Goal: Task Accomplishment & Management: Manage account settings

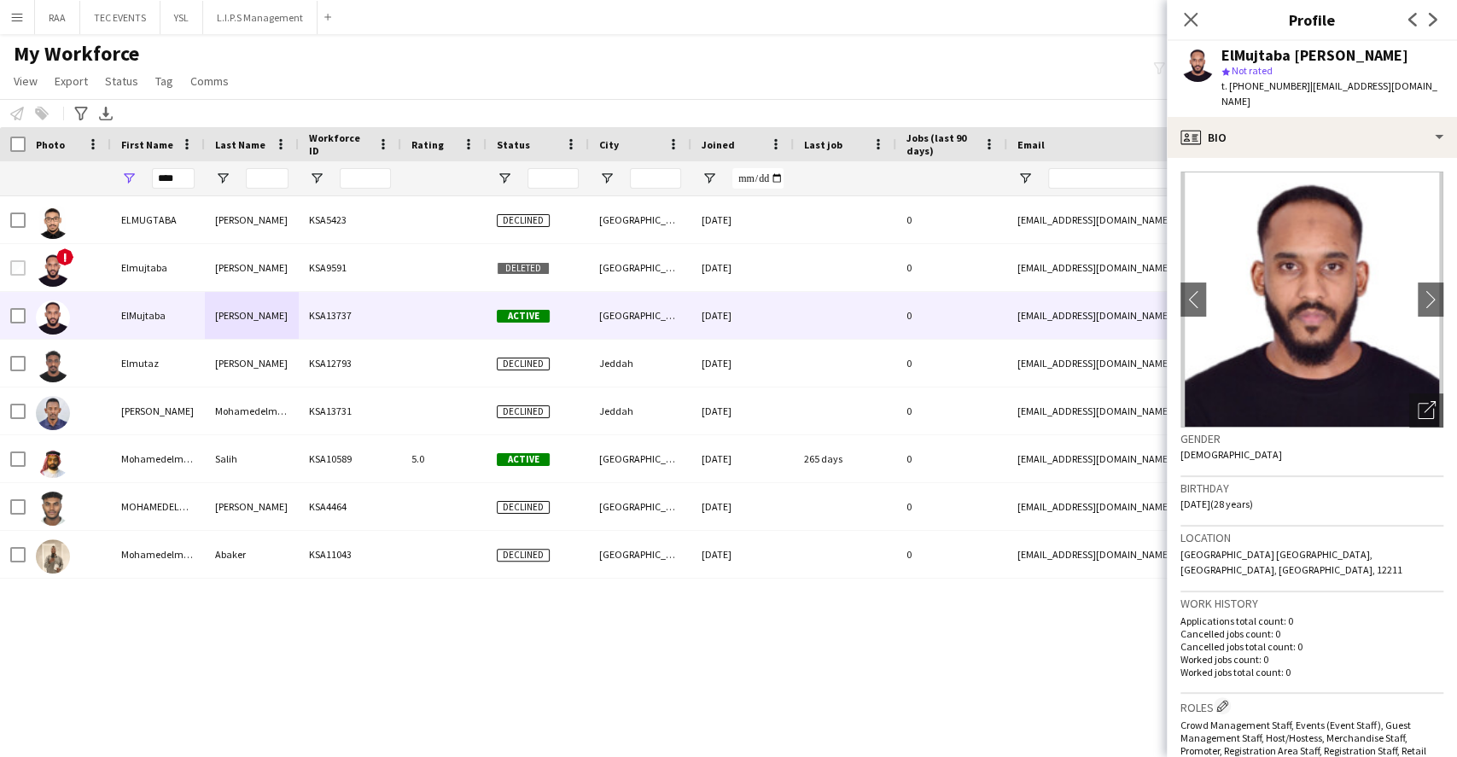
scroll to position [114, 0]
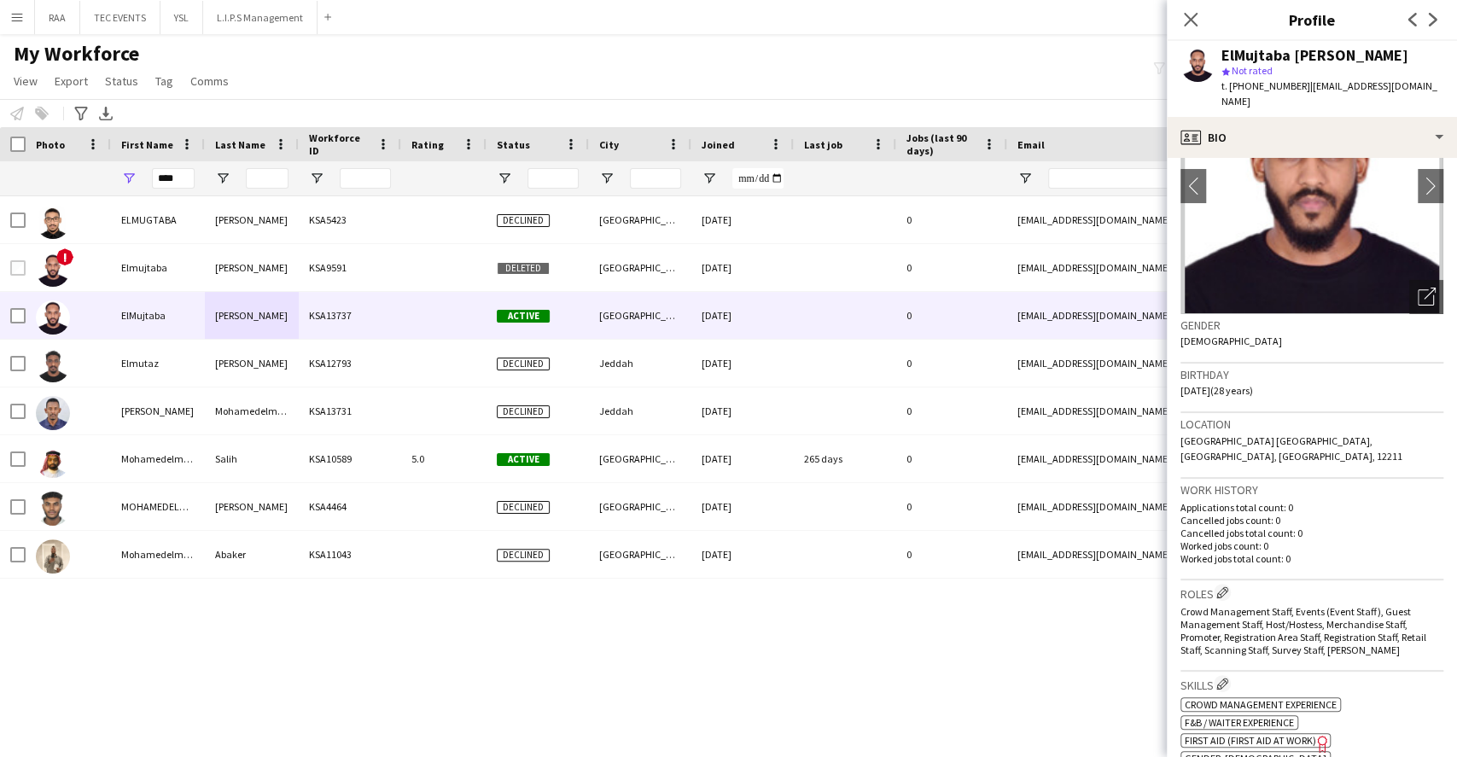
click at [92, 171] on div "****" at bounding box center [925, 178] width 1851 height 34
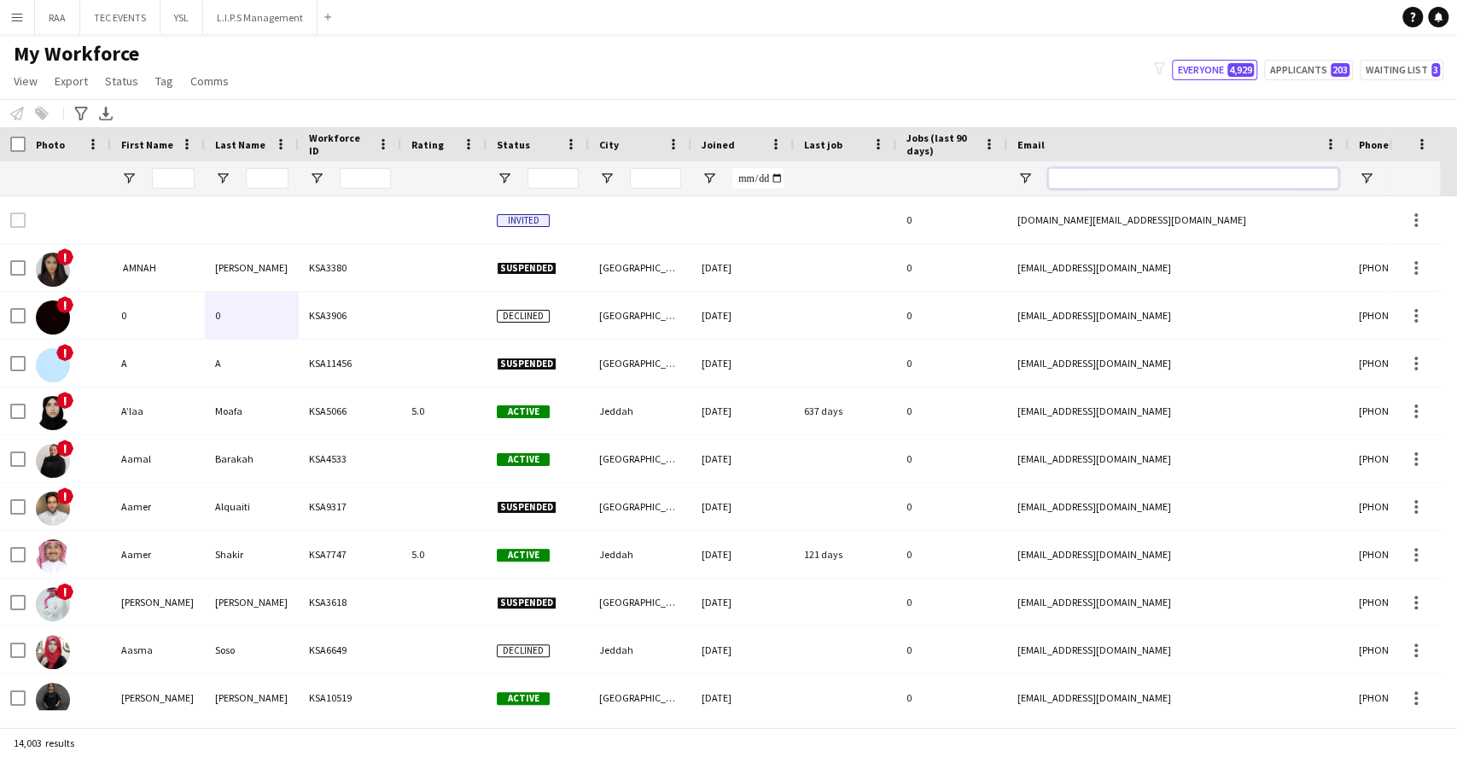
click at [1162, 178] on input "Email Filter Input" at bounding box center [1193, 178] width 290 height 20
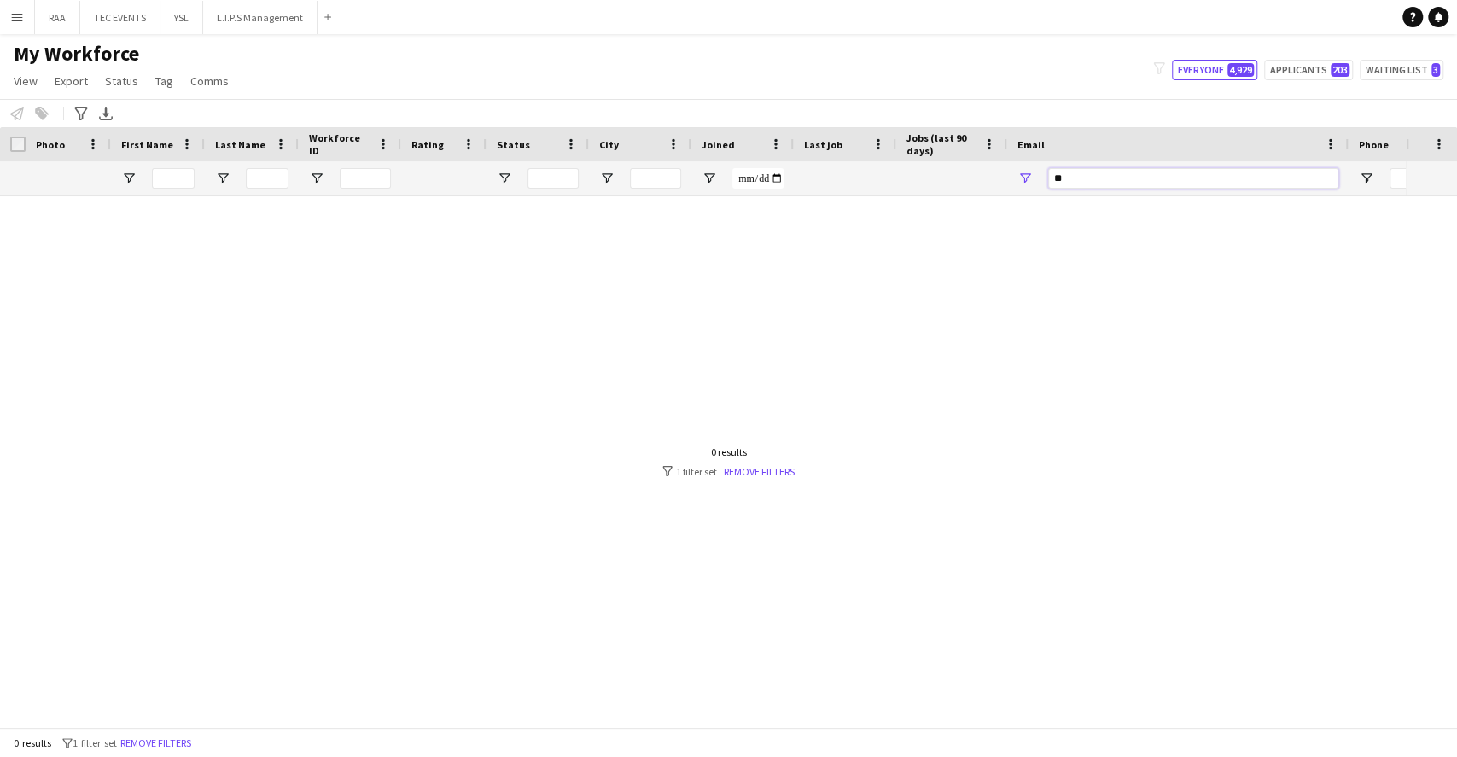
type input "*"
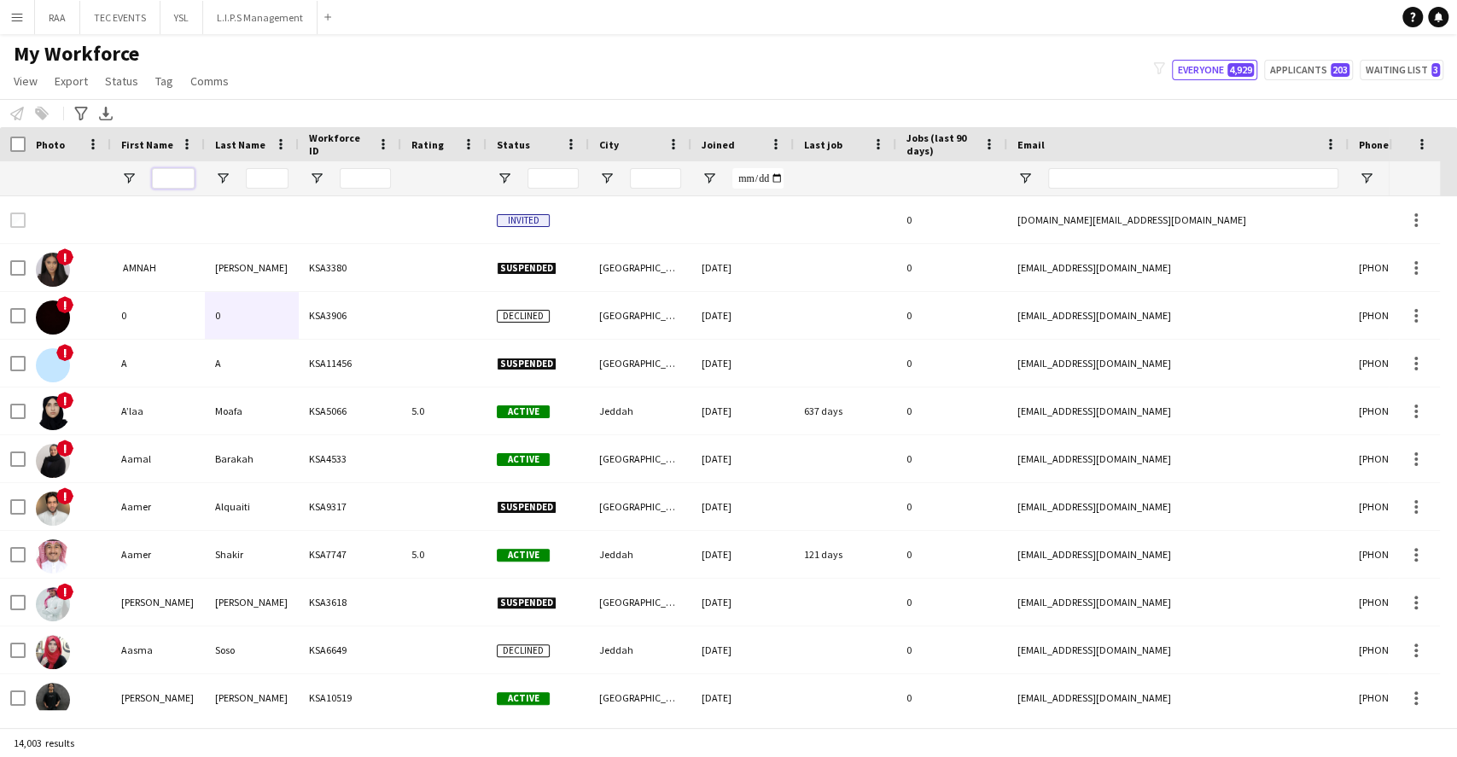
click at [184, 173] on input "First Name Filter Input" at bounding box center [173, 178] width 43 height 20
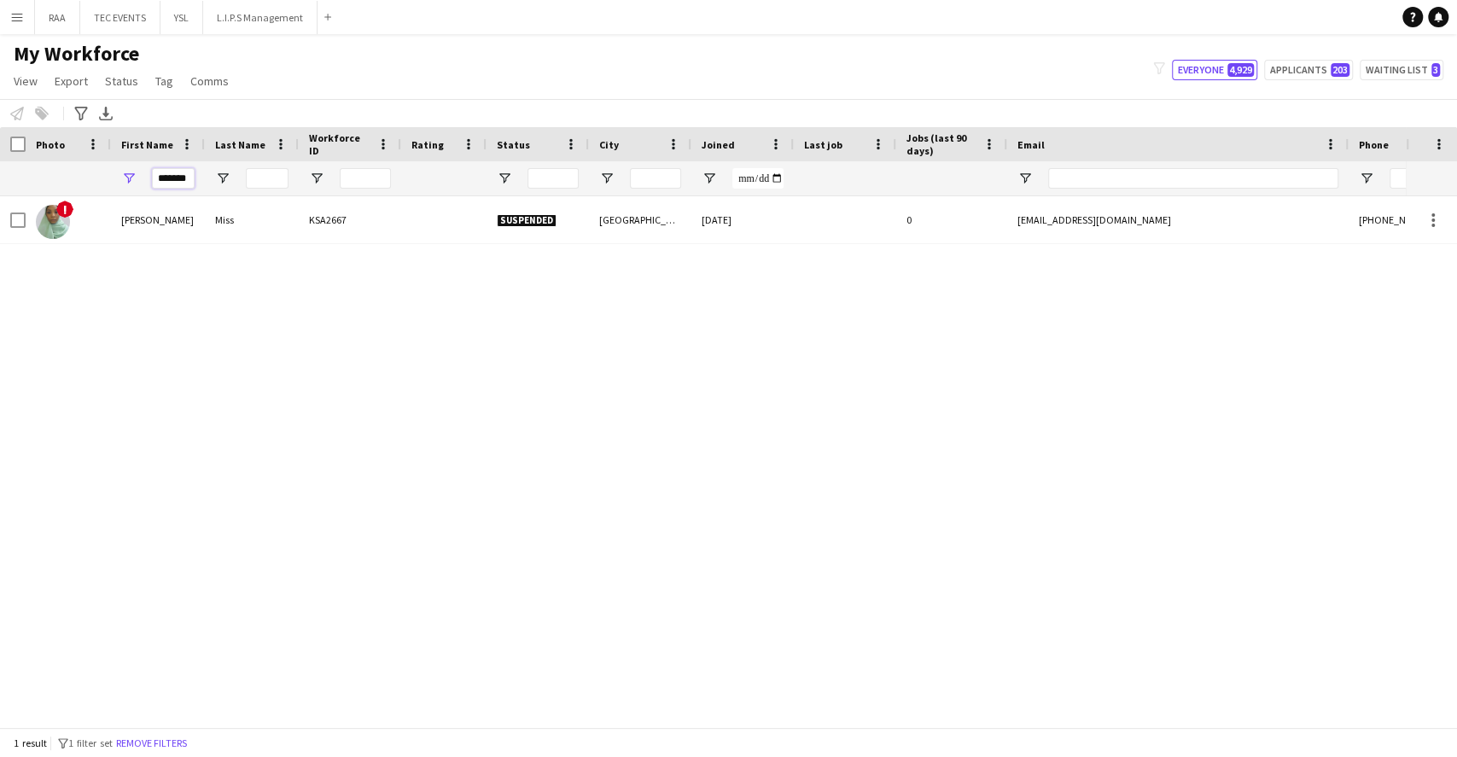
scroll to position [0, 0]
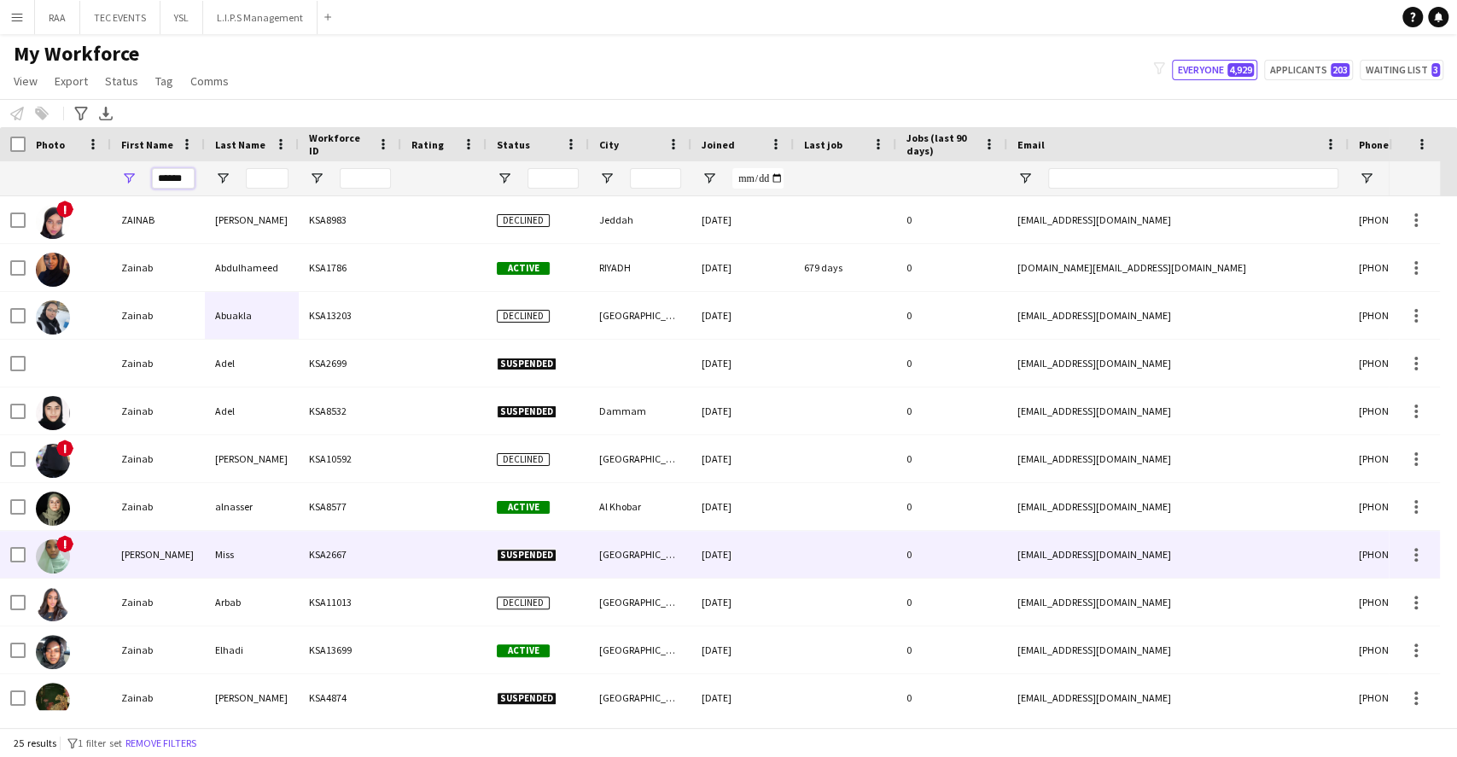
type input "******"
click at [286, 556] on div "Miss" at bounding box center [252, 554] width 94 height 47
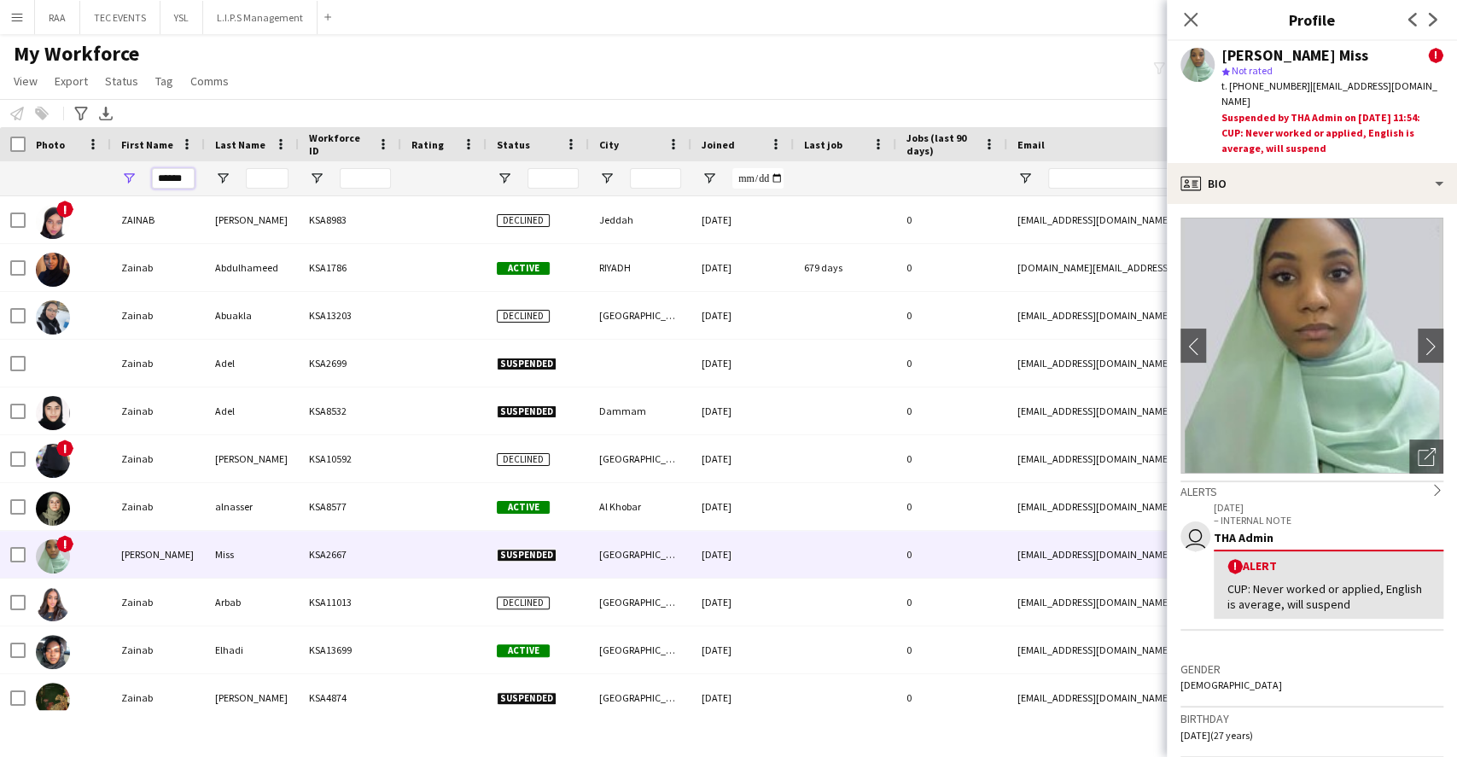
click at [162, 177] on input "******" at bounding box center [173, 178] width 43 height 20
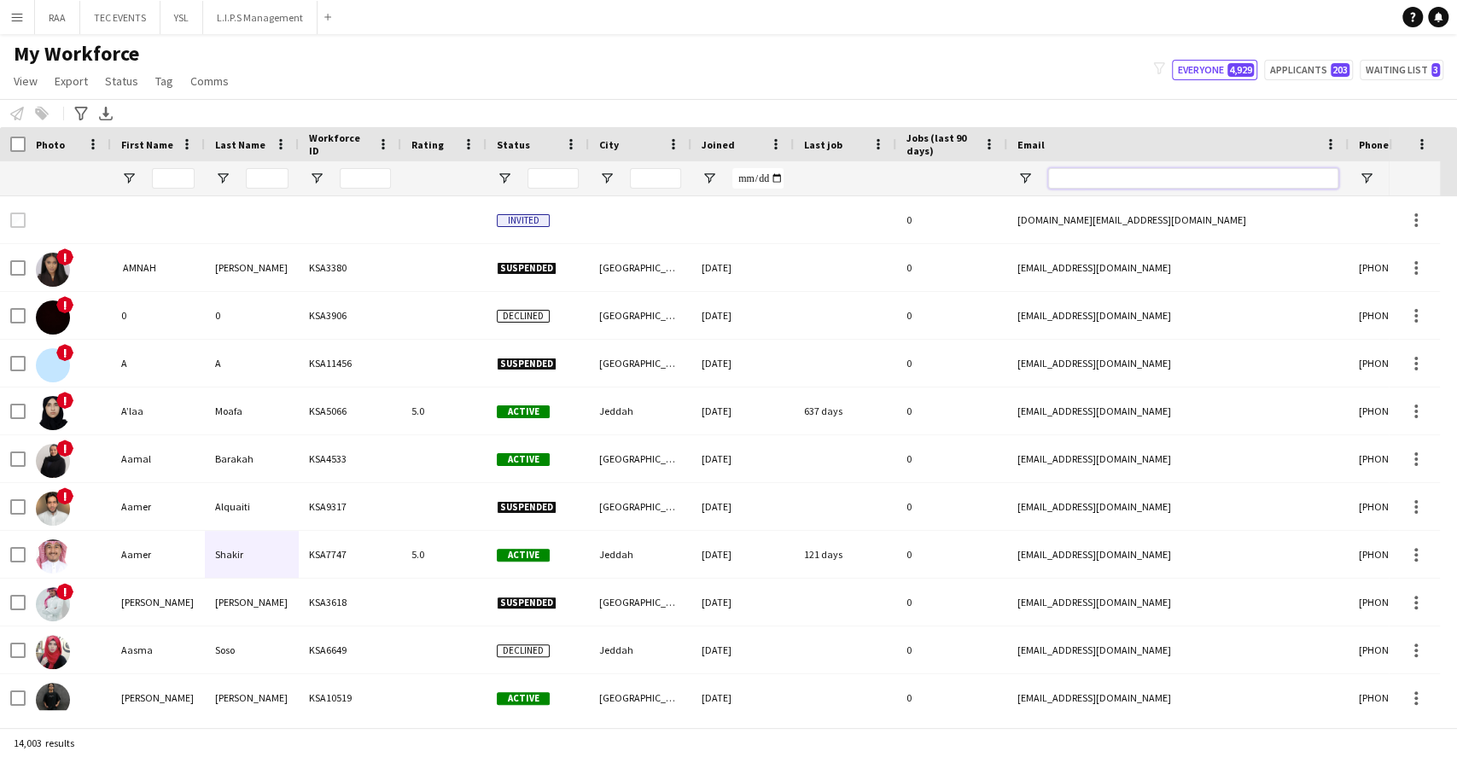
click at [1125, 176] on input "Email Filter Input" at bounding box center [1193, 178] width 290 height 20
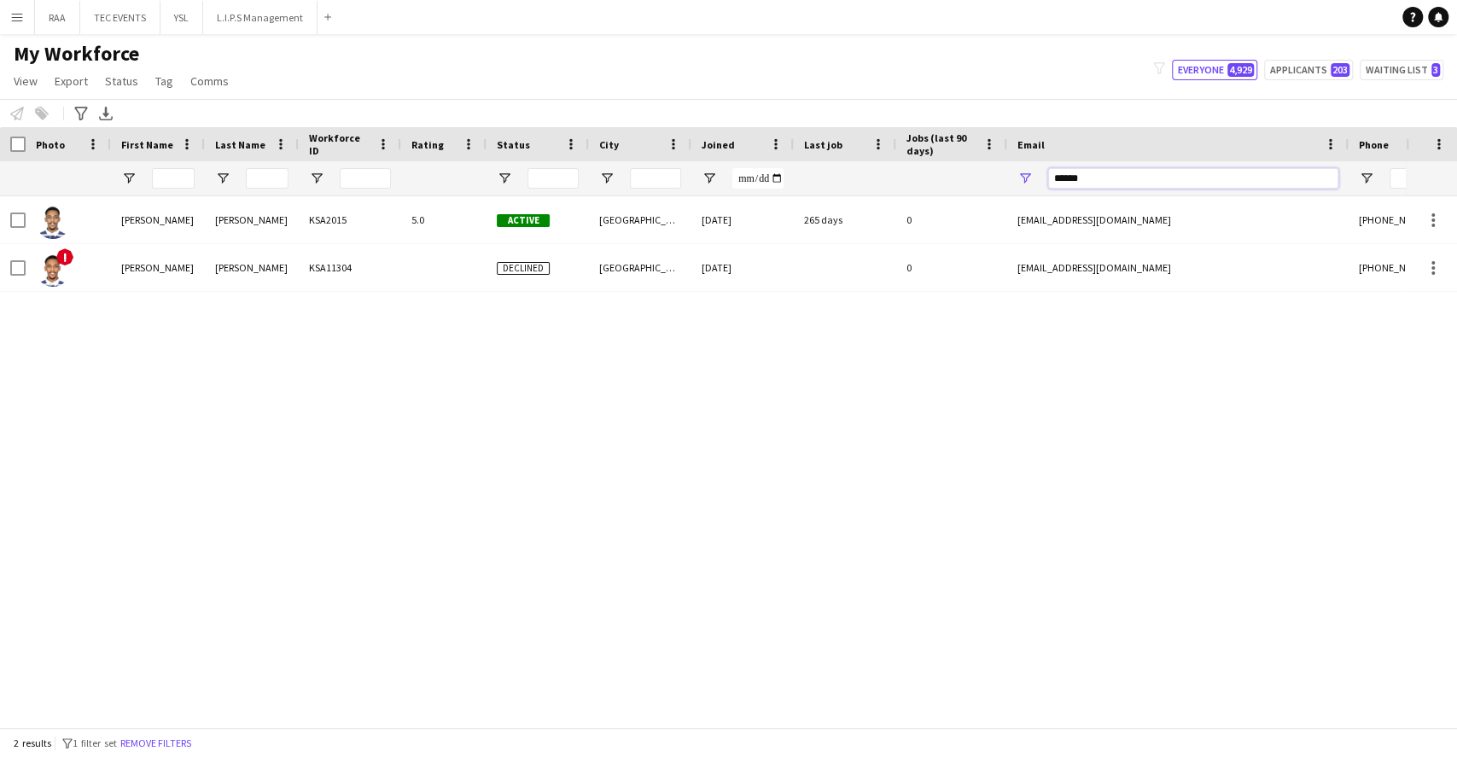
type input "******"
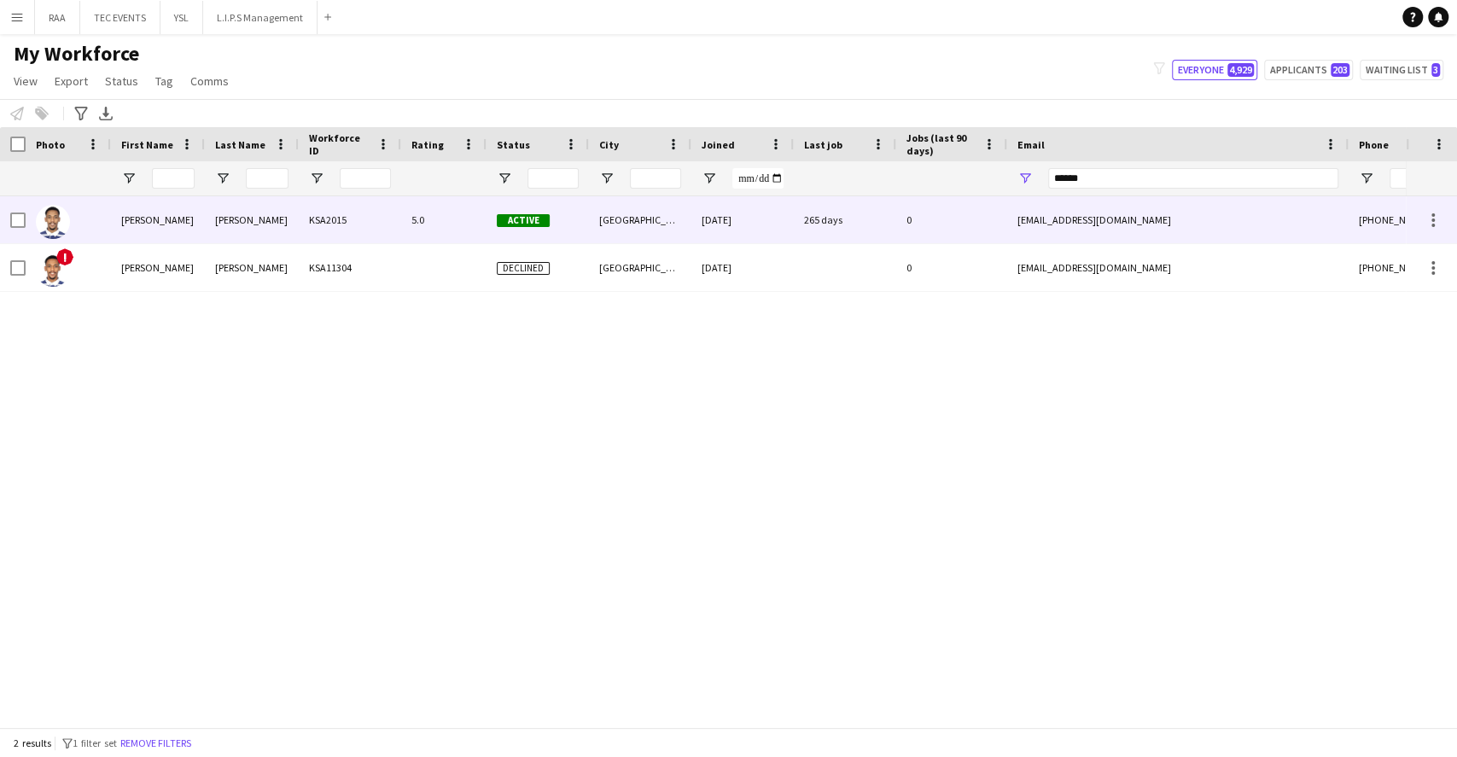
click at [623, 222] on div "[GEOGRAPHIC_DATA]" at bounding box center [640, 219] width 102 height 47
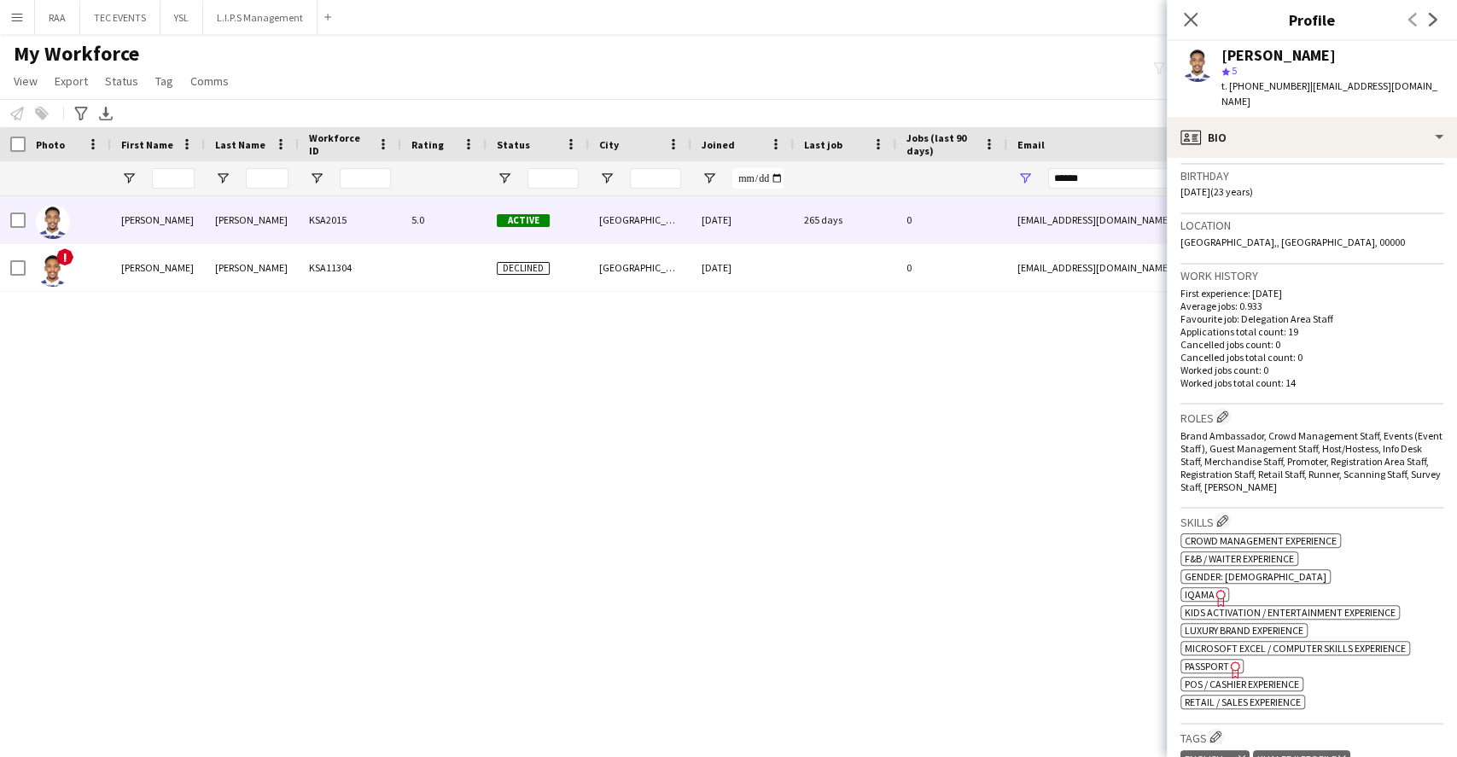
scroll to position [341, 0]
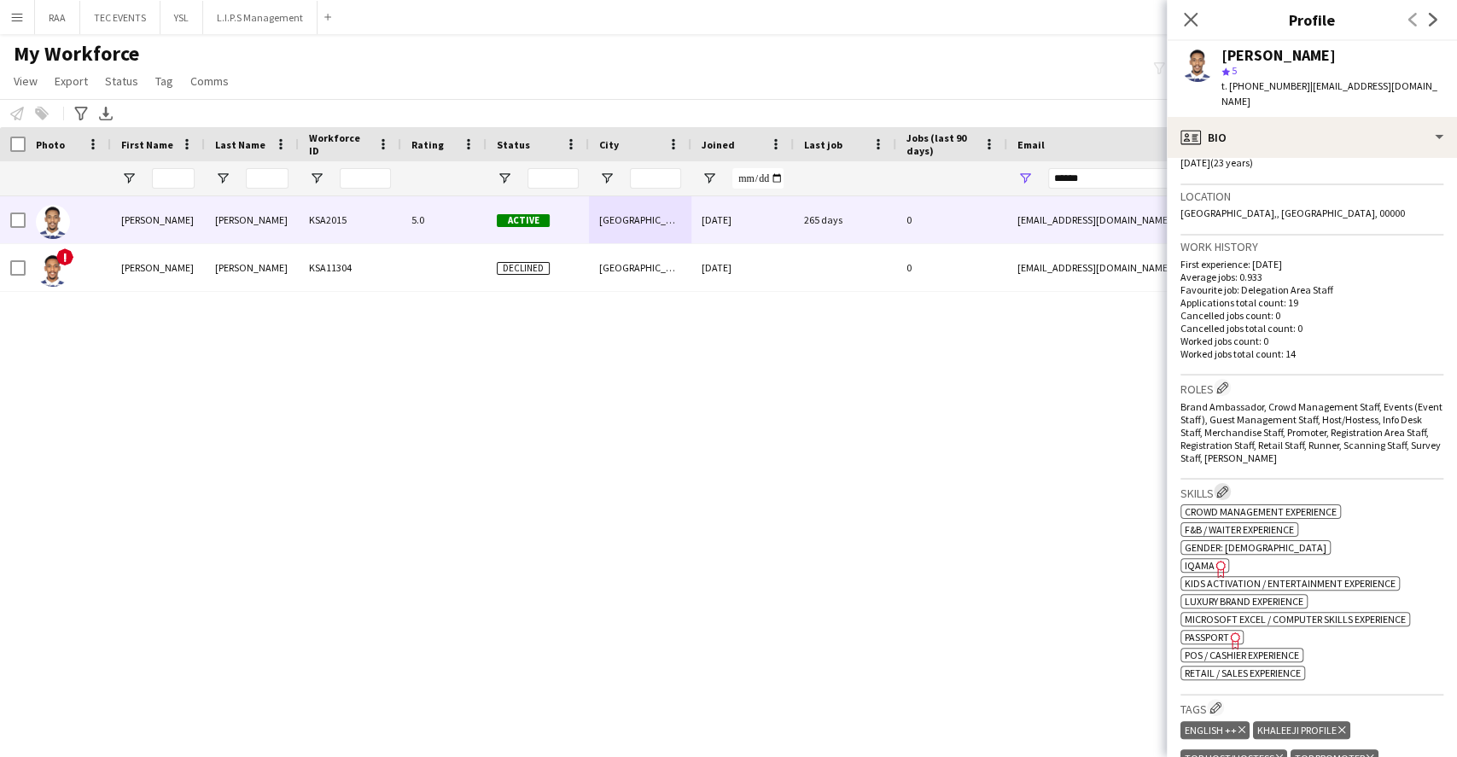
click at [1222, 486] on app-icon "Edit crew company skills" at bounding box center [1222, 492] width 12 height 12
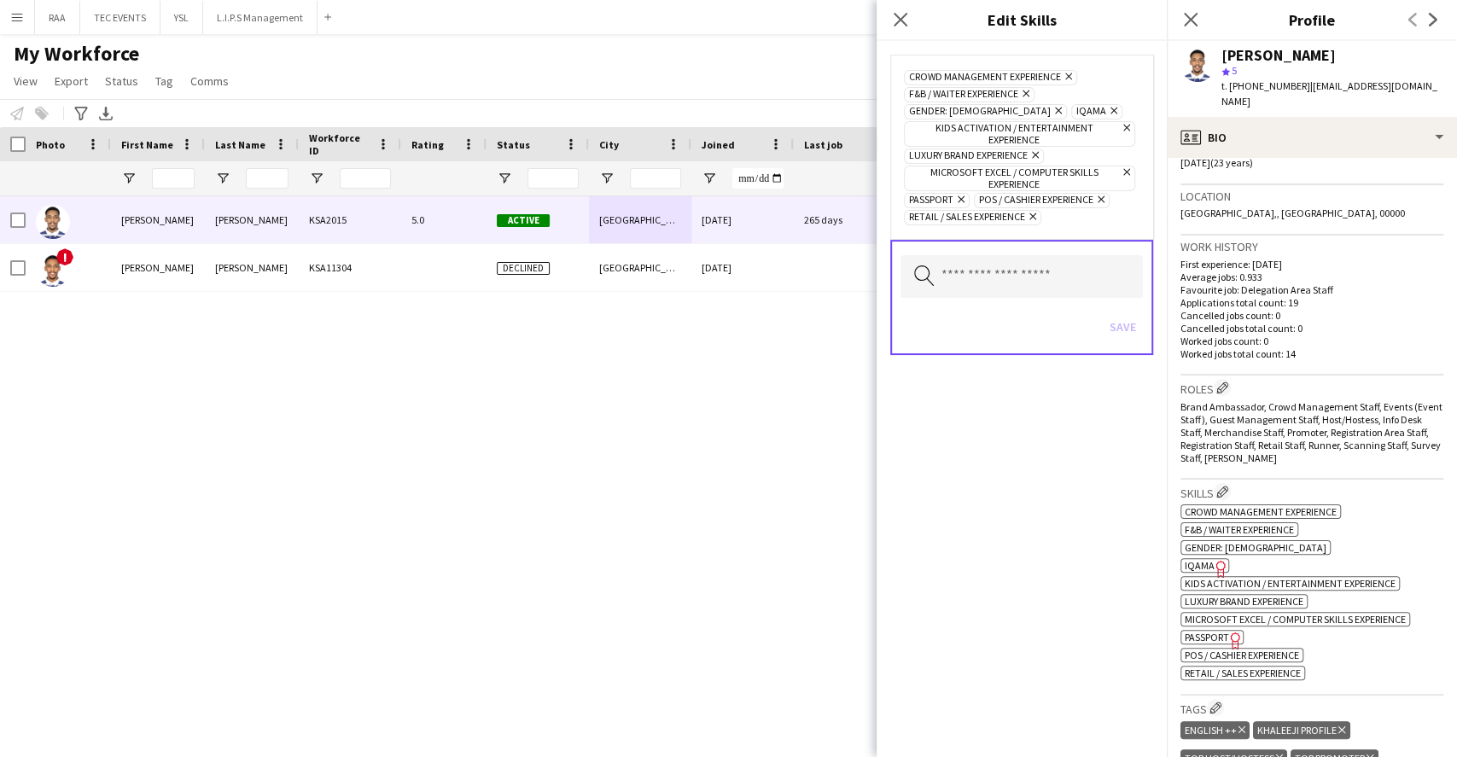
click at [1389, 483] on h3 "Skills Edit crew company skills" at bounding box center [1312, 492] width 263 height 18
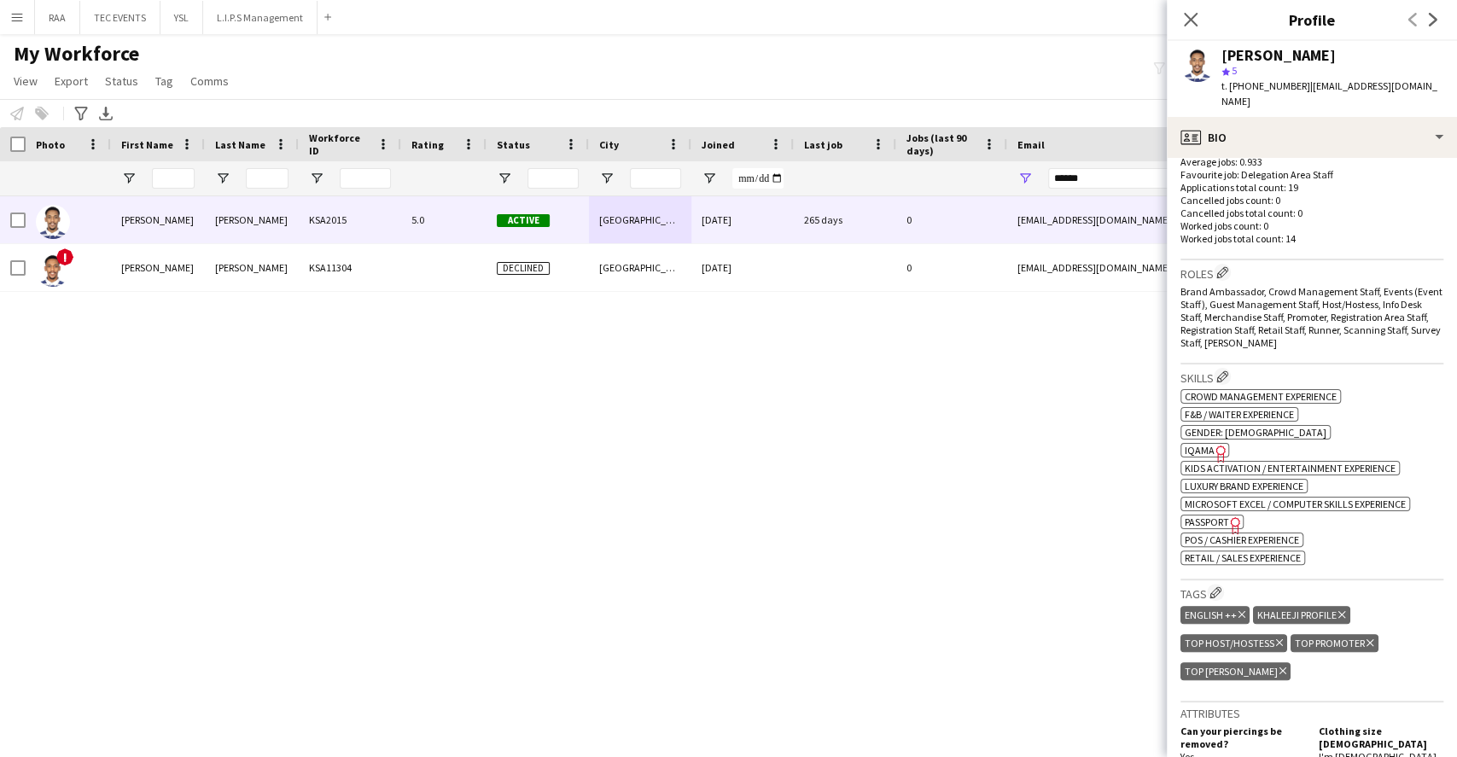
scroll to position [569, 0]
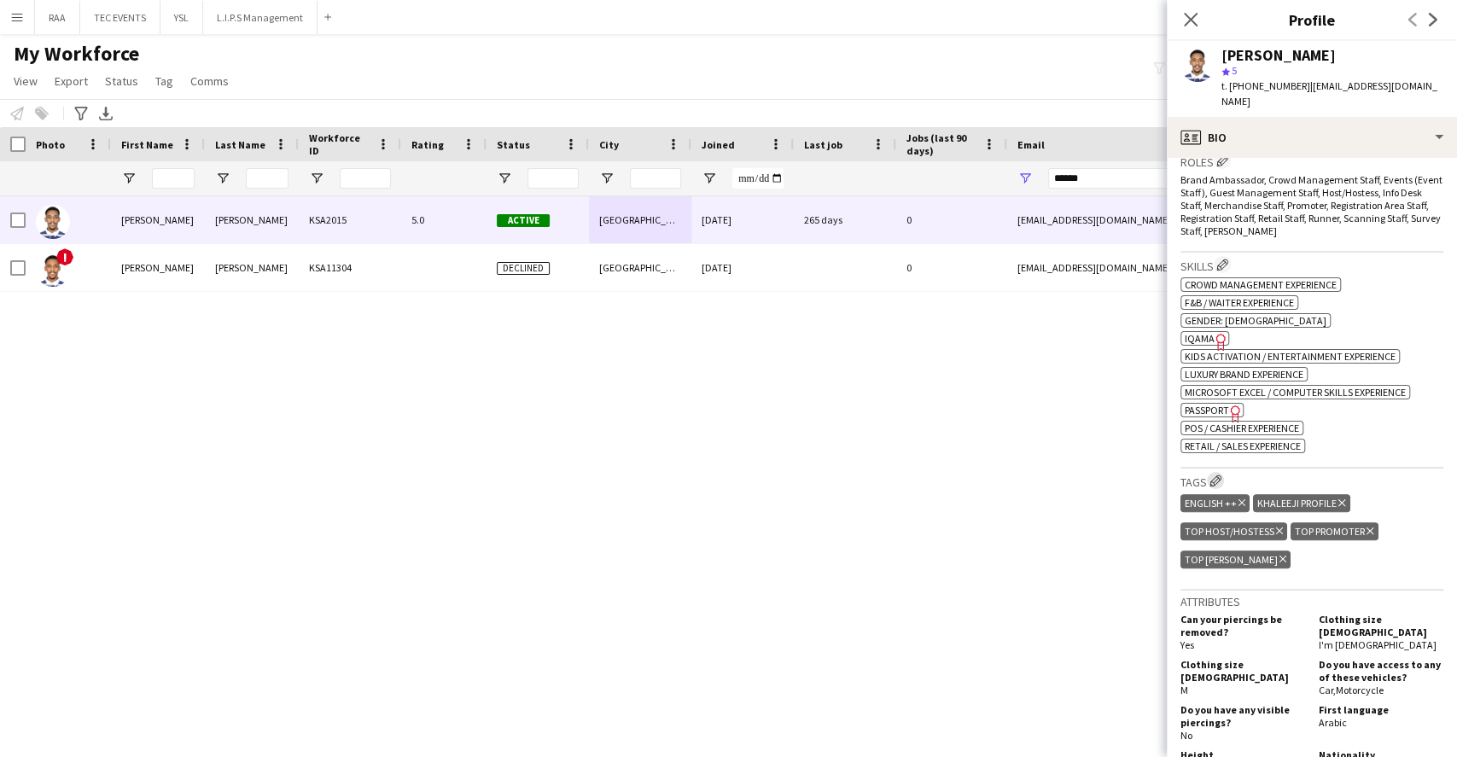
click at [1210, 472] on button "Edit crew company tags" at bounding box center [1215, 480] width 17 height 17
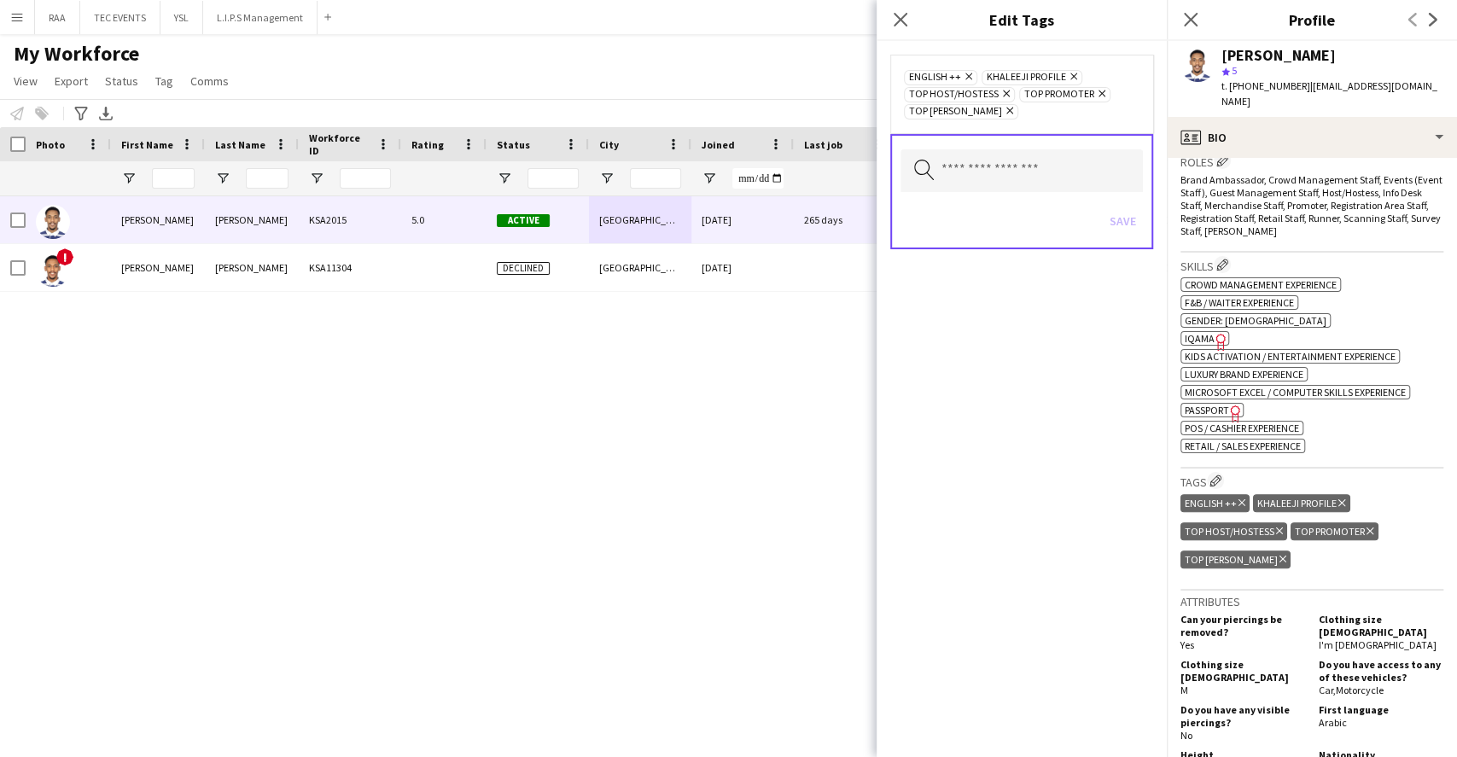
click at [996, 136] on div "Search by tag name Save" at bounding box center [1021, 191] width 263 height 115
click at [1024, 177] on input "text" at bounding box center [1022, 170] width 242 height 43
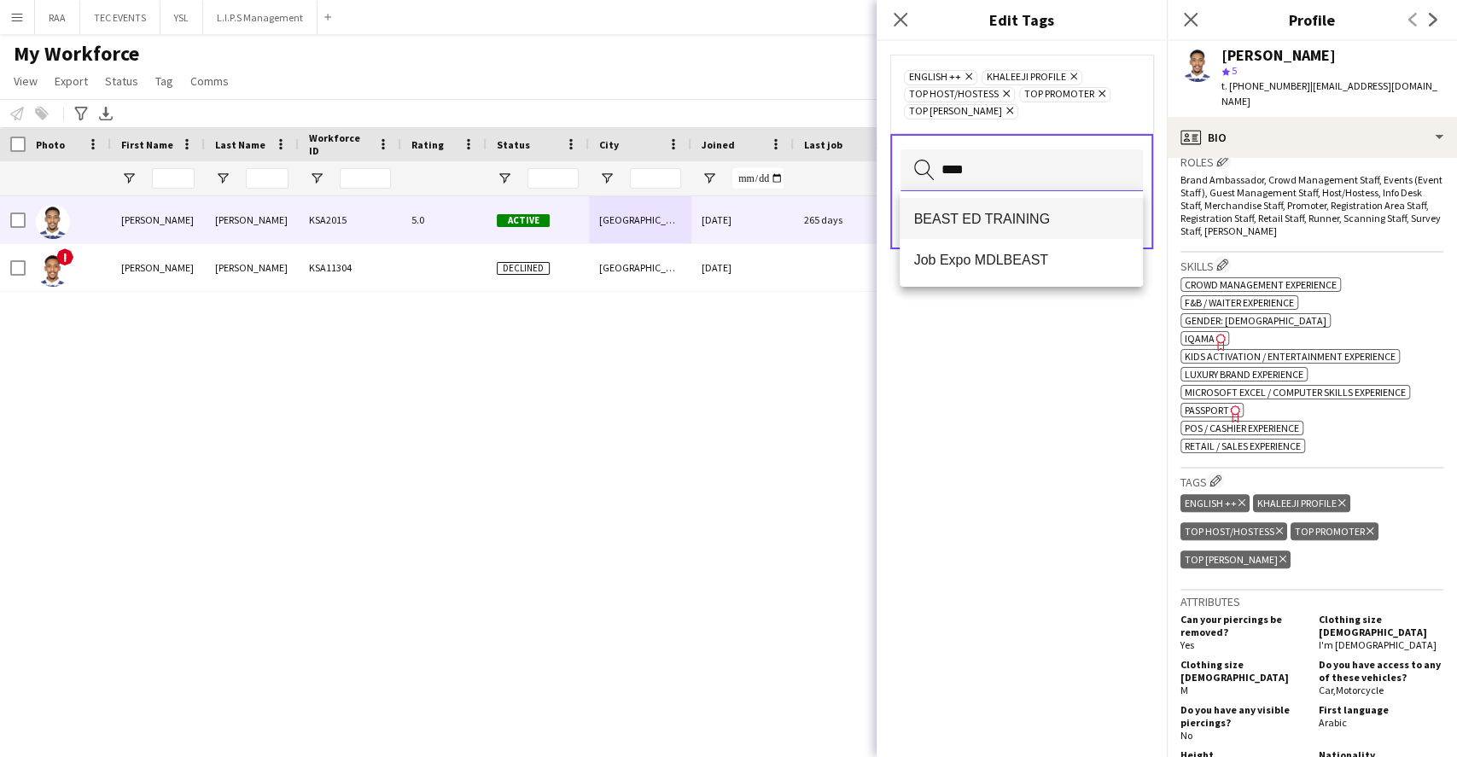
type input "****"
click at [1069, 220] on span "BEAST ED TRAINING" at bounding box center [1020, 219] width 215 height 16
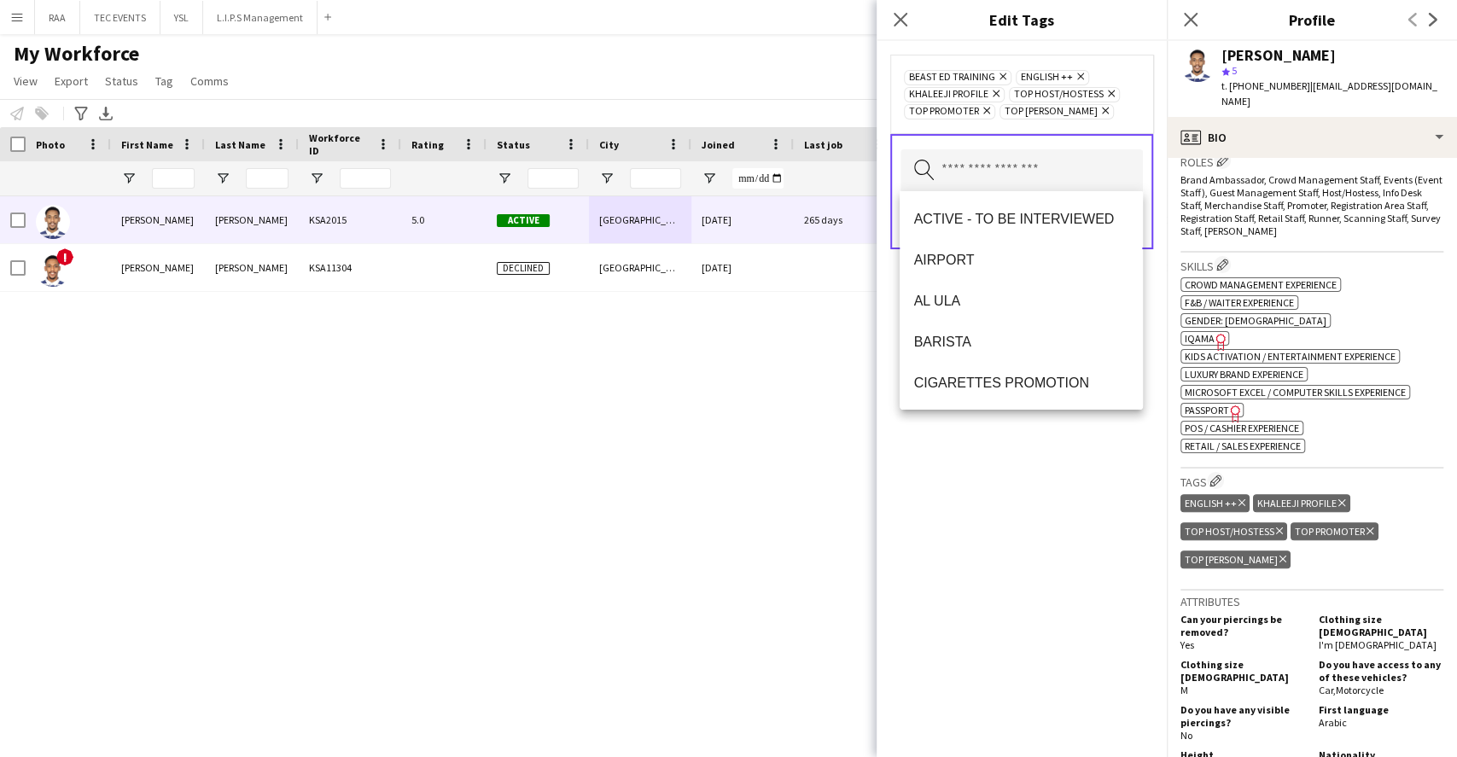
click at [1083, 459] on div "BEAST ED TRAINING Remove ENGLISH ++ Remove KHALEEJI PROFILE Remove TOP HOST/HOS…" at bounding box center [1022, 399] width 290 height 716
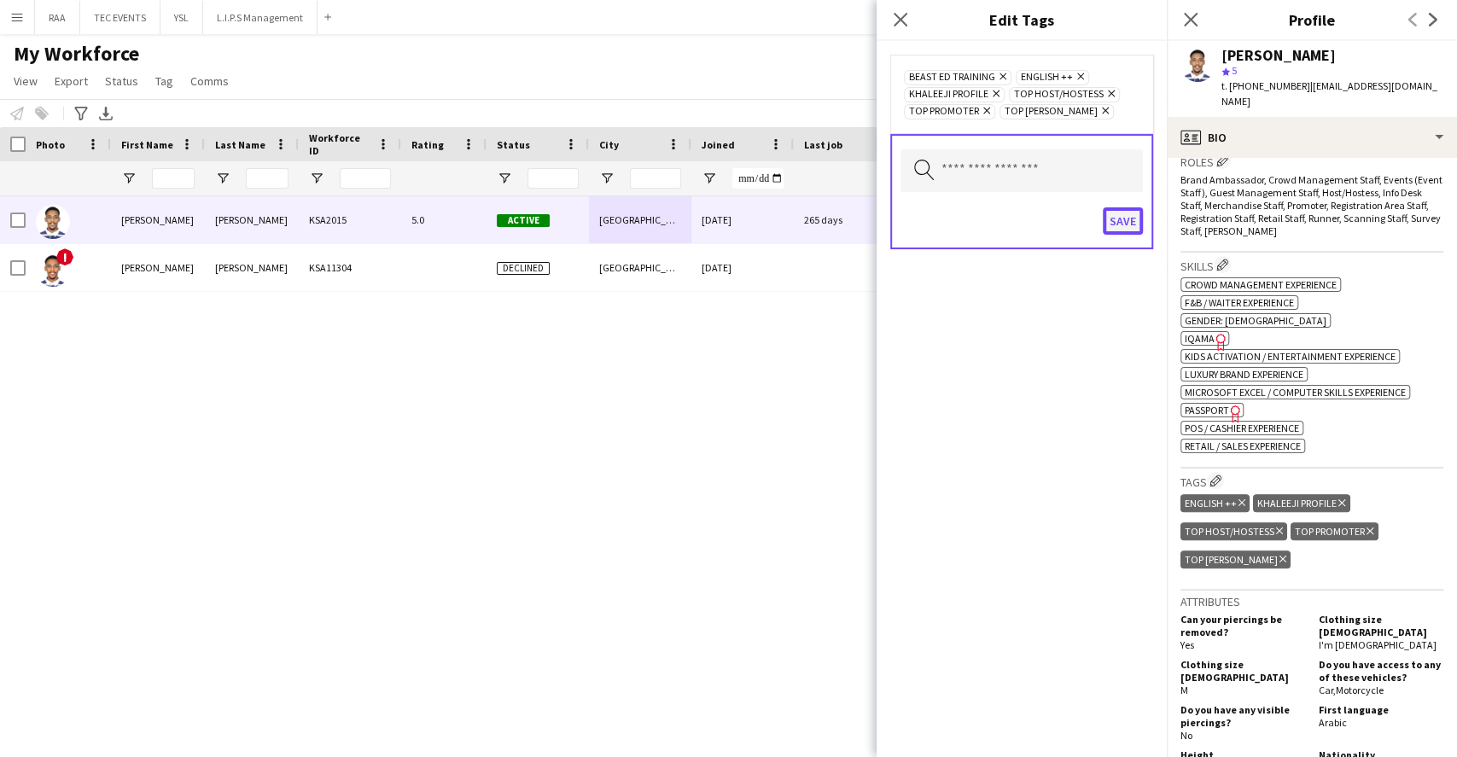
click at [1127, 221] on button "Save" at bounding box center [1123, 220] width 40 height 27
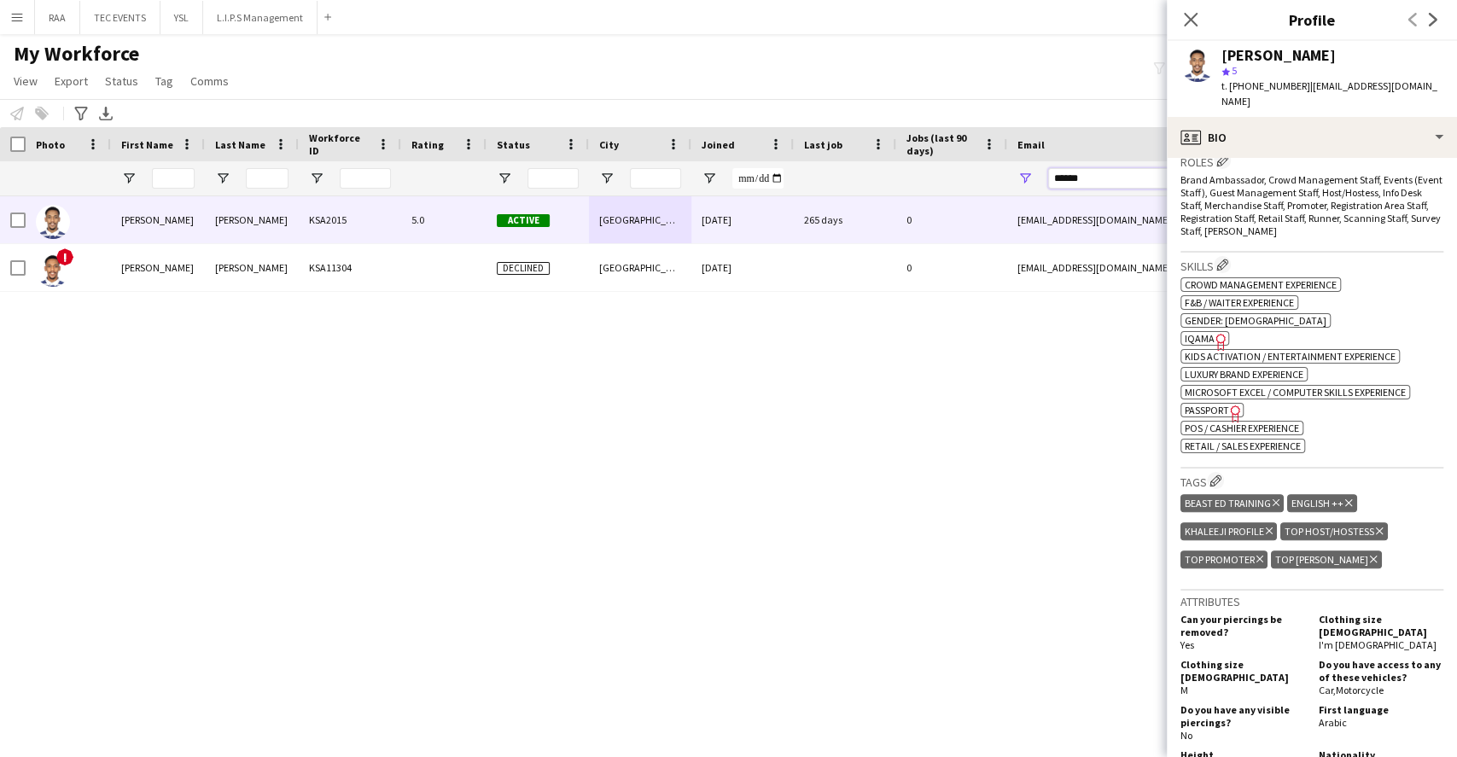
drag, startPoint x: 1094, startPoint y: 180, endPoint x: 1010, endPoint y: 172, distance: 84.9
click at [1011, 172] on div "******" at bounding box center [1177, 178] width 341 height 34
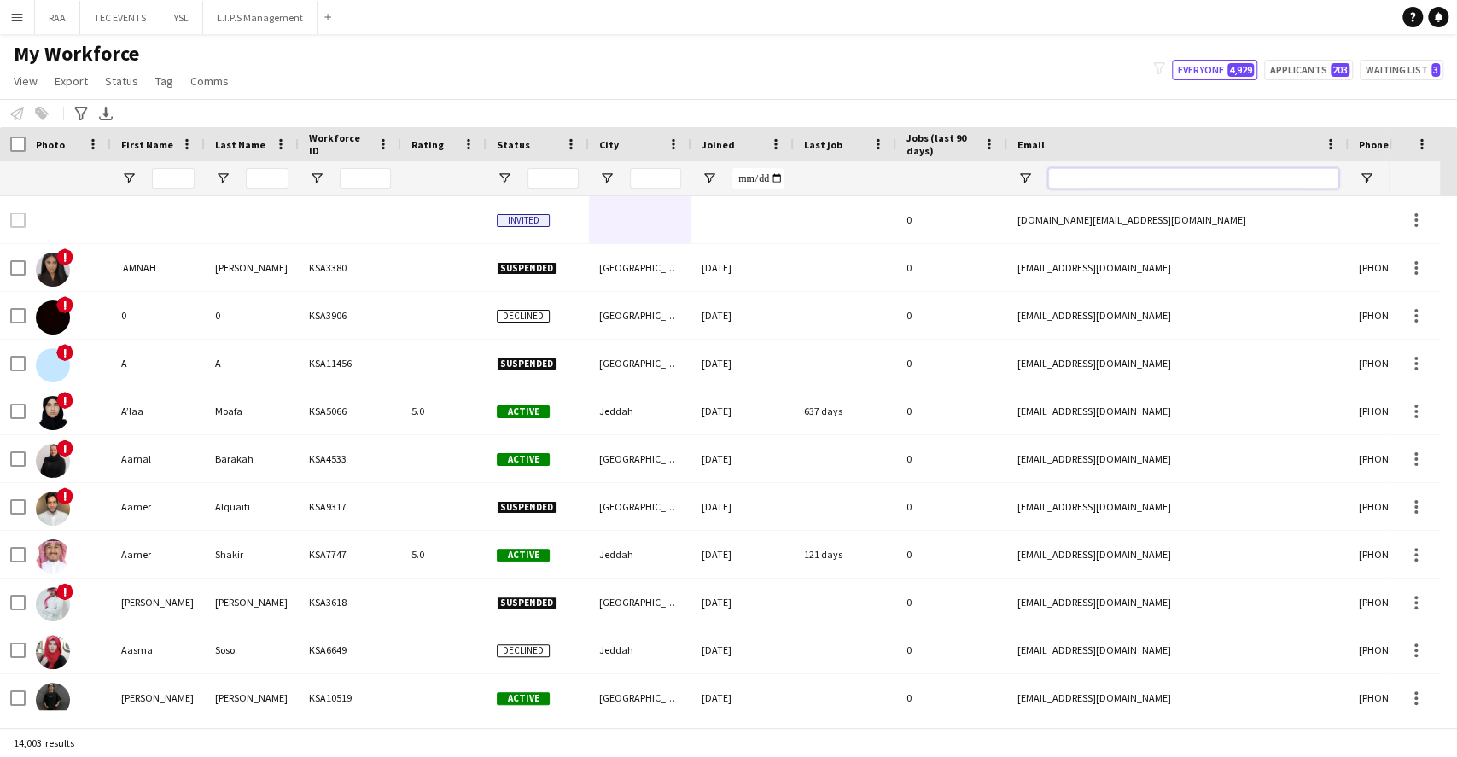
click at [1146, 178] on input "Email Filter Input" at bounding box center [1193, 178] width 290 height 20
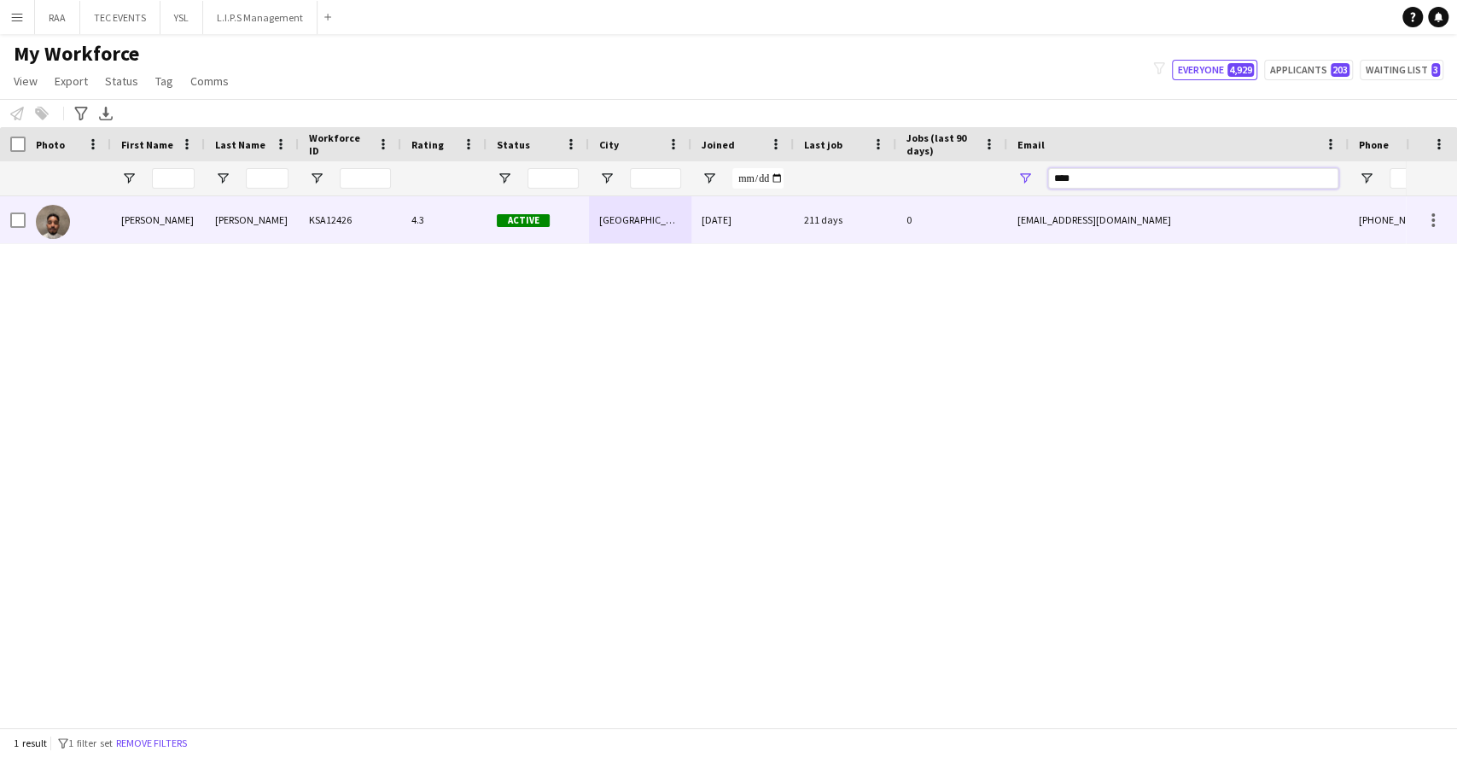
type input "****"
click at [798, 208] on div "211 days" at bounding box center [845, 219] width 102 height 47
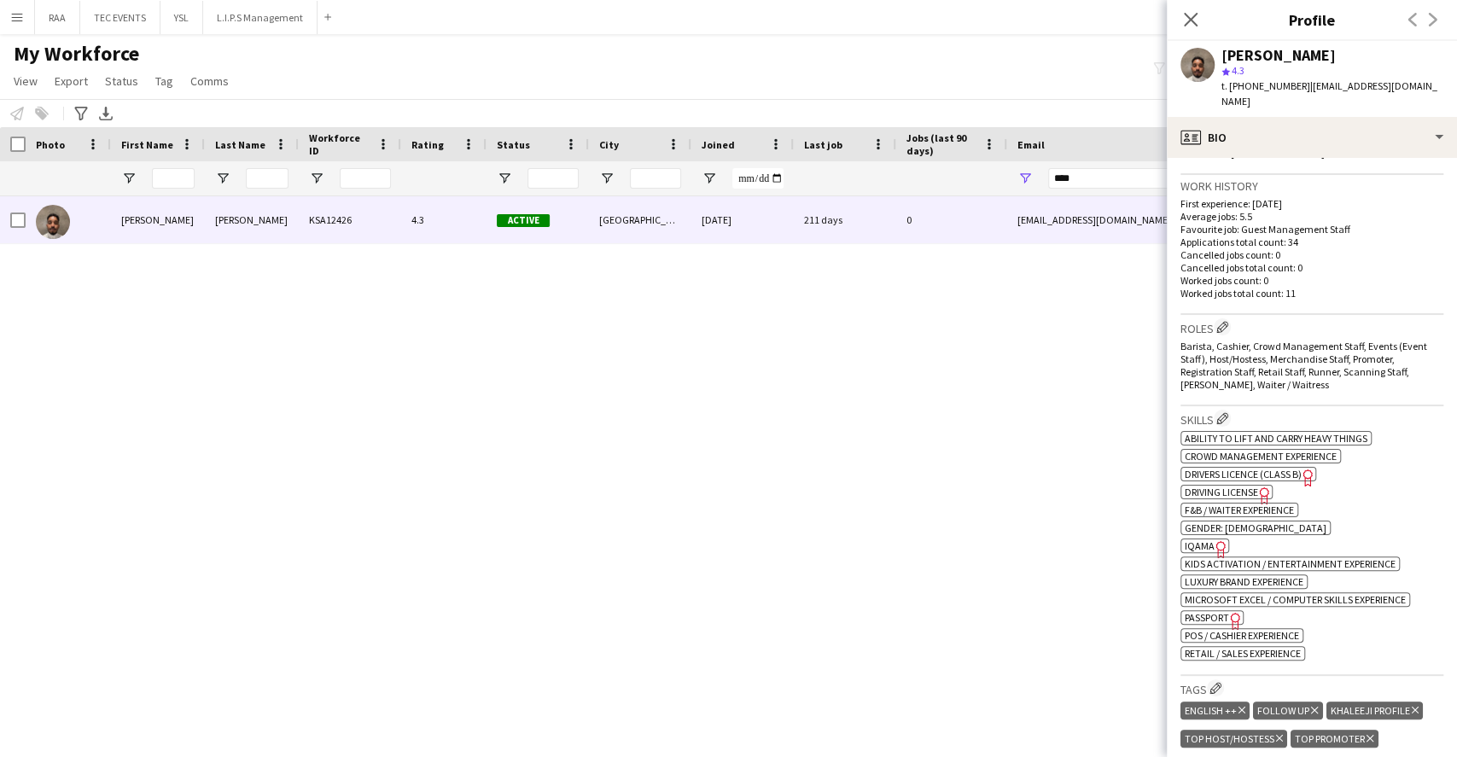
scroll to position [455, 0]
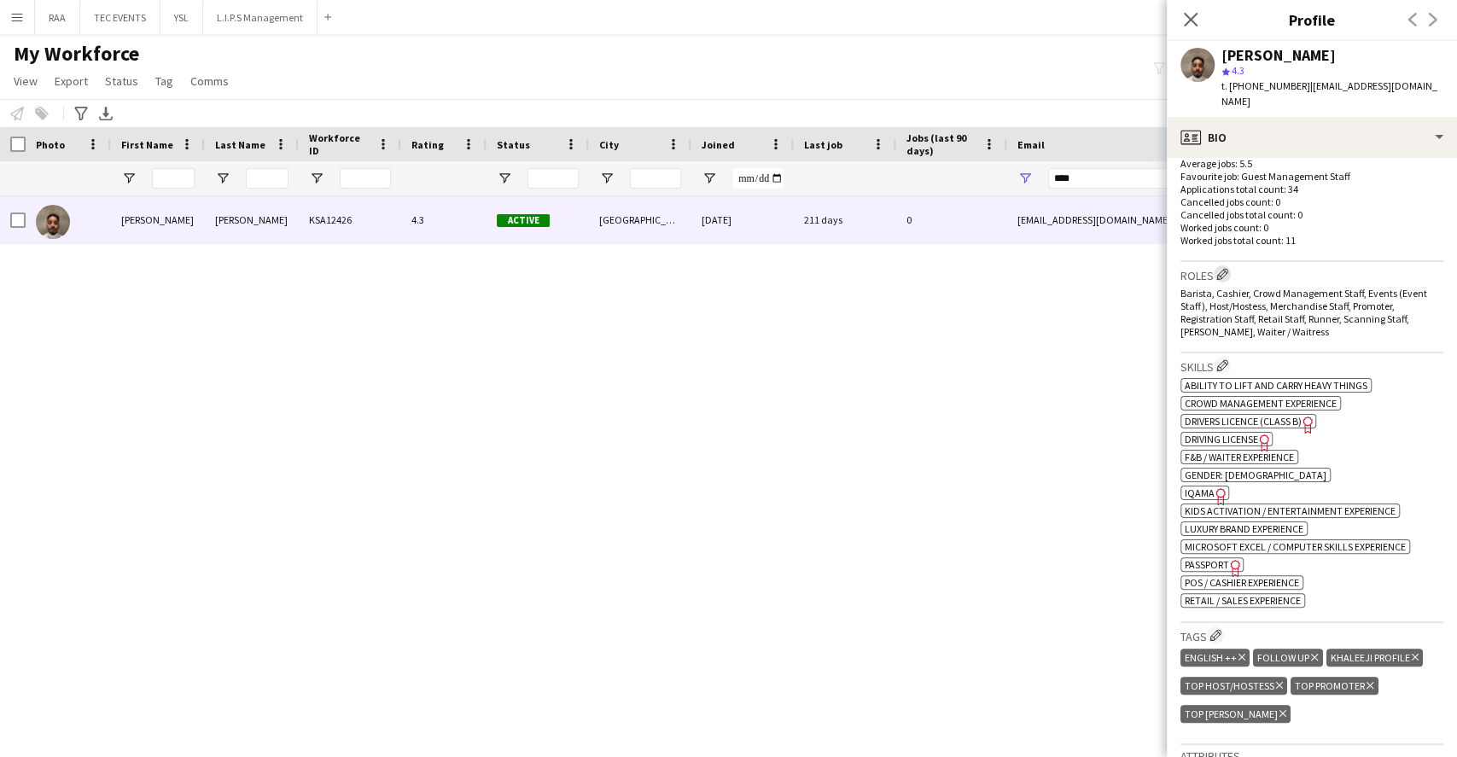
click at [1228, 268] on app-icon "Edit crew company roles" at bounding box center [1222, 274] width 12 height 12
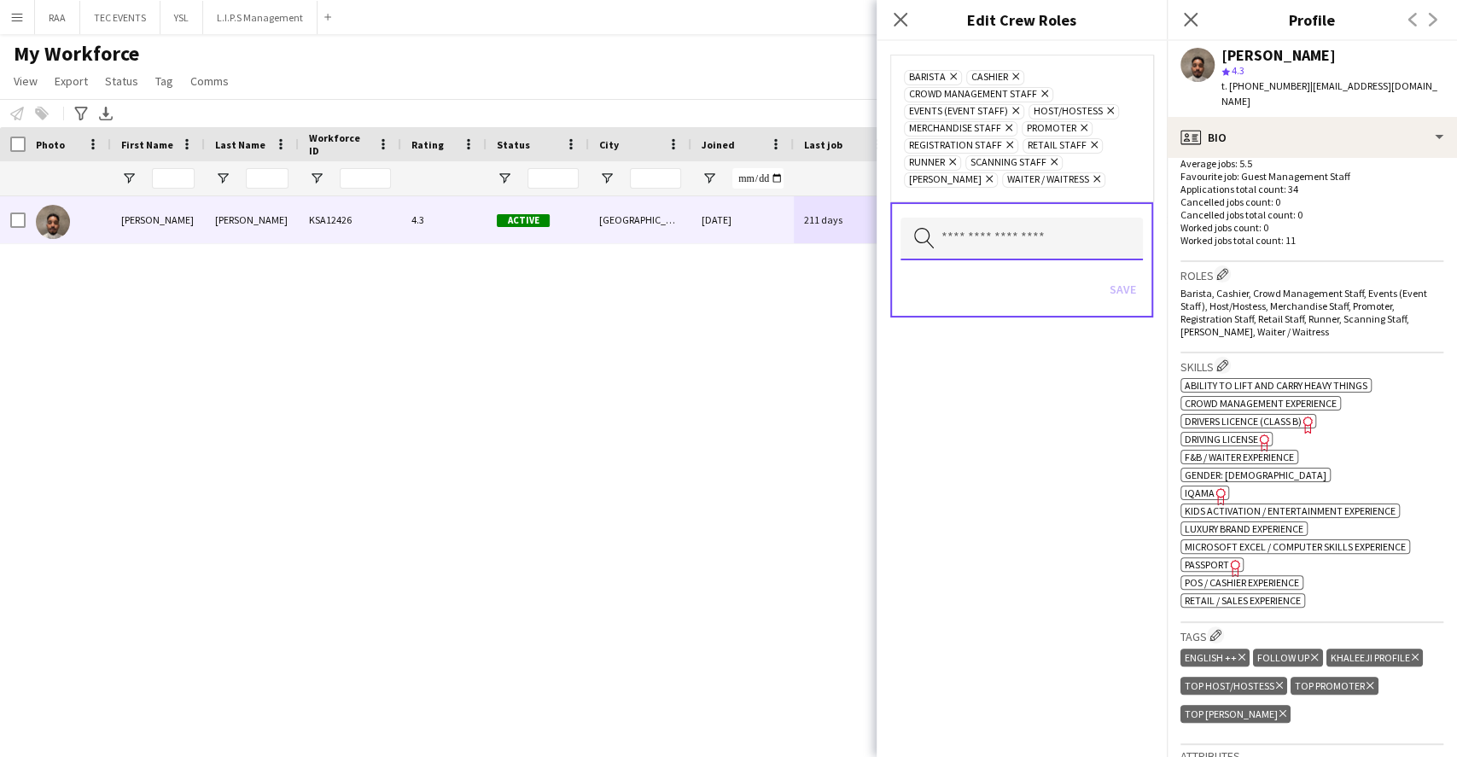
click at [986, 237] on input "text" at bounding box center [1022, 239] width 242 height 43
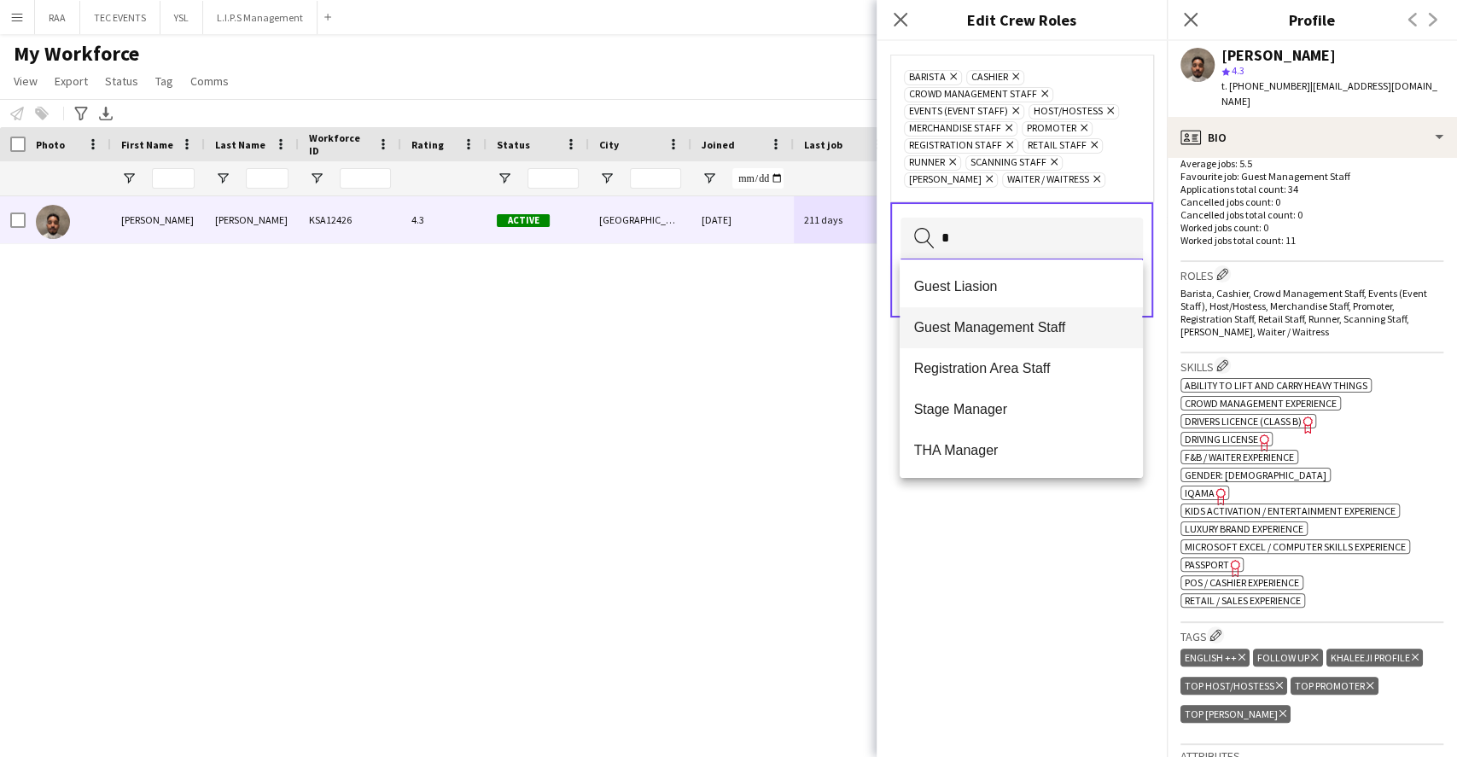
type input "*"
click at [1023, 324] on span "Guest Management Staff" at bounding box center [1020, 327] width 215 height 16
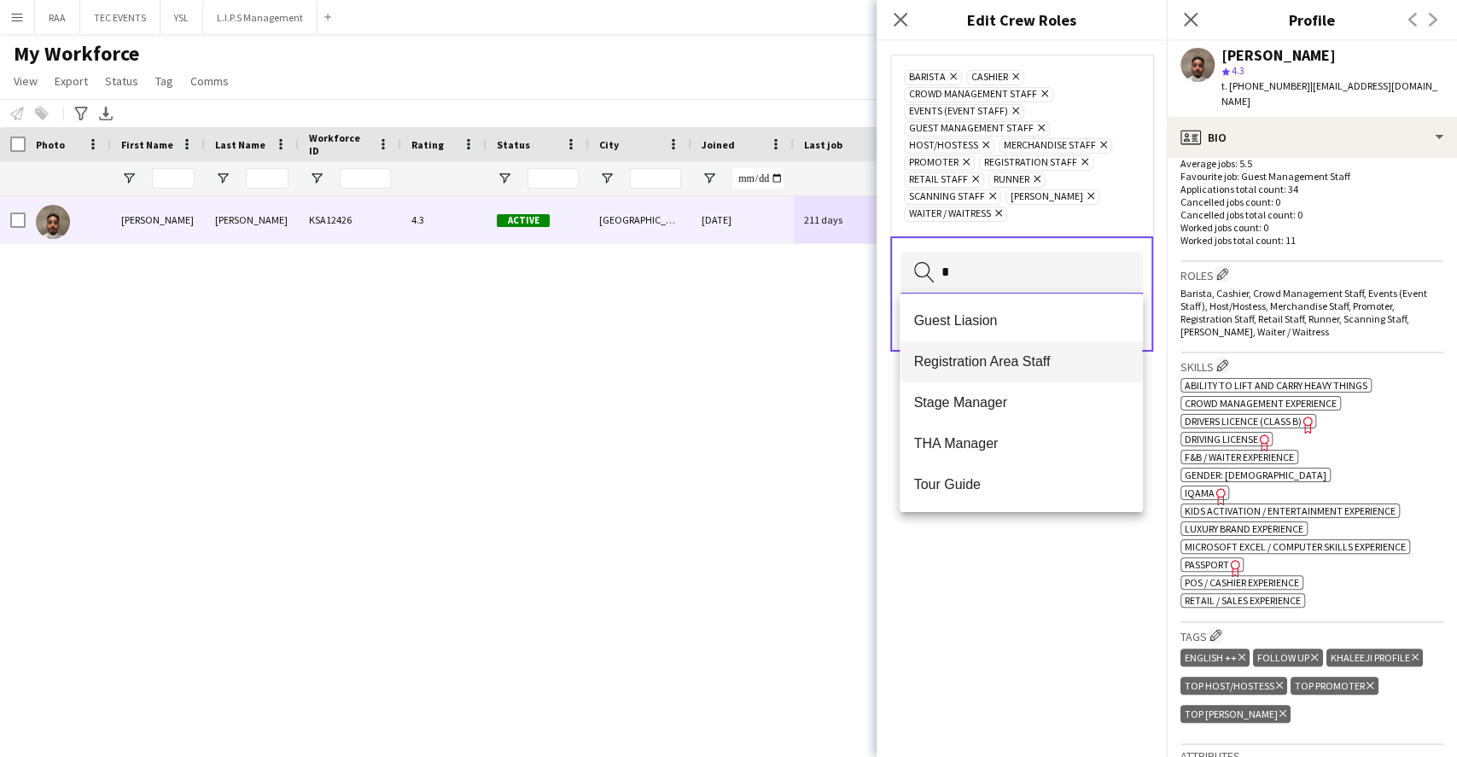
type input "*"
click at [1023, 359] on span "Registration Area Staff" at bounding box center [1020, 361] width 215 height 16
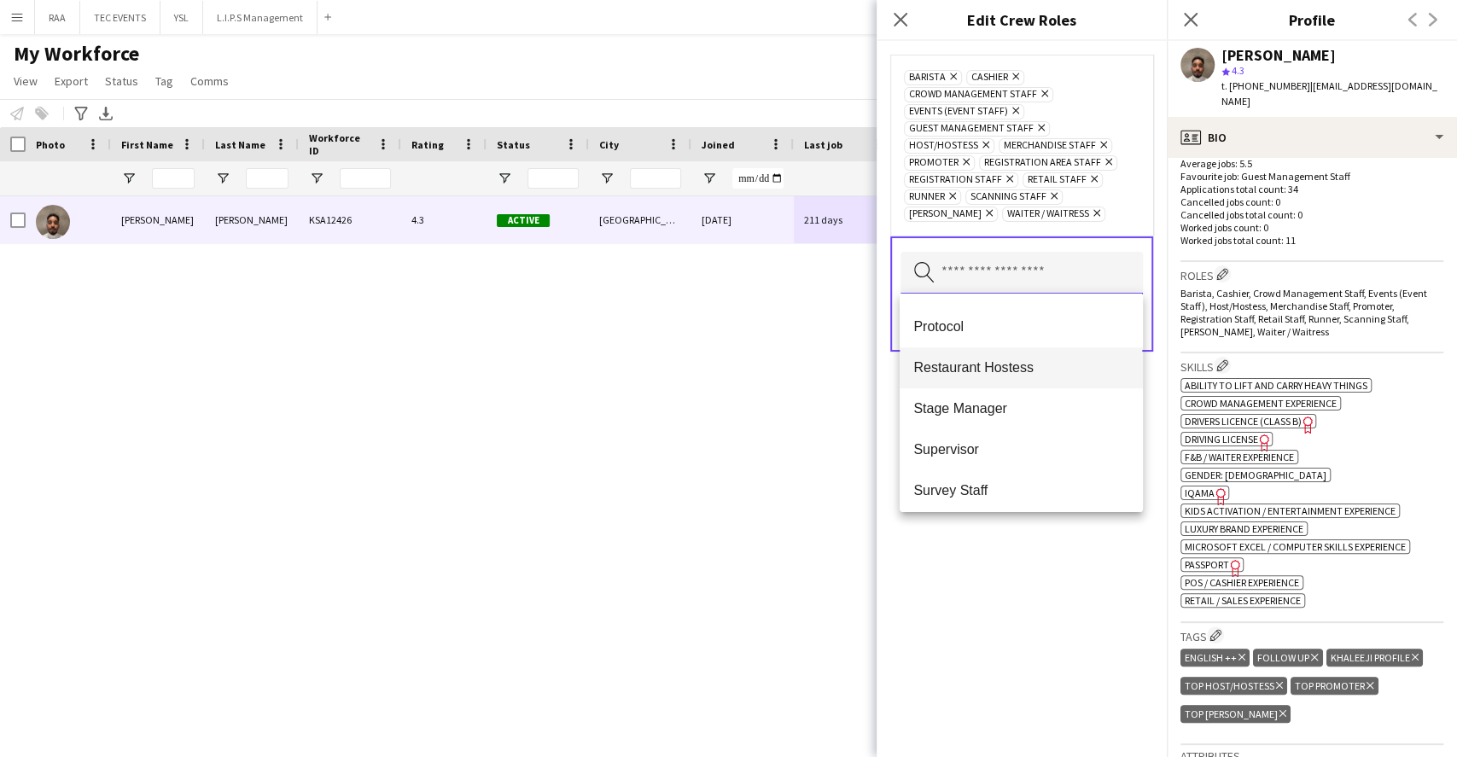
scroll to position [560, 0]
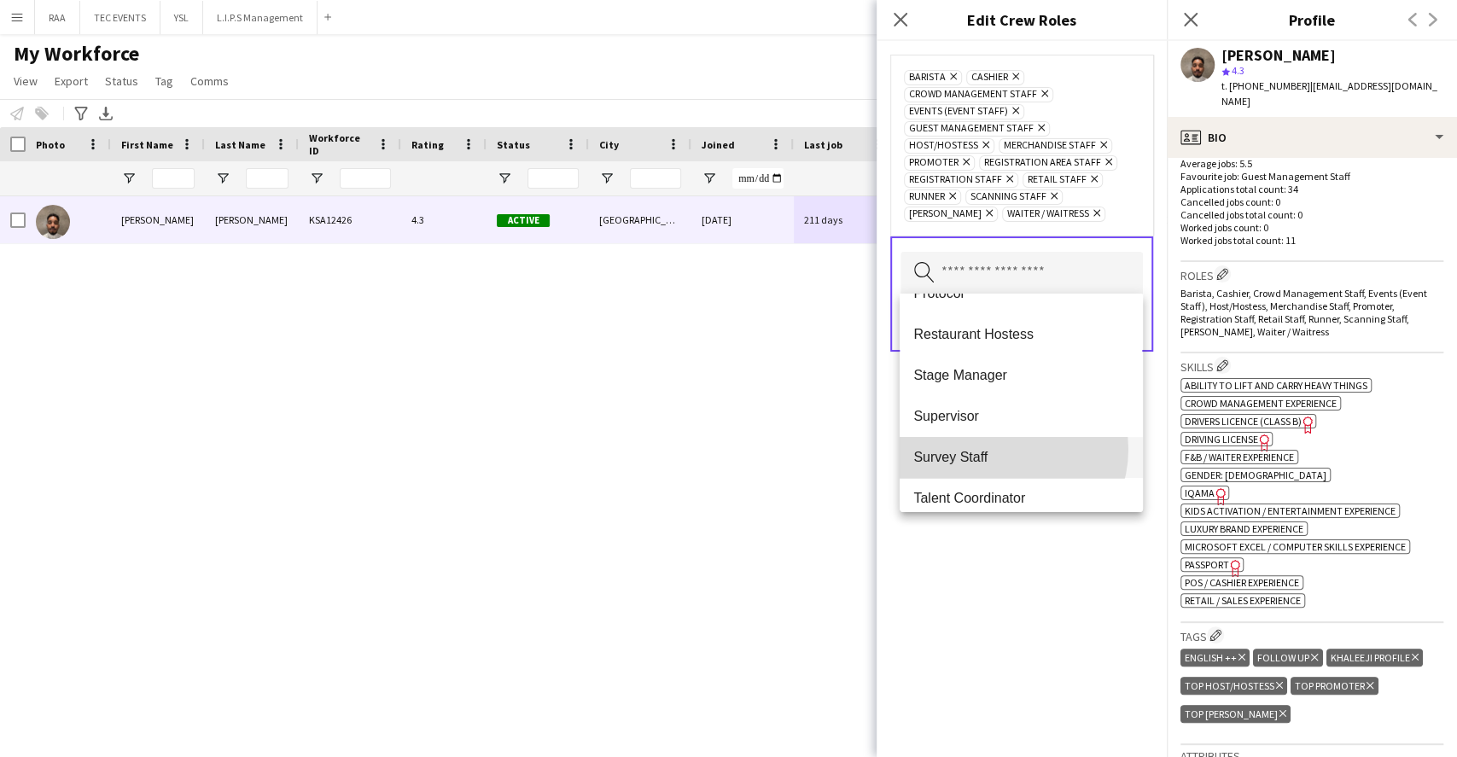
click at [1000, 449] on span "Survey Staff" at bounding box center [1020, 457] width 215 height 16
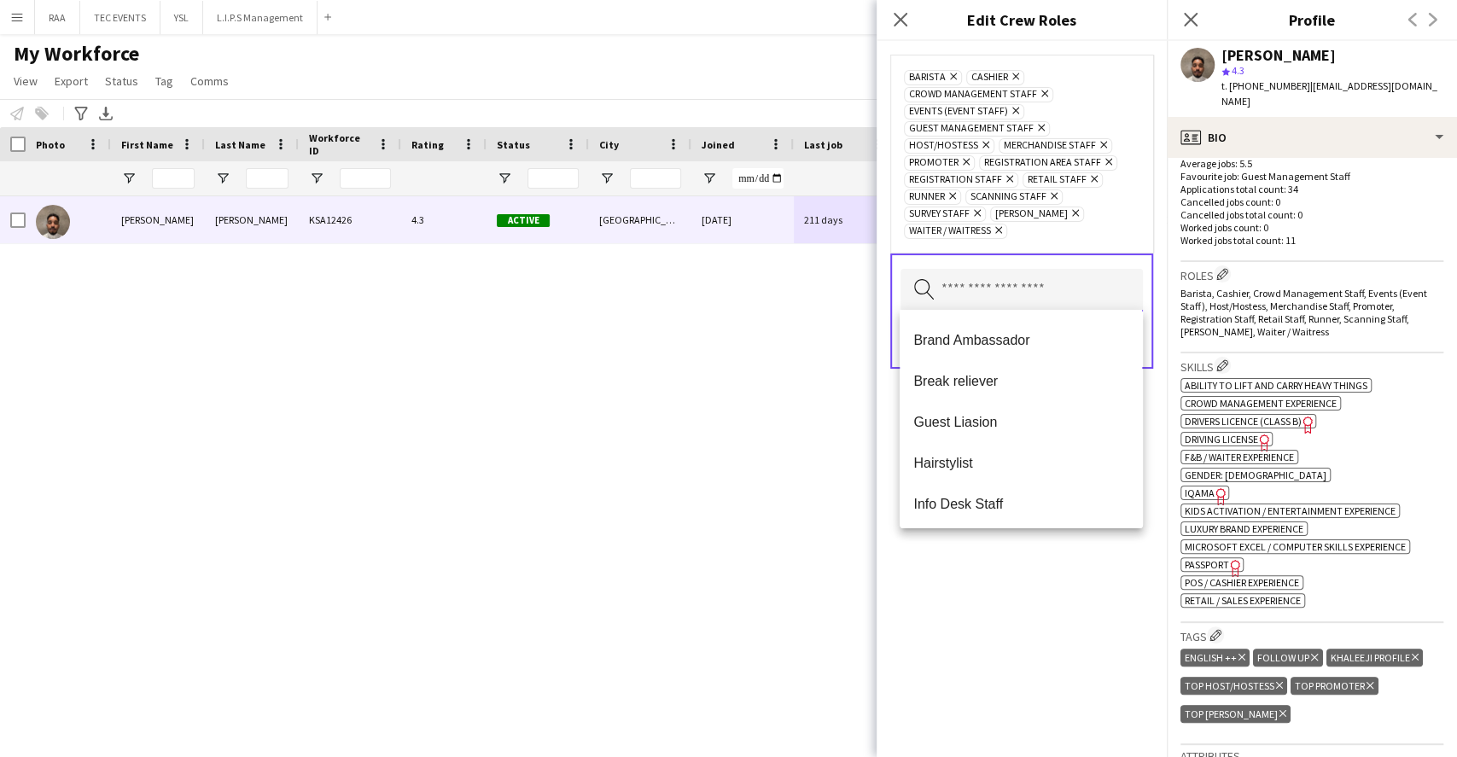
scroll to position [114, 0]
click at [1047, 572] on div "Barista Remove Cashier Remove Crowd Management Staff Remove Events (Event Staff…" at bounding box center [1022, 399] width 290 height 716
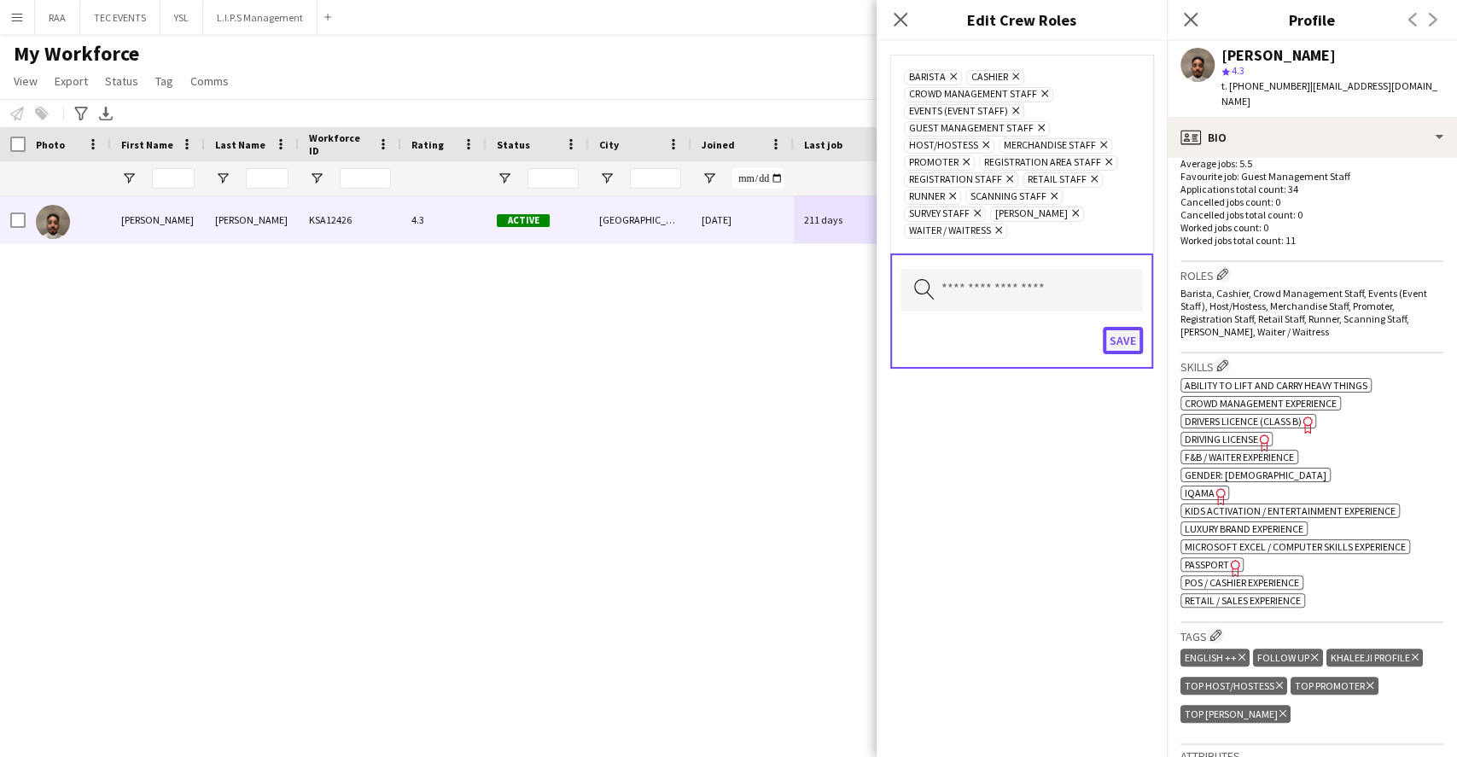
click at [1118, 340] on button "Save" at bounding box center [1123, 340] width 40 height 27
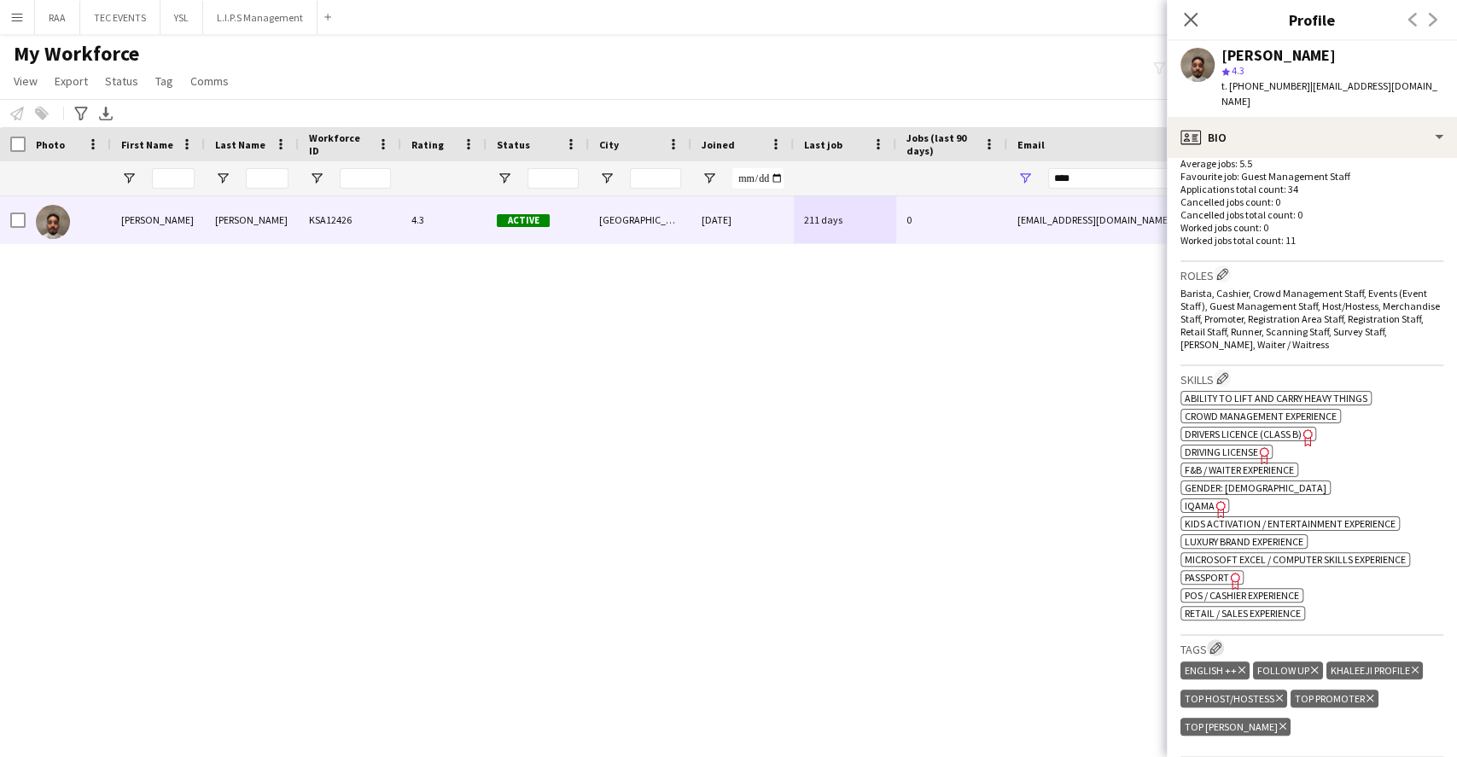
click at [1220, 642] on app-icon "Edit crew company tags" at bounding box center [1216, 648] width 12 height 12
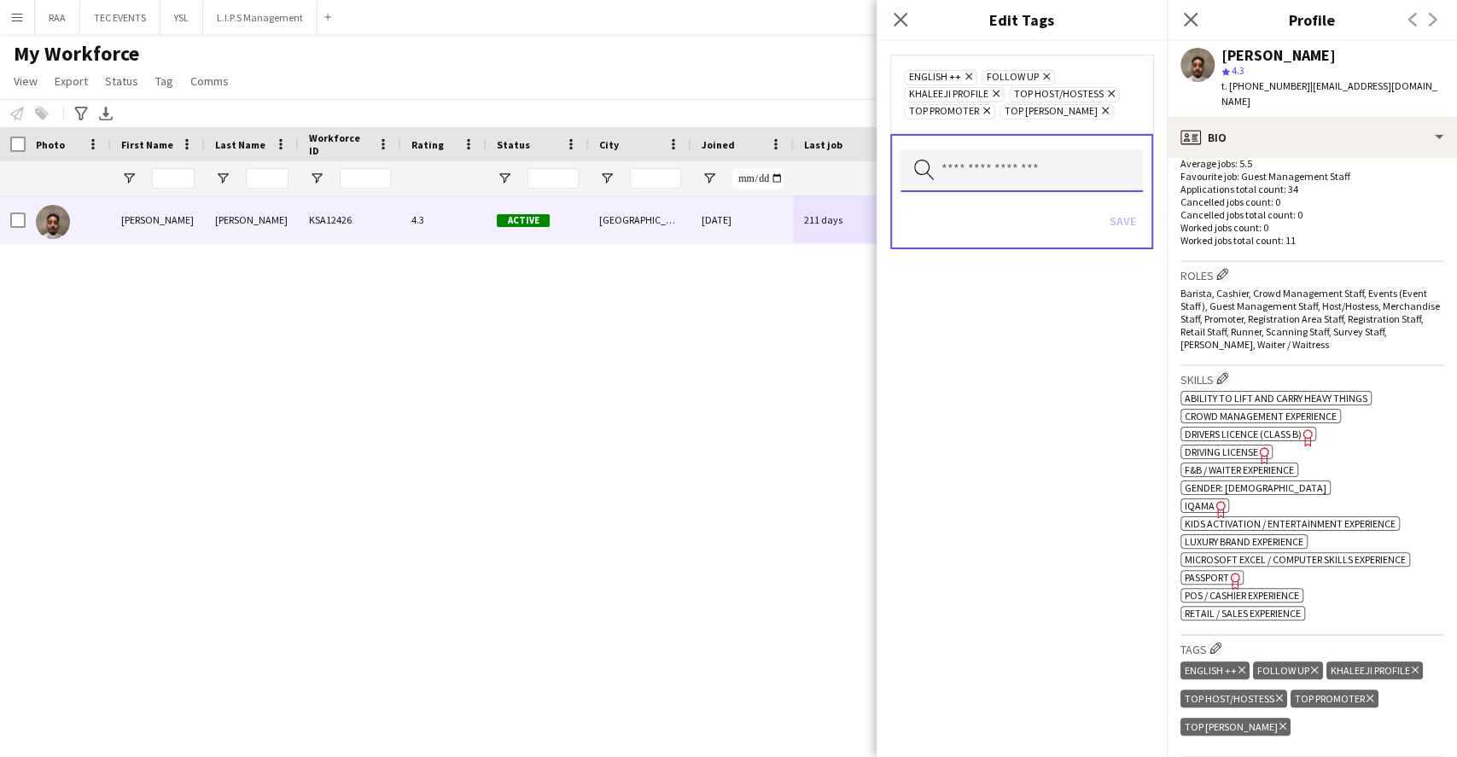
click at [1028, 181] on input "text" at bounding box center [1022, 170] width 242 height 43
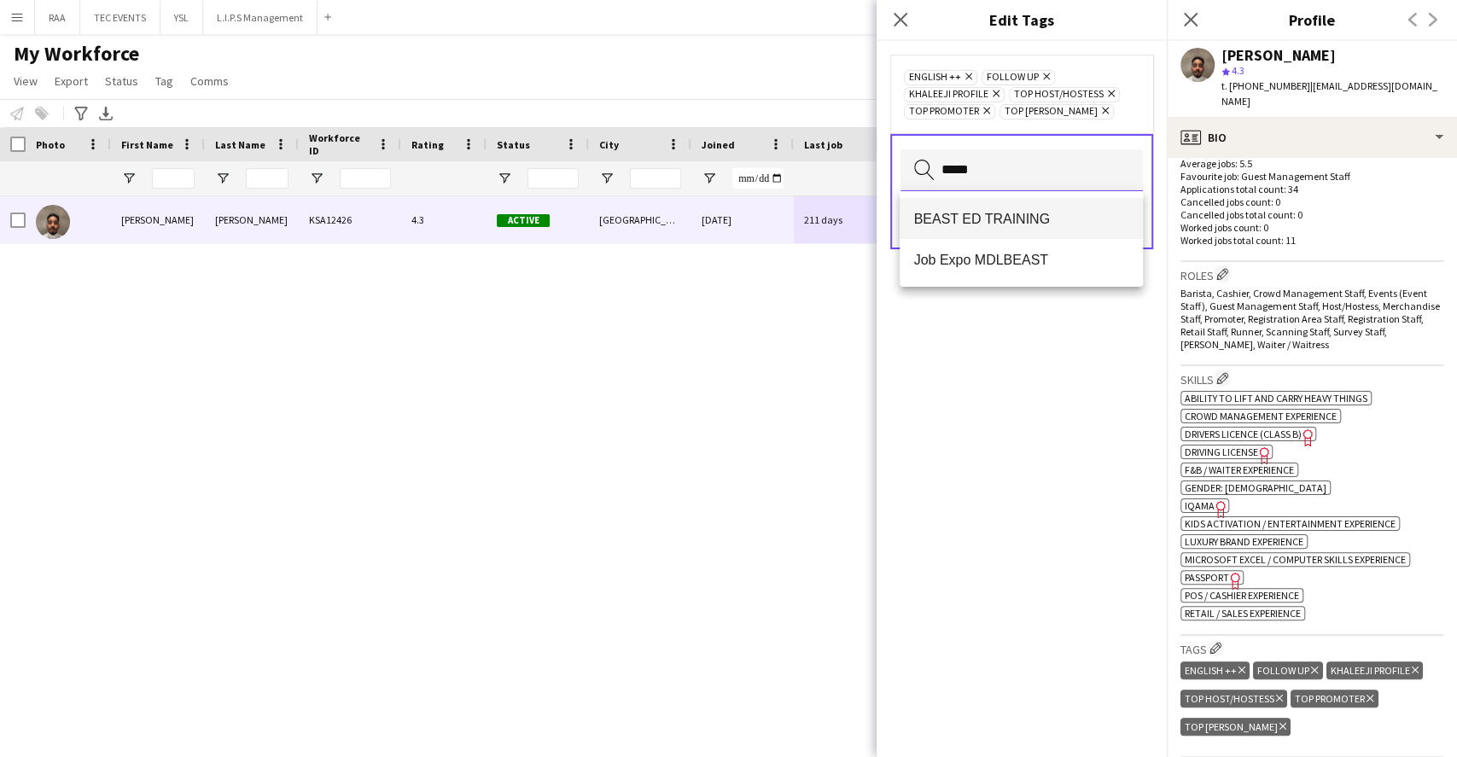
type input "*****"
click at [1031, 221] on span "BEAST ED TRAINING" at bounding box center [1020, 219] width 215 height 16
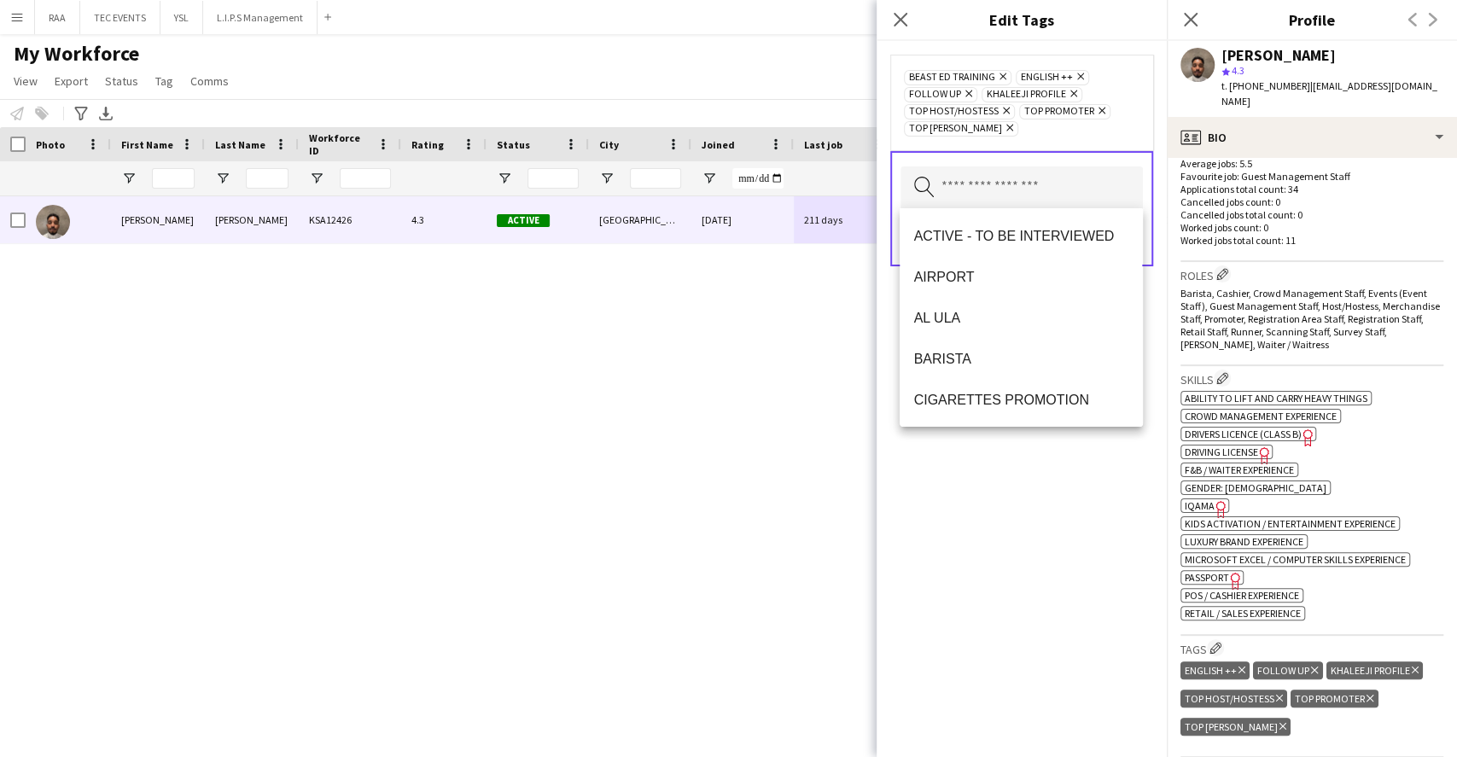
drag, startPoint x: 1068, startPoint y: 537, endPoint x: 1075, endPoint y: 450, distance: 87.3
click at [1068, 534] on div "BEAST ED TRAINING Remove ENGLISH ++ Remove FOLLOW UP Remove KHALEEJI PROFILE Re…" at bounding box center [1022, 399] width 290 height 716
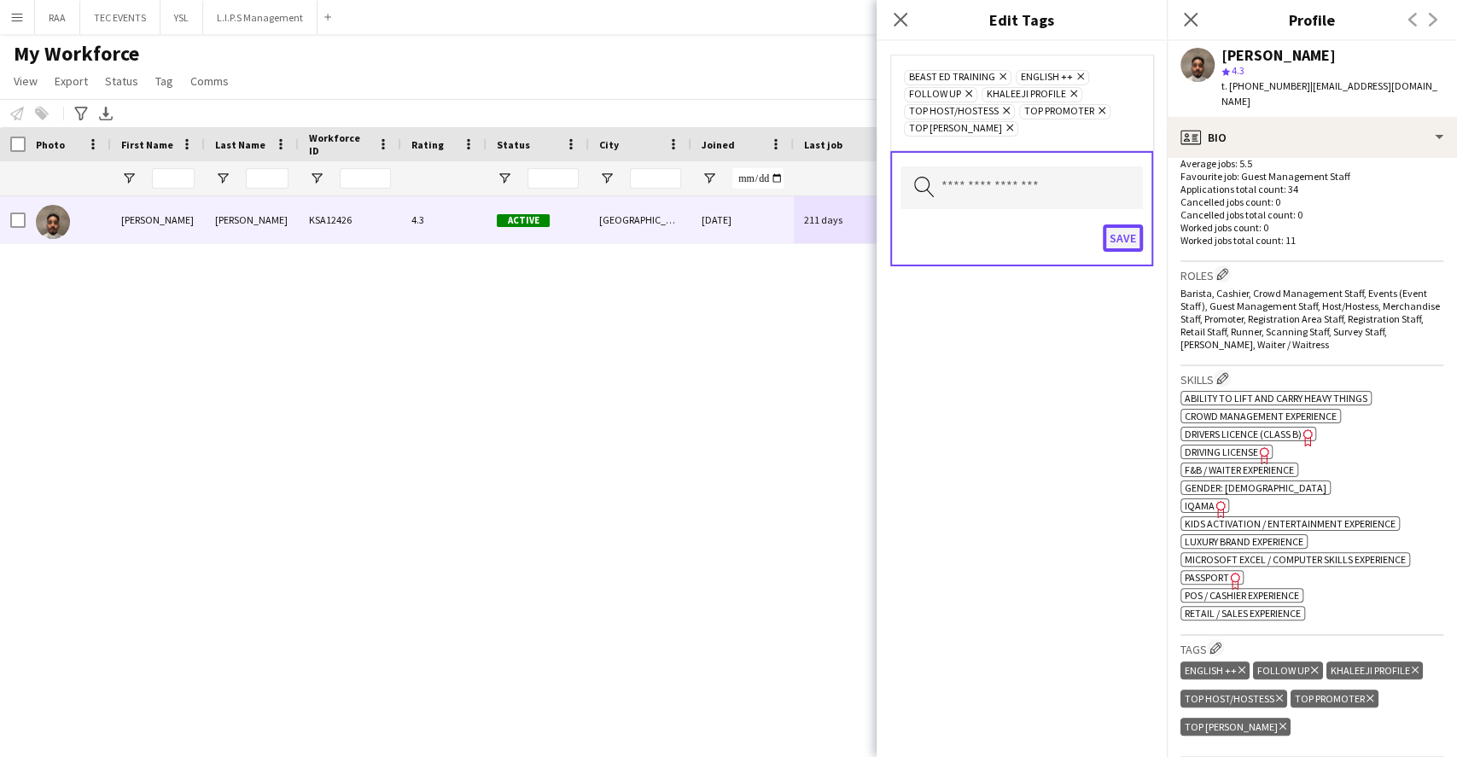
click at [1118, 236] on button "Save" at bounding box center [1123, 237] width 40 height 27
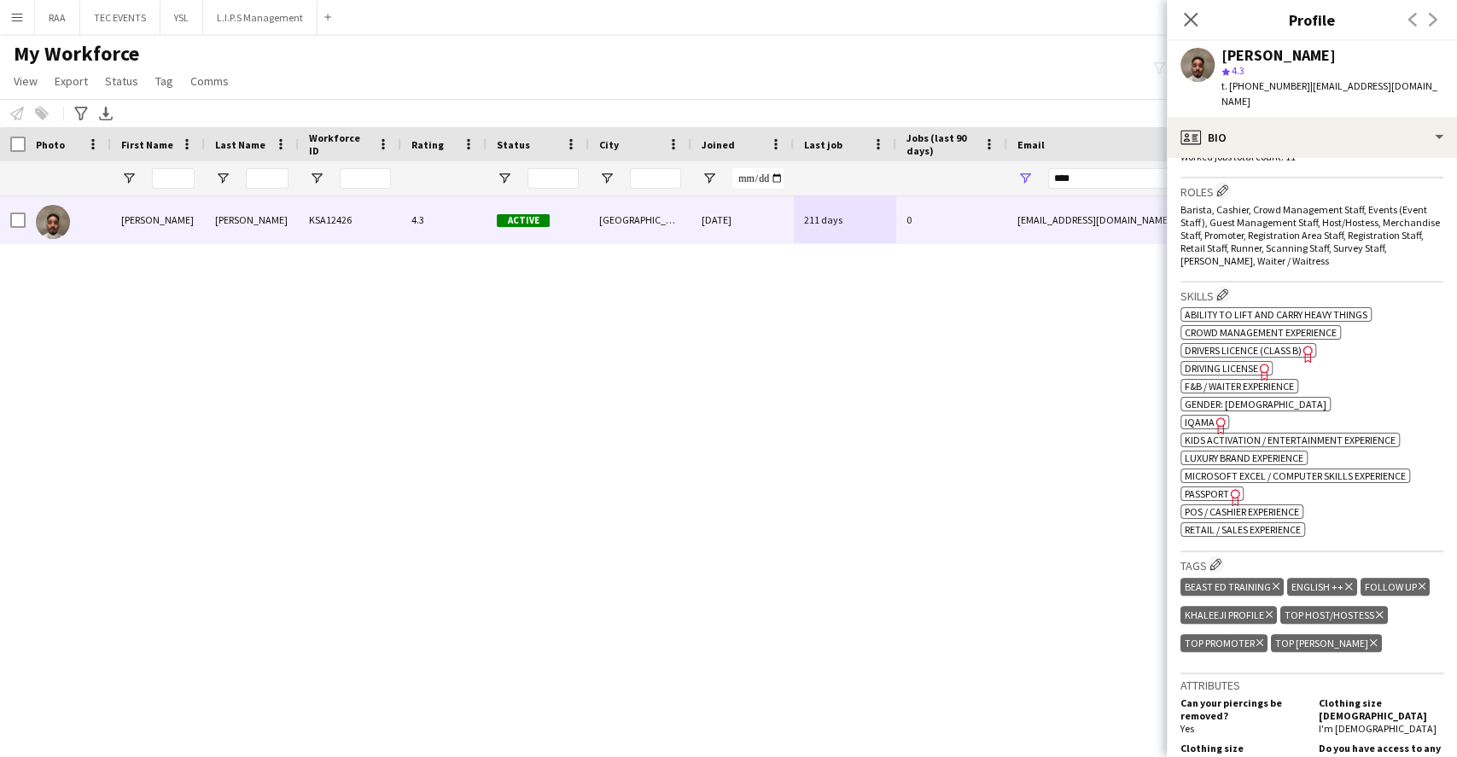
scroll to position [569, 0]
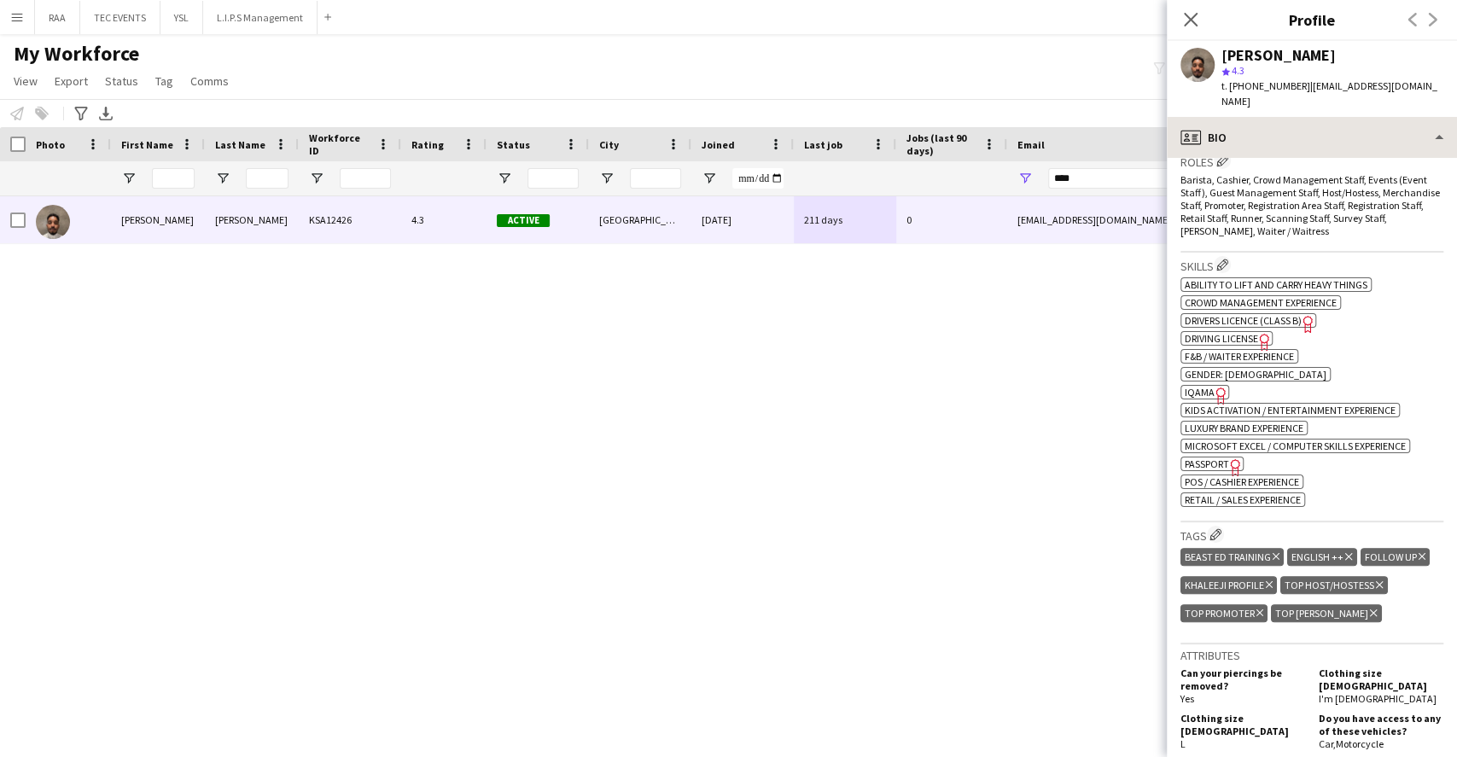
drag, startPoint x: 1312, startPoint y: 79, endPoint x: 1317, endPoint y: 113, distance: 34.5
click at [1311, 83] on div "[PERSON_NAME] star 4.3 t. [PHONE_NUMBER] | [EMAIL_ADDRESS][DOMAIN_NAME]" at bounding box center [1333, 79] width 222 height 62
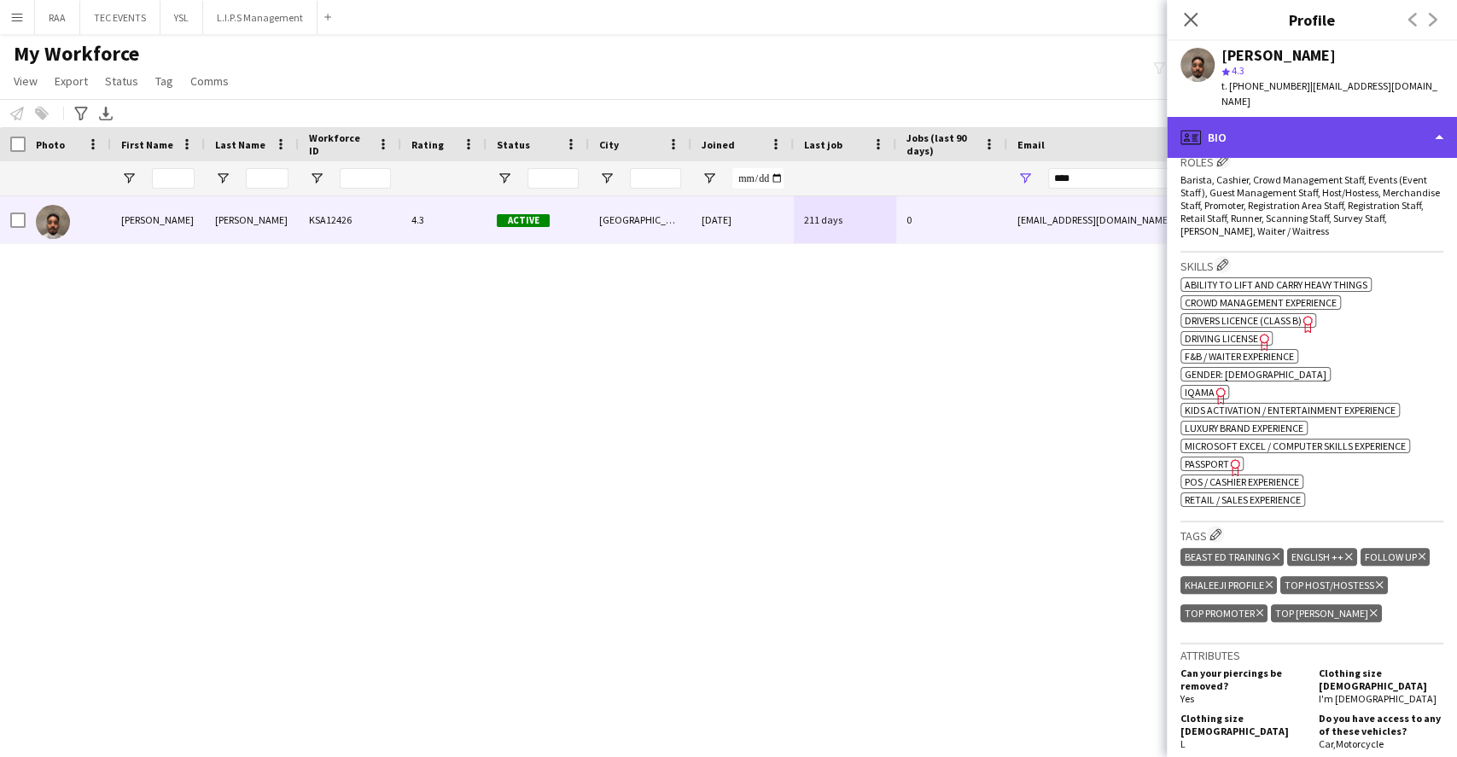
click at [1320, 126] on div "profile Bio" at bounding box center [1312, 137] width 290 height 41
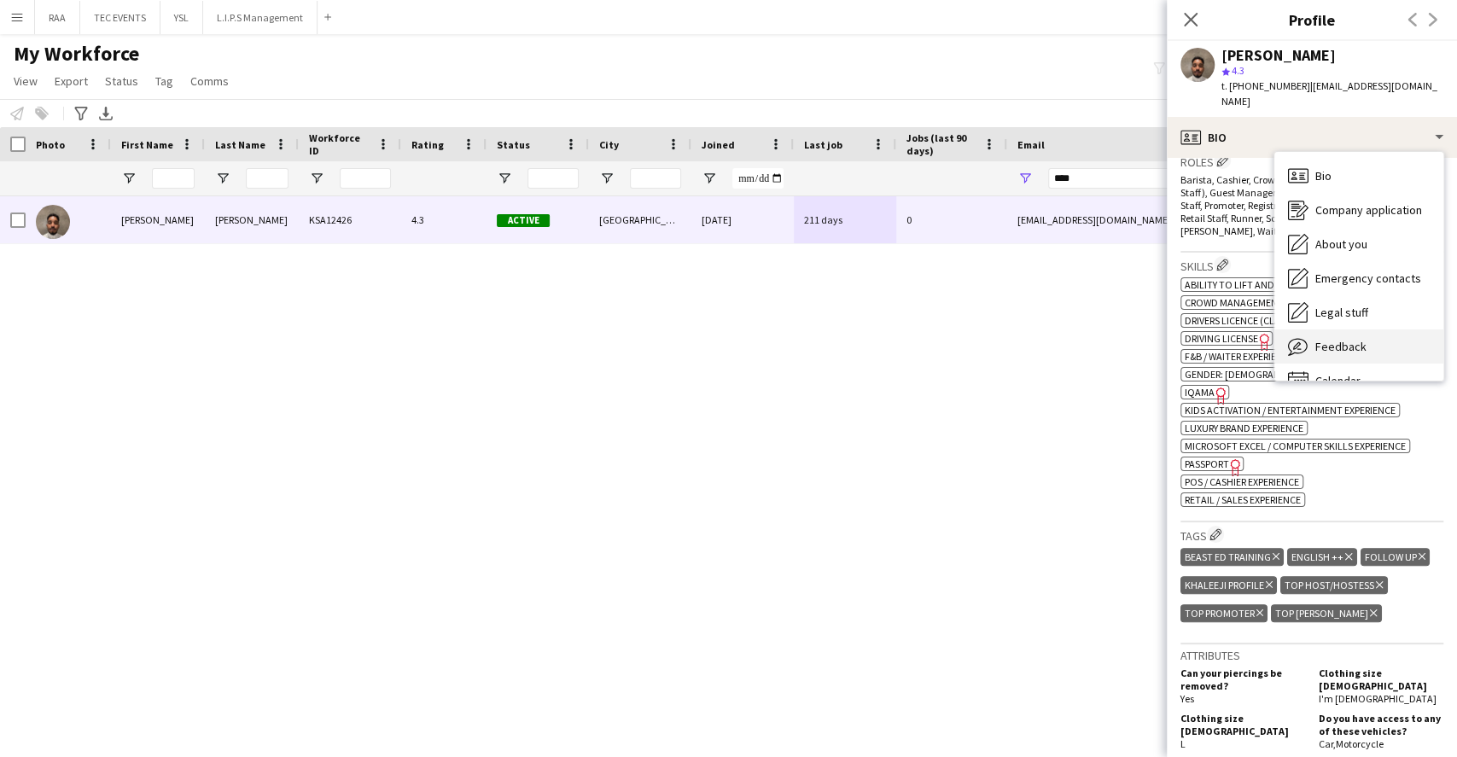
click at [1344, 339] on span "Feedback" at bounding box center [1340, 346] width 51 height 15
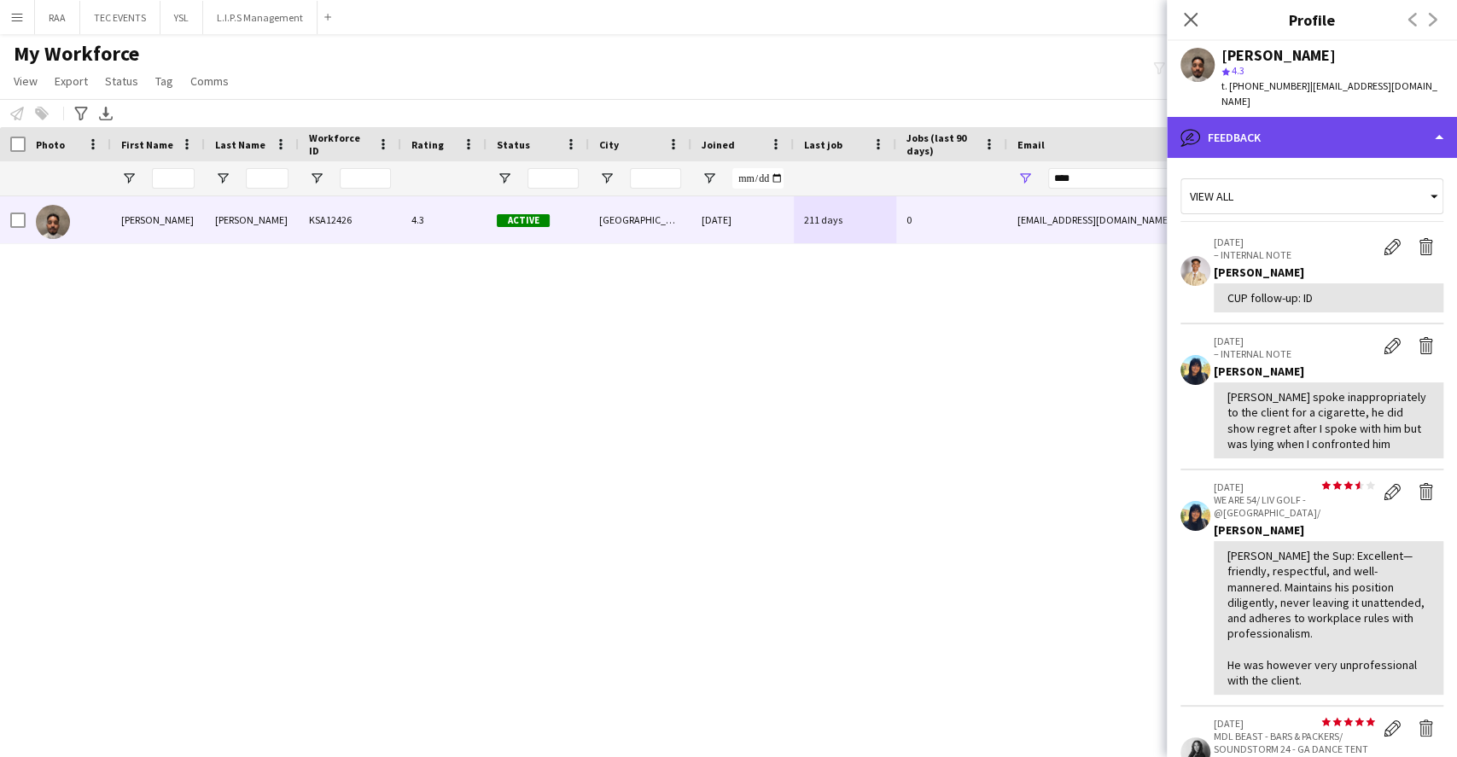
click at [1413, 130] on div "bubble-pencil Feedback" at bounding box center [1312, 137] width 290 height 41
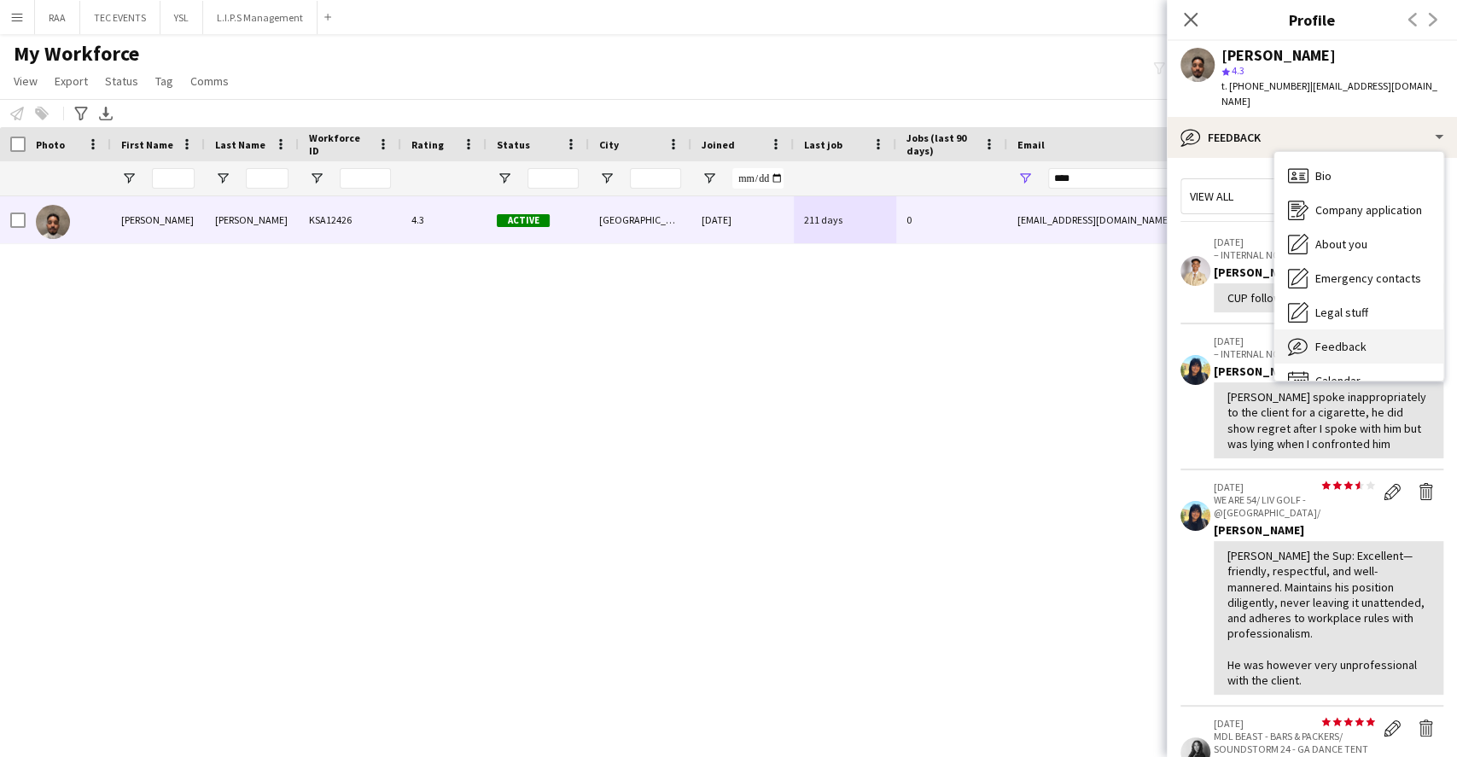
click at [1354, 339] on span "Feedback" at bounding box center [1340, 346] width 51 height 15
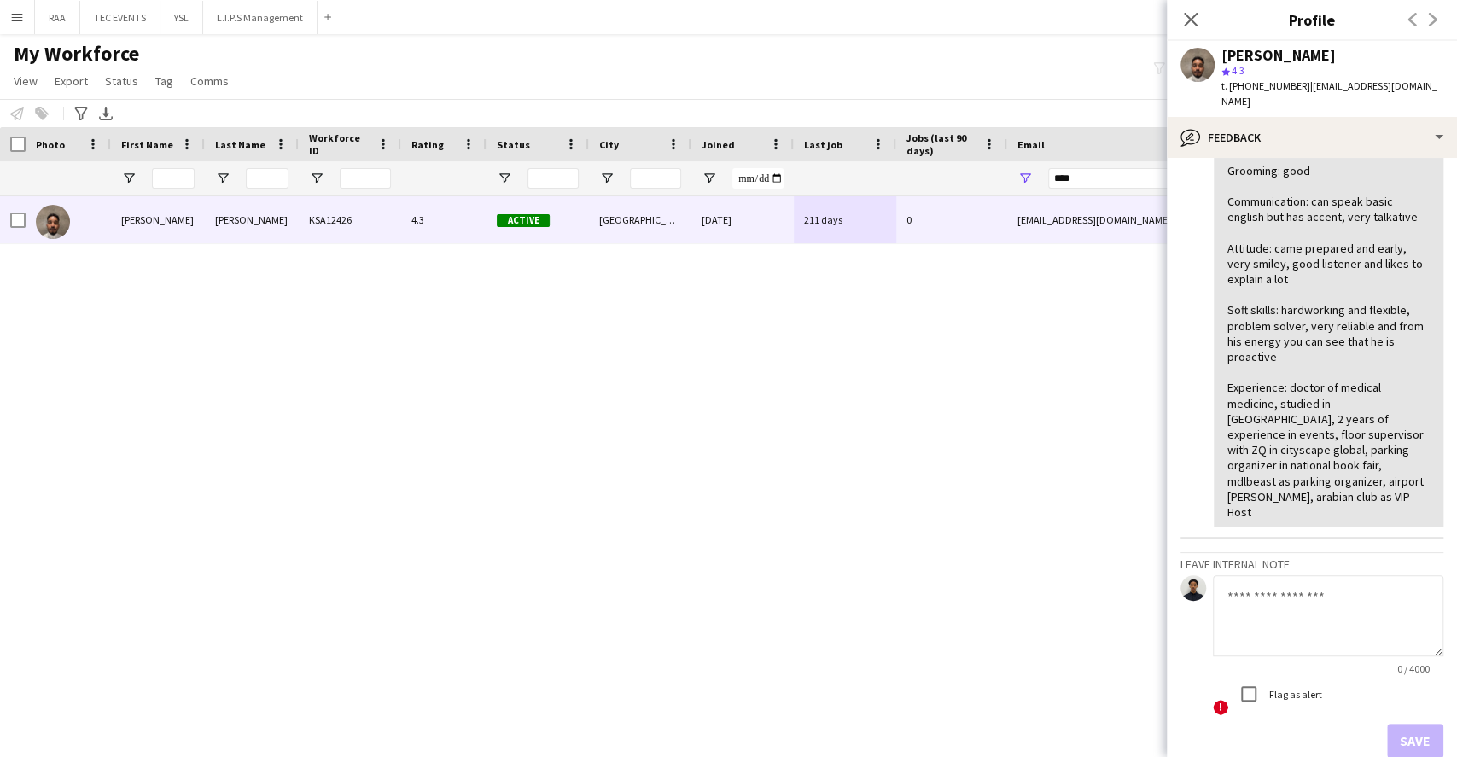
scroll to position [966, 0]
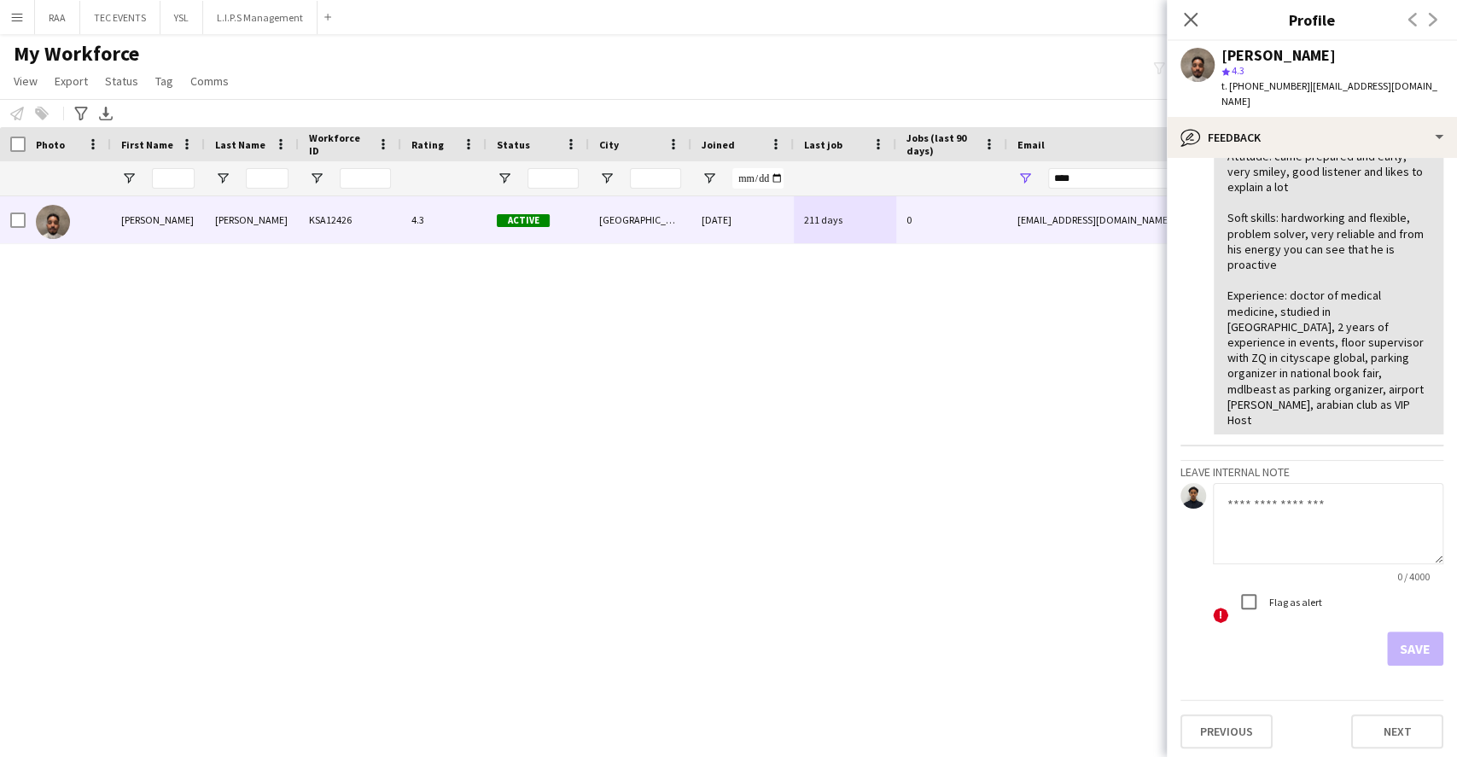
click at [1286, 504] on textarea at bounding box center [1328, 523] width 230 height 81
type textarea "*"
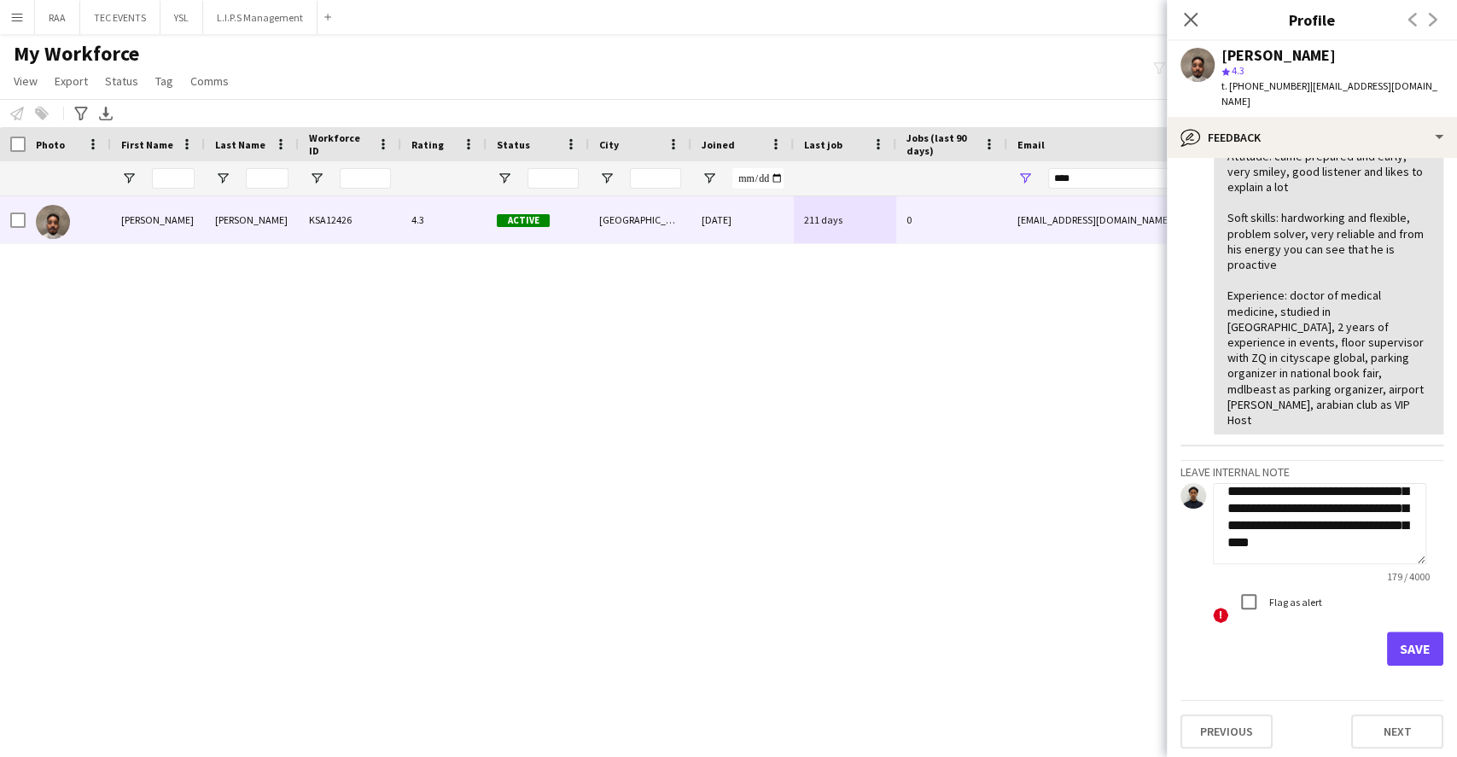
scroll to position [68, 0]
click at [1307, 554] on textarea "**********" at bounding box center [1319, 523] width 213 height 81
click at [1075, 569] on div "[PERSON_NAME] KSA12426 4.3 Active [GEOGRAPHIC_DATA] [DATE] 211 days 0 [EMAIL_AD…" at bounding box center [703, 453] width 1406 height 514
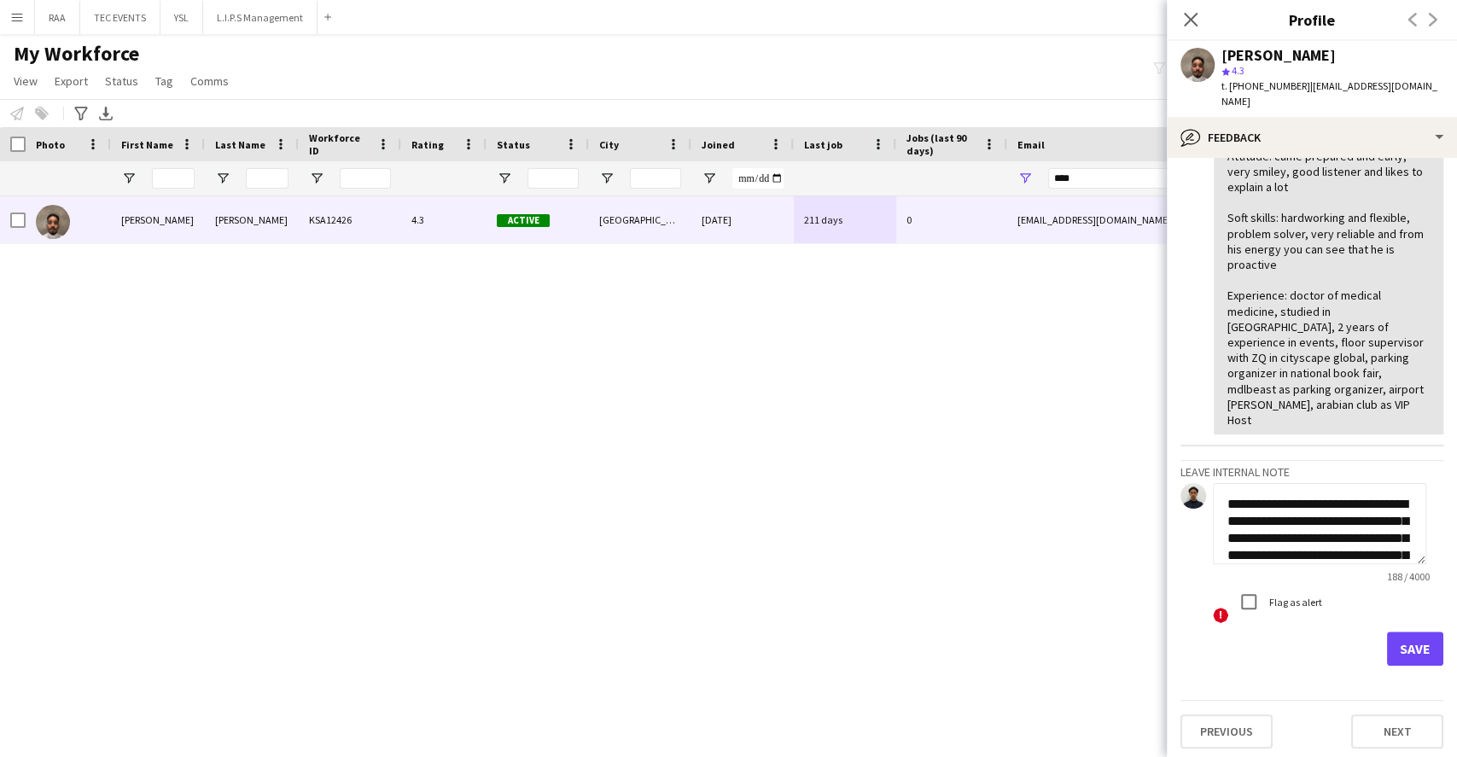
scroll to position [80, 0]
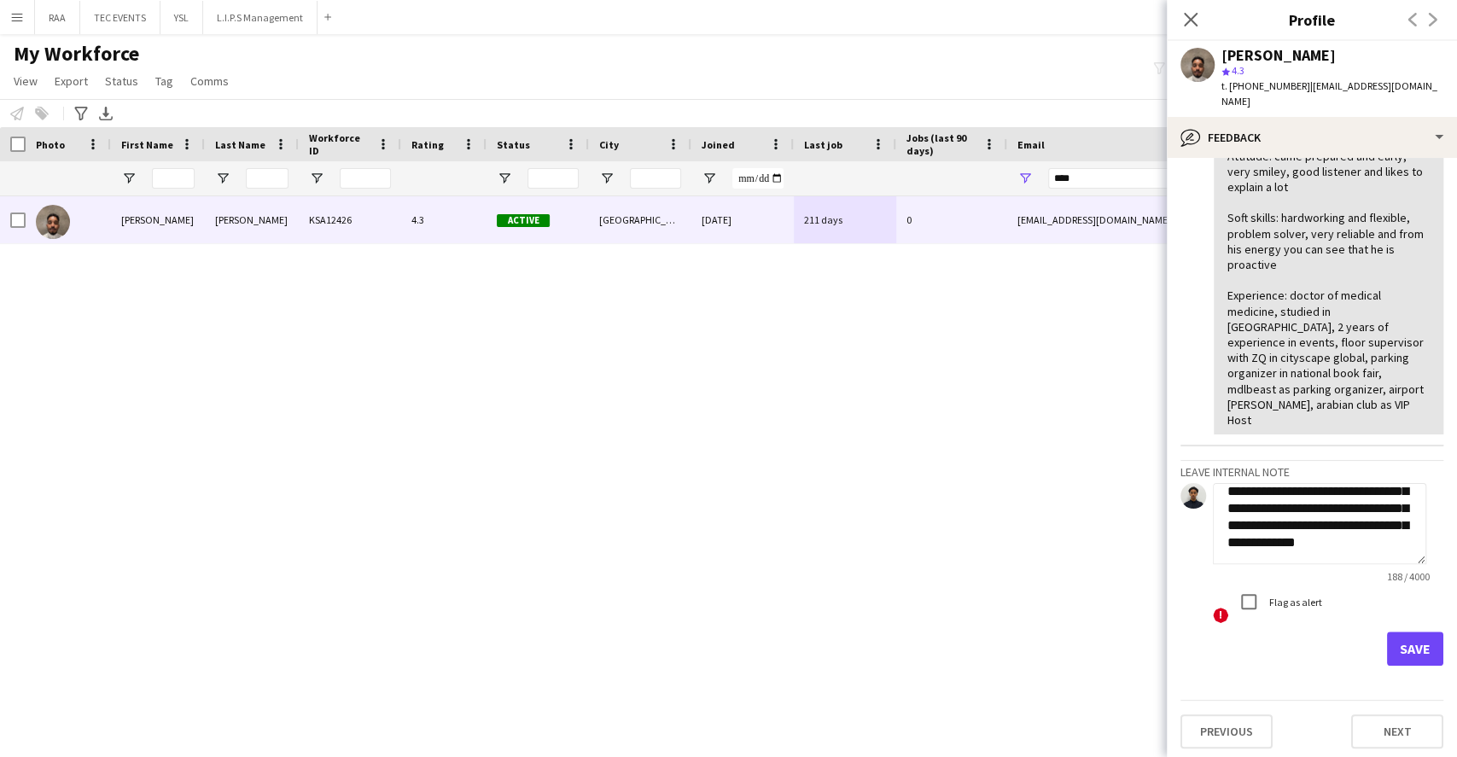
click at [1325, 543] on textarea "**********" at bounding box center [1319, 523] width 213 height 81
click at [1352, 532] on textarea "**********" at bounding box center [1319, 523] width 213 height 81
drag, startPoint x: 1287, startPoint y: 531, endPoint x: 1297, endPoint y: 531, distance: 9.4
click at [1287, 531] on textarea "**********" at bounding box center [1319, 523] width 213 height 81
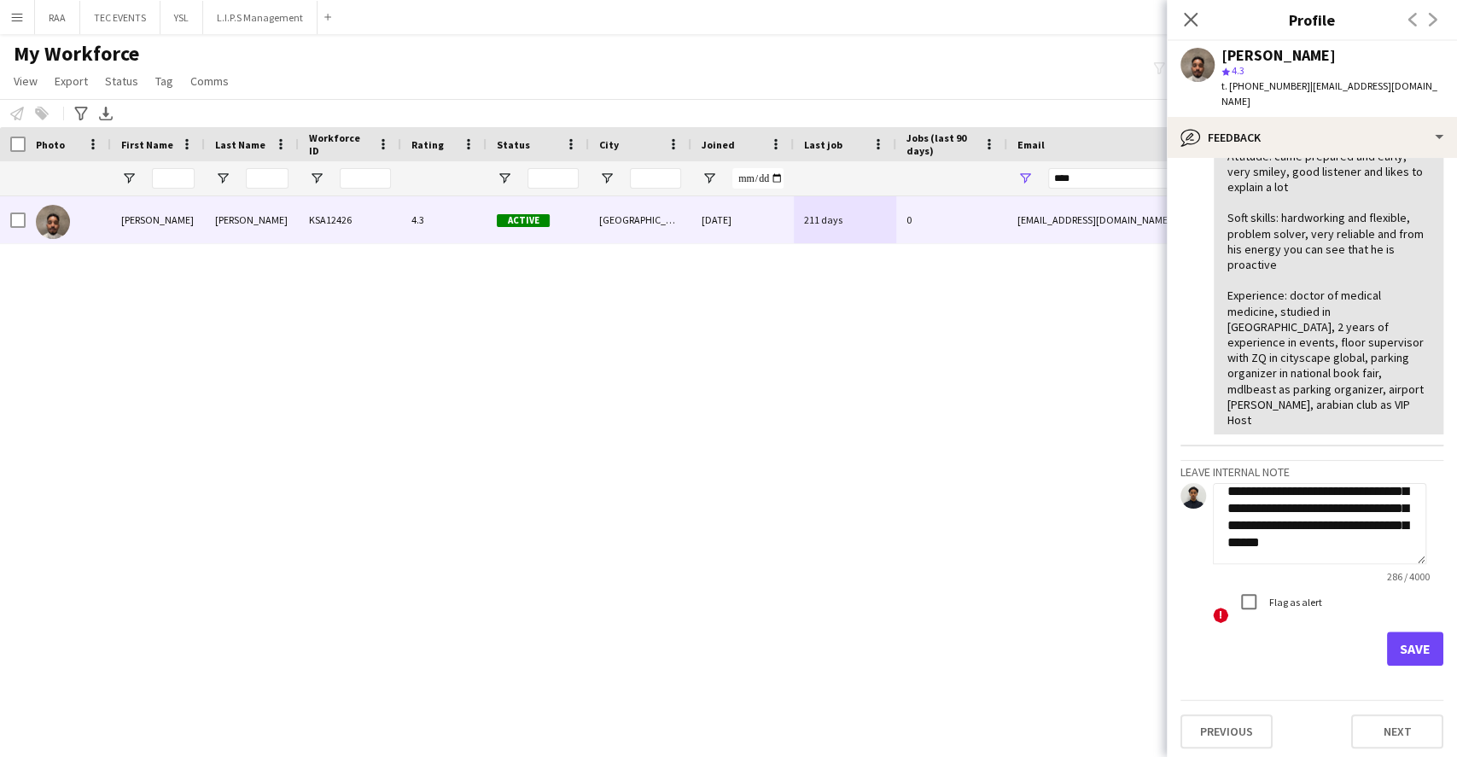
click at [1299, 531] on textarea "**********" at bounding box center [1319, 523] width 213 height 81
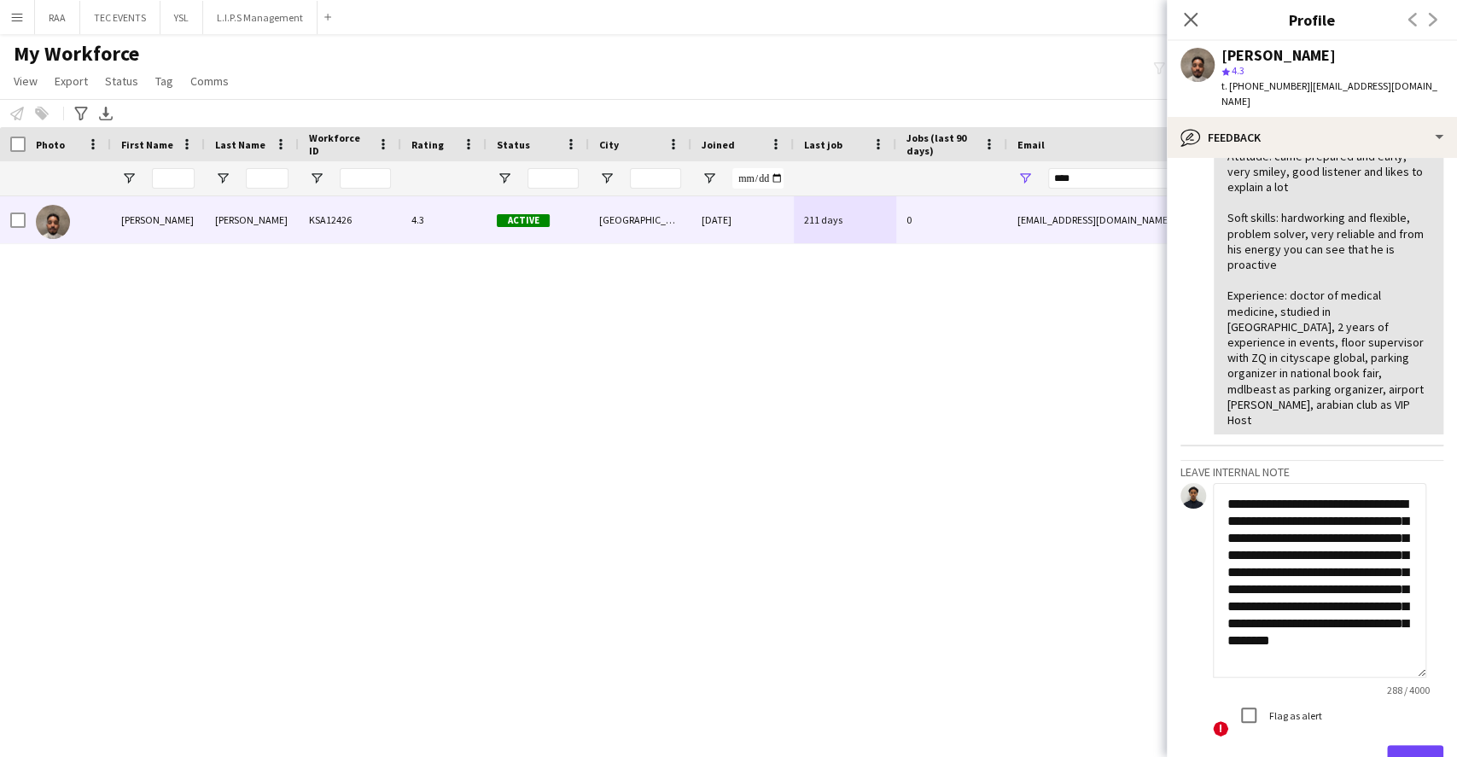
scroll to position [35, 0]
drag, startPoint x: 1418, startPoint y: 553, endPoint x: 1397, endPoint y: 667, distance: 115.5
click at [1397, 667] on textarea "**********" at bounding box center [1319, 580] width 213 height 195
click at [1265, 653] on textarea "**********" at bounding box center [1319, 580] width 213 height 195
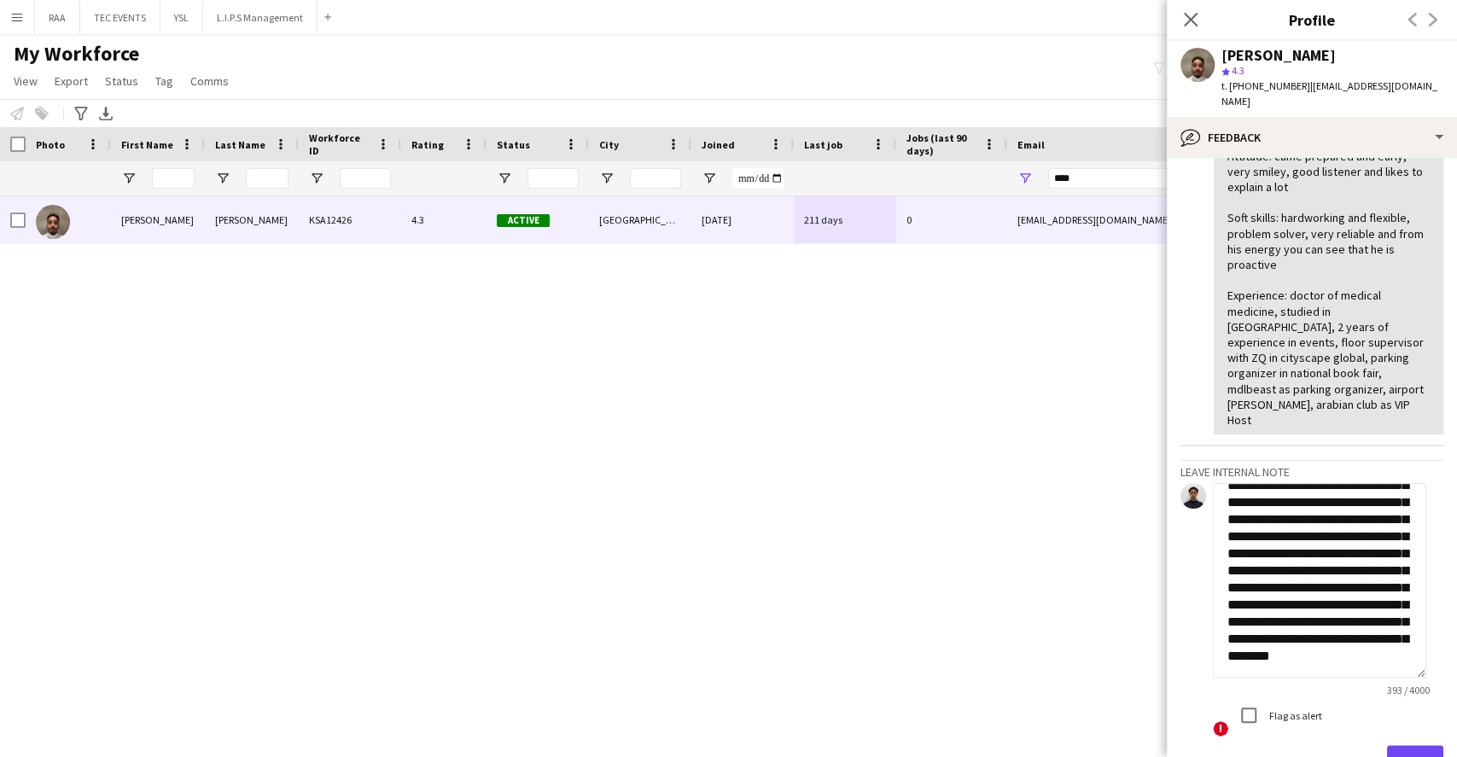
scroll to position [0, 0]
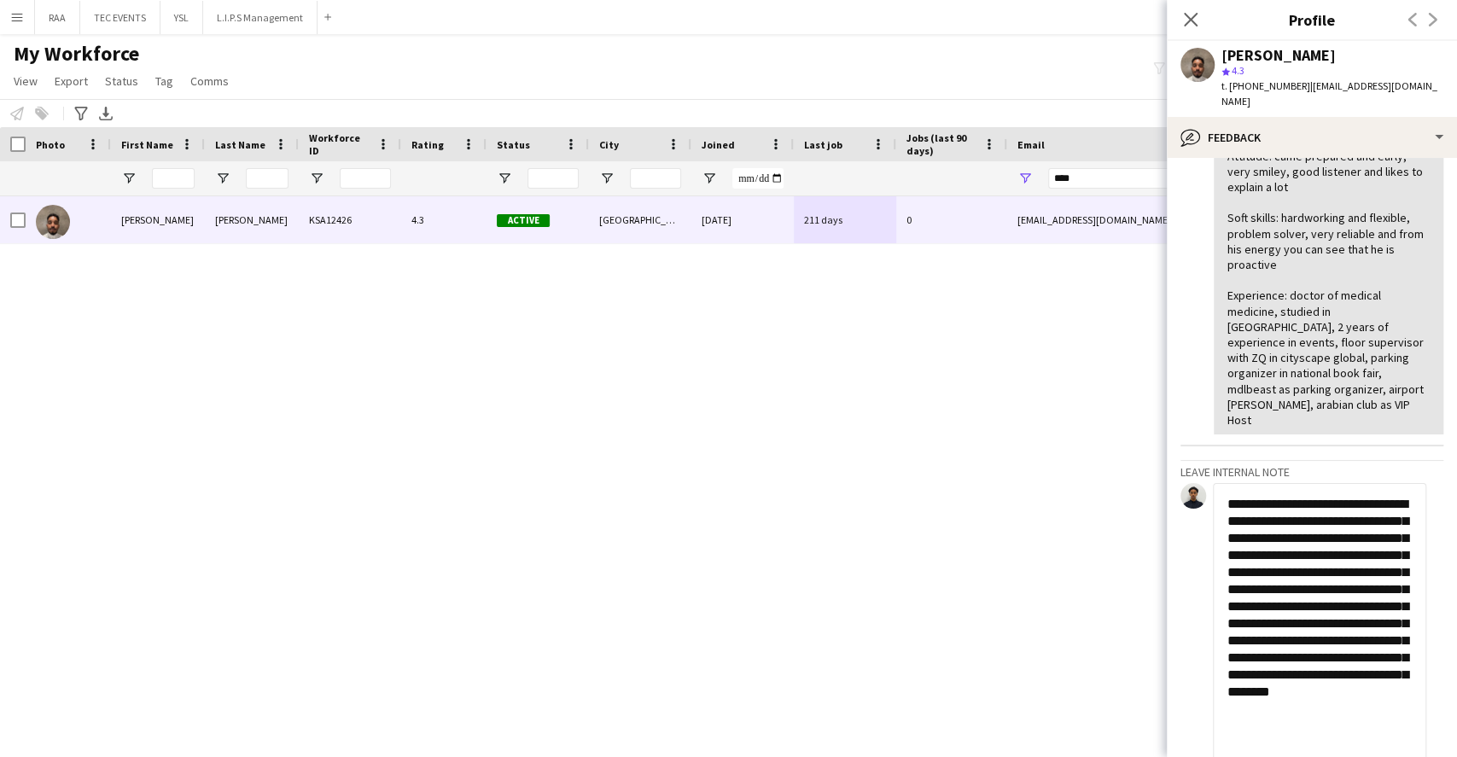
drag, startPoint x: 1422, startPoint y: 666, endPoint x: 1418, endPoint y: 800, distance: 134.1
click at [1418, 756] on html "Menu Boards Boards Boards All jobs Status Workforce Workforce My Workforce Recr…" at bounding box center [728, 378] width 1457 height 757
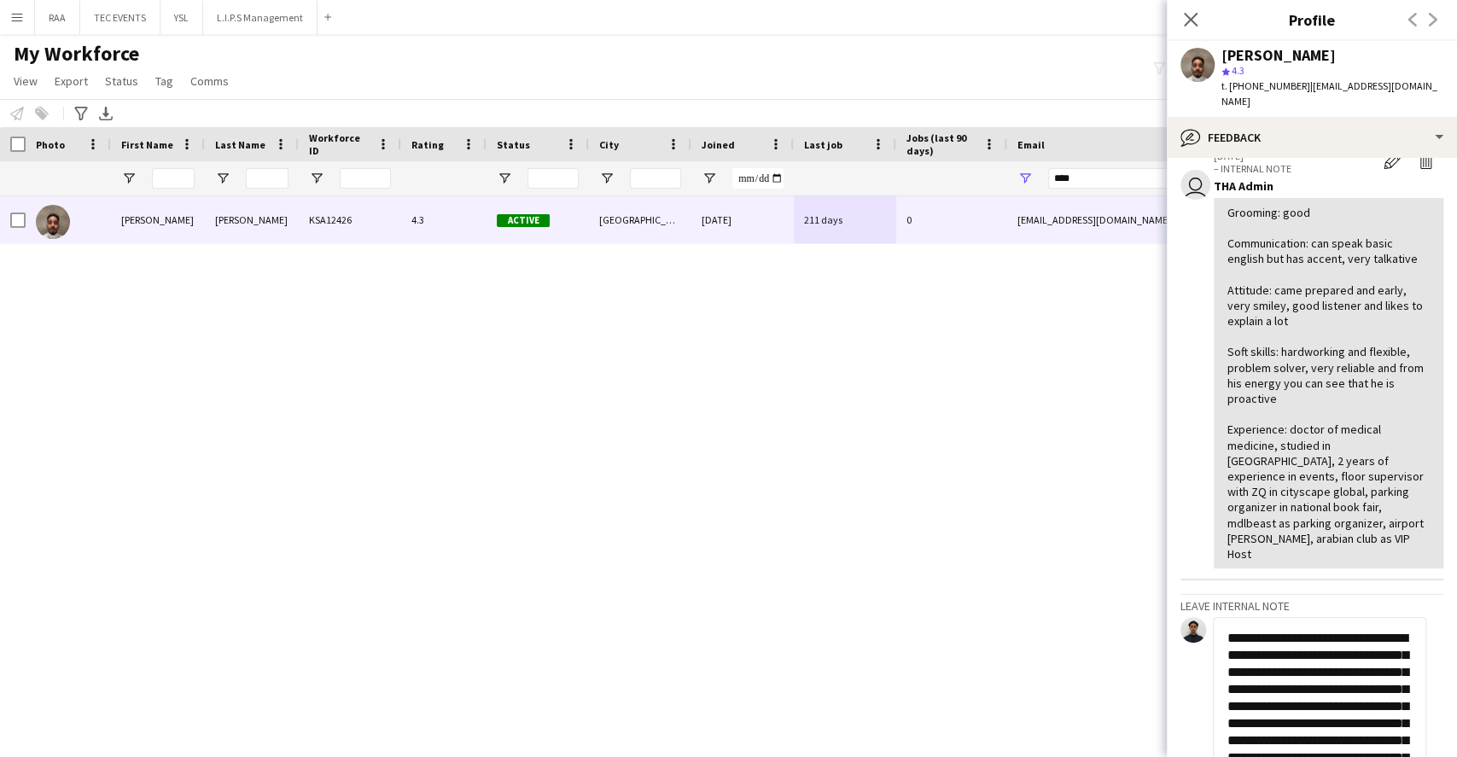
scroll to position [1215, 0]
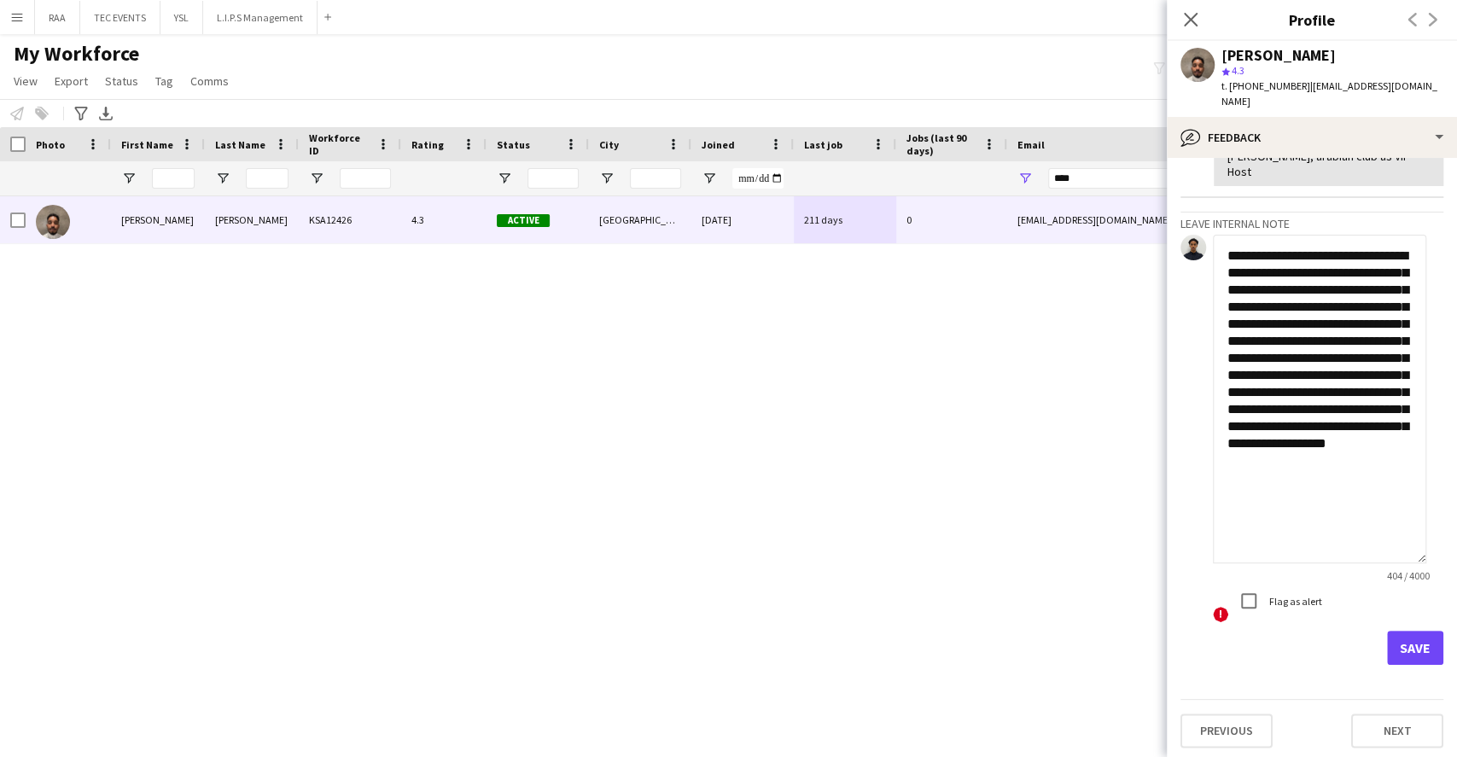
click at [1243, 271] on textarea "**********" at bounding box center [1319, 399] width 213 height 329
click at [1402, 340] on textarea "**********" at bounding box center [1319, 399] width 213 height 329
click at [1390, 454] on textarea "**********" at bounding box center [1319, 399] width 213 height 329
click at [1404, 465] on textarea "**********" at bounding box center [1319, 399] width 213 height 329
type textarea "**********"
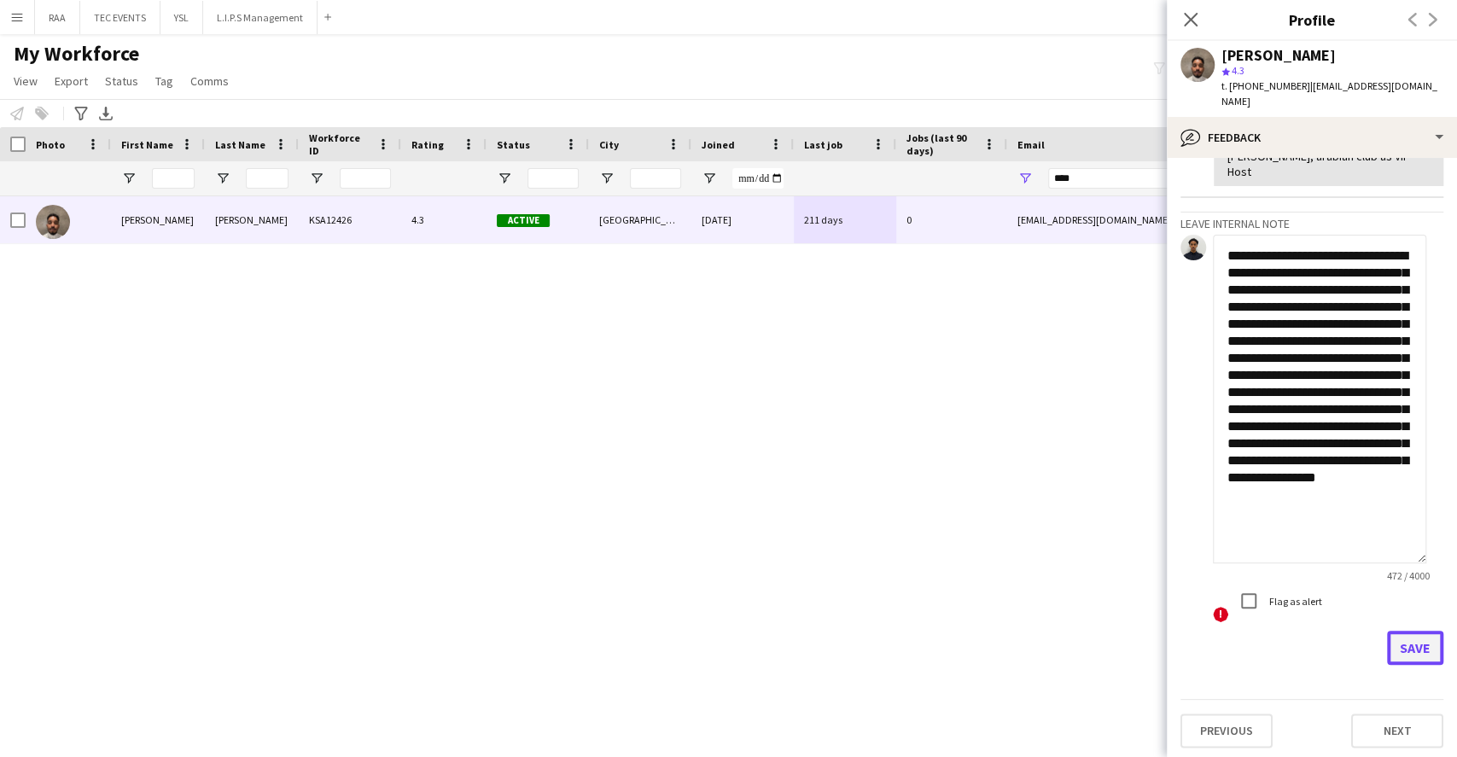
click at [1411, 638] on button "Save" at bounding box center [1415, 648] width 56 height 34
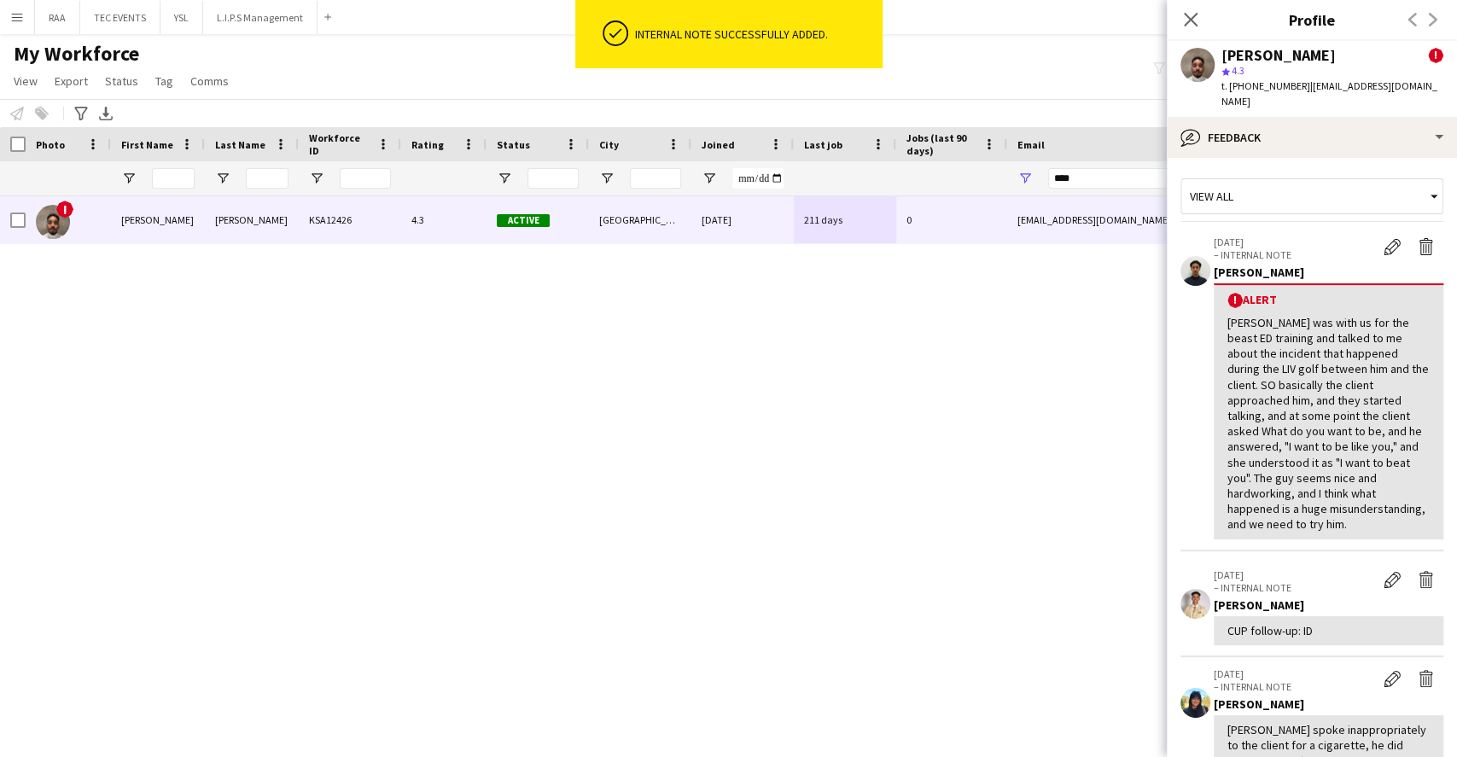
scroll to position [227, 0]
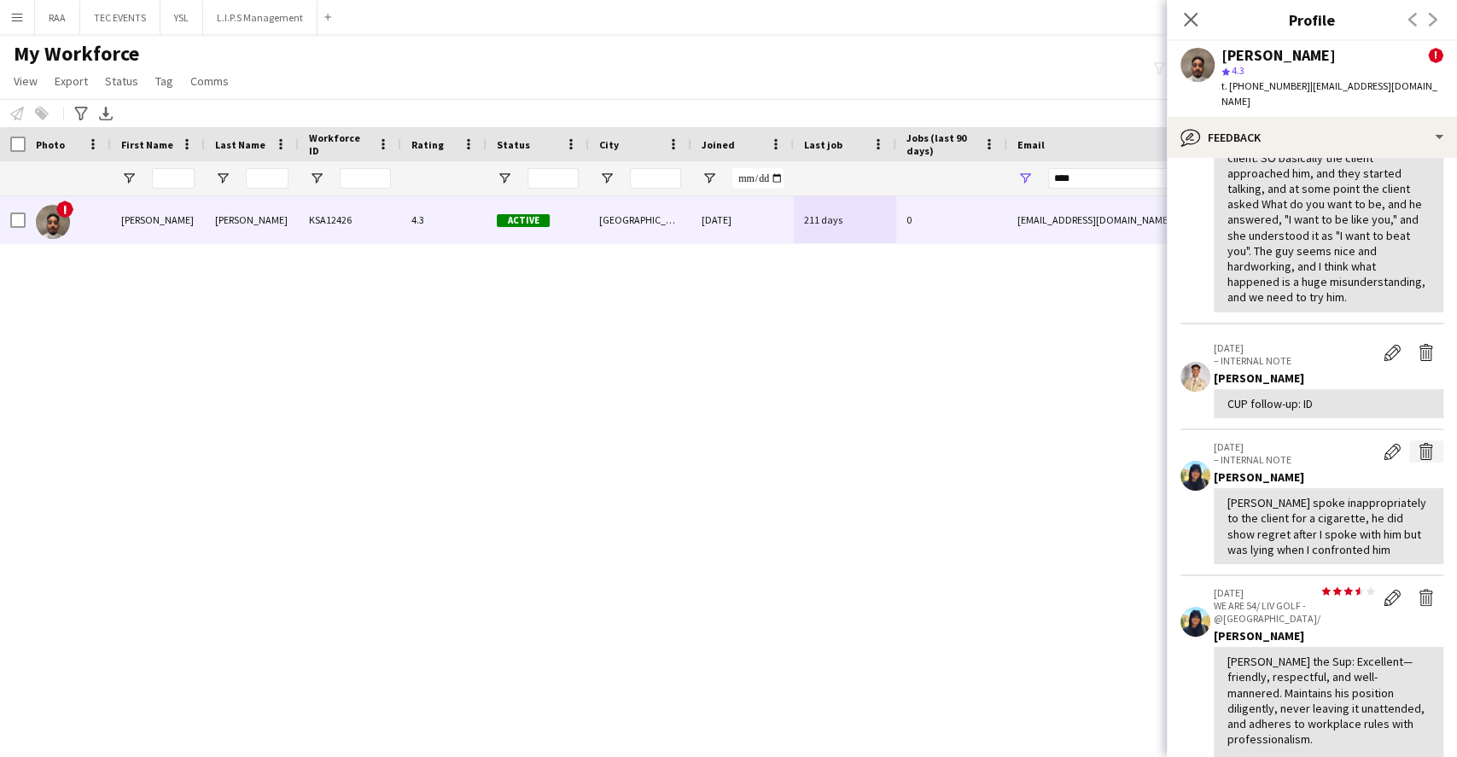
click at [1418, 444] on app-icon "Delete internal note" at bounding box center [1426, 451] width 17 height 17
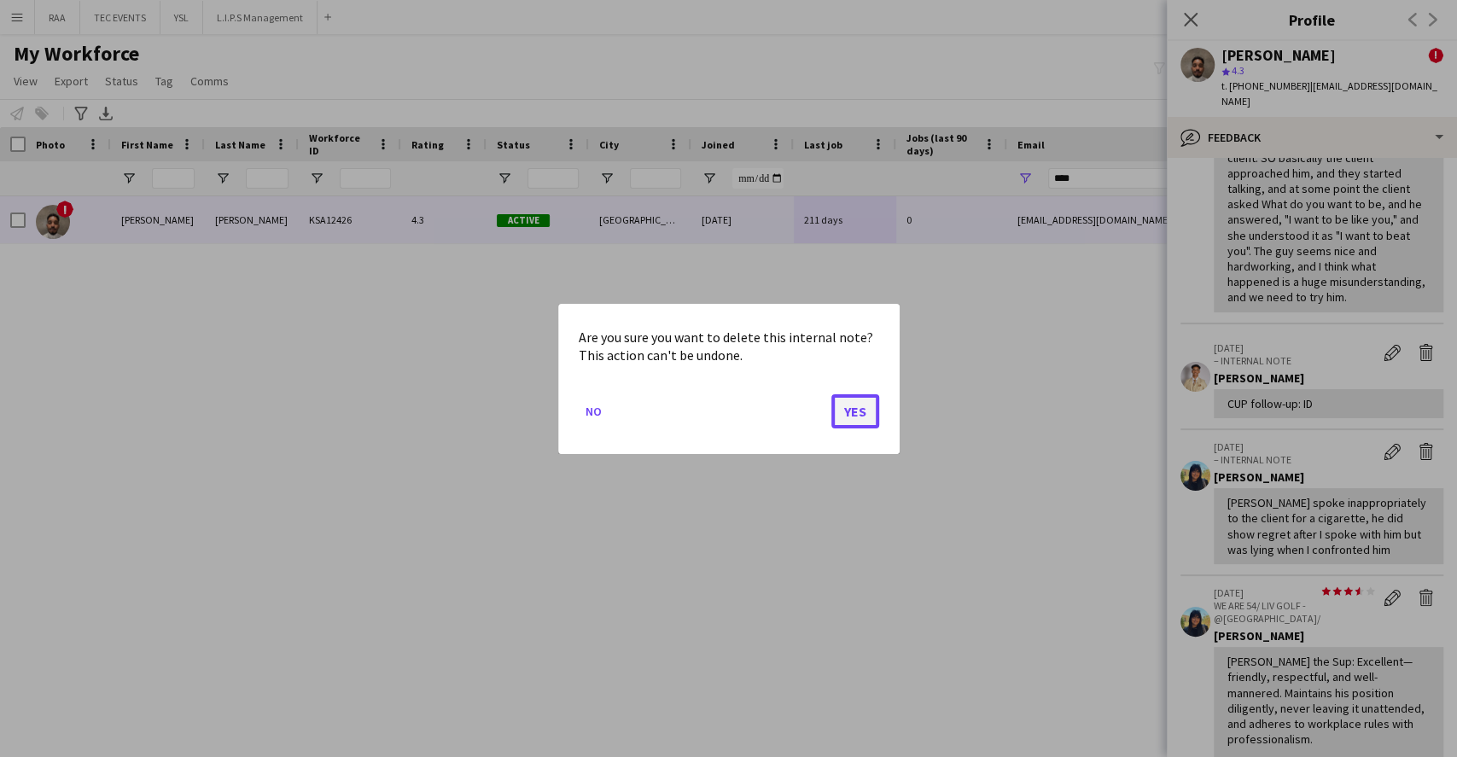
click at [845, 405] on button "Yes" at bounding box center [855, 411] width 48 height 34
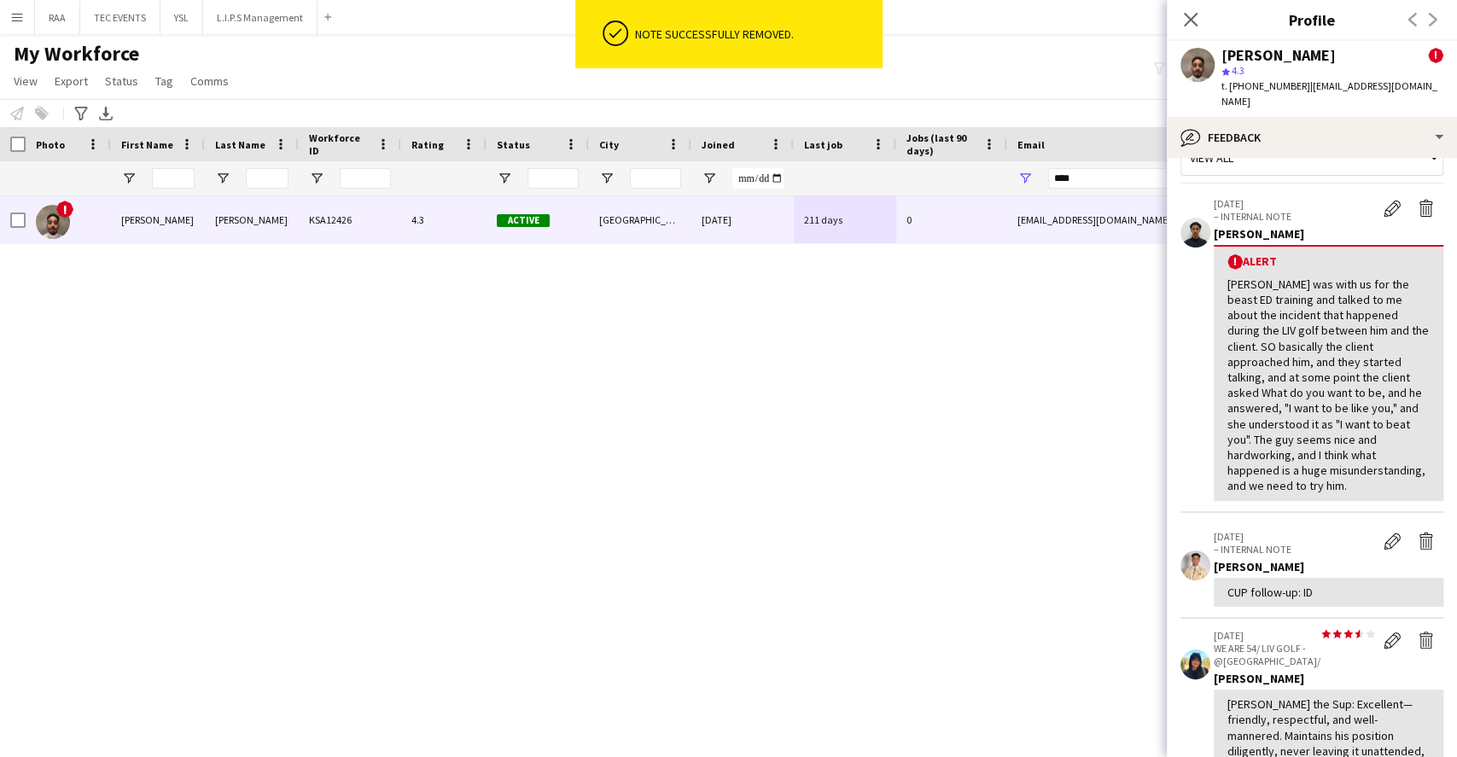
scroll to position [0, 0]
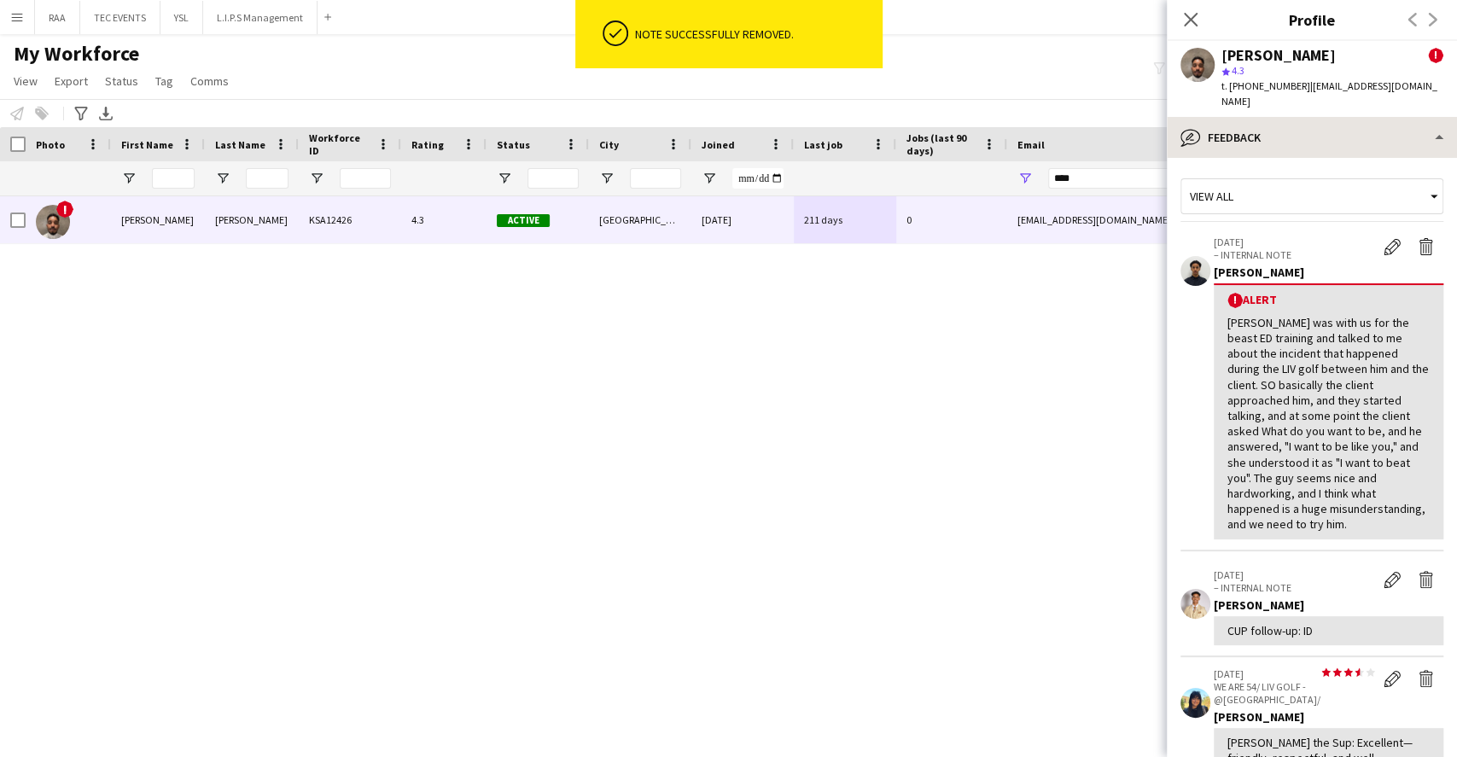
click at [1332, 129] on div "bubble-pencil Feedback Bio Bio Company application Company application About yo…" at bounding box center [1312, 437] width 290 height 640
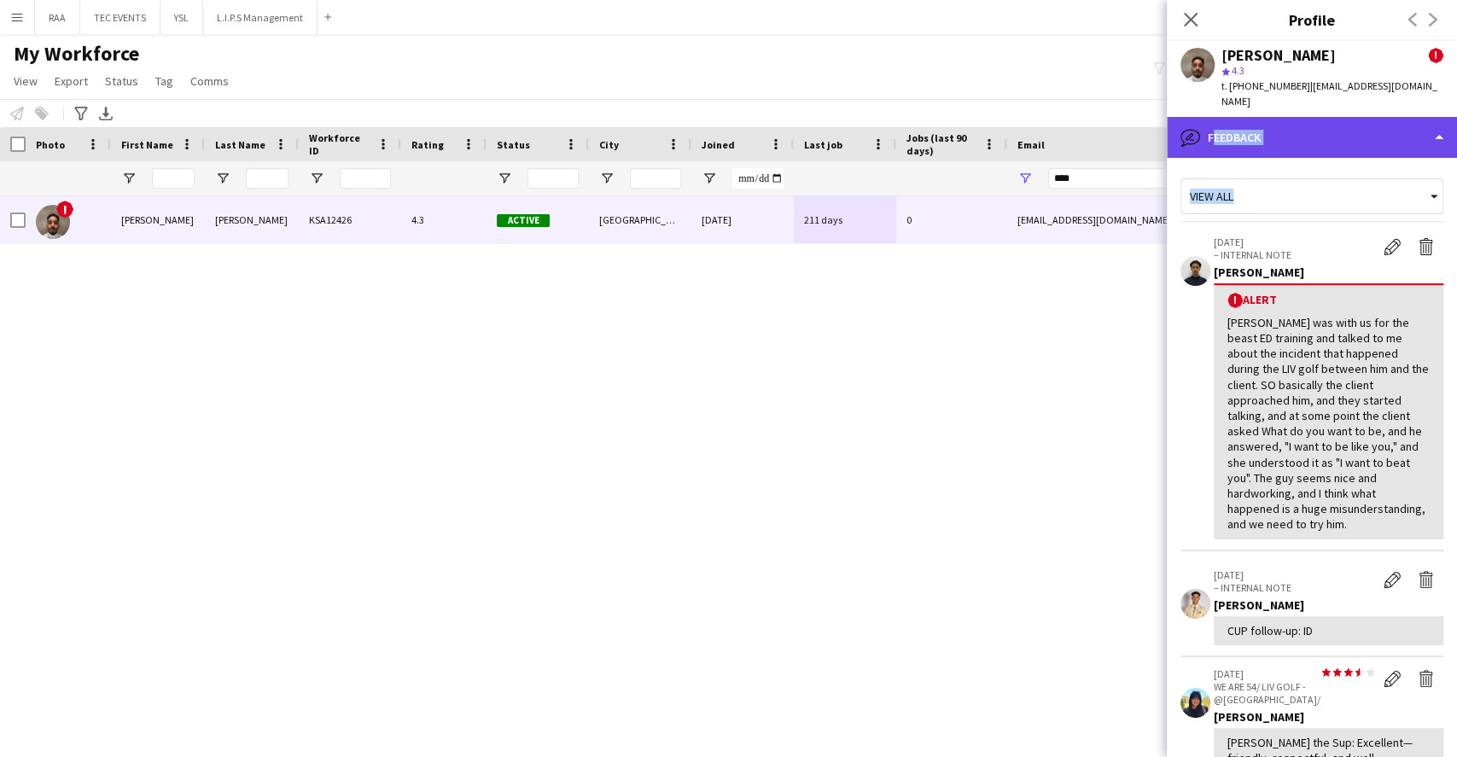
click at [1339, 141] on div "bubble-pencil Feedback" at bounding box center [1312, 137] width 290 height 41
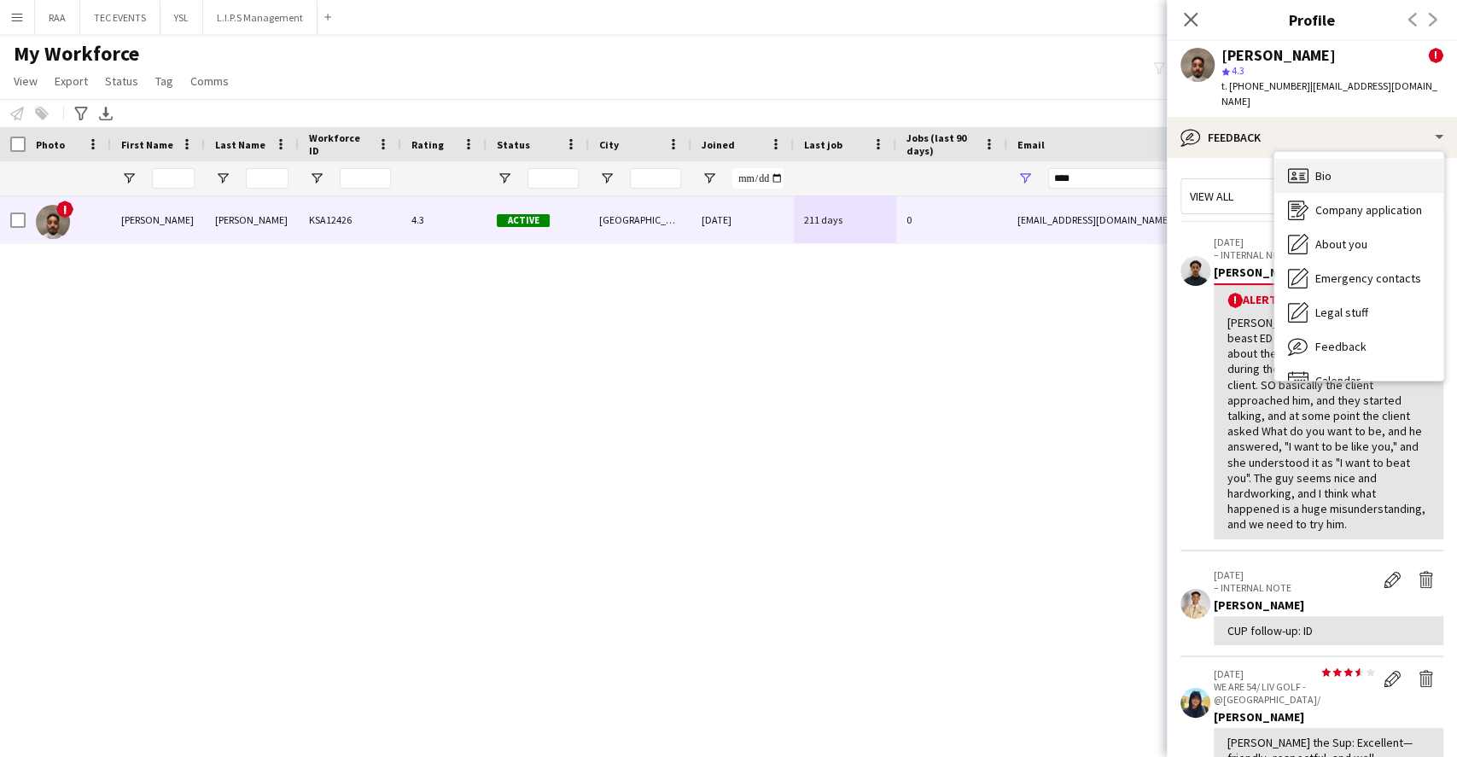
click at [1344, 159] on div "Bio Bio" at bounding box center [1358, 176] width 169 height 34
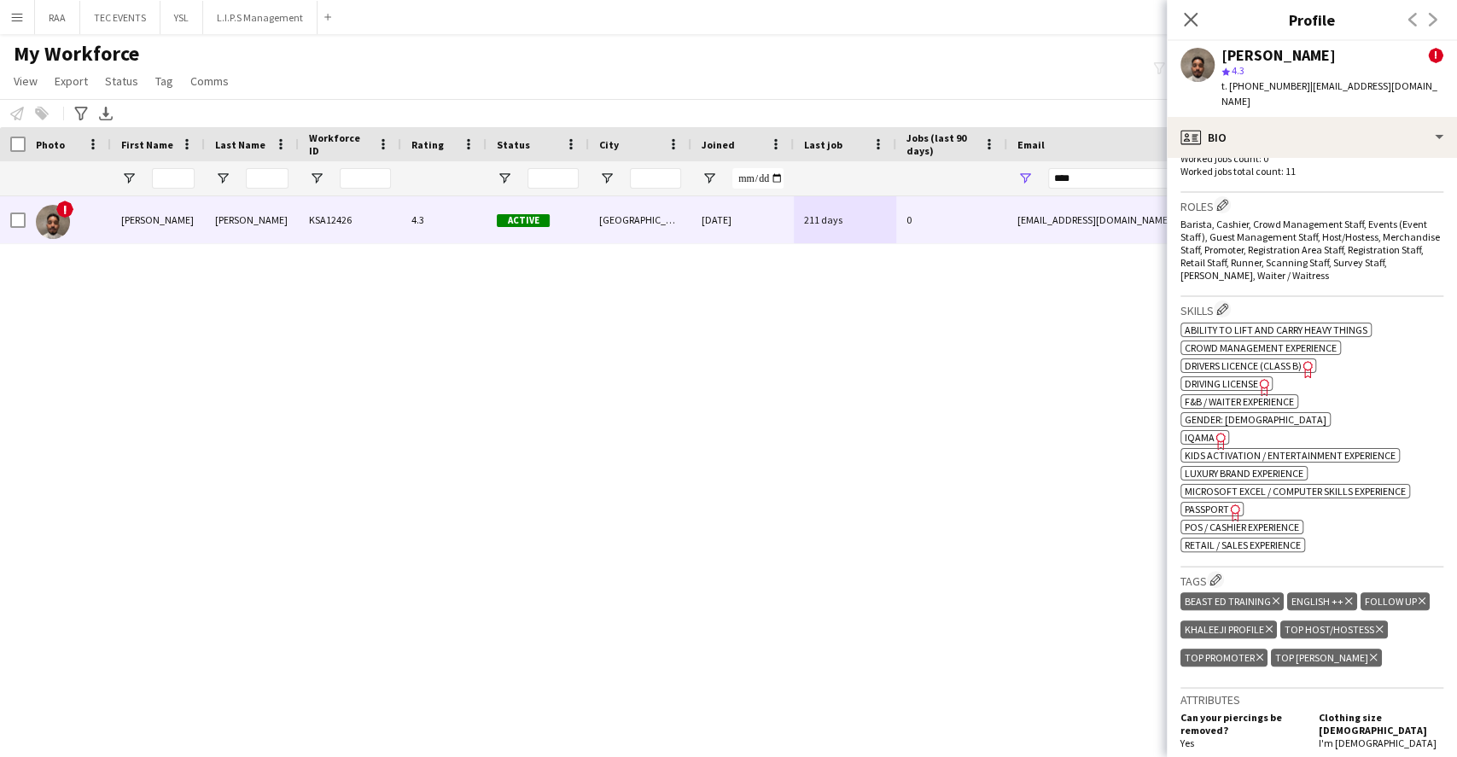
scroll to position [910, 0]
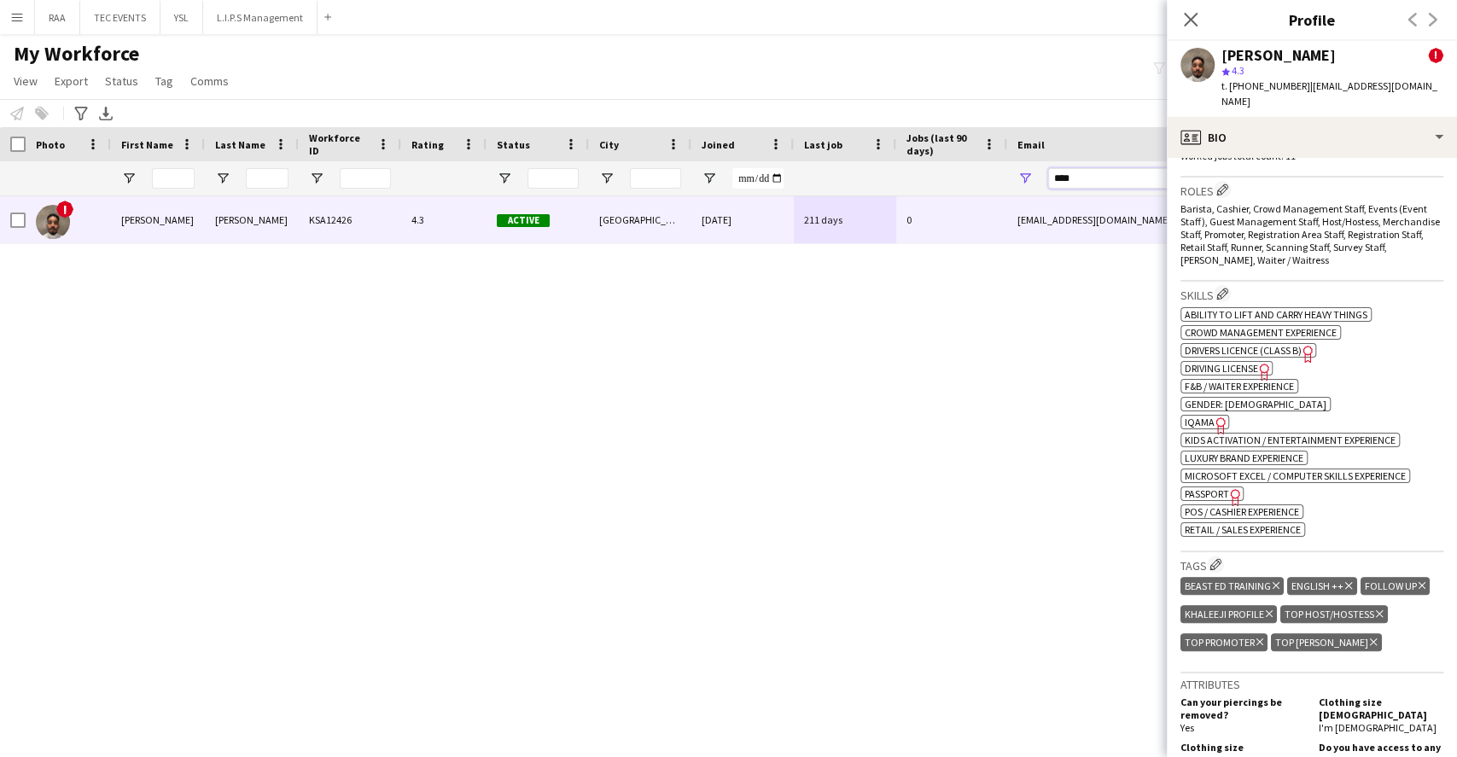
click at [1113, 168] on input "****" at bounding box center [1193, 178] width 290 height 20
drag, startPoint x: 991, startPoint y: 184, endPoint x: 928, endPoint y: 185, distance: 63.2
click at [936, 185] on div at bounding box center [925, 178] width 1851 height 34
type input "*"
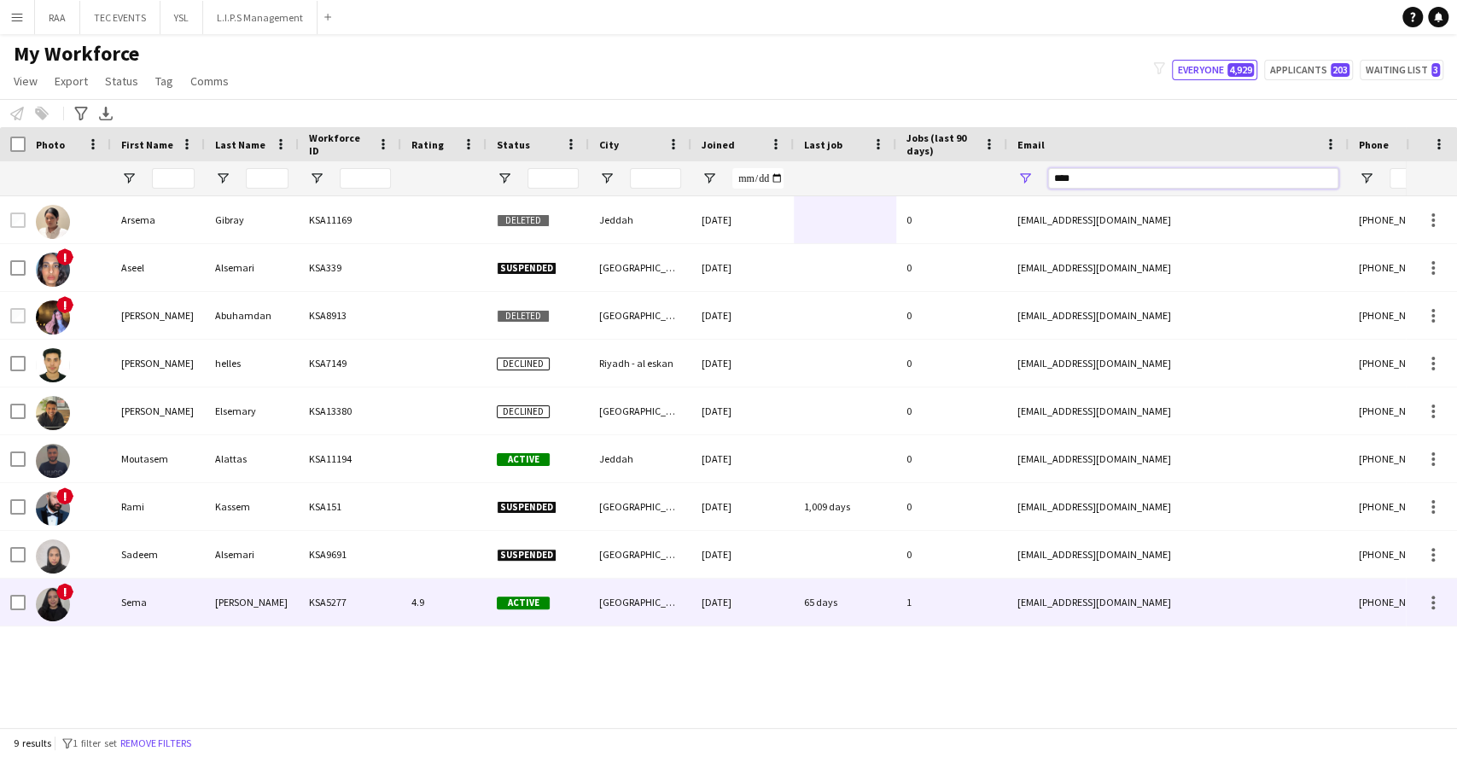
type input "****"
click at [236, 594] on div "[PERSON_NAME]" at bounding box center [252, 602] width 94 height 47
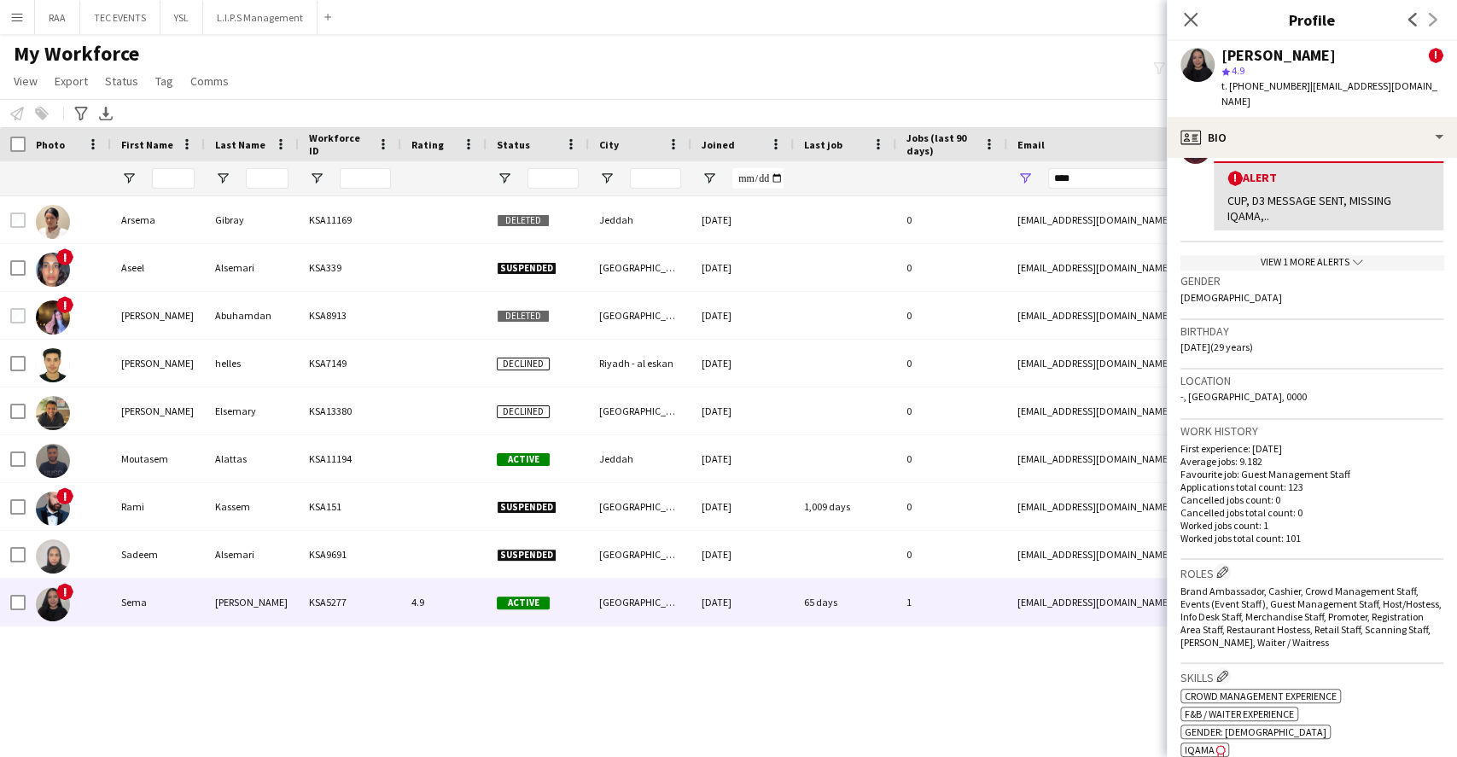
scroll to position [455, 0]
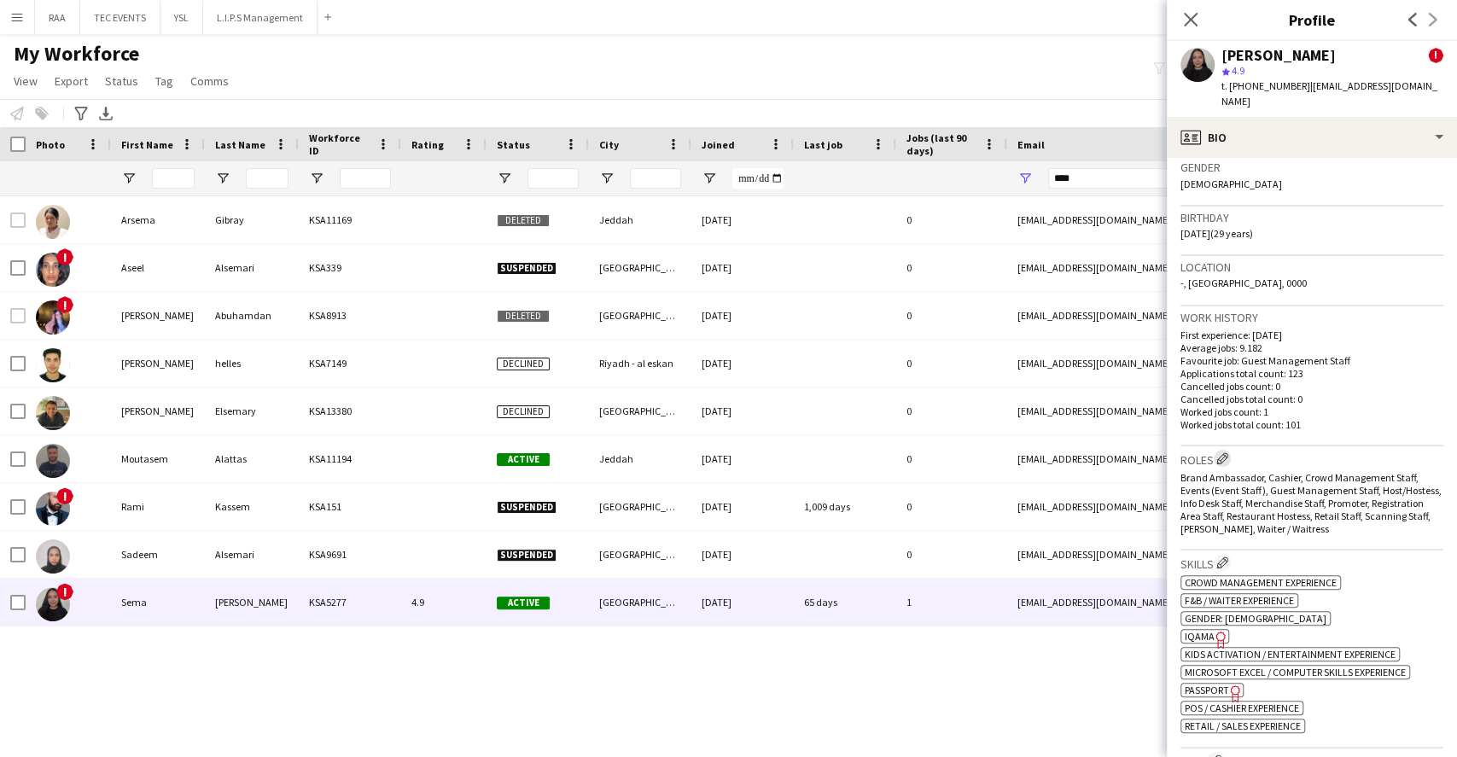
click at [1227, 460] on app-icon "Edit crew company roles" at bounding box center [1222, 458] width 12 height 12
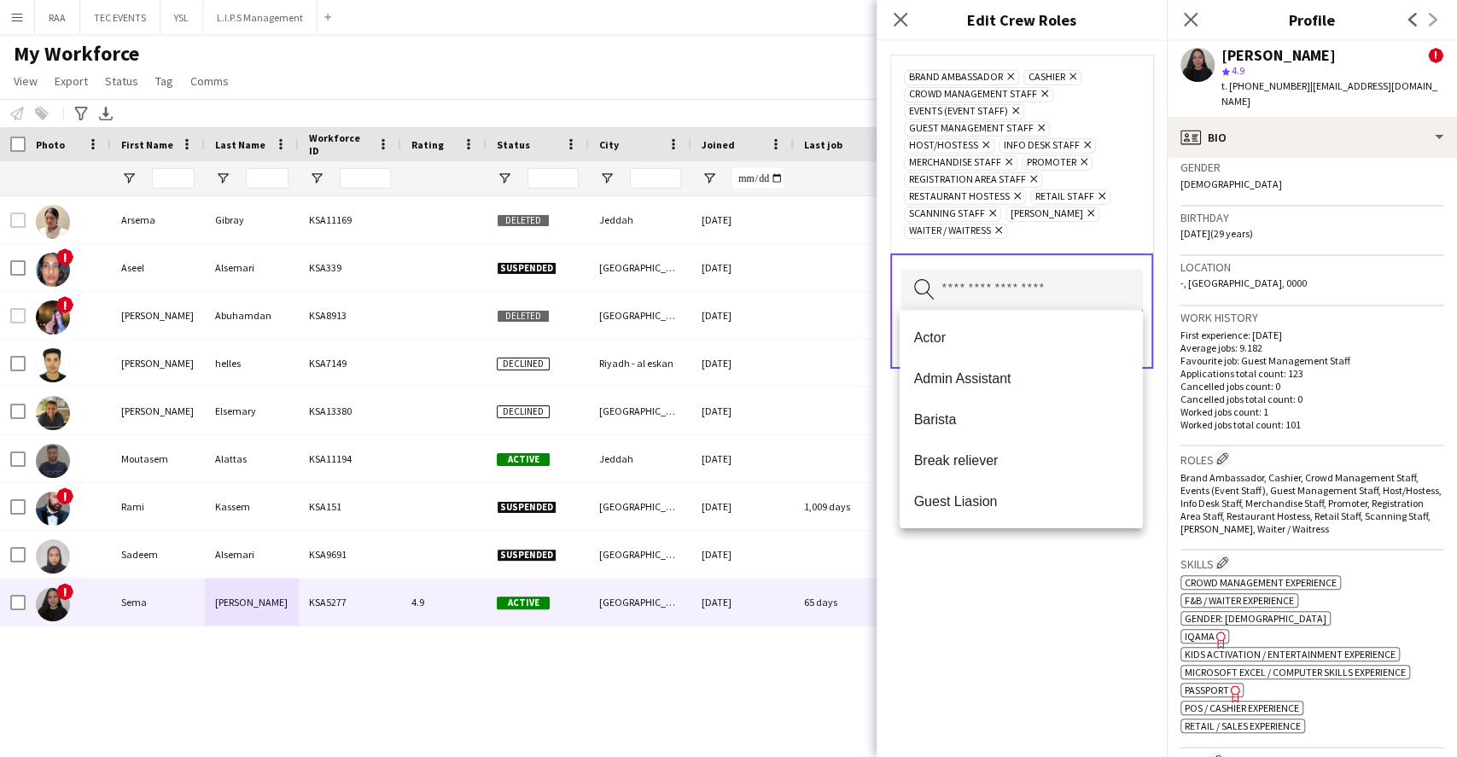
click at [1013, 282] on input "text" at bounding box center [1022, 290] width 242 height 43
type input "*"
click at [1040, 352] on mat-option "Registration Staff" at bounding box center [1021, 337] width 242 height 41
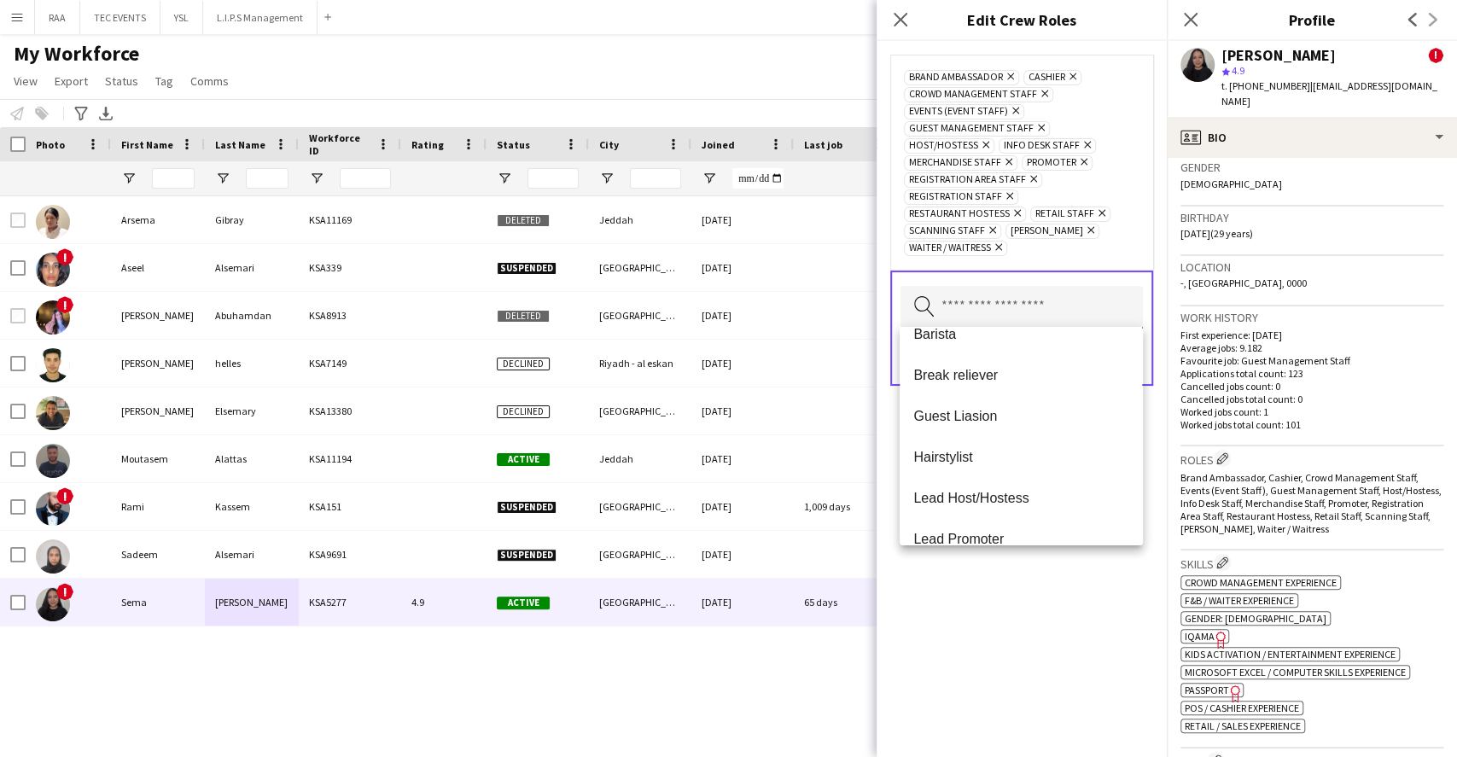
scroll to position [63, 0]
drag, startPoint x: 1093, startPoint y: 669, endPoint x: 1086, endPoint y: 535, distance: 134.2
click at [1093, 664] on div "Brand Ambassador Remove Cashier Remove Crowd Management Staff Remove Events (Ev…" at bounding box center [1022, 399] width 290 height 716
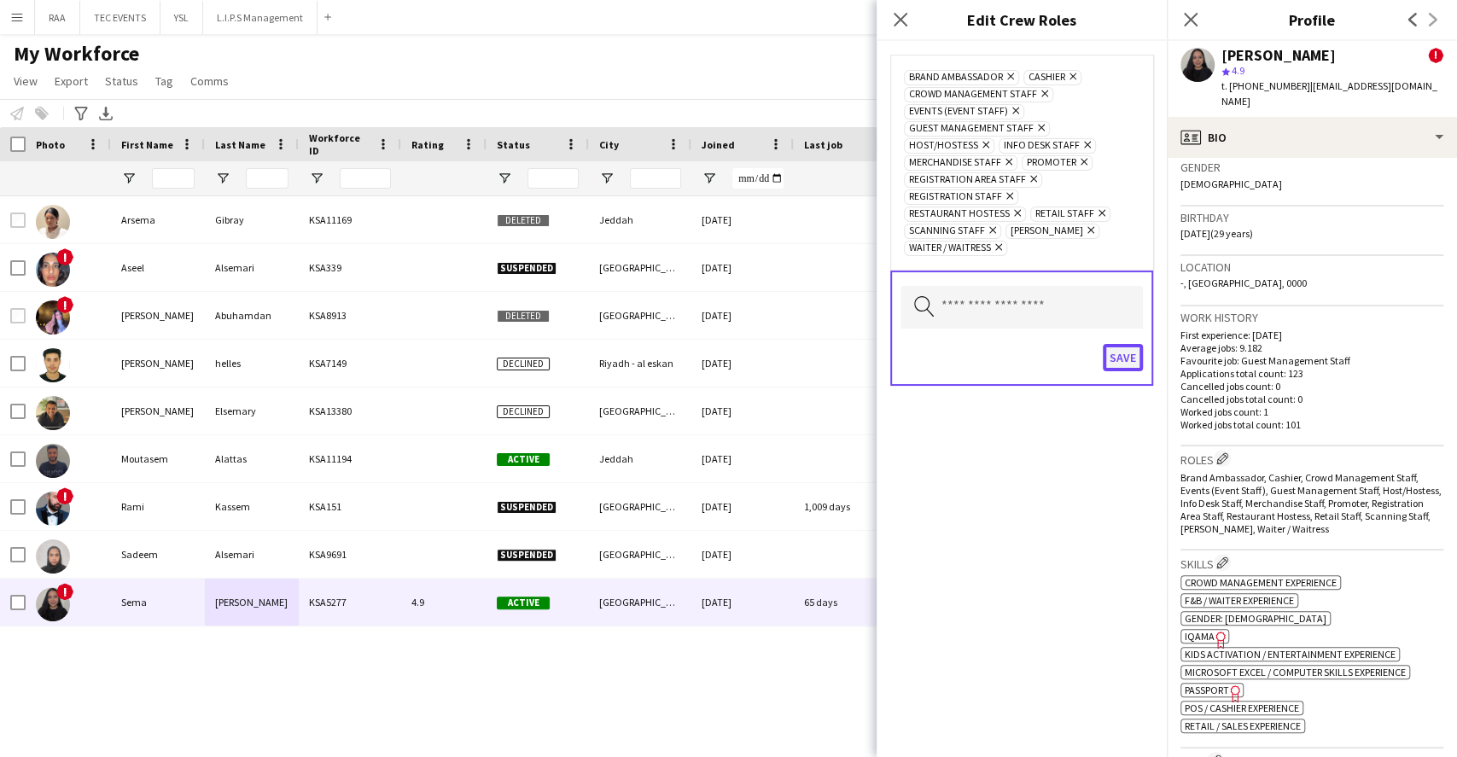
click at [1122, 365] on button "Save" at bounding box center [1123, 357] width 40 height 27
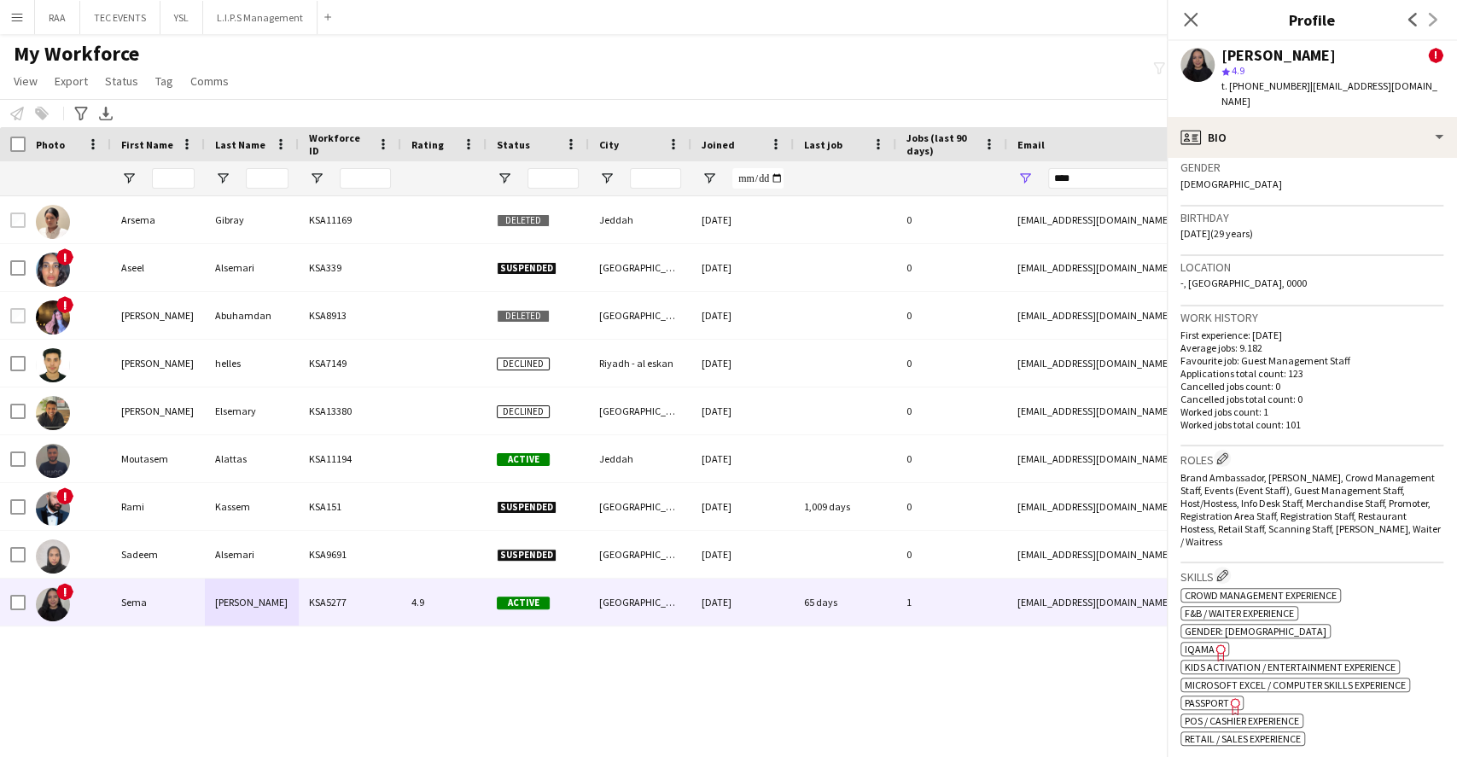
scroll to position [569, 0]
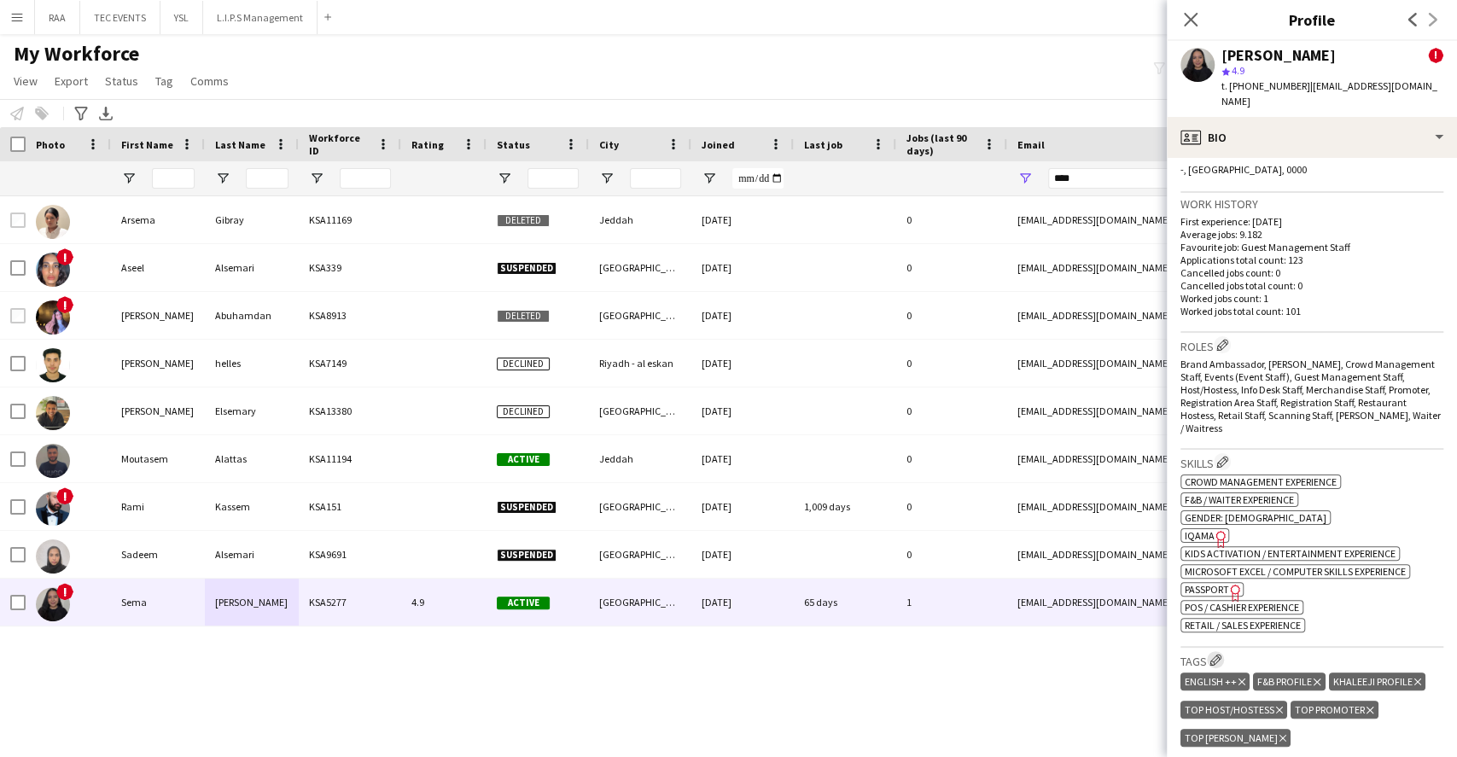
click at [1223, 663] on button "Edit crew company tags" at bounding box center [1215, 659] width 17 height 17
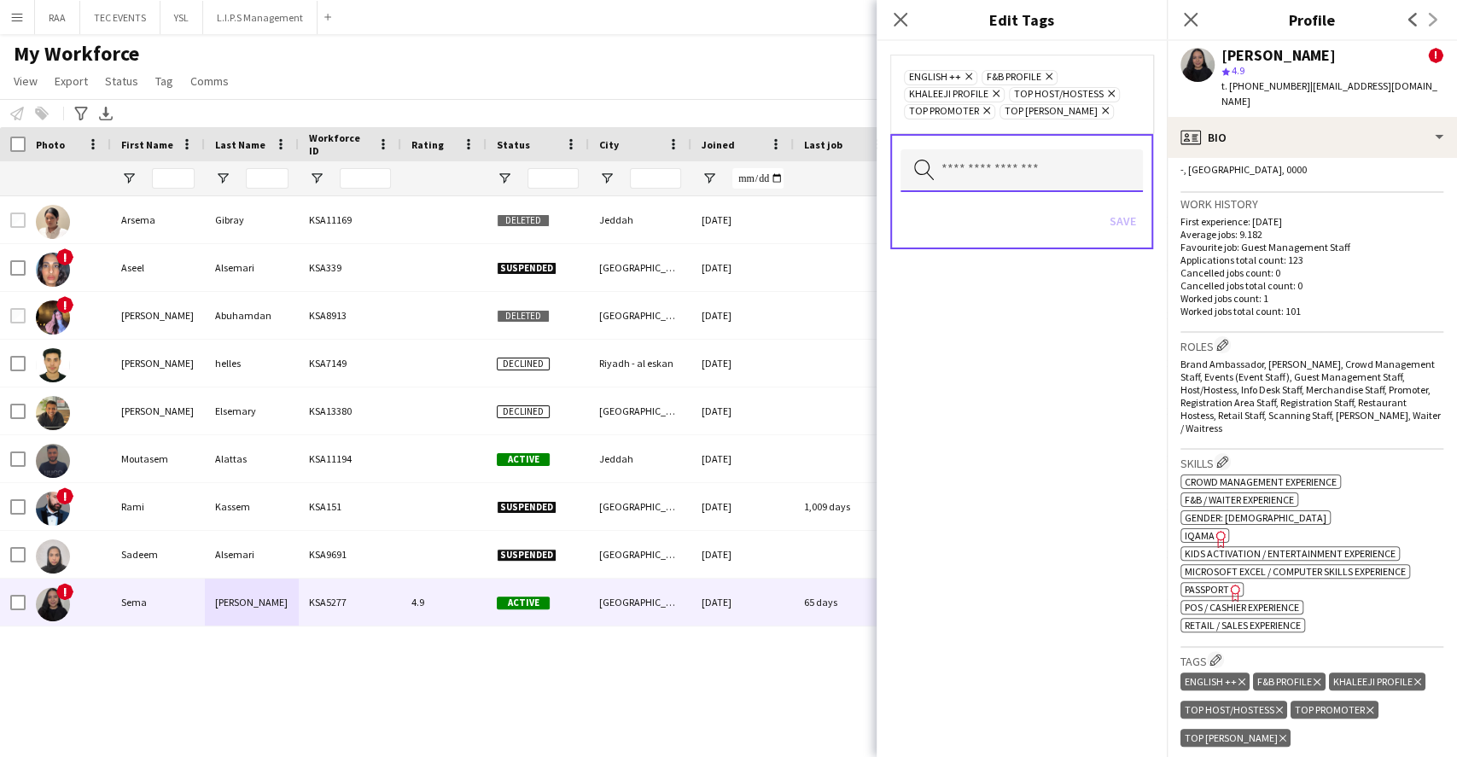
click at [1073, 185] on input "text" at bounding box center [1022, 170] width 242 height 43
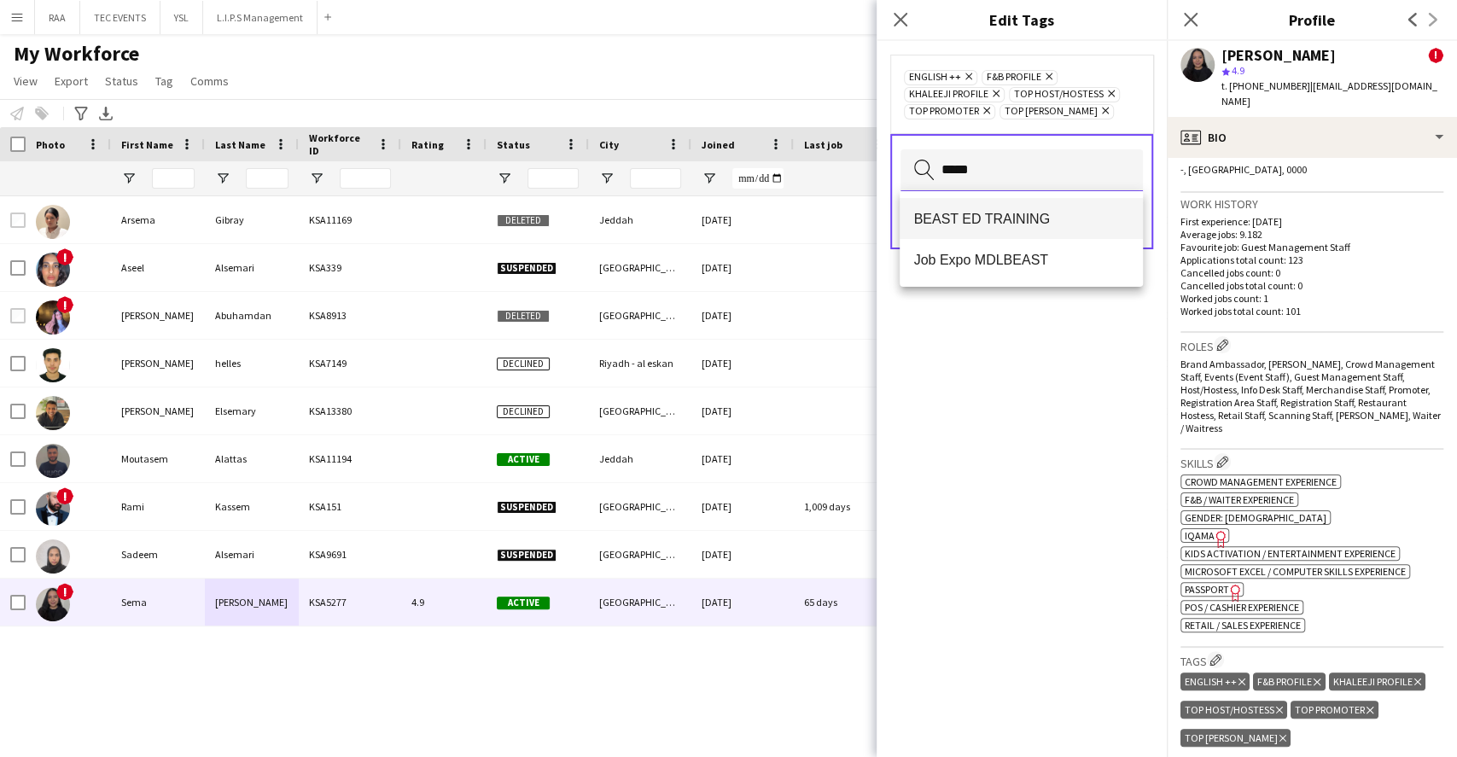
type input "*****"
click at [1055, 201] on mat-option "BEAST ED TRAINING" at bounding box center [1021, 218] width 242 height 41
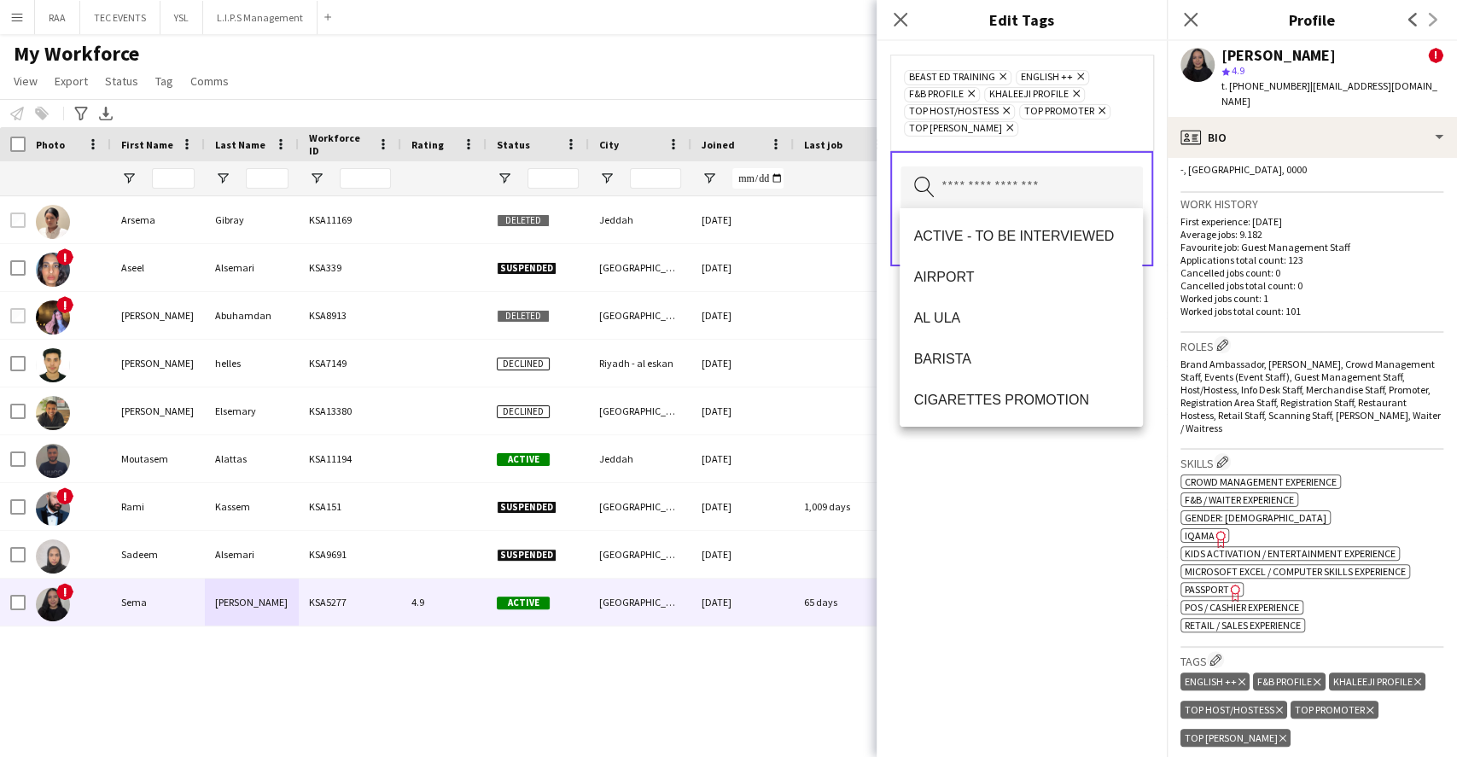
click at [1061, 468] on div "BEAST ED TRAINING Remove ENGLISH ++ Remove F&B PROFILE Remove KHALEEJI PROFILE …" at bounding box center [1022, 399] width 290 height 716
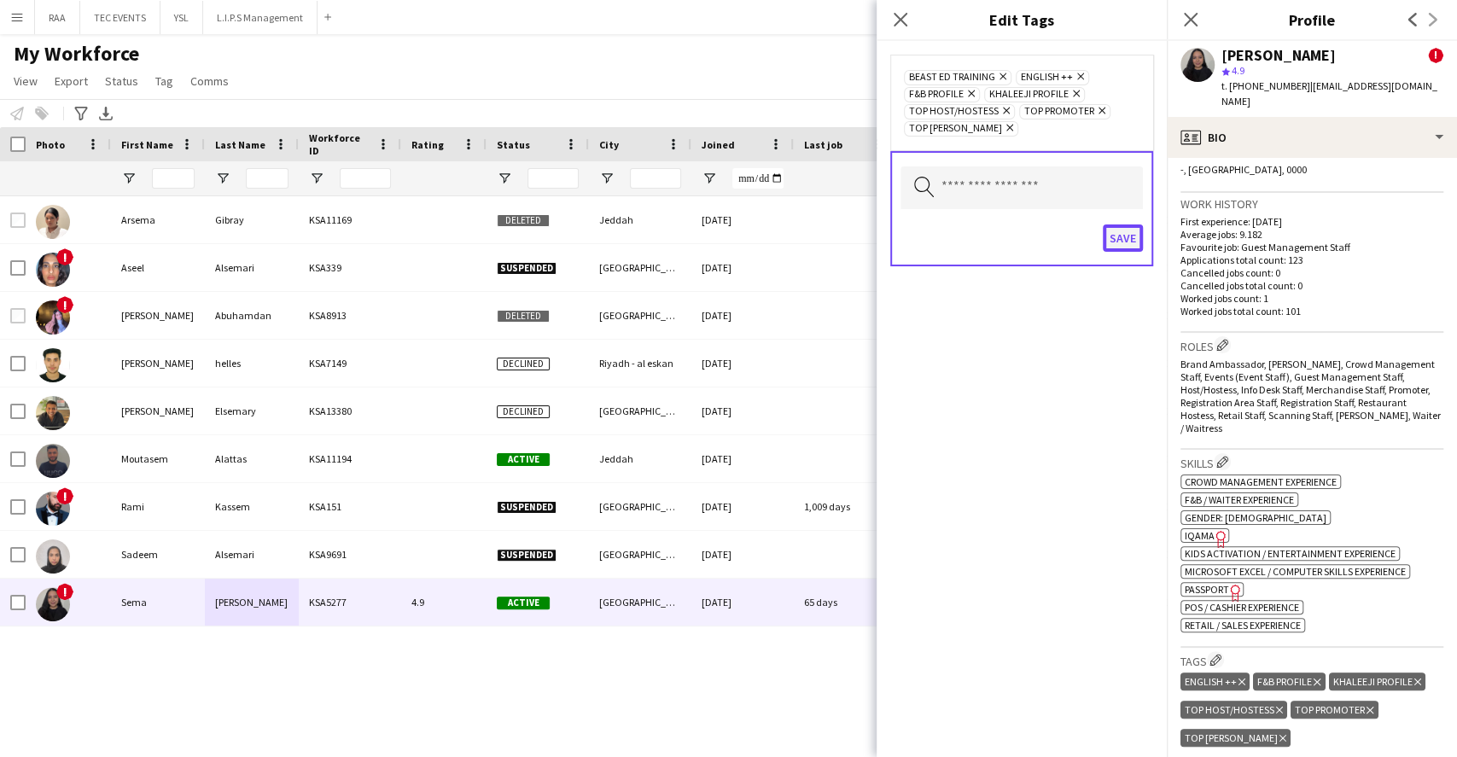
click at [1131, 241] on button "Save" at bounding box center [1123, 237] width 40 height 27
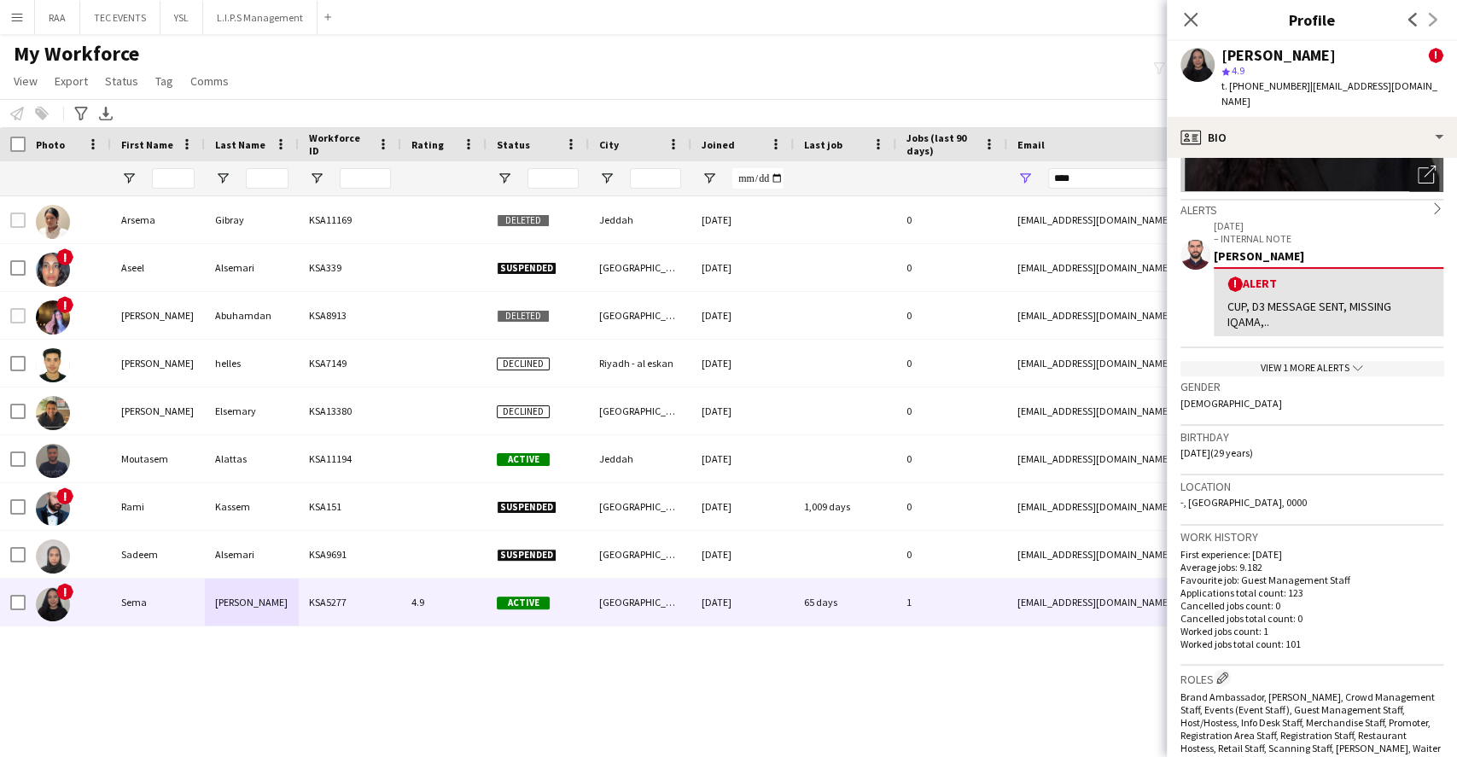
scroll to position [227, 0]
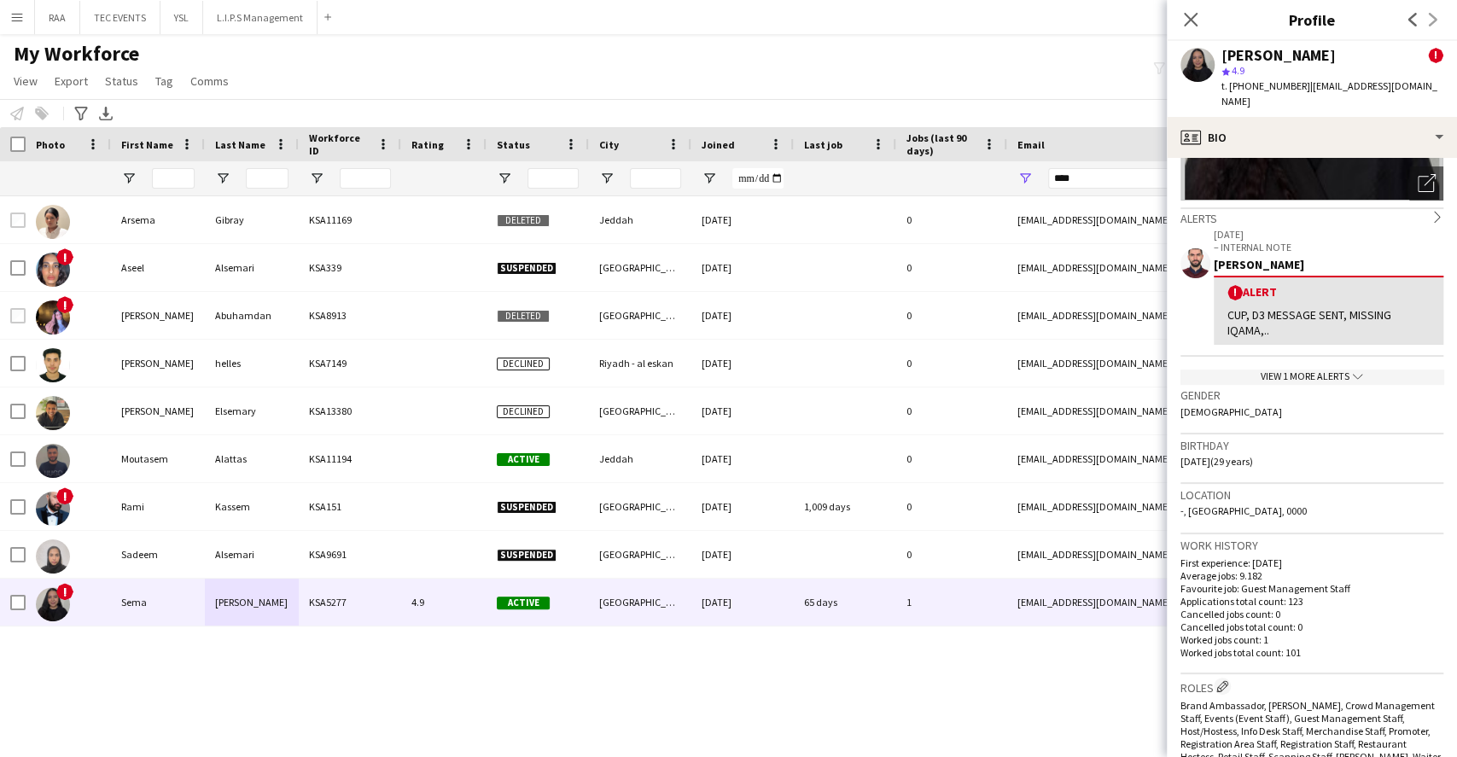
click at [1335, 259] on div "[PERSON_NAME]" at bounding box center [1329, 264] width 230 height 15
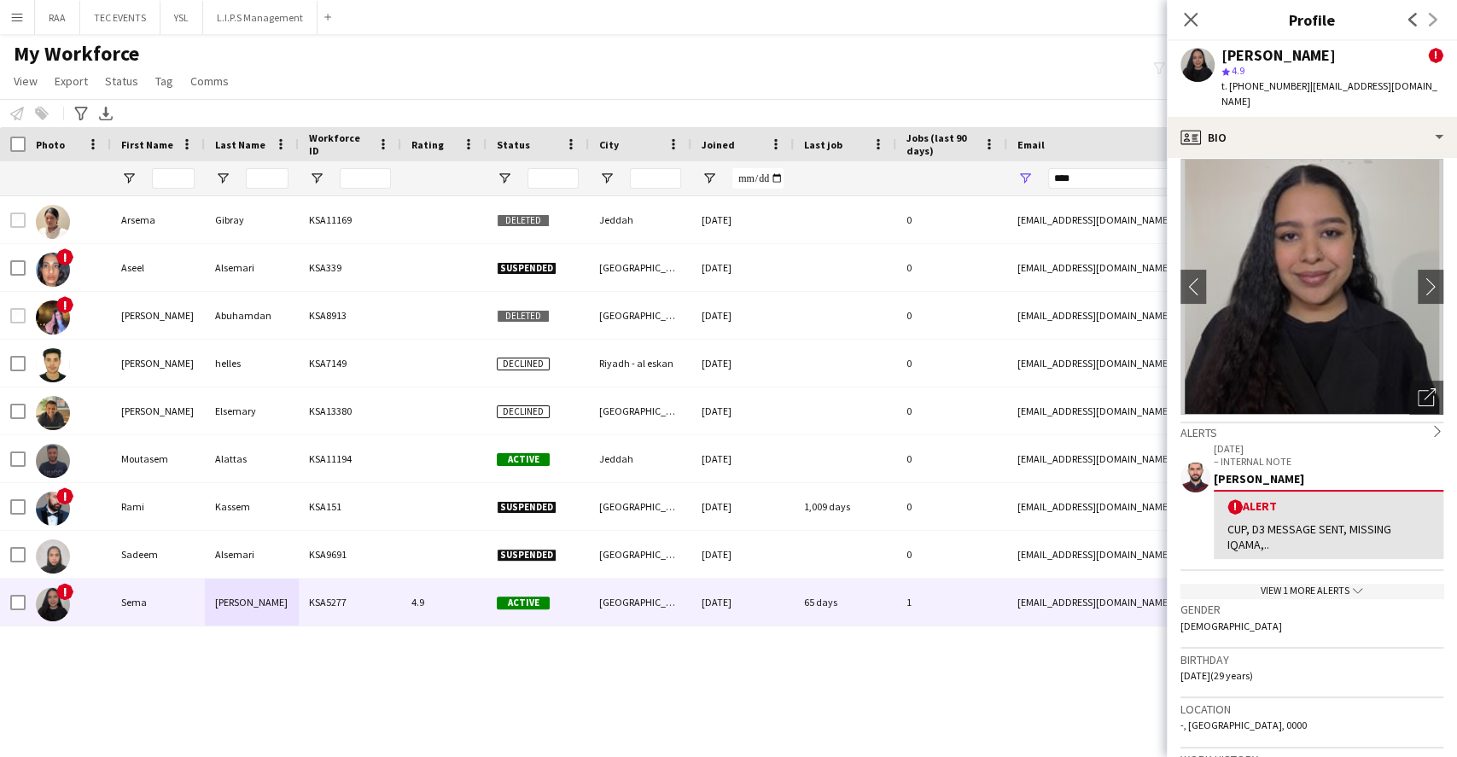
scroll to position [0, 0]
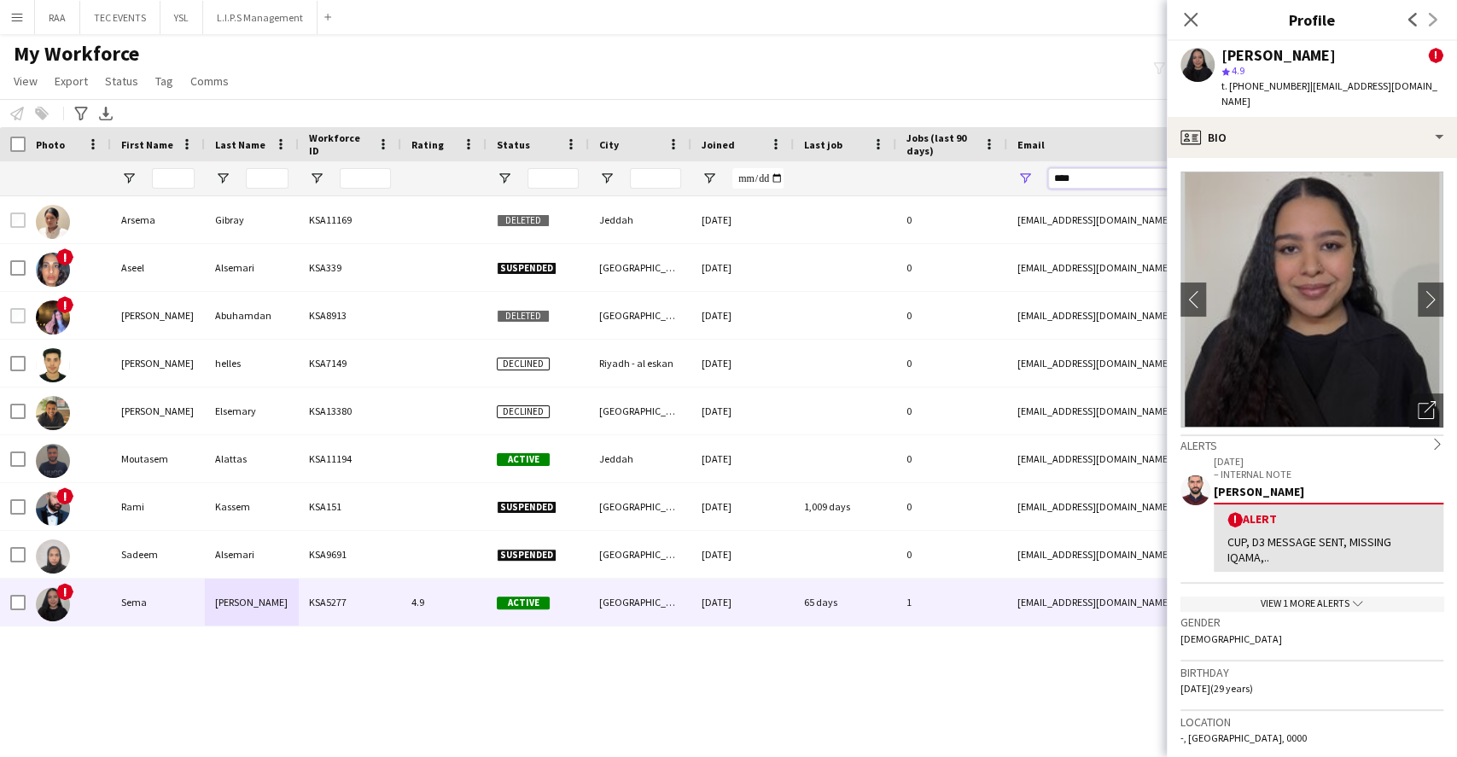
drag, startPoint x: 1087, startPoint y: 181, endPoint x: 812, endPoint y: 150, distance: 277.4
click at [812, 150] on div "Workforce Details Photo First Name" at bounding box center [925, 161] width 1851 height 69
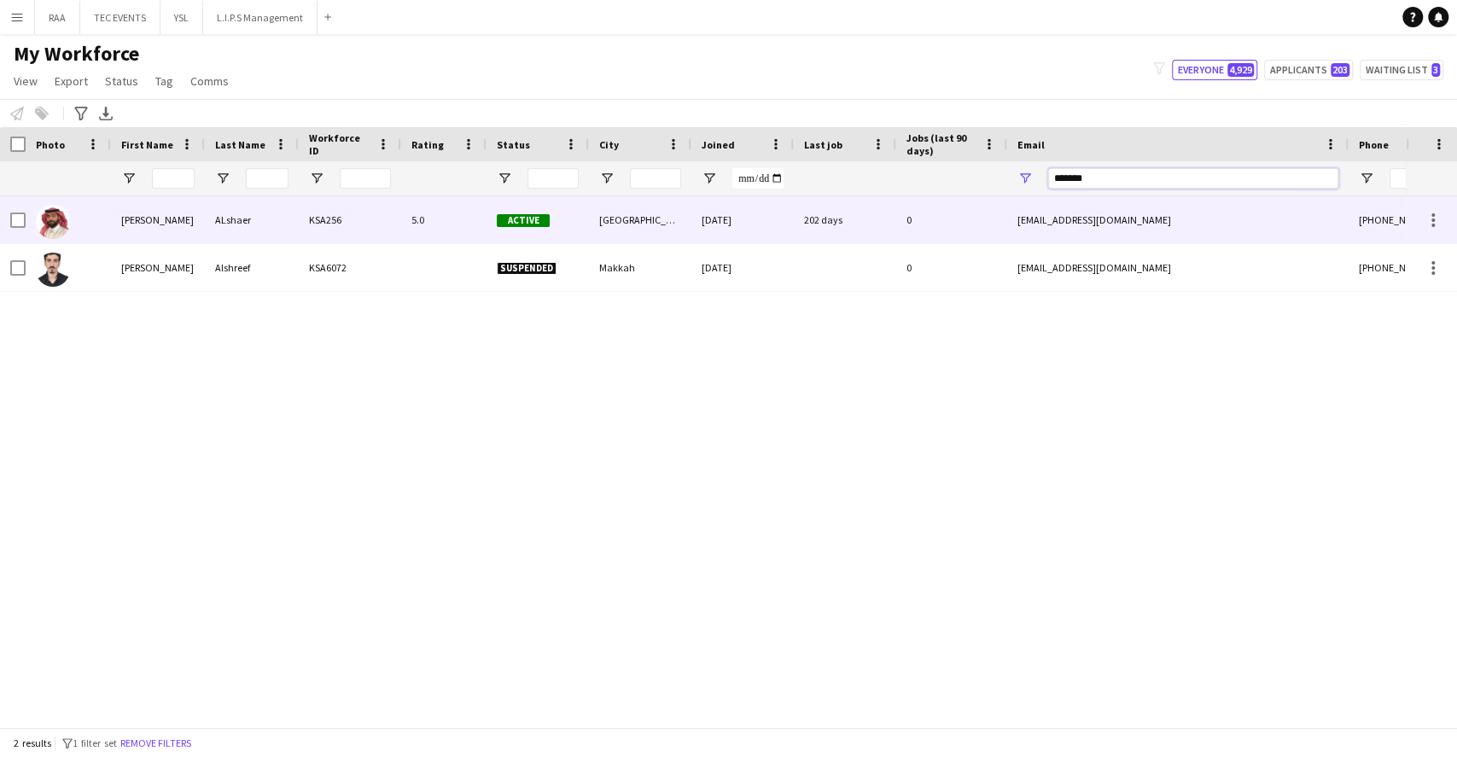
type input "*******"
click at [487, 224] on div "Active" at bounding box center [538, 219] width 102 height 47
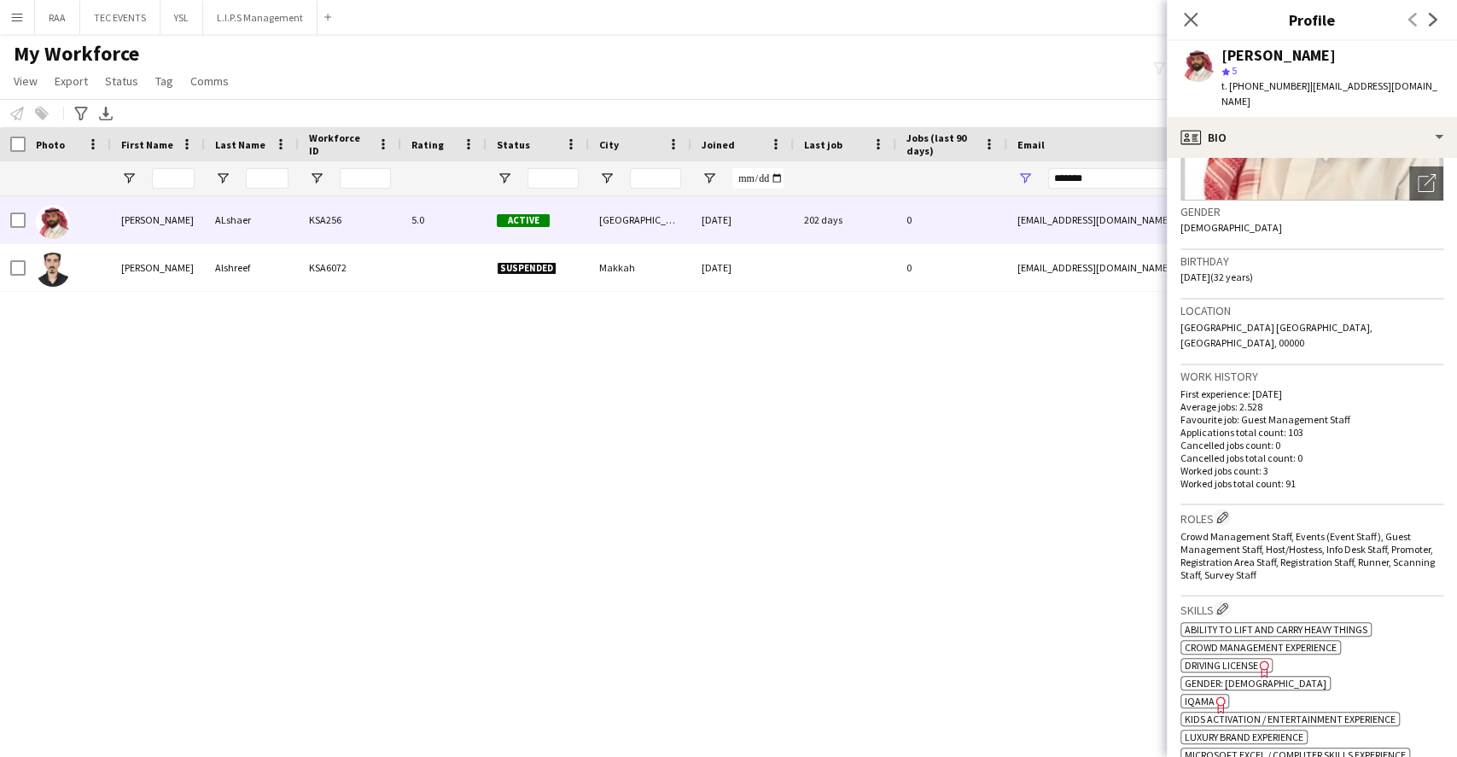
scroll to position [341, 0]
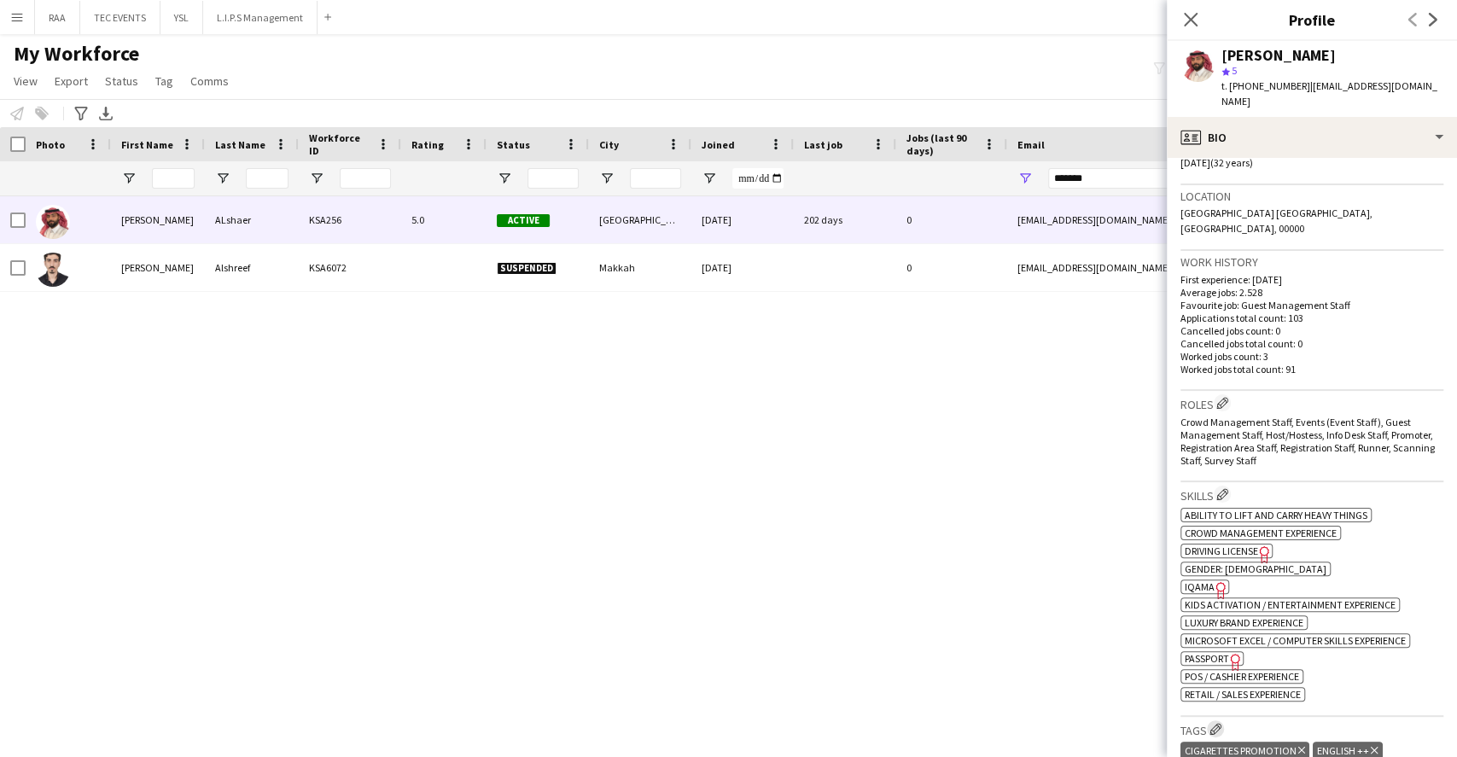
click at [1216, 723] on app-icon "Edit crew company tags" at bounding box center [1216, 729] width 12 height 12
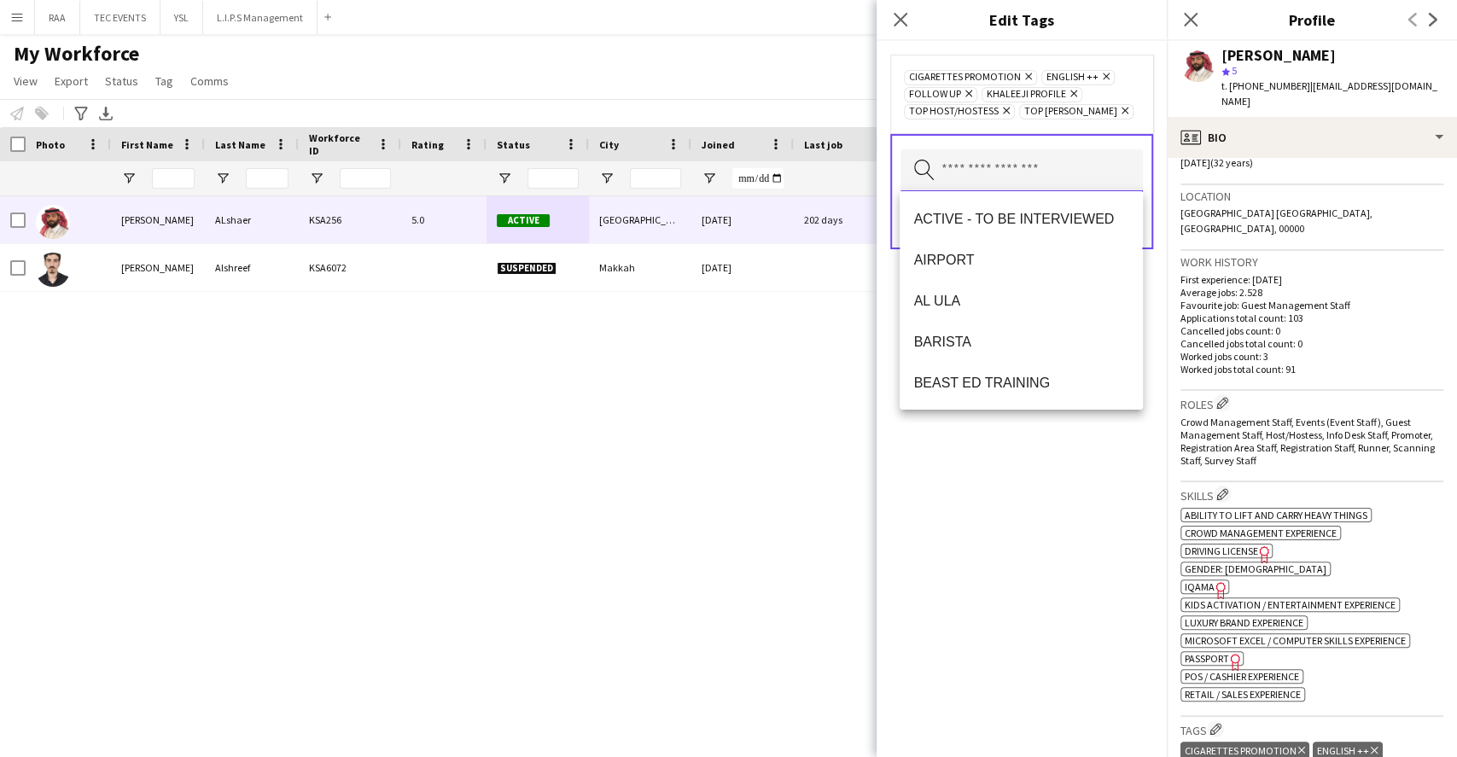
click at [1004, 167] on input "text" at bounding box center [1022, 170] width 242 height 43
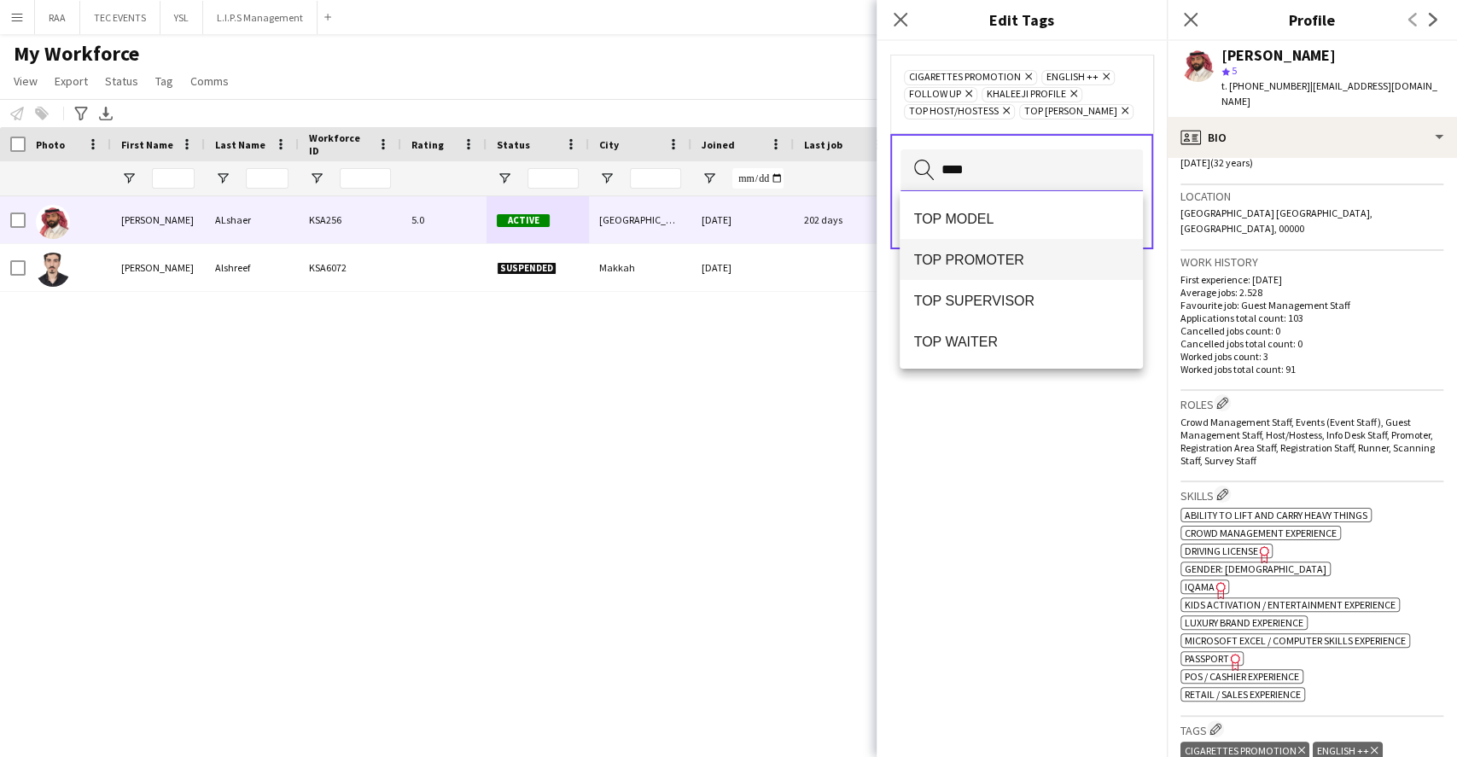
type input "***"
click at [1019, 271] on mat-option "TOP PROMOTER" at bounding box center [1021, 259] width 242 height 41
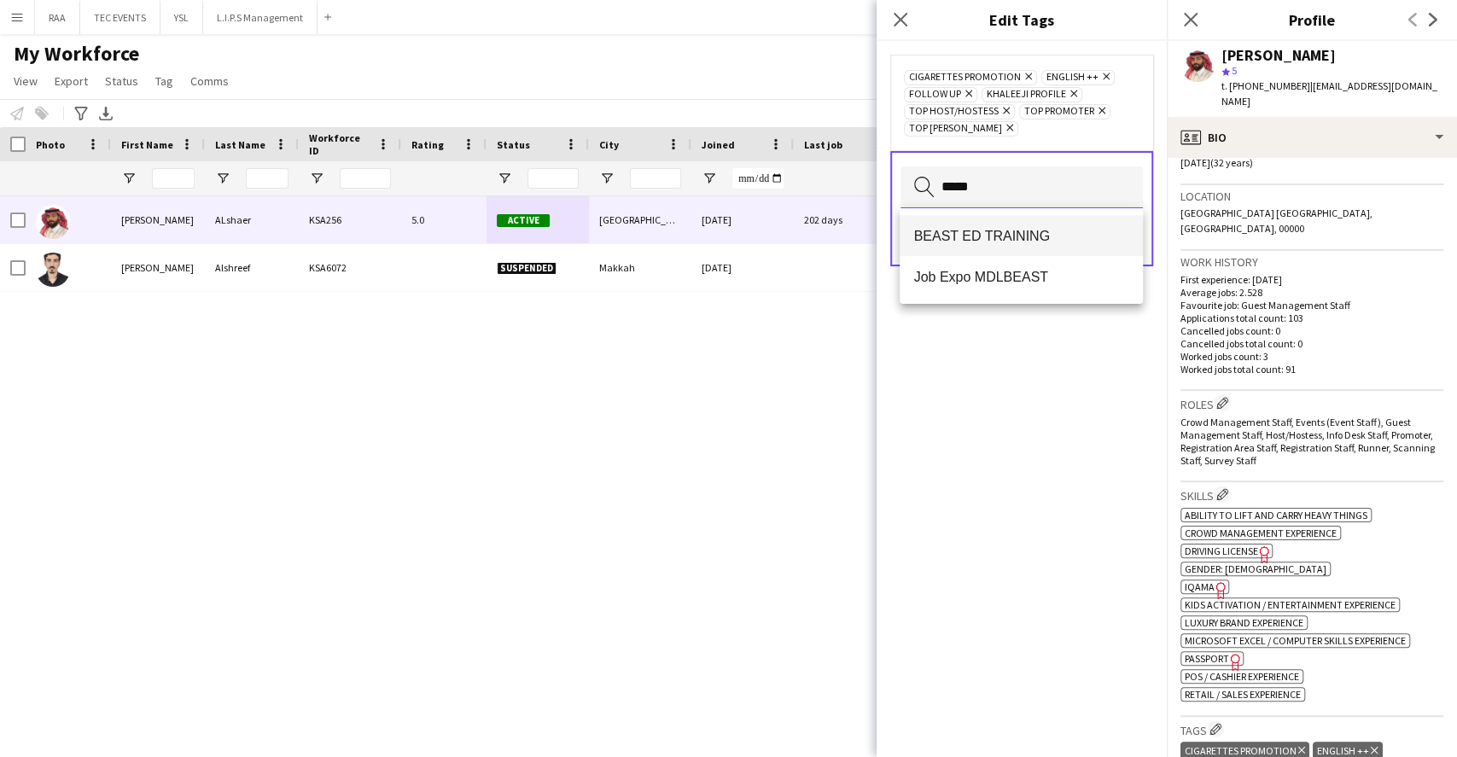
type input "*****"
click at [997, 236] on span "BEAST ED TRAINING" at bounding box center [1020, 236] width 215 height 16
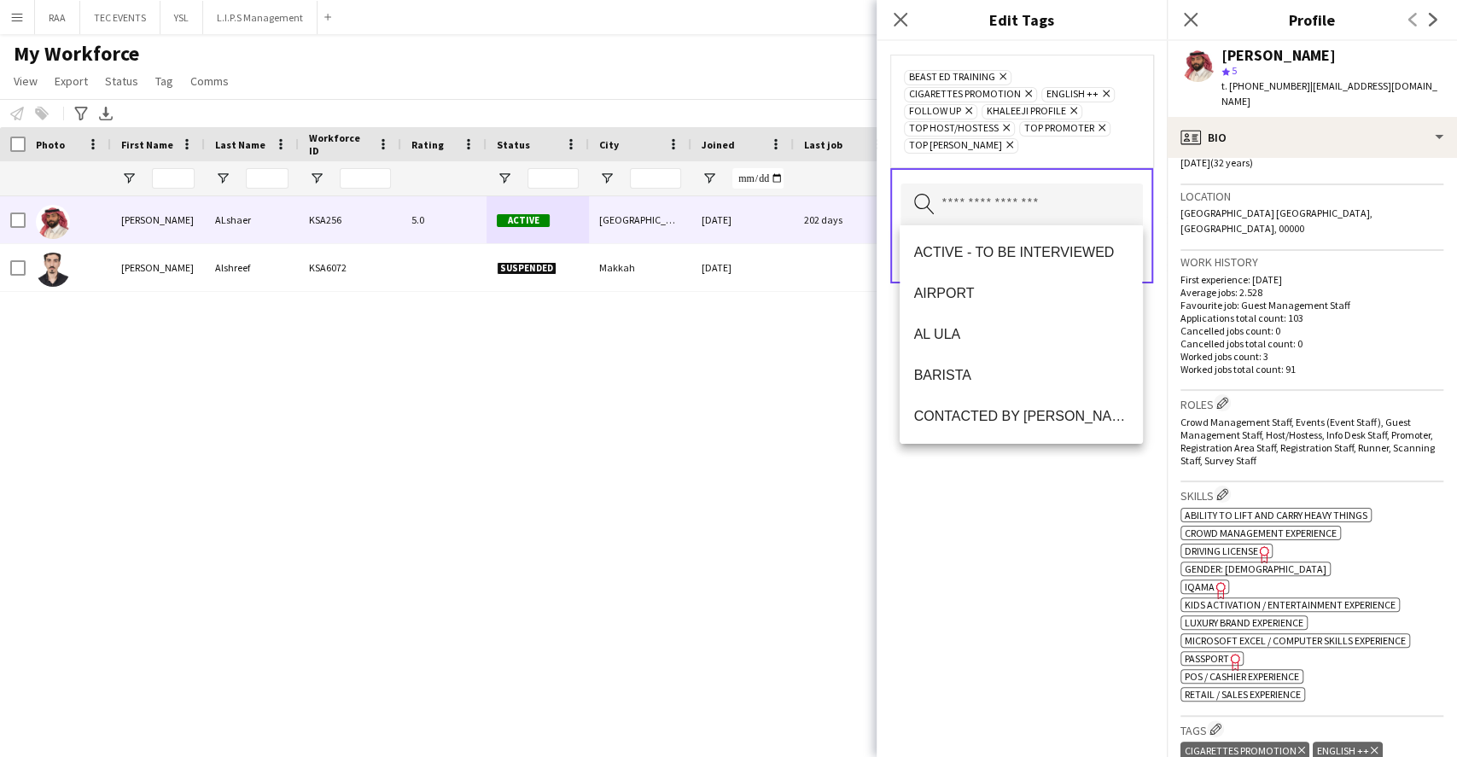
click at [1079, 492] on div "BEAST ED TRAINING Remove CIGARETTES PROMOTION Remove ENGLISH ++ Remove FOLLOW U…" at bounding box center [1022, 399] width 290 height 716
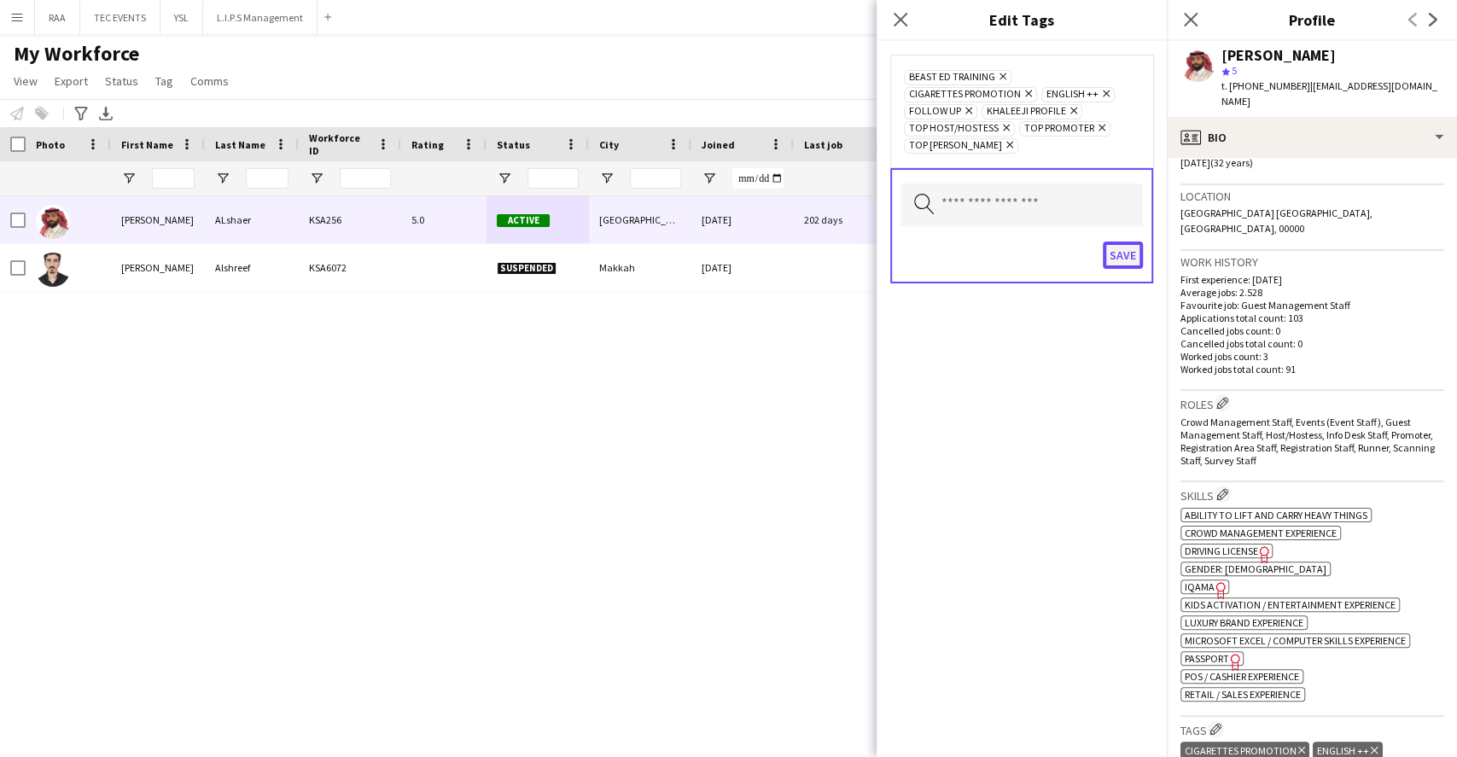
click at [1128, 248] on button "Save" at bounding box center [1123, 255] width 40 height 27
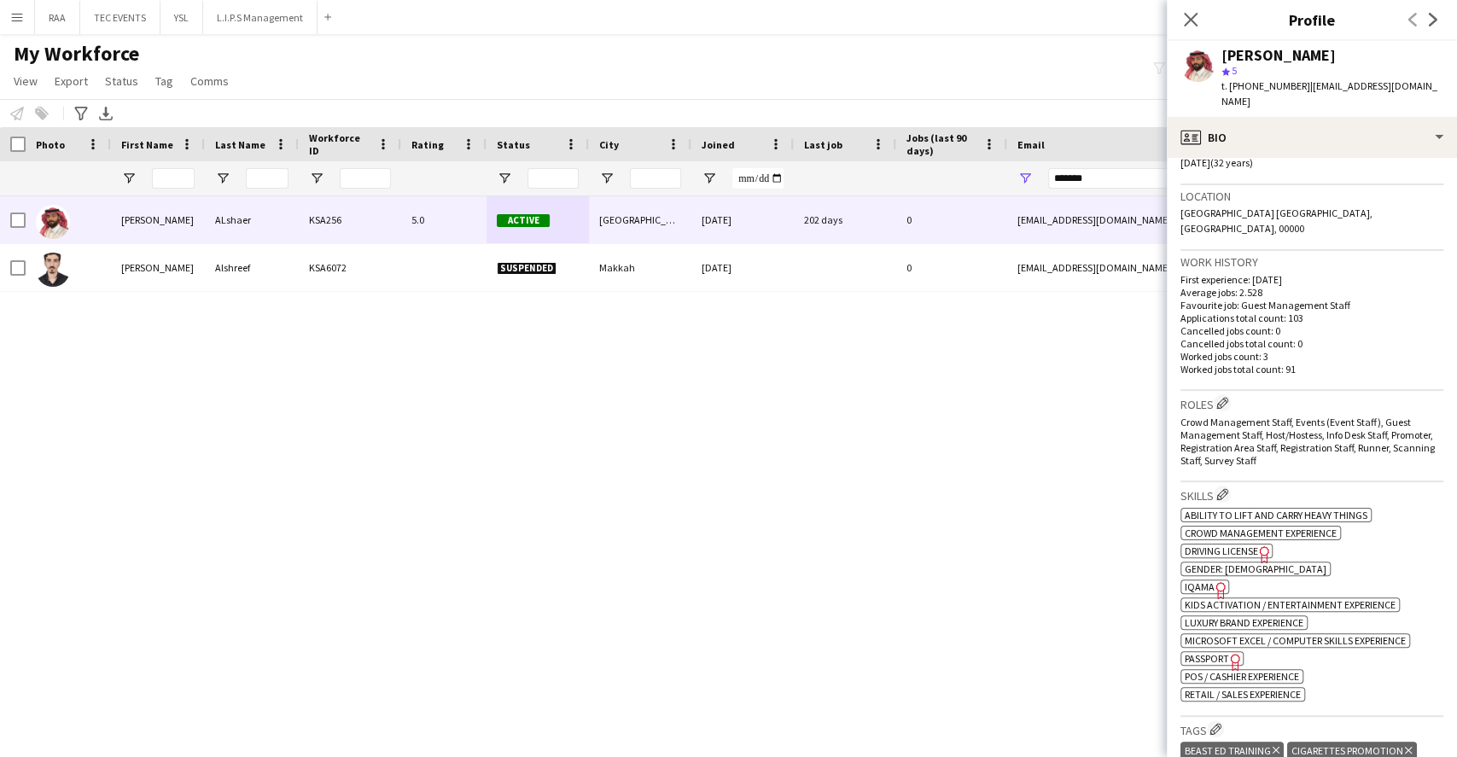
click at [1221, 394] on h3 "Roles Edit crew company roles" at bounding box center [1312, 403] width 263 height 18
click at [1221, 397] on app-icon "Edit crew company roles" at bounding box center [1222, 403] width 12 height 12
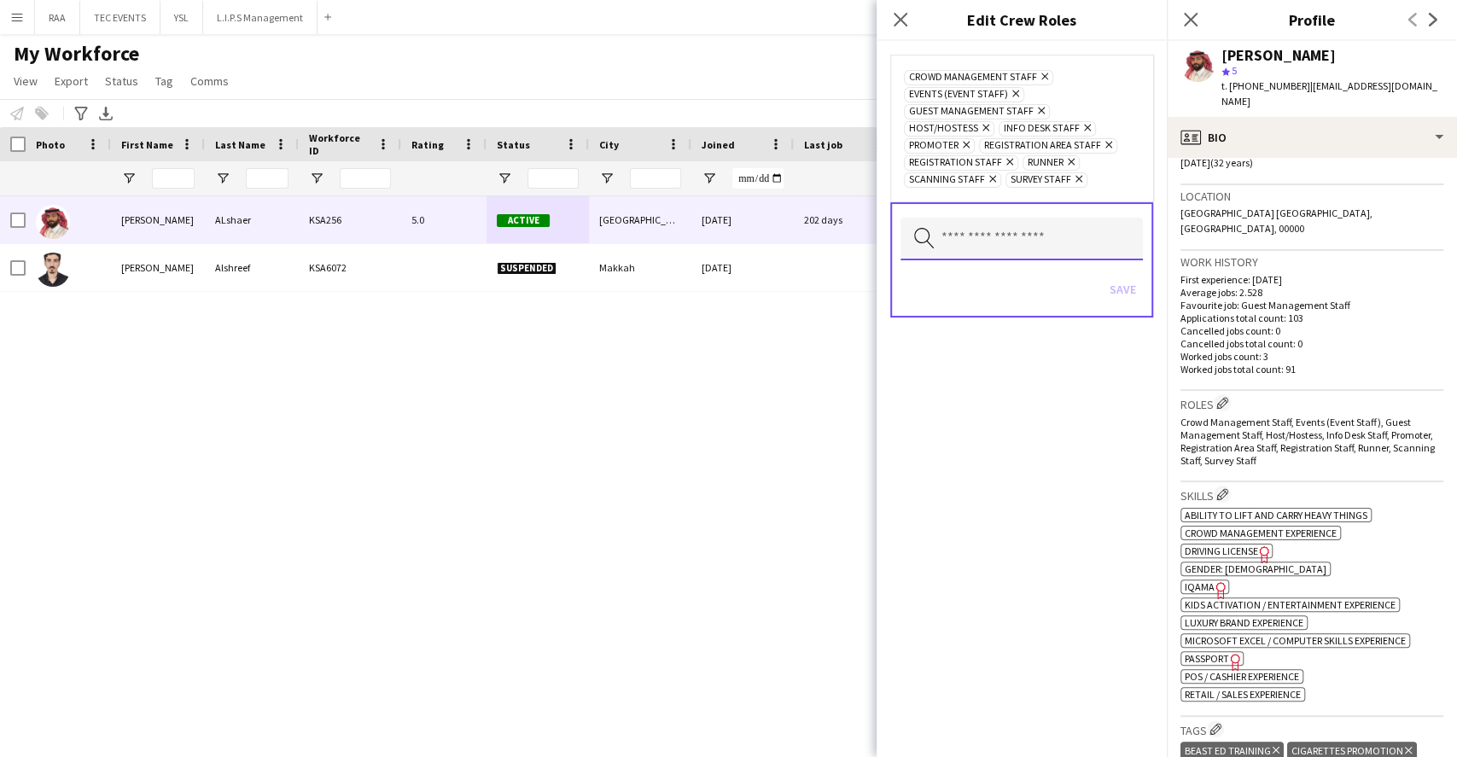
click at [994, 253] on input "text" at bounding box center [1022, 239] width 242 height 43
type input "*"
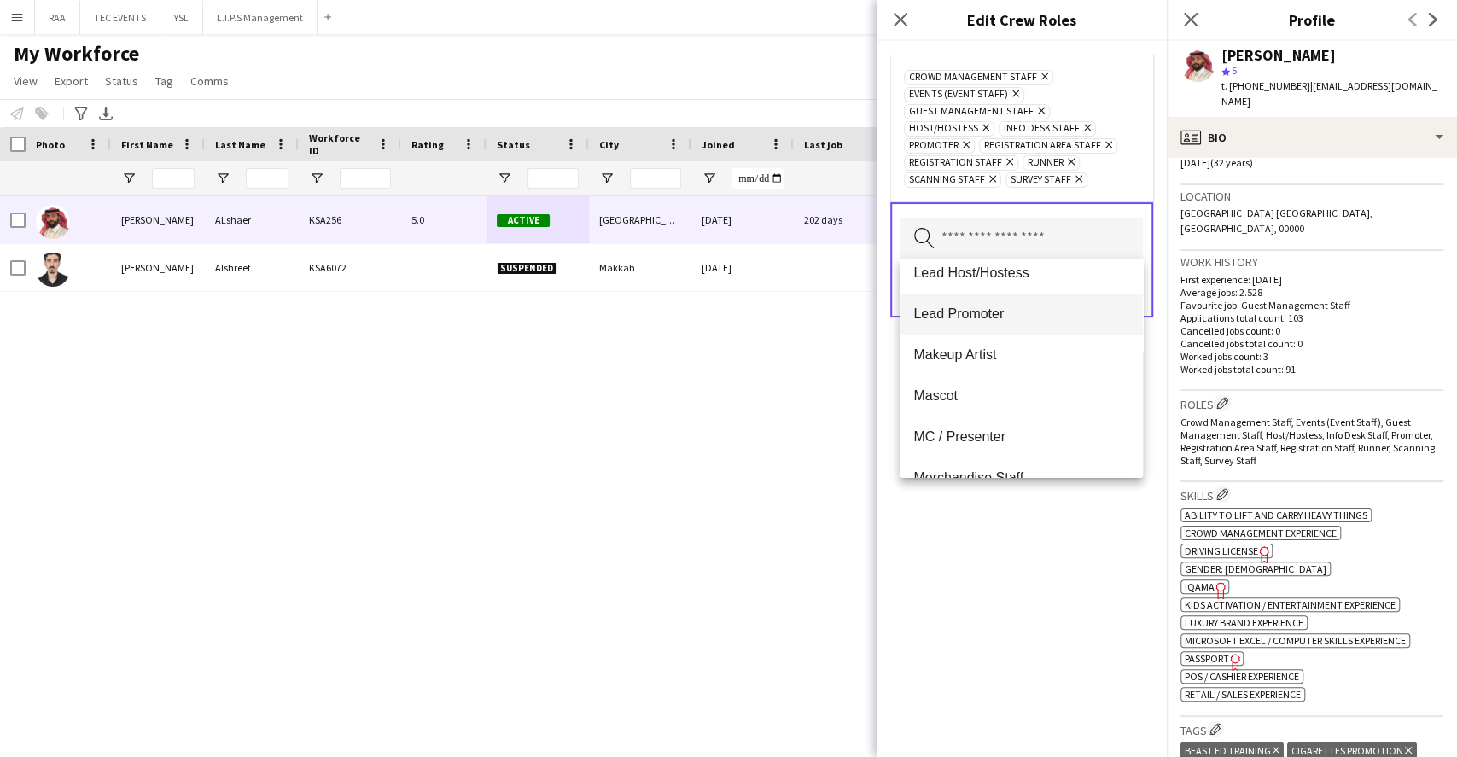
scroll to position [455, 0]
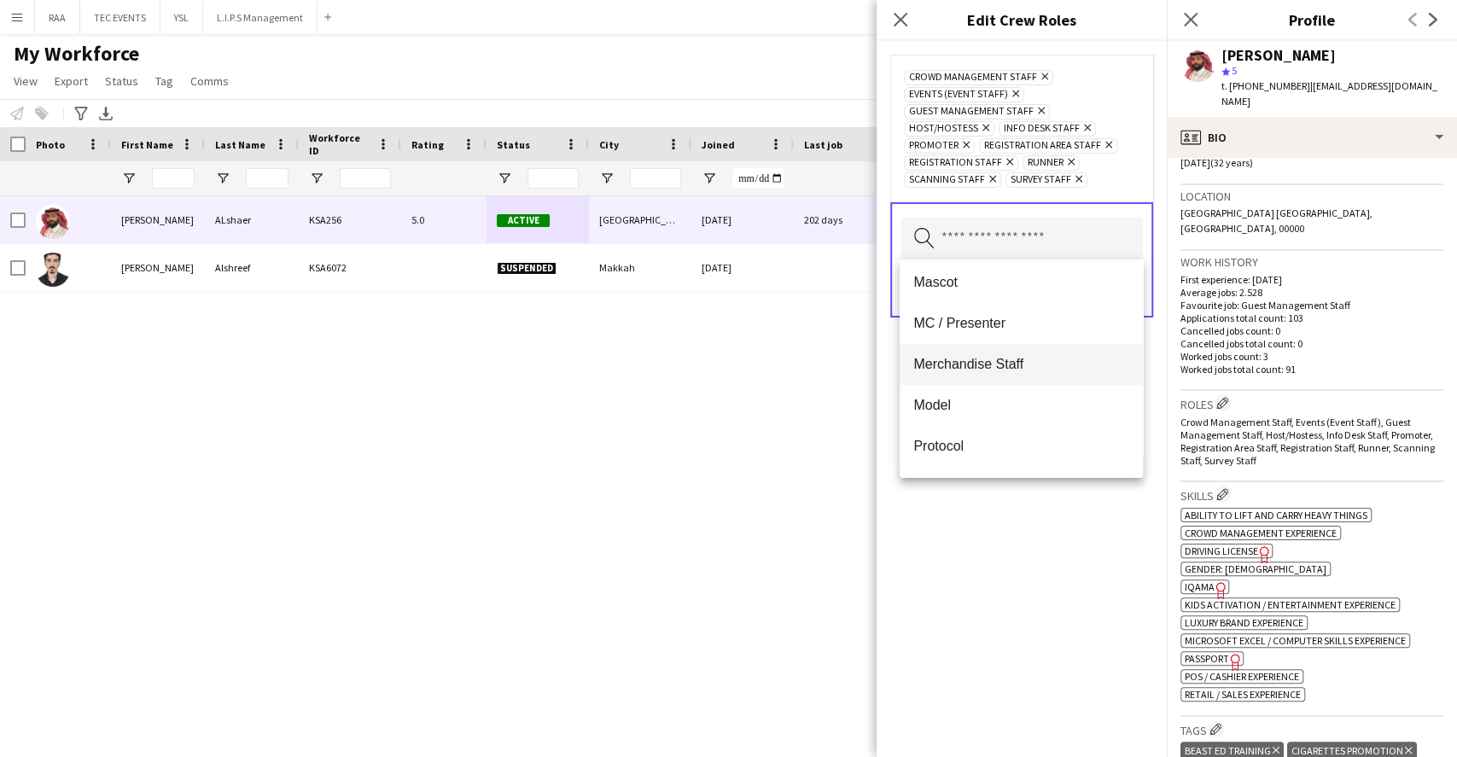
click at [1018, 362] on span "Merchandise Staff" at bounding box center [1020, 364] width 215 height 16
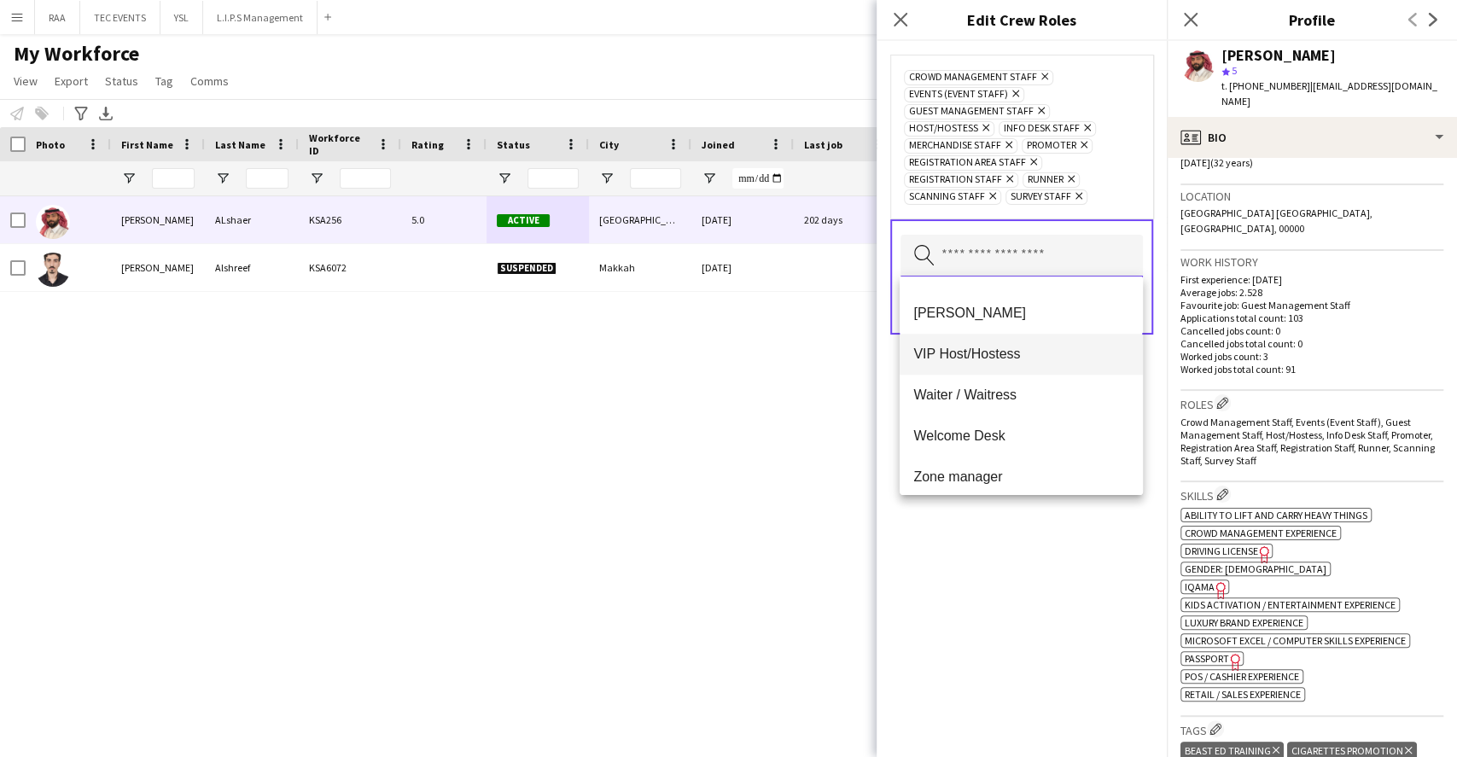
scroll to position [1024, 0]
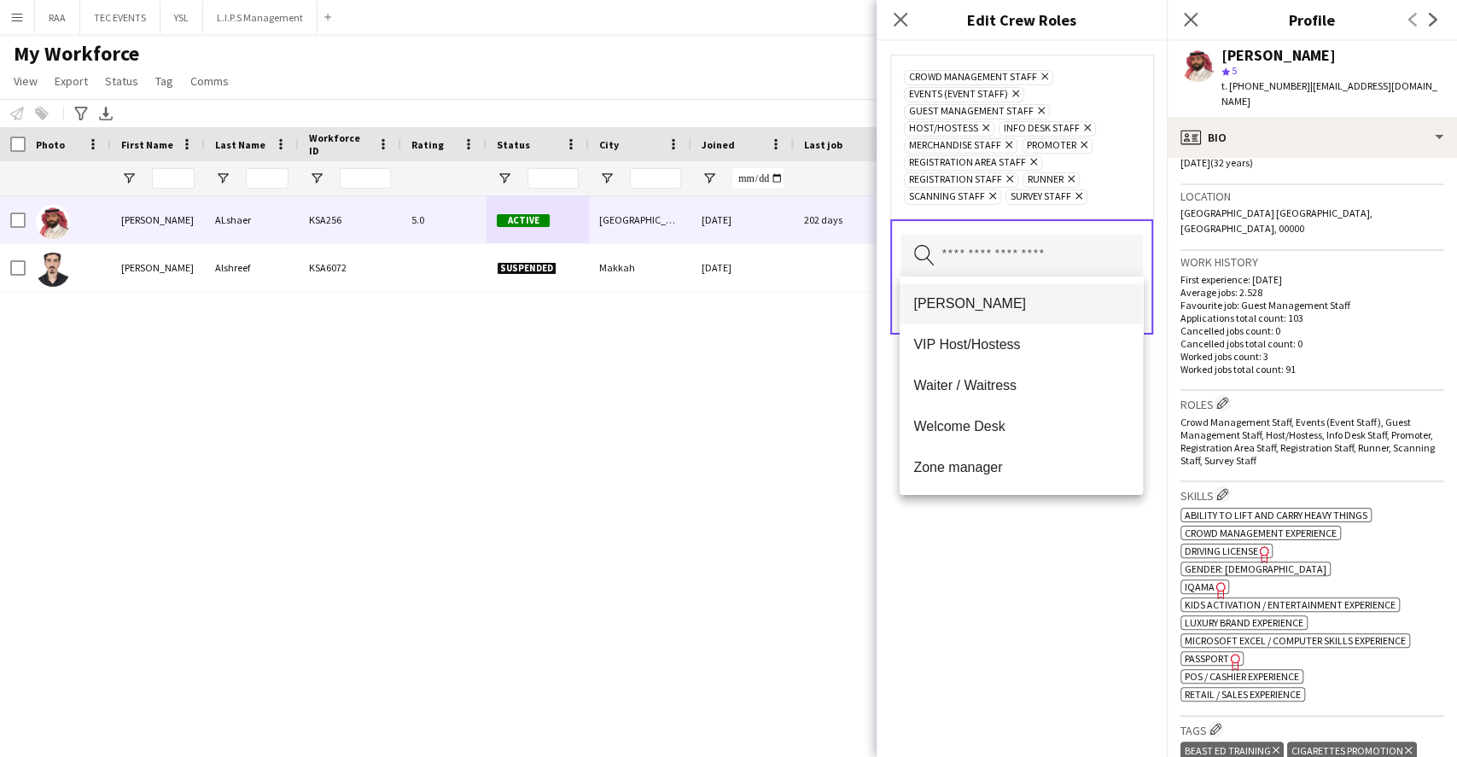
click at [963, 318] on mat-option "[PERSON_NAME]" at bounding box center [1021, 303] width 242 height 41
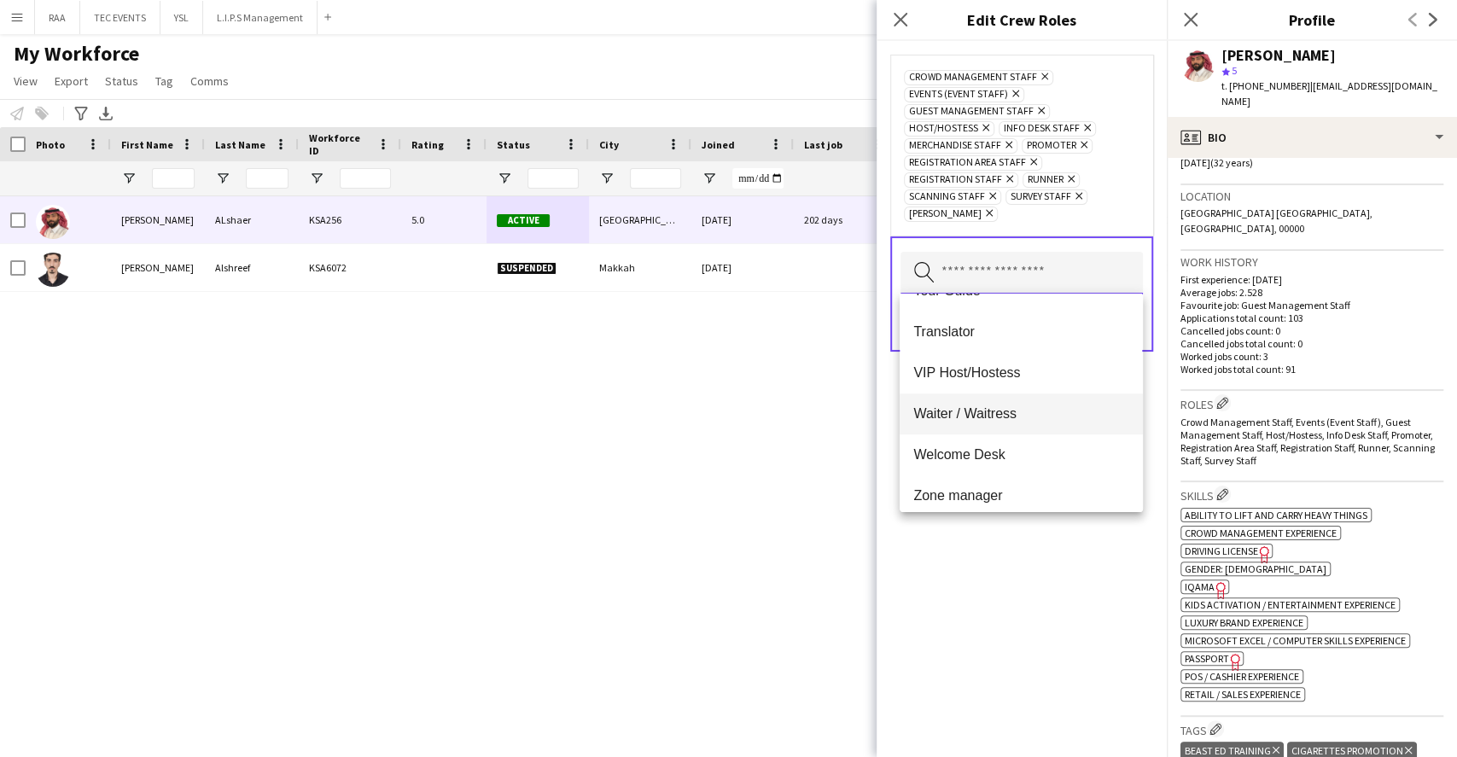
scroll to position [983, 0]
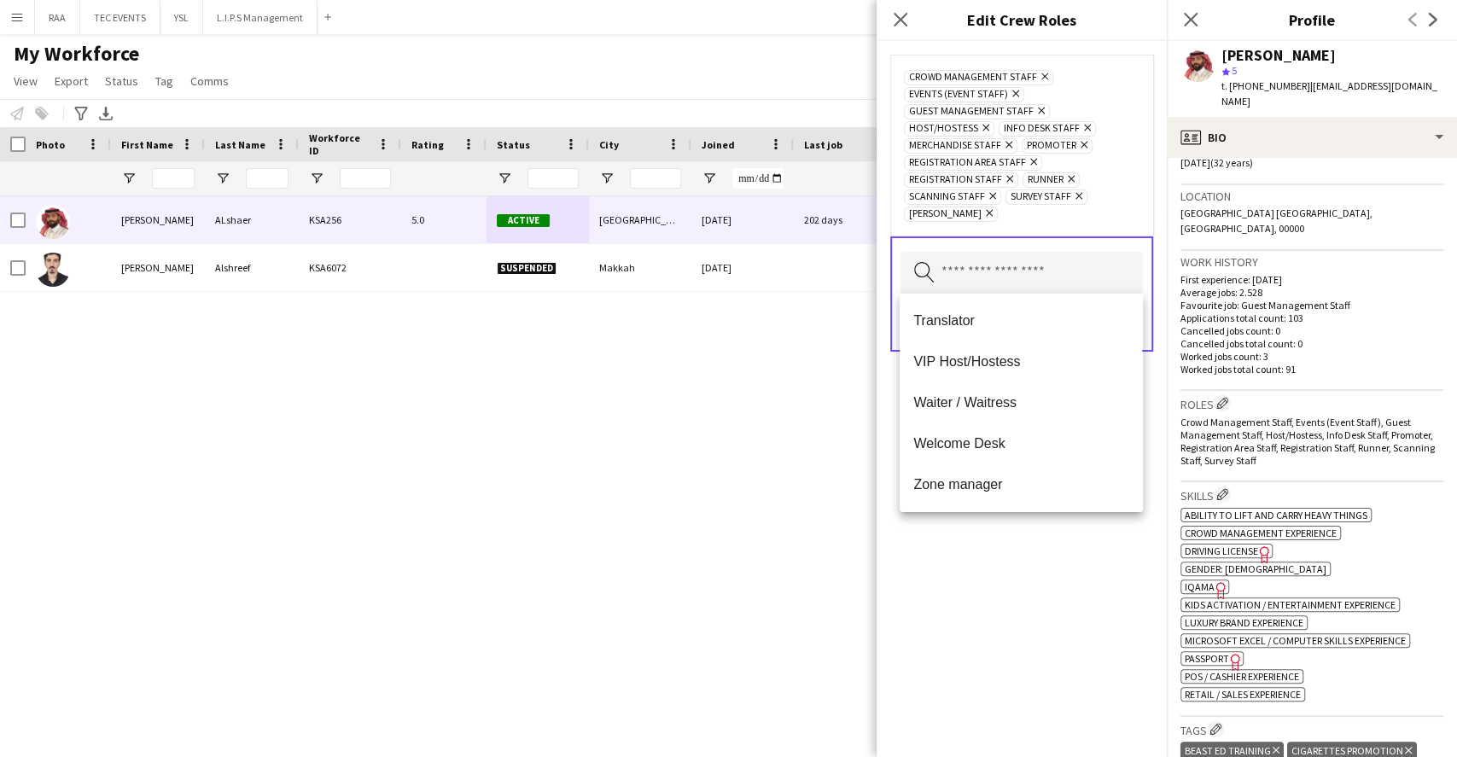
click at [1031, 589] on div "Crowd Management Staff Remove Events (Event Staff) Remove Guest Management Staf…" at bounding box center [1022, 399] width 290 height 716
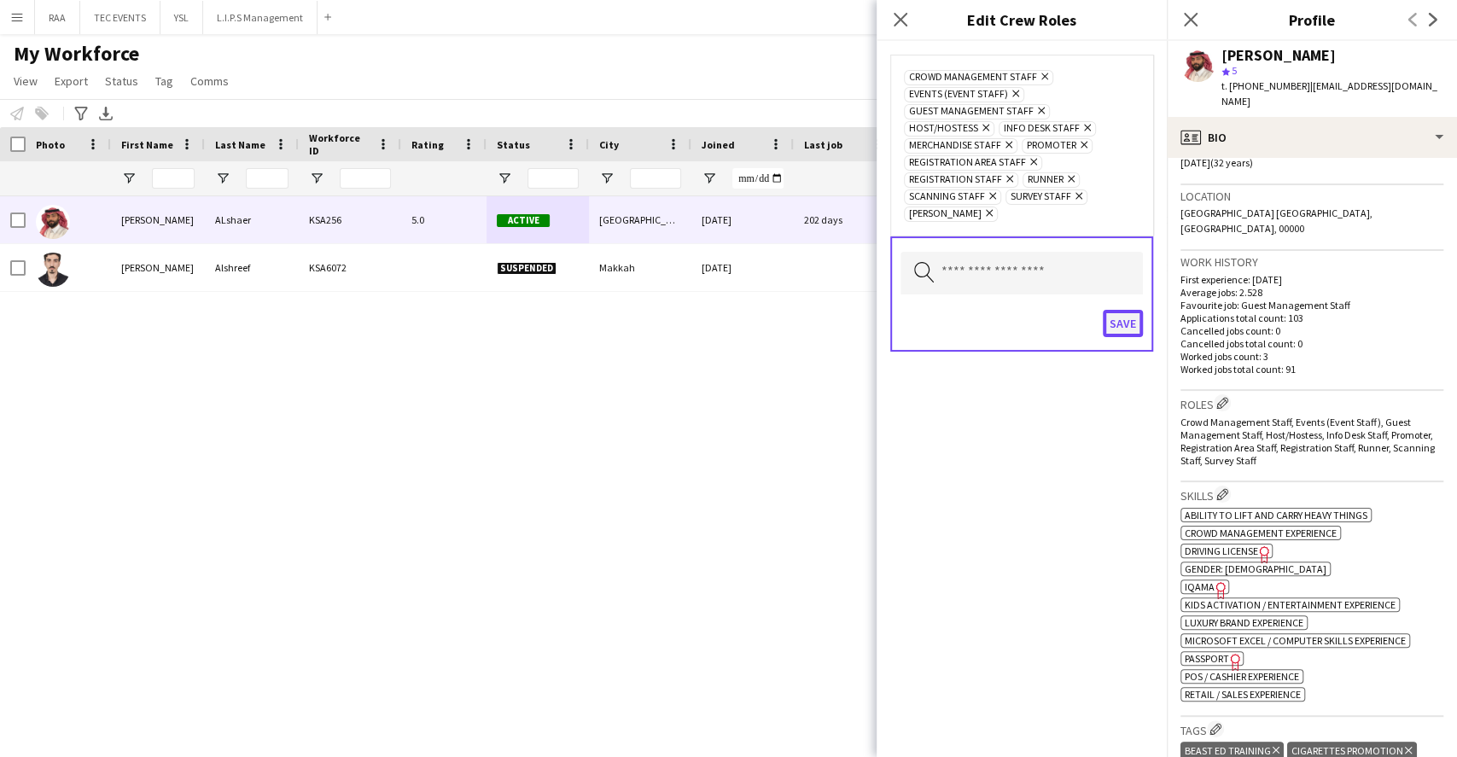
click at [1138, 320] on button "Save" at bounding box center [1123, 323] width 40 height 27
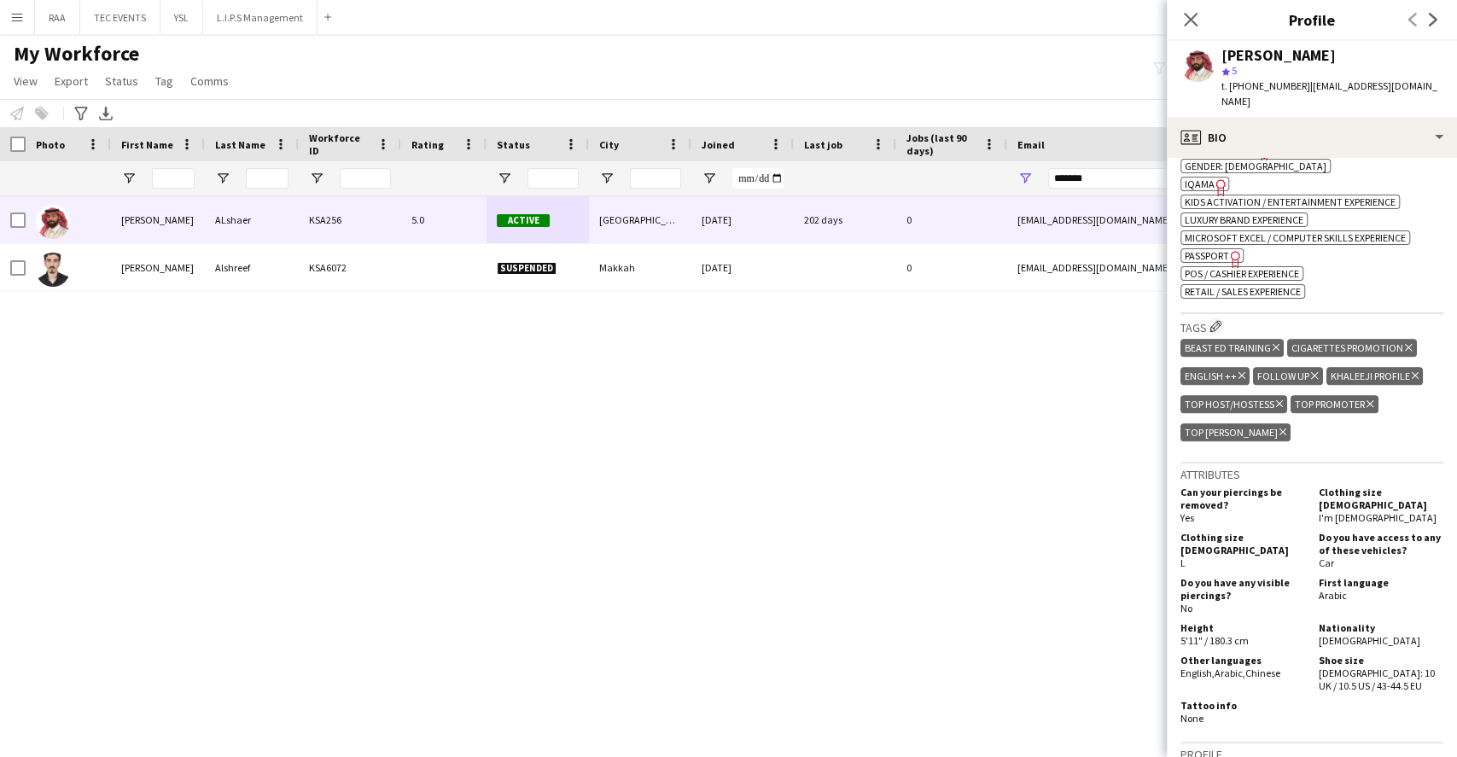
scroll to position [796, 0]
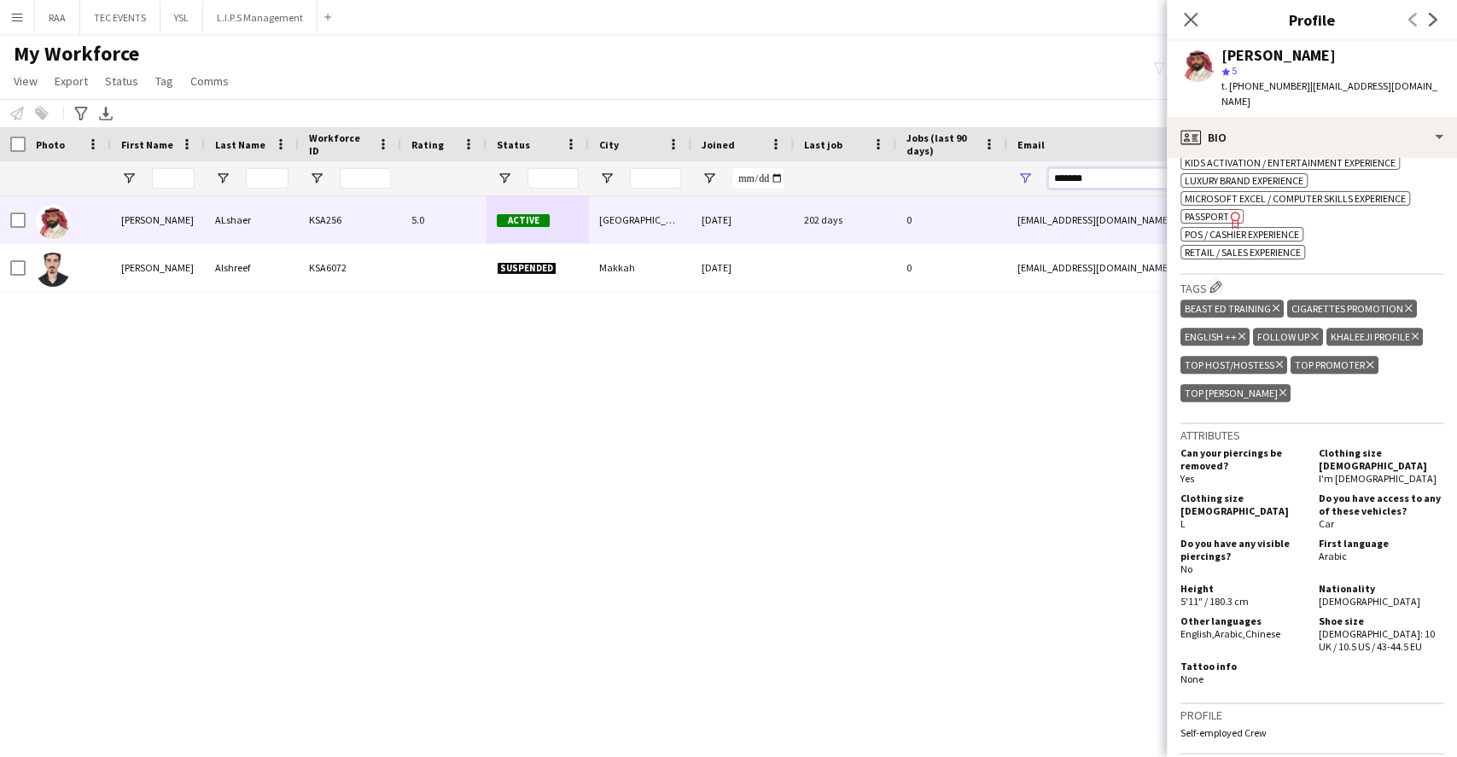
drag, startPoint x: 1086, startPoint y: 177, endPoint x: 789, endPoint y: 160, distance: 297.5
click at [789, 160] on div "Workforce Details Photo First Name" at bounding box center [925, 161] width 1851 height 69
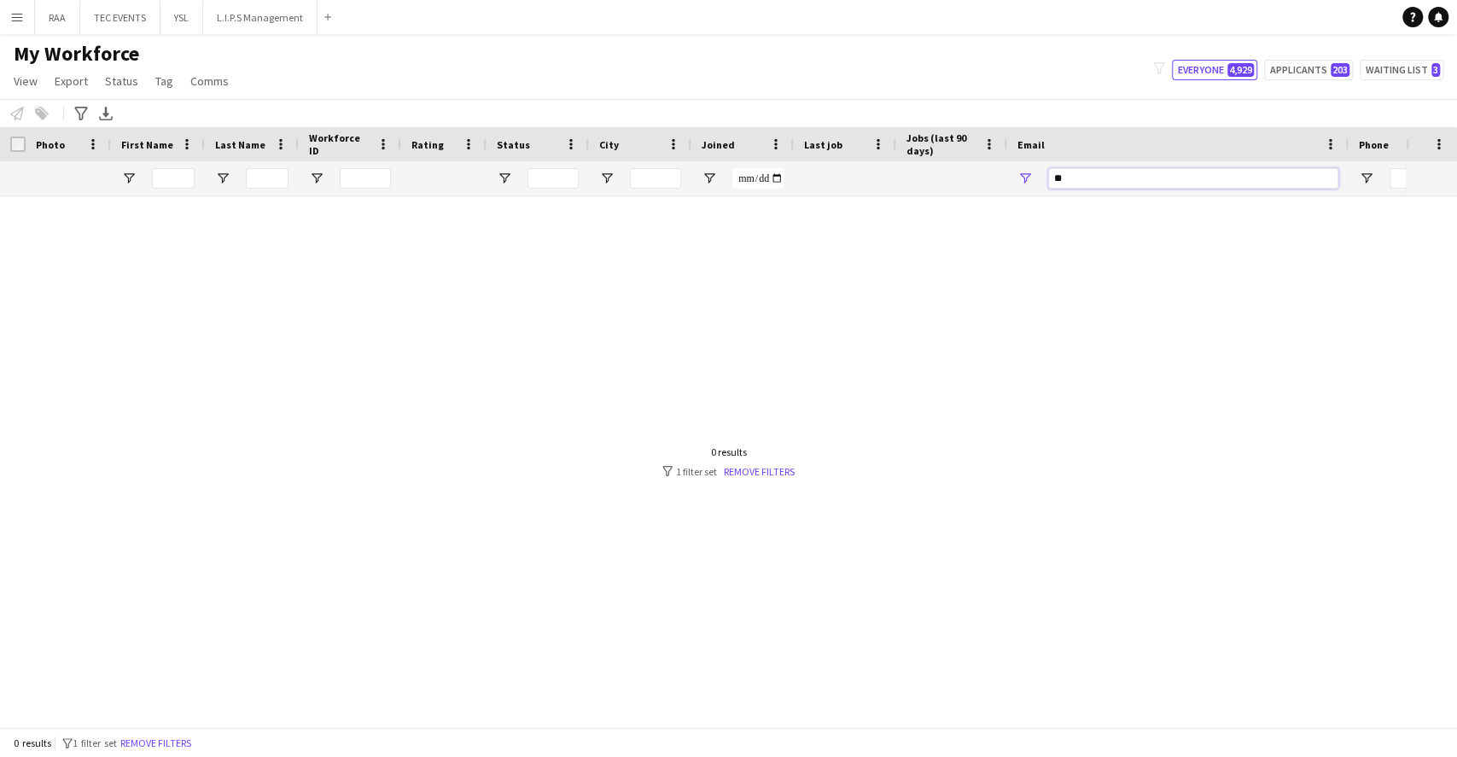
type input "*"
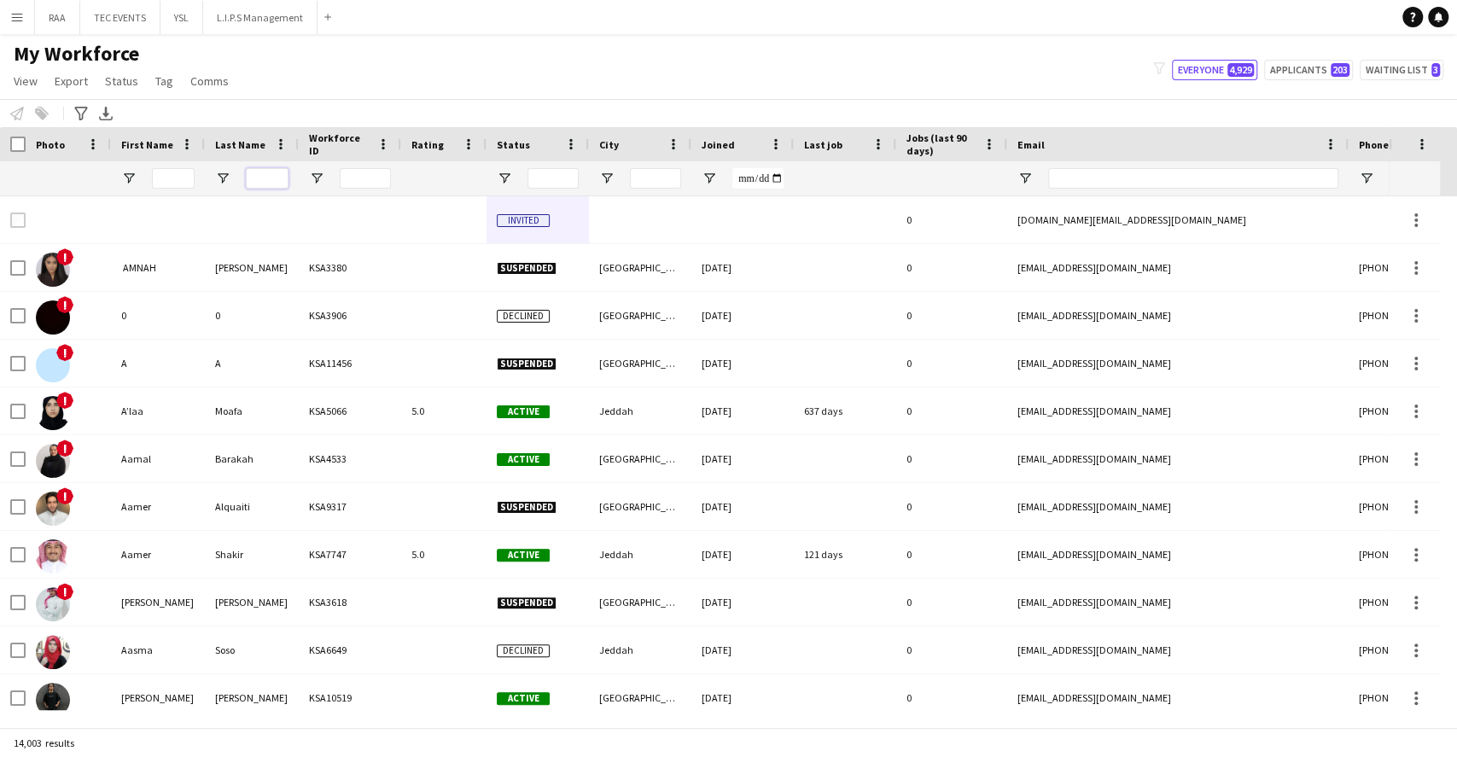
drag, startPoint x: 265, startPoint y: 188, endPoint x: 283, endPoint y: 187, distance: 17.9
click at [264, 188] on input "Last Name Filter Input" at bounding box center [267, 178] width 43 height 20
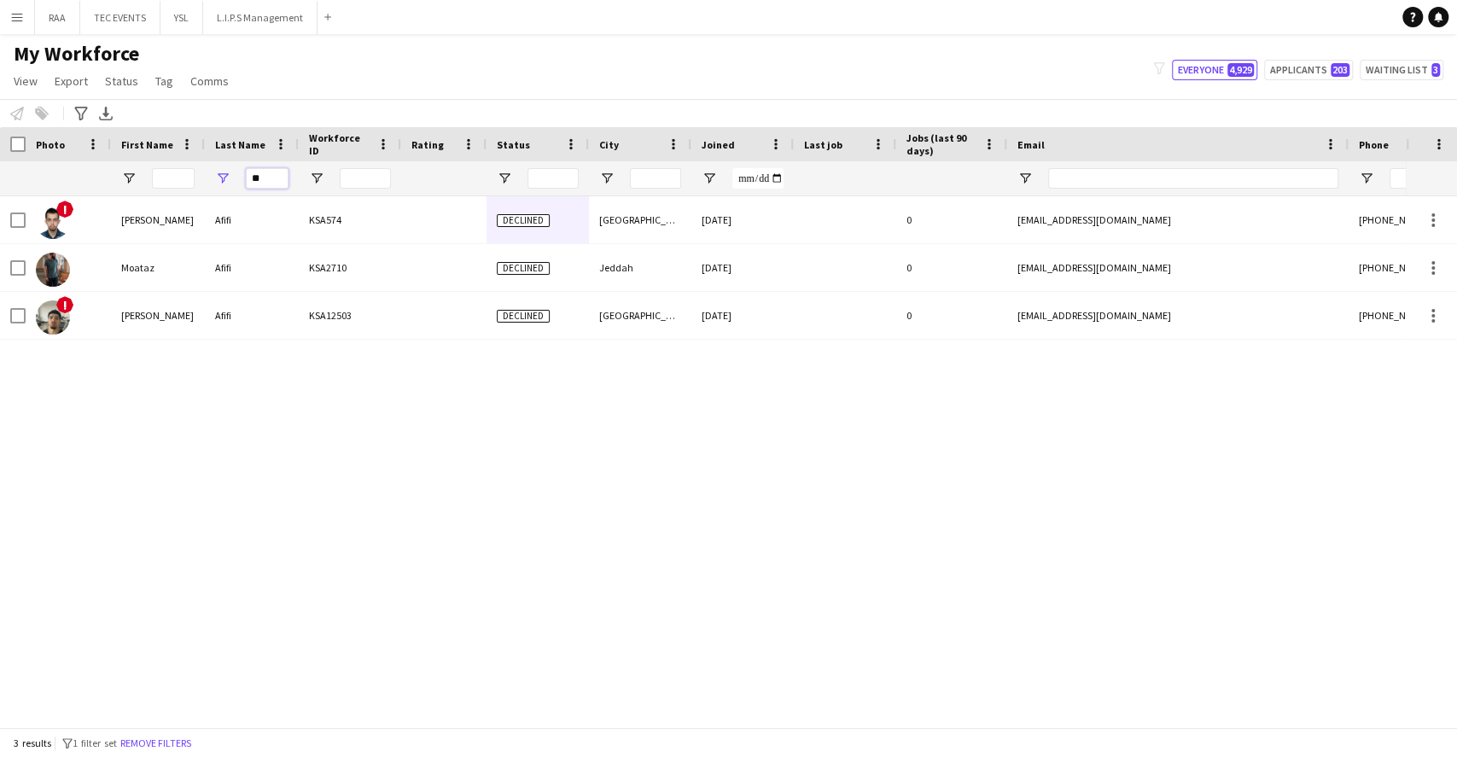
type input "*"
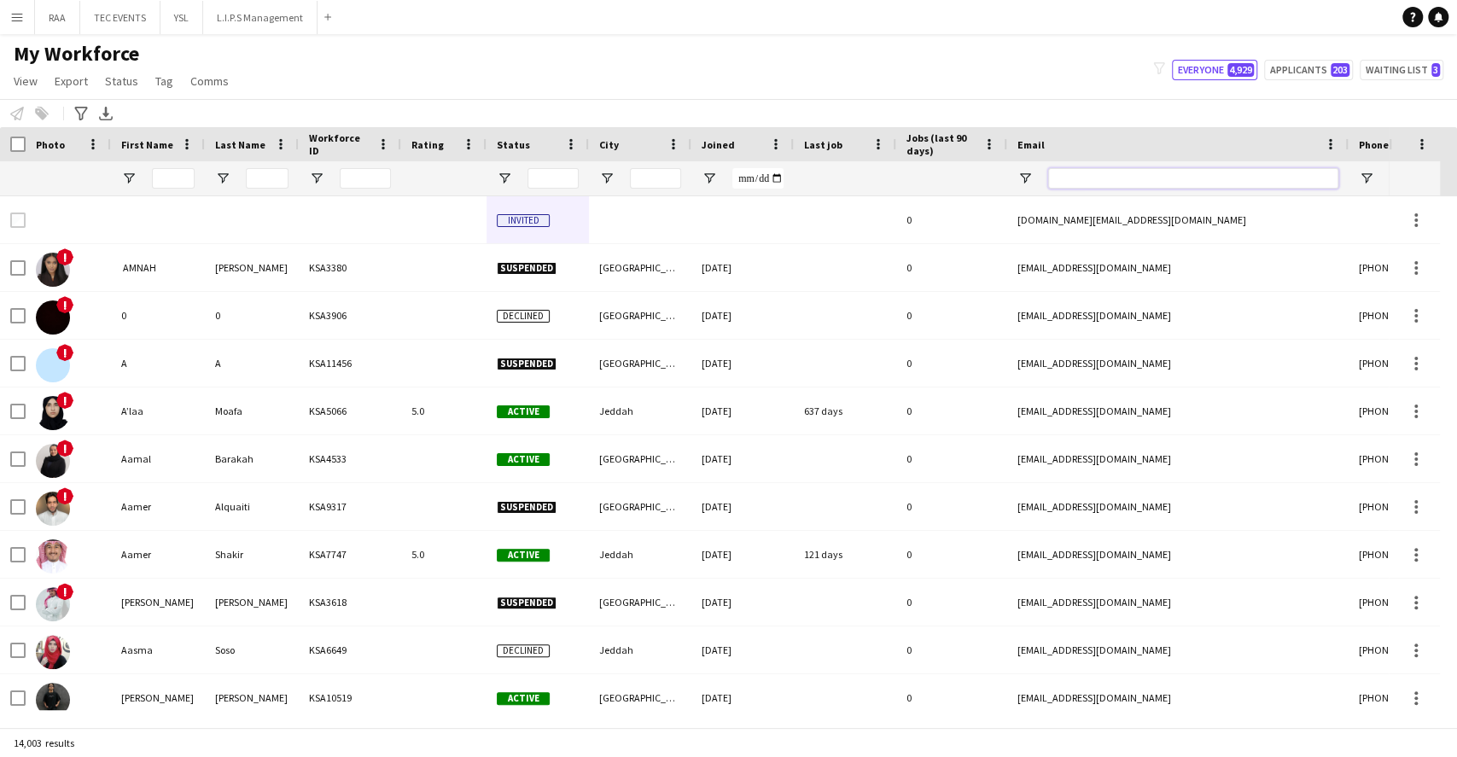
click at [1144, 178] on input "Email Filter Input" at bounding box center [1193, 178] width 290 height 20
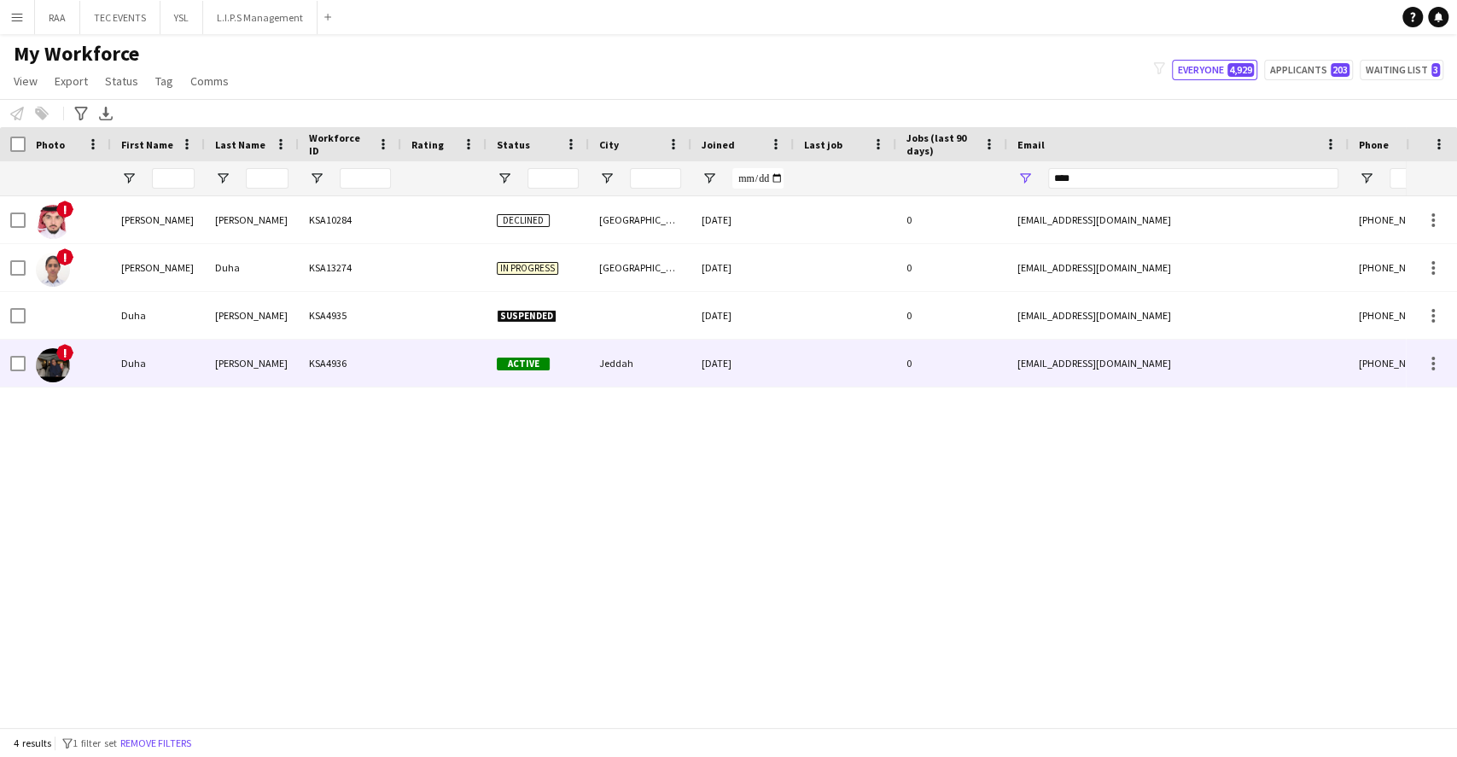
click at [593, 352] on div "Jeddah" at bounding box center [640, 363] width 102 height 47
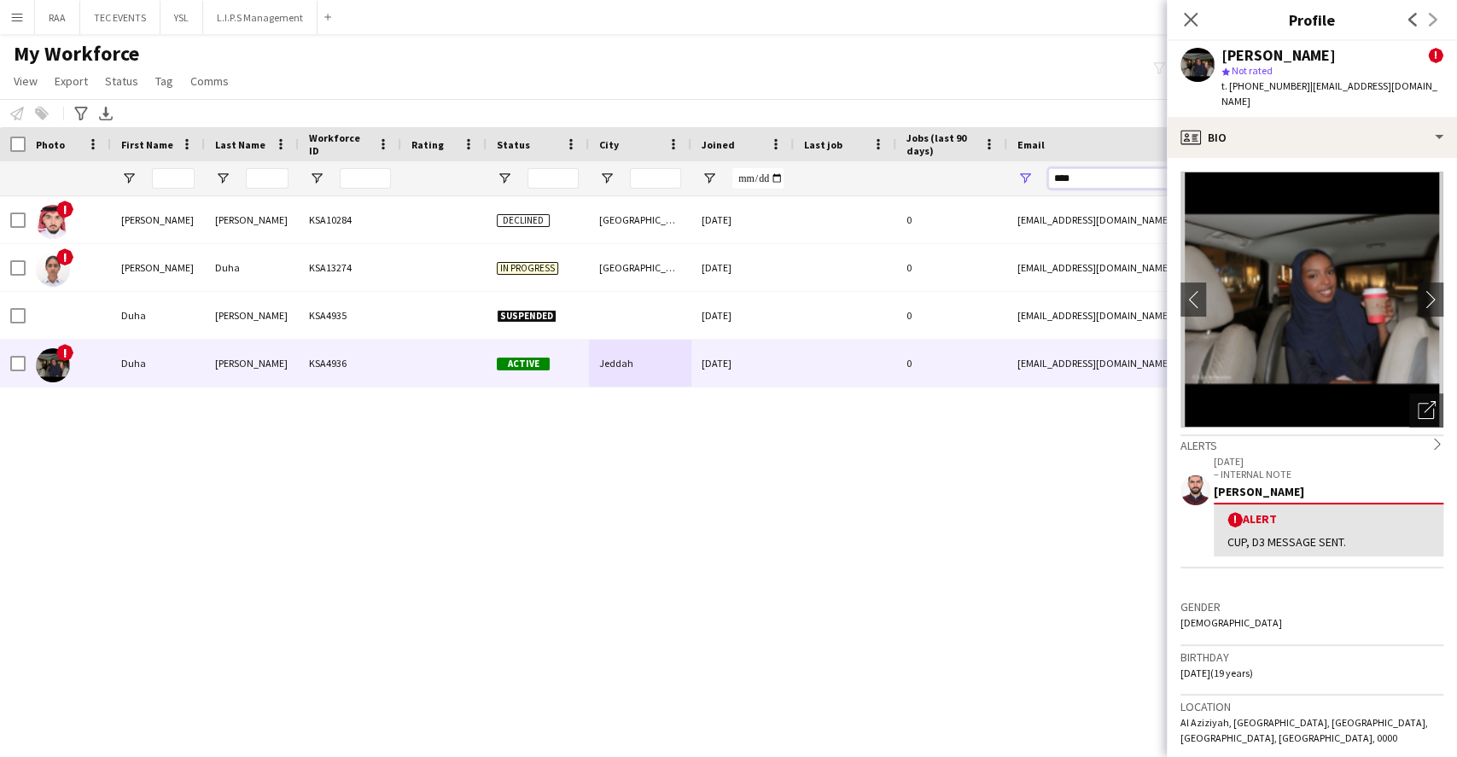
click at [1088, 182] on input "****" at bounding box center [1193, 178] width 290 height 20
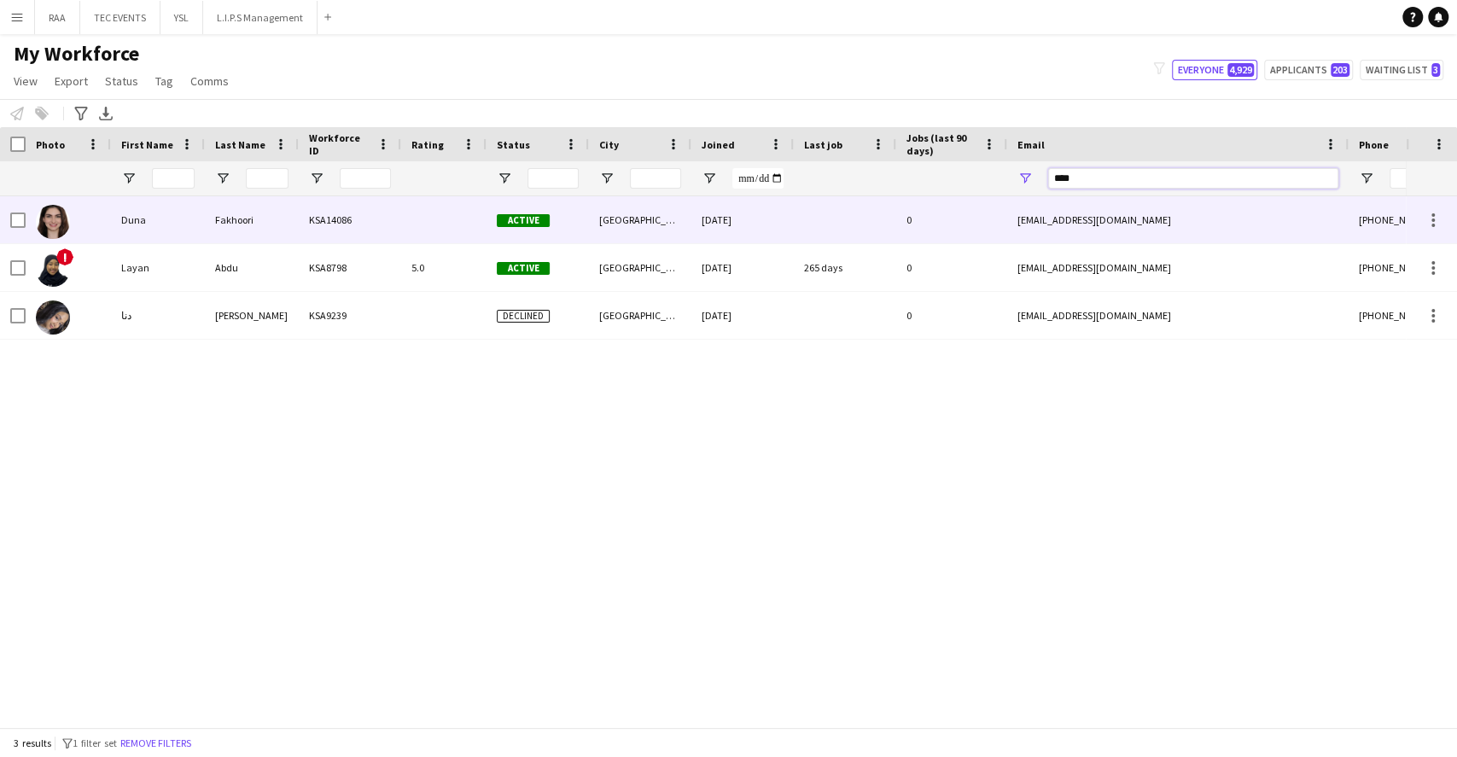
type input "****"
click at [463, 223] on div at bounding box center [443, 219] width 85 height 47
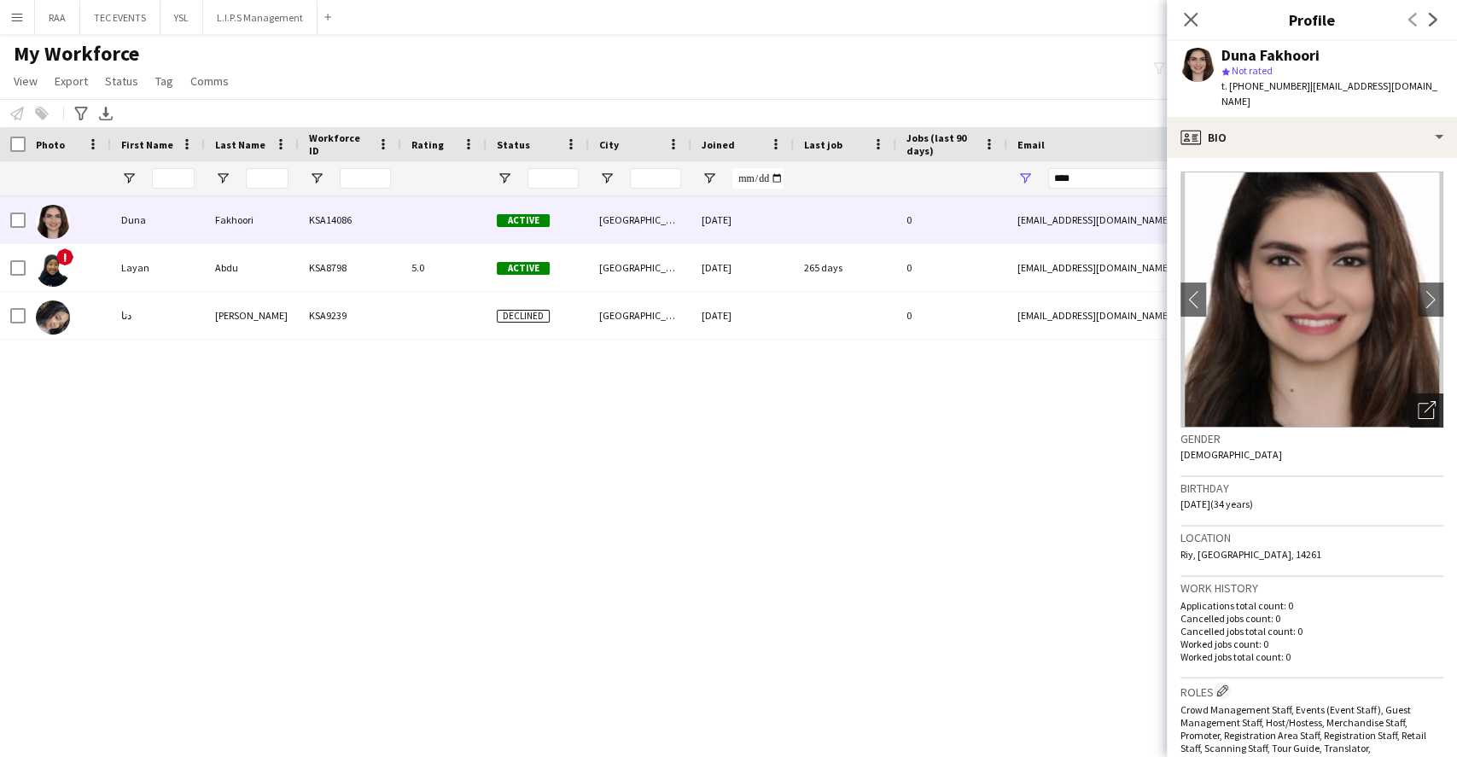
click at [1419, 394] on div "Open photos pop-in" at bounding box center [1426, 411] width 34 height 34
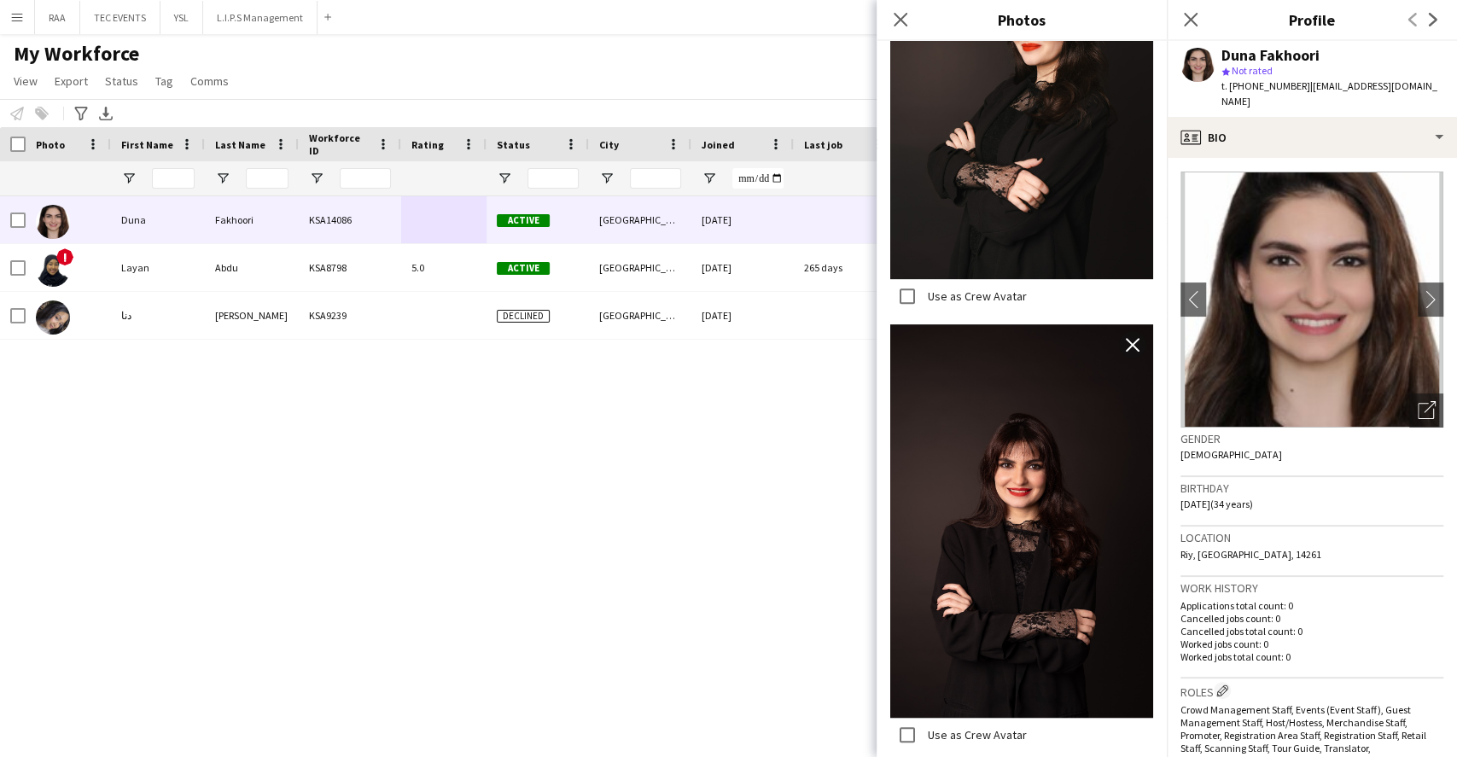
scroll to position [335, 0]
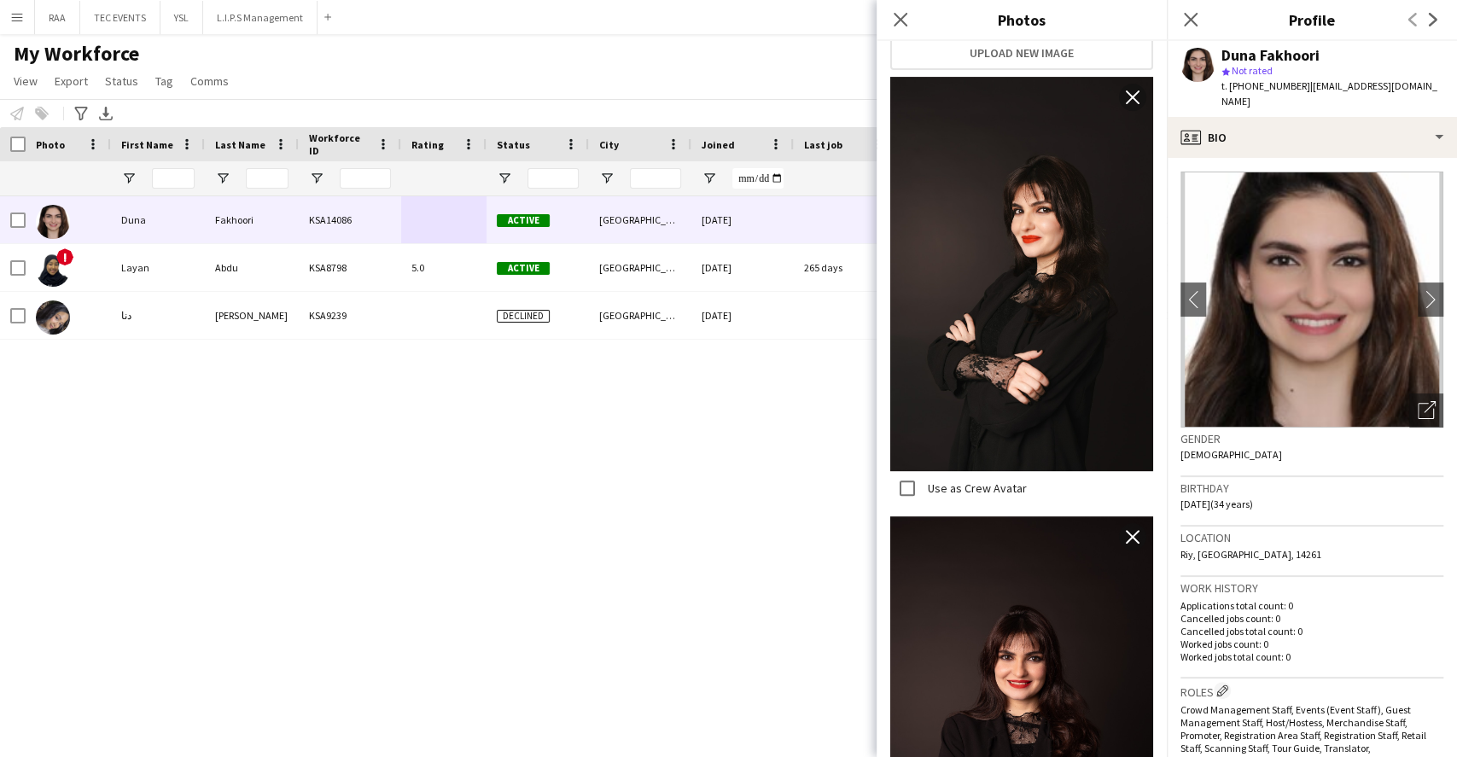
click at [1297, 495] on div "Birthday [DEMOGRAPHIC_DATA] (34 years)" at bounding box center [1312, 502] width 263 height 50
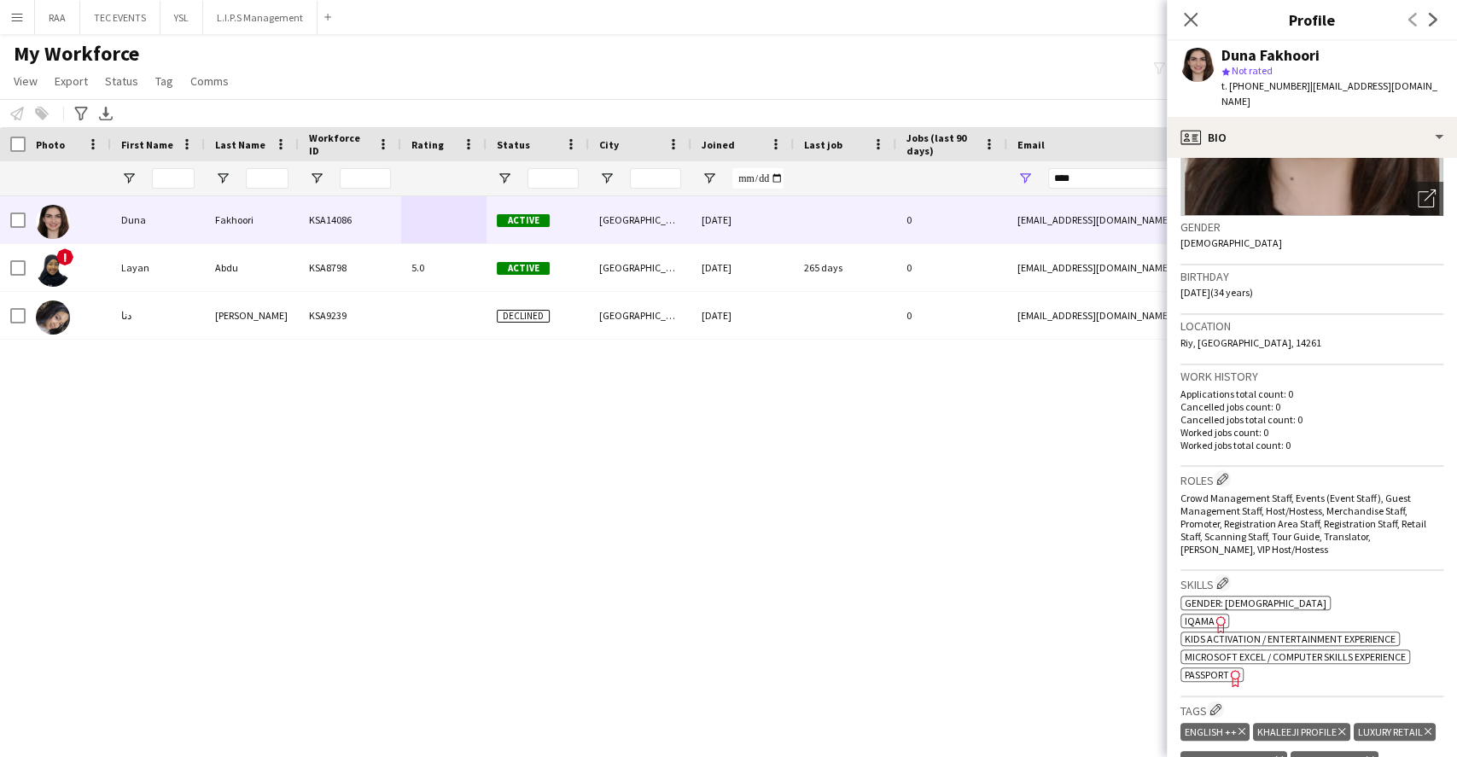
scroll to position [341, 0]
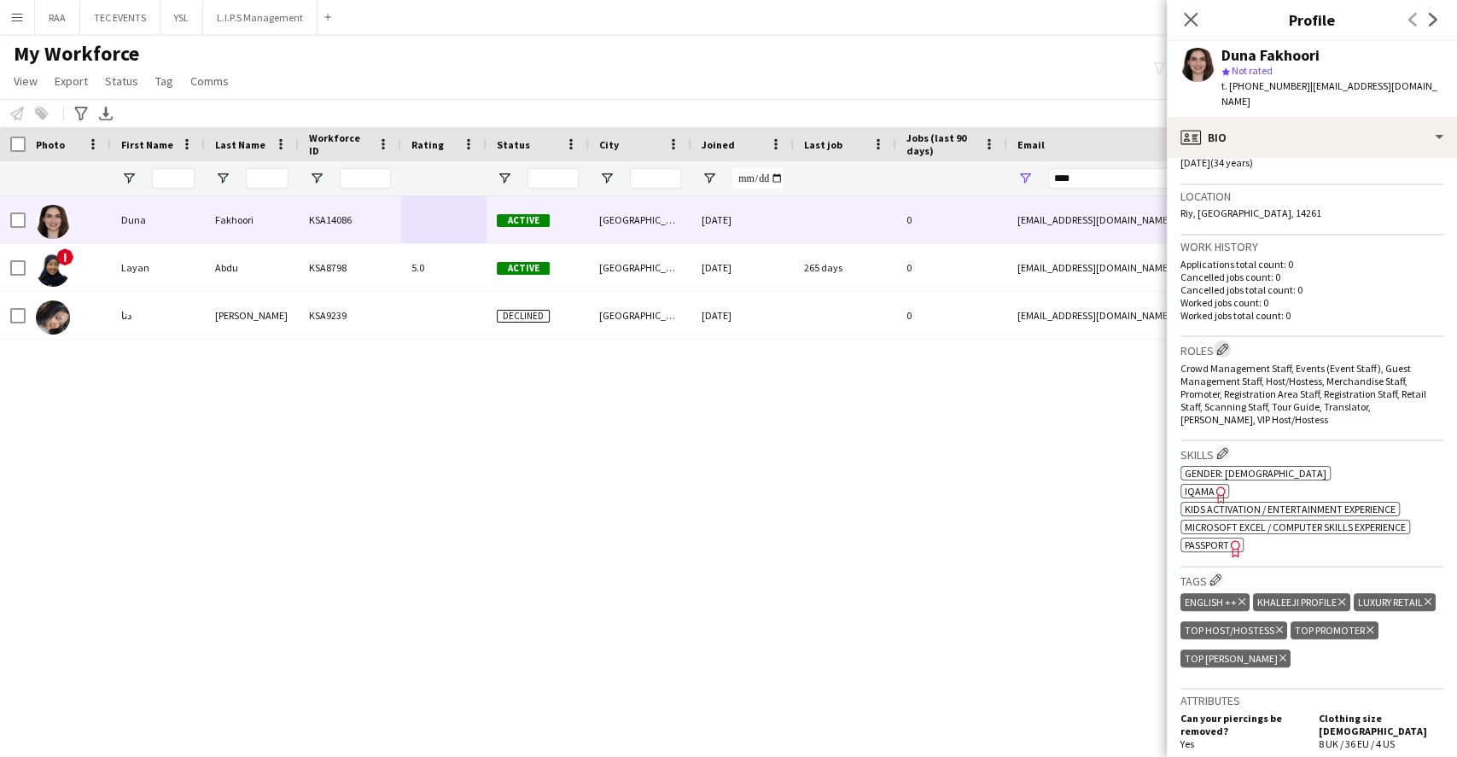
click at [1227, 343] on app-icon "Edit crew company roles" at bounding box center [1222, 349] width 12 height 12
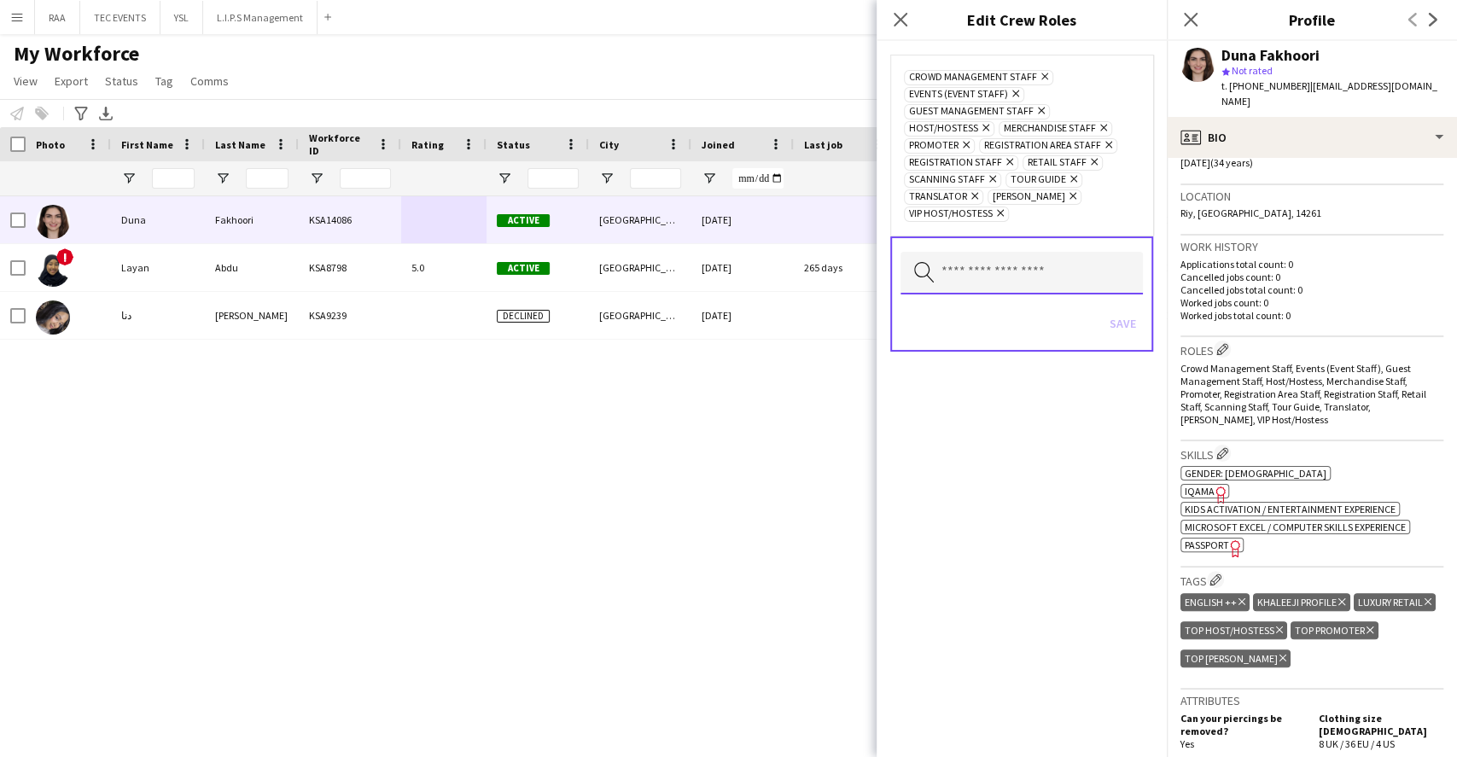
click at [1023, 268] on input "text" at bounding box center [1022, 273] width 242 height 43
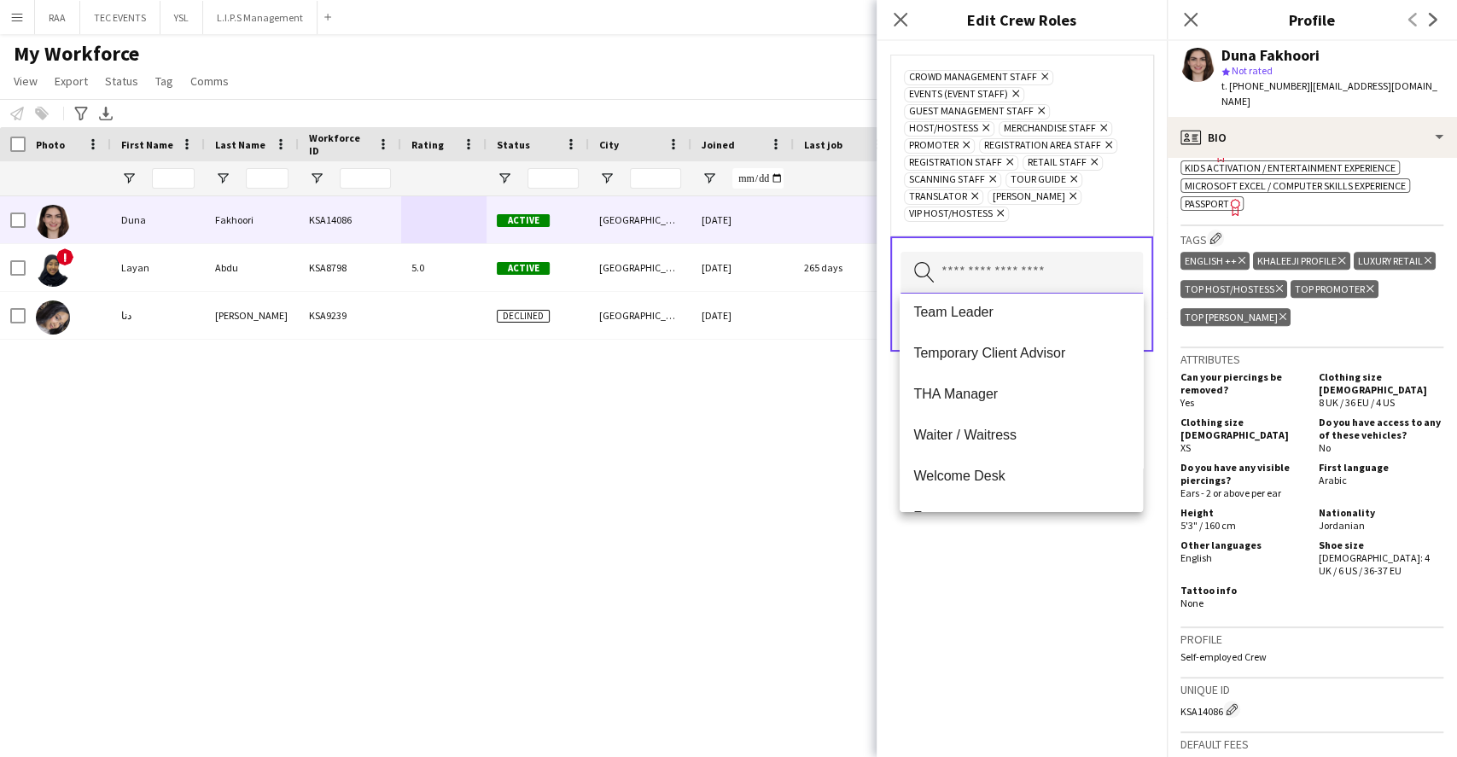
scroll to position [942, 0]
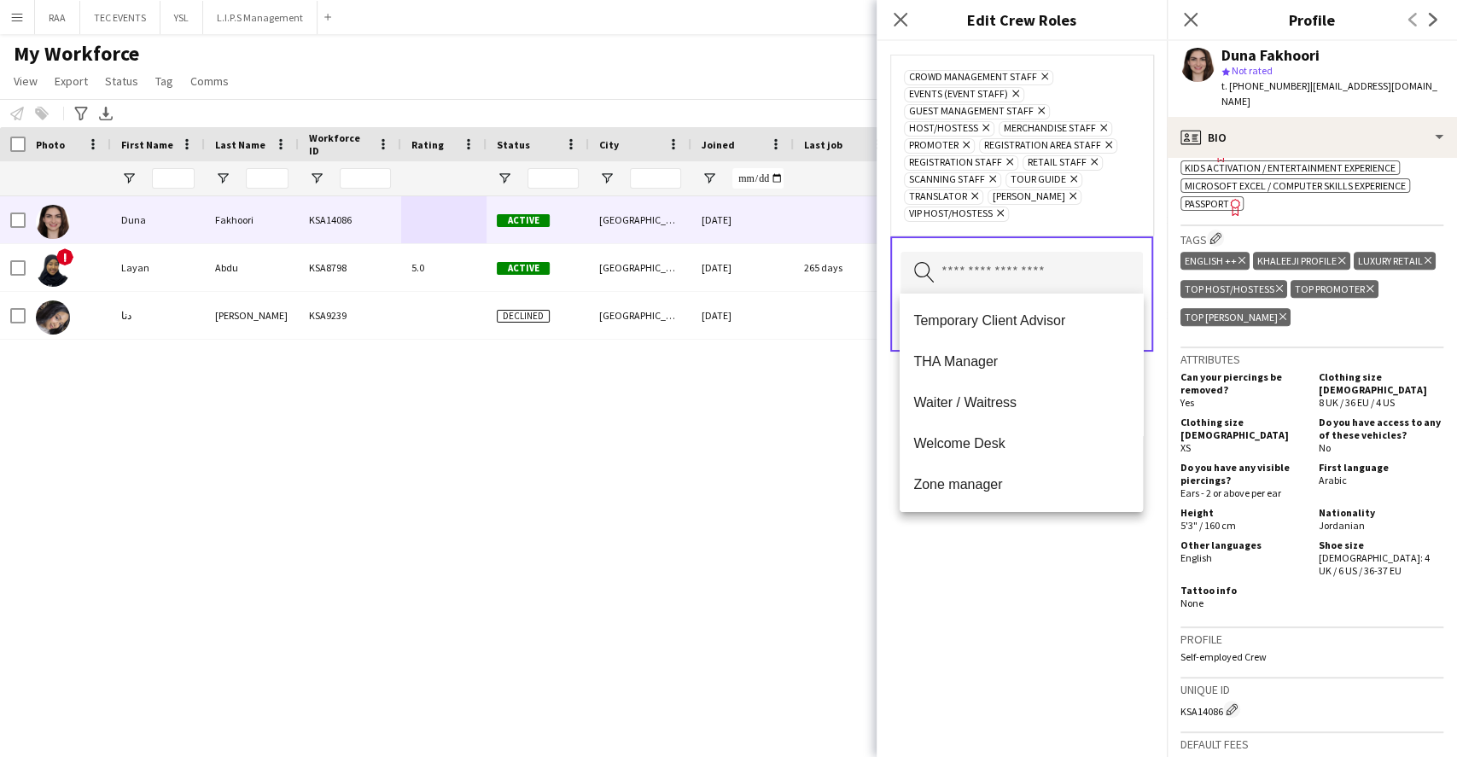
click at [1041, 551] on div "Crowd Management Staff Remove Events (Event Staff) Remove Guest Management Staf…" at bounding box center [1022, 399] width 290 height 716
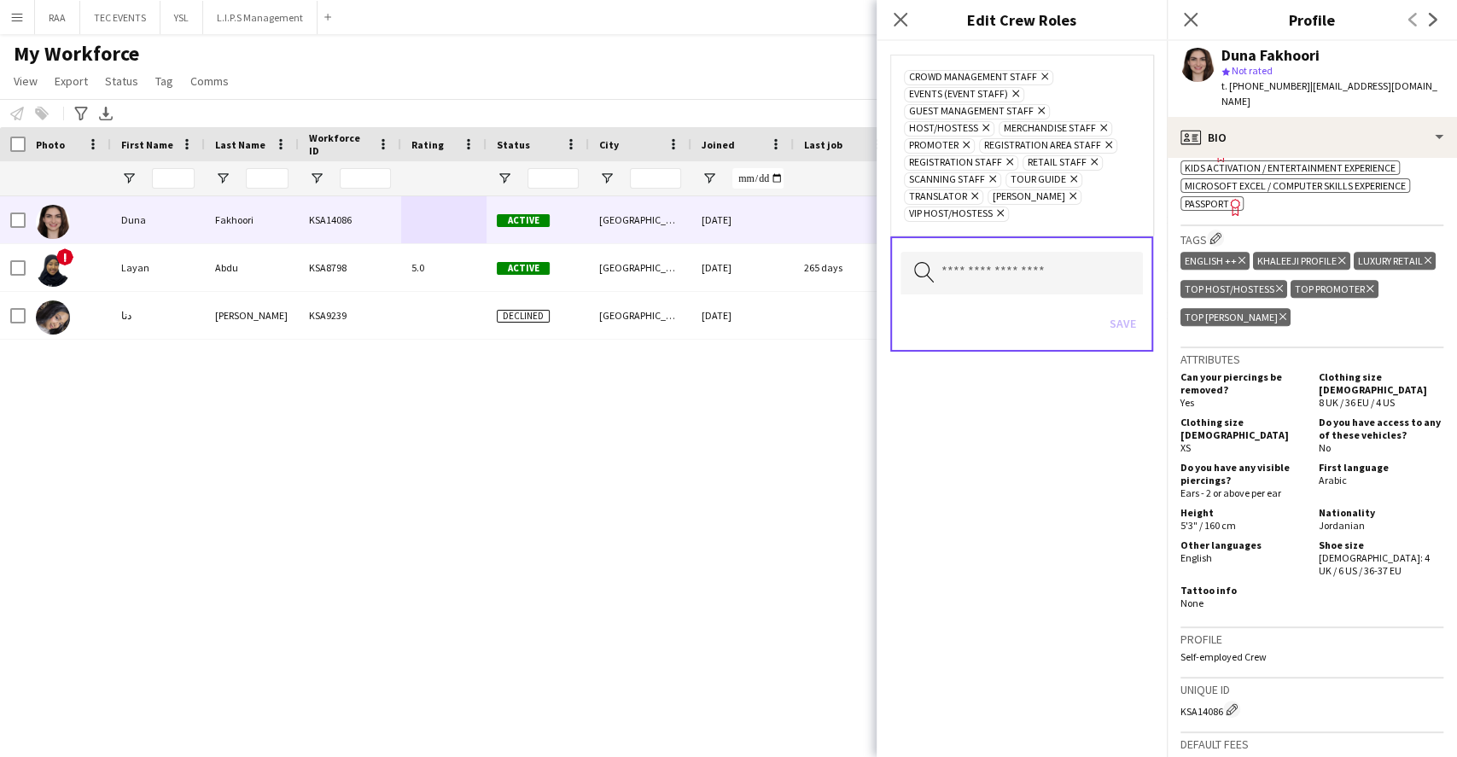
click at [1366, 444] on div "Clothing size [DEMOGRAPHIC_DATA] XS Do you have access to any of these vehicles…" at bounding box center [1312, 437] width 263 height 42
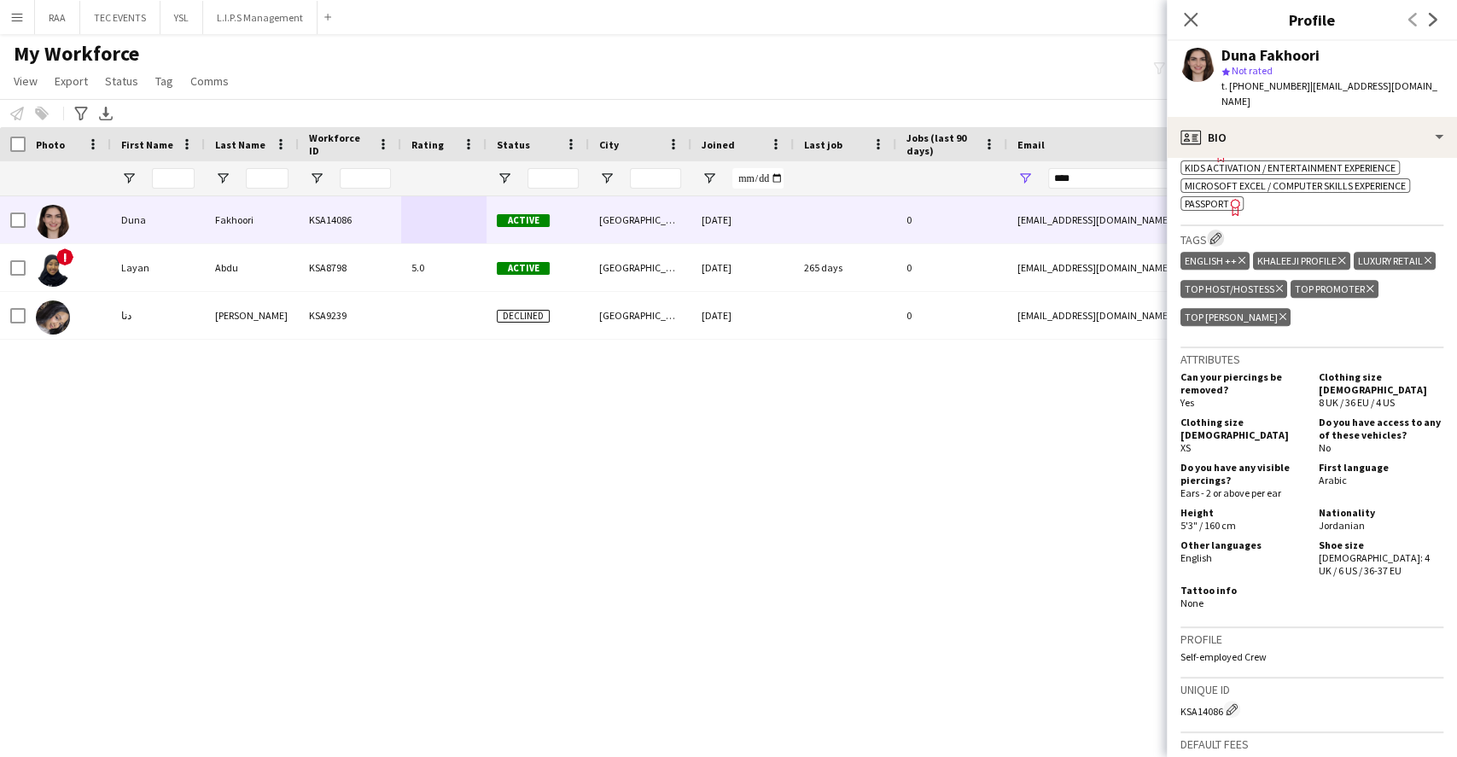
click at [1222, 232] on app-icon "Edit crew company tags" at bounding box center [1216, 238] width 12 height 12
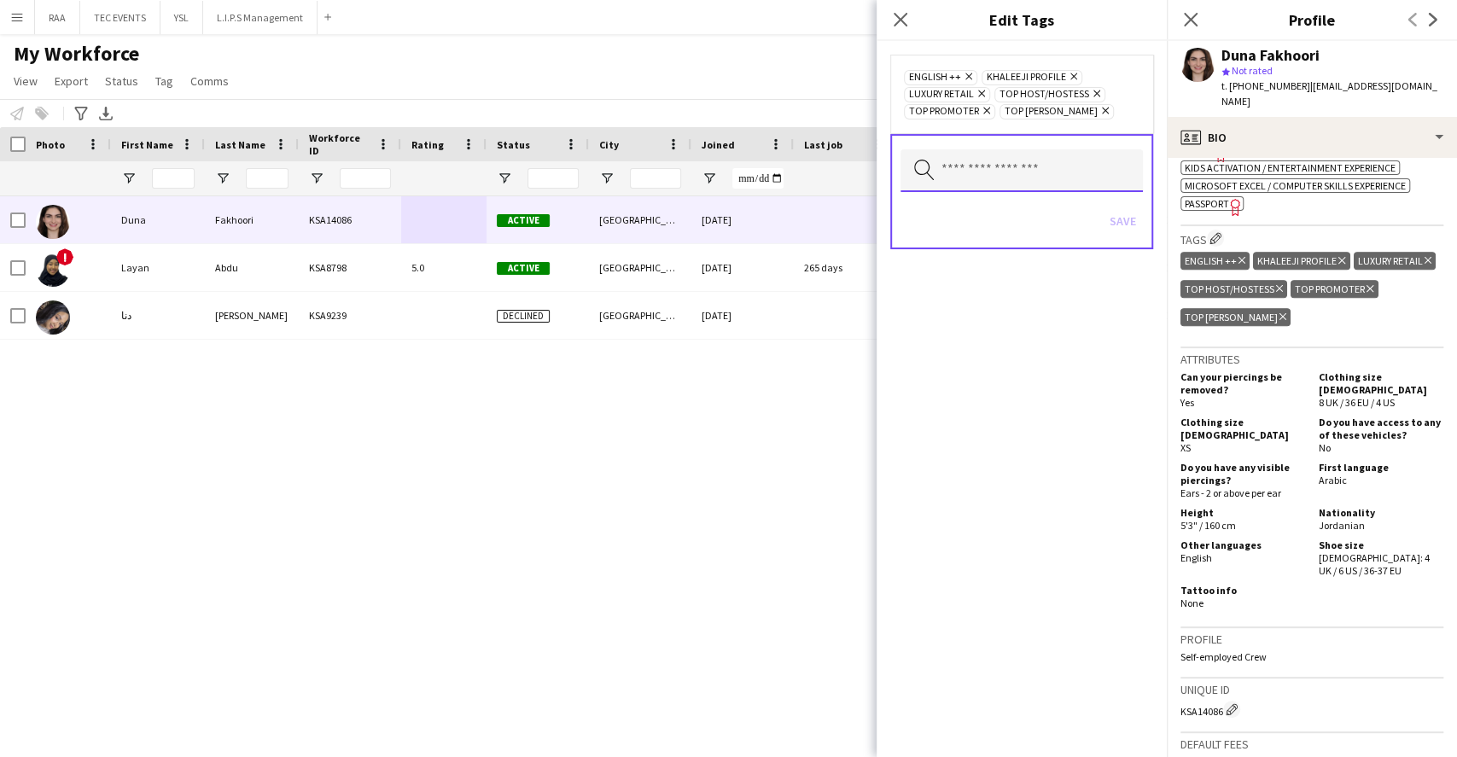
click at [1073, 183] on input "text" at bounding box center [1022, 170] width 242 height 43
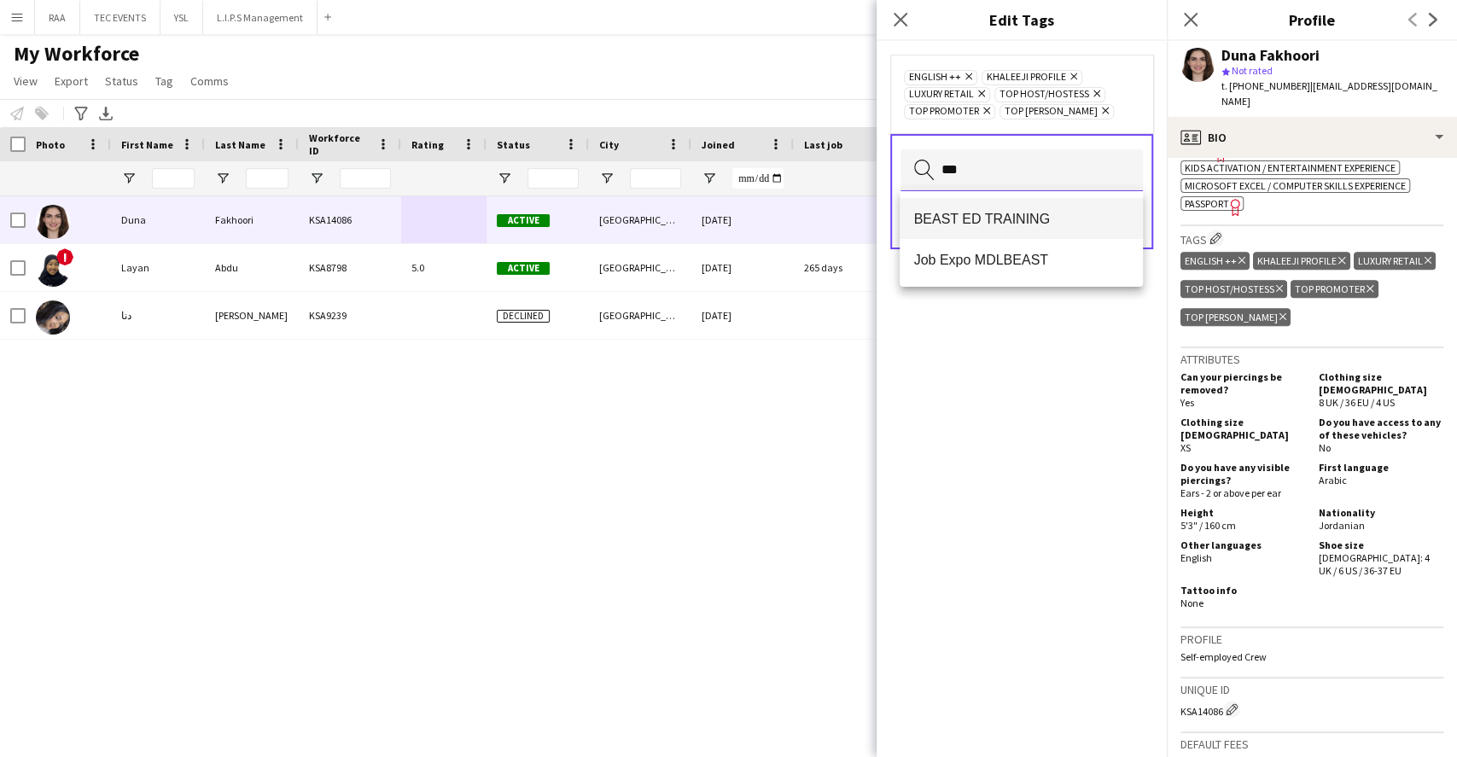
type input "***"
click at [1099, 213] on span "BEAST ED TRAINING" at bounding box center [1020, 219] width 215 height 16
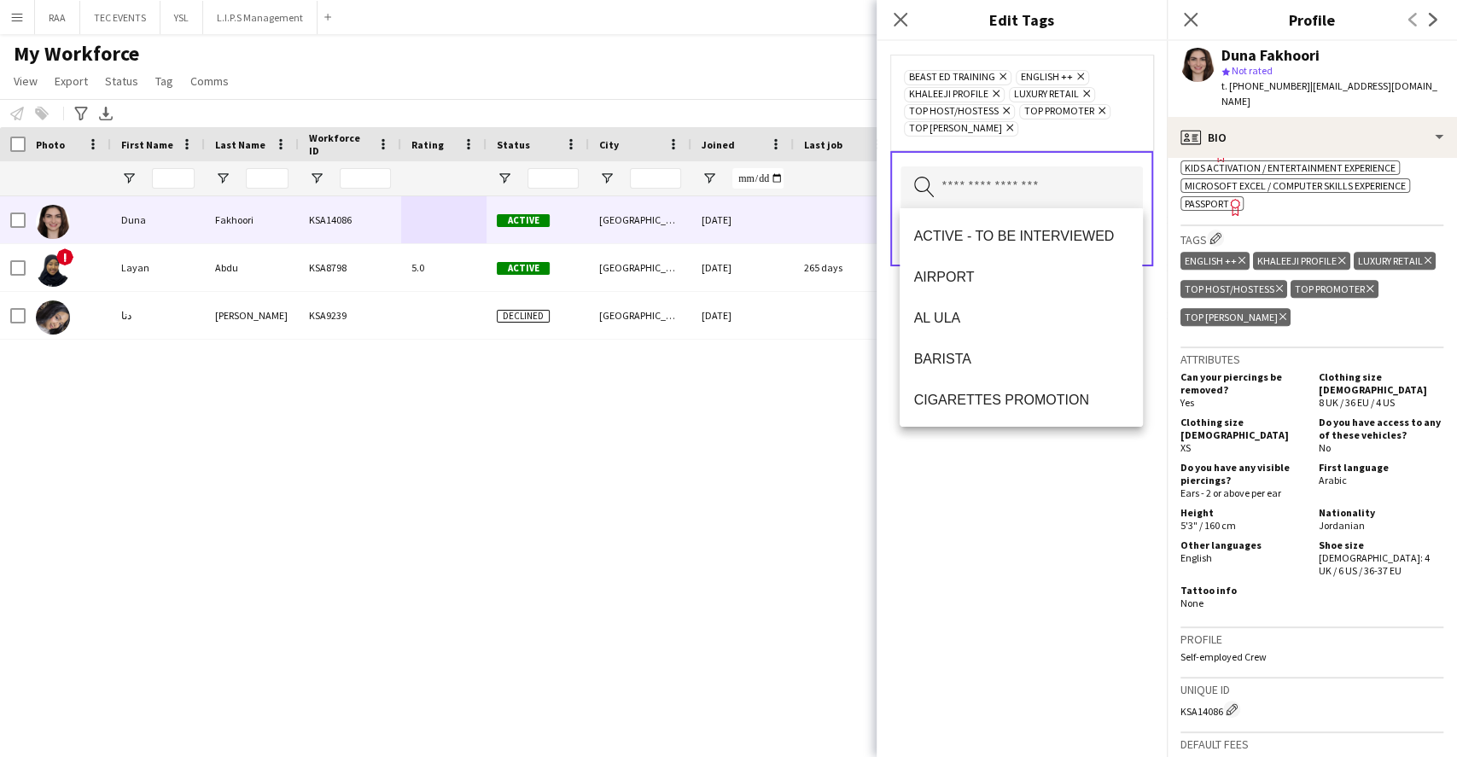
click at [1044, 504] on div "BEAST ED TRAINING Remove ENGLISH ++ Remove KHALEEJI PROFILE Remove LUXURY RETAI…" at bounding box center [1022, 399] width 290 height 716
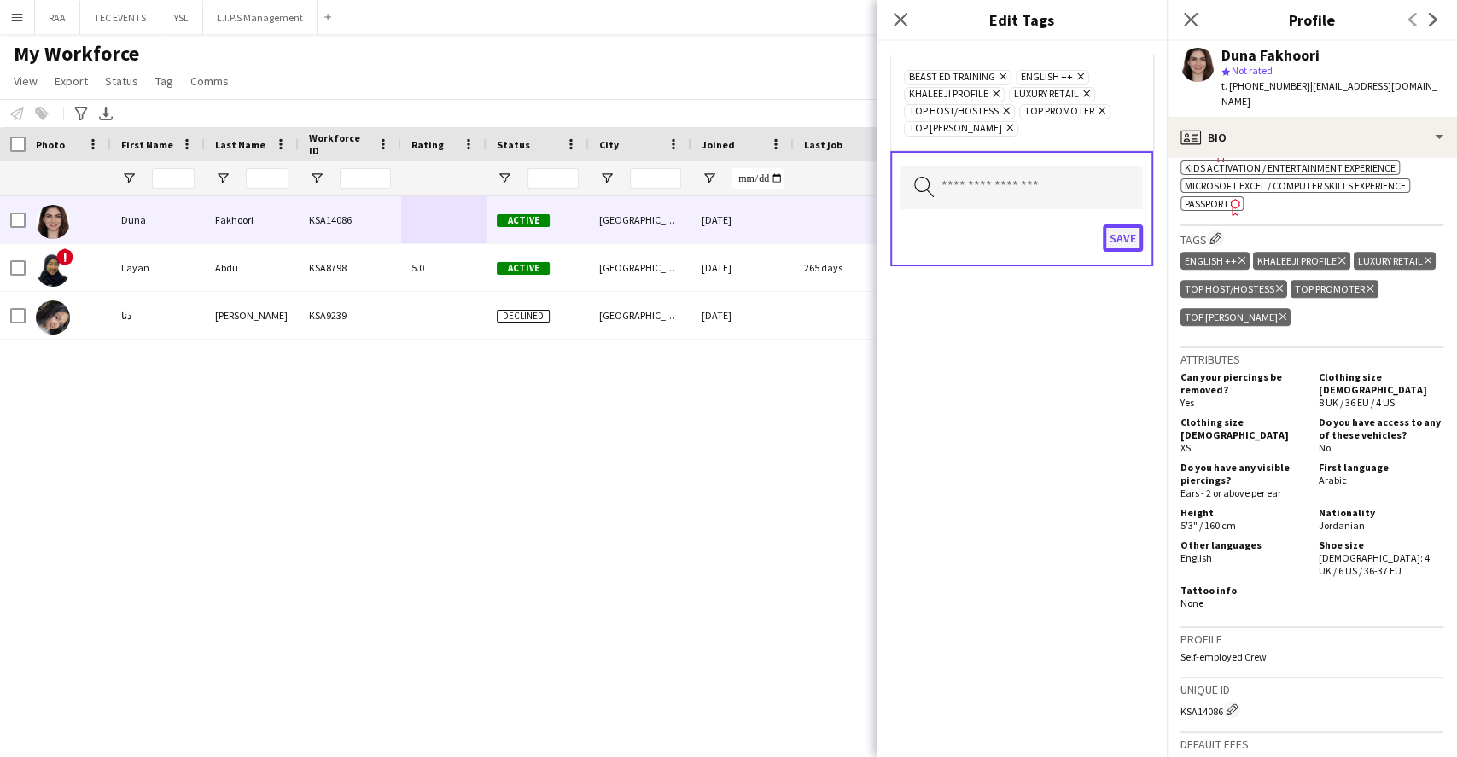
click at [1112, 234] on button "Save" at bounding box center [1123, 237] width 40 height 27
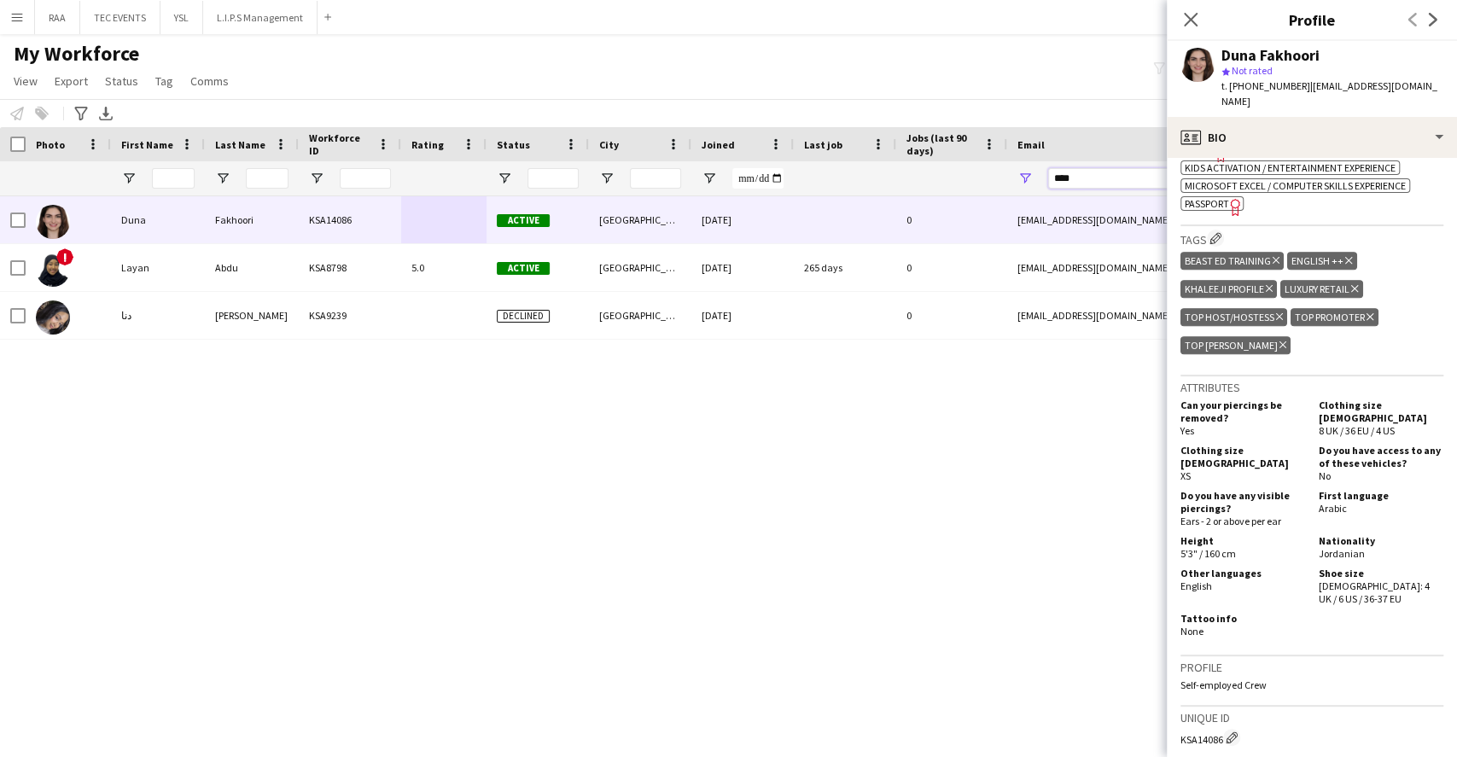
drag, startPoint x: 1102, startPoint y: 178, endPoint x: 676, endPoint y: 152, distance: 426.8
click at [721, 152] on div "Workforce Details Photo First Name" at bounding box center [925, 161] width 1851 height 69
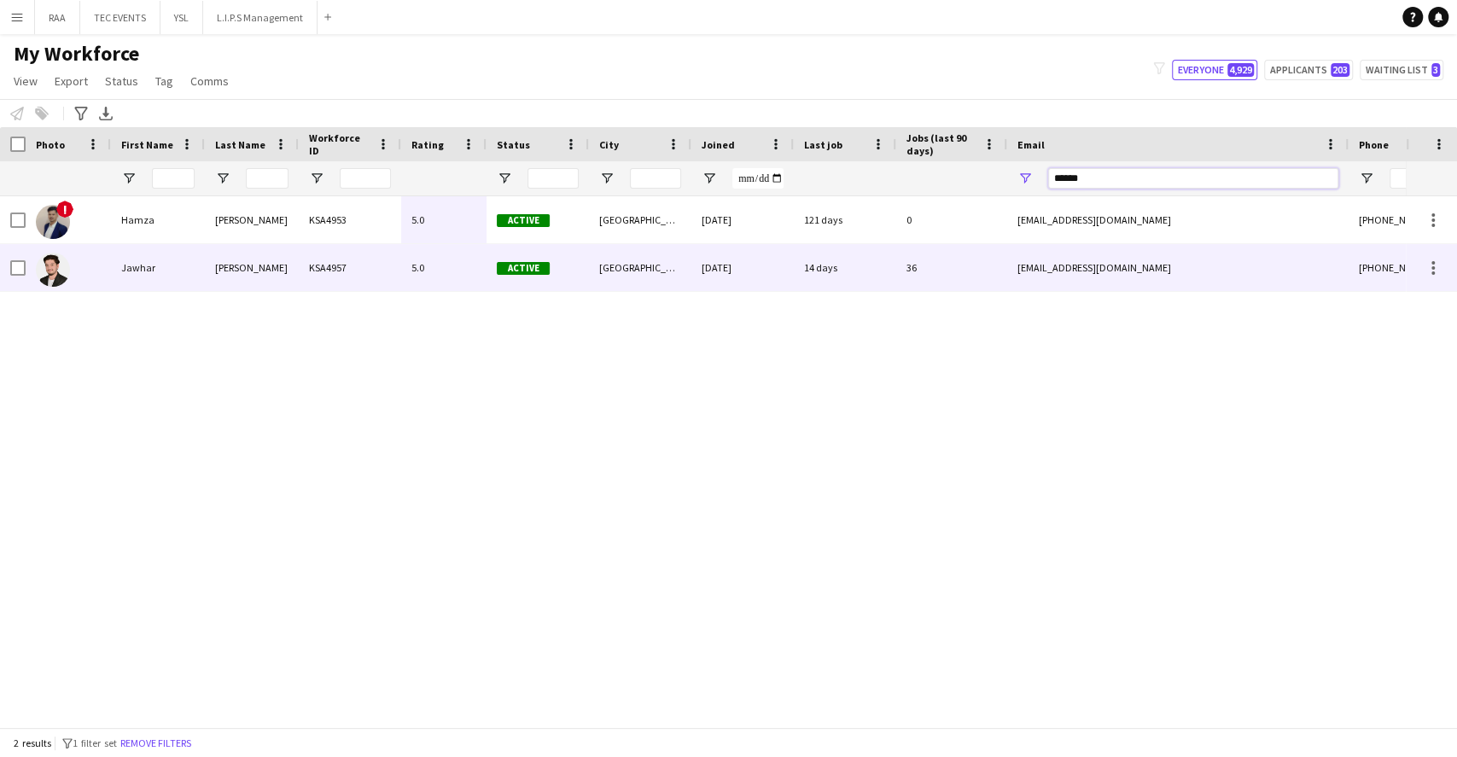
type input "******"
click at [355, 249] on div "KSA4957" at bounding box center [350, 267] width 102 height 47
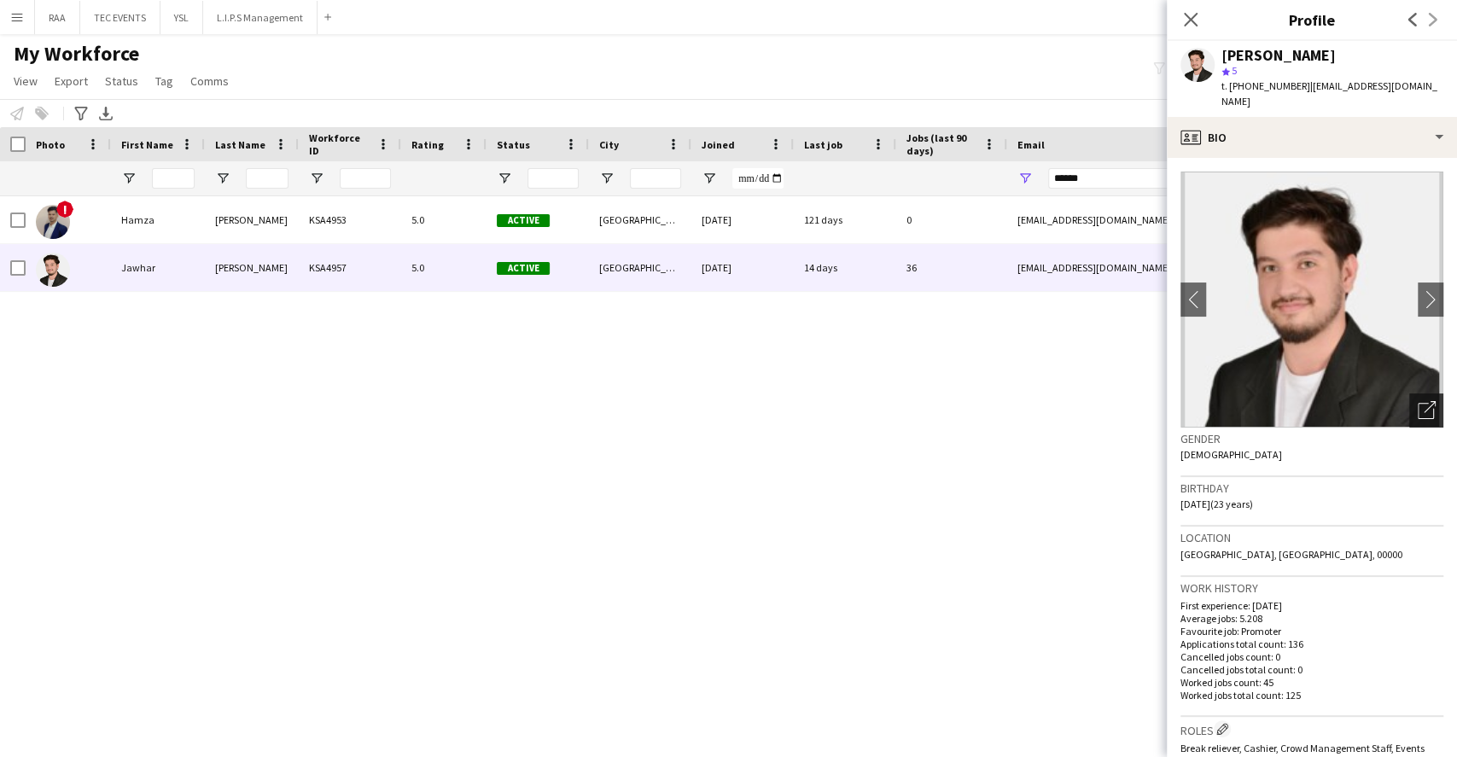
click at [1418, 401] on icon "Open photos pop-in" at bounding box center [1427, 410] width 18 height 18
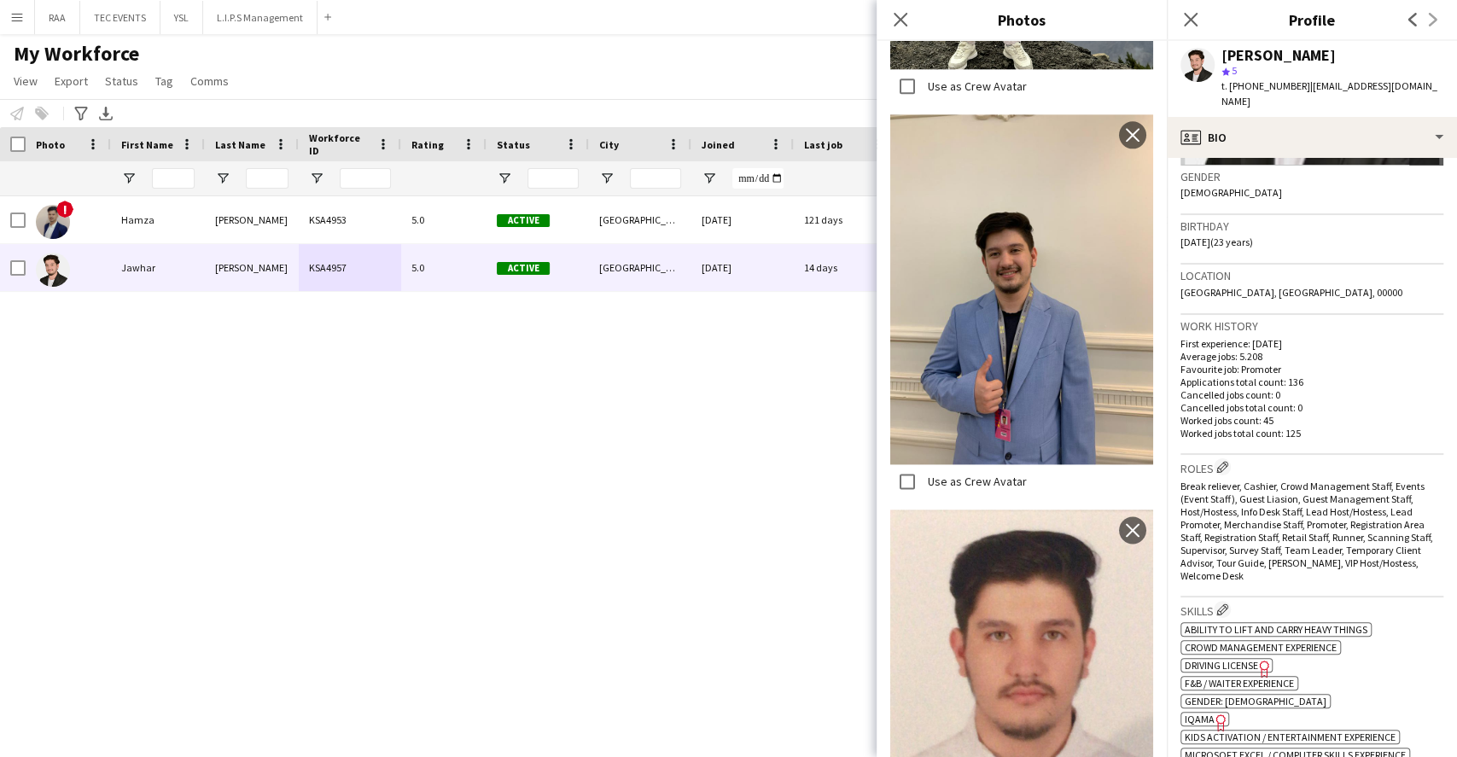
scroll to position [341, 0]
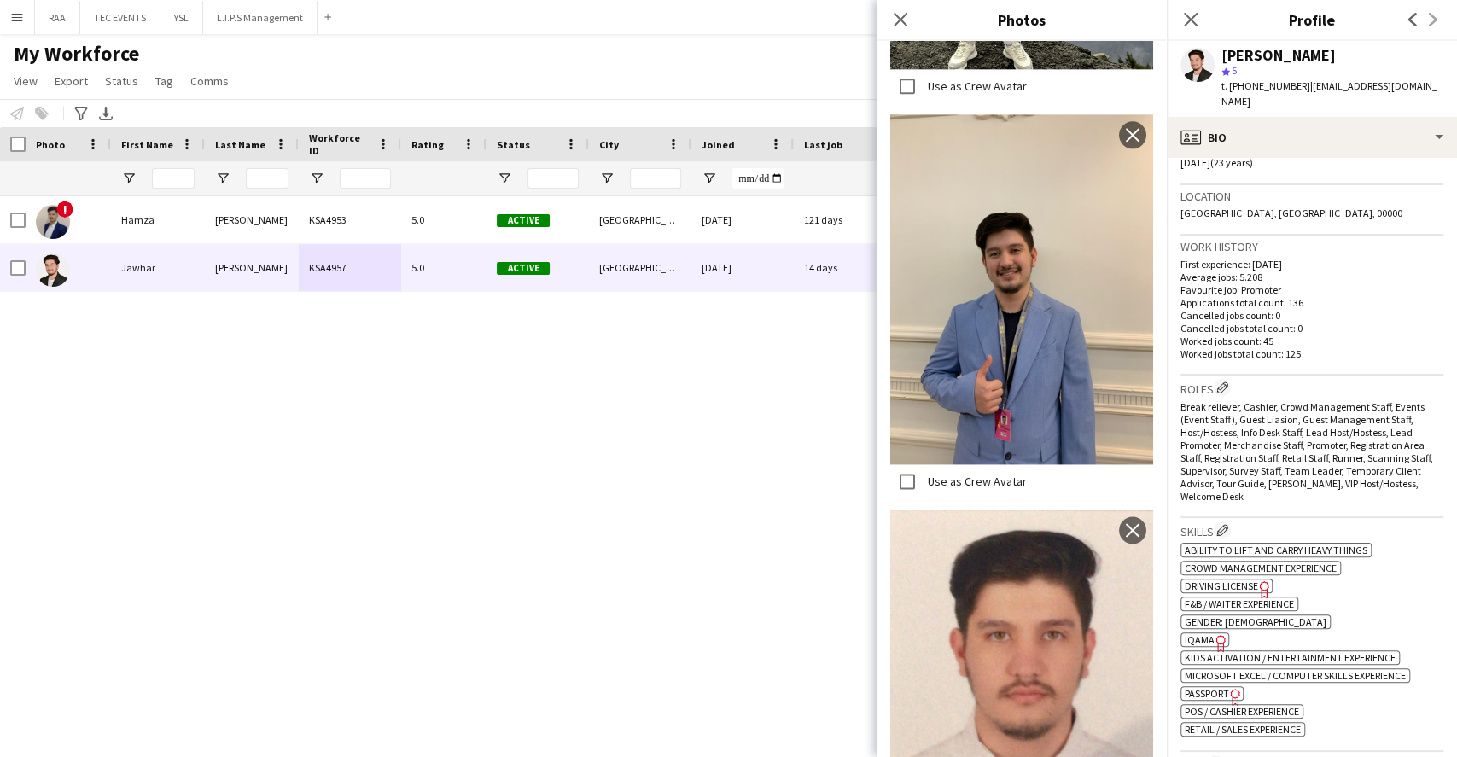
click at [1341, 414] on span "Break reliever, Cashier, Crowd Management Staff, Events (Event Staff), Guest Li…" at bounding box center [1307, 451] width 253 height 102
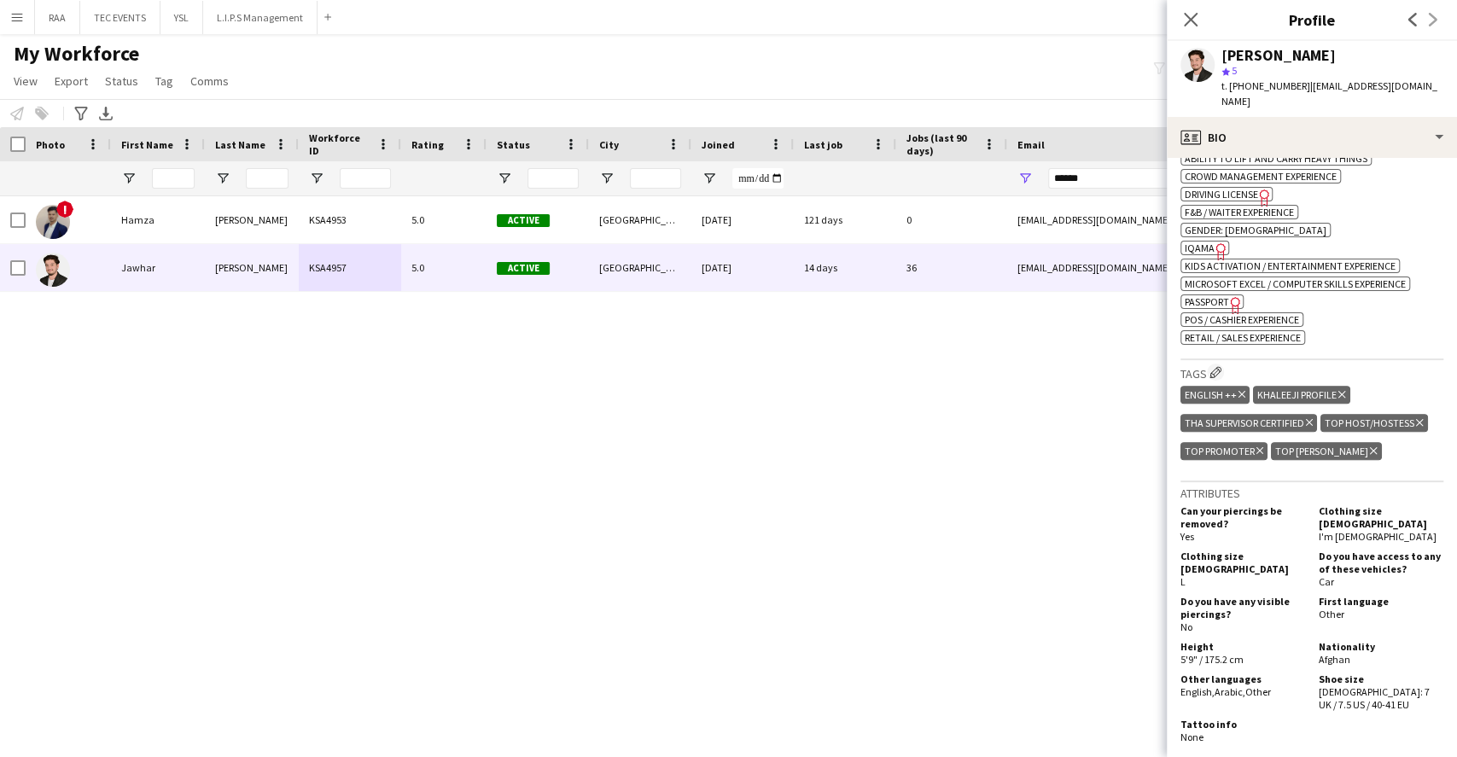
scroll to position [910, 0]
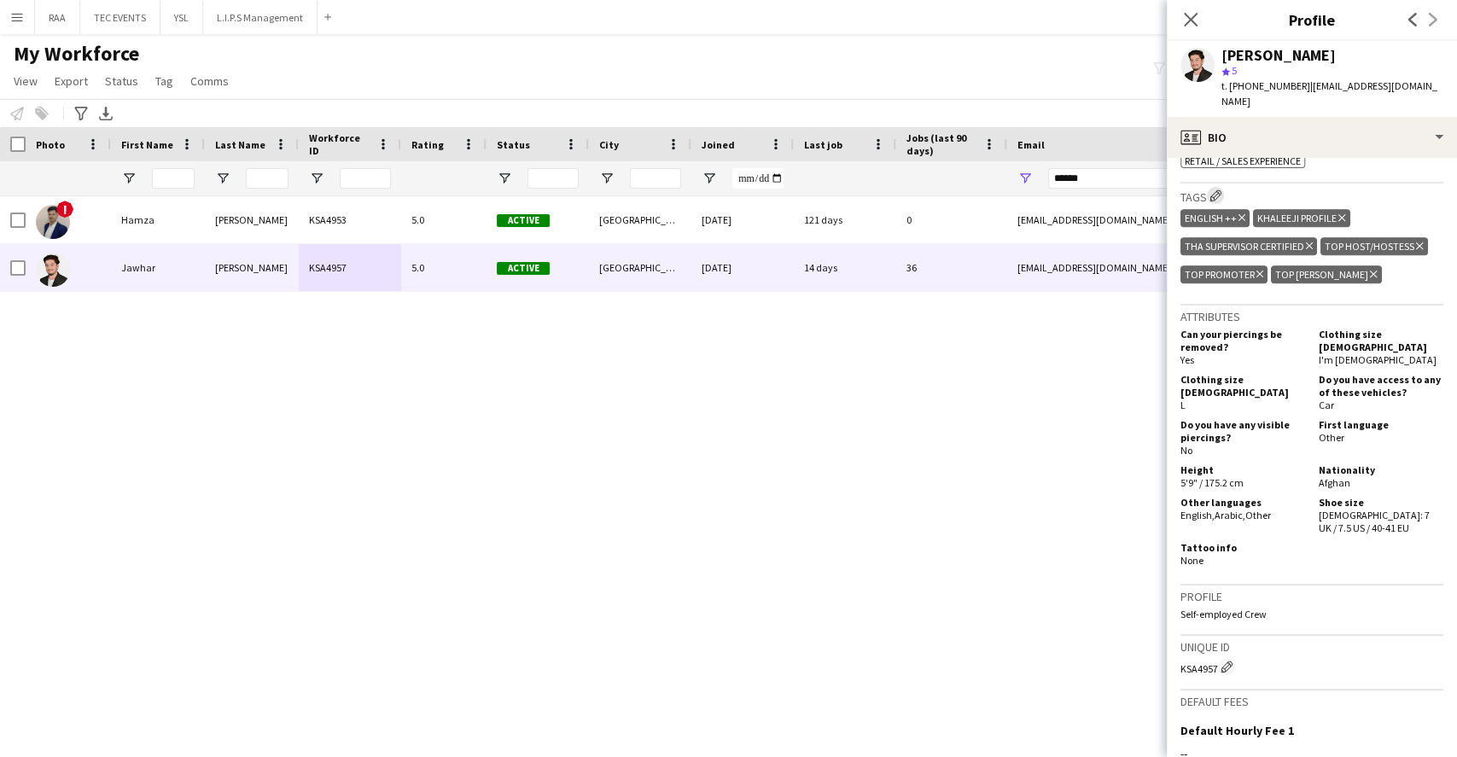
click at [1214, 190] on app-icon "Edit crew company tags" at bounding box center [1216, 196] width 12 height 12
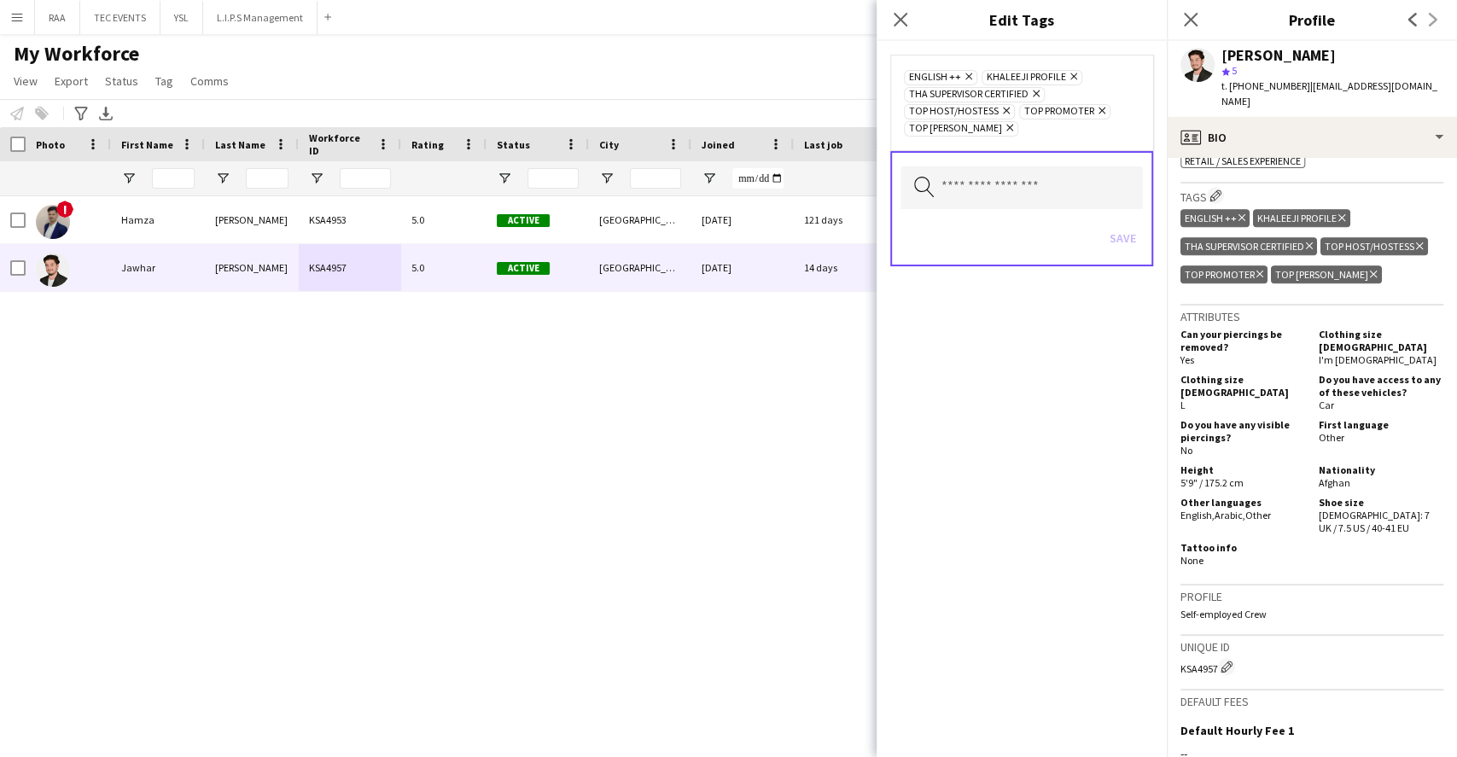
click at [997, 208] on div "Search by tag name Save" at bounding box center [1021, 208] width 263 height 115
click at [1000, 201] on input "text" at bounding box center [1022, 187] width 242 height 43
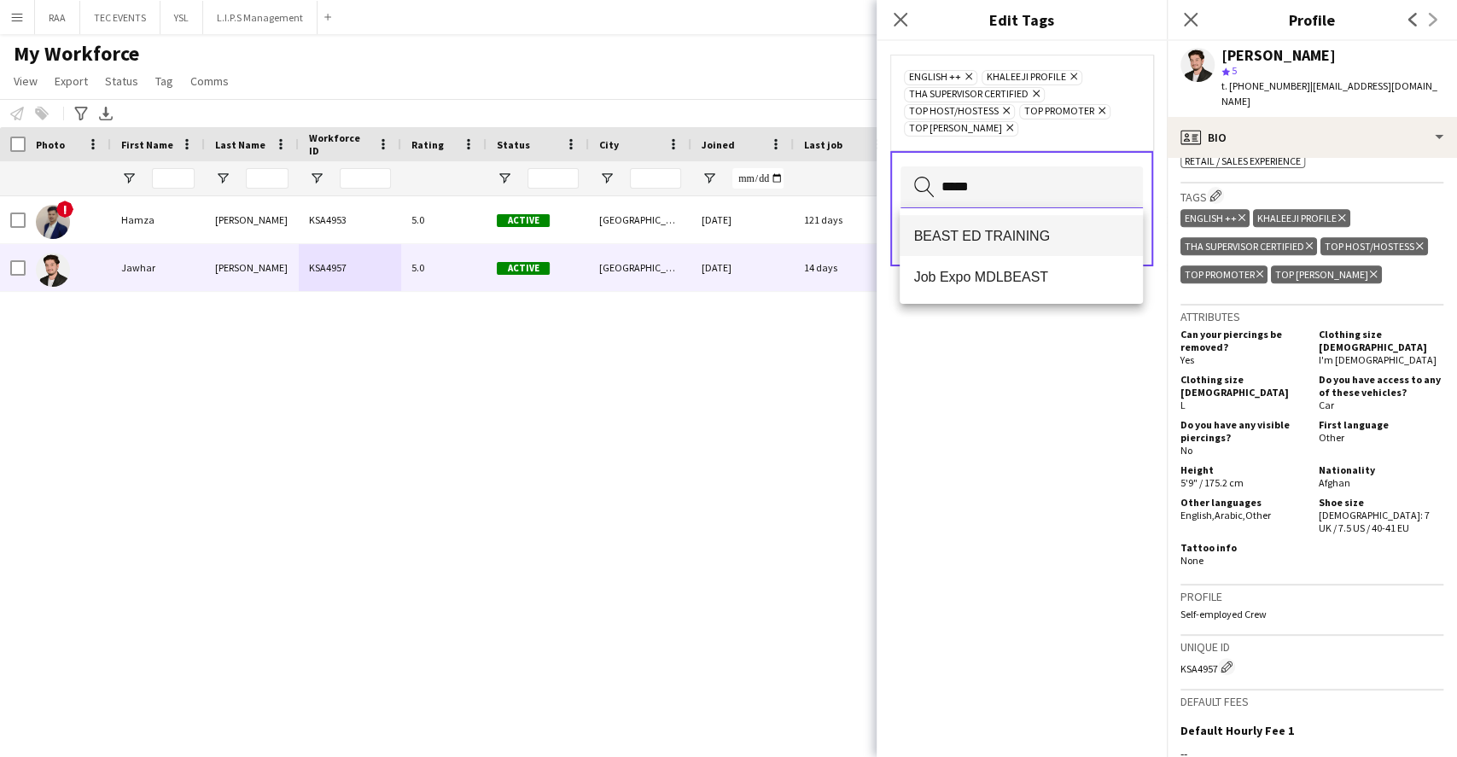
type input "*****"
click at [1017, 228] on span "BEAST ED TRAINING" at bounding box center [1020, 236] width 215 height 16
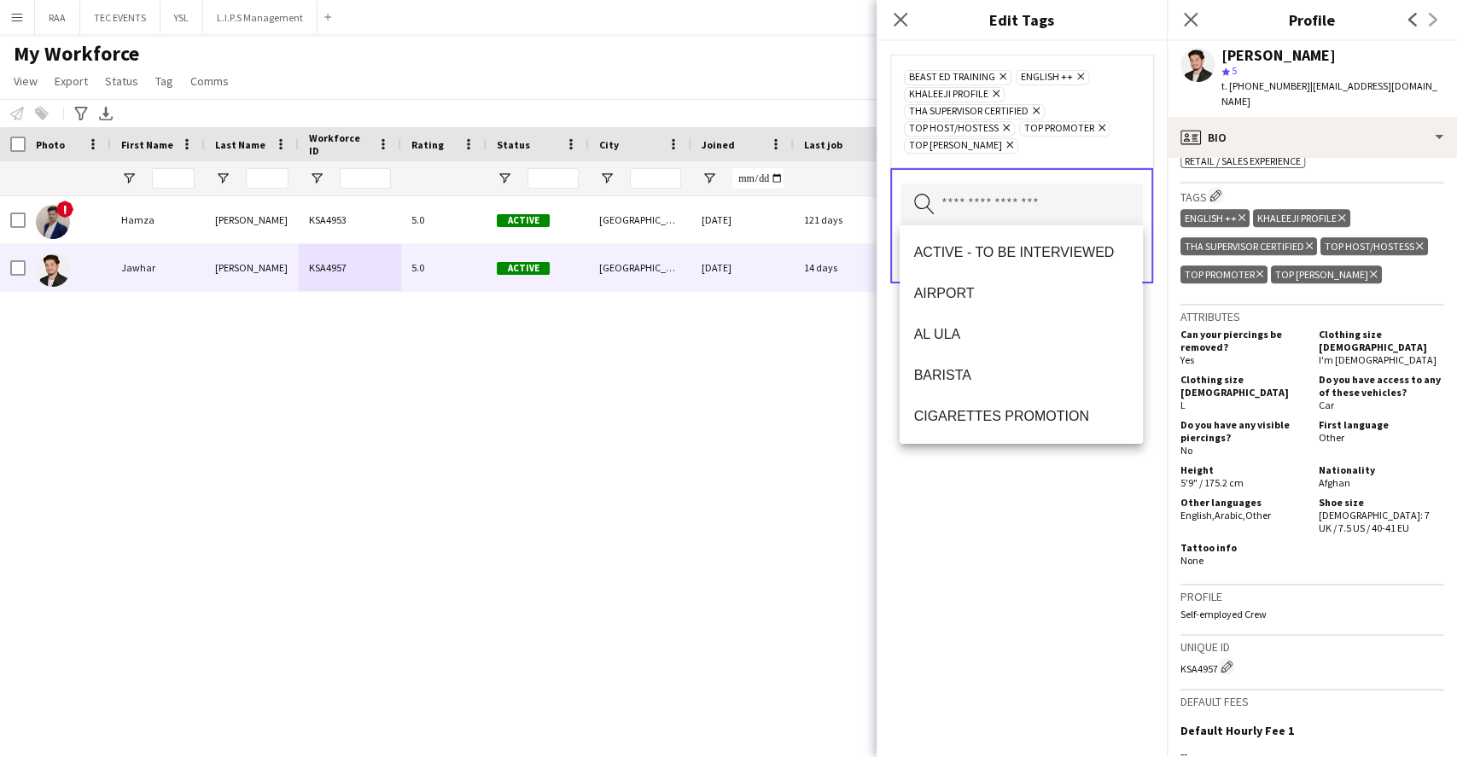
drag, startPoint x: 975, startPoint y: 502, endPoint x: 1029, endPoint y: 373, distance: 140.0
click at [977, 502] on div "BEAST ED TRAINING Remove ENGLISH ++ Remove KHALEEJI PROFILE Remove THA SUPERVIS…" at bounding box center [1022, 399] width 290 height 716
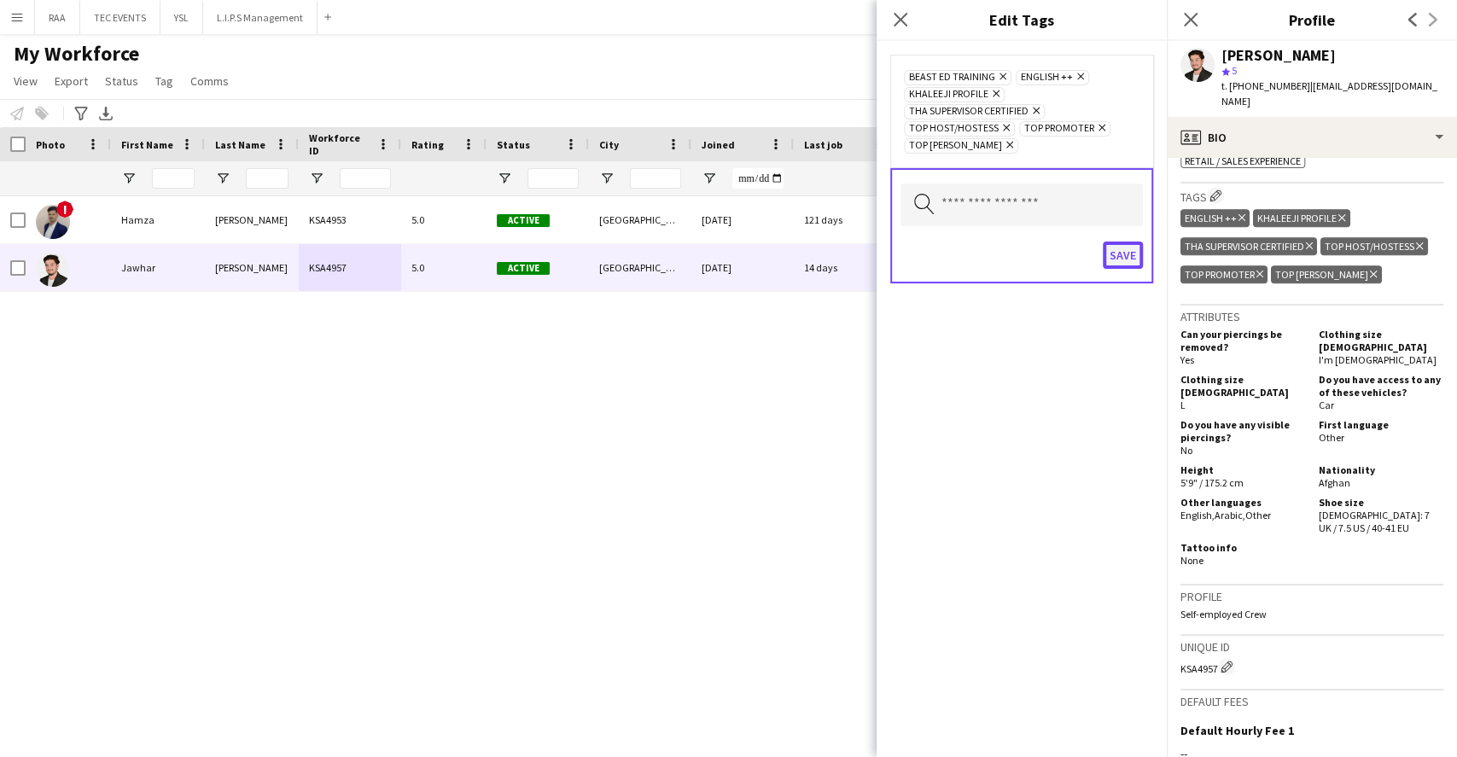
click at [1142, 248] on button "Save" at bounding box center [1123, 255] width 40 height 27
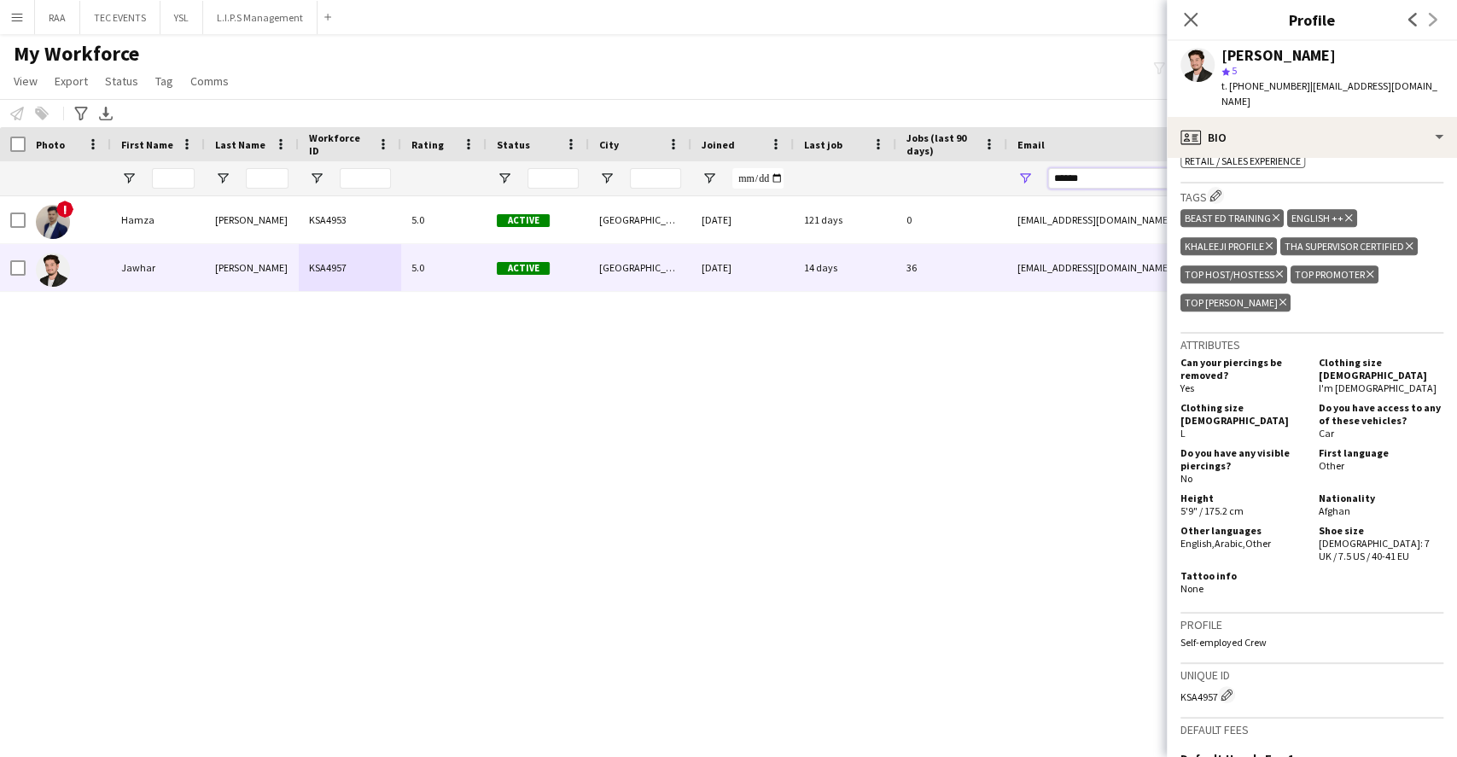
drag, startPoint x: 1101, startPoint y: 182, endPoint x: 918, endPoint y: 171, distance: 183.0
click at [919, 171] on div at bounding box center [925, 178] width 1851 height 34
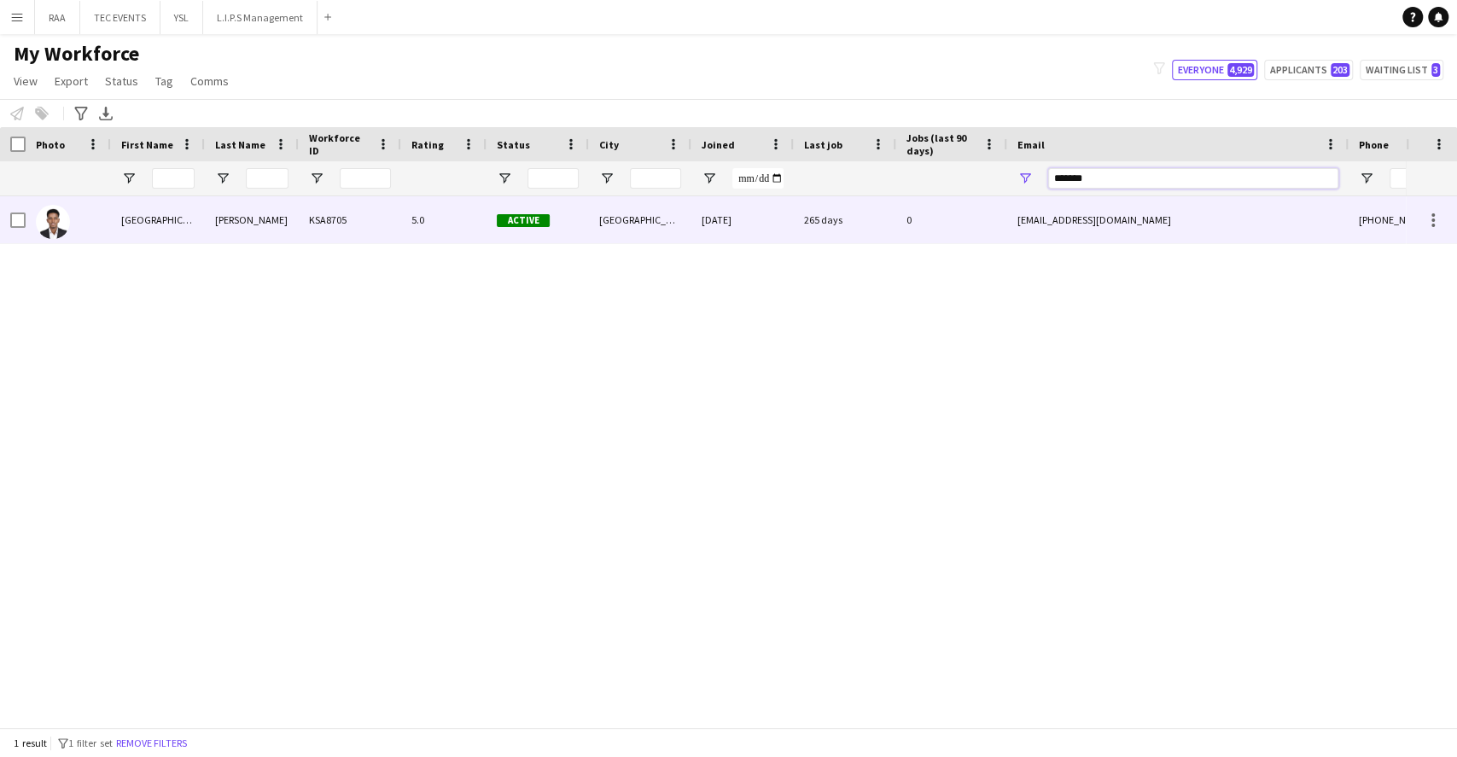
type input "*******"
click at [711, 200] on div "[DATE]" at bounding box center [742, 219] width 102 height 47
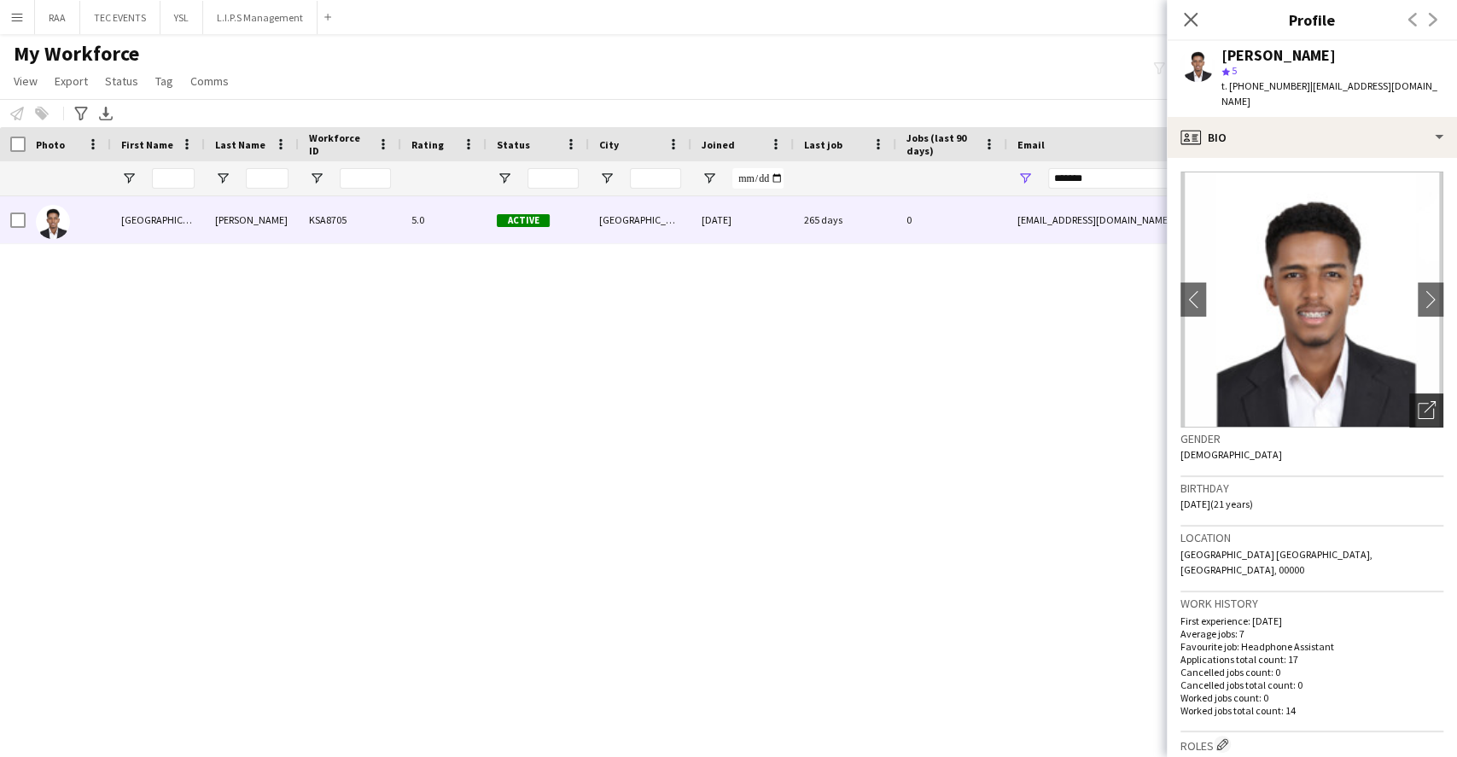
click at [1418, 401] on icon "Open photos pop-in" at bounding box center [1427, 410] width 18 height 18
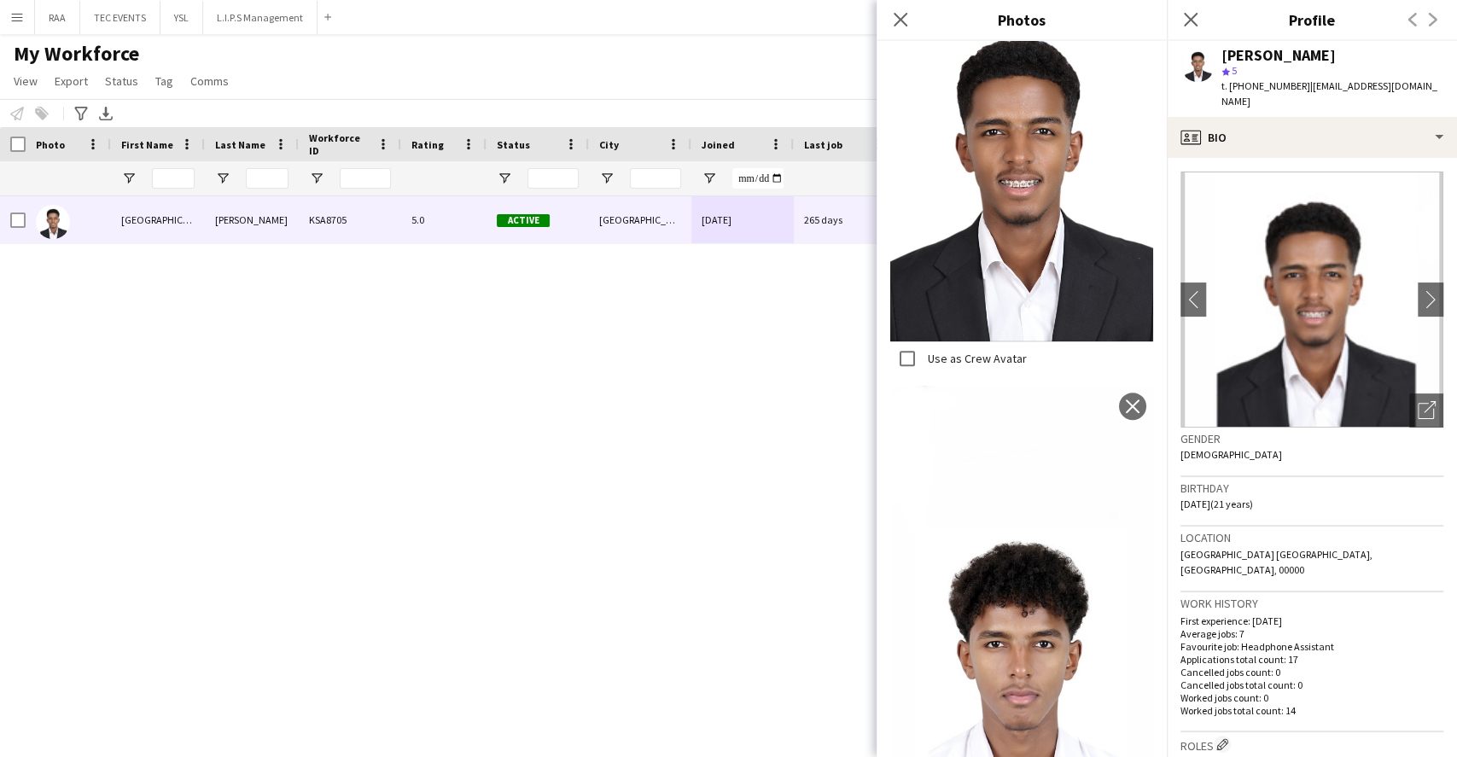
scroll to position [0, 0]
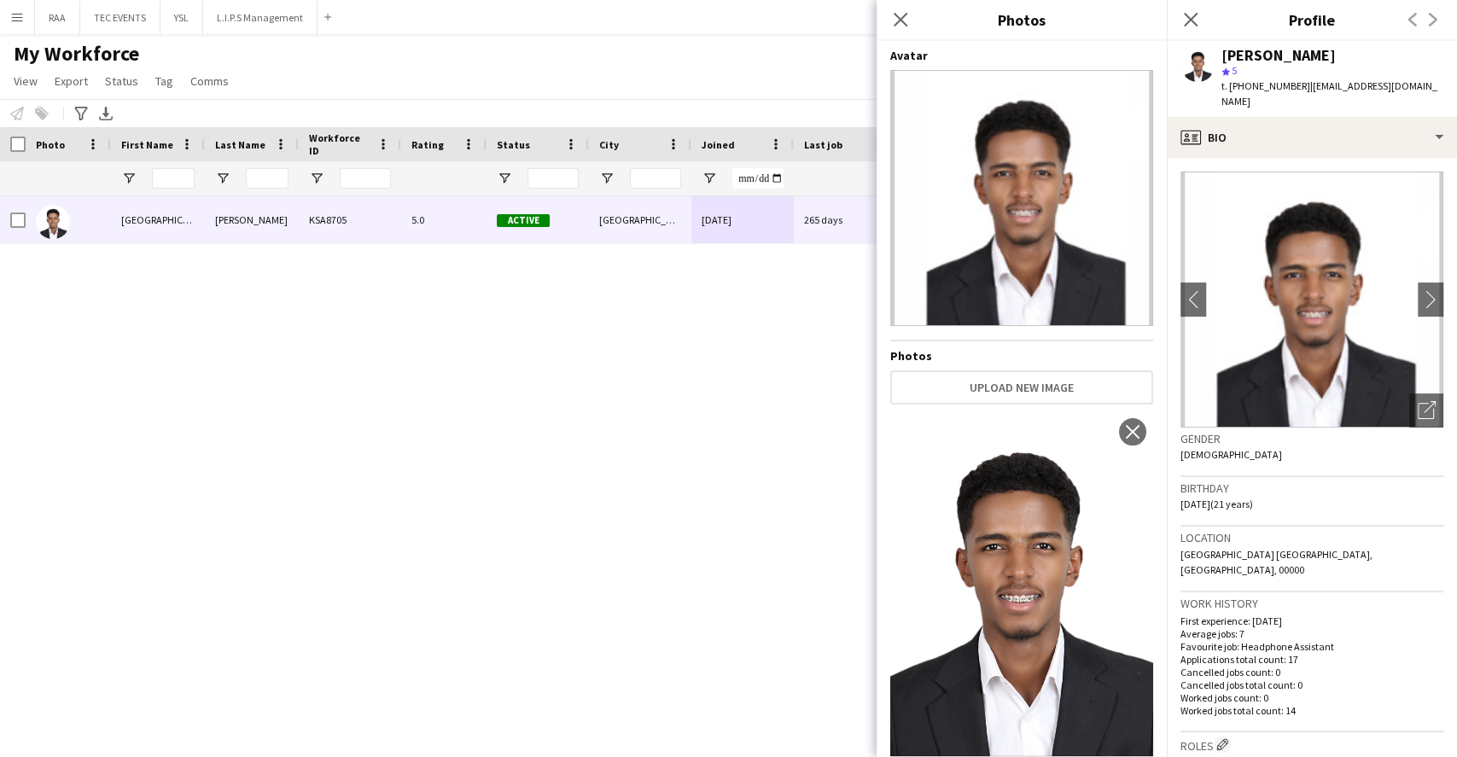
click at [1393, 460] on div "Gender [DEMOGRAPHIC_DATA]" at bounding box center [1312, 453] width 263 height 50
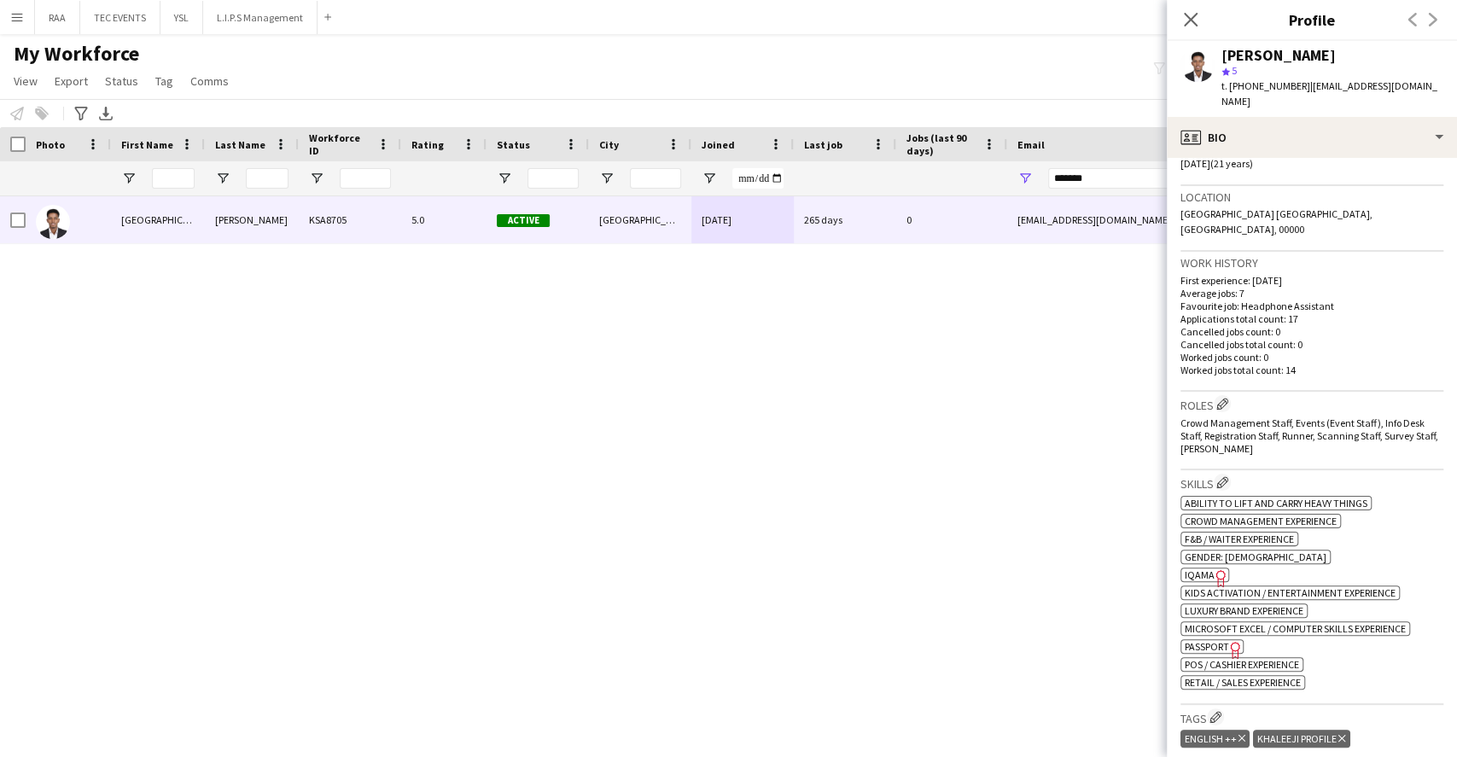
scroll to position [341, 0]
click at [1228, 397] on app-icon "Edit crew company roles" at bounding box center [1222, 403] width 12 height 12
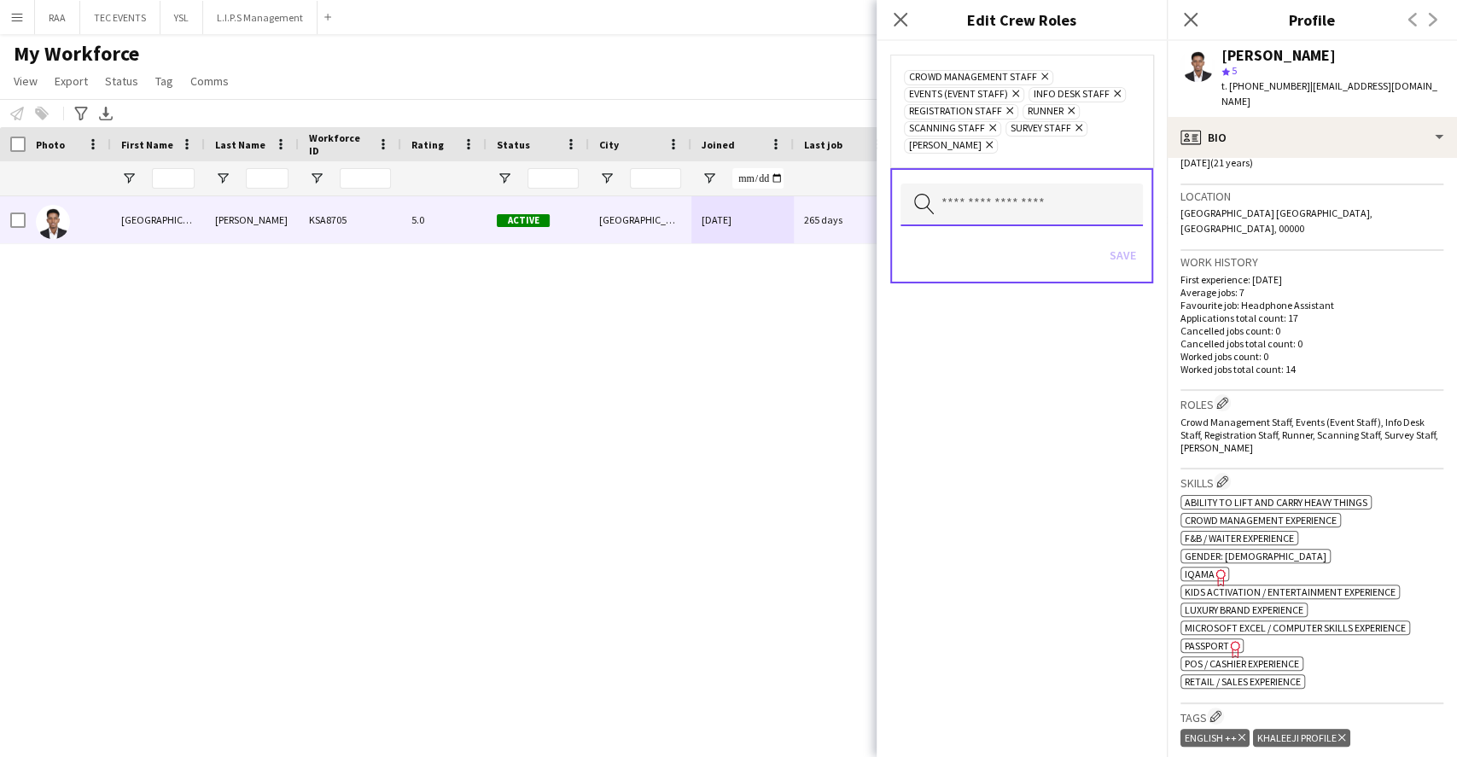
click at [1057, 208] on input "text" at bounding box center [1022, 205] width 242 height 43
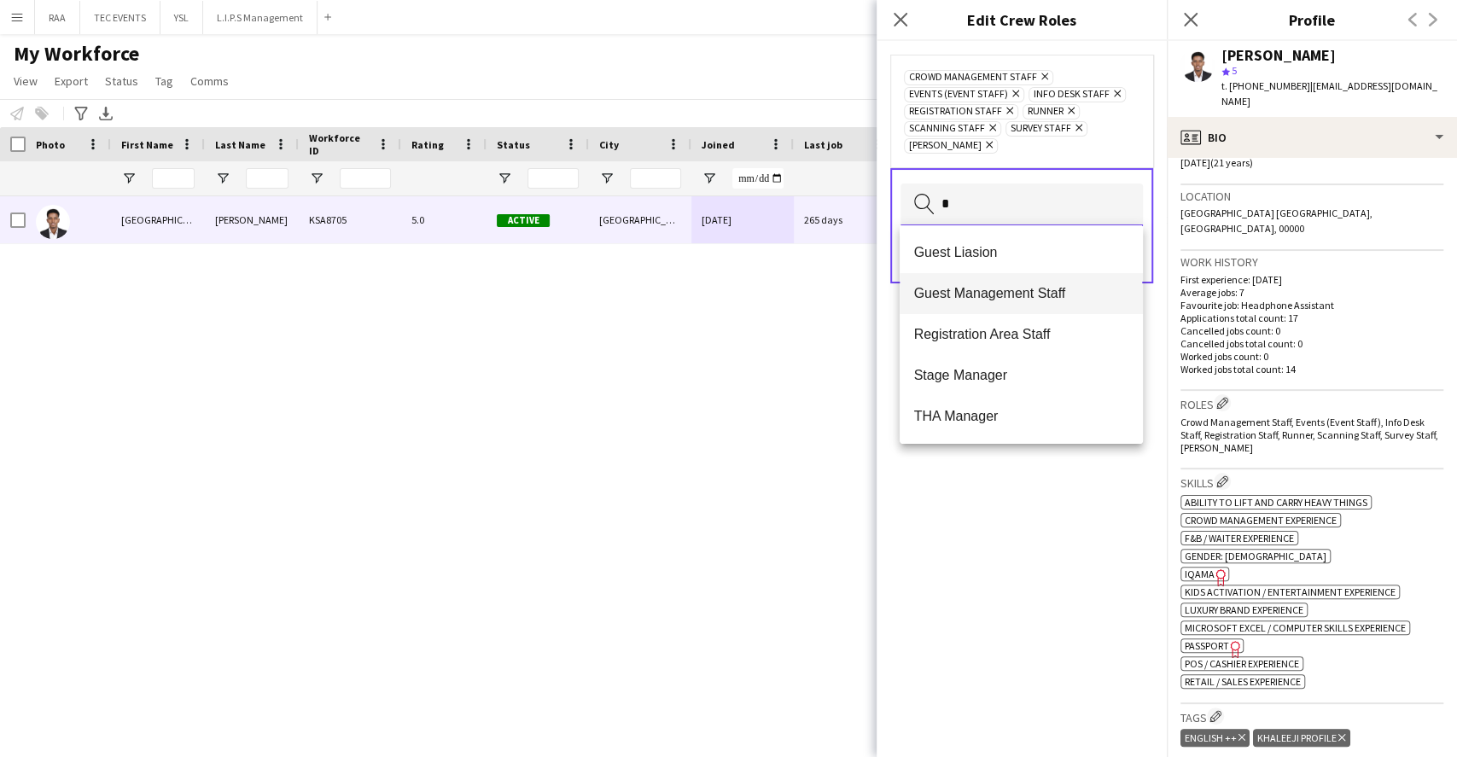
type input "*"
click at [1025, 283] on mat-option "Guest Management Staff" at bounding box center [1021, 293] width 242 height 41
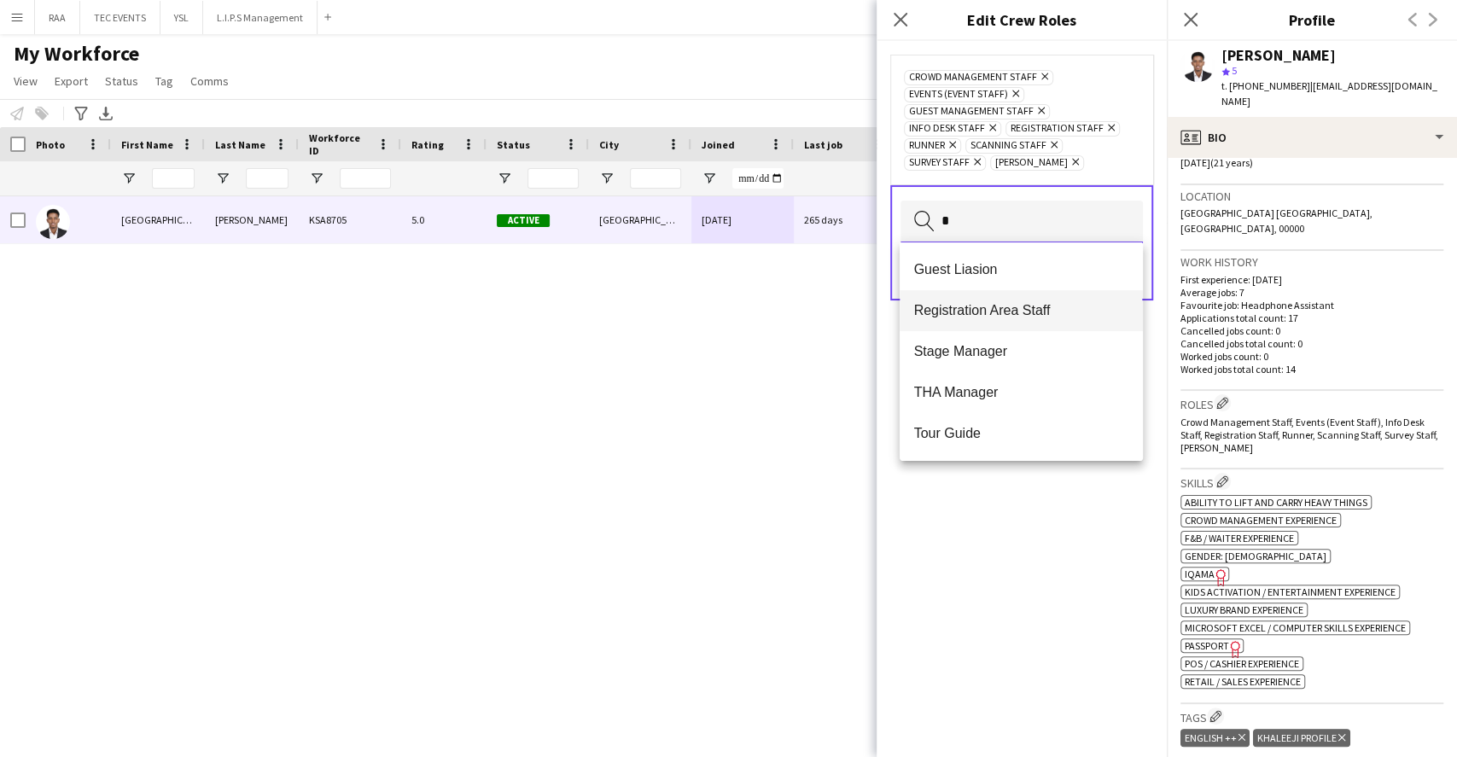
type input "*"
click at [1027, 314] on span "Registration Area Staff" at bounding box center [1020, 310] width 215 height 16
type input "*"
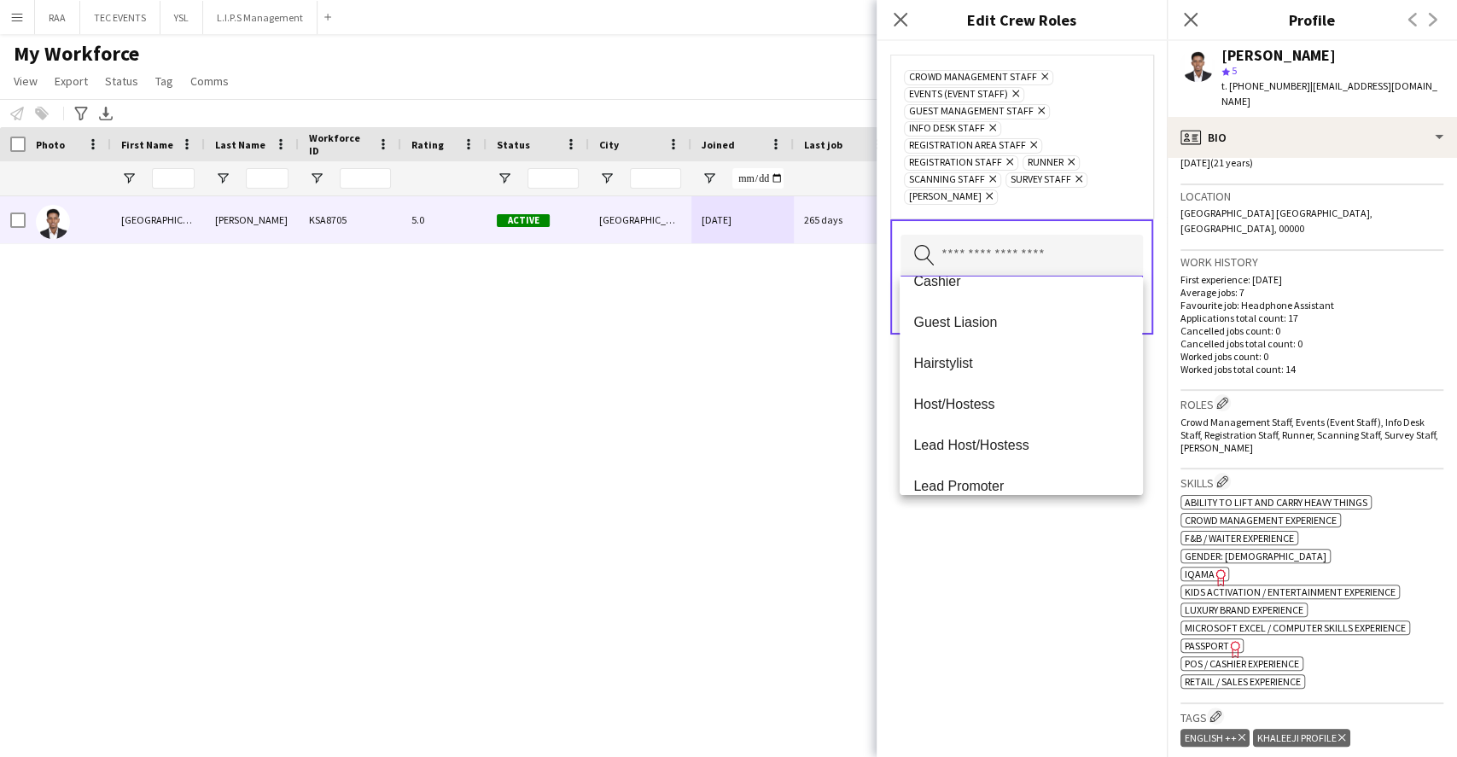
scroll to position [114, 0]
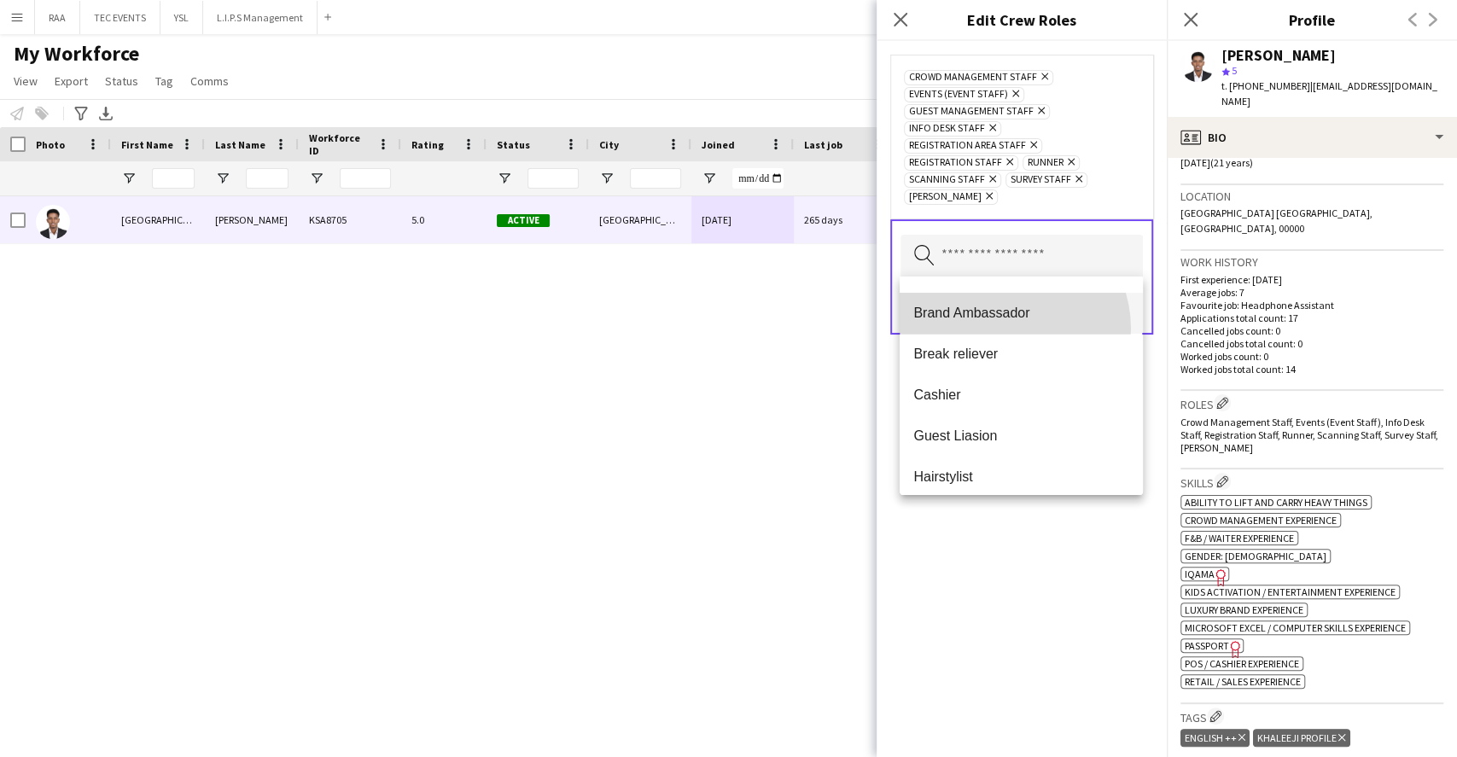
click at [1007, 328] on mat-option "Brand Ambassador" at bounding box center [1021, 313] width 242 height 41
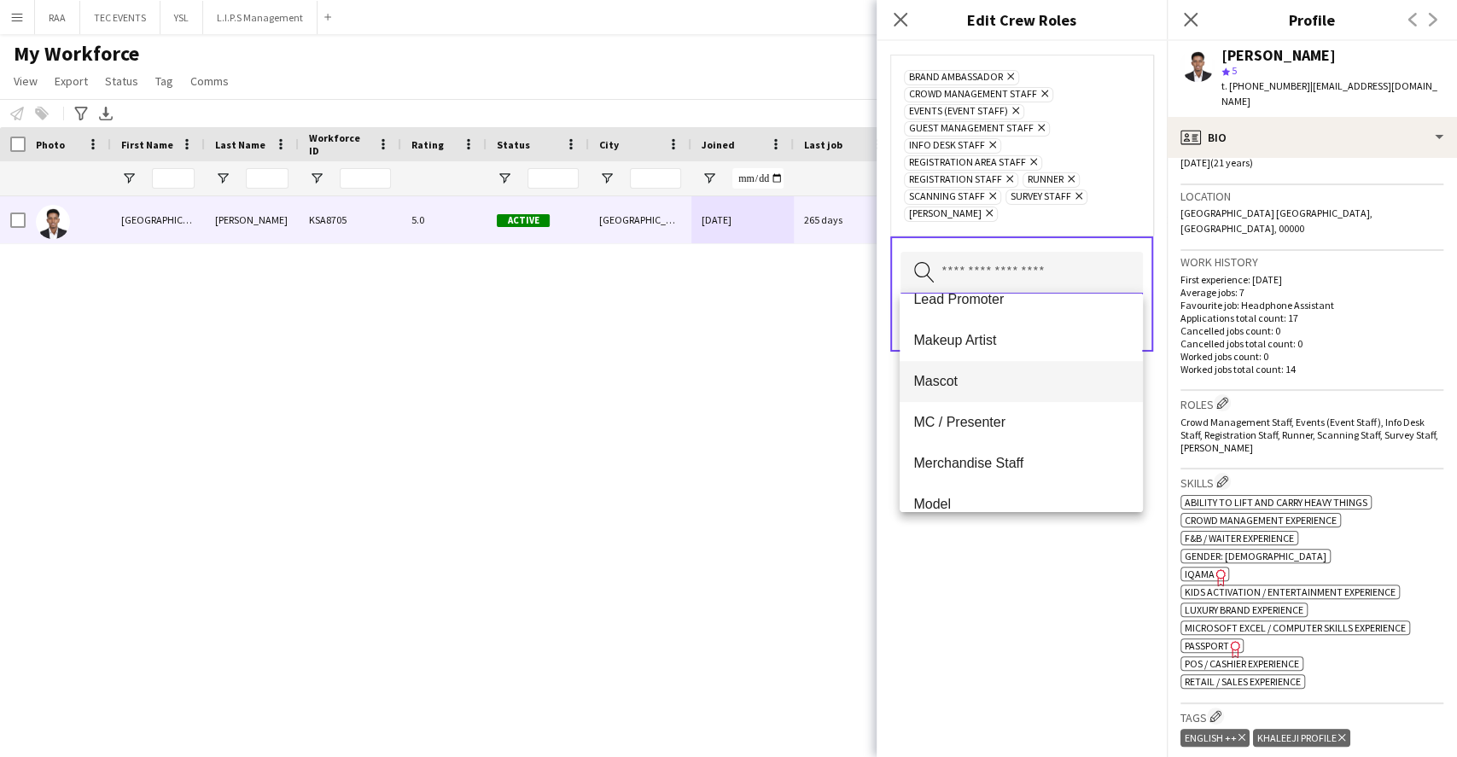
scroll to position [455, 0]
click at [1012, 395] on span "Merchandise Staff" at bounding box center [1020, 398] width 215 height 16
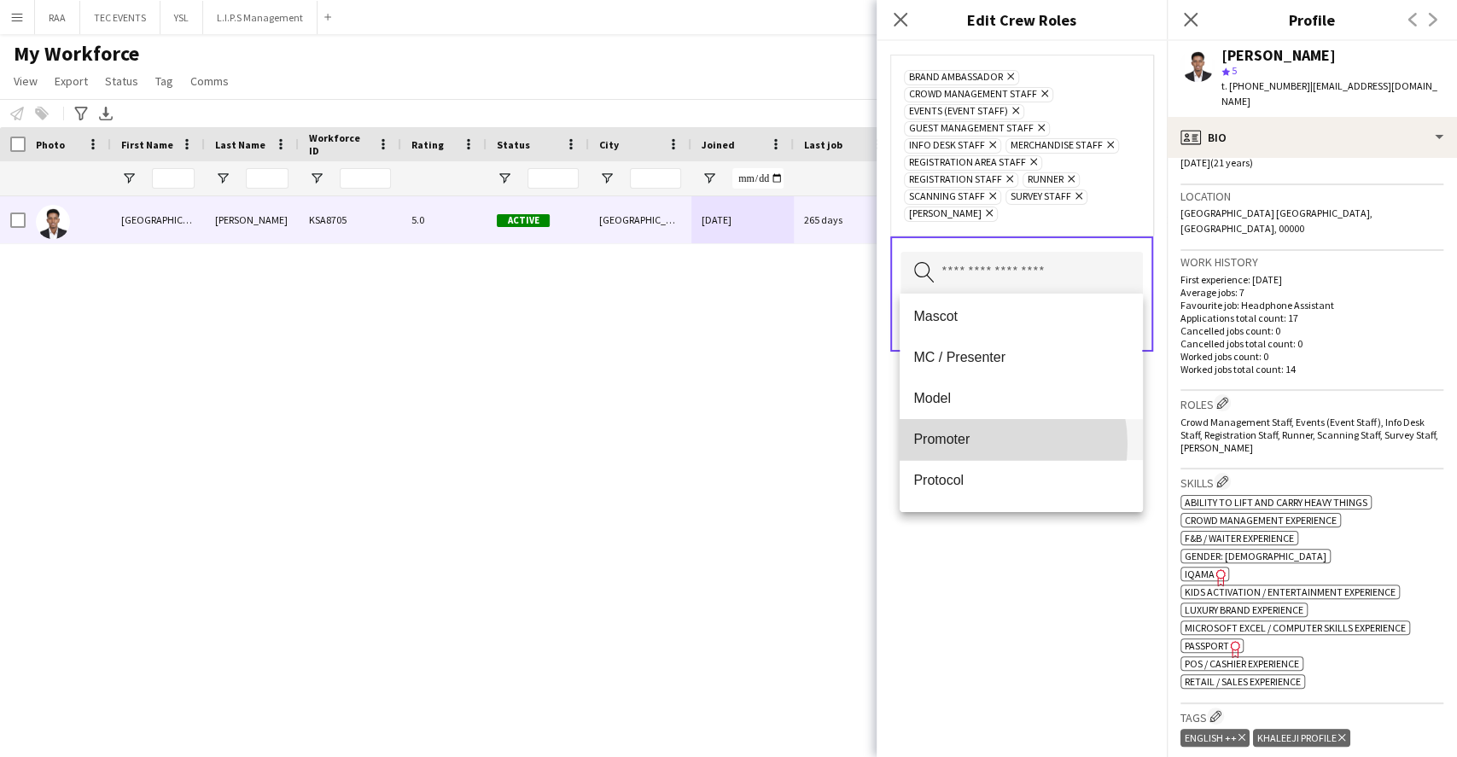
click at [977, 444] on span "Promoter" at bounding box center [1020, 439] width 215 height 16
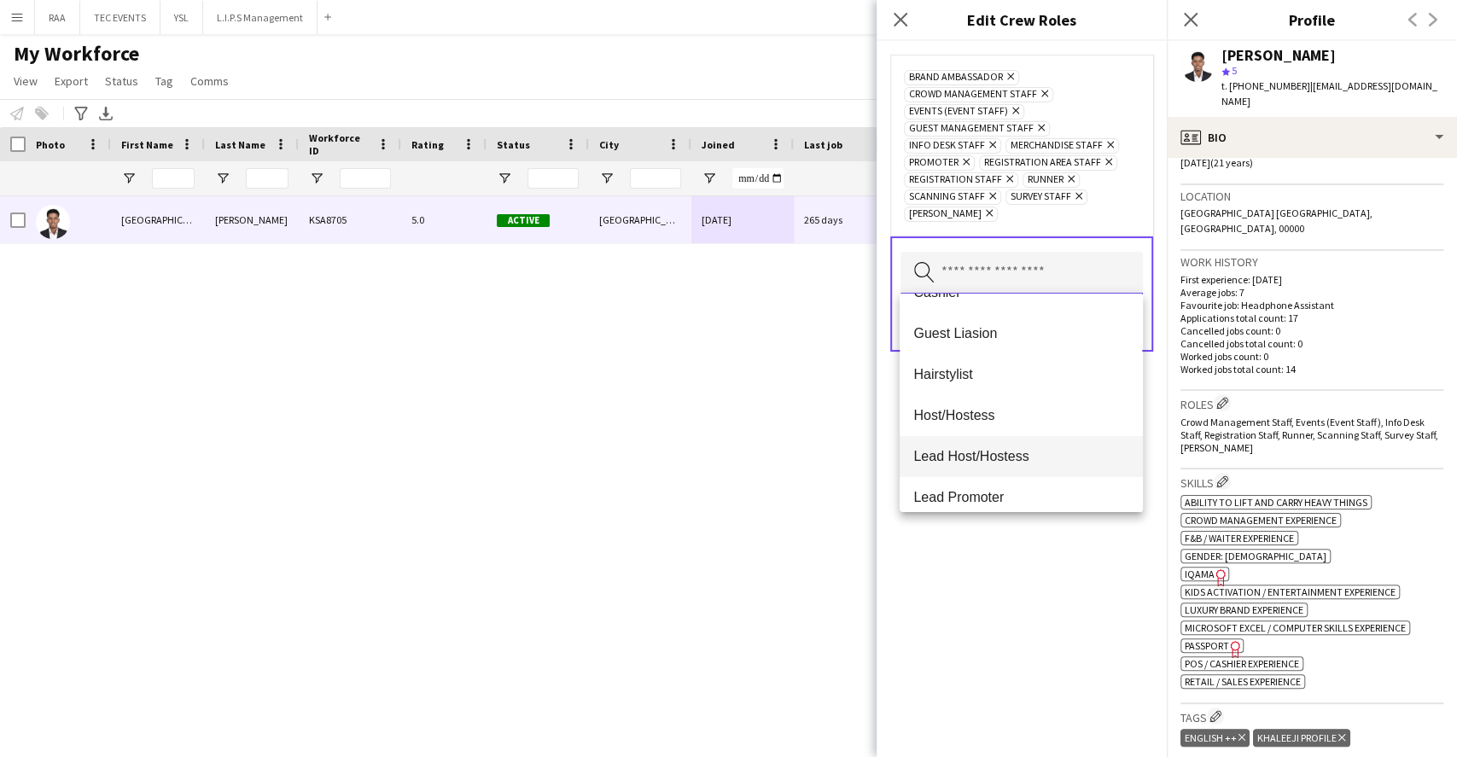
scroll to position [227, 0]
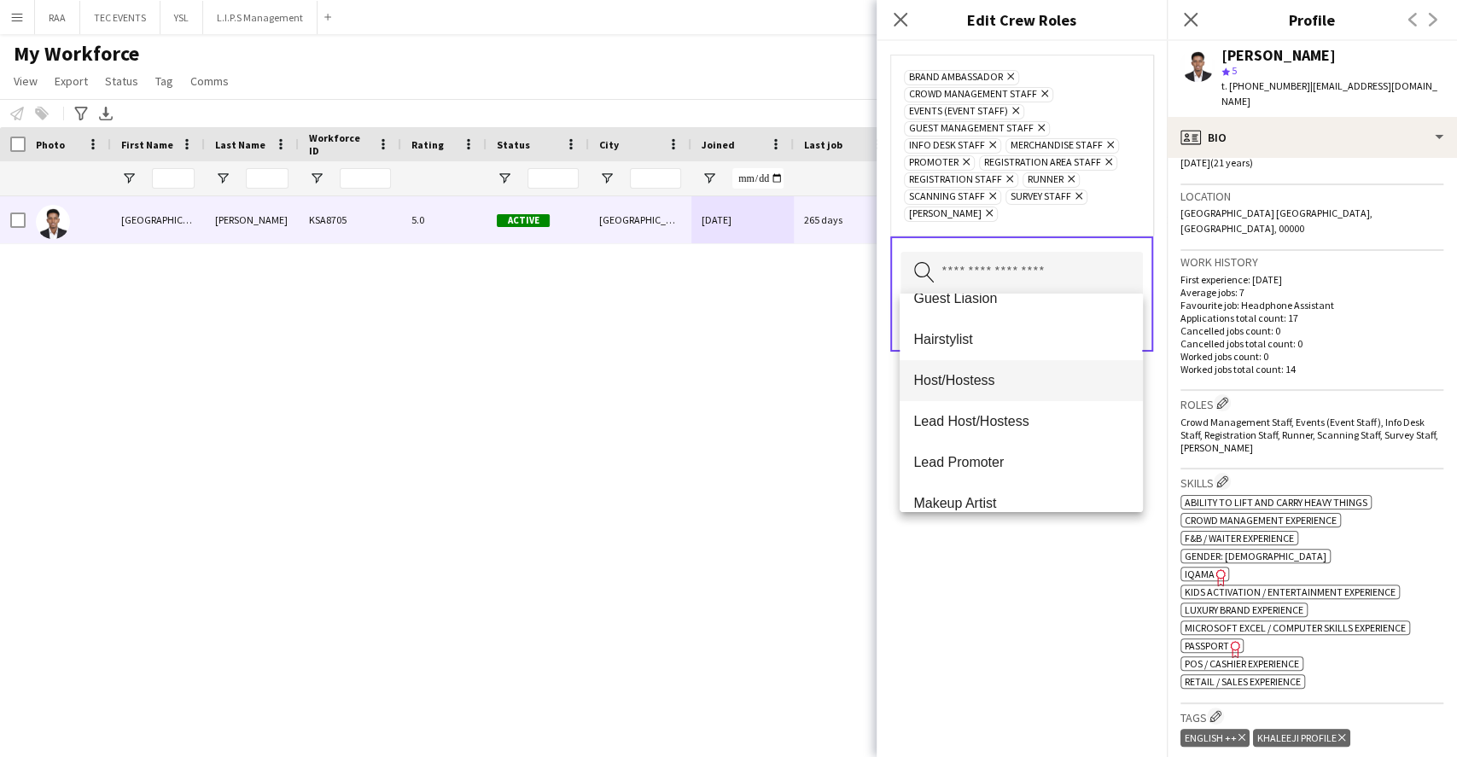
click at [985, 367] on mat-option "Host/Hostess" at bounding box center [1021, 380] width 242 height 41
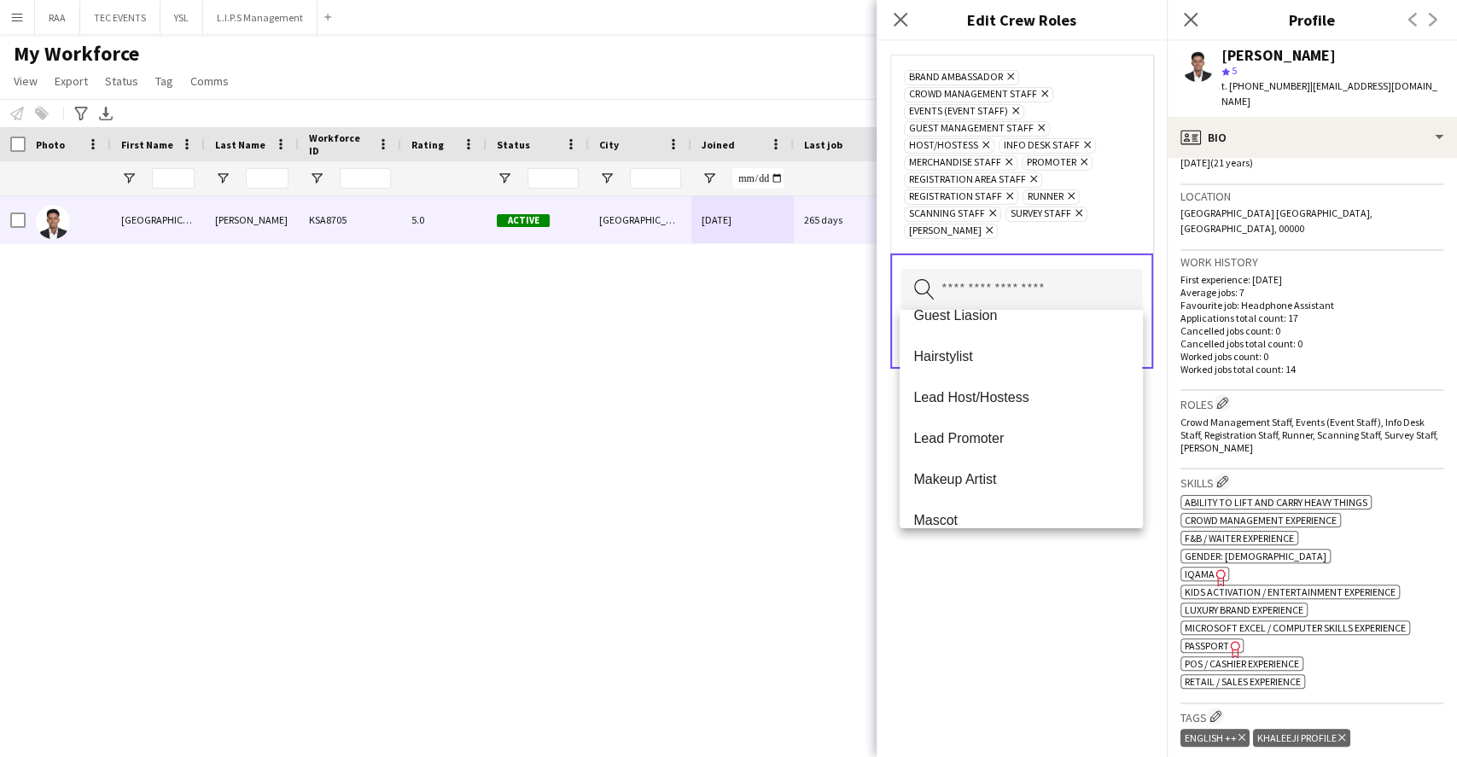
click at [1041, 544] on div "Brand Ambassador Remove Crowd Management Staff Remove Events (Event Staff) Remo…" at bounding box center [1022, 399] width 290 height 716
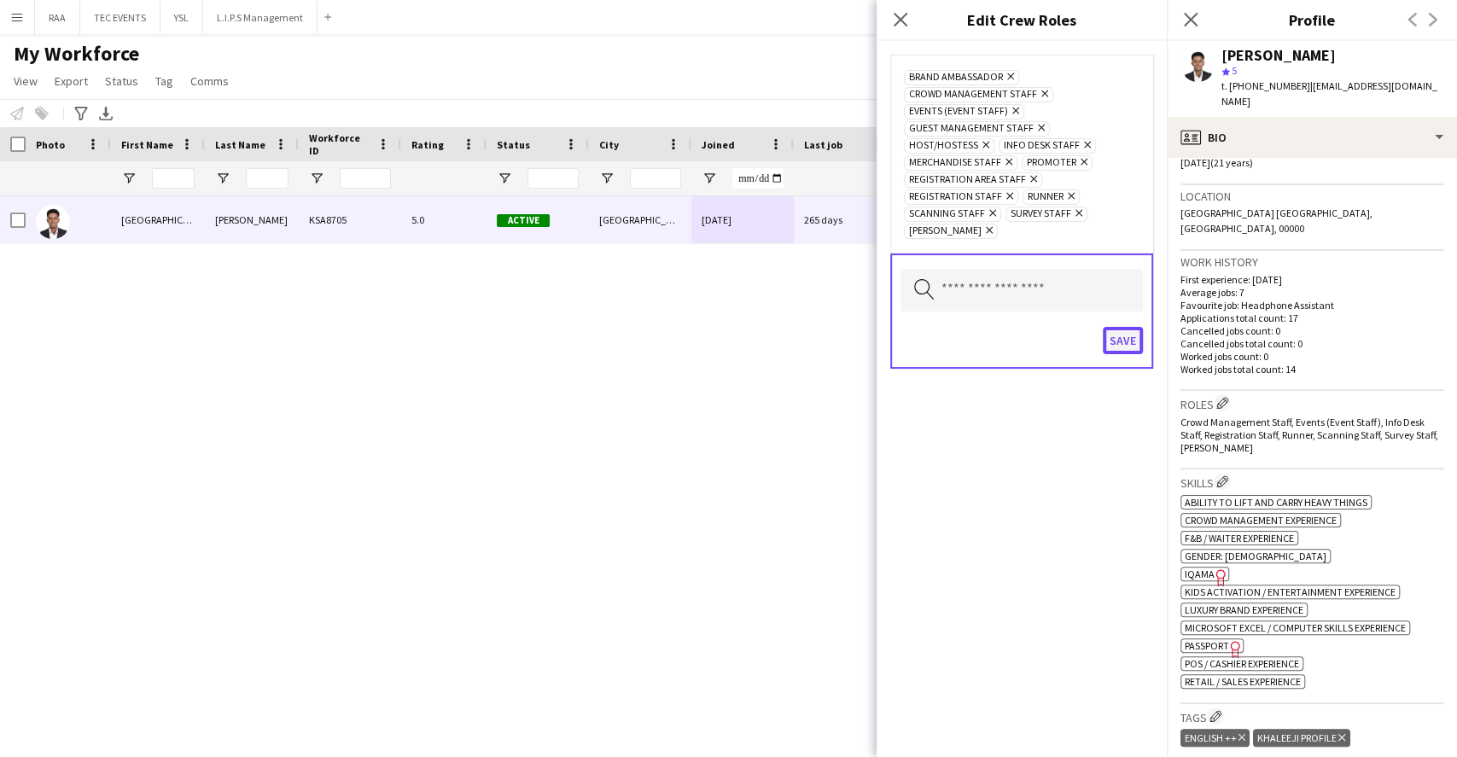
click at [1131, 340] on button "Save" at bounding box center [1123, 340] width 40 height 27
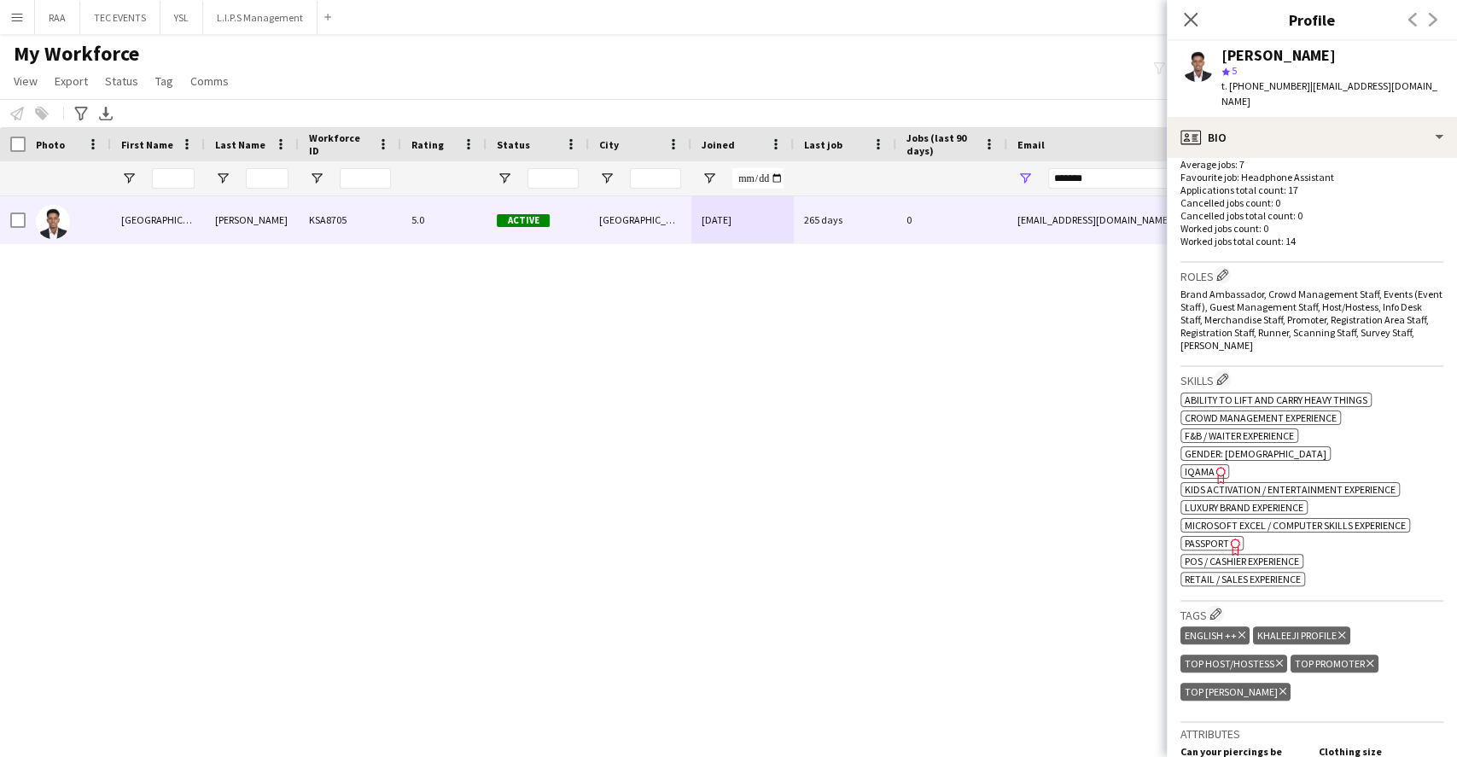
scroll to position [569, 0]
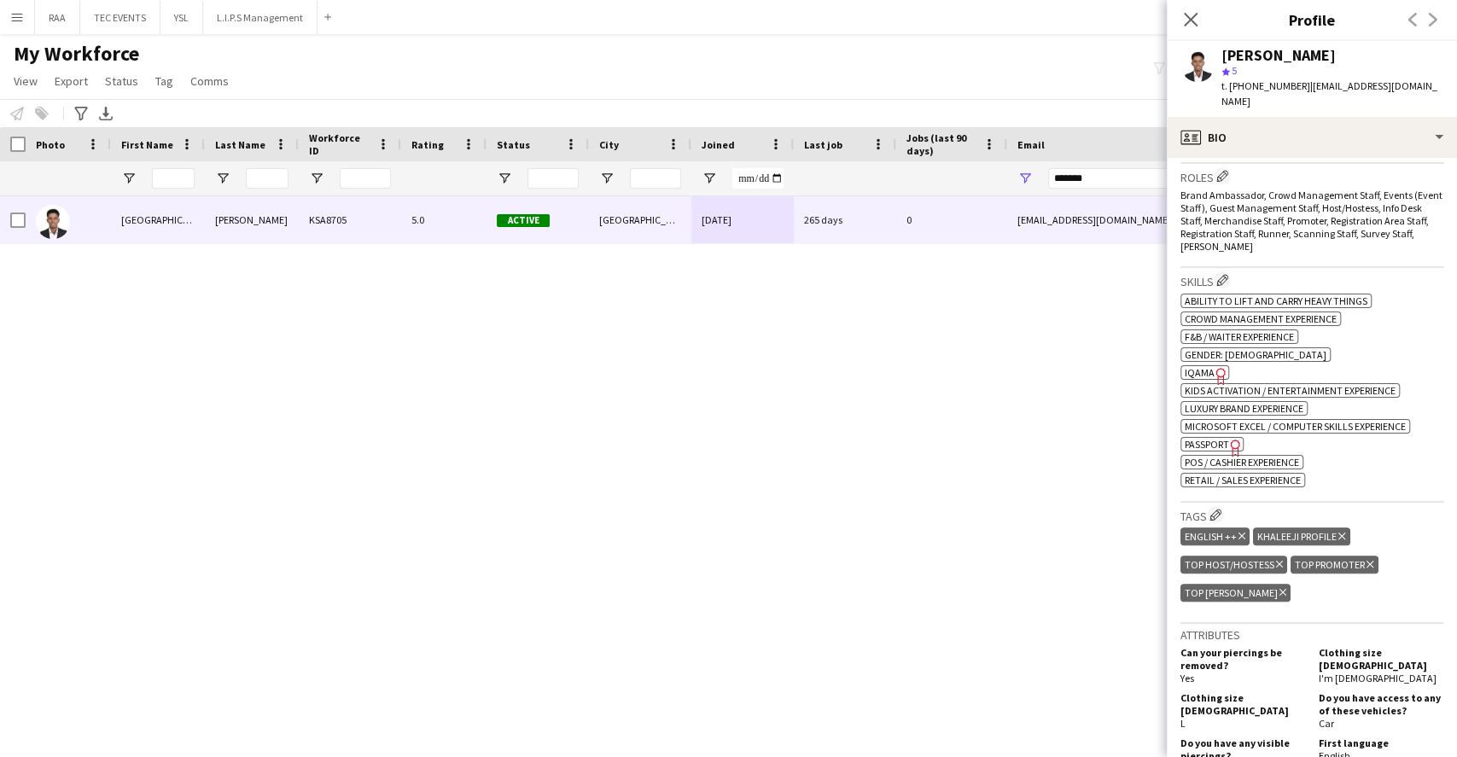
click at [1227, 506] on h3 "Tags Edit crew company tags" at bounding box center [1312, 515] width 263 height 18
click at [1220, 509] on app-icon "Edit crew company tags" at bounding box center [1216, 515] width 12 height 12
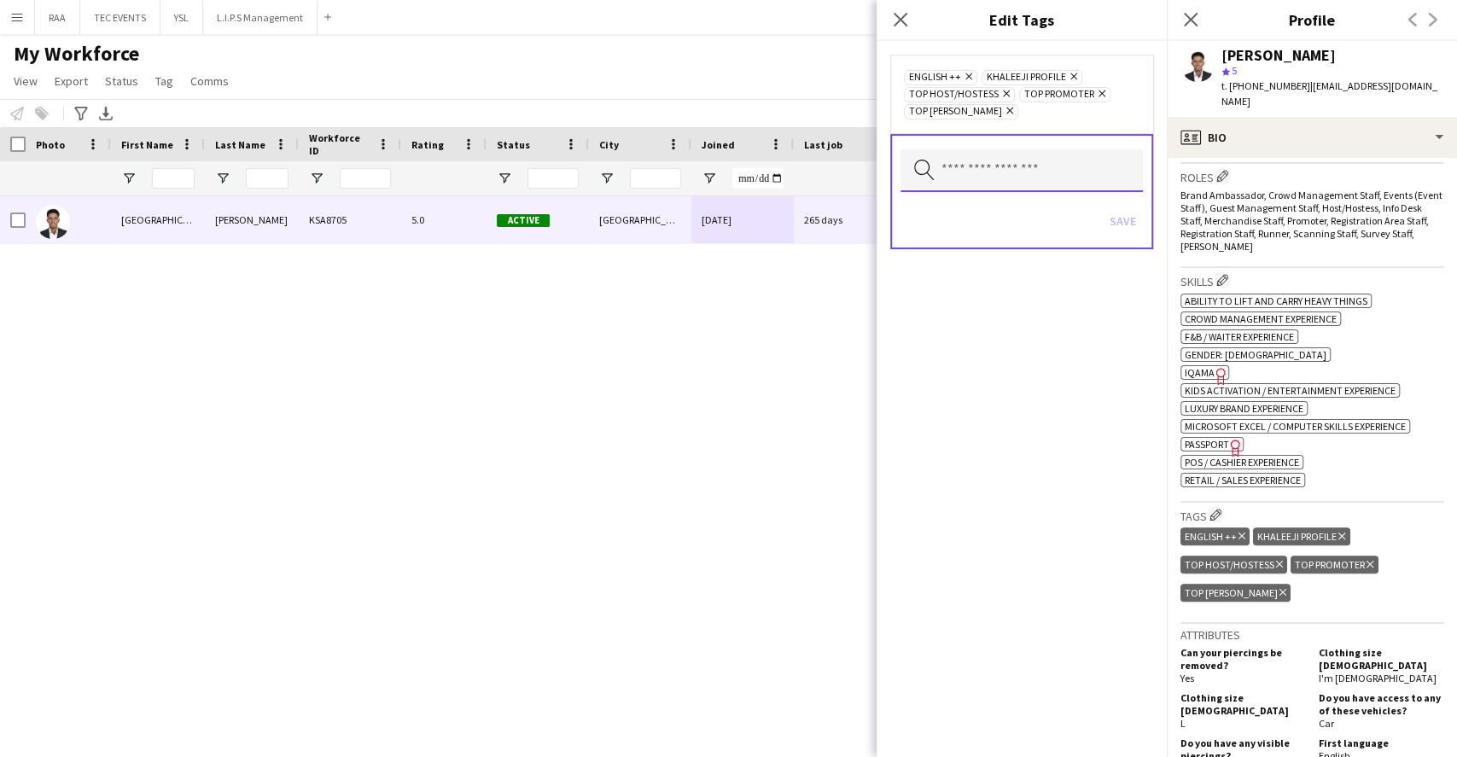
click at [997, 181] on input "text" at bounding box center [1022, 170] width 242 height 43
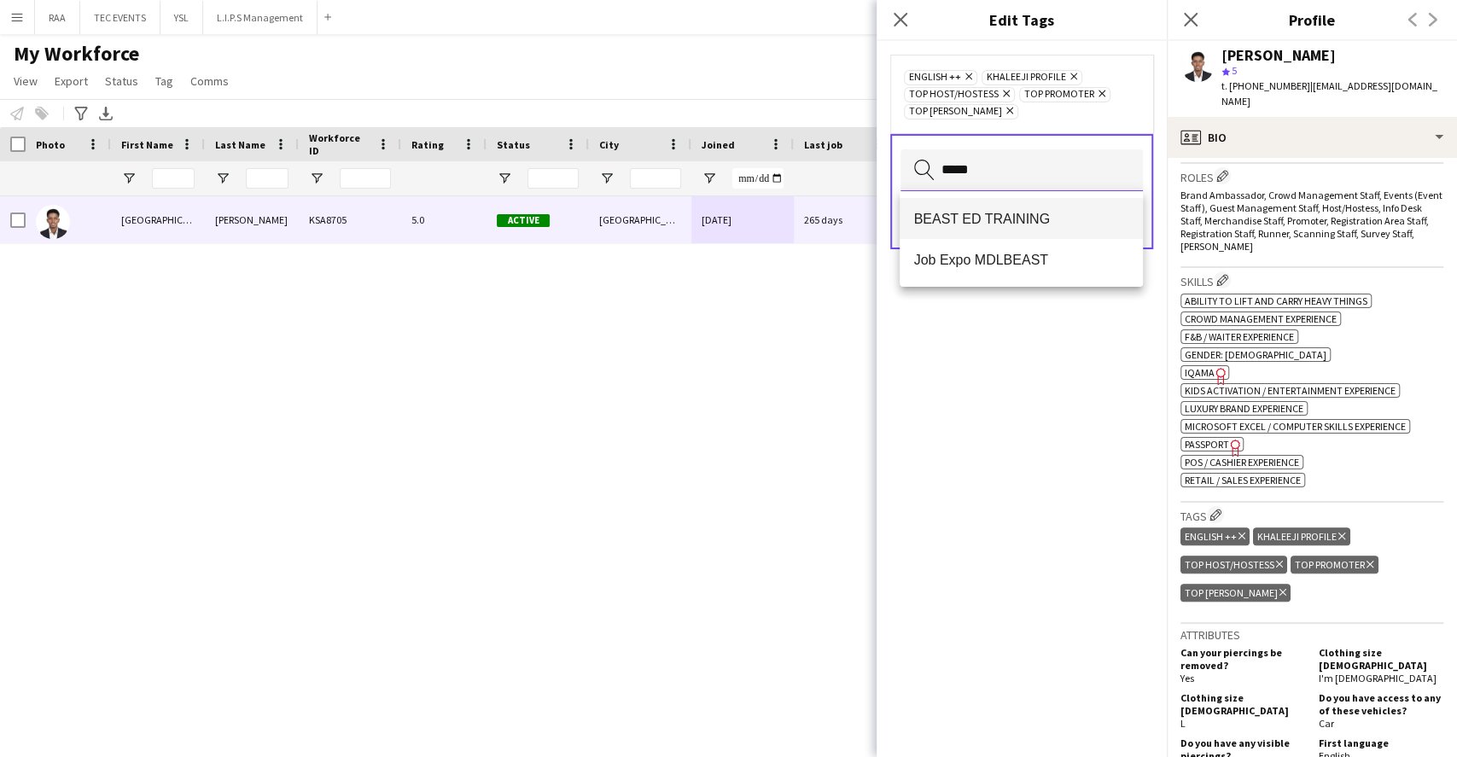
type input "*****"
click at [1035, 207] on mat-option "BEAST ED TRAINING" at bounding box center [1021, 218] width 242 height 41
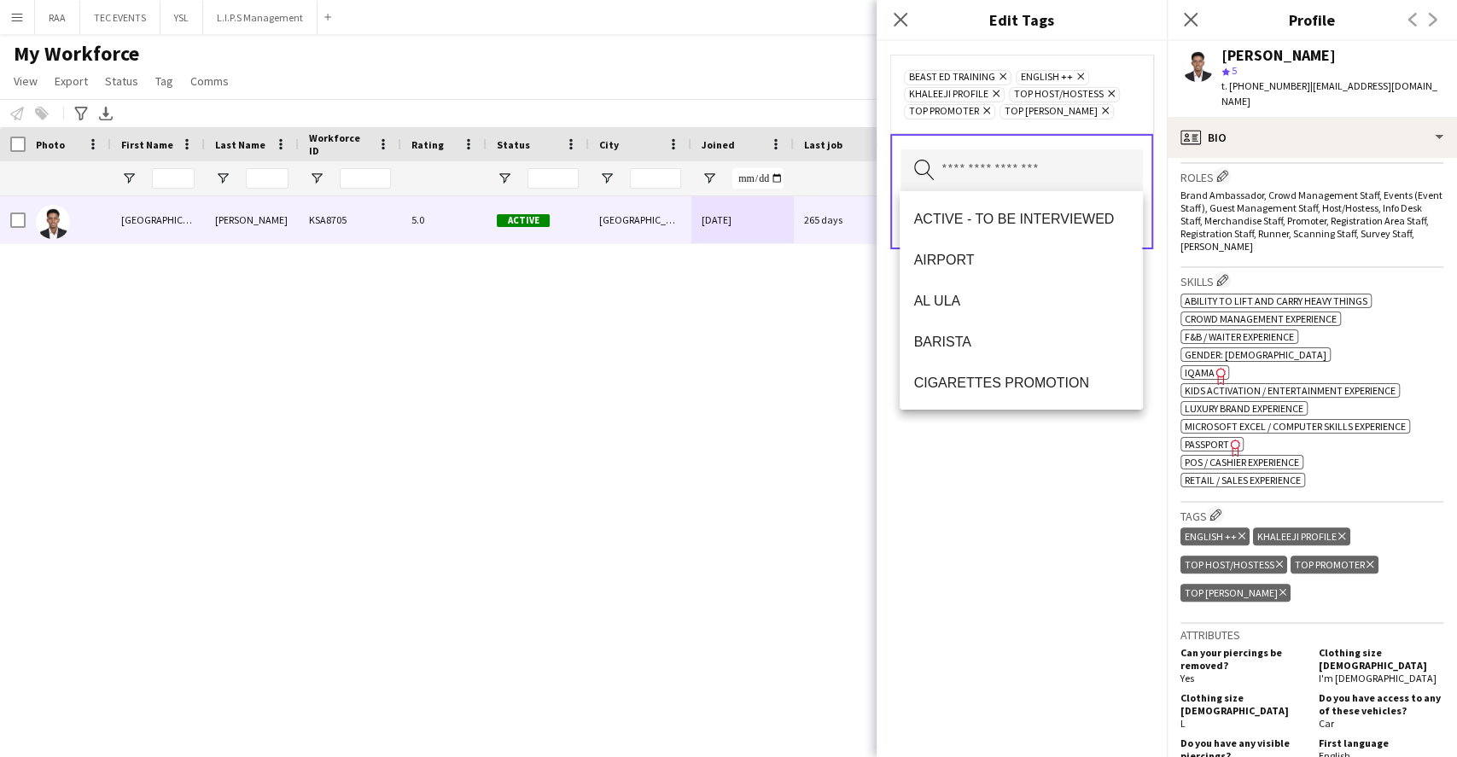
click at [1025, 458] on div "BEAST ED TRAINING Remove ENGLISH ++ Remove KHALEEJI PROFILE Remove TOP HOST/HOS…" at bounding box center [1022, 399] width 290 height 716
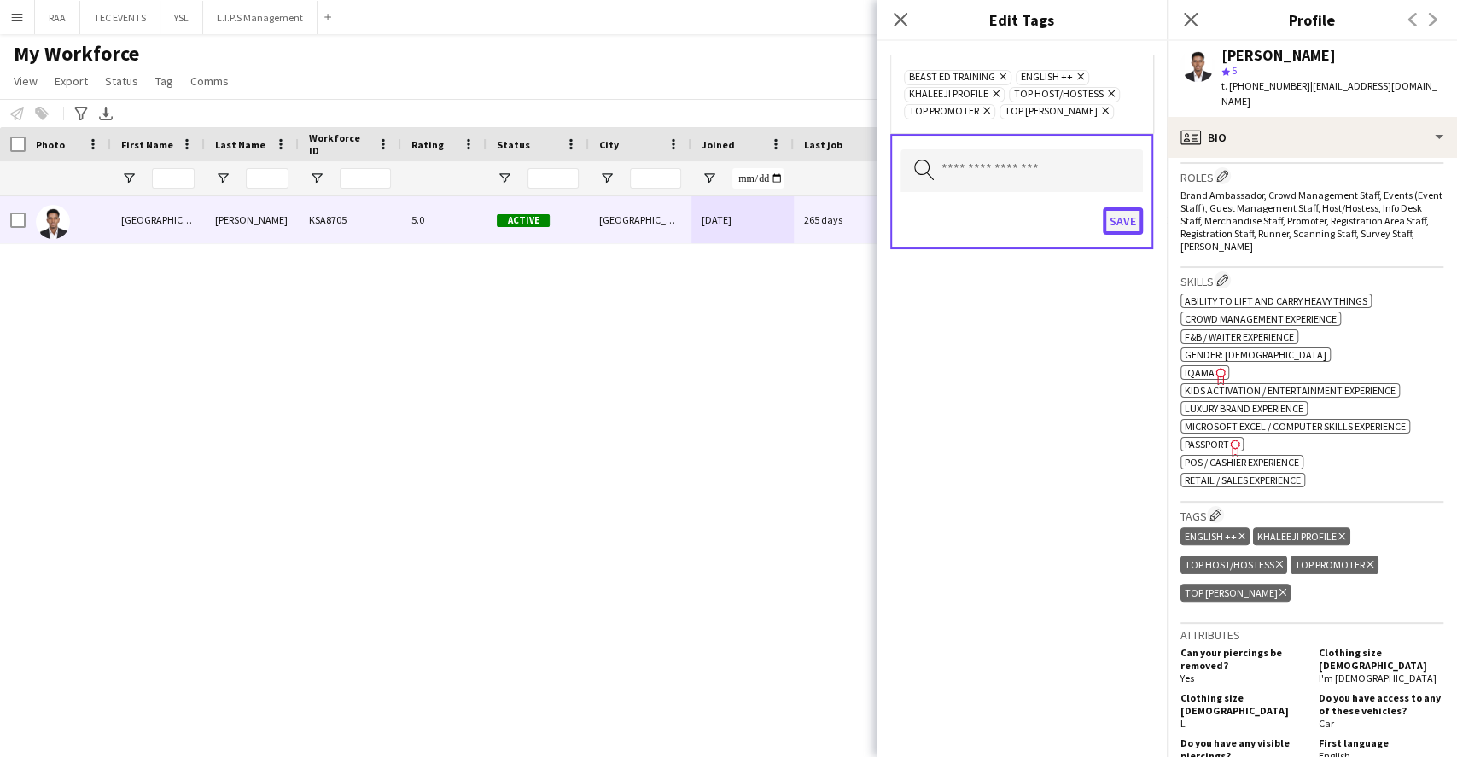
click at [1116, 231] on button "Save" at bounding box center [1123, 220] width 40 height 27
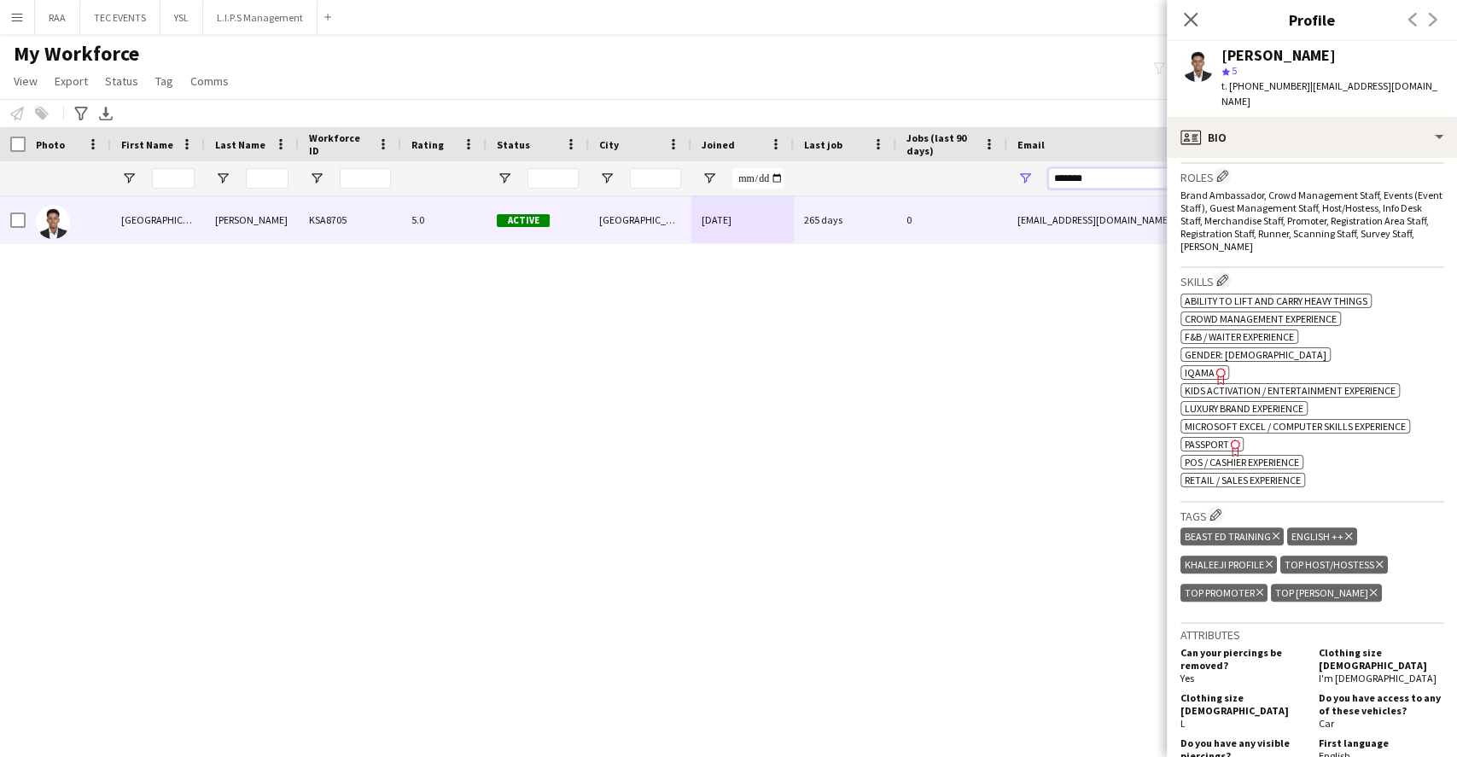
drag, startPoint x: 1117, startPoint y: 173, endPoint x: 983, endPoint y: 159, distance: 134.0
click at [983, 159] on div "Workforce Details Photo First Name" at bounding box center [925, 161] width 1851 height 69
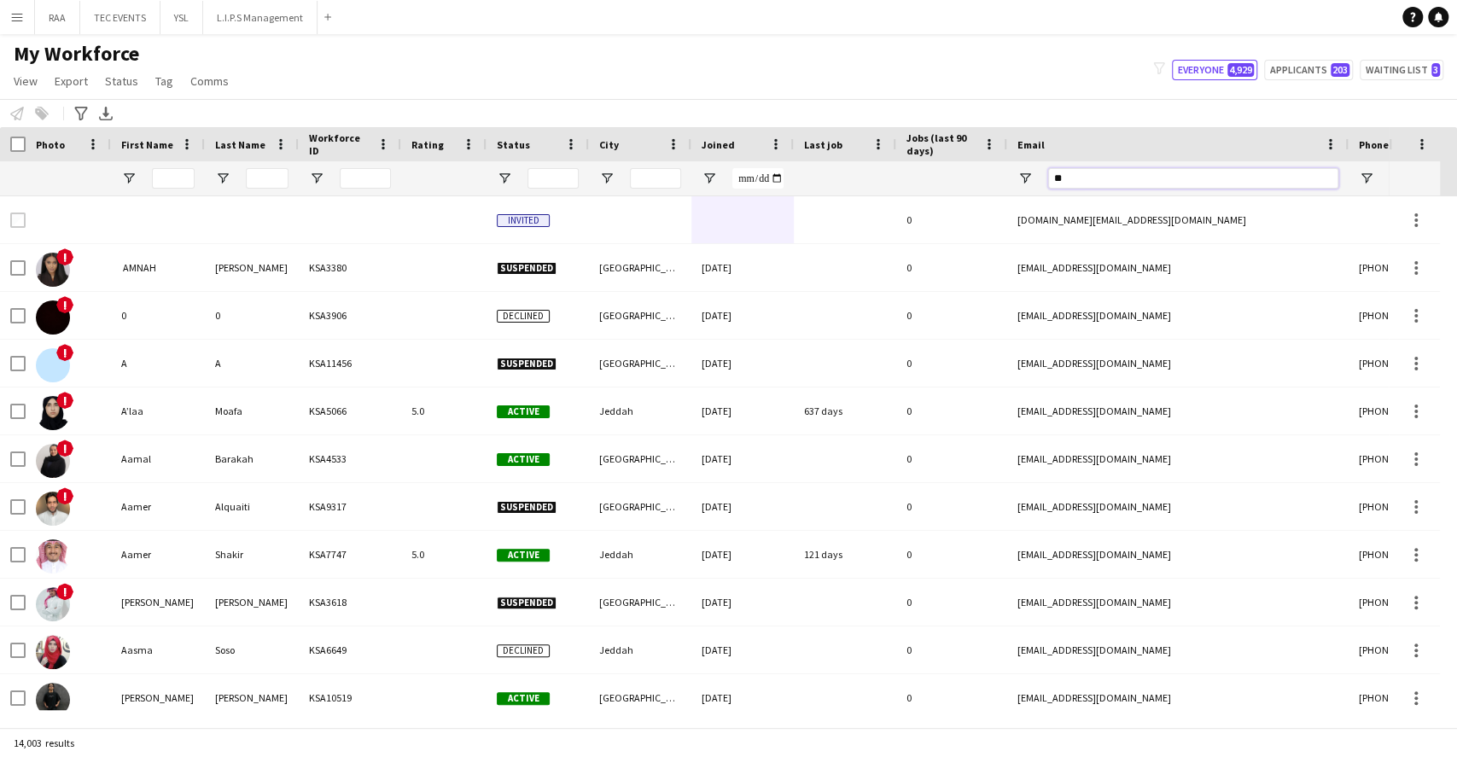
type input "*"
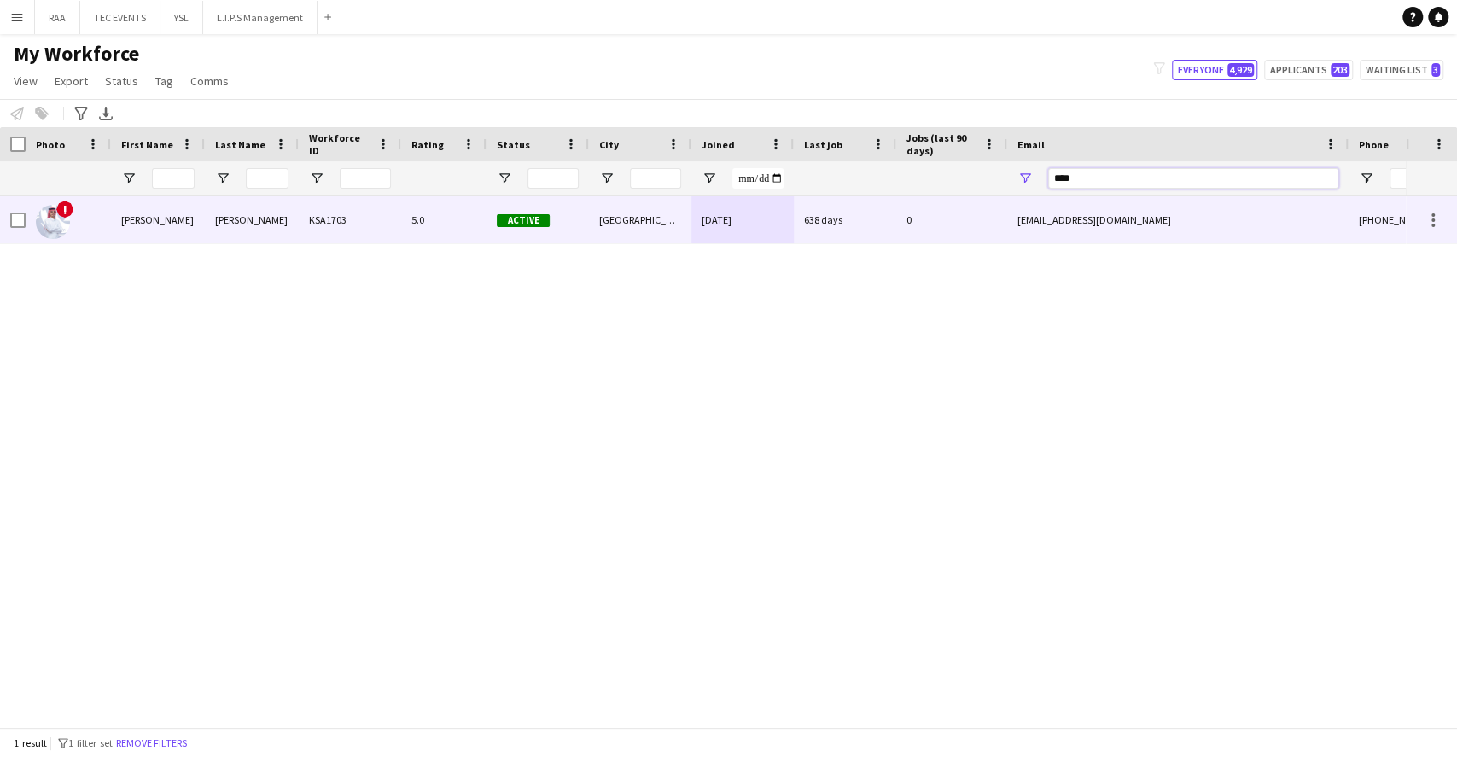
type input "****"
click at [840, 219] on div "638 days" at bounding box center [845, 219] width 102 height 47
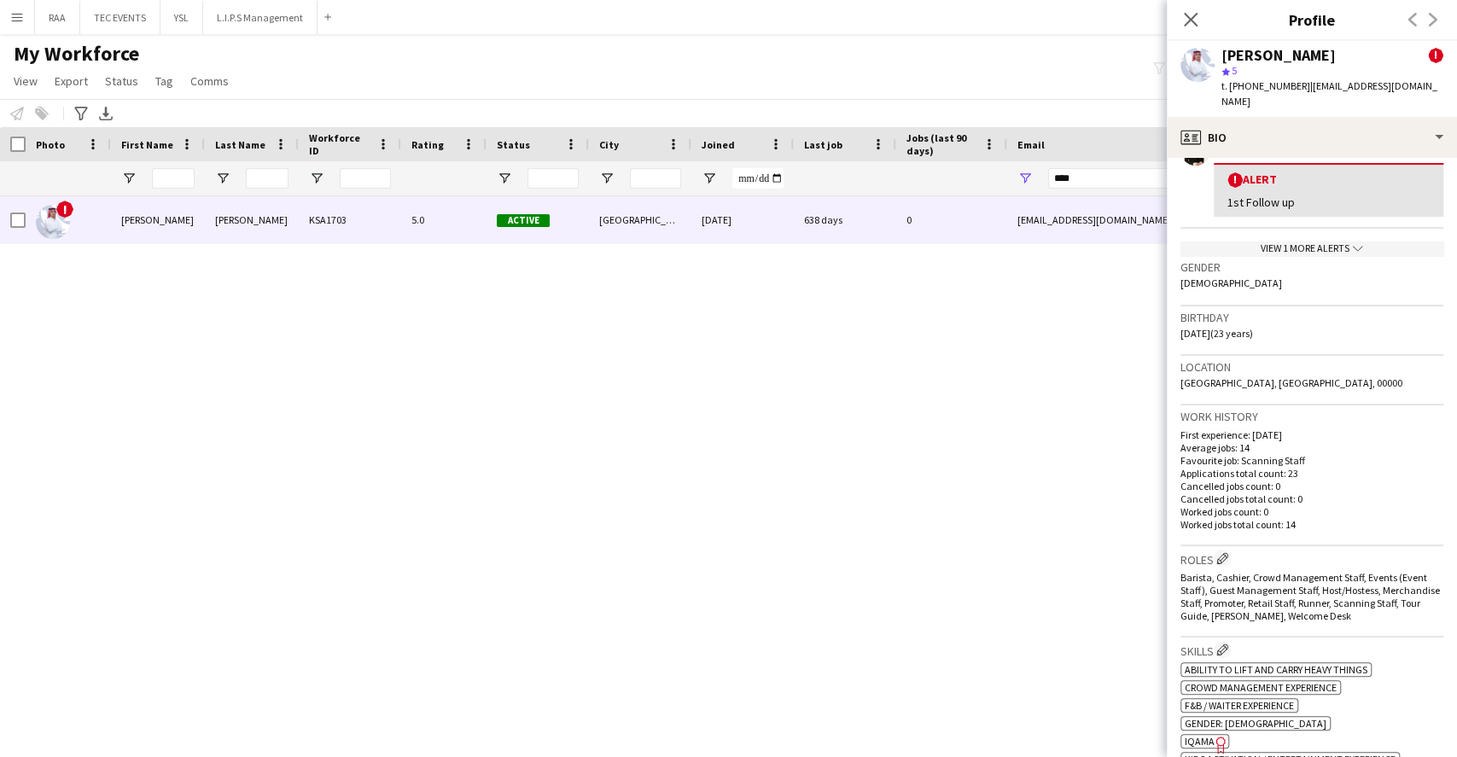
scroll to position [341, 0]
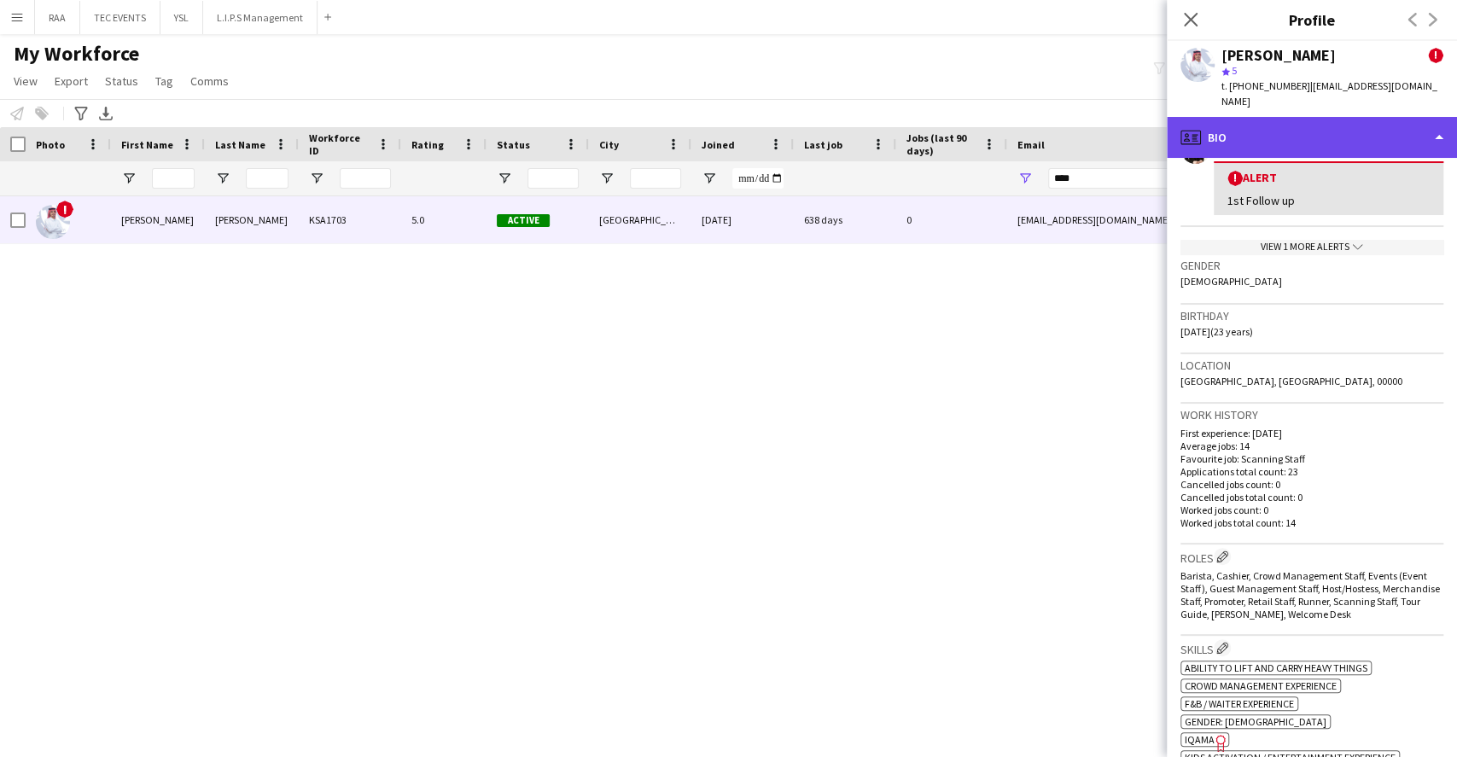
click at [1347, 134] on div "profile Bio" at bounding box center [1312, 137] width 290 height 41
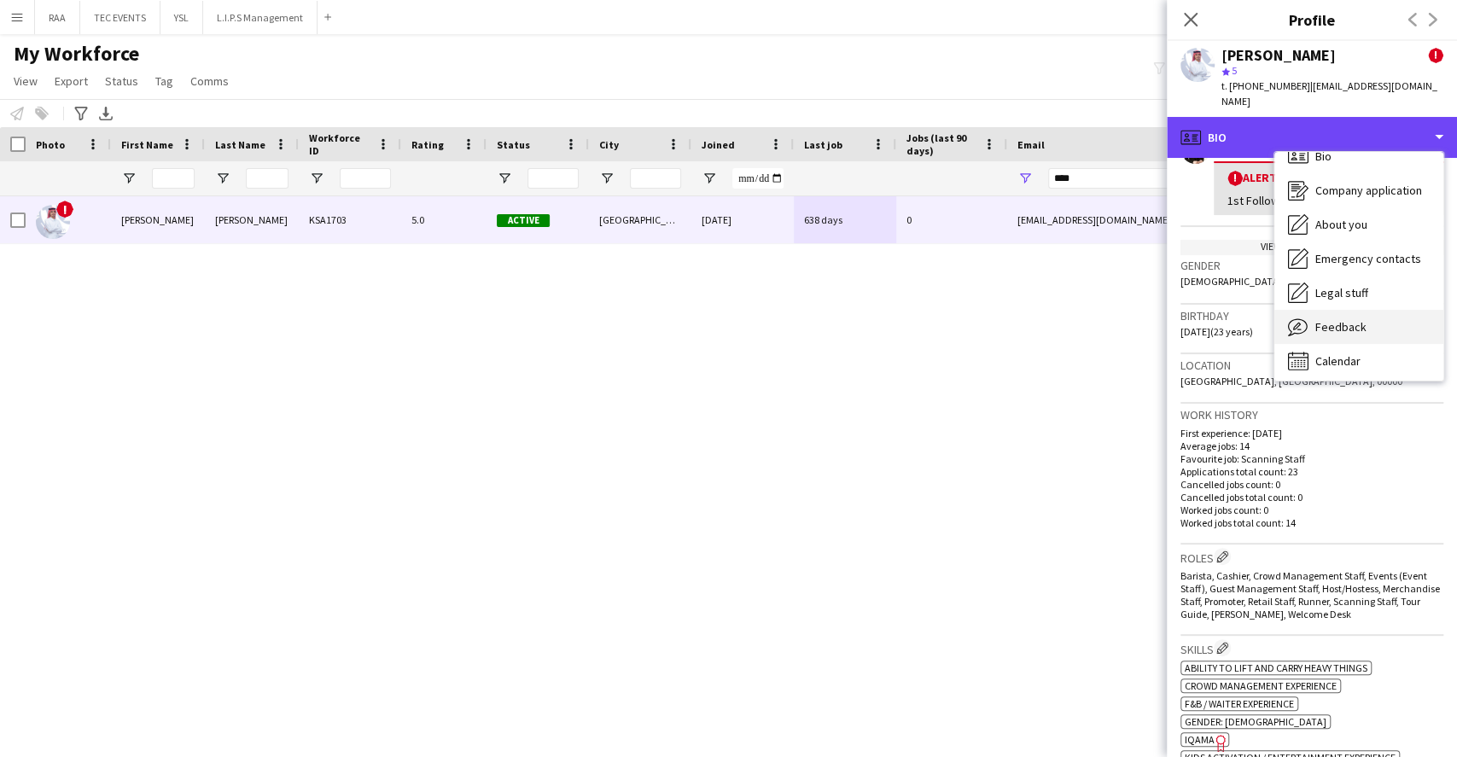
scroll to position [23, 0]
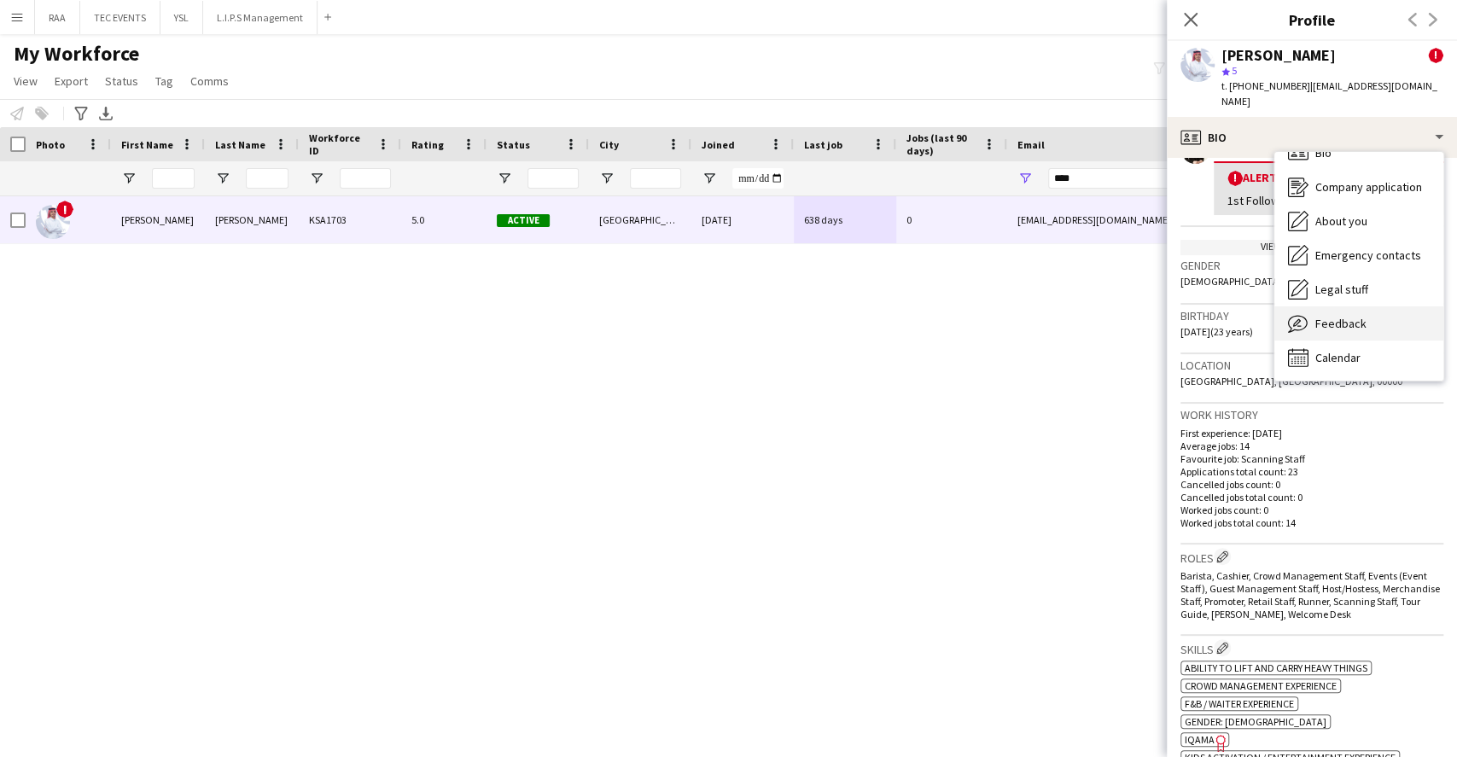
click at [1349, 323] on div "Feedback Feedback" at bounding box center [1358, 323] width 169 height 34
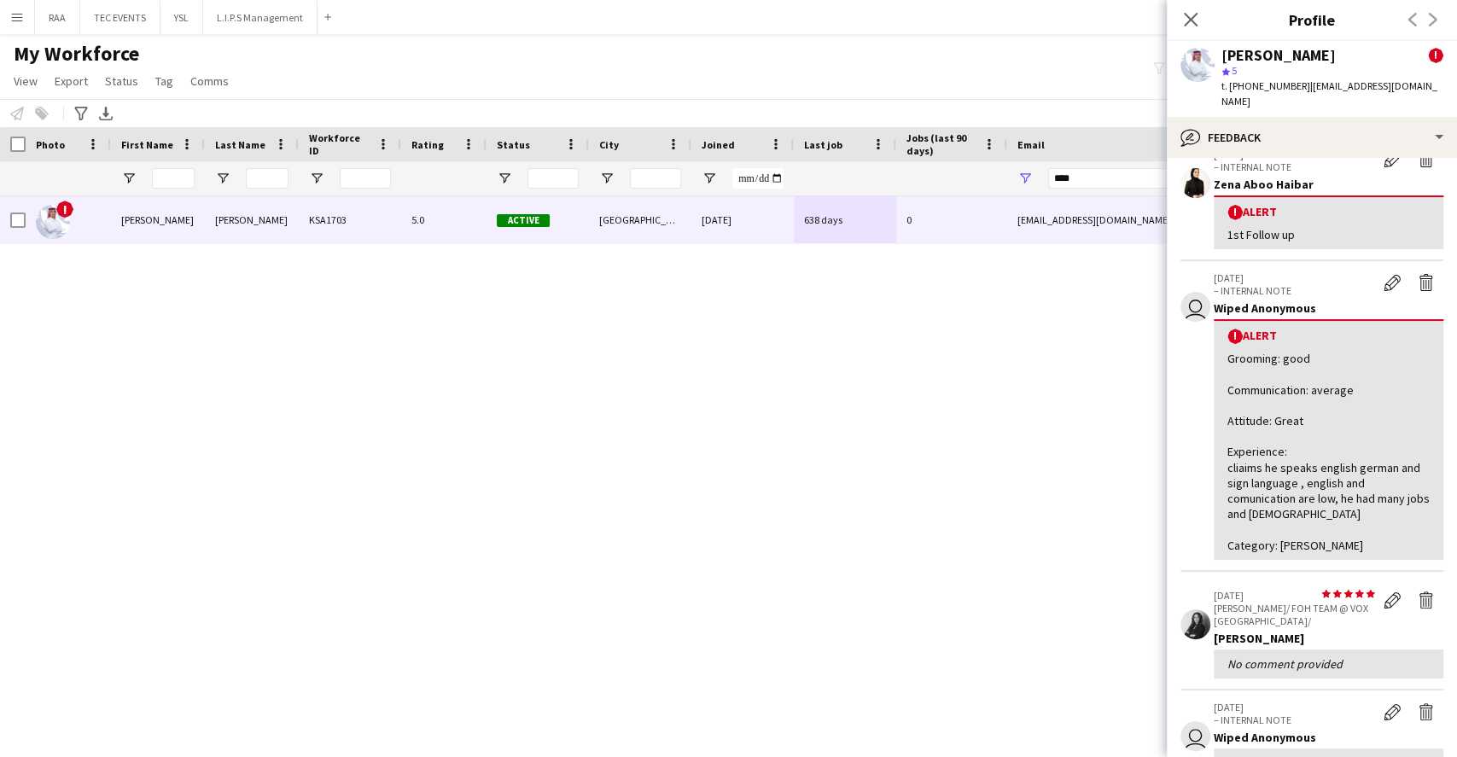
scroll to position [114, 0]
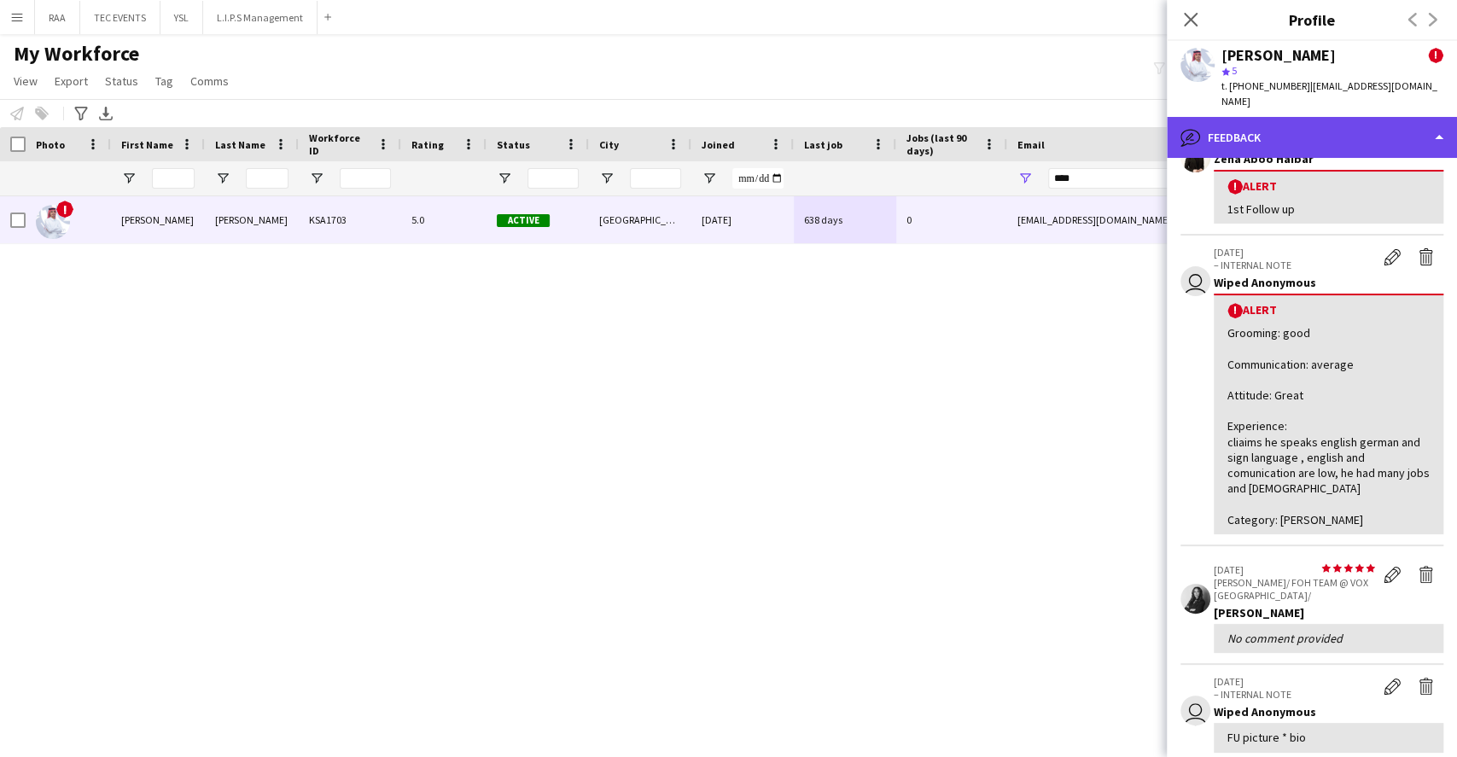
click at [1332, 120] on div "bubble-pencil Feedback" at bounding box center [1312, 137] width 290 height 41
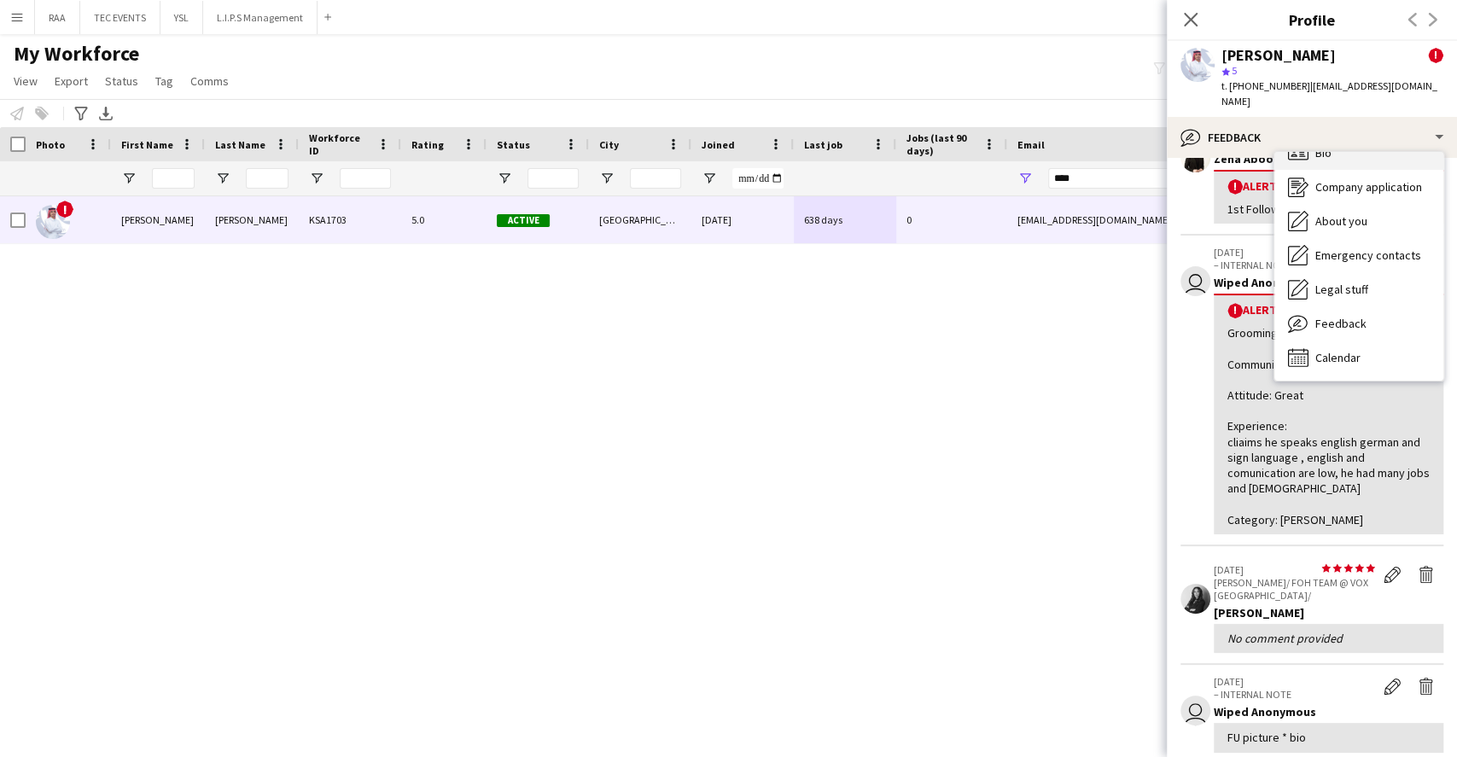
click at [1337, 149] on div "Bio Bio" at bounding box center [1358, 153] width 169 height 34
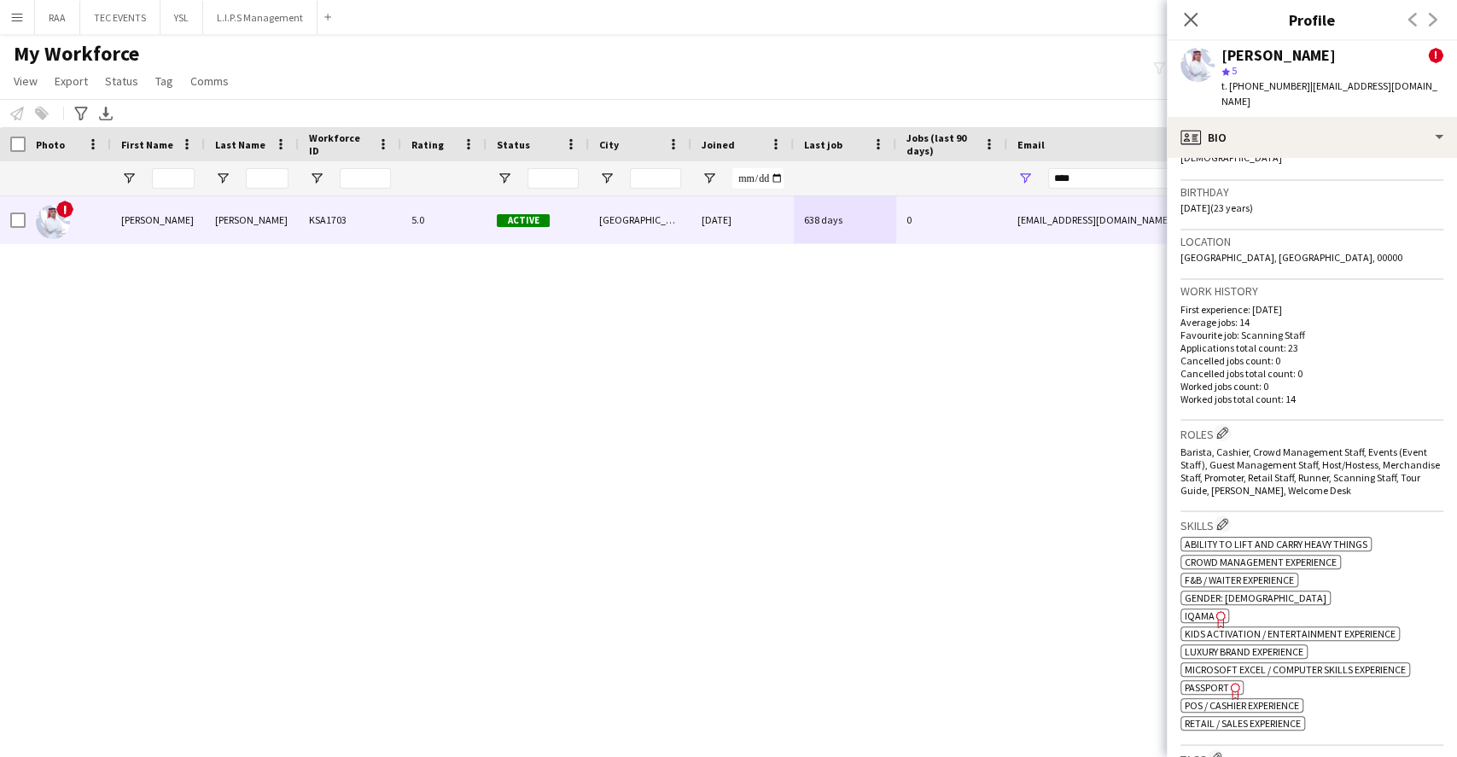
scroll to position [569, 0]
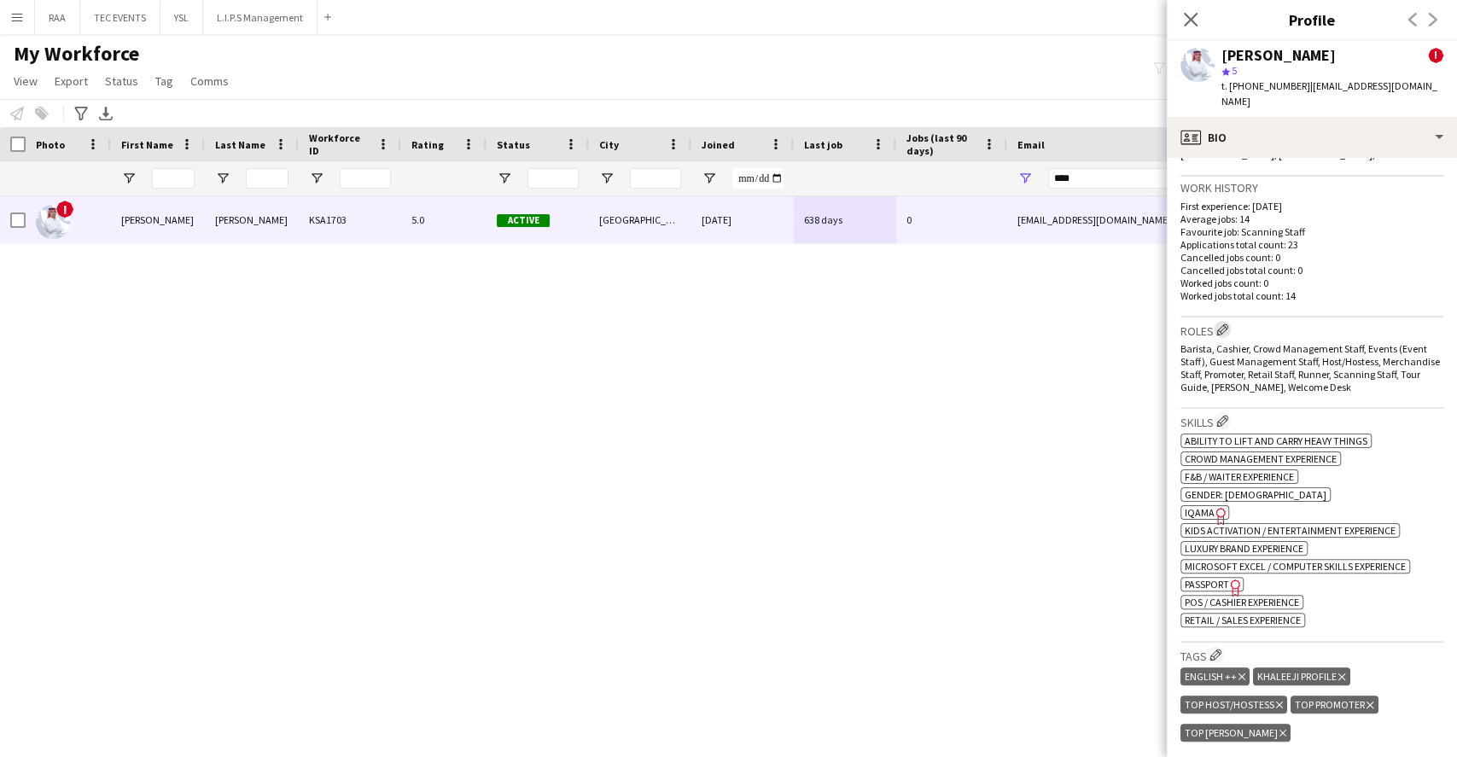
click at [1222, 324] on app-icon "Edit crew company roles" at bounding box center [1222, 330] width 12 height 12
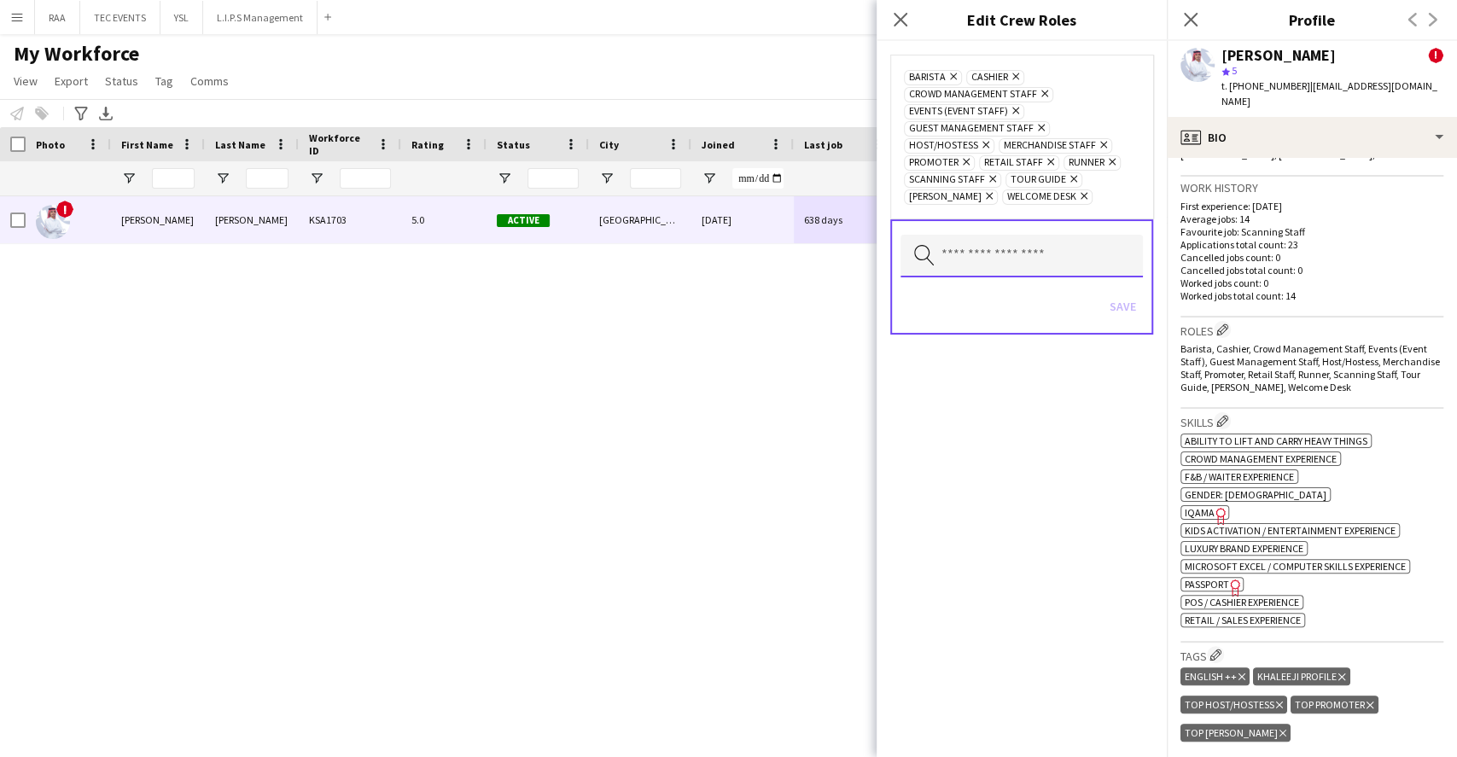
click at [1103, 261] on input "text" at bounding box center [1022, 256] width 242 height 43
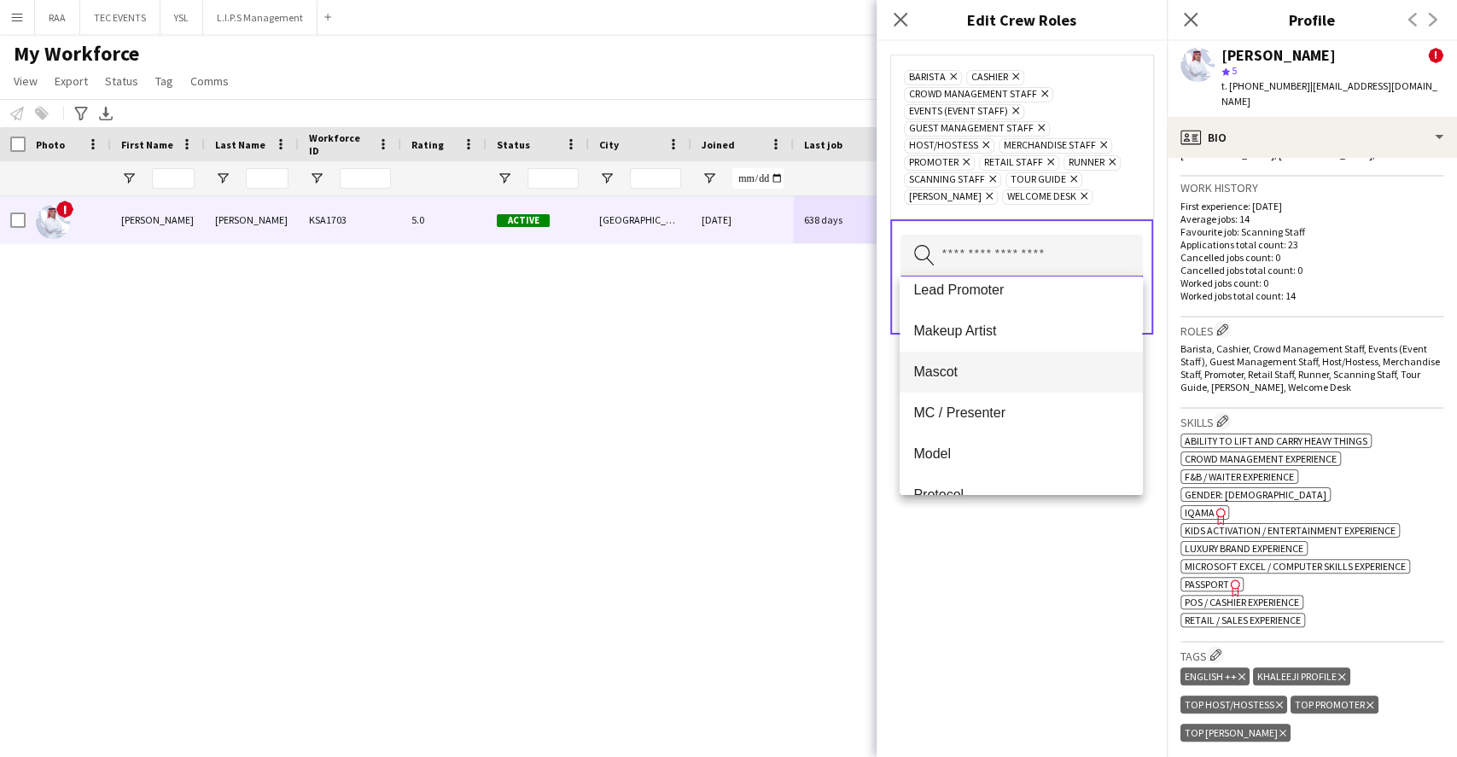
scroll to position [455, 0]
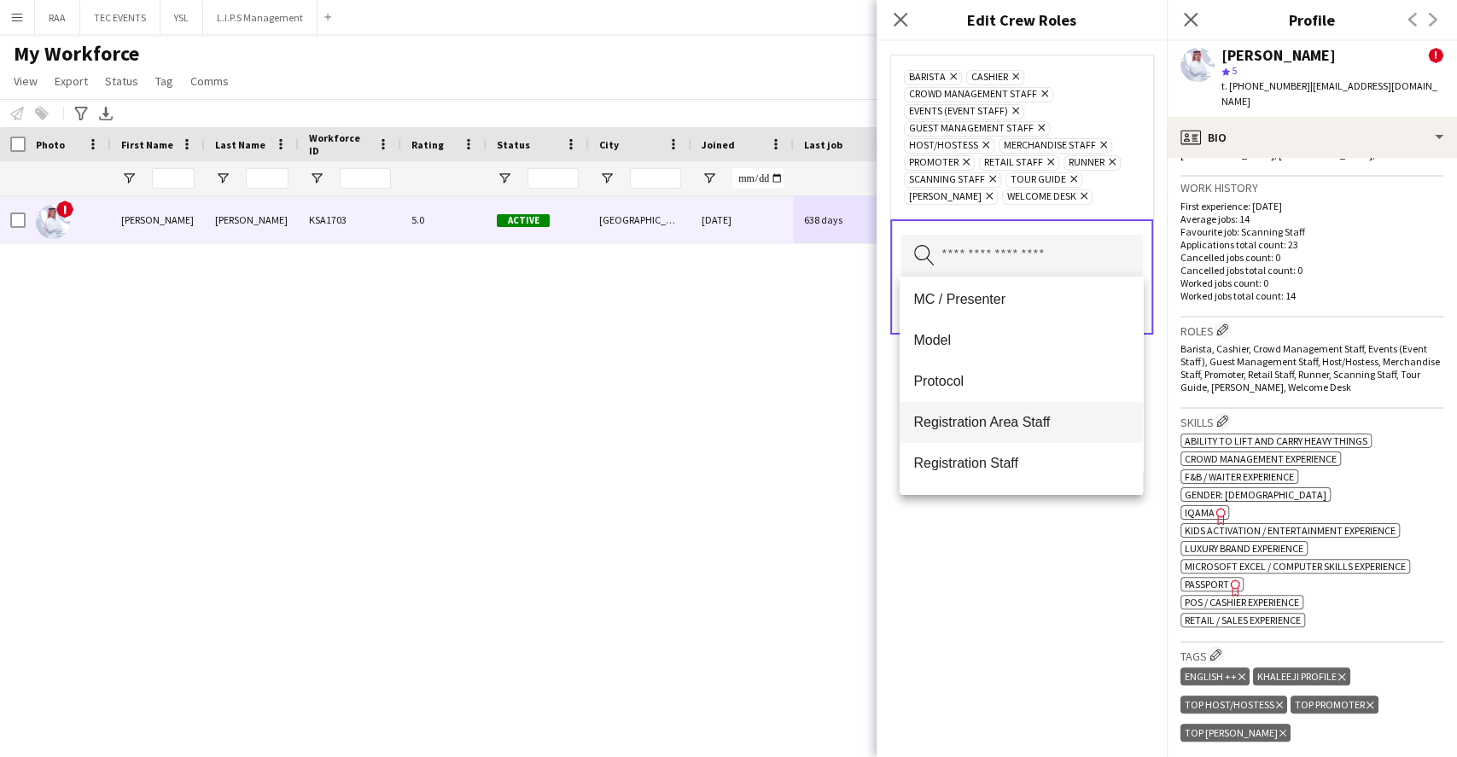
click at [1006, 426] on span "Registration Area Staff" at bounding box center [1020, 422] width 215 height 16
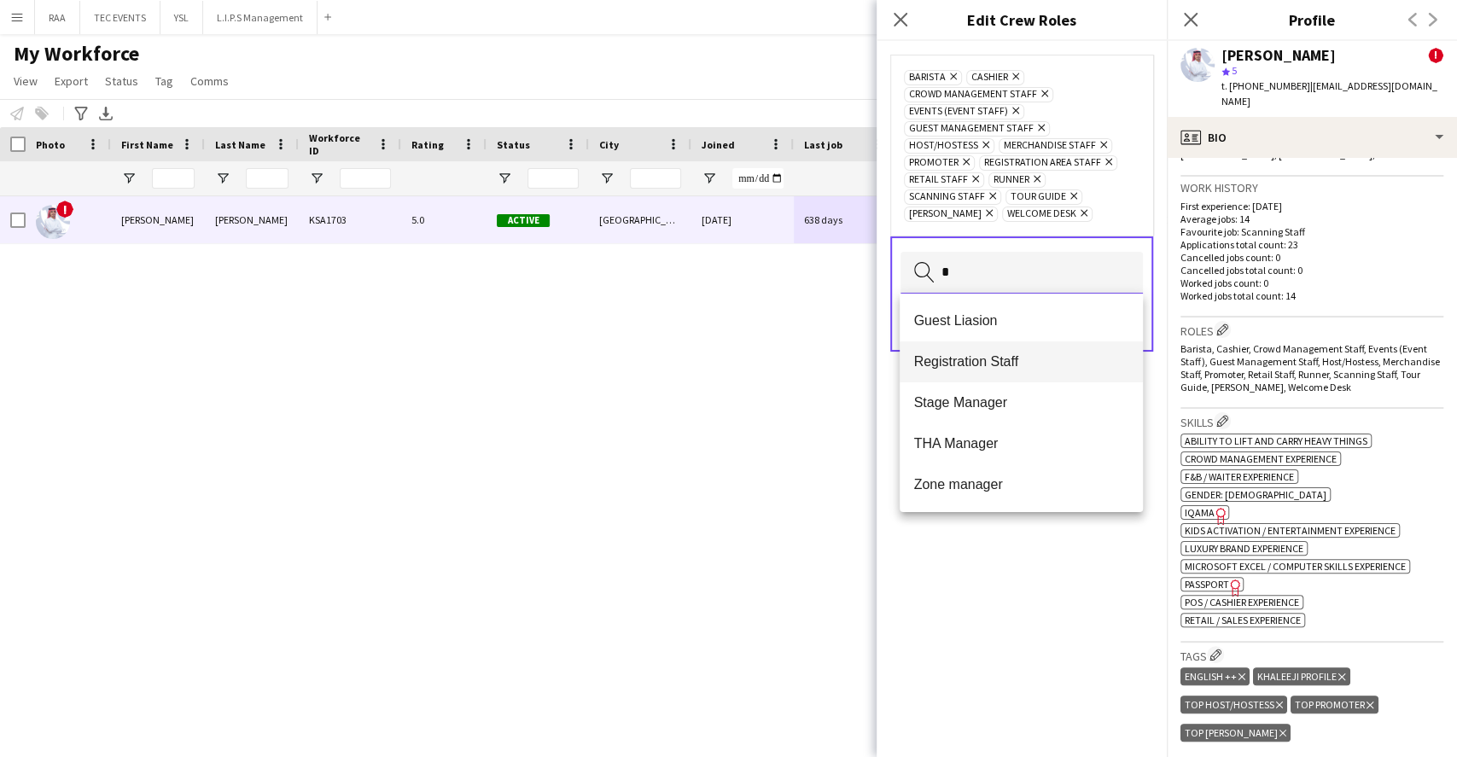
type input "*"
click at [1023, 363] on span "Registration Staff" at bounding box center [1020, 361] width 215 height 16
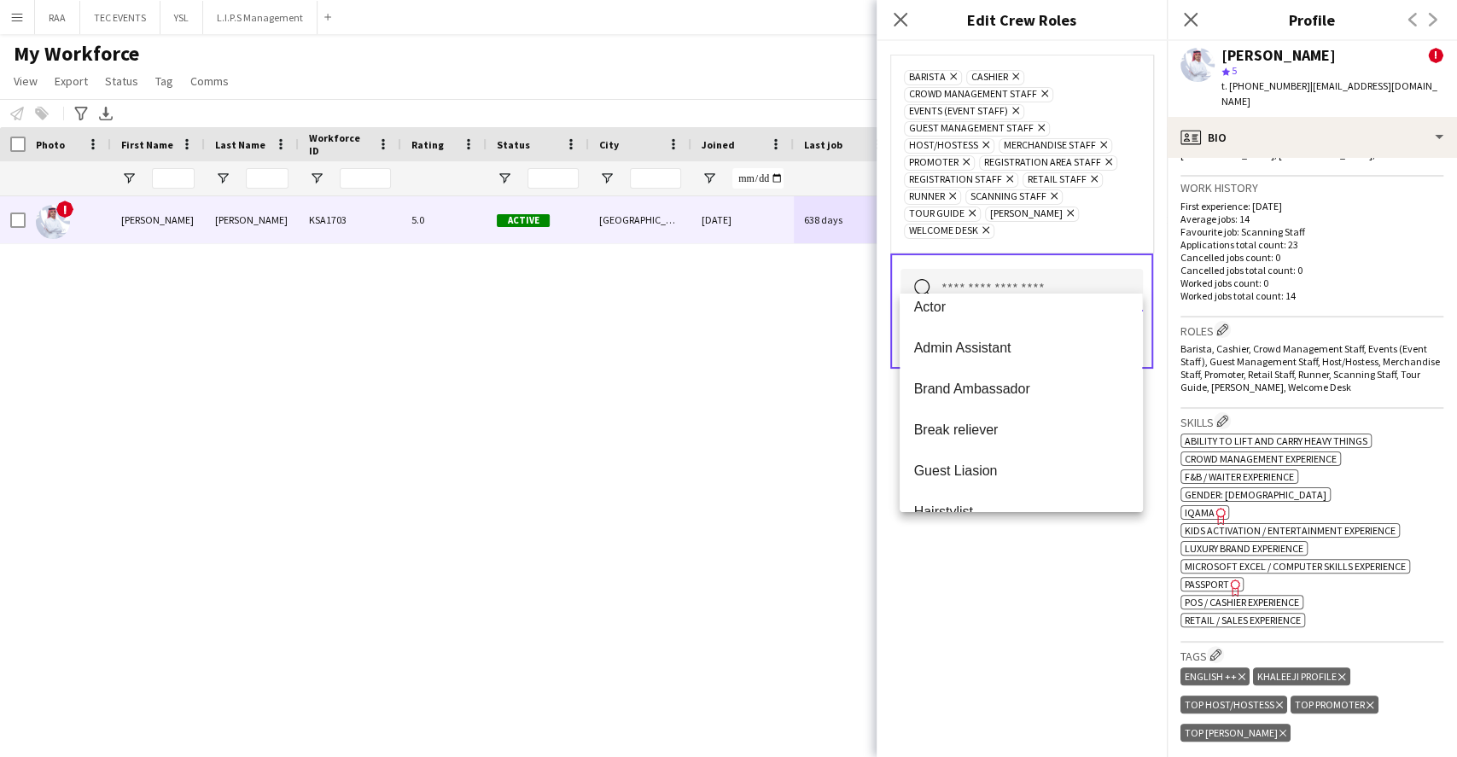
scroll to position [0, 0]
click at [1043, 536] on div "Barista Remove Cashier Remove Crowd Management Staff Remove Events (Event Staff…" at bounding box center [1022, 399] width 290 height 716
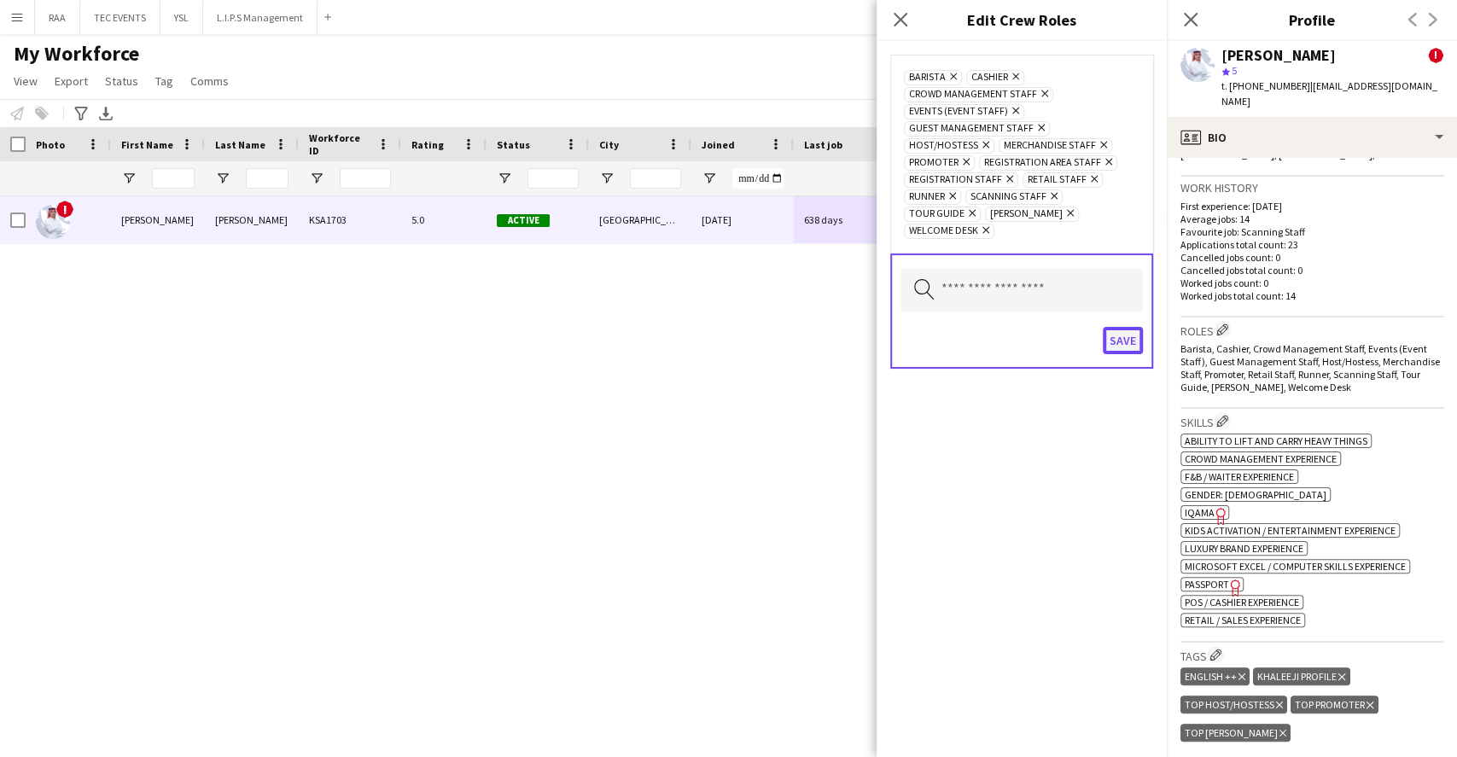
drag, startPoint x: 1110, startPoint y: 318, endPoint x: 1120, endPoint y: 323, distance: 11.5
click at [1111, 327] on button "Save" at bounding box center [1123, 340] width 40 height 27
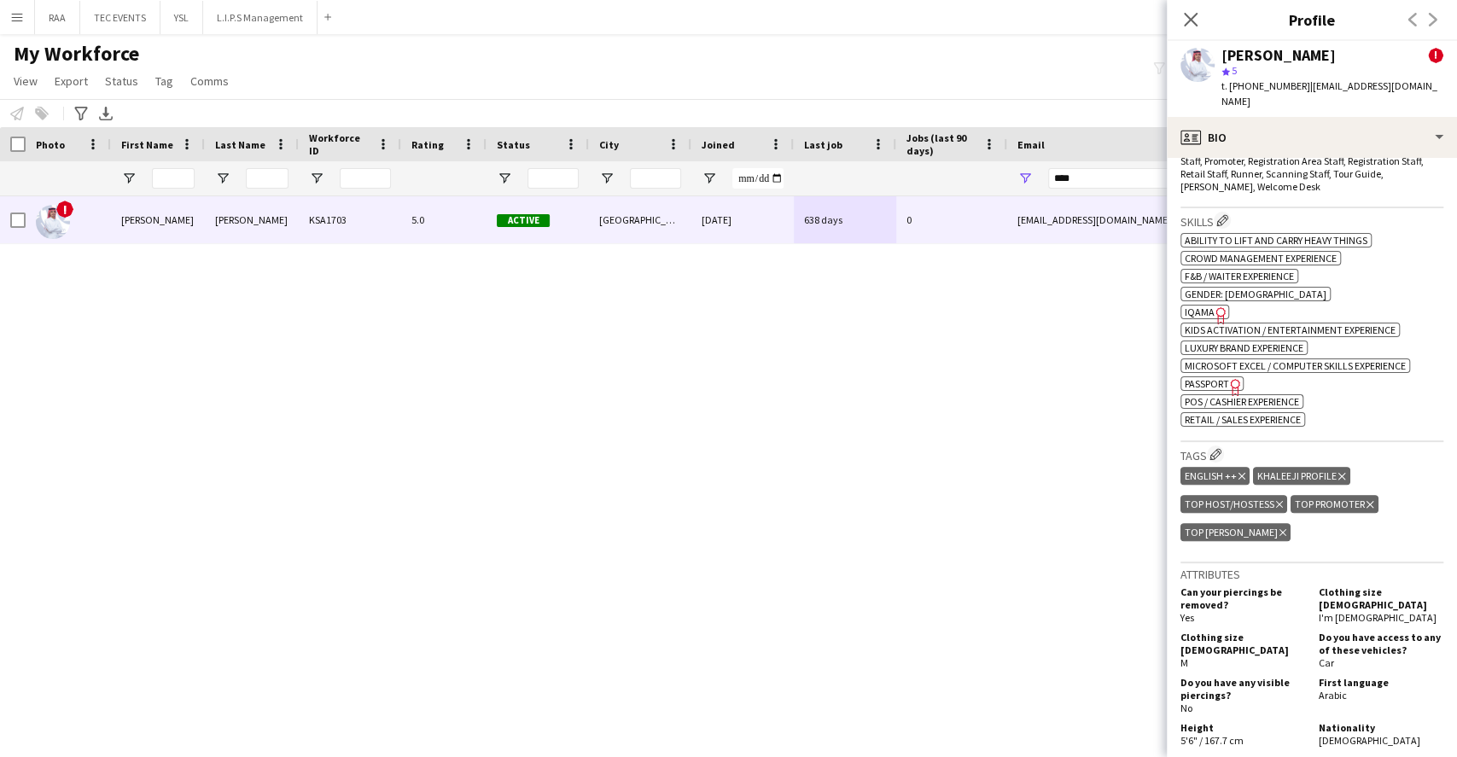
scroll to position [796, 0]
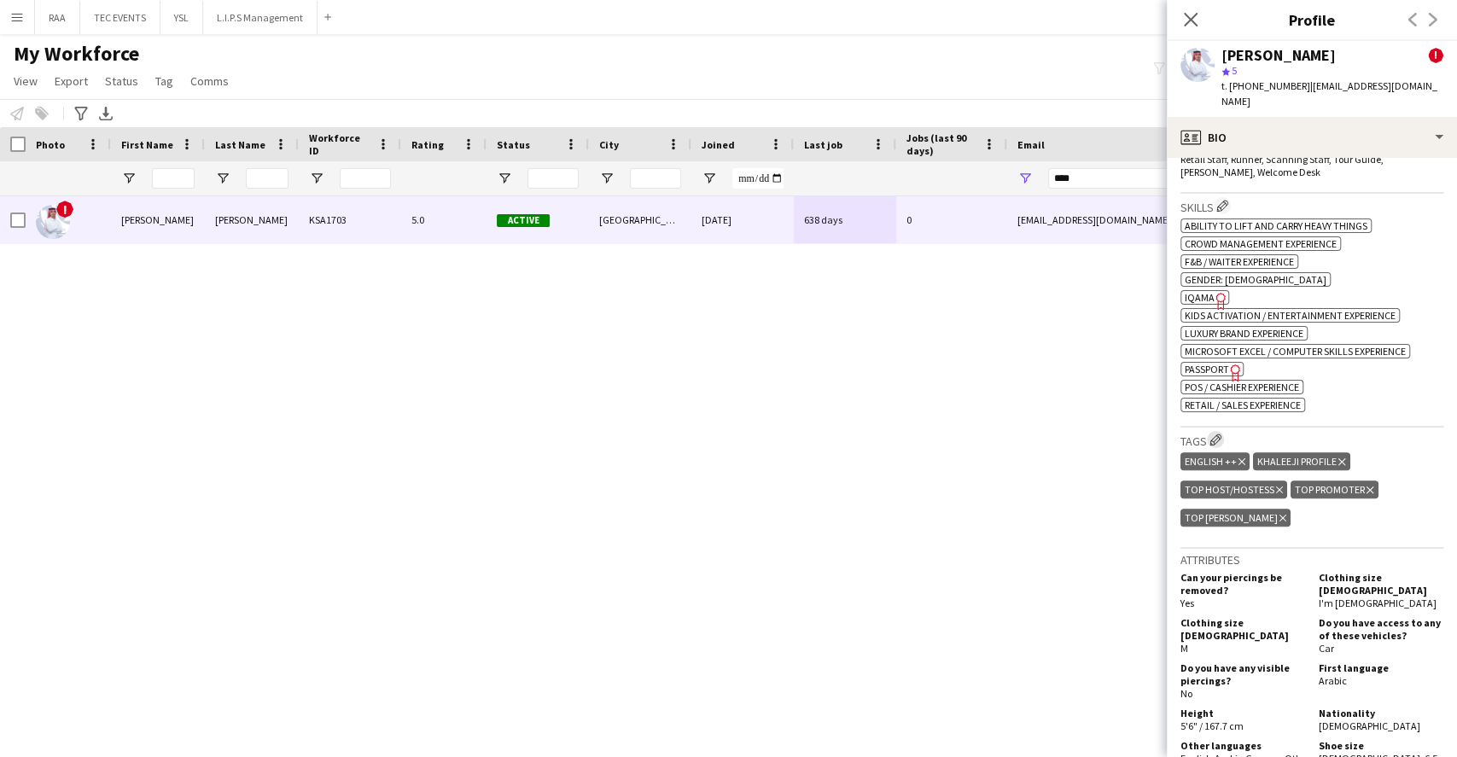
click at [1215, 434] on app-icon "Edit crew company tags" at bounding box center [1216, 440] width 12 height 12
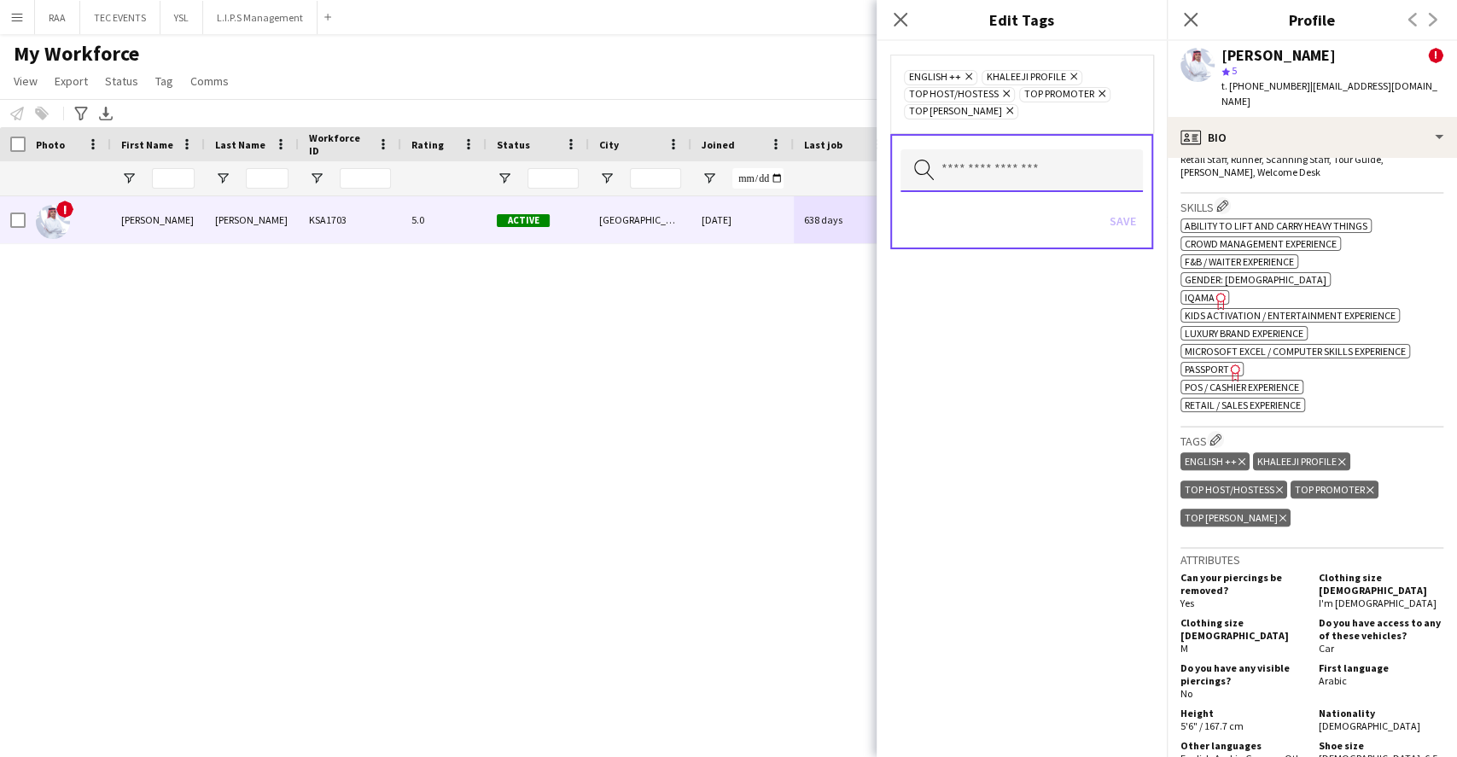
click at [1049, 167] on input "text" at bounding box center [1022, 170] width 242 height 43
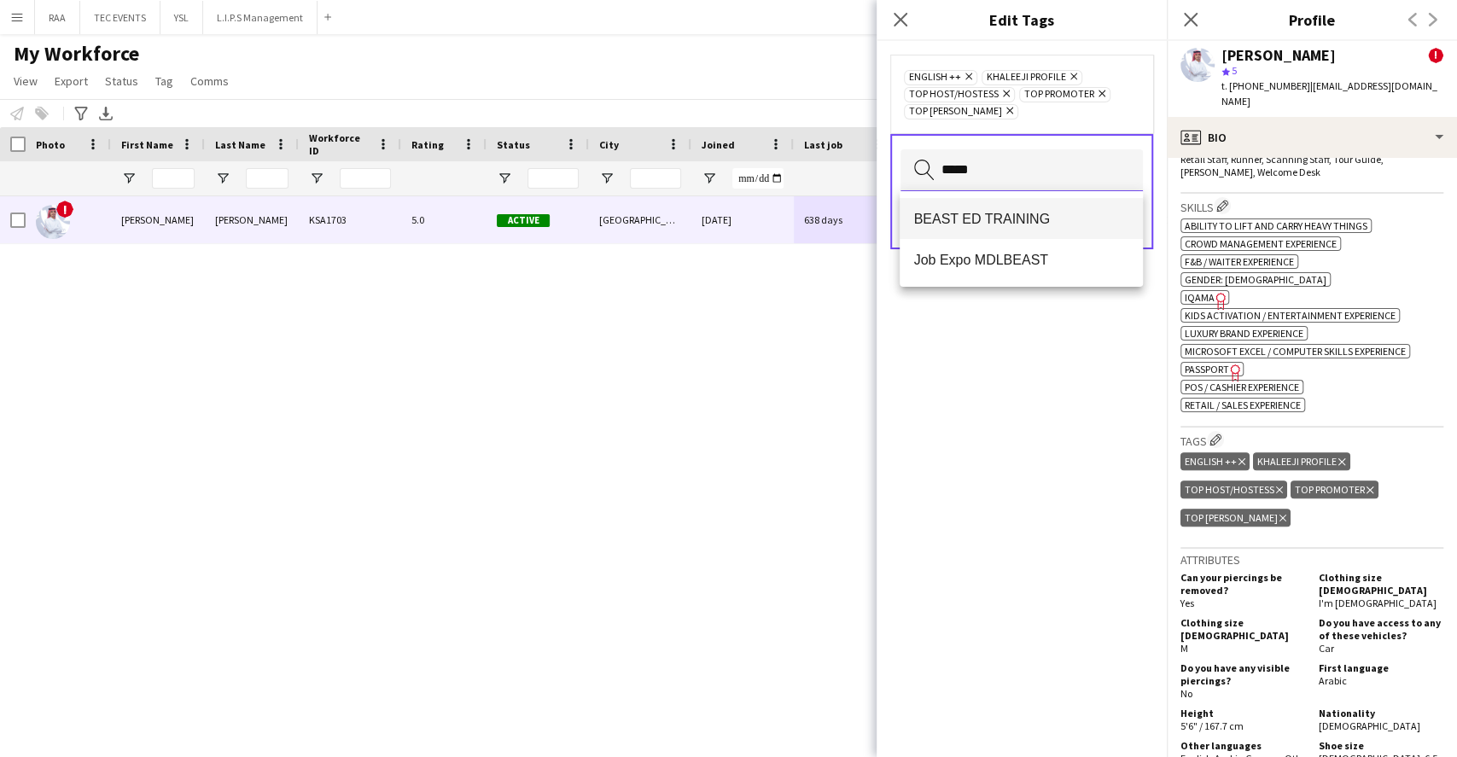
type input "*****"
click at [1037, 207] on mat-option "BEAST ED TRAINING" at bounding box center [1021, 218] width 242 height 41
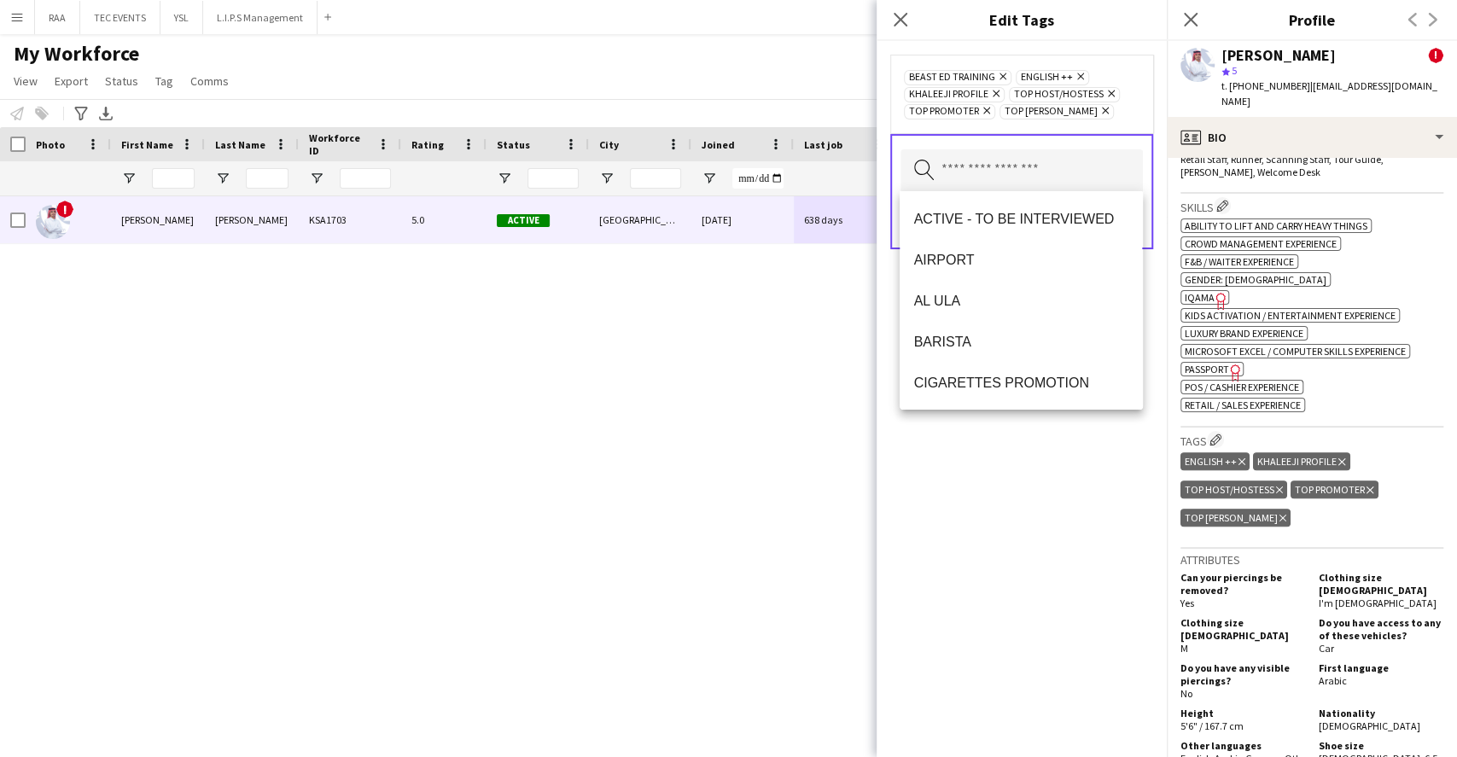
drag, startPoint x: 1003, startPoint y: 540, endPoint x: 1024, endPoint y: 472, distance: 71.5
click at [1004, 539] on div "BEAST ED TRAINING Remove ENGLISH ++ Remove KHALEEJI PROFILE Remove TOP HOST/HOS…" at bounding box center [1022, 399] width 290 height 716
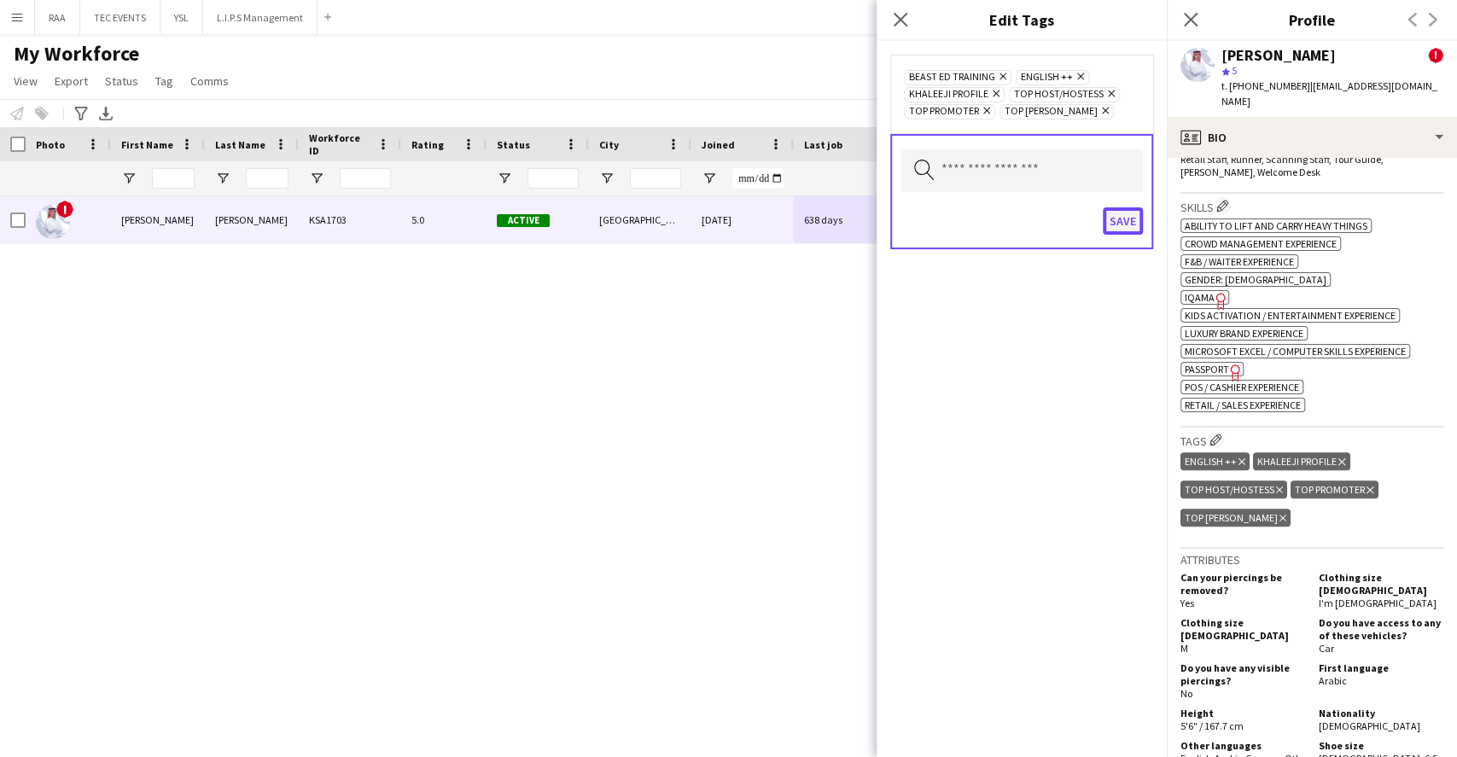
drag, startPoint x: 1113, startPoint y: 217, endPoint x: 1239, endPoint y: 233, distance: 126.5
click at [1114, 217] on button "Save" at bounding box center [1123, 220] width 40 height 27
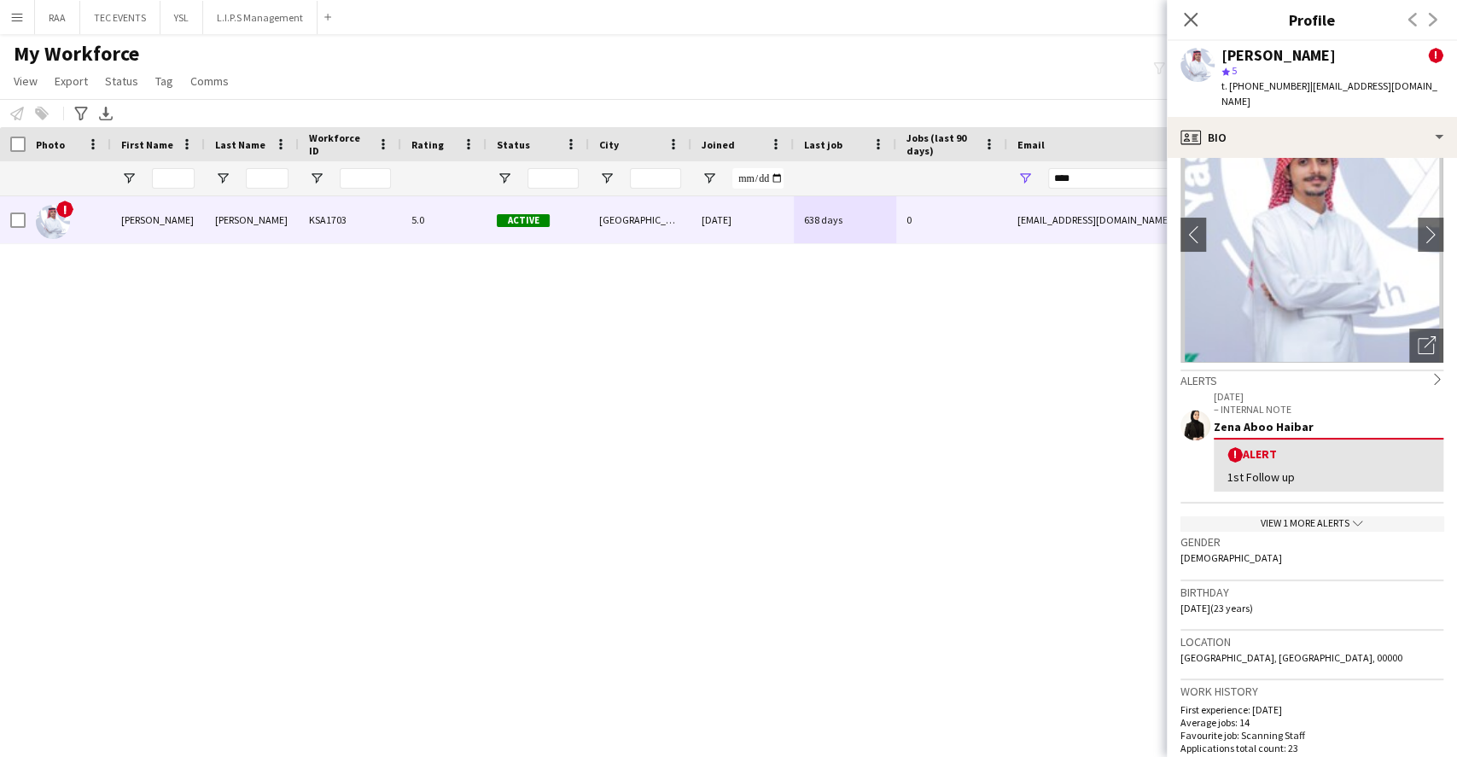
scroll to position [0, 0]
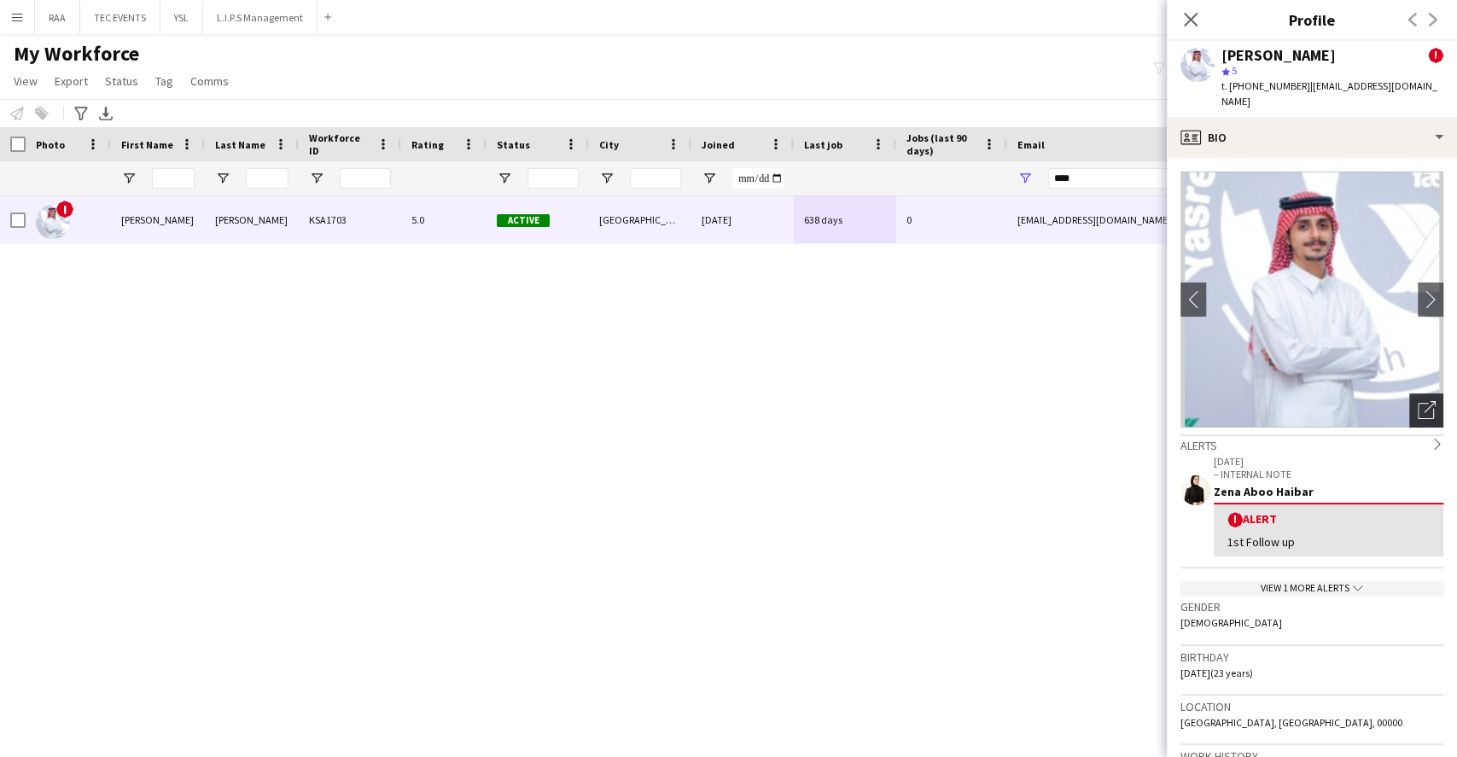
click at [1418, 401] on icon "Open photos pop-in" at bounding box center [1427, 410] width 18 height 18
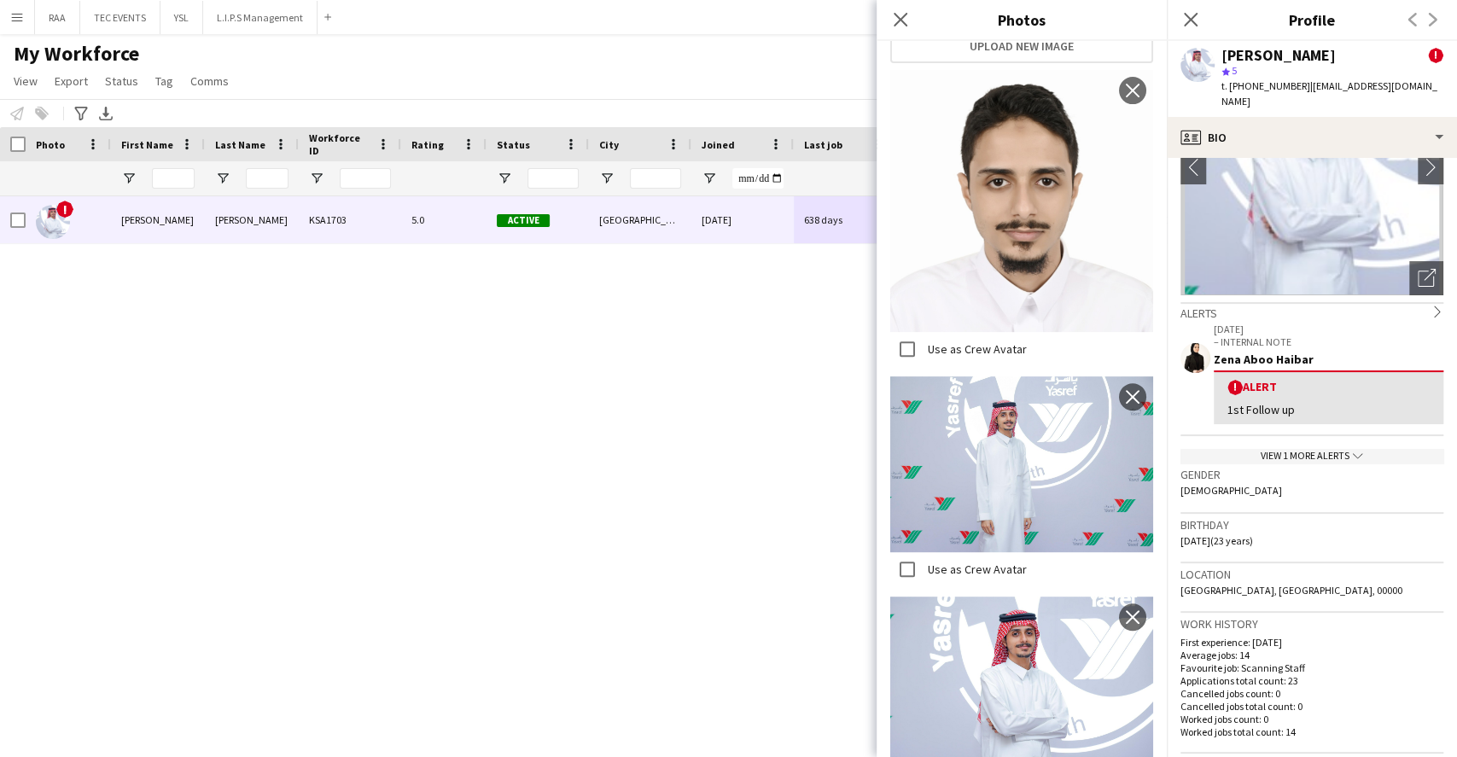
scroll to position [114, 0]
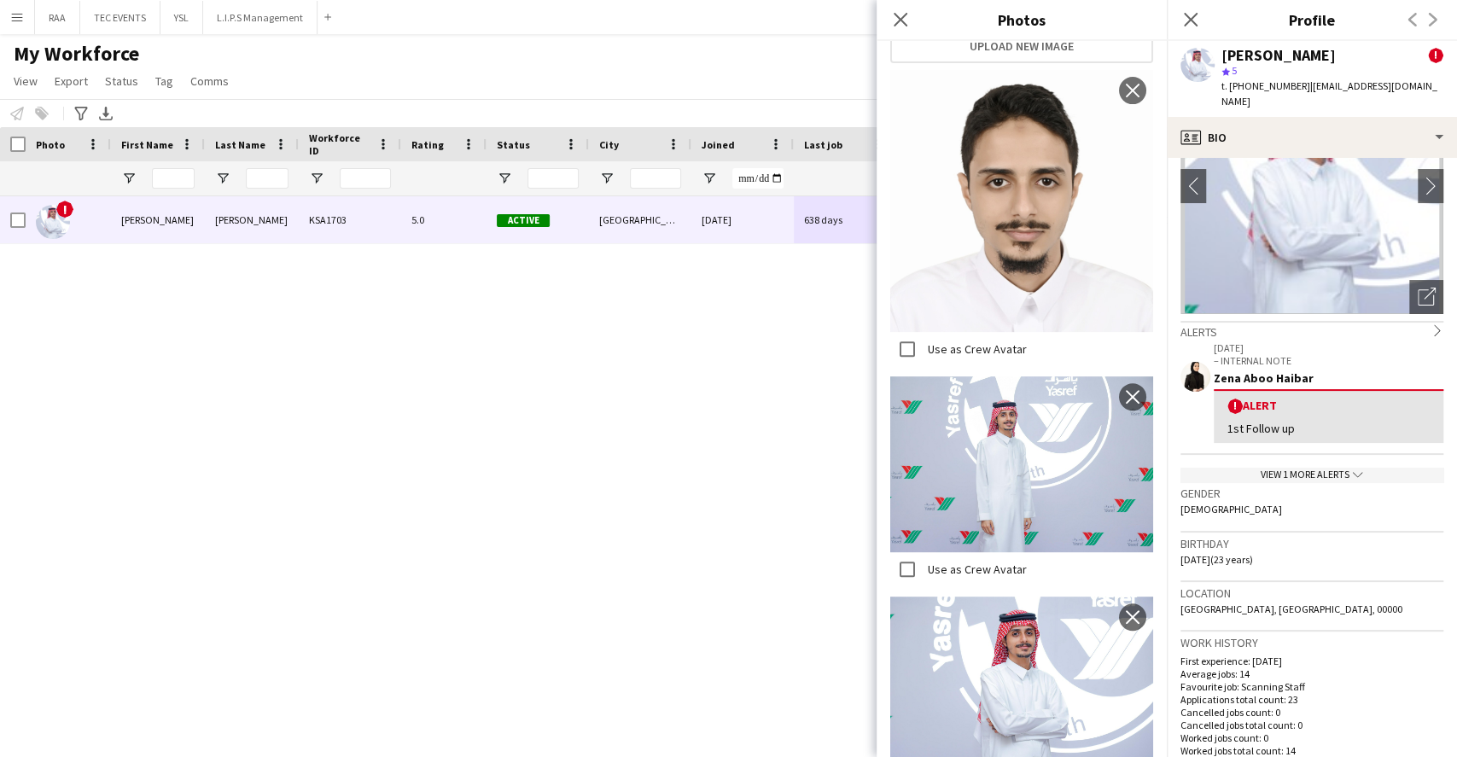
click at [1386, 536] on h3 "Birthday" at bounding box center [1312, 543] width 263 height 15
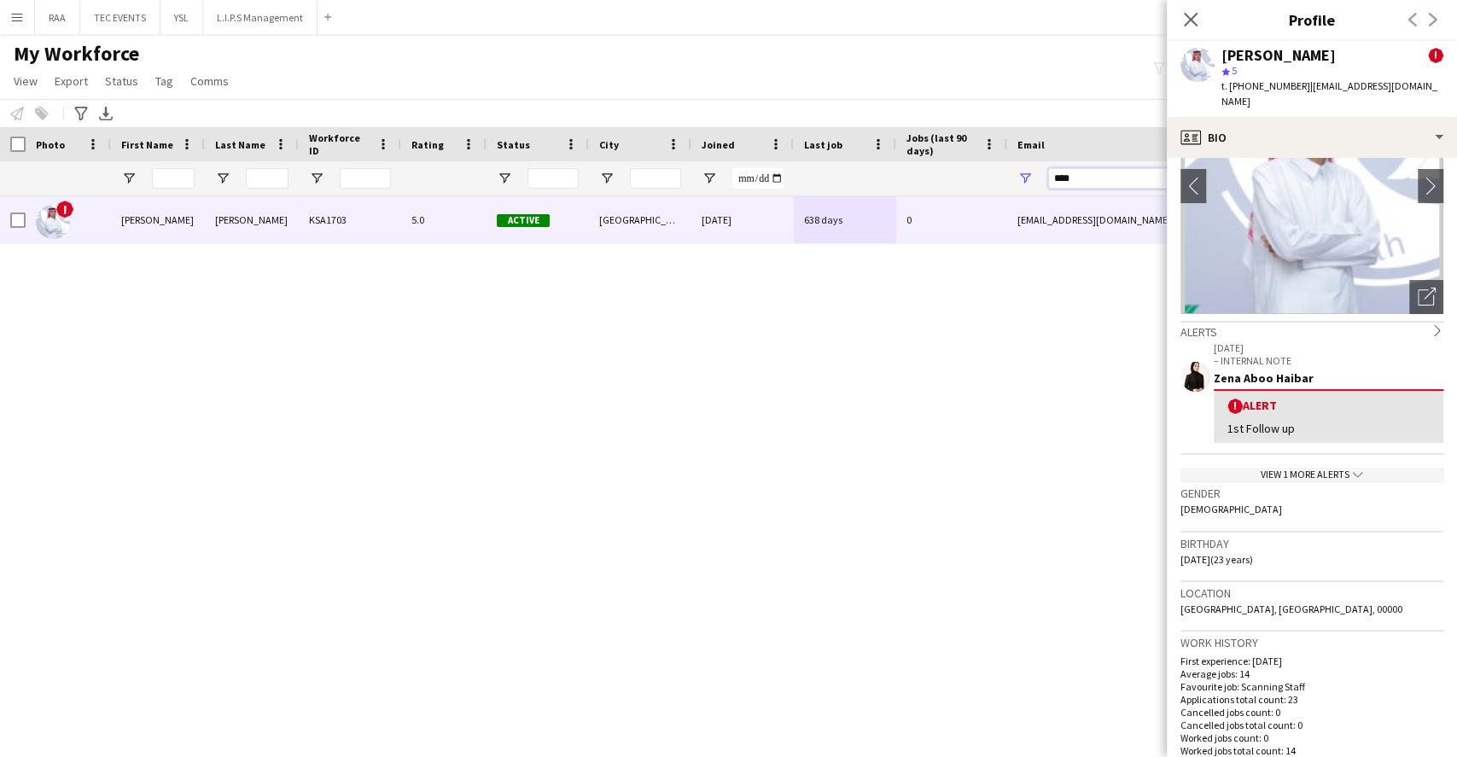
drag, startPoint x: 1111, startPoint y: 176, endPoint x: 768, endPoint y: 181, distance: 343.2
click at [778, 180] on div at bounding box center [925, 178] width 1851 height 34
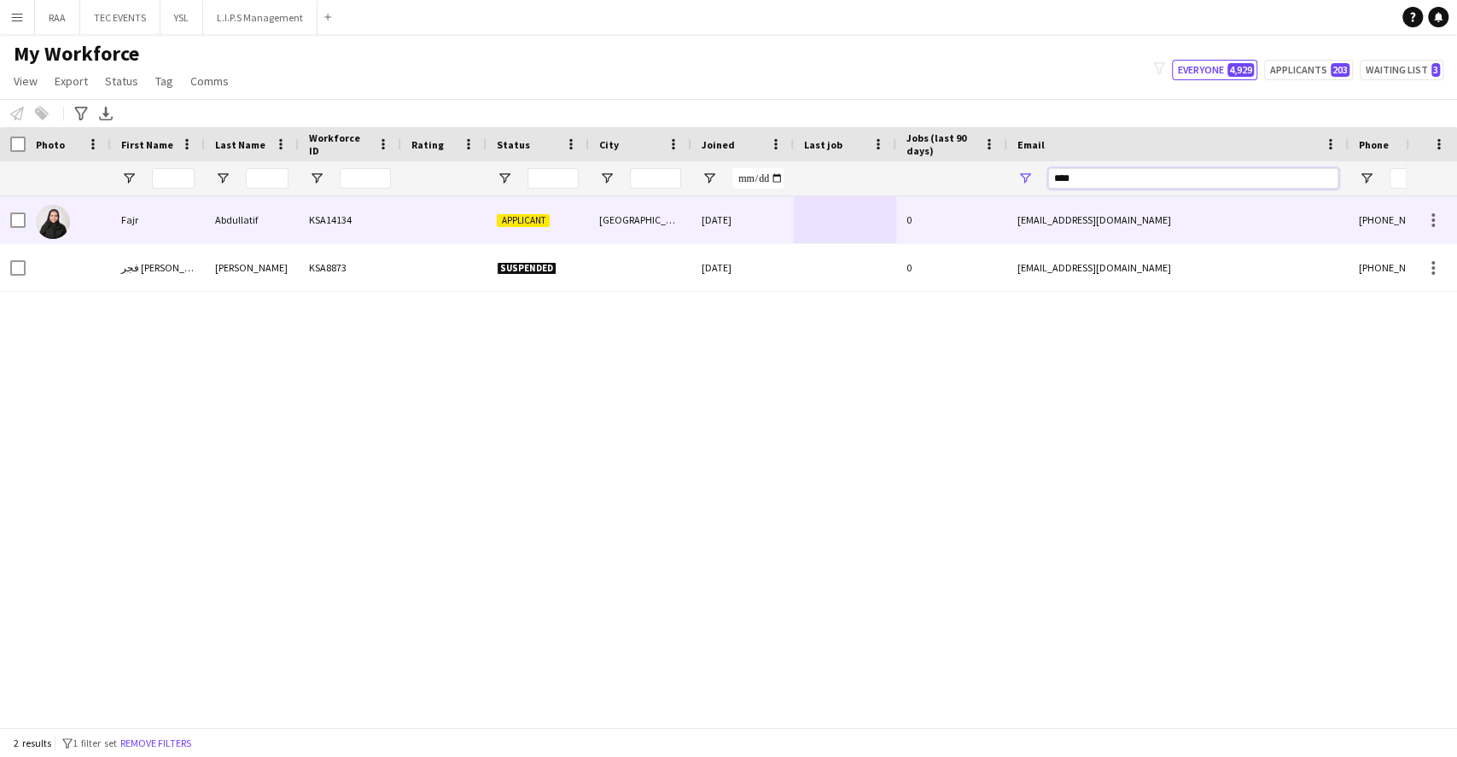
type input "****"
click at [575, 231] on div "Applicant" at bounding box center [538, 219] width 102 height 47
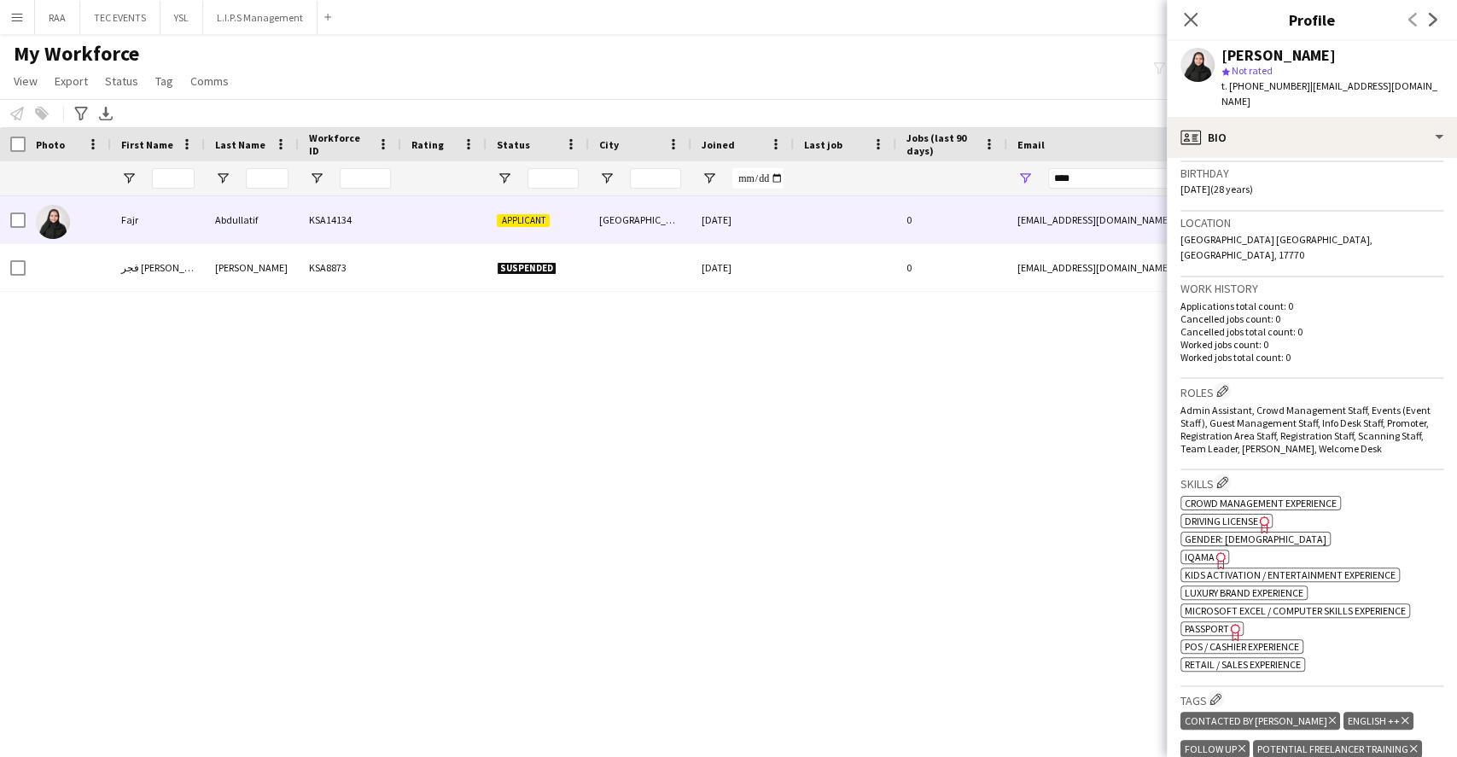
scroll to position [569, 0]
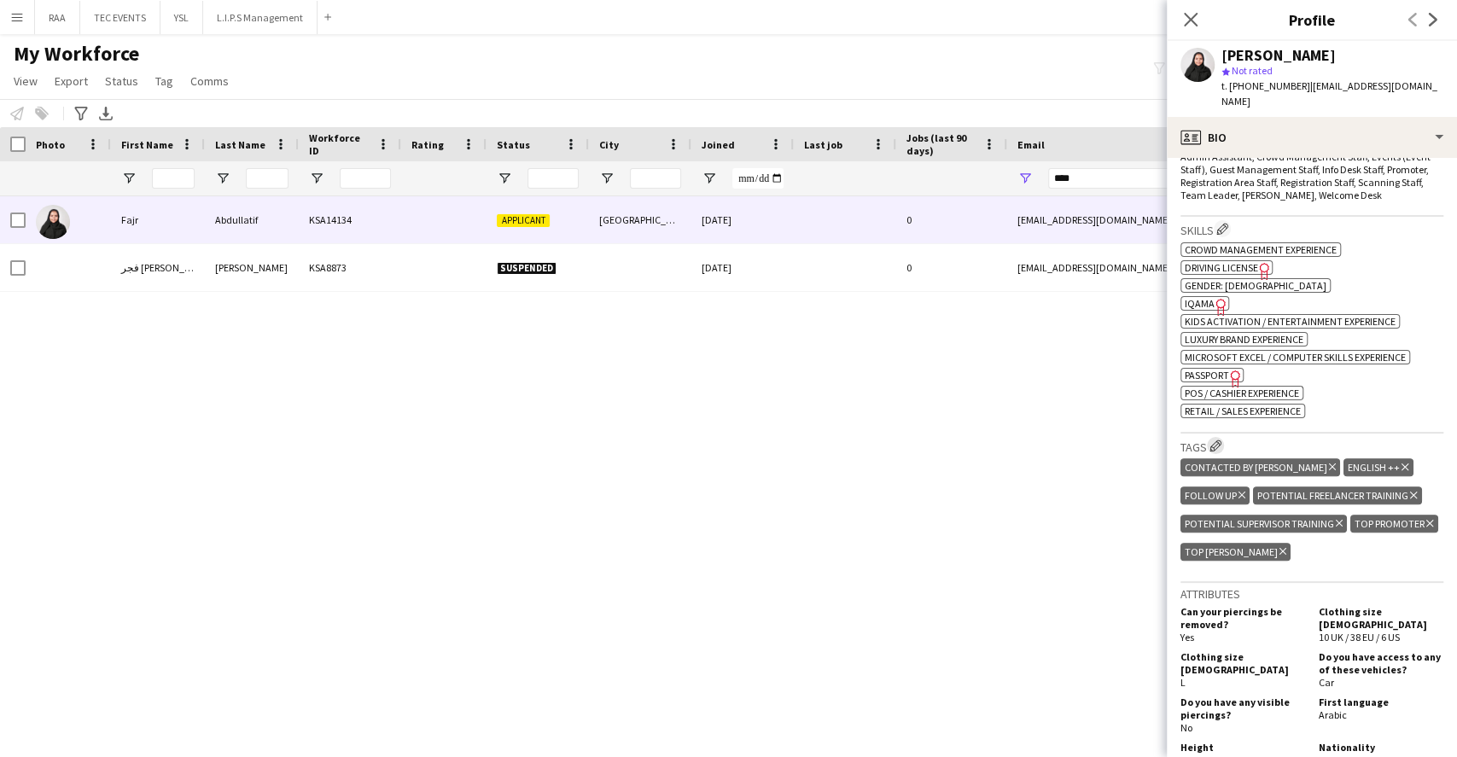
click at [1220, 440] on app-icon "Edit crew company tags" at bounding box center [1216, 446] width 12 height 12
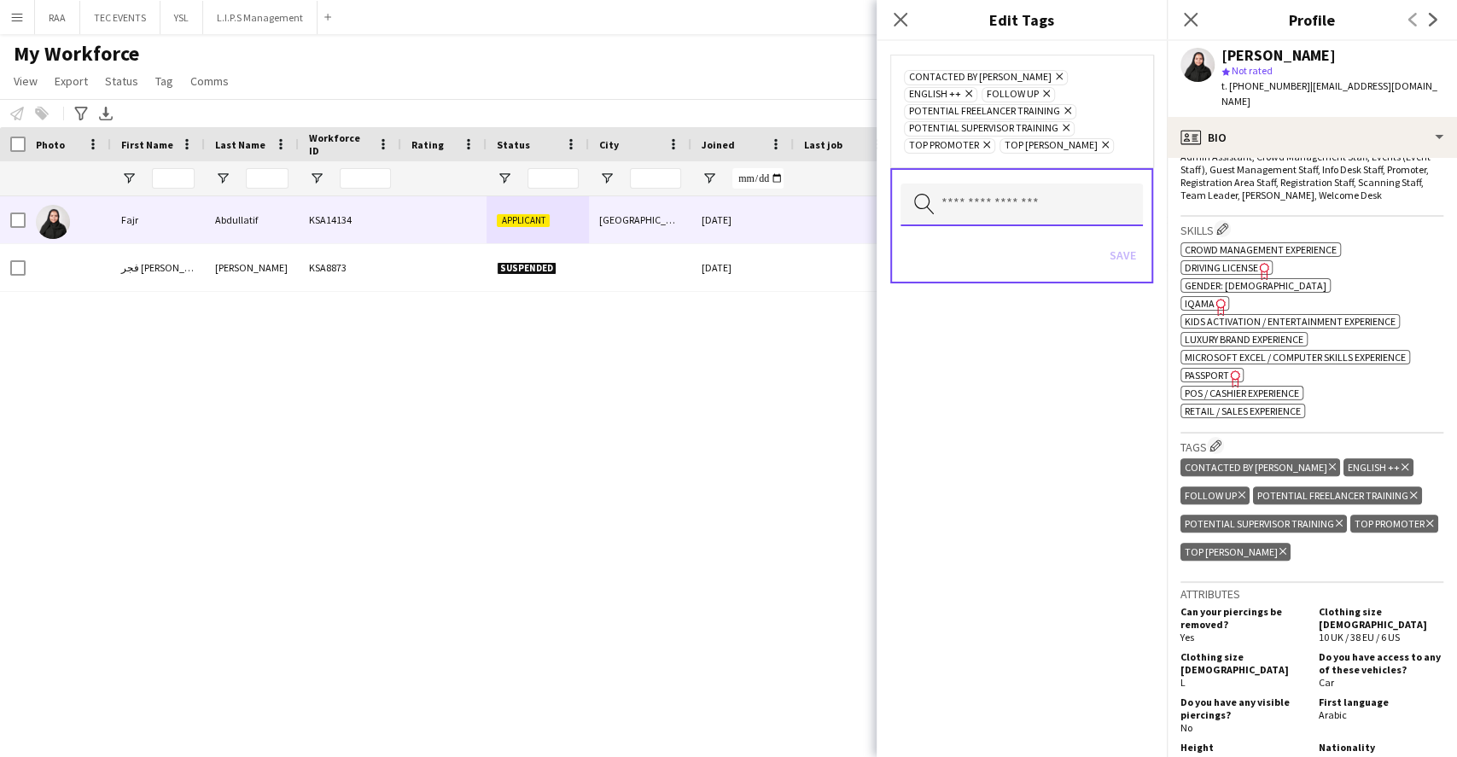
click at [990, 205] on input "text" at bounding box center [1022, 205] width 242 height 43
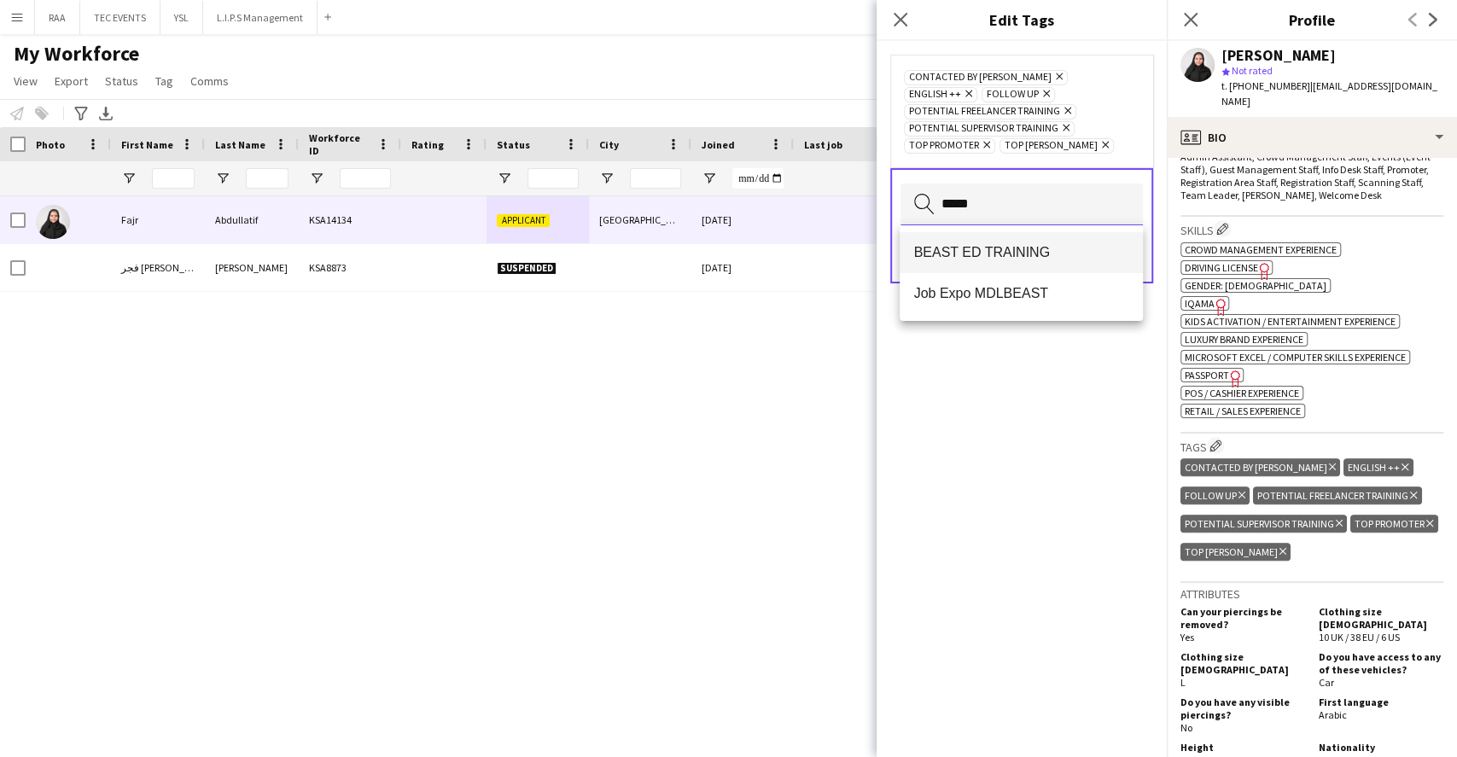
type input "*****"
click at [987, 244] on span "BEAST ED TRAINING" at bounding box center [1020, 252] width 215 height 16
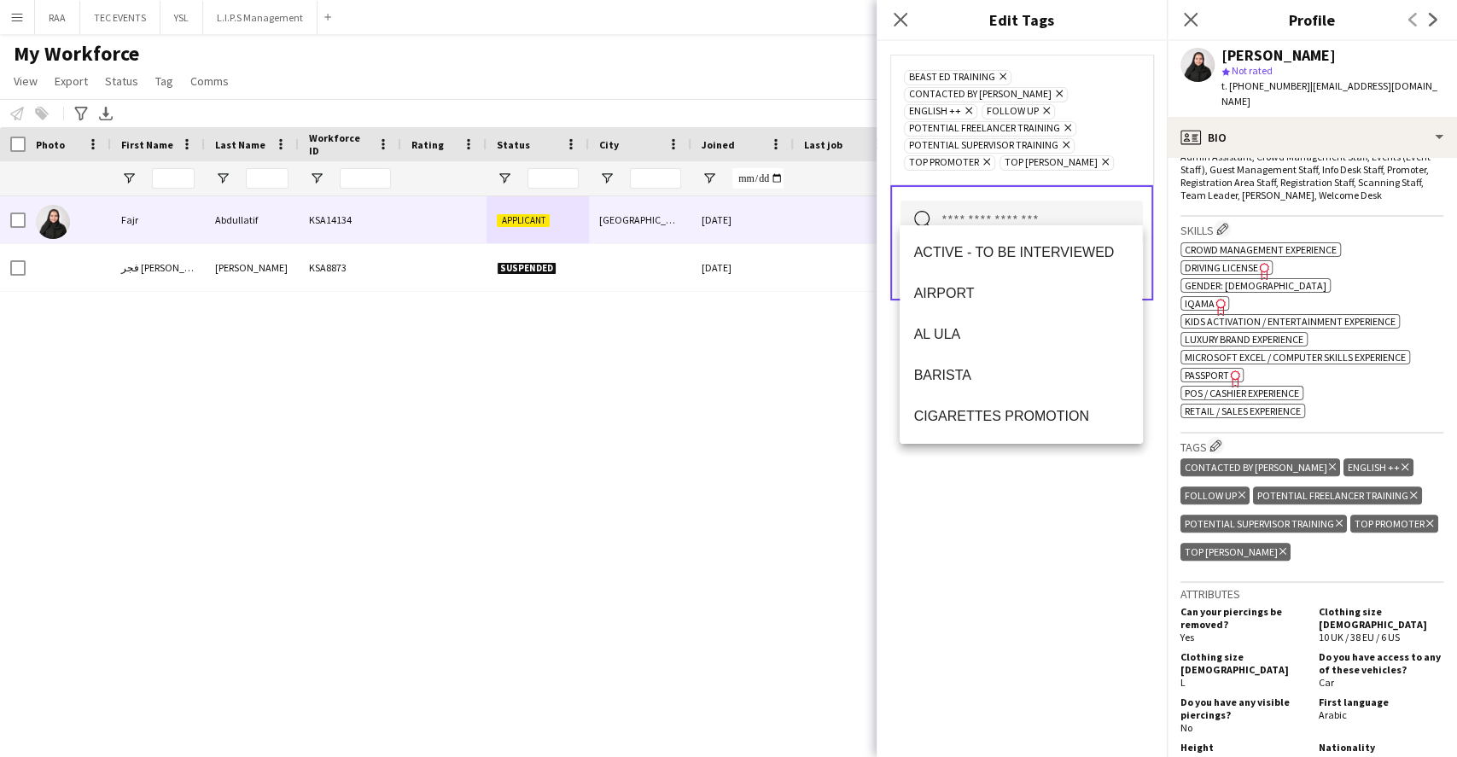
click at [1121, 545] on div "BEAST ED TRAINING Remove CONTACTED BY OBADA Remove ENGLISH ++ Remove FOLLOW UP …" at bounding box center [1022, 399] width 290 height 716
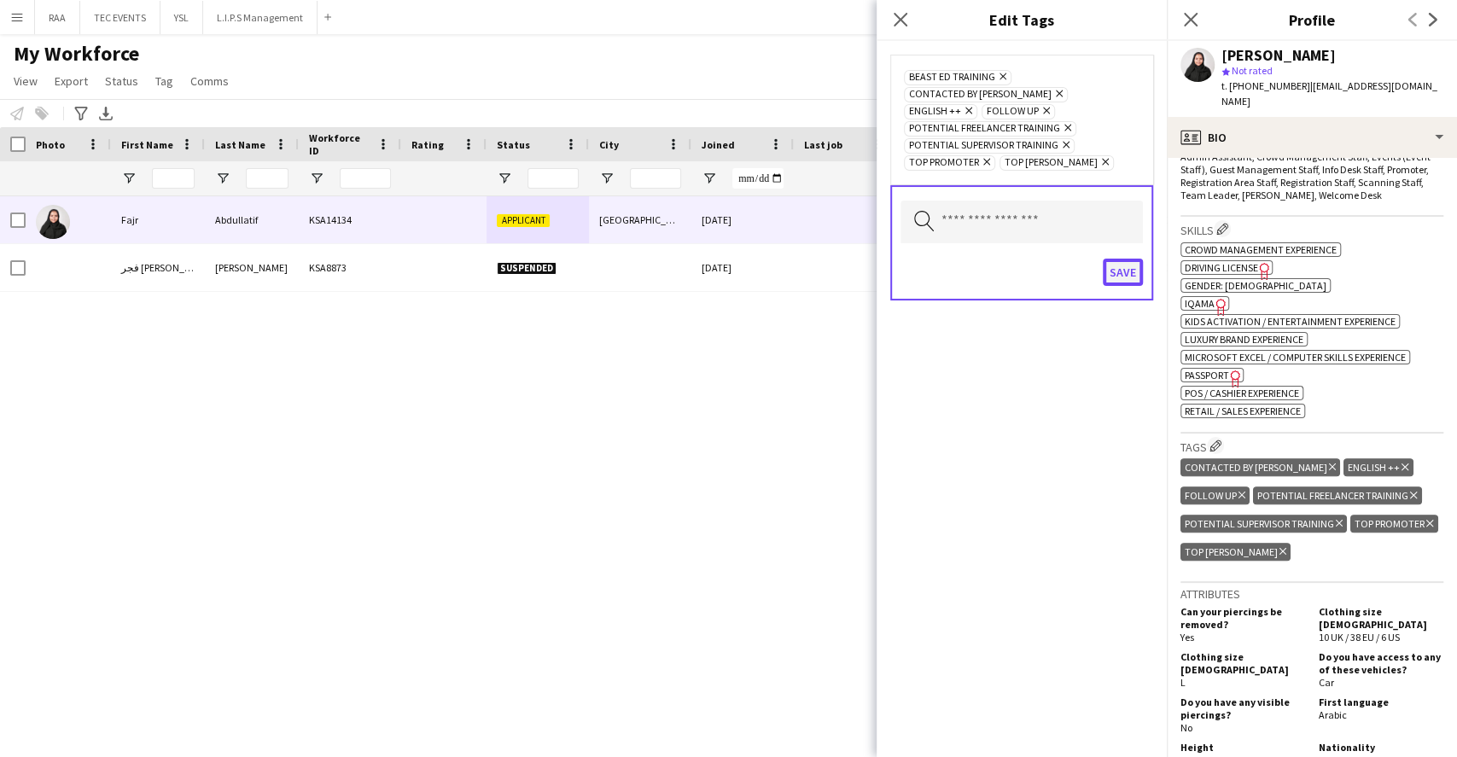
click at [1126, 259] on button "Save" at bounding box center [1123, 272] width 40 height 27
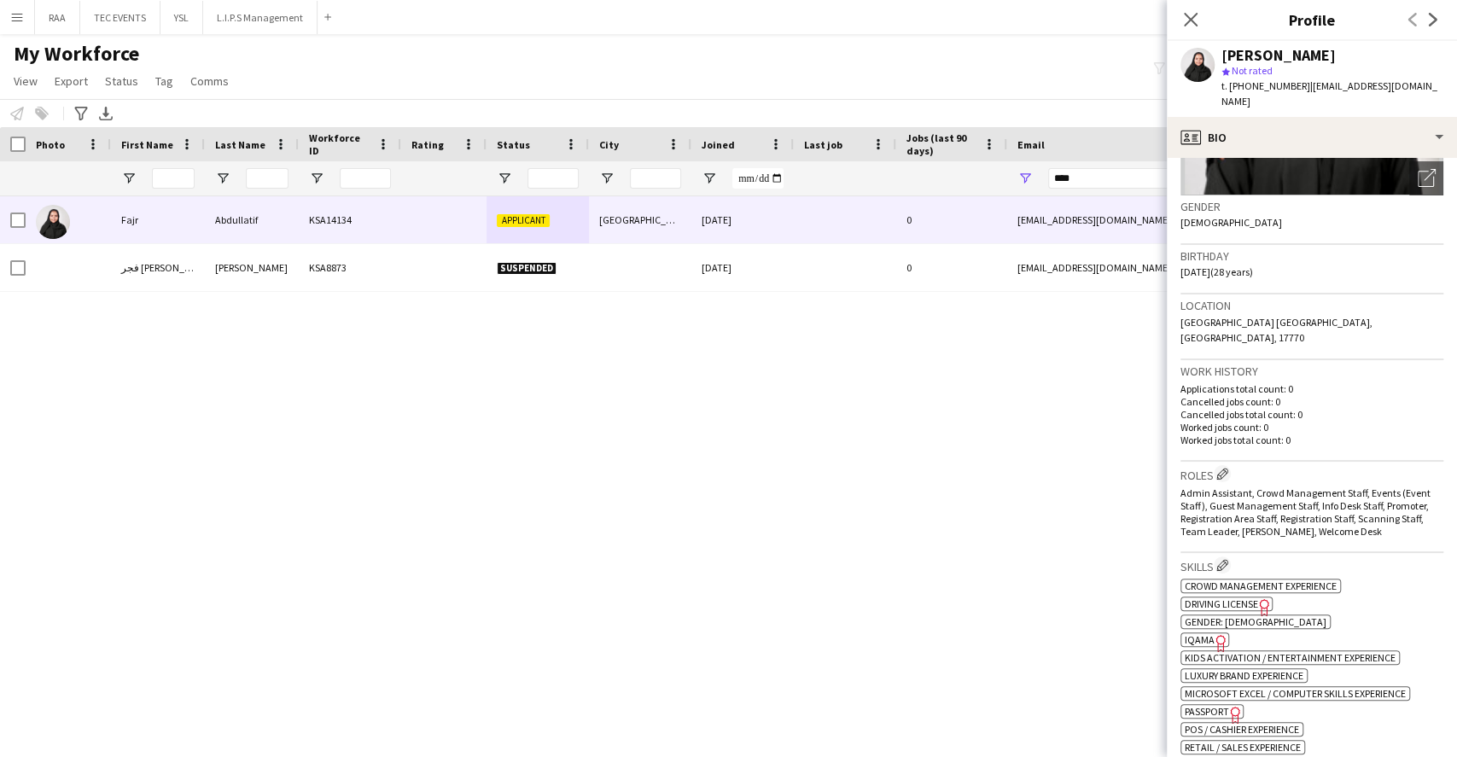
scroll to position [227, 0]
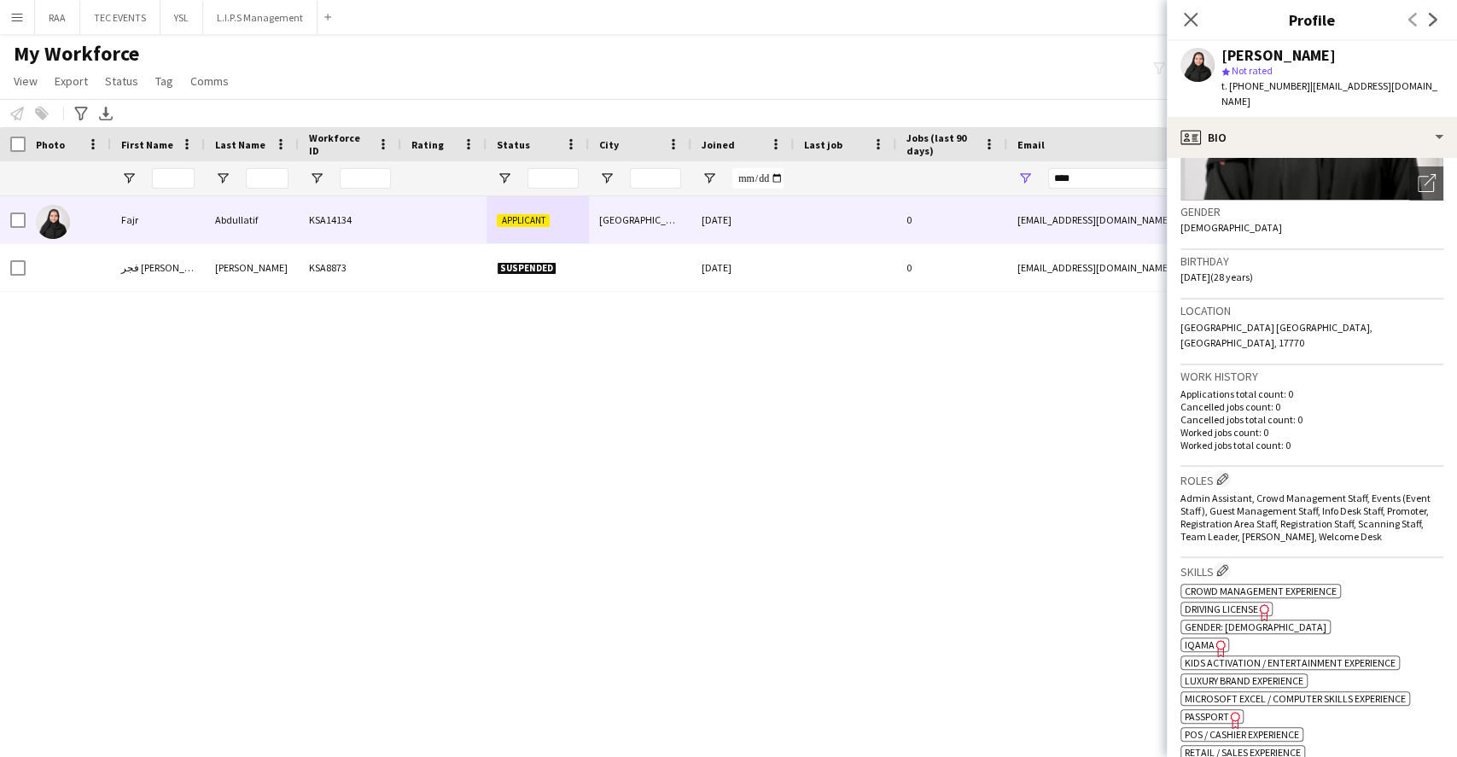
click at [1233, 470] on h3 "Roles Edit crew company roles" at bounding box center [1312, 479] width 263 height 18
click at [1227, 473] on app-icon "Edit crew company roles" at bounding box center [1222, 479] width 12 height 12
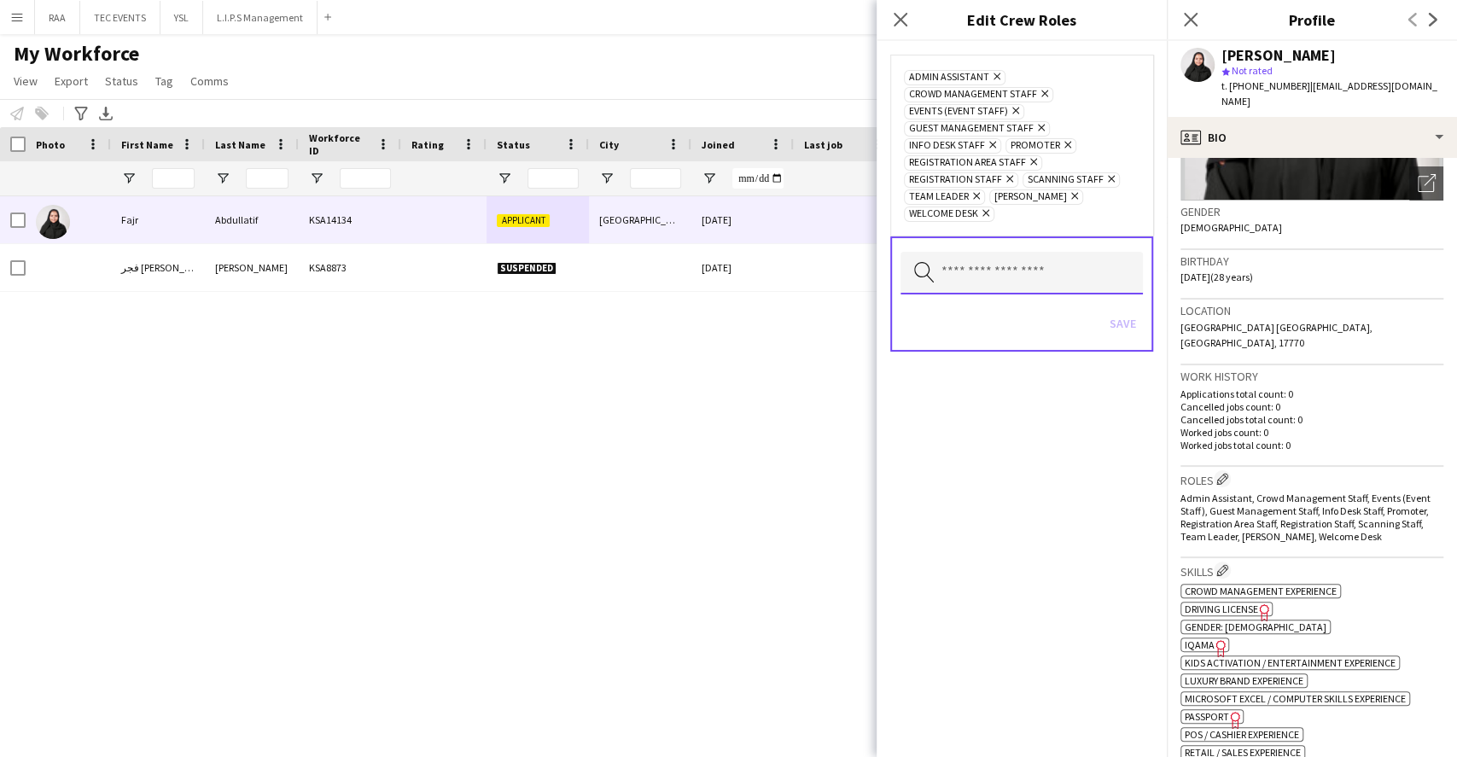
click at [1097, 252] on input "text" at bounding box center [1022, 273] width 242 height 43
type input "*"
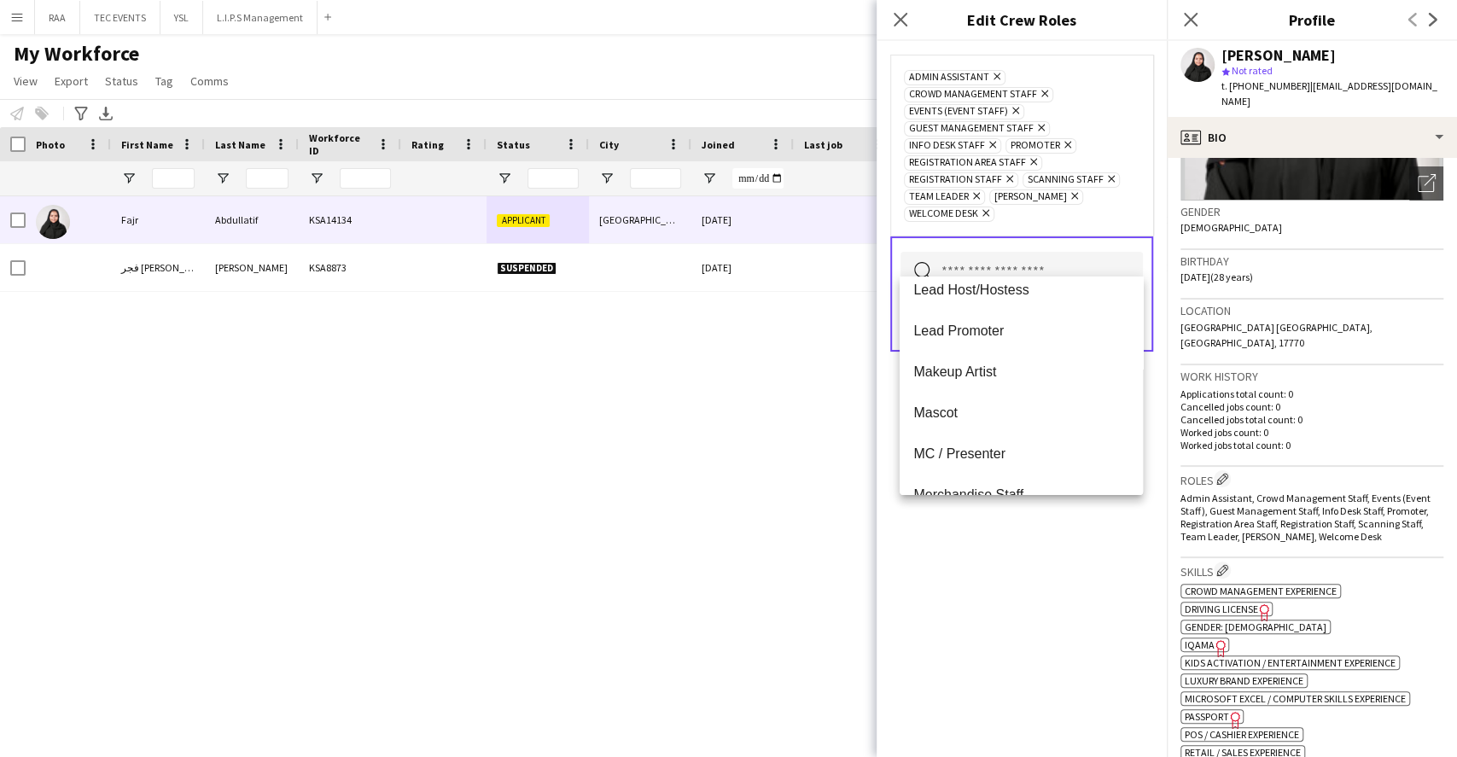
scroll to position [0, 0]
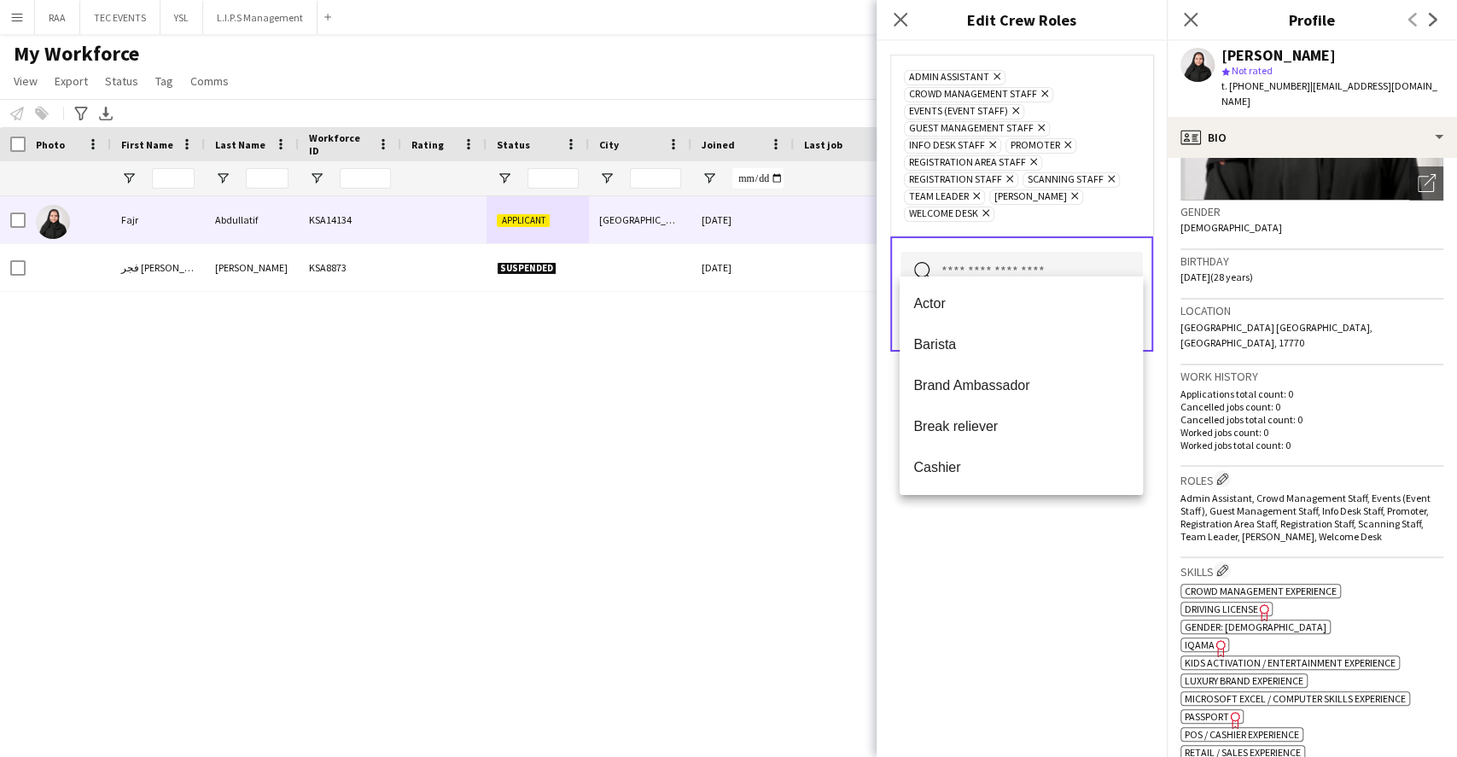
click at [1044, 597] on div "Admin Assistant Remove Crowd Management Staff Remove Events (Event Staff) Remov…" at bounding box center [1022, 399] width 290 height 716
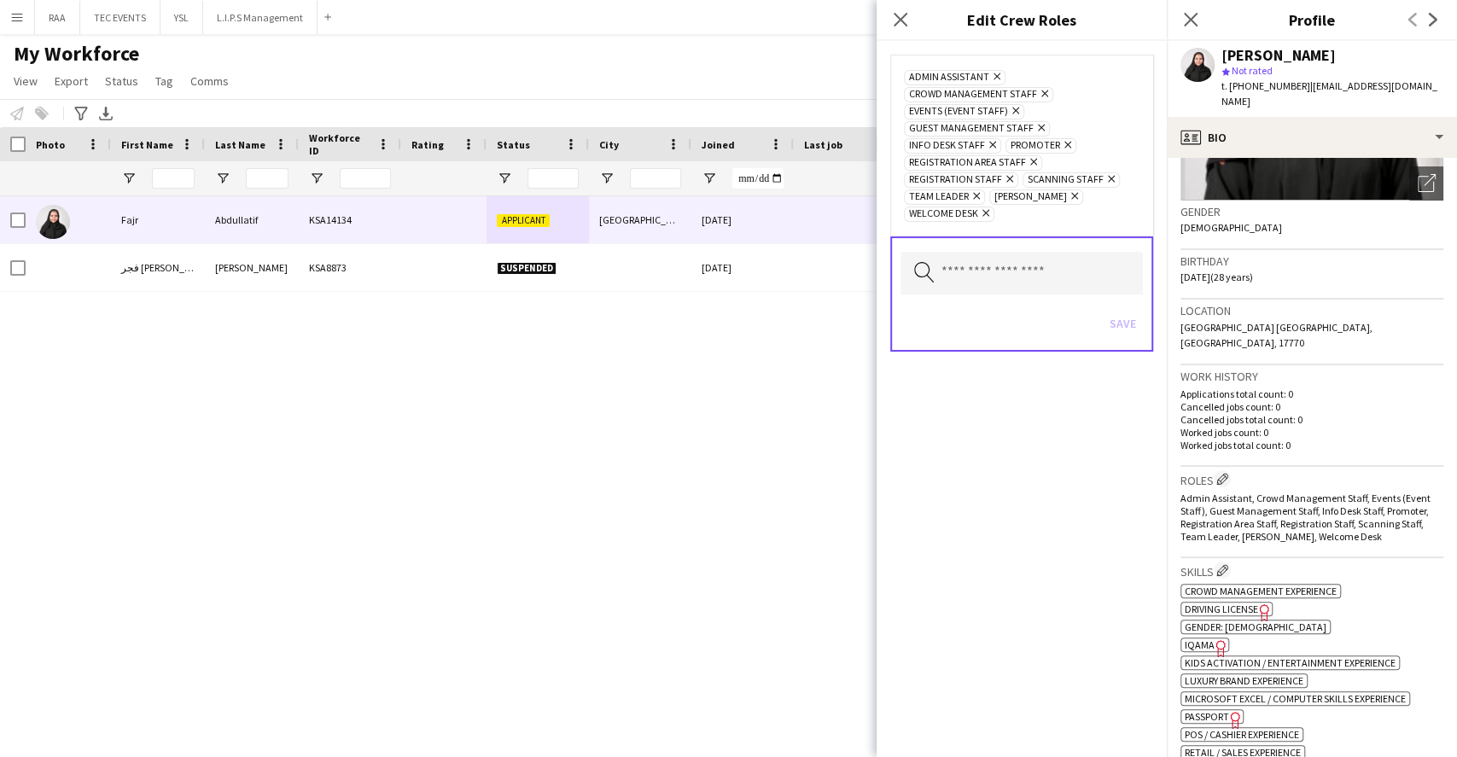
click at [1311, 321] on span "[GEOGRAPHIC_DATA] [GEOGRAPHIC_DATA], [GEOGRAPHIC_DATA], 17770" at bounding box center [1277, 335] width 192 height 28
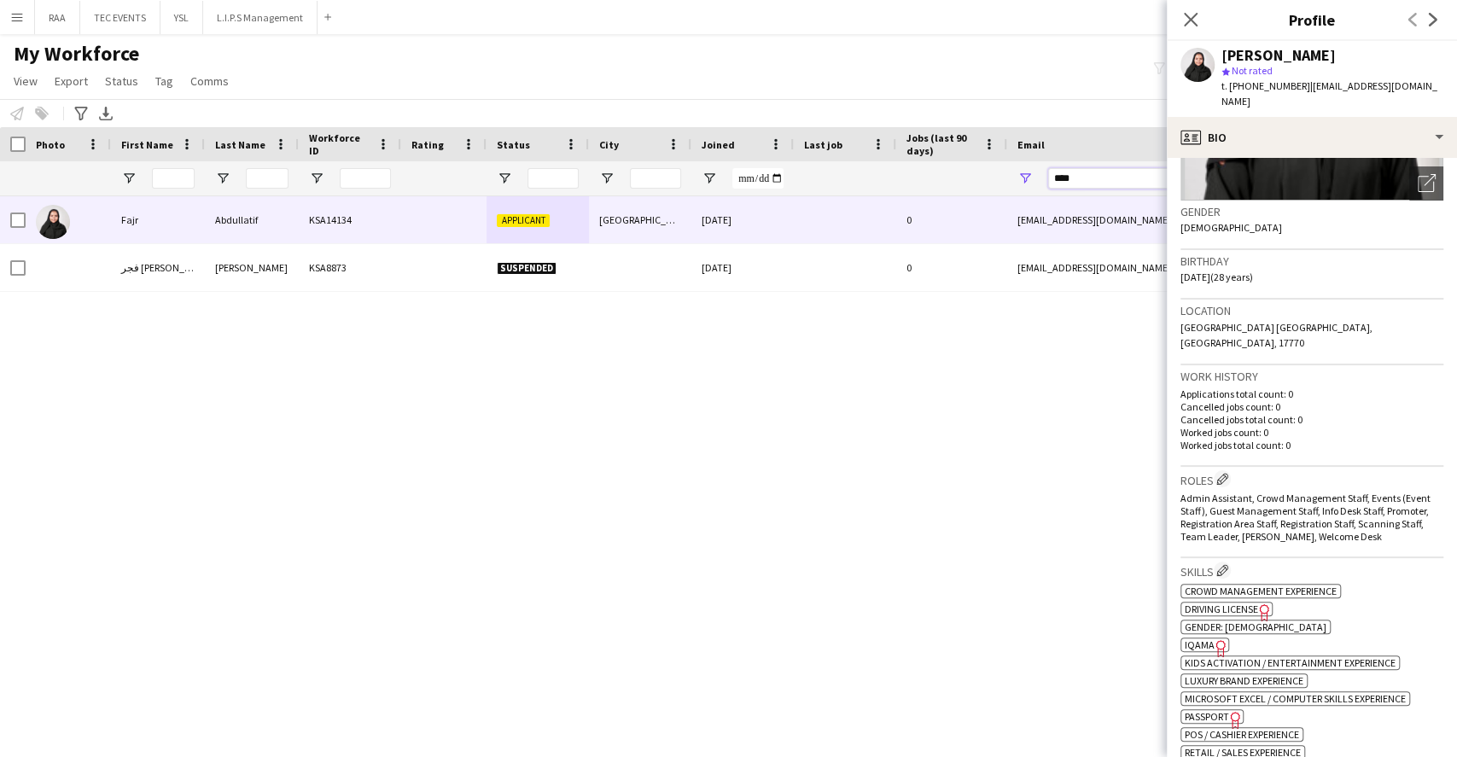
drag, startPoint x: 1089, startPoint y: 184, endPoint x: 970, endPoint y: 177, distance: 119.8
click at [971, 176] on div at bounding box center [925, 178] width 1851 height 34
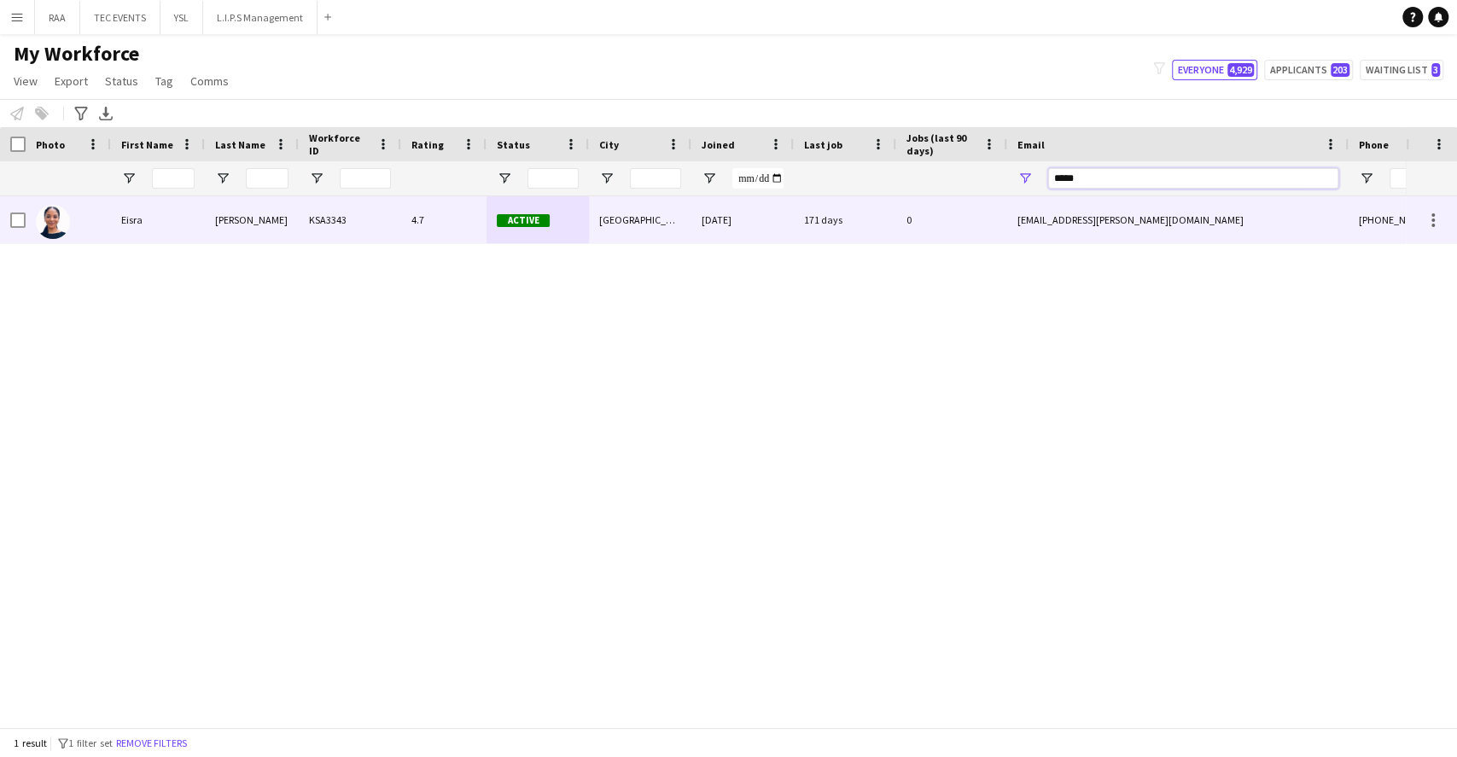
type input "*****"
click at [491, 240] on div "Active" at bounding box center [538, 219] width 102 height 47
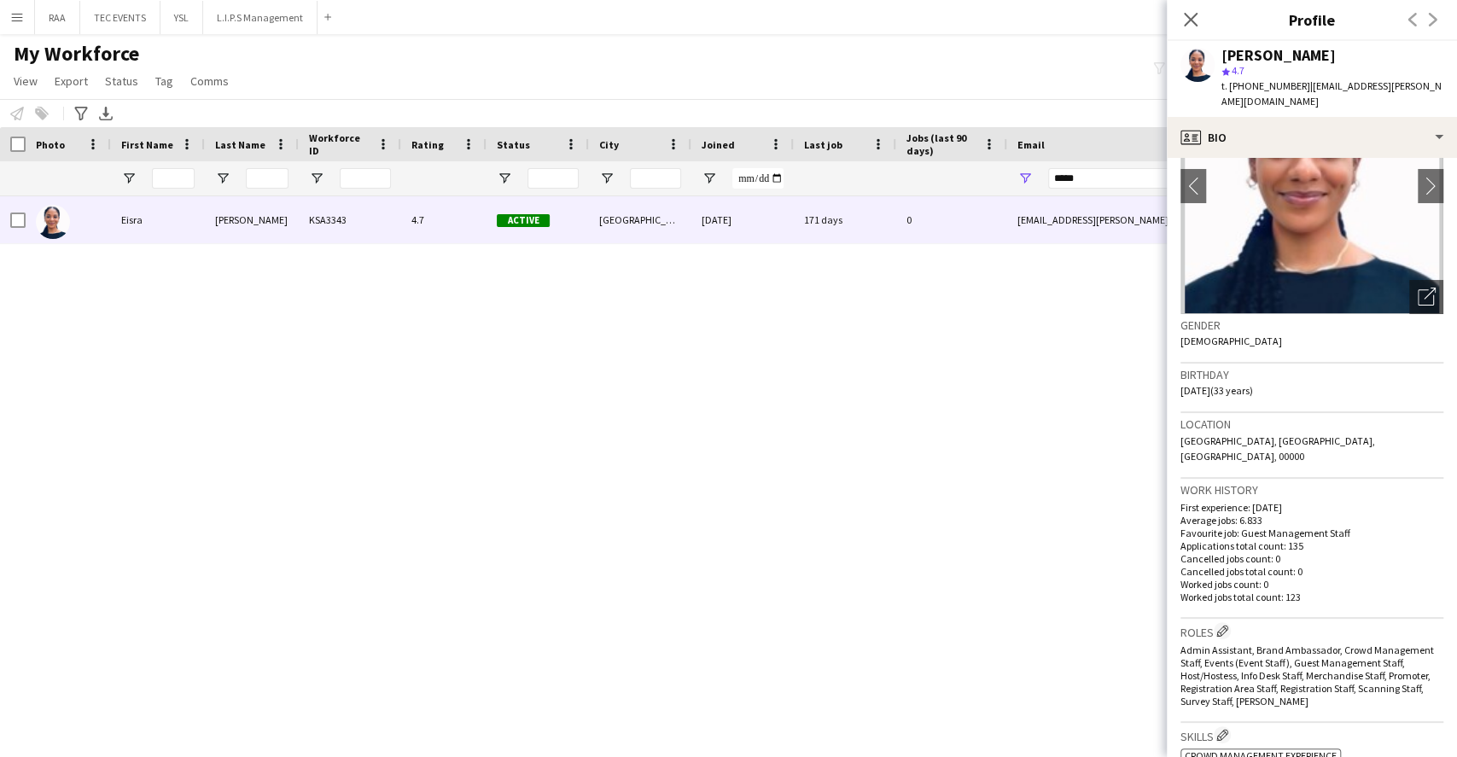
scroll to position [341, 0]
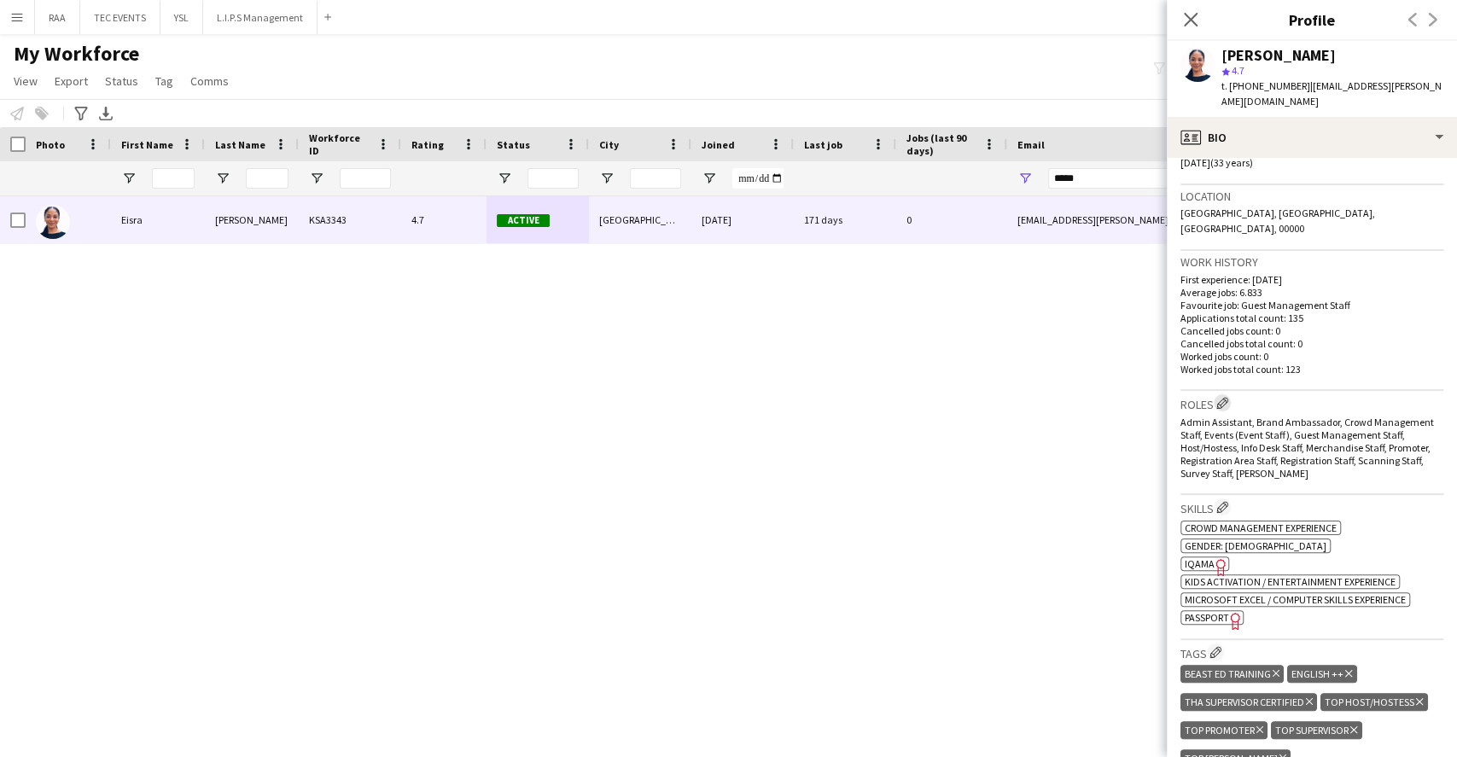
click at [1231, 394] on button "Edit crew company roles" at bounding box center [1222, 402] width 17 height 17
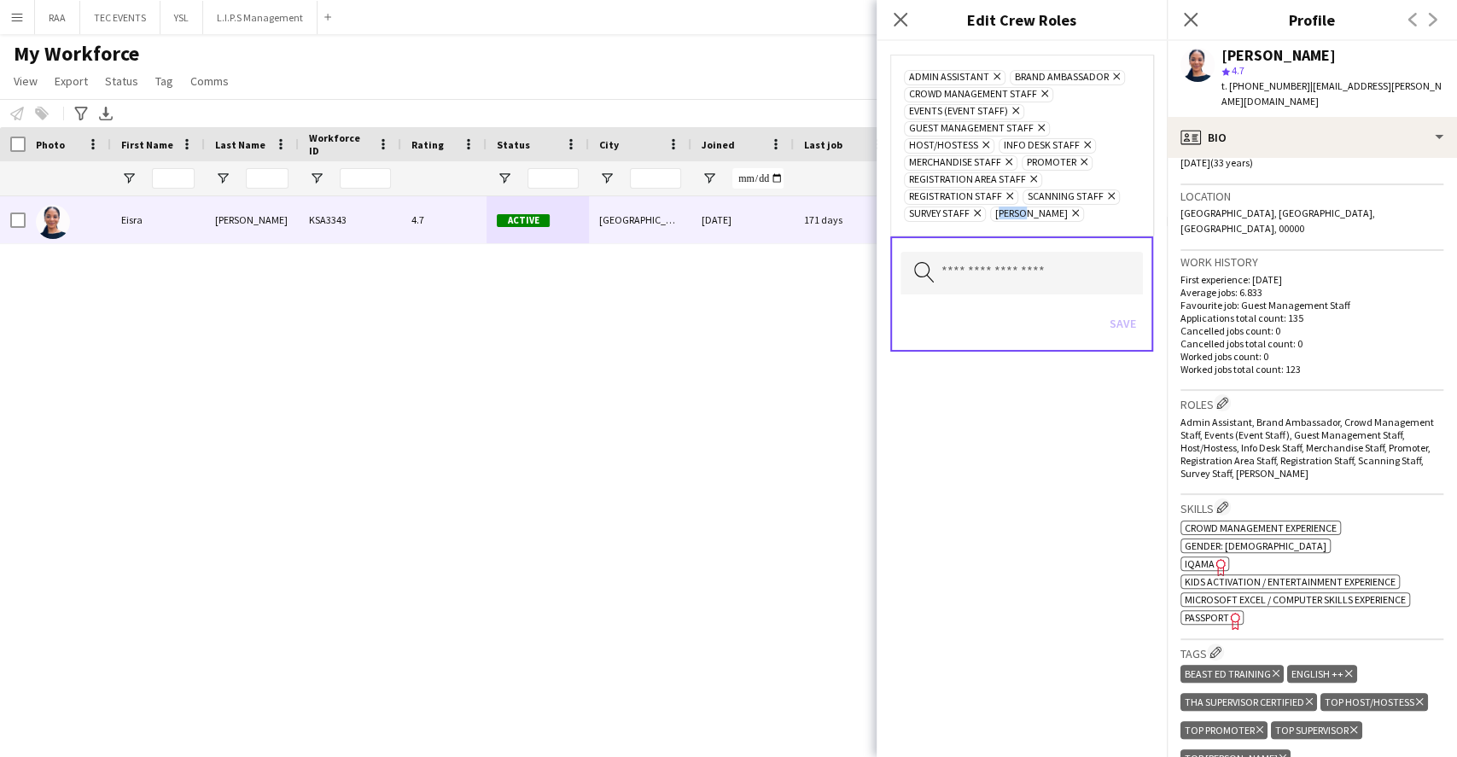
click at [990, 230] on div "Admin Assistant Remove Brand Ambassador Remove Crowd Management Staff Remove Ev…" at bounding box center [1021, 145] width 263 height 181
click at [995, 252] on input "text" at bounding box center [1022, 273] width 242 height 43
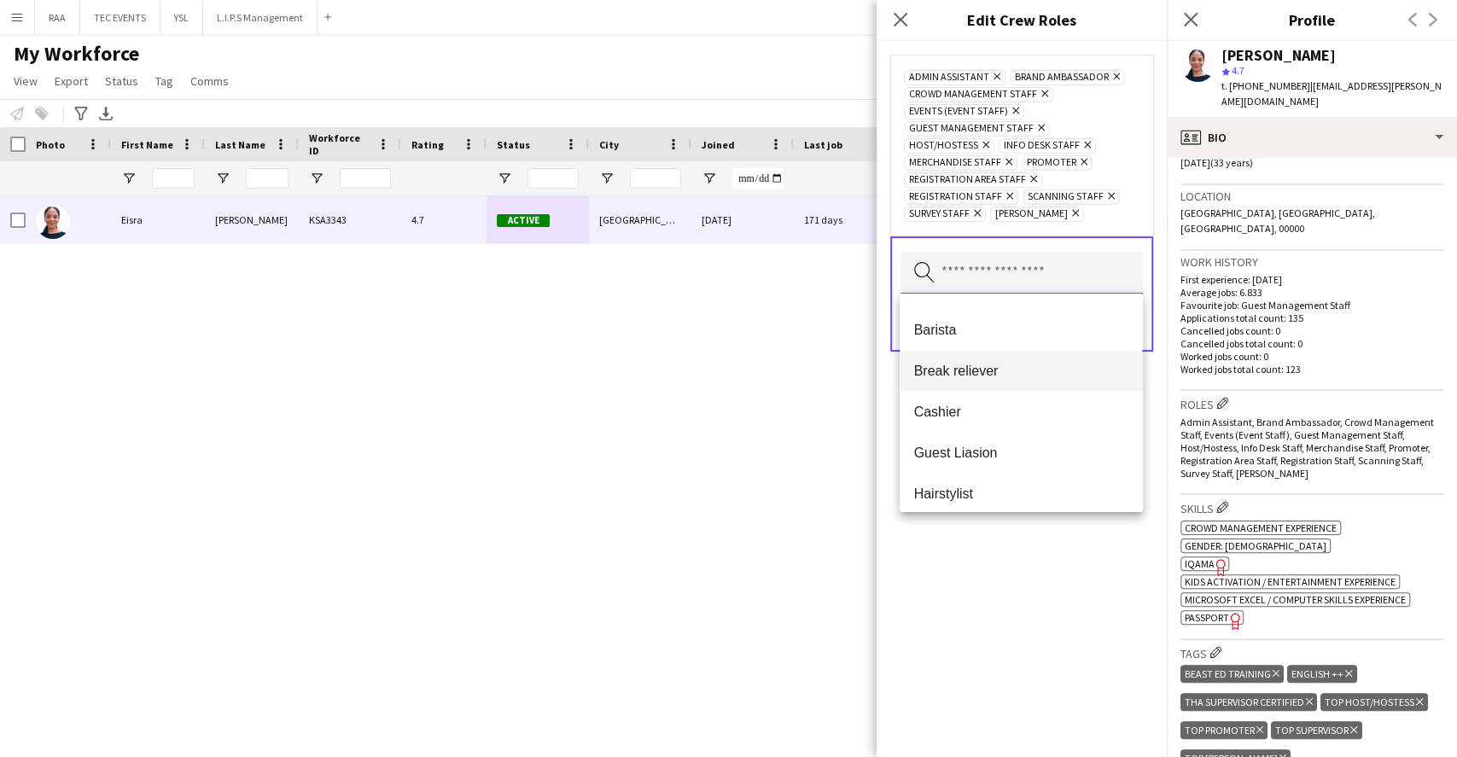
scroll to position [0, 0]
click at [915, 673] on div "Admin Assistant Remove Brand Ambassador Remove Crowd Management Staff Remove Ev…" at bounding box center [1022, 399] width 290 height 716
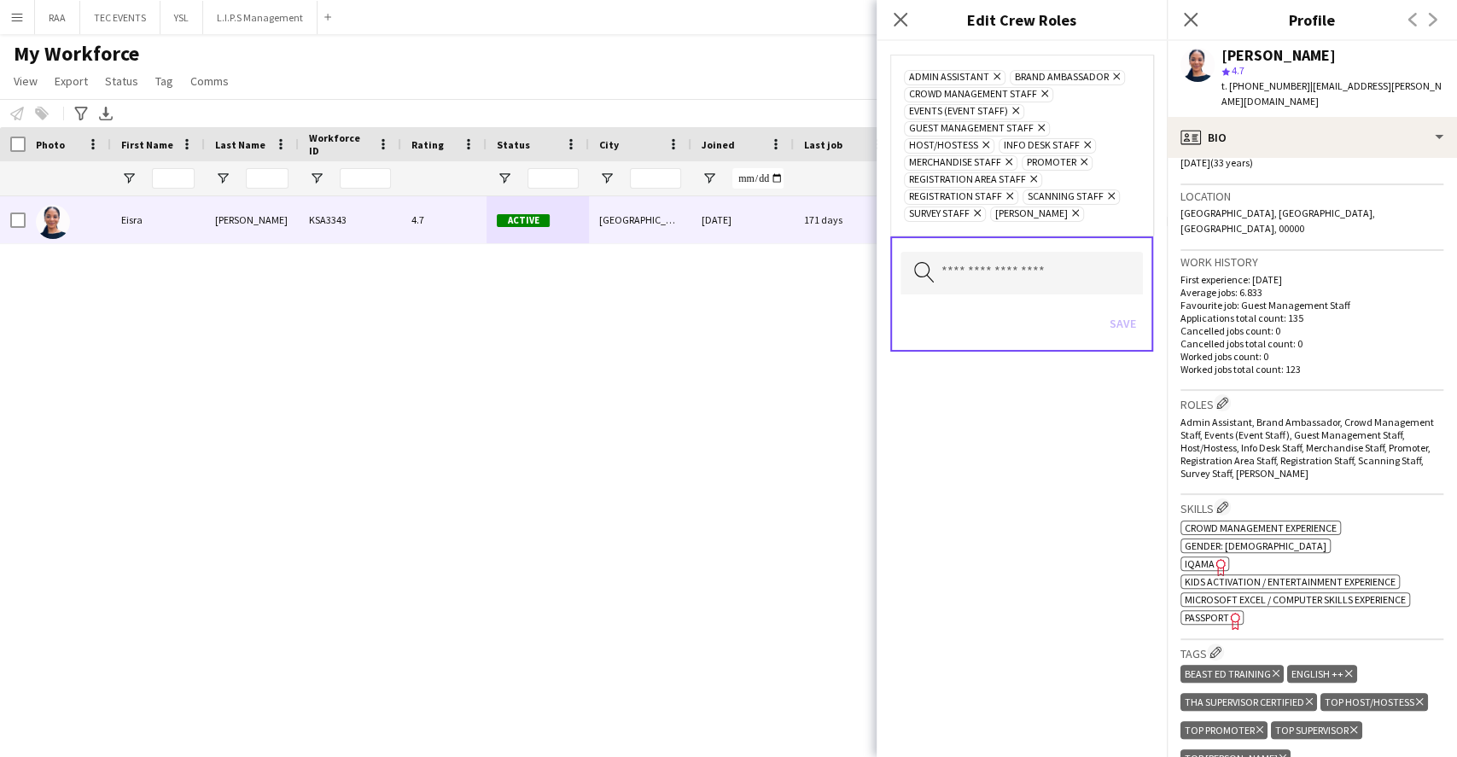
click at [1384, 394] on h3 "Roles Edit crew company roles" at bounding box center [1312, 403] width 263 height 18
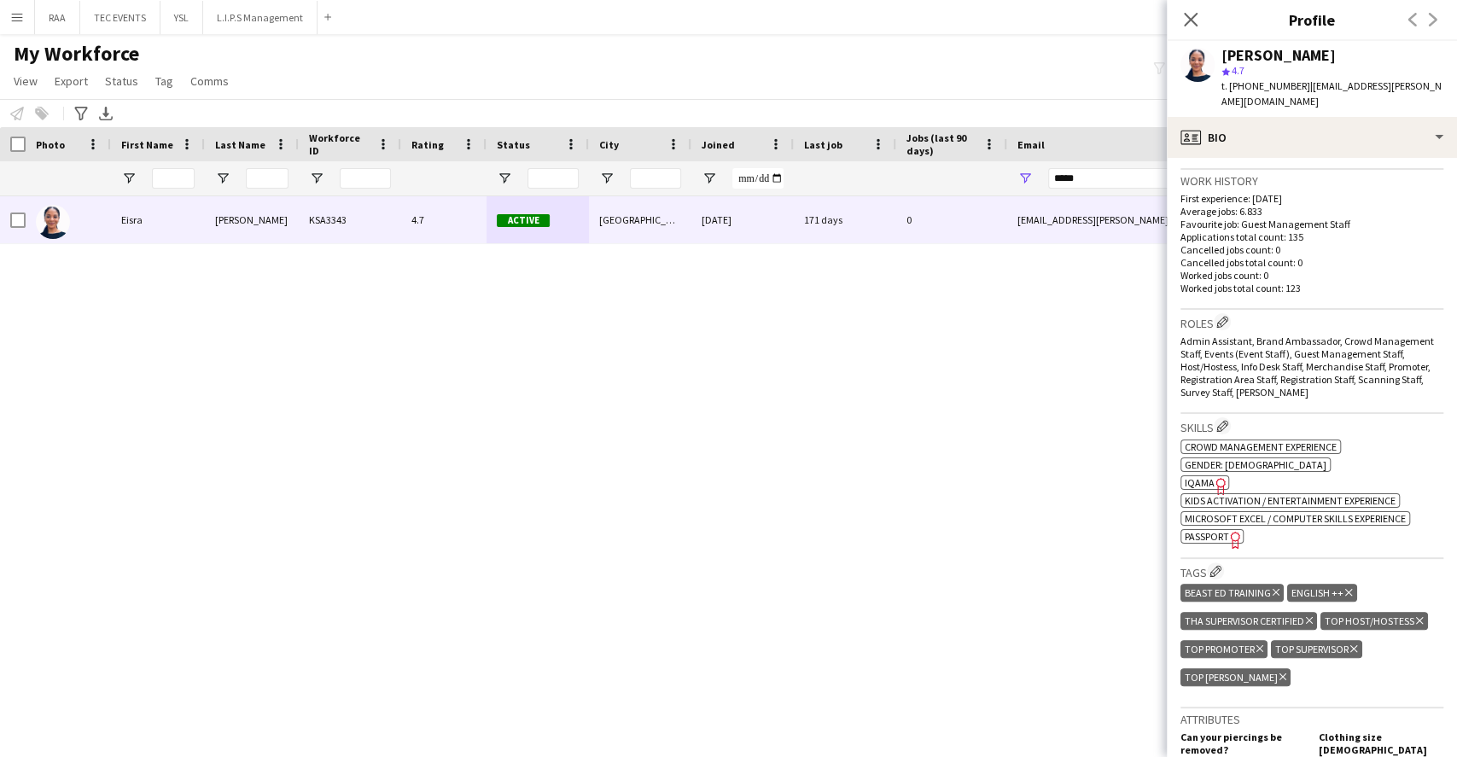
scroll to position [455, 0]
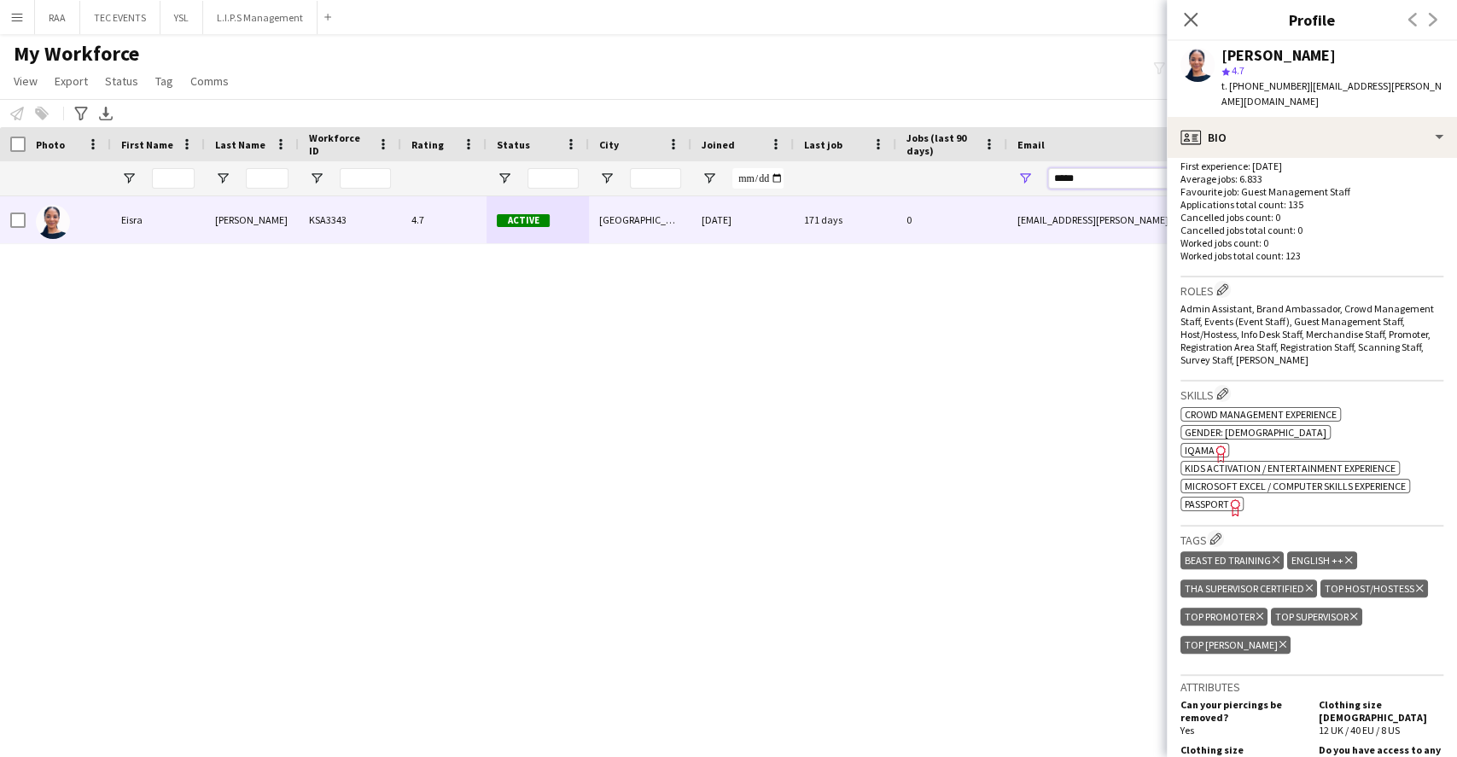
drag, startPoint x: 1006, startPoint y: 176, endPoint x: 998, endPoint y: 180, distance: 8.8
click at [961, 172] on div at bounding box center [925, 178] width 1851 height 34
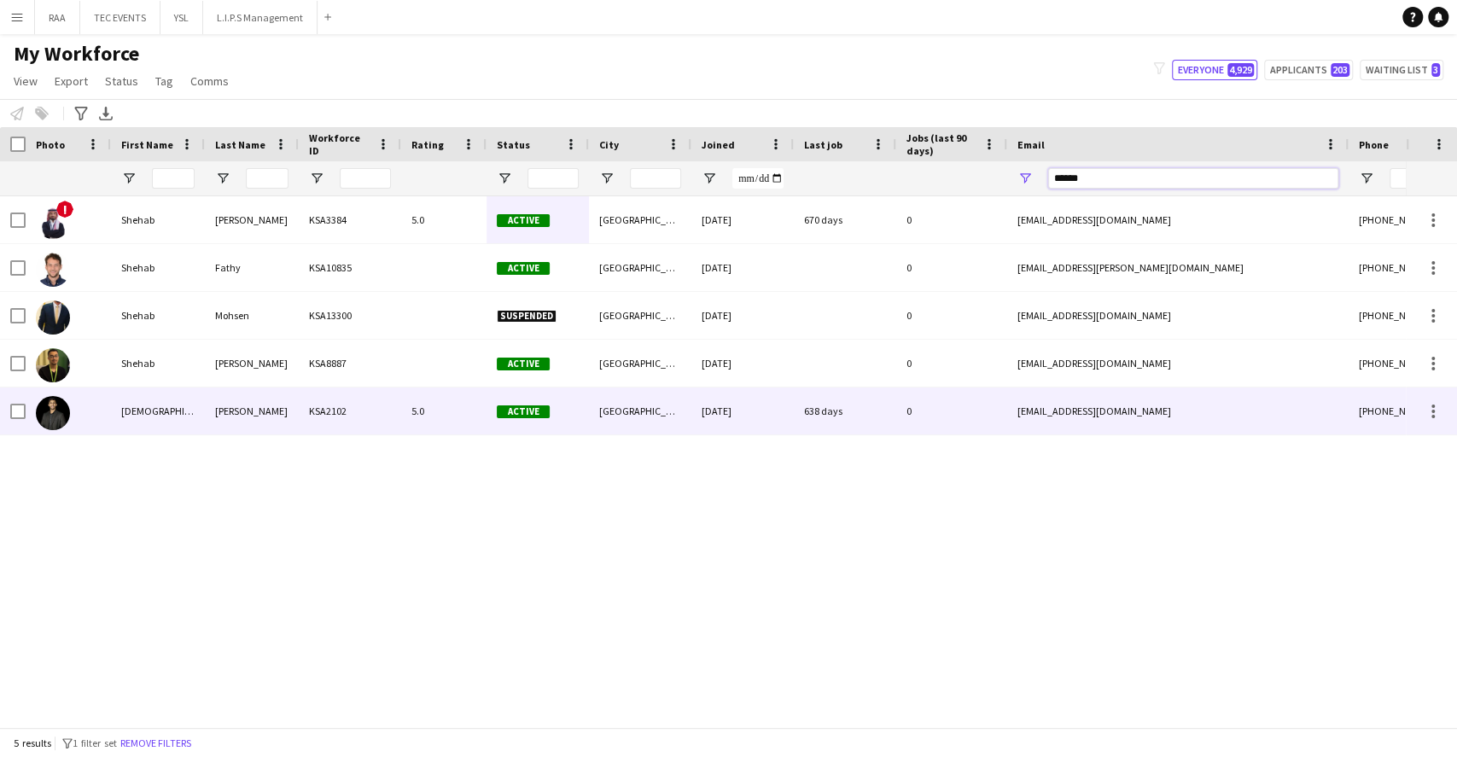
type input "******"
click at [258, 405] on div "[PERSON_NAME]" at bounding box center [252, 411] width 94 height 47
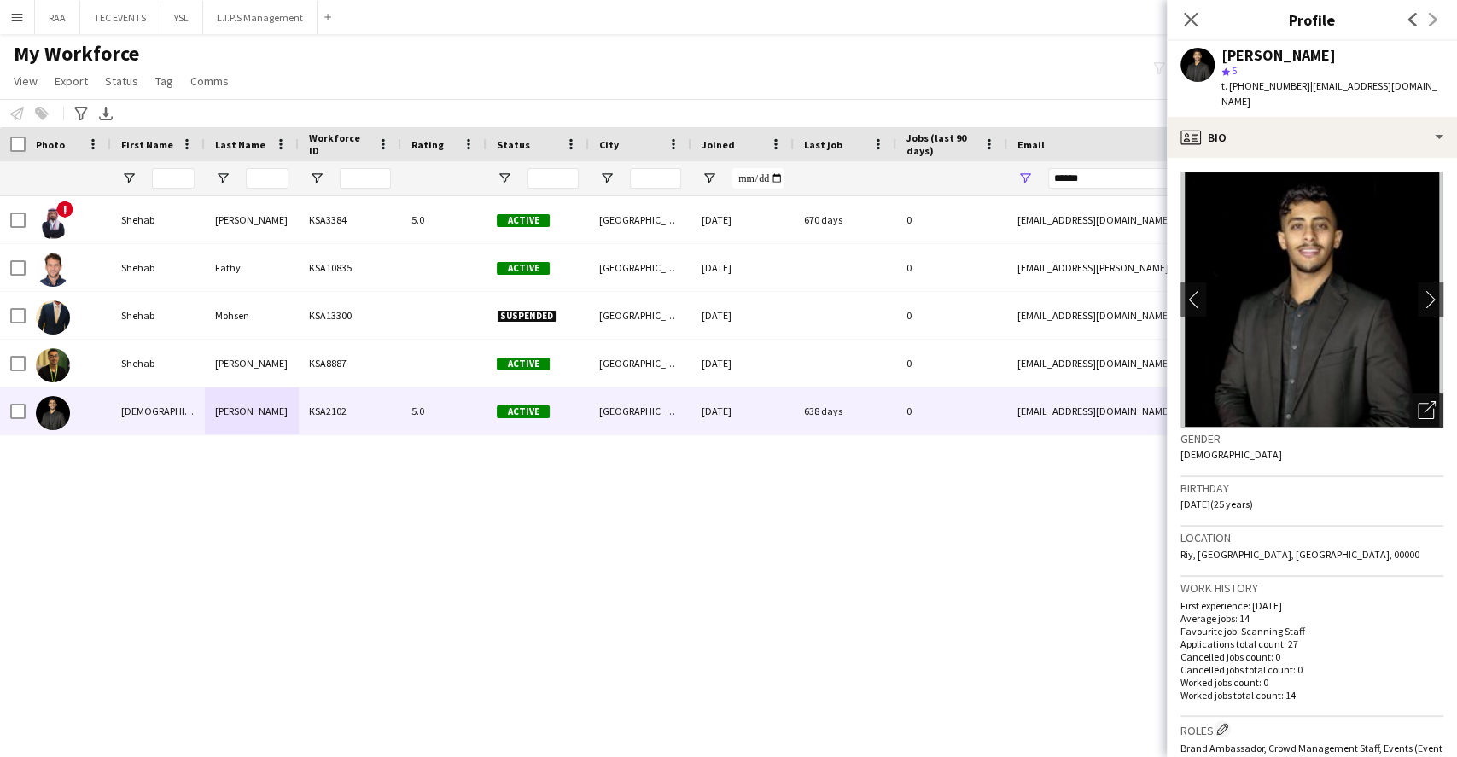
click at [1418, 401] on icon "Open photos pop-in" at bounding box center [1427, 410] width 18 height 18
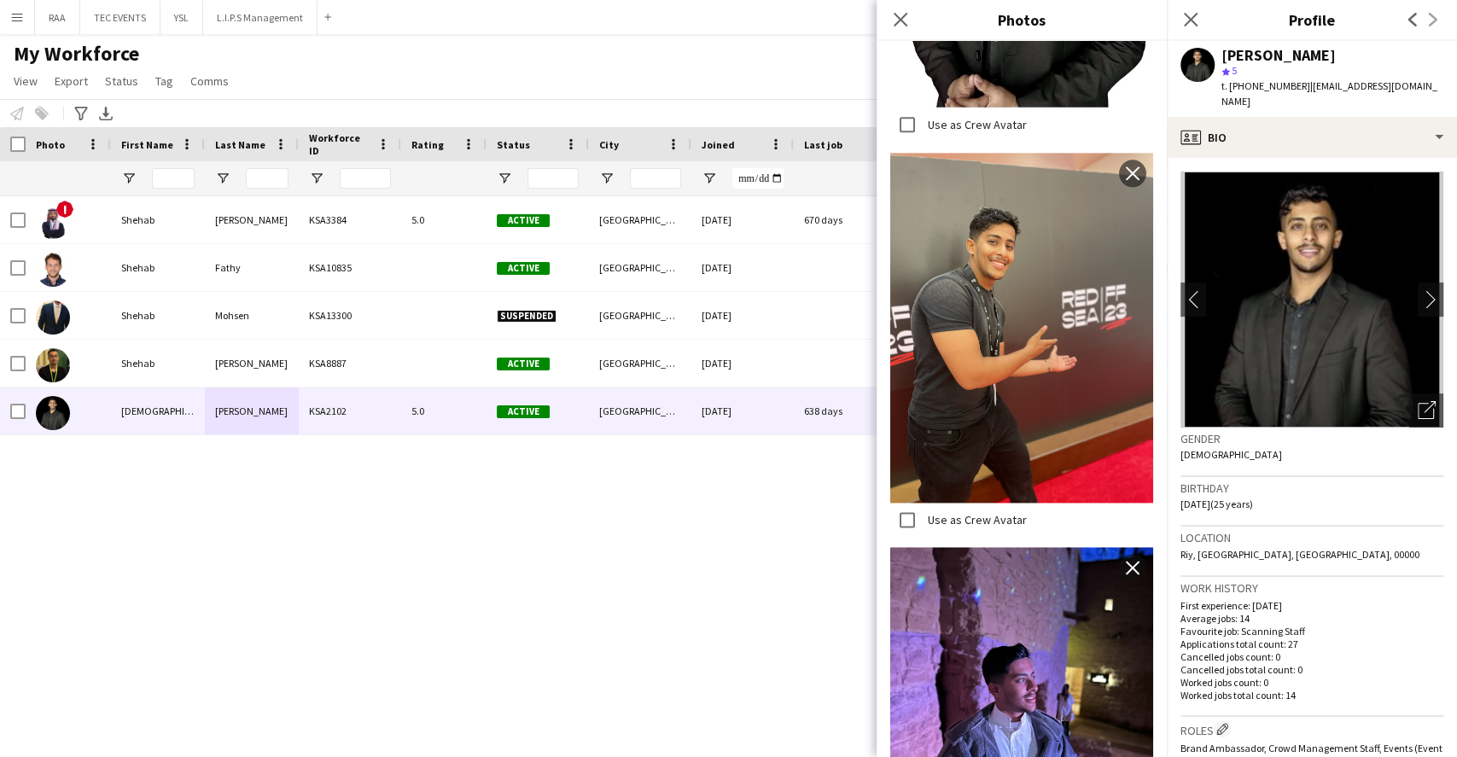
scroll to position [1503, 0]
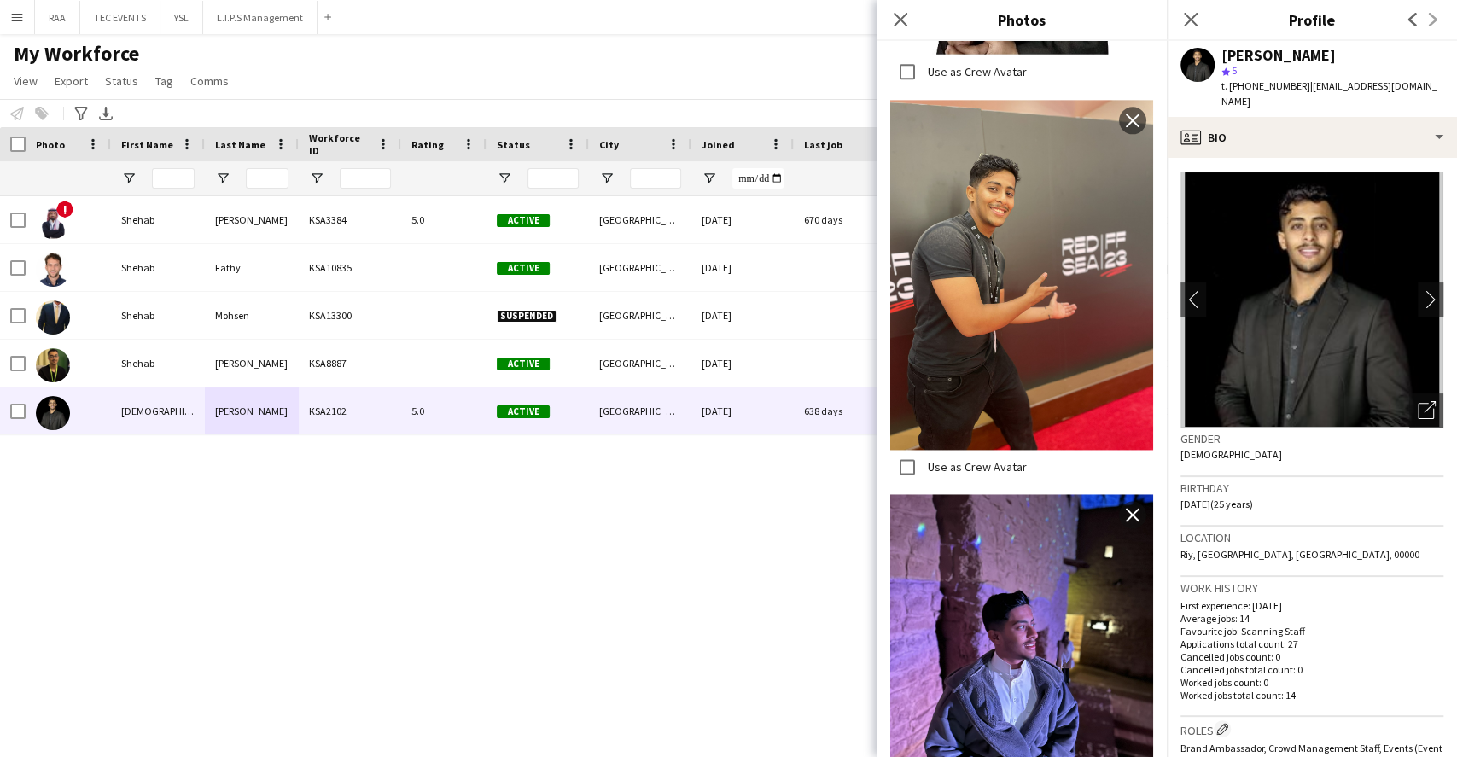
click at [1325, 488] on div "Birthday [DEMOGRAPHIC_DATA] (25 years)" at bounding box center [1312, 502] width 263 height 50
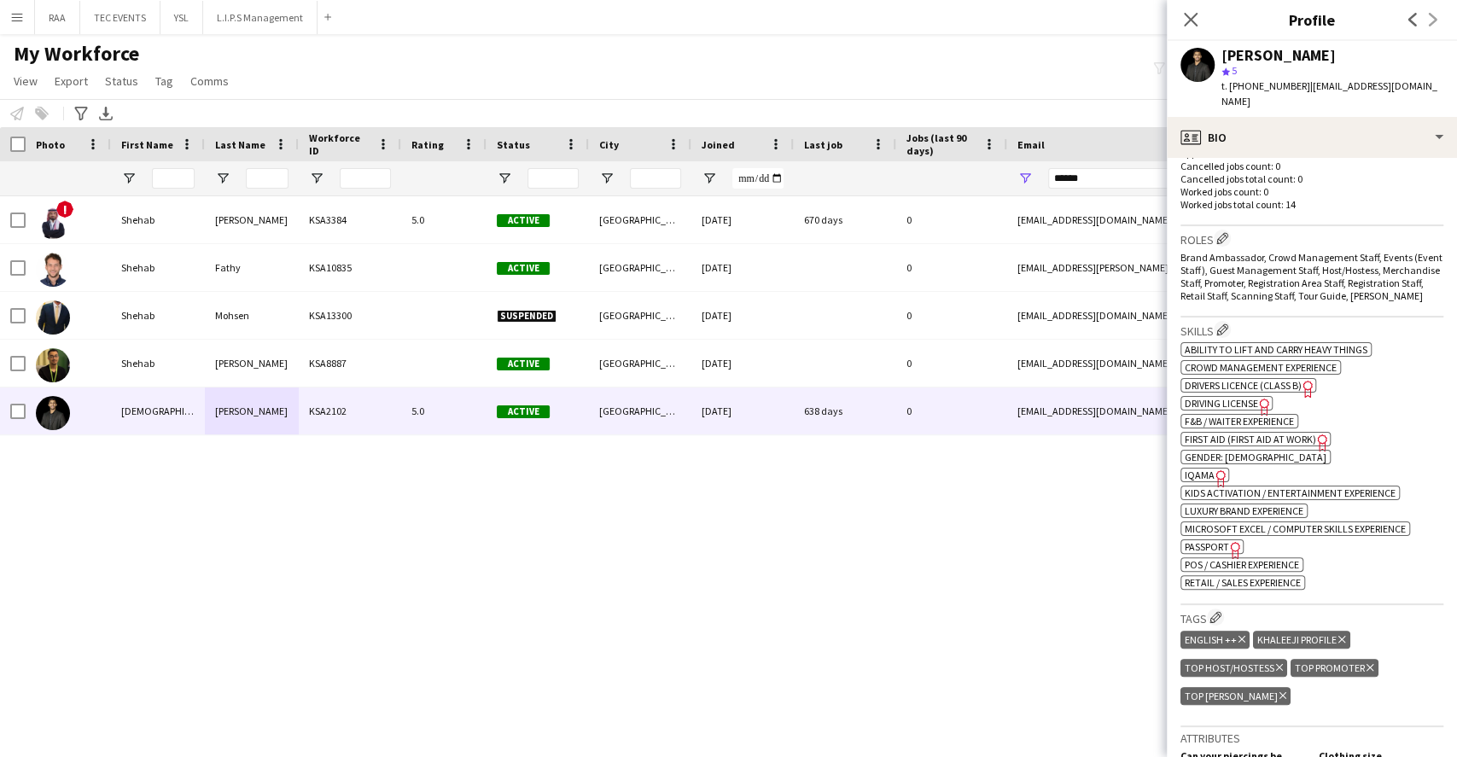
scroll to position [455, 0]
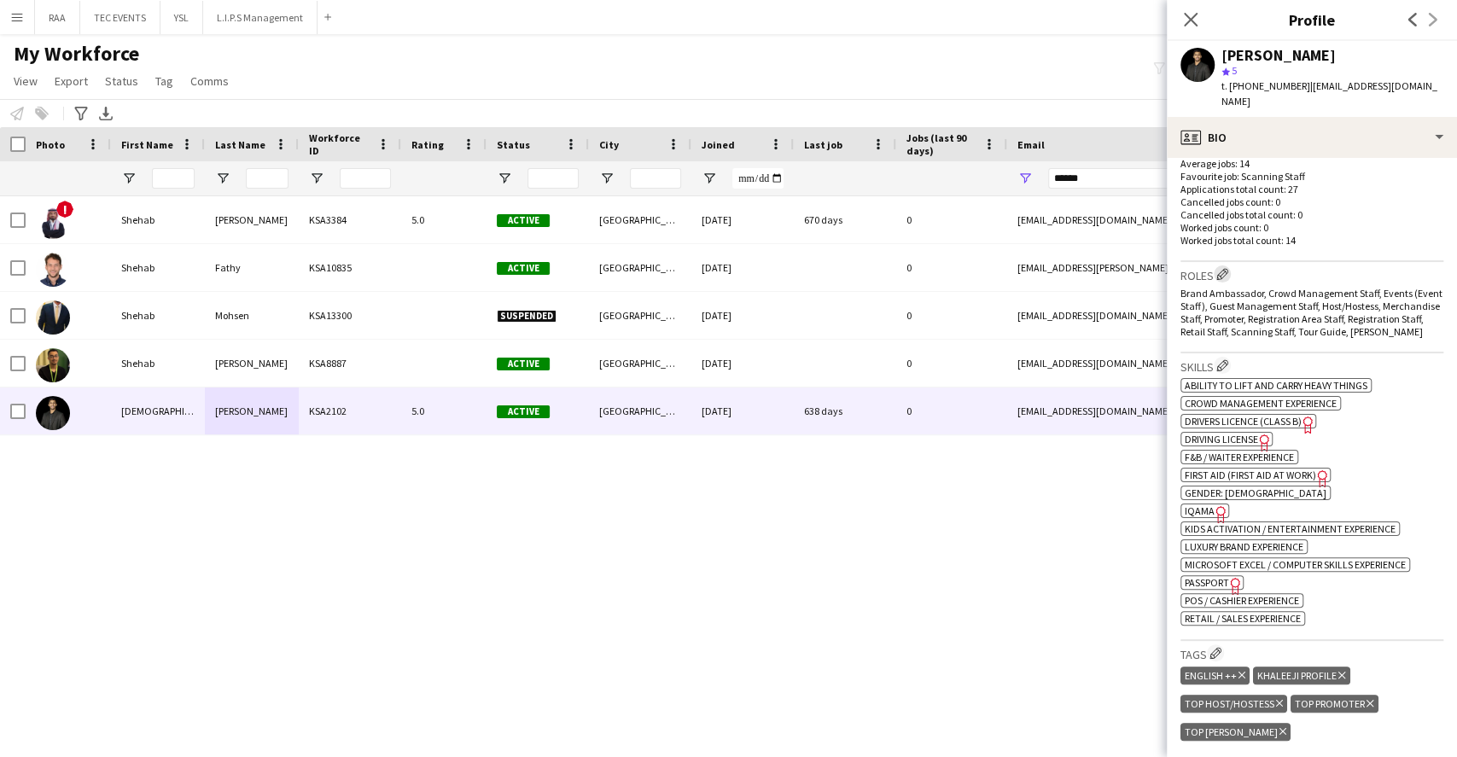
click at [1227, 268] on app-icon "Edit crew company roles" at bounding box center [1222, 274] width 12 height 12
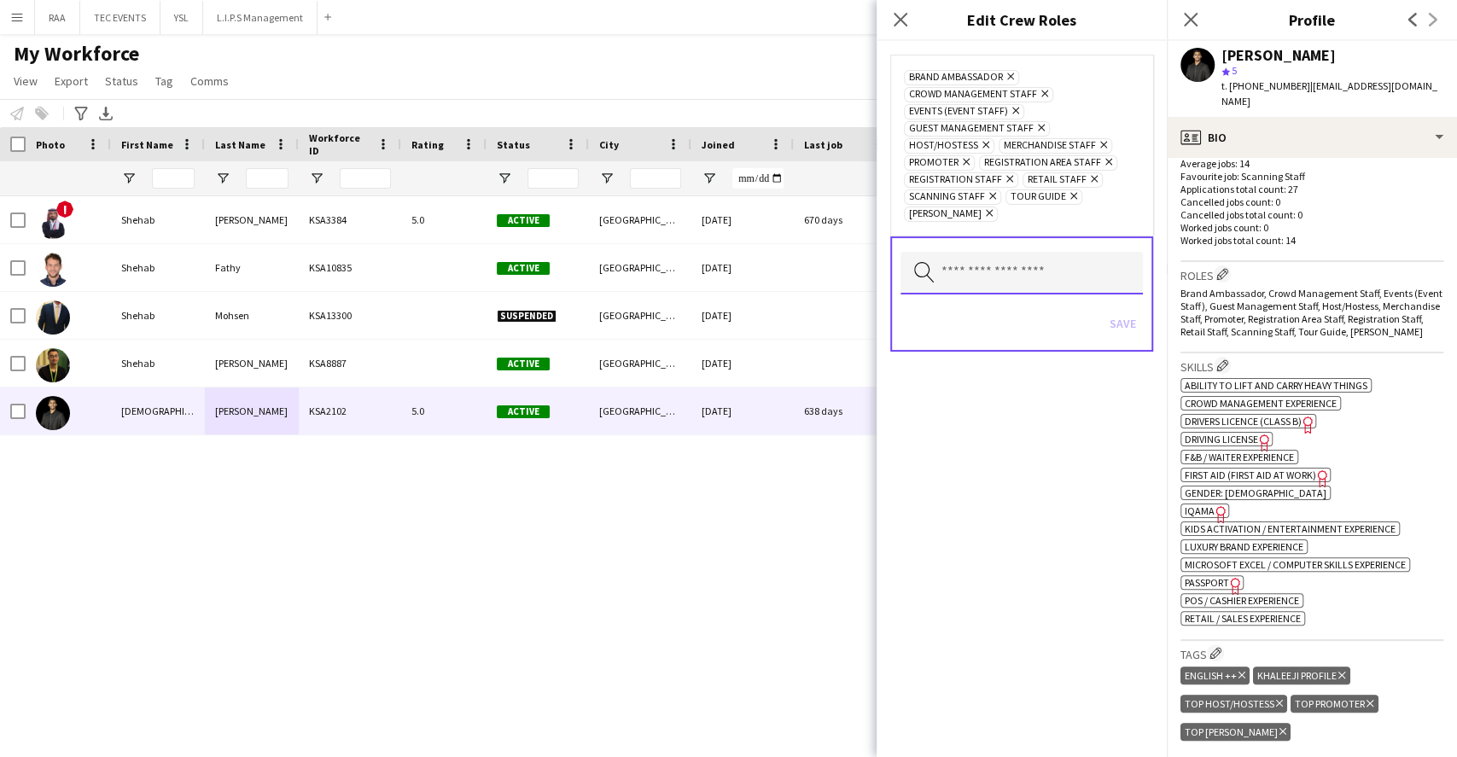
click at [1029, 252] on input "text" at bounding box center [1022, 273] width 242 height 43
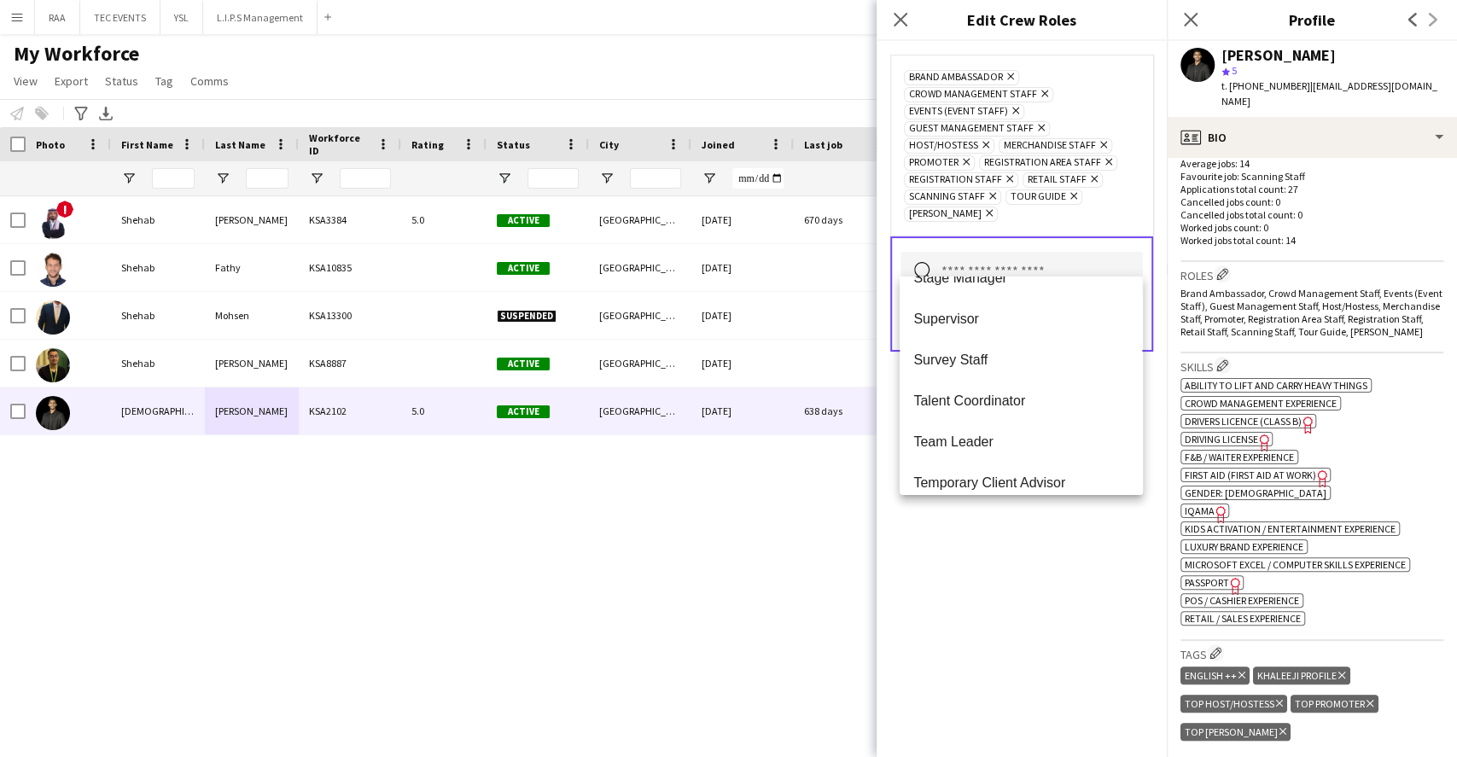
scroll to position [642, 0]
click at [1009, 433] on span "Survey Staff" at bounding box center [1020, 440] width 215 height 16
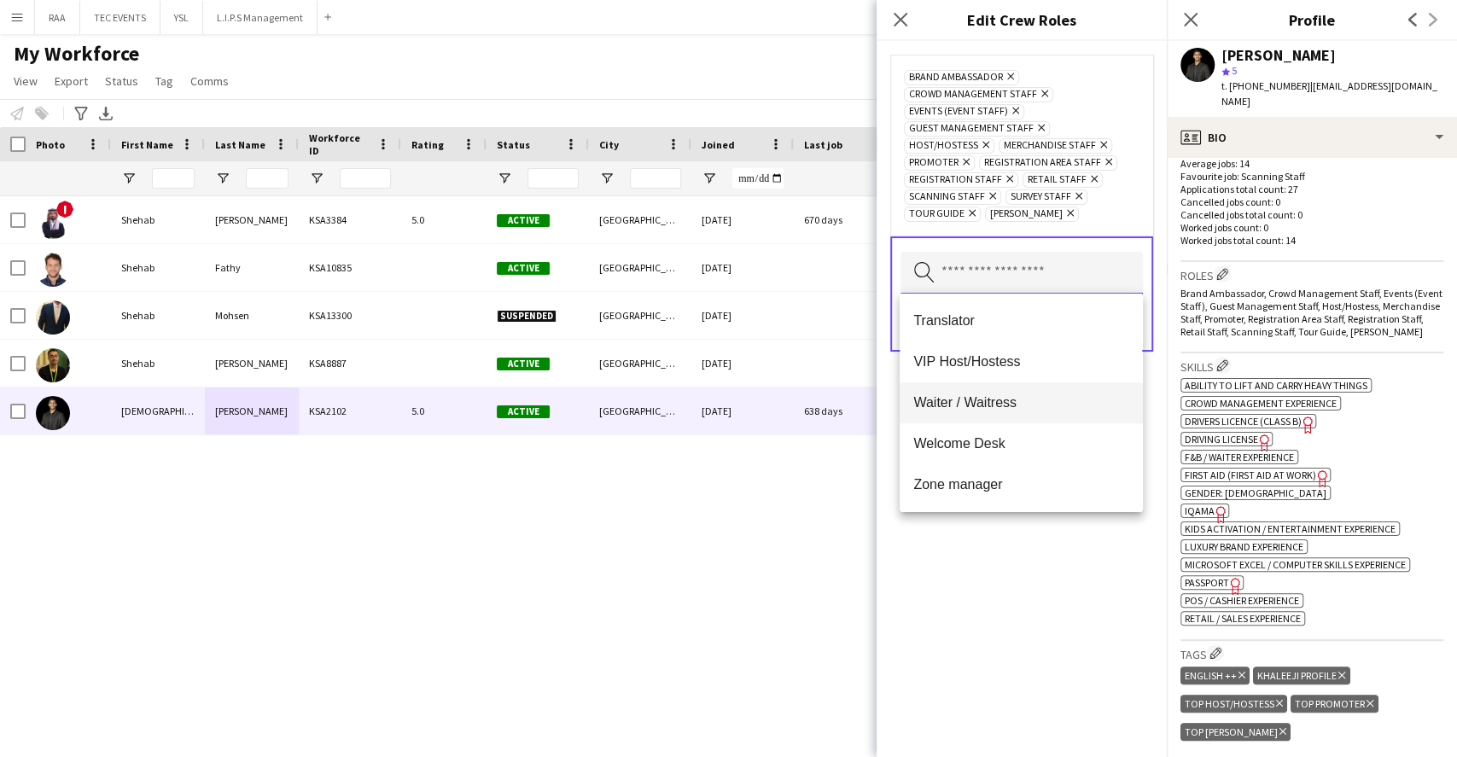
scroll to position [373, 0]
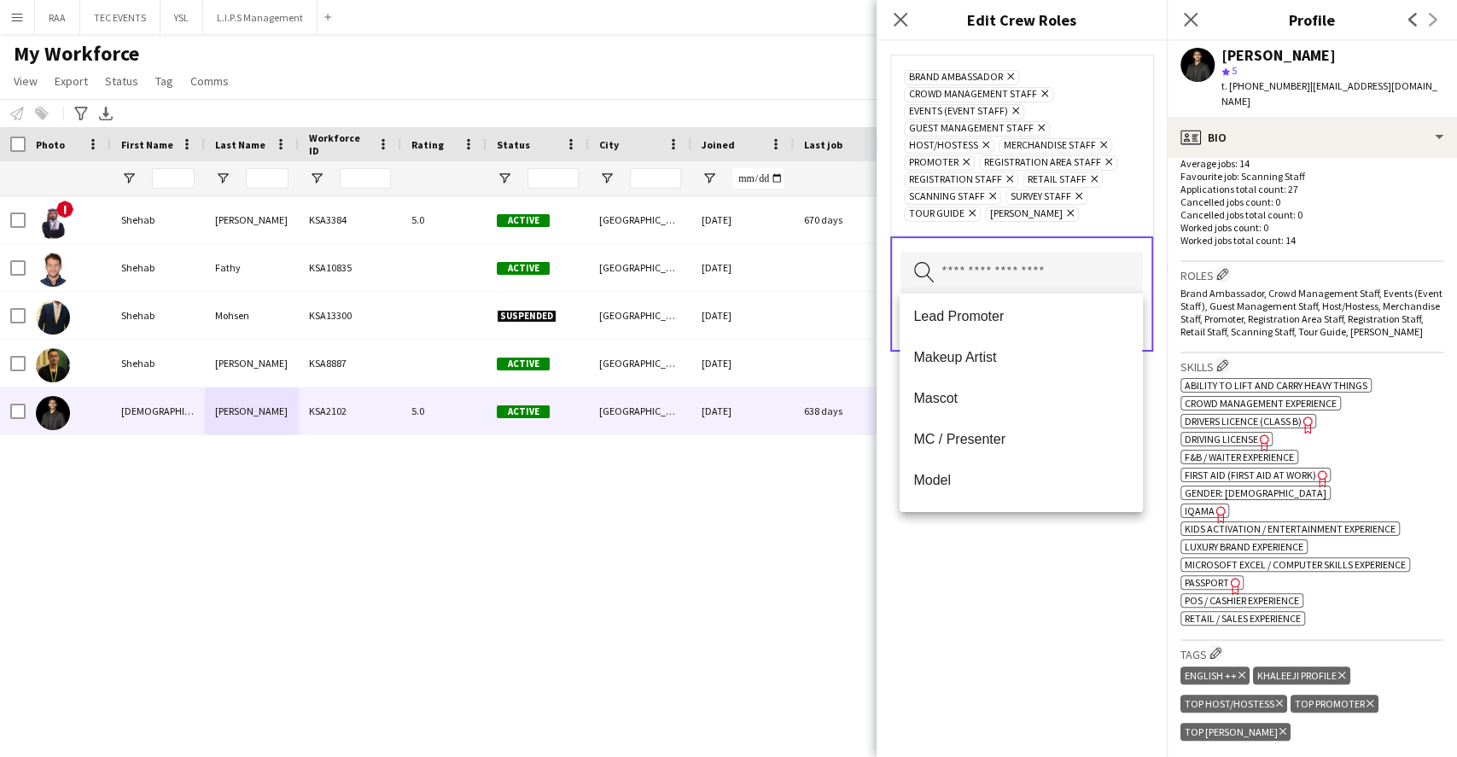
click at [1102, 606] on div "Brand Ambassador Remove Crowd Management Staff Remove Events (Event Staff) Remo…" at bounding box center [1022, 399] width 290 height 716
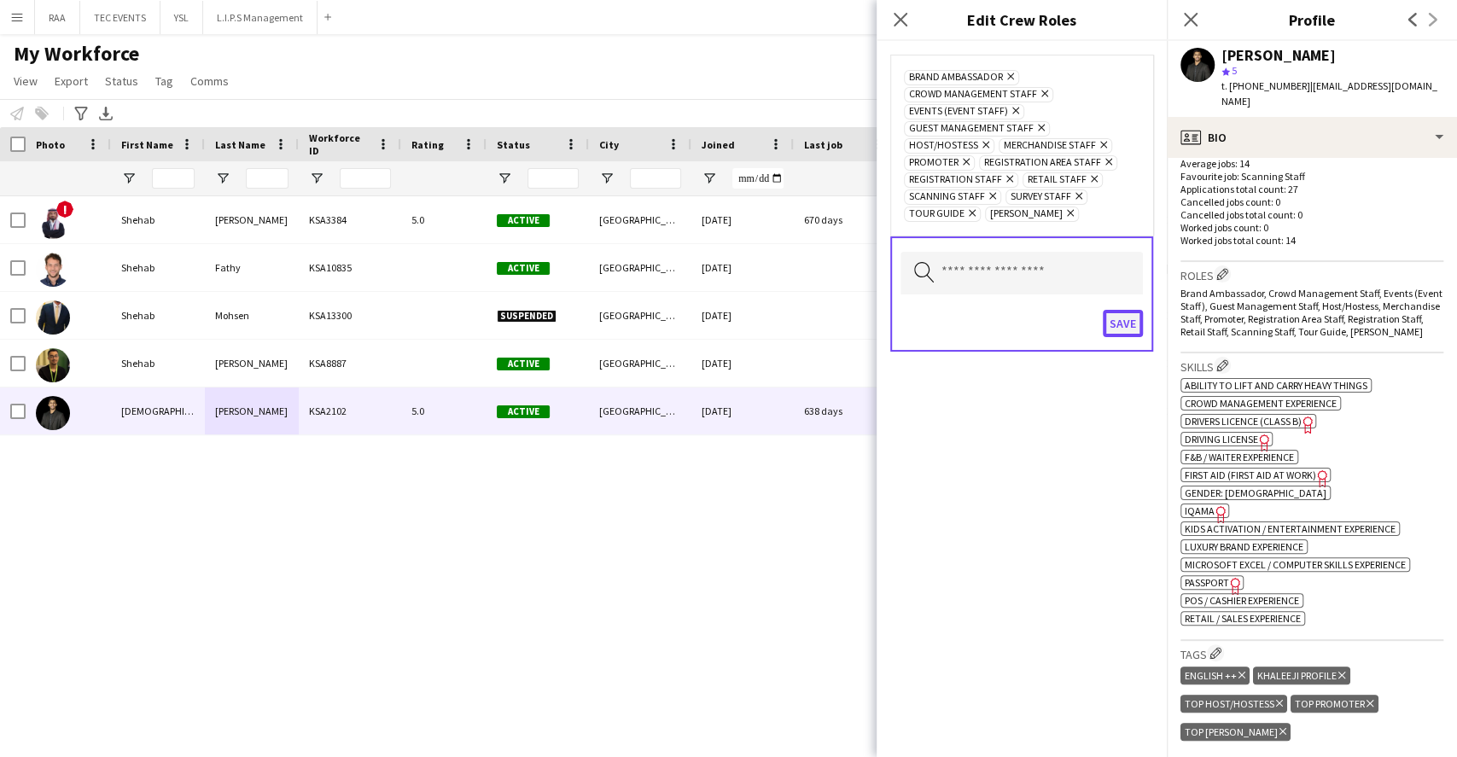
click at [1117, 318] on button "Save" at bounding box center [1123, 323] width 40 height 27
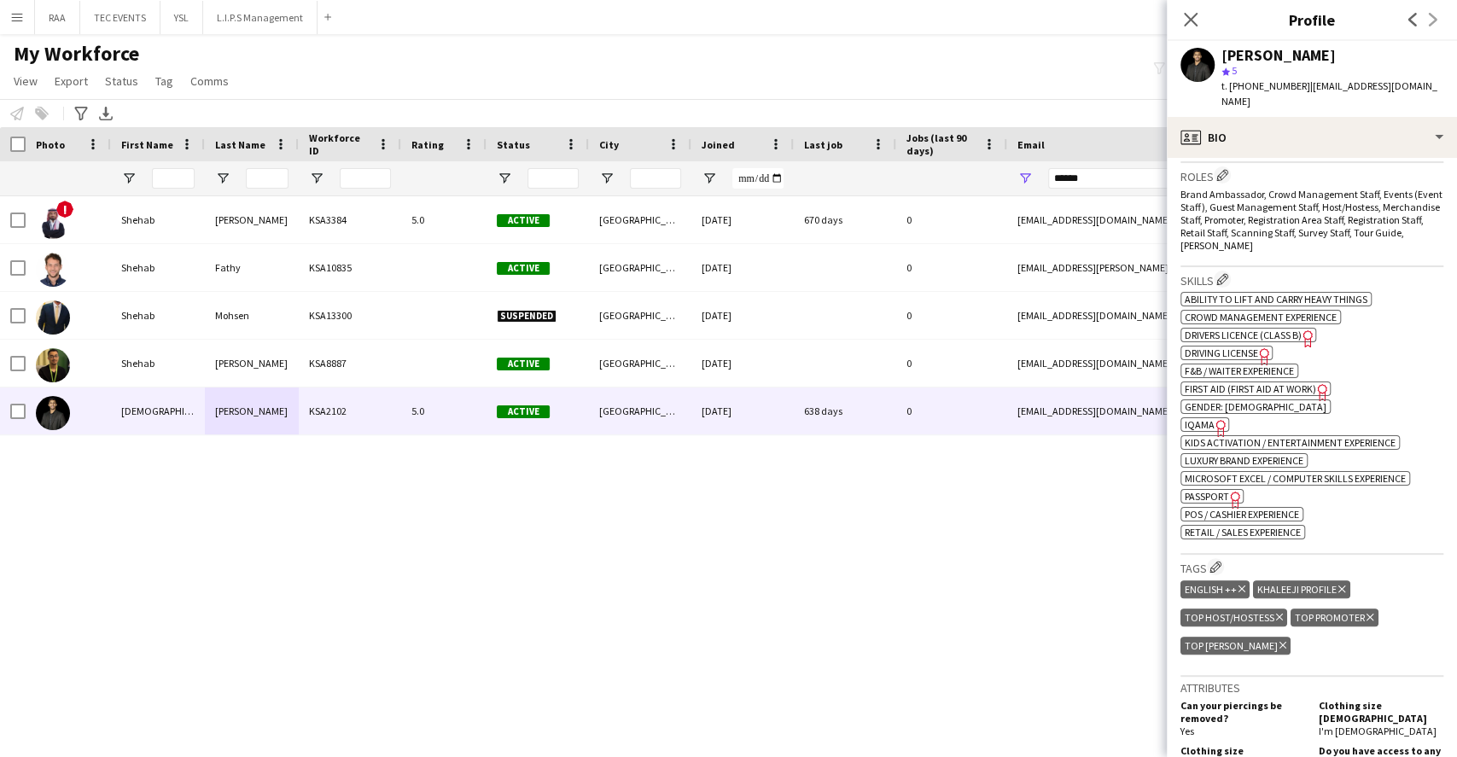
scroll to position [569, 0]
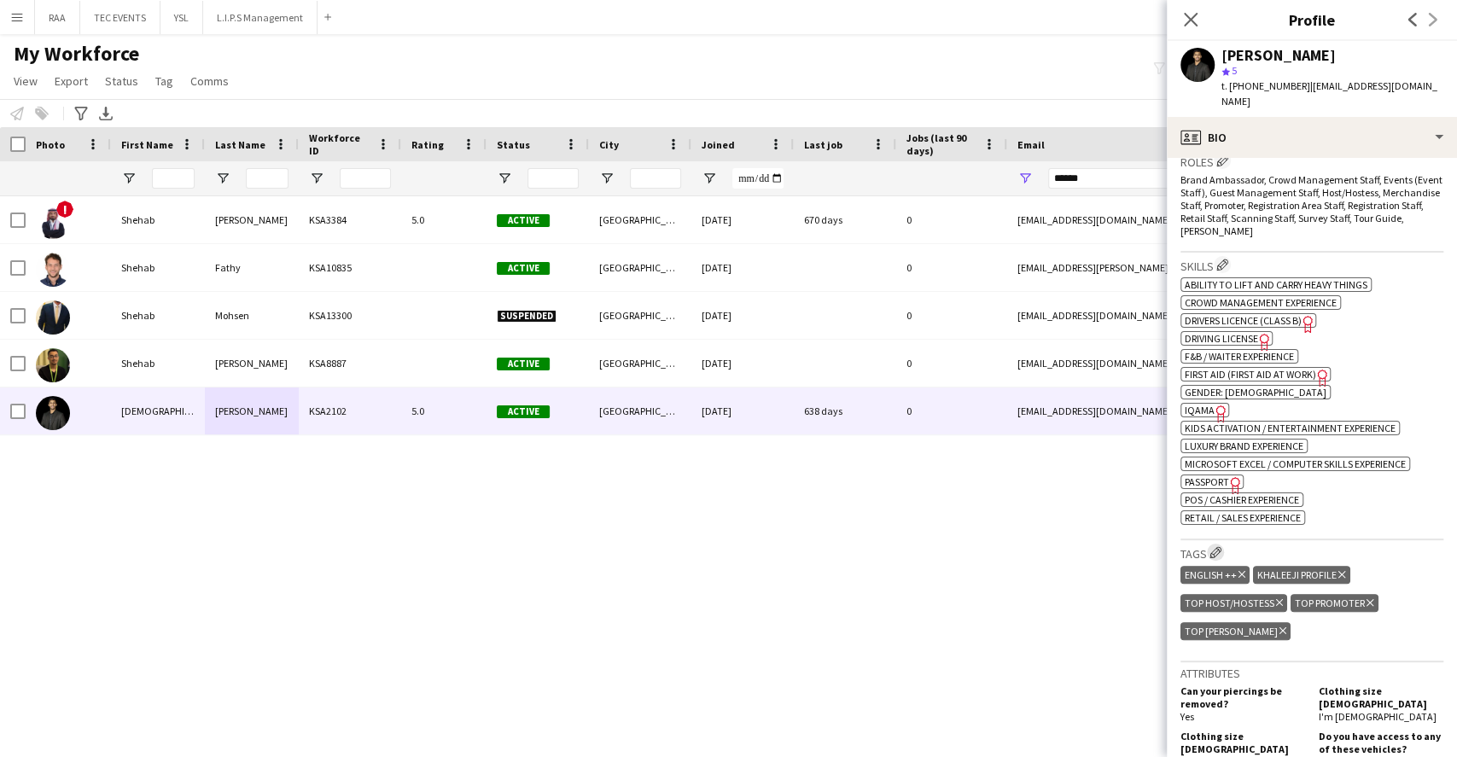
click at [1216, 550] on button "Edit crew company tags" at bounding box center [1215, 552] width 17 height 17
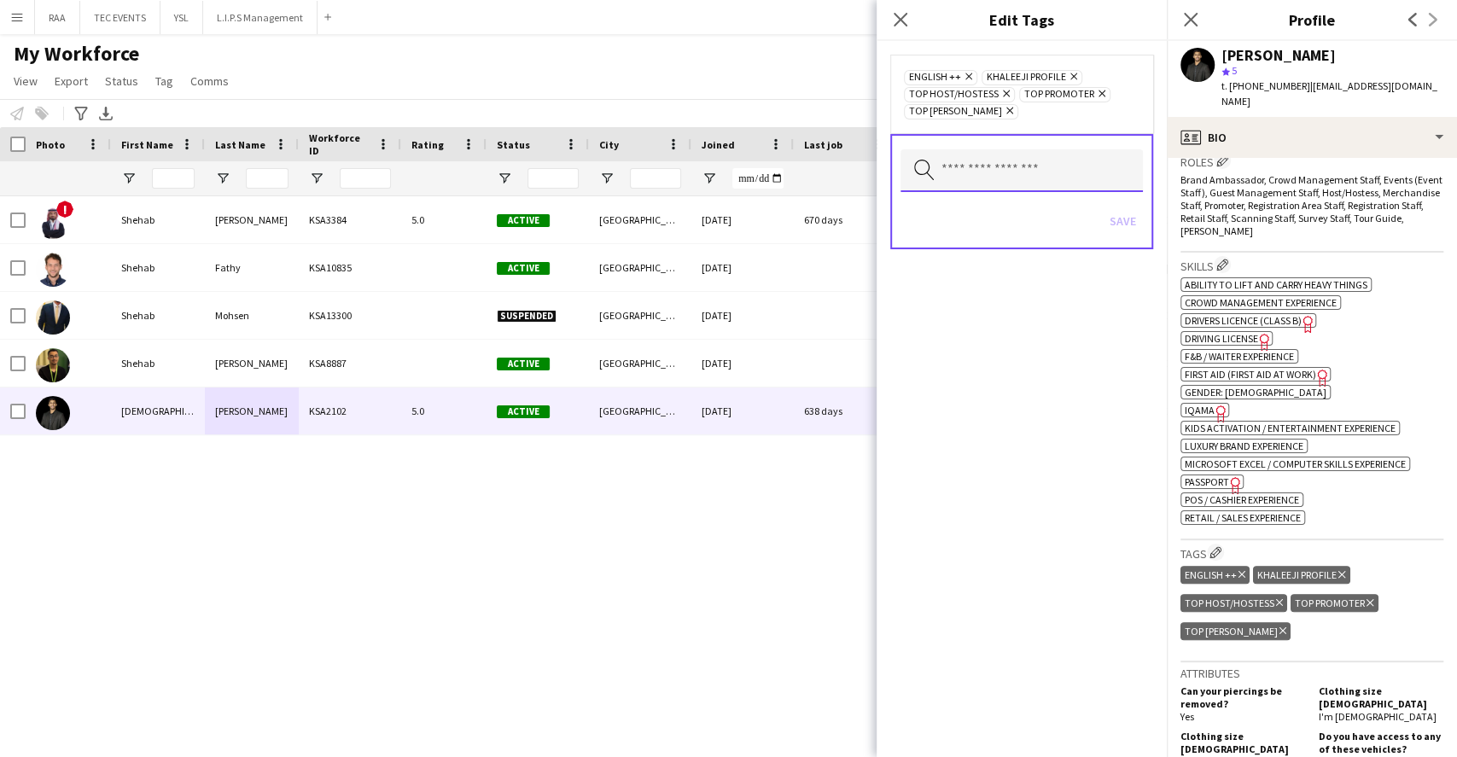
click at [1045, 166] on input "text" at bounding box center [1022, 170] width 242 height 43
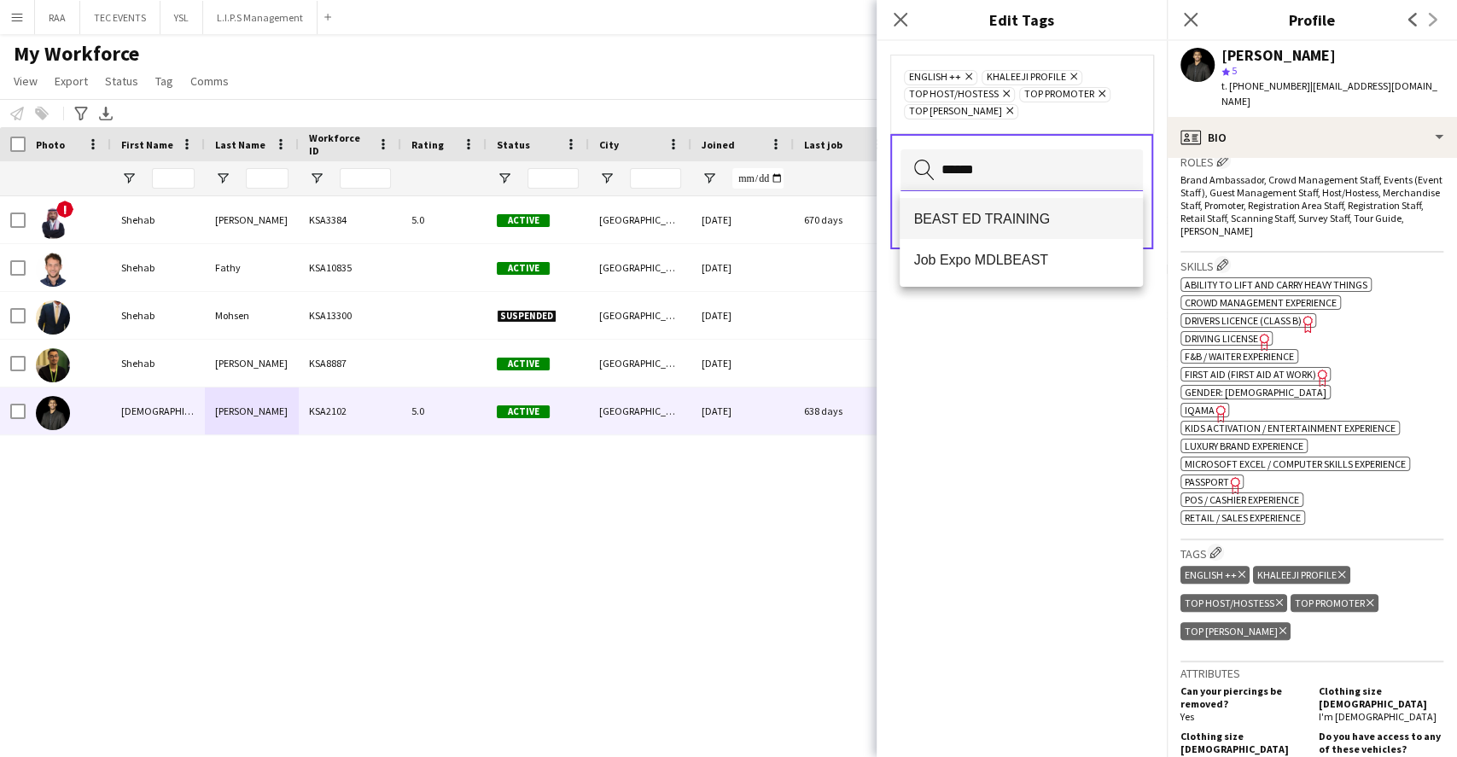
type input "*****"
click at [1070, 219] on span "BEAST ED TRAINING" at bounding box center [1020, 219] width 215 height 16
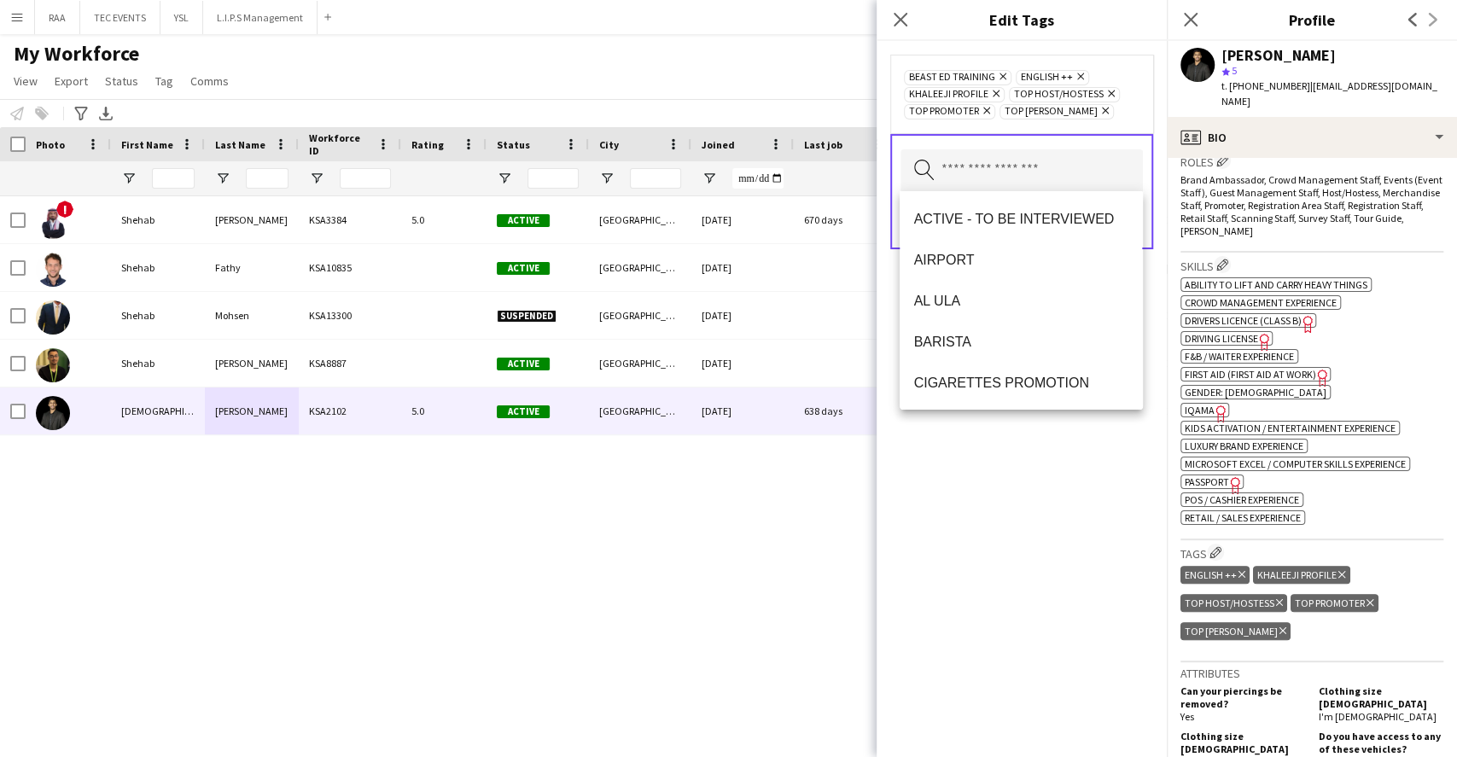
click at [1065, 439] on div "BEAST ED TRAINING Remove ENGLISH ++ Remove KHALEEJI PROFILE Remove TOP HOST/HOS…" at bounding box center [1022, 399] width 290 height 716
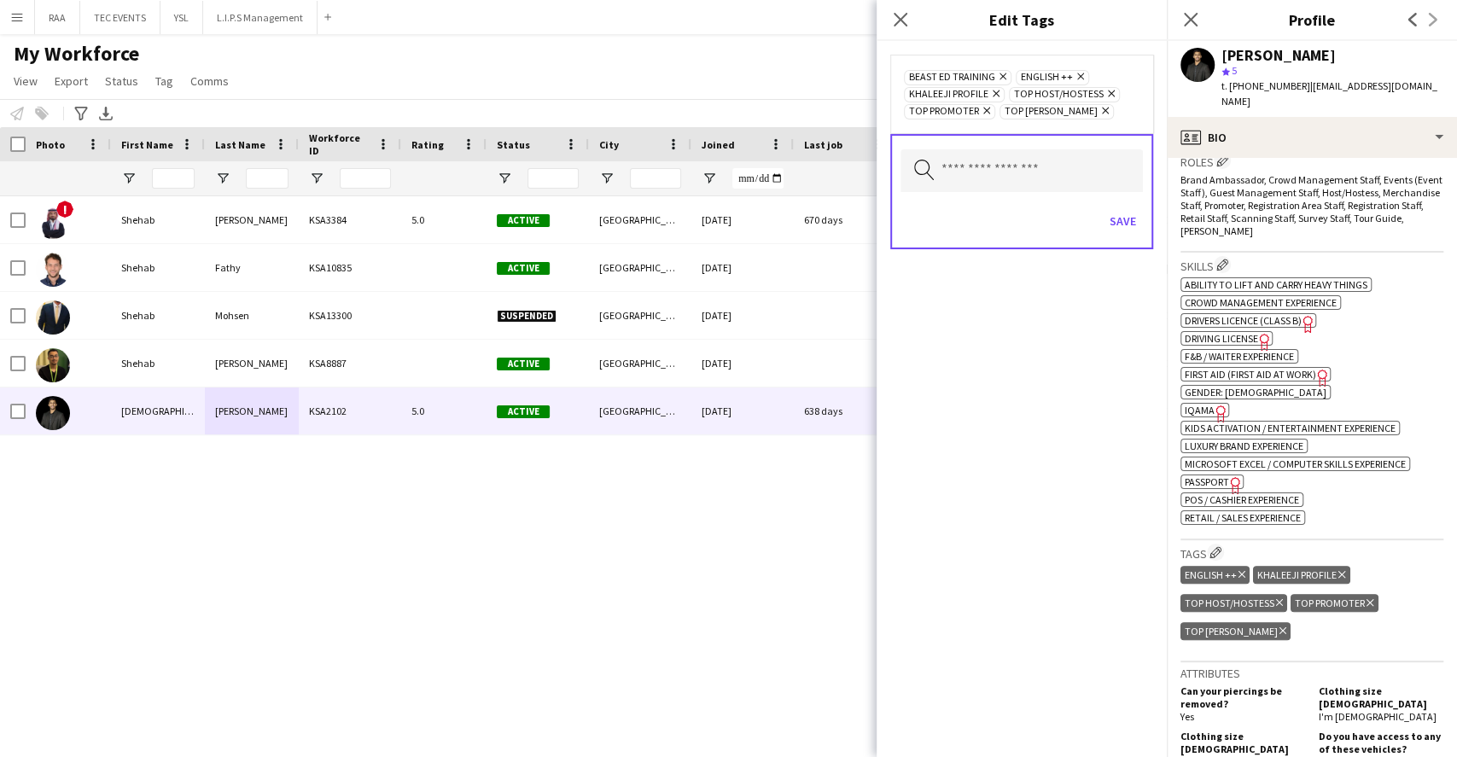
click at [1125, 236] on div "Save" at bounding box center [1022, 223] width 242 height 49
click at [1127, 227] on button "Save" at bounding box center [1123, 220] width 40 height 27
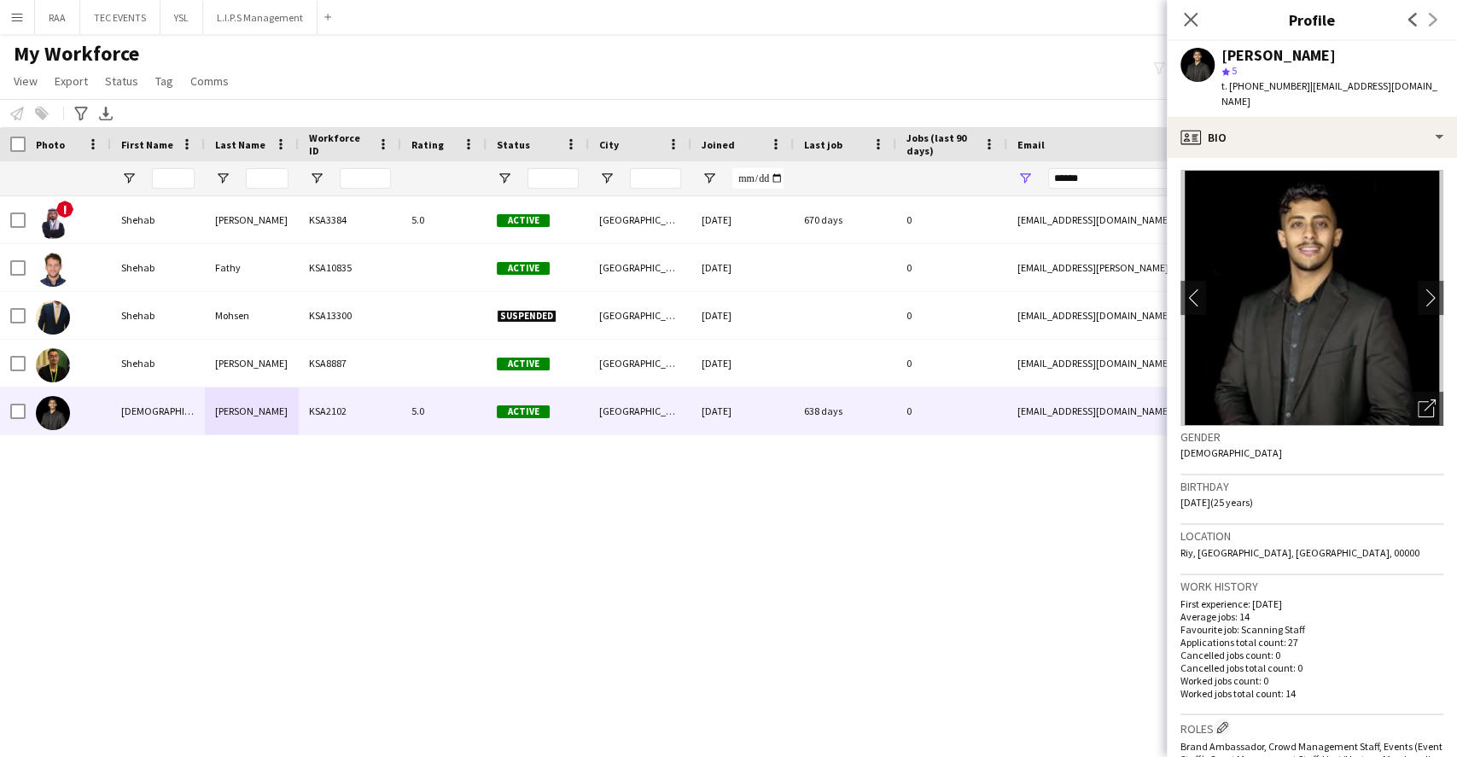
scroll to position [0, 0]
click at [1270, 92] on span "t. [PHONE_NUMBER]" at bounding box center [1266, 85] width 89 height 13
copy span "966581751170"
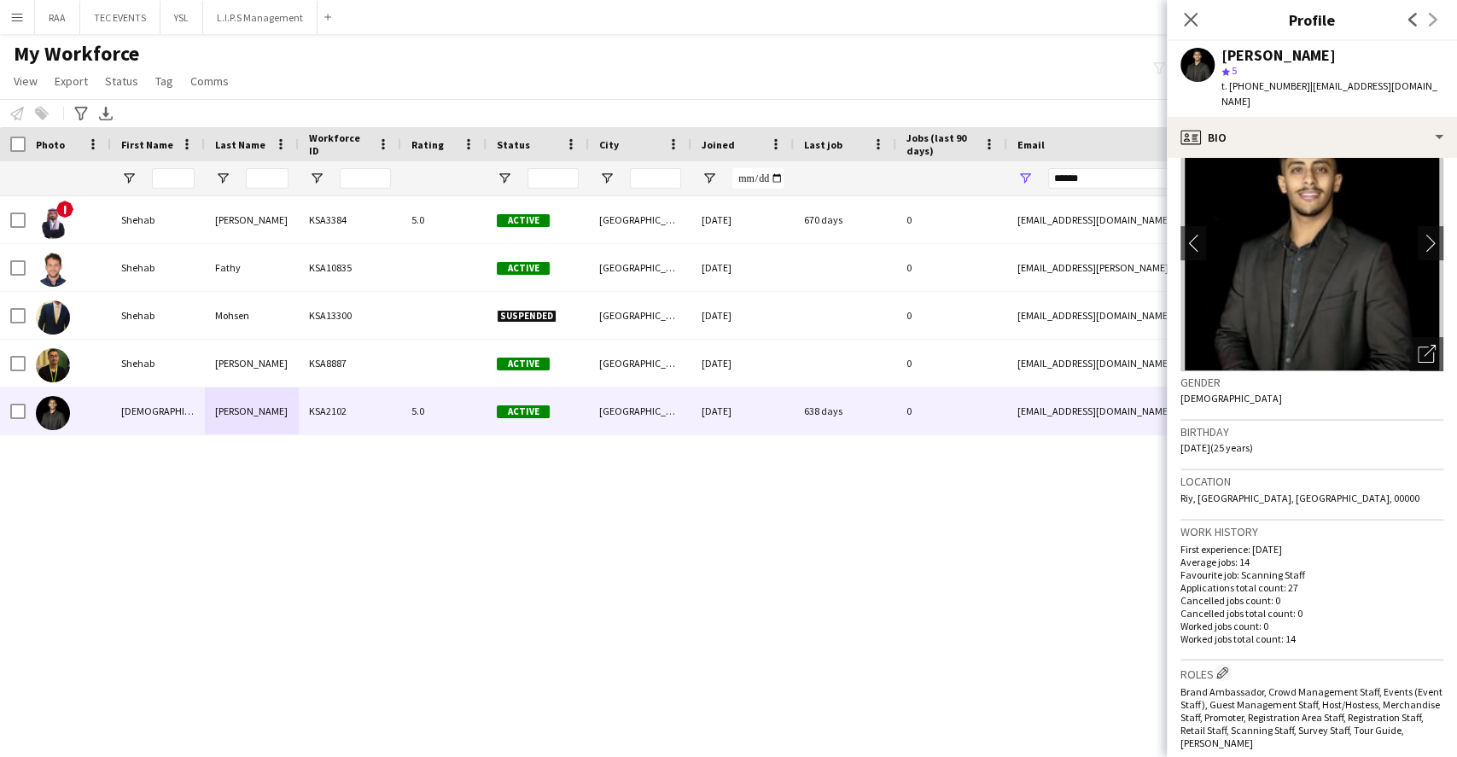
scroll to position [54, 0]
drag, startPoint x: 1083, startPoint y: 174, endPoint x: 942, endPoint y: 174, distance: 141.7
click at [942, 174] on div at bounding box center [925, 178] width 1851 height 34
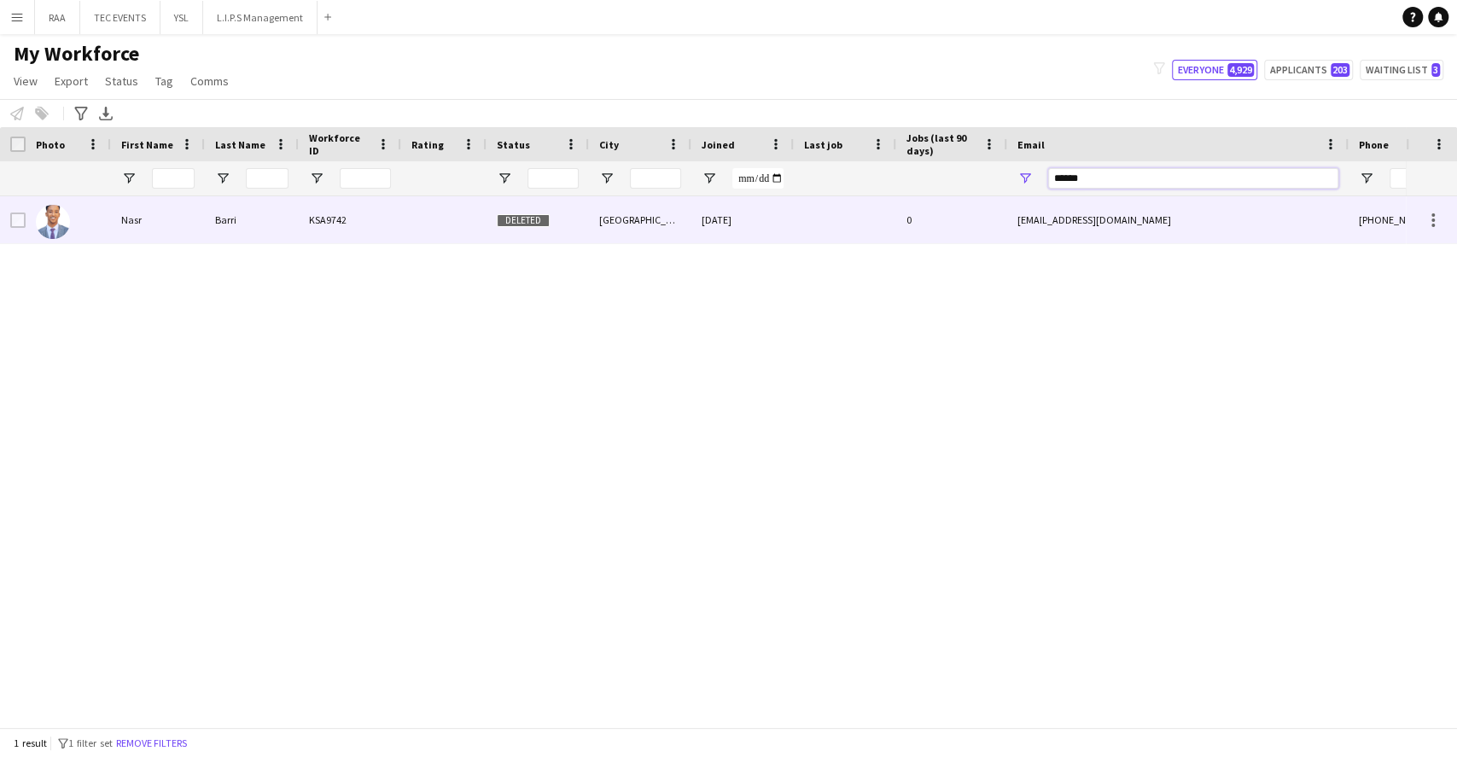
type input "******"
click at [557, 240] on div "Deleted" at bounding box center [538, 219] width 102 height 47
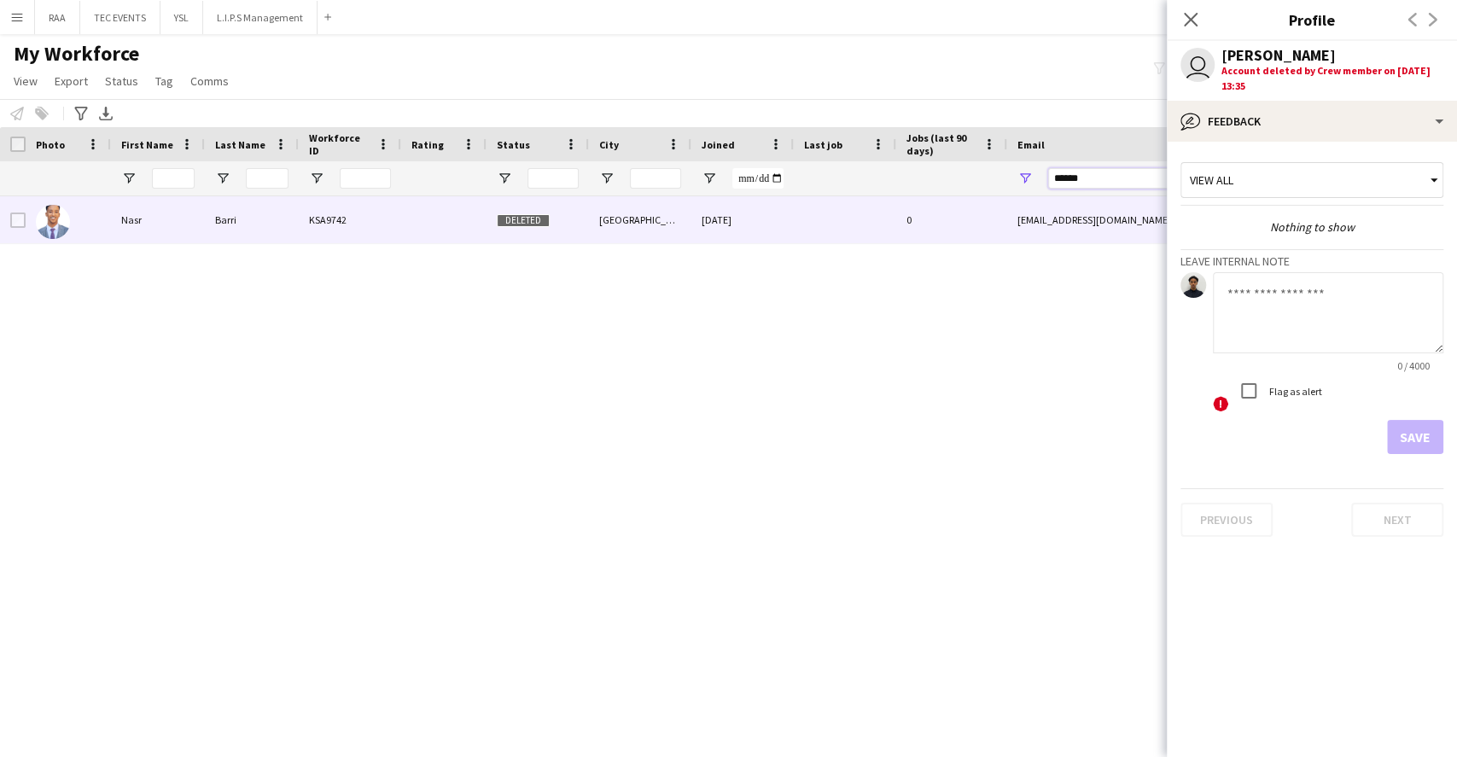
drag, startPoint x: 998, startPoint y: 177, endPoint x: 955, endPoint y: 179, distance: 42.8
click at [977, 178] on div at bounding box center [925, 178] width 1851 height 34
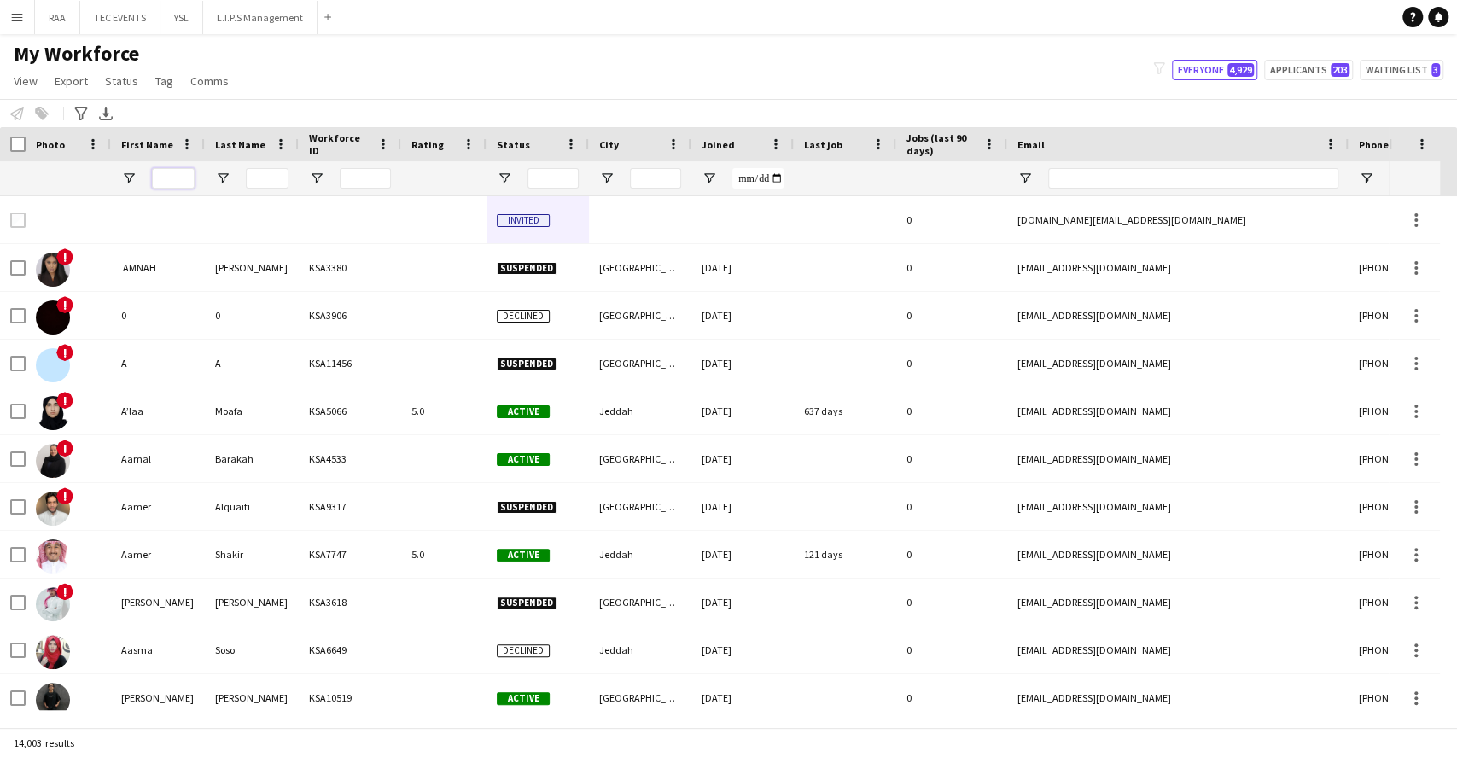
click at [179, 171] on input "First Name Filter Input" at bounding box center [173, 178] width 43 height 20
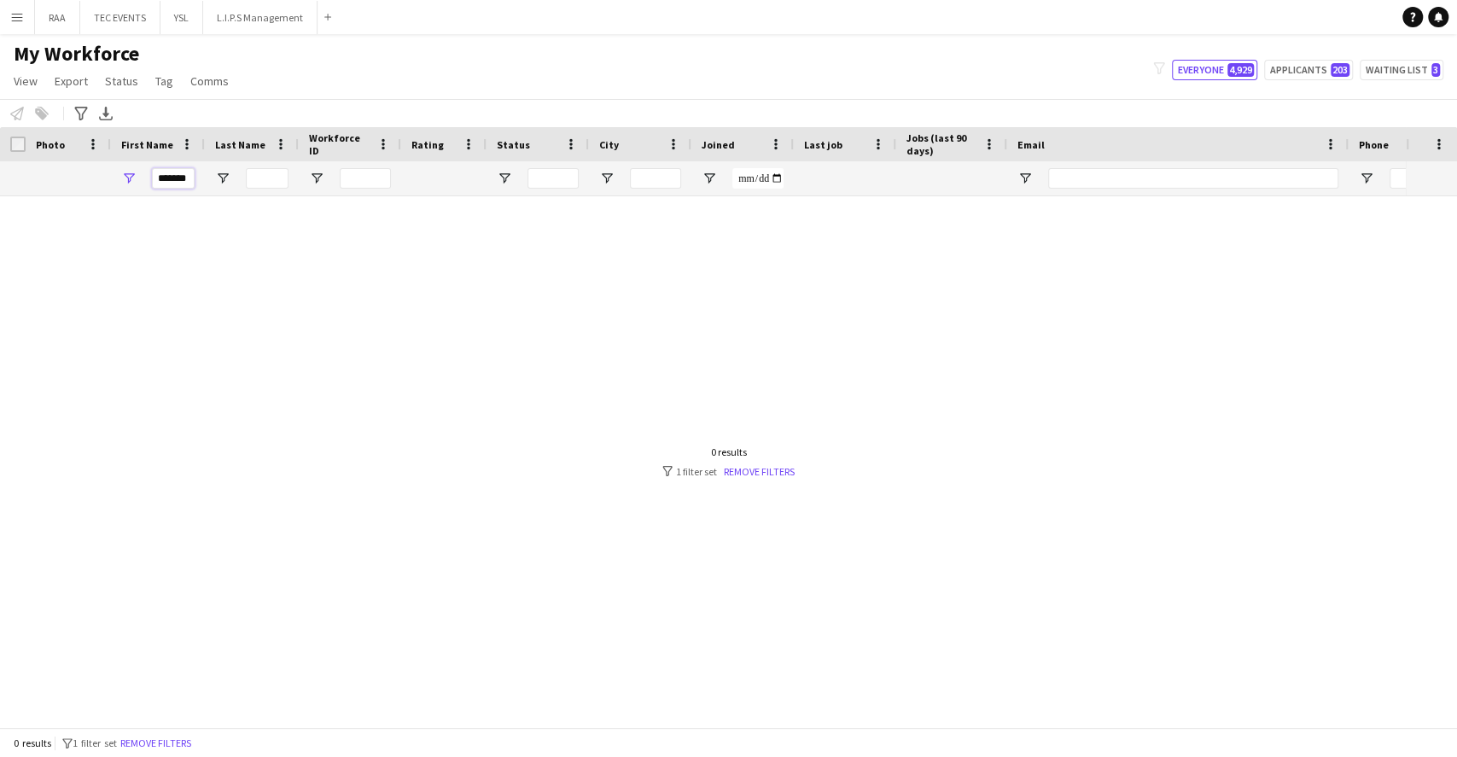
scroll to position [0, 0]
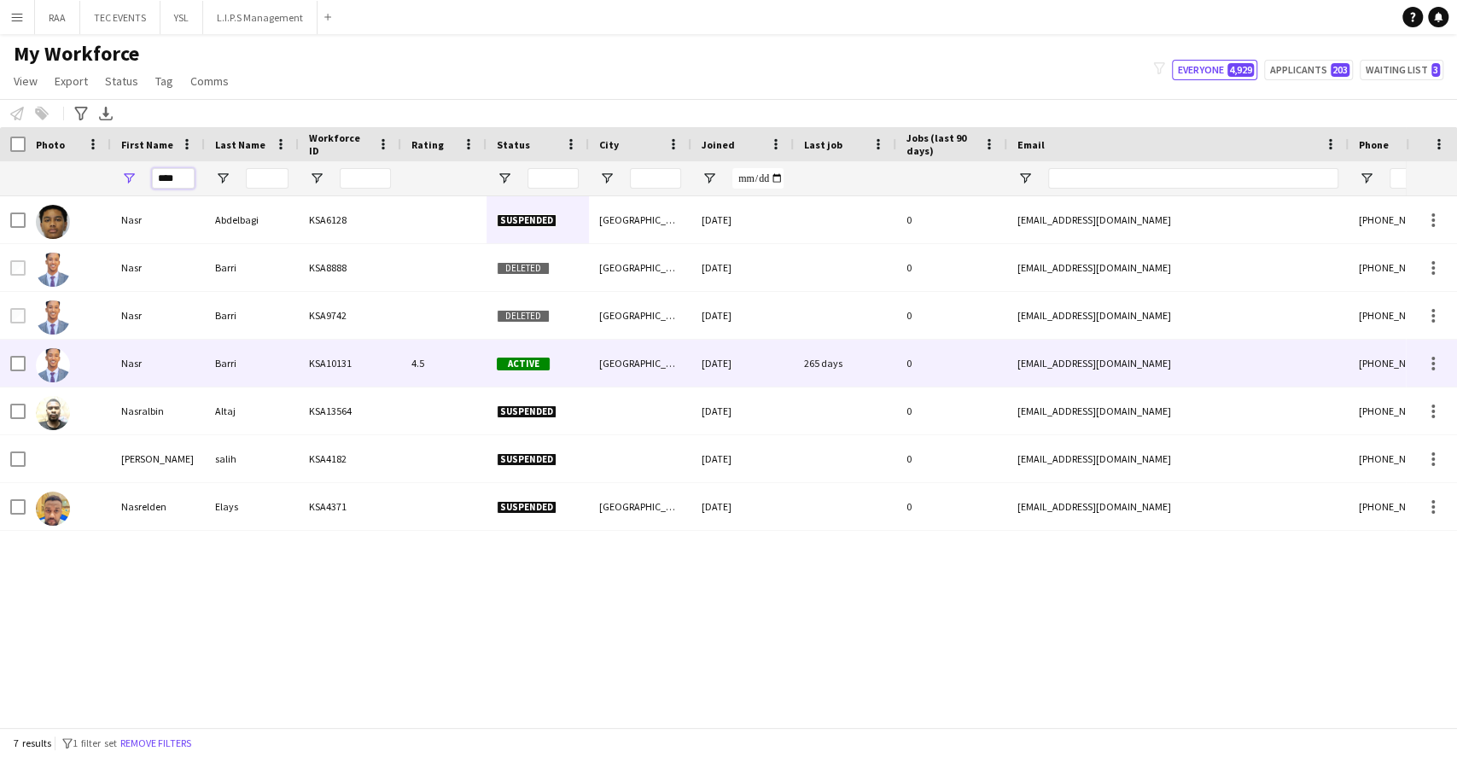
type input "****"
click at [429, 353] on div "4.5" at bounding box center [443, 363] width 85 height 47
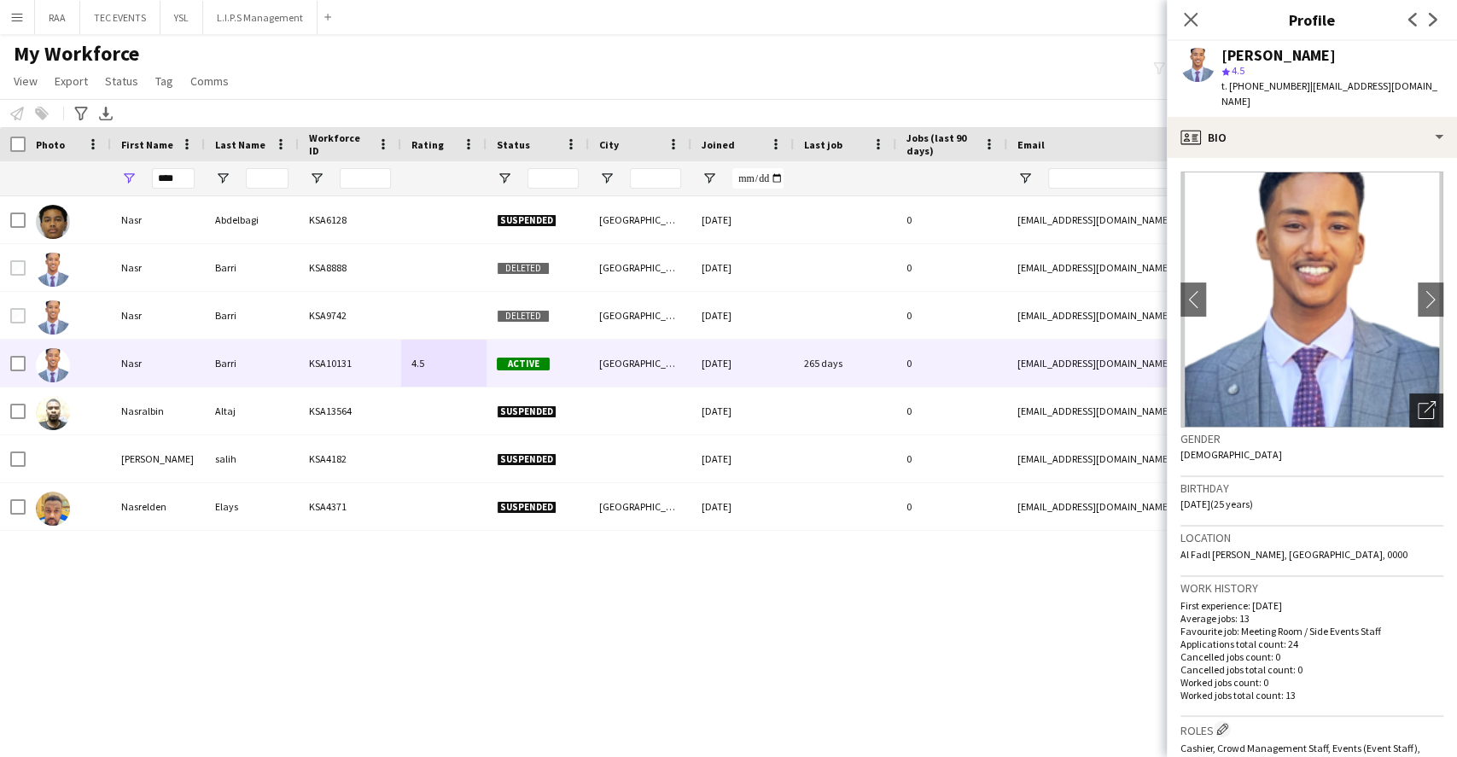
click at [1419, 399] on div "Open photos pop-in" at bounding box center [1426, 411] width 34 height 34
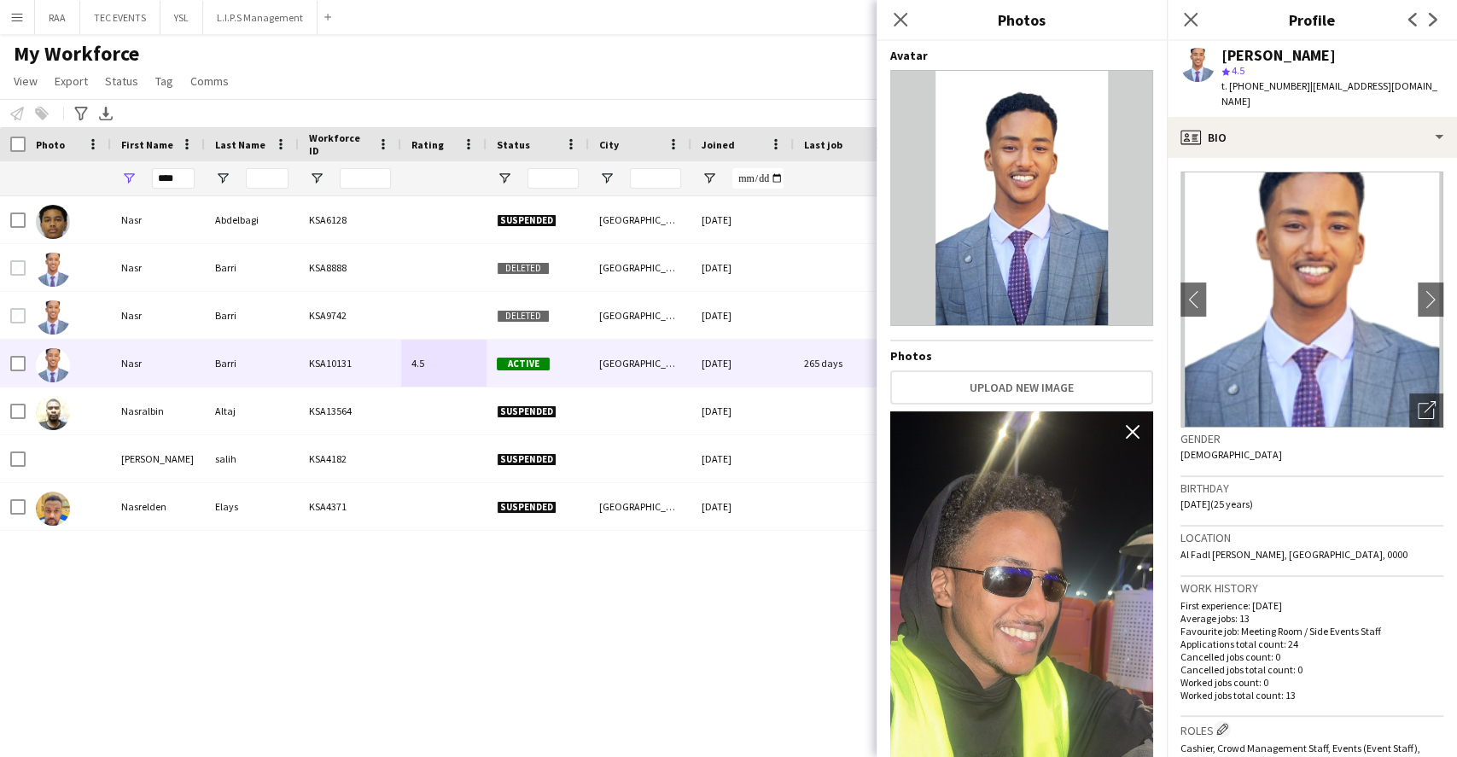
click at [1353, 481] on h3 "Birthday" at bounding box center [1312, 488] width 263 height 15
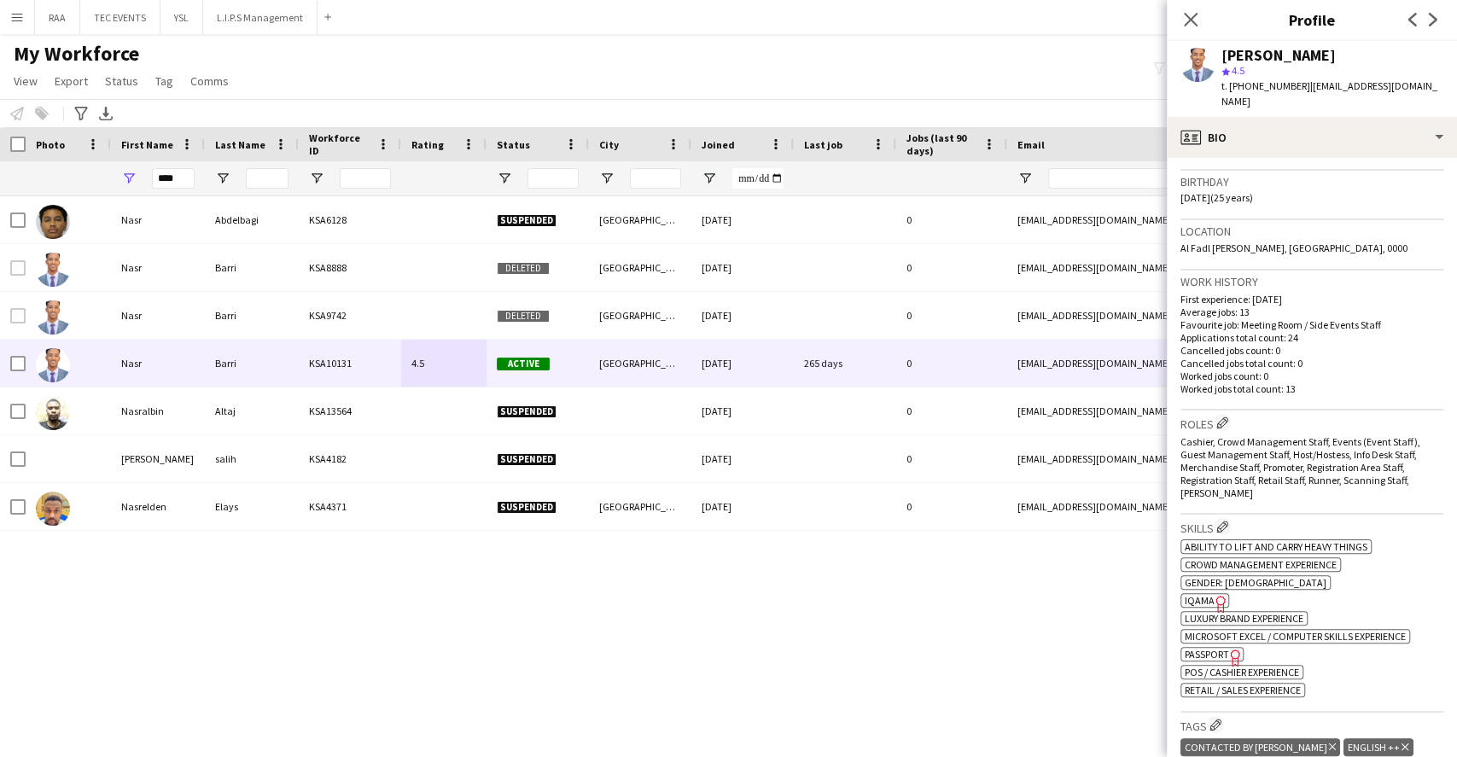
scroll to position [341, 0]
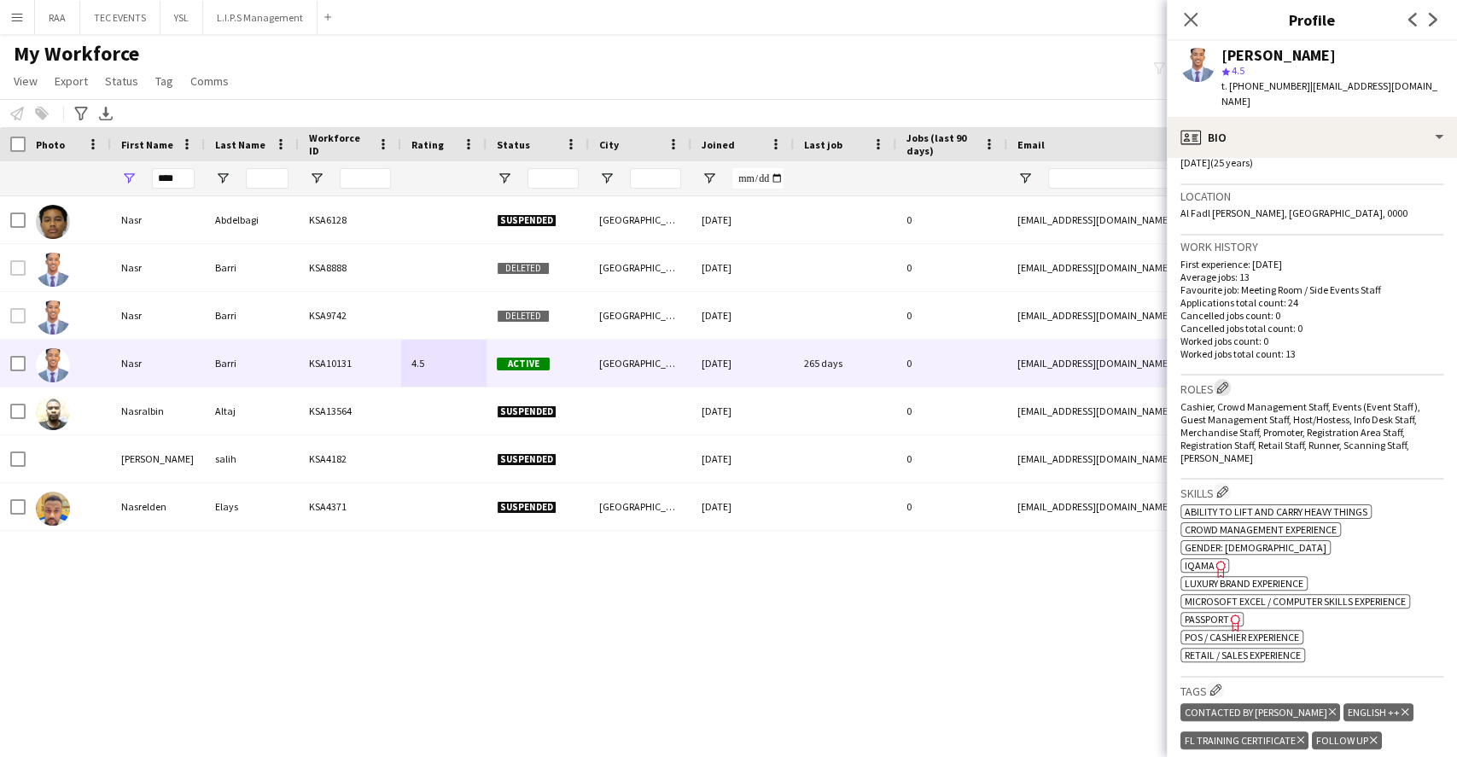
click at [1225, 382] on app-icon "Edit crew company roles" at bounding box center [1222, 388] width 12 height 12
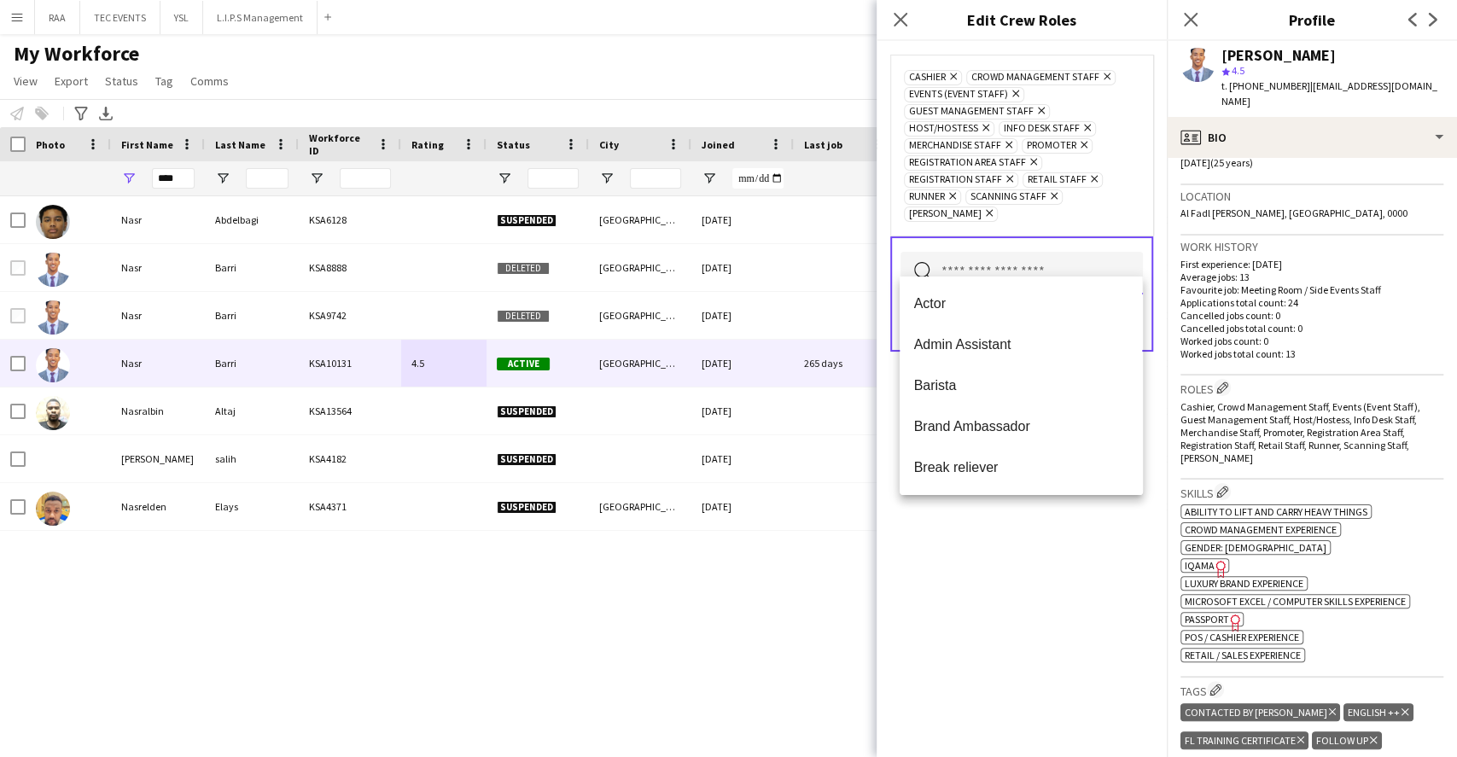
click at [1031, 257] on input "text" at bounding box center [1022, 273] width 242 height 43
type input "*"
click at [992, 436] on mat-option "Brand Ambassador" at bounding box center [1021, 426] width 242 height 41
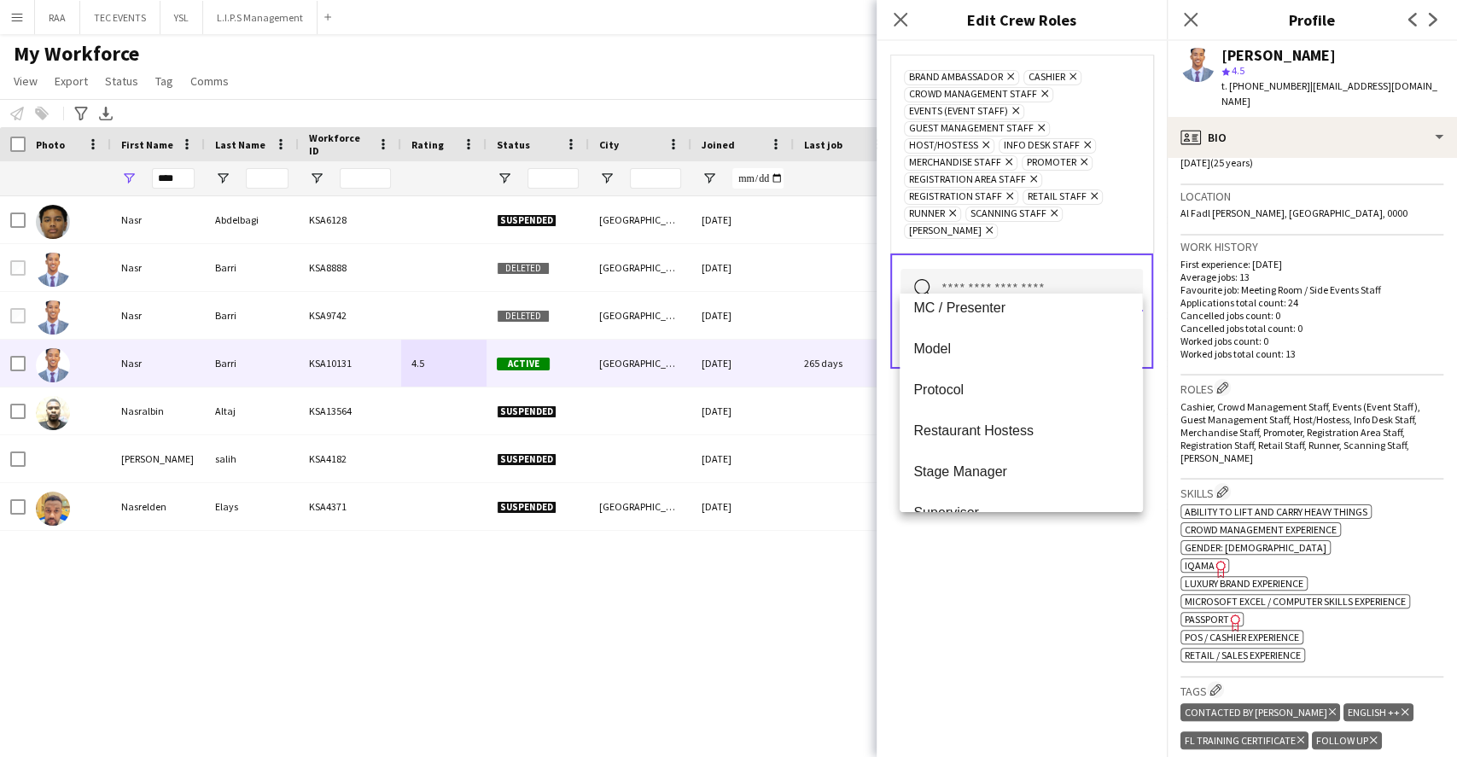
scroll to position [455, 0]
click at [990, 575] on div "Brand Ambassador Remove Cashier Remove Crowd Management Staff Remove Events (Ev…" at bounding box center [1022, 399] width 290 height 716
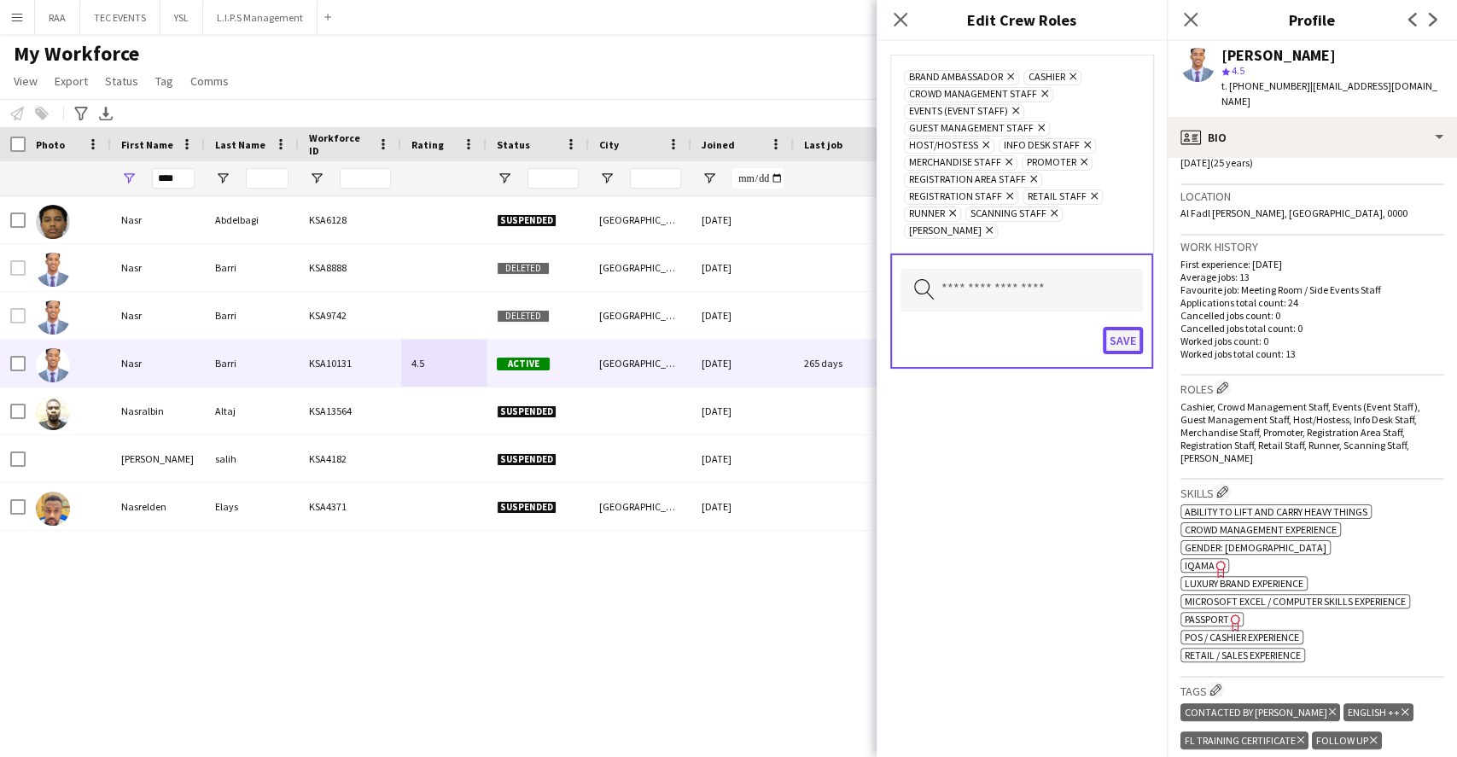
click at [1115, 327] on button "Save" at bounding box center [1123, 340] width 40 height 27
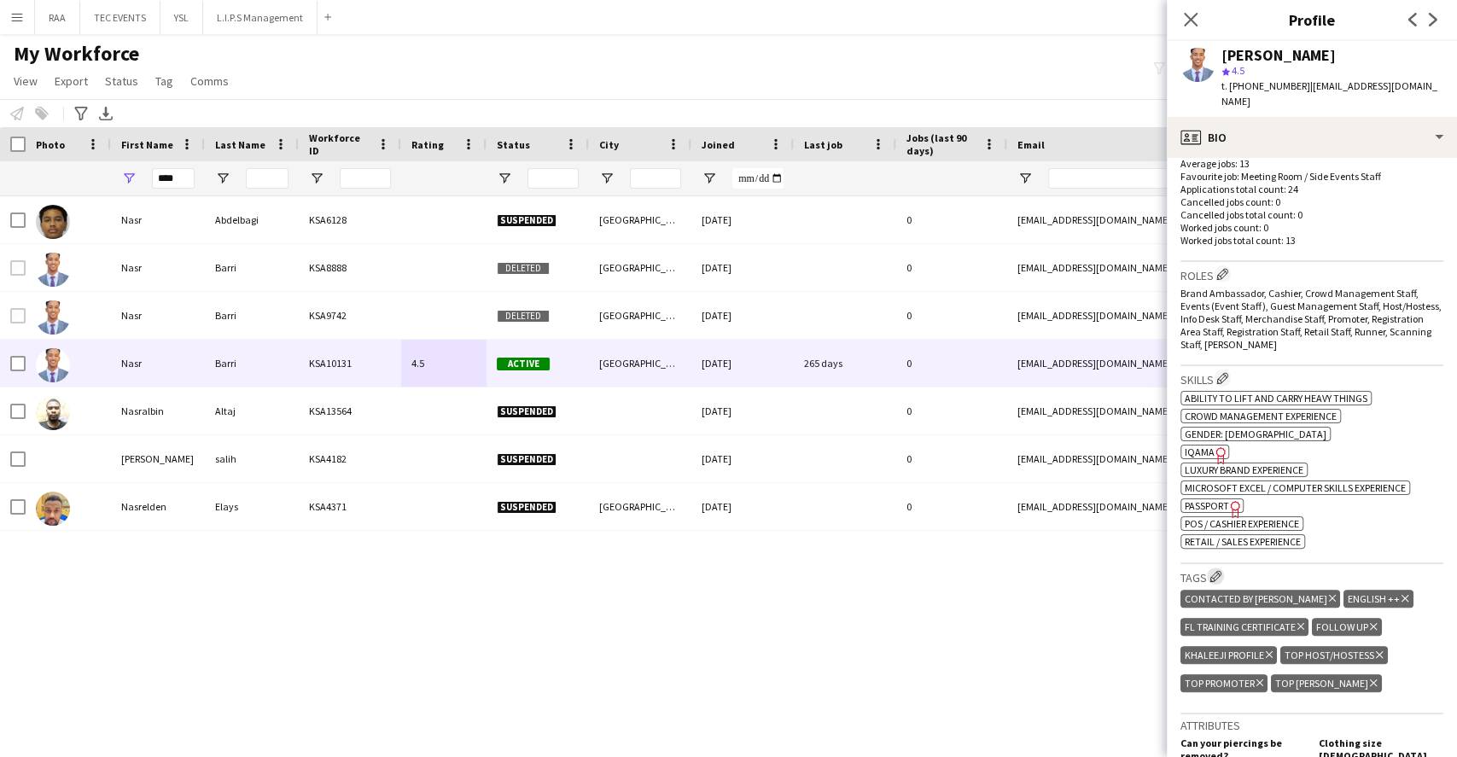
click at [1216, 568] on button "Edit crew company tags" at bounding box center [1215, 576] width 17 height 17
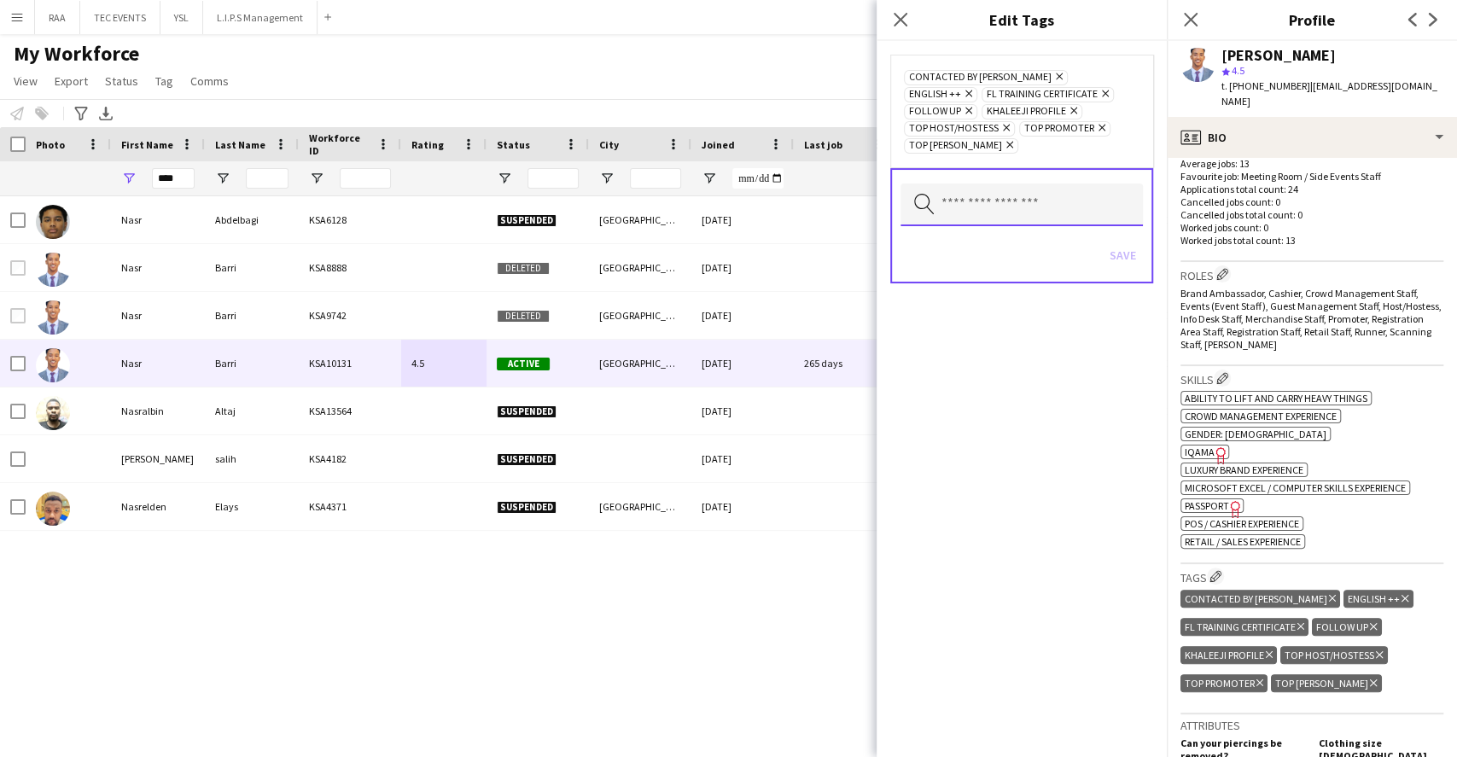
click at [1004, 201] on input "text" at bounding box center [1022, 205] width 242 height 43
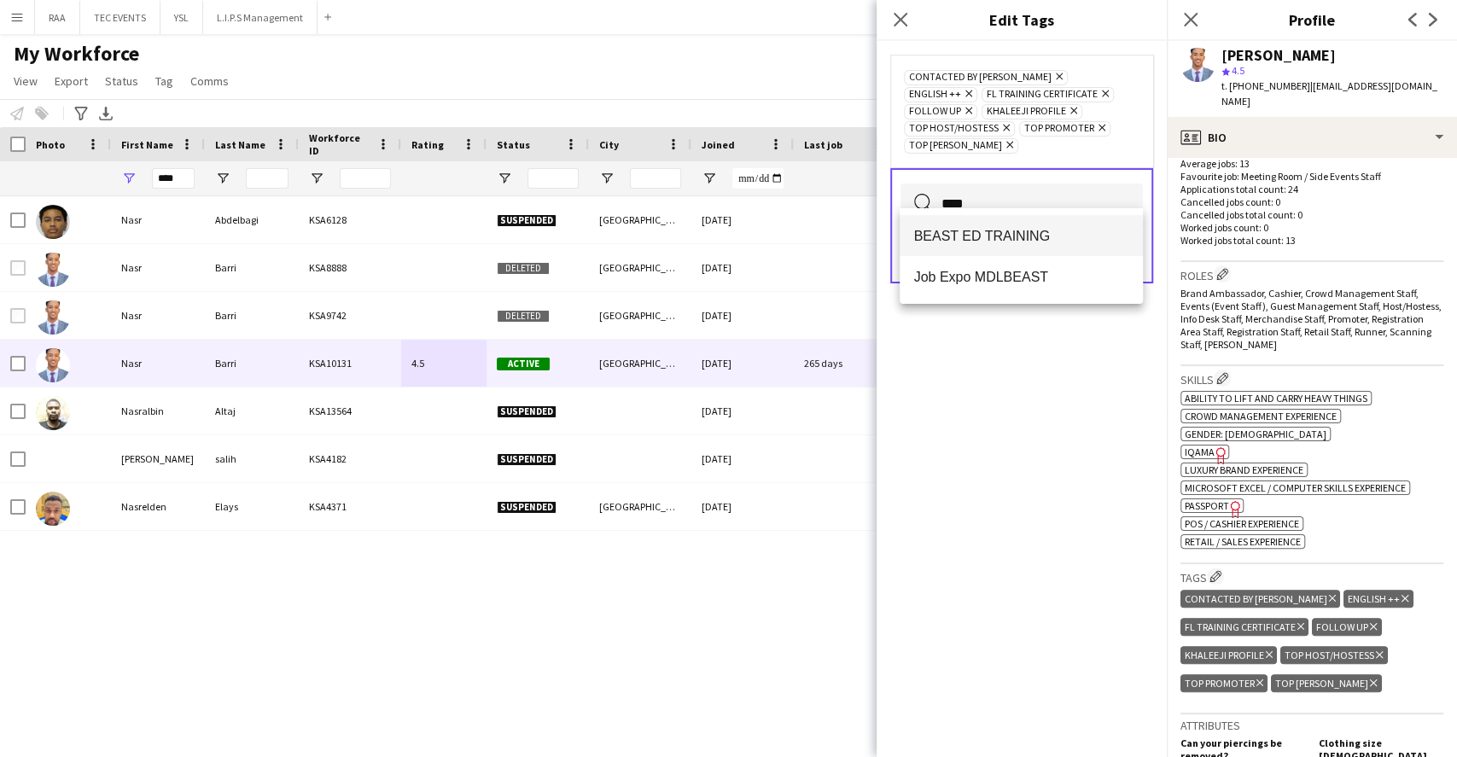
type input "****"
click at [1077, 219] on mat-option "BEAST ED TRAINING" at bounding box center [1021, 235] width 242 height 41
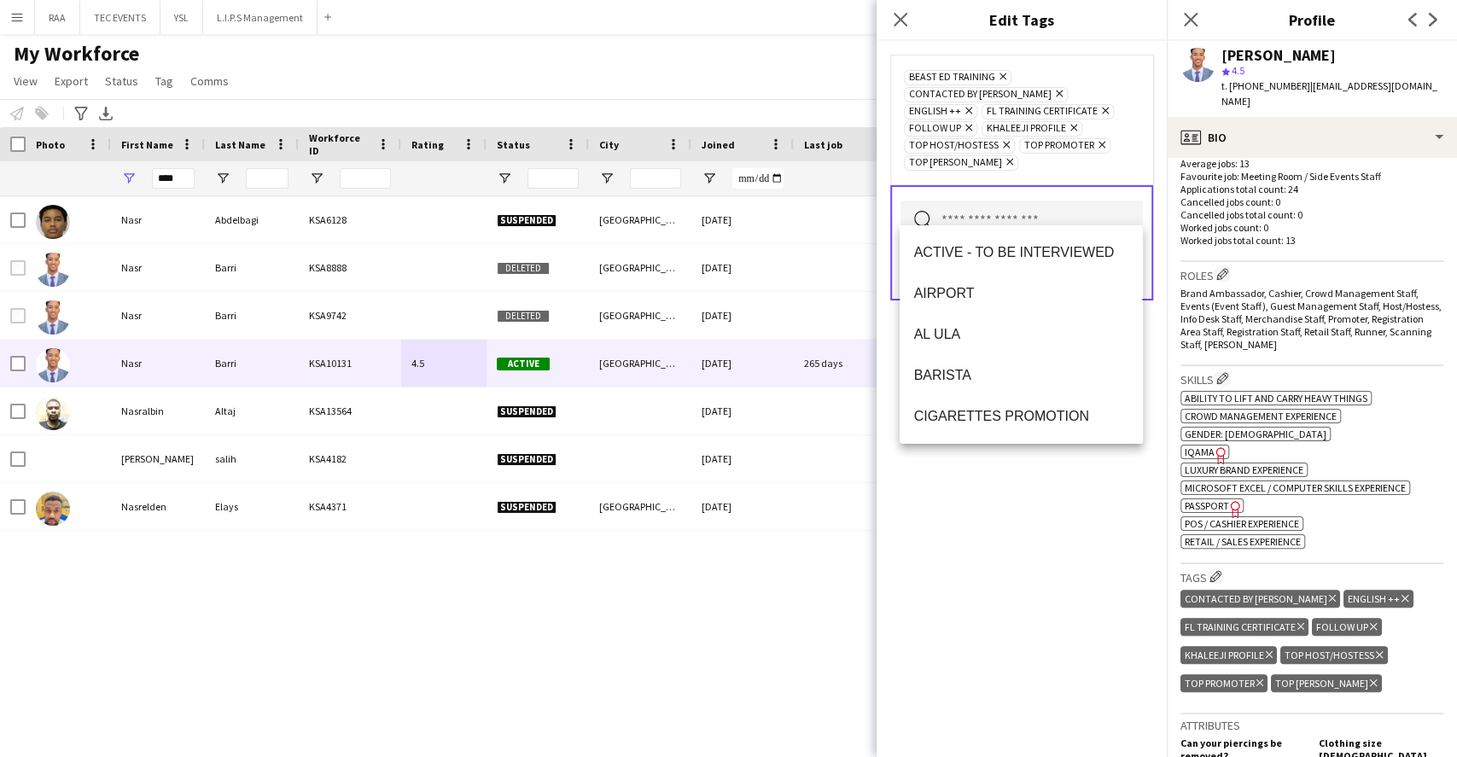
click at [1071, 546] on div "BEAST ED TRAINING Remove CONTACTED BY OBADA Remove ENGLISH ++ Remove FL Trainin…" at bounding box center [1022, 399] width 290 height 716
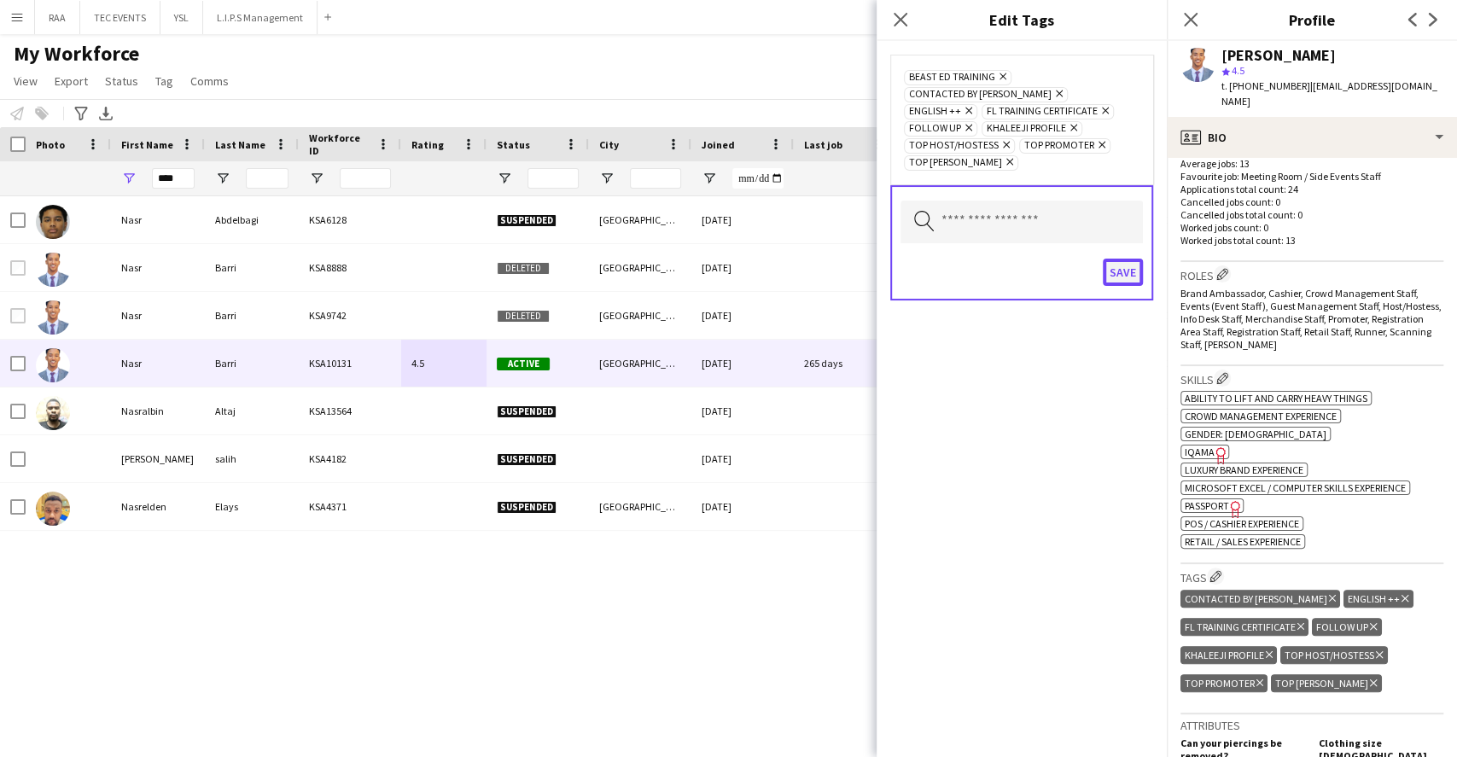
click at [1118, 264] on button "Save" at bounding box center [1123, 272] width 40 height 27
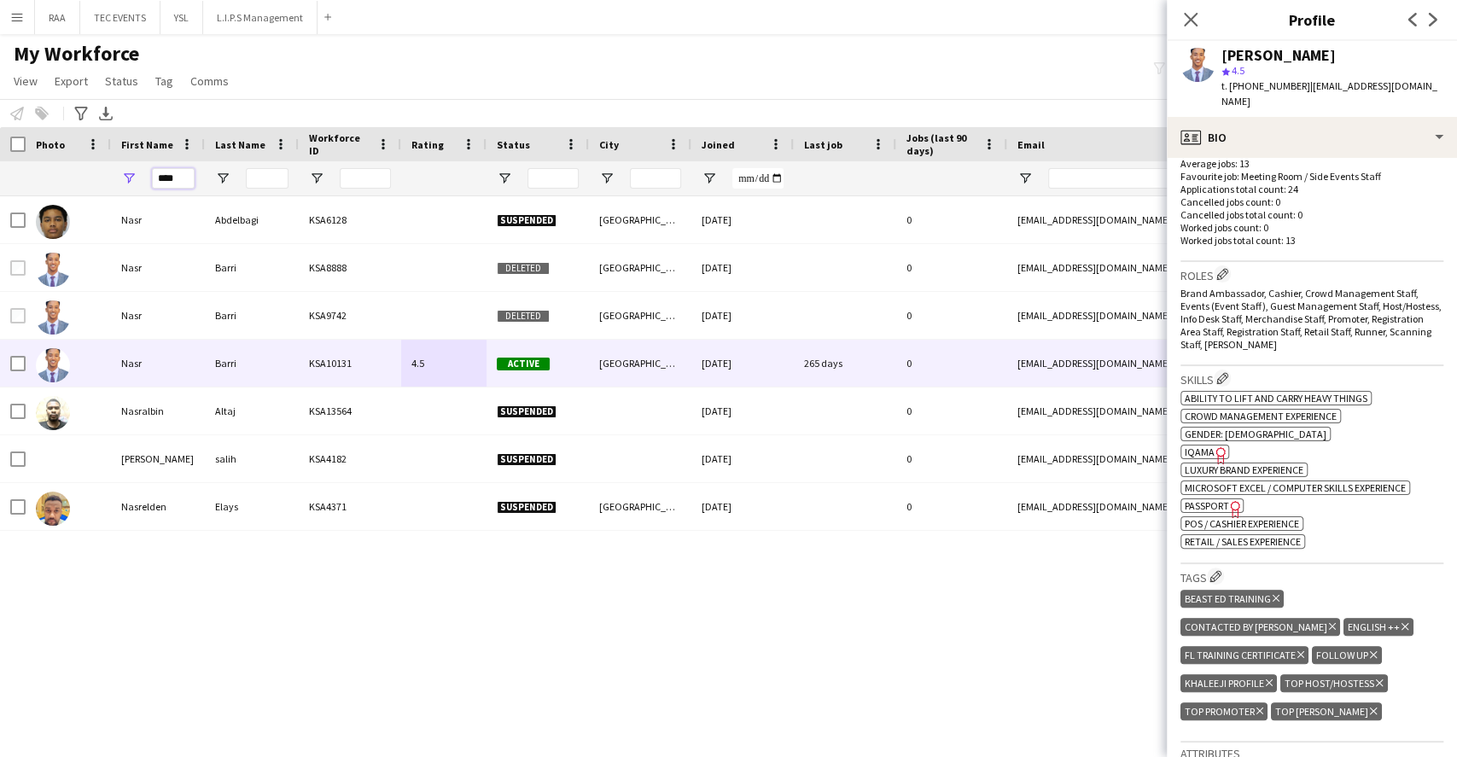
drag, startPoint x: 184, startPoint y: 180, endPoint x: -84, endPoint y: 155, distance: 268.3
click at [0, 155] on html "Menu Boards Boards Boards All jobs Status Workforce Workforce My Workforce Recr…" at bounding box center [728, 378] width 1457 height 757
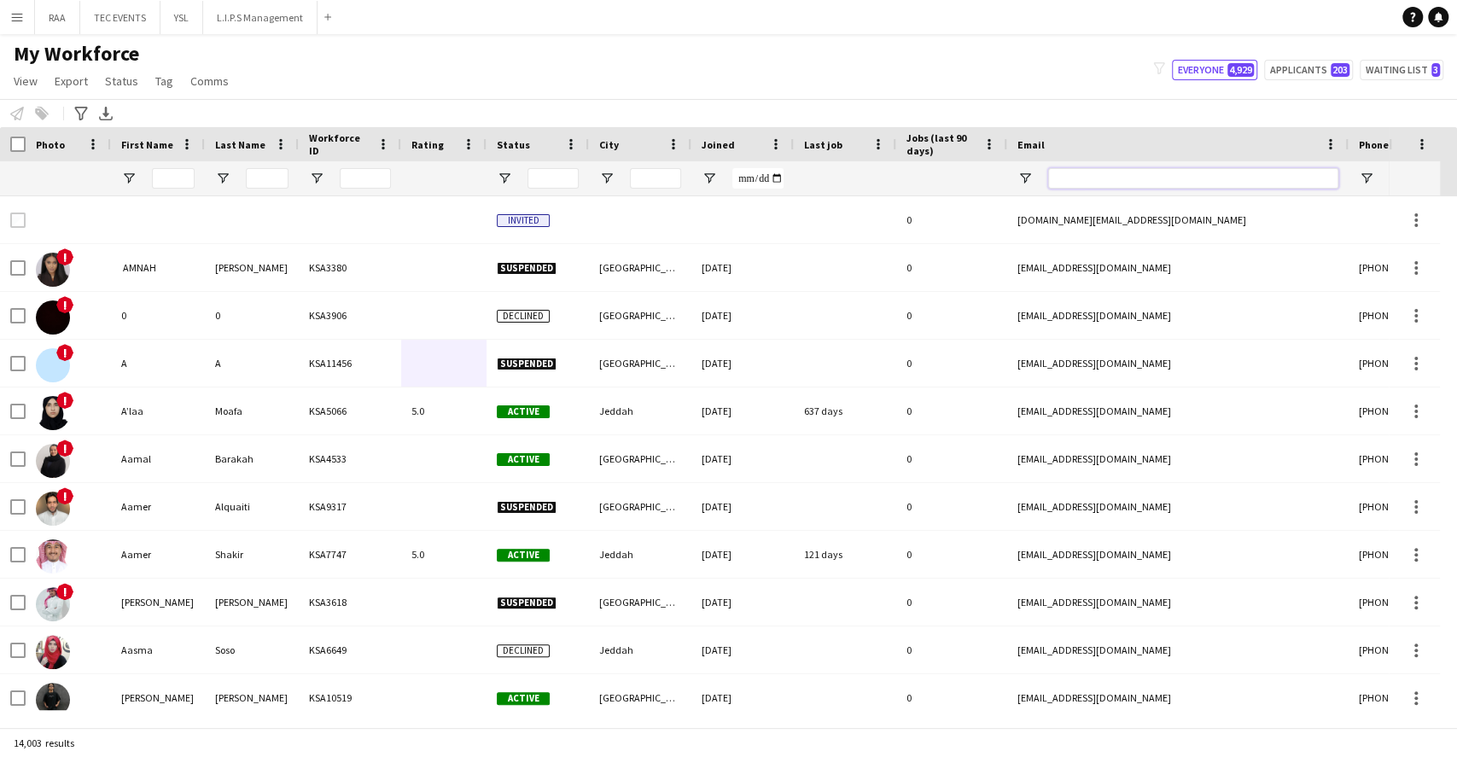
click at [1140, 181] on input "Email Filter Input" at bounding box center [1193, 178] width 290 height 20
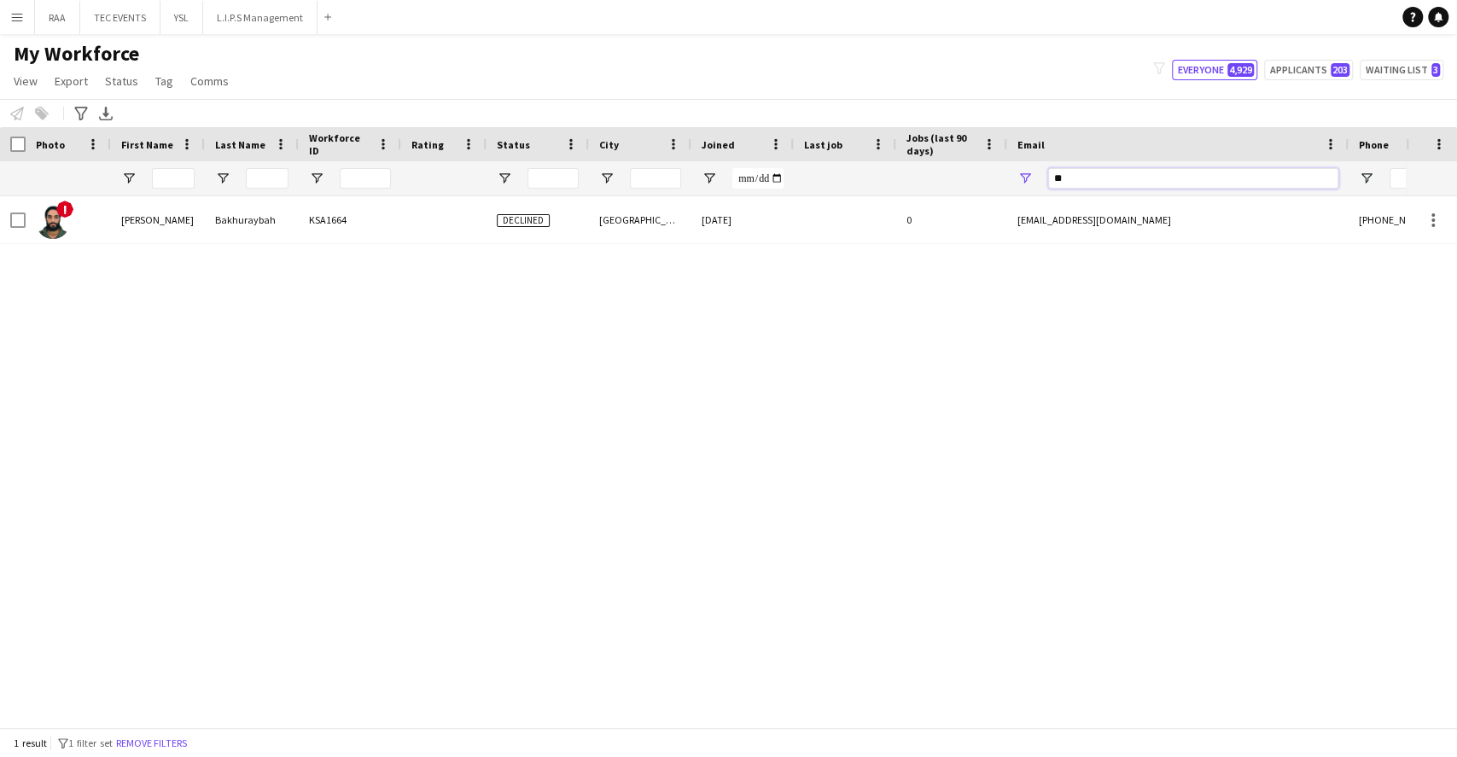
type input "*"
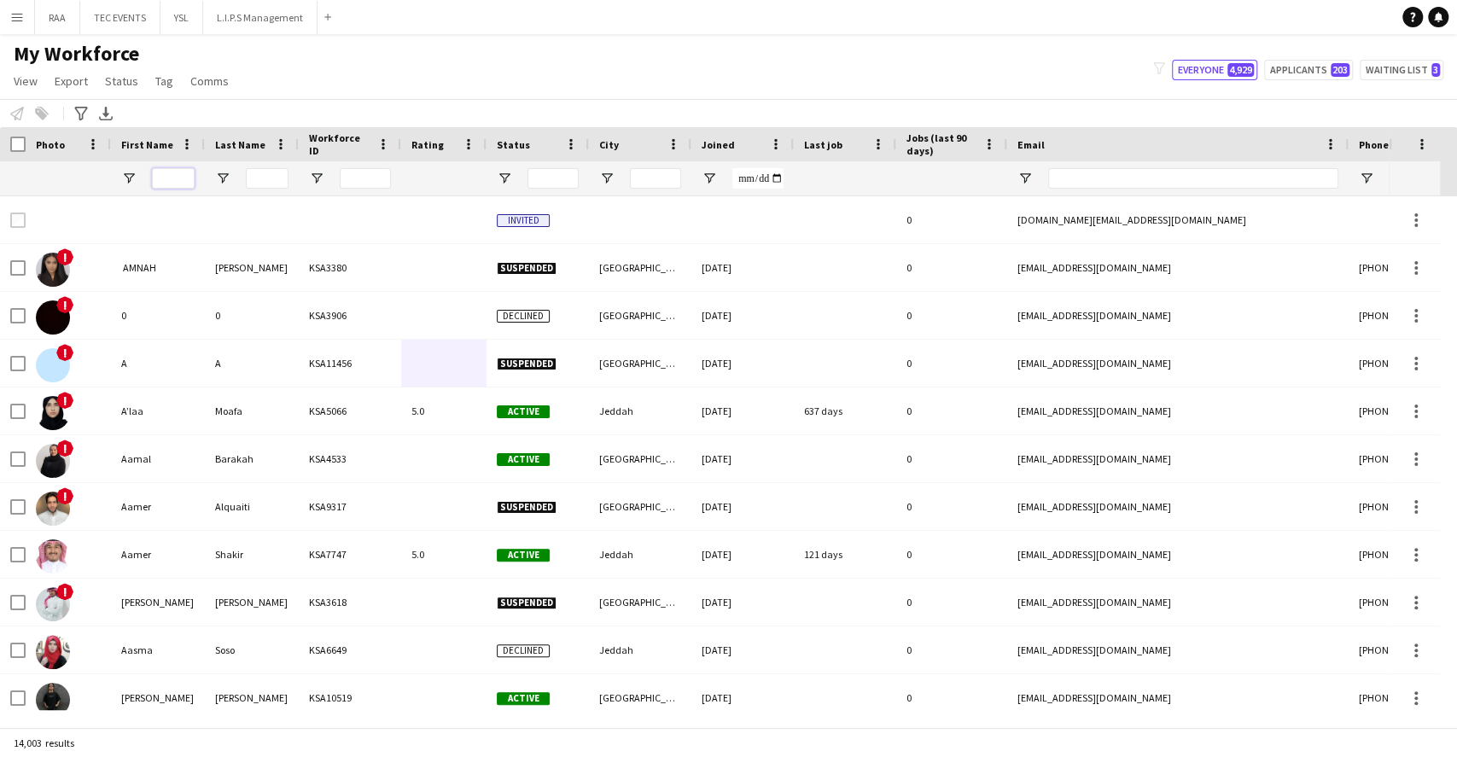
click at [158, 174] on input "First Name Filter Input" at bounding box center [173, 178] width 43 height 20
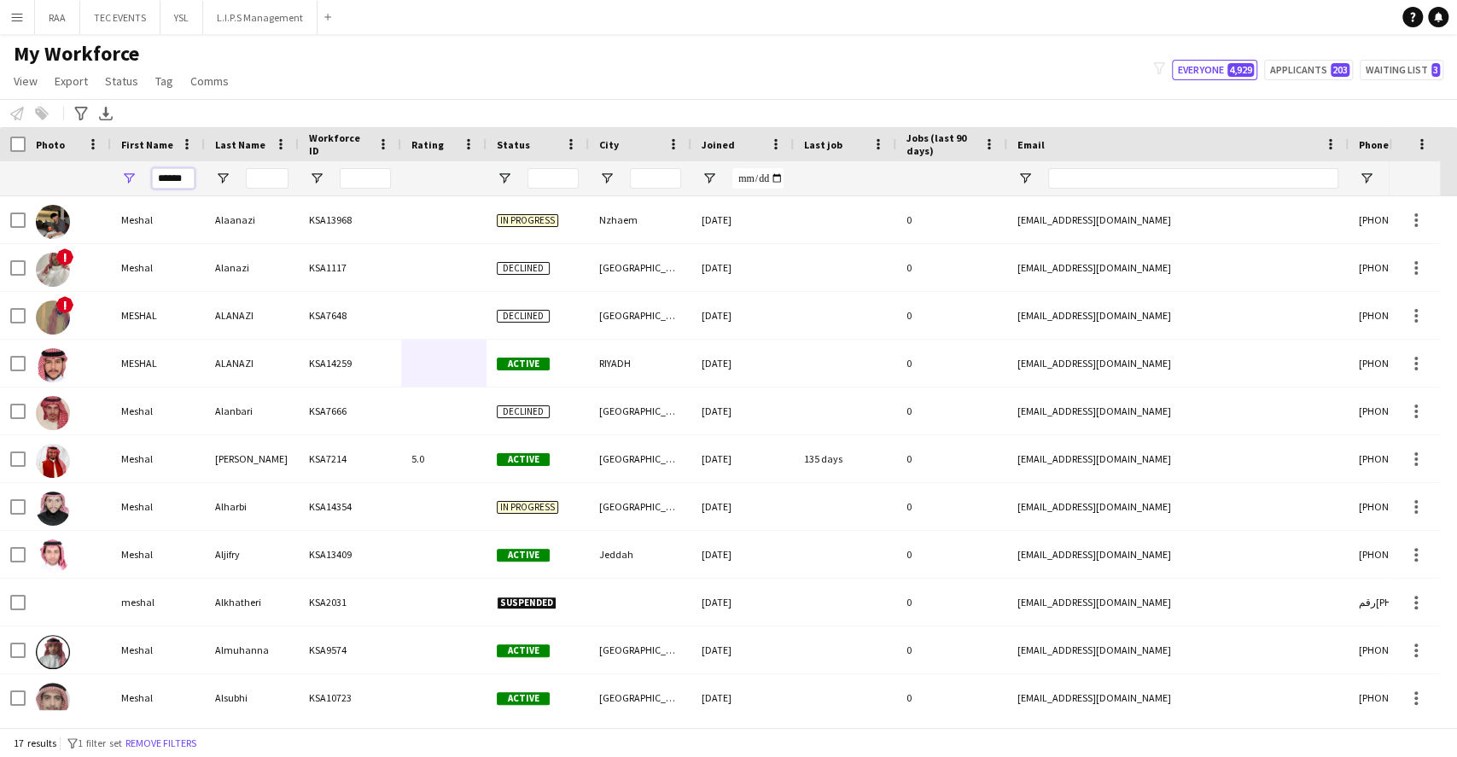
type input "******"
click at [269, 183] on input "Last Name Filter Input" at bounding box center [267, 178] width 43 height 20
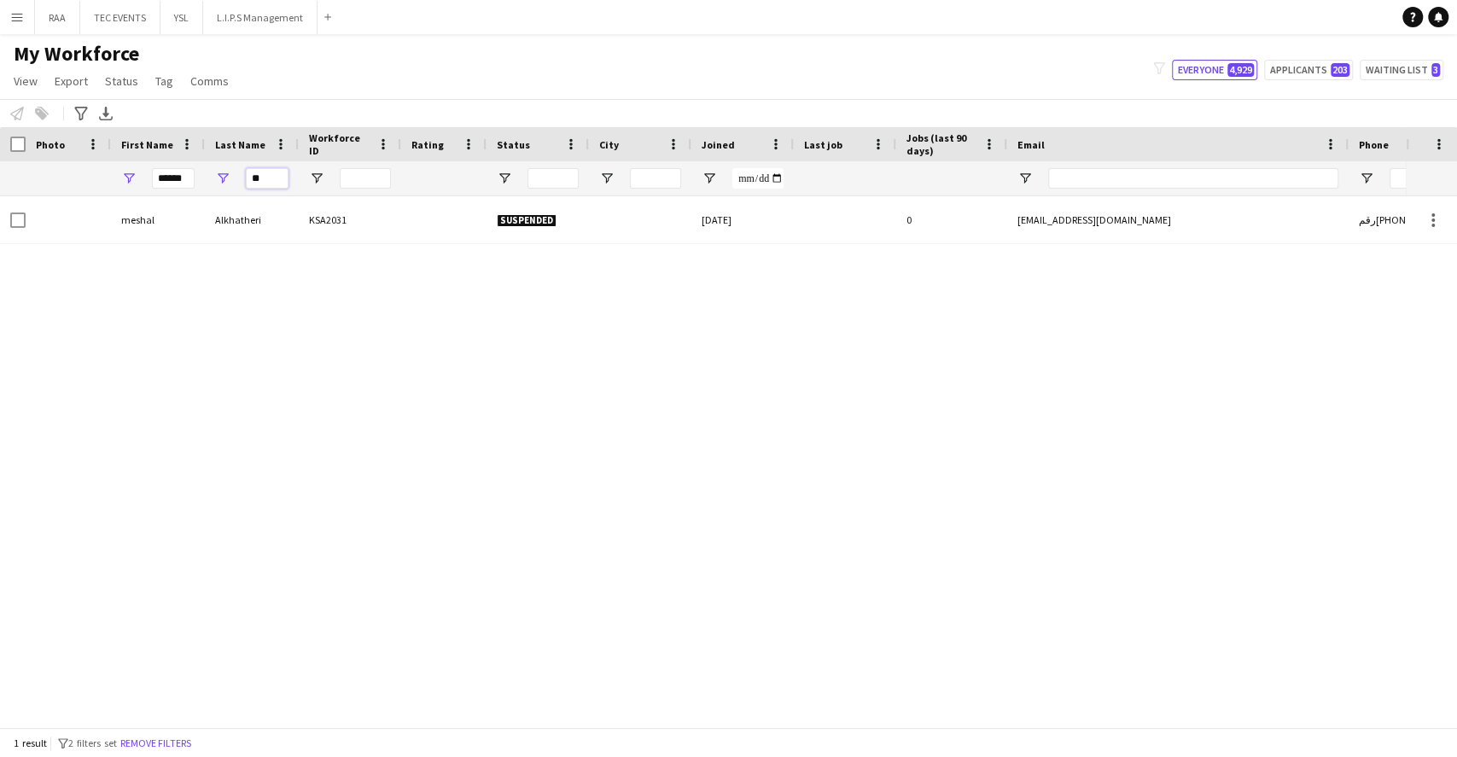
type input "*"
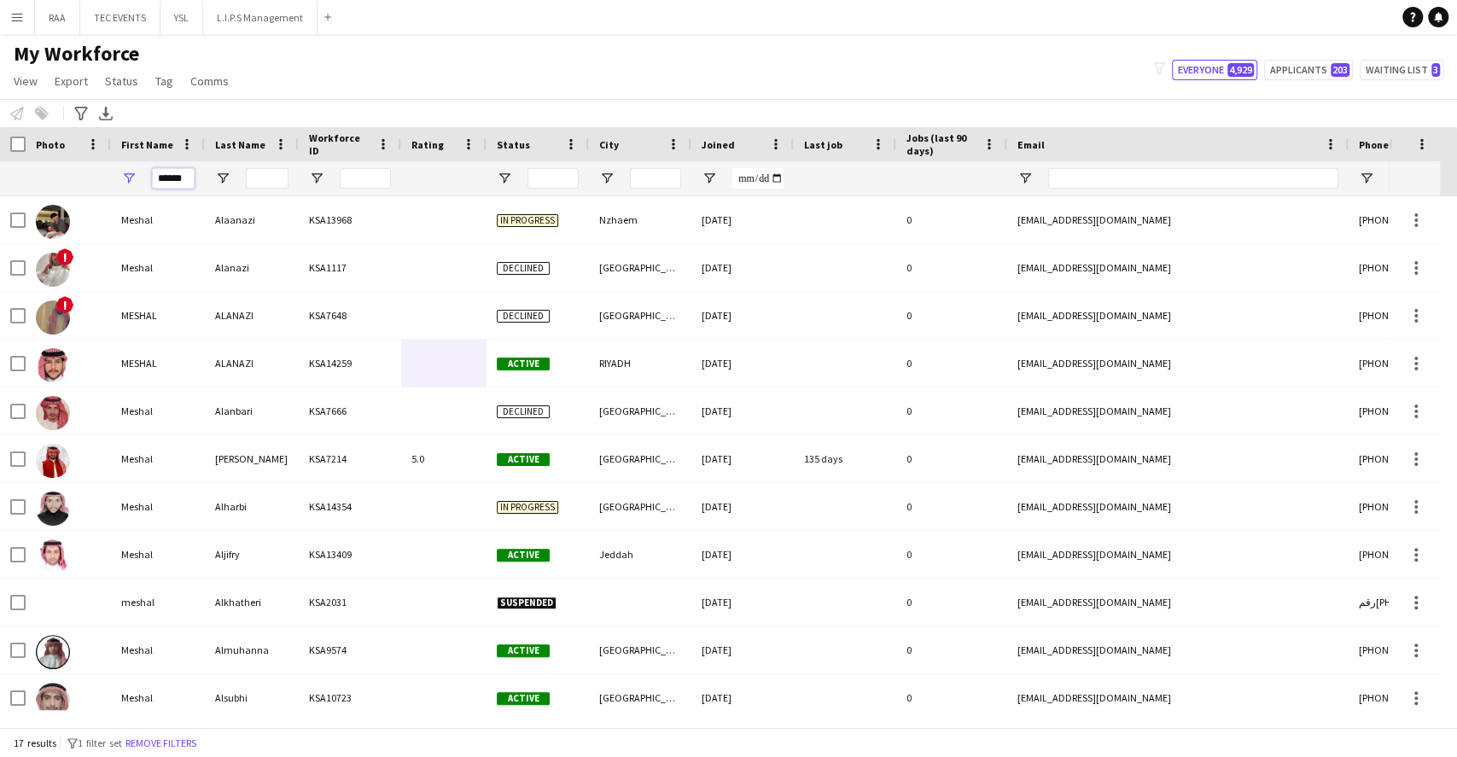
click at [168, 178] on input "******" at bounding box center [173, 178] width 43 height 20
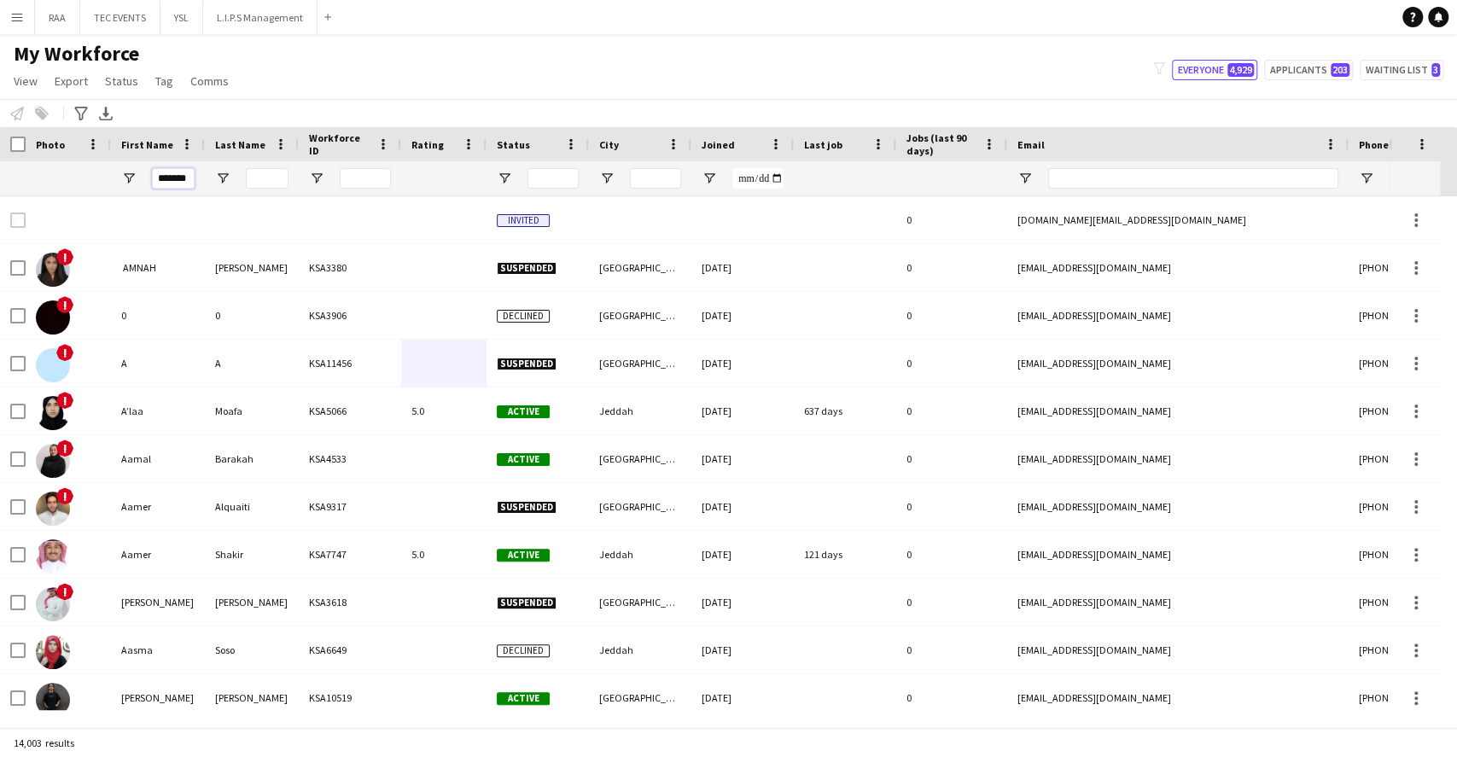
scroll to position [0, 2]
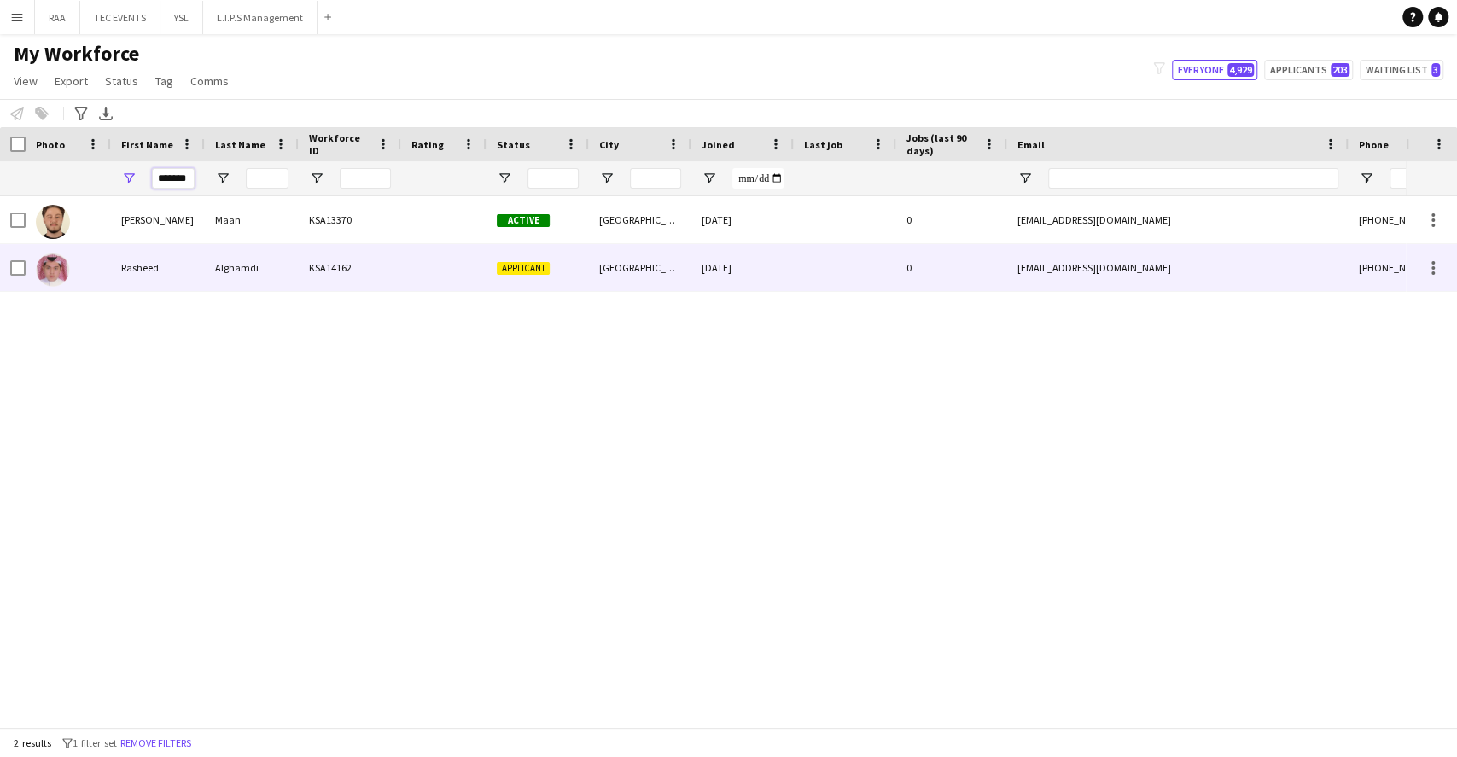
type input "*******"
click at [257, 265] on div "Alghamdi" at bounding box center [252, 267] width 94 height 47
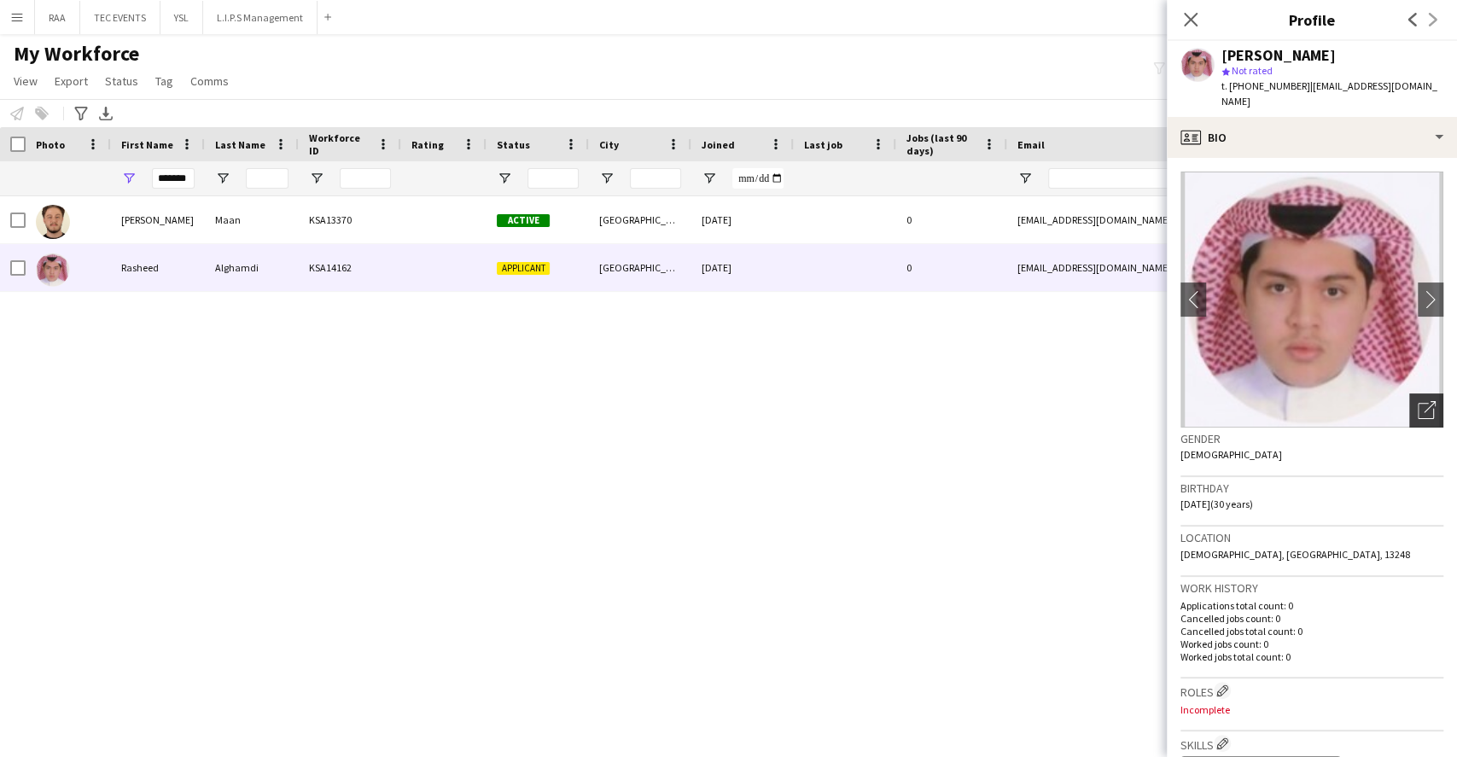
click at [1418, 401] on icon "Open photos pop-in" at bounding box center [1427, 410] width 18 height 18
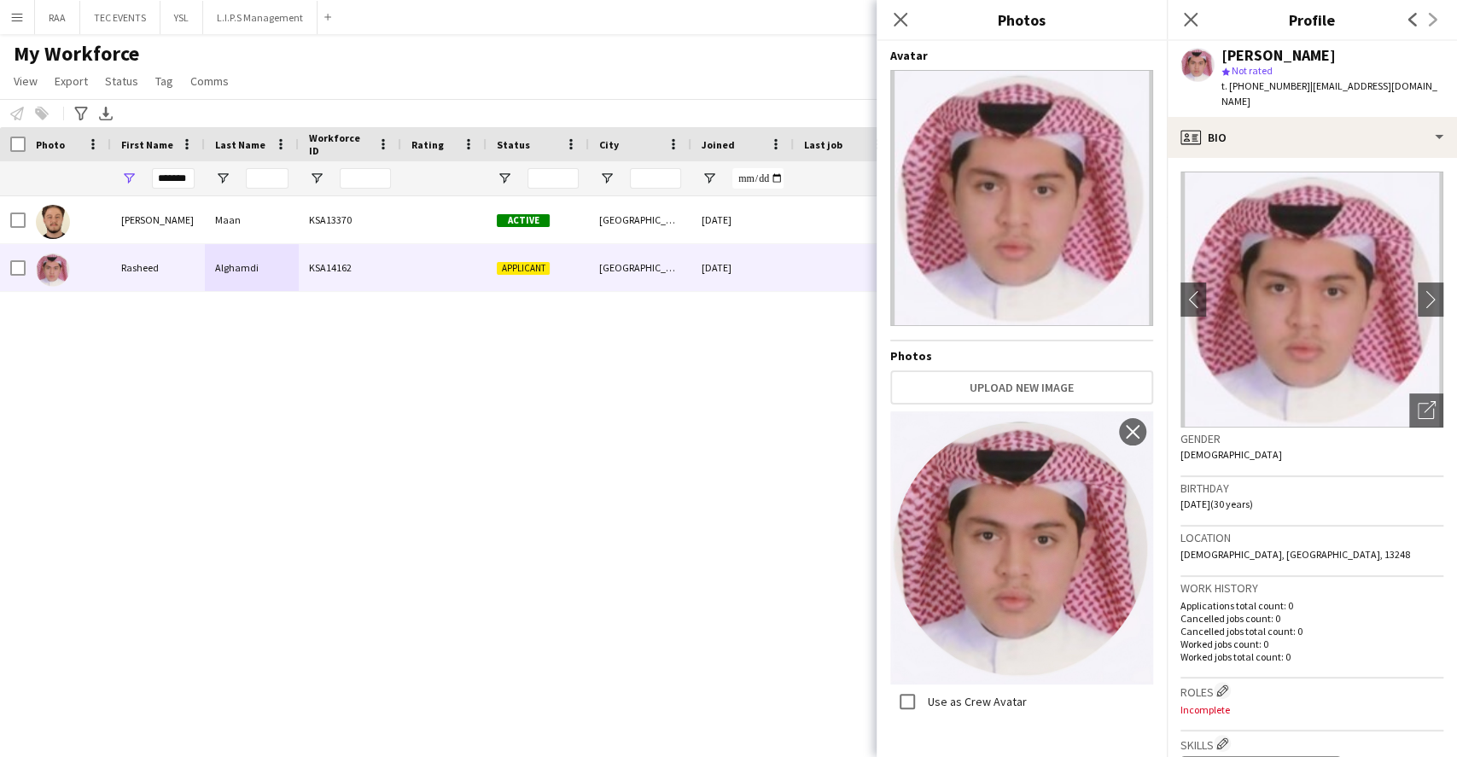
click at [1365, 440] on div "Gender [DEMOGRAPHIC_DATA]" at bounding box center [1312, 453] width 263 height 50
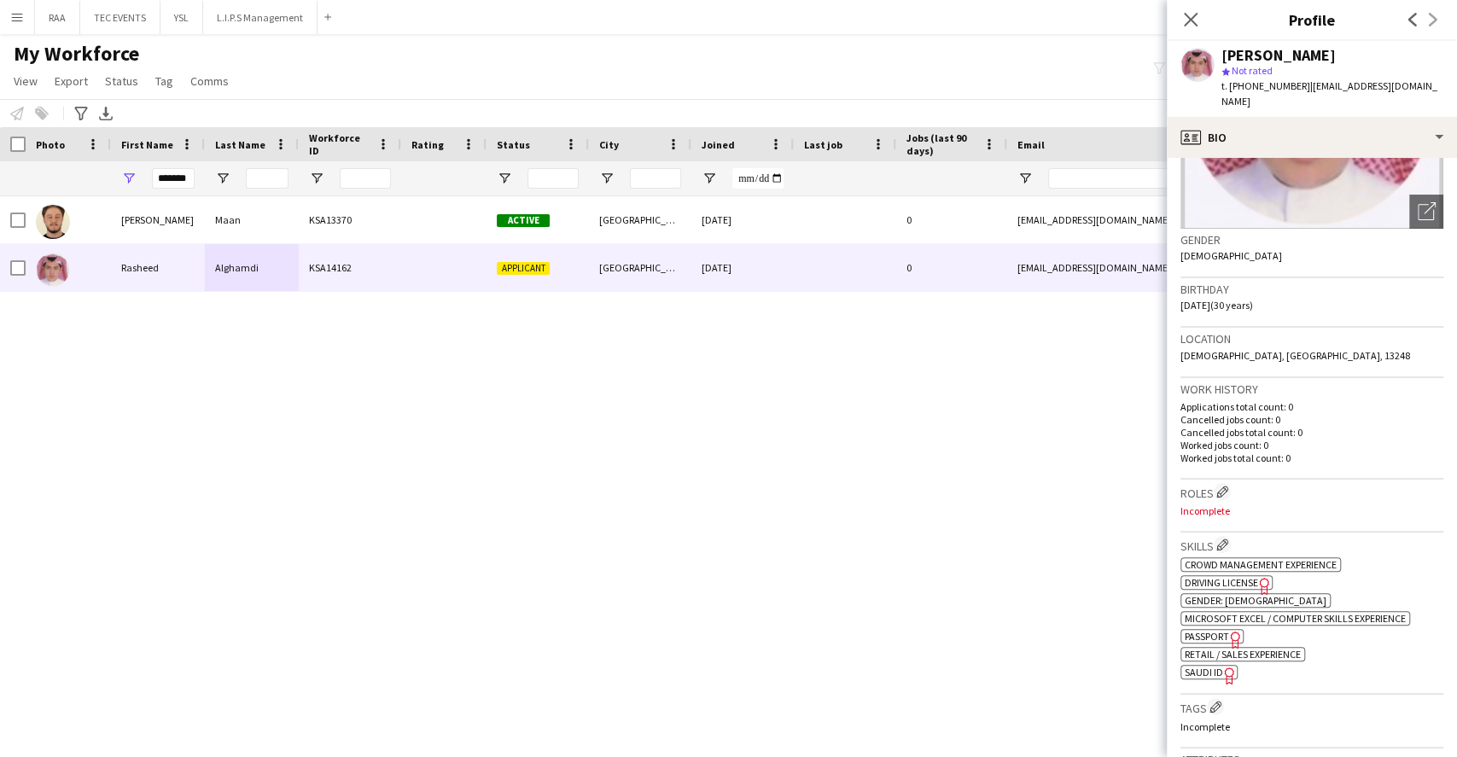
scroll to position [227, 0]
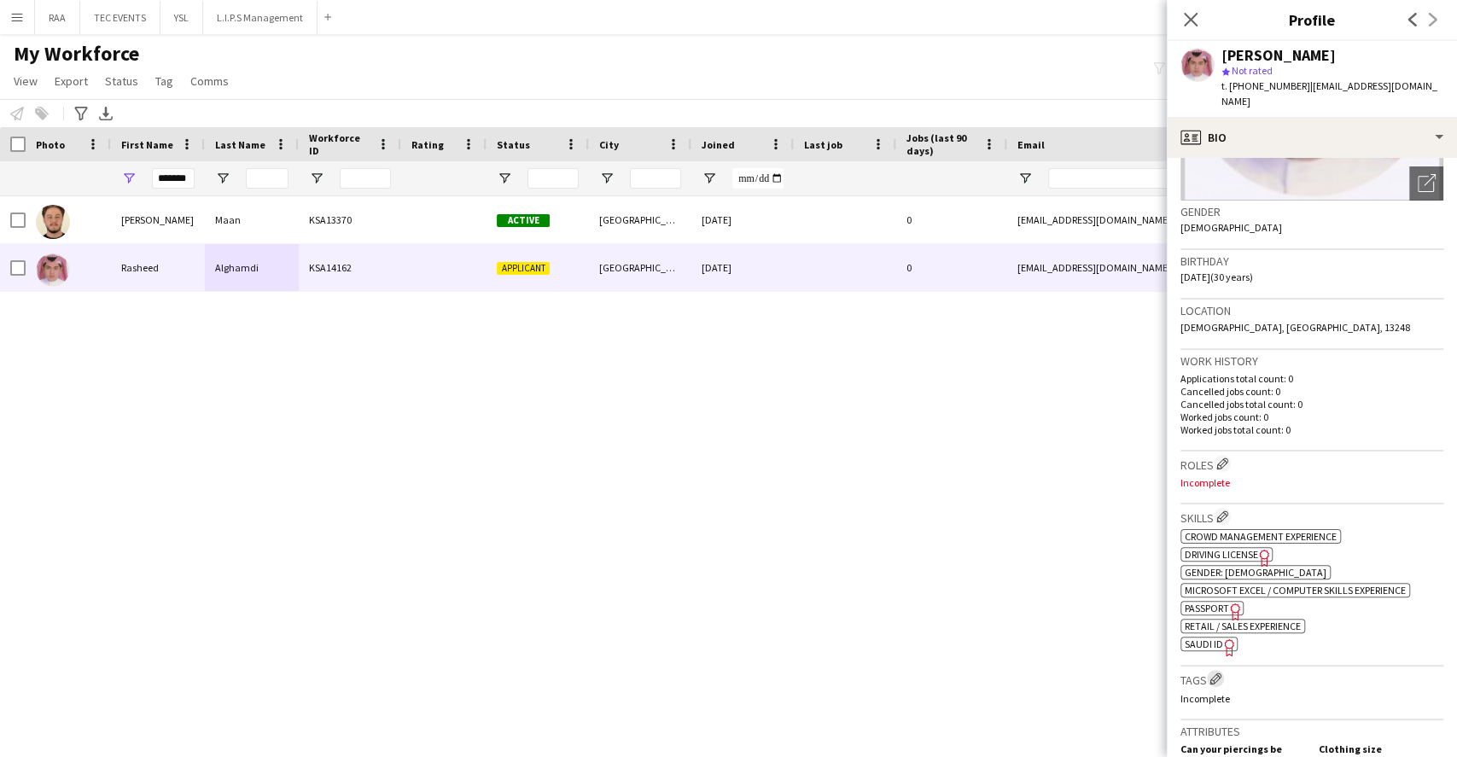
click at [1221, 673] on app-icon "Edit crew company tags" at bounding box center [1216, 679] width 12 height 12
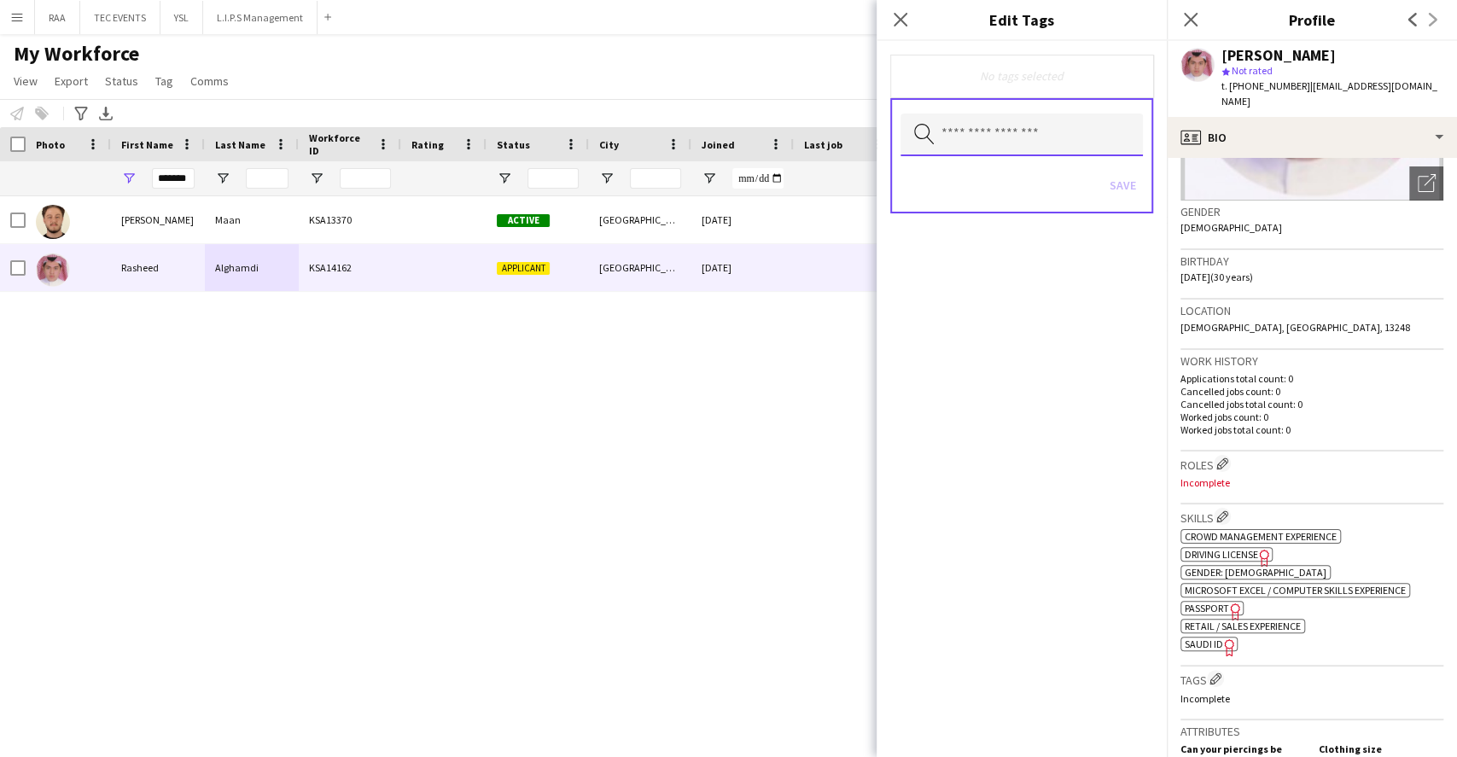
click at [1009, 141] on input "text" at bounding box center [1022, 135] width 242 height 43
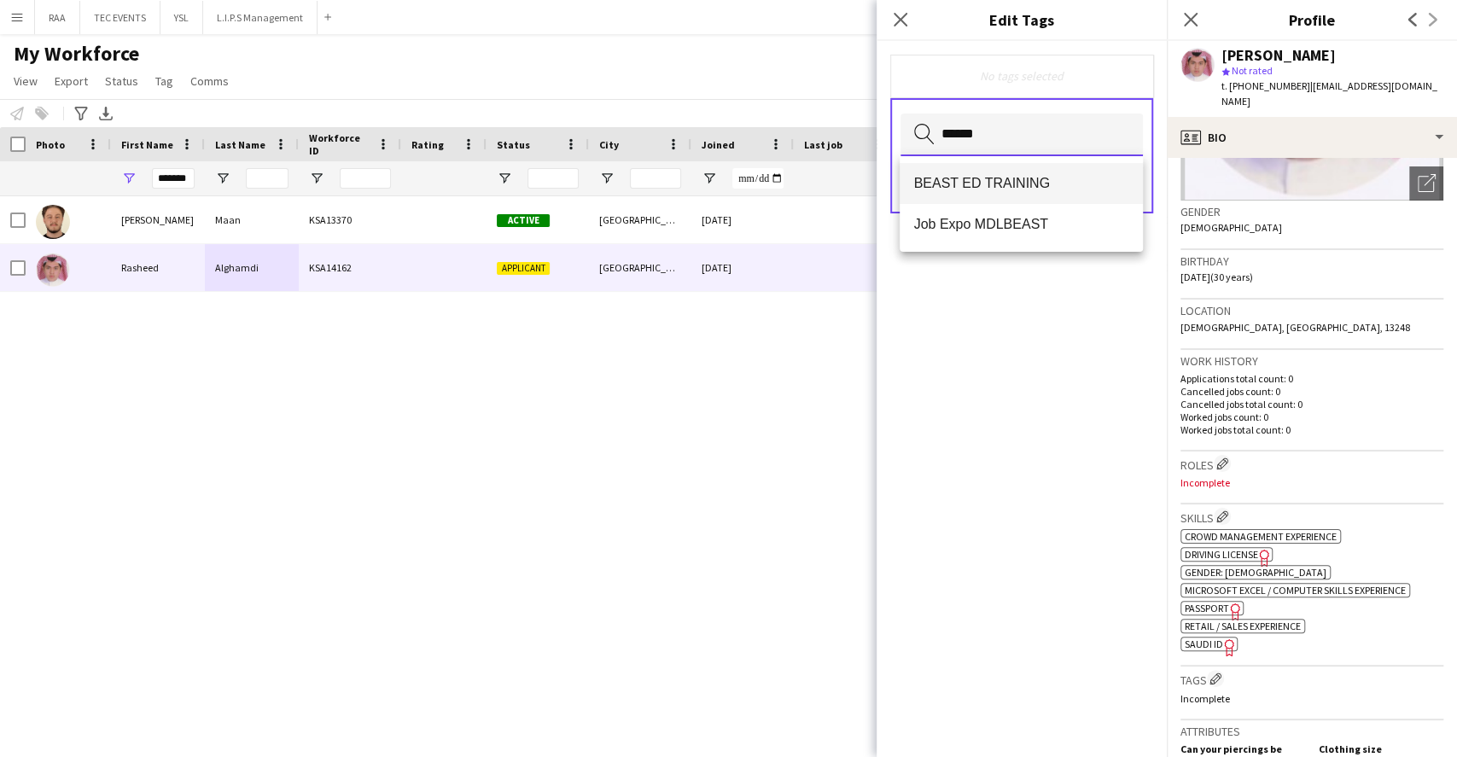
type input "*****"
click at [1013, 169] on mat-option "BEAST ED TRAINING" at bounding box center [1021, 183] width 242 height 41
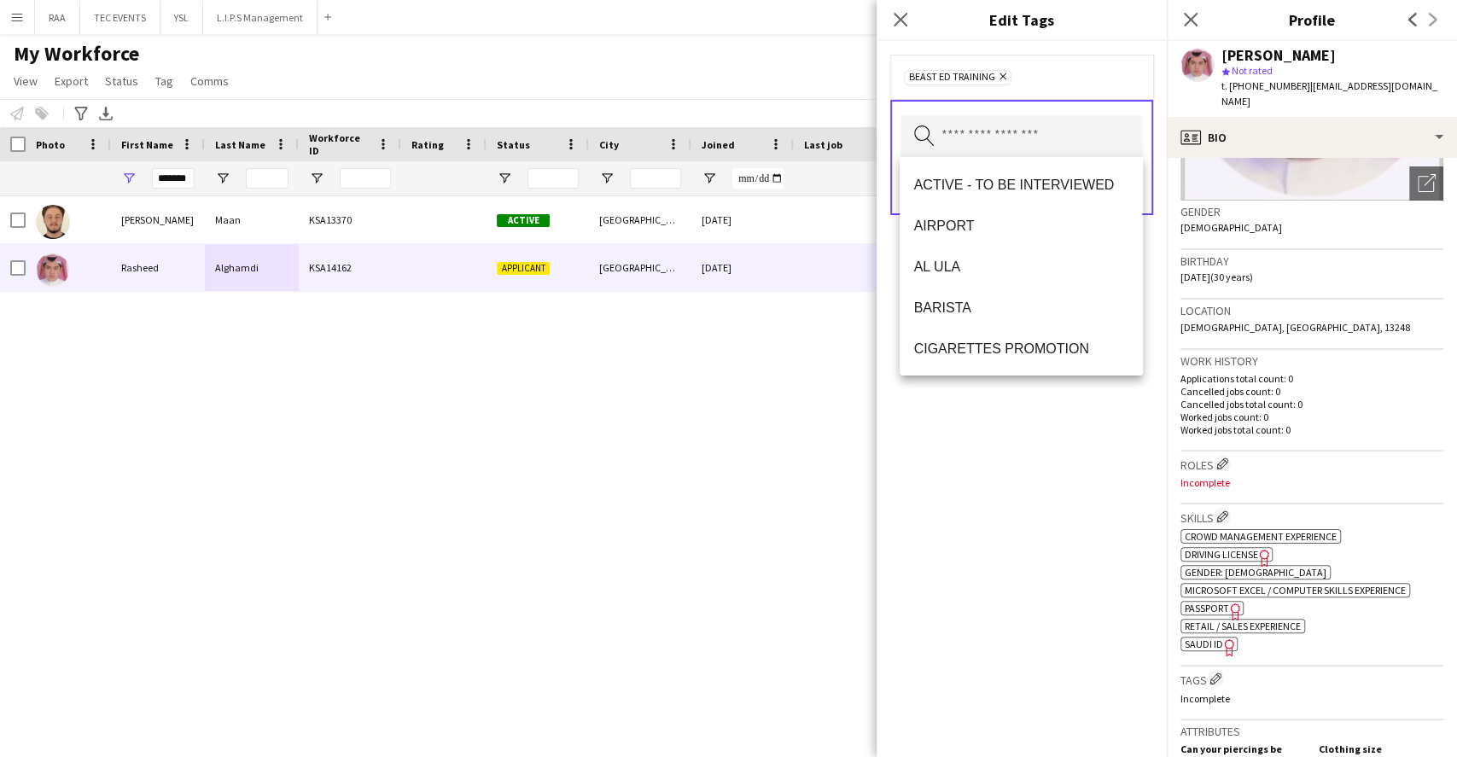
click at [1041, 510] on div "BEAST ED TRAINING Remove Search by tag name Save" at bounding box center [1022, 399] width 290 height 716
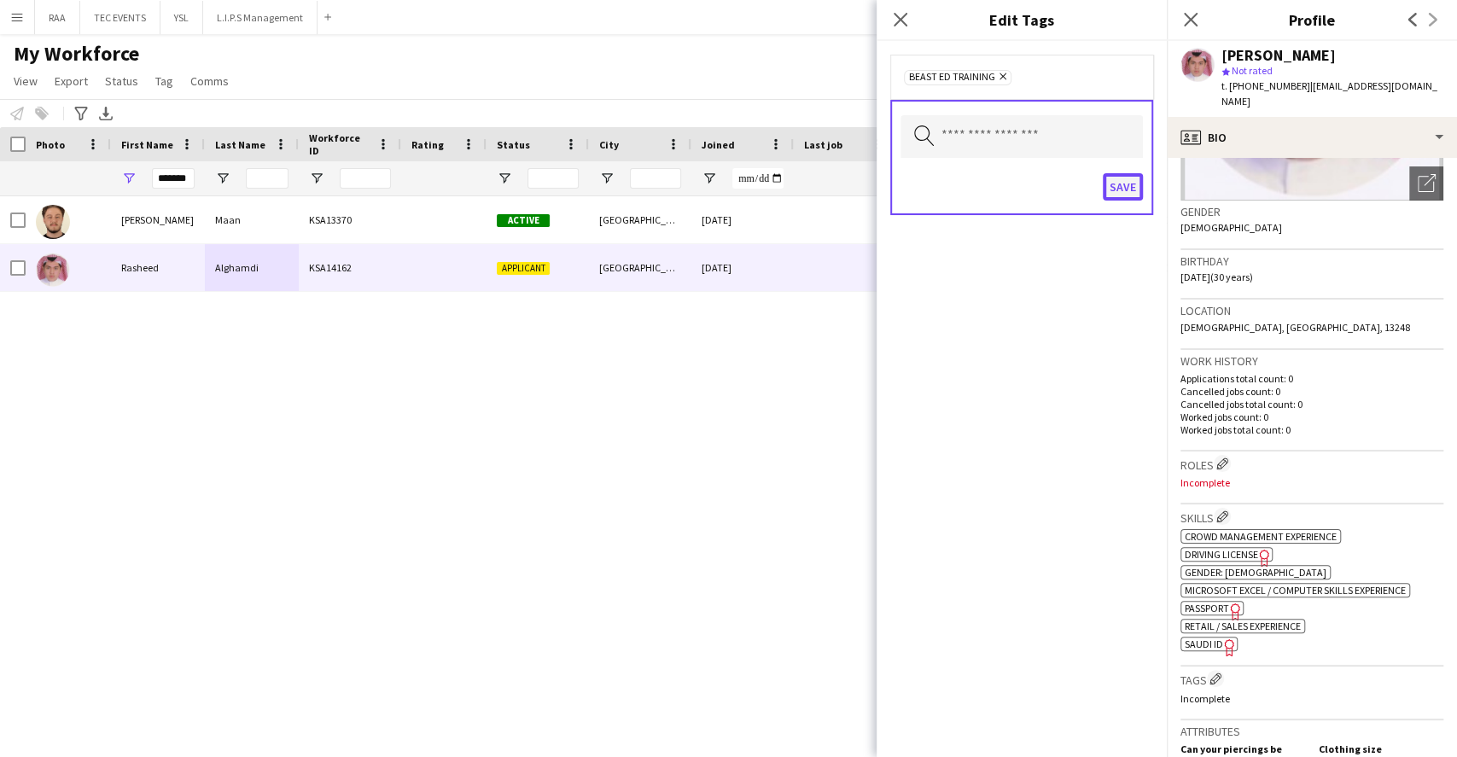
click at [1129, 188] on button "Save" at bounding box center [1123, 186] width 40 height 27
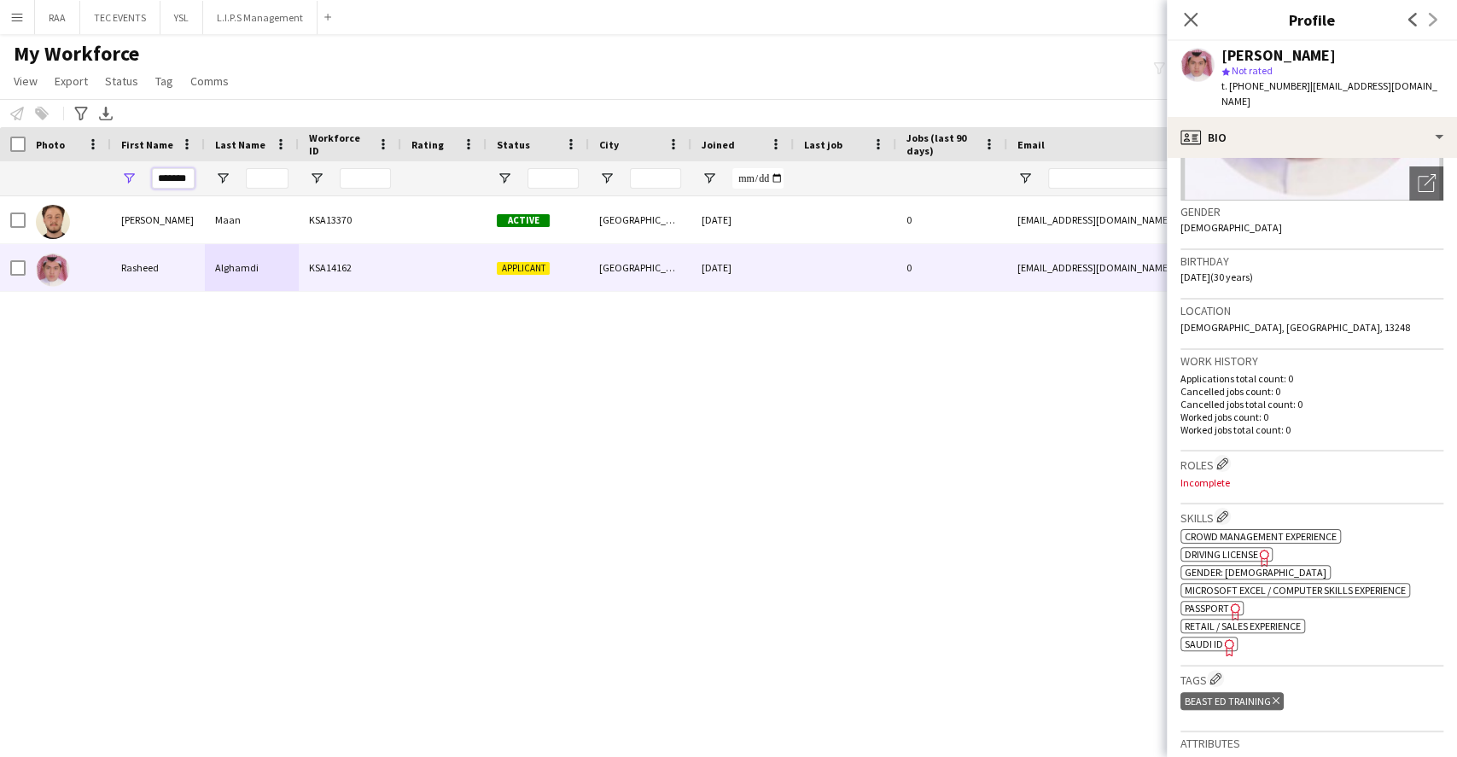
click at [184, 174] on input "*******" at bounding box center [173, 178] width 43 height 20
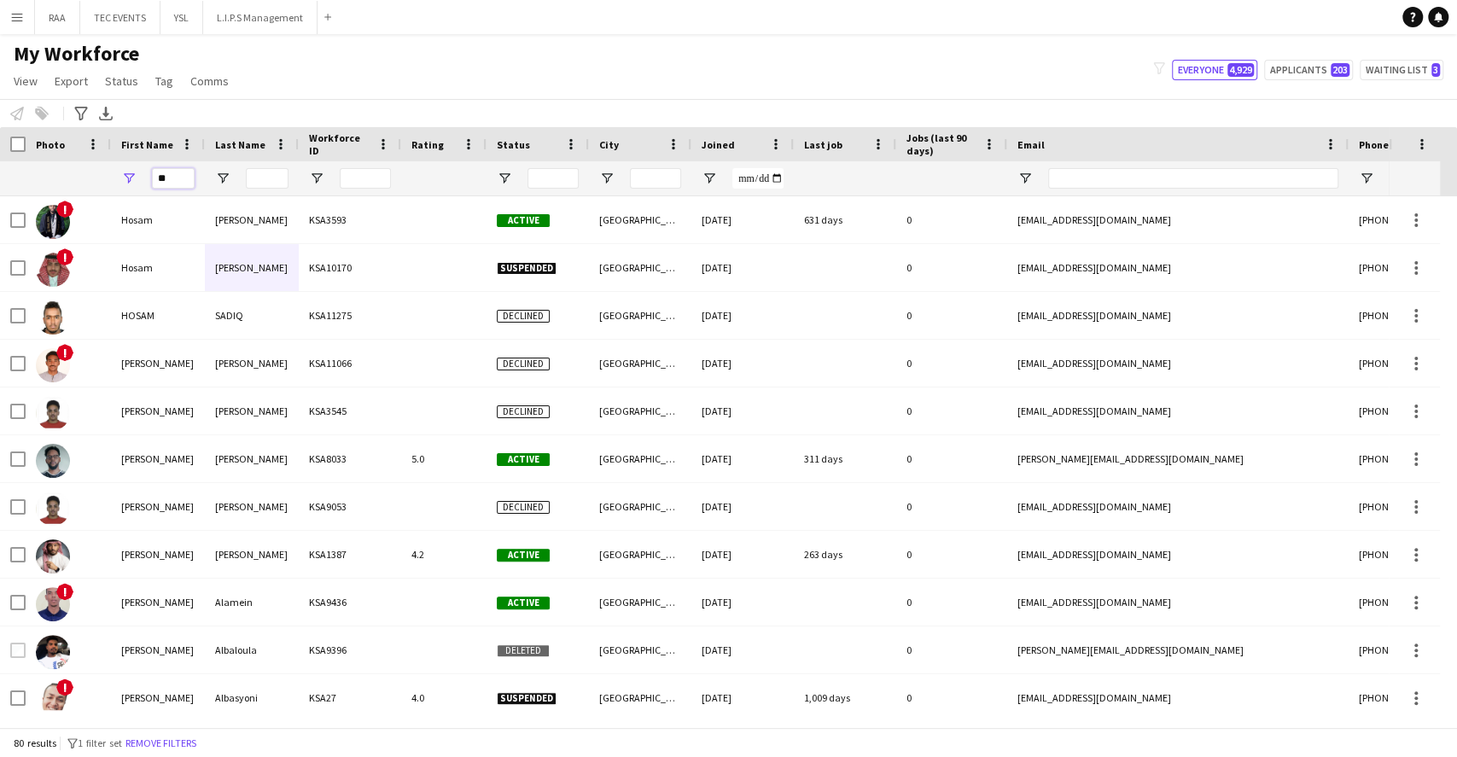
type input "*"
click at [1123, 177] on input "Email Filter Input" at bounding box center [1193, 178] width 290 height 20
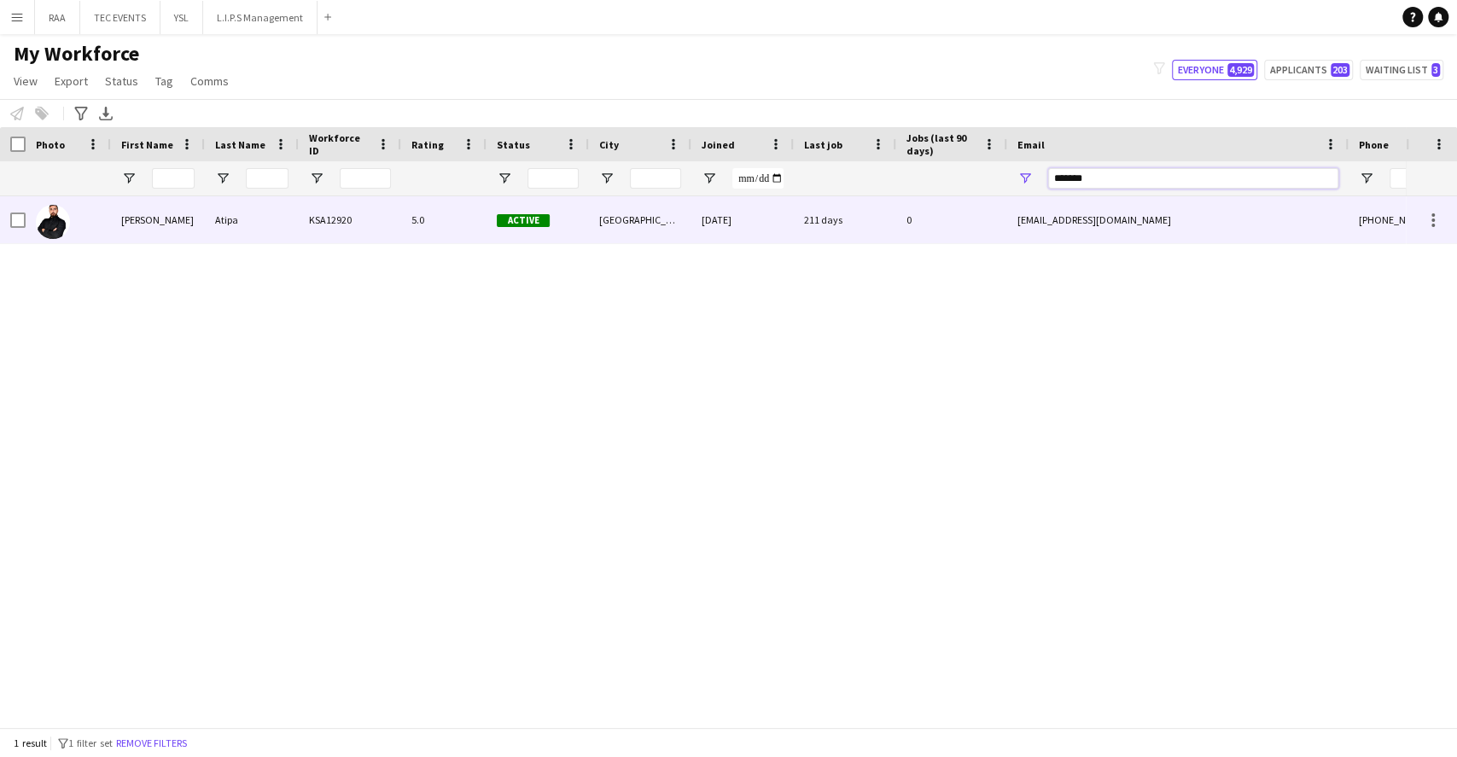
type input "*******"
click at [683, 215] on div "[GEOGRAPHIC_DATA]" at bounding box center [640, 219] width 102 height 47
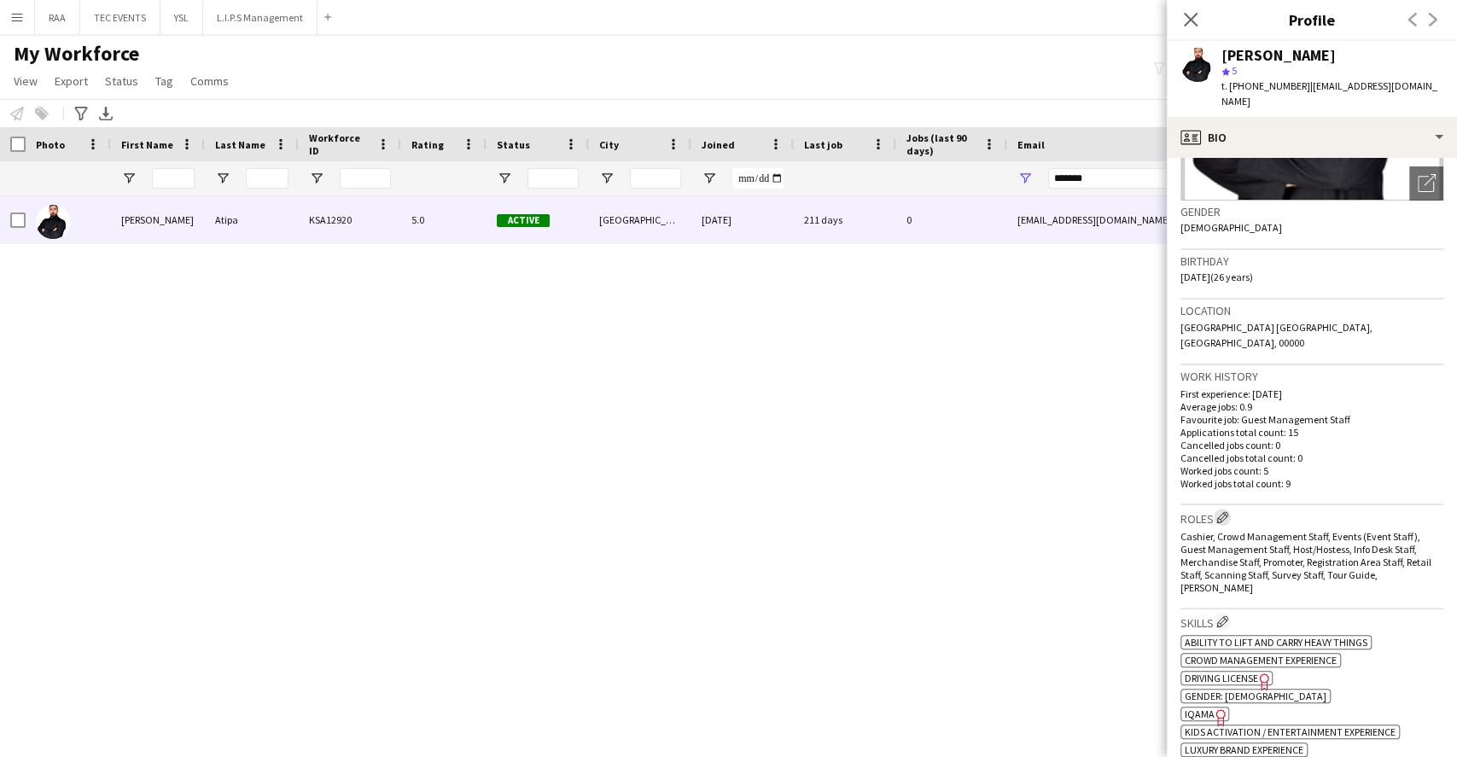
click at [1228, 511] on app-icon "Edit crew company roles" at bounding box center [1222, 517] width 12 height 12
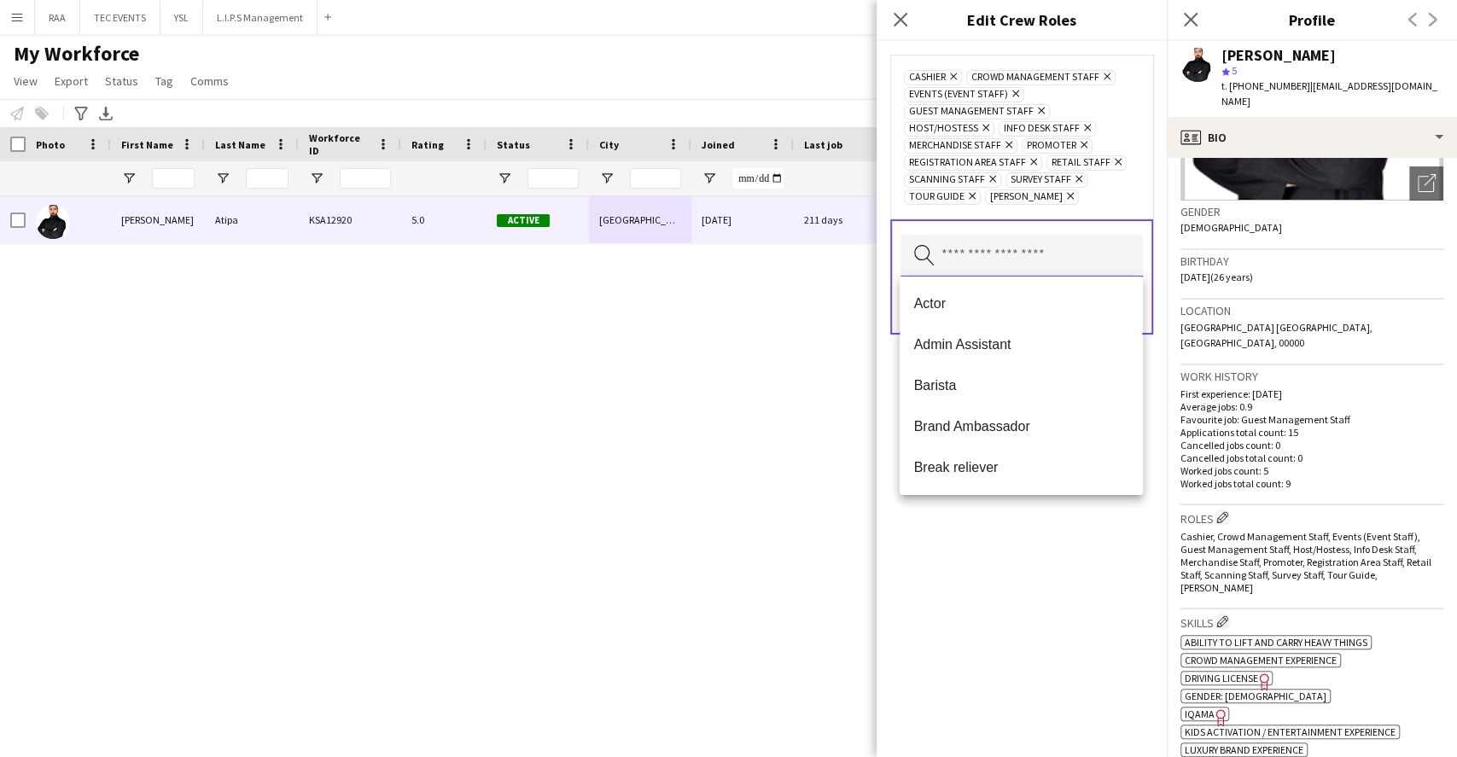
click at [1062, 260] on input "text" at bounding box center [1022, 256] width 242 height 43
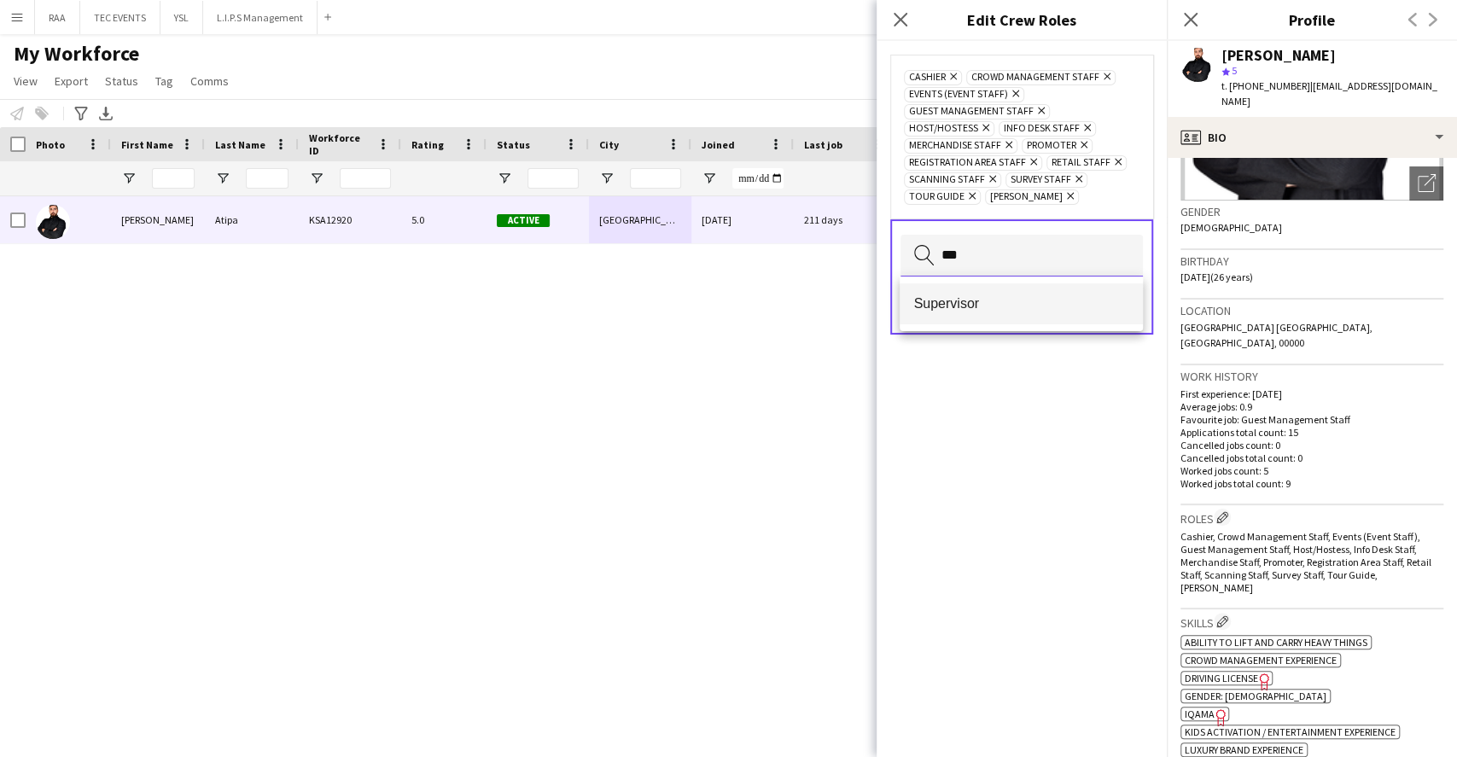
type input "***"
click at [1018, 308] on span "Supervisor" at bounding box center [1020, 303] width 215 height 16
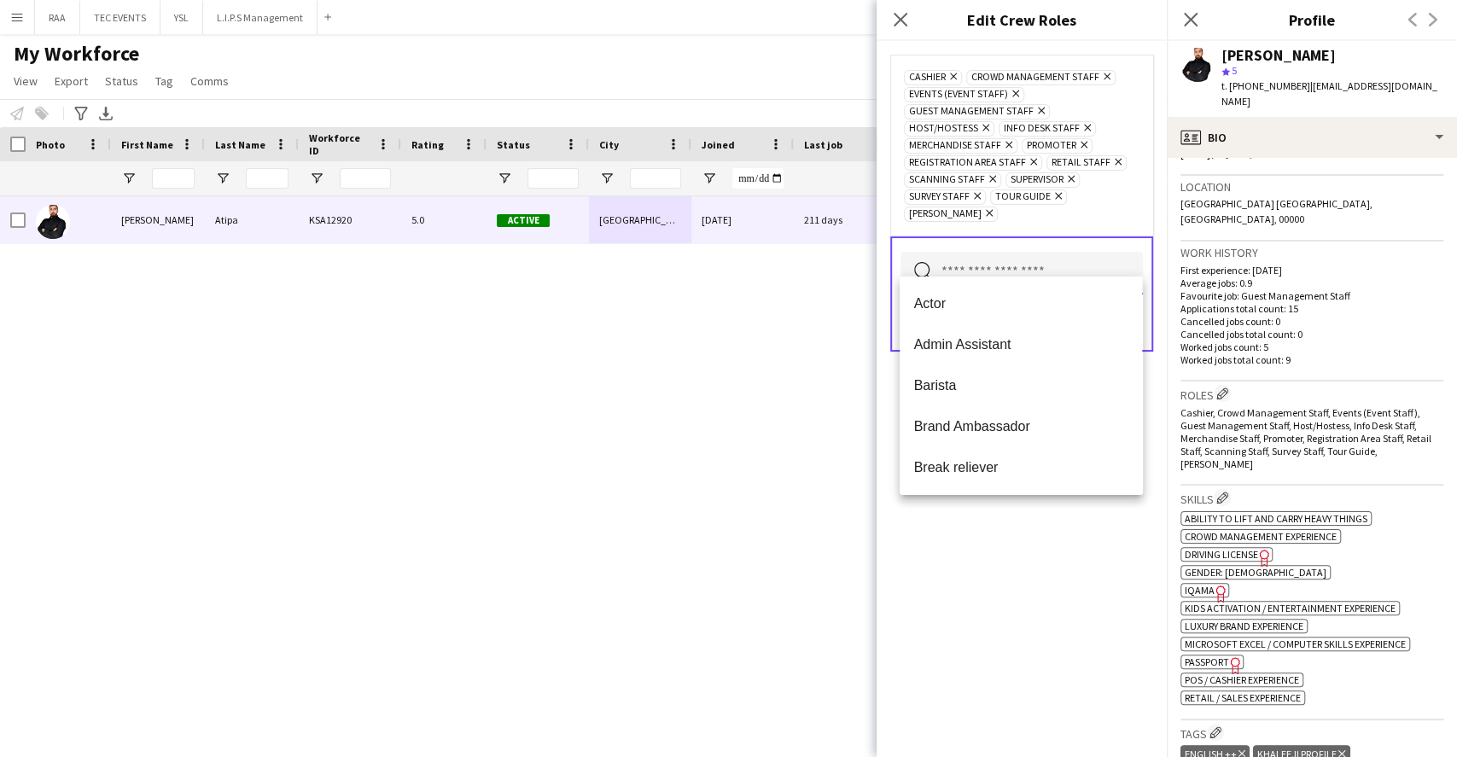
scroll to position [455, 0]
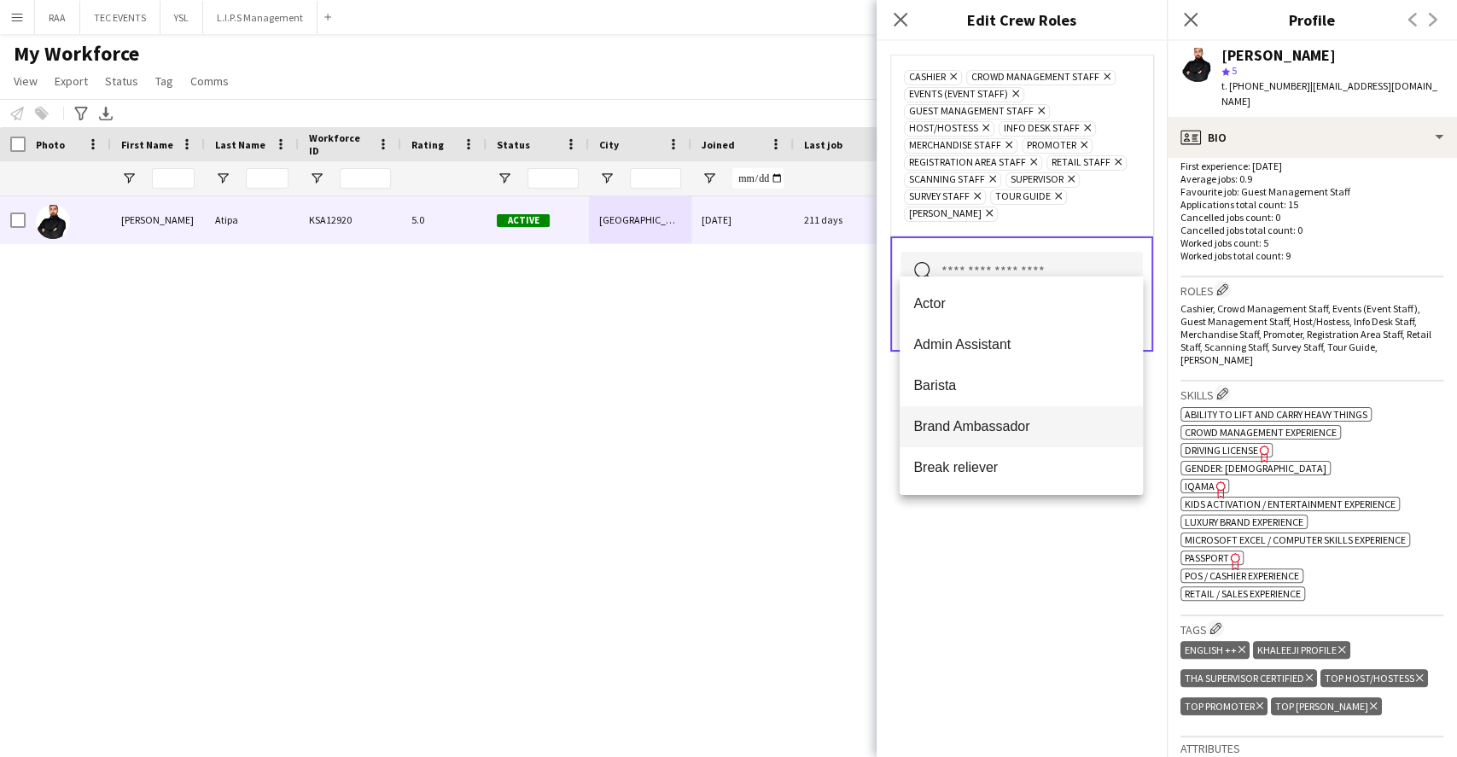
click at [1026, 418] on span "Brand Ambassador" at bounding box center [1020, 426] width 215 height 16
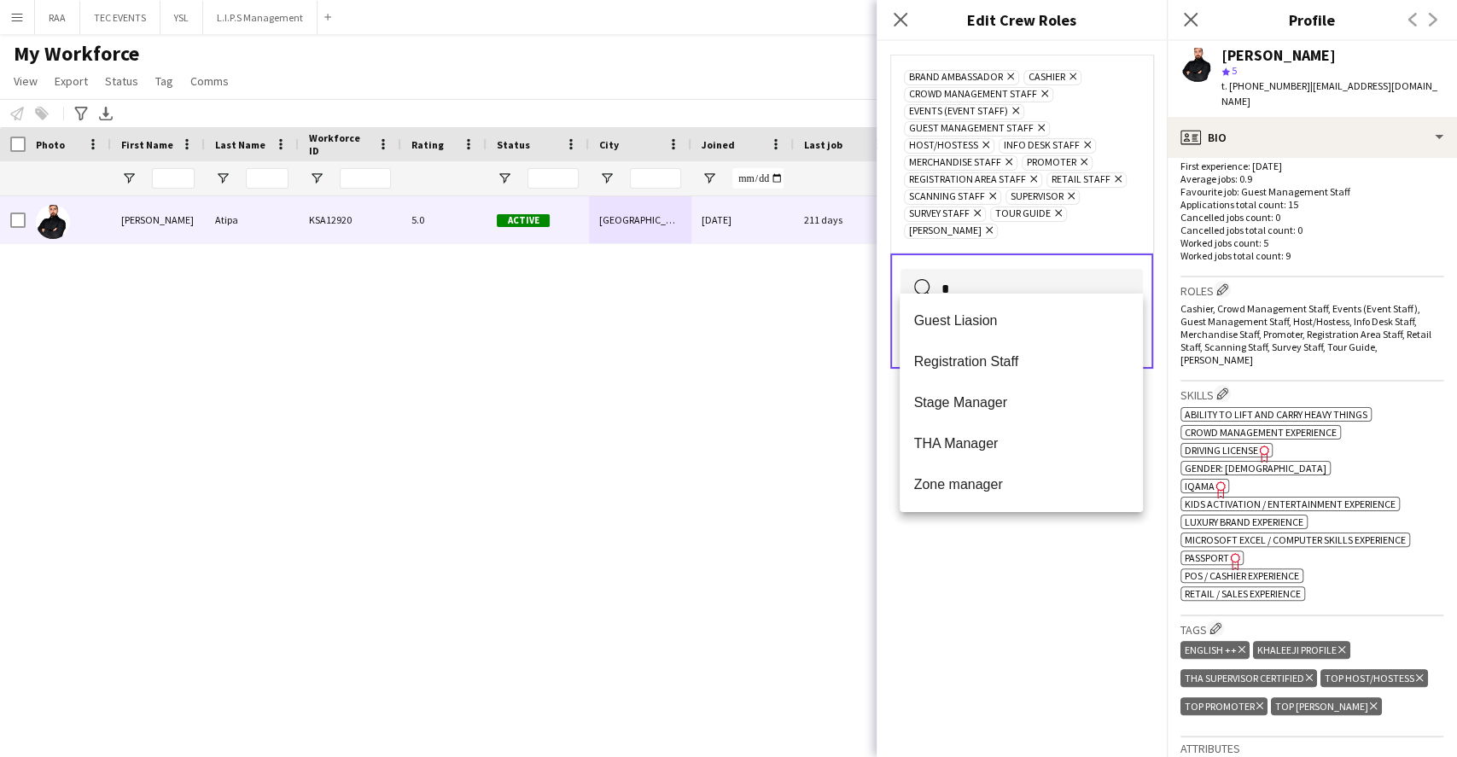
scroll to position [0, 0]
type input "*"
click at [994, 372] on mat-option "Registration Staff" at bounding box center [1021, 361] width 242 height 41
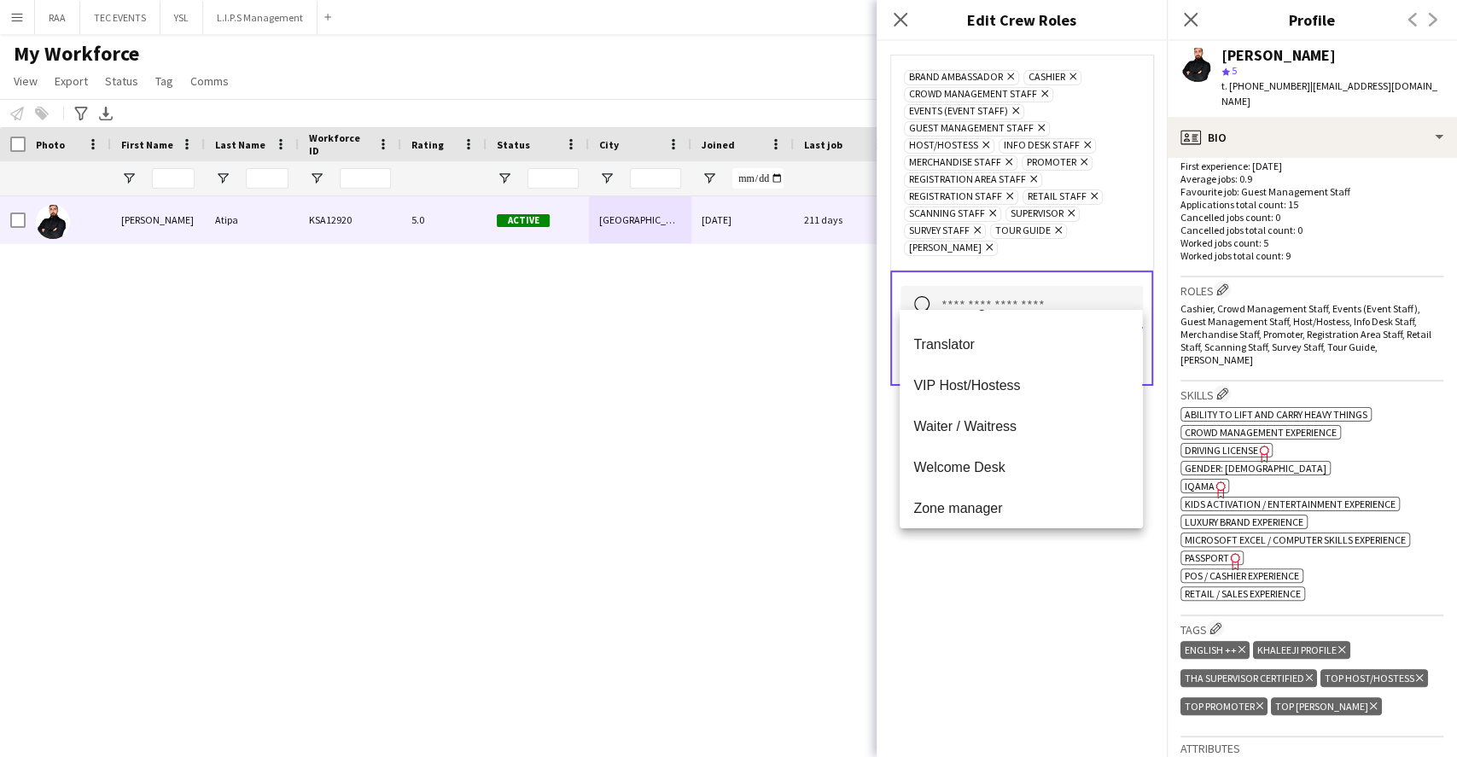
scroll to position [819, 0]
click at [1038, 591] on div "Brand Ambassador Remove Cashier Remove Crowd Management Staff Remove Events (Ev…" at bounding box center [1022, 399] width 290 height 716
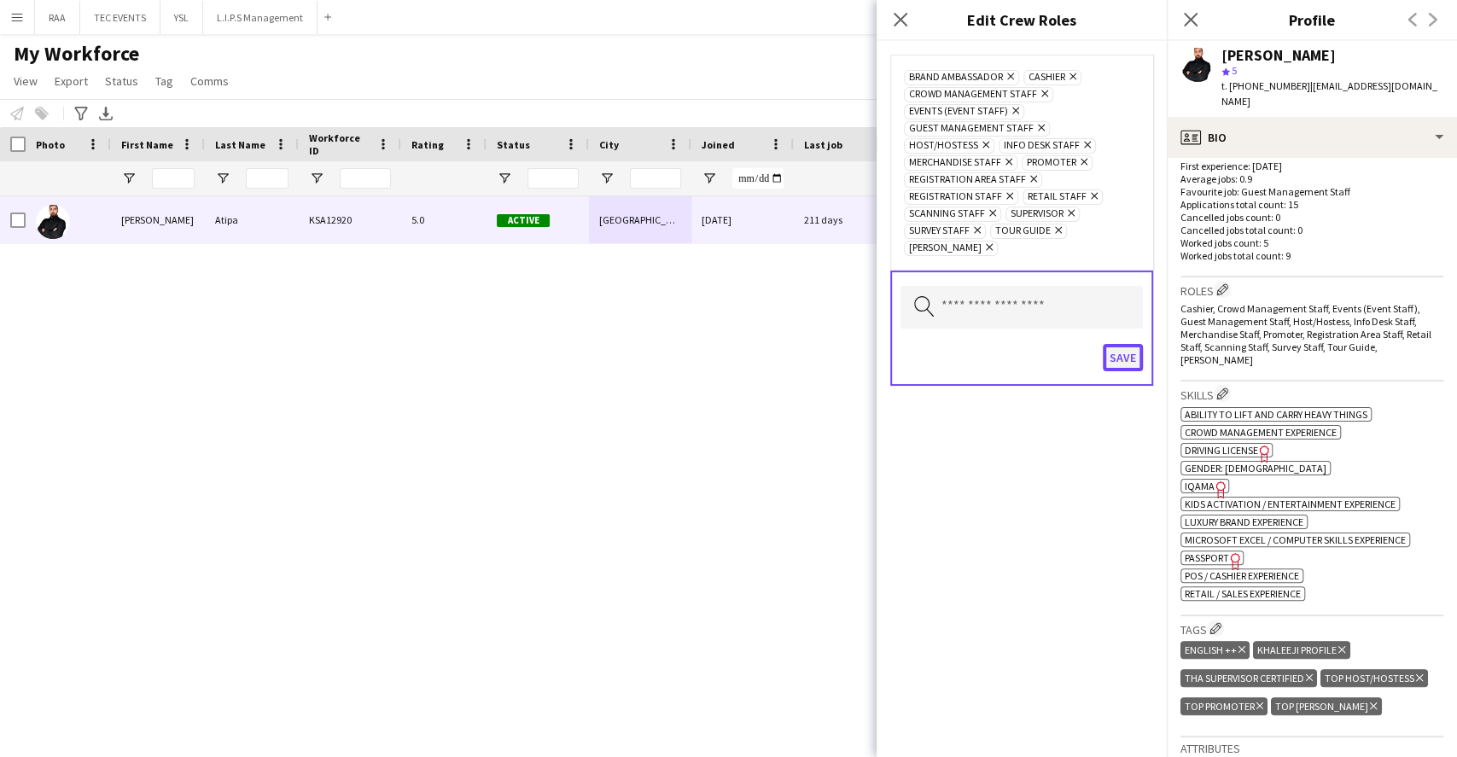
click at [1135, 344] on button "Save" at bounding box center [1123, 357] width 40 height 27
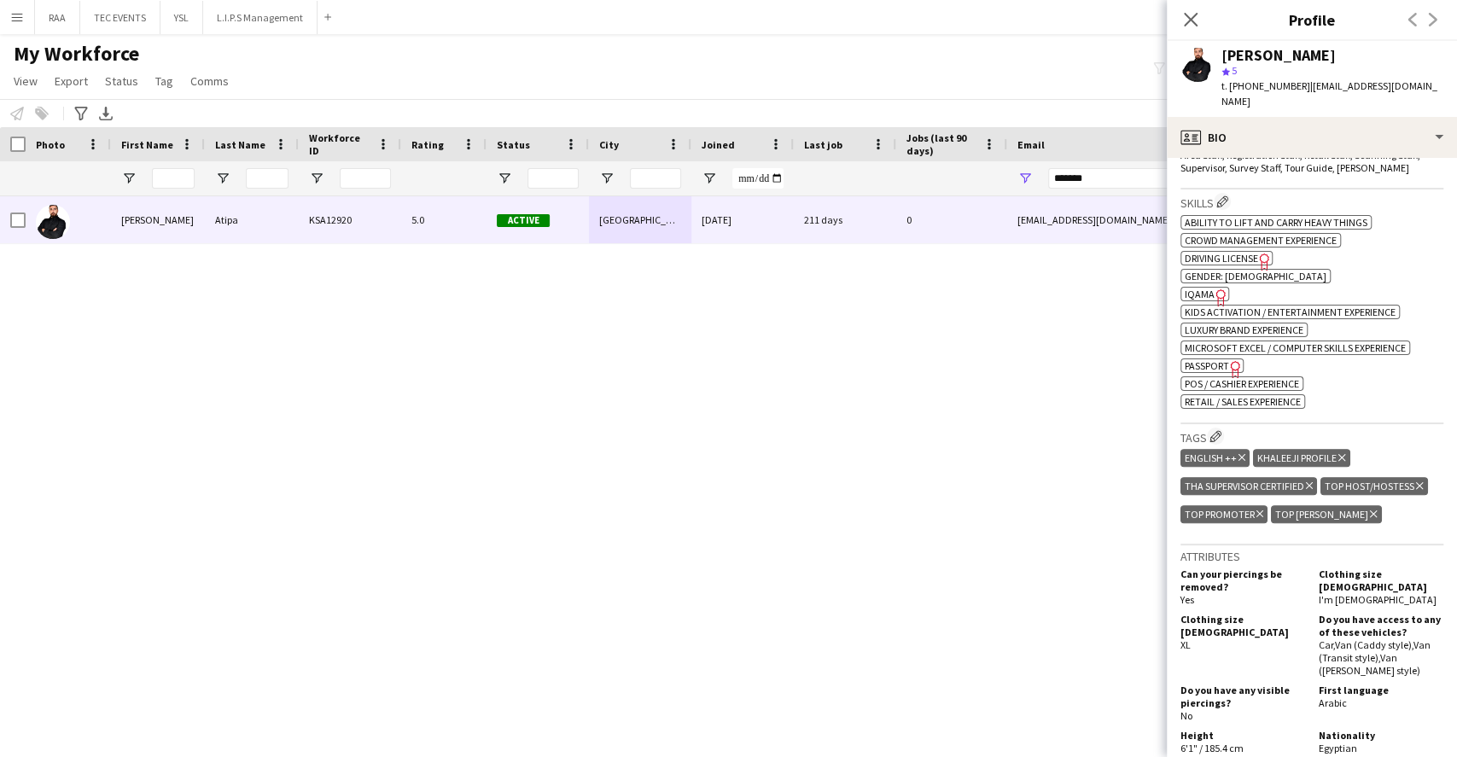
scroll to position [1163, 0]
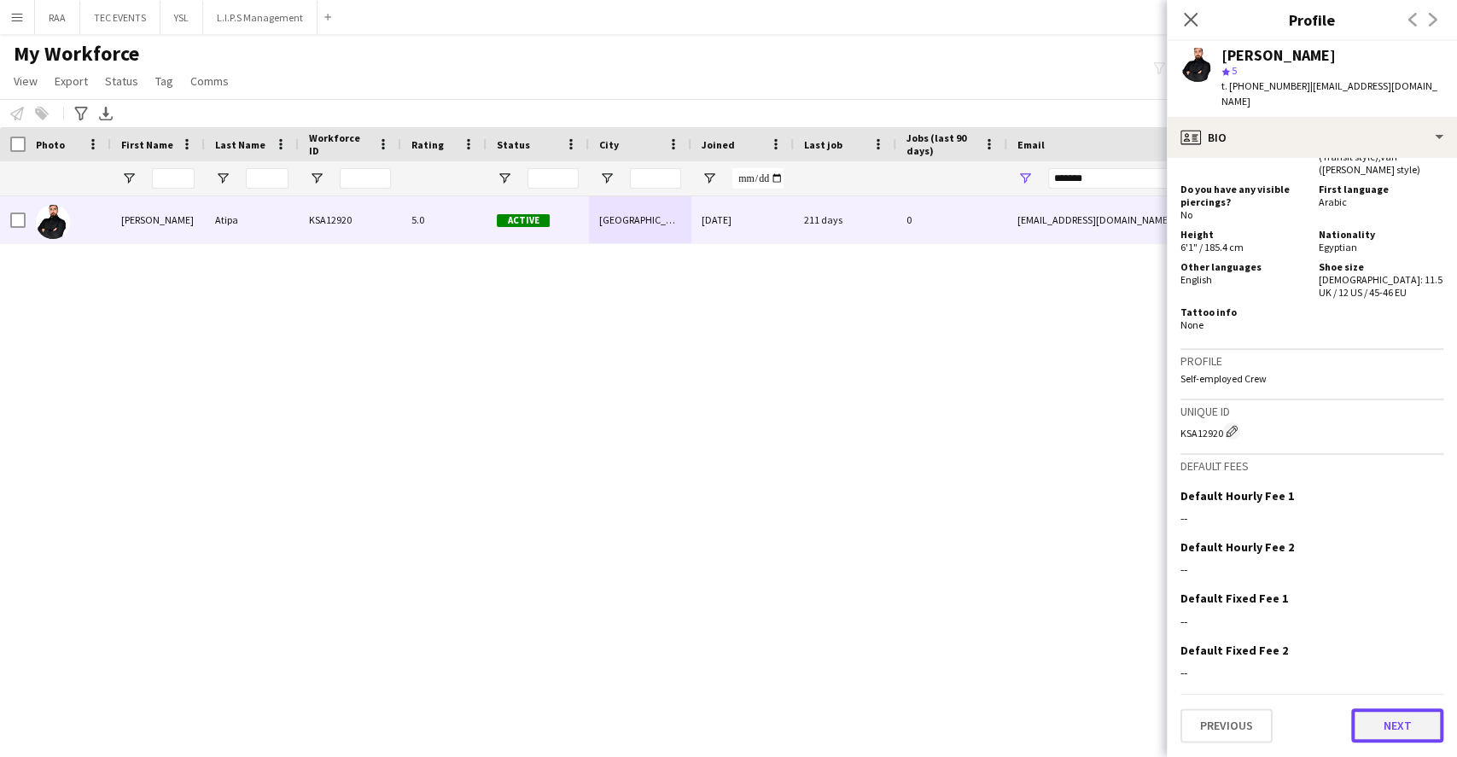
click at [1384, 732] on button "Next" at bounding box center [1397, 725] width 92 height 34
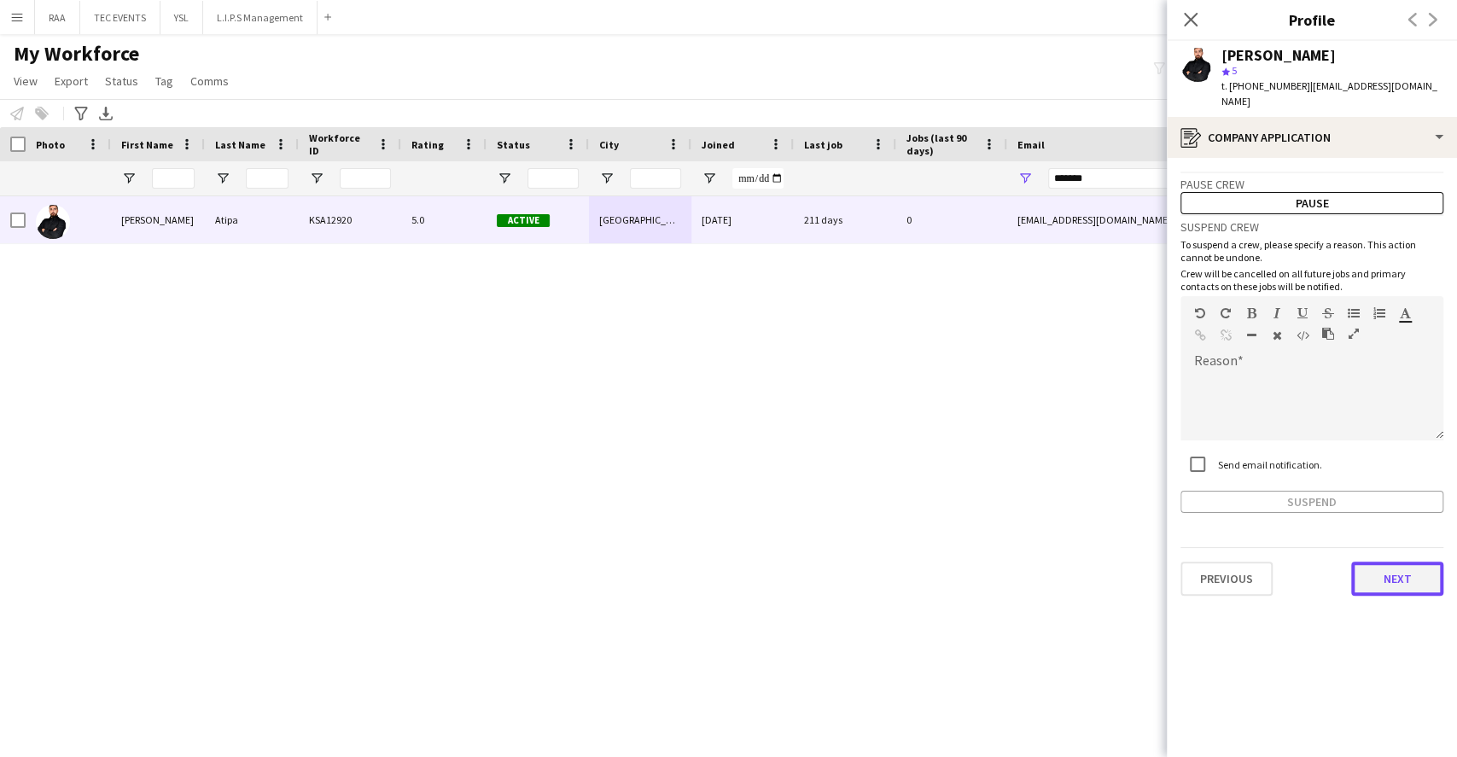
click at [1403, 564] on button "Next" at bounding box center [1397, 579] width 92 height 34
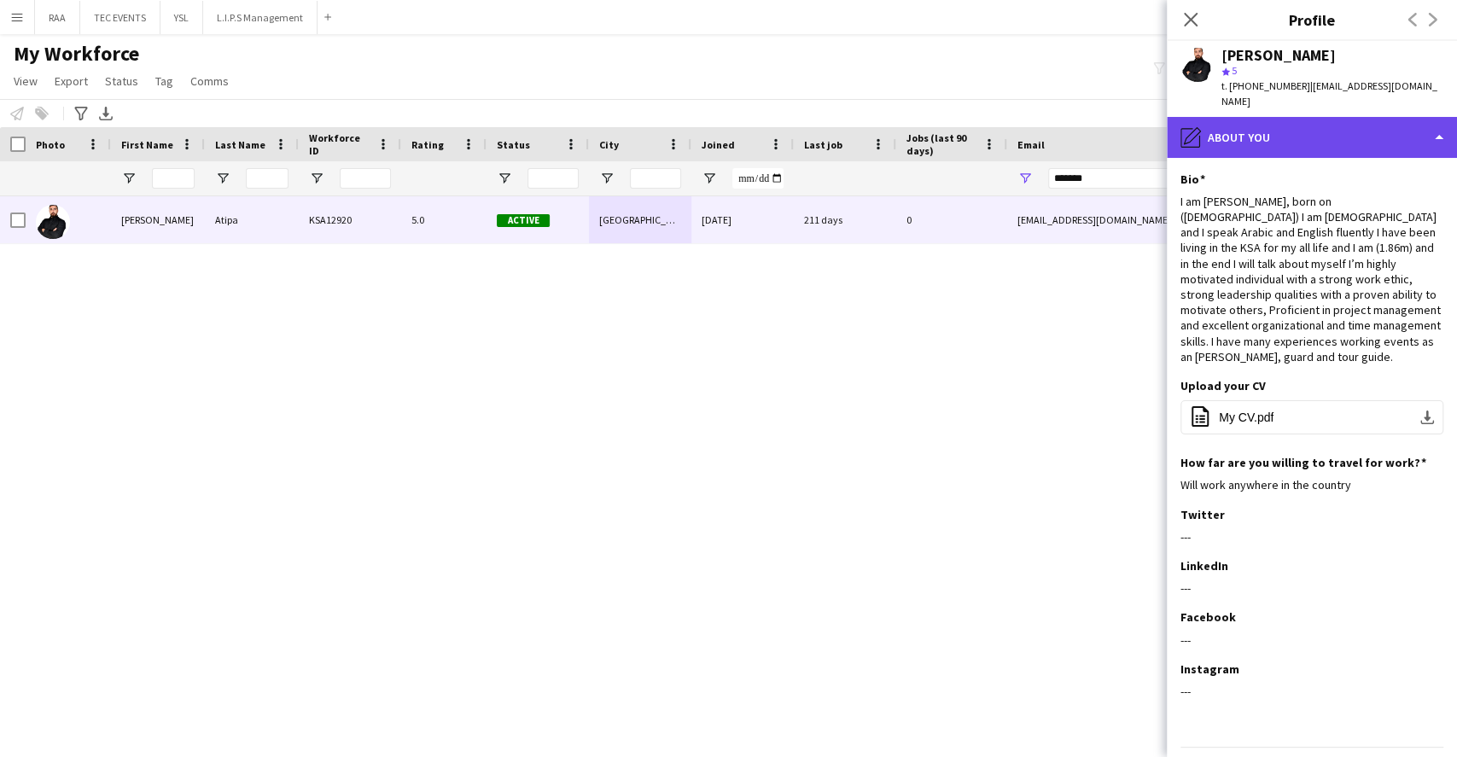
click at [1347, 126] on div "pencil4 About you" at bounding box center [1312, 137] width 290 height 41
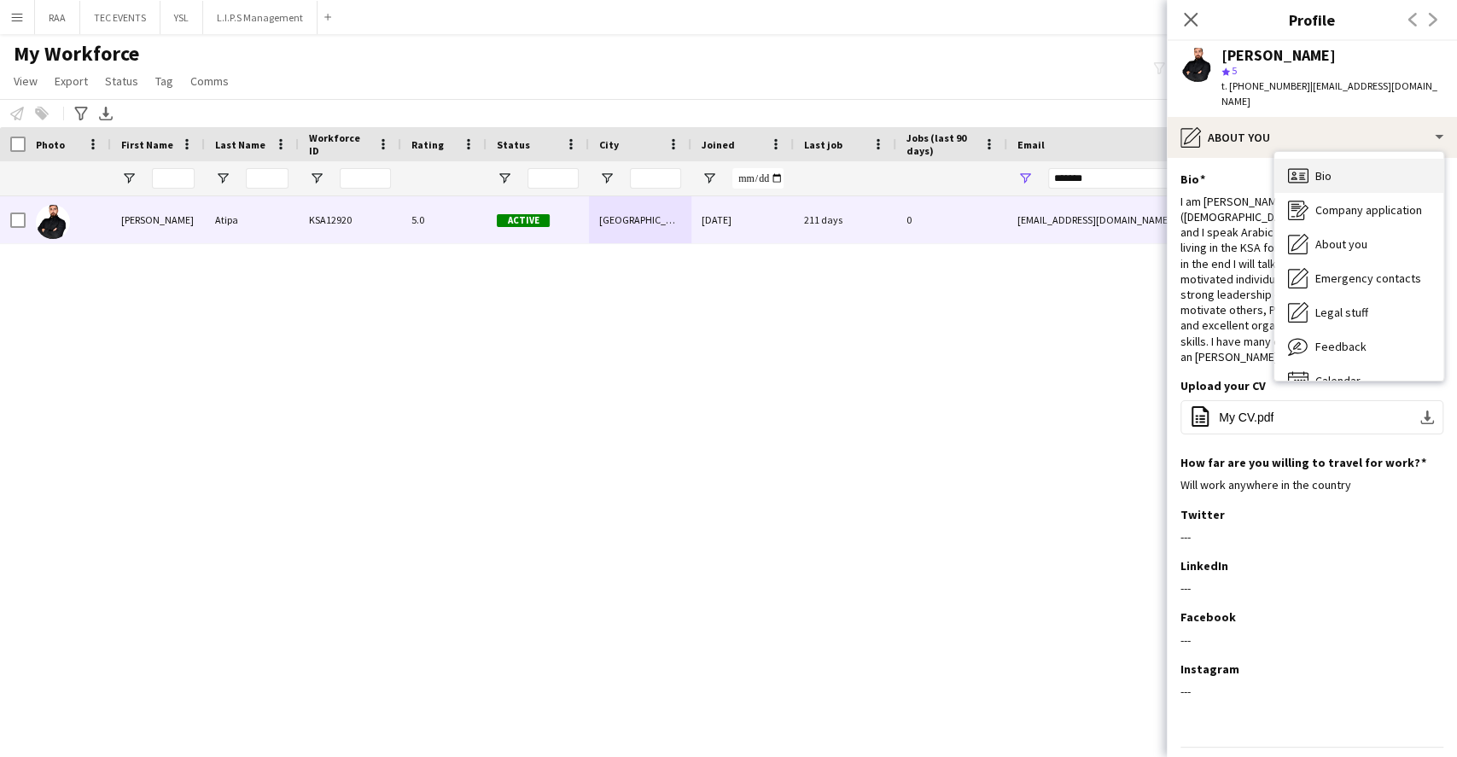
click at [1365, 161] on div "Bio Bio" at bounding box center [1358, 176] width 169 height 34
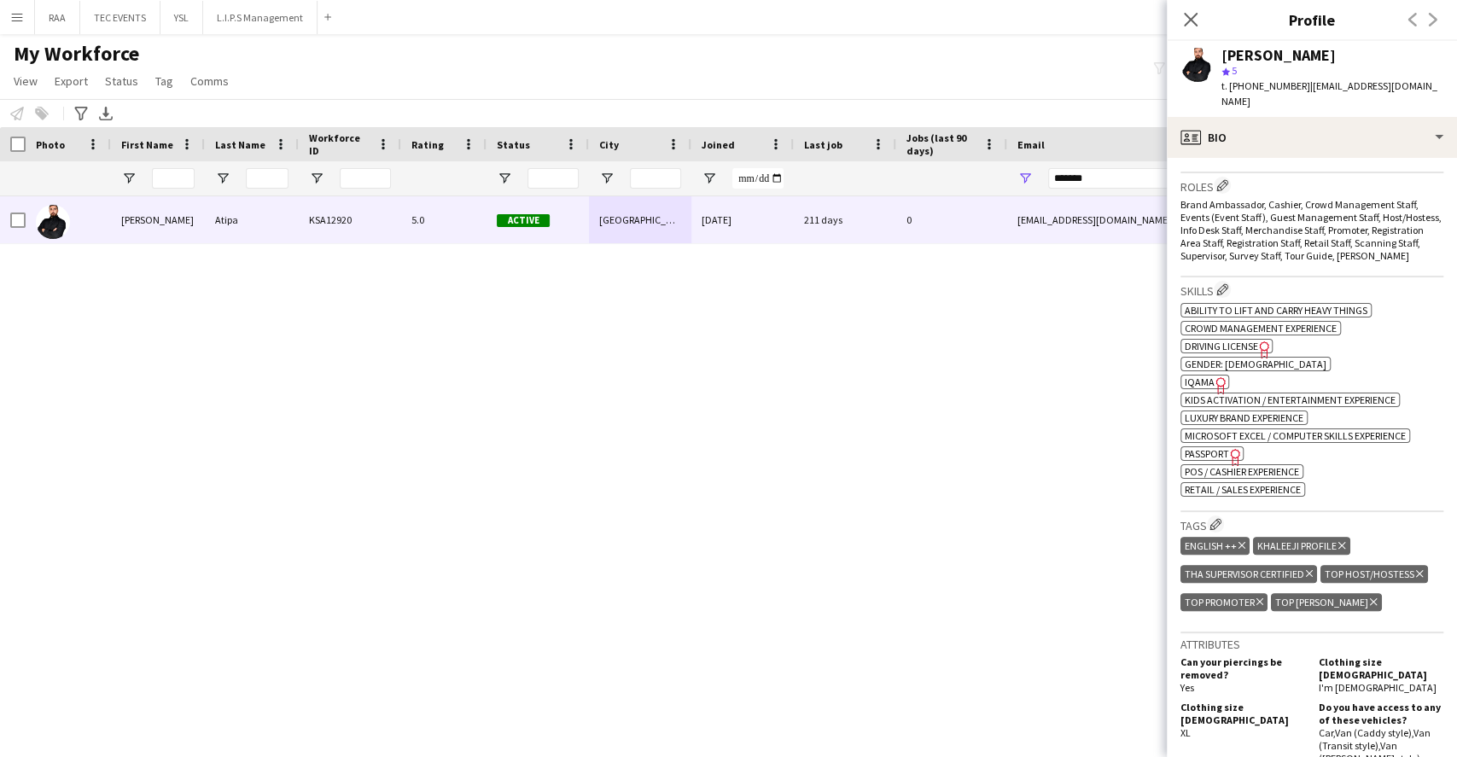
scroll to position [796, 0]
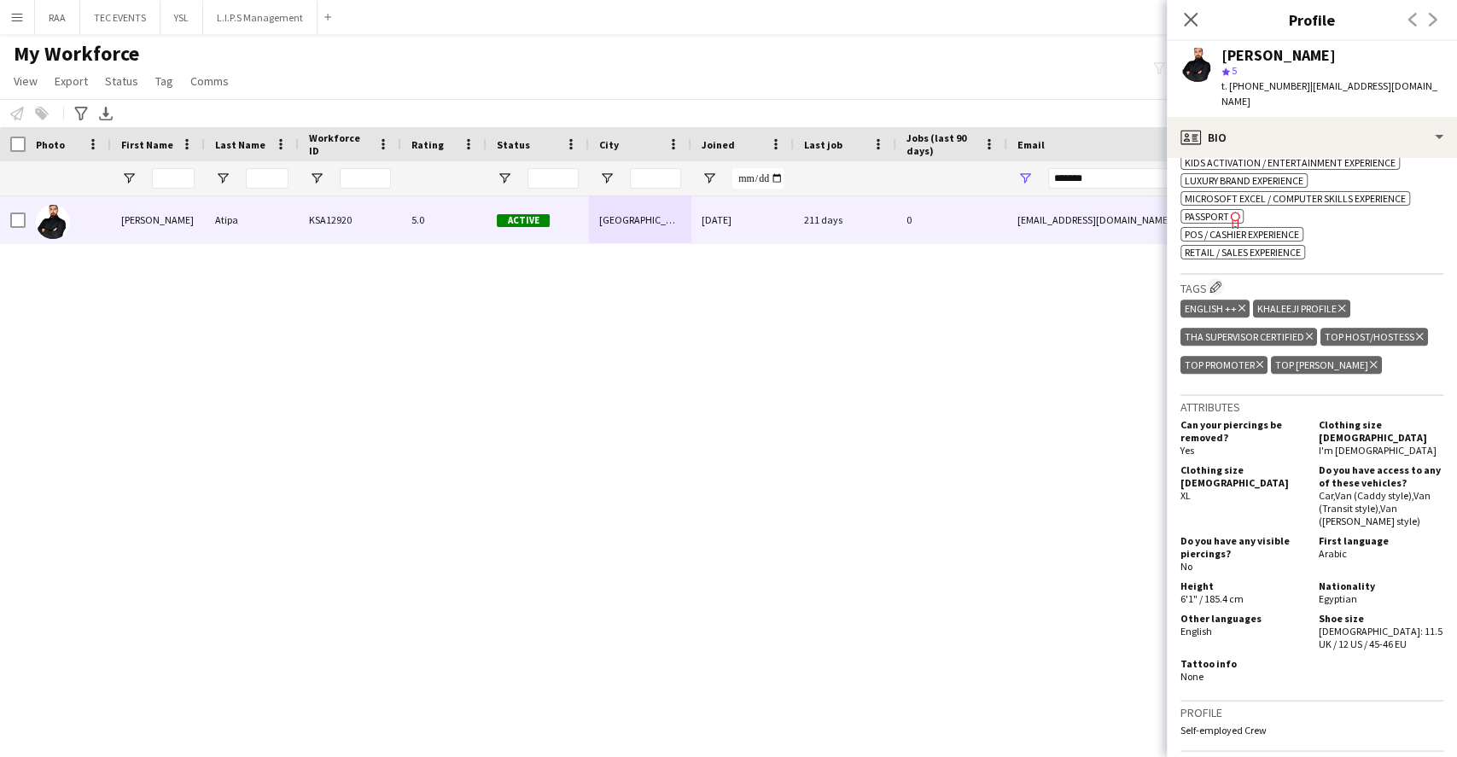
click at [1212, 278] on h3 "Tags Edit crew company tags" at bounding box center [1312, 287] width 263 height 18
click at [1216, 278] on button "Edit crew company tags" at bounding box center [1215, 286] width 17 height 17
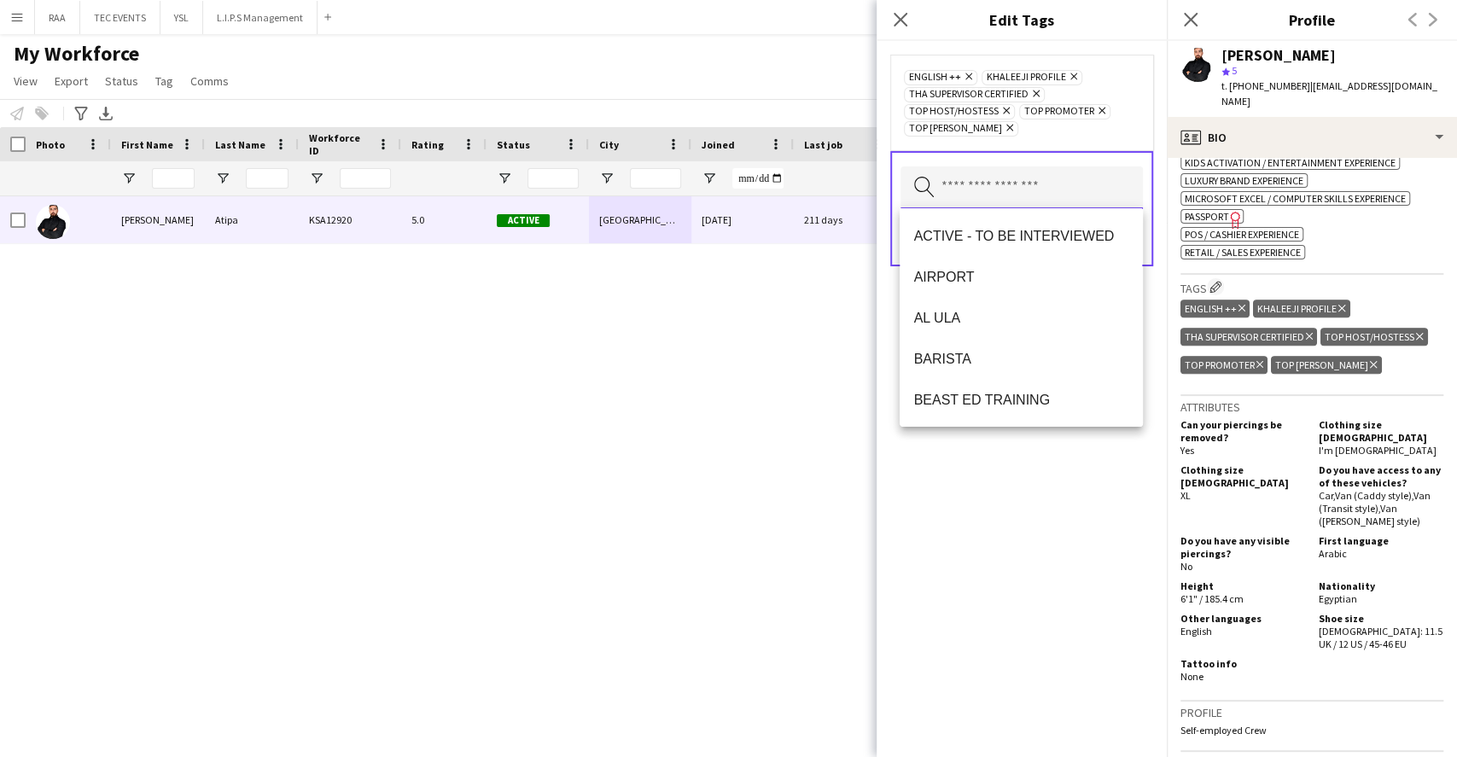
click at [1083, 203] on input "text" at bounding box center [1022, 187] width 242 height 43
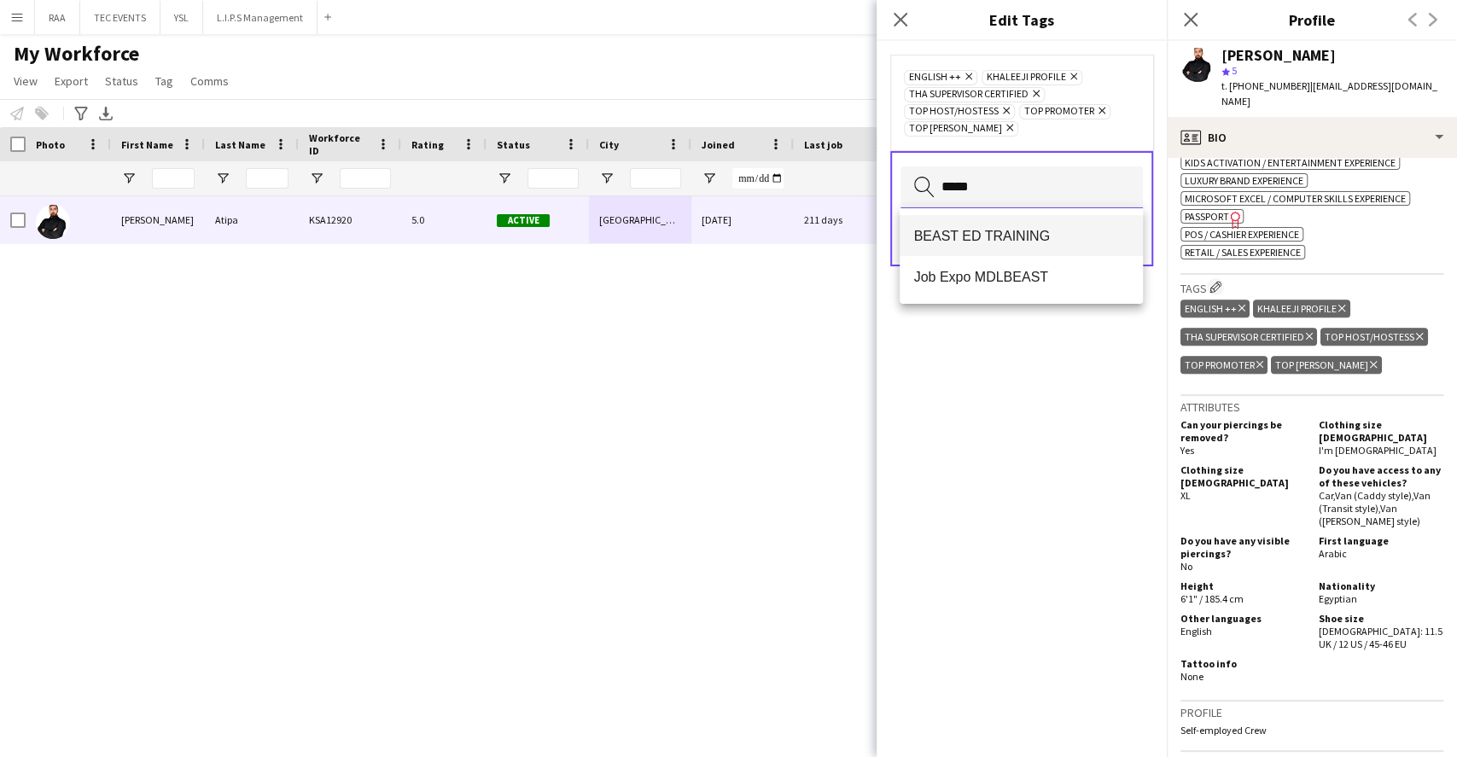
type input "*****"
click at [1095, 247] on mat-option "BEAST ED TRAINING" at bounding box center [1021, 235] width 242 height 41
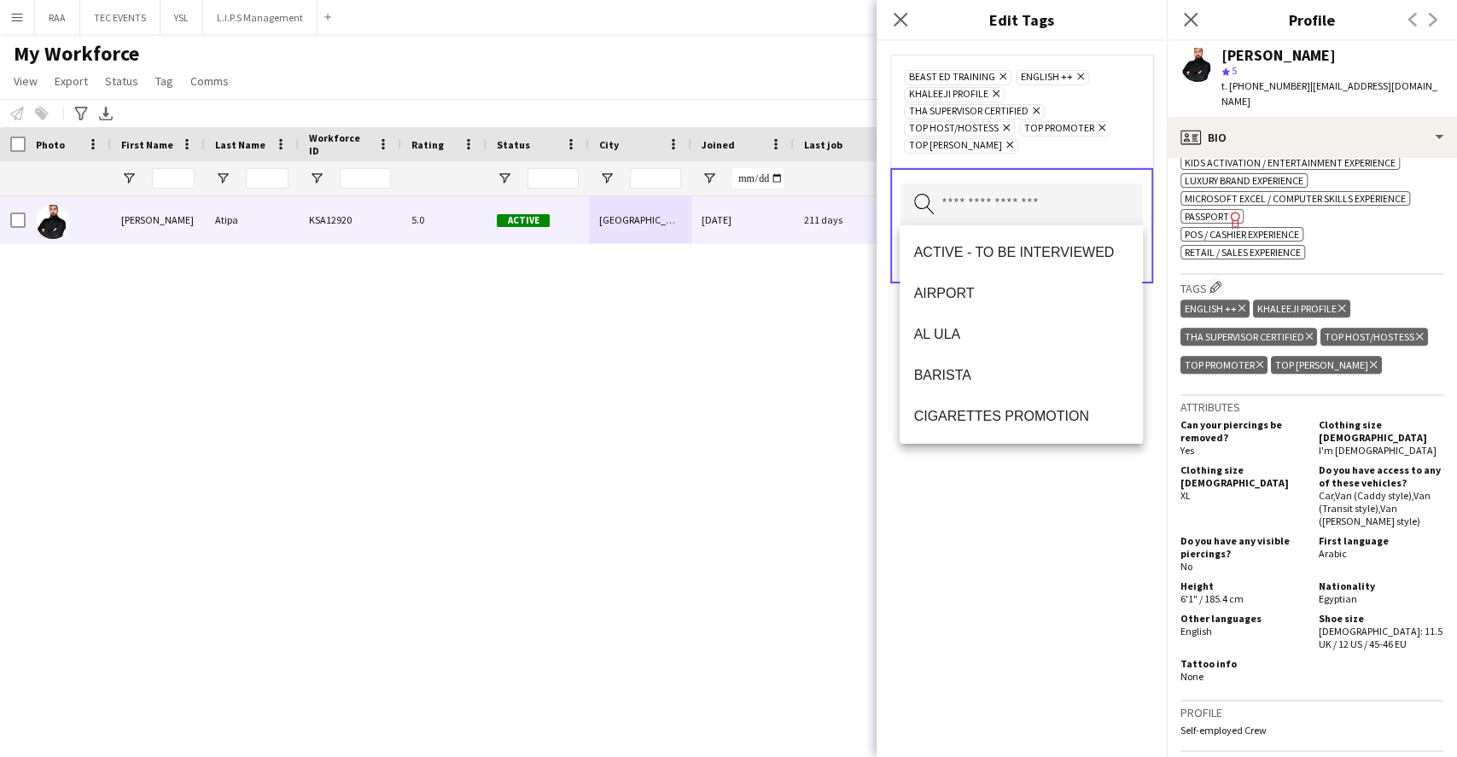
click at [1082, 471] on div "BEAST ED TRAINING Remove ENGLISH ++ Remove KHALEEJI PROFILE Remove THA SUPERVIS…" at bounding box center [1022, 399] width 290 height 716
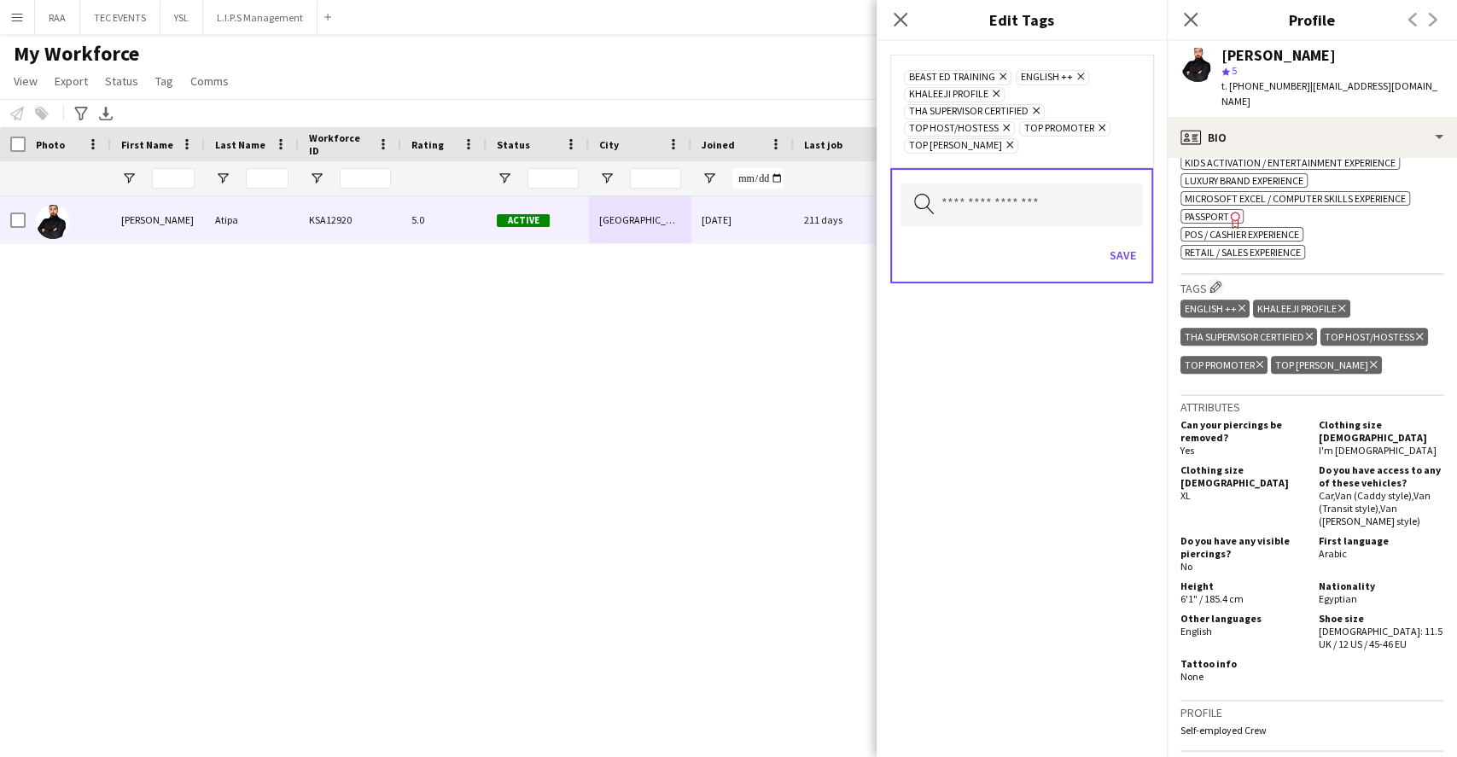
click at [1129, 267] on div "Save" at bounding box center [1022, 257] width 242 height 49
click at [1134, 260] on button "Save" at bounding box center [1123, 255] width 40 height 27
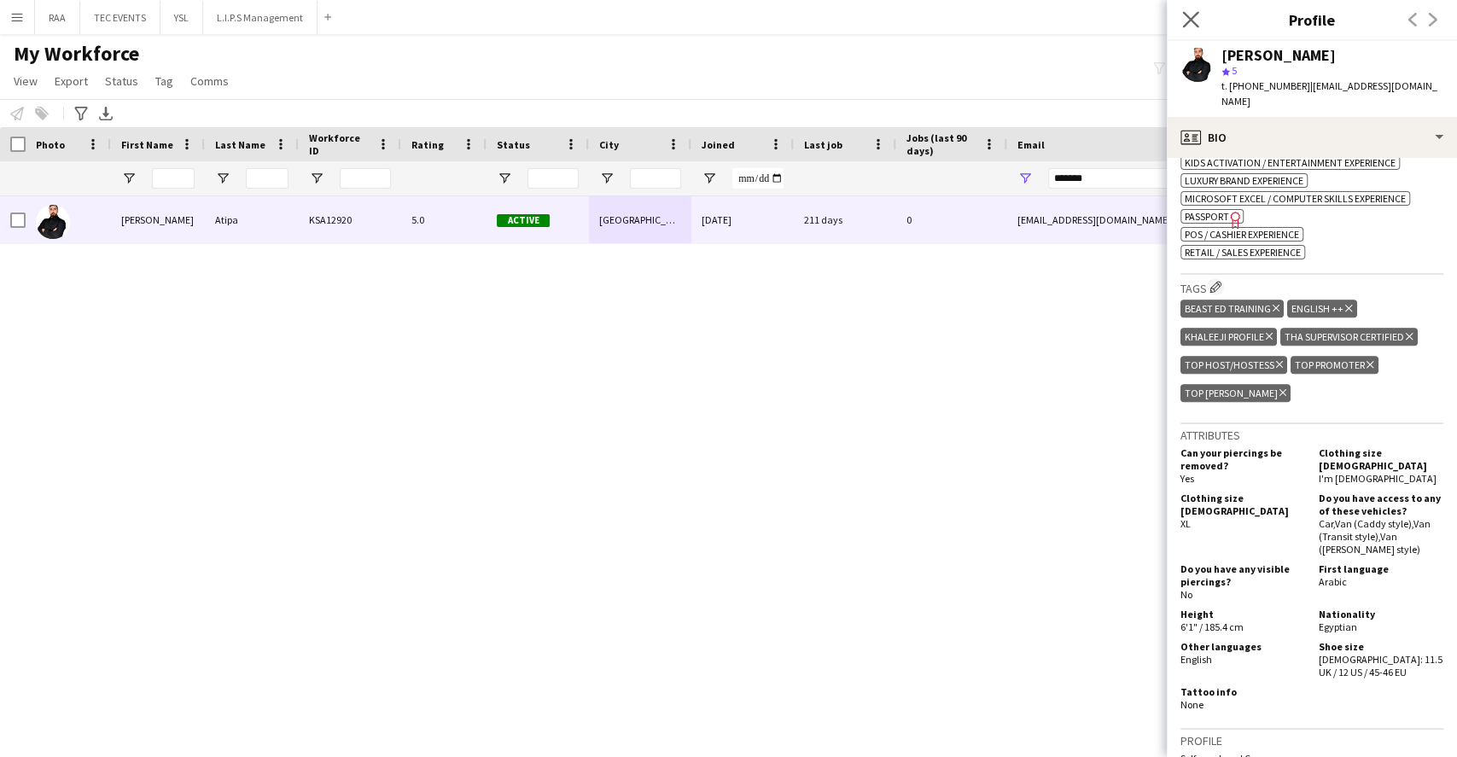
click at [1201, 10] on app-icon "Close pop-in" at bounding box center [1191, 20] width 25 height 25
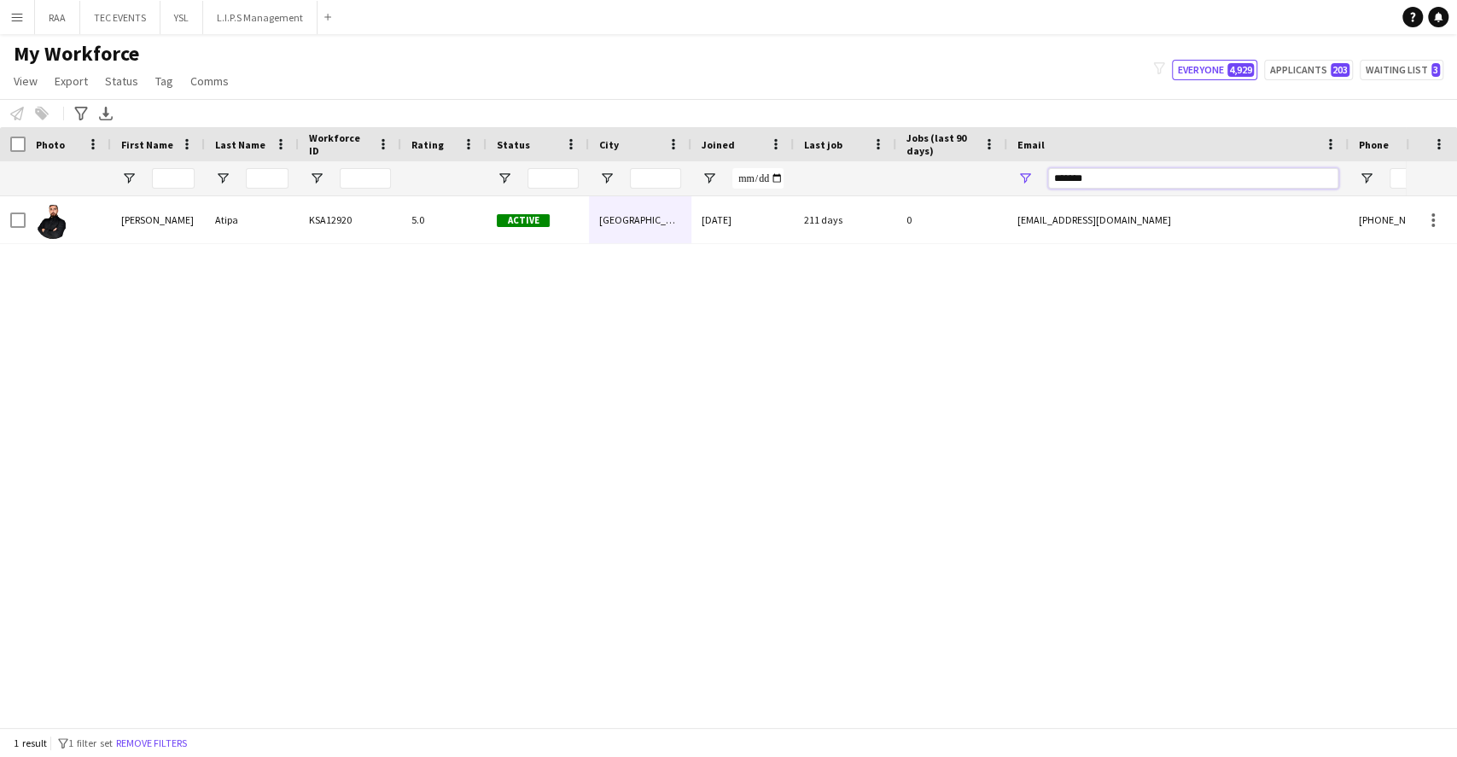
drag, startPoint x: 1108, startPoint y: 184, endPoint x: 942, endPoint y: 165, distance: 166.8
click at [977, 174] on div at bounding box center [925, 178] width 1851 height 34
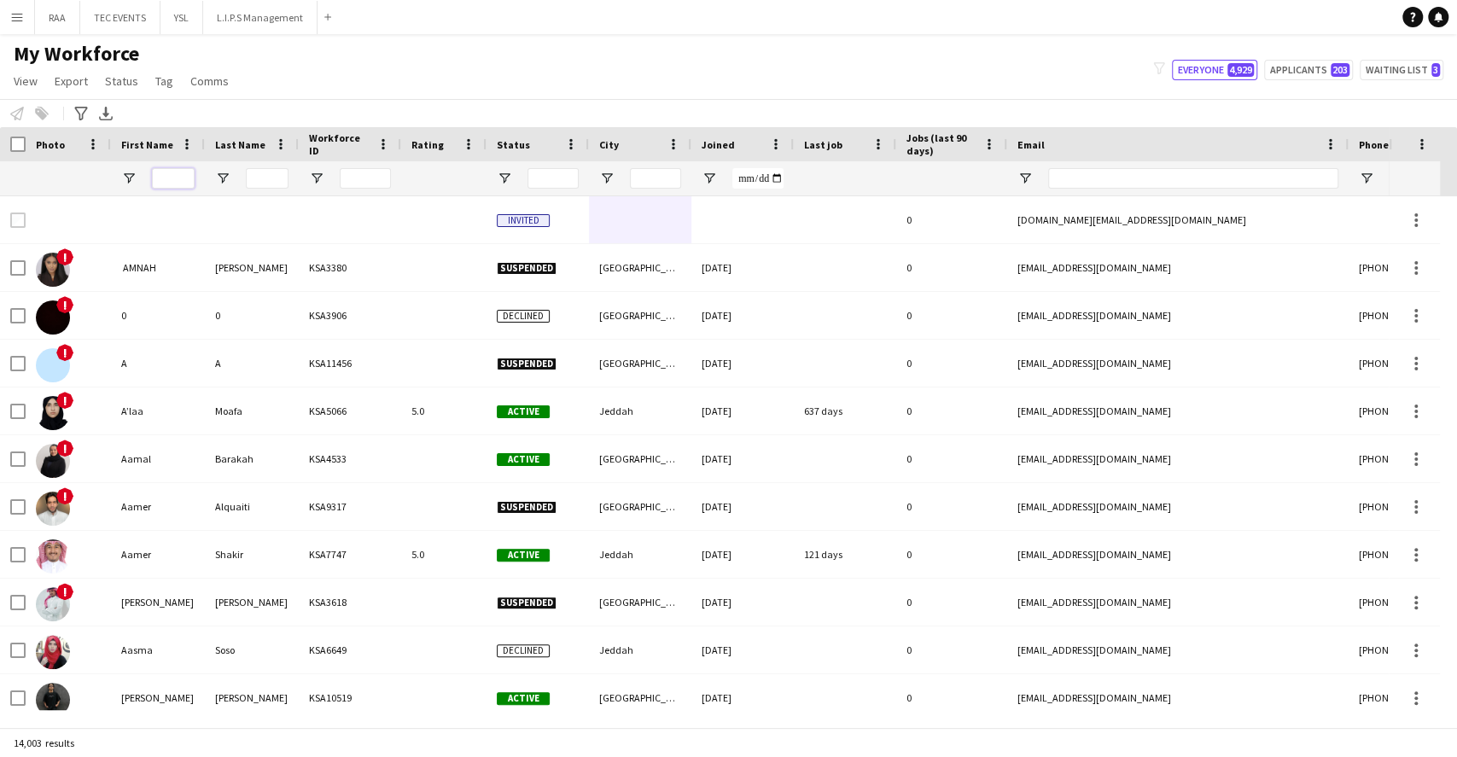
click at [175, 177] on input "First Name Filter Input" at bounding box center [173, 178] width 43 height 20
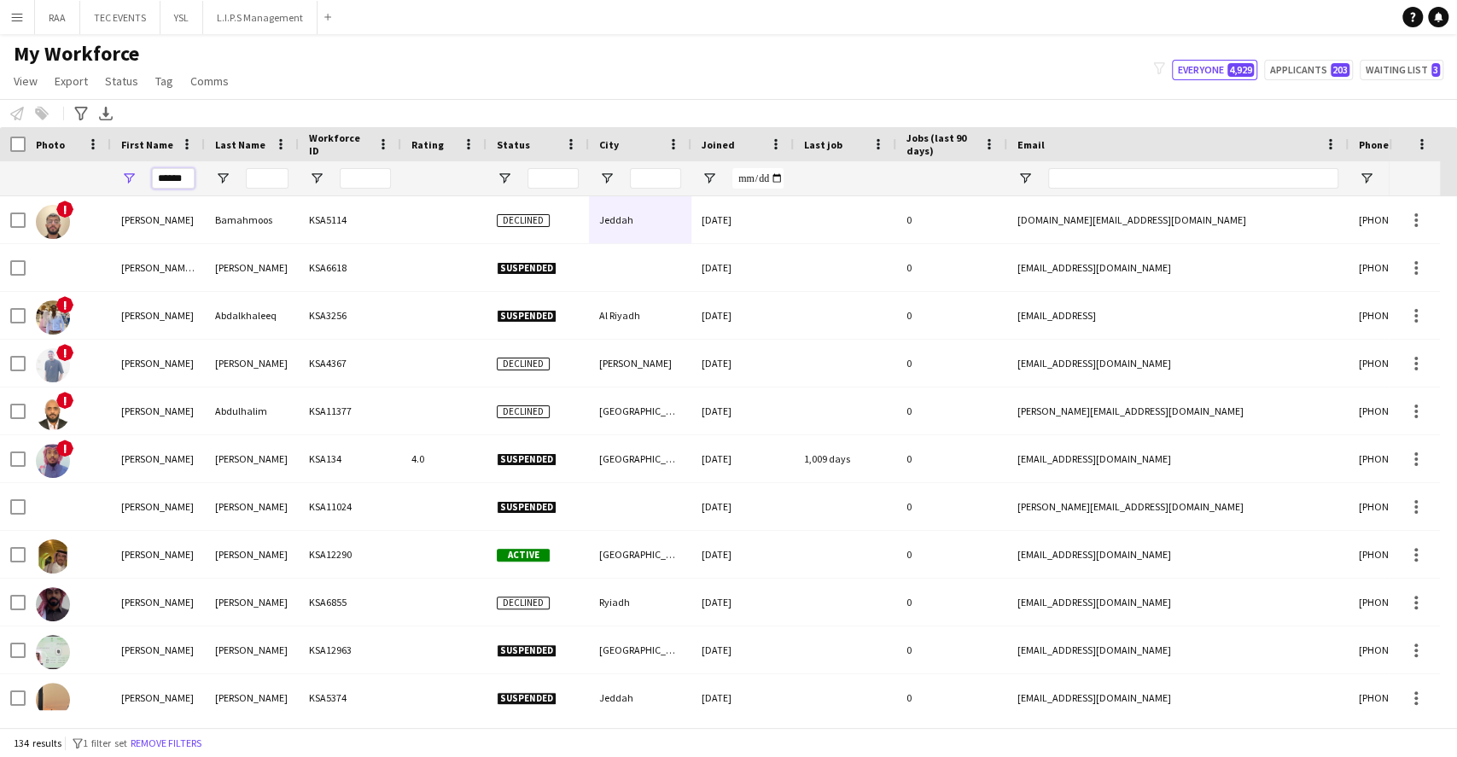
type input "******"
click at [254, 178] on input "Last Name Filter Input" at bounding box center [267, 178] width 43 height 20
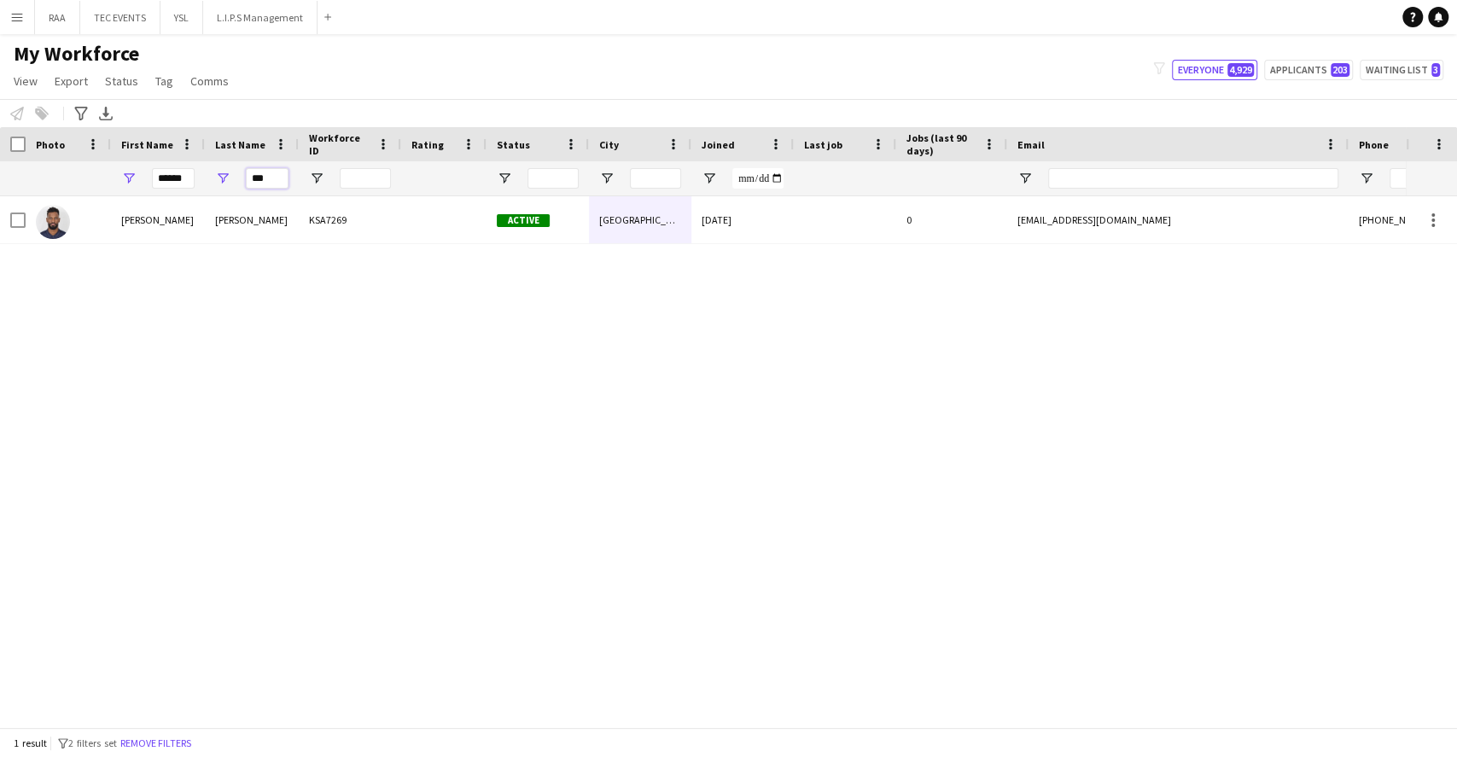
type input "***"
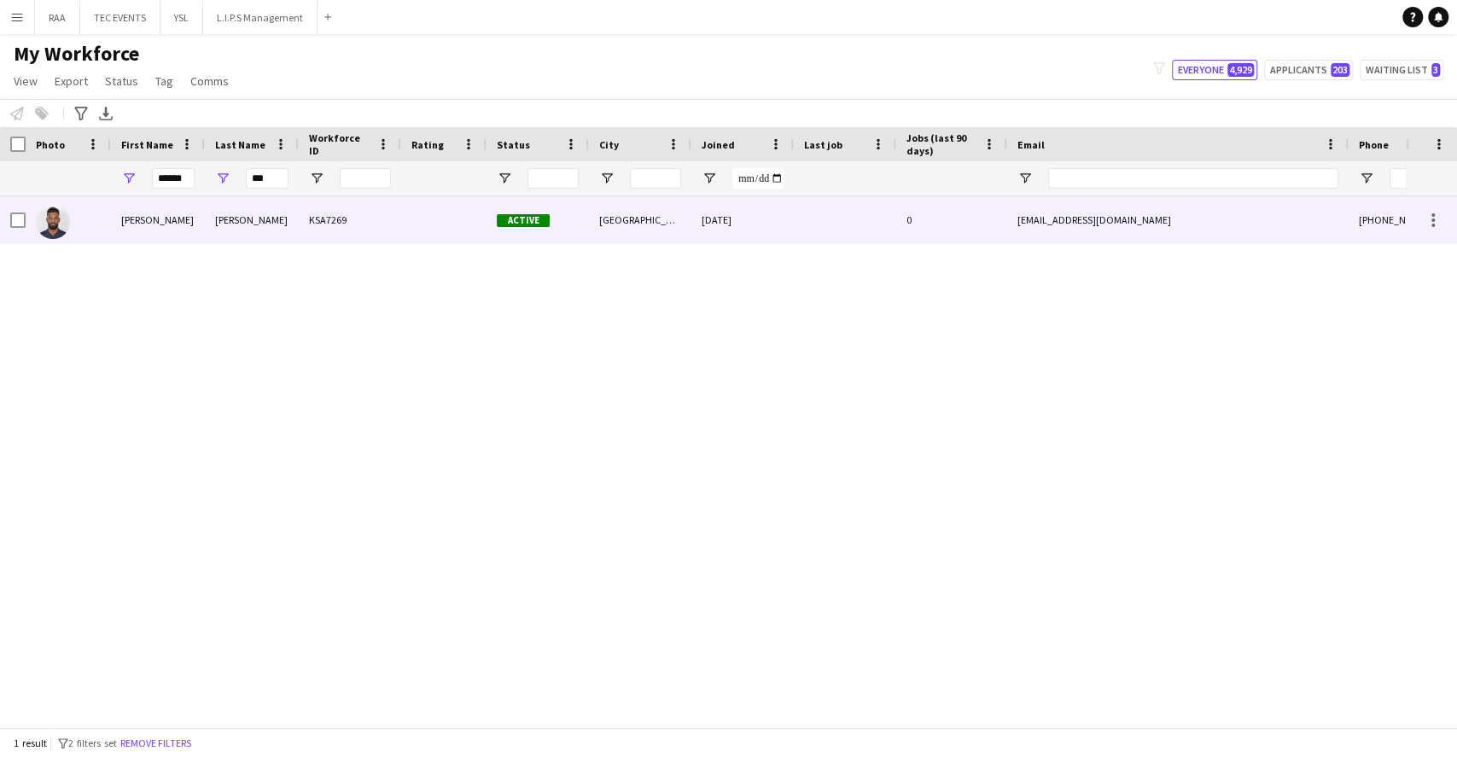
click at [202, 207] on div "[PERSON_NAME]" at bounding box center [158, 219] width 94 height 47
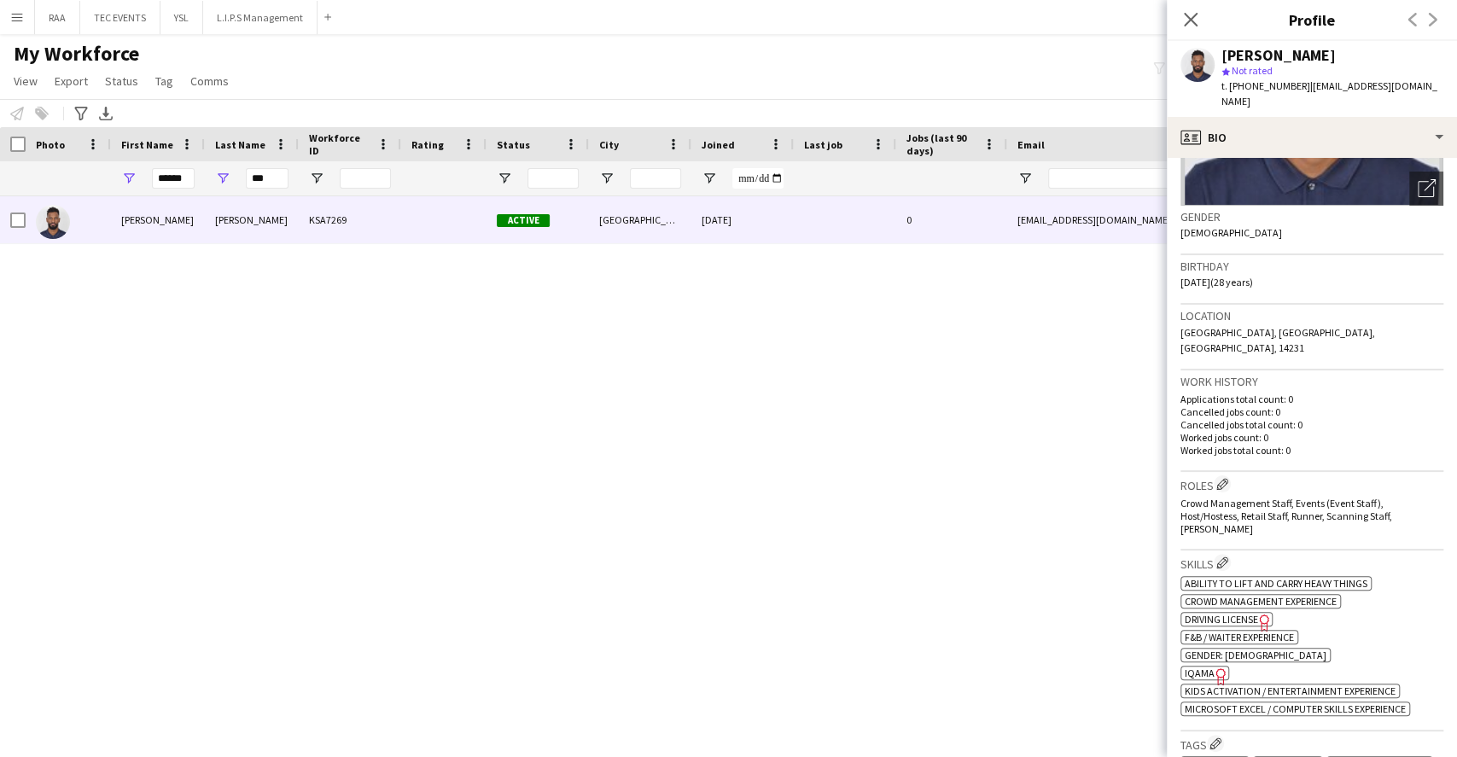
scroll to position [455, 0]
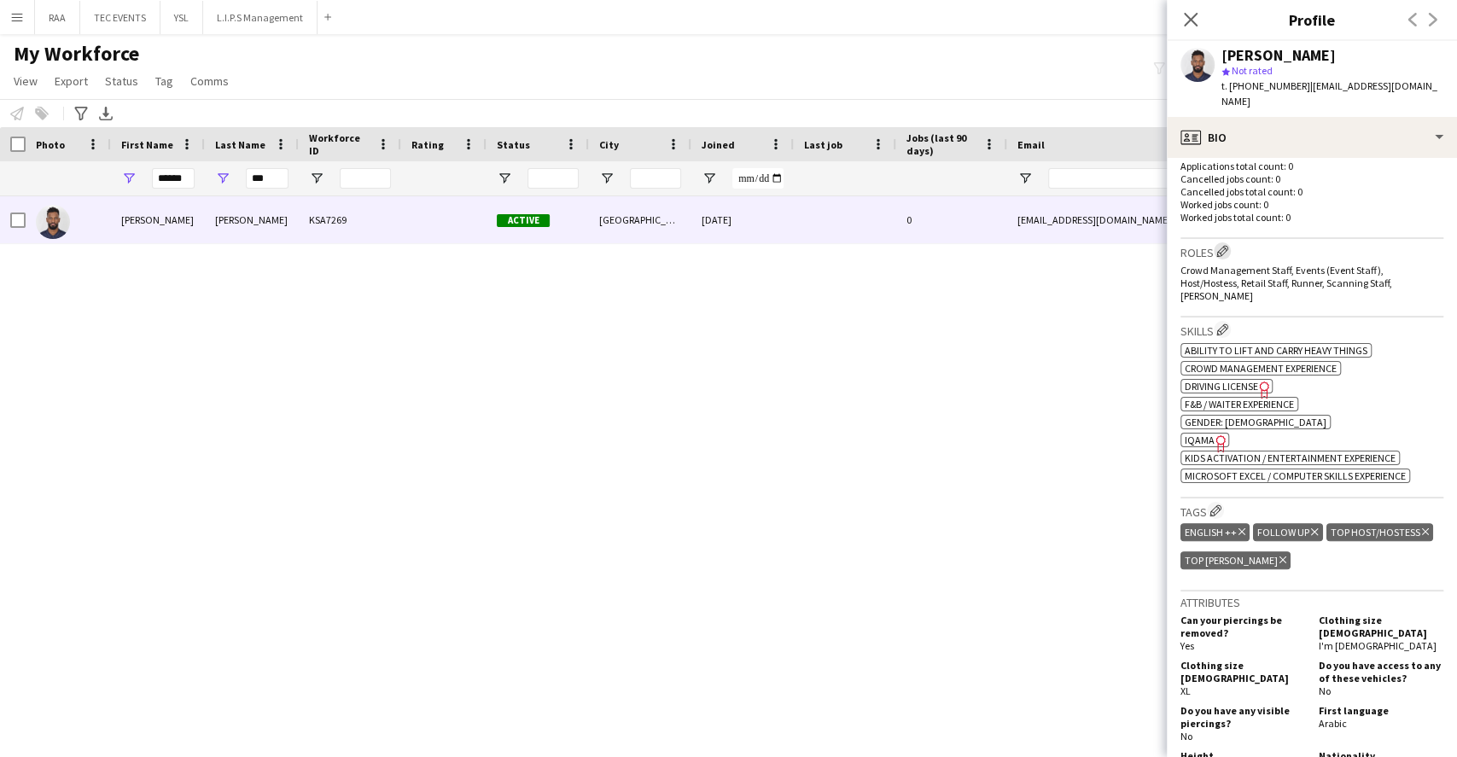
click at [1226, 245] on app-icon "Edit crew company roles" at bounding box center [1222, 251] width 12 height 12
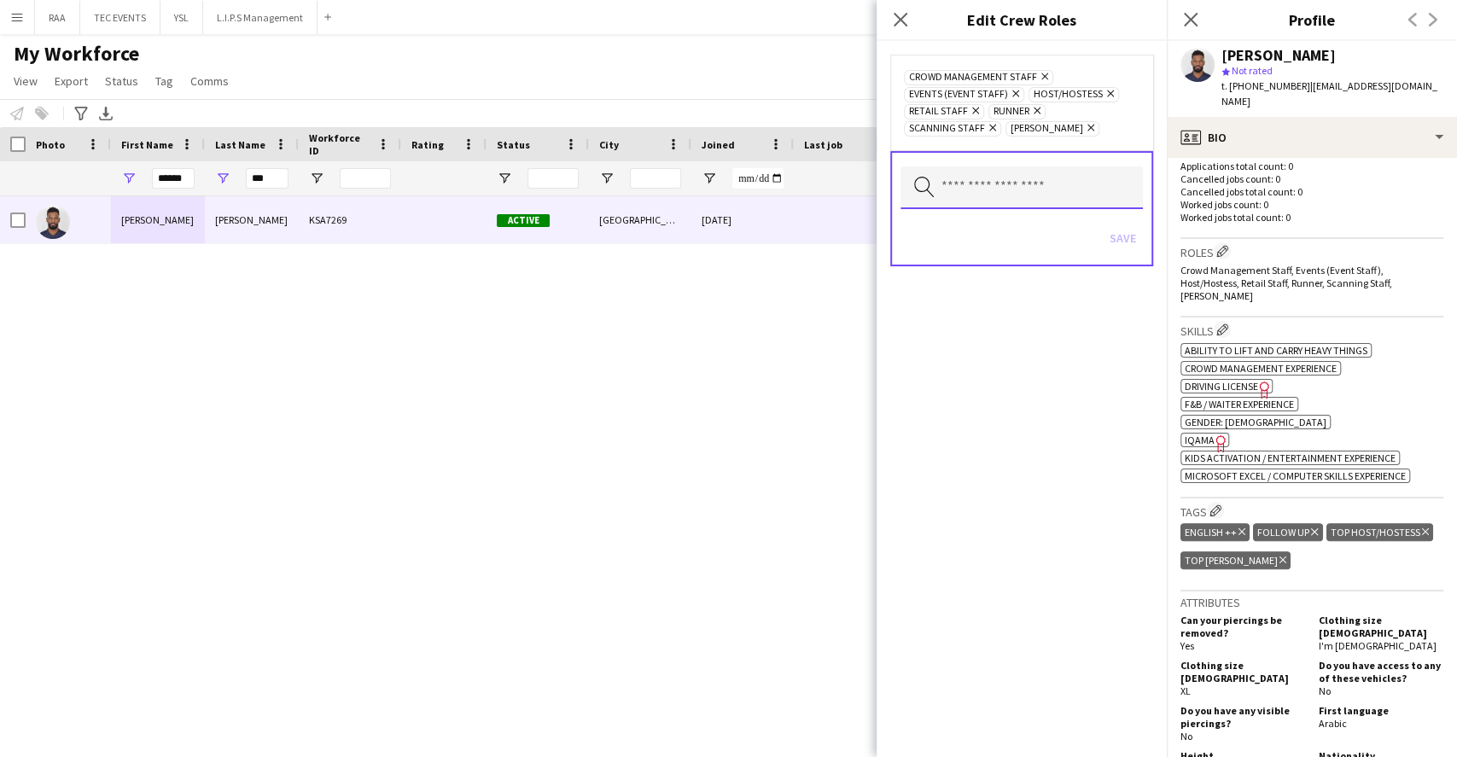
click at [990, 190] on input "text" at bounding box center [1022, 187] width 242 height 43
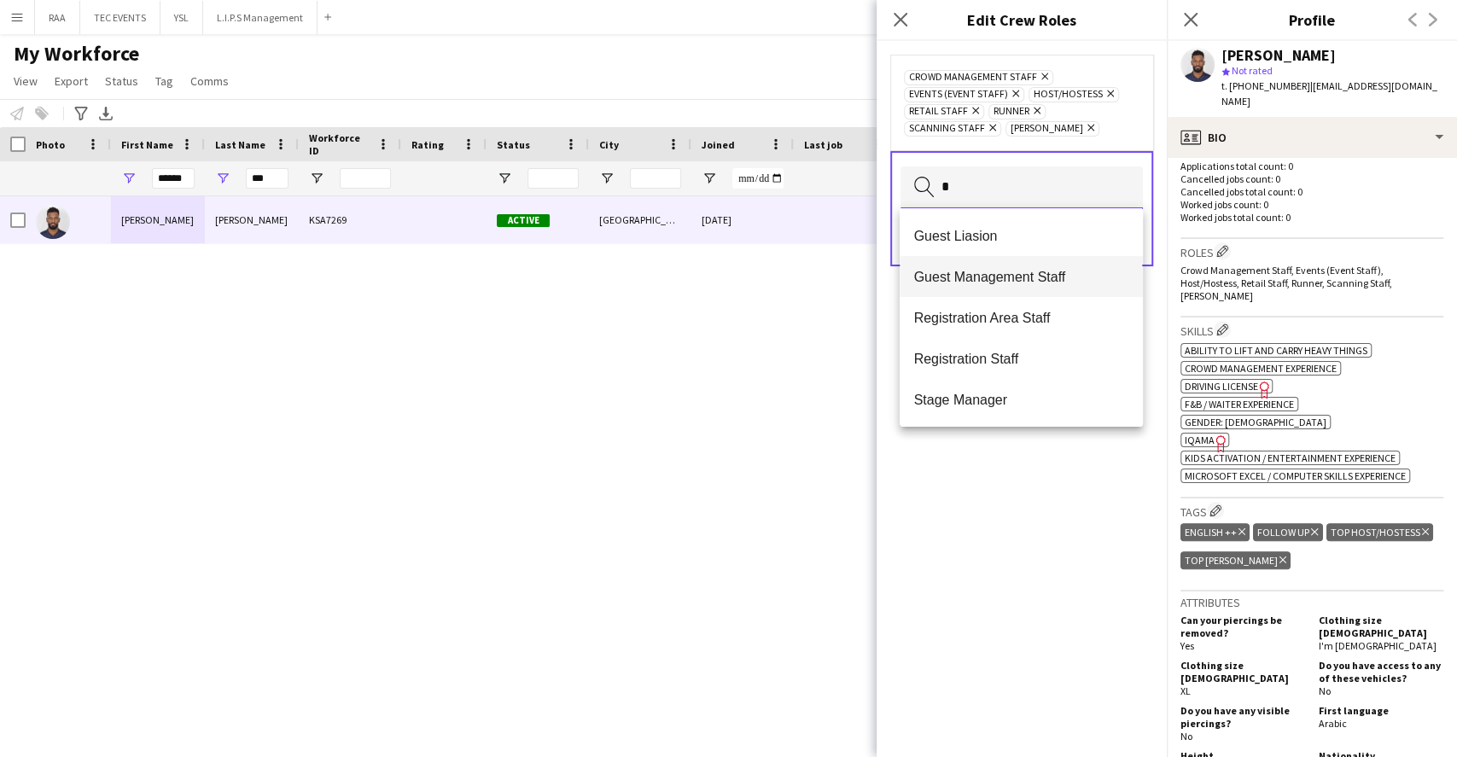
type input "*"
click at [1010, 277] on span "Guest Management Staff" at bounding box center [1020, 277] width 215 height 16
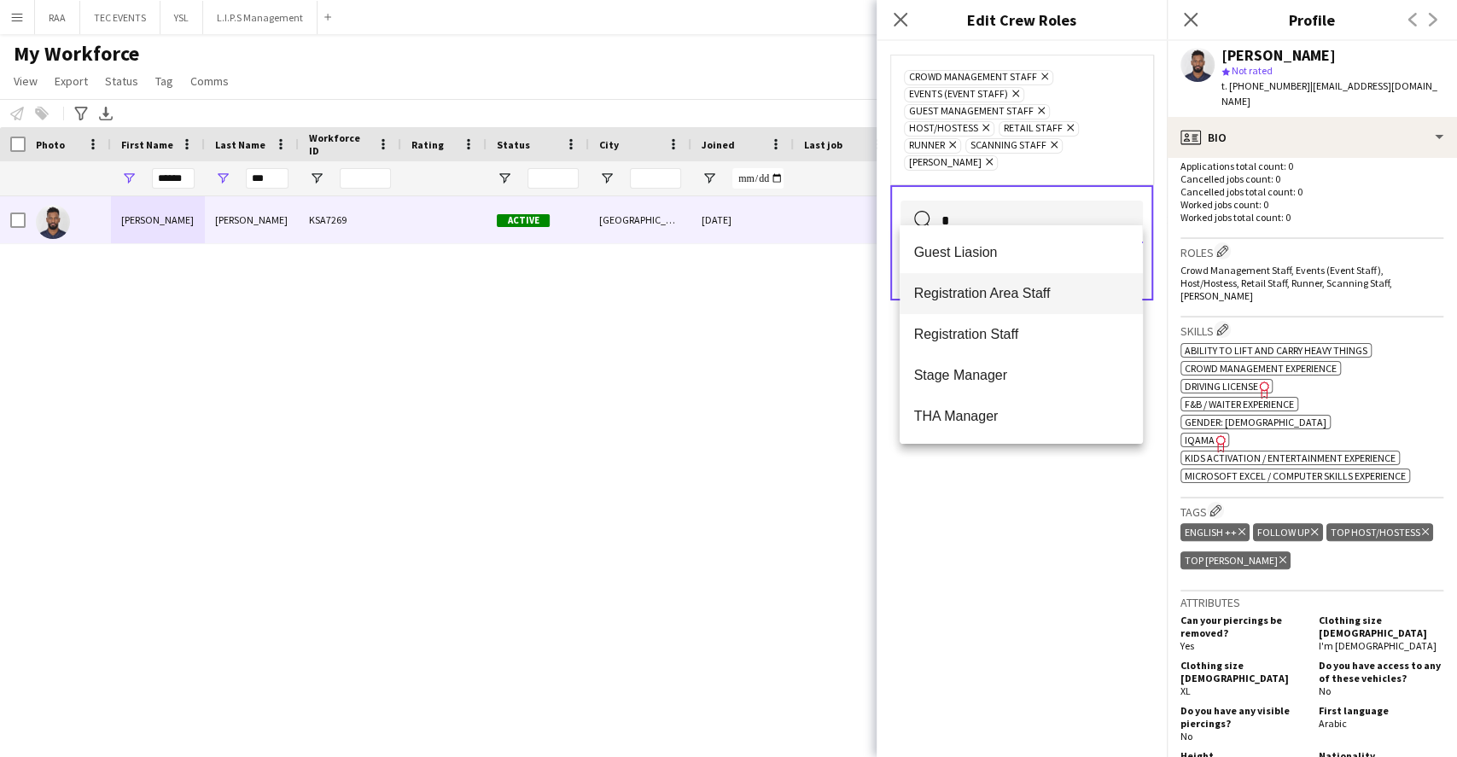
type input "*"
click at [1018, 300] on span "Registration Area Staff" at bounding box center [1020, 293] width 215 height 16
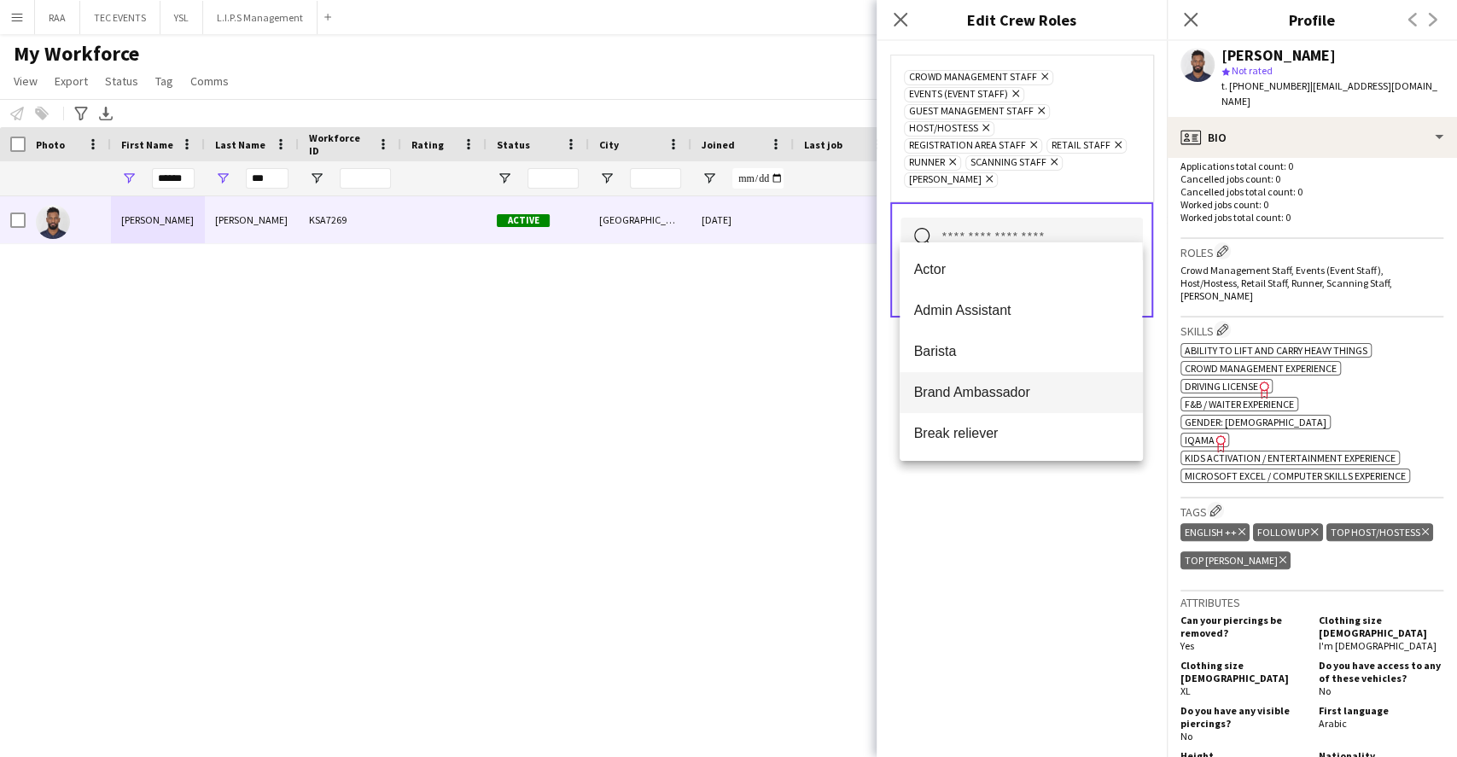
click at [1014, 388] on span "Brand Ambassador" at bounding box center [1020, 392] width 215 height 16
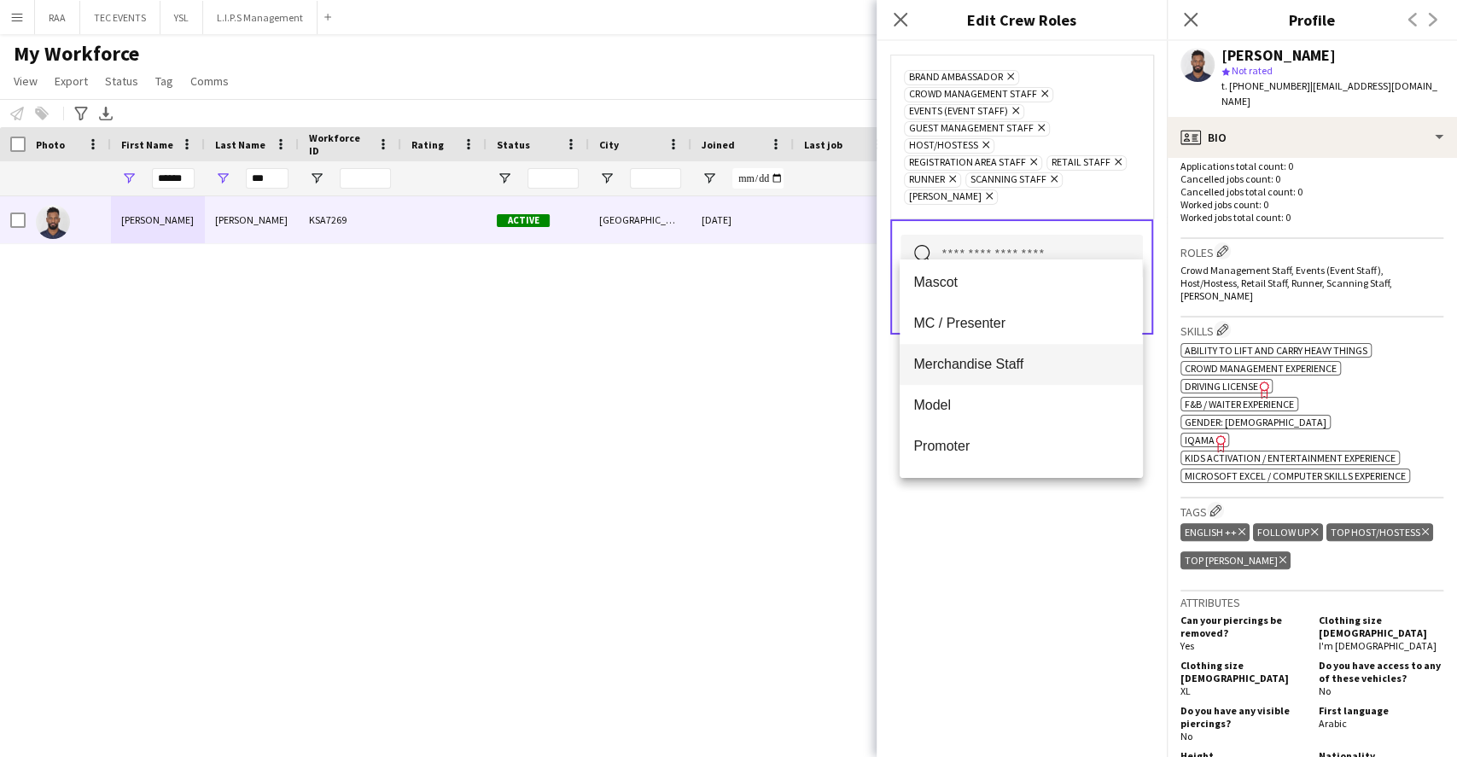
click at [1006, 370] on span "Merchandise Staff" at bounding box center [1020, 364] width 215 height 16
type input "*"
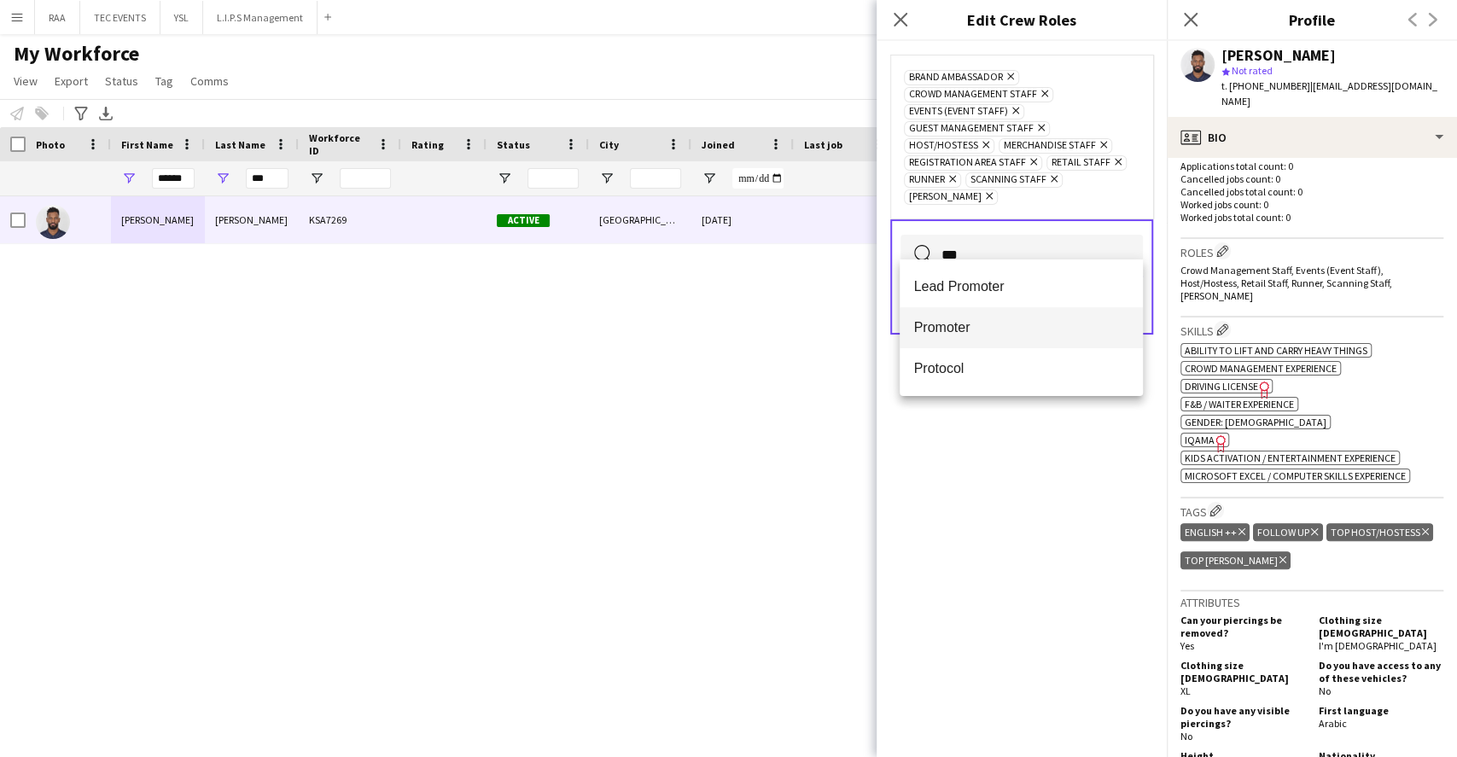
type input "***"
click at [1004, 325] on span "Promoter" at bounding box center [1020, 327] width 215 height 16
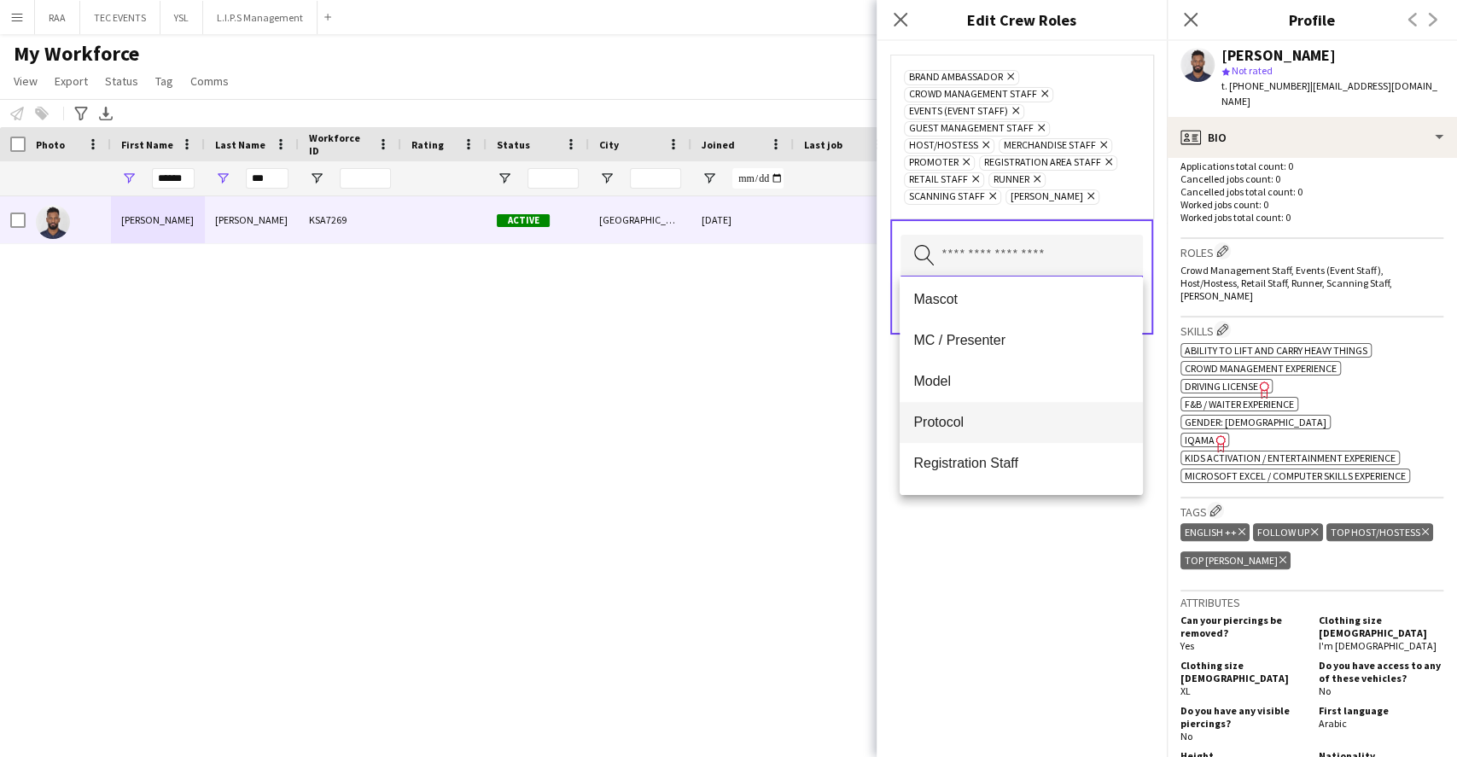
scroll to position [0, 0]
click at [1009, 549] on div "Brand Ambassador Remove Crowd Management Staff Remove Events (Event Staff) Remo…" at bounding box center [1022, 399] width 290 height 716
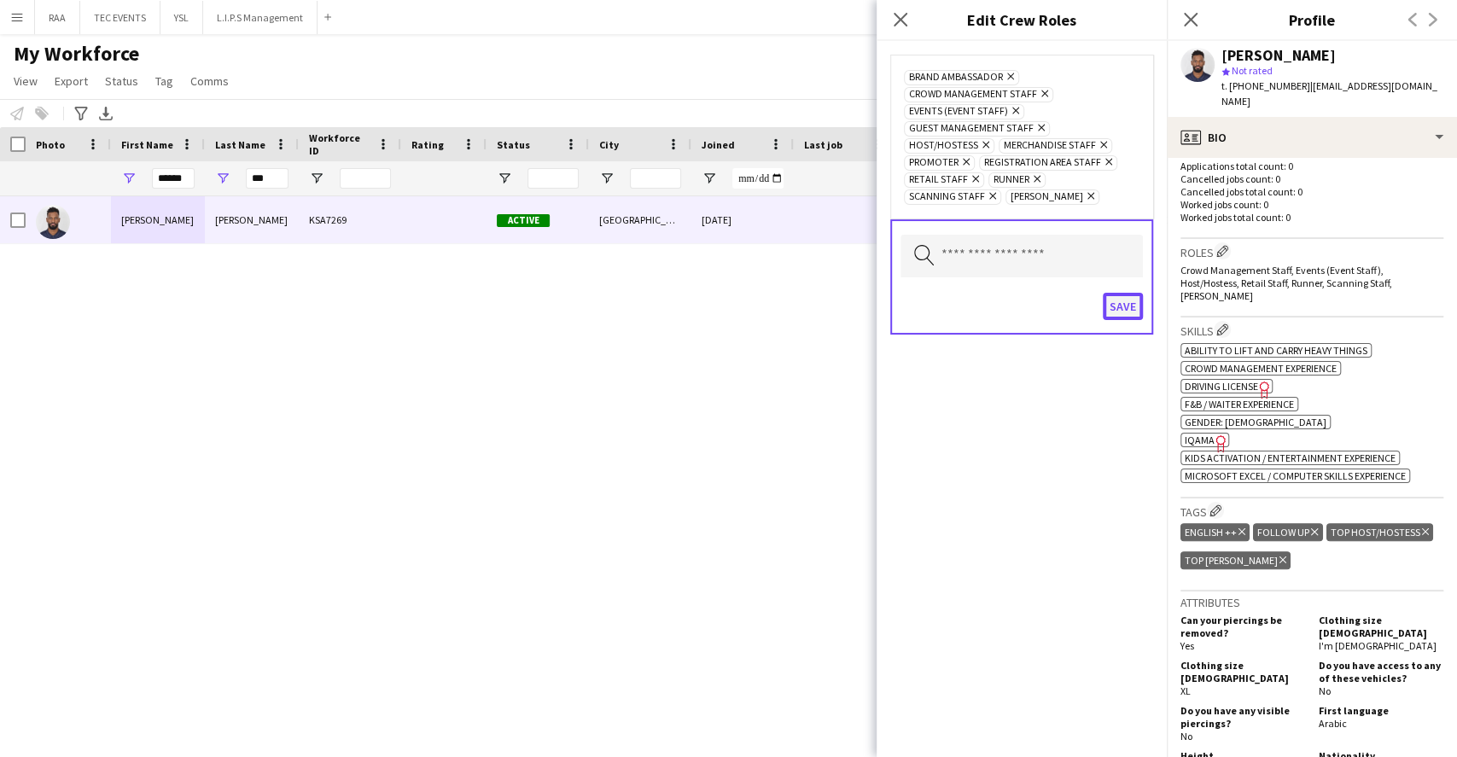
click at [1129, 312] on button "Save" at bounding box center [1123, 306] width 40 height 27
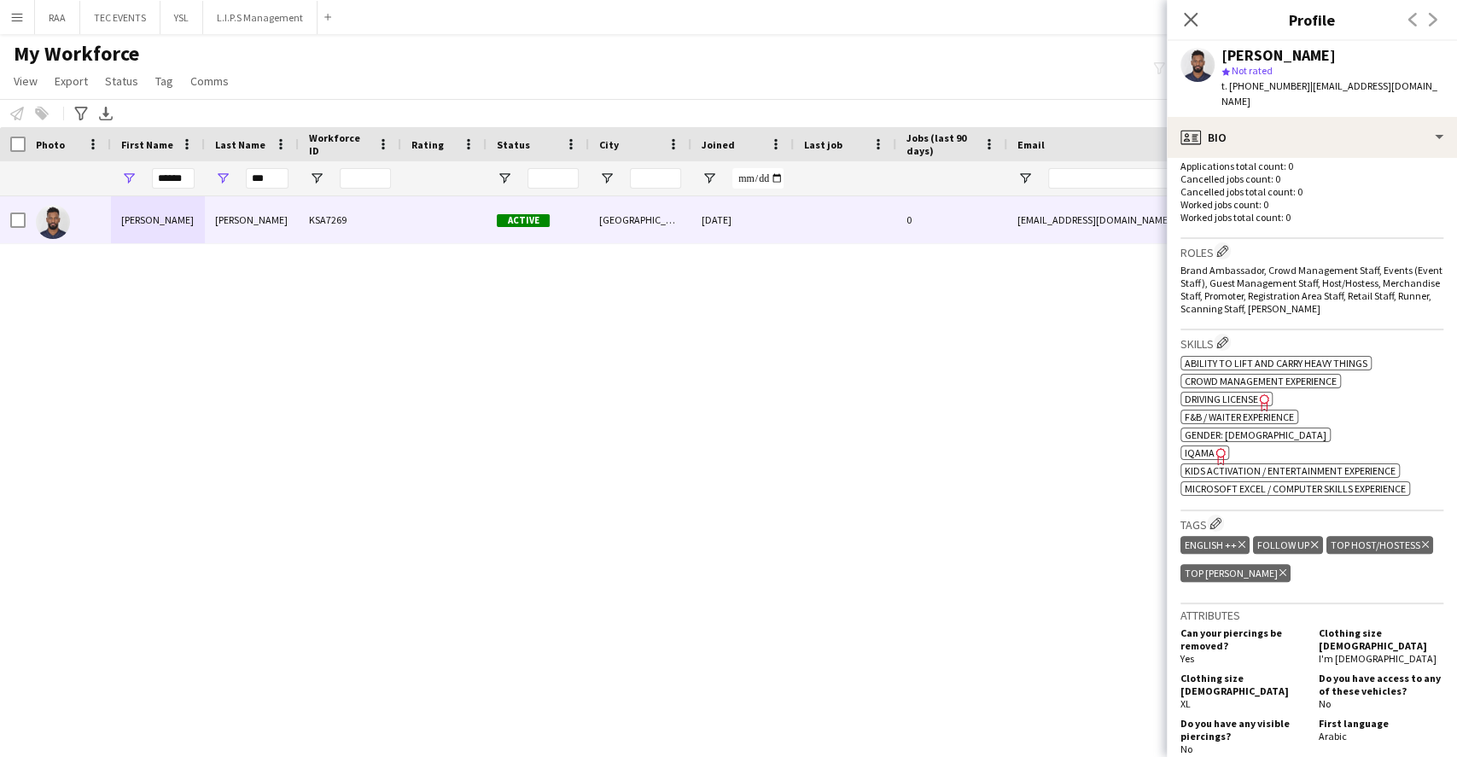
click at [1328, 85] on span "| [EMAIL_ADDRESS][DOMAIN_NAME]" at bounding box center [1330, 93] width 216 height 28
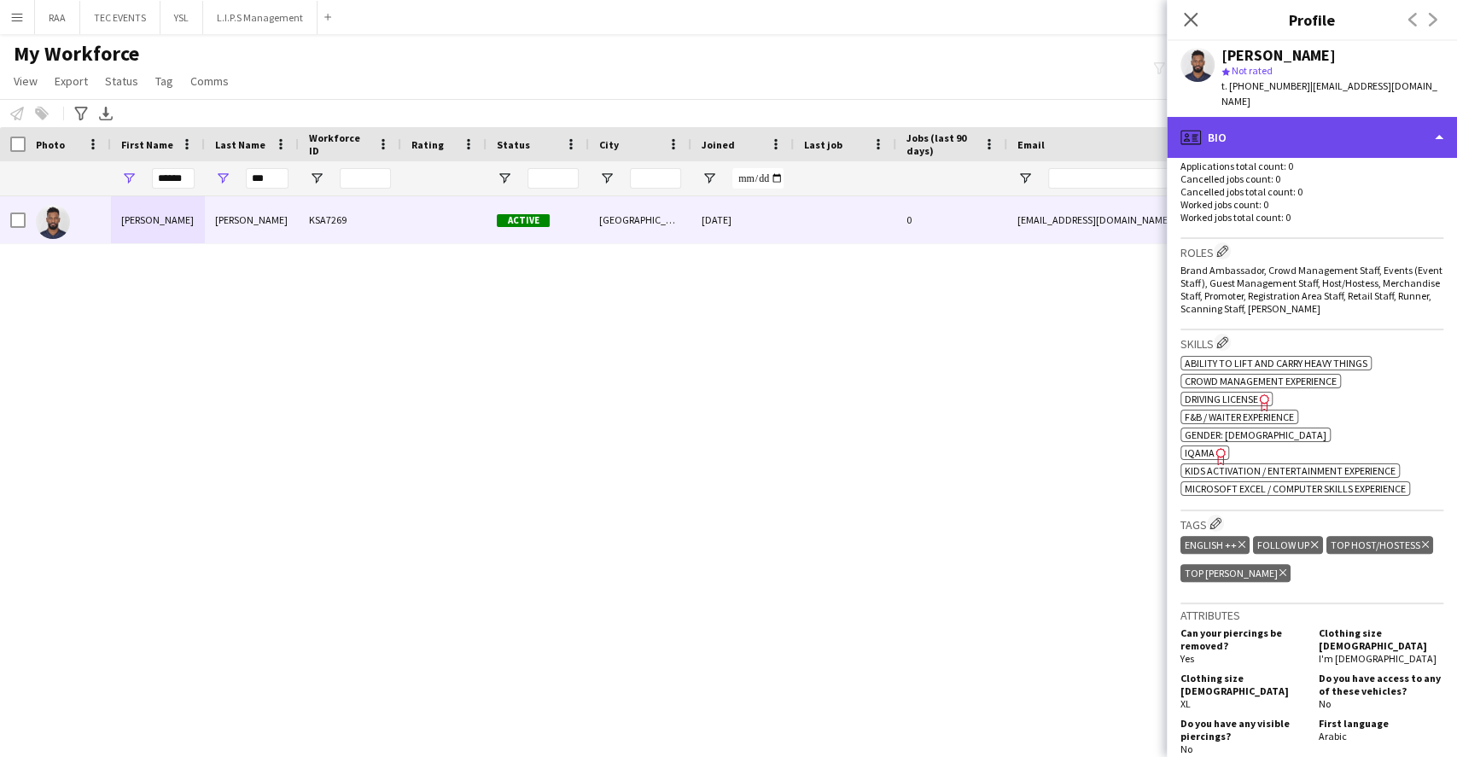
click at [1299, 120] on div "profile Bio" at bounding box center [1312, 137] width 290 height 41
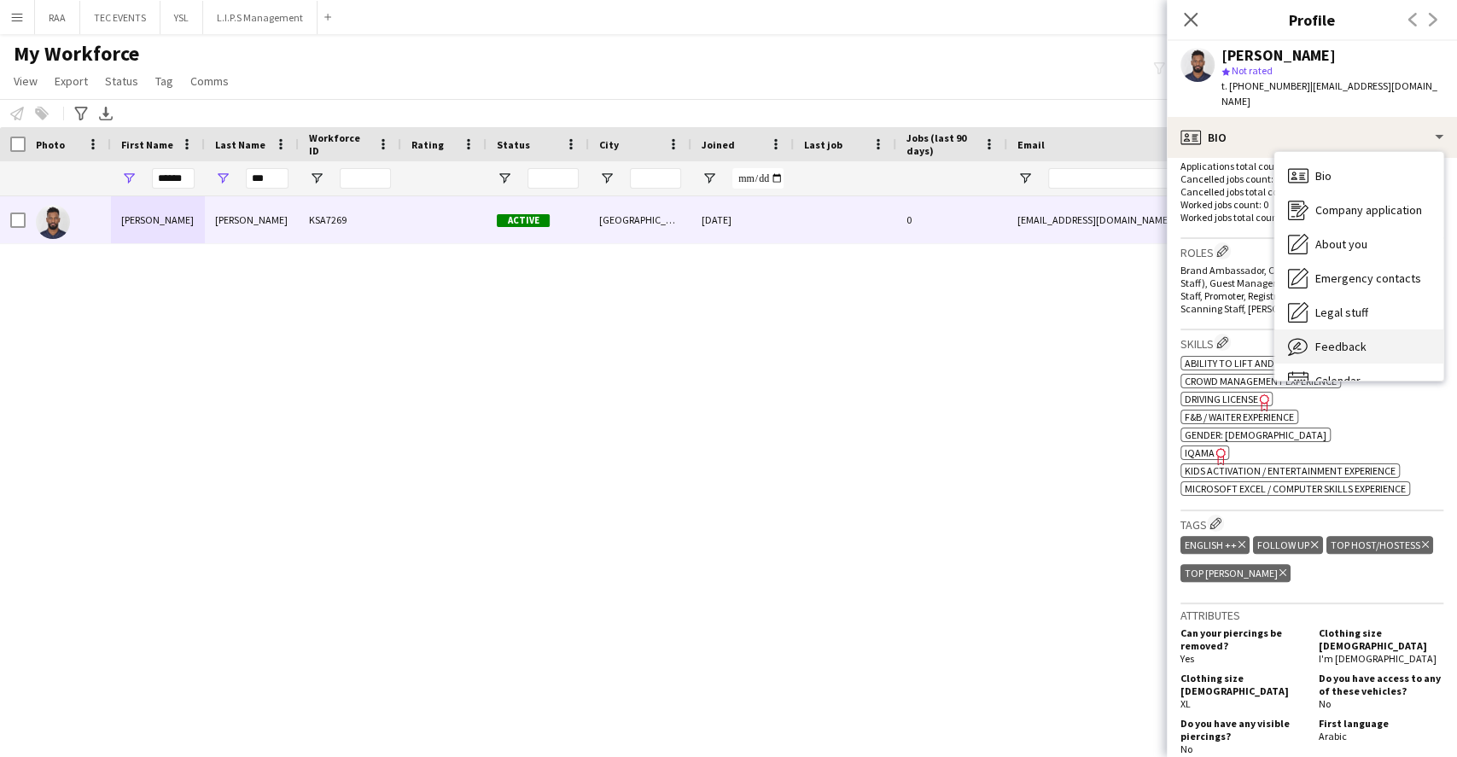
click at [1376, 329] on div "Feedback Feedback" at bounding box center [1358, 346] width 169 height 34
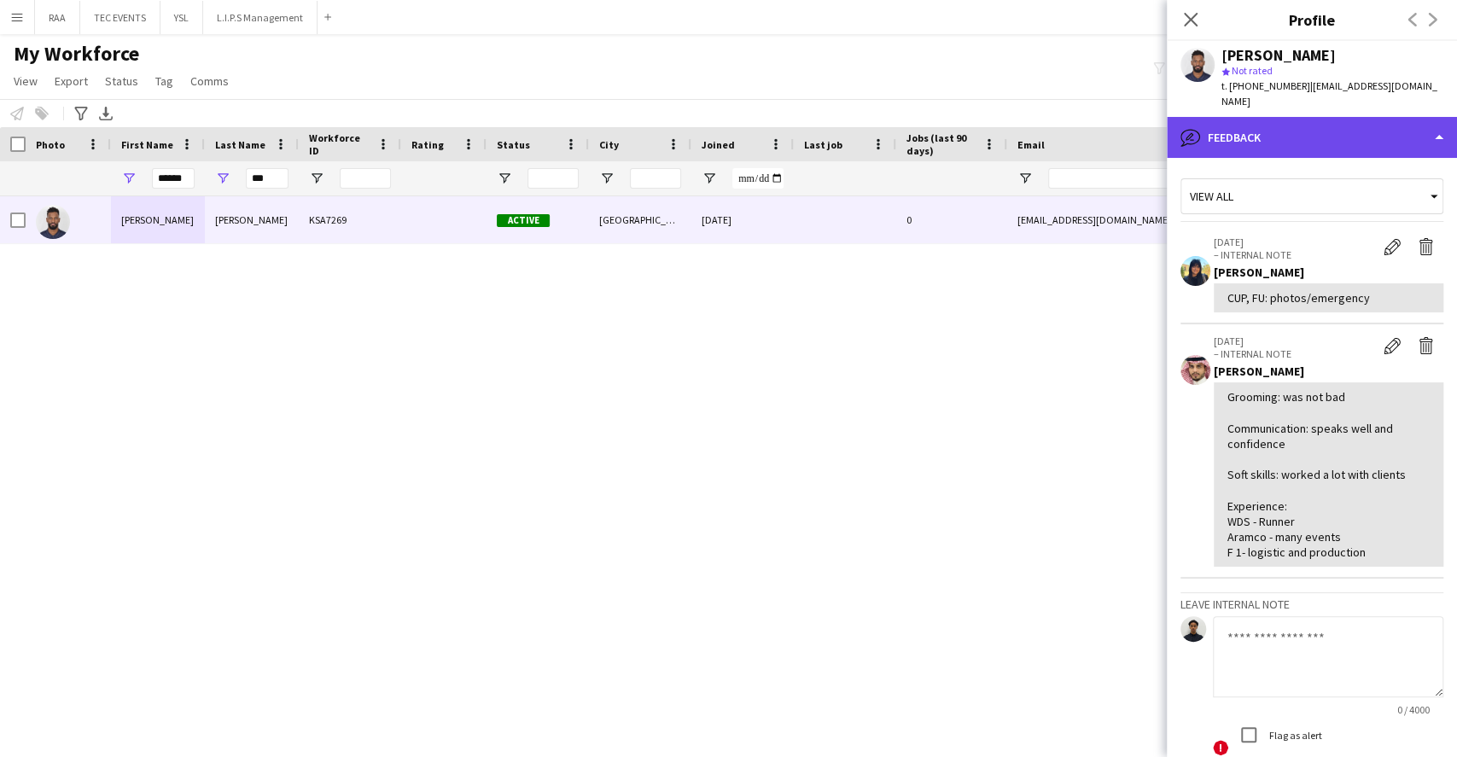
click at [1350, 135] on div "bubble-pencil Feedback" at bounding box center [1312, 137] width 290 height 41
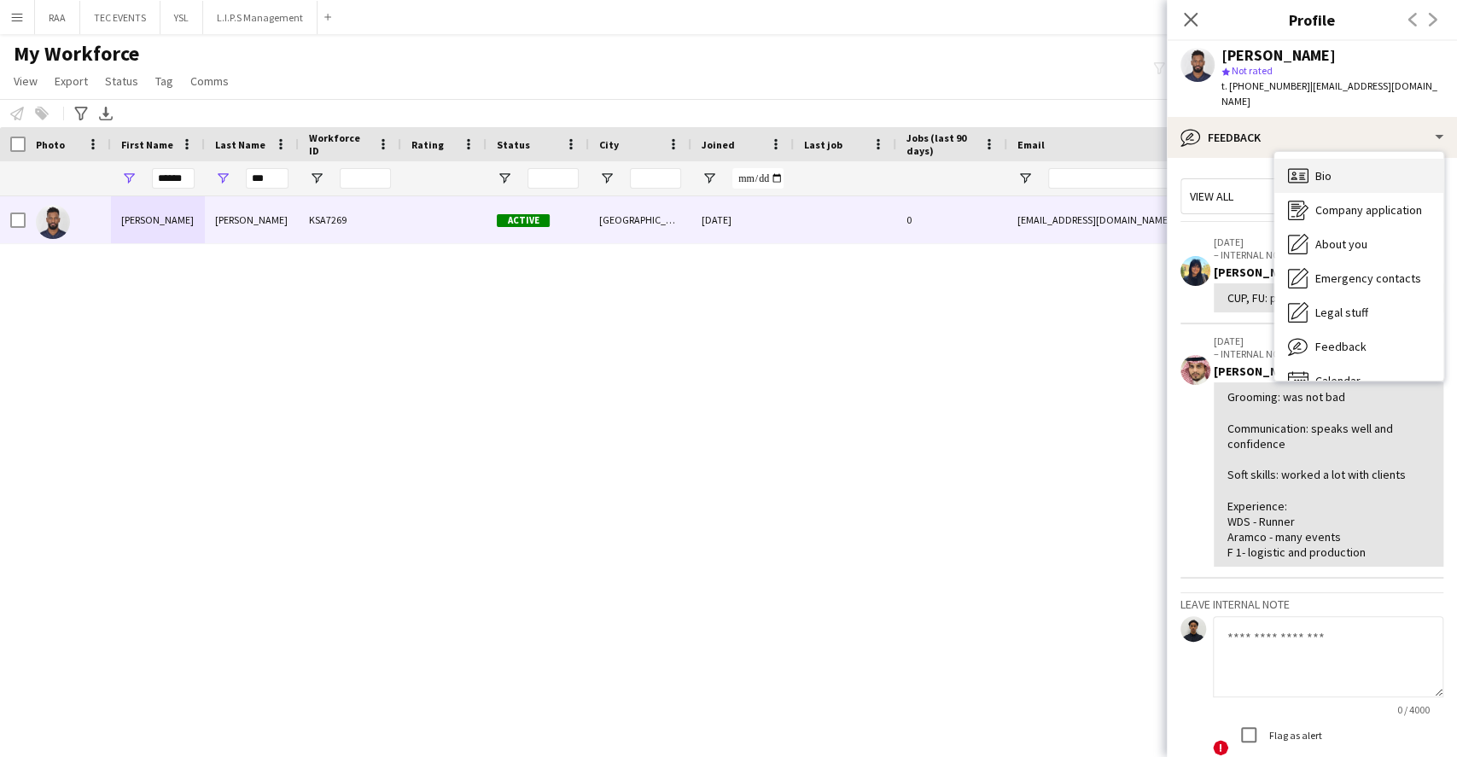
click at [1350, 159] on div "Bio Bio" at bounding box center [1358, 176] width 169 height 34
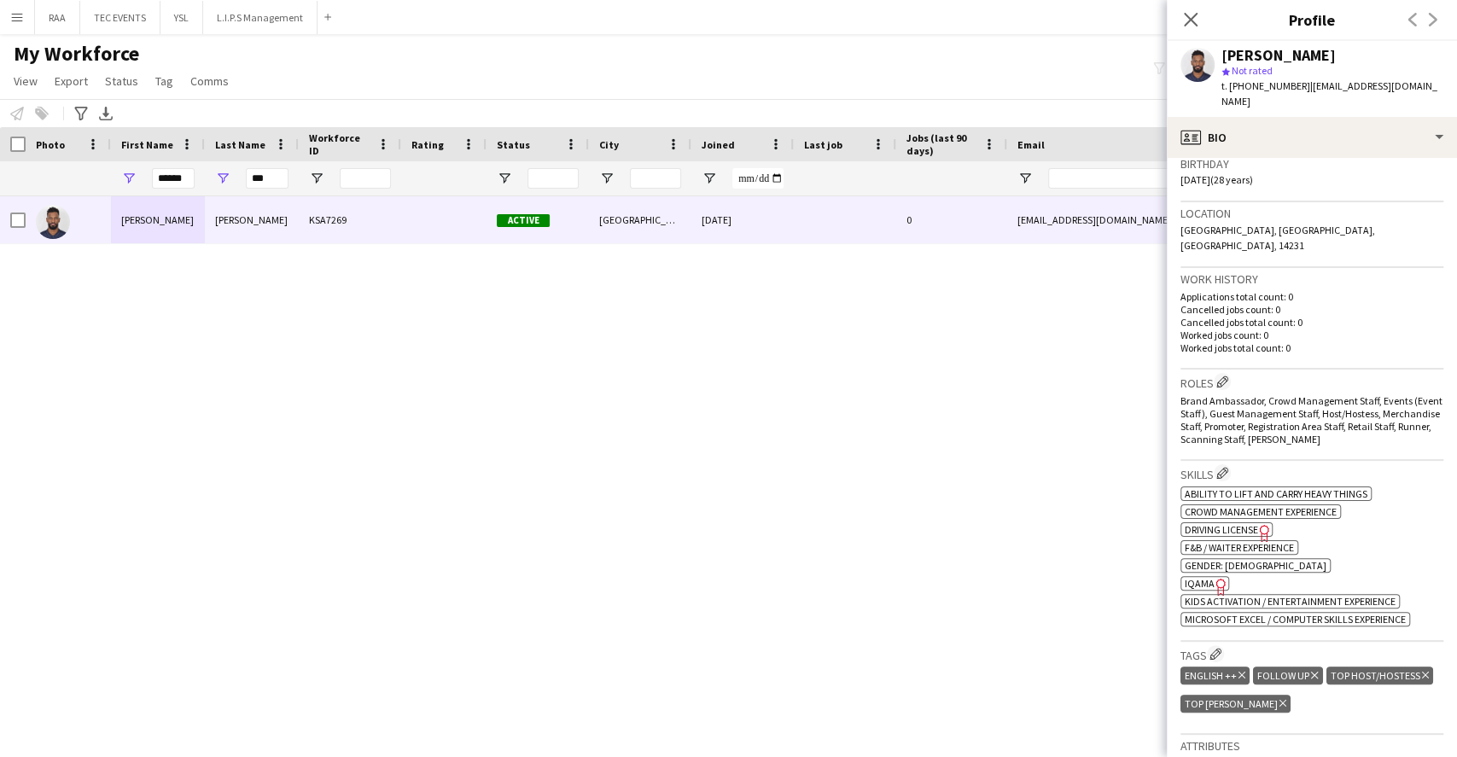
scroll to position [341, 0]
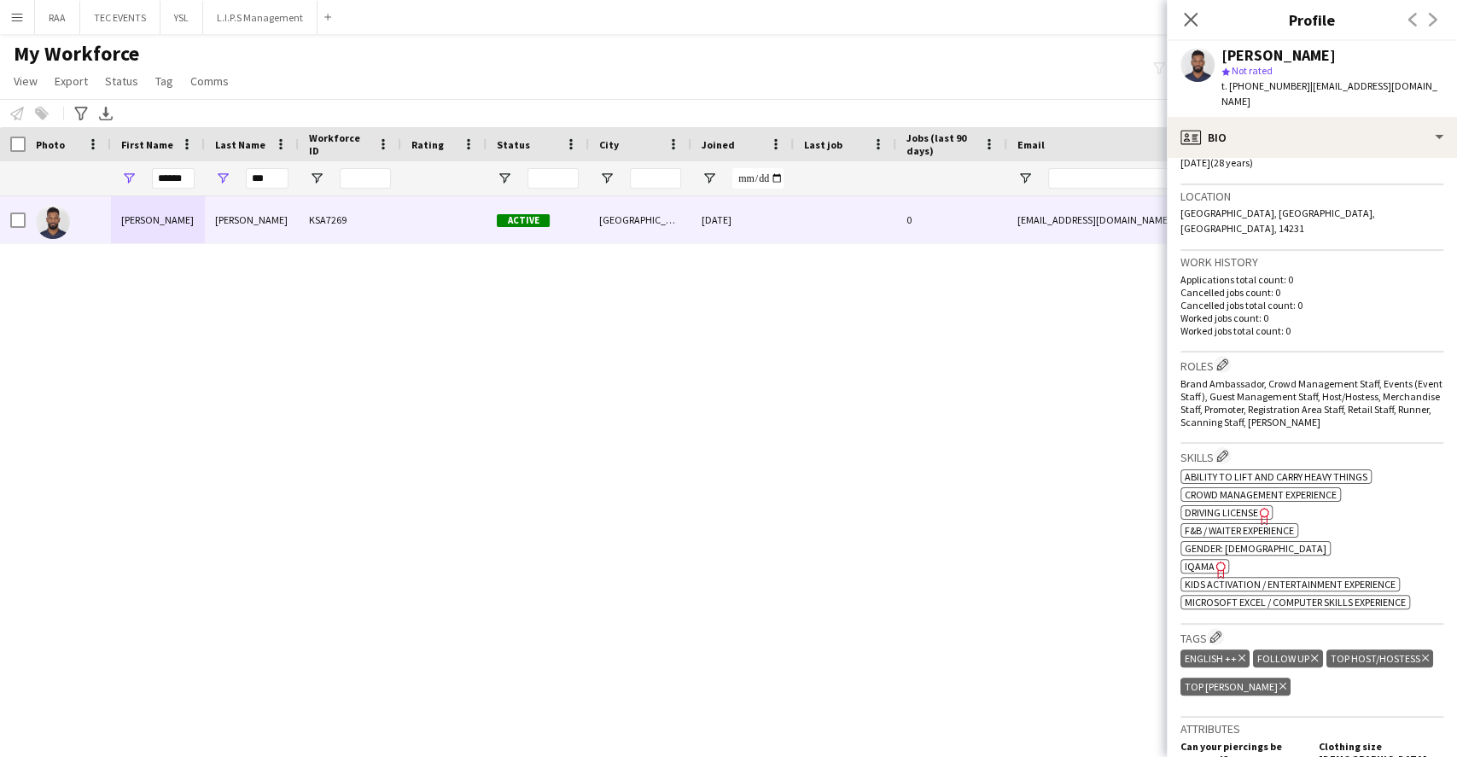
drag, startPoint x: 1223, startPoint y: 604, endPoint x: 1229, endPoint y: 593, distance: 12.6
click at [1222, 625] on div "Tags Edit crew company tags ENGLISH ++ Delete tag FOLLOW UP Delete tag TOP HOST…" at bounding box center [1312, 671] width 263 height 93
click at [1214, 631] on app-icon "Edit crew company tags" at bounding box center [1216, 637] width 12 height 12
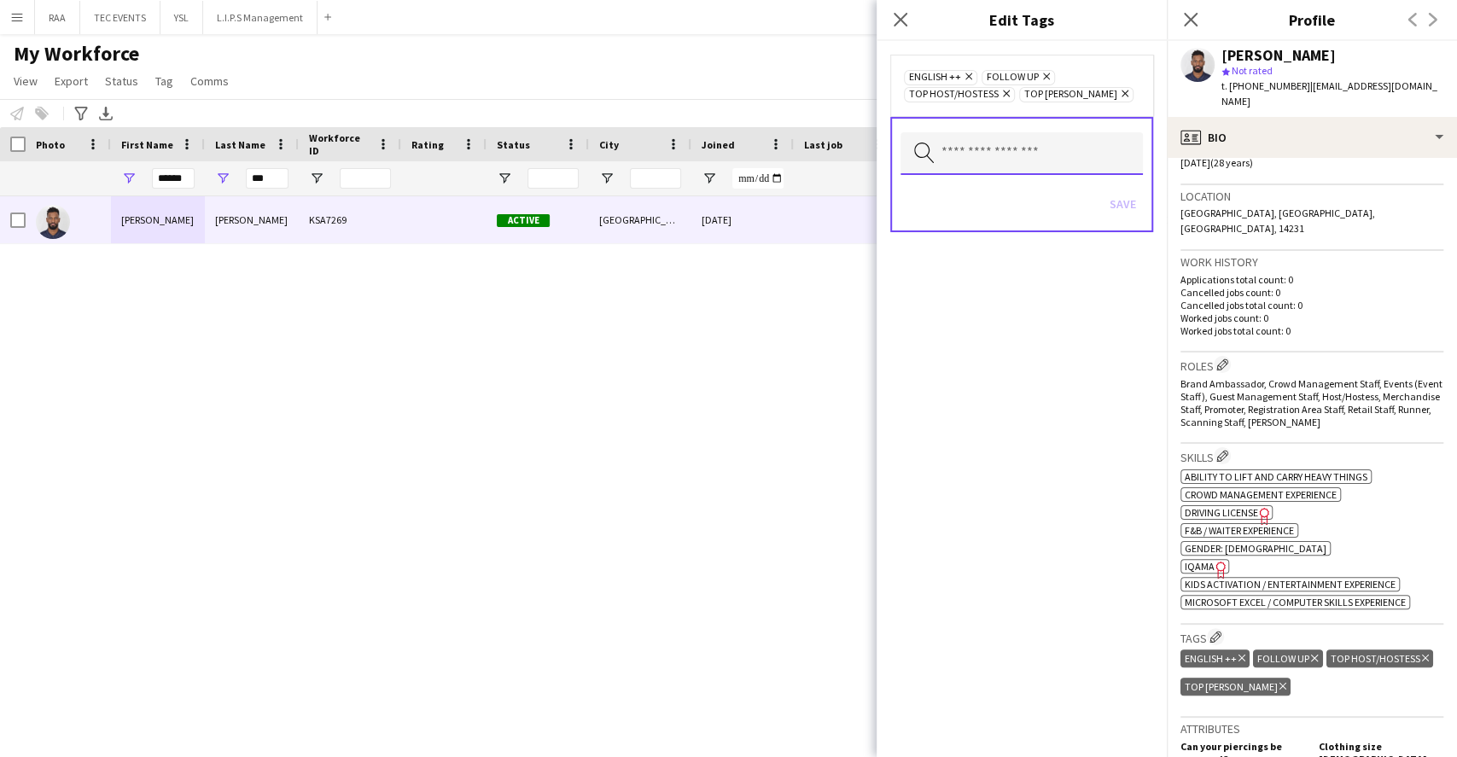
click at [1057, 167] on input "text" at bounding box center [1022, 153] width 242 height 43
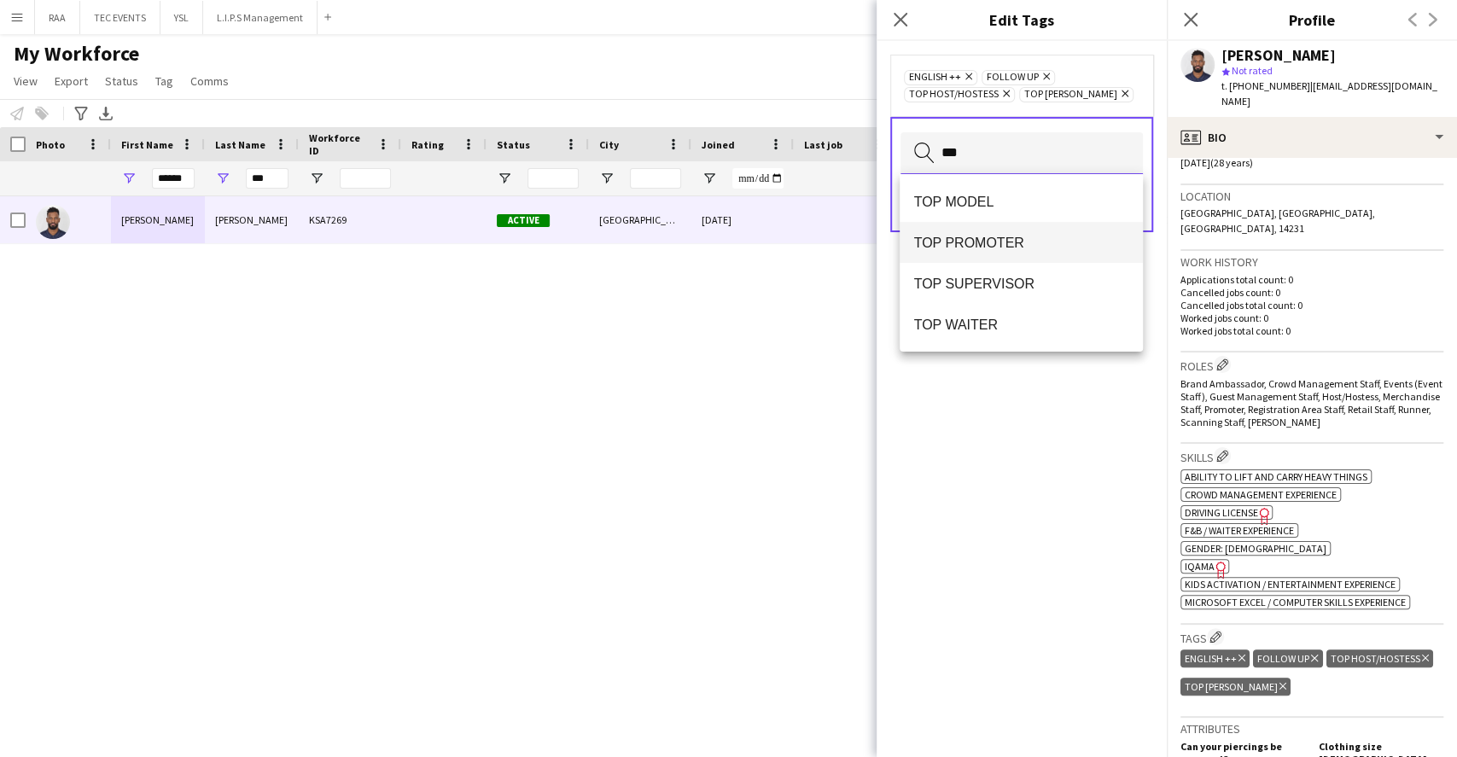
type input "***"
click at [1045, 231] on mat-option "TOP PROMOTER" at bounding box center [1021, 242] width 242 height 41
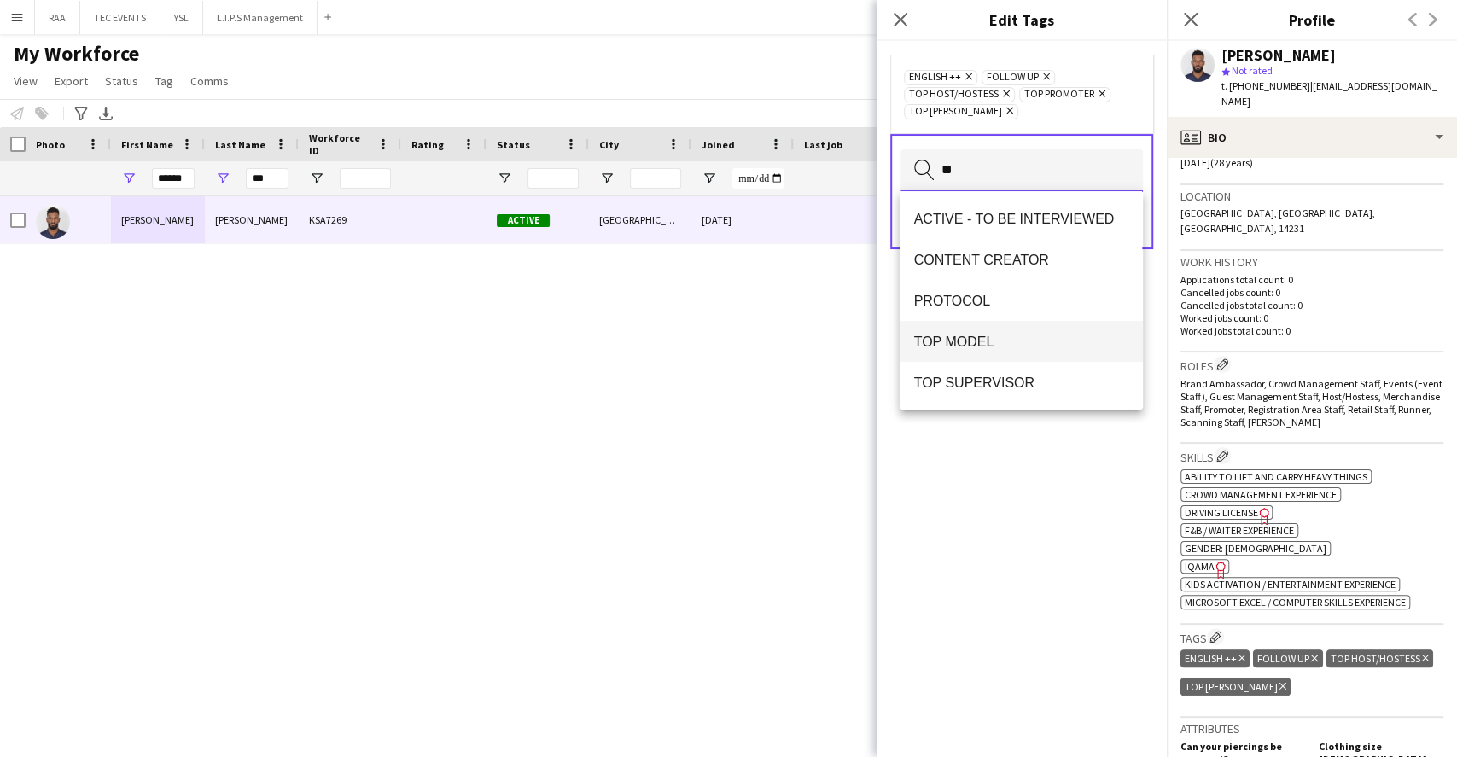
type input "*"
drag, startPoint x: 1052, startPoint y: 558, endPoint x: 1072, endPoint y: 488, distance: 72.9
click at [1053, 557] on div "ENGLISH ++ Remove FOLLOW UP Remove TOP HOST/HOSTESS Remove TOP PROMOTER Remove …" at bounding box center [1022, 399] width 290 height 716
click at [1046, 167] on input "text" at bounding box center [1022, 170] width 242 height 43
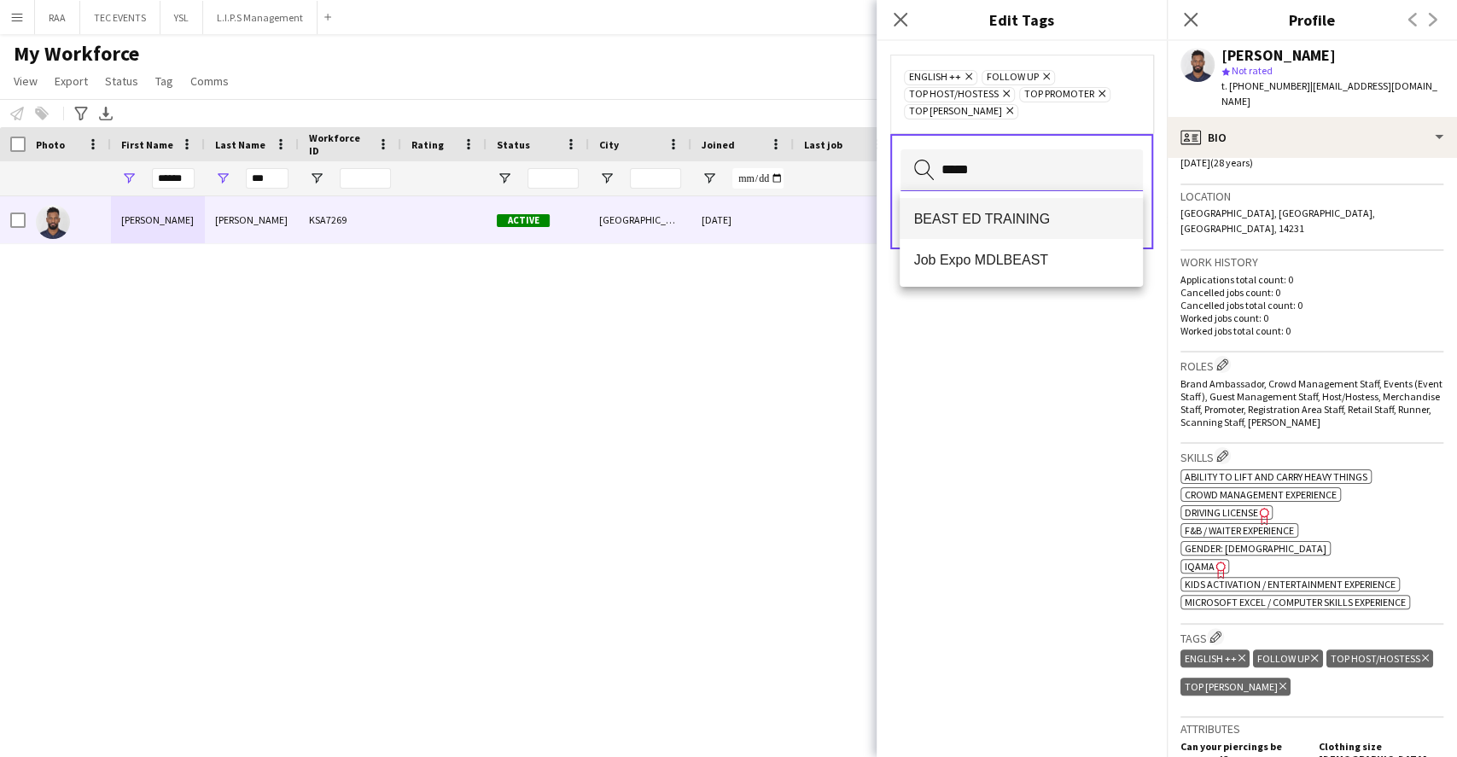
type input "*****"
click at [1030, 228] on mat-option "BEAST ED TRAINING" at bounding box center [1021, 218] width 242 height 41
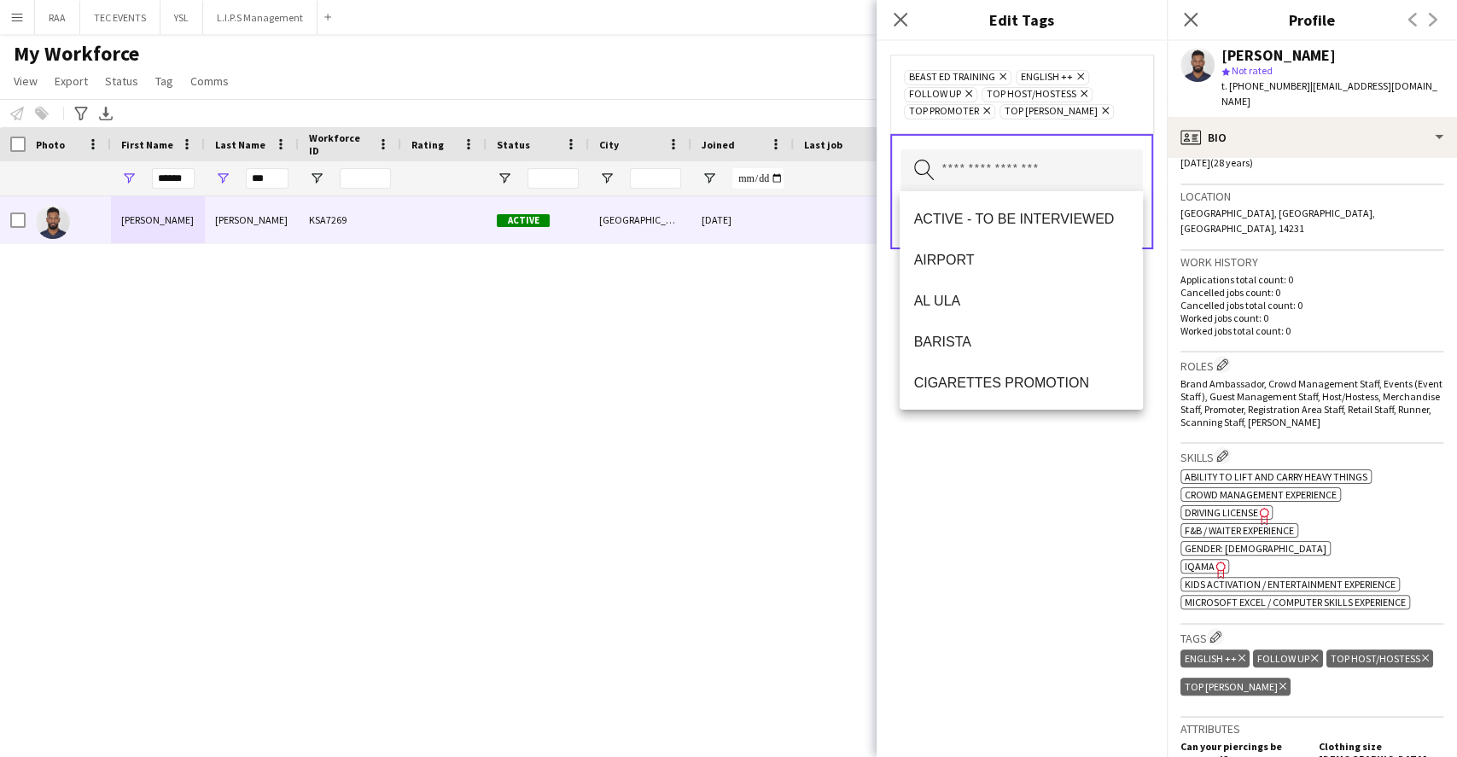
click at [1099, 454] on div "BEAST ED TRAINING Remove ENGLISH ++ Remove FOLLOW UP Remove TOP HOST/HOSTESS Re…" at bounding box center [1022, 399] width 290 height 716
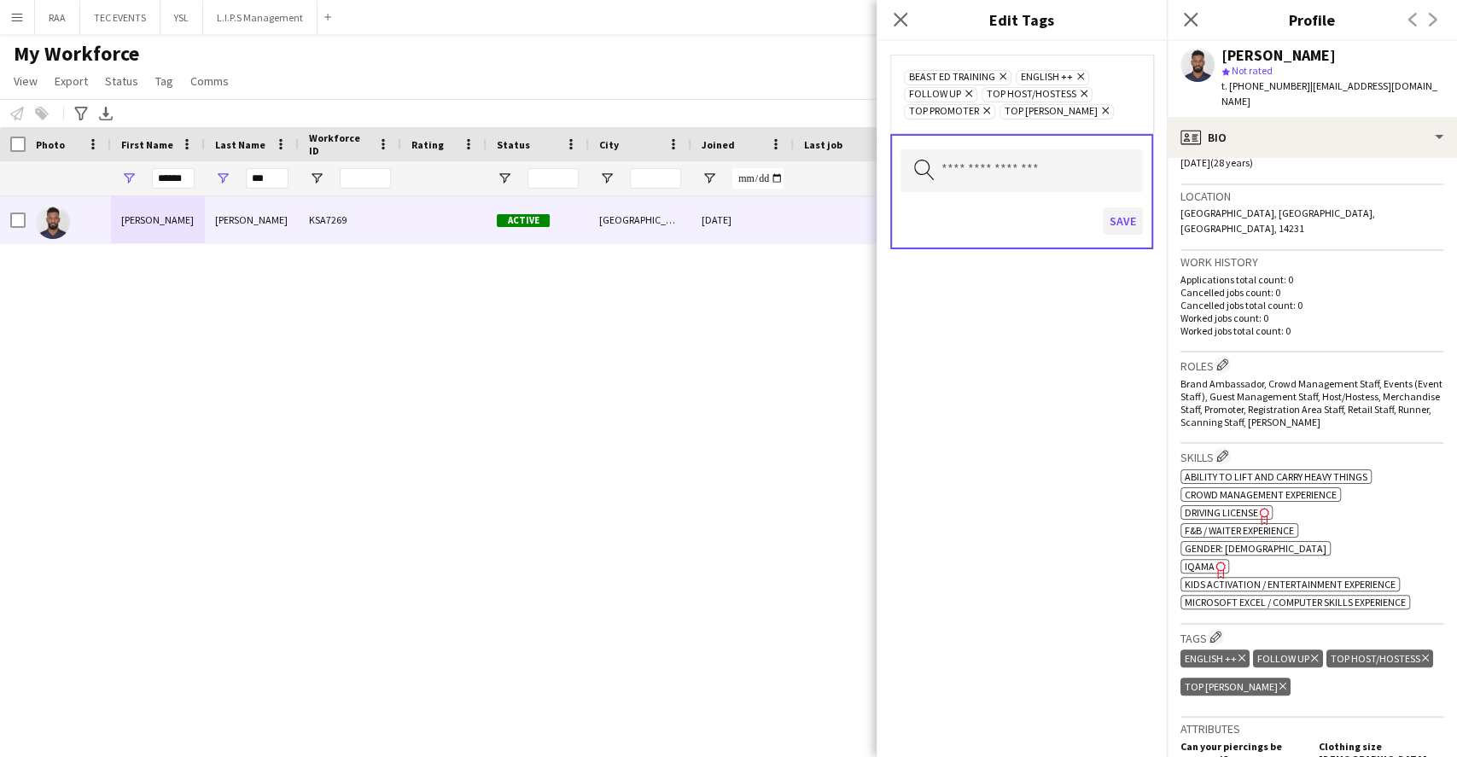
click at [1140, 206] on div "Save" at bounding box center [1022, 223] width 242 height 49
click at [1140, 212] on button "Save" at bounding box center [1123, 220] width 40 height 27
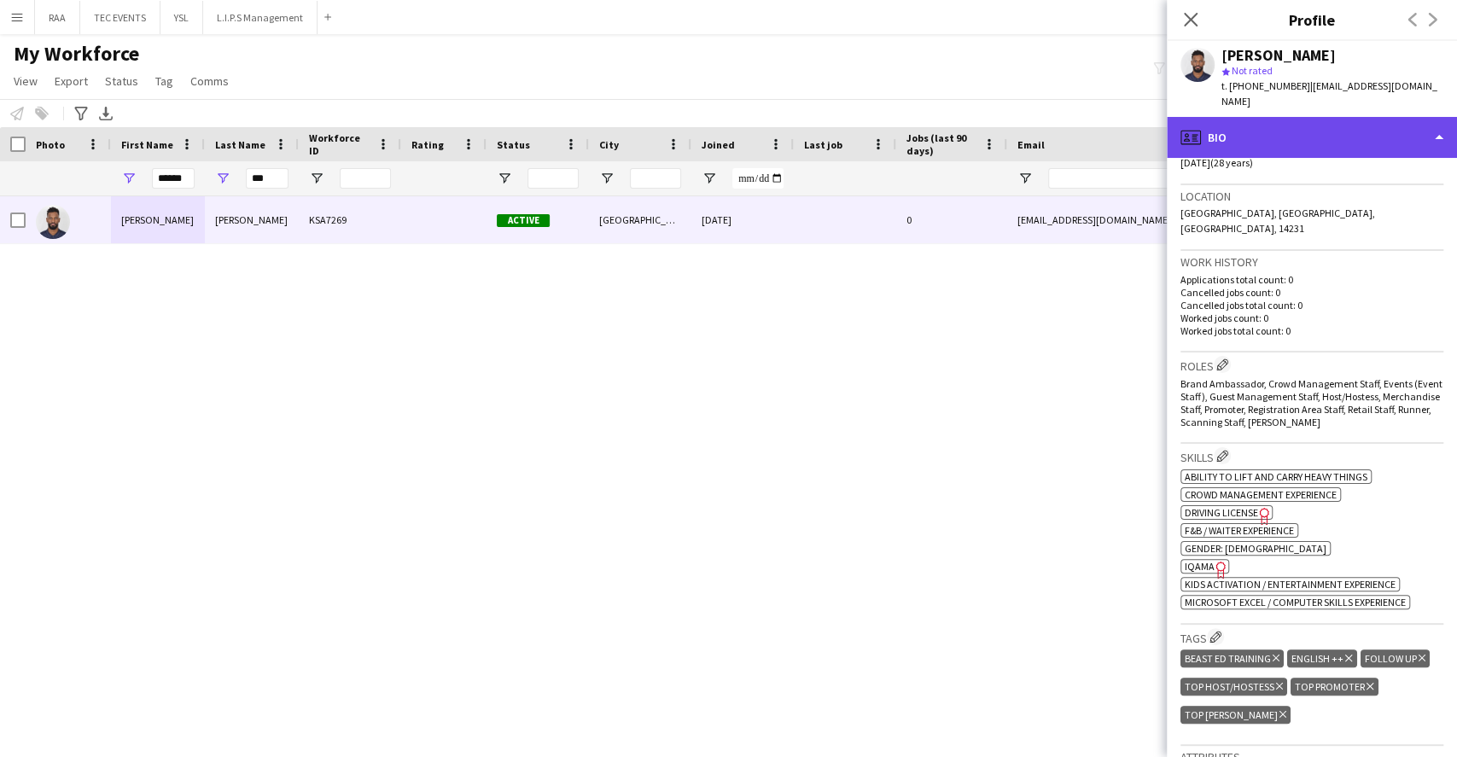
click at [1429, 131] on div "profile Bio" at bounding box center [1312, 137] width 290 height 41
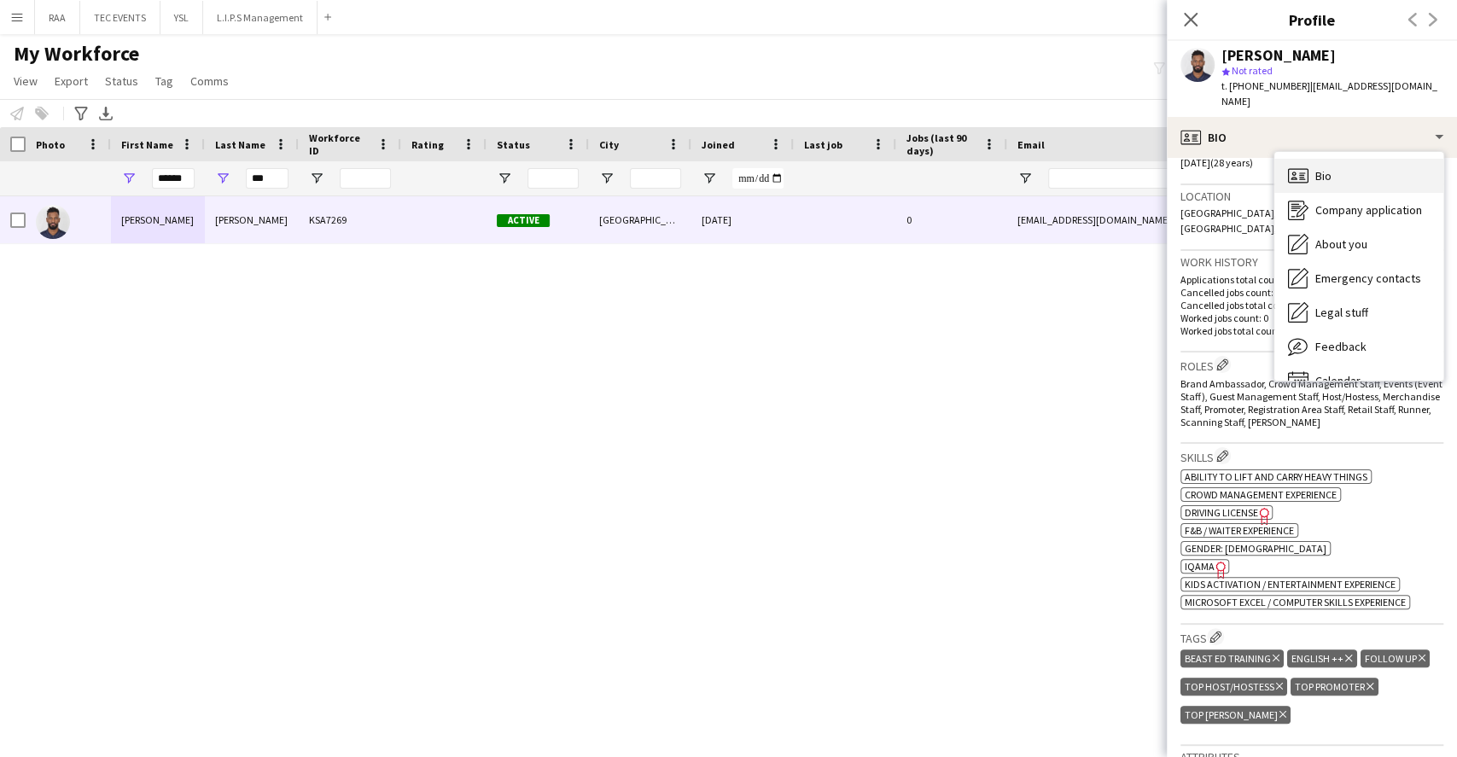
click at [1356, 159] on div "Bio Bio" at bounding box center [1358, 176] width 169 height 34
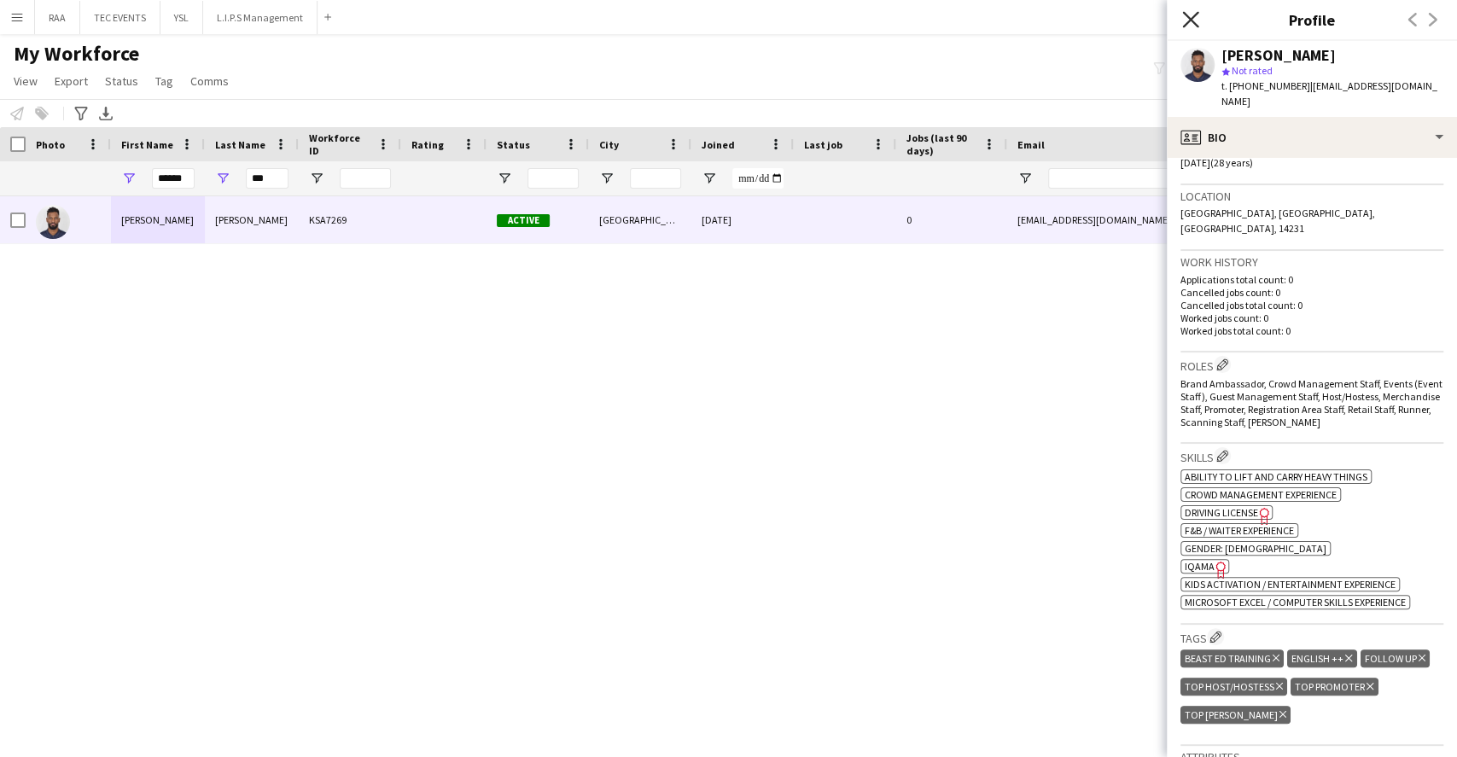
click at [1197, 24] on icon "Close pop-in" at bounding box center [1190, 19] width 16 height 16
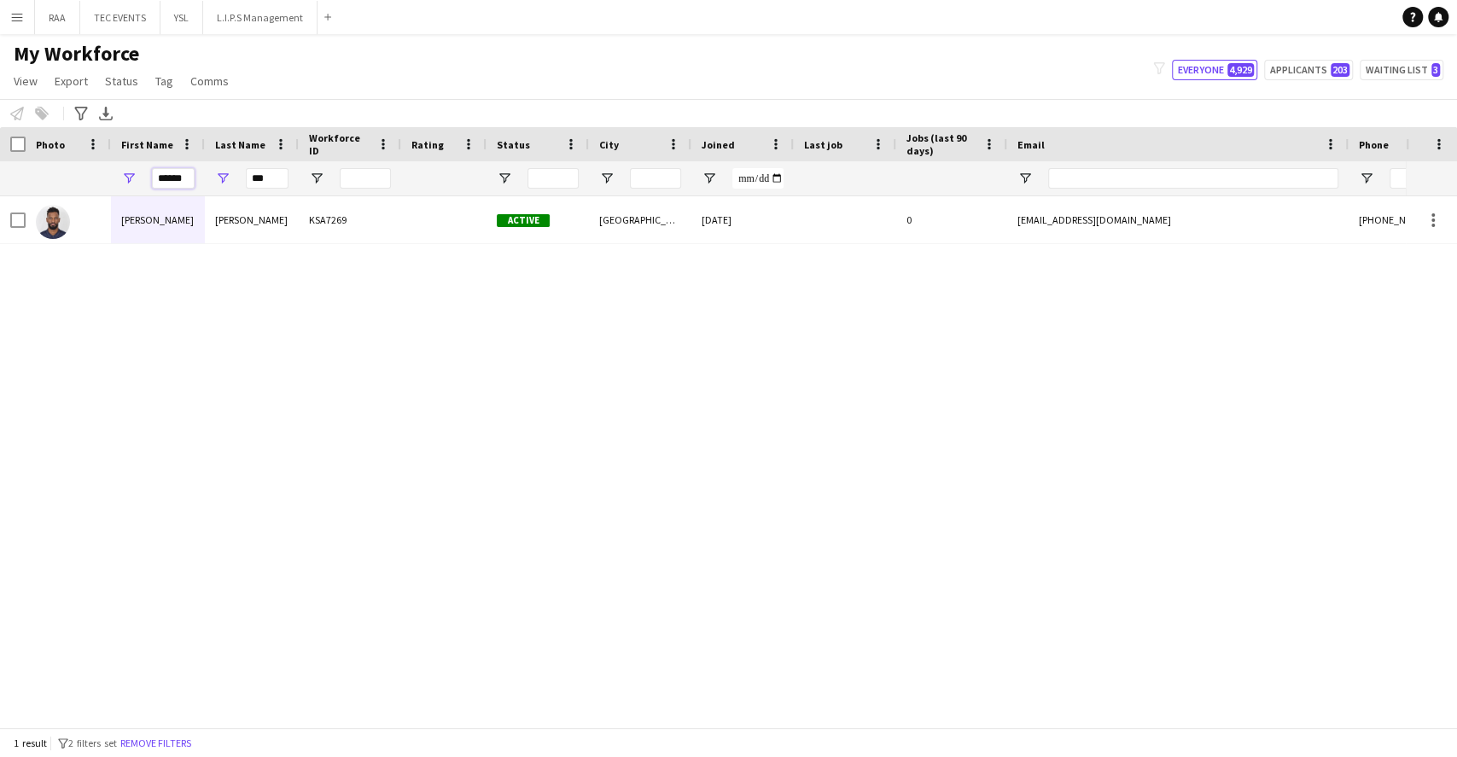
click at [160, 173] on input "******" at bounding box center [173, 178] width 43 height 20
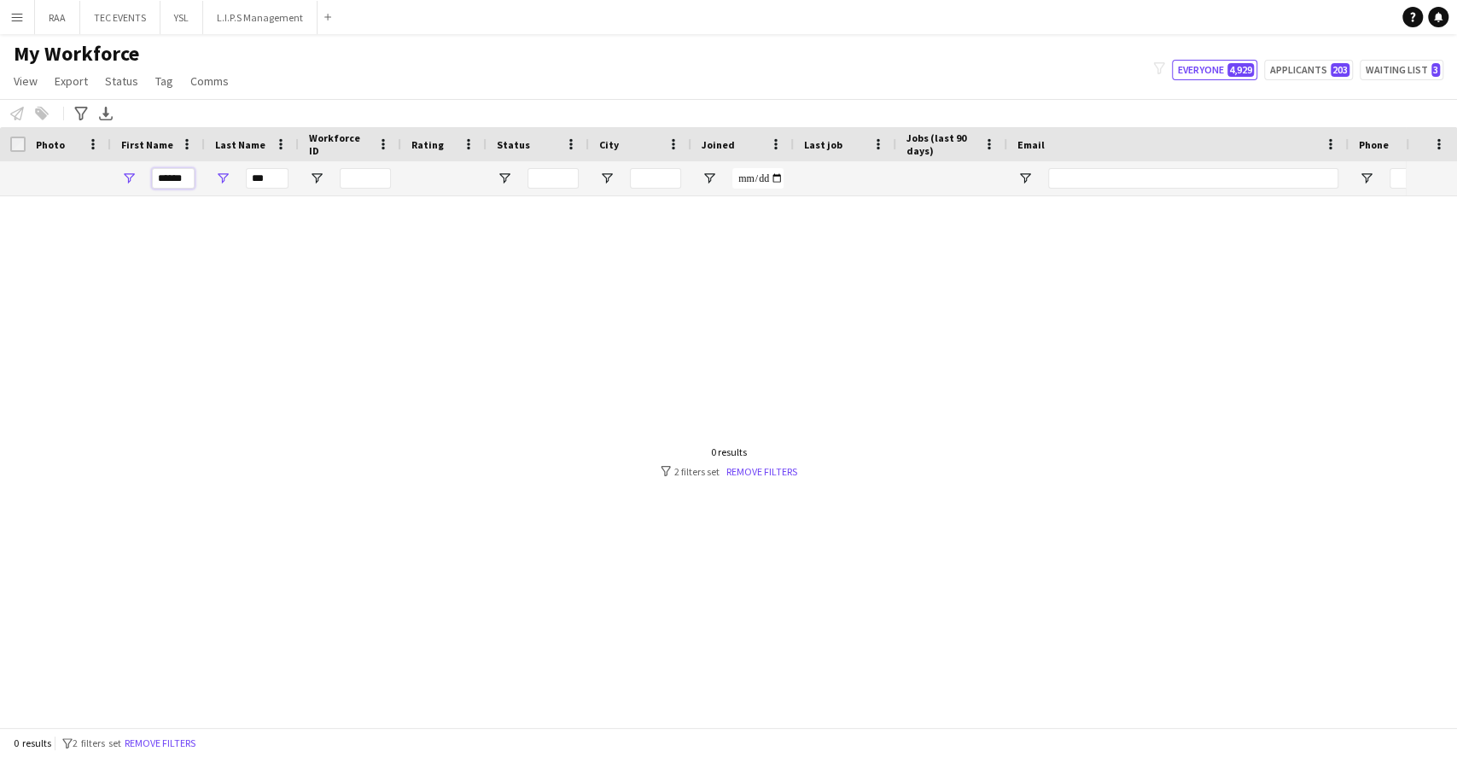
type input "******"
click at [266, 172] on input "***" at bounding box center [267, 178] width 43 height 20
type input "*"
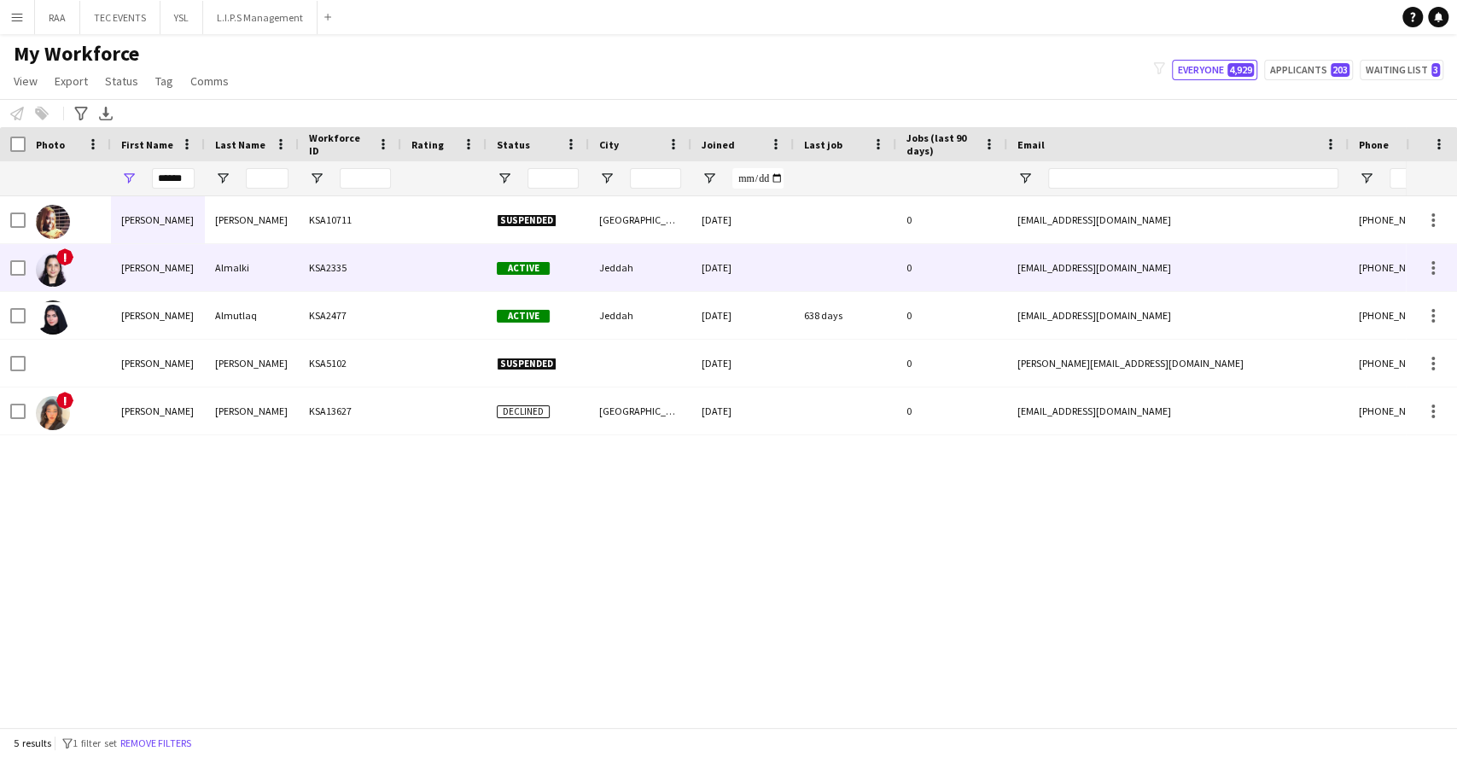
click at [257, 248] on div "Almalki" at bounding box center [252, 267] width 94 height 47
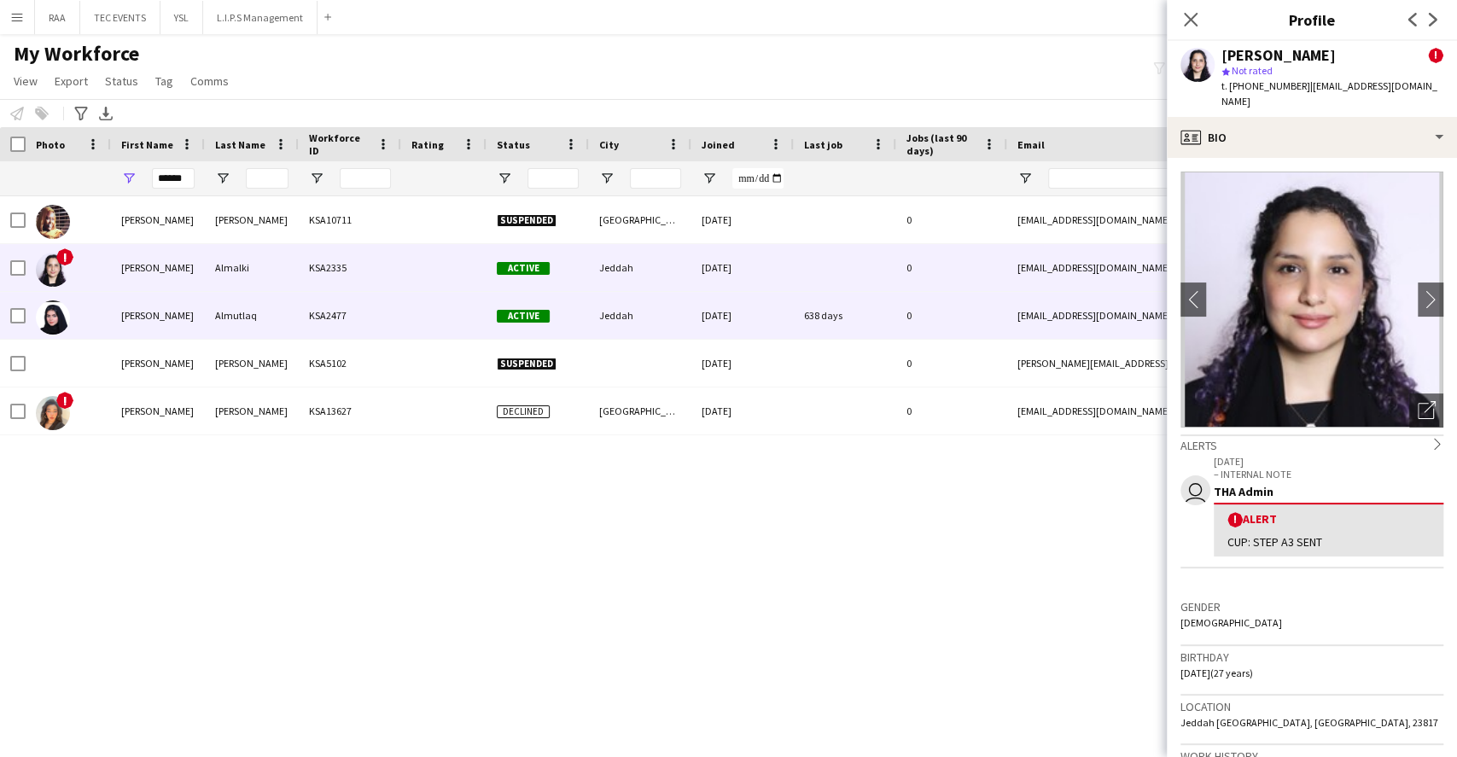
click at [282, 329] on div "Almutlaq" at bounding box center [252, 315] width 94 height 47
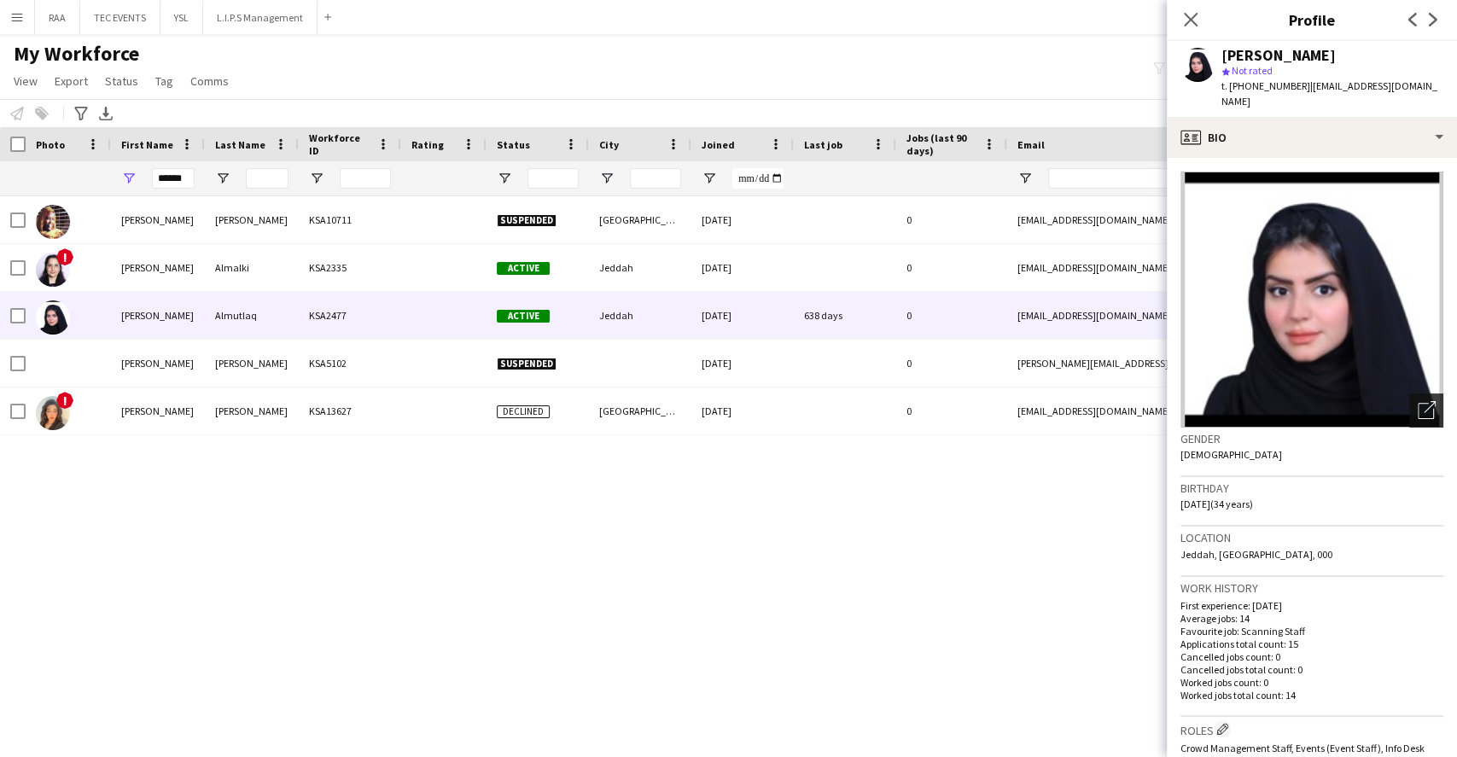
click at [1410, 394] on div "Open photos pop-in" at bounding box center [1426, 411] width 34 height 34
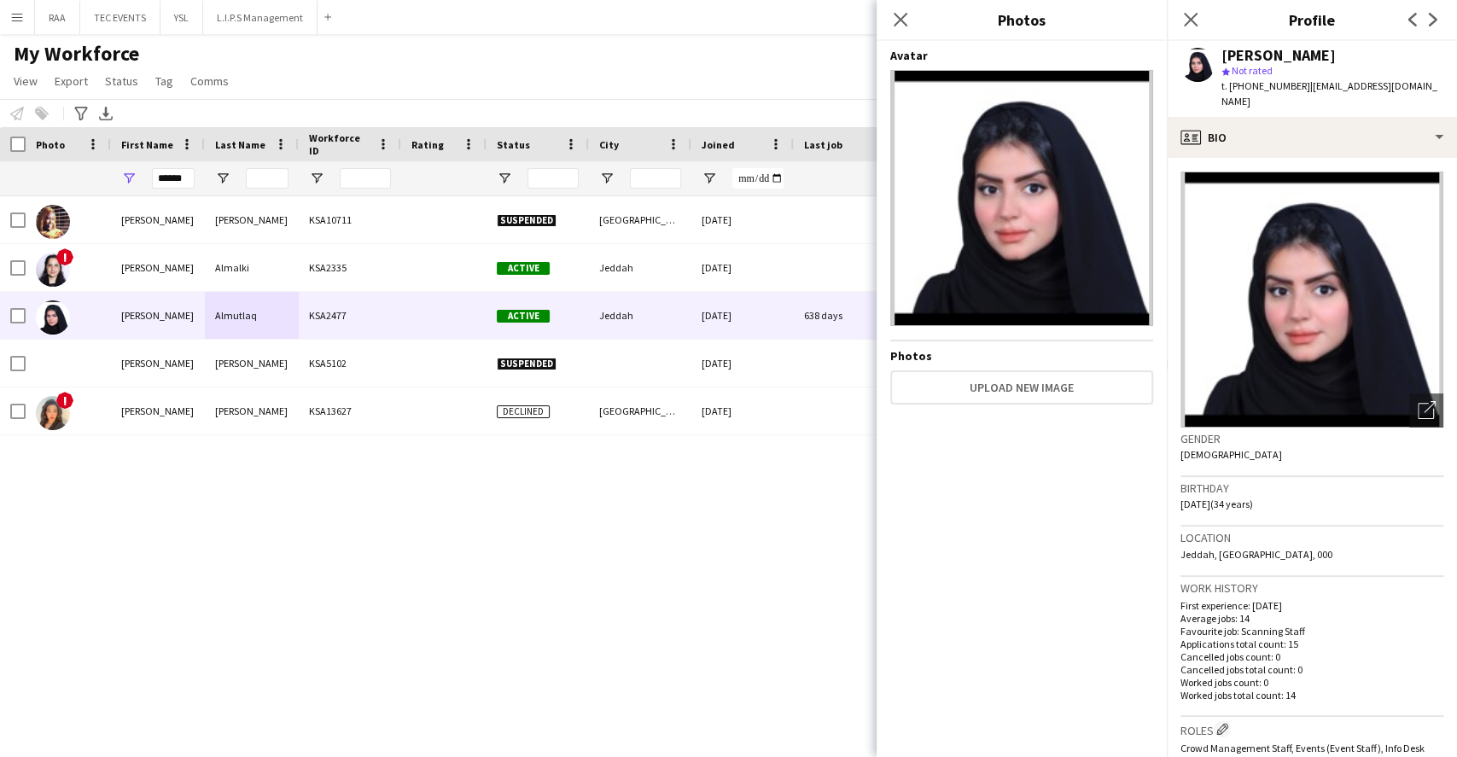
click at [1348, 481] on h3 "Birthday" at bounding box center [1312, 488] width 263 height 15
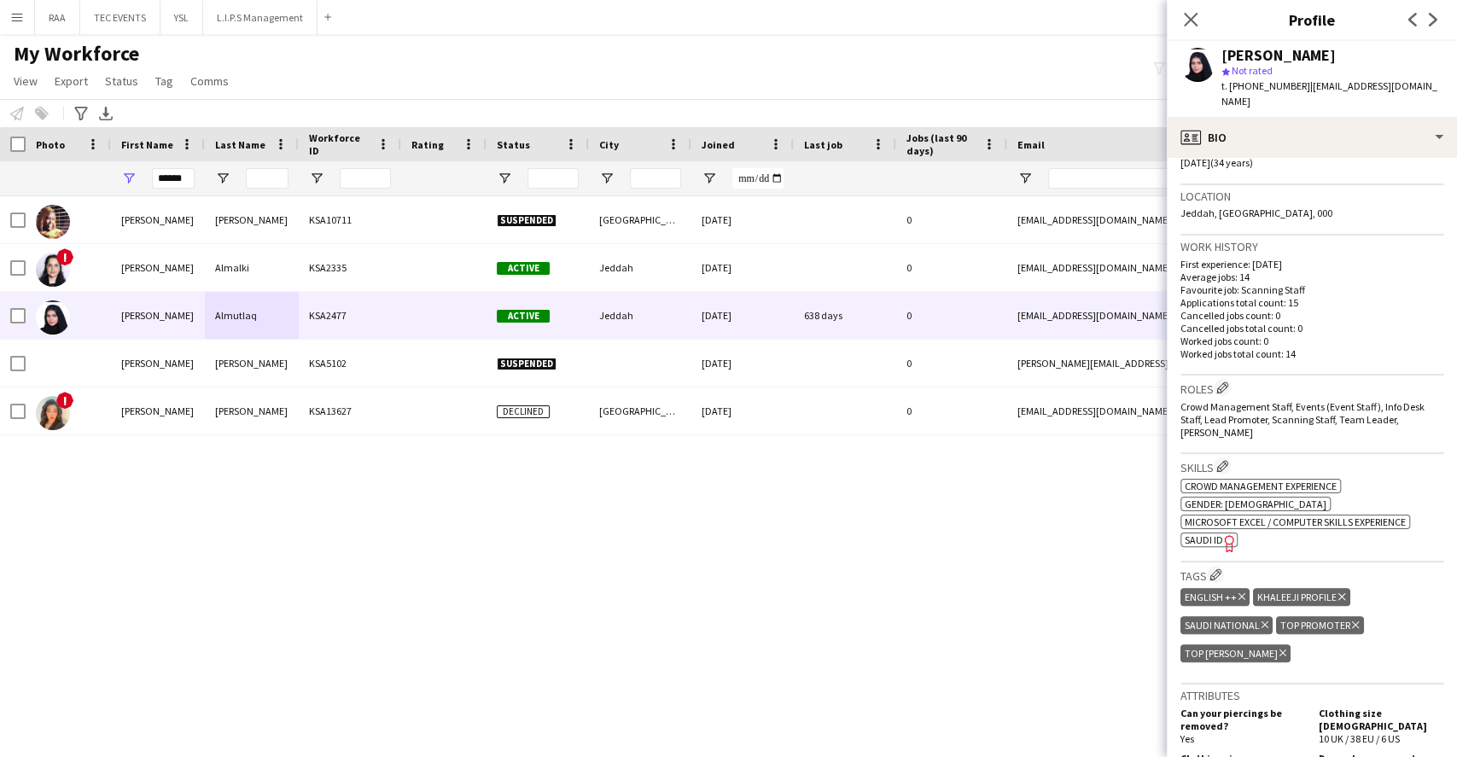
click at [1208, 379] on h3 "Roles Edit crew company roles" at bounding box center [1312, 388] width 263 height 18
click at [1221, 382] on app-icon "Edit crew company roles" at bounding box center [1222, 388] width 12 height 12
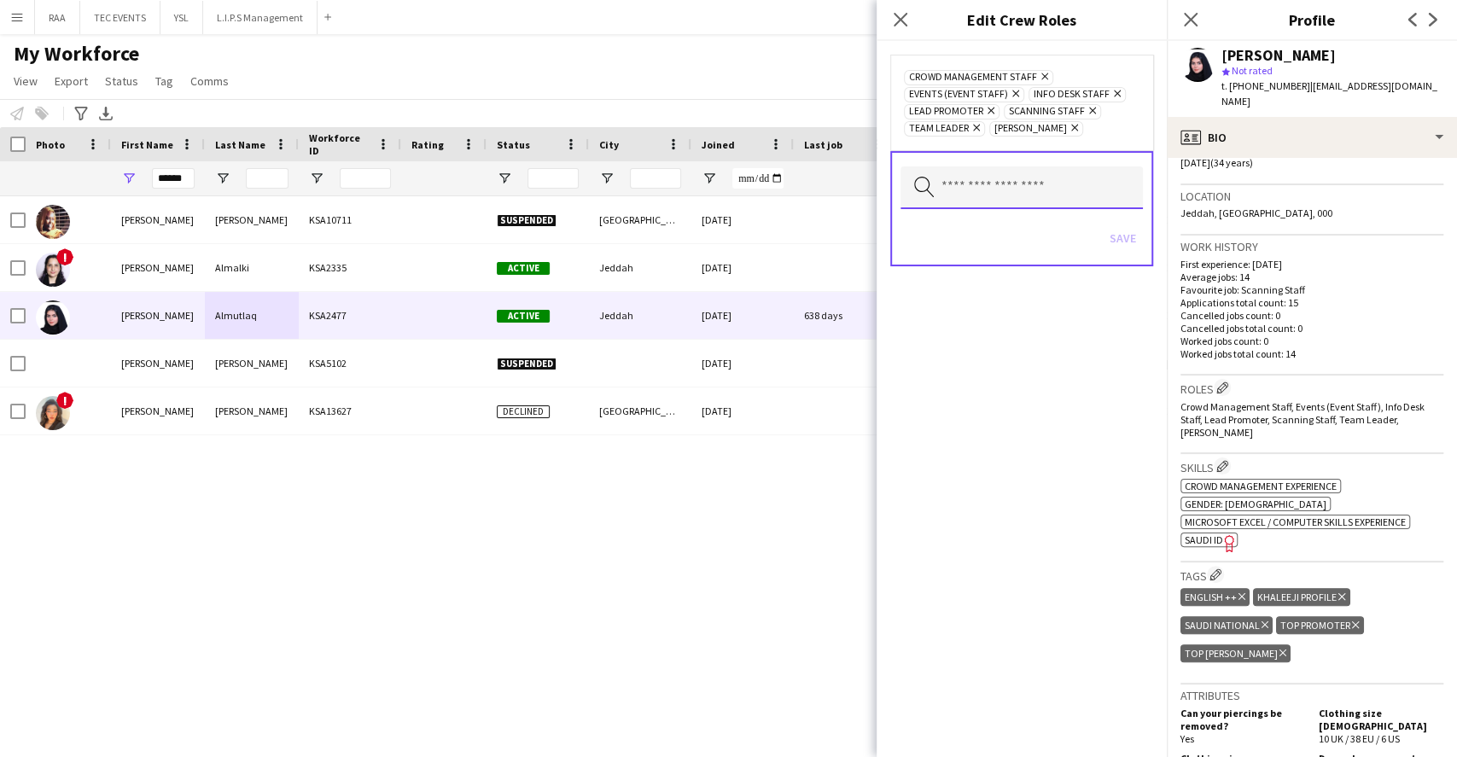
click at [1064, 192] on input "text" at bounding box center [1022, 187] width 242 height 43
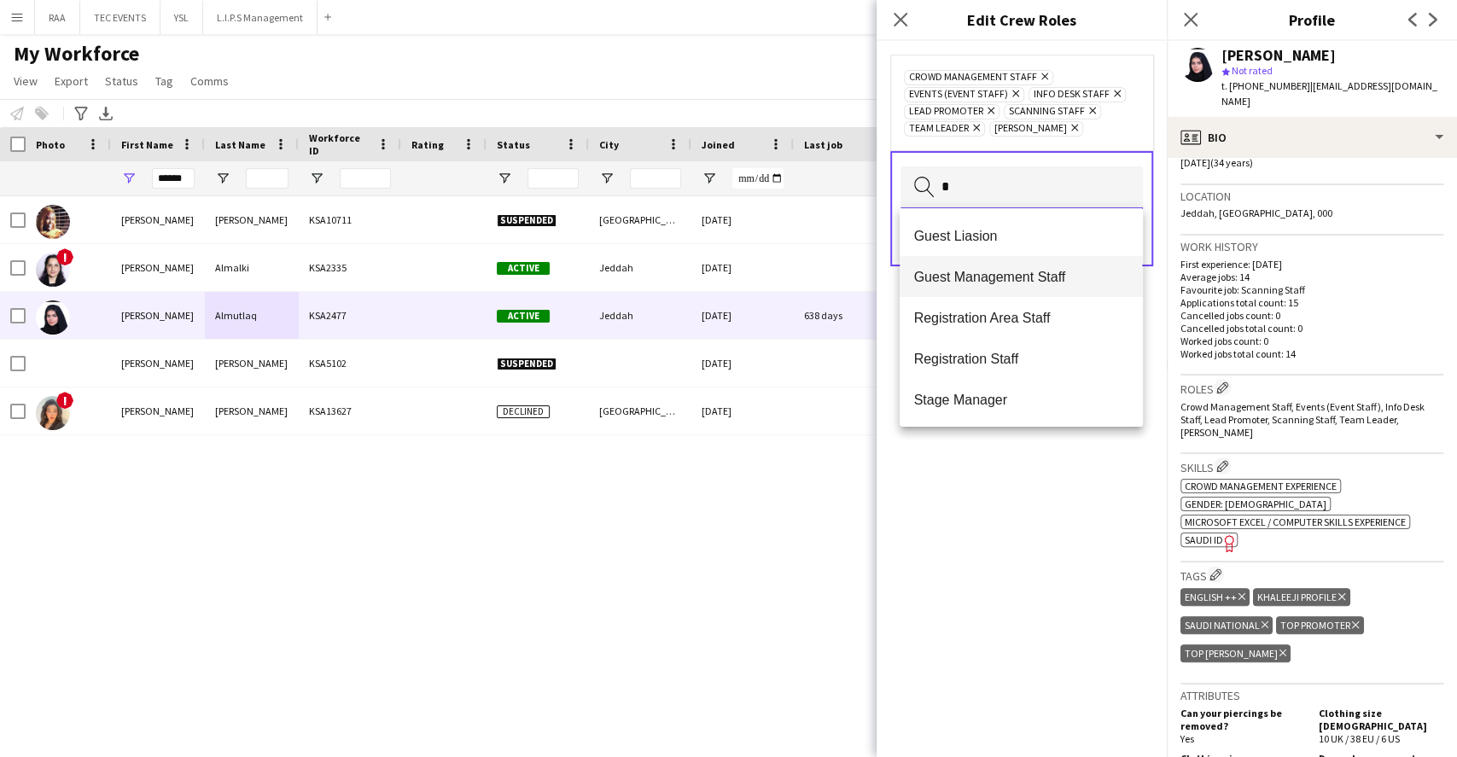
type input "*"
click at [1066, 277] on span "Guest Management Staff" at bounding box center [1020, 277] width 215 height 16
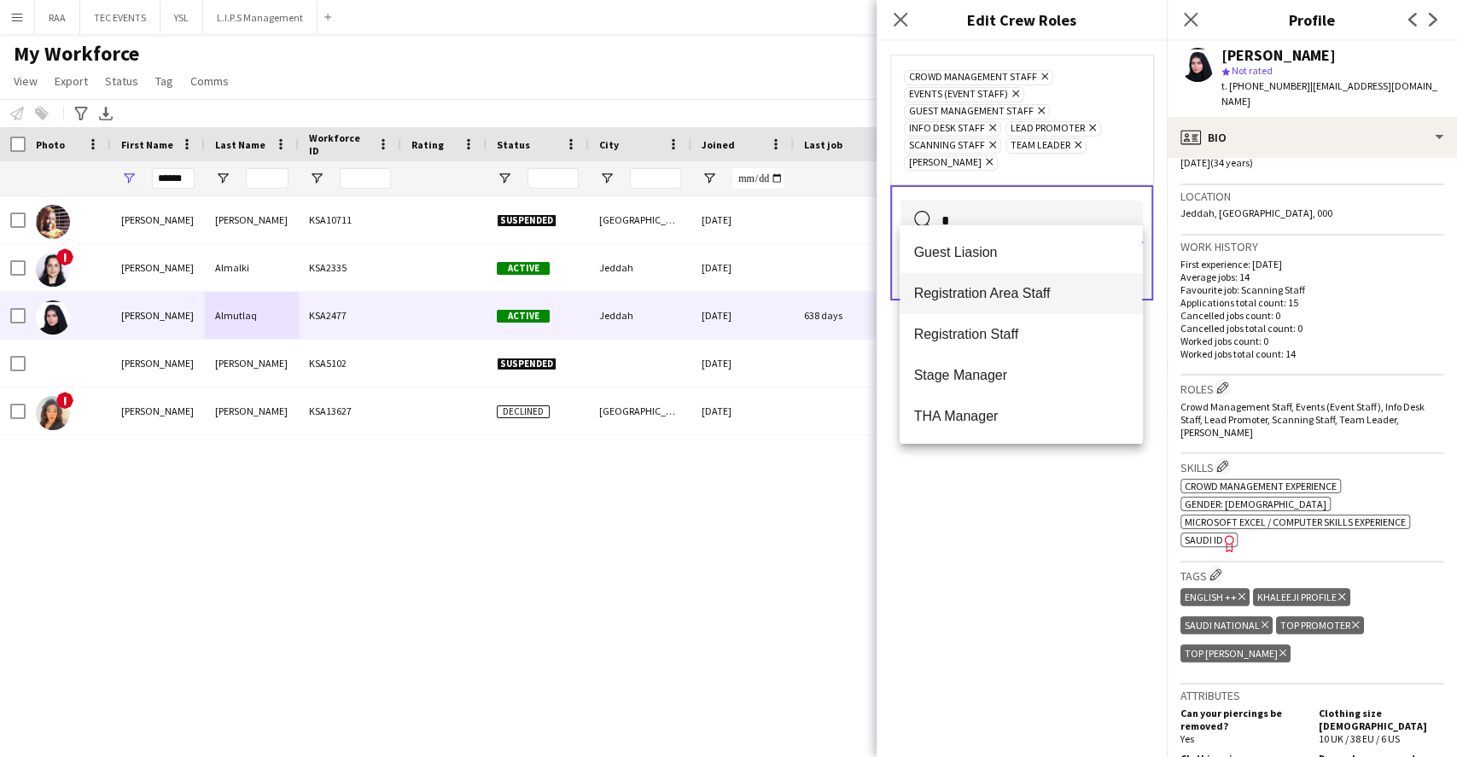
type input "*"
click at [1058, 291] on span "Registration Area Staff" at bounding box center [1020, 293] width 215 height 16
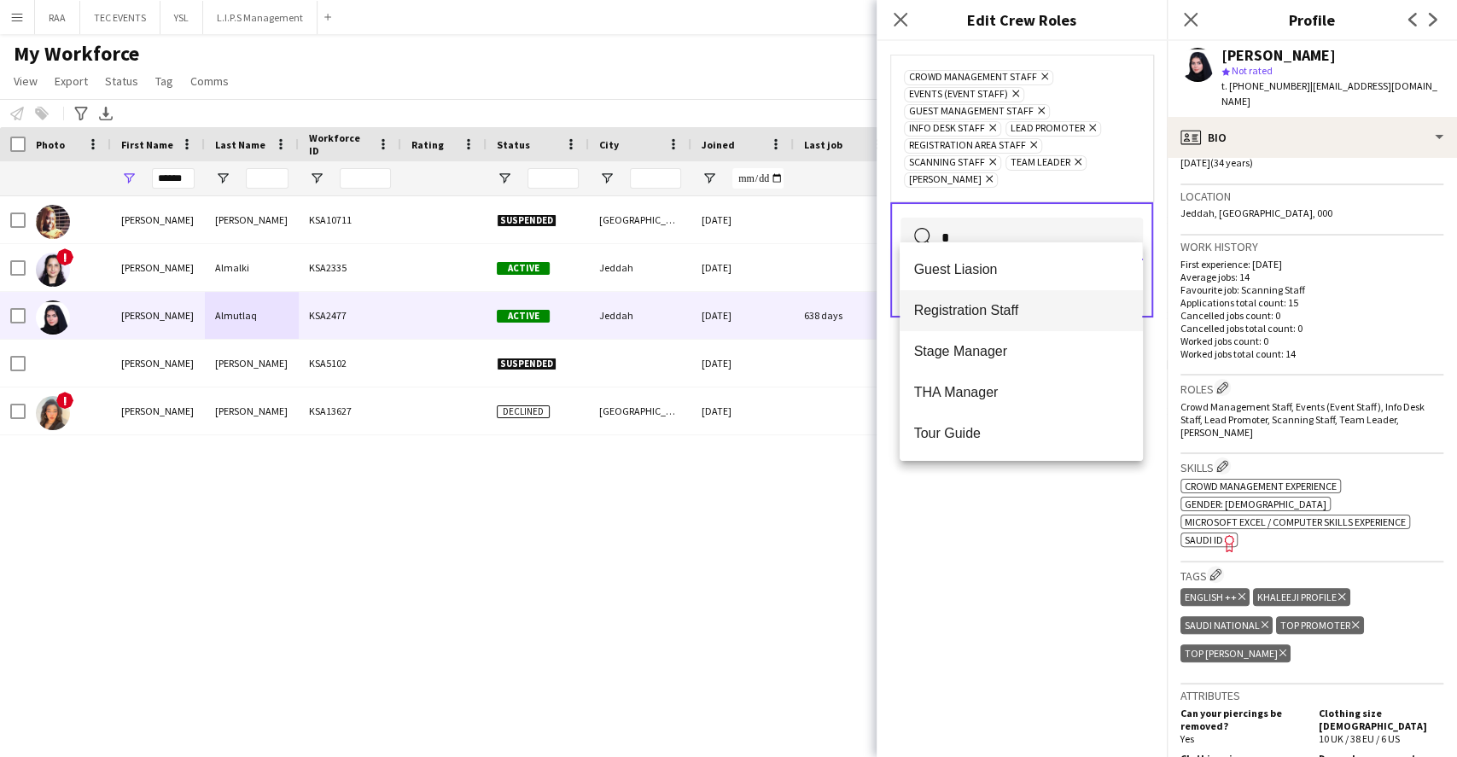
type input "*"
click at [1051, 312] on span "Registration Staff" at bounding box center [1020, 310] width 215 height 16
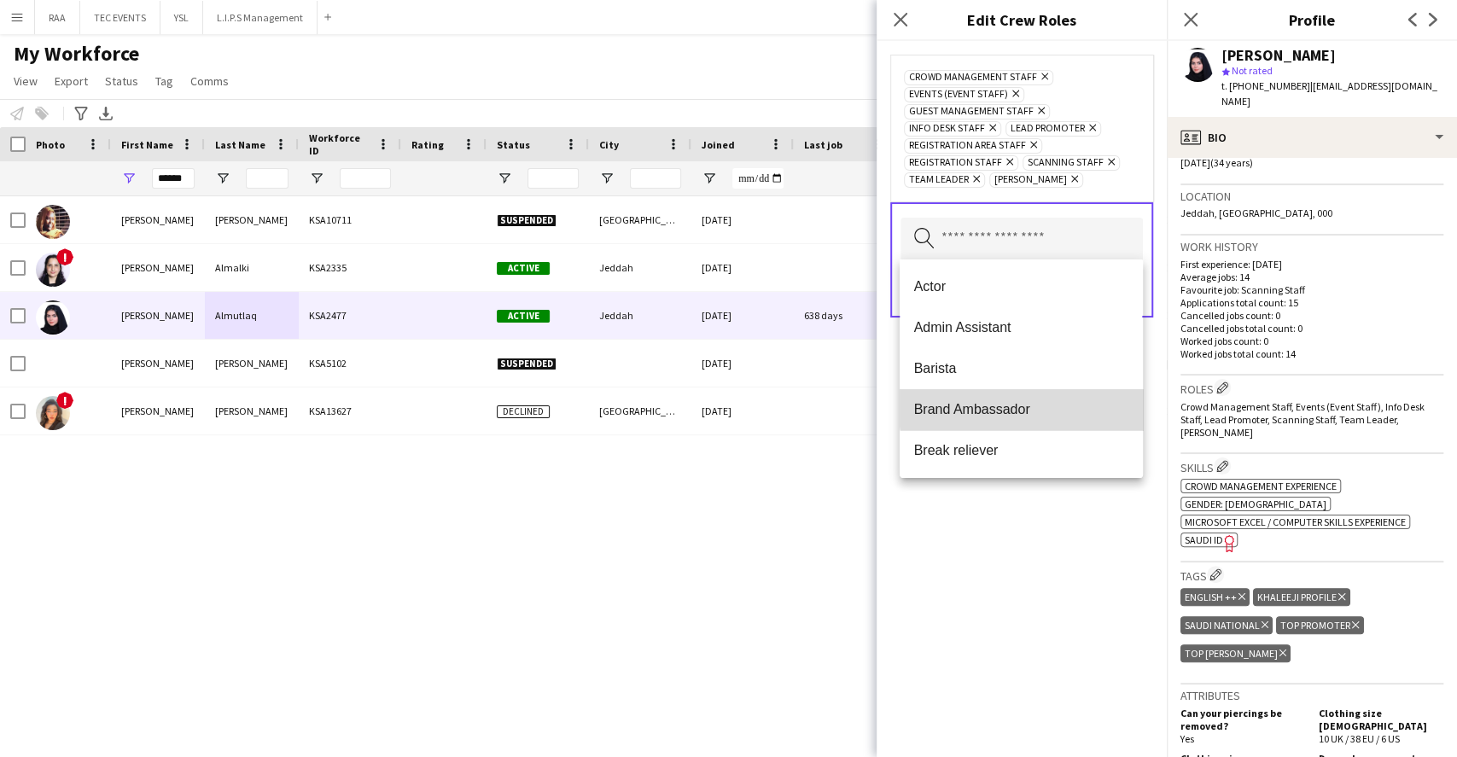
click at [1023, 407] on span "Brand Ambassador" at bounding box center [1020, 409] width 215 height 16
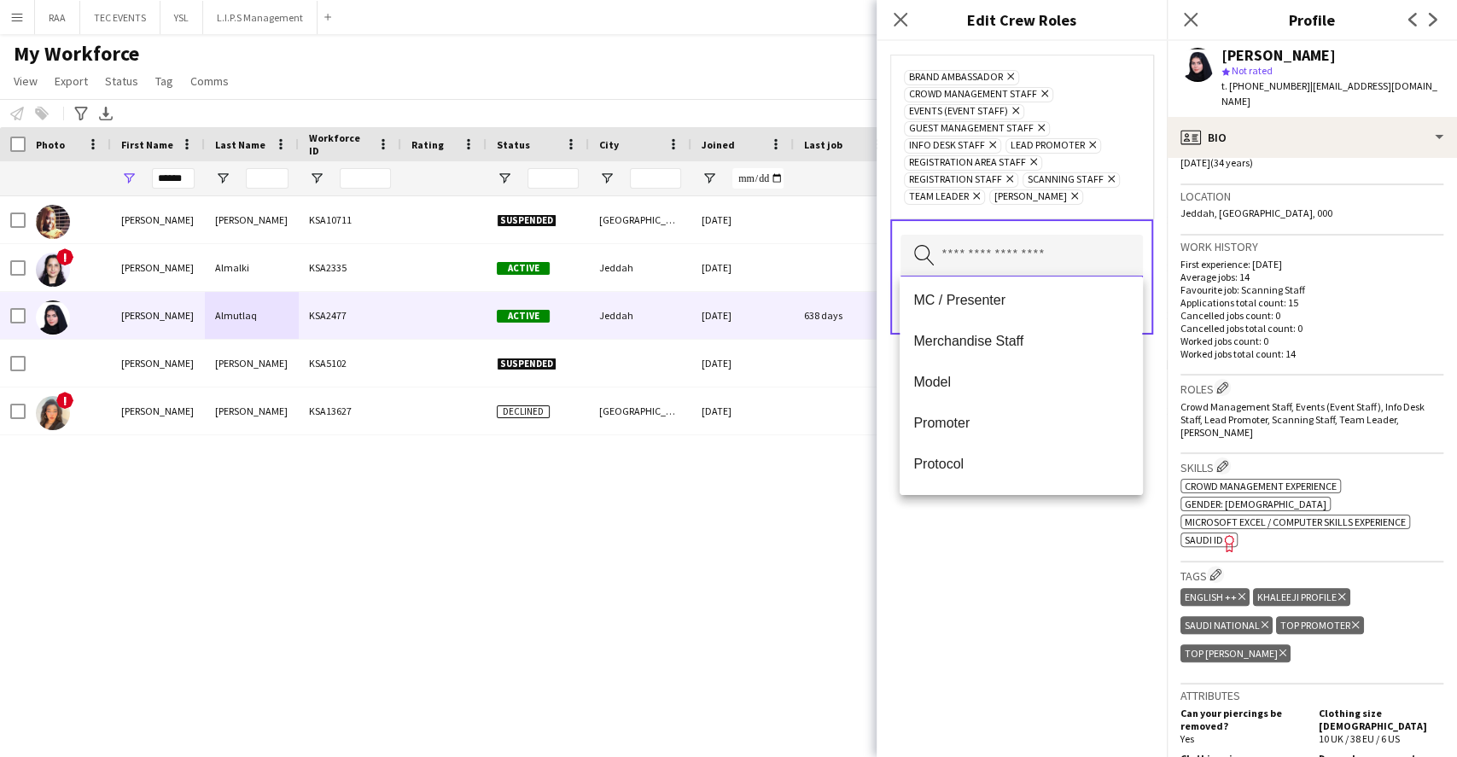
scroll to position [455, 0]
click at [1001, 327] on mat-option "Merchandise Staff" at bounding box center [1021, 340] width 242 height 41
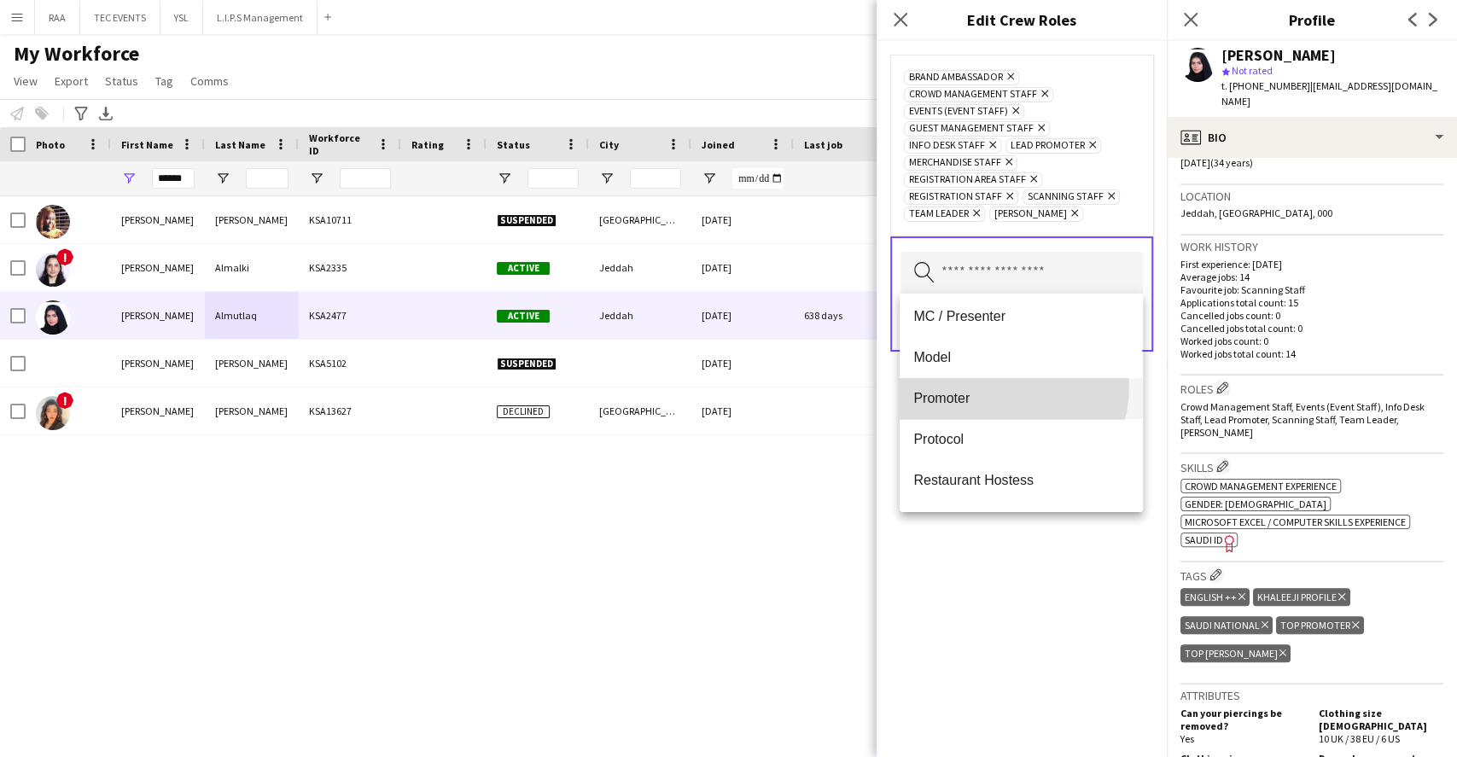
click at [988, 386] on mat-option "Promoter" at bounding box center [1021, 398] width 242 height 41
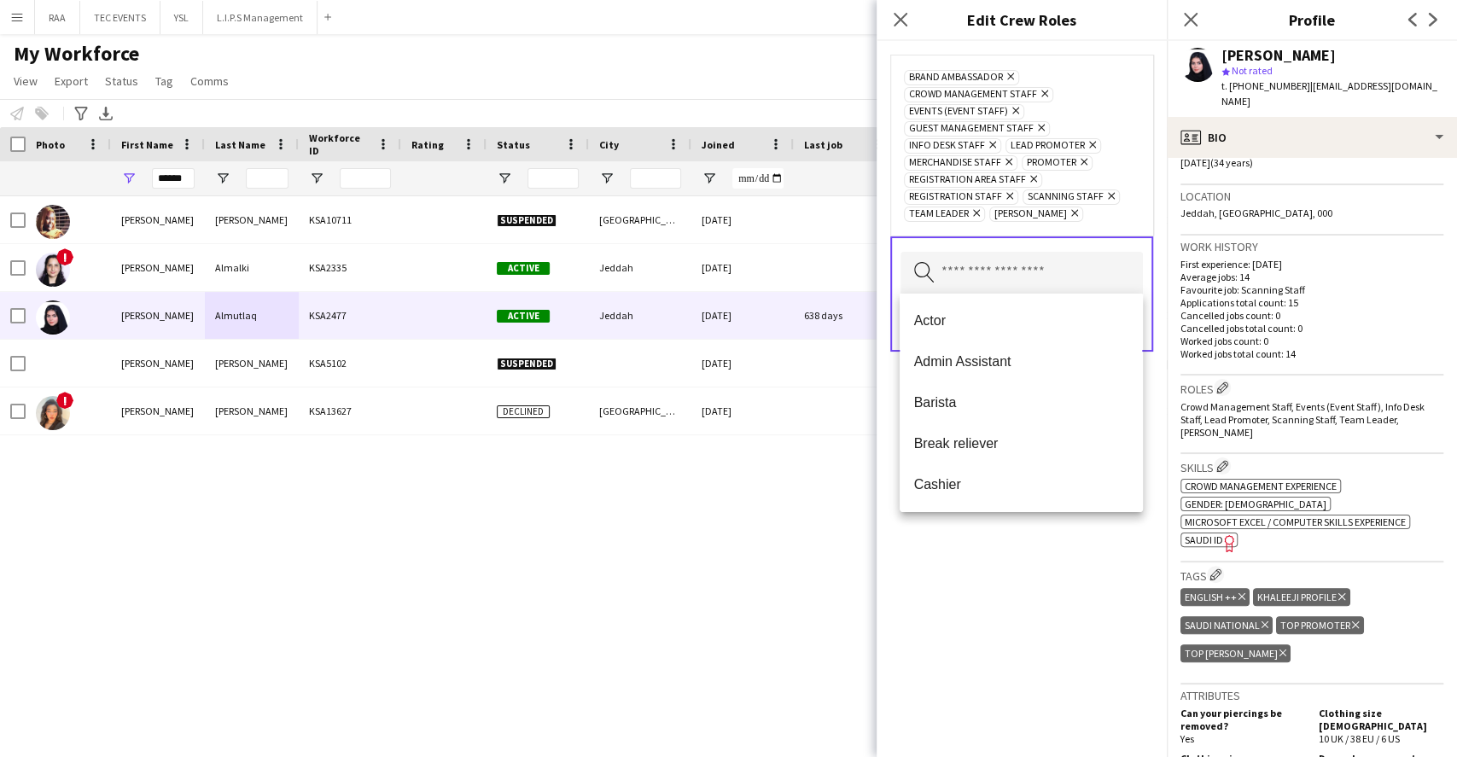
click at [1008, 79] on icon "Remove" at bounding box center [1008, 76] width 11 height 11
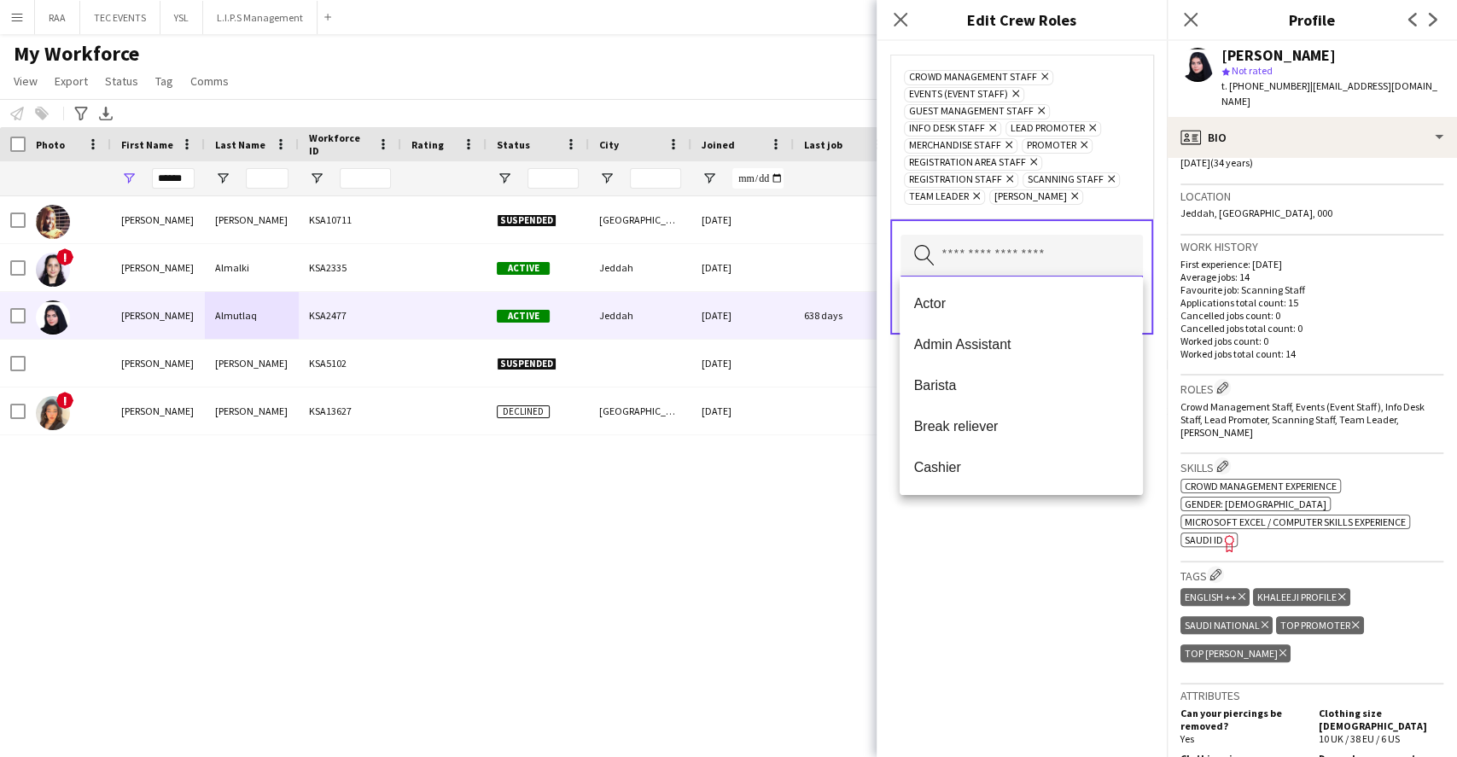
click at [1024, 254] on input "text" at bounding box center [1022, 256] width 242 height 43
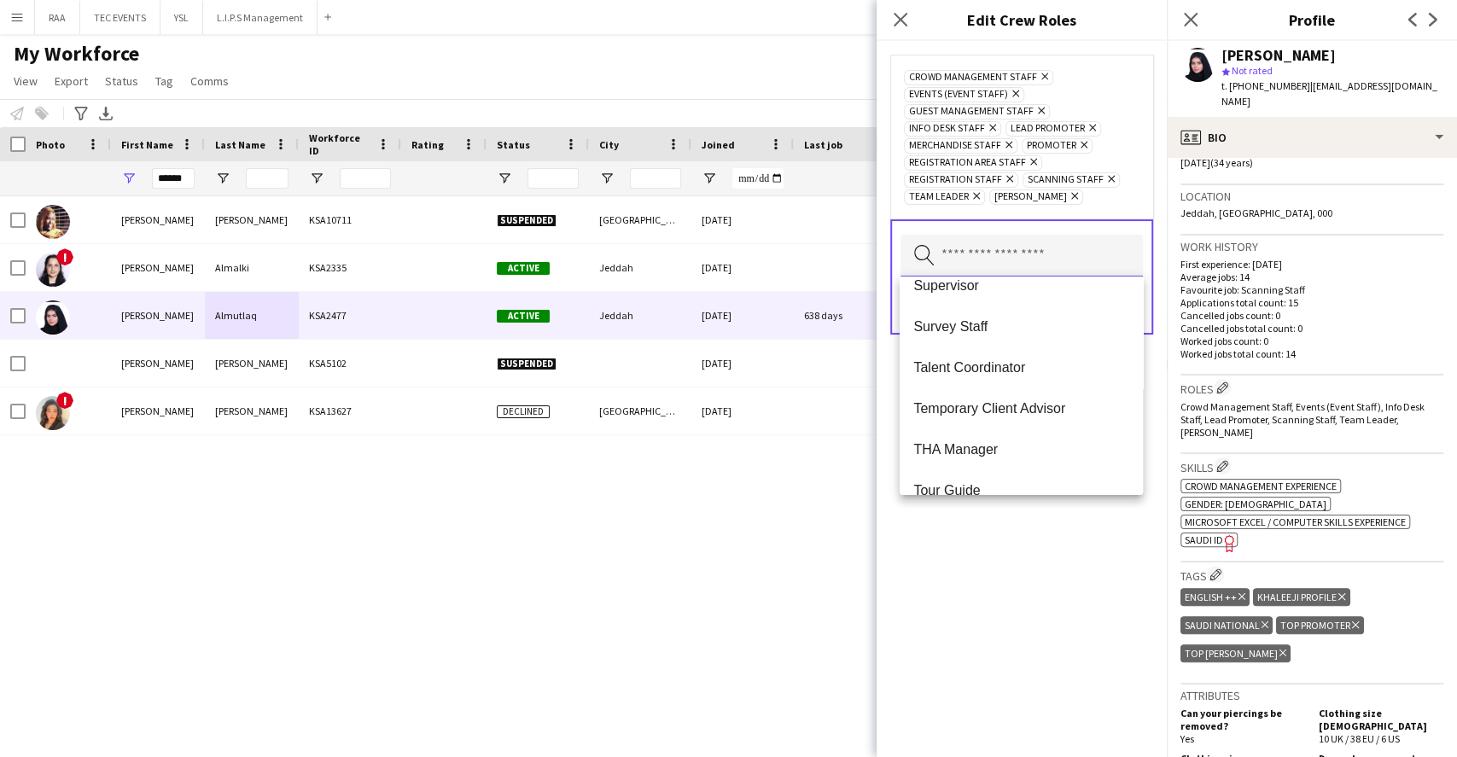
scroll to position [642, 0]
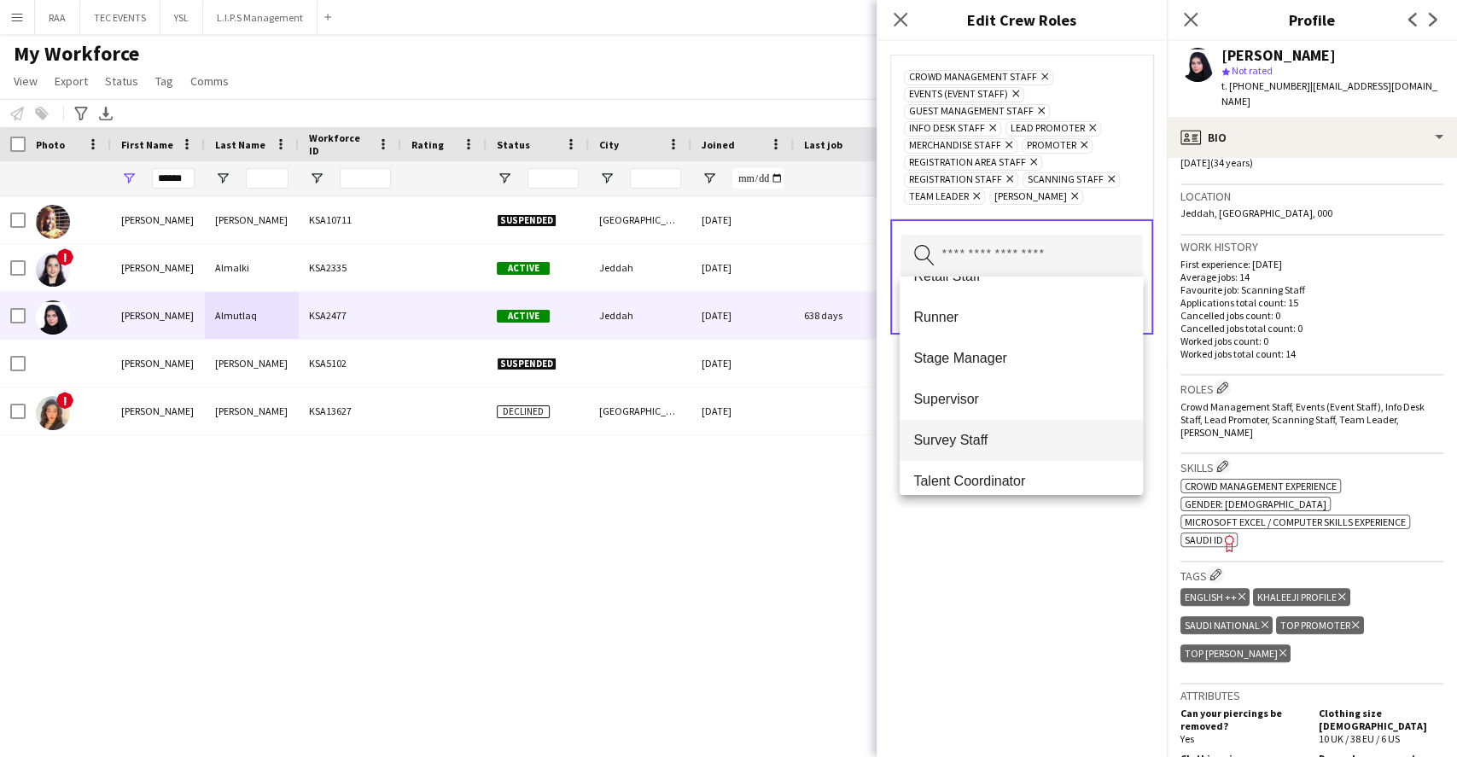
click at [1000, 442] on span "Survey Staff" at bounding box center [1020, 440] width 215 height 16
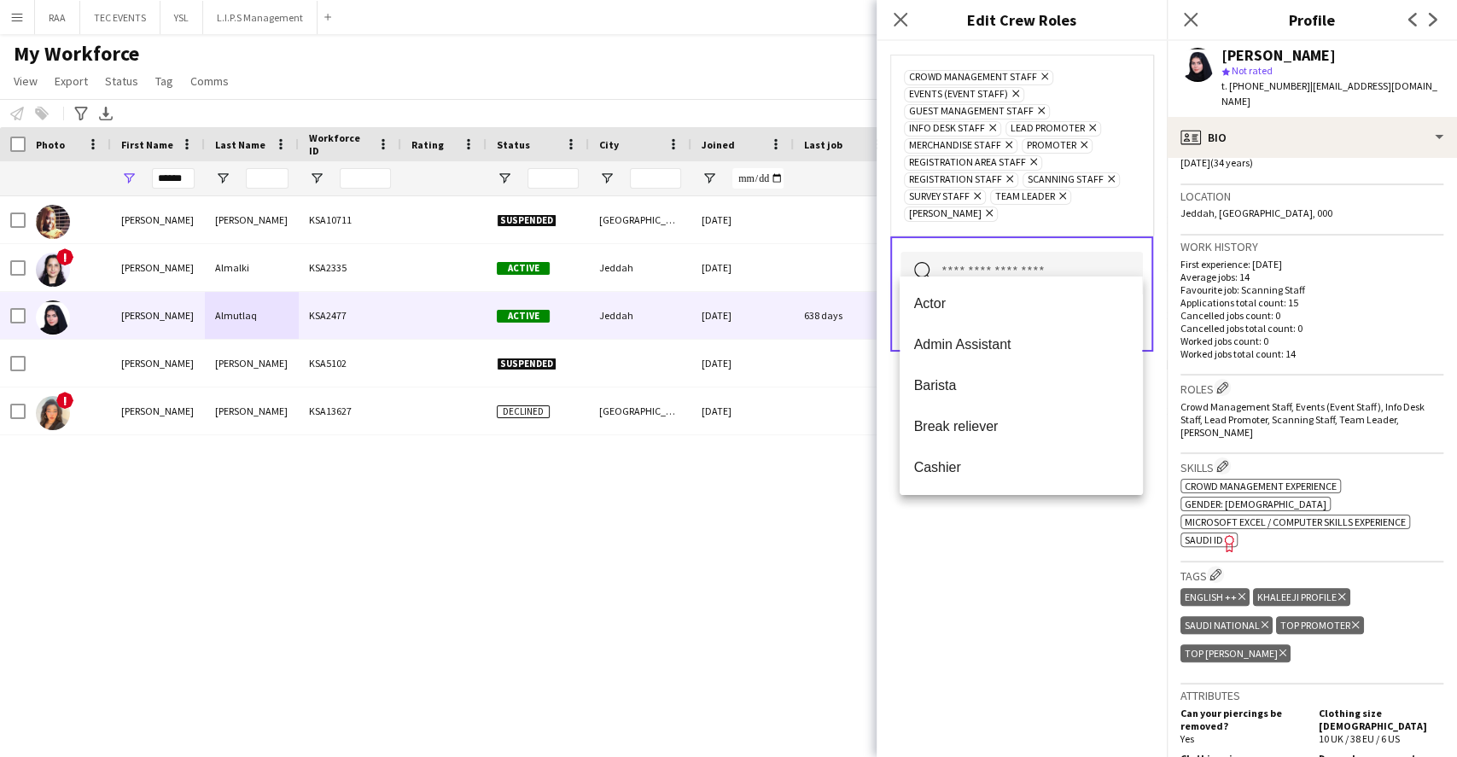
click at [1001, 586] on div "Crowd Management Staff Remove Events (Event Staff) Remove Guest Management Staf…" at bounding box center [1022, 399] width 290 height 716
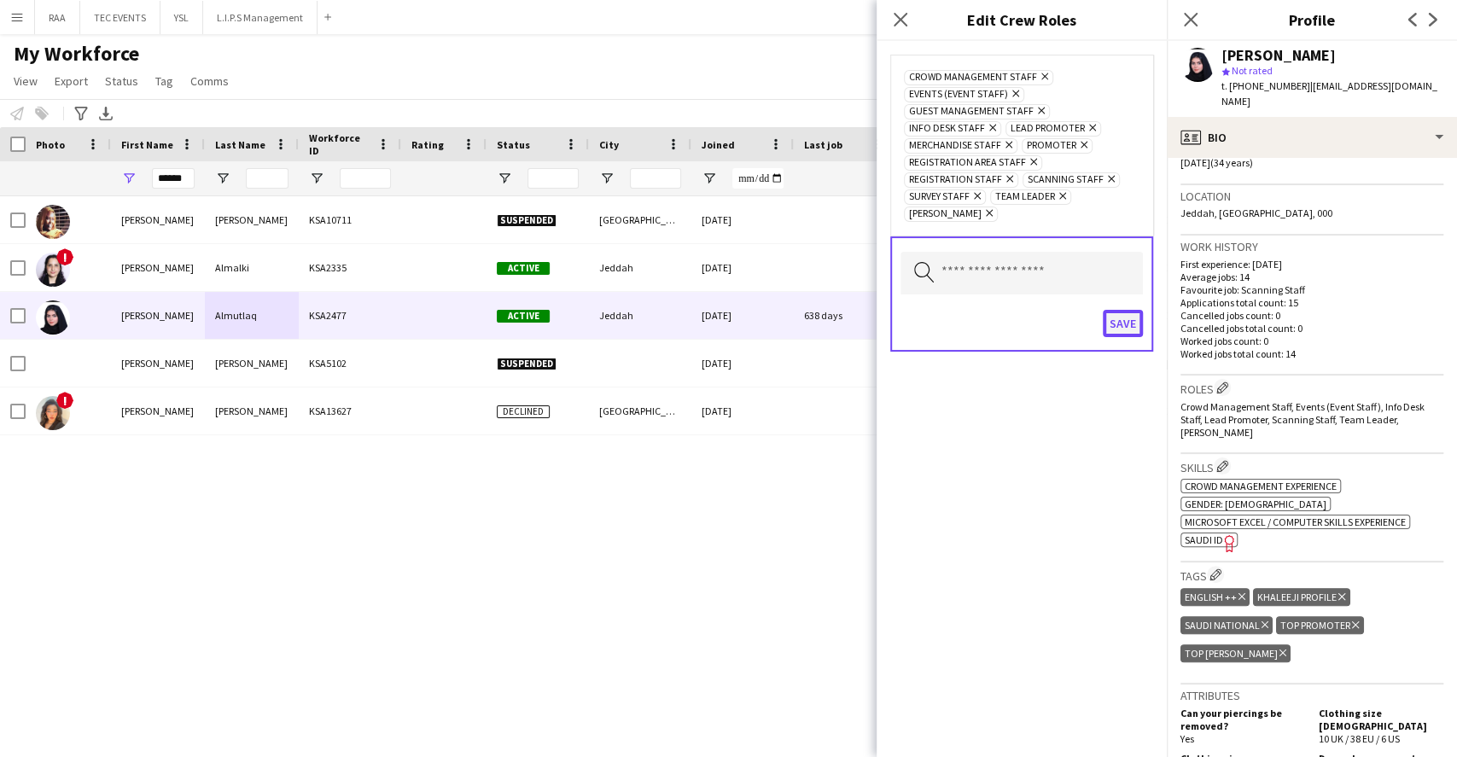
click at [1106, 313] on button "Save" at bounding box center [1123, 323] width 40 height 27
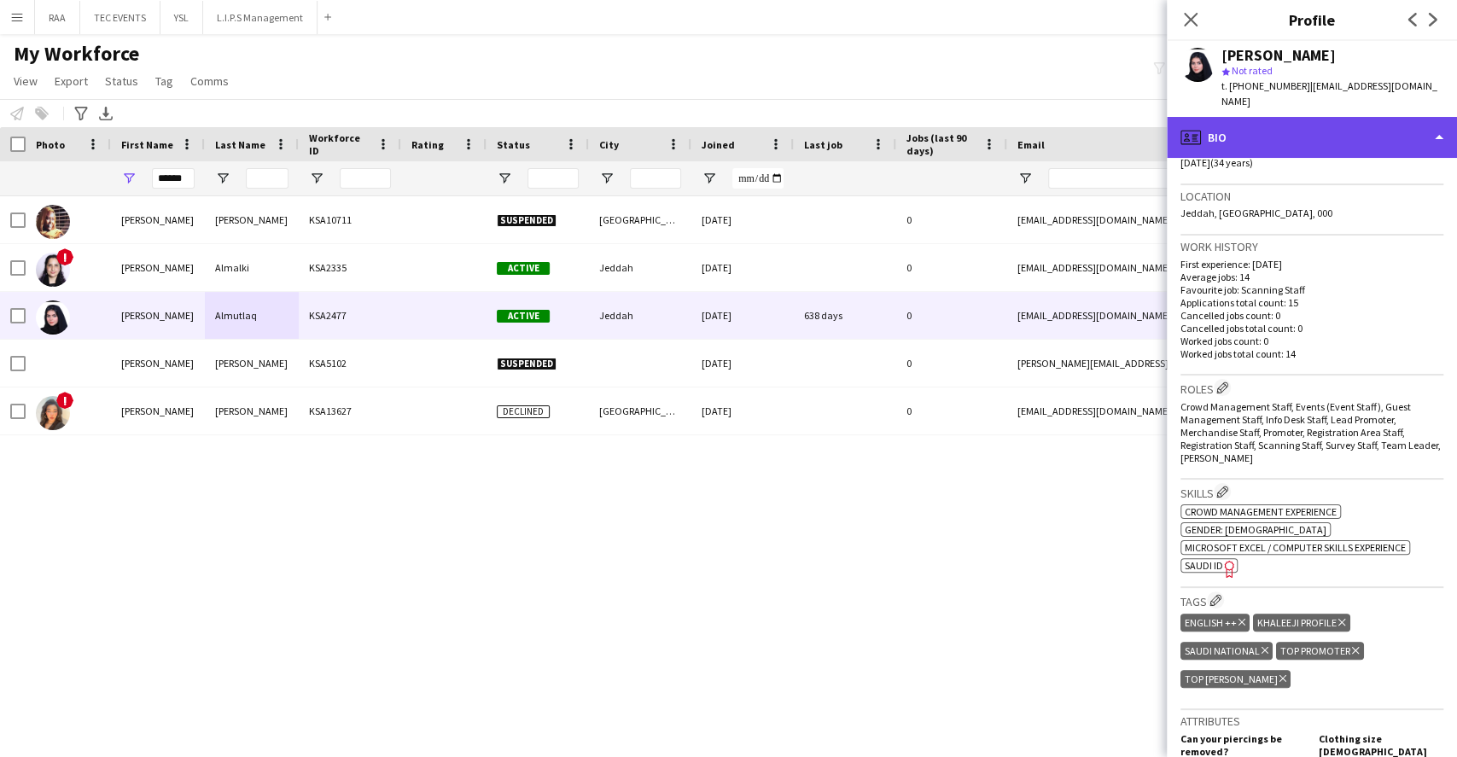
click at [1389, 117] on div "profile Bio" at bounding box center [1312, 137] width 290 height 41
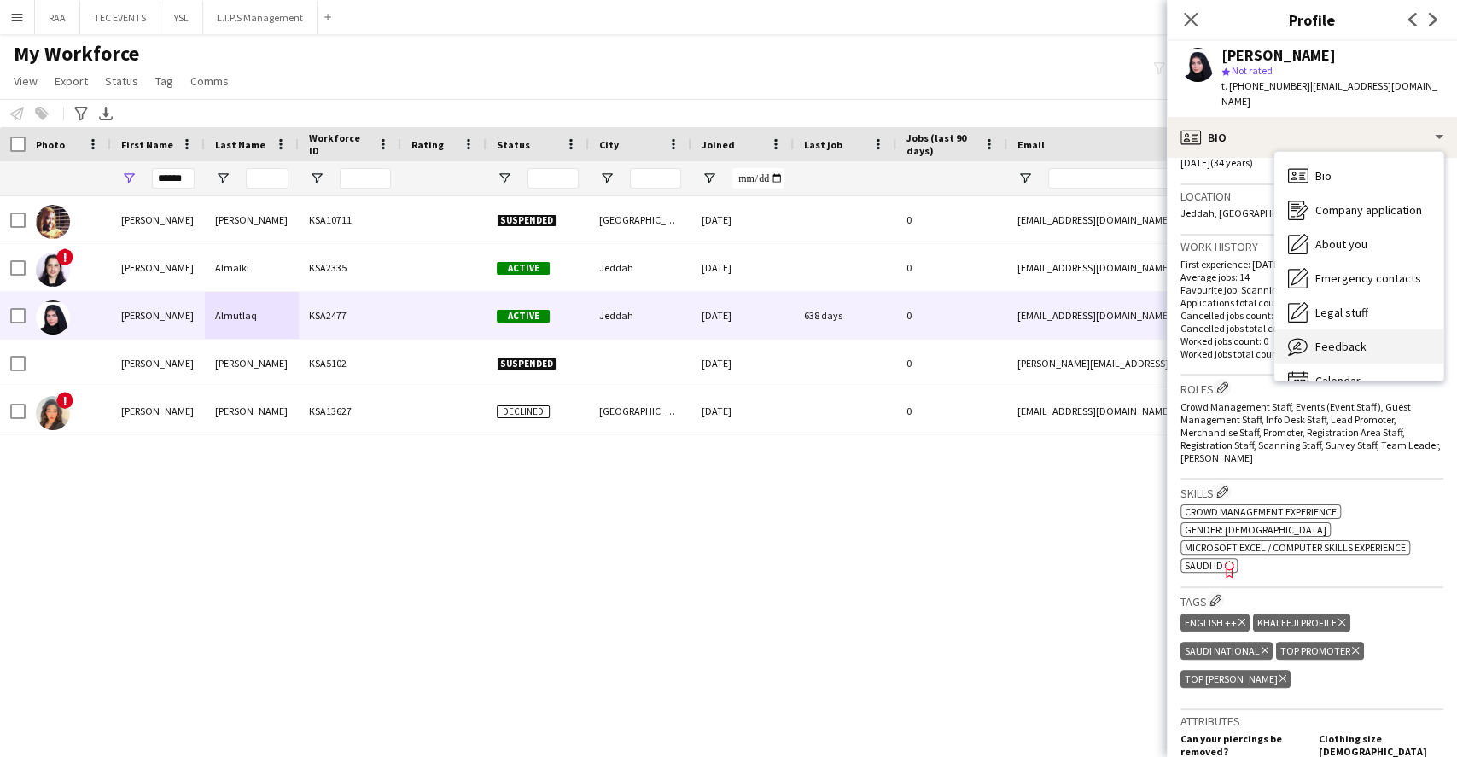
click at [1369, 329] on div "Feedback Feedback" at bounding box center [1358, 346] width 169 height 34
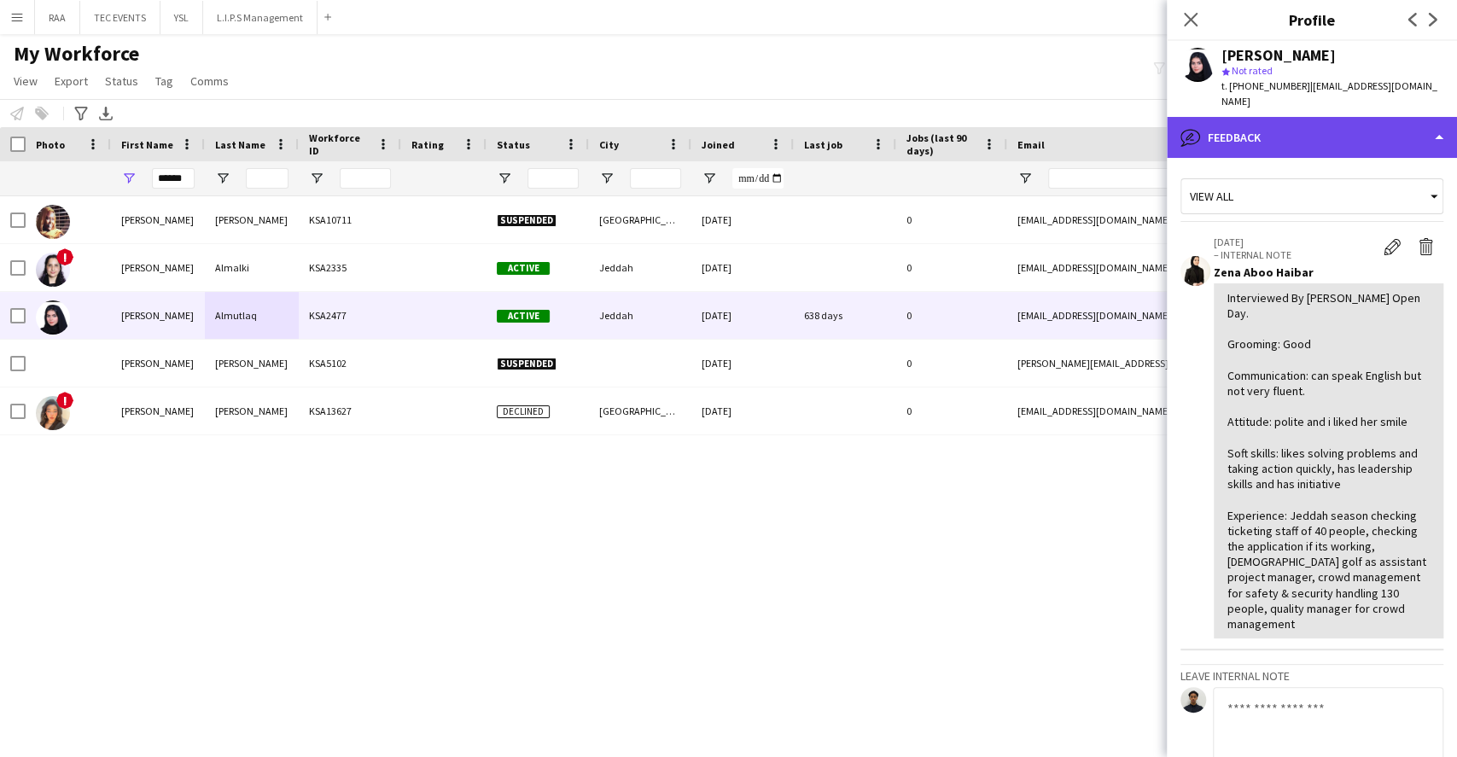
click at [1358, 130] on div "bubble-pencil Feedback" at bounding box center [1312, 137] width 290 height 41
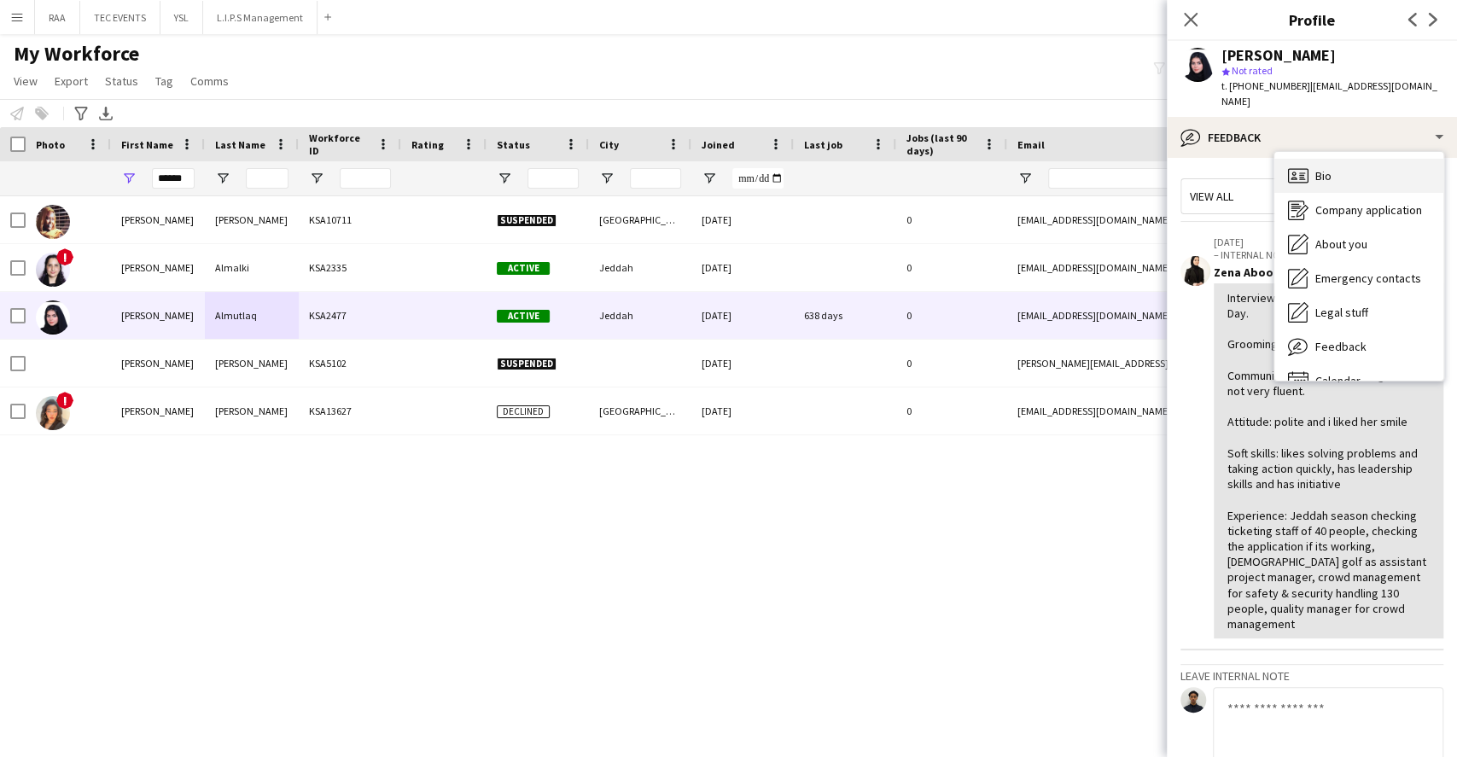
click at [1359, 159] on div "Bio Bio" at bounding box center [1358, 176] width 169 height 34
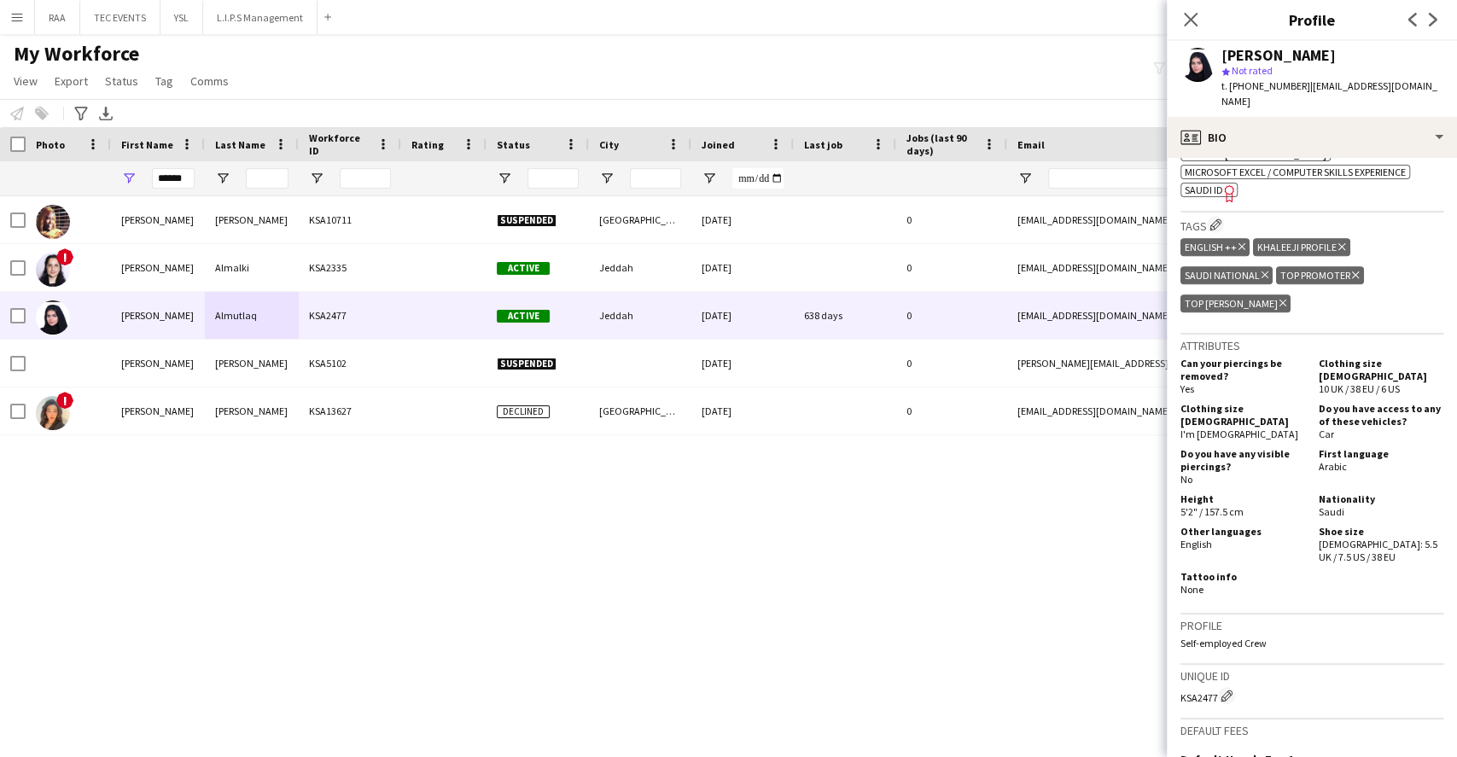
scroll to position [683, 0]
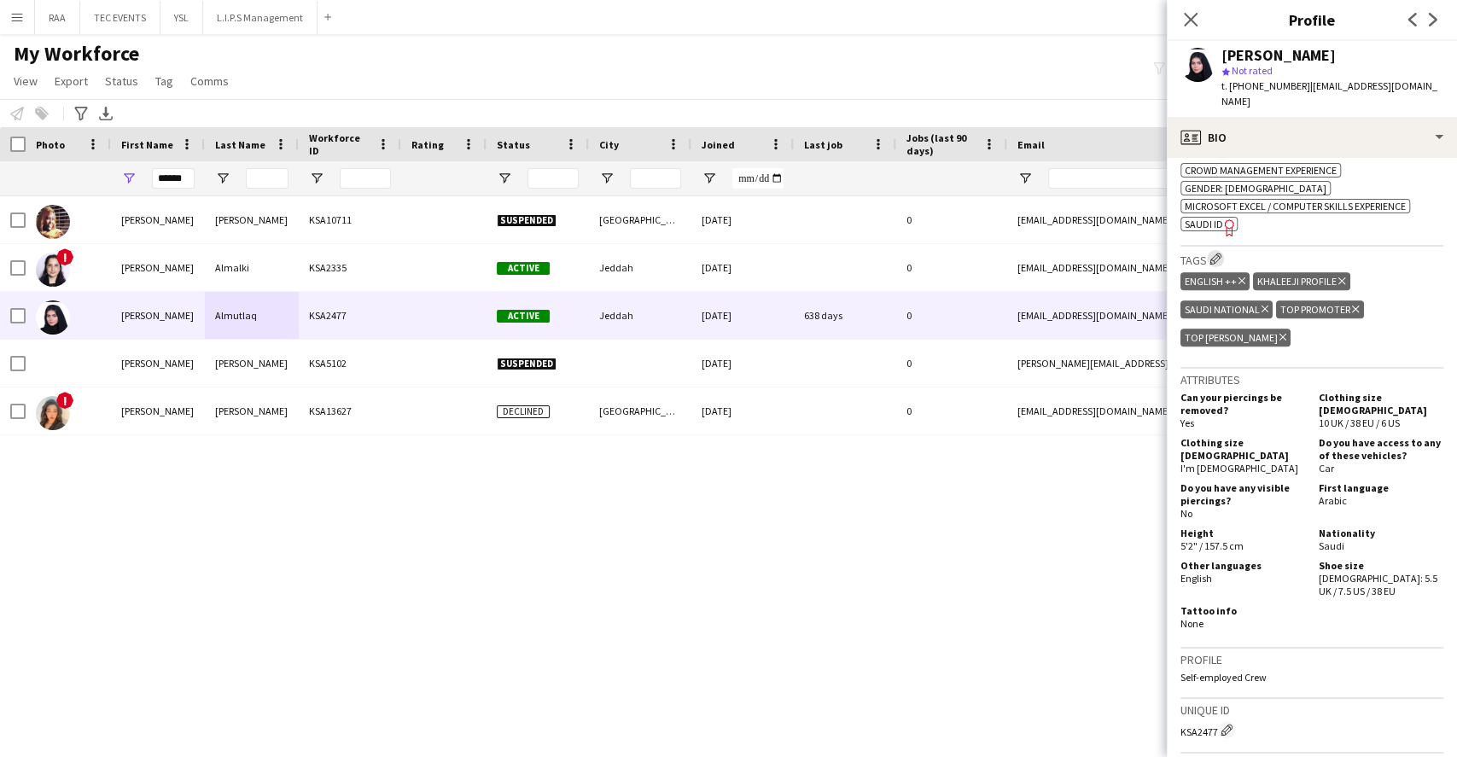
click at [1223, 250] on button "Edit crew company tags" at bounding box center [1215, 258] width 17 height 17
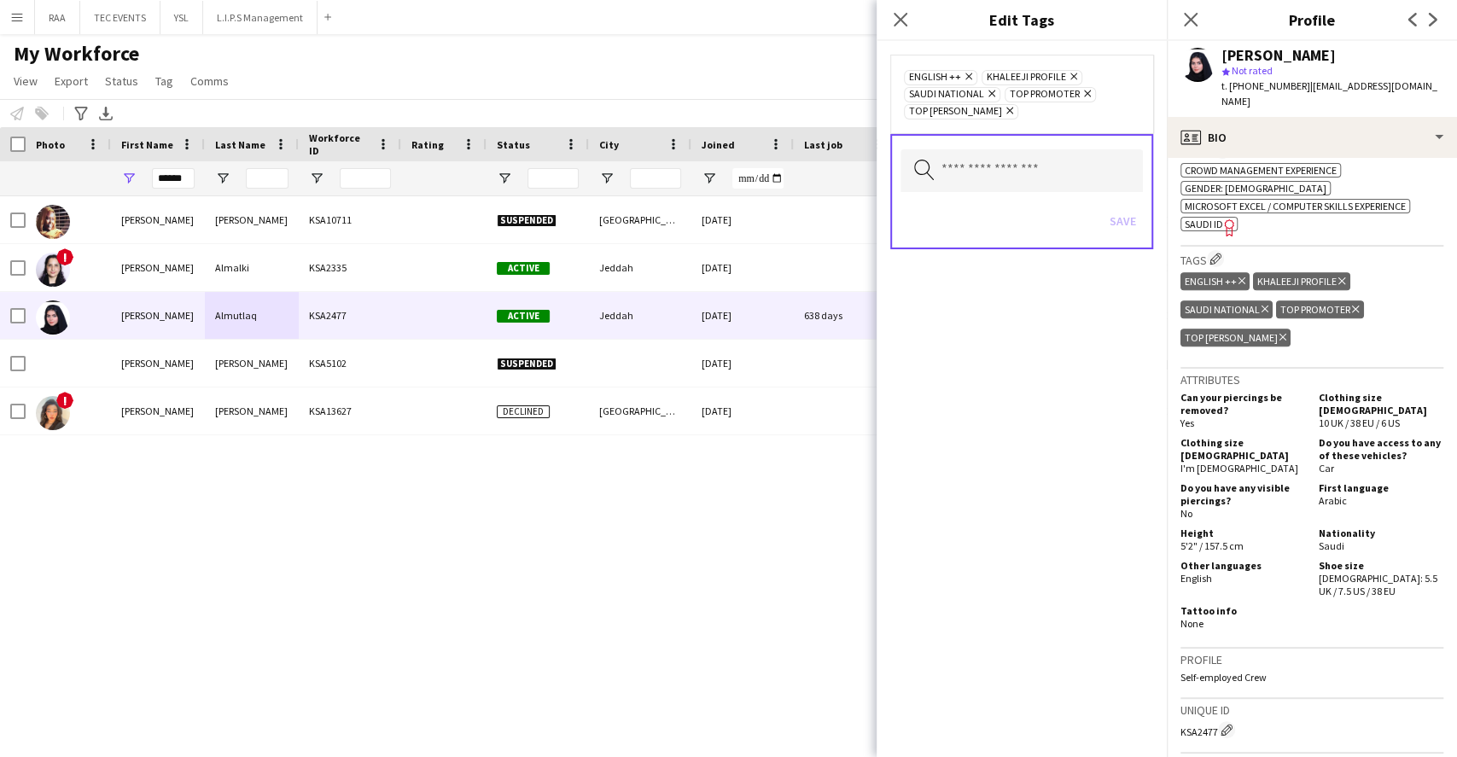
click at [1055, 195] on div "Search by tag name Save" at bounding box center [1021, 191] width 263 height 115
click at [1052, 179] on input "text" at bounding box center [1022, 170] width 242 height 43
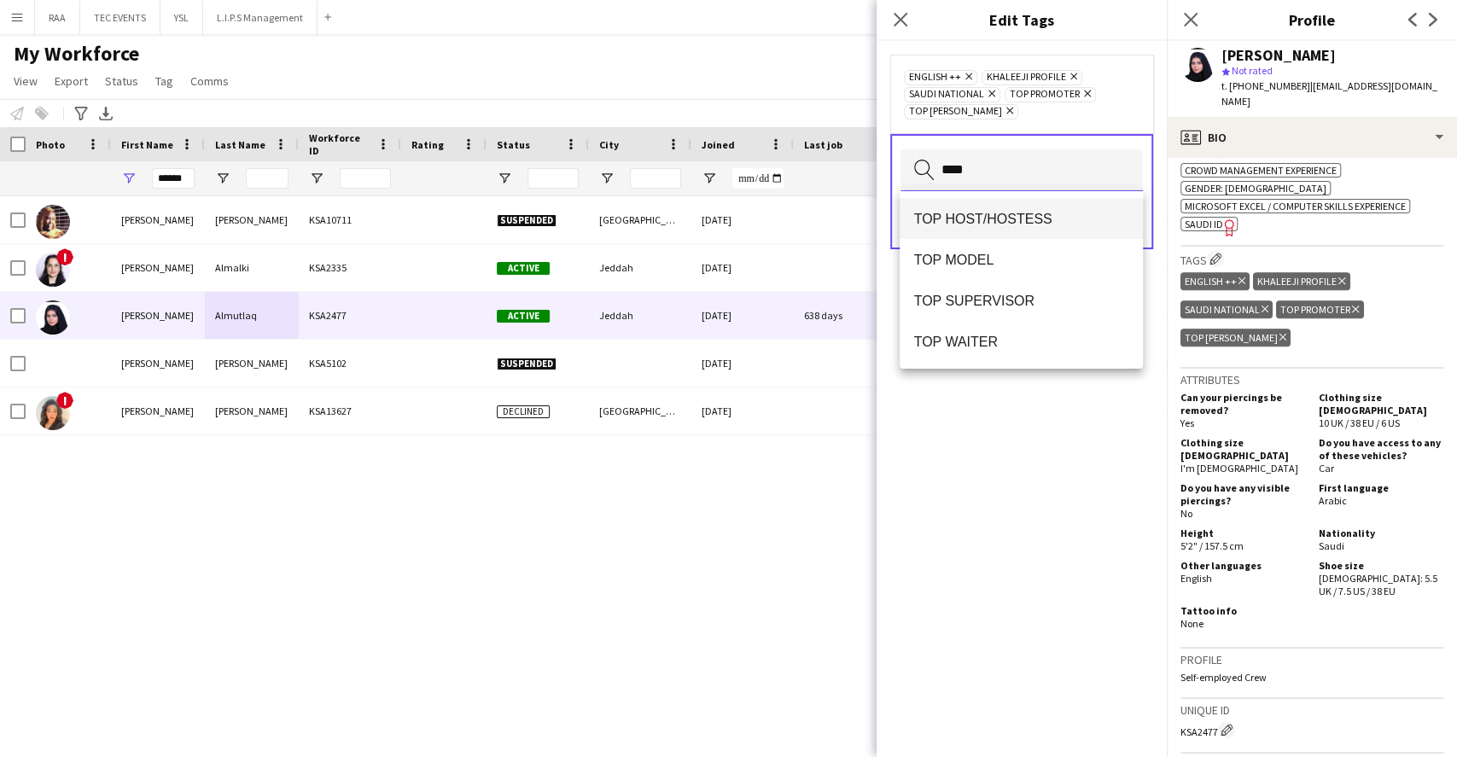
type input "***"
click at [1006, 213] on span "TOP HOST/HOSTESS" at bounding box center [1020, 219] width 215 height 16
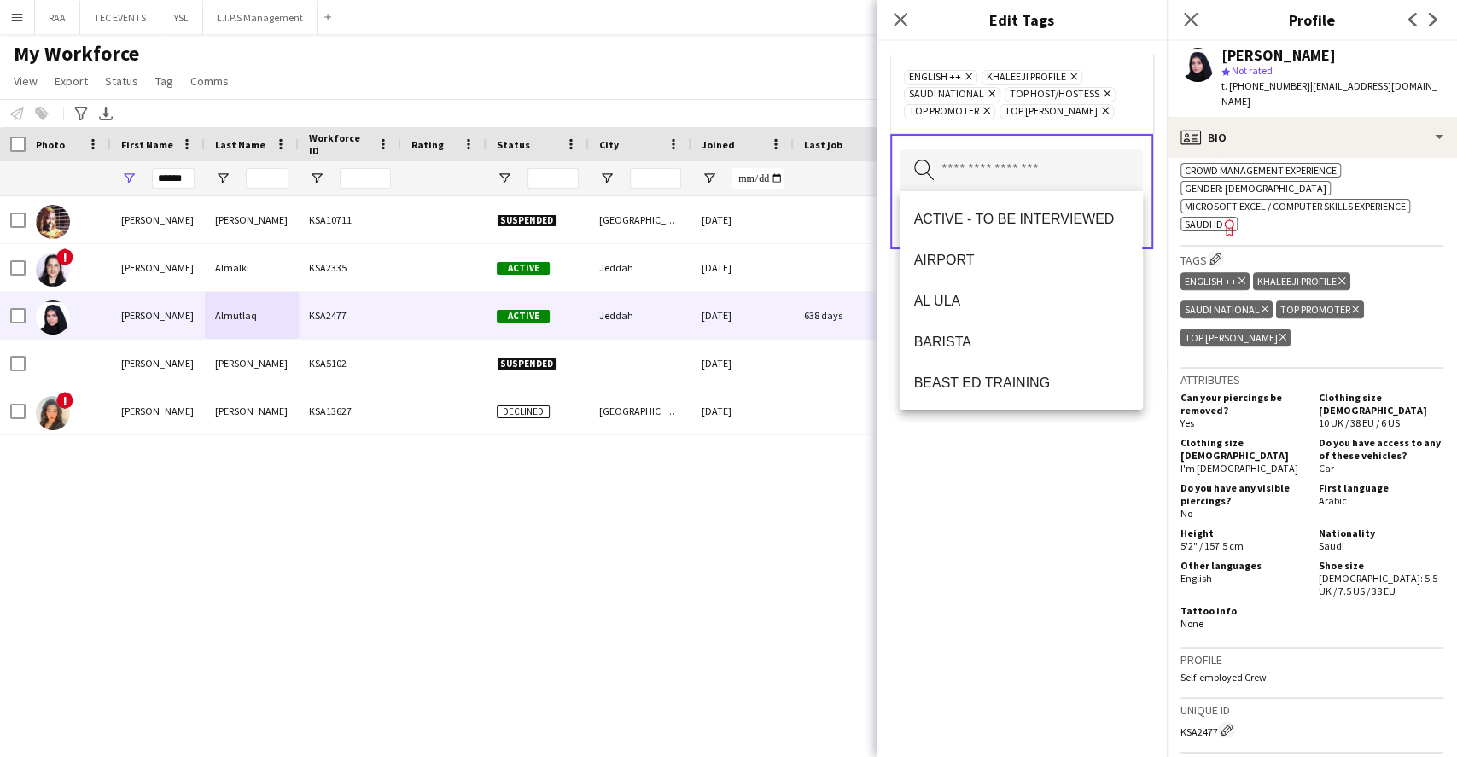
drag, startPoint x: 982, startPoint y: 499, endPoint x: 1015, endPoint y: 389, distance: 115.0
click at [983, 496] on div "ENGLISH ++ Remove KHALEEJI PROFILE Remove [DEMOGRAPHIC_DATA] NATIONAL Remove TO…" at bounding box center [1022, 399] width 290 height 716
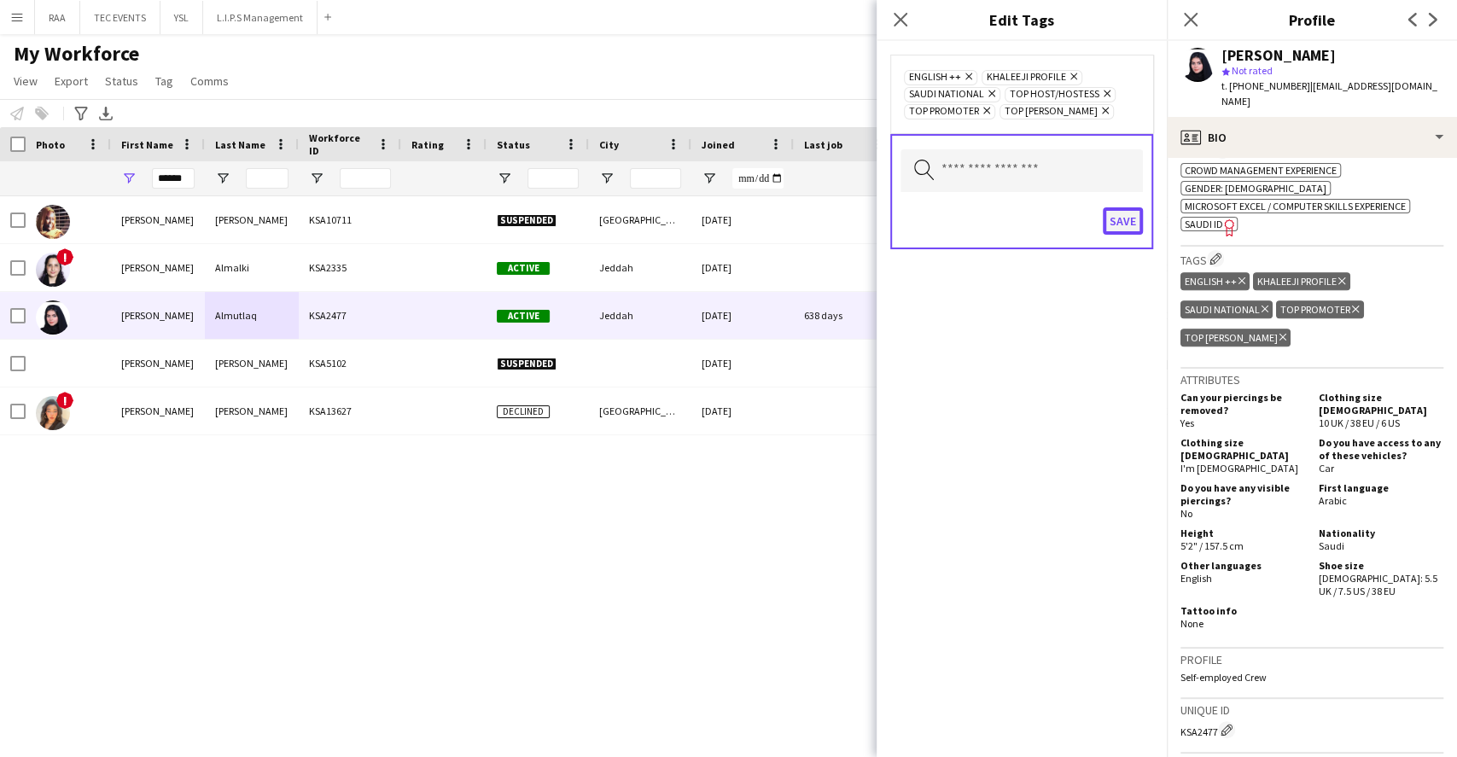
click at [1131, 223] on button "Save" at bounding box center [1123, 220] width 40 height 27
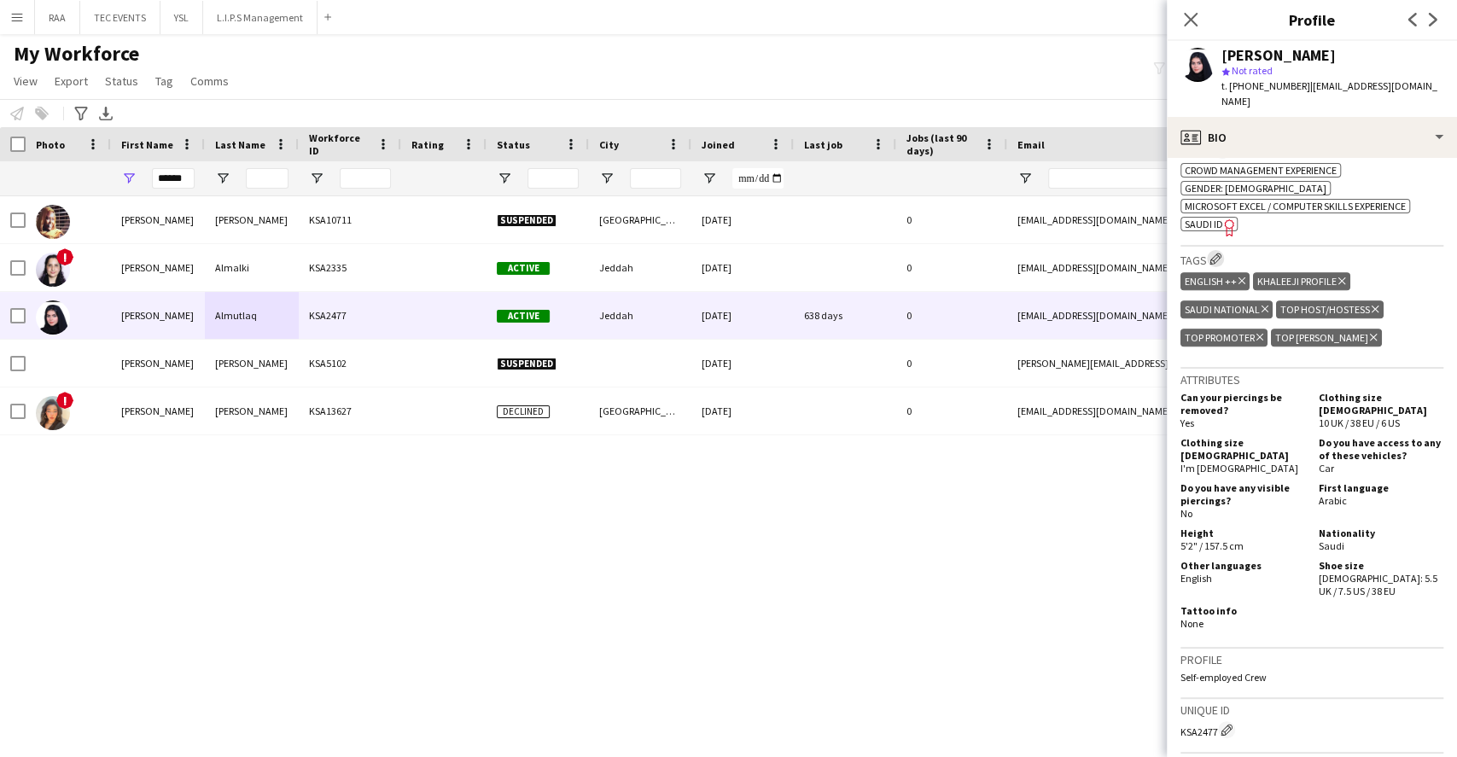
click at [1221, 253] on app-icon "Edit crew company tags" at bounding box center [1216, 259] width 12 height 12
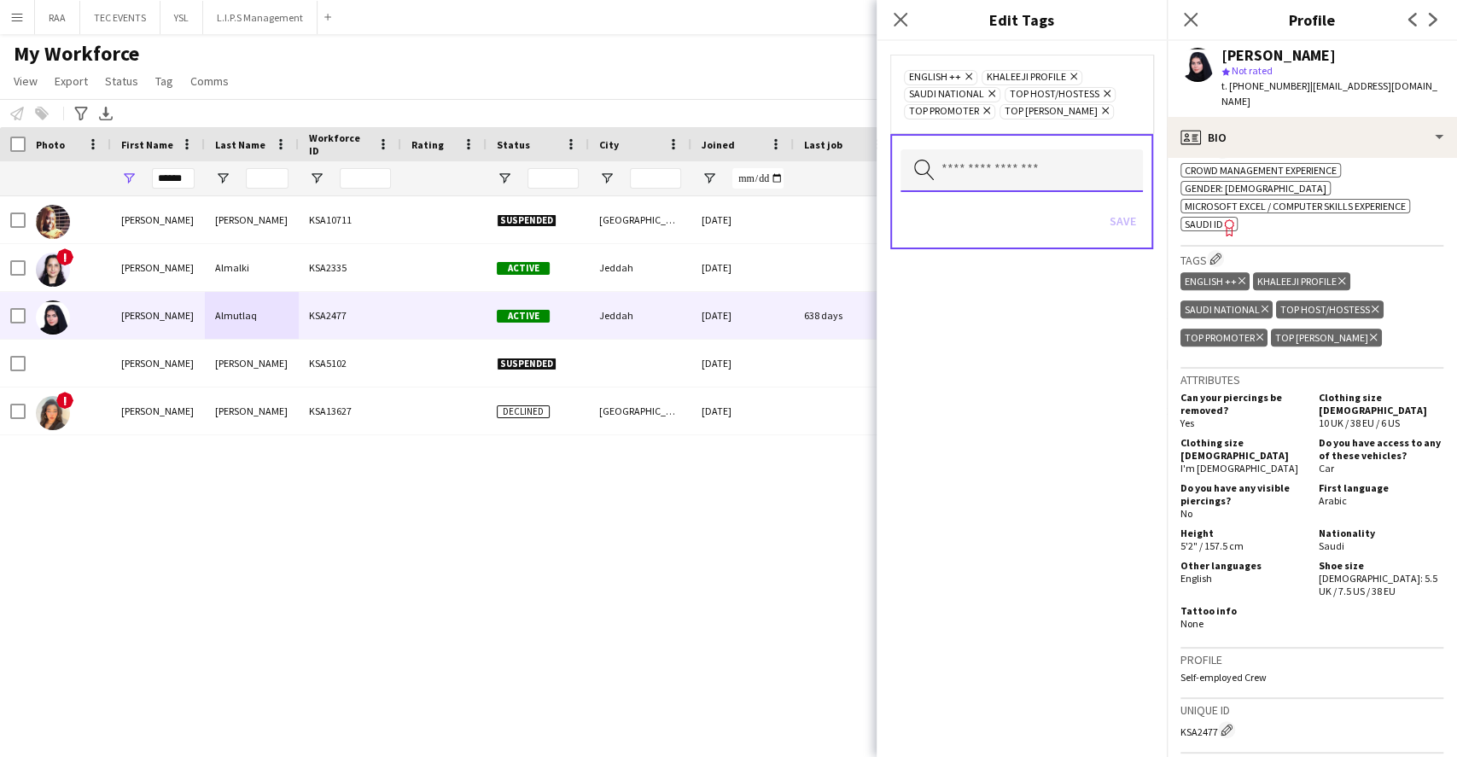
click at [1023, 171] on input "text" at bounding box center [1022, 170] width 242 height 43
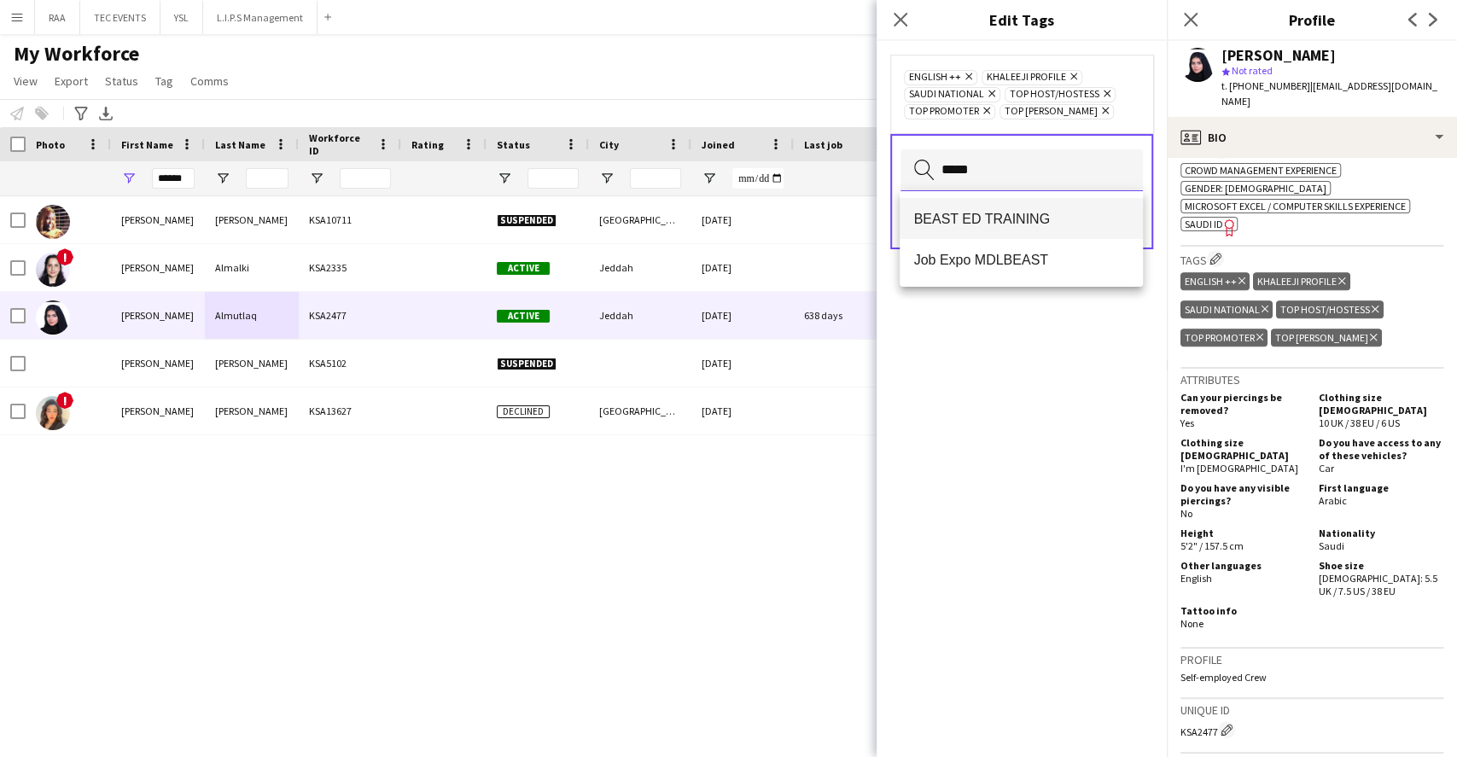
type input "*****"
click at [996, 206] on mat-option "BEAST ED TRAINING" at bounding box center [1021, 218] width 242 height 41
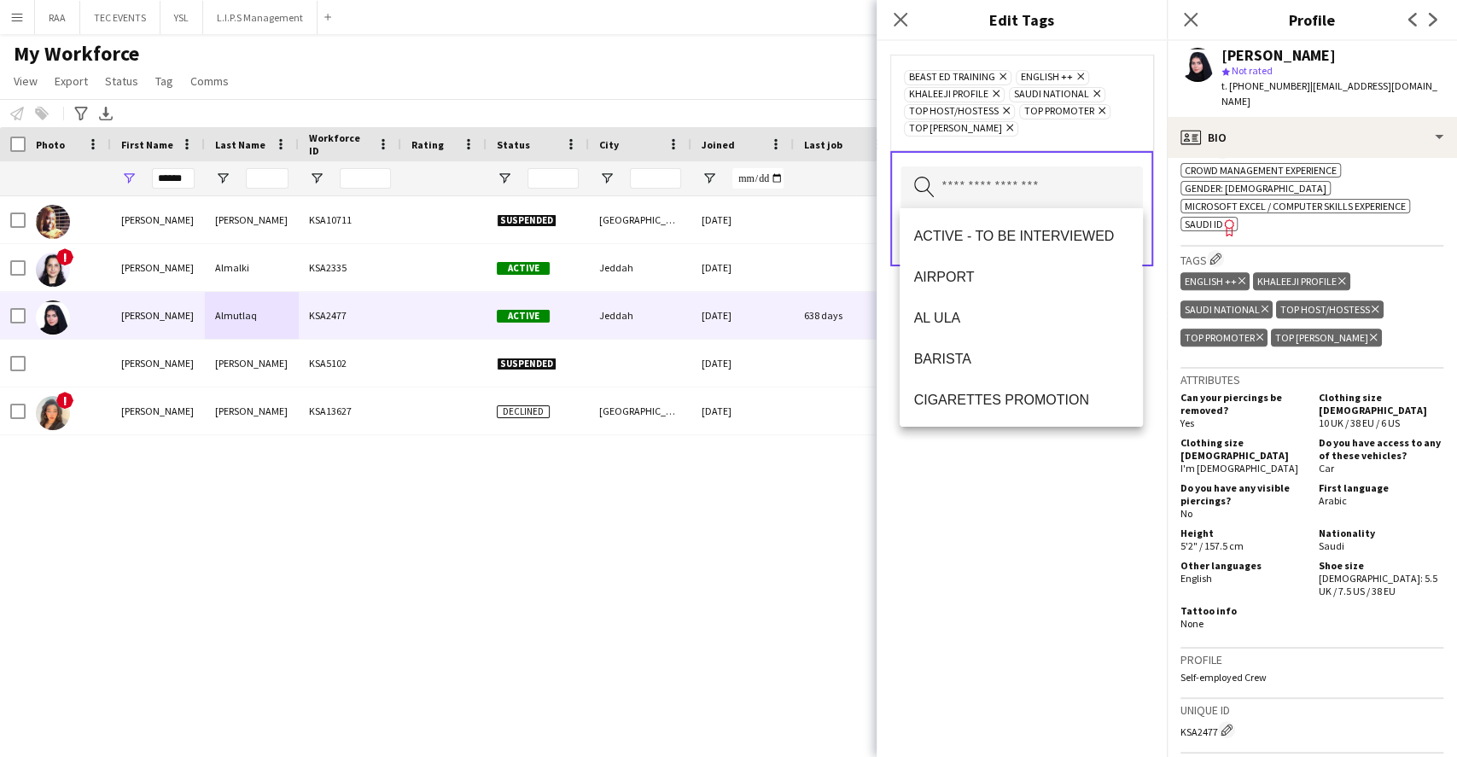
click at [1075, 455] on div "BEAST ED TRAINING Remove ENGLISH ++ Remove KHALEEJI PROFILE Remove [DEMOGRAPHIC…" at bounding box center [1022, 399] width 290 height 716
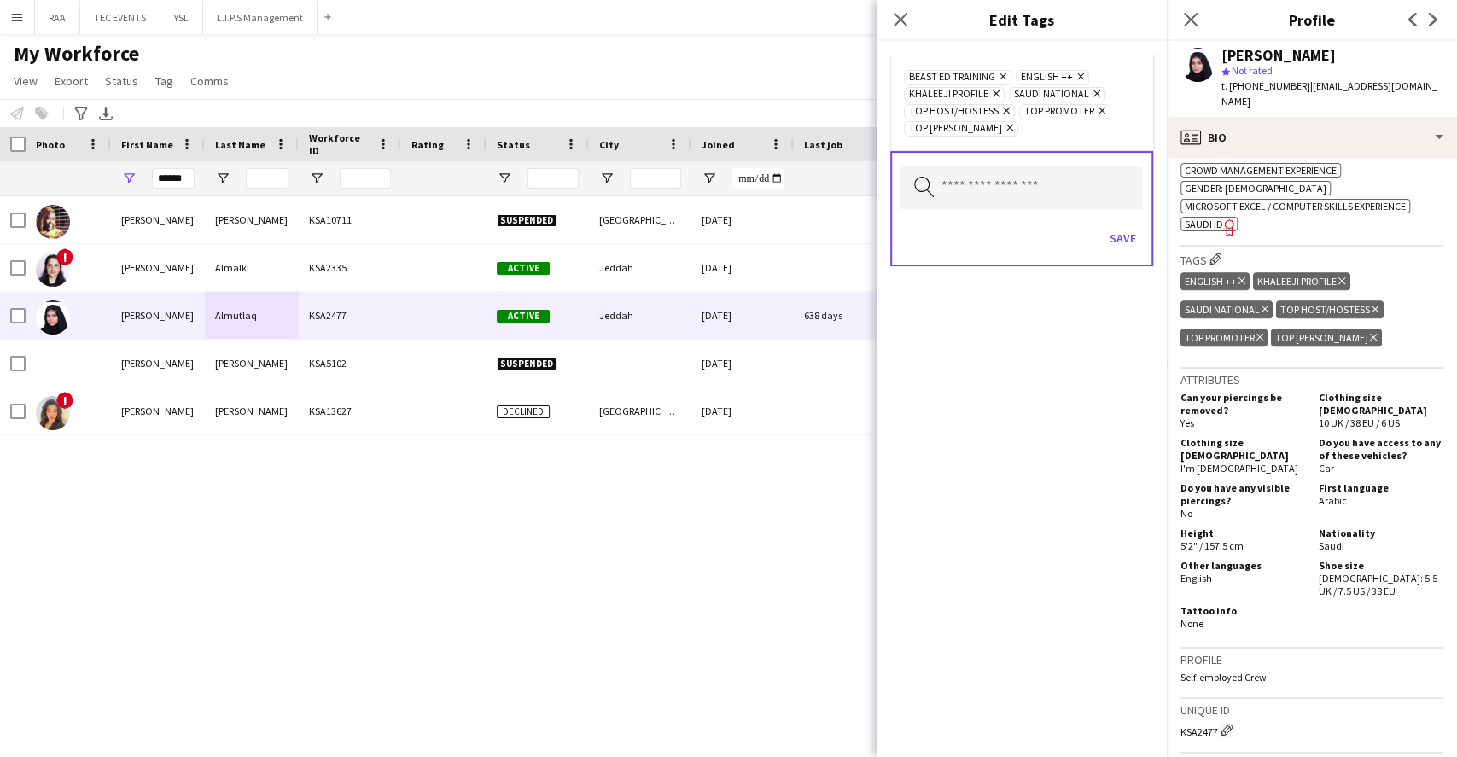
click at [1113, 254] on div "Save" at bounding box center [1022, 240] width 242 height 49
click at [1124, 242] on button "Save" at bounding box center [1123, 237] width 40 height 27
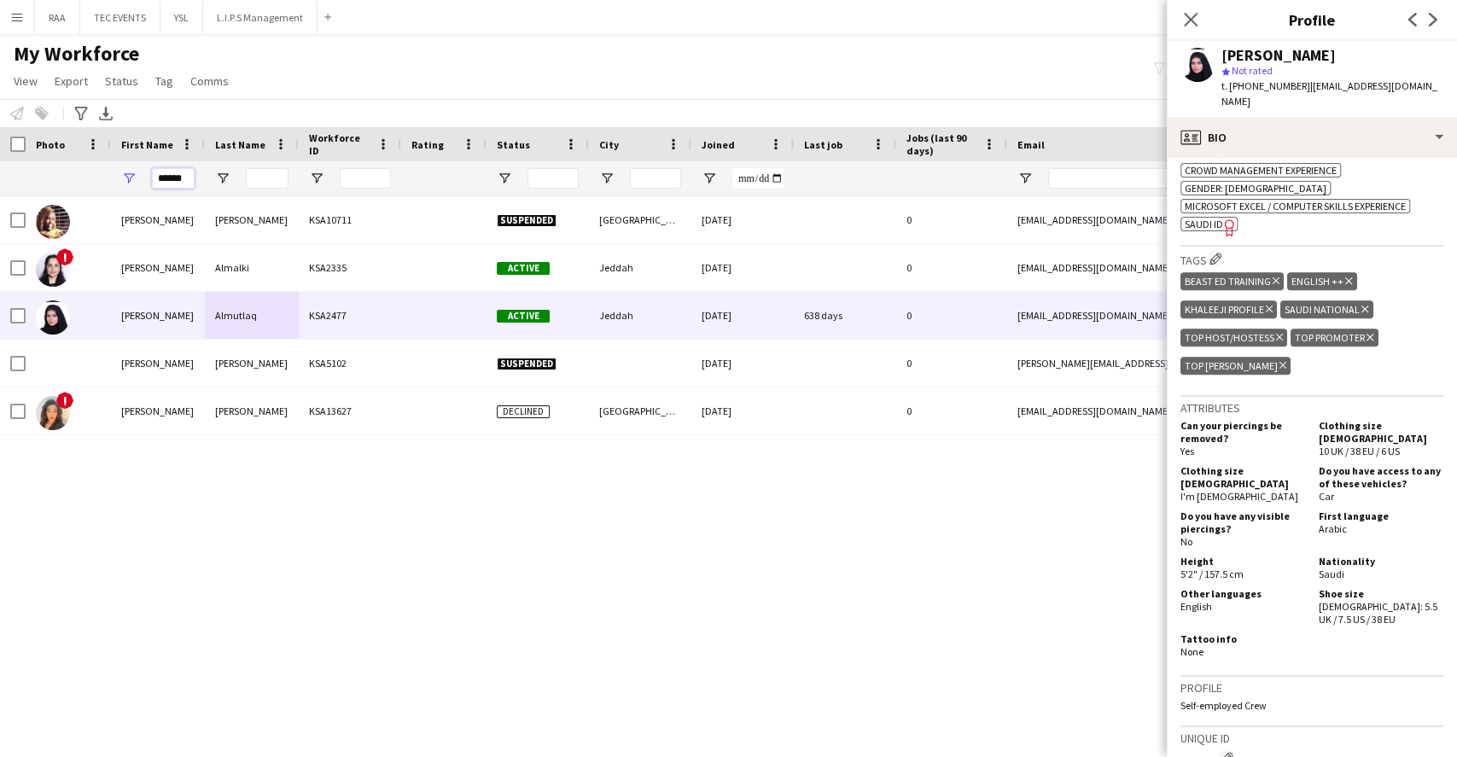
click at [177, 172] on input "******" at bounding box center [173, 178] width 43 height 20
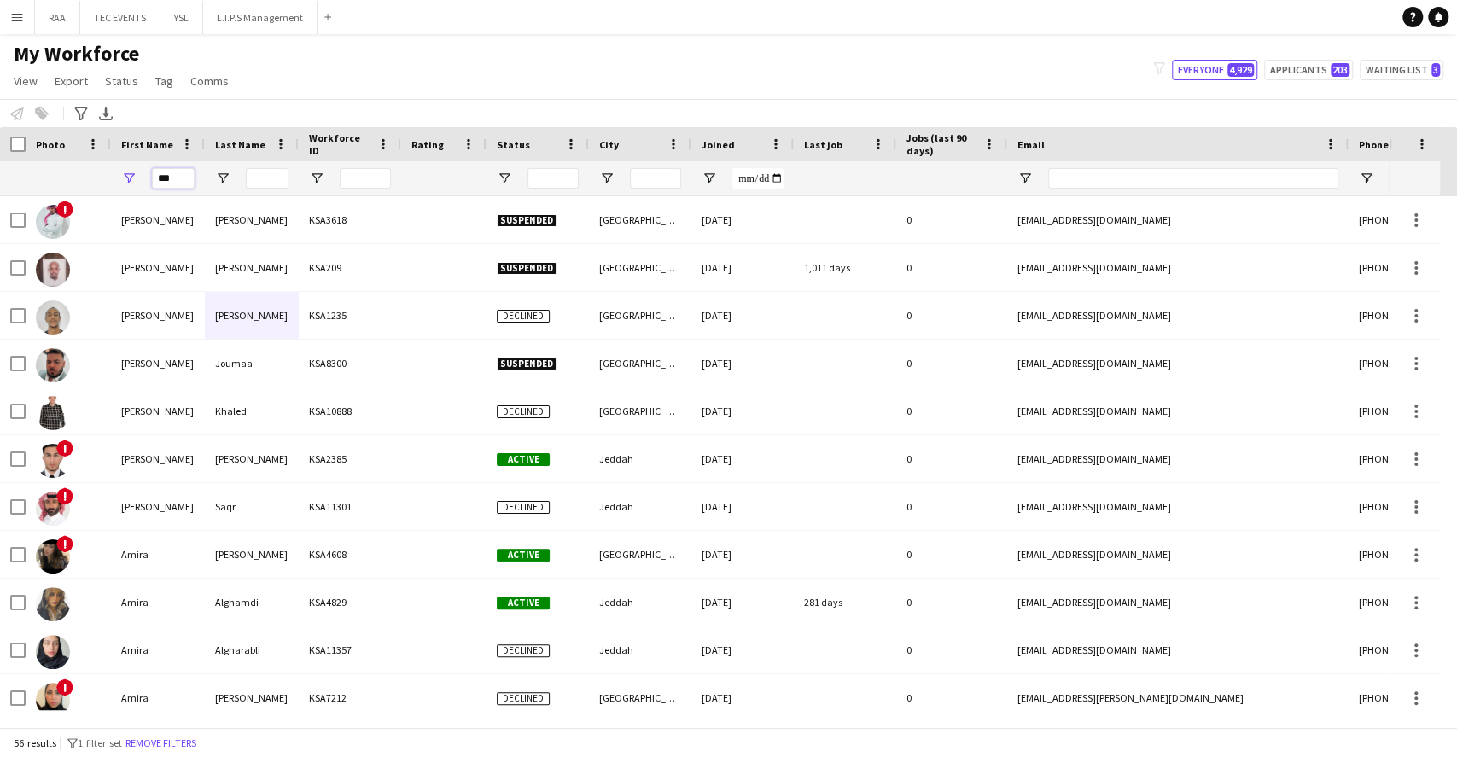
type input "***"
click at [266, 176] on input "Last Name Filter Input" at bounding box center [267, 178] width 43 height 20
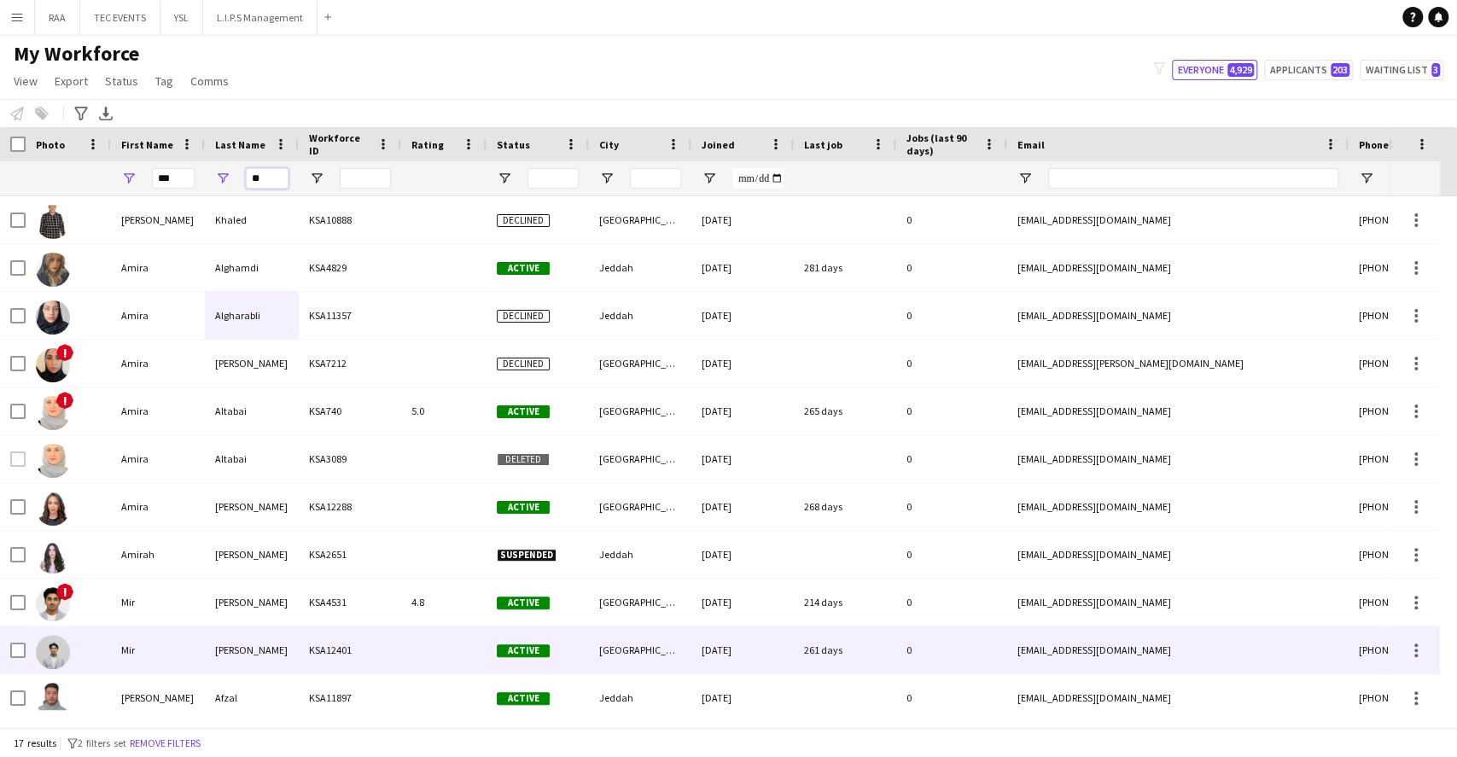
type input "**"
click at [307, 647] on div "KSA12401" at bounding box center [350, 650] width 102 height 47
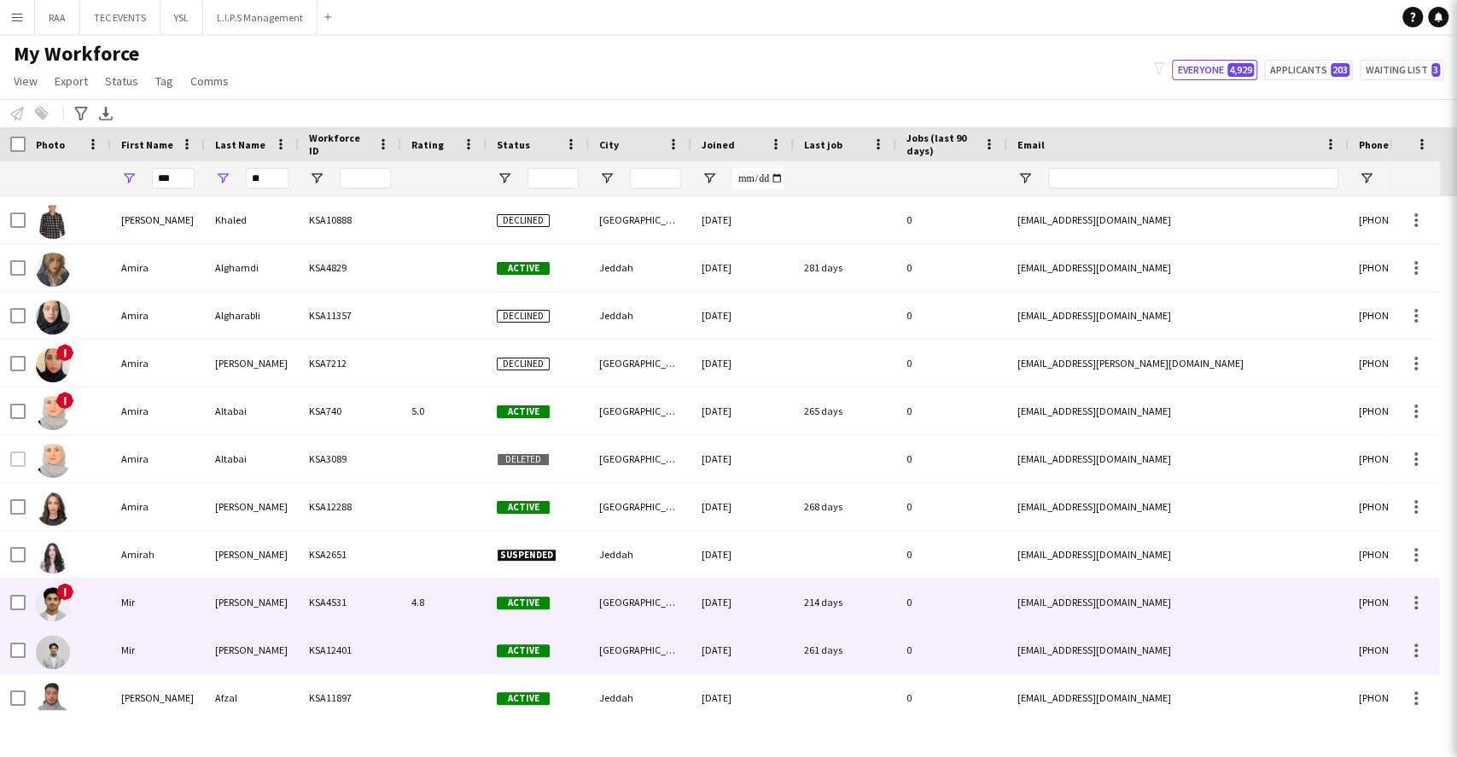
click at [319, 618] on div "KSA4531" at bounding box center [350, 602] width 102 height 47
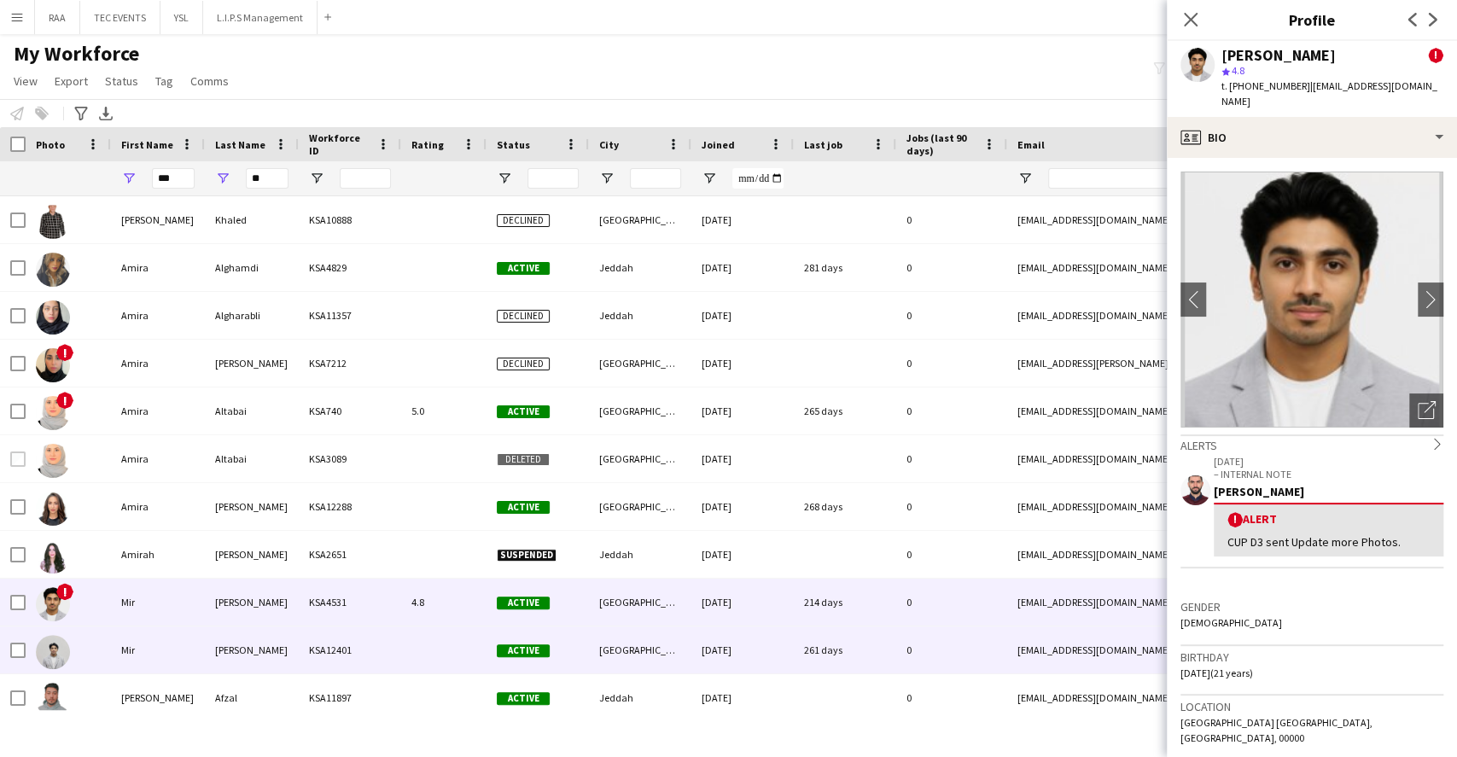
click at [729, 666] on div "[DATE]" at bounding box center [742, 650] width 102 height 47
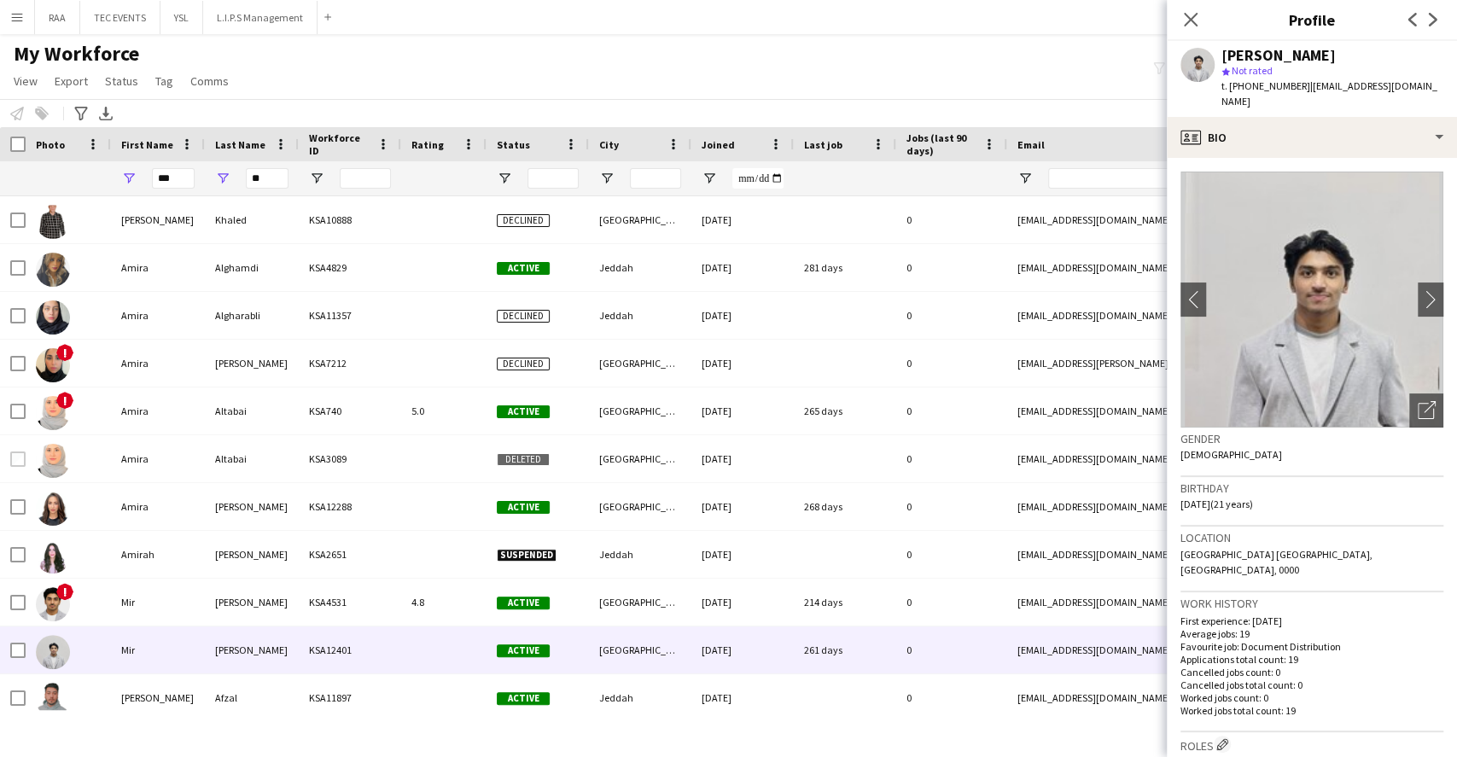
scroll to position [455, 0]
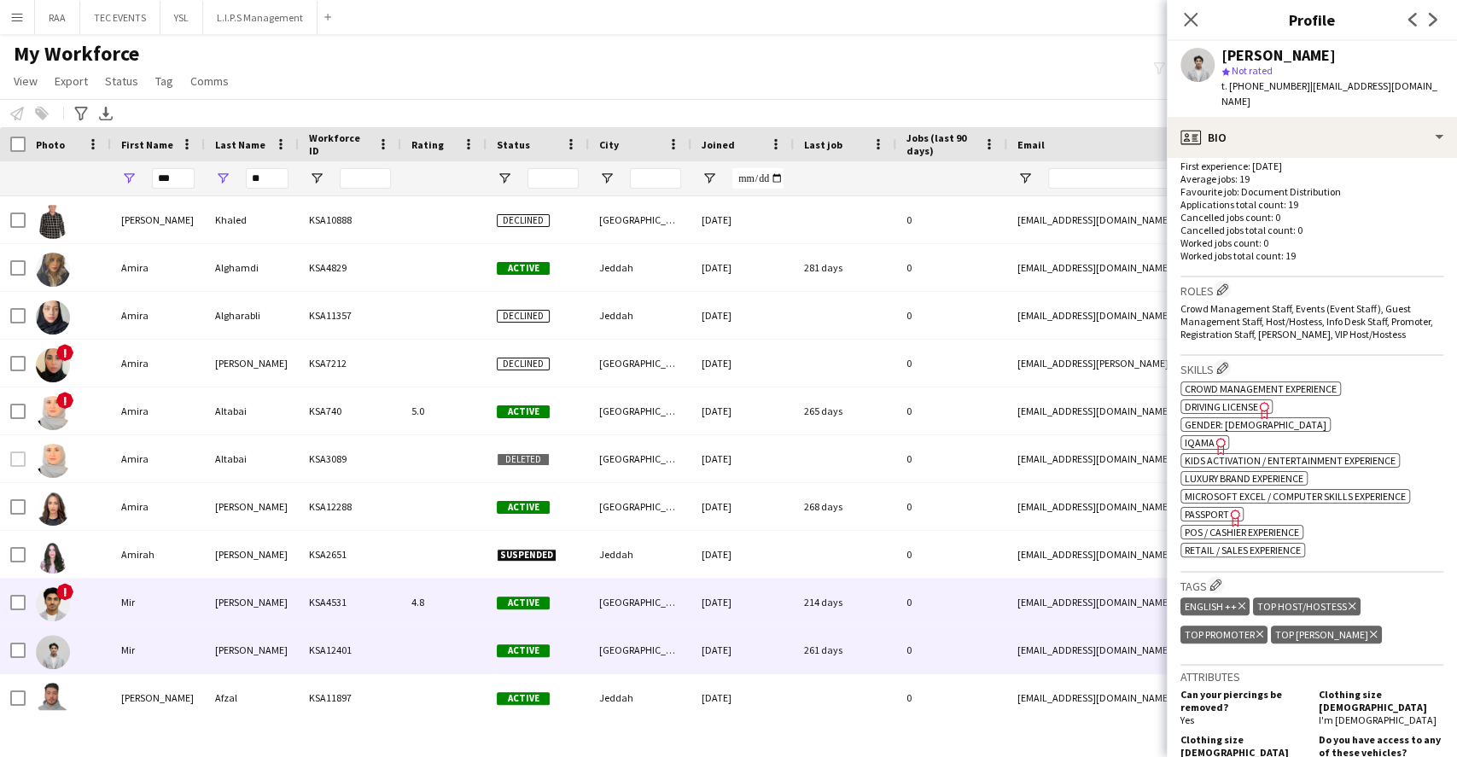
click at [749, 586] on div "[DATE]" at bounding box center [742, 602] width 102 height 47
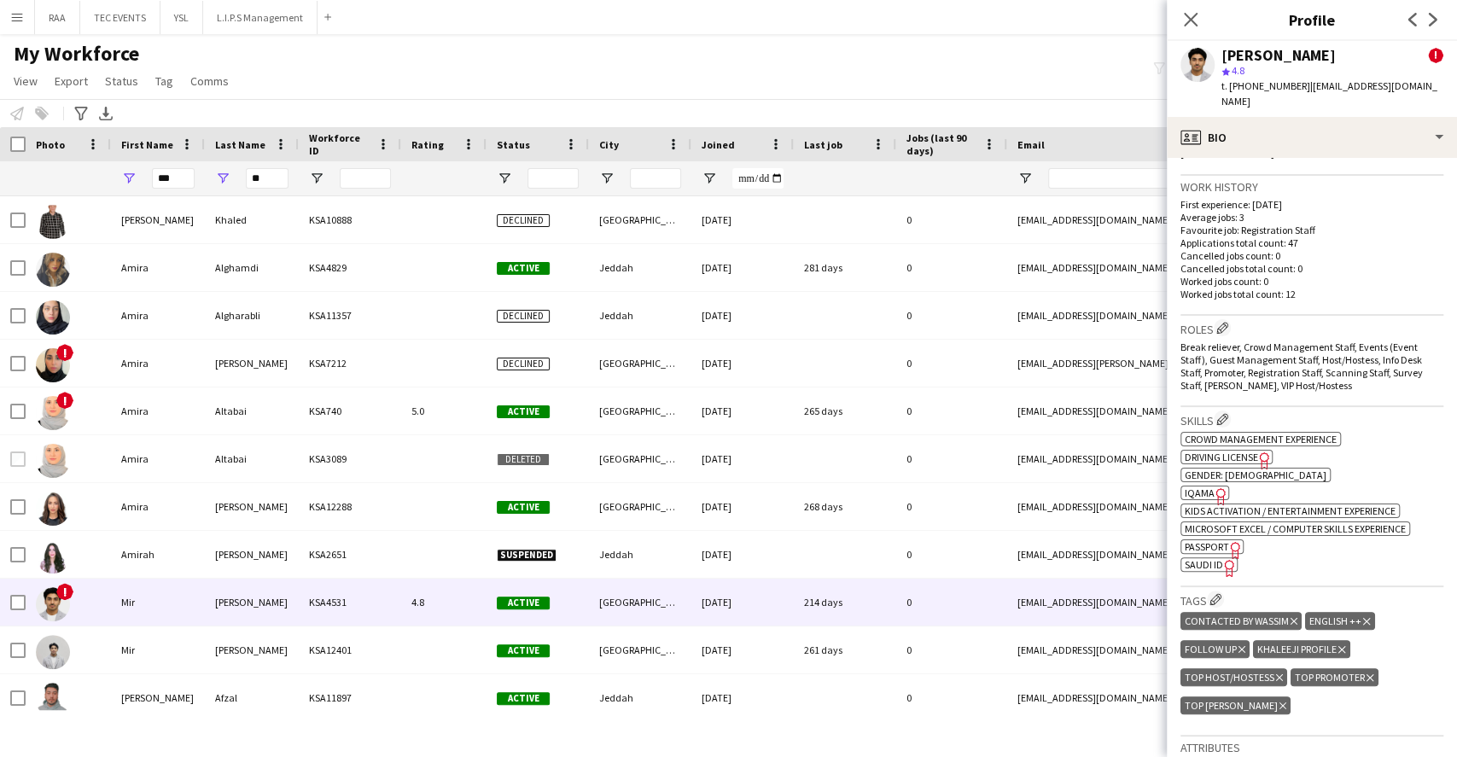
scroll to position [683, 0]
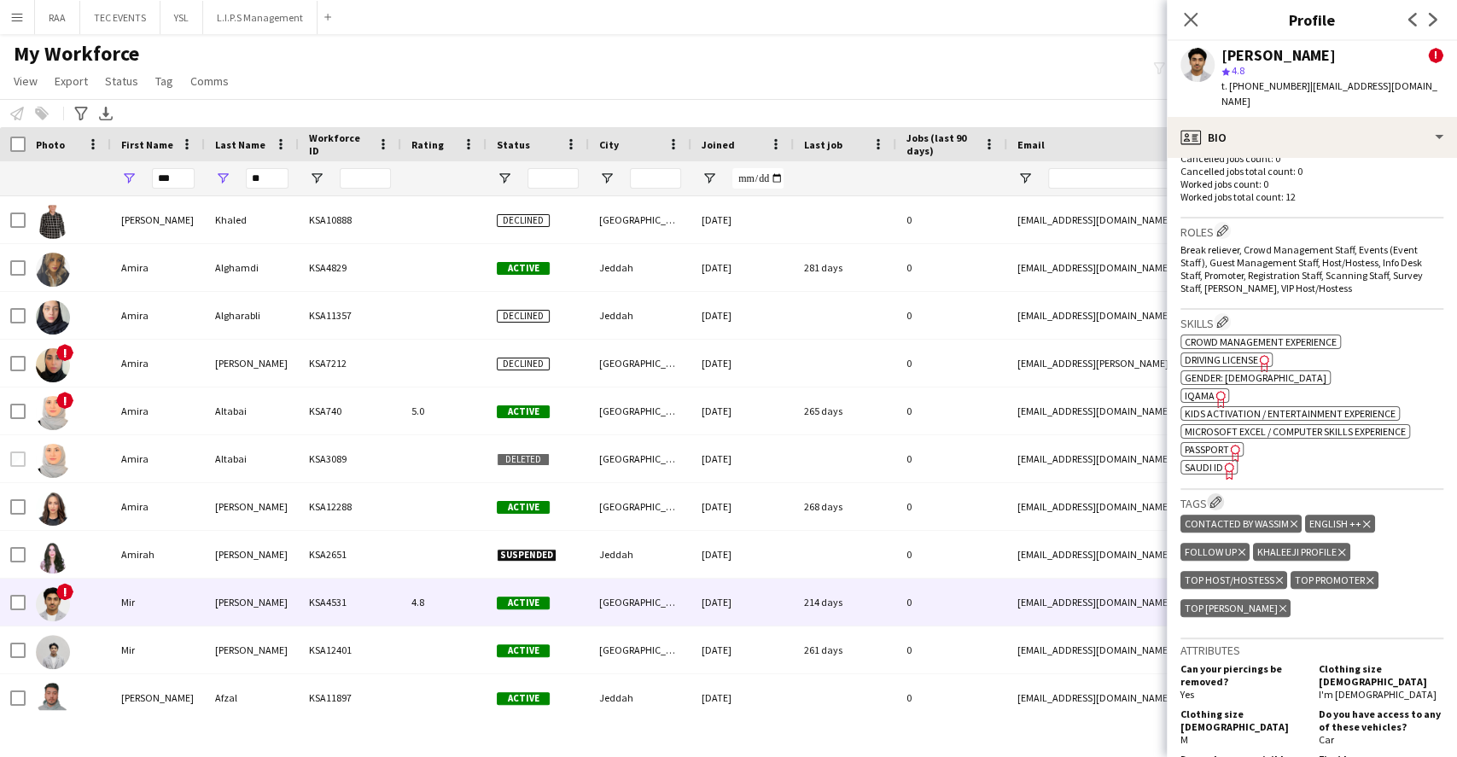
click at [1212, 496] on app-icon "Edit crew company tags" at bounding box center [1216, 502] width 12 height 12
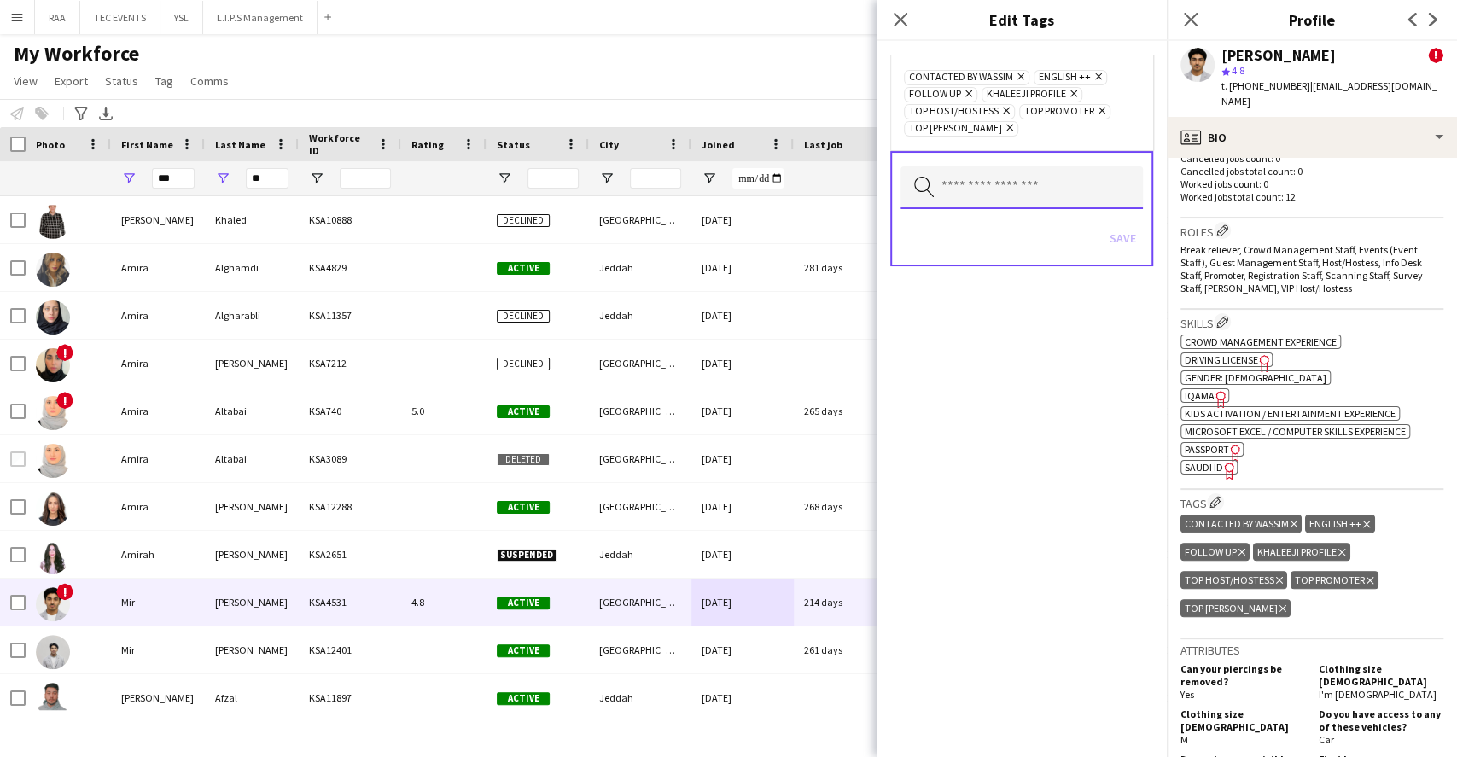
click at [1052, 195] on input "text" at bounding box center [1022, 187] width 242 height 43
type input "*****"
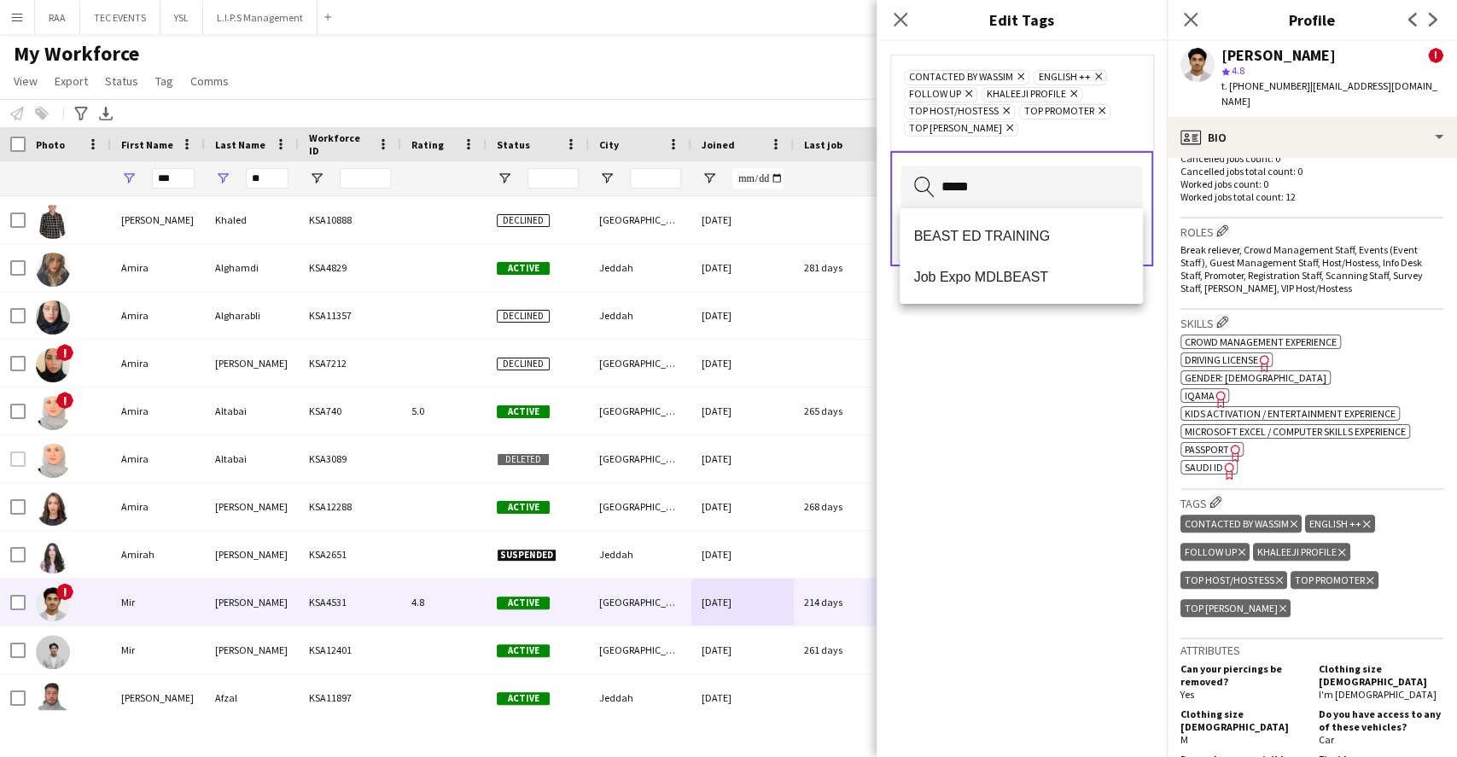
click at [1035, 253] on mat-option "BEAST ED TRAINING" at bounding box center [1021, 235] width 242 height 41
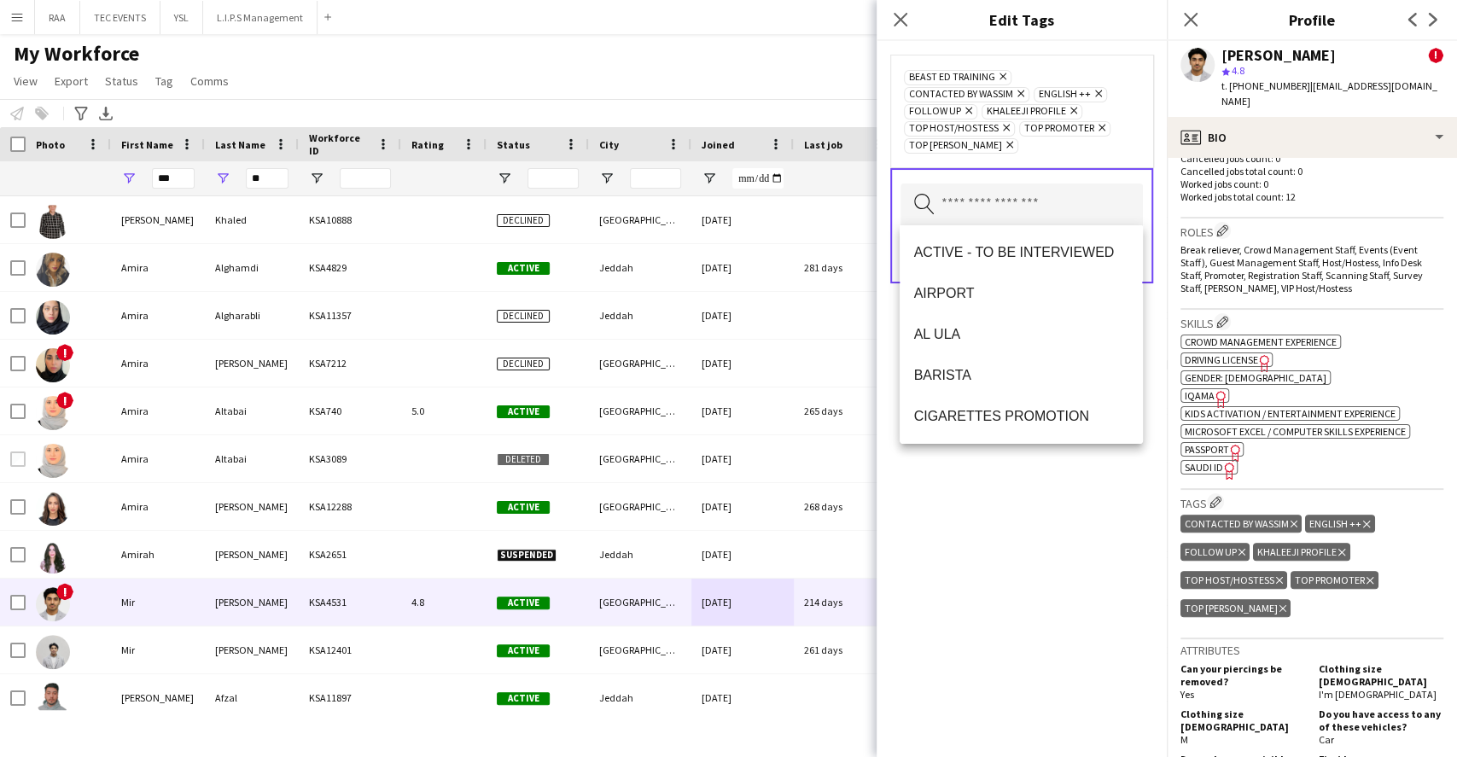
click at [1031, 468] on div "BEAST ED TRAINING Remove CONTACTED BY WASSIM Remove ENGLISH ++ Remove FOLLOW UP…" at bounding box center [1022, 399] width 290 height 716
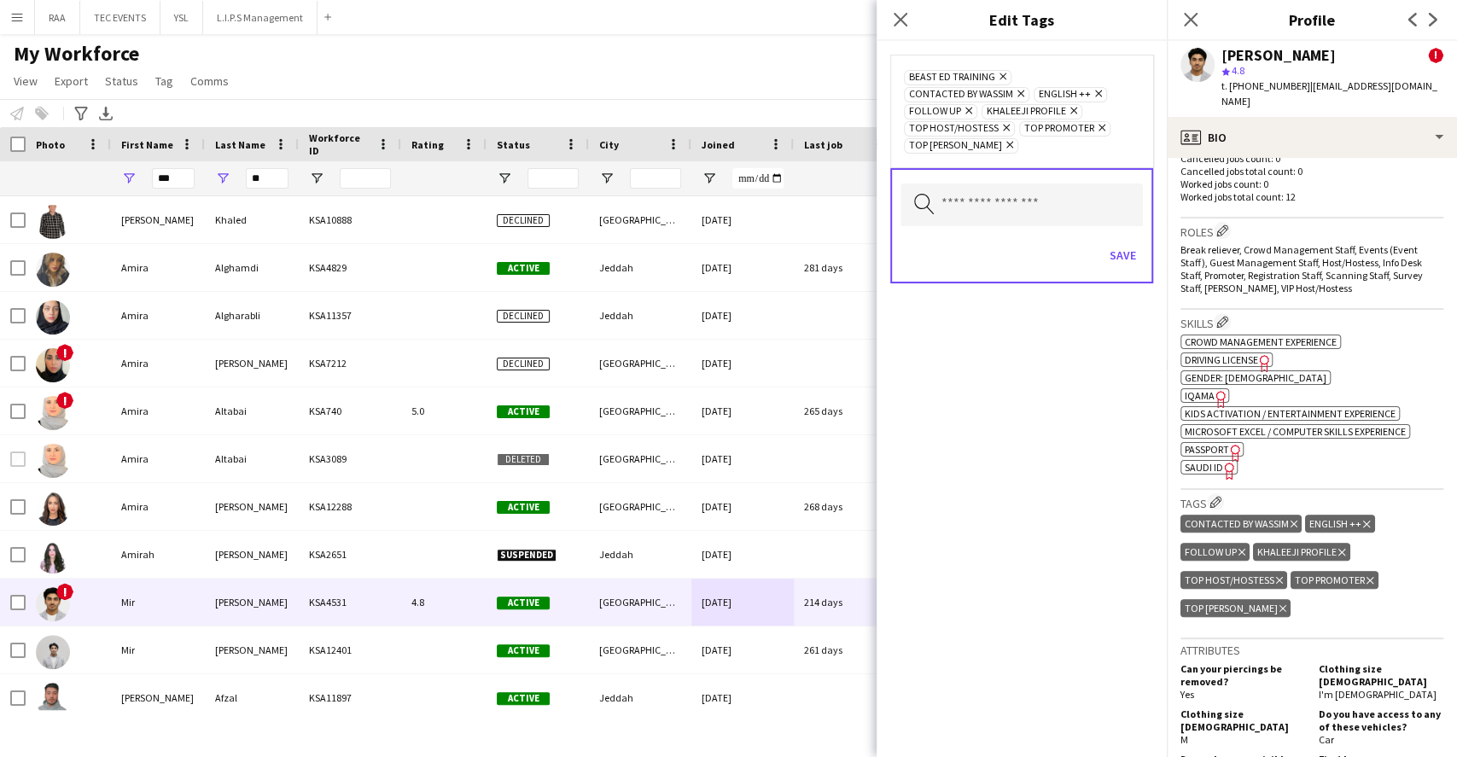
click at [1100, 251] on div "Save" at bounding box center [1022, 257] width 242 height 49
click at [1108, 251] on button "Save" at bounding box center [1123, 255] width 40 height 27
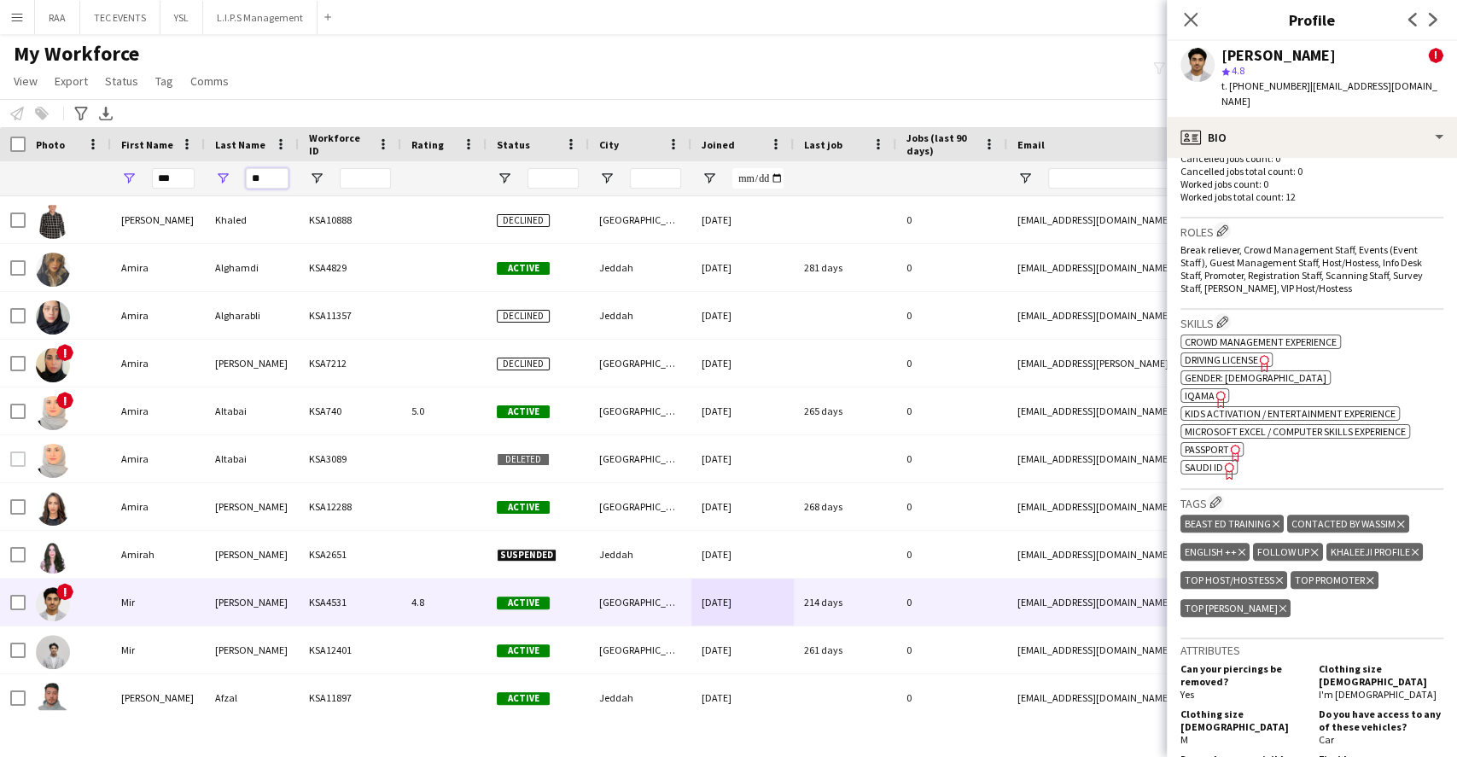
click at [282, 180] on input "**" at bounding box center [267, 178] width 43 height 20
type input "*"
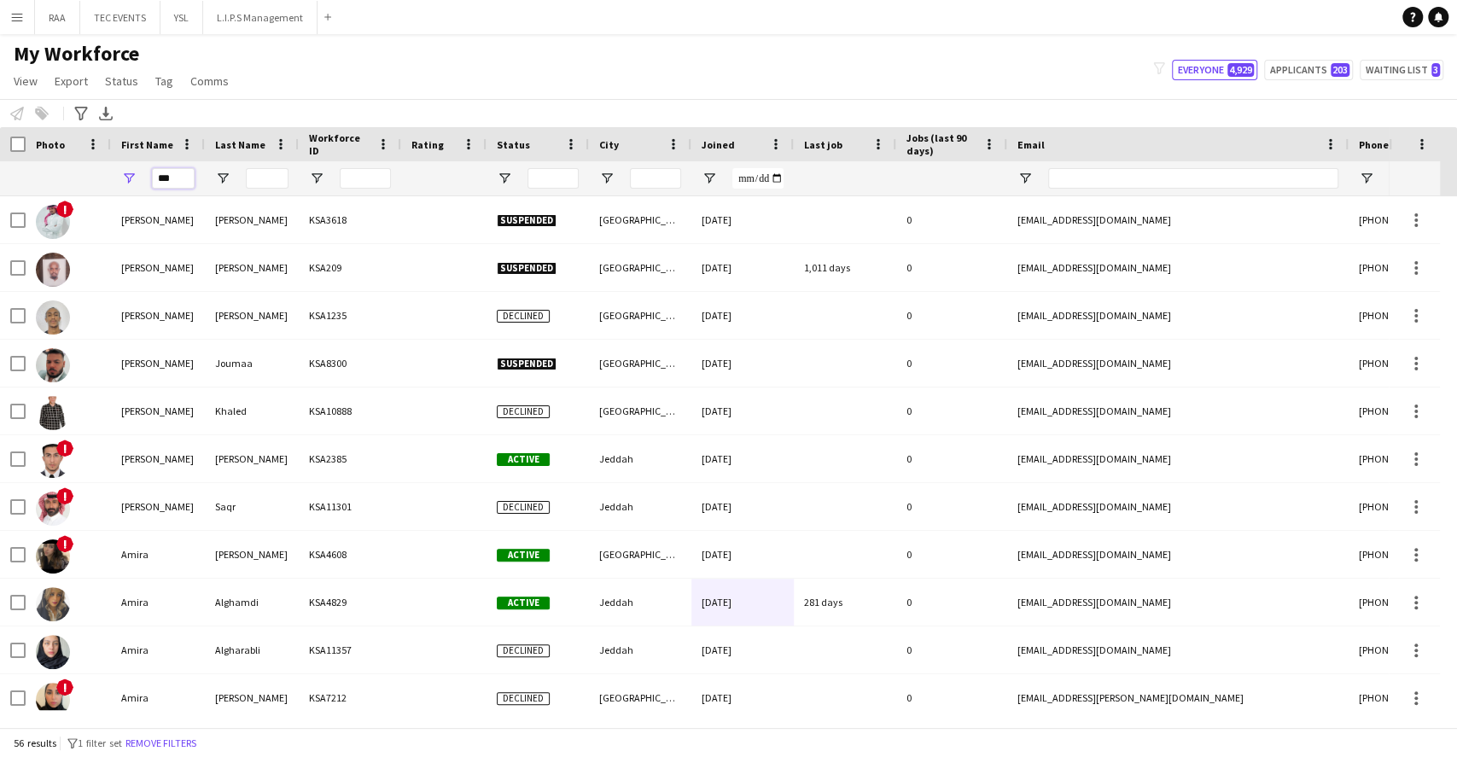
click at [182, 179] on input "***" at bounding box center [173, 178] width 43 height 20
type input "*"
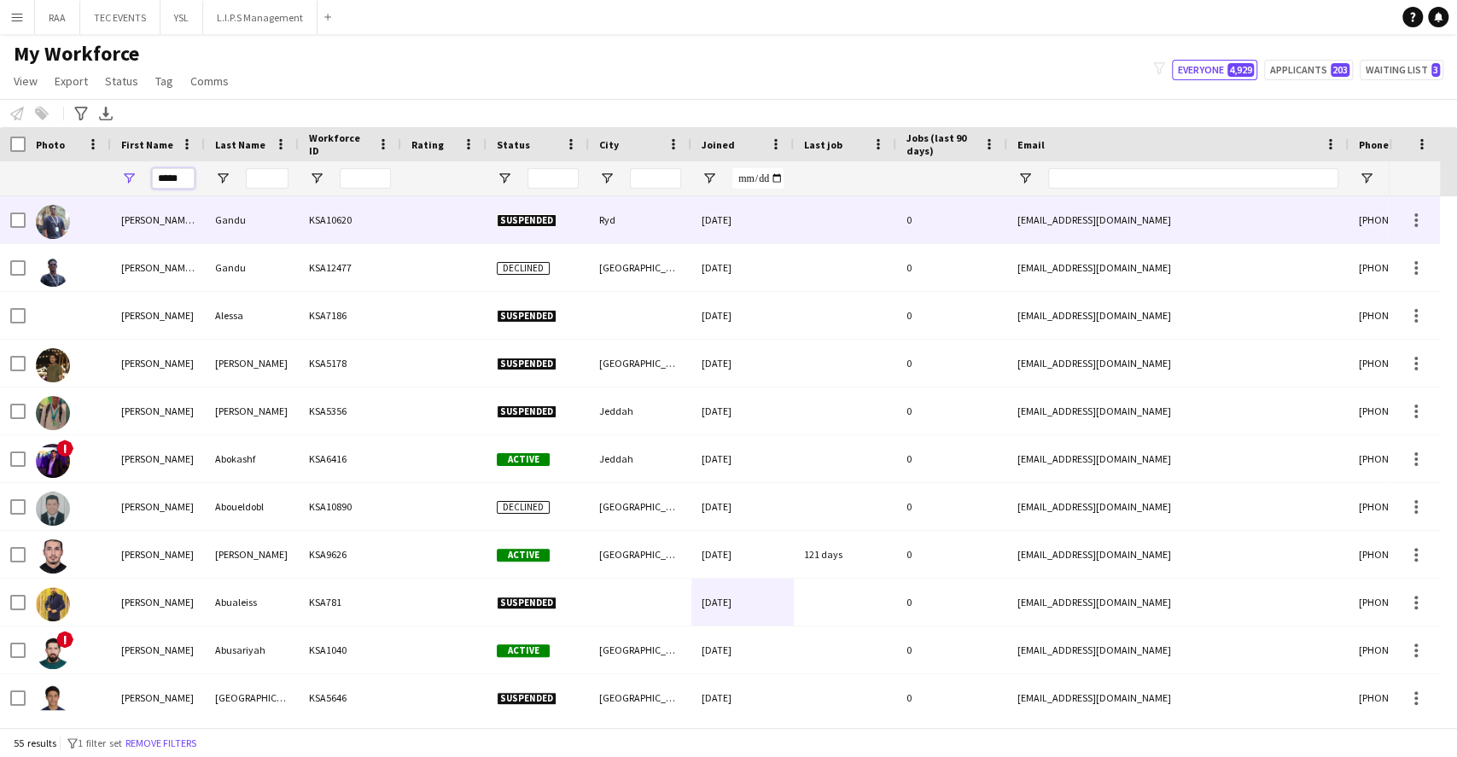
scroll to position [0, 0]
type input "*"
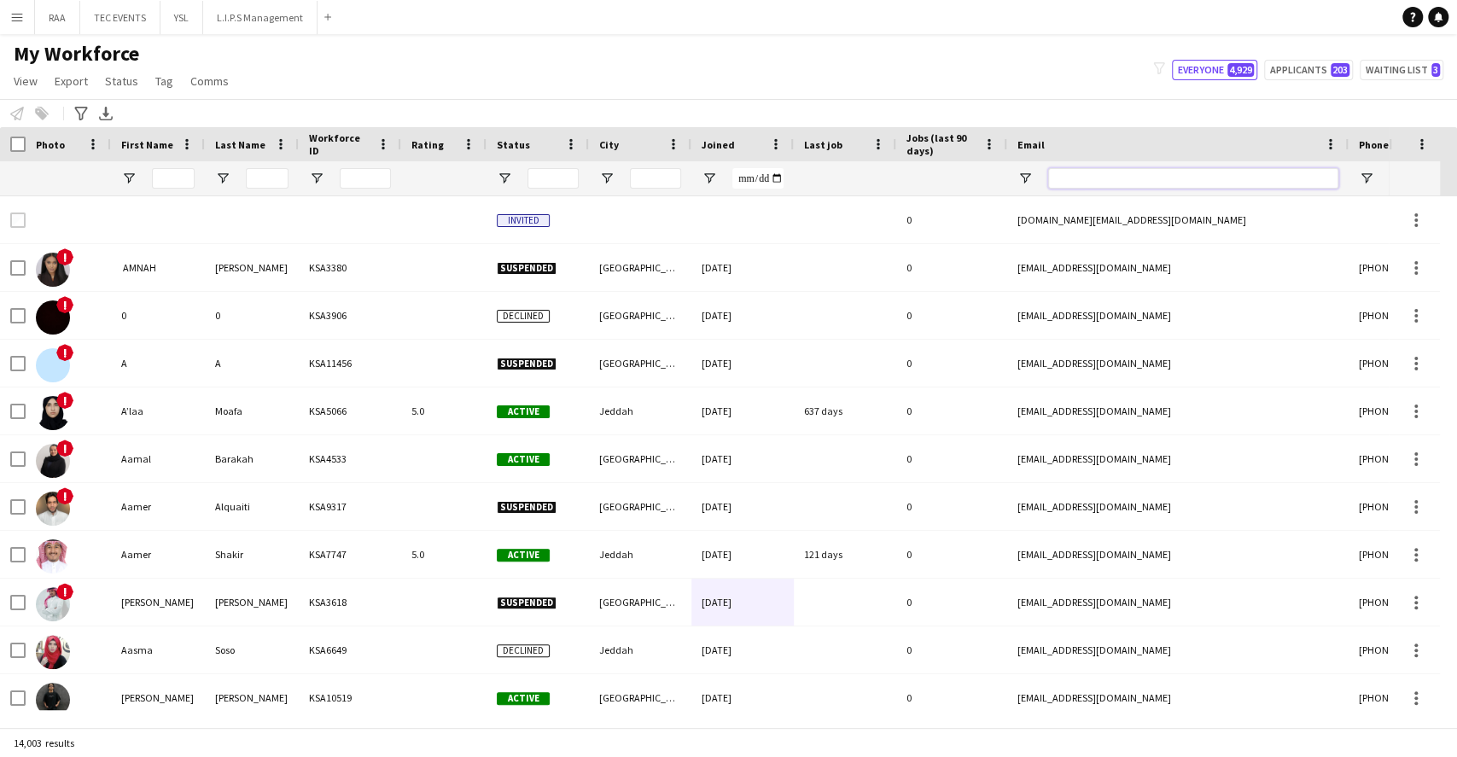
click at [1161, 184] on input "Email Filter Input" at bounding box center [1193, 178] width 290 height 20
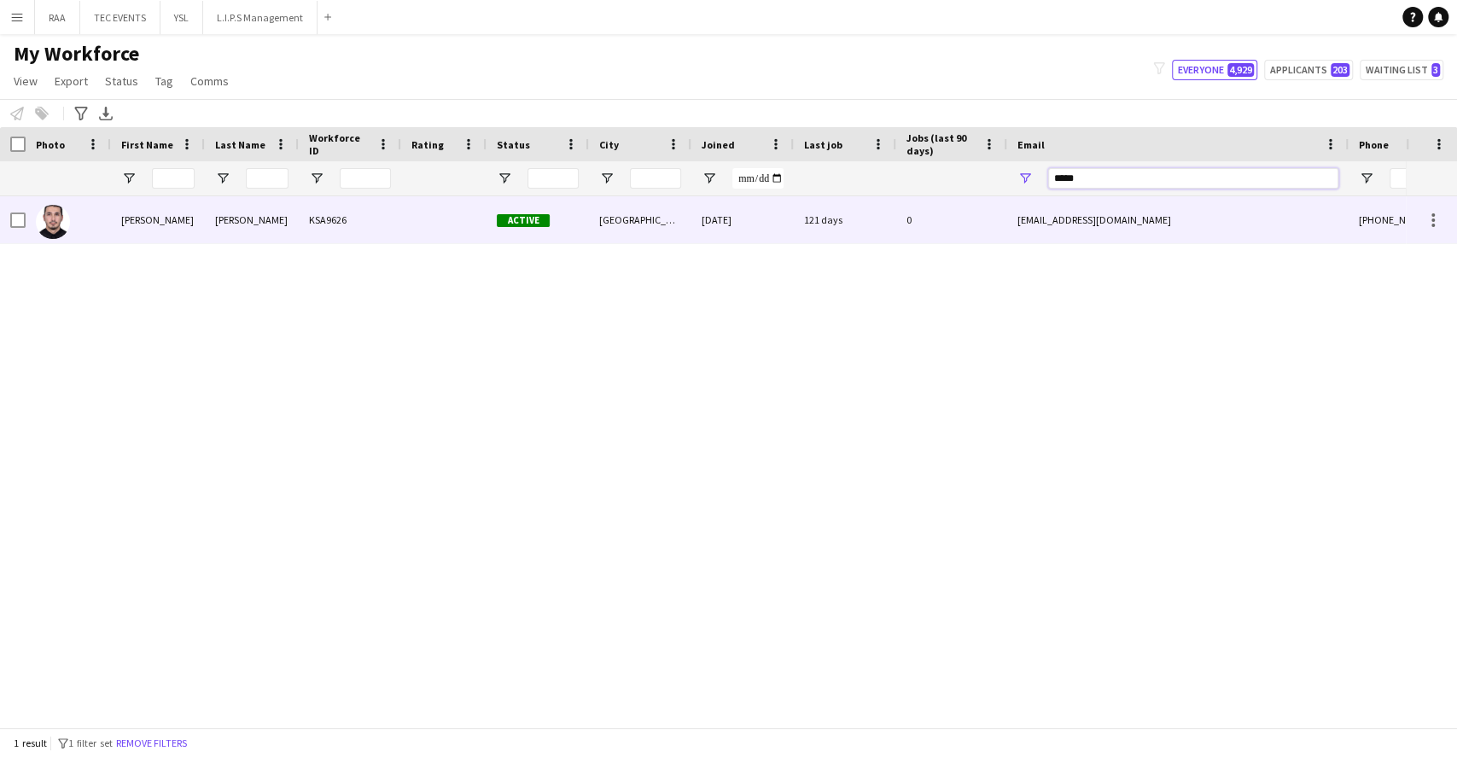
type input "*****"
click at [822, 242] on div "121 days" at bounding box center [845, 219] width 102 height 47
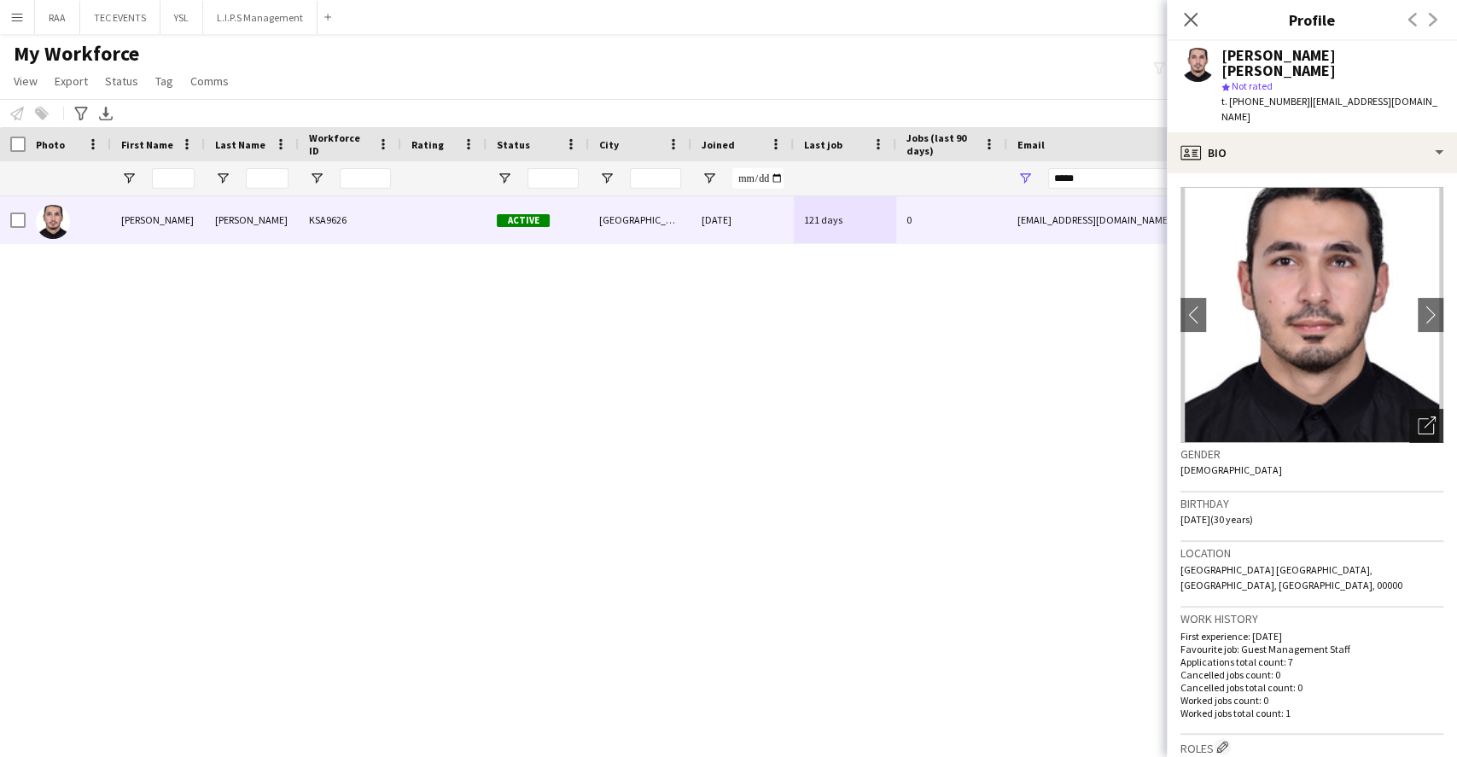
click at [1418, 418] on icon at bounding box center [1426, 426] width 16 height 16
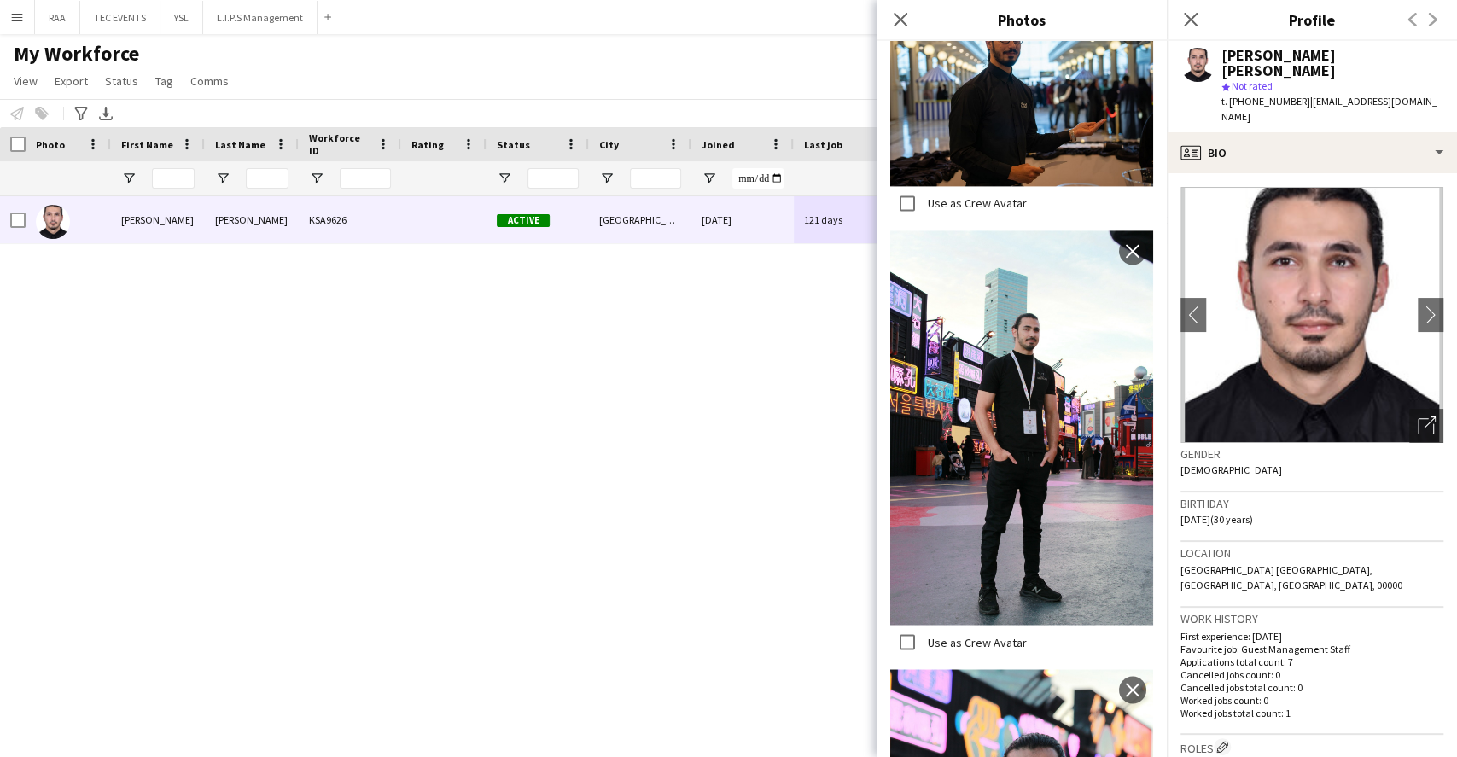
scroll to position [1795, 0]
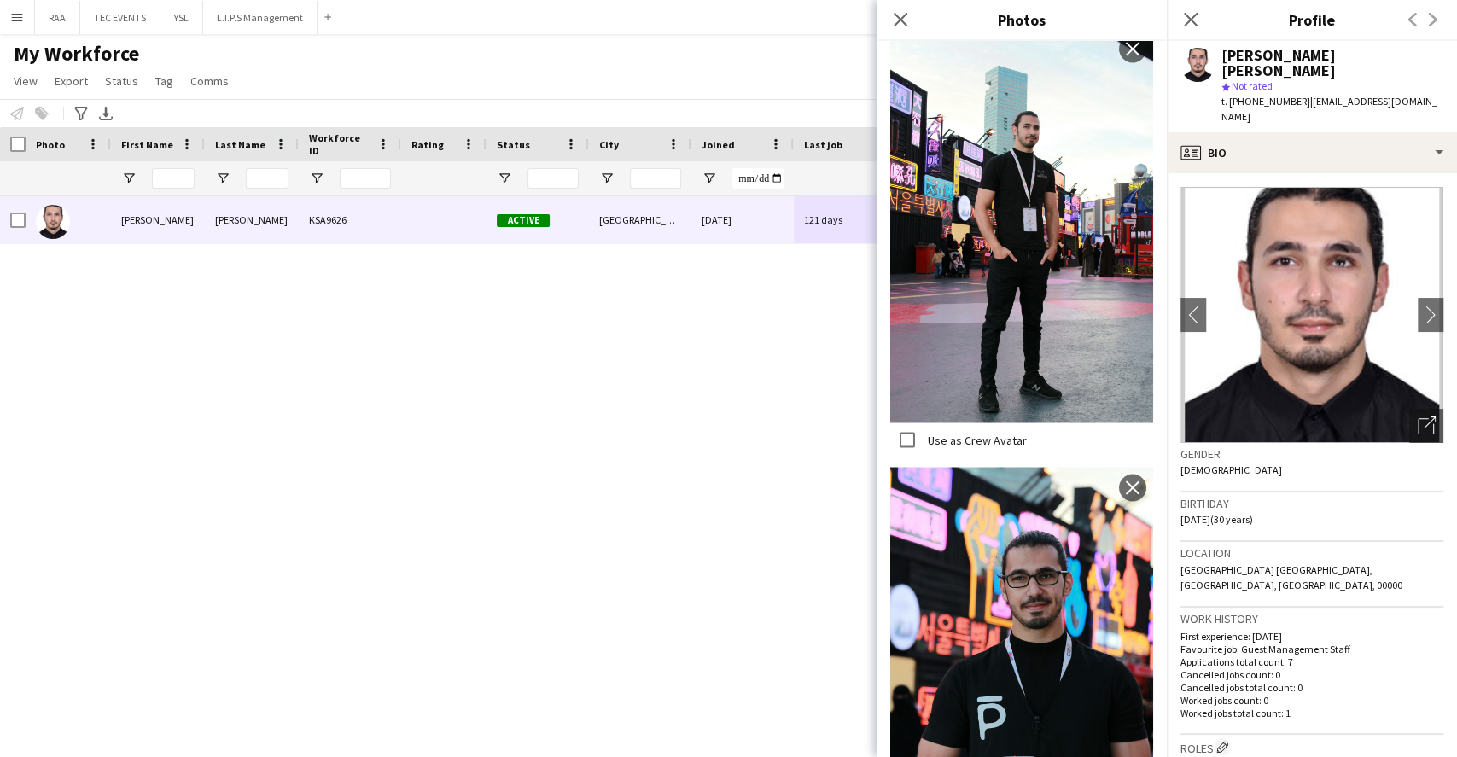
click at [1366, 550] on div "Location [GEOGRAPHIC_DATA] [GEOGRAPHIC_DATA], [GEOGRAPHIC_DATA], [GEOGRAPHIC_DA…" at bounding box center [1312, 575] width 263 height 66
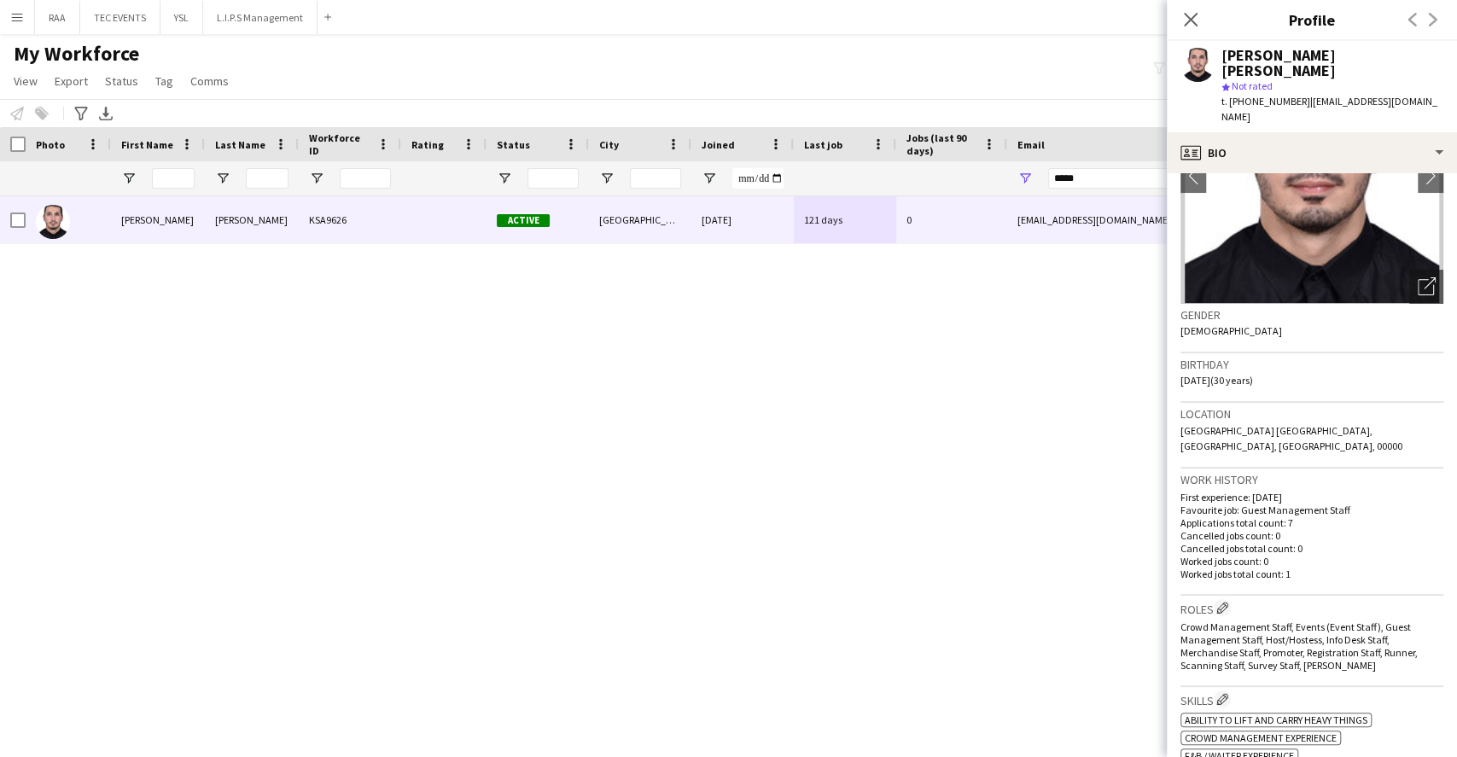
scroll to position [227, 0]
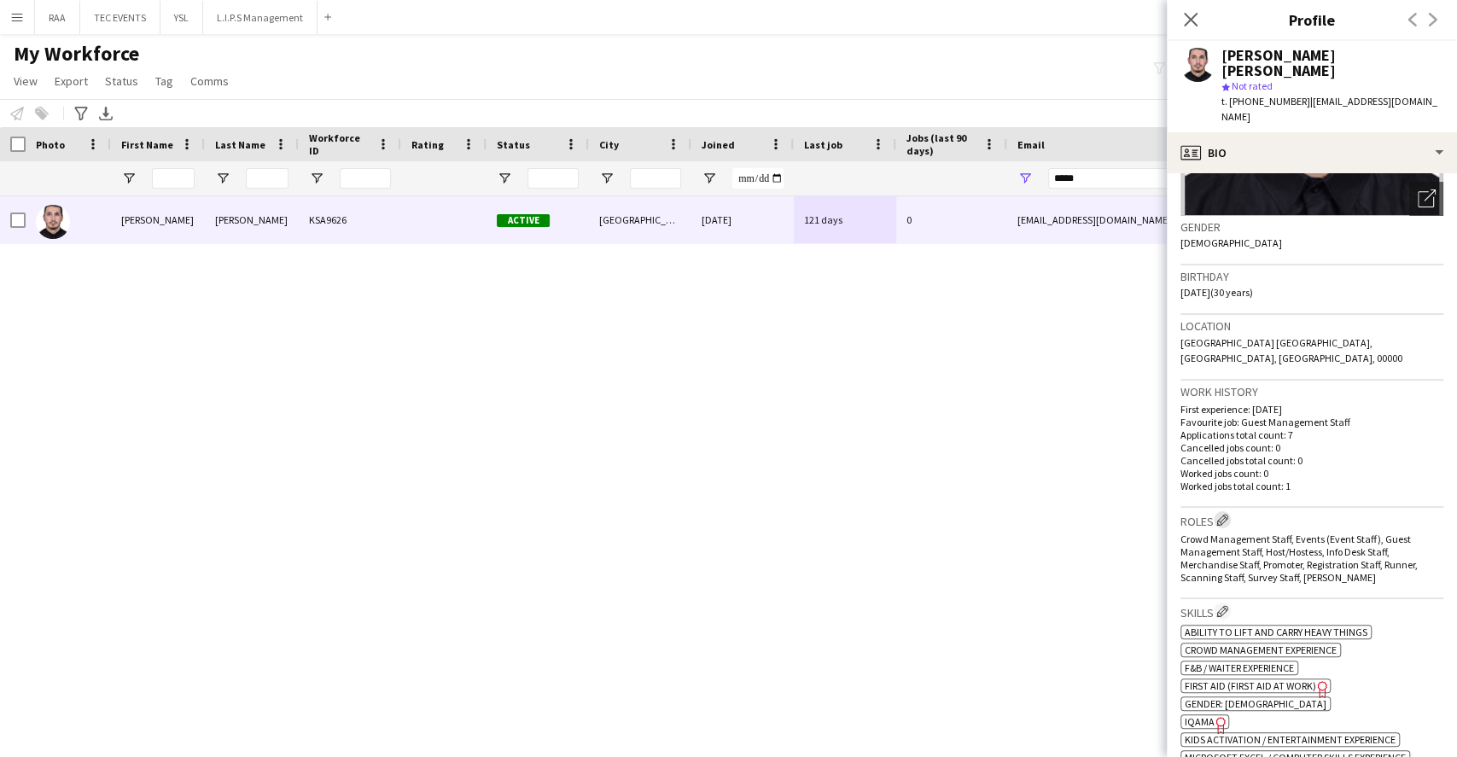
click at [1222, 514] on app-icon "Edit crew company roles" at bounding box center [1222, 520] width 12 height 12
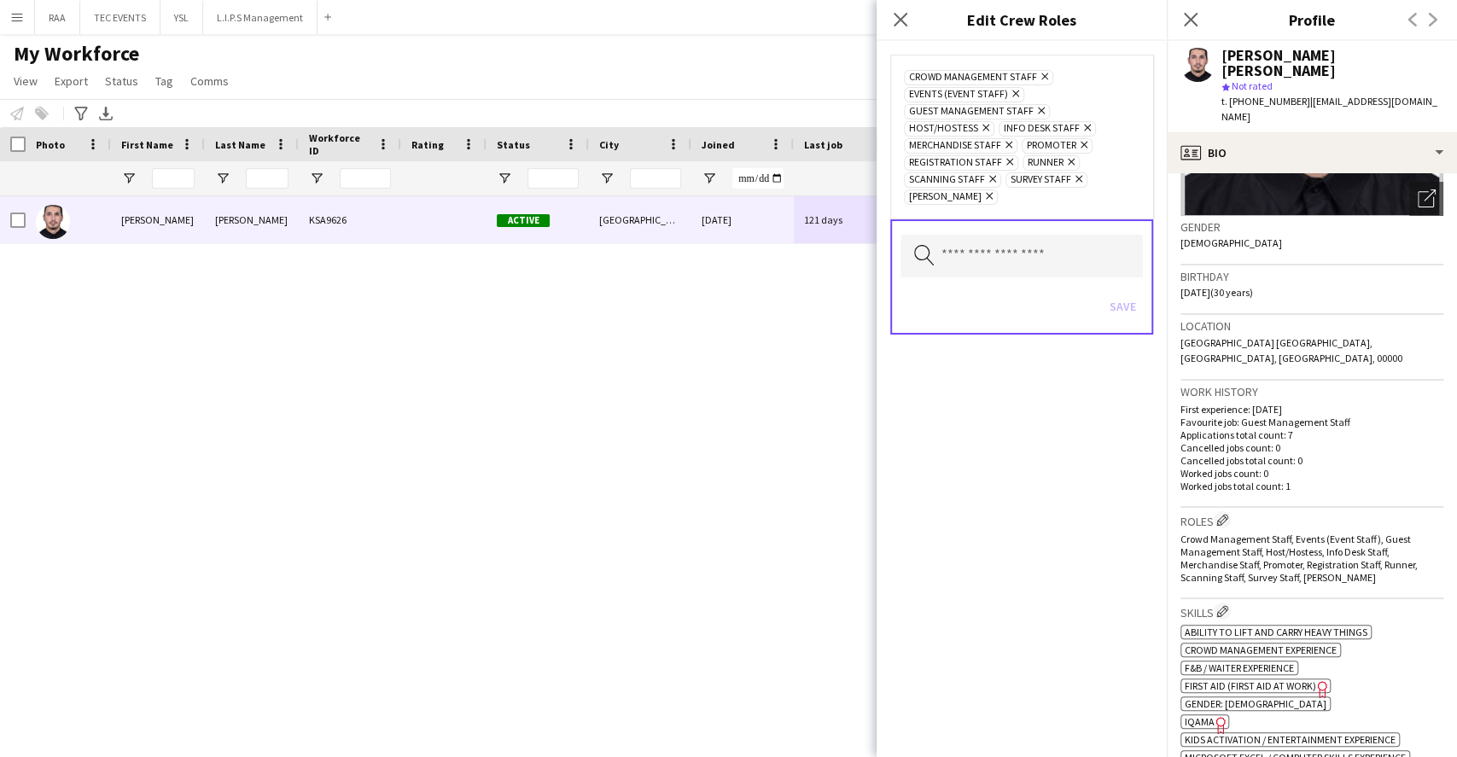
click at [1024, 214] on div "Crowd Management Staff Remove Events (Event Staff) Remove Guest Management Staf…" at bounding box center [1021, 137] width 263 height 164
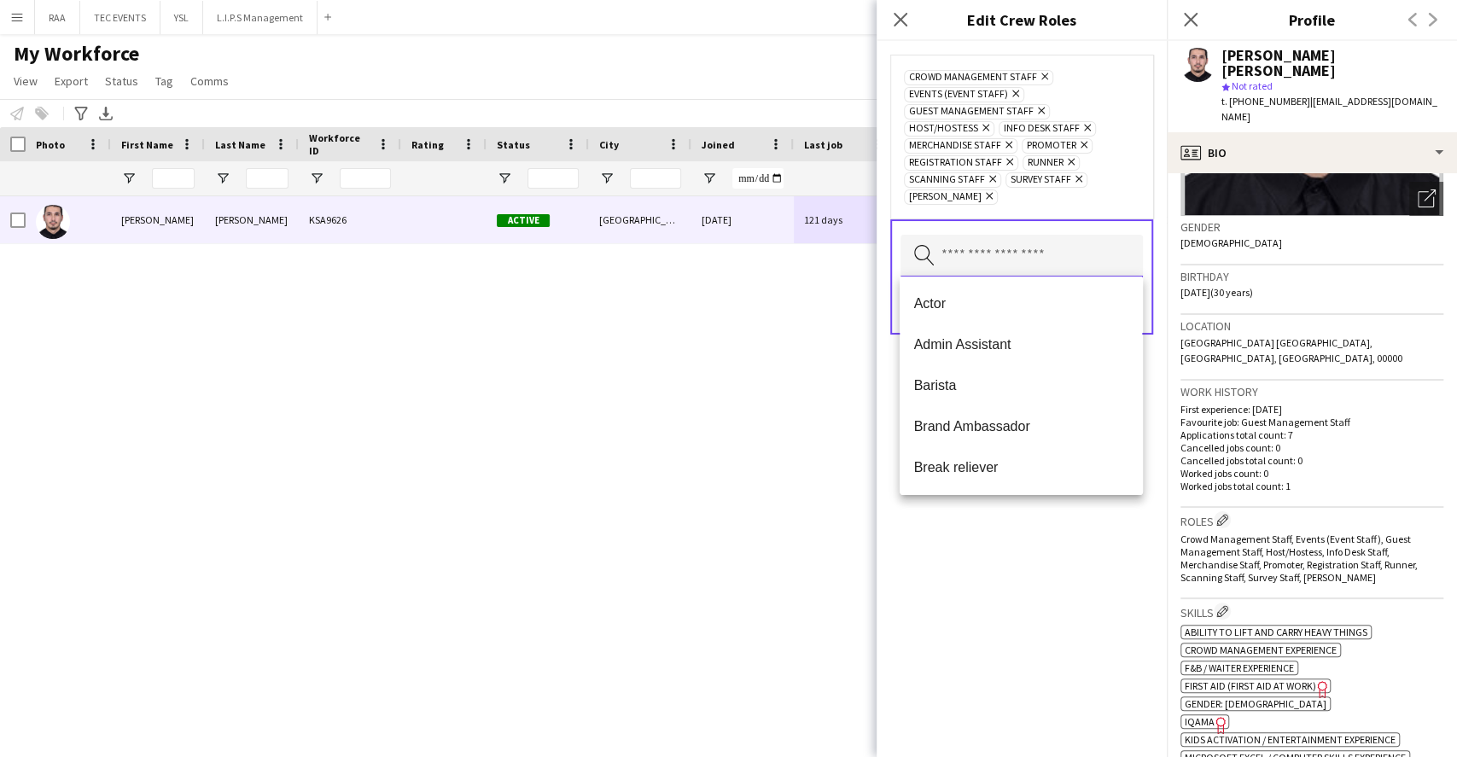
click at [1027, 256] on input "text" at bounding box center [1022, 256] width 242 height 43
type input "*"
click at [1009, 336] on span "Registration Area Staff" at bounding box center [1020, 344] width 215 height 16
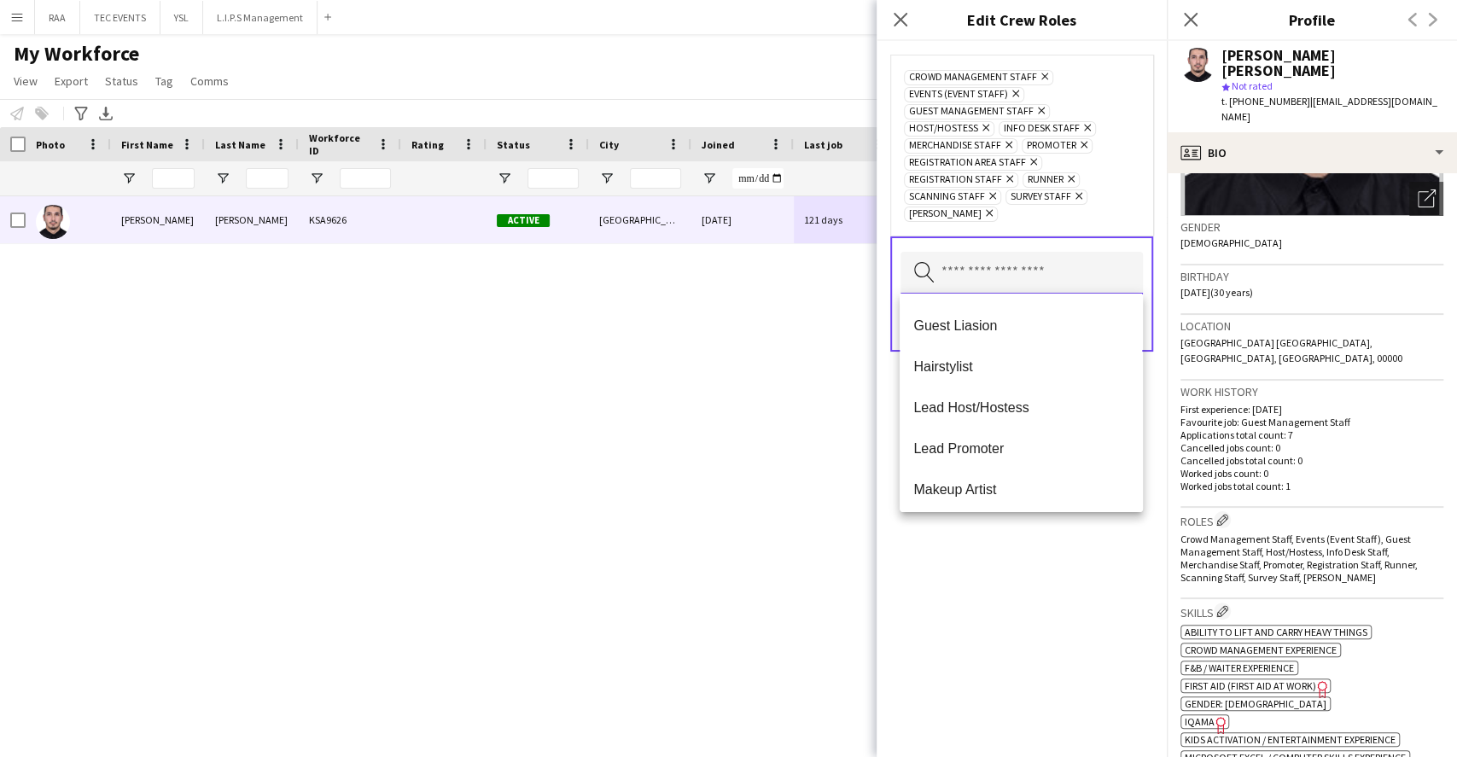
scroll to position [341, 0]
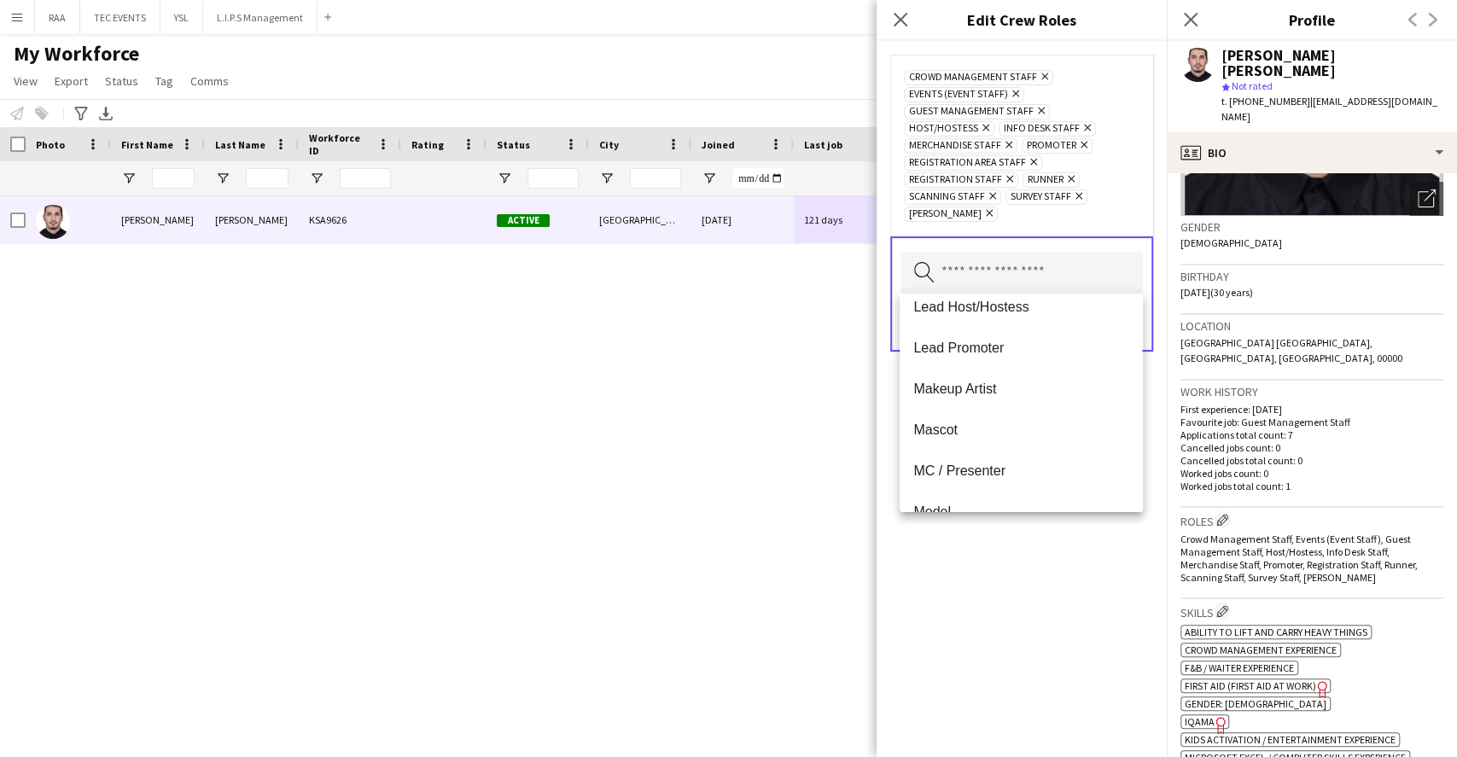
click at [1228, 480] on p "Worked jobs total count: 1" at bounding box center [1312, 486] width 263 height 13
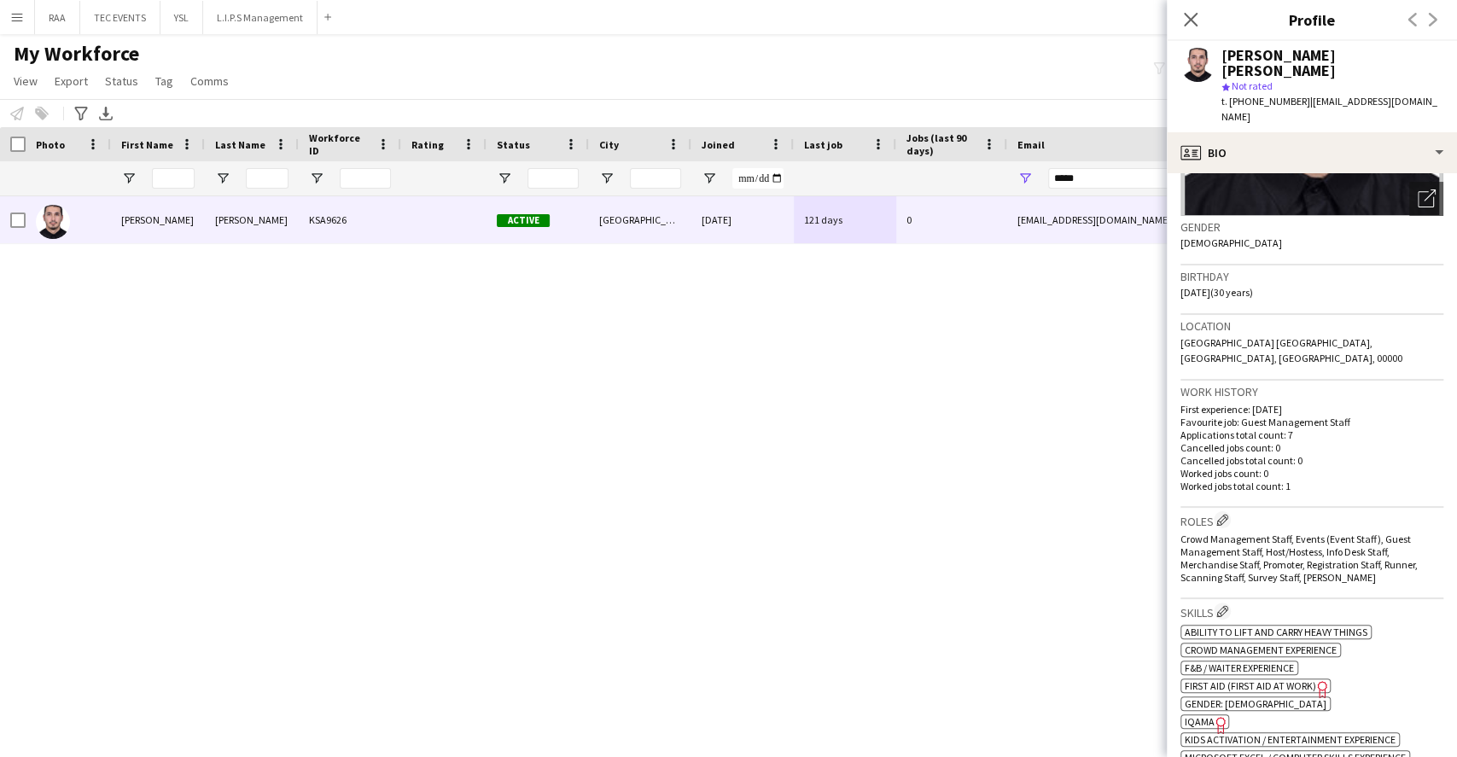
click at [1233, 511] on h3 "Roles Edit crew company roles" at bounding box center [1312, 520] width 263 height 18
click at [1221, 514] on app-icon "Edit crew company roles" at bounding box center [1222, 520] width 12 height 12
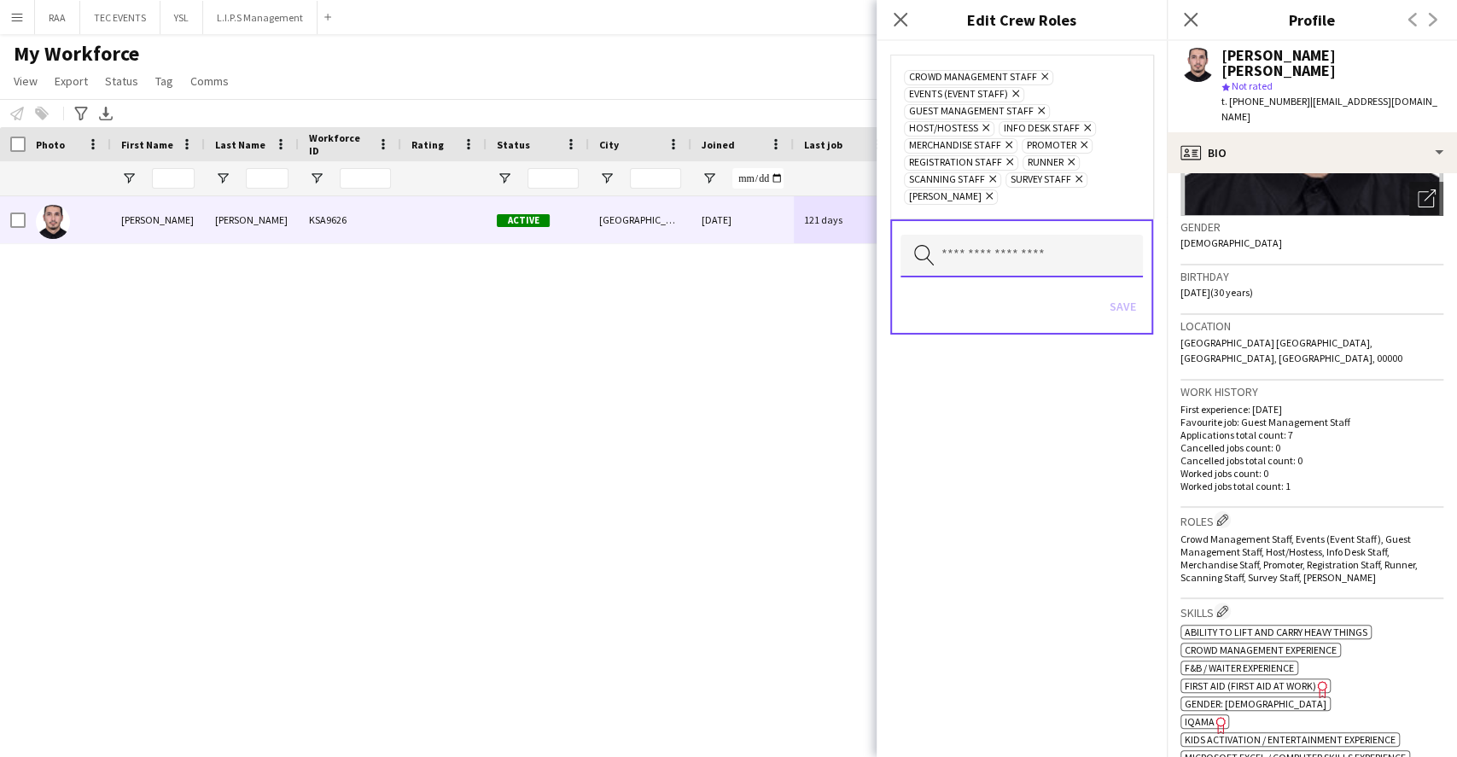
click at [1120, 235] on input "text" at bounding box center [1022, 256] width 242 height 43
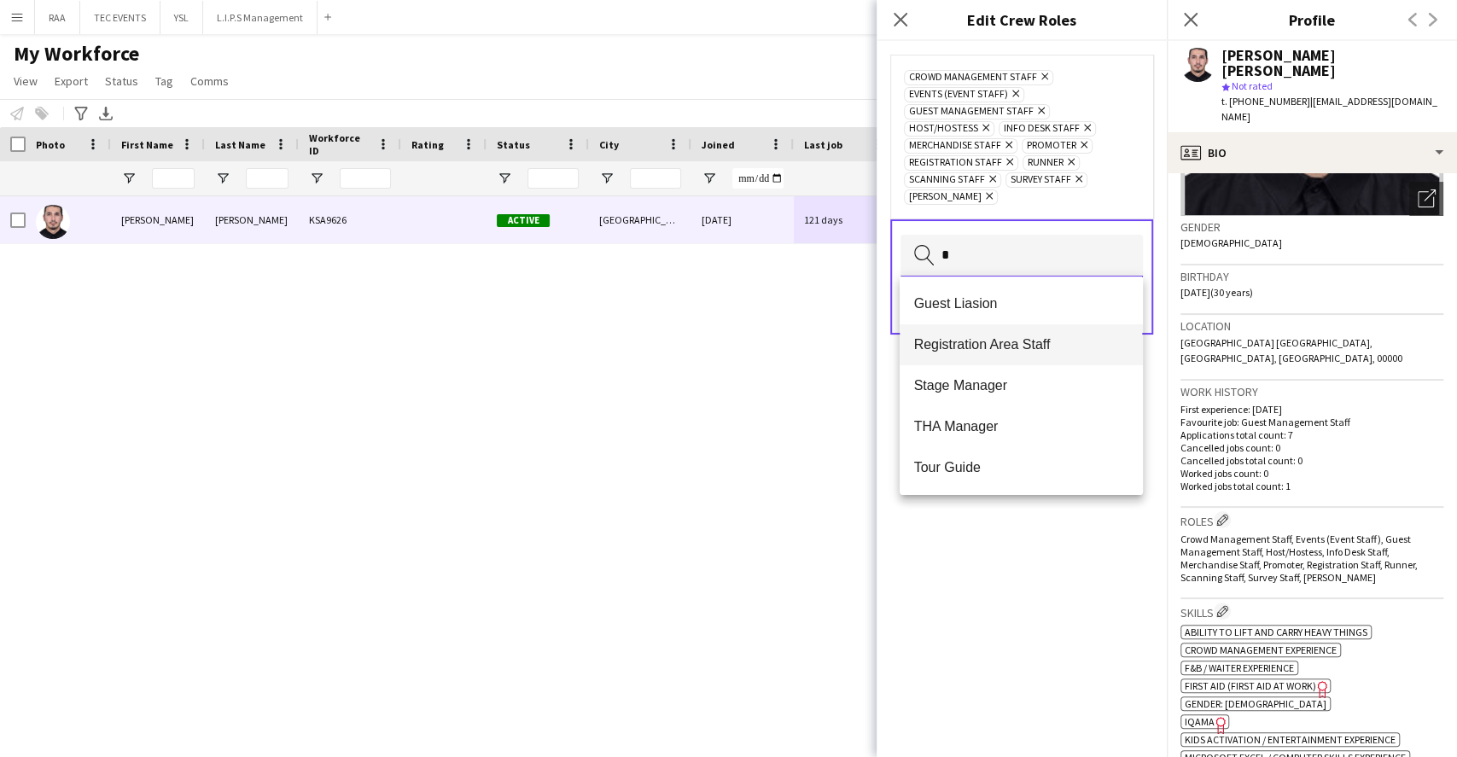
type input "*"
click at [1041, 344] on span "Registration Area Staff" at bounding box center [1020, 344] width 215 height 16
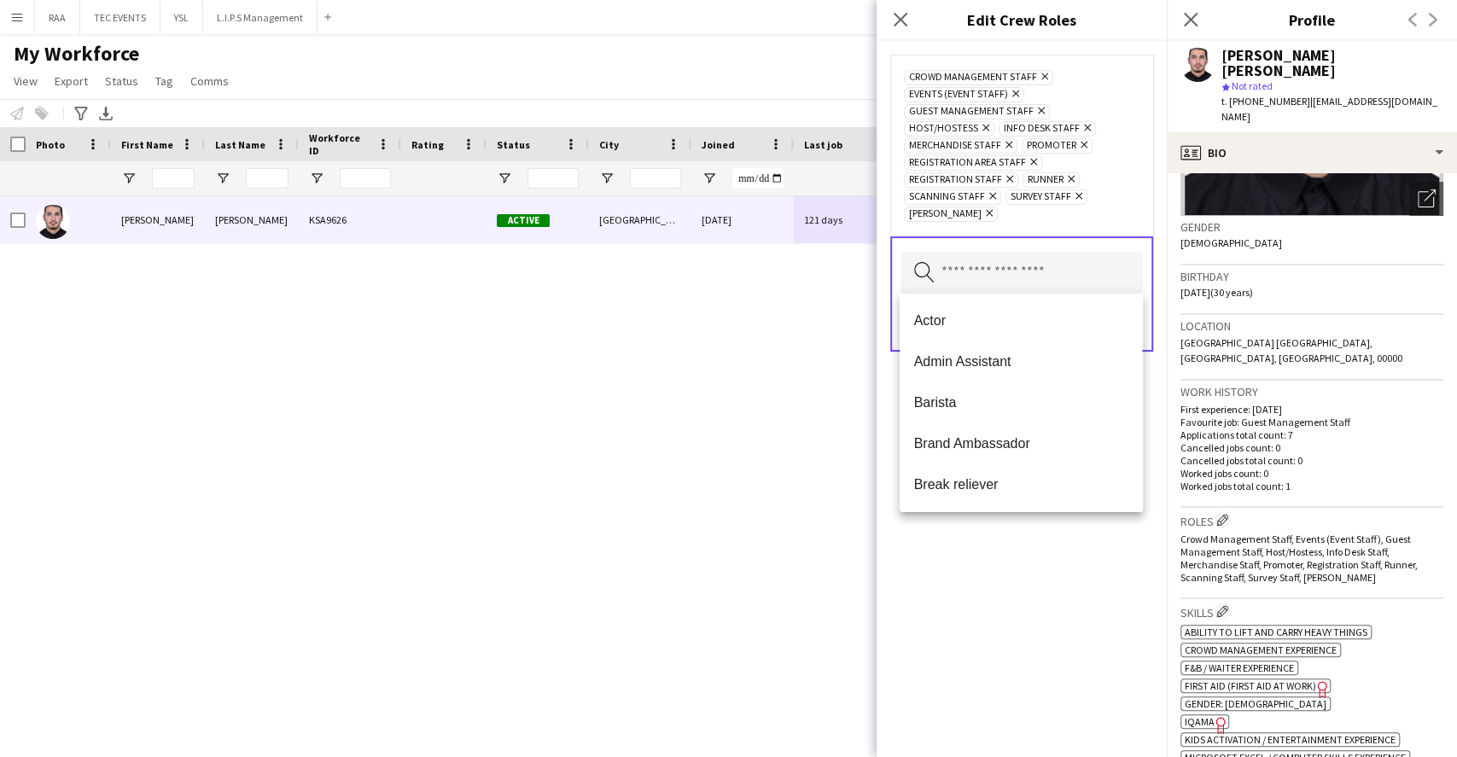
drag, startPoint x: 1004, startPoint y: 578, endPoint x: 1010, endPoint y: 559, distance: 19.7
click at [1005, 575] on div "Crowd Management Staff Remove Events (Event Staff) Remove Guest Management Staf…" at bounding box center [1022, 399] width 290 height 716
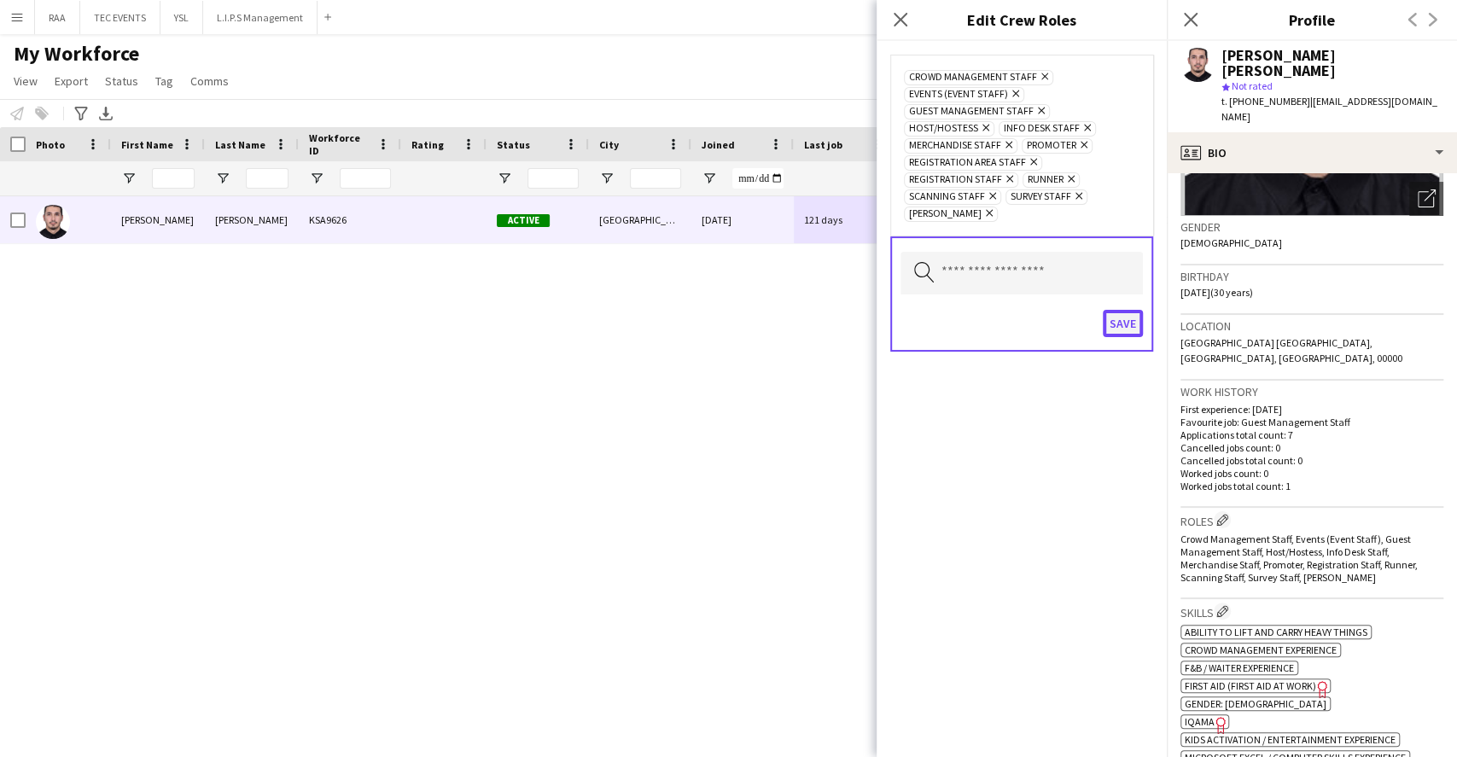
click at [1124, 320] on button "Save" at bounding box center [1123, 323] width 40 height 27
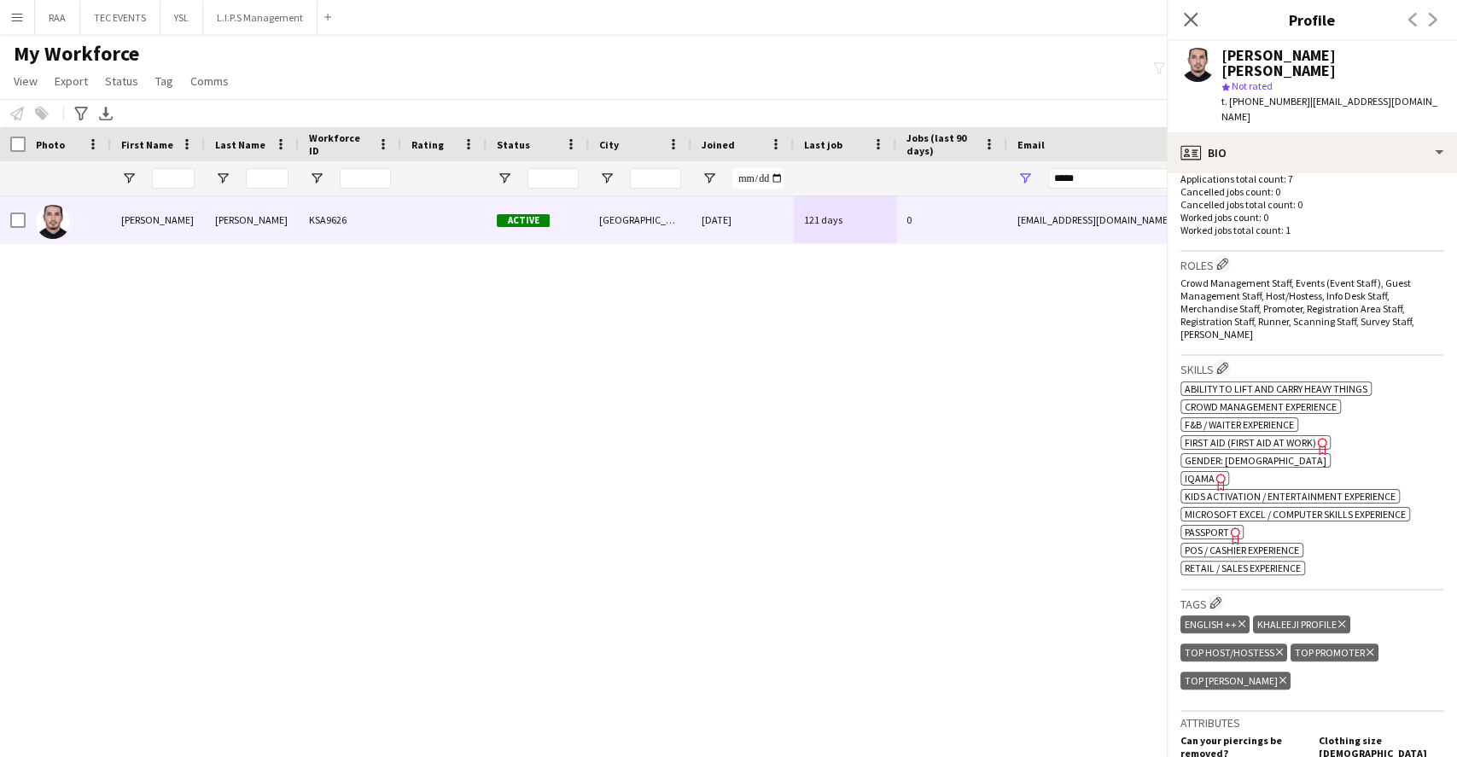
scroll to position [683, 0]
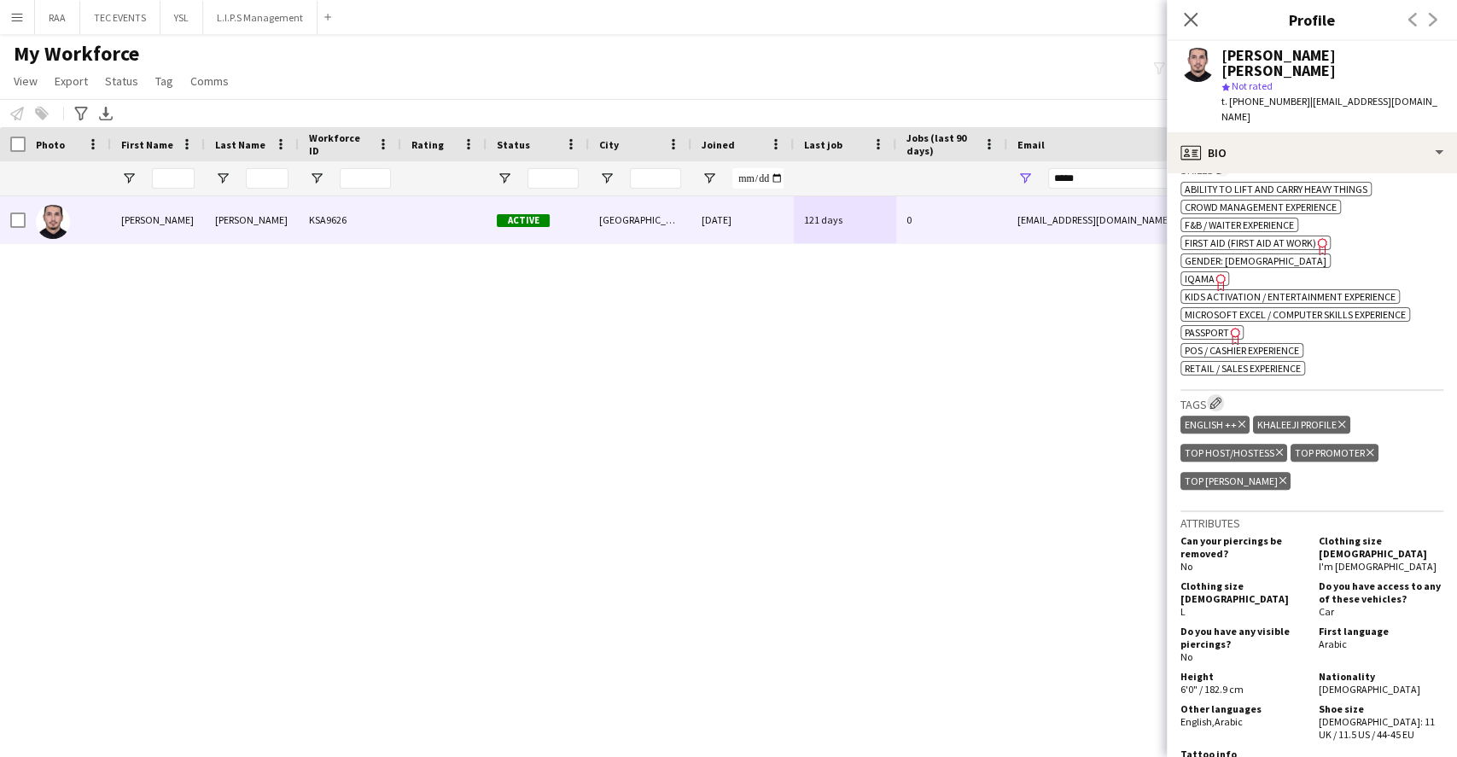
click at [1216, 397] on app-icon "Edit crew company tags" at bounding box center [1216, 403] width 12 height 12
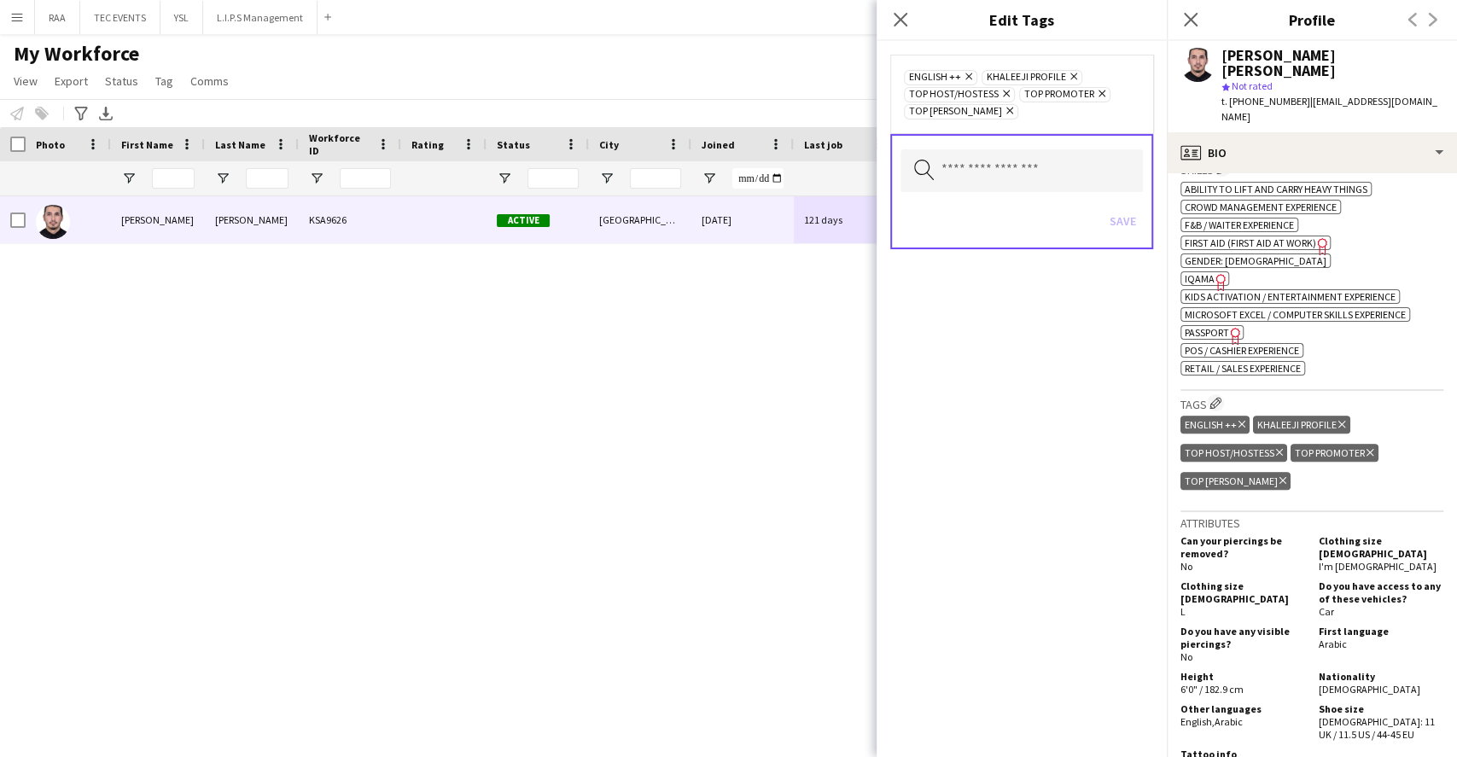
scroll to position [796, 0]
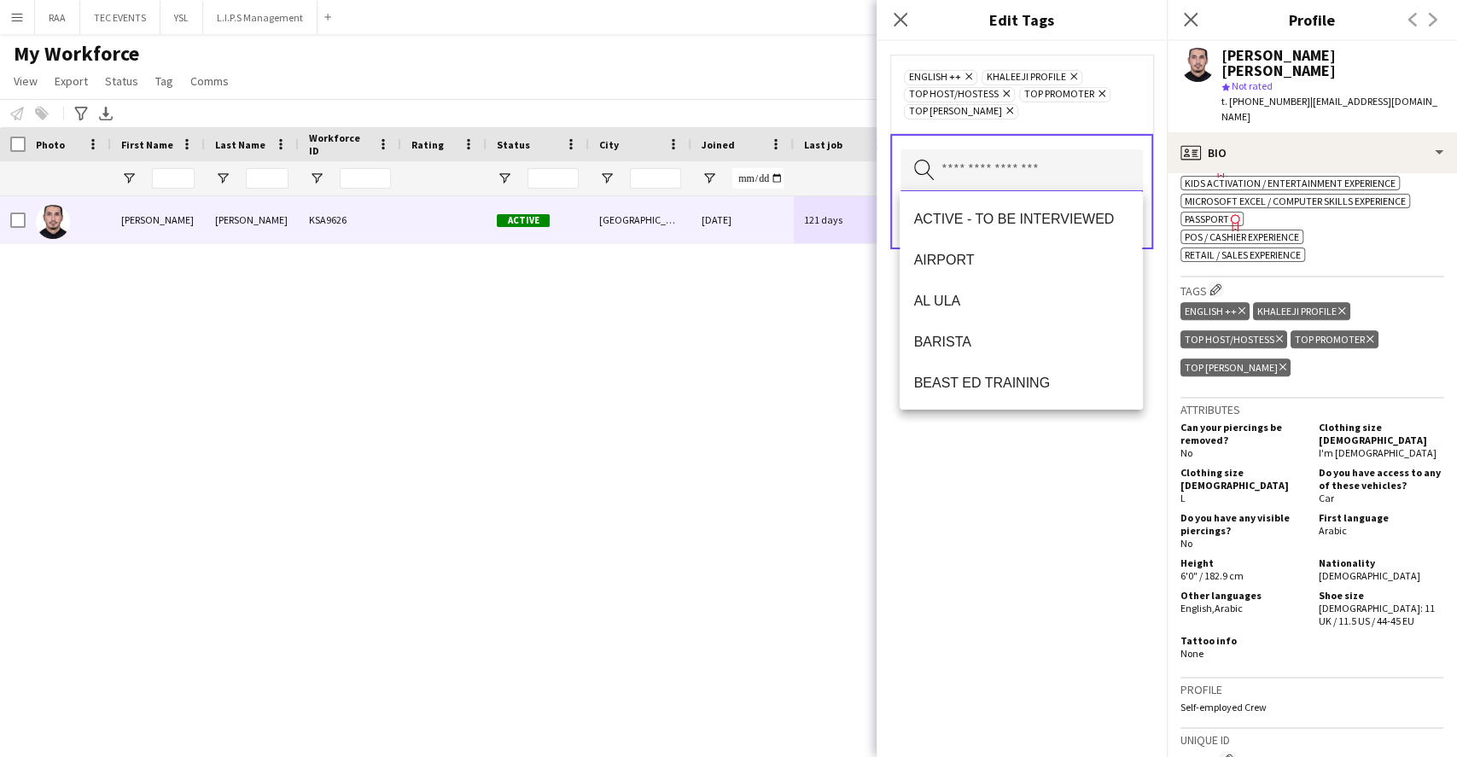
click at [1007, 181] on input "text" at bounding box center [1022, 170] width 242 height 43
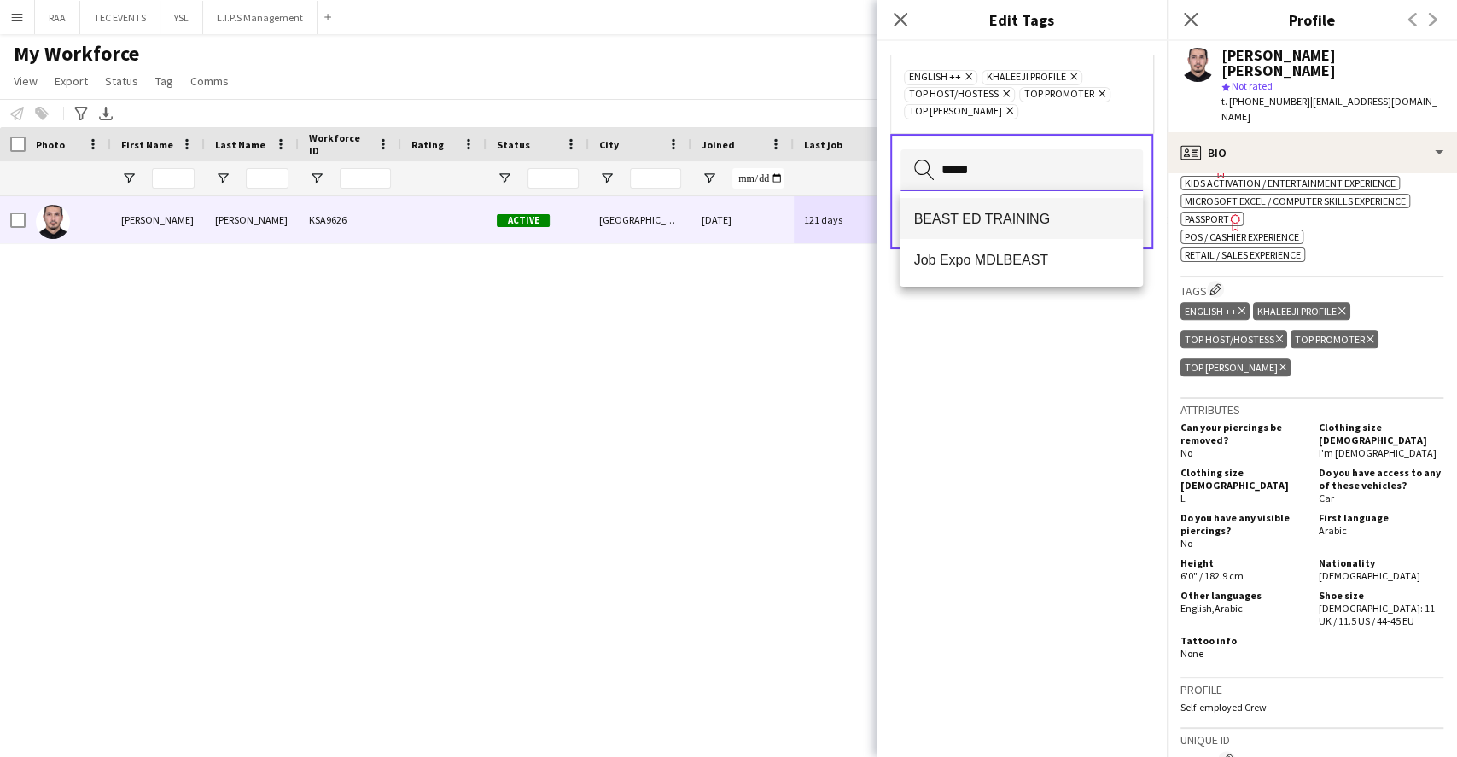
type input "*****"
click at [1015, 199] on mat-option "BEAST ED TRAINING" at bounding box center [1021, 218] width 242 height 41
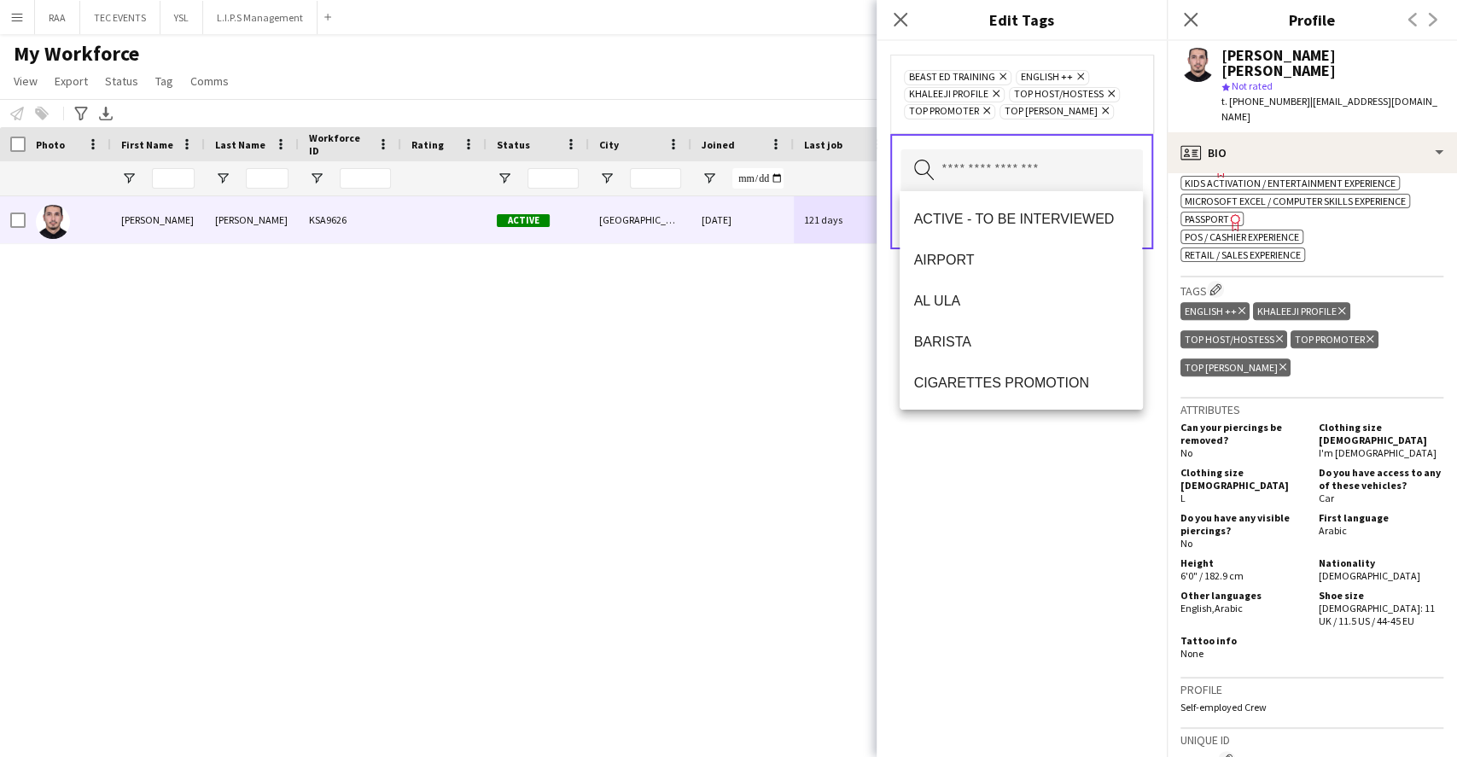
click at [1031, 447] on div "BEAST ED TRAINING Remove ENGLISH ++ Remove KHALEEJI PROFILE Remove TOP HOST/HOS…" at bounding box center [1022, 399] width 290 height 716
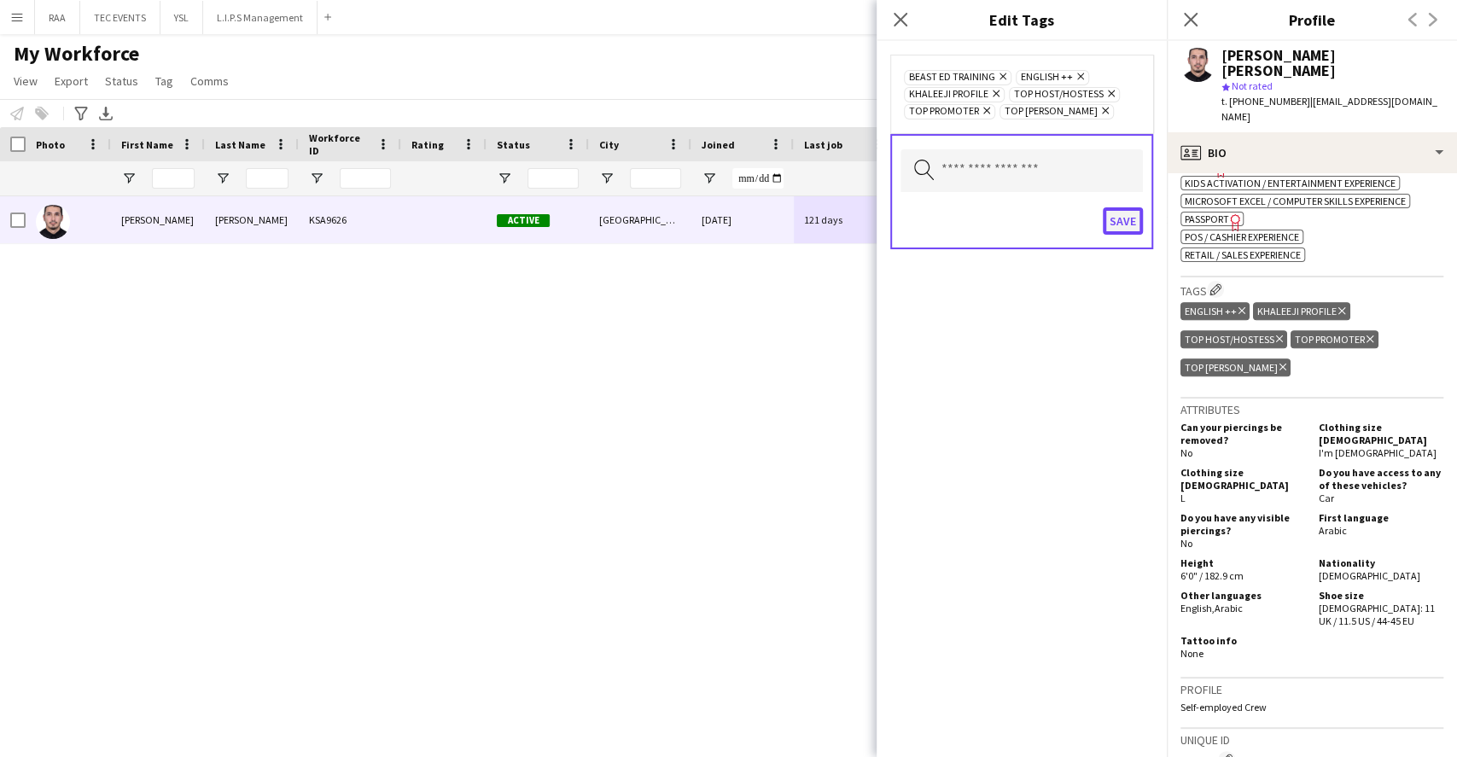
click at [1119, 227] on button "Save" at bounding box center [1123, 220] width 40 height 27
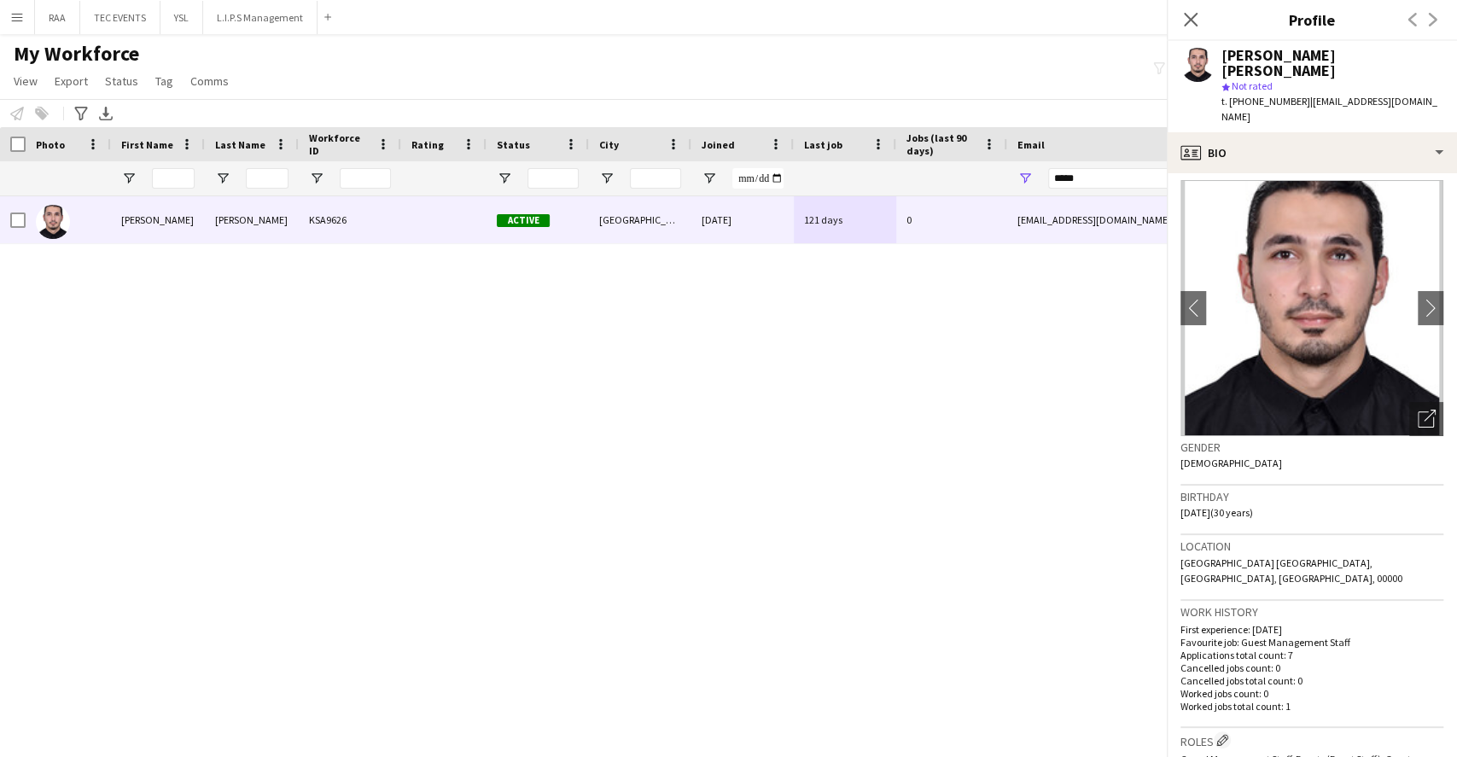
scroll to position [0, 0]
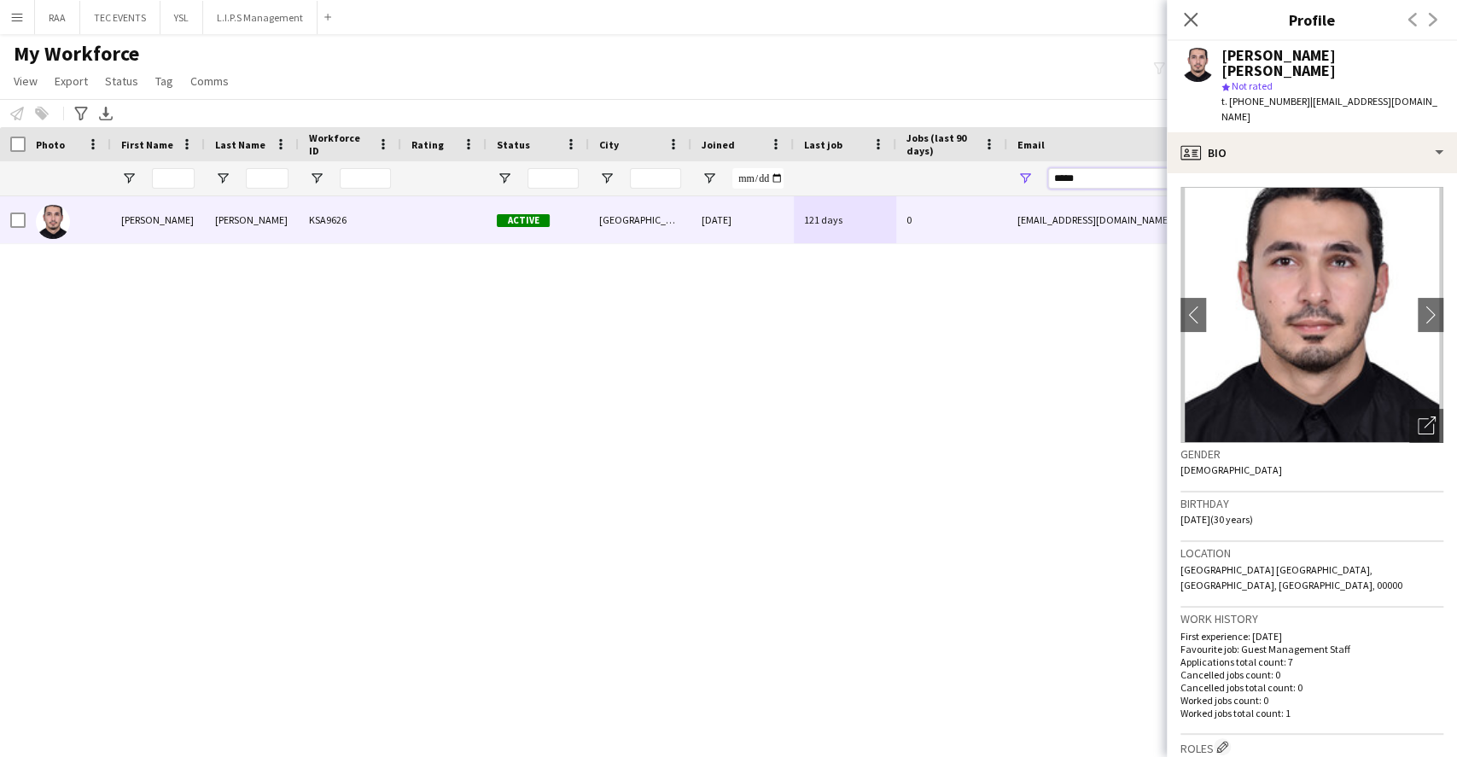
drag, startPoint x: 1094, startPoint y: 181, endPoint x: 1009, endPoint y: 175, distance: 85.6
click at [1009, 175] on div "*****" at bounding box center [1177, 178] width 341 height 34
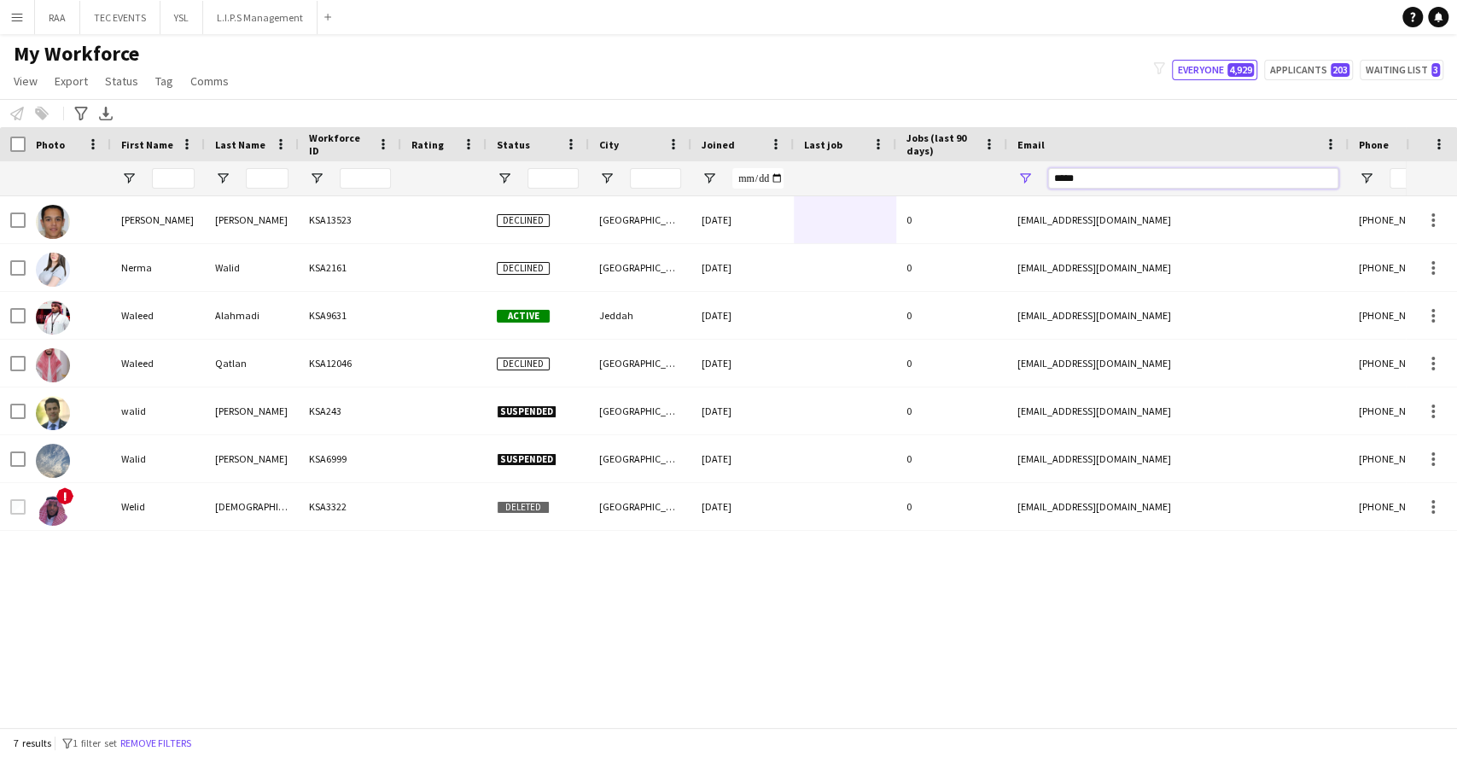
type input "*****"
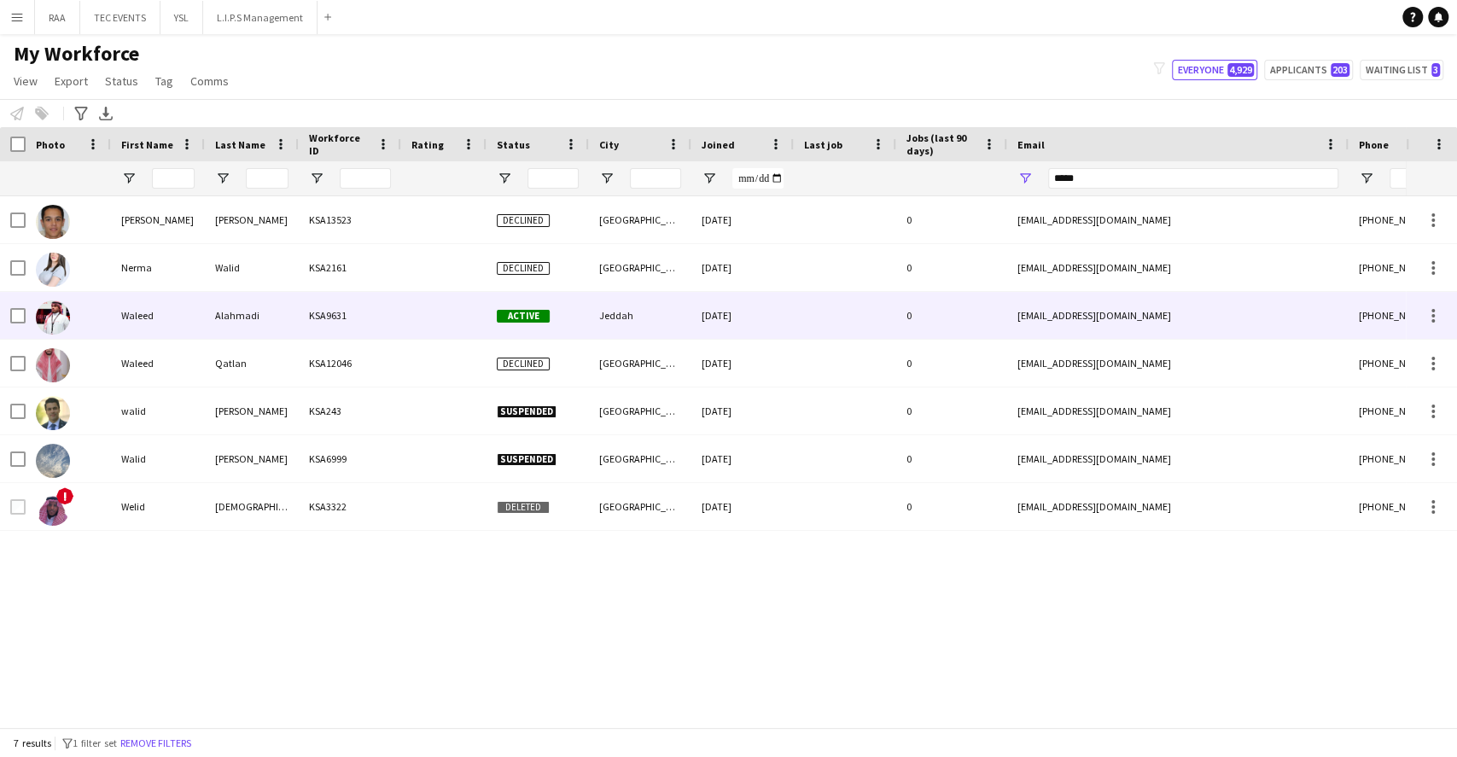
click at [324, 311] on div "KSA9631" at bounding box center [350, 315] width 102 height 47
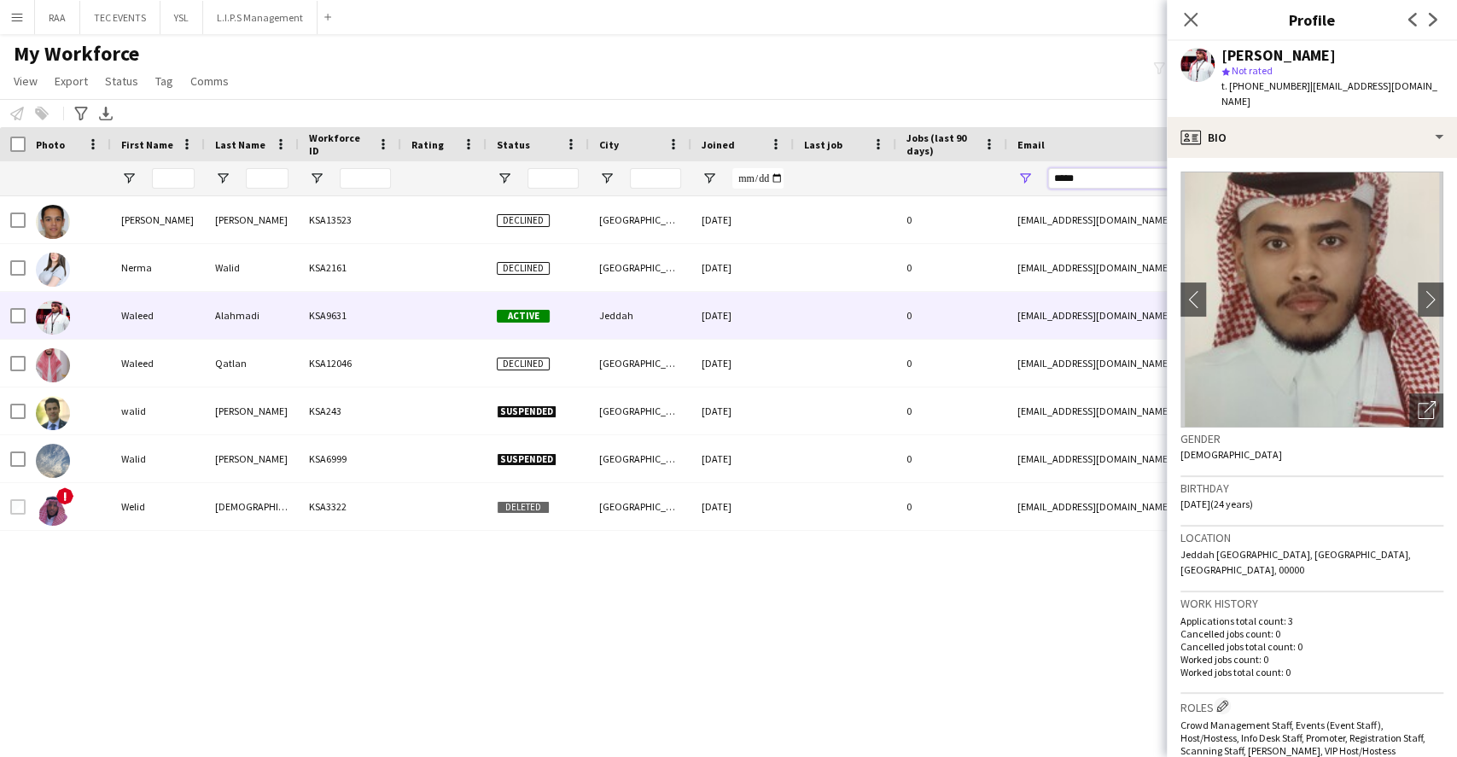
drag, startPoint x: 1100, startPoint y: 181, endPoint x: 960, endPoint y: 175, distance: 140.1
click at [960, 175] on div at bounding box center [925, 178] width 1851 height 34
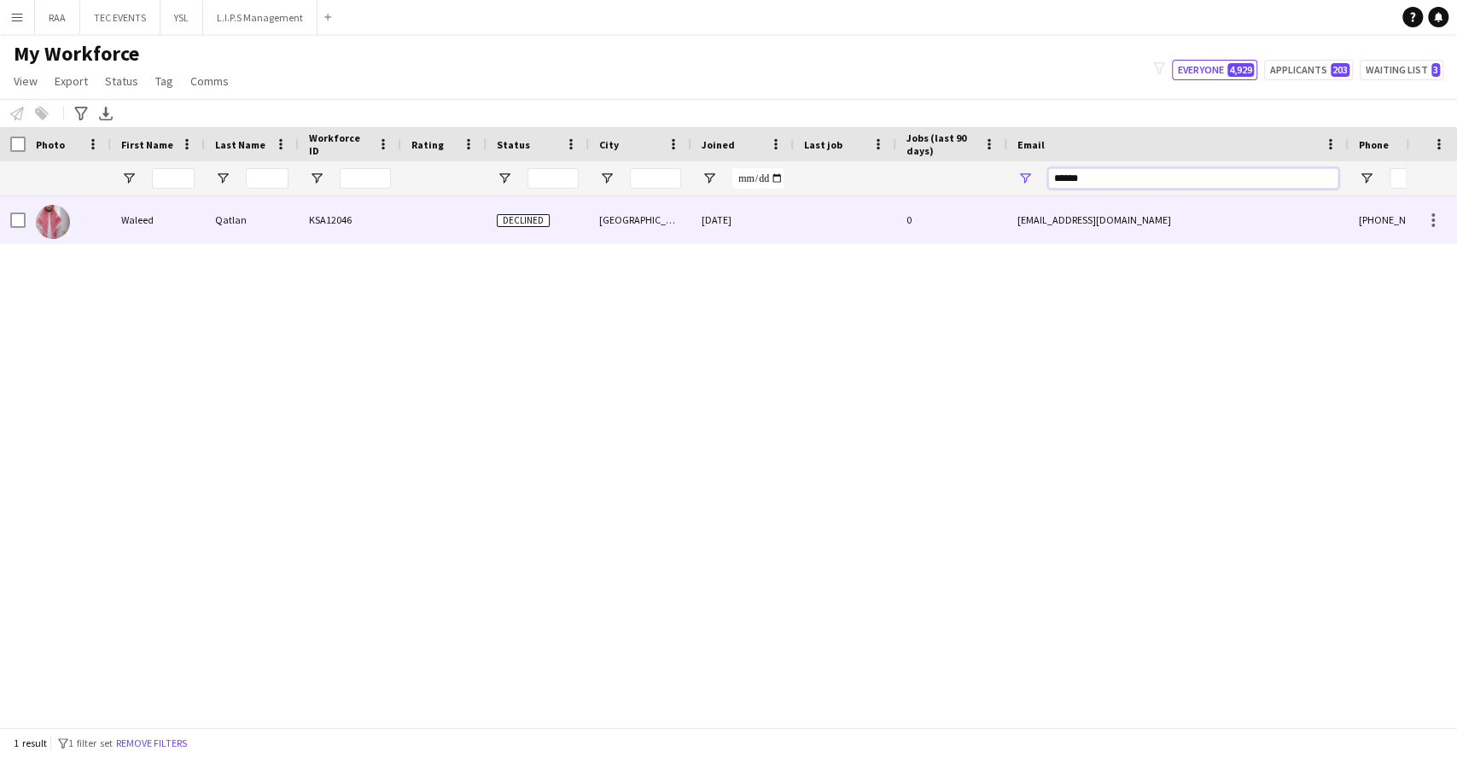
type input "******"
click at [954, 214] on div "0" at bounding box center [951, 219] width 111 height 47
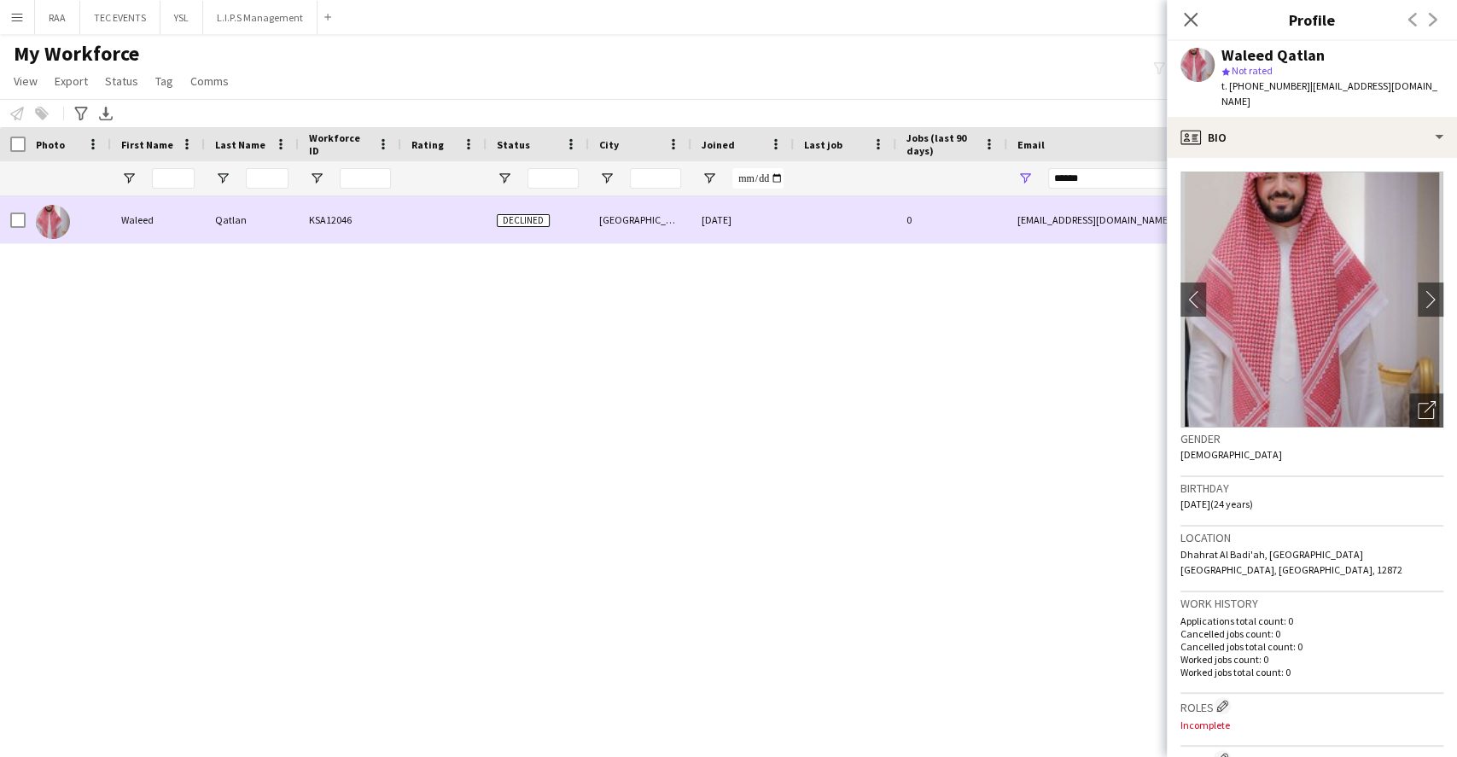
click at [954, 214] on div "0" at bounding box center [951, 219] width 111 height 47
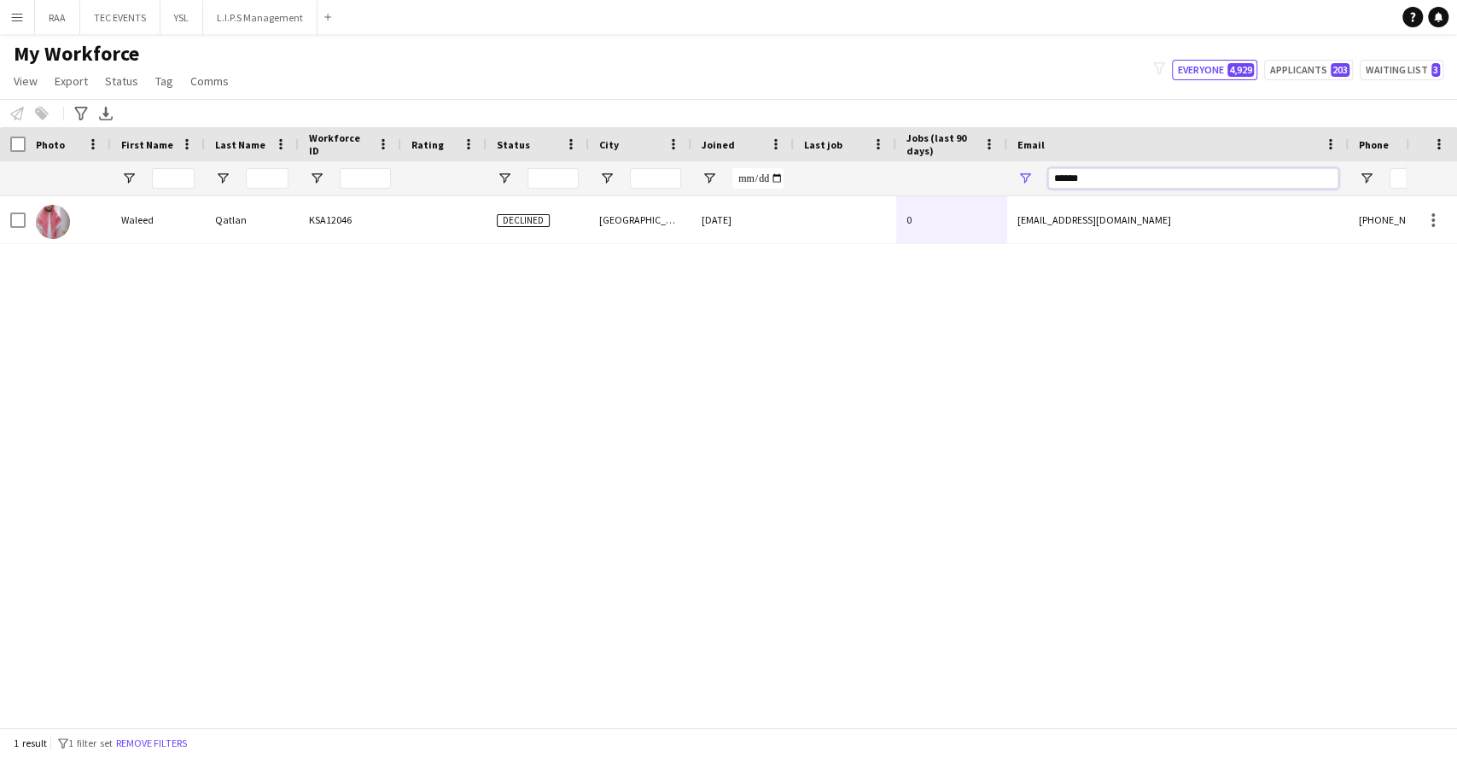
drag, startPoint x: 1087, startPoint y: 180, endPoint x: 1013, endPoint y: 174, distance: 73.7
click at [1017, 178] on div "******" at bounding box center [1177, 178] width 341 height 34
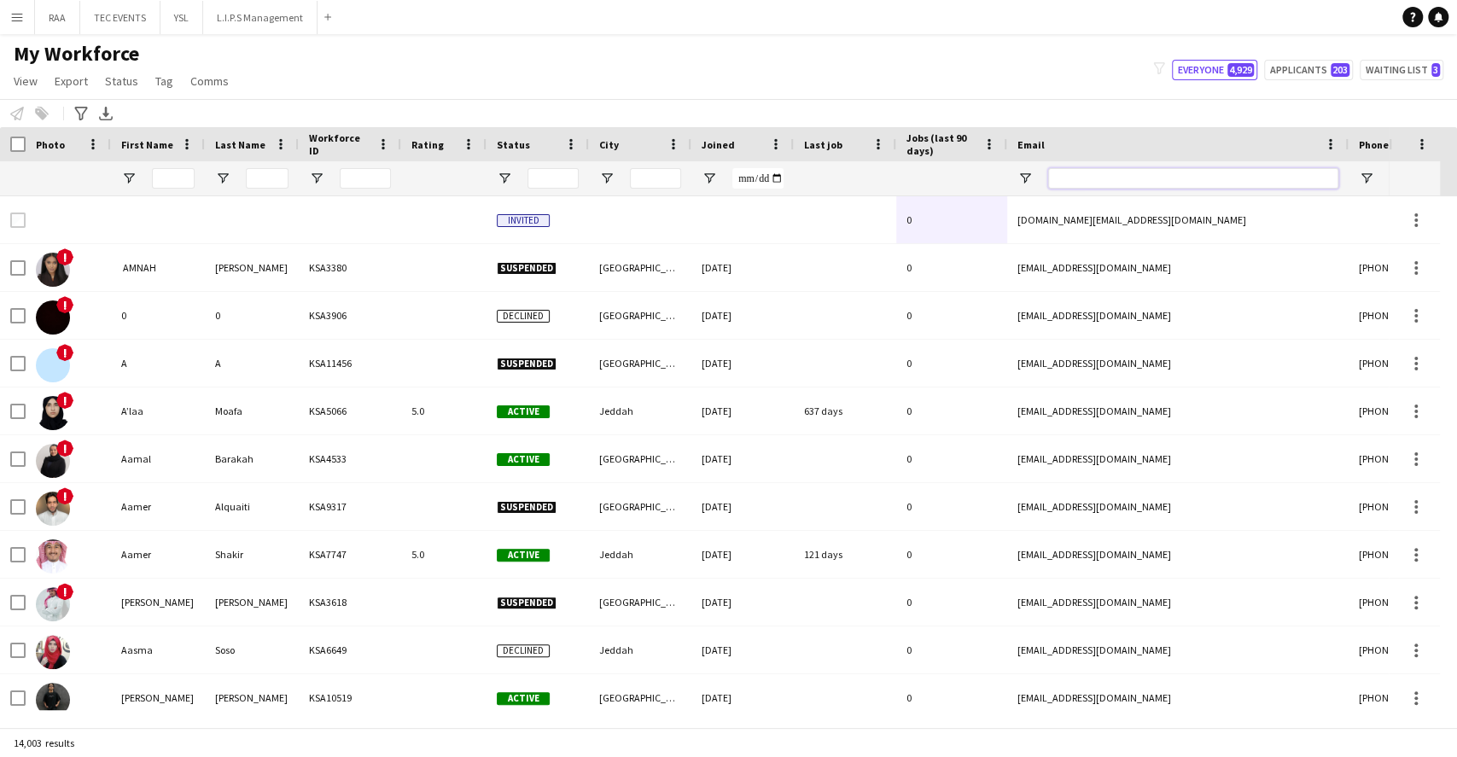
click at [1093, 181] on input "Email Filter Input" at bounding box center [1193, 178] width 290 height 20
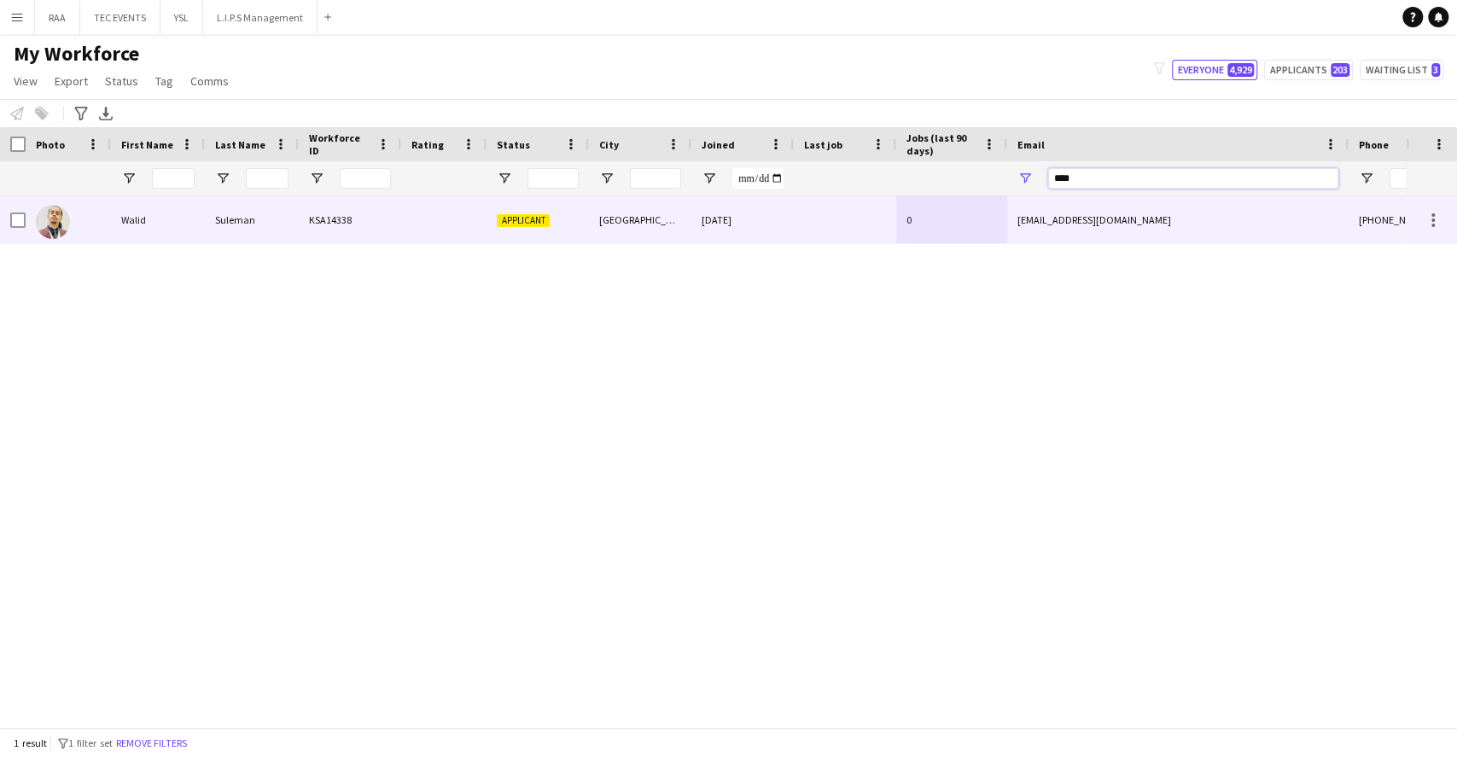
type input "****"
click at [683, 219] on div "[GEOGRAPHIC_DATA]" at bounding box center [640, 219] width 102 height 47
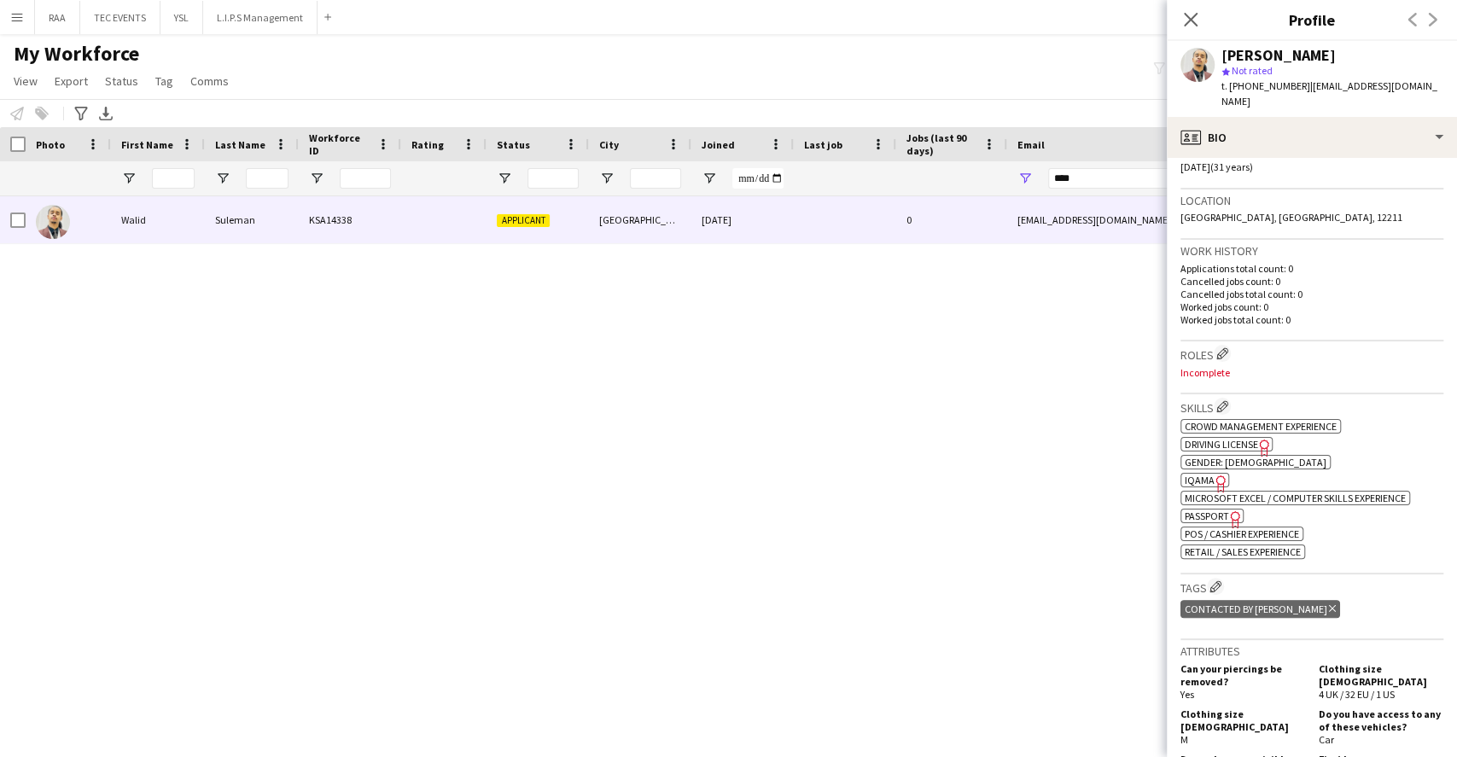
scroll to position [341, 0]
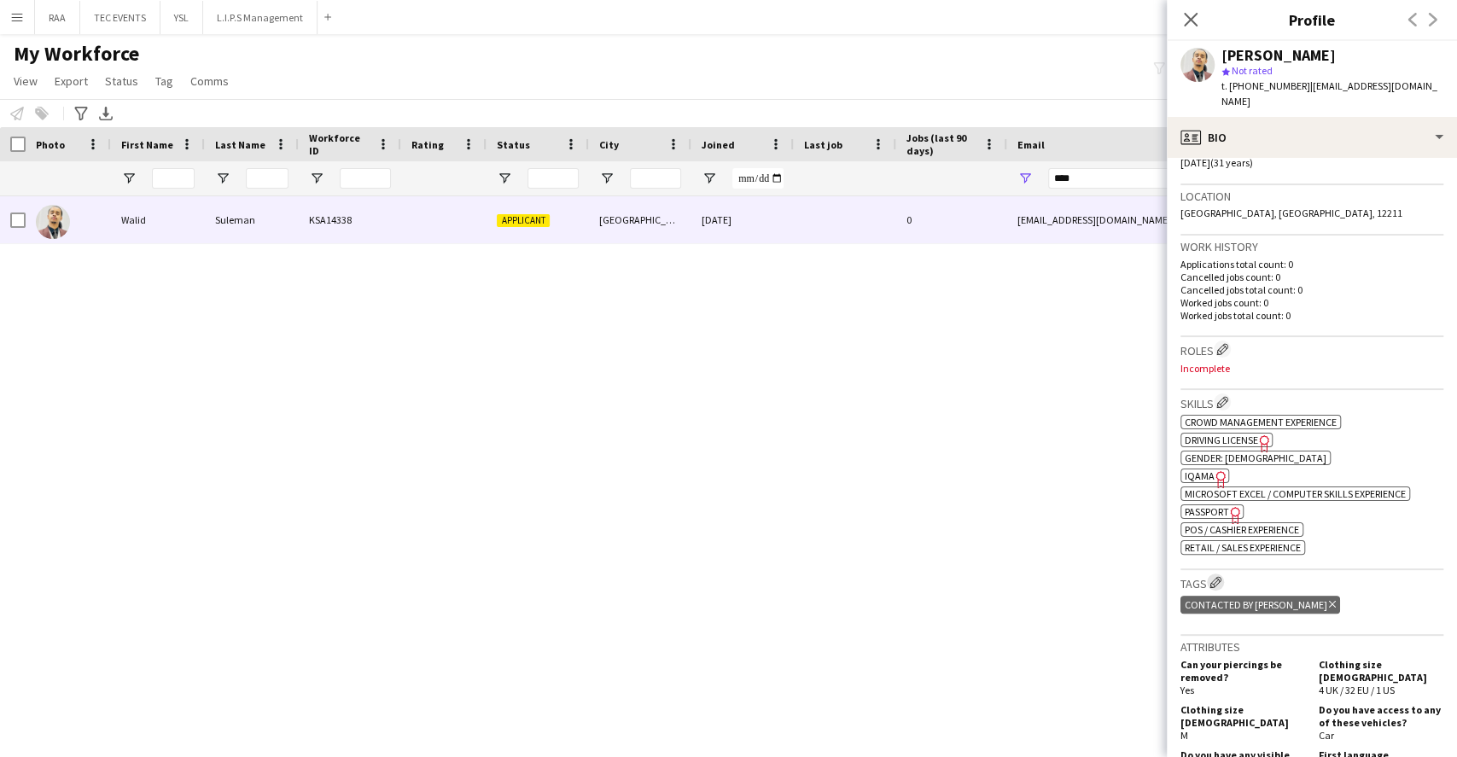
click at [1217, 576] on app-icon "Edit crew company tags" at bounding box center [1216, 582] width 12 height 12
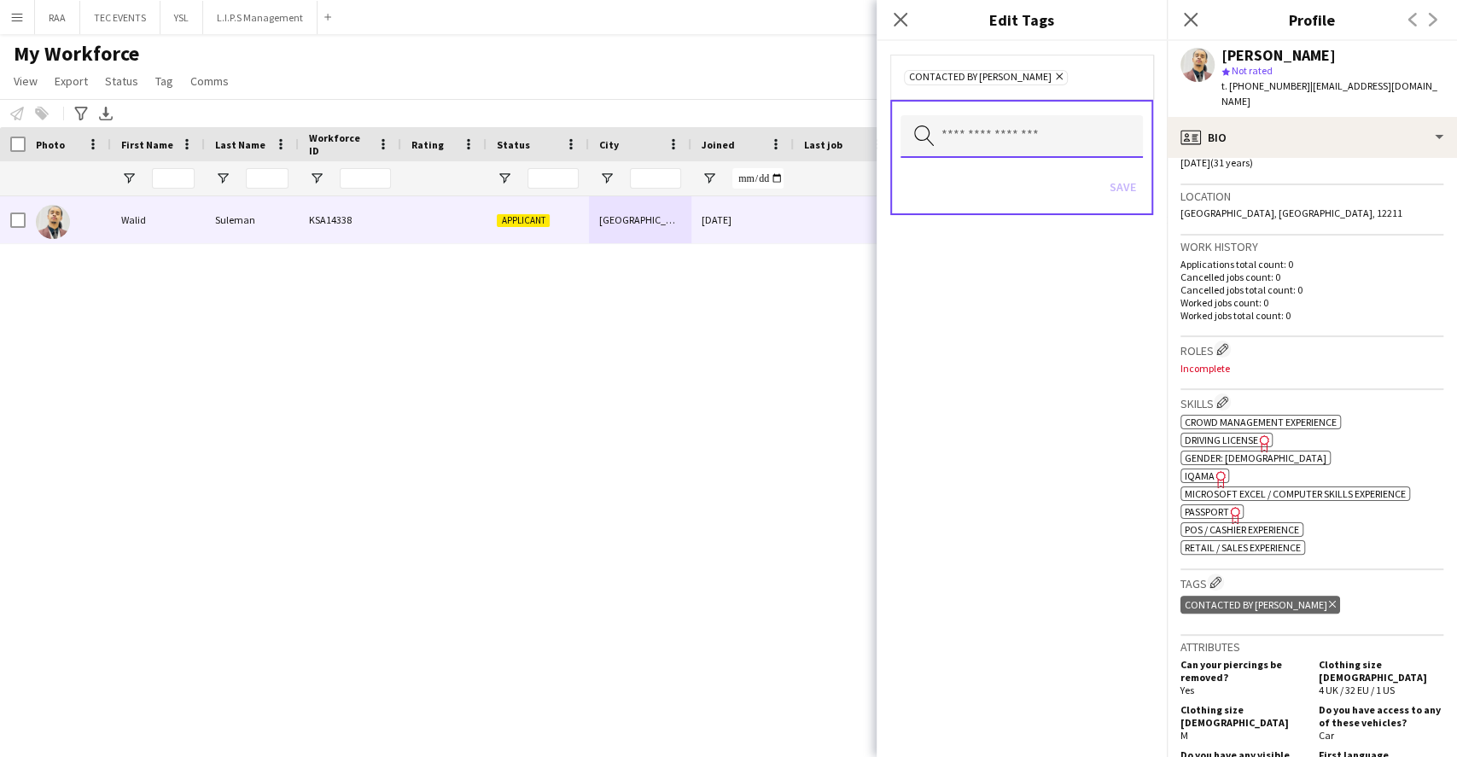
click at [1037, 150] on input "text" at bounding box center [1022, 136] width 242 height 43
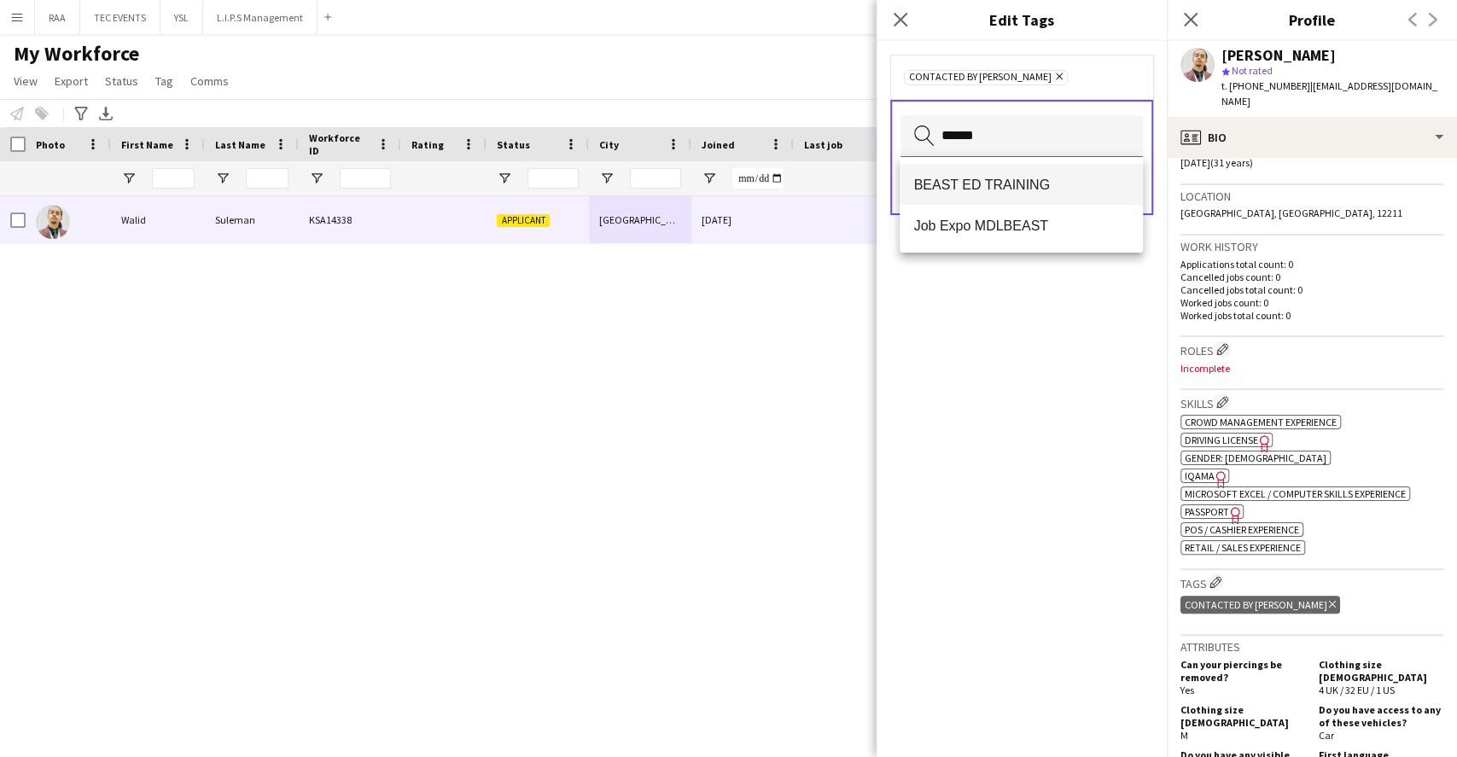
type input "*****"
click at [1033, 184] on span "BEAST ED TRAINING" at bounding box center [1020, 185] width 215 height 16
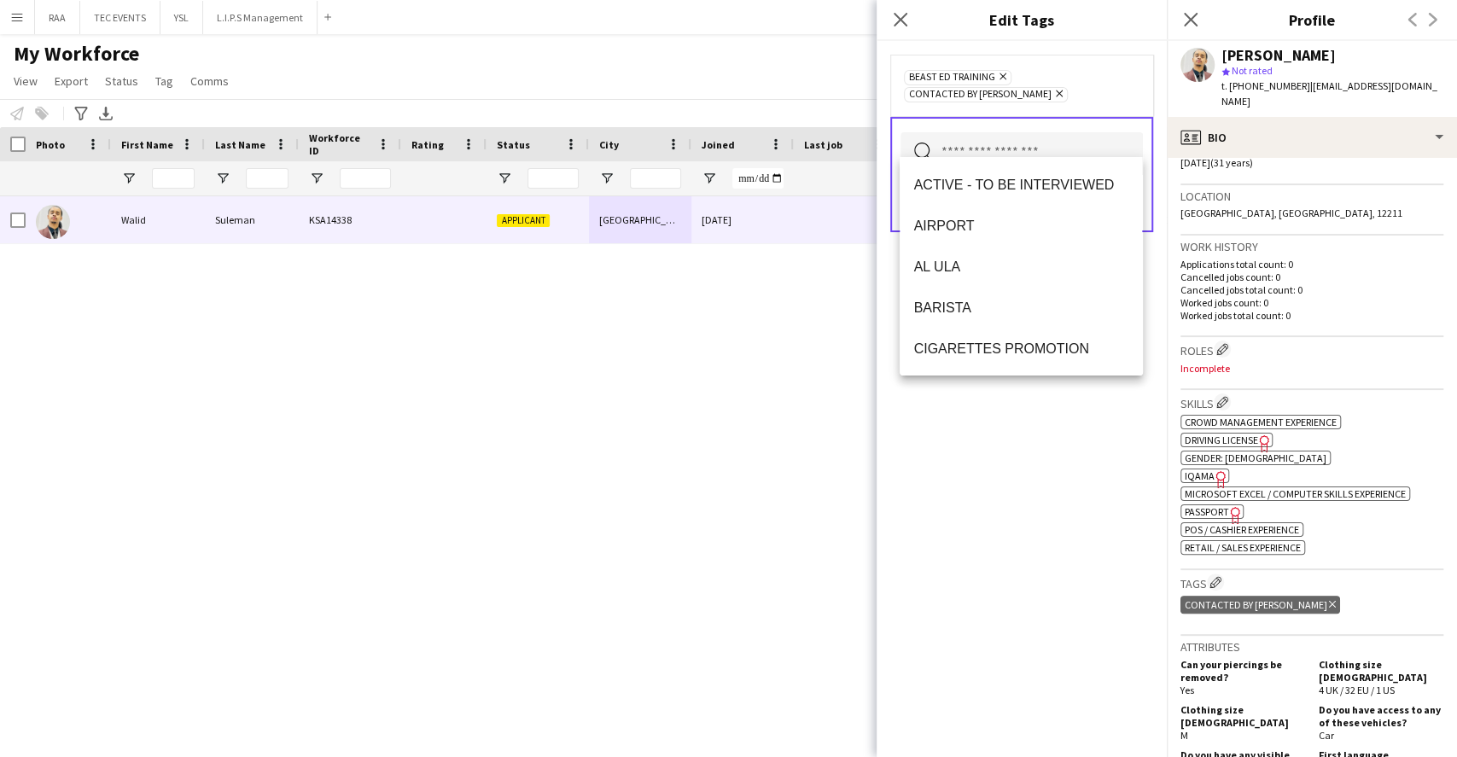
click at [1065, 379] on div "BEAST ED TRAINING Remove CONTACTED BY KENAN Remove Search by tag name Save" at bounding box center [1022, 399] width 290 height 716
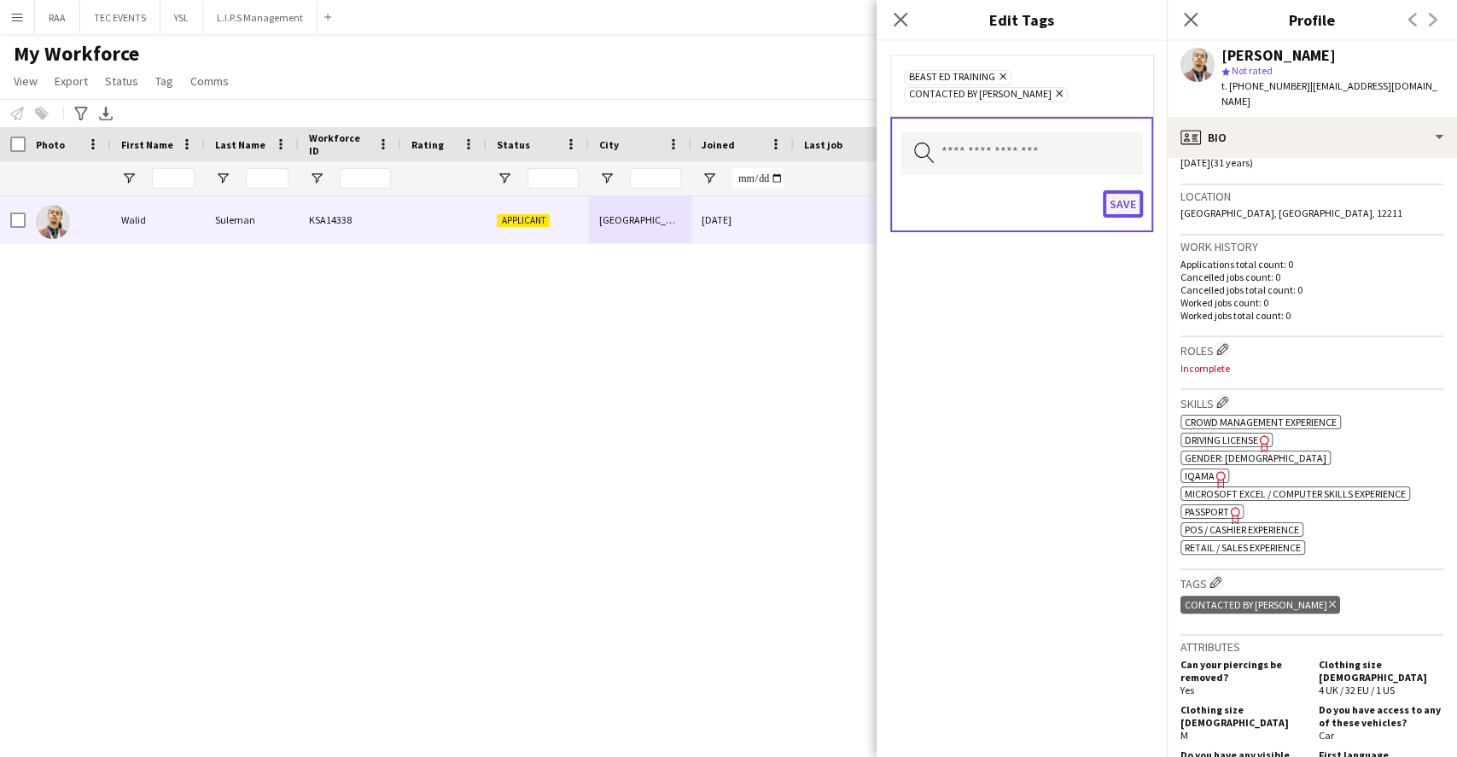
click at [1128, 190] on button "Save" at bounding box center [1123, 203] width 40 height 27
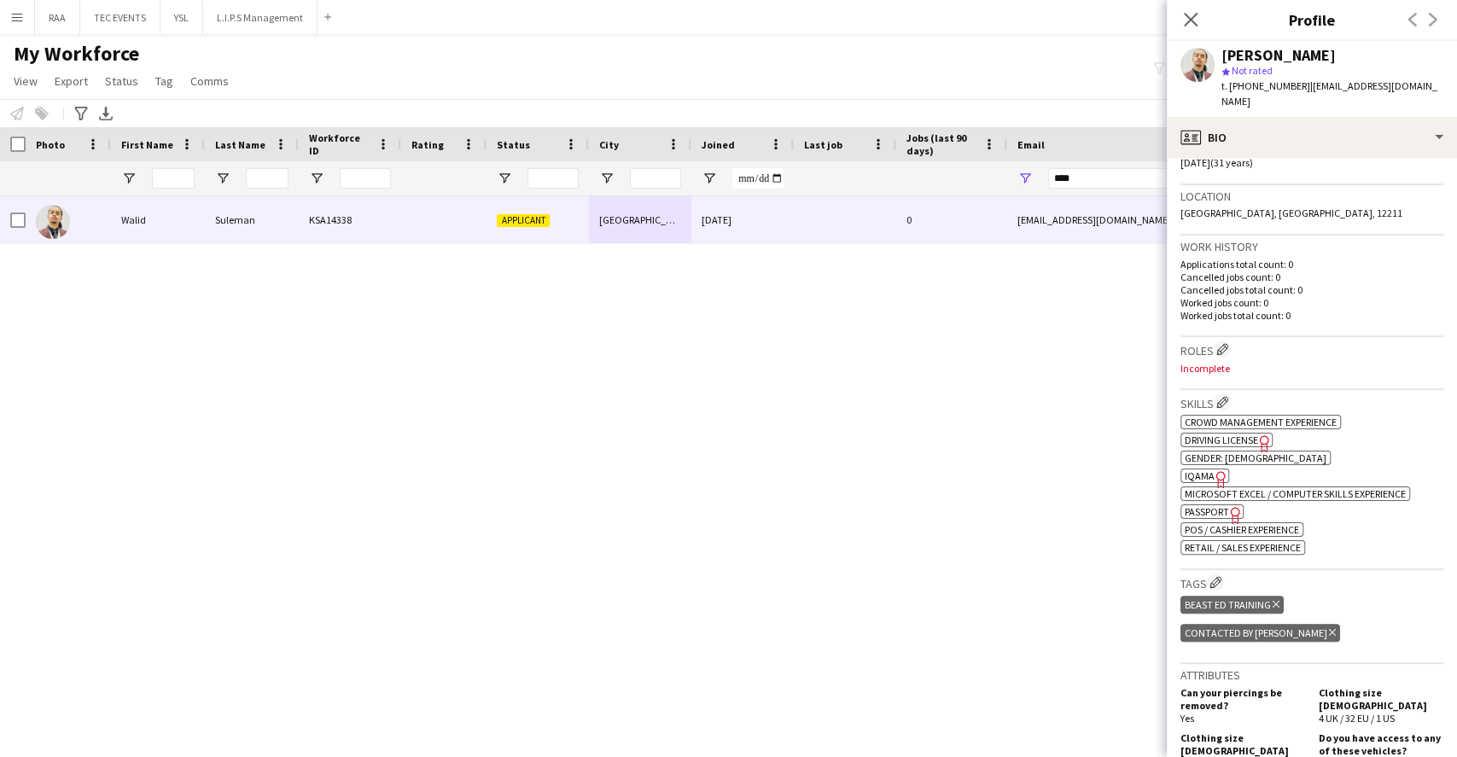
click at [1188, 31] on div "Close pop-in" at bounding box center [1191, 19] width 48 height 39
click at [1192, 23] on icon at bounding box center [1190, 19] width 16 height 16
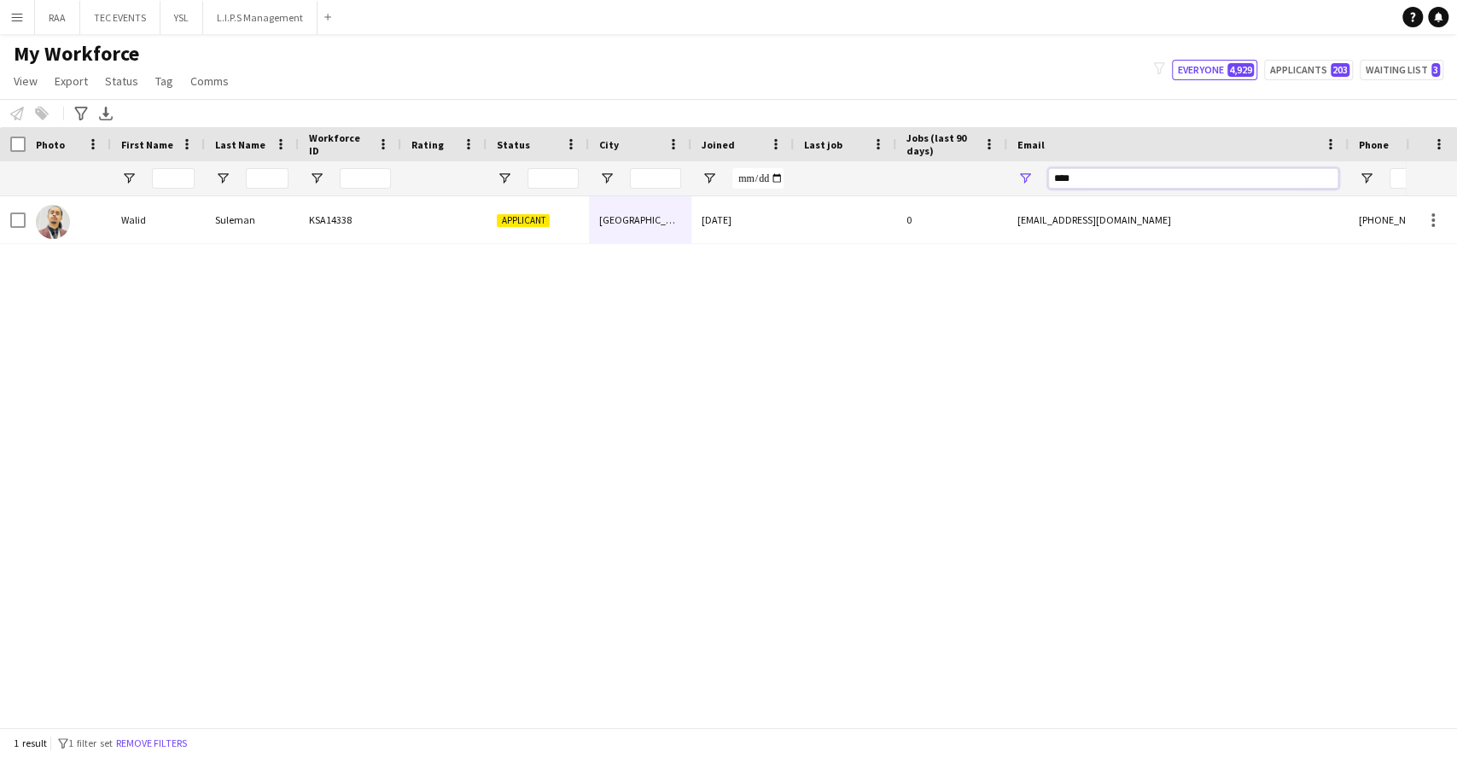
click at [1099, 187] on input "****" at bounding box center [1193, 178] width 290 height 20
type input "*"
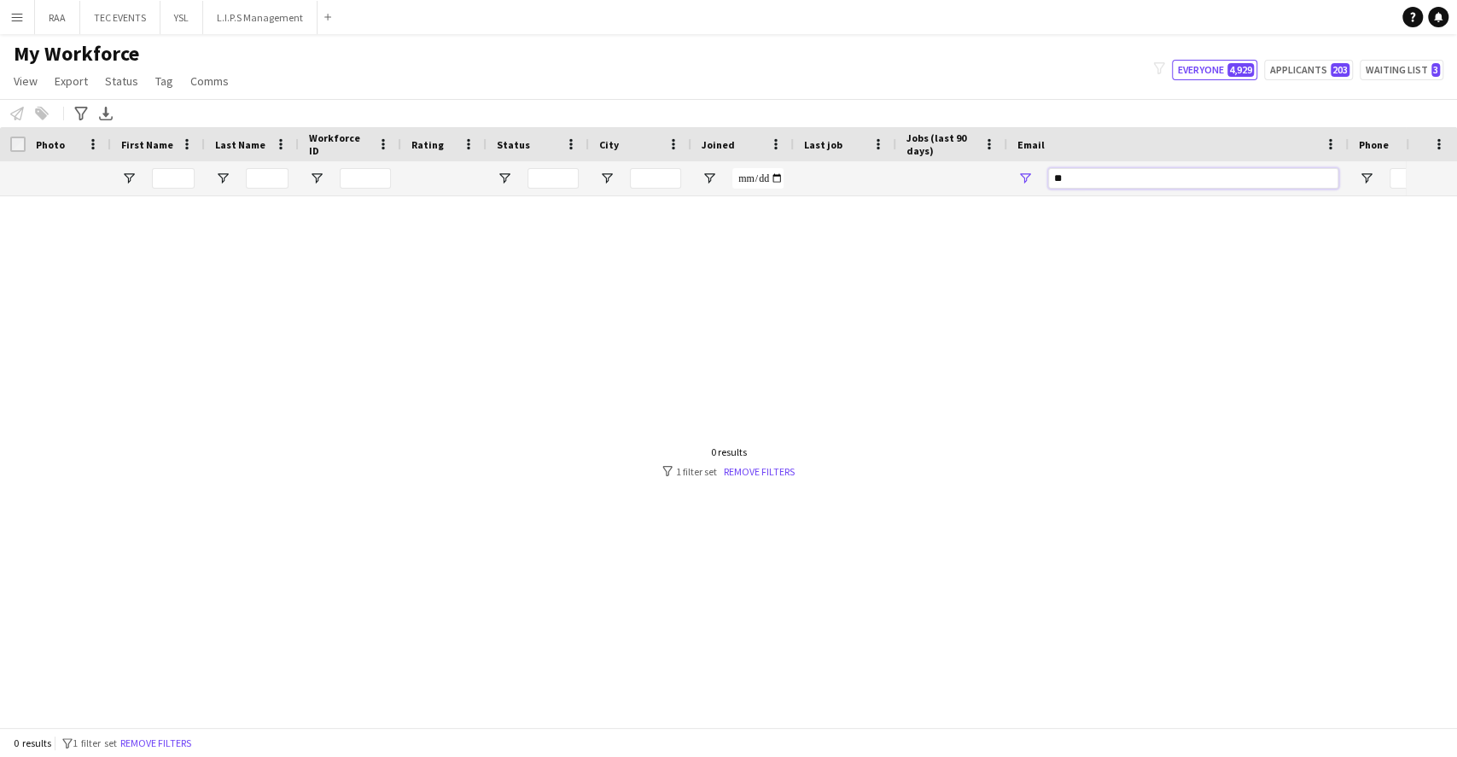
type input "*"
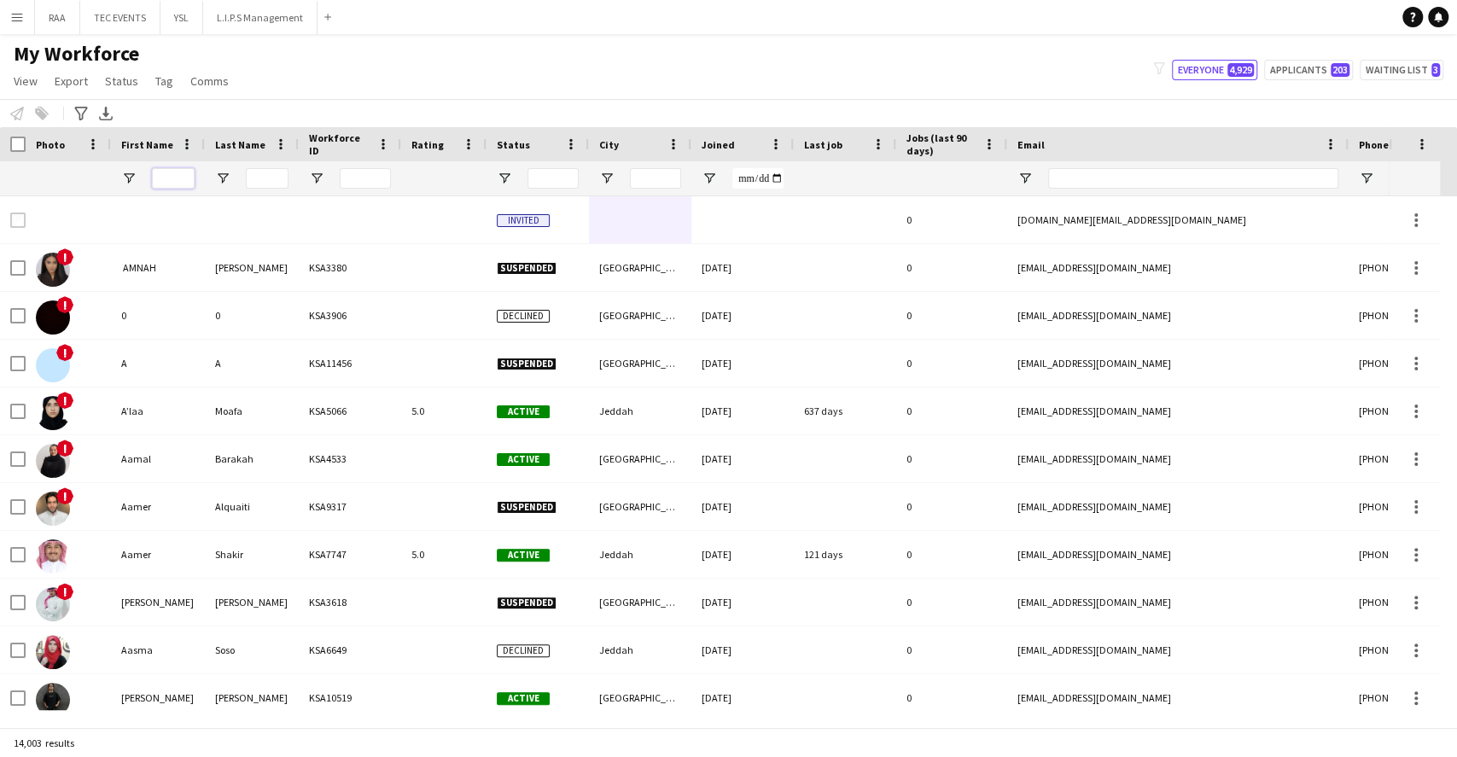
click at [172, 181] on input "First Name Filter Input" at bounding box center [173, 178] width 43 height 20
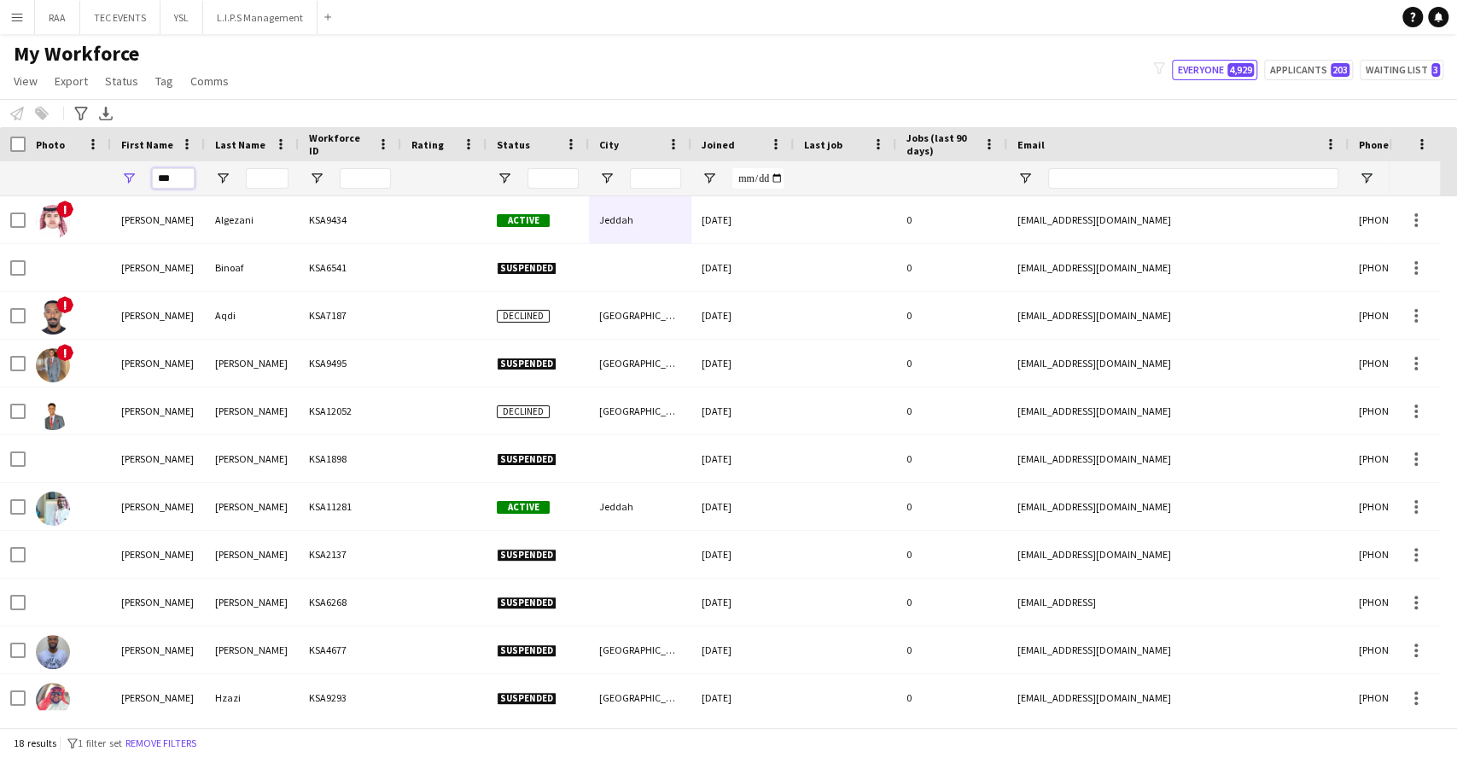
type input "***"
click at [260, 176] on input "Last Name Filter Input" at bounding box center [267, 178] width 43 height 20
type input "*"
click at [182, 181] on input "***" at bounding box center [173, 178] width 43 height 20
type input "*"
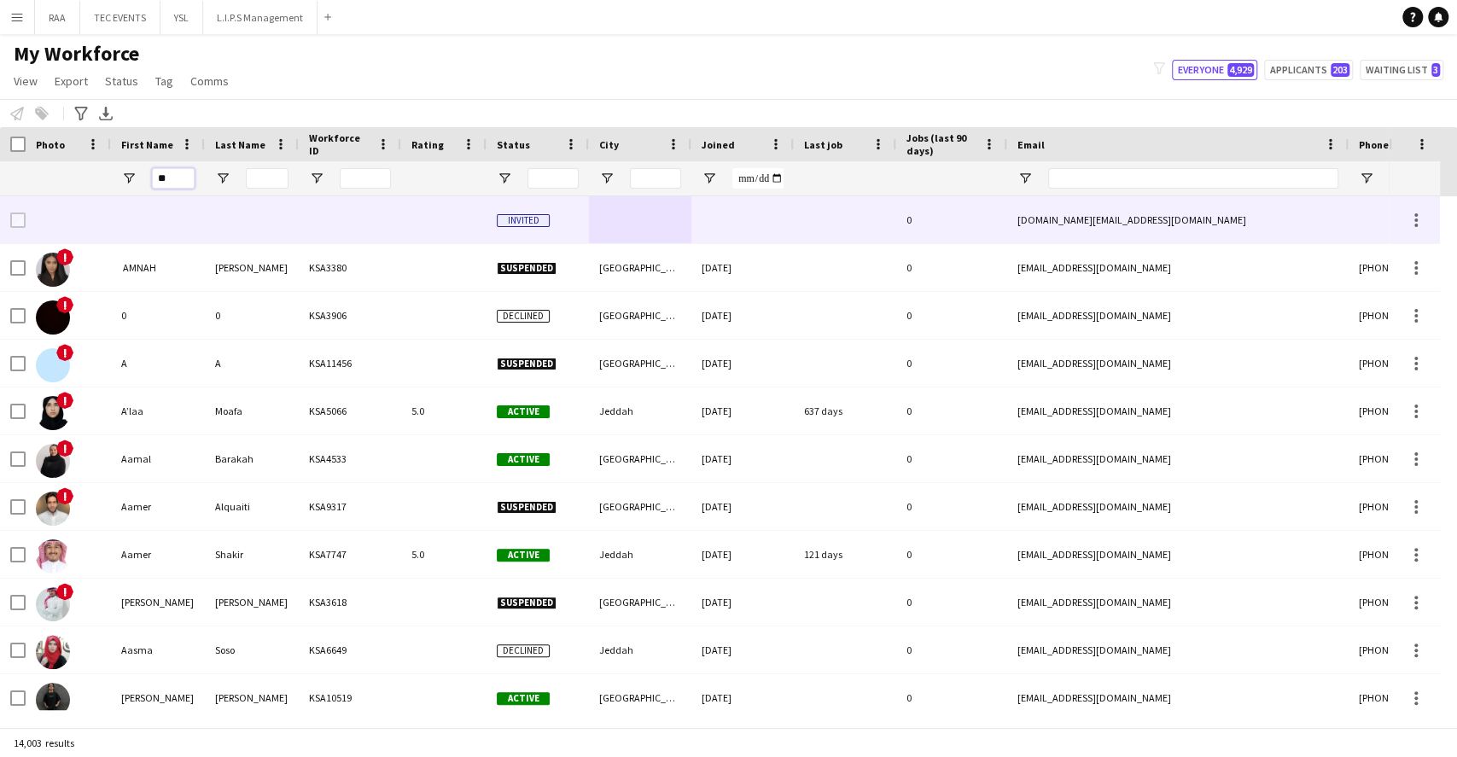
type input "*"
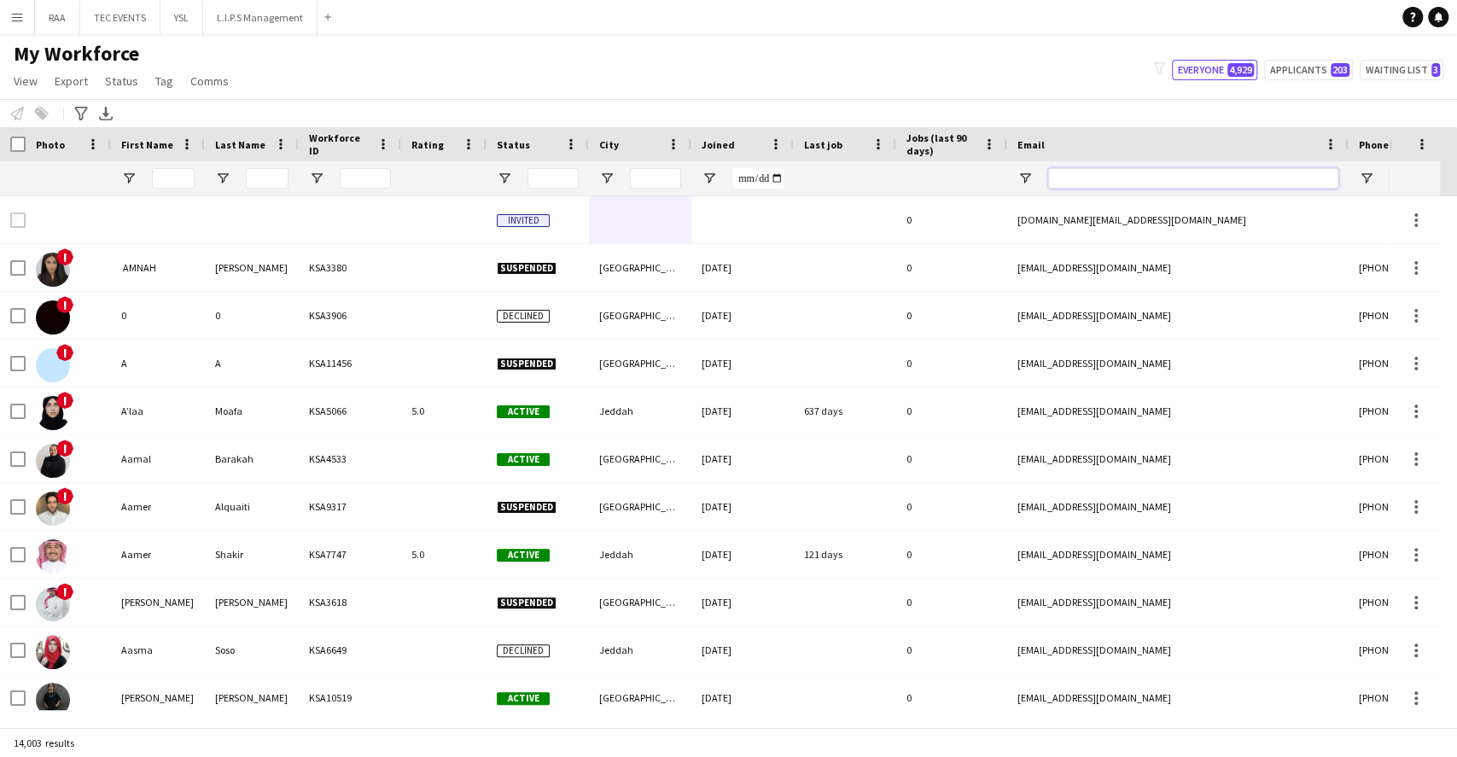
click at [1086, 173] on input "Email Filter Input" at bounding box center [1193, 178] width 290 height 20
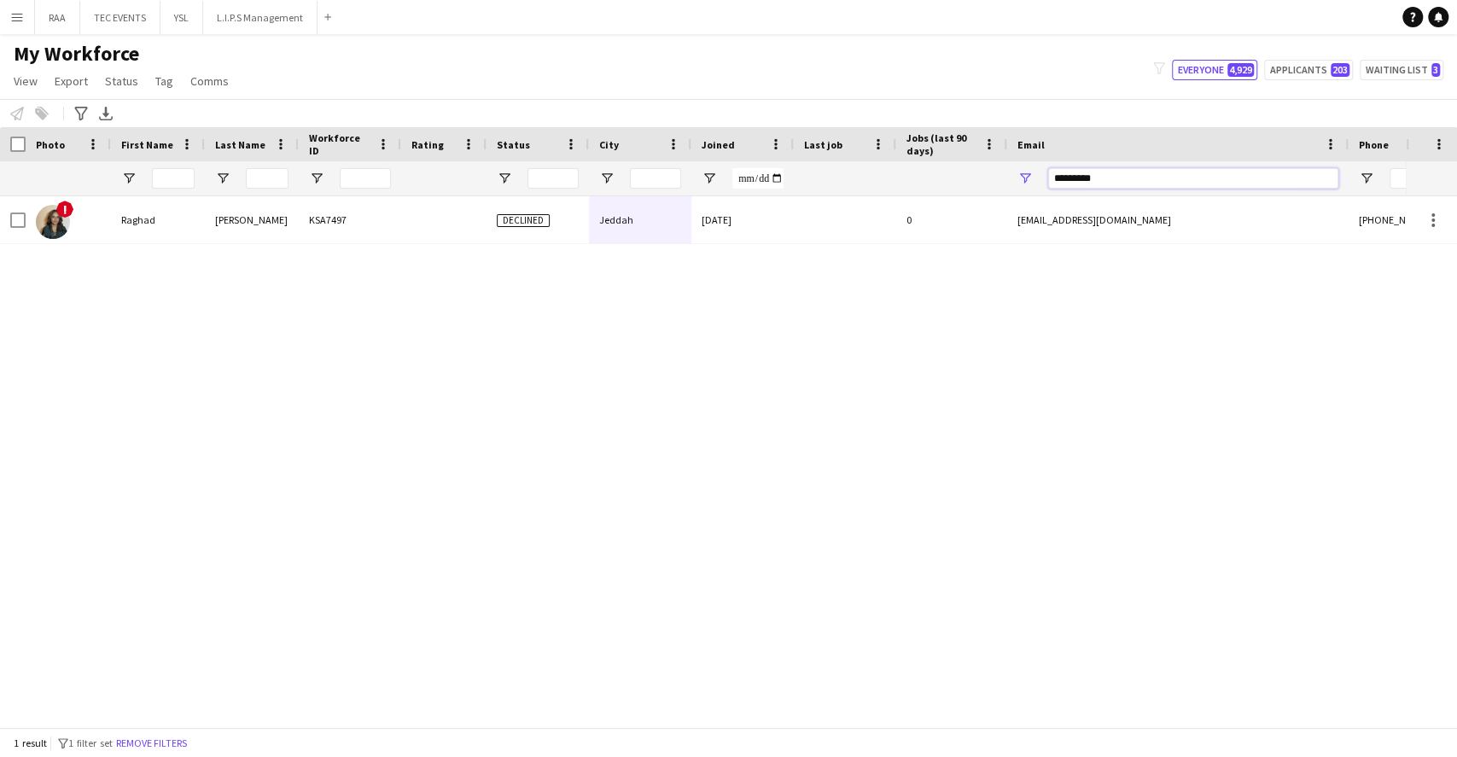
type input "*********"
click at [714, 192] on div at bounding box center [742, 178] width 102 height 34
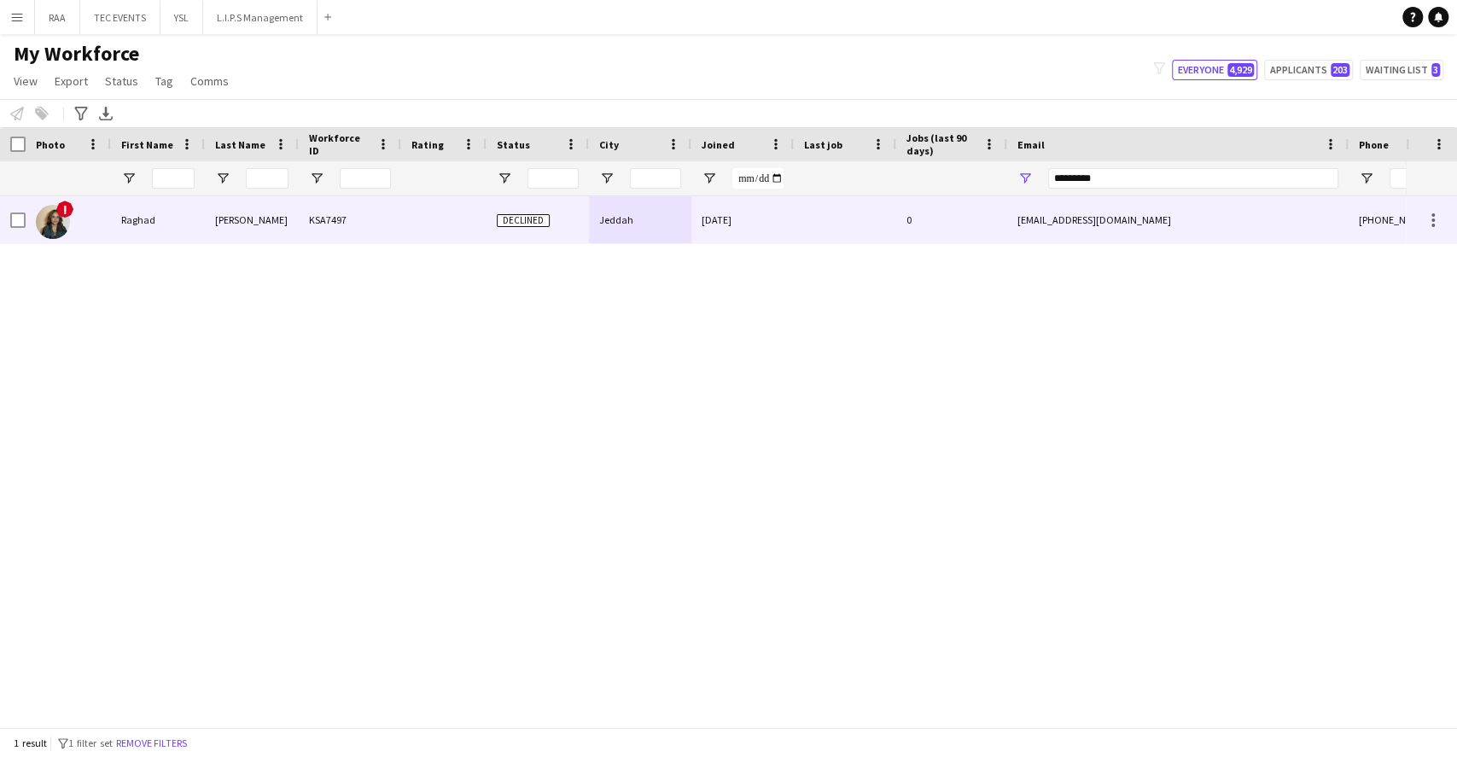
click at [630, 222] on div "Jeddah" at bounding box center [640, 219] width 102 height 47
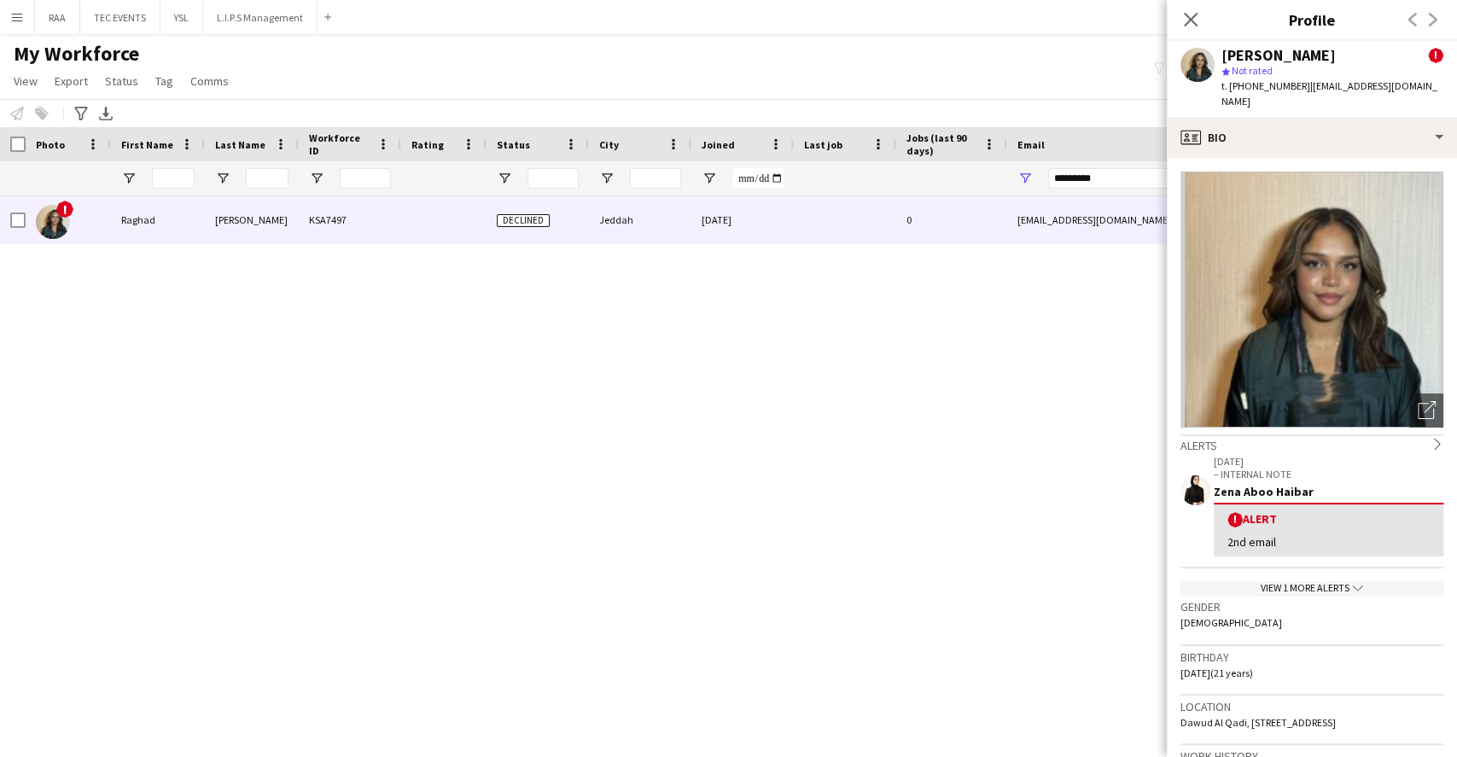
click at [1344, 161] on app-crew-profile-bio "Open photos pop-in Alerts chevron-right [DATE] – INTERNAL NOTE Zena Aboo Haibar…" at bounding box center [1312, 457] width 290 height 599
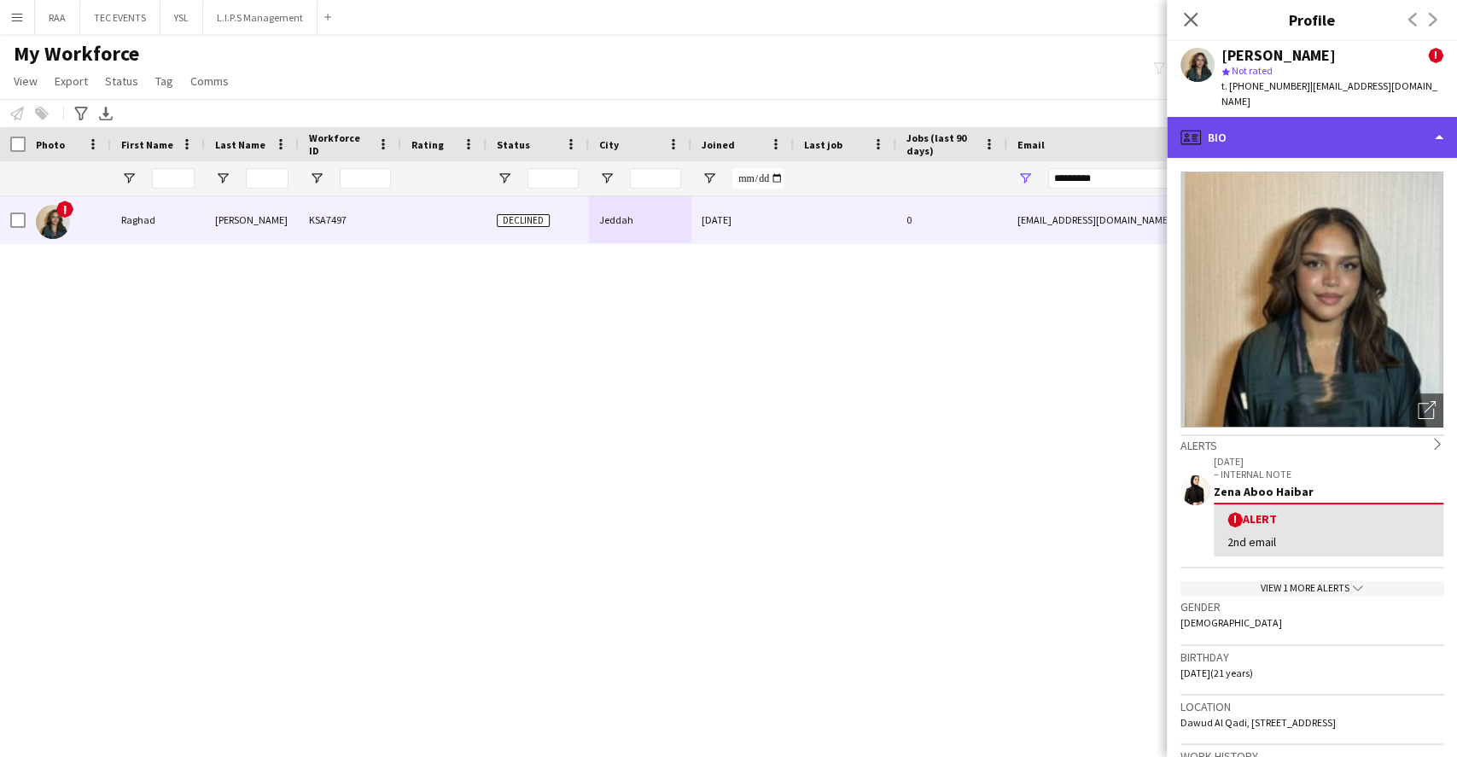
click at [1332, 138] on div "profile Bio" at bounding box center [1312, 137] width 290 height 41
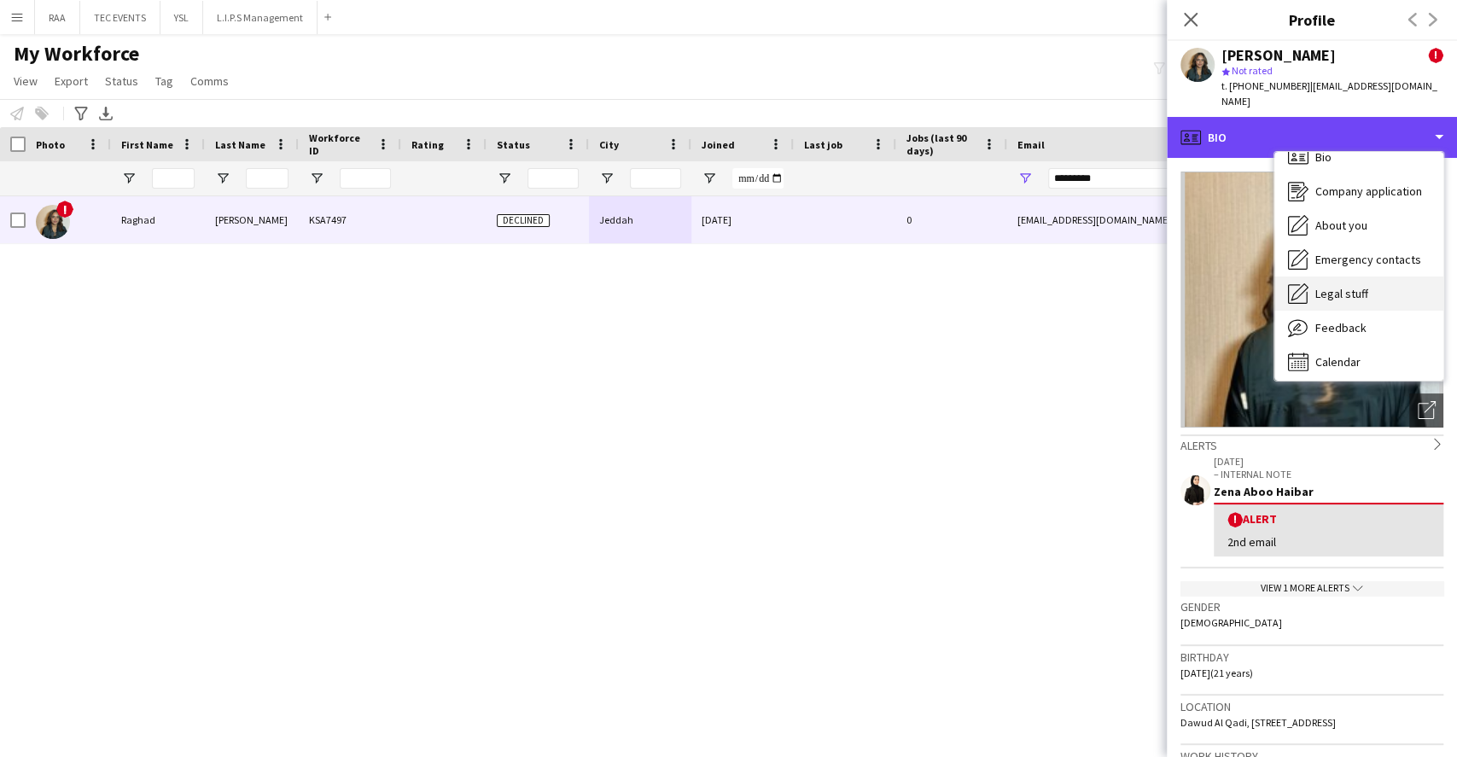
scroll to position [23, 0]
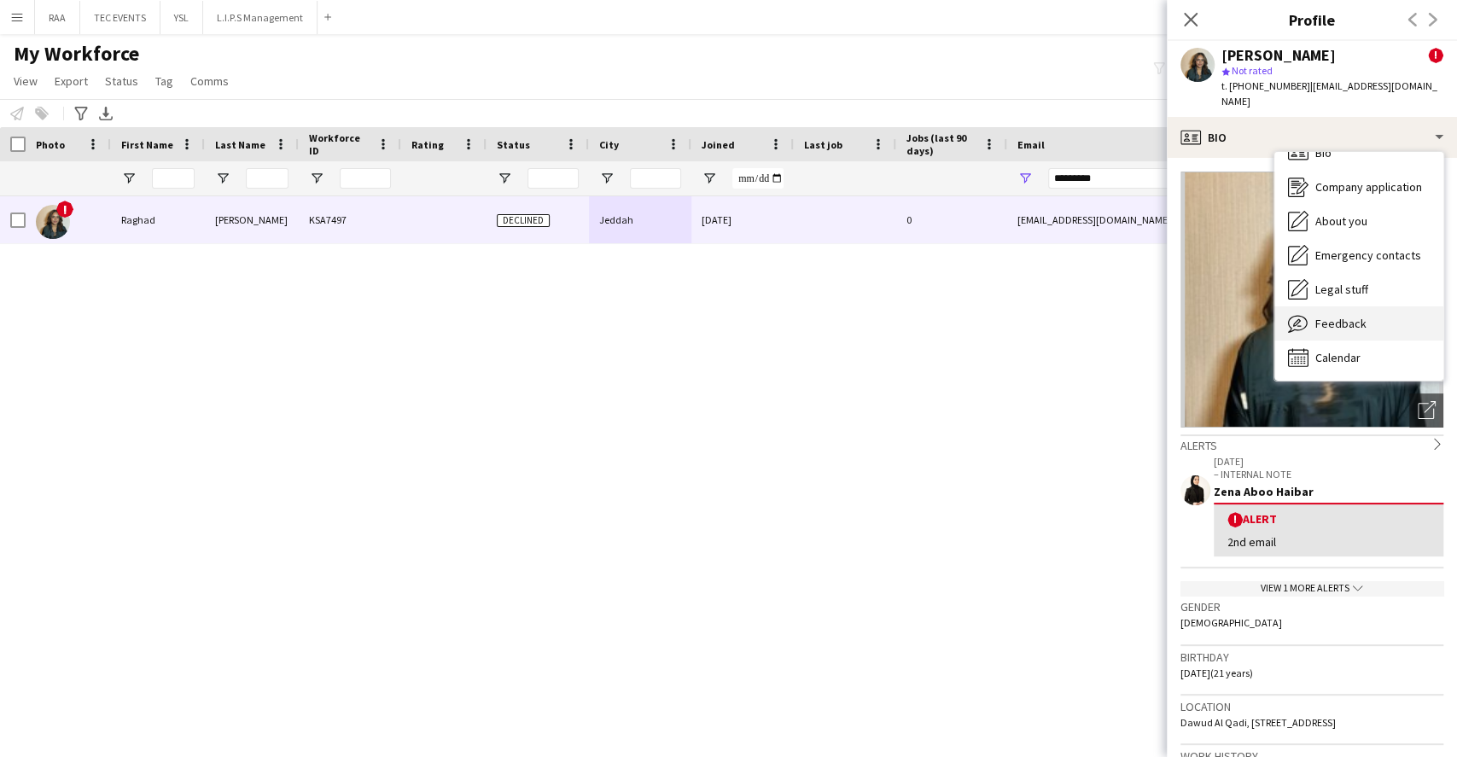
click at [1368, 326] on div "Feedback Feedback" at bounding box center [1358, 323] width 169 height 34
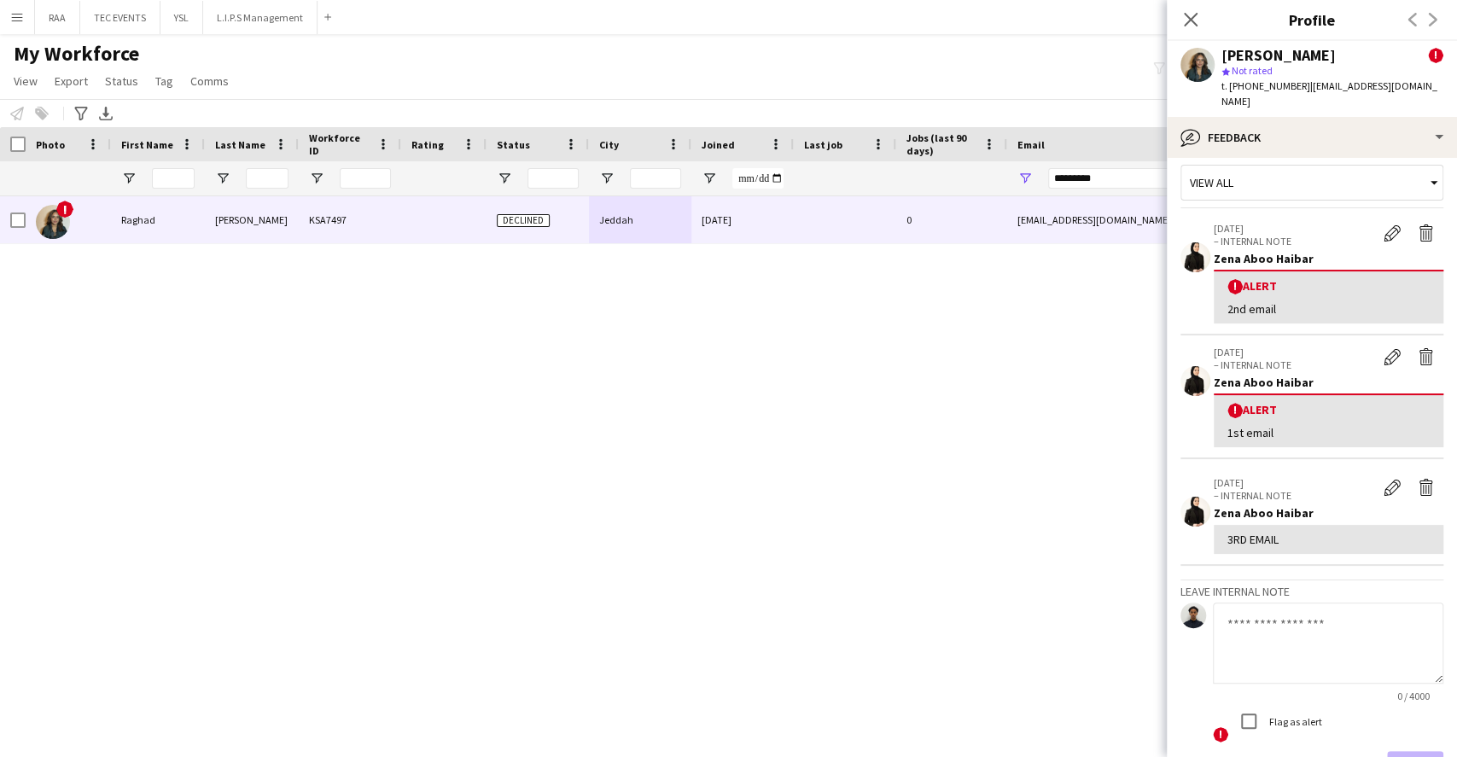
scroll to position [0, 0]
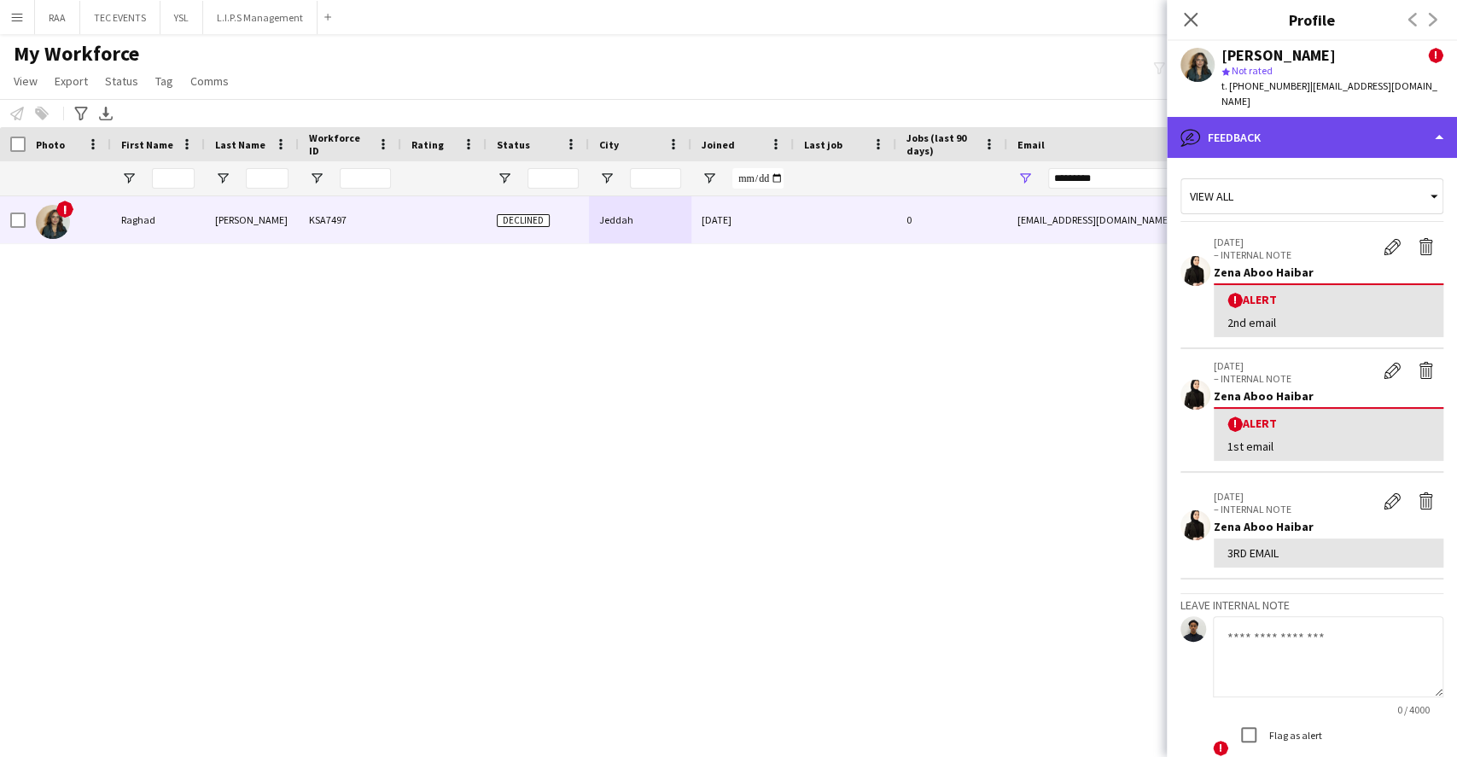
click at [1328, 135] on div "bubble-pencil Feedback" at bounding box center [1312, 137] width 290 height 41
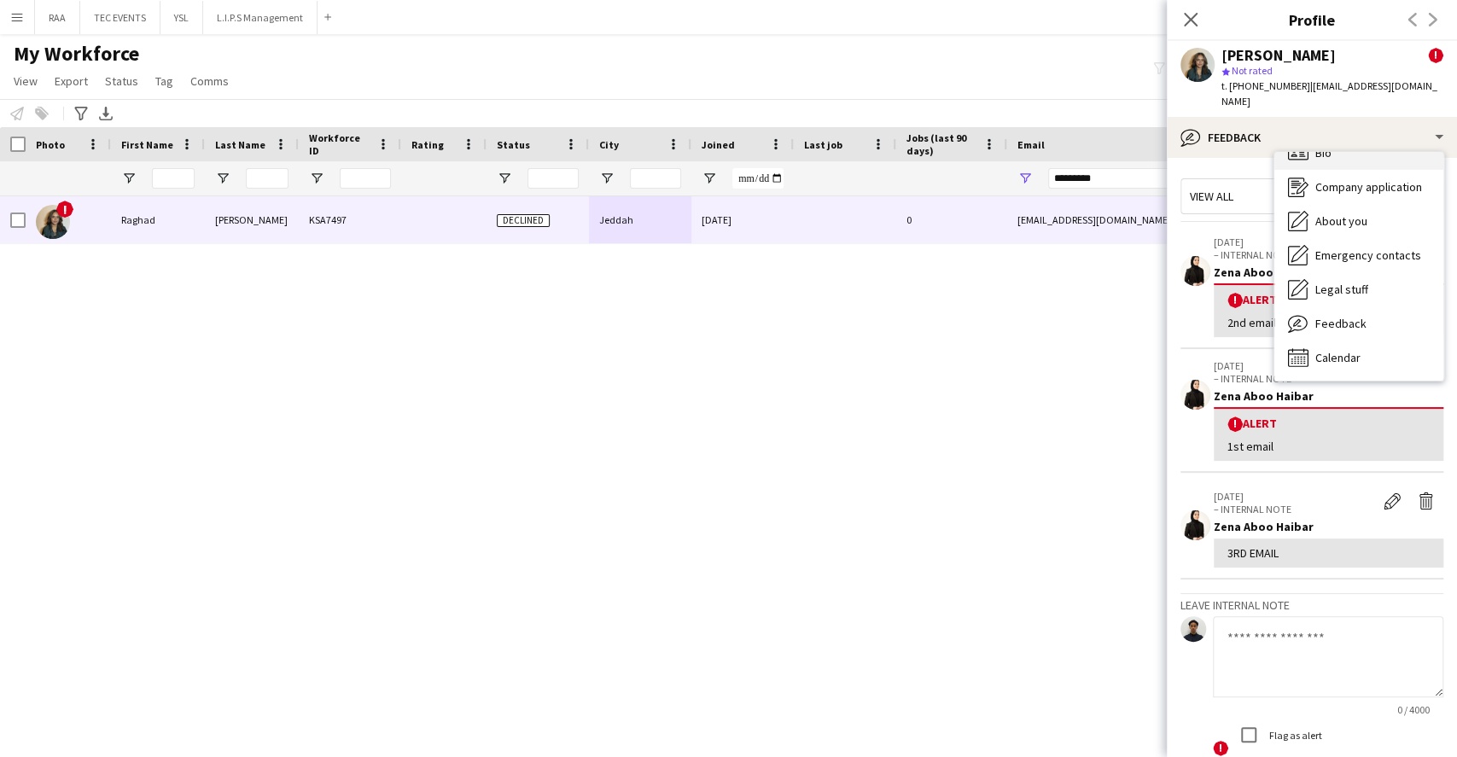
click at [1347, 161] on div "Bio Bio" at bounding box center [1358, 153] width 169 height 34
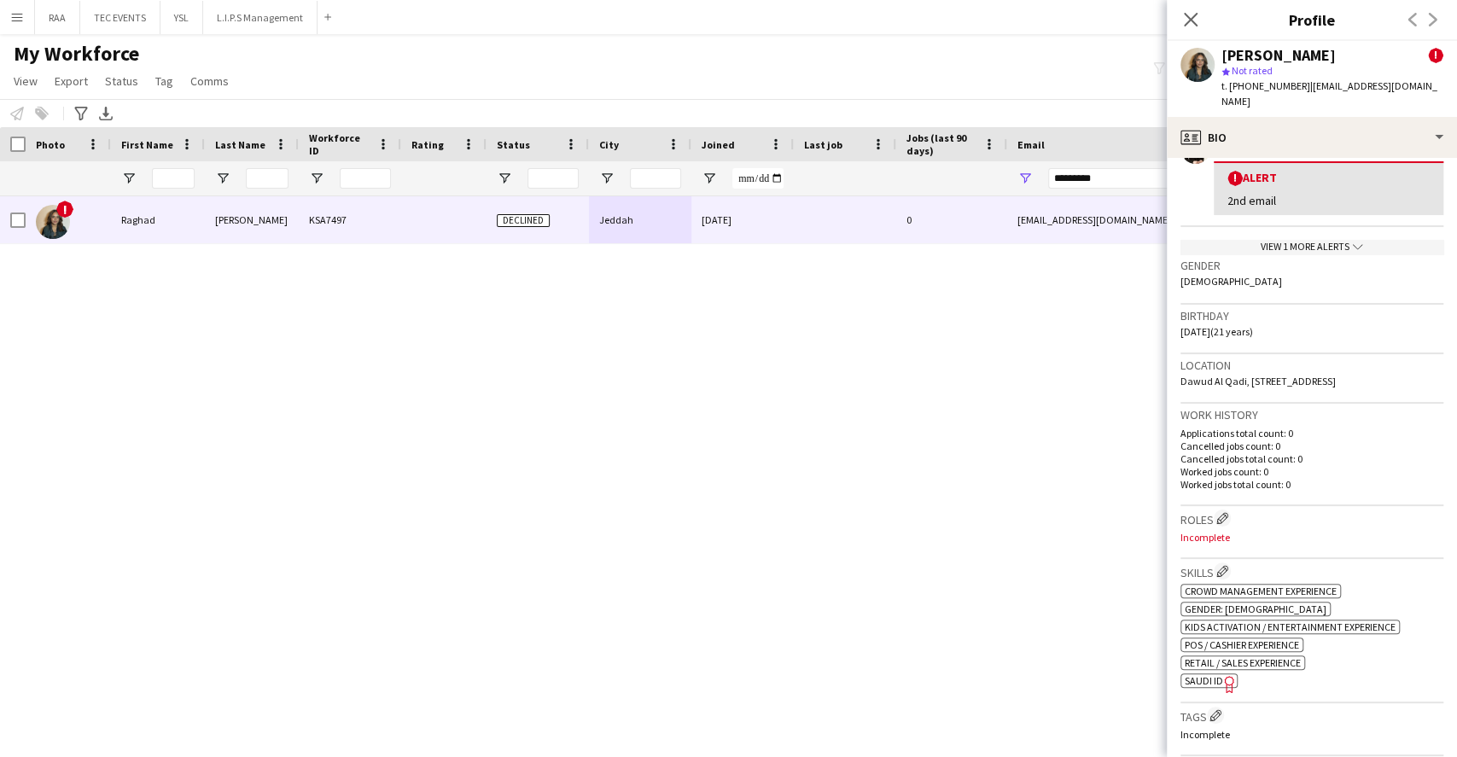
scroll to position [455, 0]
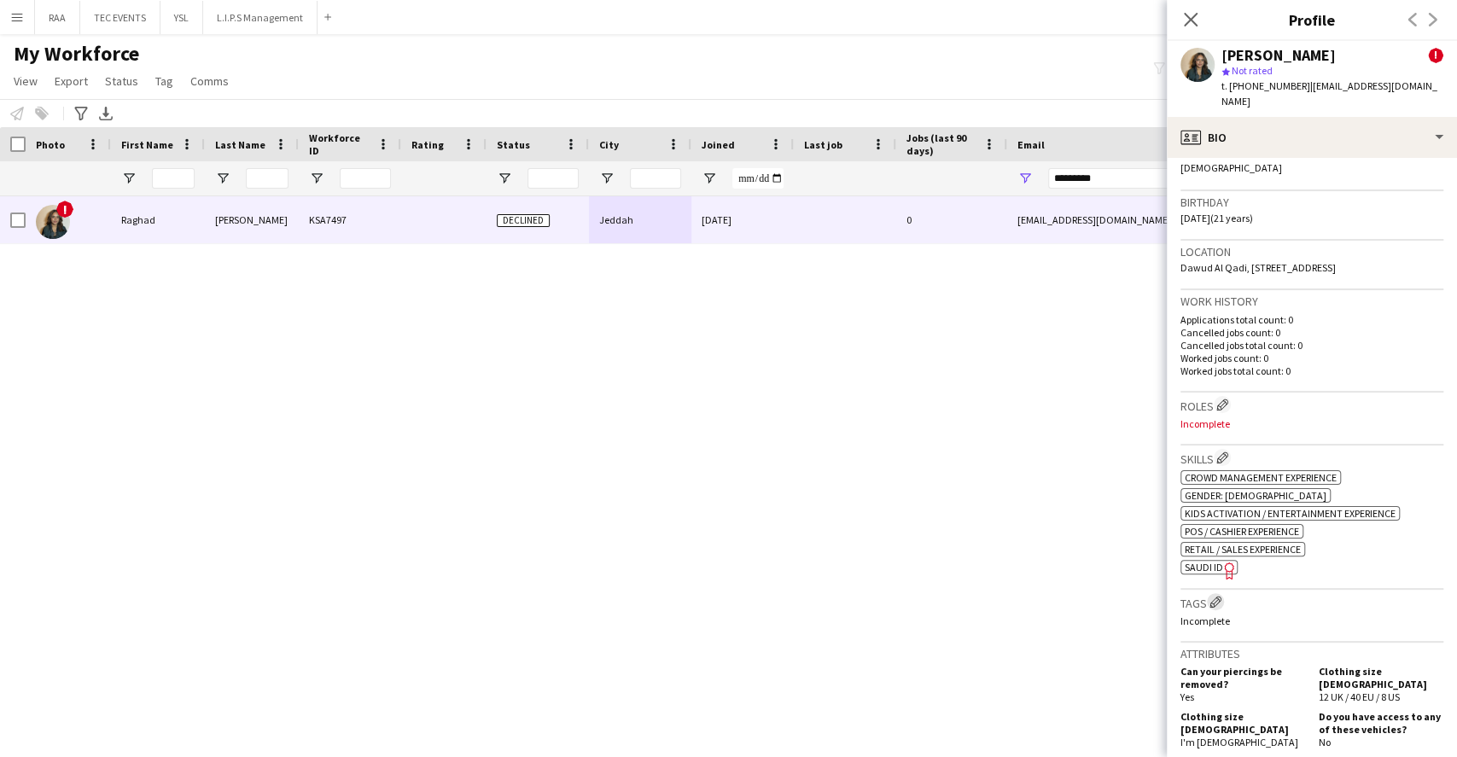
click at [1216, 598] on app-icon "Edit crew company tags" at bounding box center [1216, 602] width 12 height 12
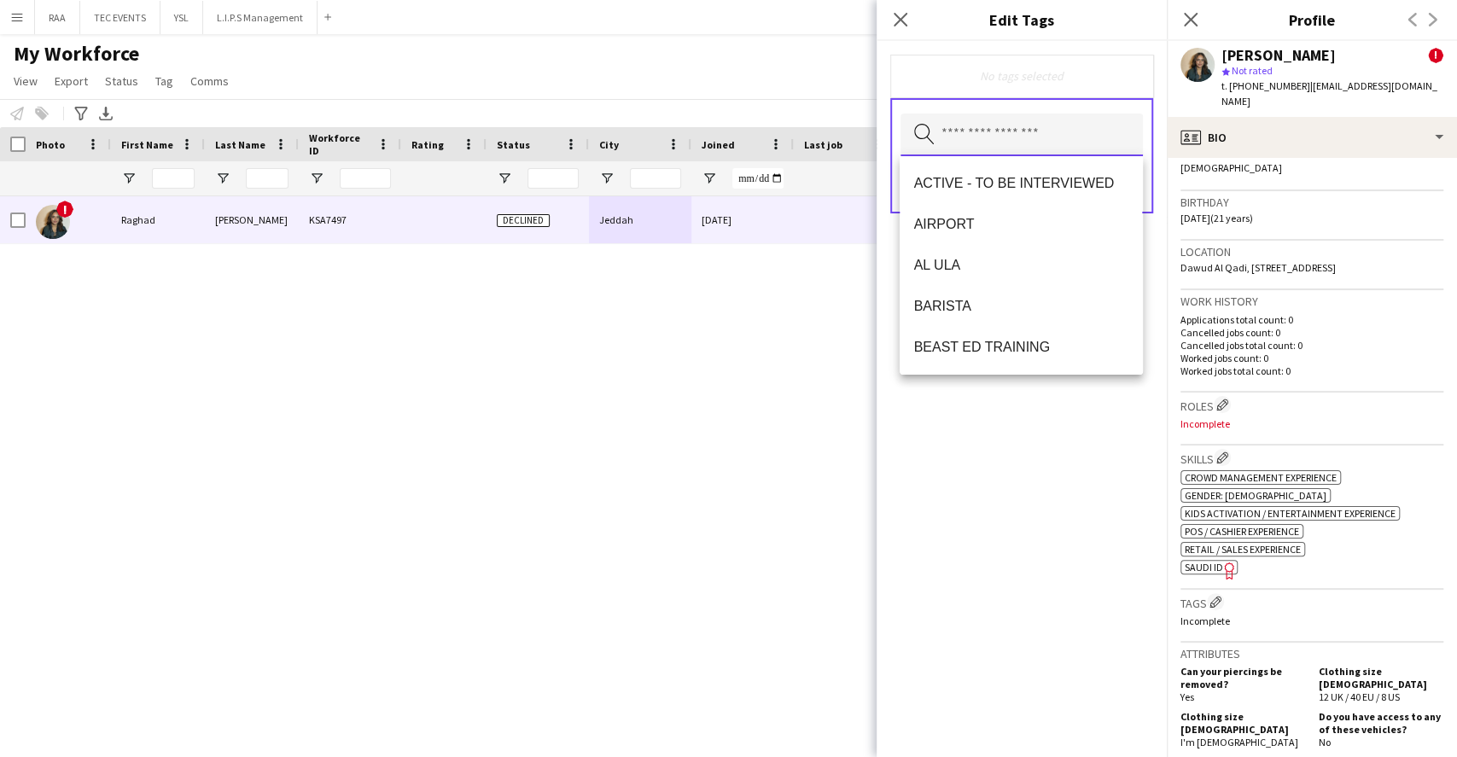
click at [1049, 133] on input "text" at bounding box center [1022, 135] width 242 height 43
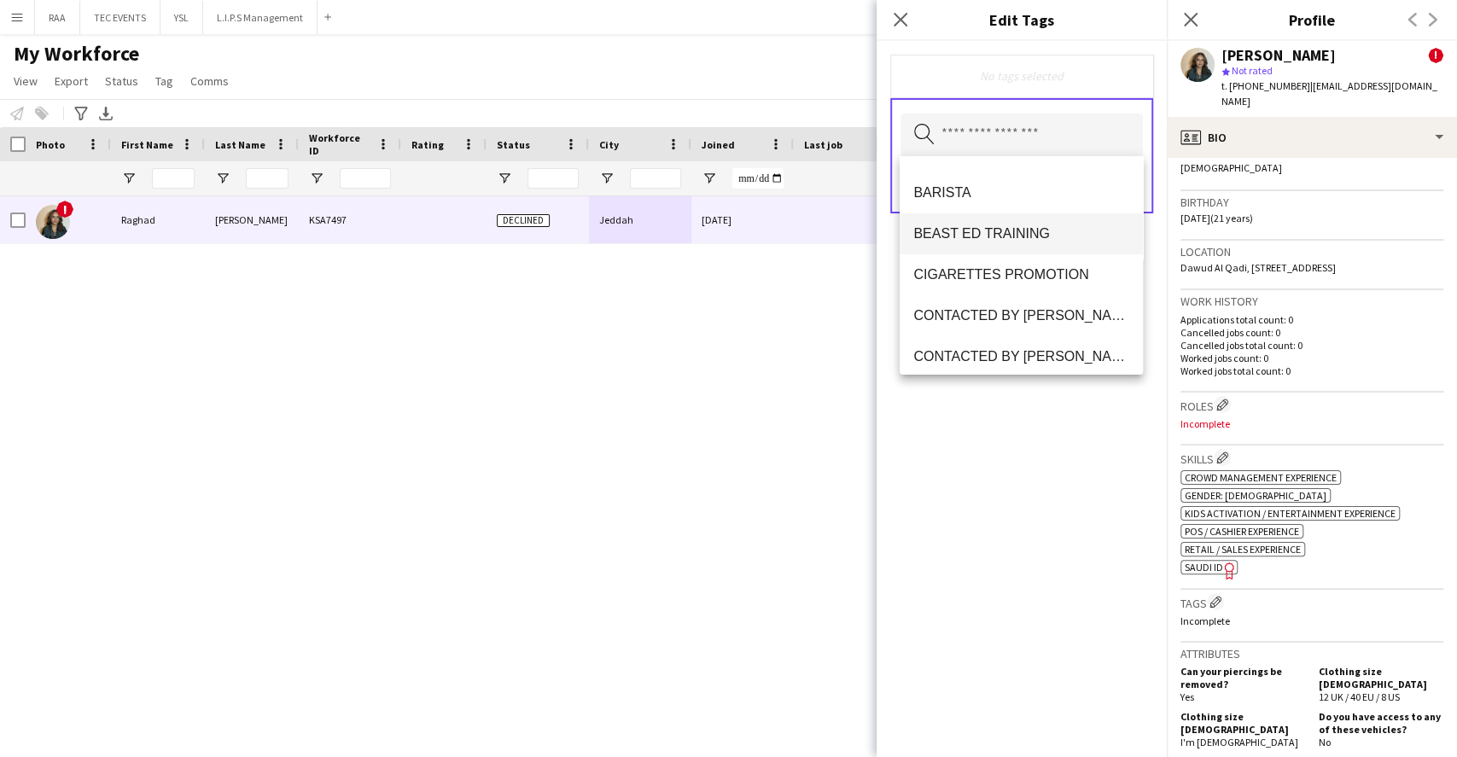
click at [1011, 236] on span "BEAST ED TRAINING" at bounding box center [1020, 233] width 215 height 16
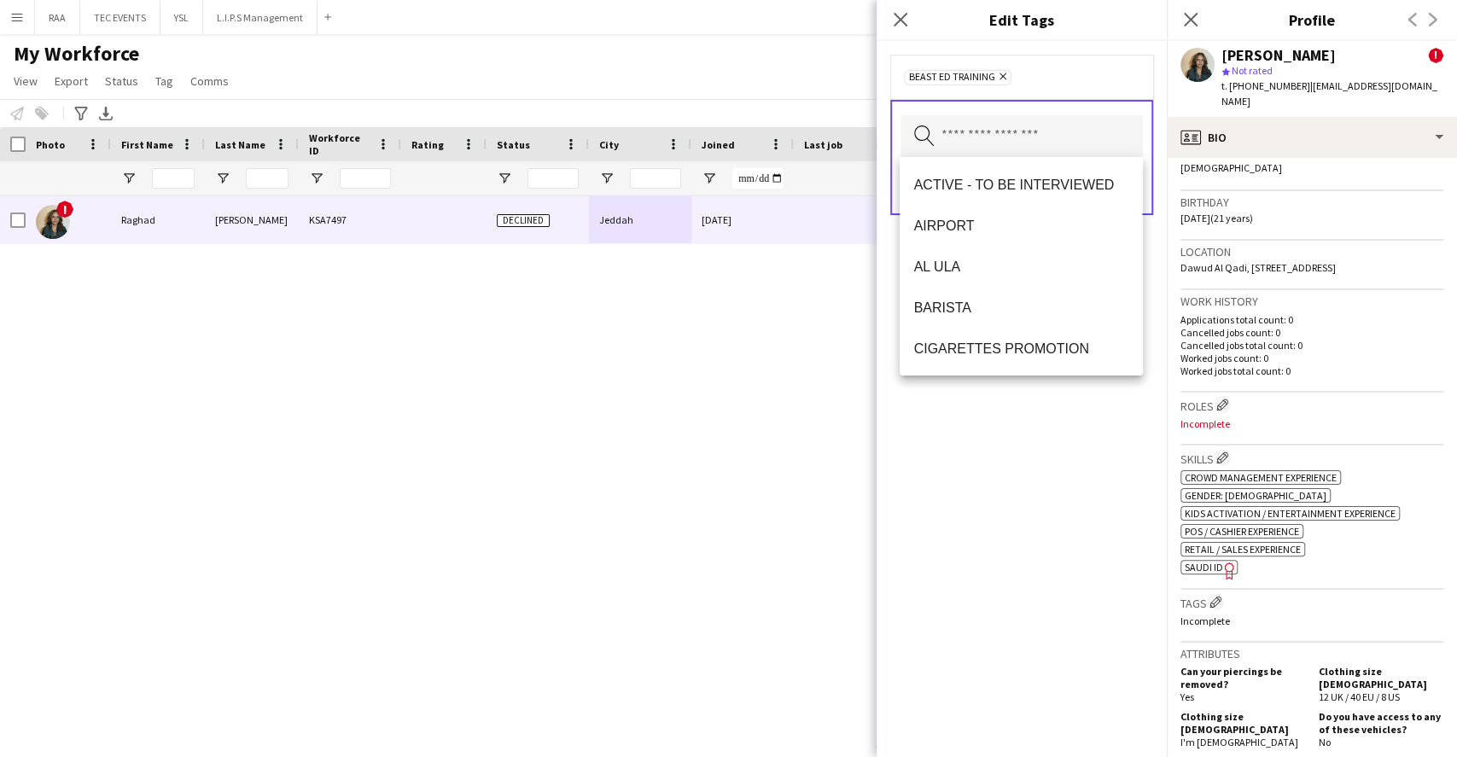
click at [1030, 492] on div "BEAST ED TRAINING Remove Search by tag name Save" at bounding box center [1022, 399] width 290 height 716
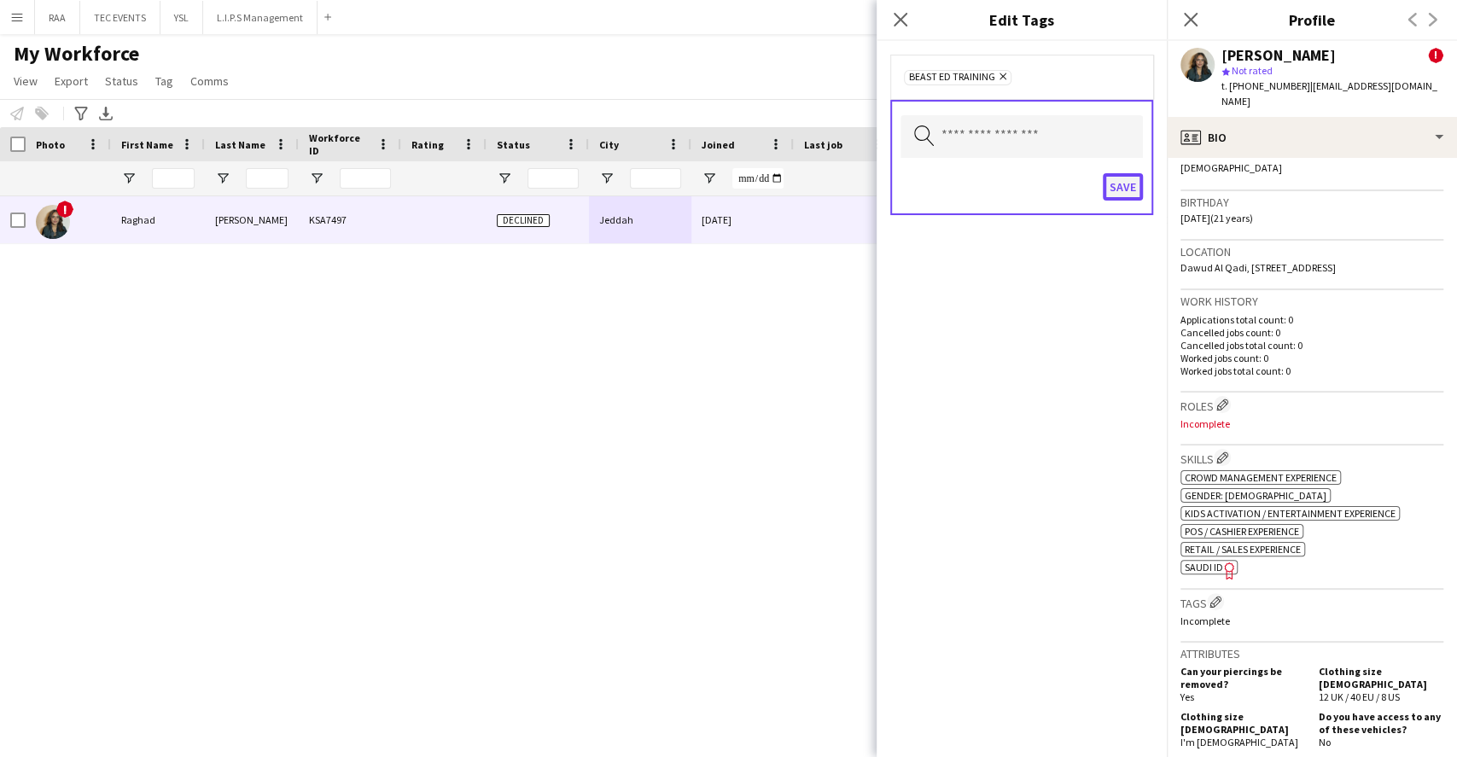
click at [1134, 184] on button "Save" at bounding box center [1123, 186] width 40 height 27
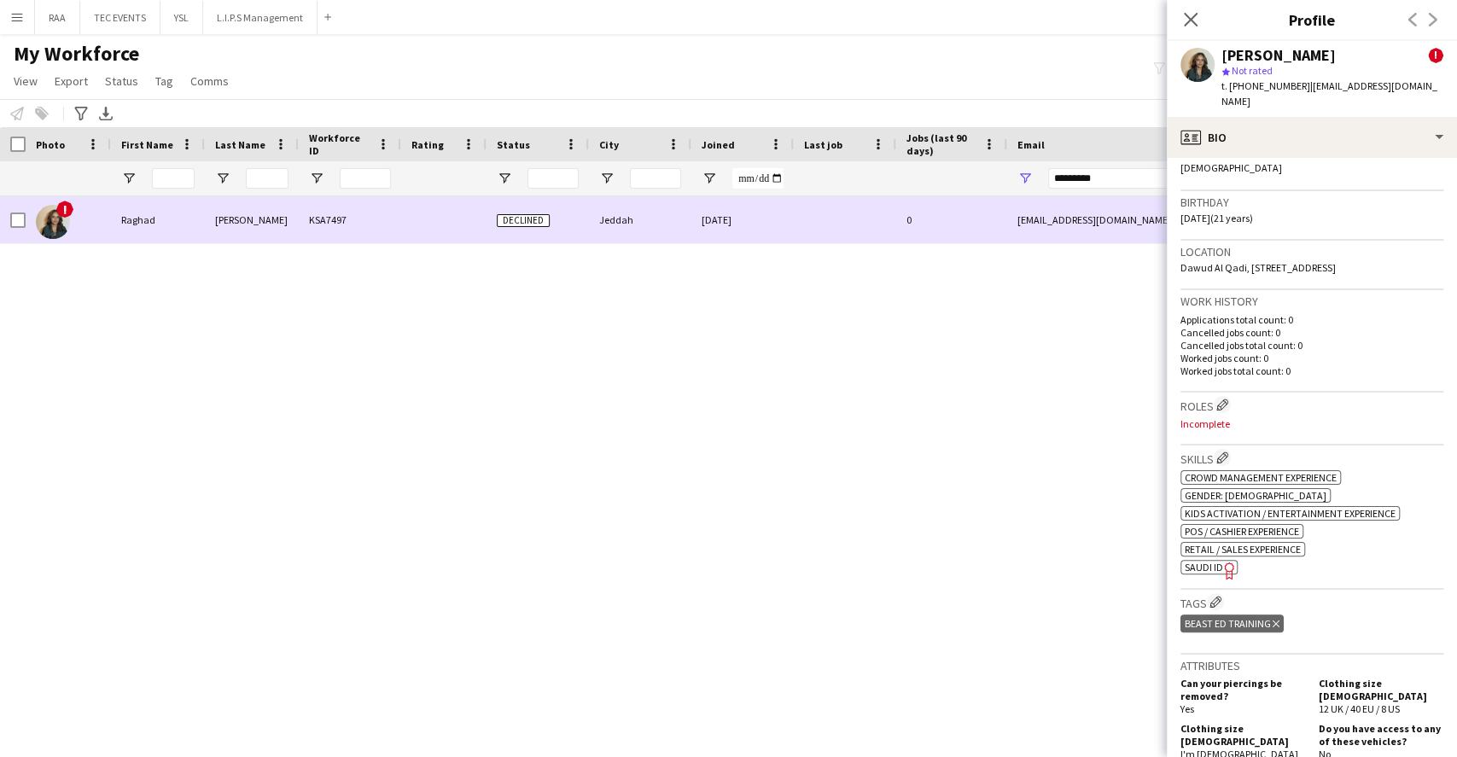
click at [955, 238] on div "0" at bounding box center [951, 219] width 111 height 47
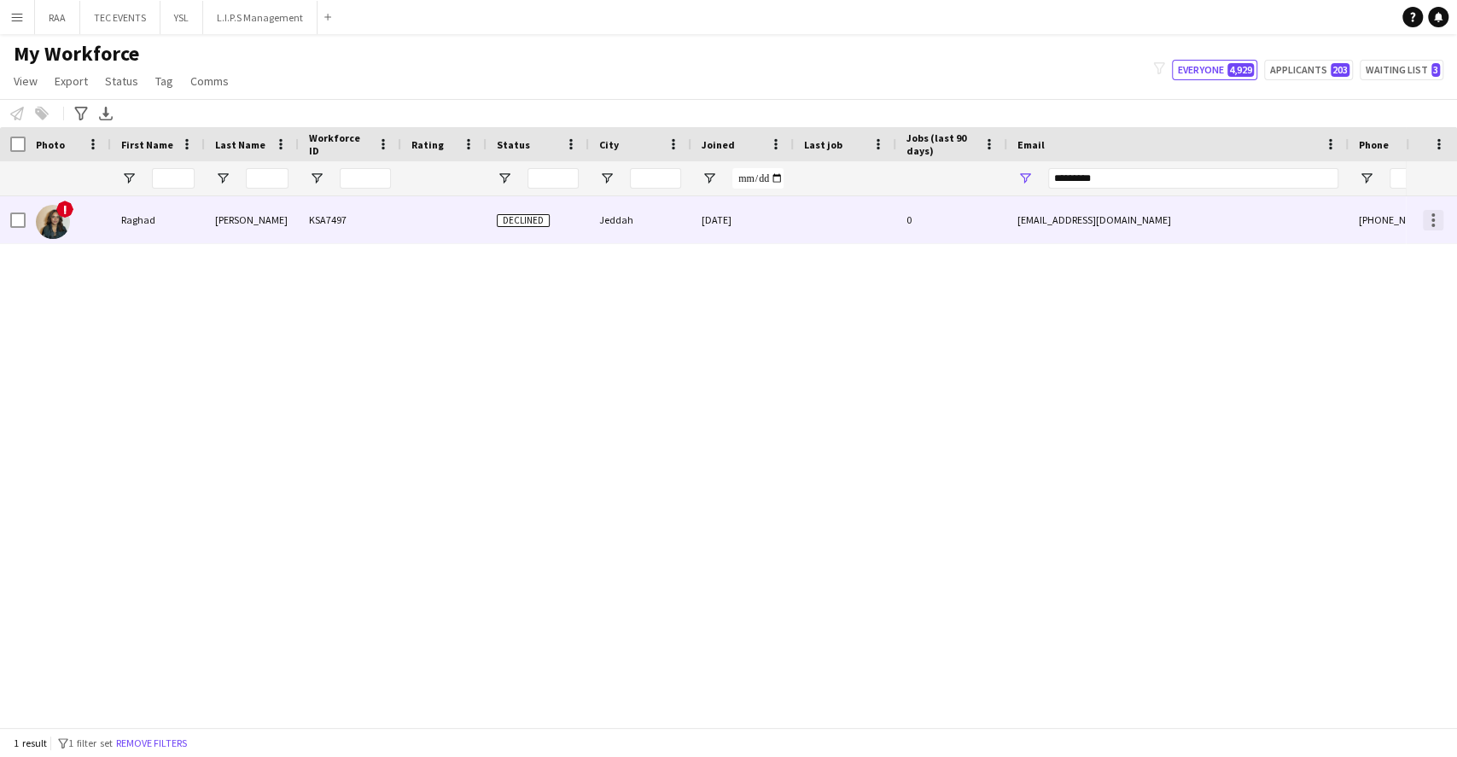
click at [1434, 223] on div at bounding box center [1433, 220] width 20 height 20
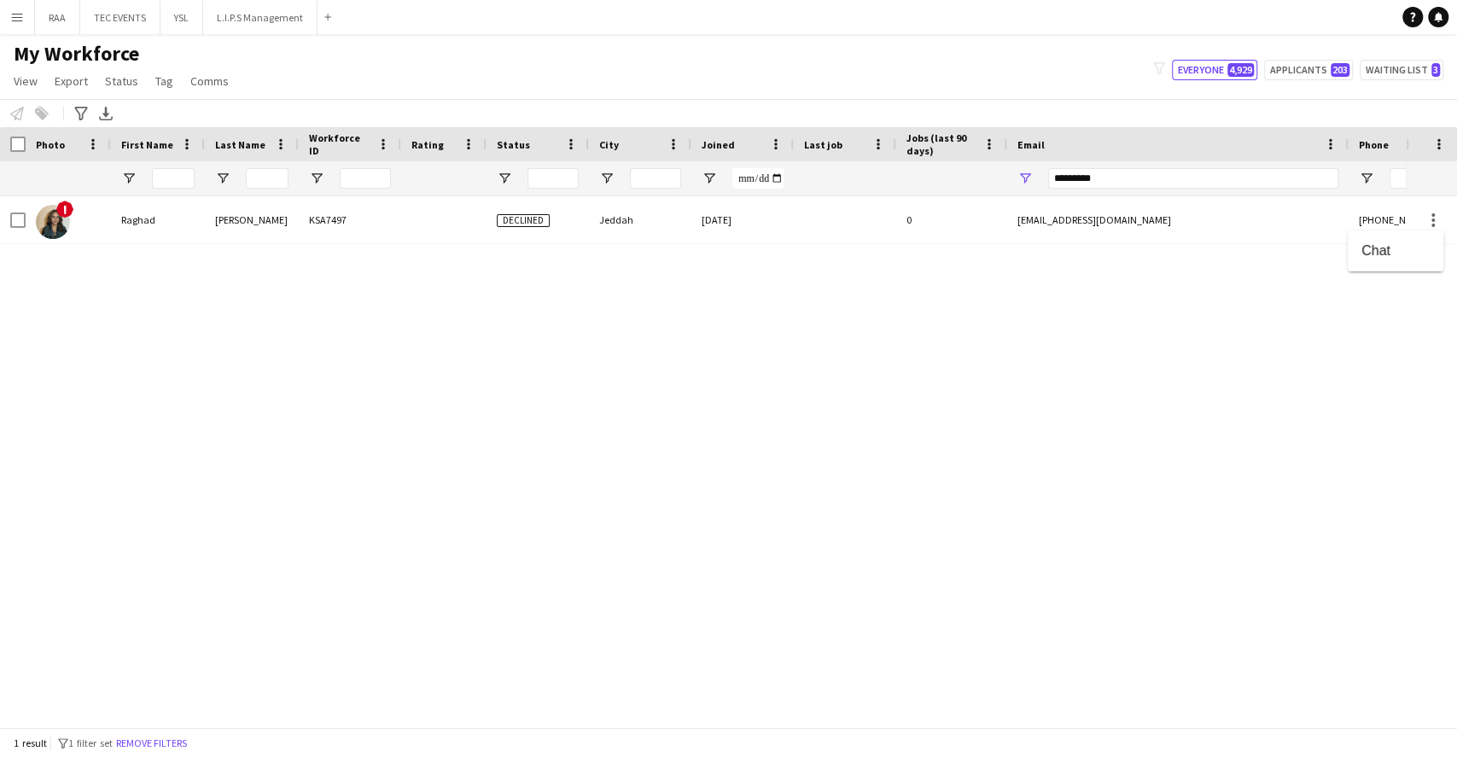
click at [989, 223] on div at bounding box center [728, 378] width 1457 height 757
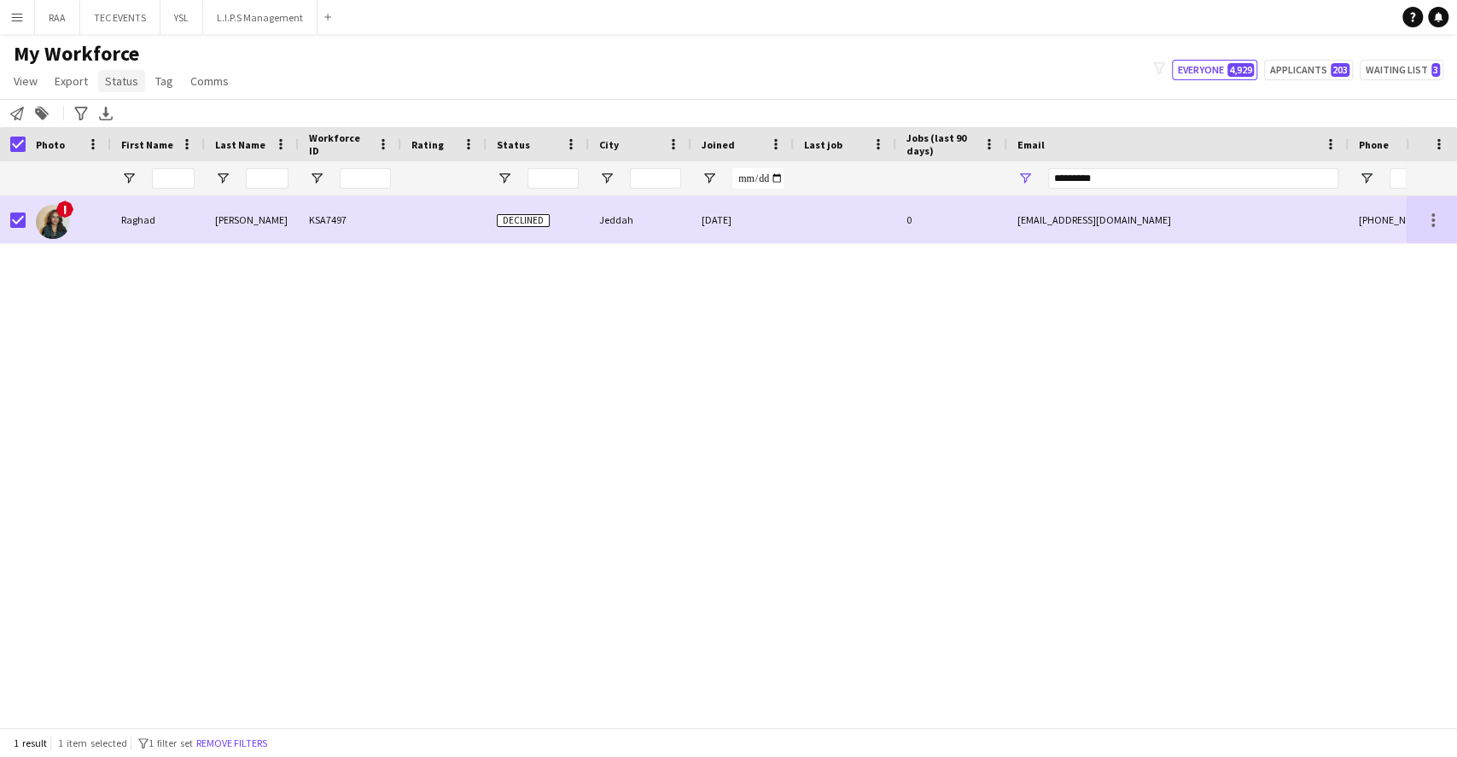
click at [129, 81] on span "Status" at bounding box center [121, 80] width 33 height 15
click at [160, 121] on link "Edit" at bounding box center [158, 118] width 120 height 36
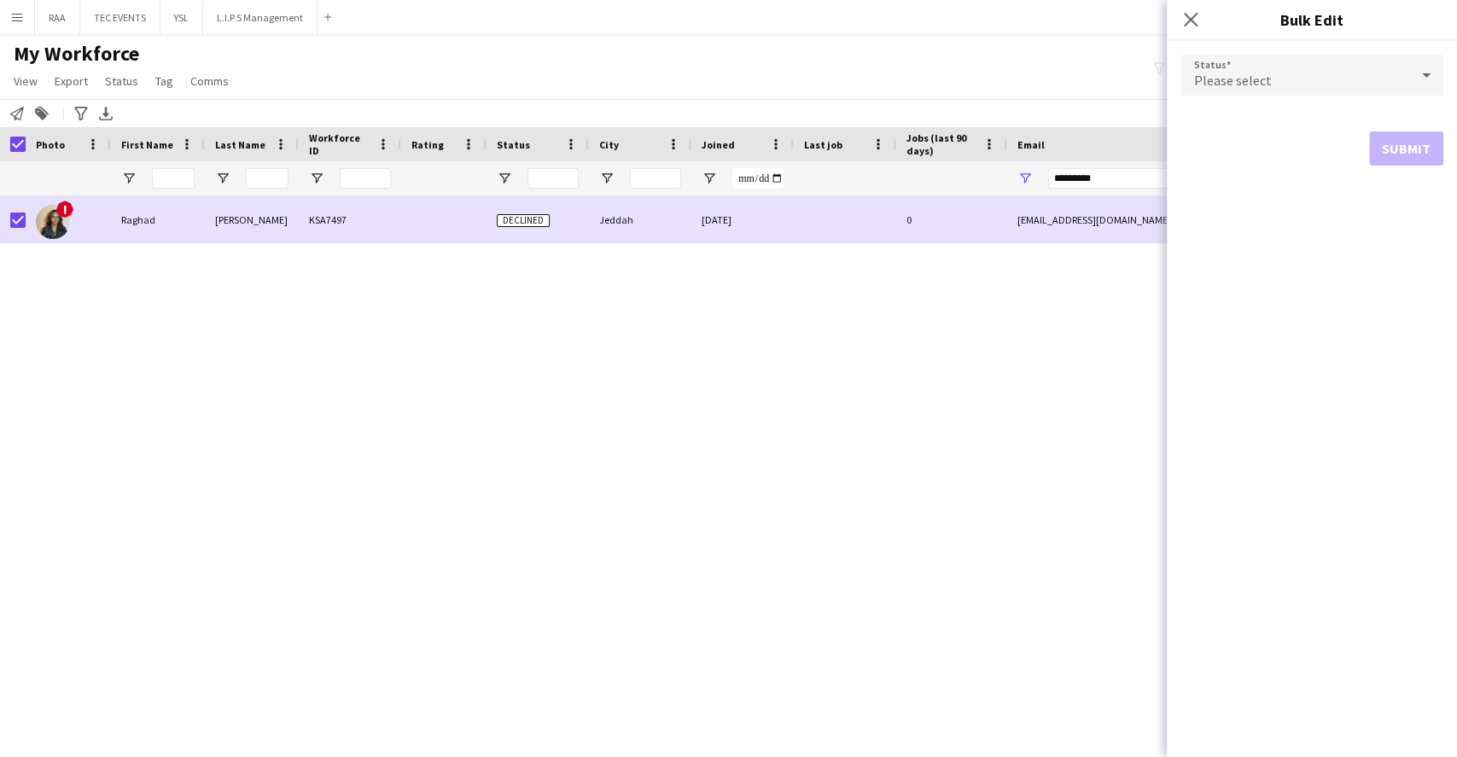
click at [1229, 73] on span "Please select" at bounding box center [1233, 80] width 78 height 17
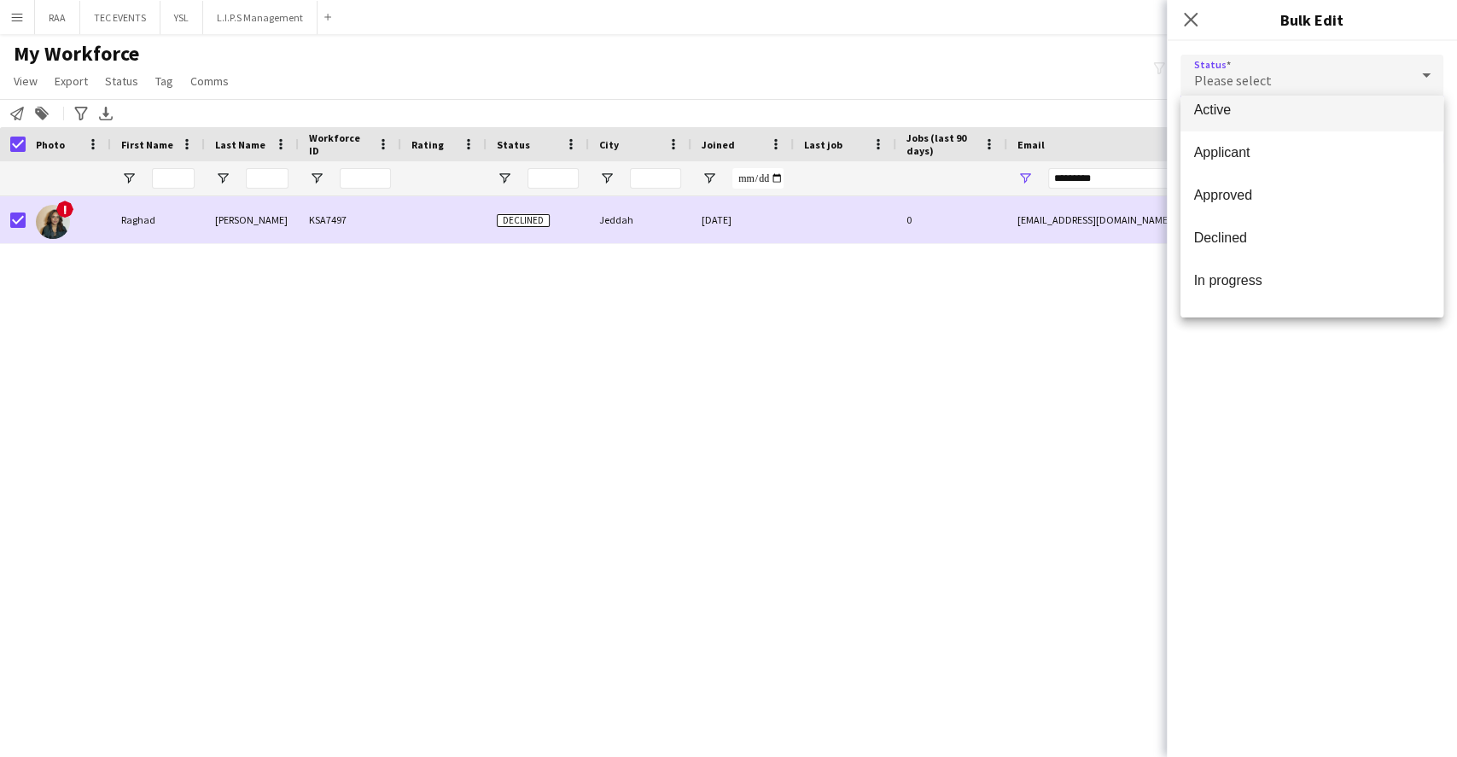
scroll to position [0, 0]
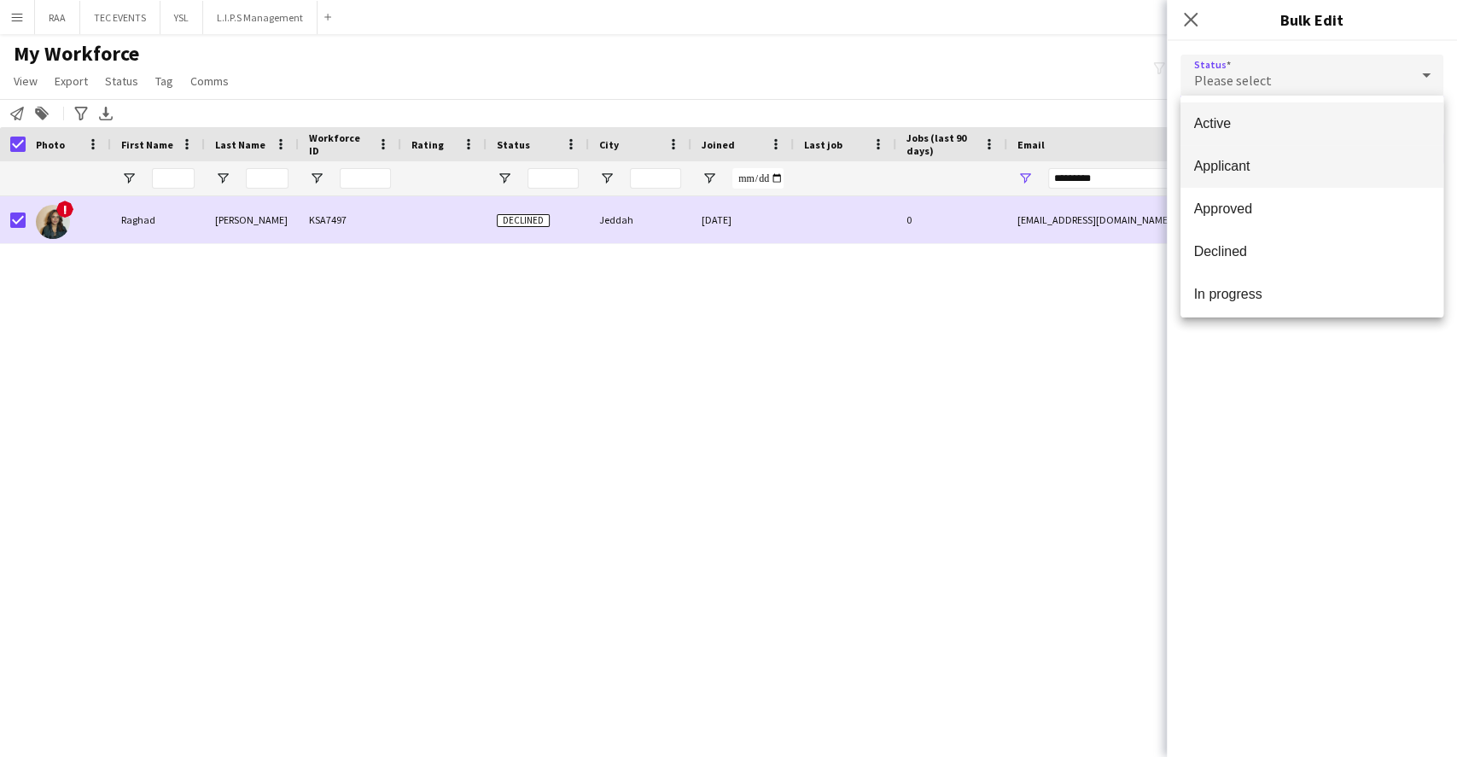
click at [1248, 178] on mat-option "Applicant" at bounding box center [1312, 166] width 263 height 43
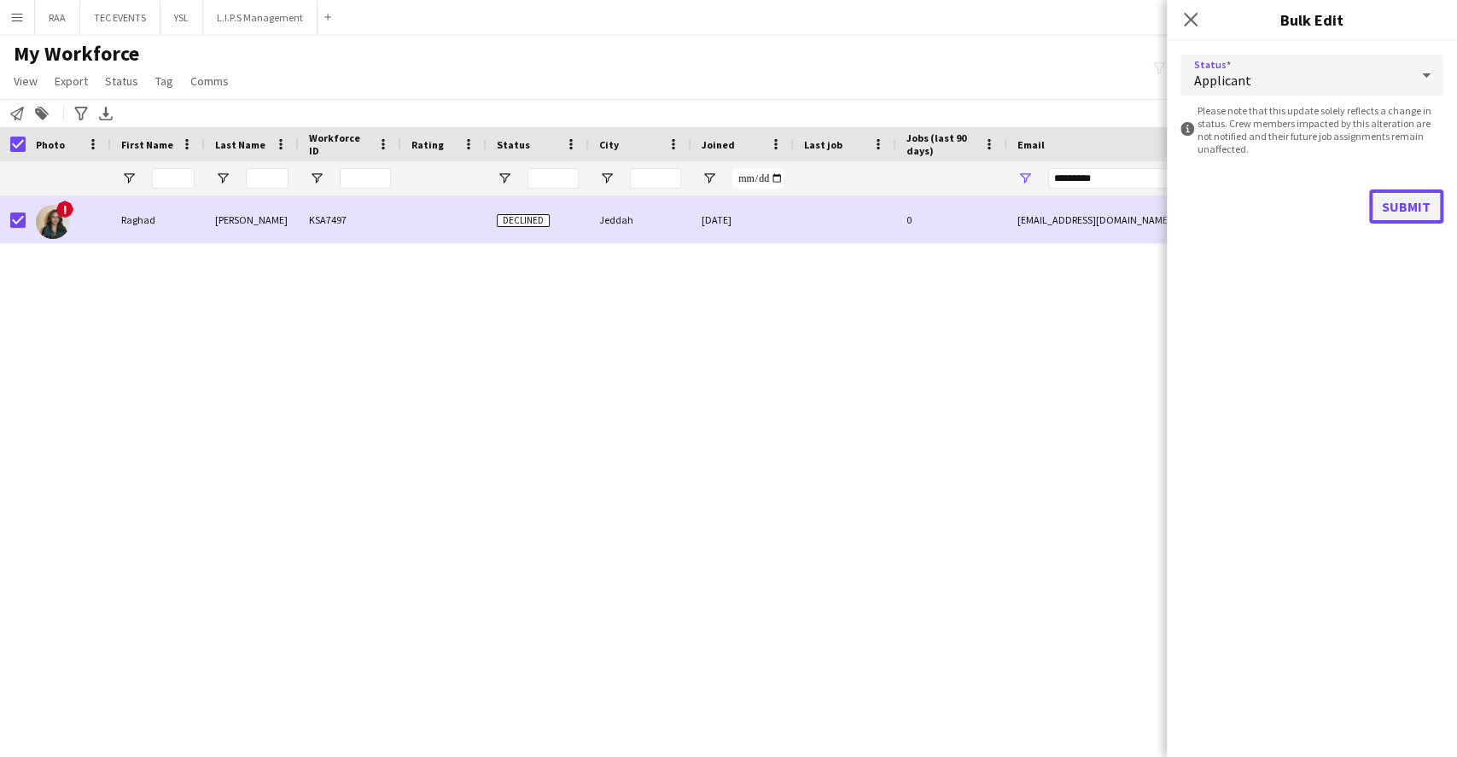
click at [1397, 203] on button "Submit" at bounding box center [1406, 207] width 74 height 34
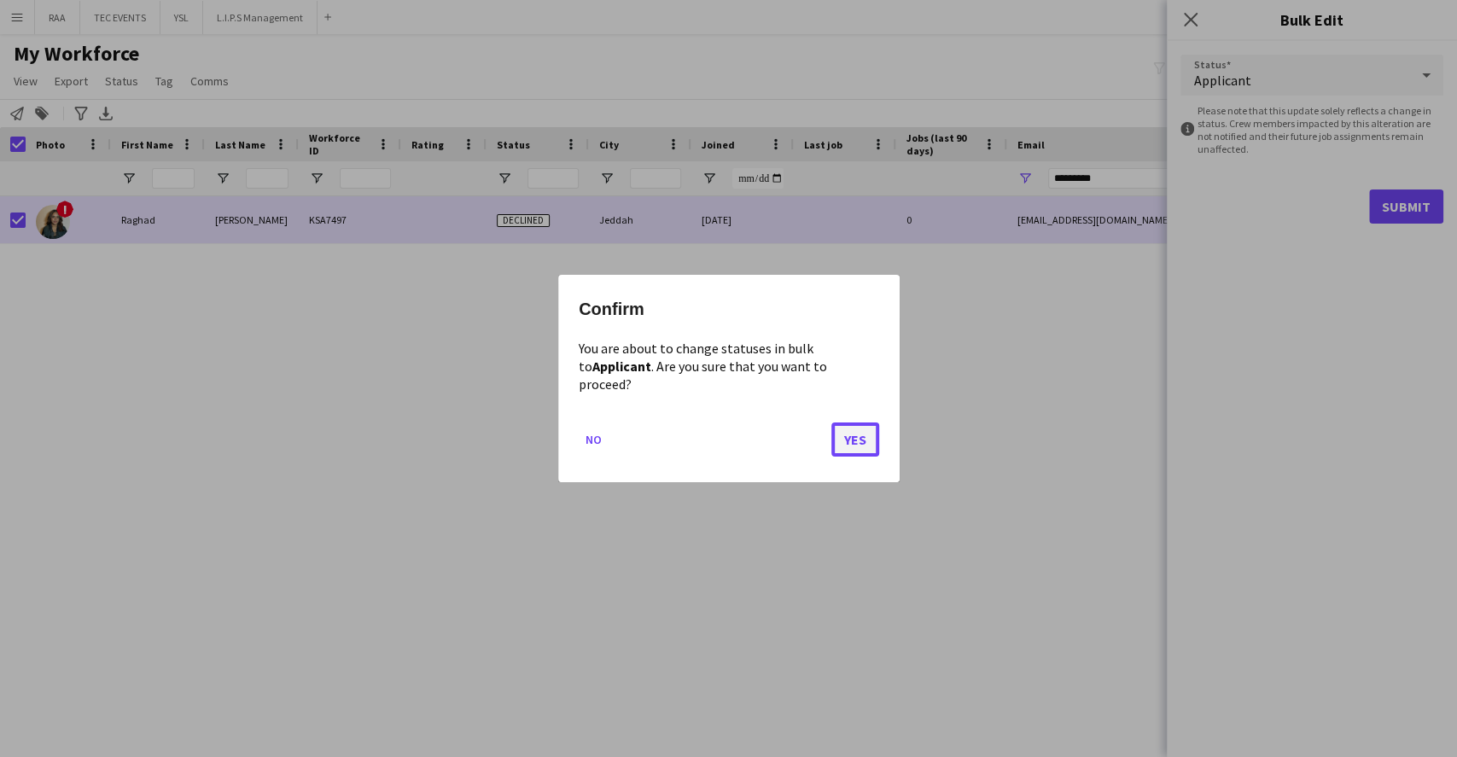
click at [841, 427] on button "Yes" at bounding box center [855, 440] width 48 height 34
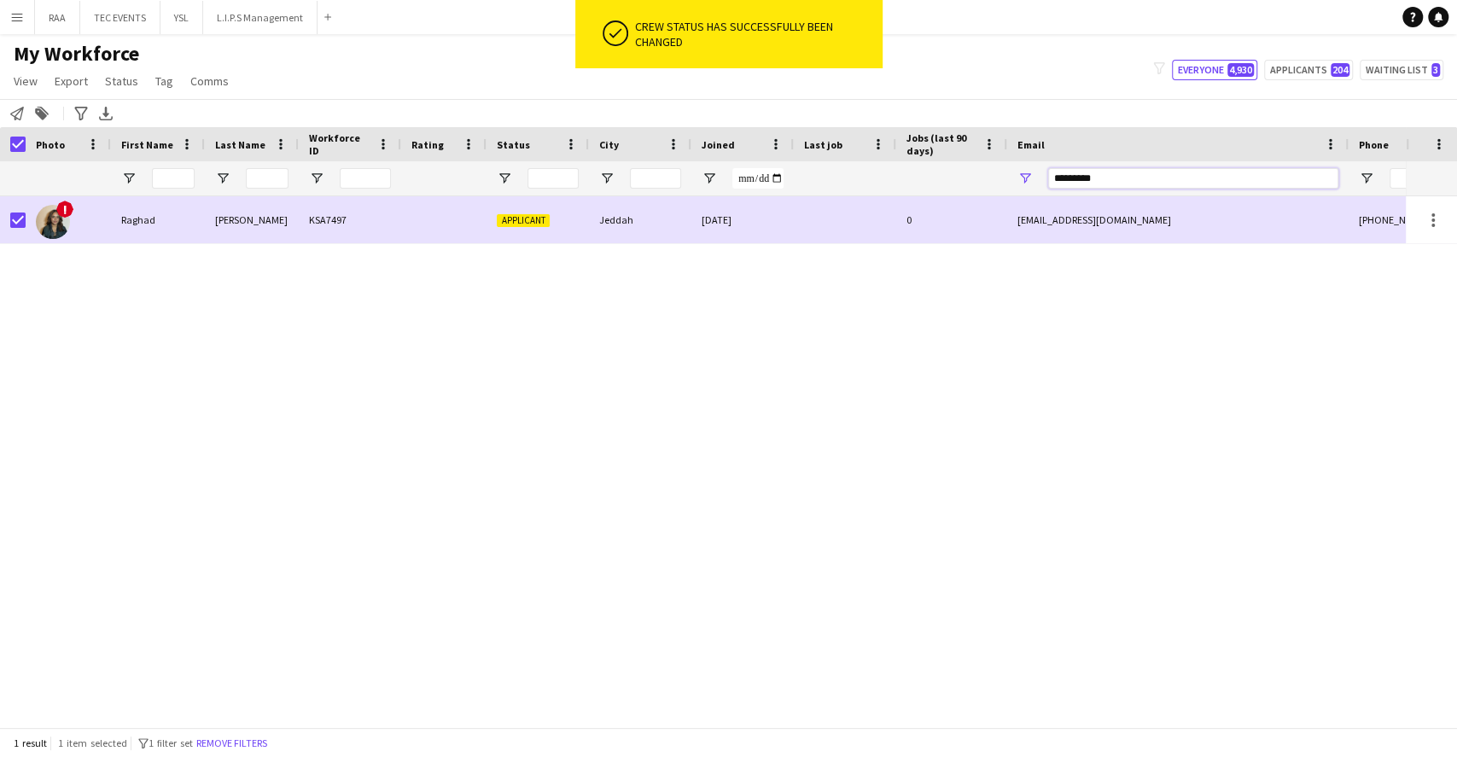
drag, startPoint x: 1115, startPoint y: 172, endPoint x: 977, endPoint y: 165, distance: 137.6
click at [978, 165] on div at bounding box center [925, 178] width 1851 height 34
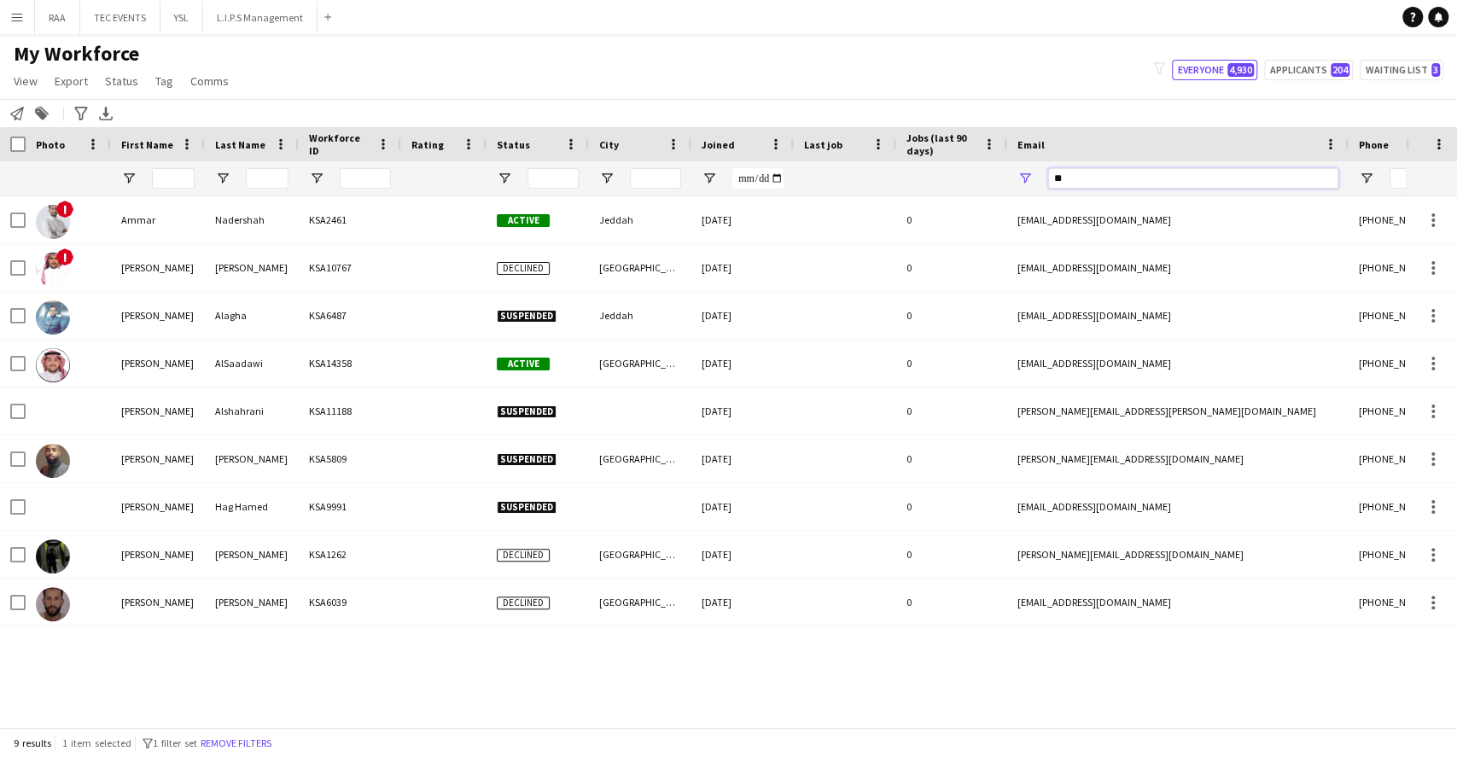
type input "*"
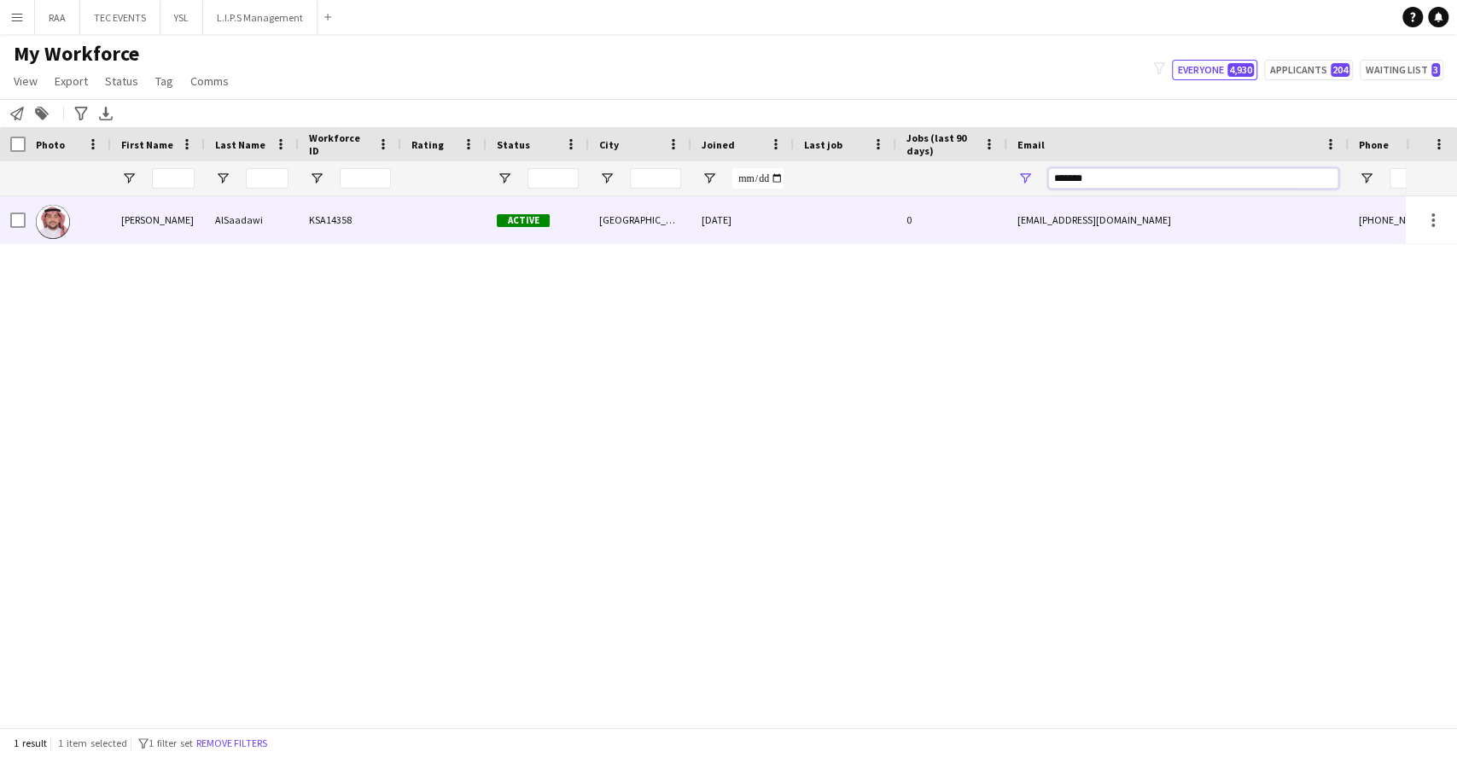
type input "*******"
click at [924, 226] on div "0" at bounding box center [951, 219] width 111 height 47
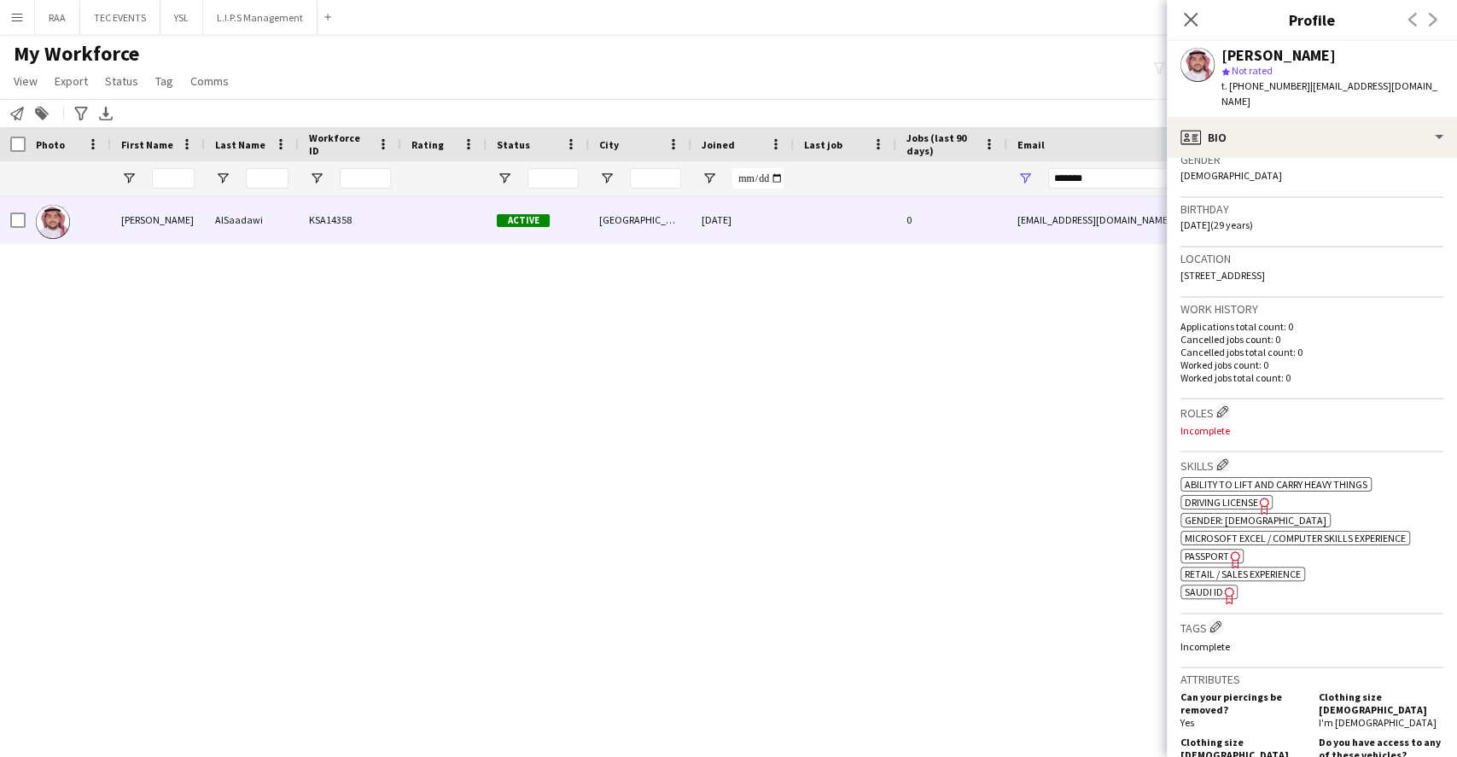
scroll to position [227, 0]
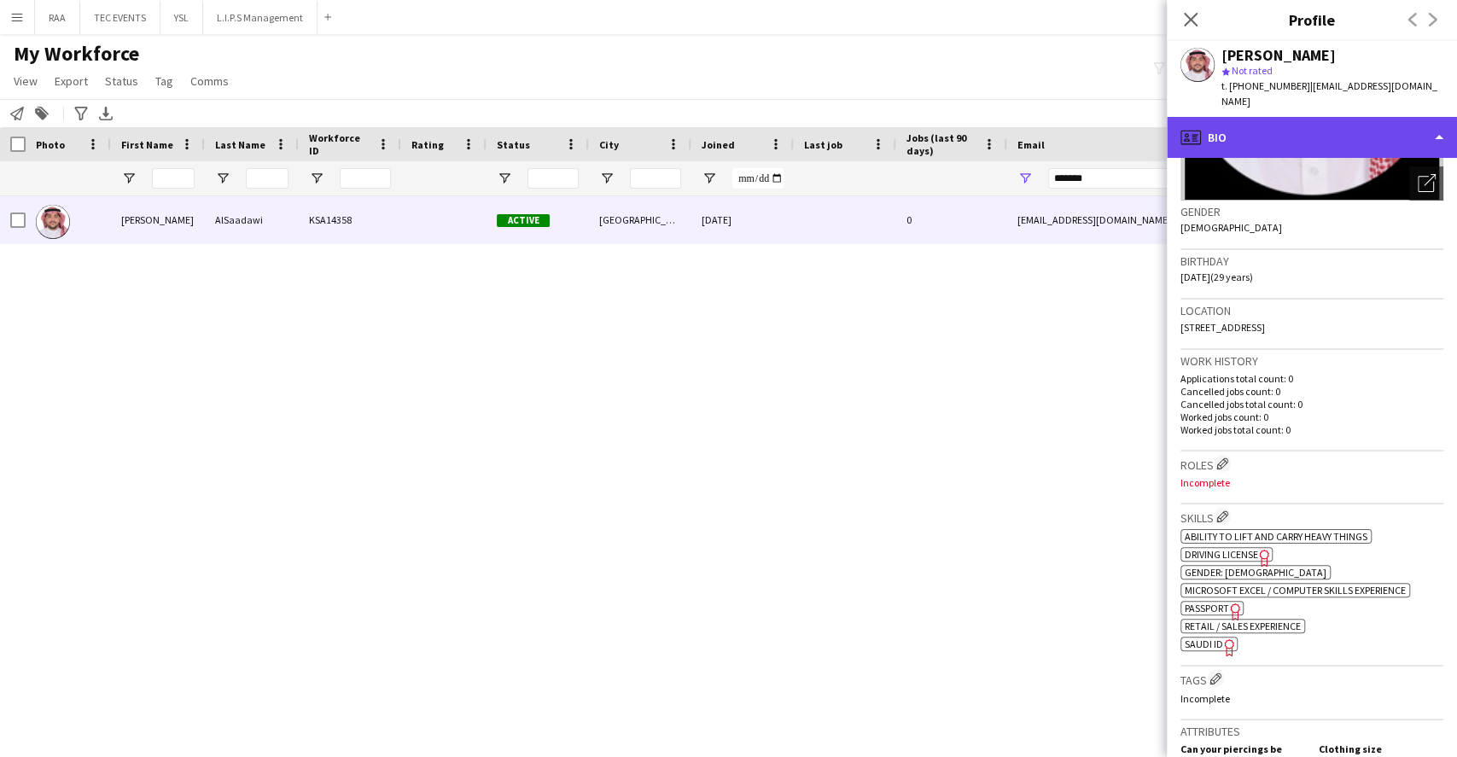
click at [1303, 118] on div "profile Bio" at bounding box center [1312, 137] width 290 height 41
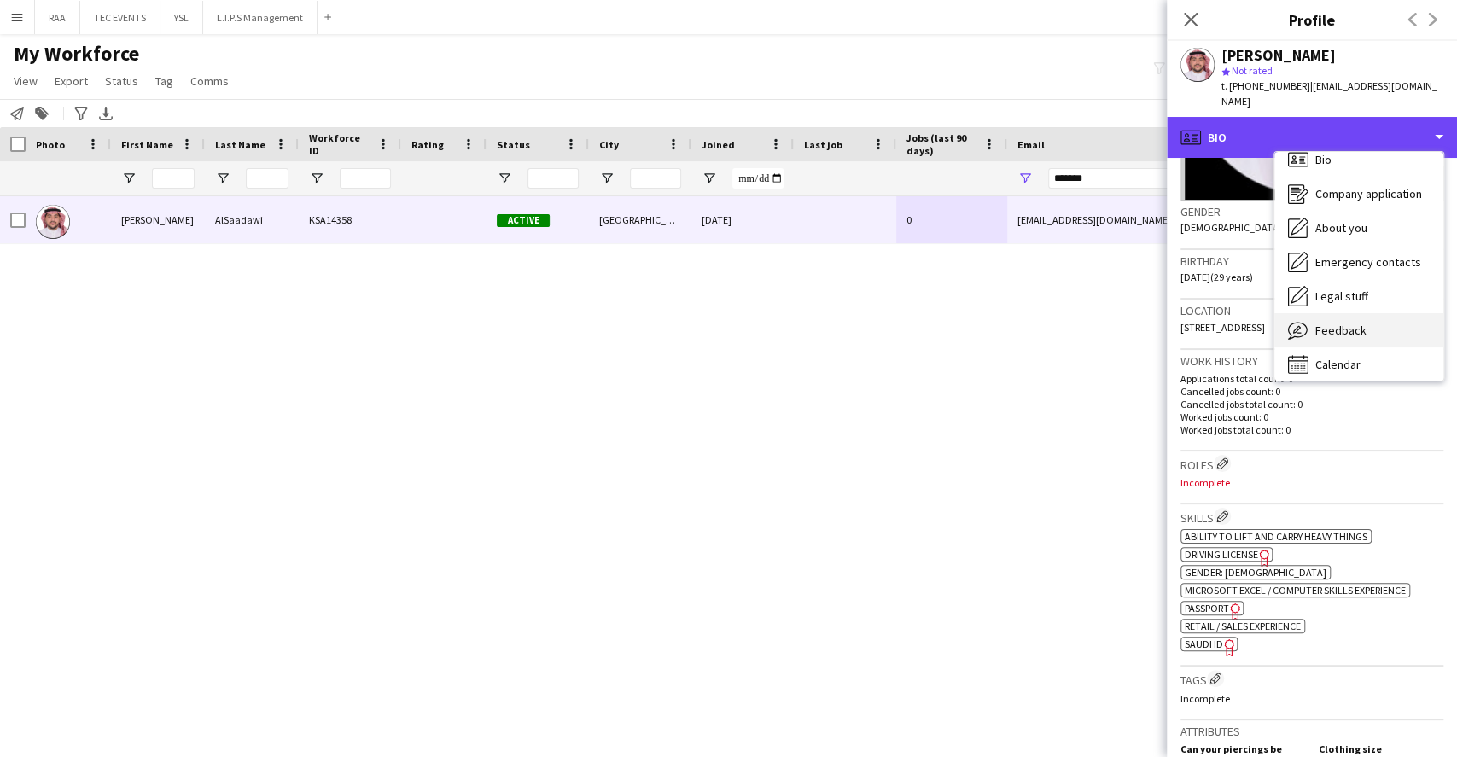
scroll to position [23, 0]
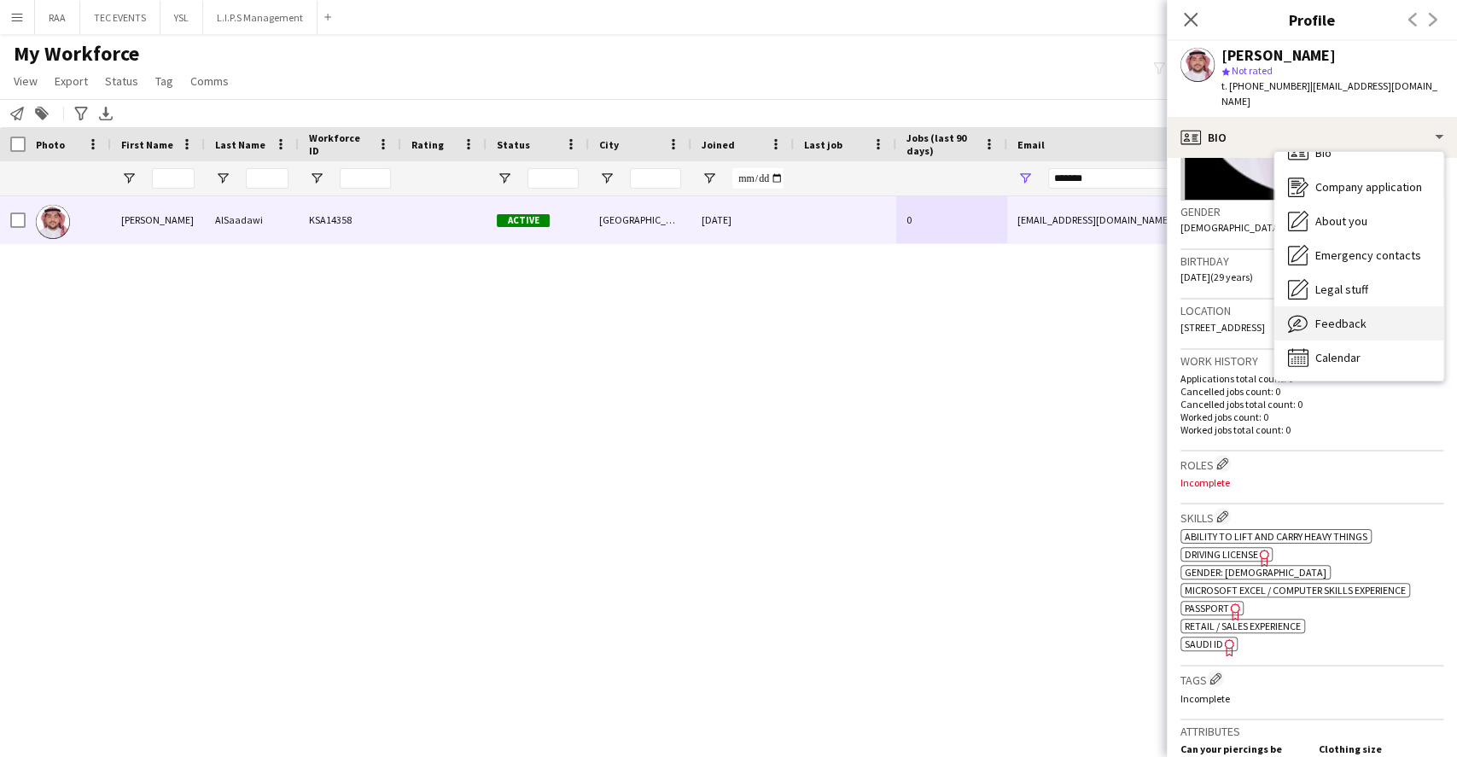
click at [1352, 316] on span "Feedback" at bounding box center [1340, 323] width 51 height 15
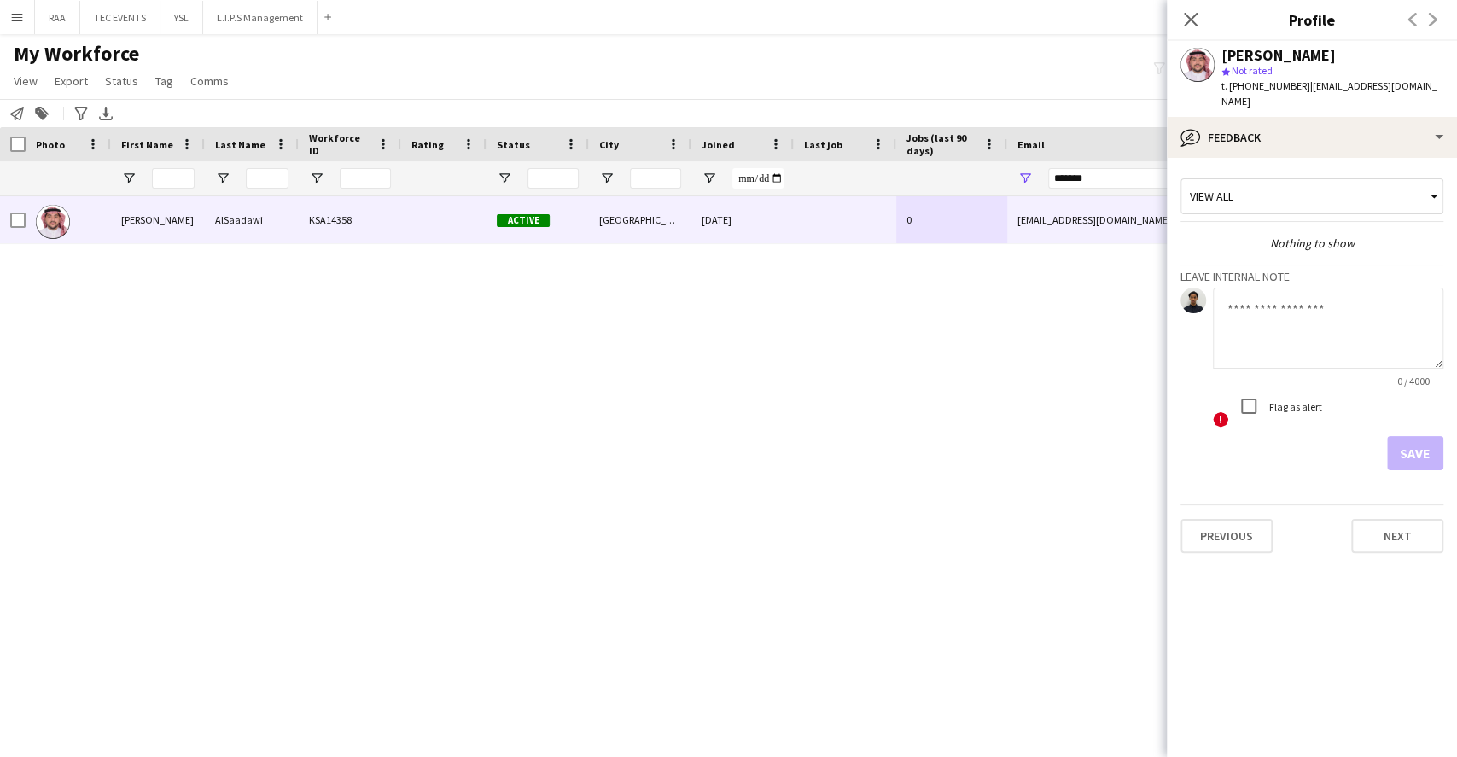
click at [1332, 158] on app-crew-profile-feedback-tab "View all Nothing to show Leave internal note 0 / 4000 ! Flag as alert Save Prev…" at bounding box center [1312, 457] width 290 height 599
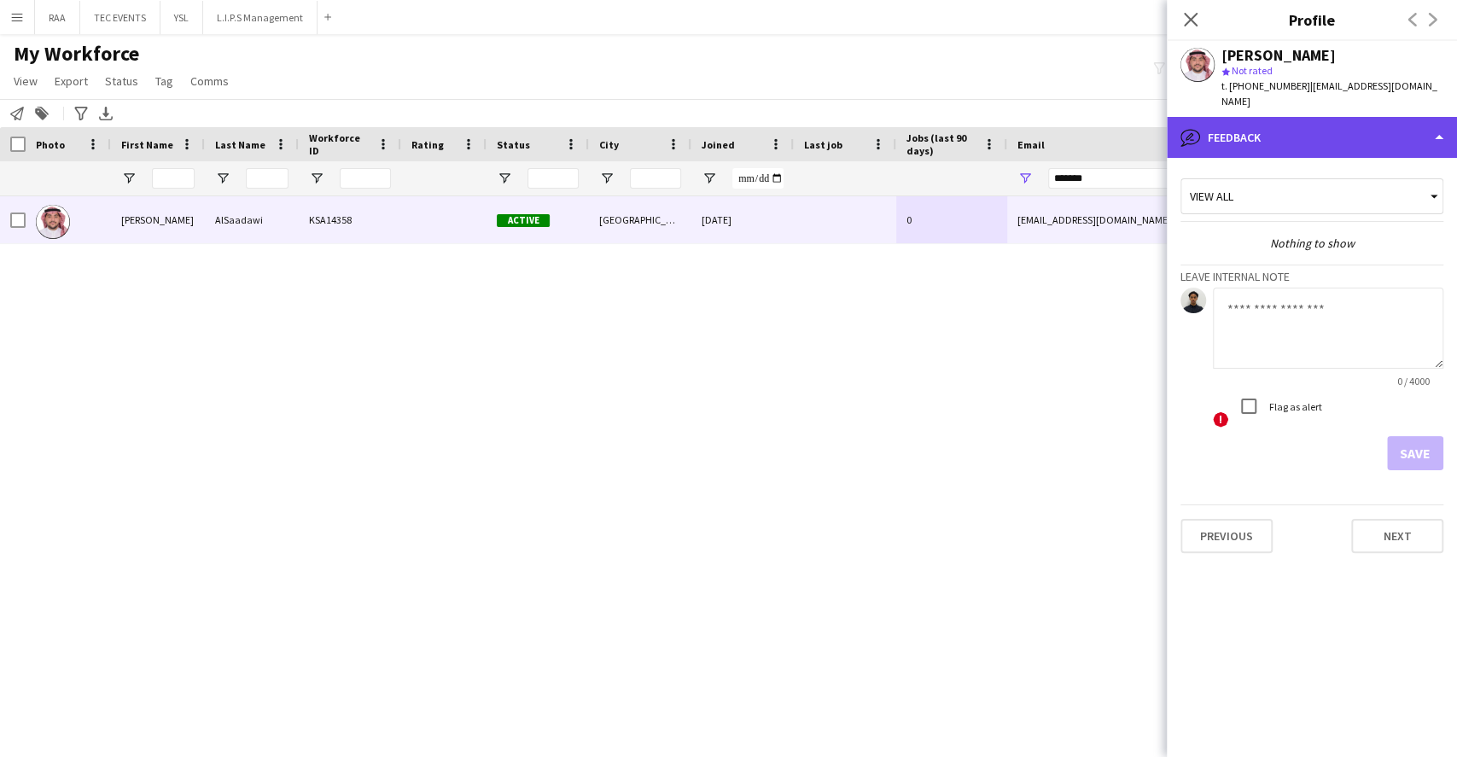
click at [1340, 131] on div "bubble-pencil Feedback" at bounding box center [1312, 137] width 290 height 41
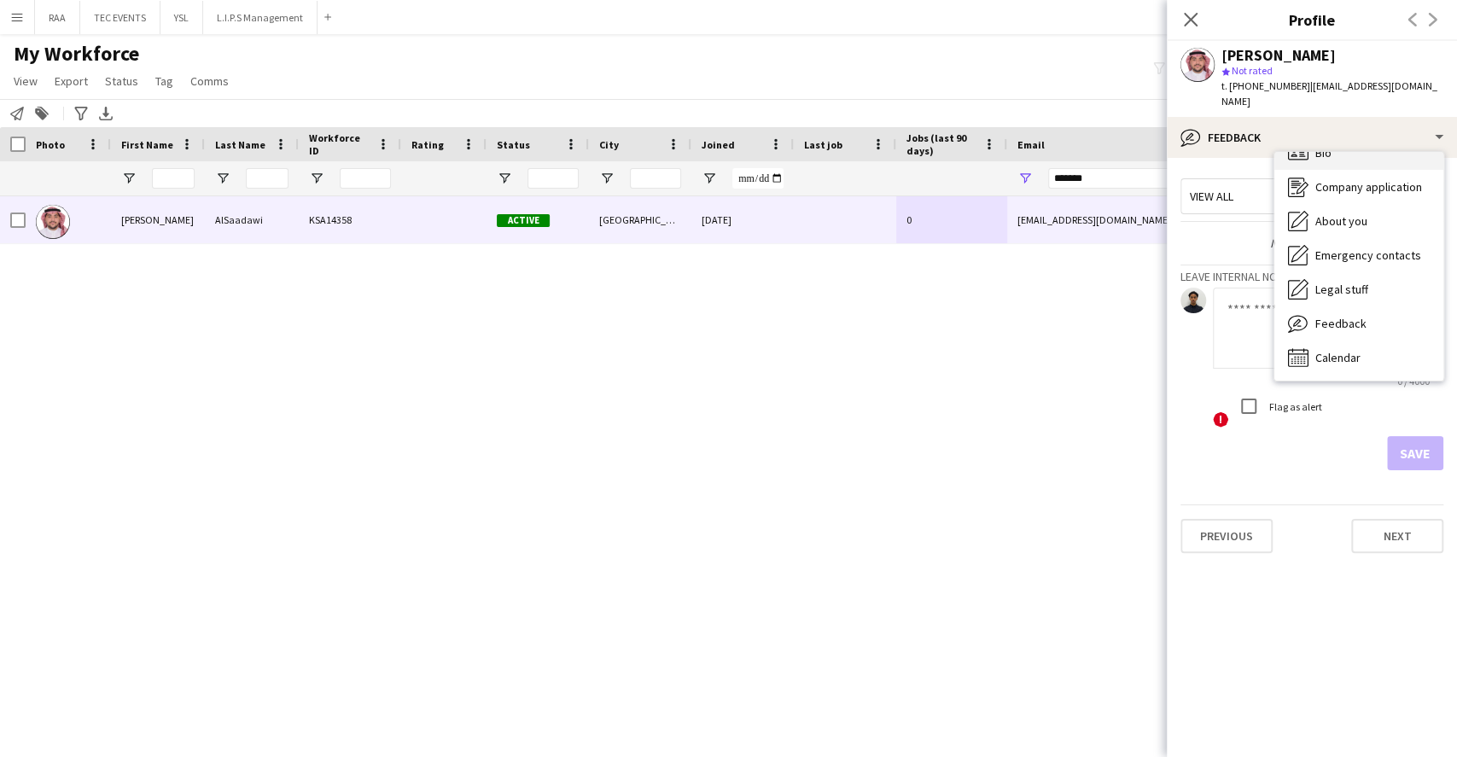
click at [1360, 151] on div "Bio Bio" at bounding box center [1358, 153] width 169 height 34
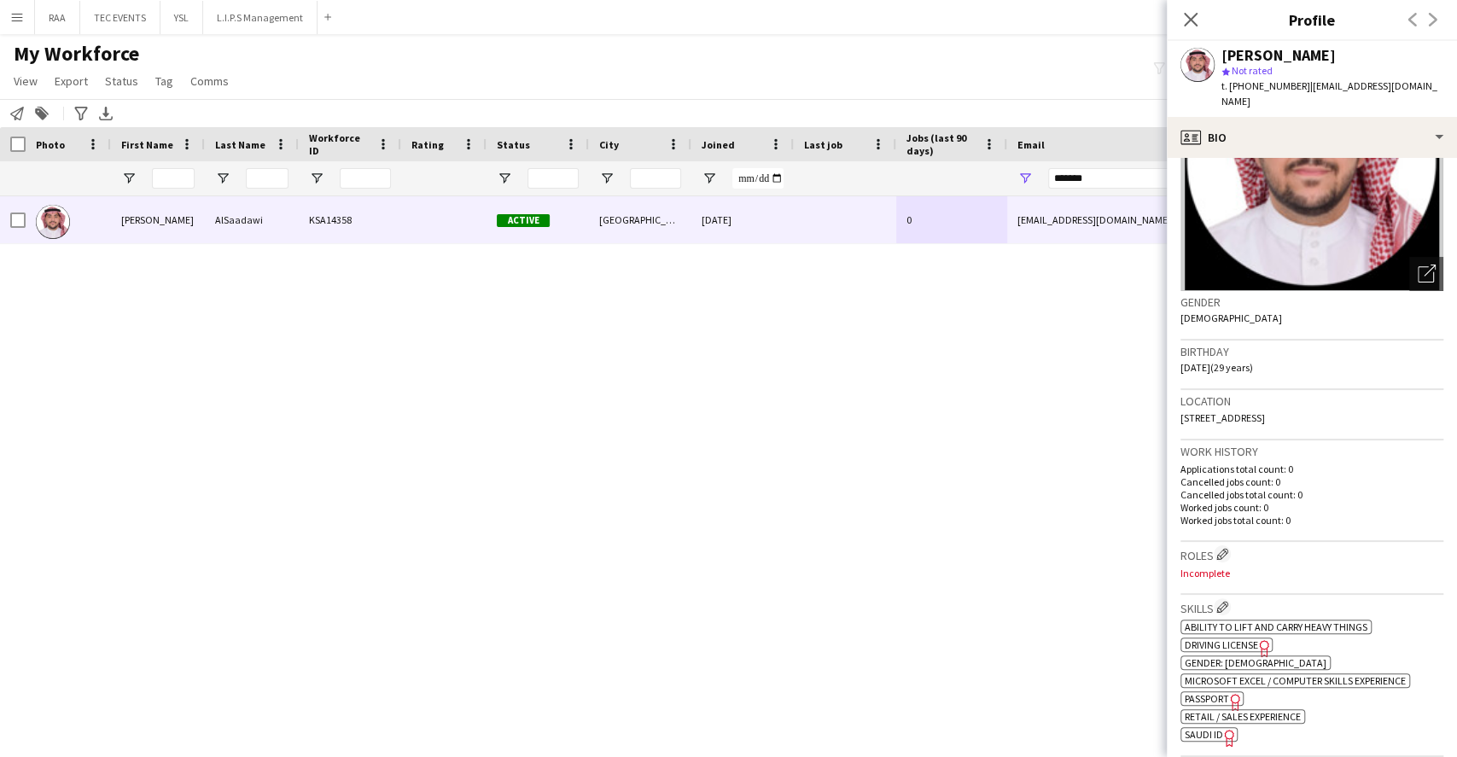
scroll to position [341, 0]
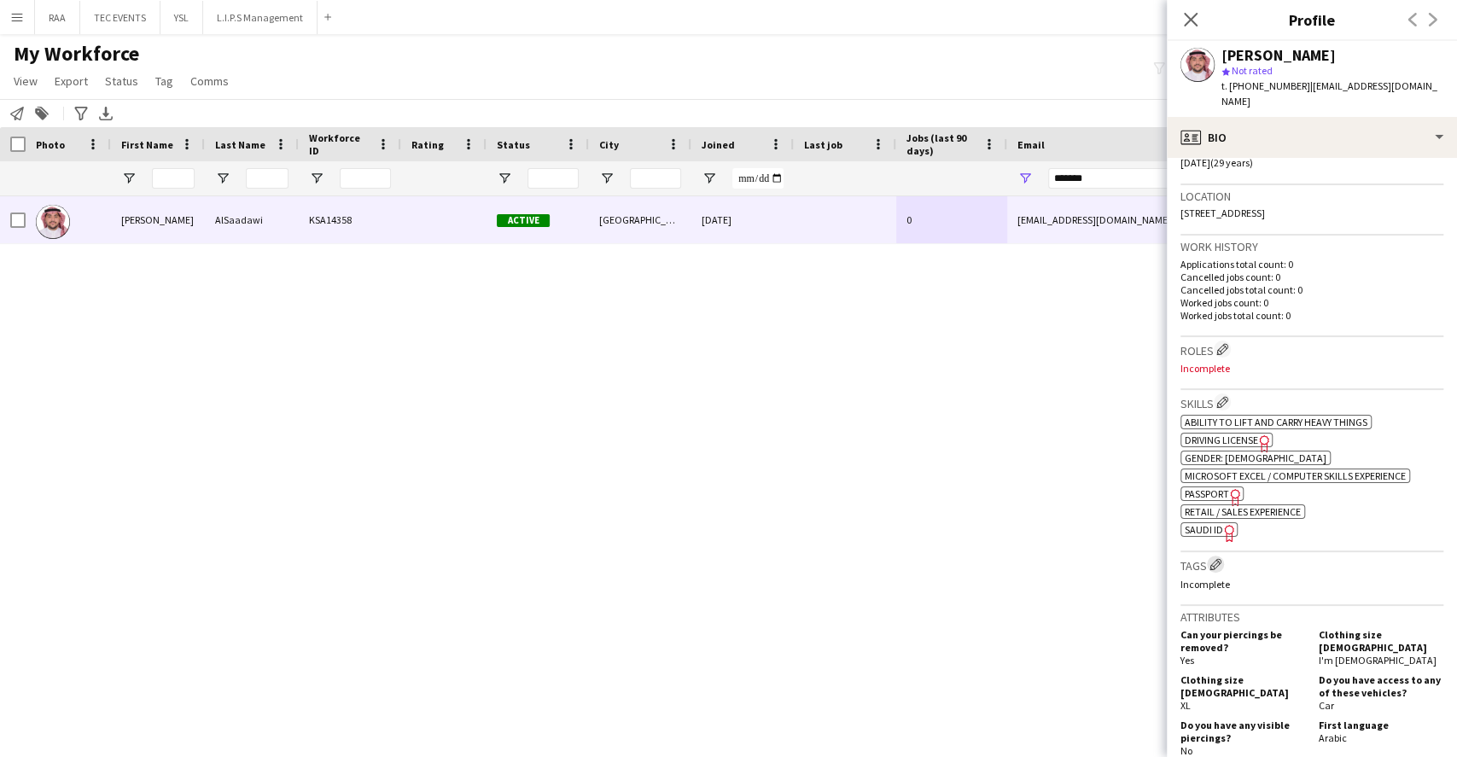
click at [1221, 558] on app-icon "Edit crew company tags" at bounding box center [1216, 564] width 12 height 12
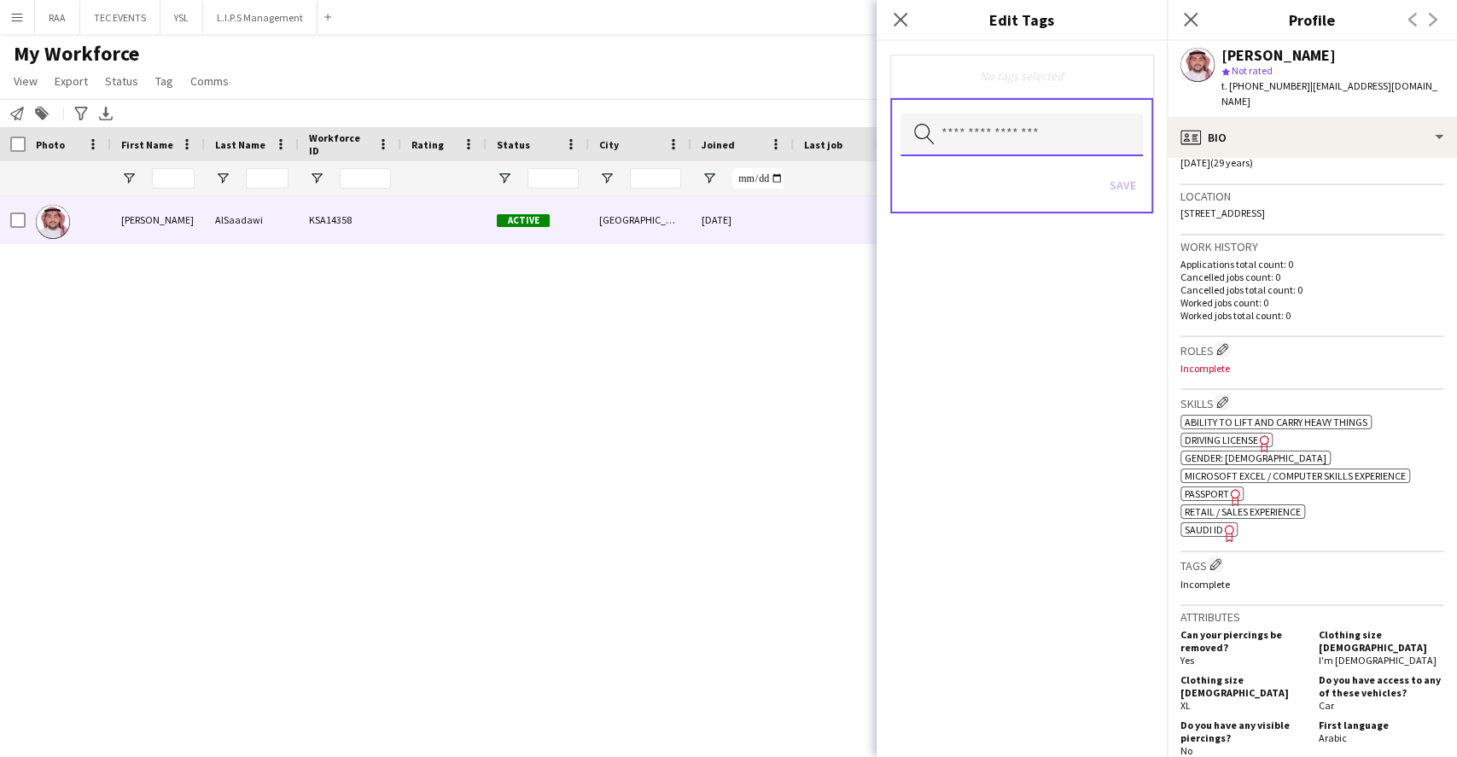
click at [980, 130] on input "text" at bounding box center [1022, 135] width 242 height 43
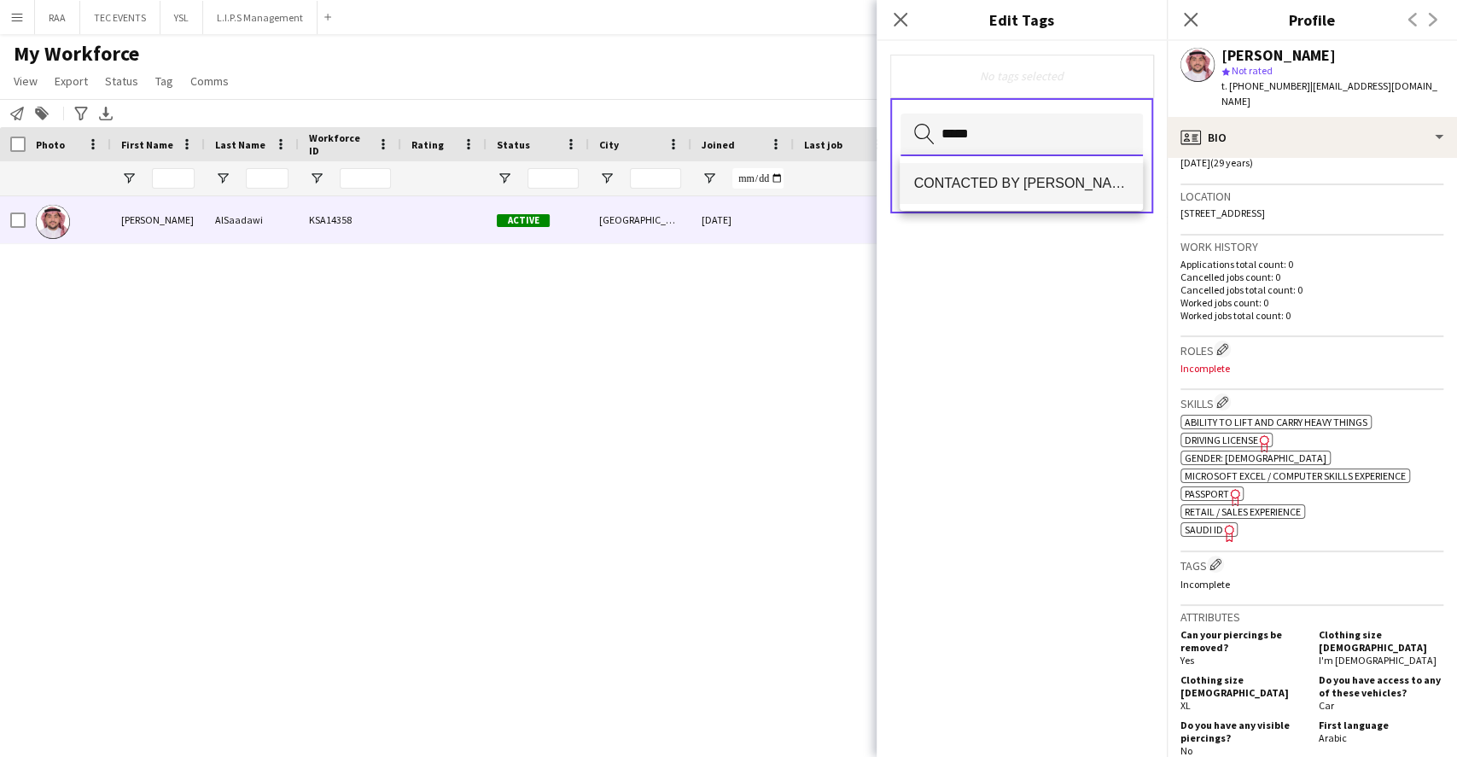
type input "*****"
click at [981, 171] on mat-option "CONTACTED BY [PERSON_NAME]" at bounding box center [1021, 183] width 242 height 41
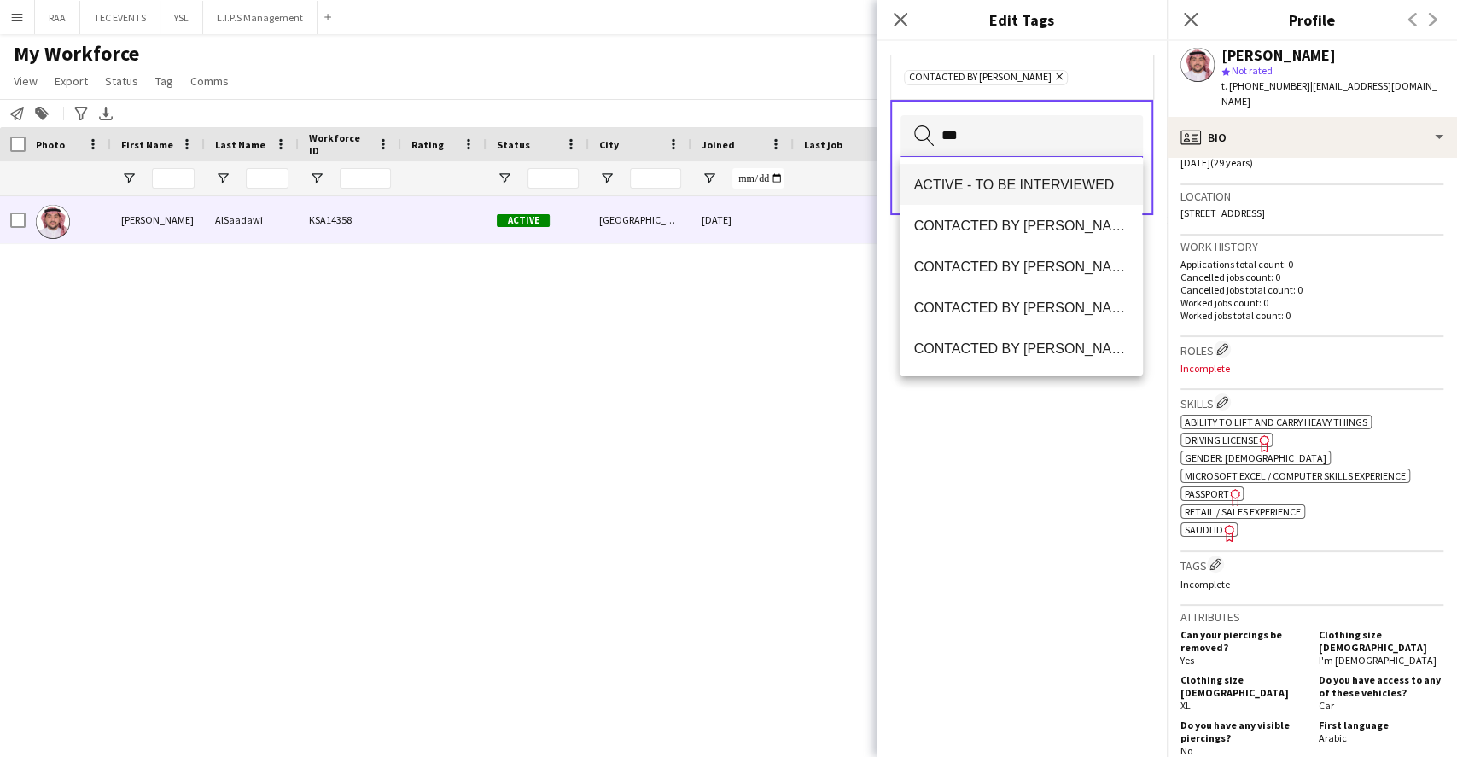
type input "***"
click at [1023, 174] on mat-option "ACTIVE - TO BE INTERVIEWED" at bounding box center [1021, 184] width 242 height 41
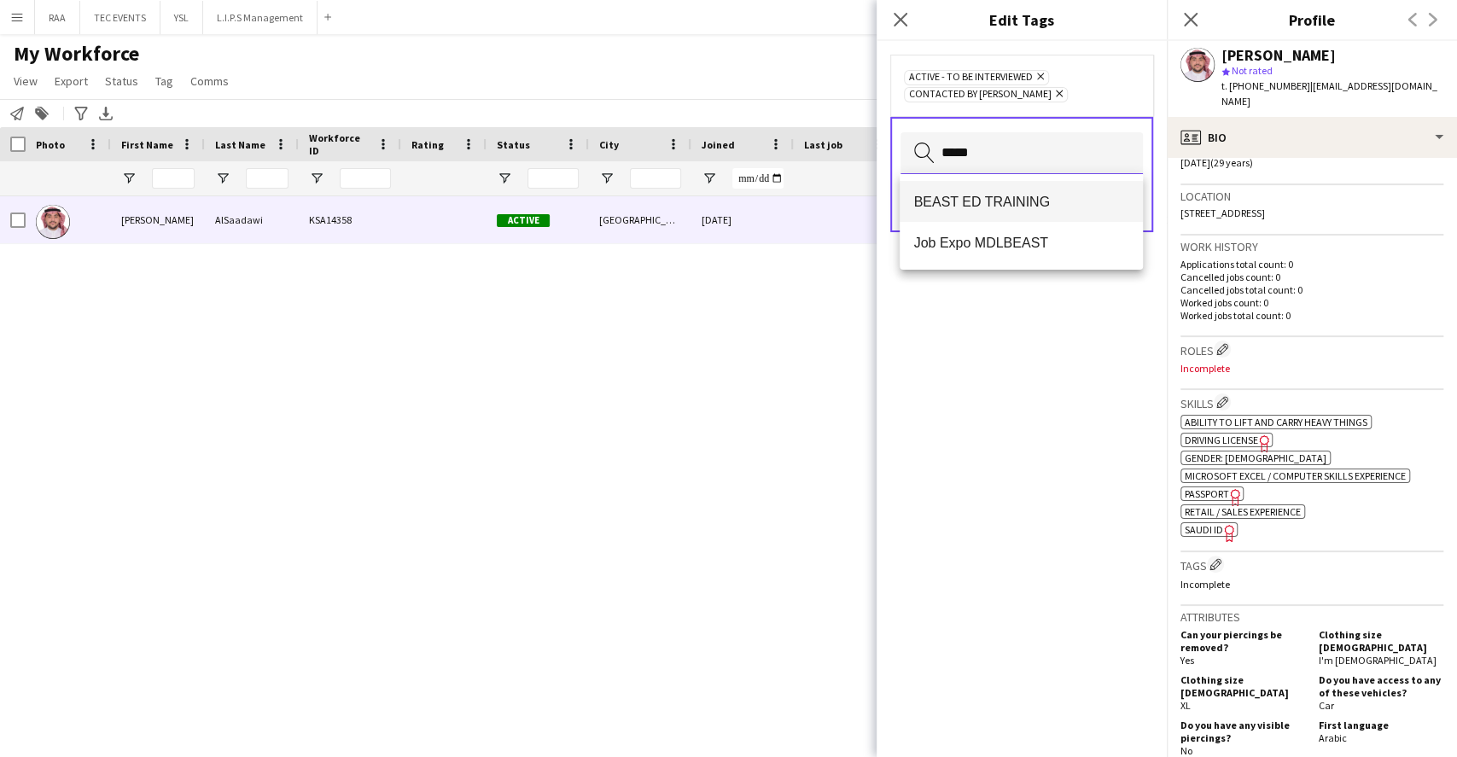
type input "*****"
click at [1029, 189] on mat-option "BEAST ED TRAINING" at bounding box center [1021, 201] width 242 height 41
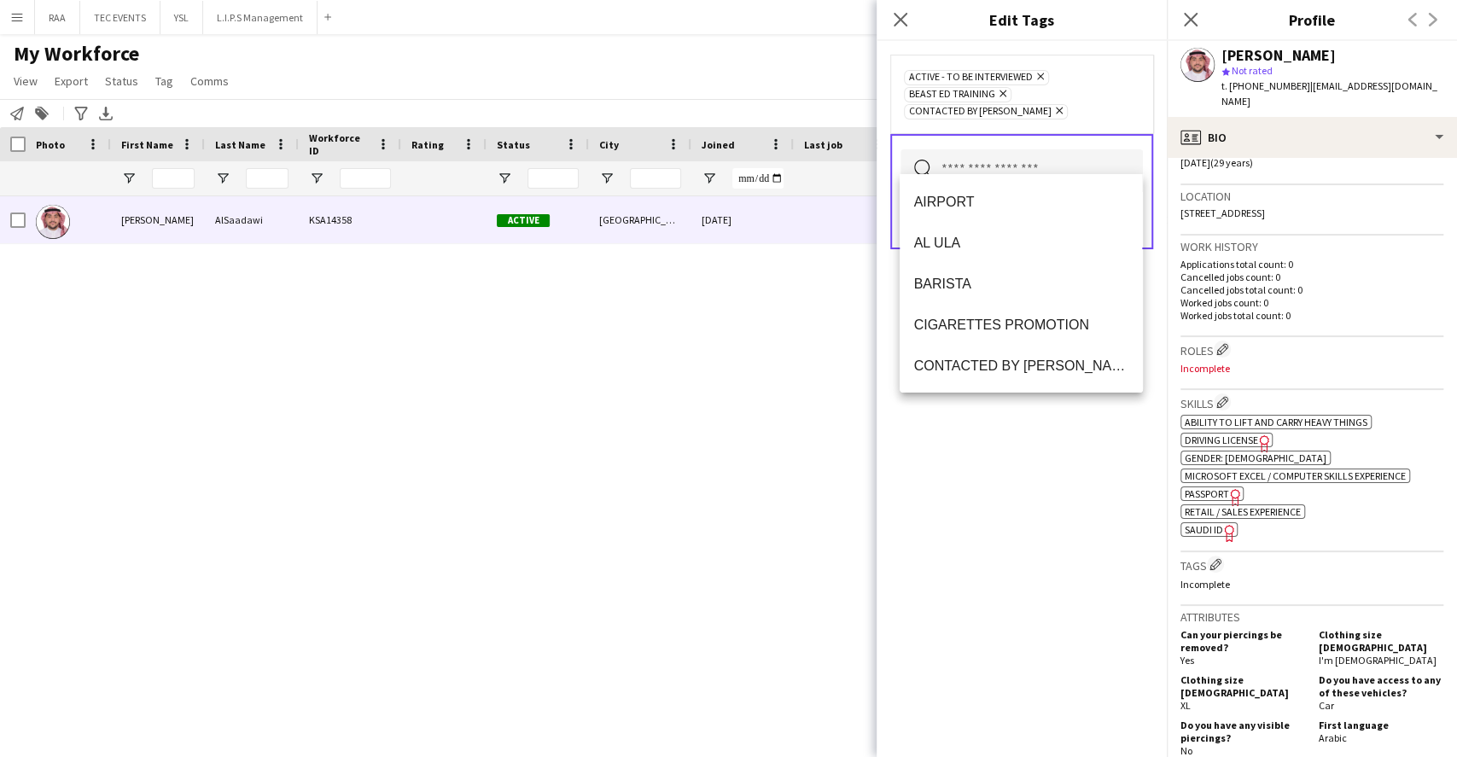
click at [1061, 425] on div "ACTIVE - TO BE INTERVIEWED Remove BEAST ED TRAINING Remove CONTACTED BY [PERSON…" at bounding box center [1022, 399] width 290 height 716
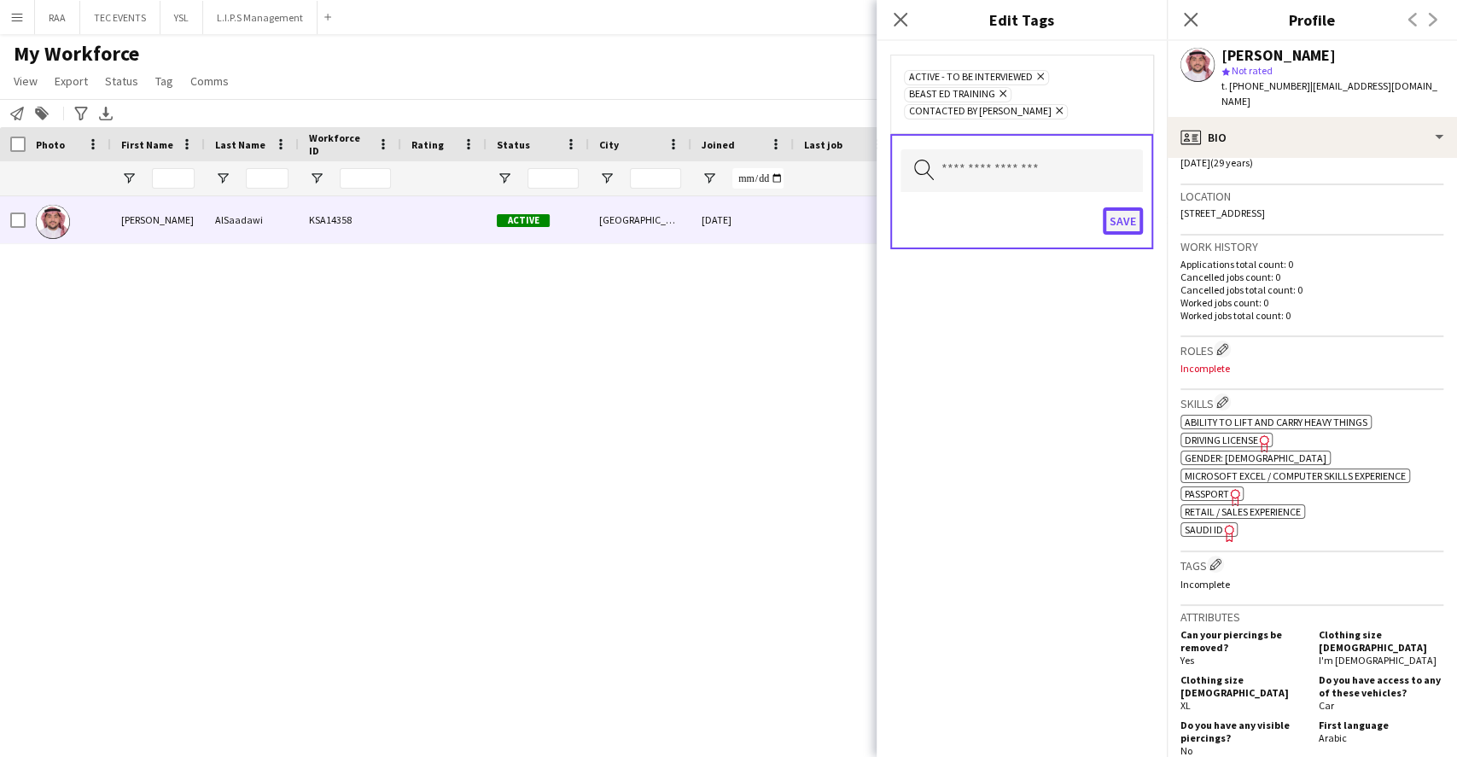
click at [1138, 208] on button "Save" at bounding box center [1123, 220] width 40 height 27
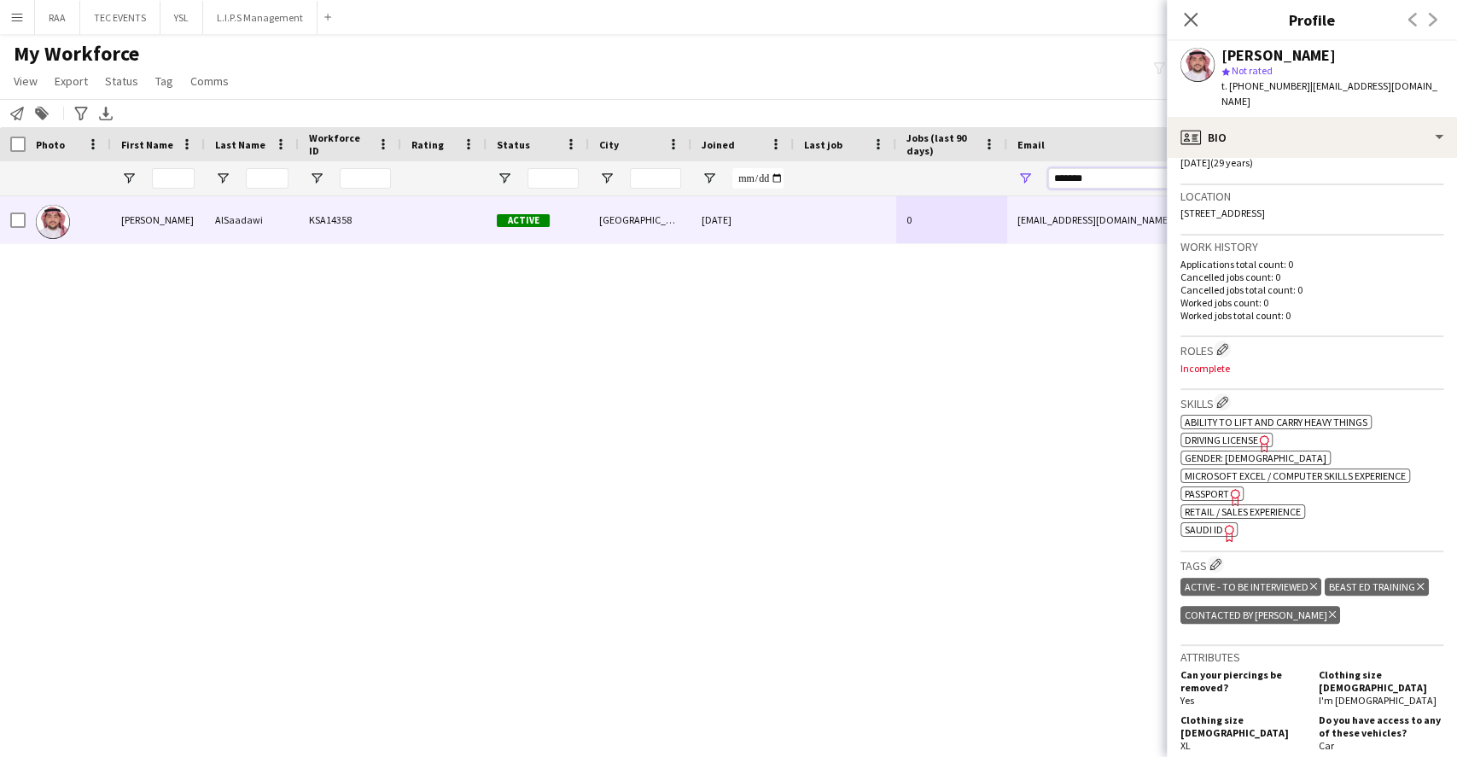
drag, startPoint x: 1097, startPoint y: 175, endPoint x: 949, endPoint y: 171, distance: 147.7
click at [953, 171] on div at bounding box center [925, 178] width 1851 height 34
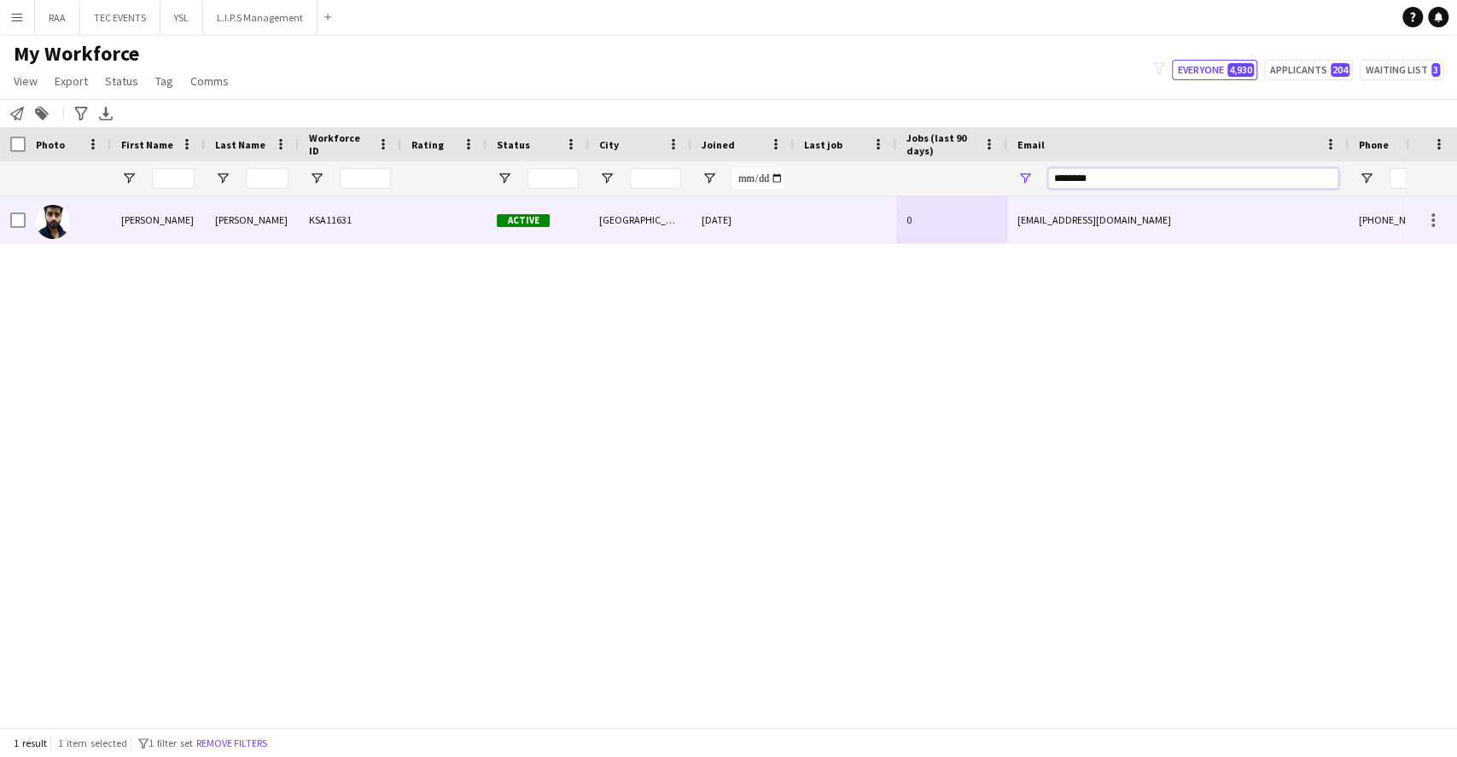
type input "********"
click at [808, 232] on div at bounding box center [845, 219] width 102 height 47
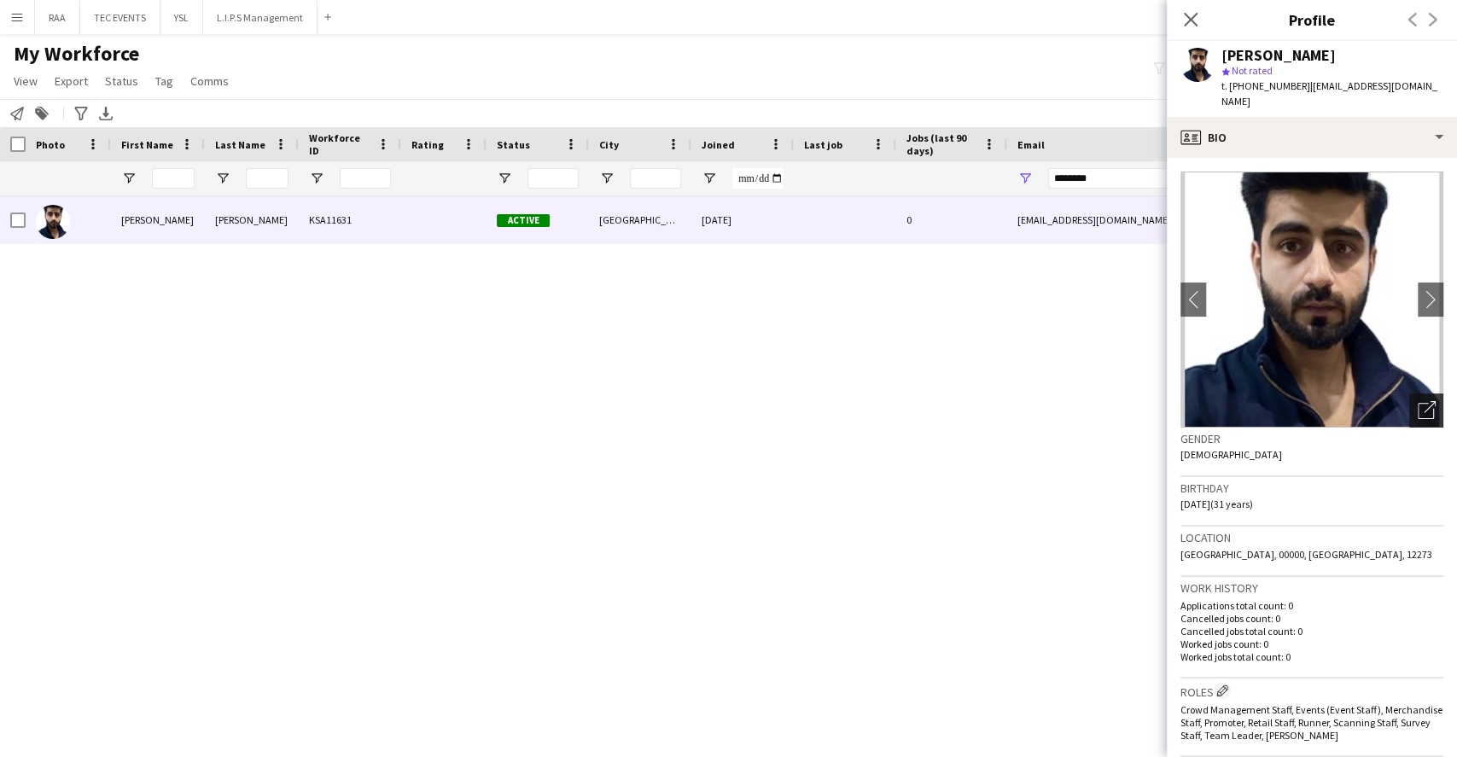
click at [1418, 401] on icon "Open photos pop-in" at bounding box center [1427, 410] width 18 height 18
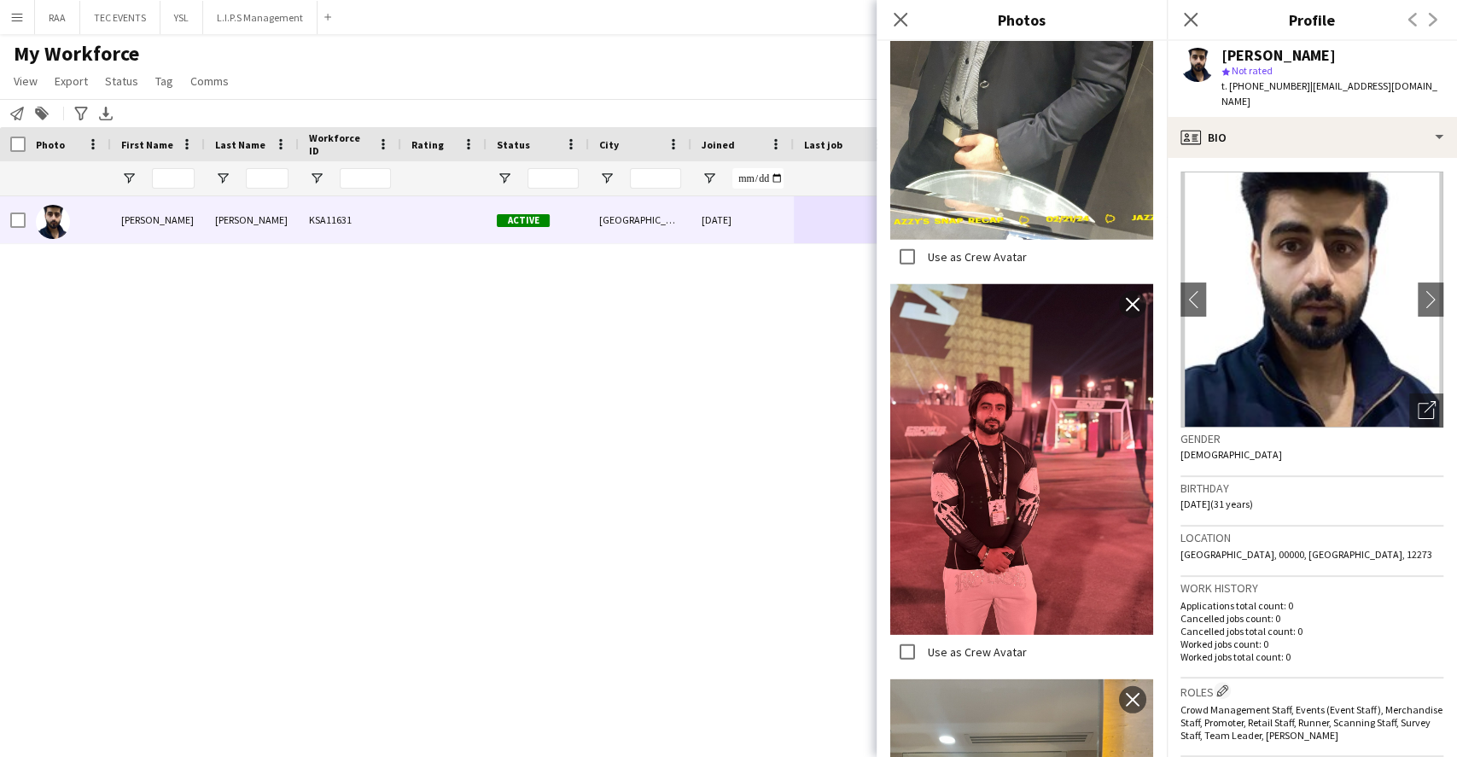
scroll to position [3414, 0]
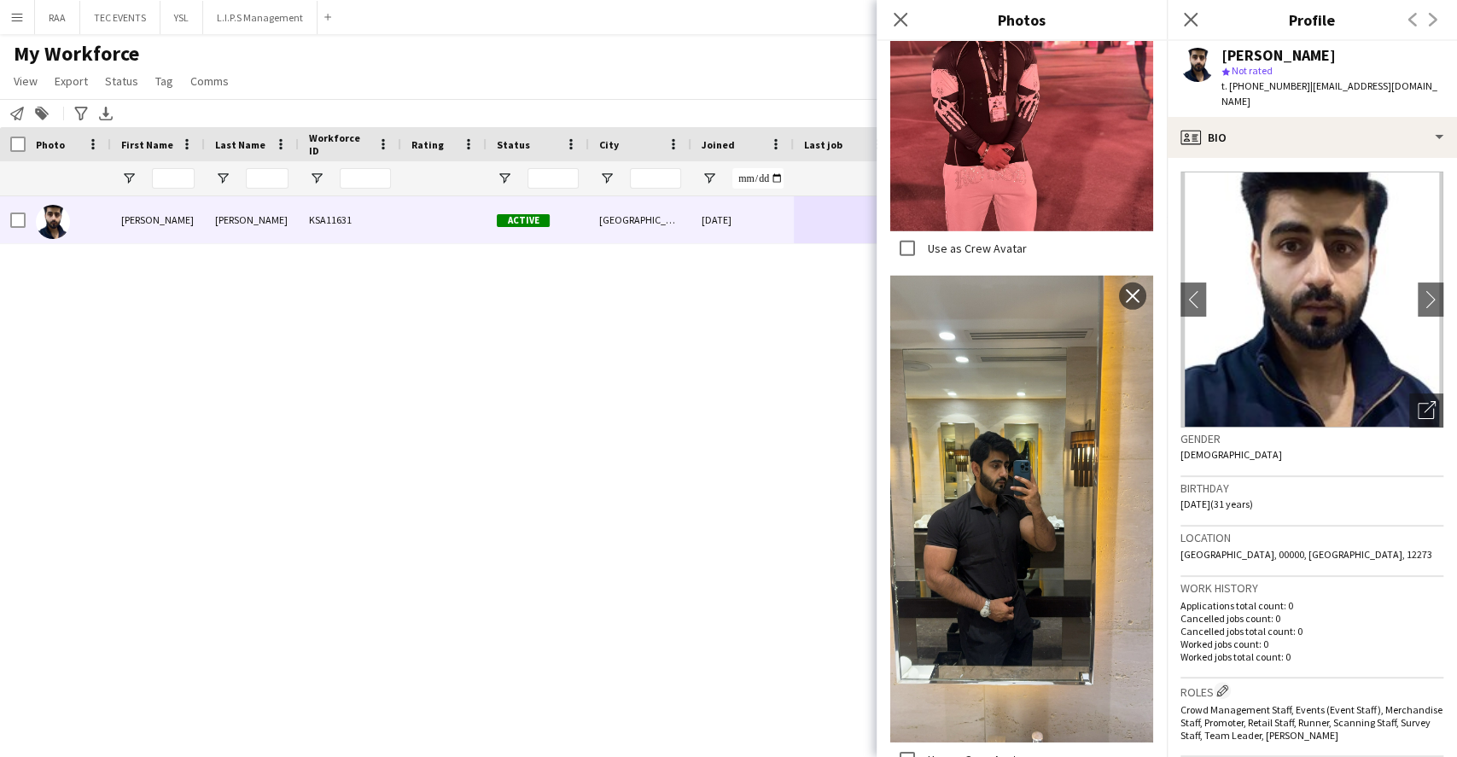
click at [1347, 481] on h3 "Birthday" at bounding box center [1312, 488] width 263 height 15
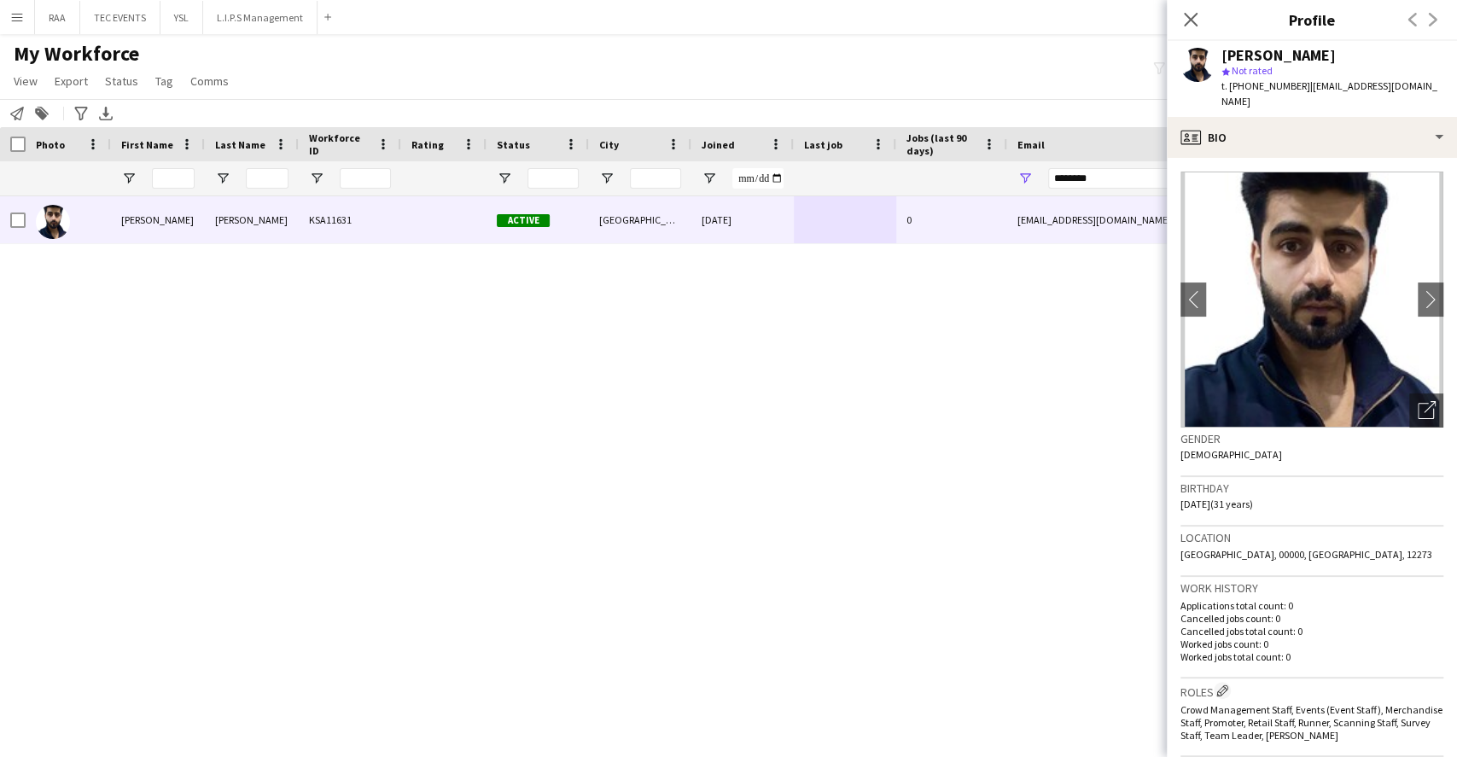
scroll to position [227, 0]
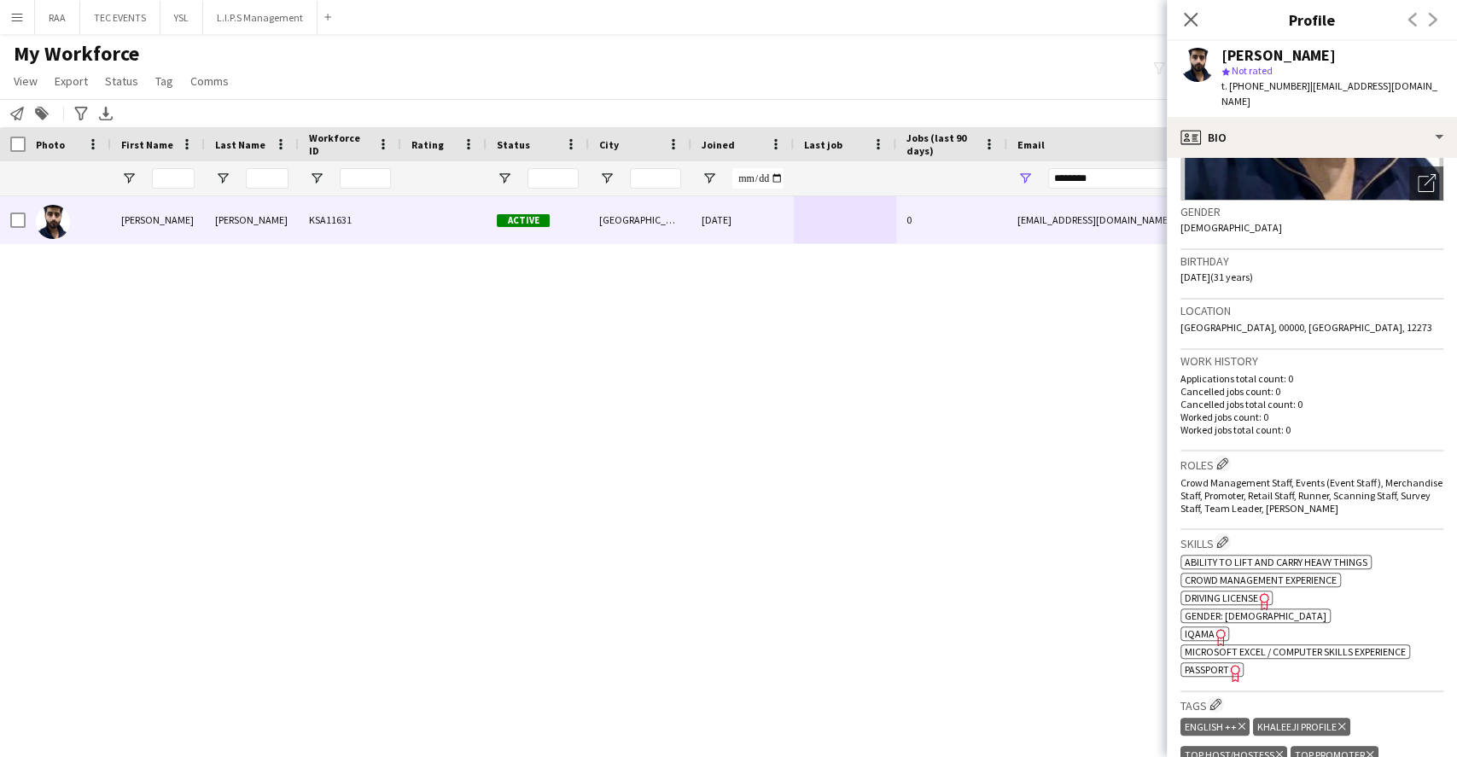
click at [1229, 455] on h3 "Roles Edit crew company roles" at bounding box center [1312, 464] width 263 height 18
click at [1226, 458] on app-icon "Edit crew company roles" at bounding box center [1222, 464] width 12 height 12
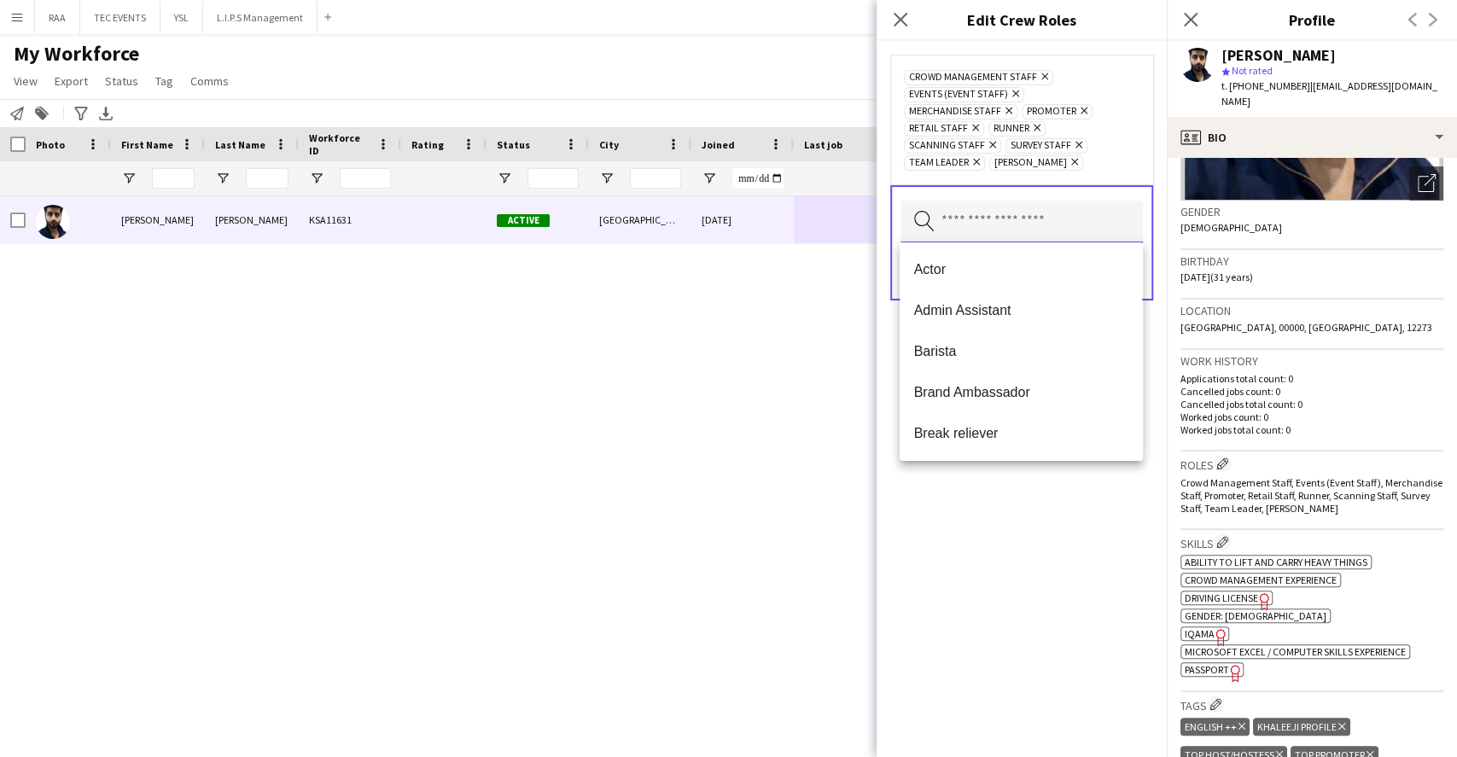
click at [1093, 224] on input "text" at bounding box center [1022, 222] width 242 height 43
click at [1022, 397] on span "Brand Ambassador" at bounding box center [1020, 392] width 215 height 16
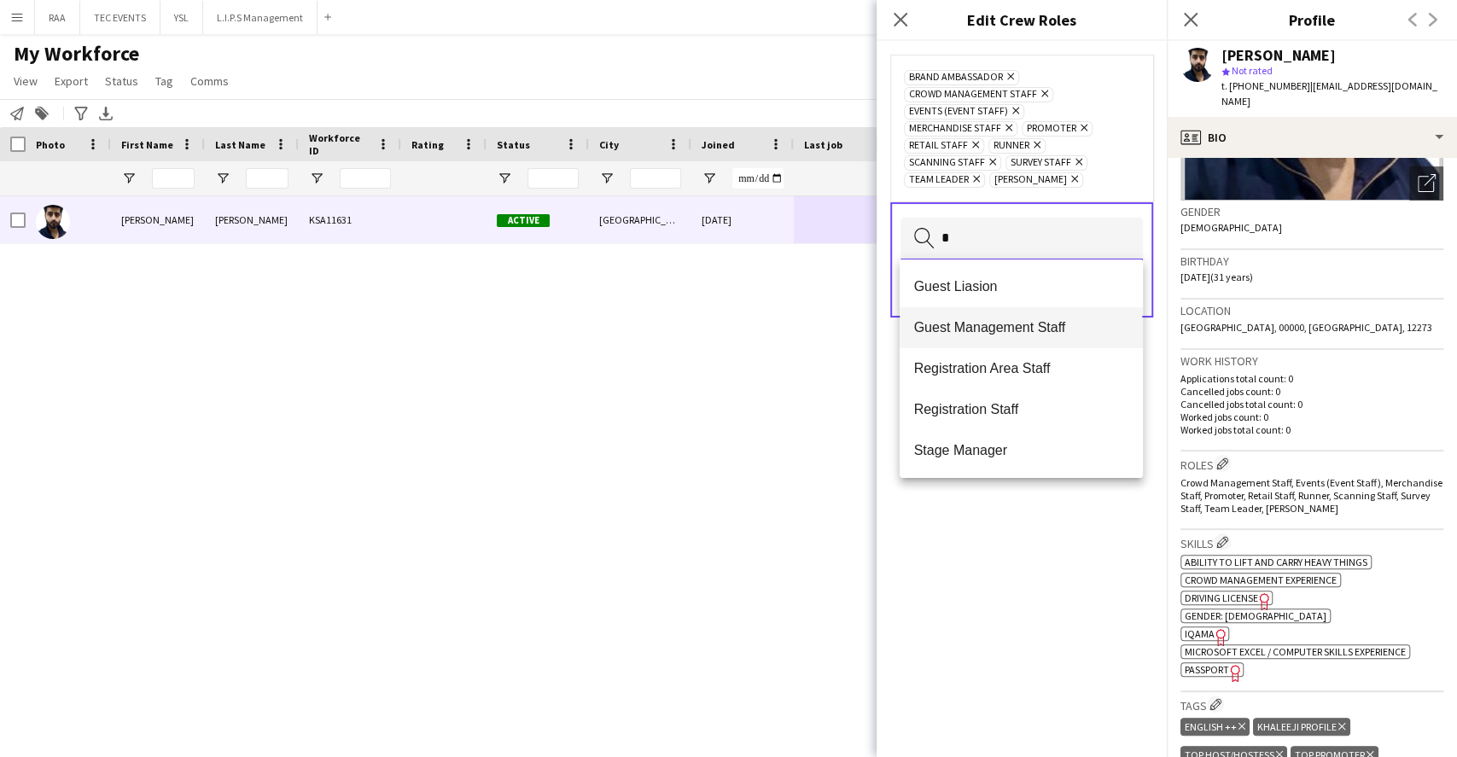
type input "*"
click at [1031, 332] on span "Guest Management Staff" at bounding box center [1020, 327] width 215 height 16
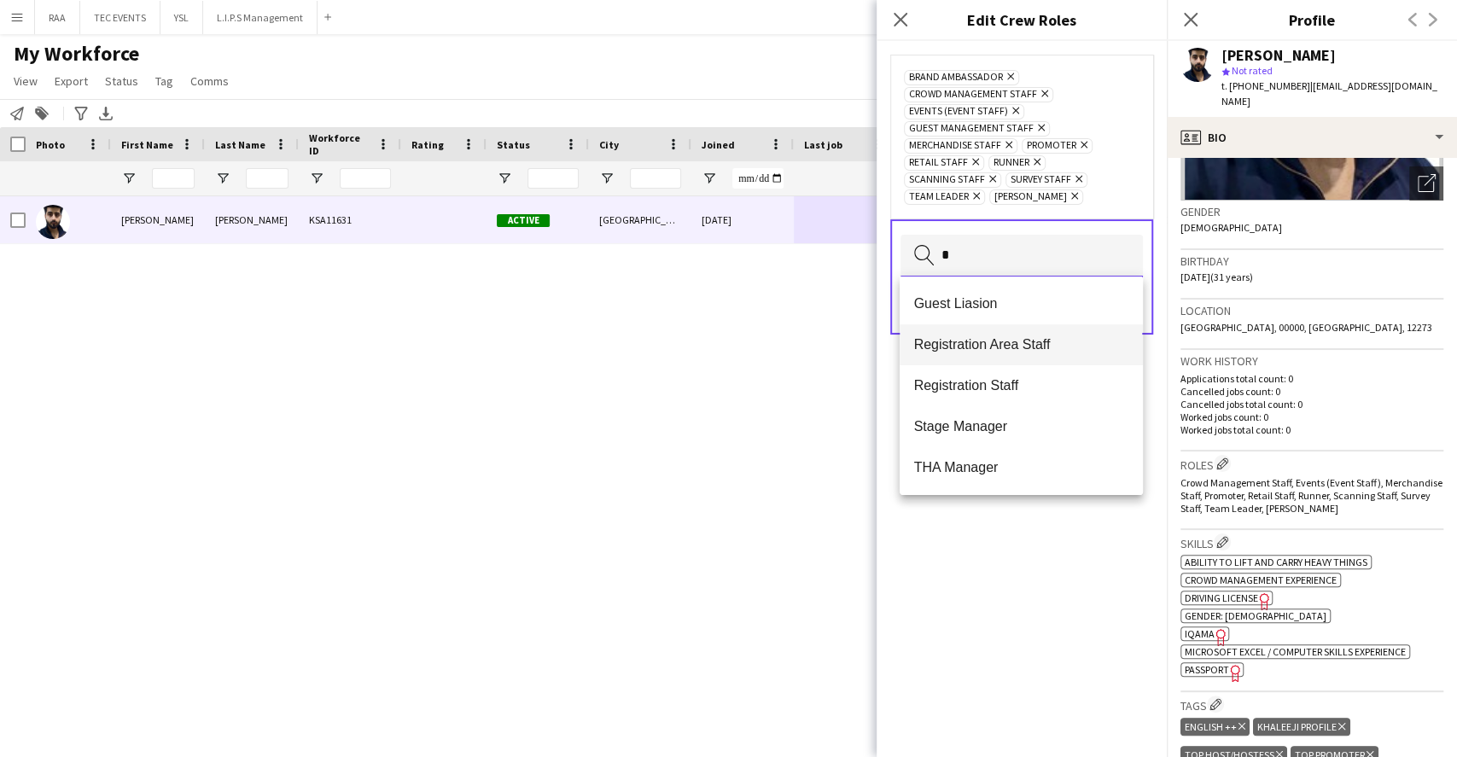
type input "*"
click at [1032, 350] on span "Registration Area Staff" at bounding box center [1020, 344] width 215 height 16
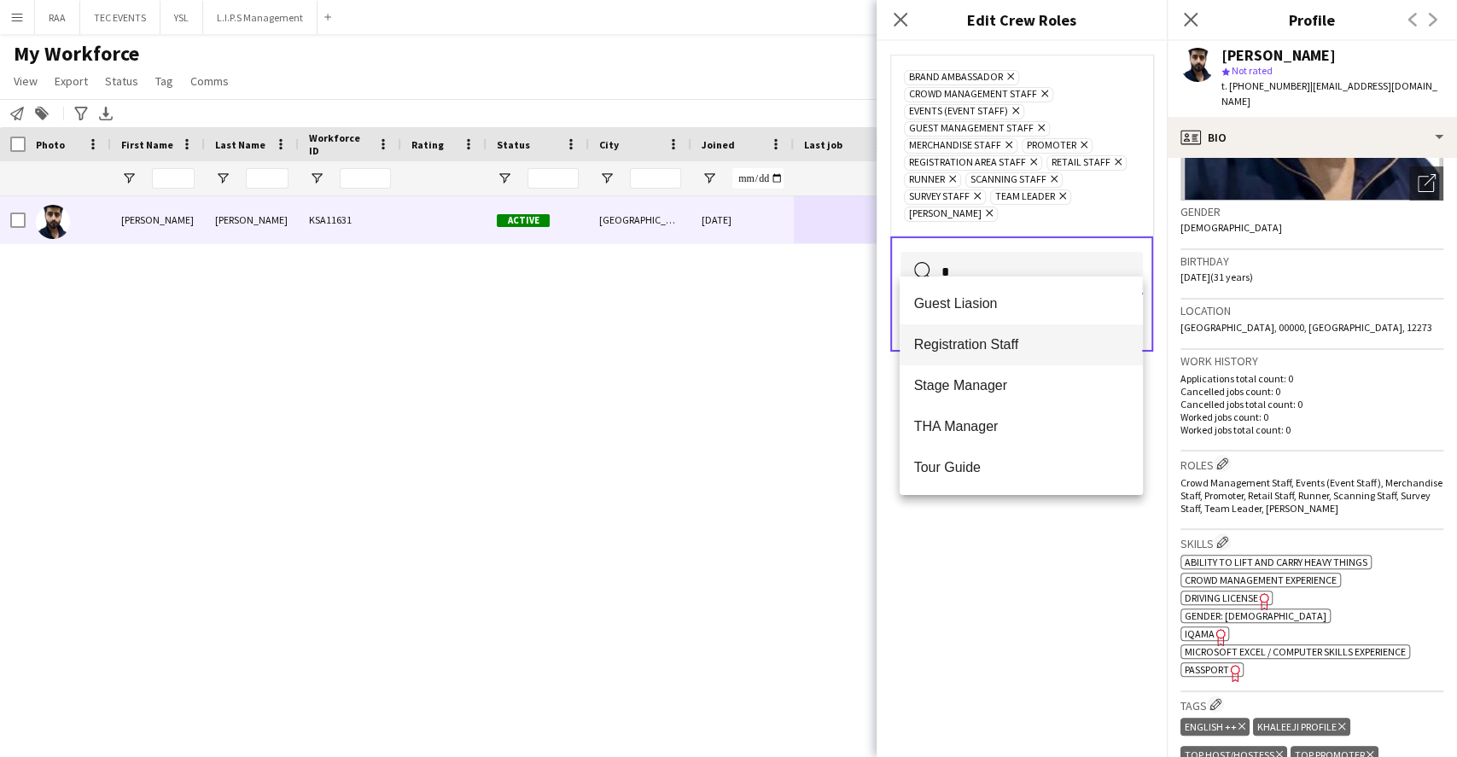
type input "*"
click at [1035, 357] on mat-option "Registration Staff" at bounding box center [1021, 344] width 242 height 41
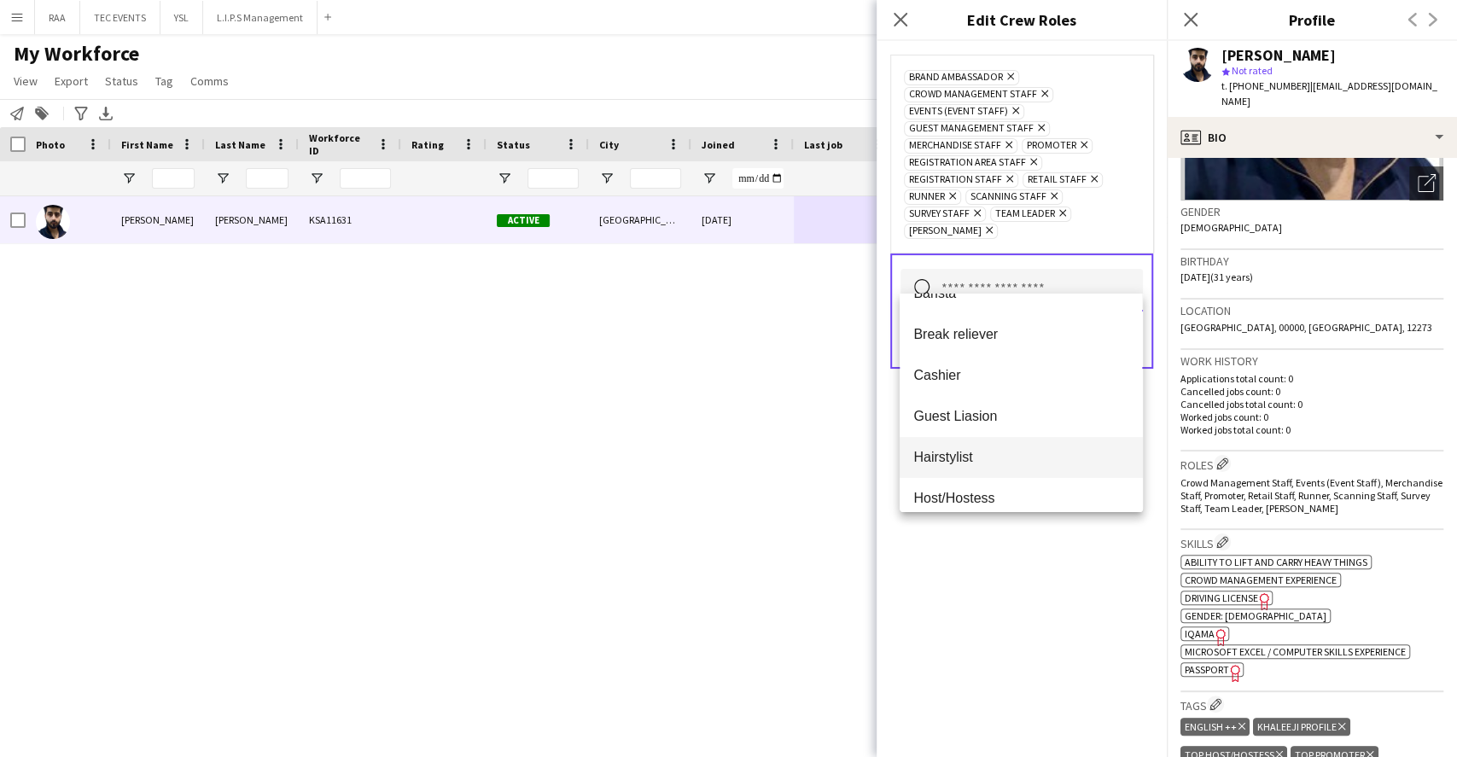
scroll to position [145, 0]
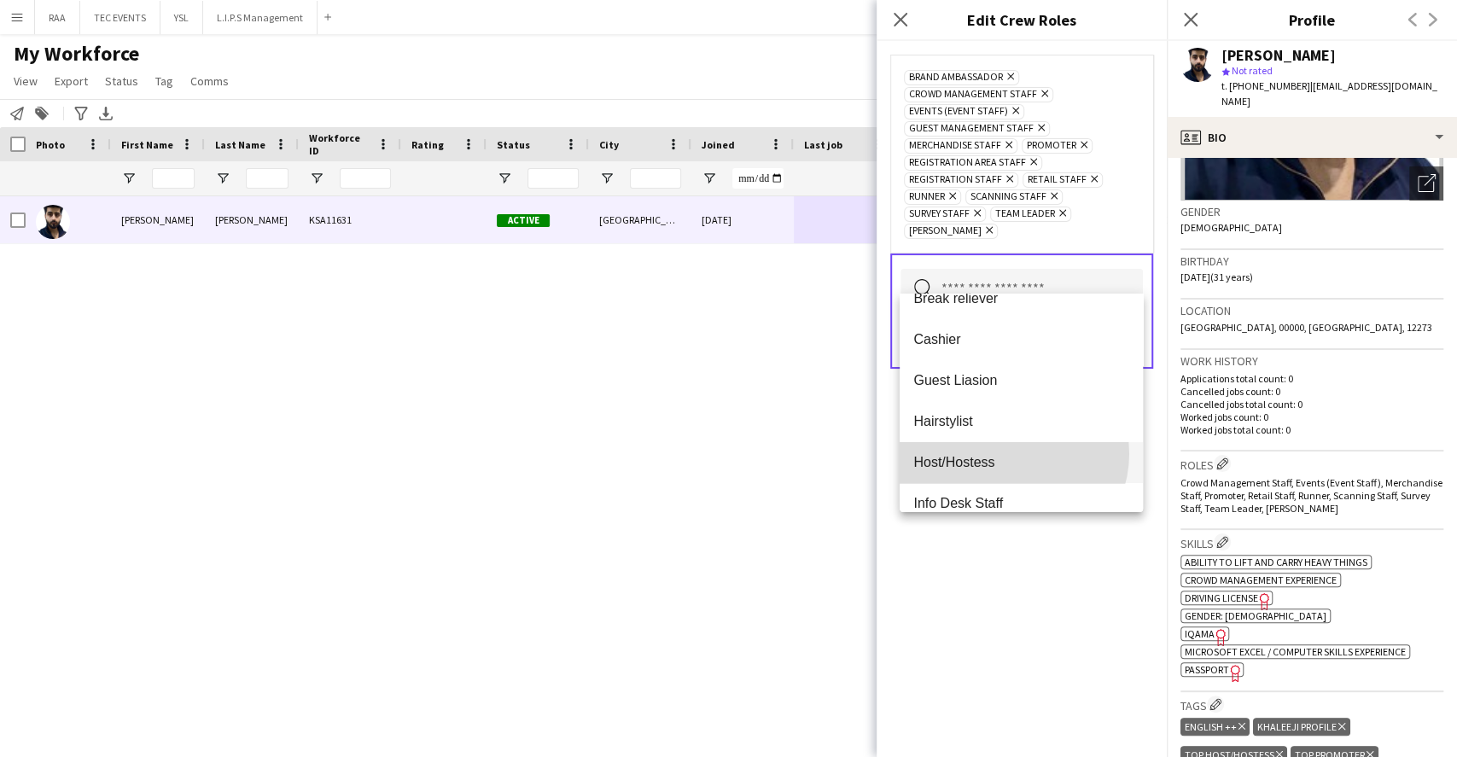
click at [1011, 454] on span "Host/Hostess" at bounding box center [1020, 462] width 215 height 16
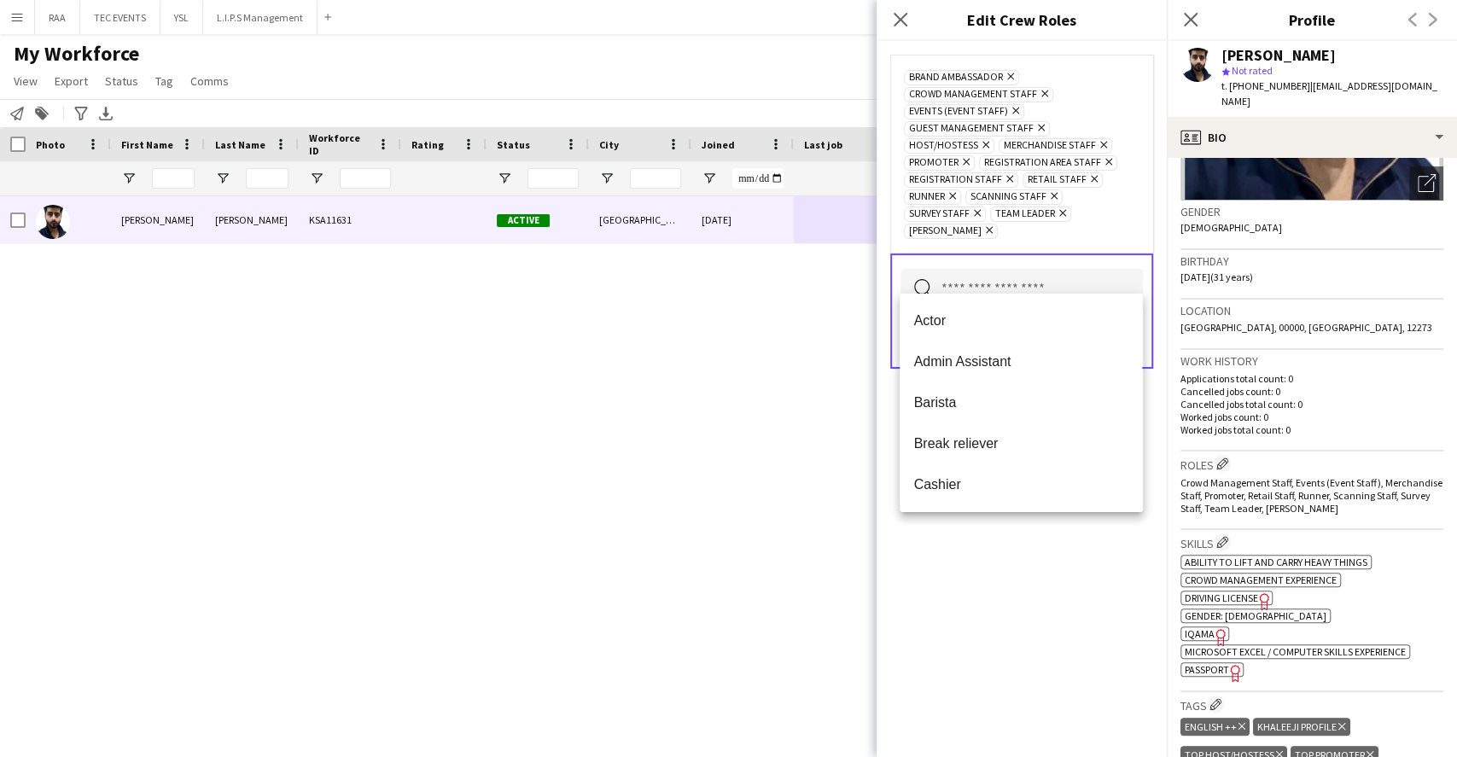
drag, startPoint x: 1038, startPoint y: 570, endPoint x: 1098, endPoint y: 376, distance: 203.6
click at [1039, 570] on div "Brand Ambassador Remove Crowd Management Staff Remove Events (Event Staff) Remo…" at bounding box center [1022, 399] width 290 height 716
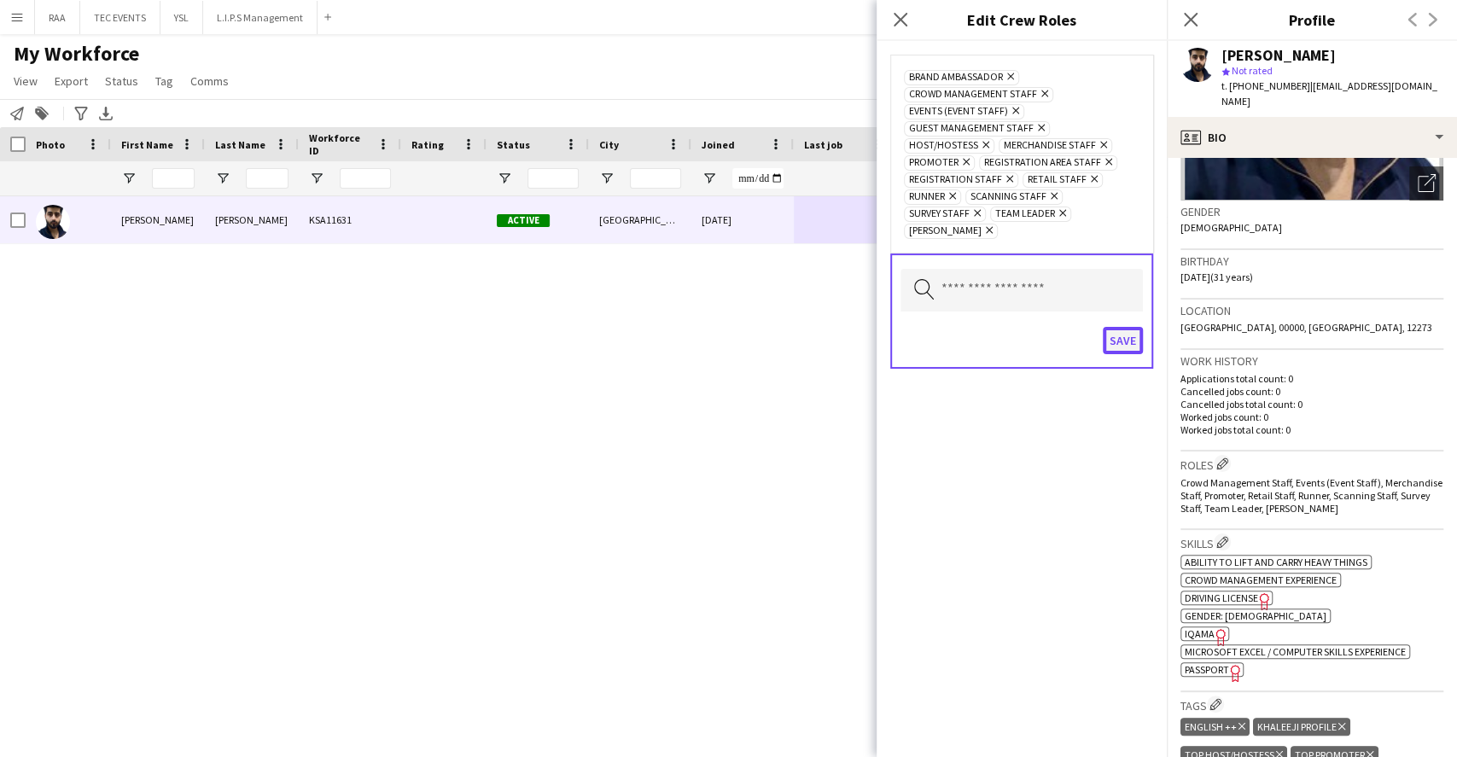
click at [1117, 327] on button "Save" at bounding box center [1123, 340] width 40 height 27
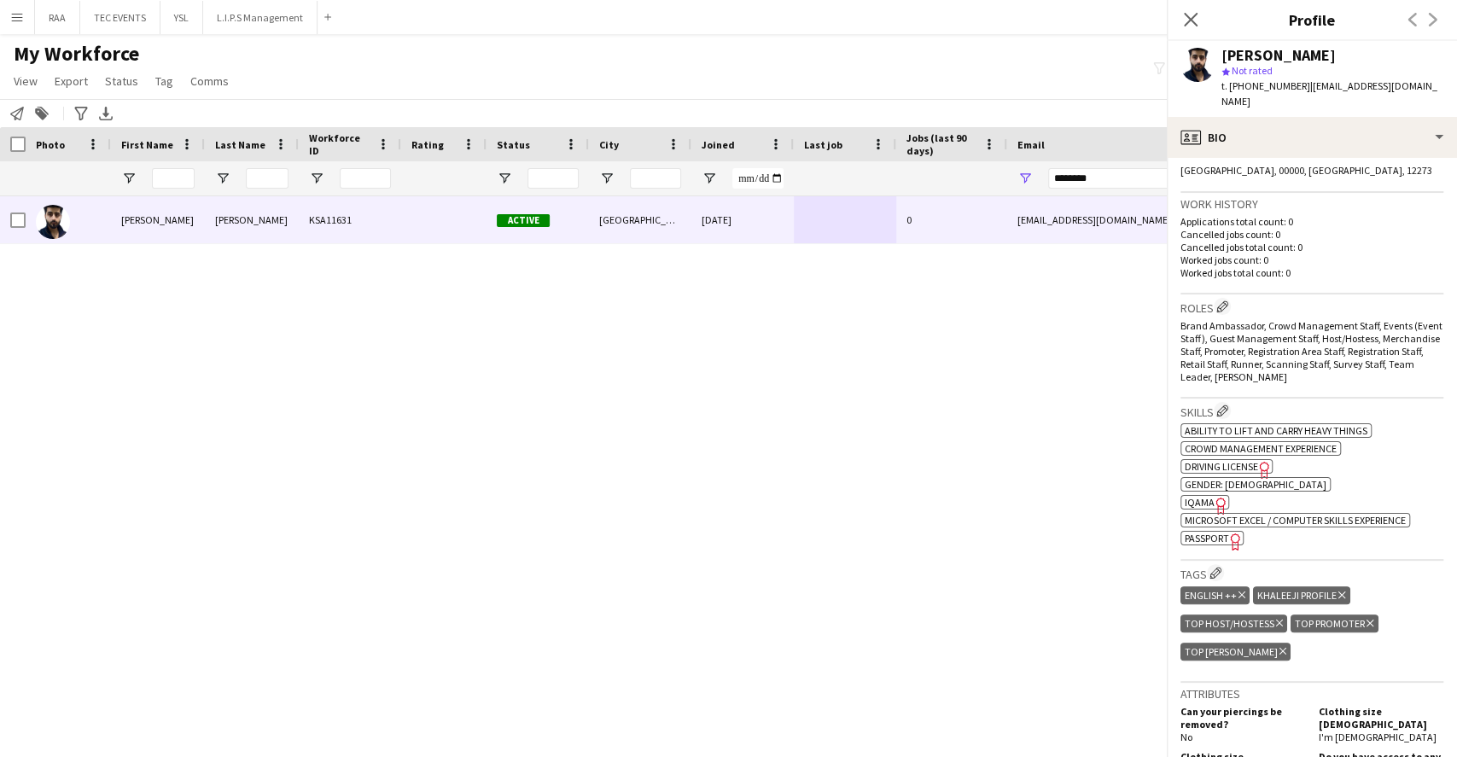
scroll to position [455, 0]
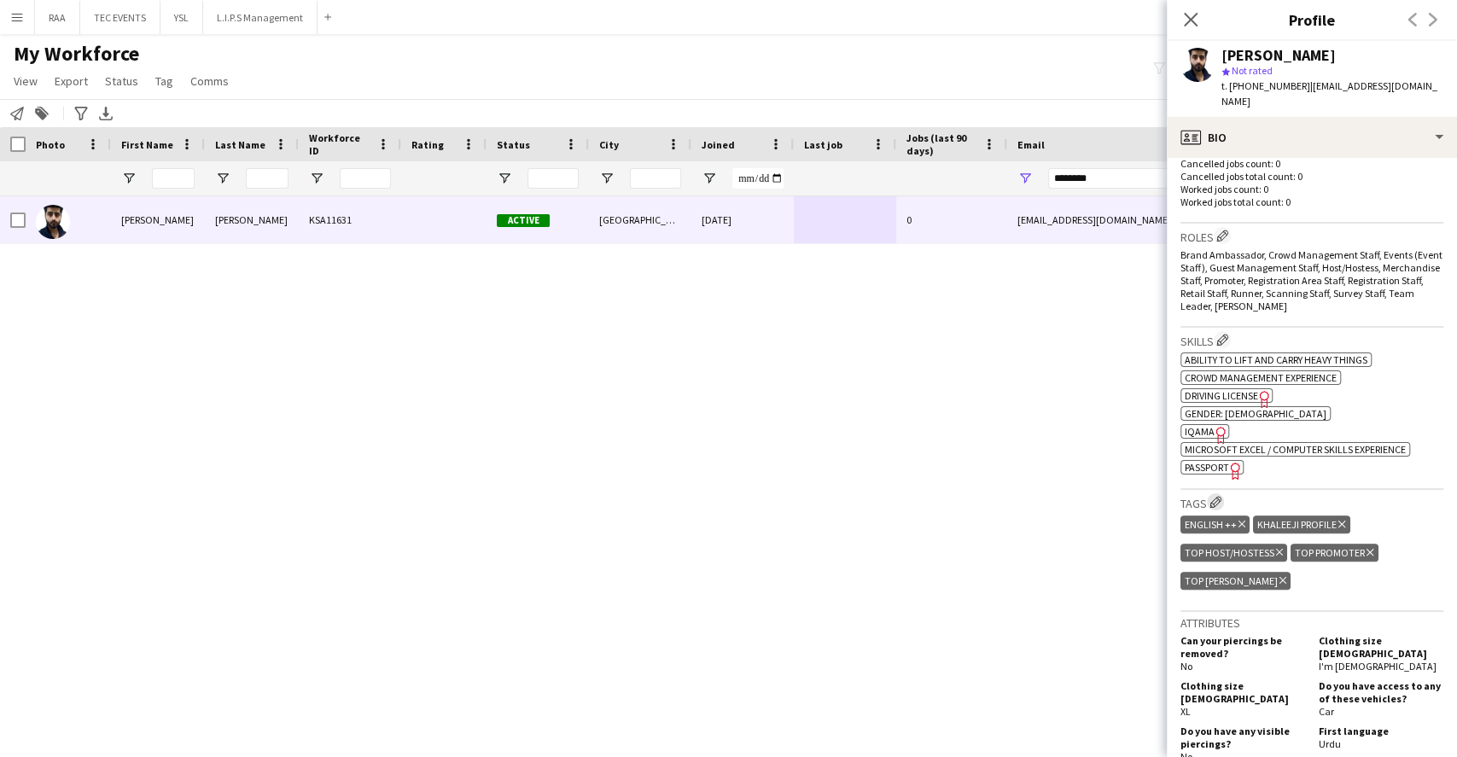
click at [1218, 496] on app-icon "Edit crew company tags" at bounding box center [1216, 502] width 12 height 12
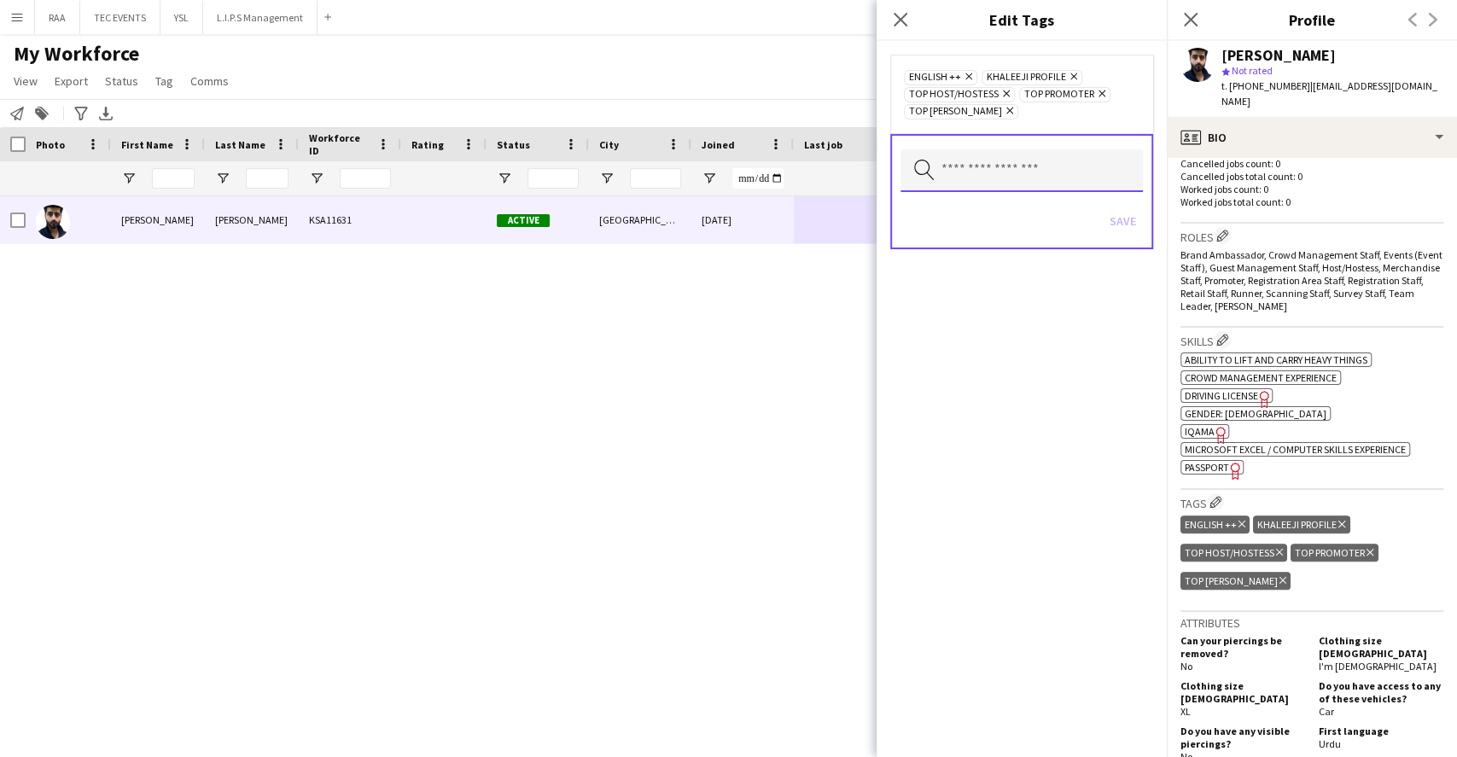
click at [1060, 171] on input "text" at bounding box center [1022, 170] width 242 height 43
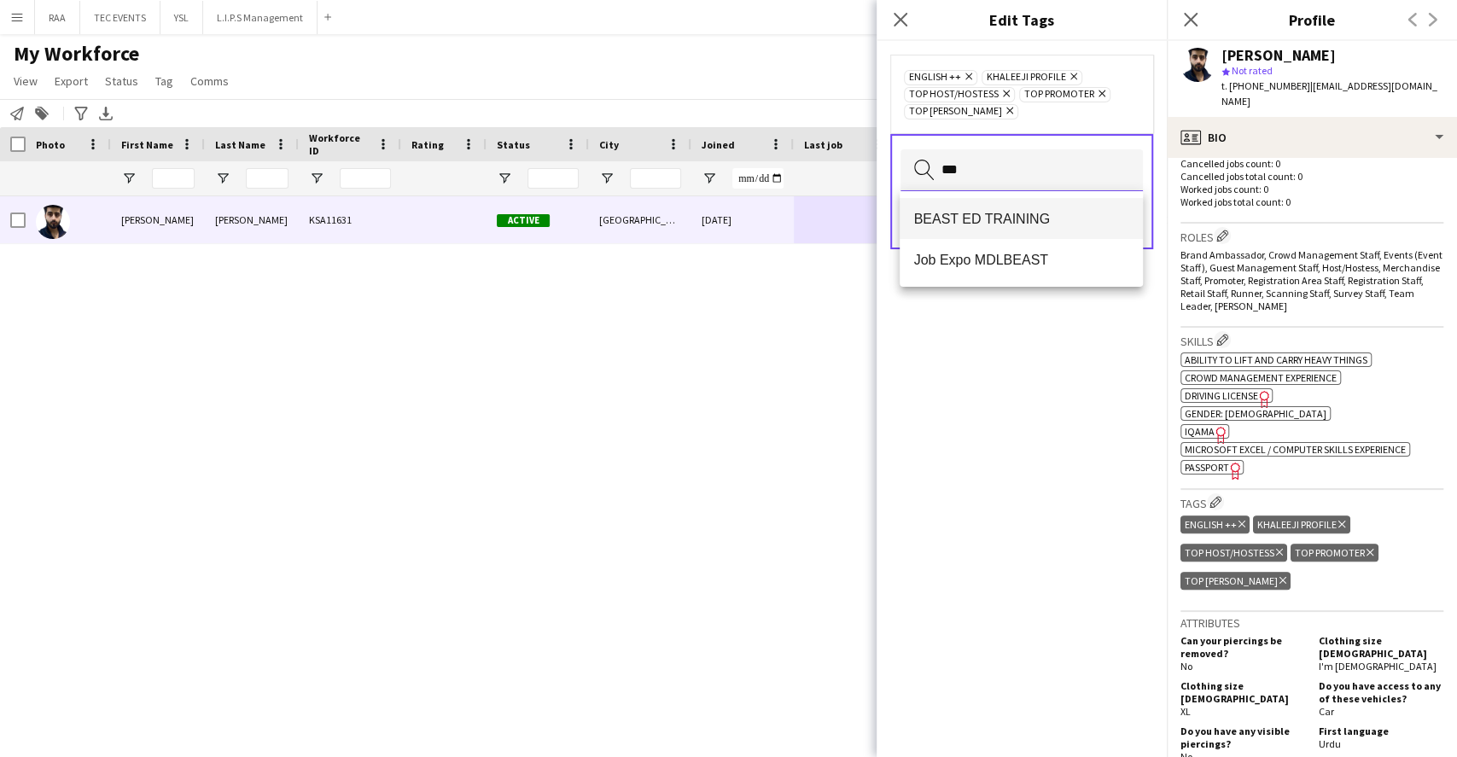
type input "***"
click at [1039, 208] on mat-option "BEAST ED TRAINING" at bounding box center [1021, 218] width 242 height 41
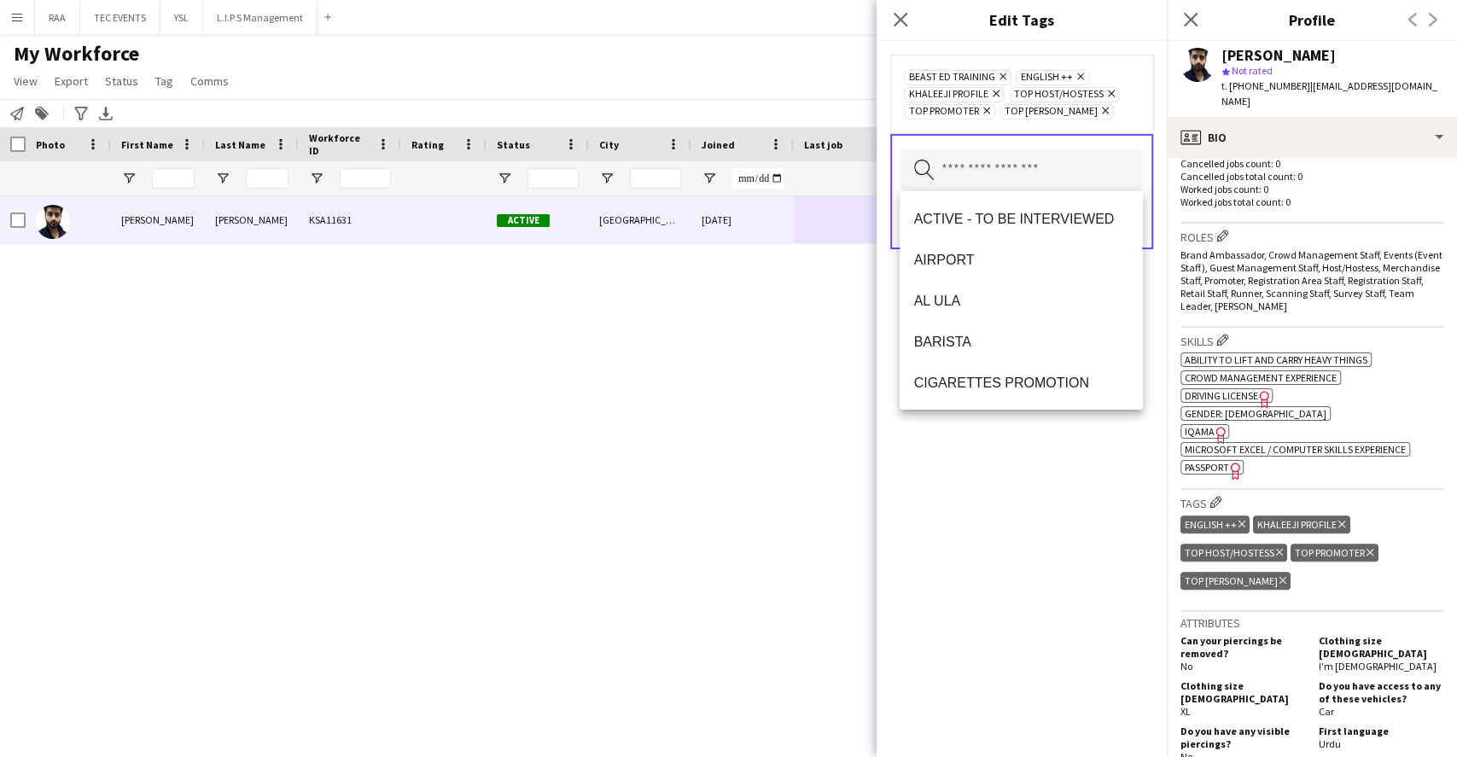
click at [1106, 447] on div "BEAST ED TRAINING Remove ENGLISH ++ Remove KHALEEJI PROFILE Remove TOP HOST/HOS…" at bounding box center [1022, 399] width 290 height 716
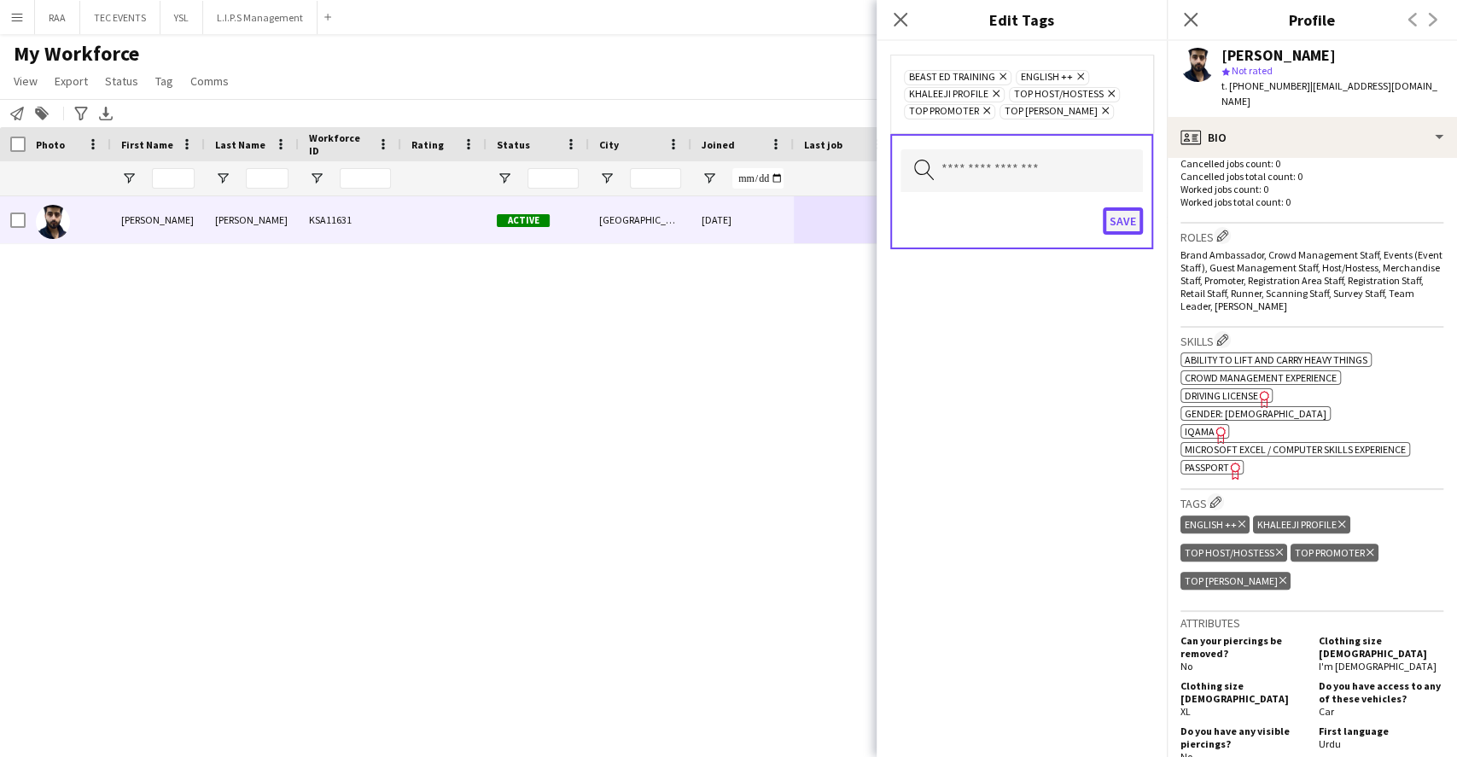
click at [1128, 218] on button "Save" at bounding box center [1123, 220] width 40 height 27
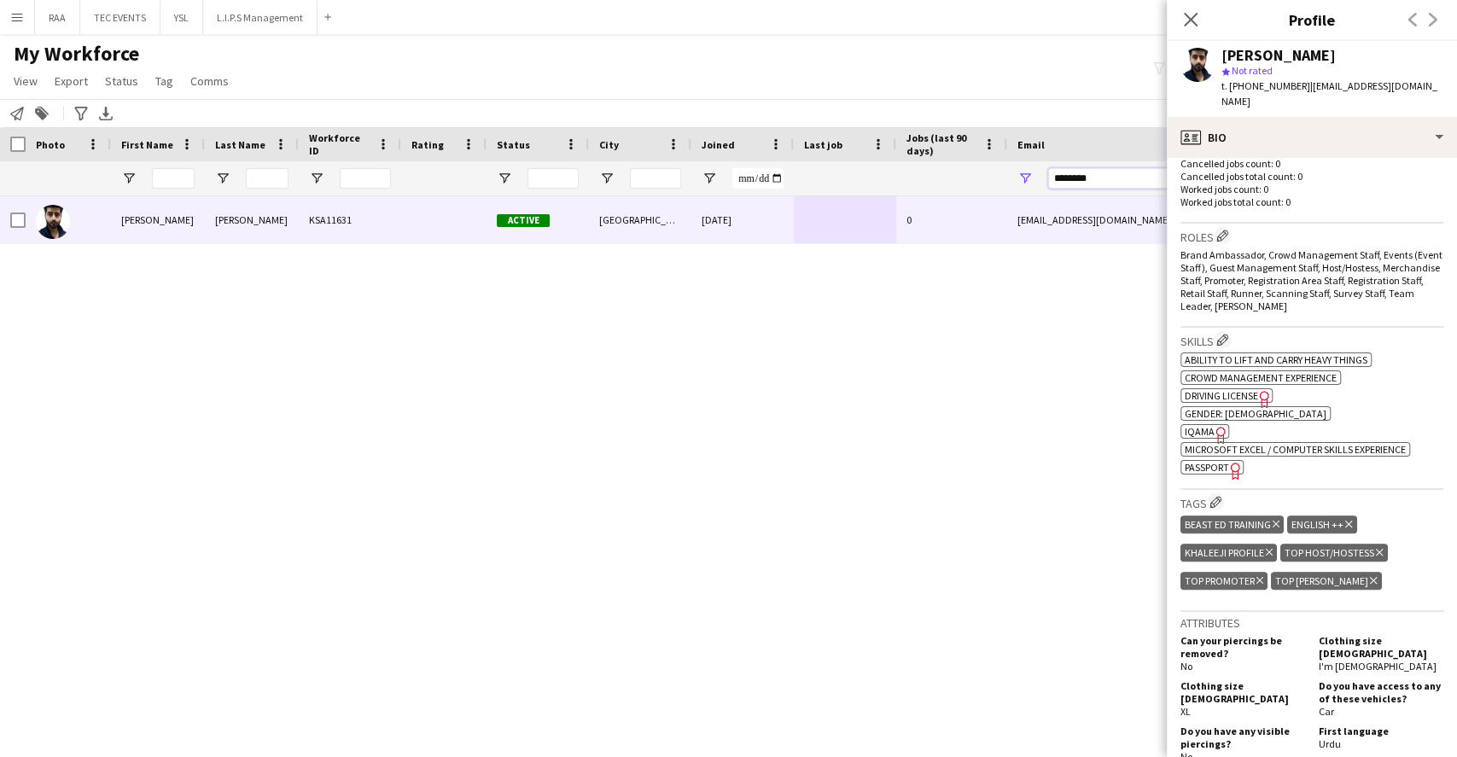
drag, startPoint x: 1140, startPoint y: 184, endPoint x: 884, endPoint y: 153, distance: 257.2
click at [887, 153] on div "Workforce Details Photo First Name" at bounding box center [925, 161] width 1851 height 69
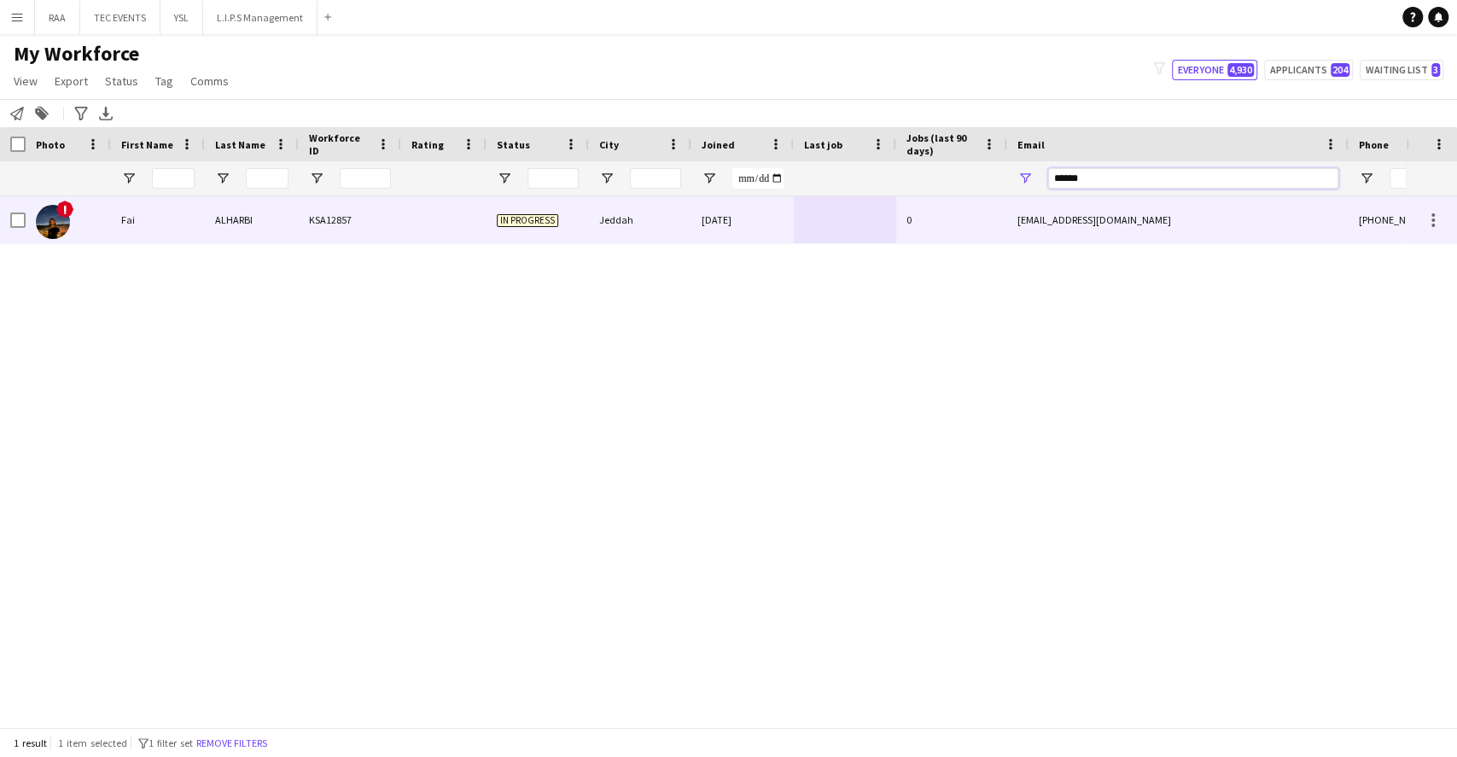
type input "******"
click at [833, 234] on div at bounding box center [845, 219] width 102 height 47
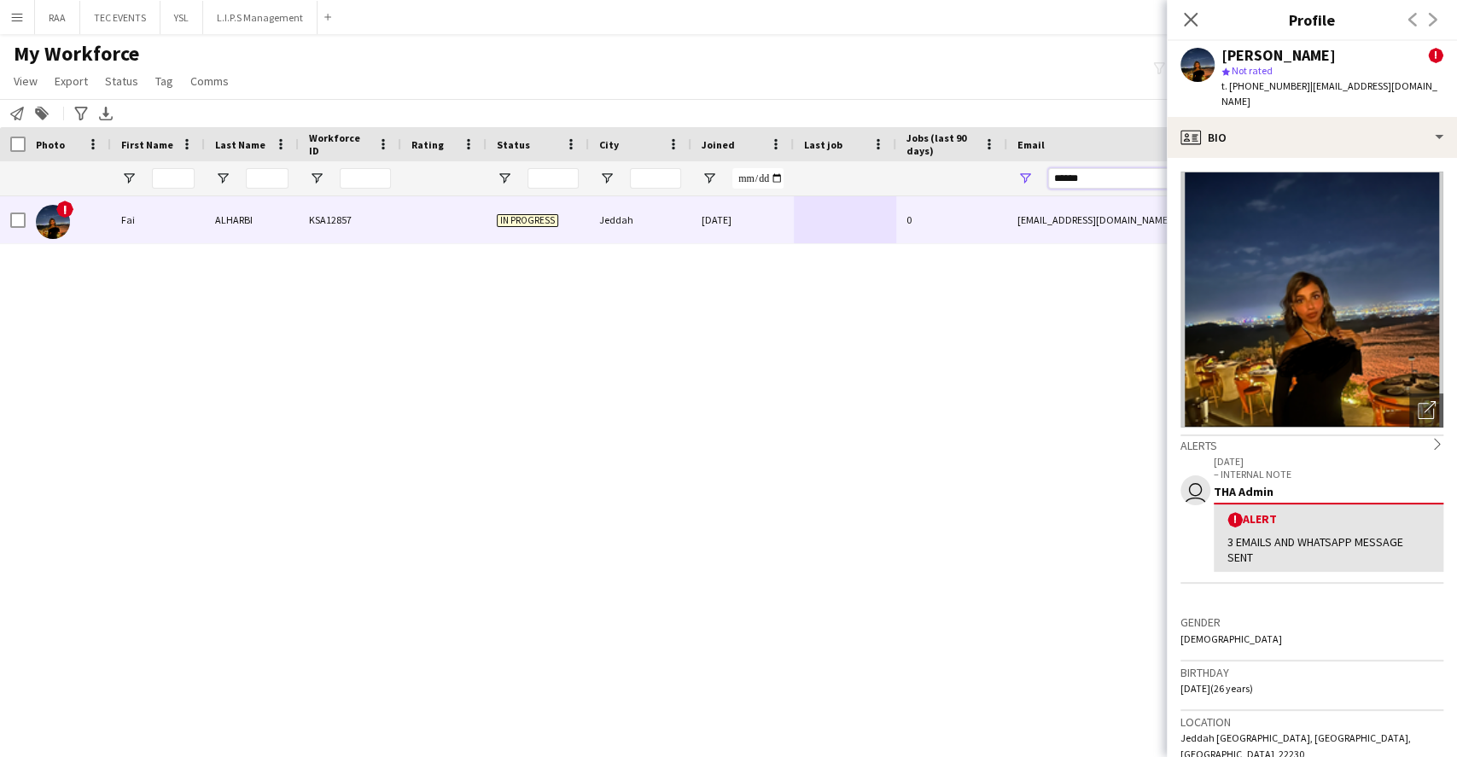
drag, startPoint x: 1097, startPoint y: 180, endPoint x: 964, endPoint y: 167, distance: 133.8
click at [964, 167] on div at bounding box center [925, 178] width 1851 height 34
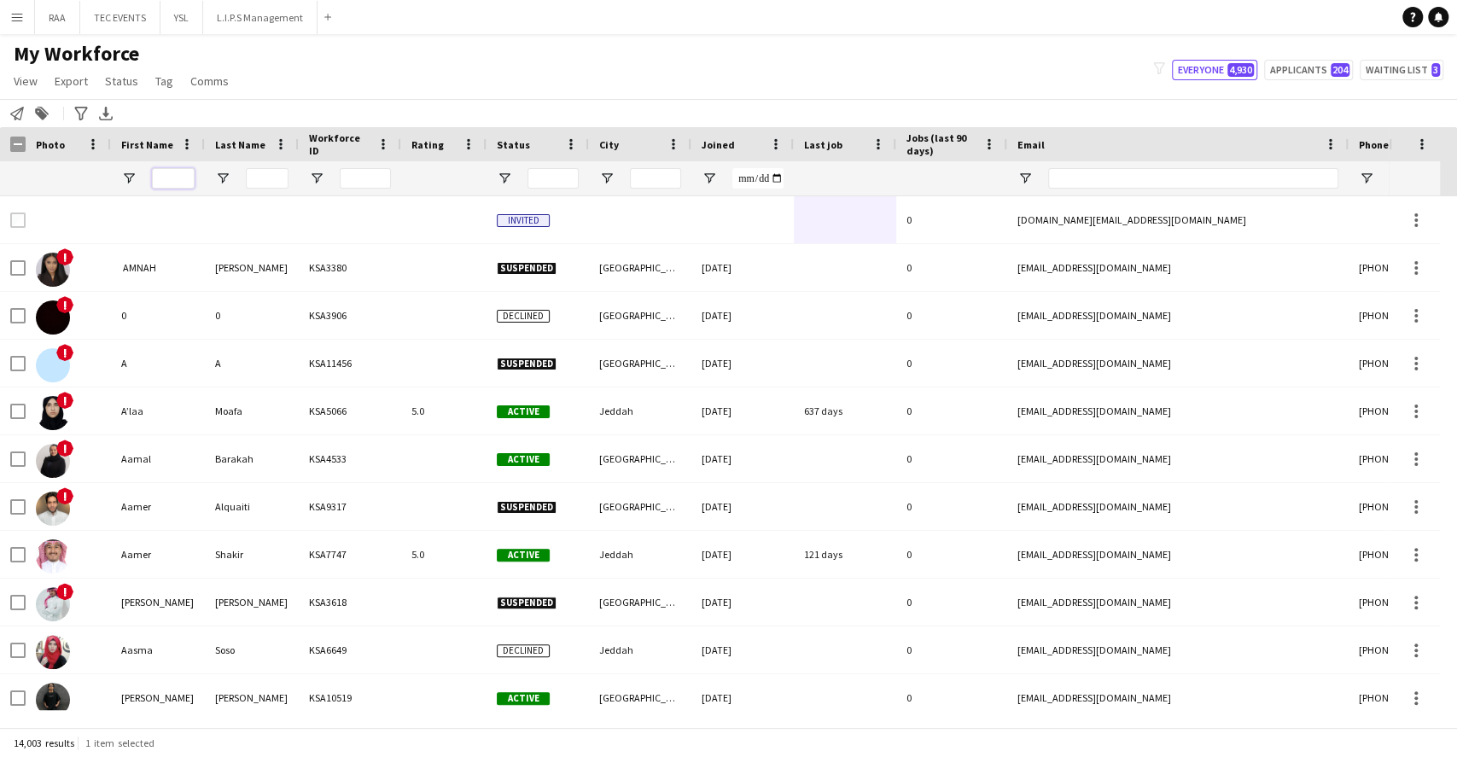
click at [178, 178] on input "First Name Filter Input" at bounding box center [173, 178] width 43 height 20
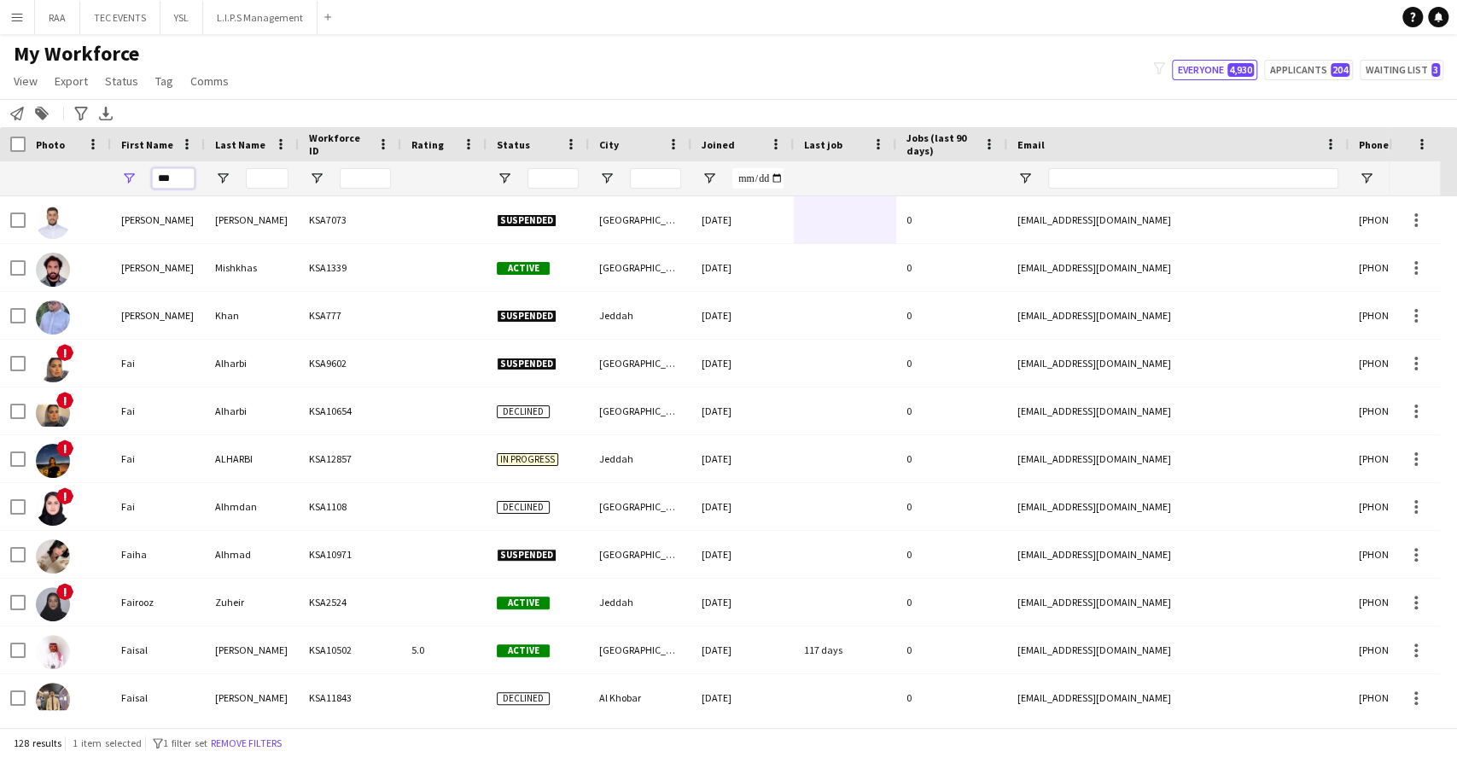
type input "***"
click at [258, 173] on input "Last Name Filter Input" at bounding box center [267, 178] width 43 height 20
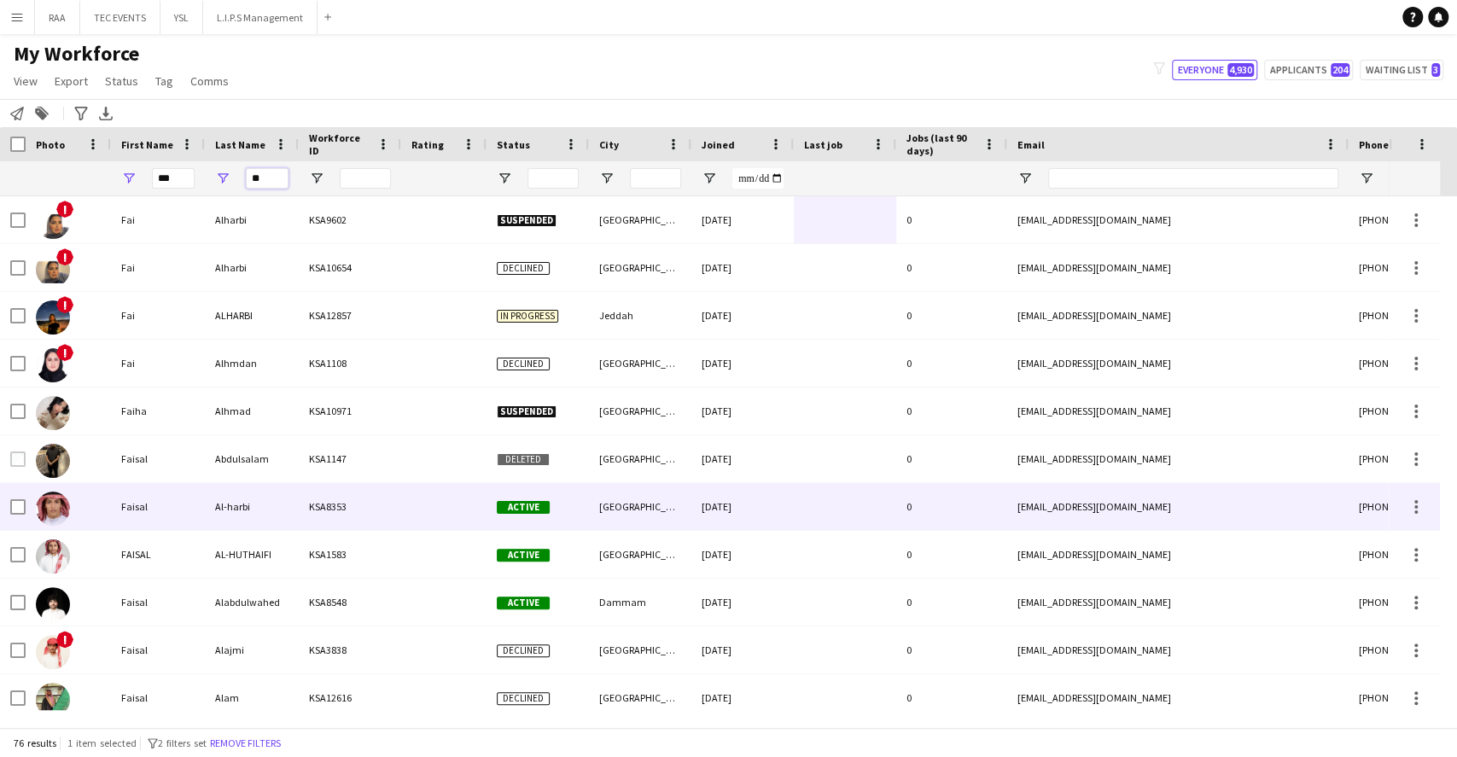
type input "**"
click at [341, 522] on div "KSA8353" at bounding box center [350, 506] width 102 height 47
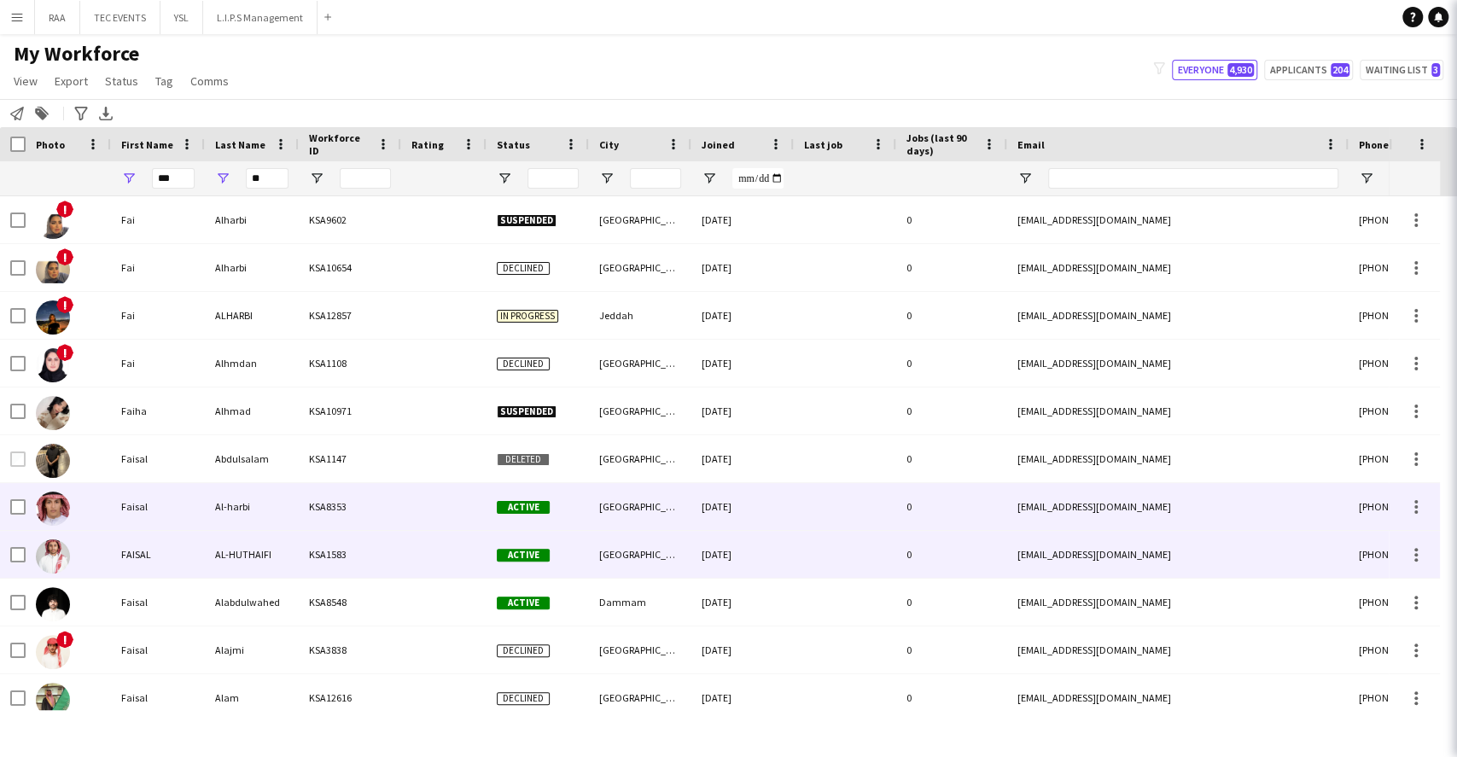
click at [347, 562] on div "KSA1583" at bounding box center [350, 554] width 102 height 47
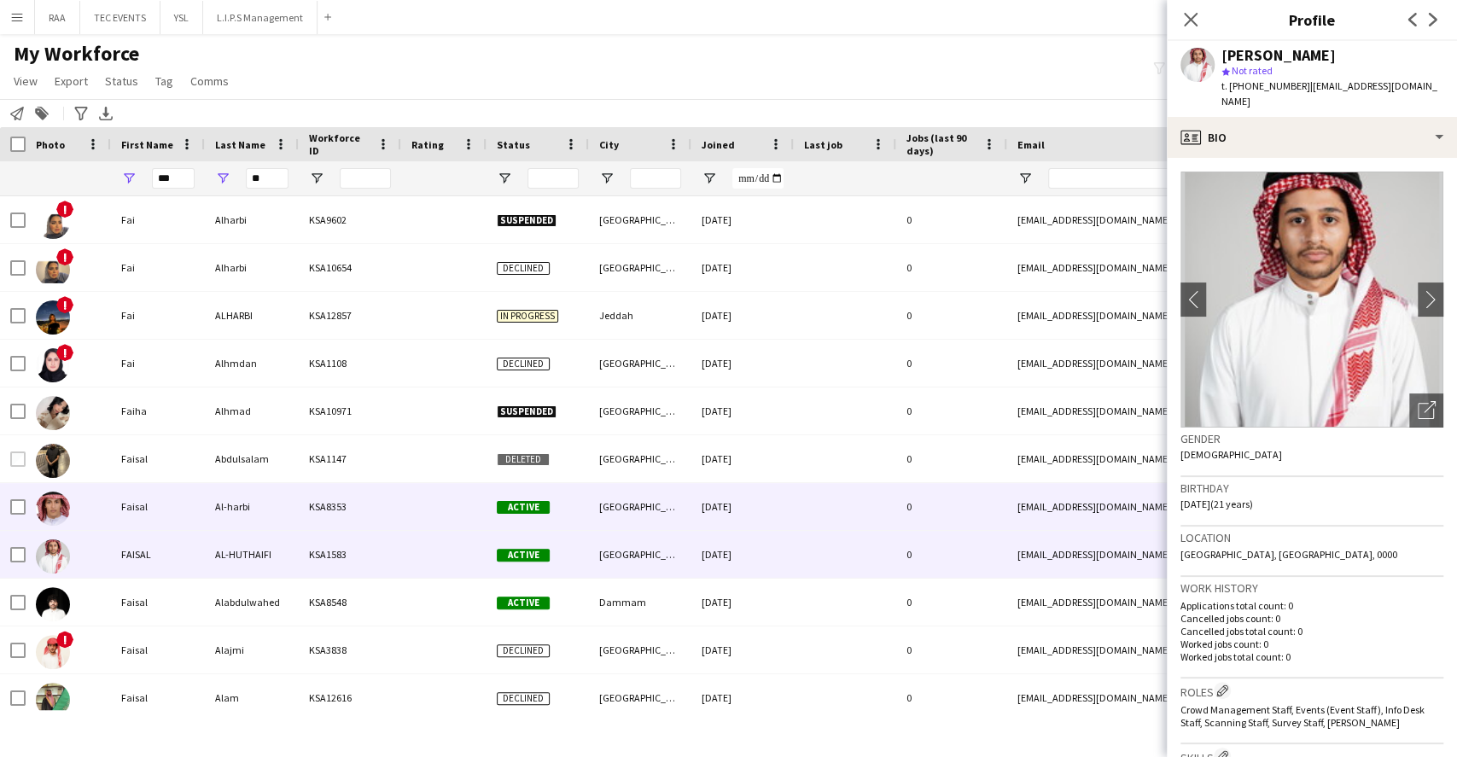
click at [372, 501] on div "KSA8353" at bounding box center [350, 506] width 102 height 47
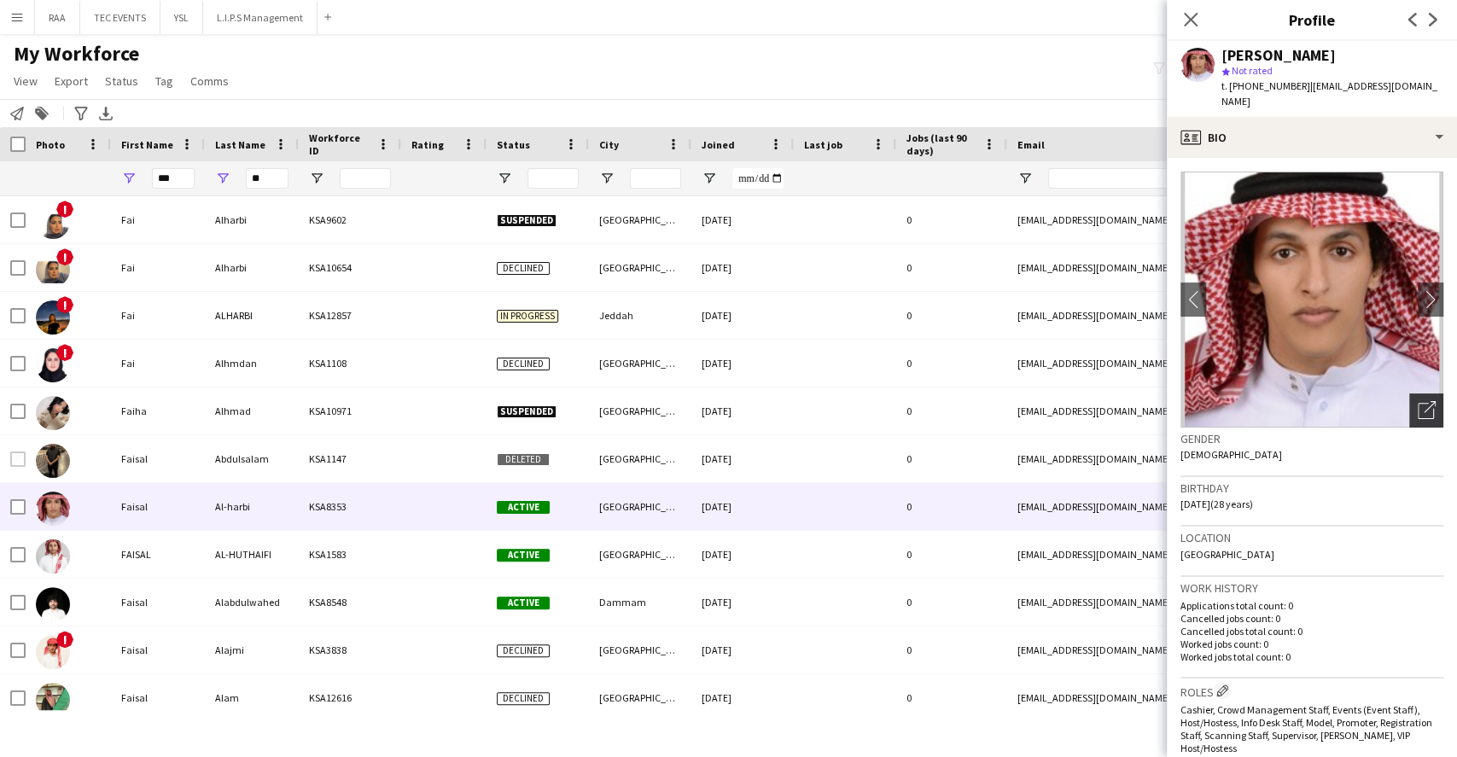
click at [1418, 401] on icon "Open photos pop-in" at bounding box center [1427, 410] width 18 height 18
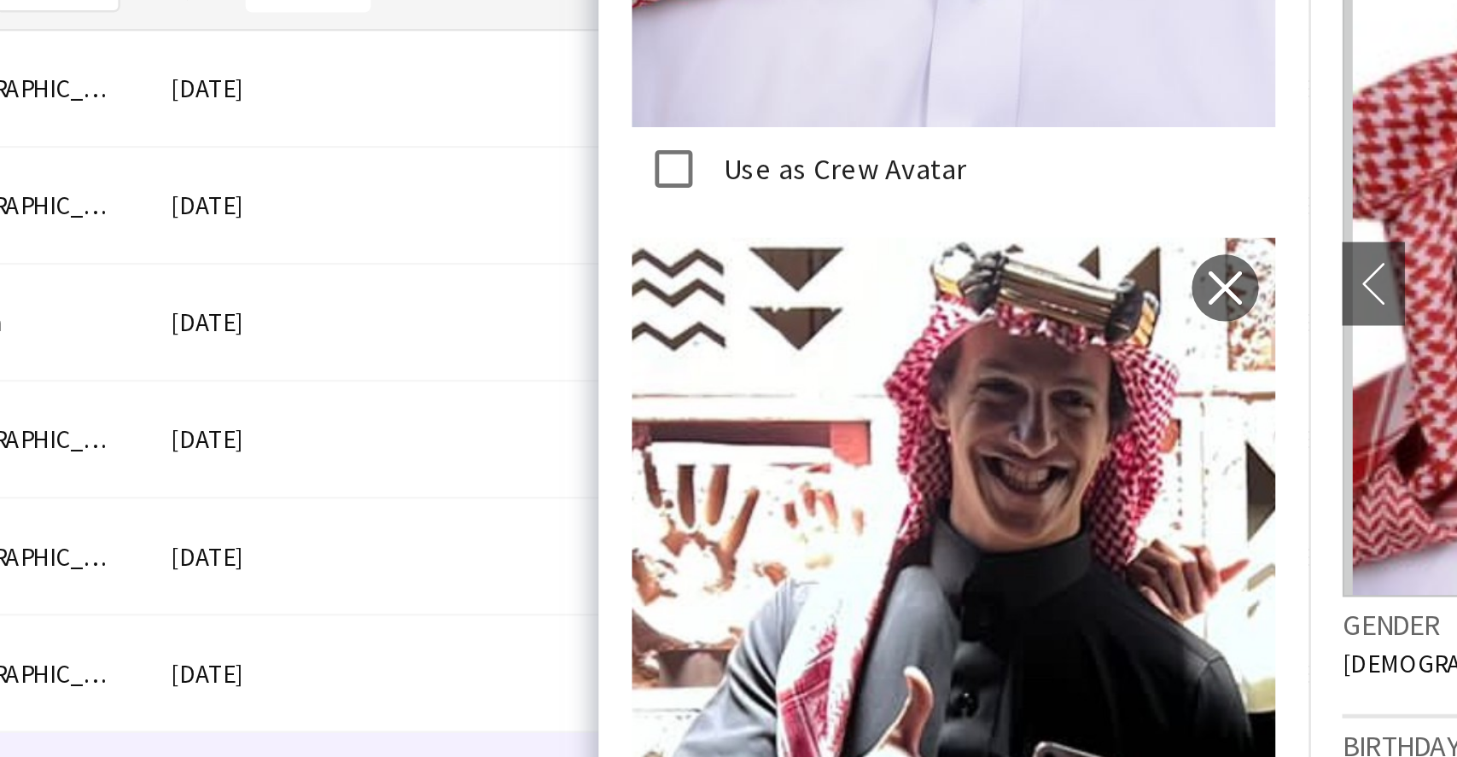
scroll to position [1980, 0]
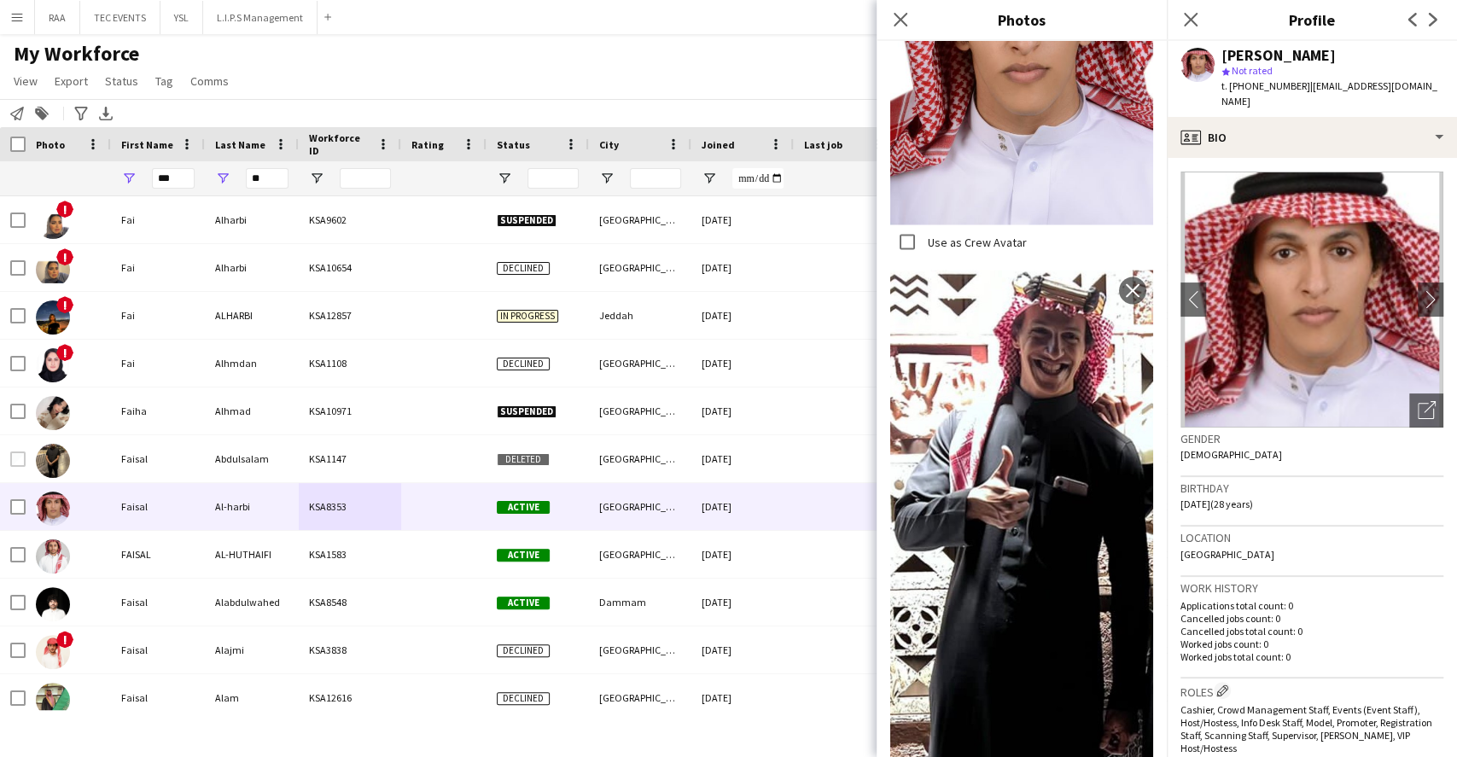
drag, startPoint x: 671, startPoint y: 96, endPoint x: 642, endPoint y: 135, distance: 48.8
click at [673, 96] on div "My Workforce View Views Default view Basic Export View Full Name TAGS Test New …" at bounding box center [728, 70] width 1457 height 58
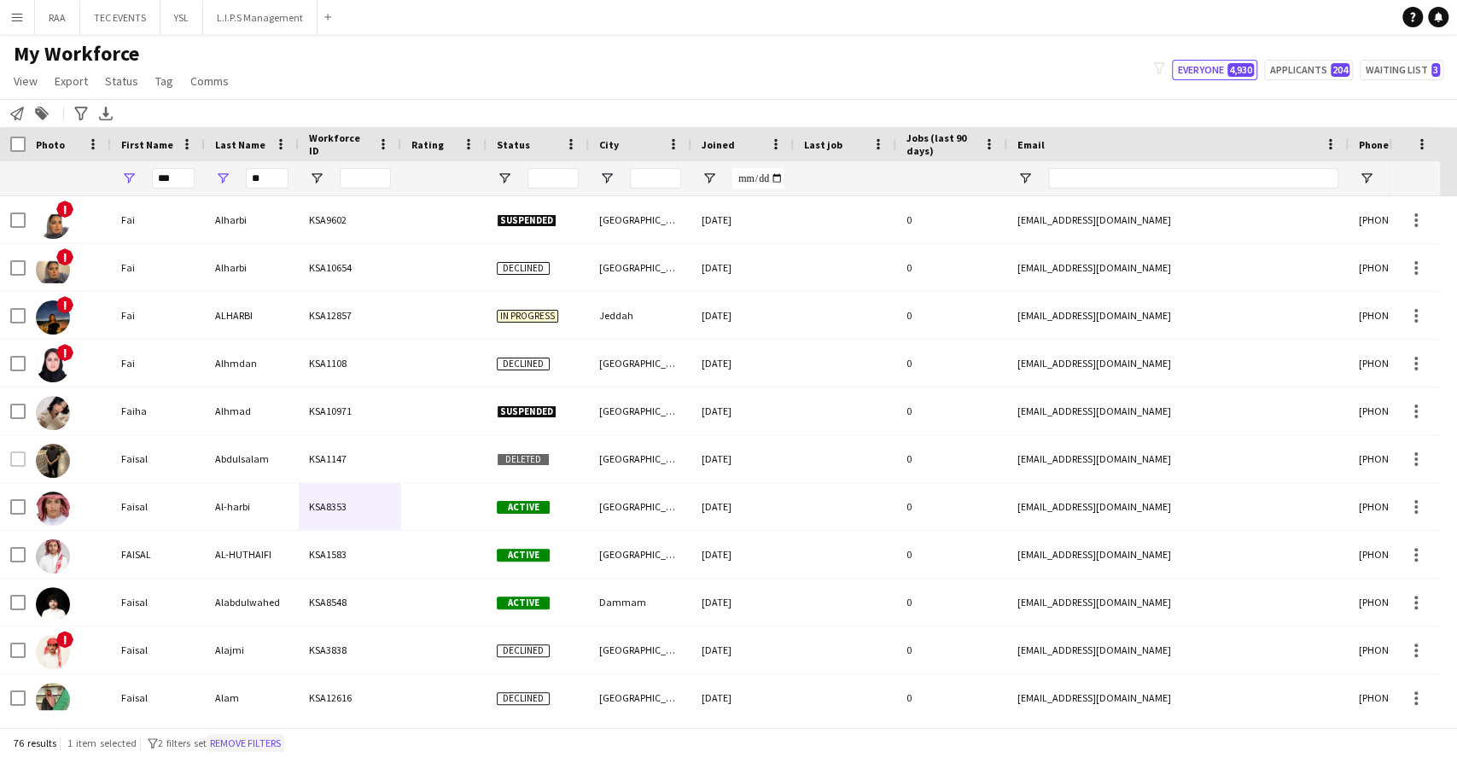
click at [272, 746] on button "Remove filters" at bounding box center [246, 743] width 78 height 19
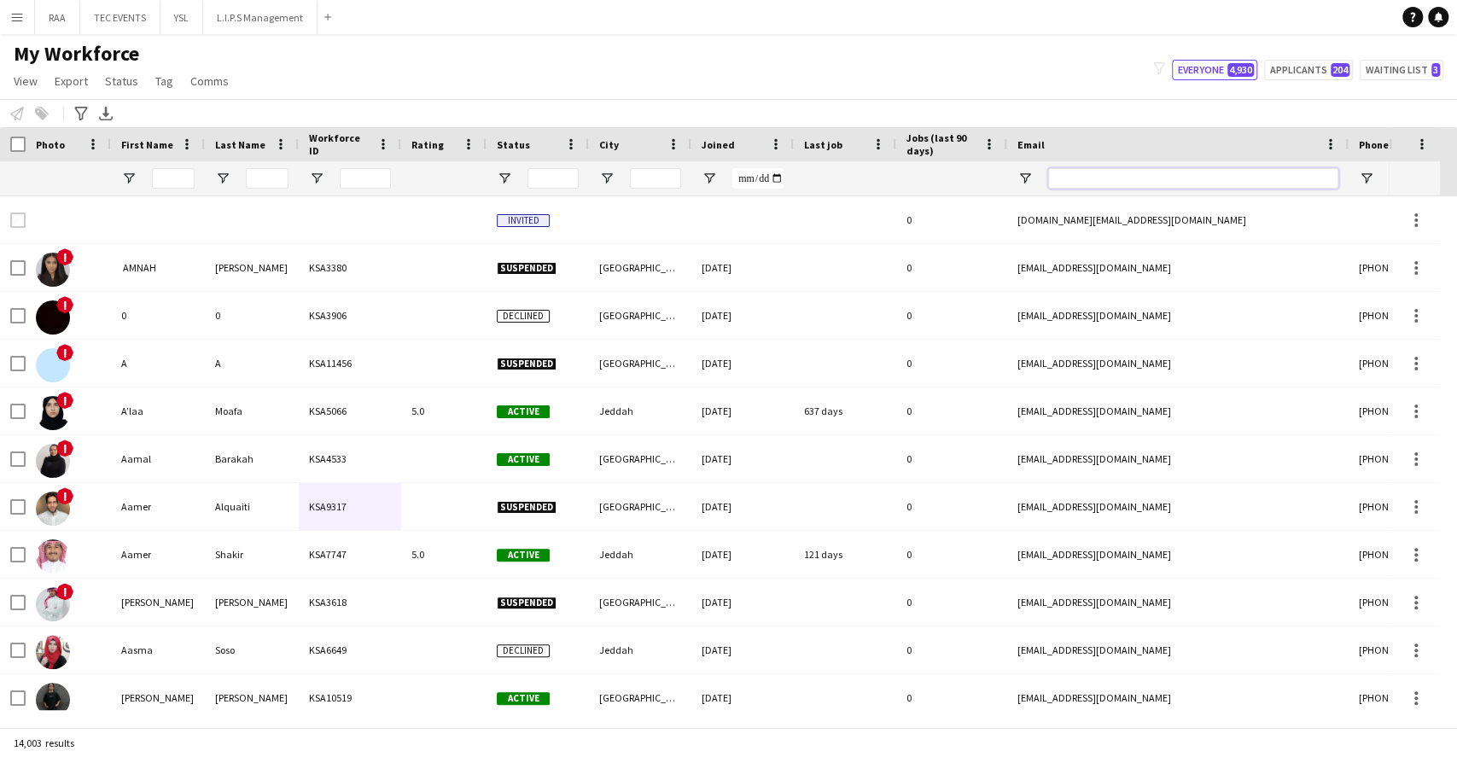
click at [1157, 178] on input "Email Filter Input" at bounding box center [1193, 178] width 290 height 20
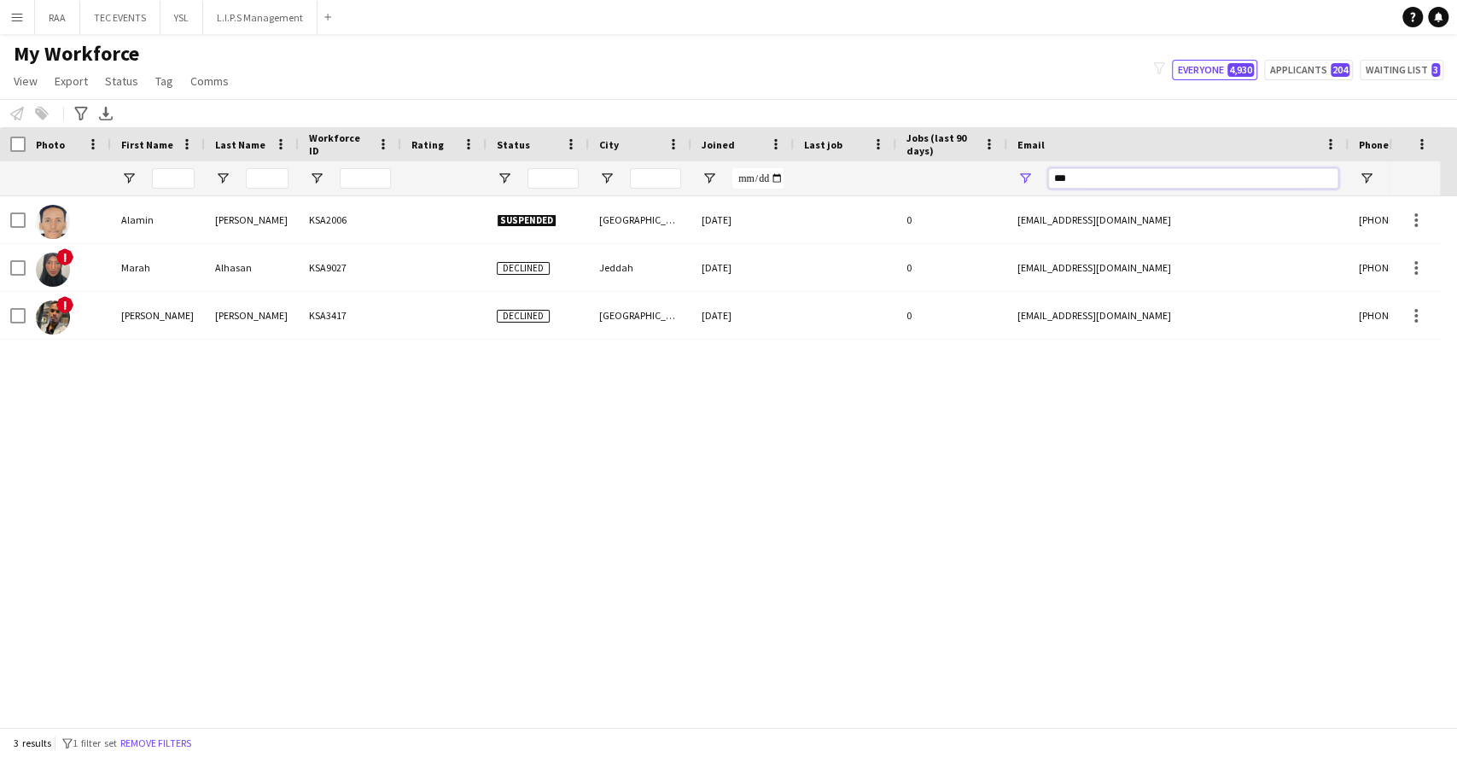
type input "****"
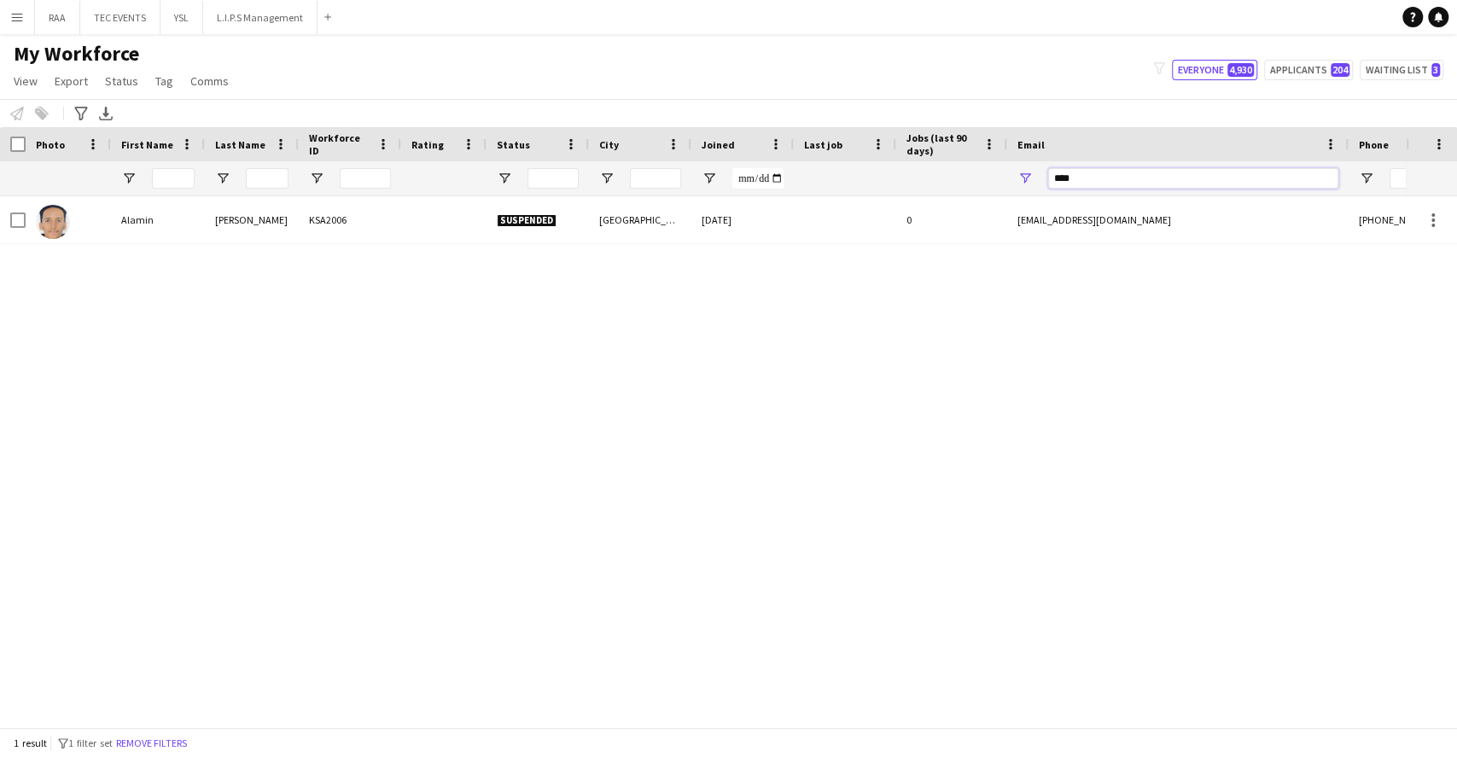
drag, startPoint x: 1151, startPoint y: 177, endPoint x: 765, endPoint y: 191, distance: 386.1
click at [772, 190] on div at bounding box center [925, 178] width 1851 height 34
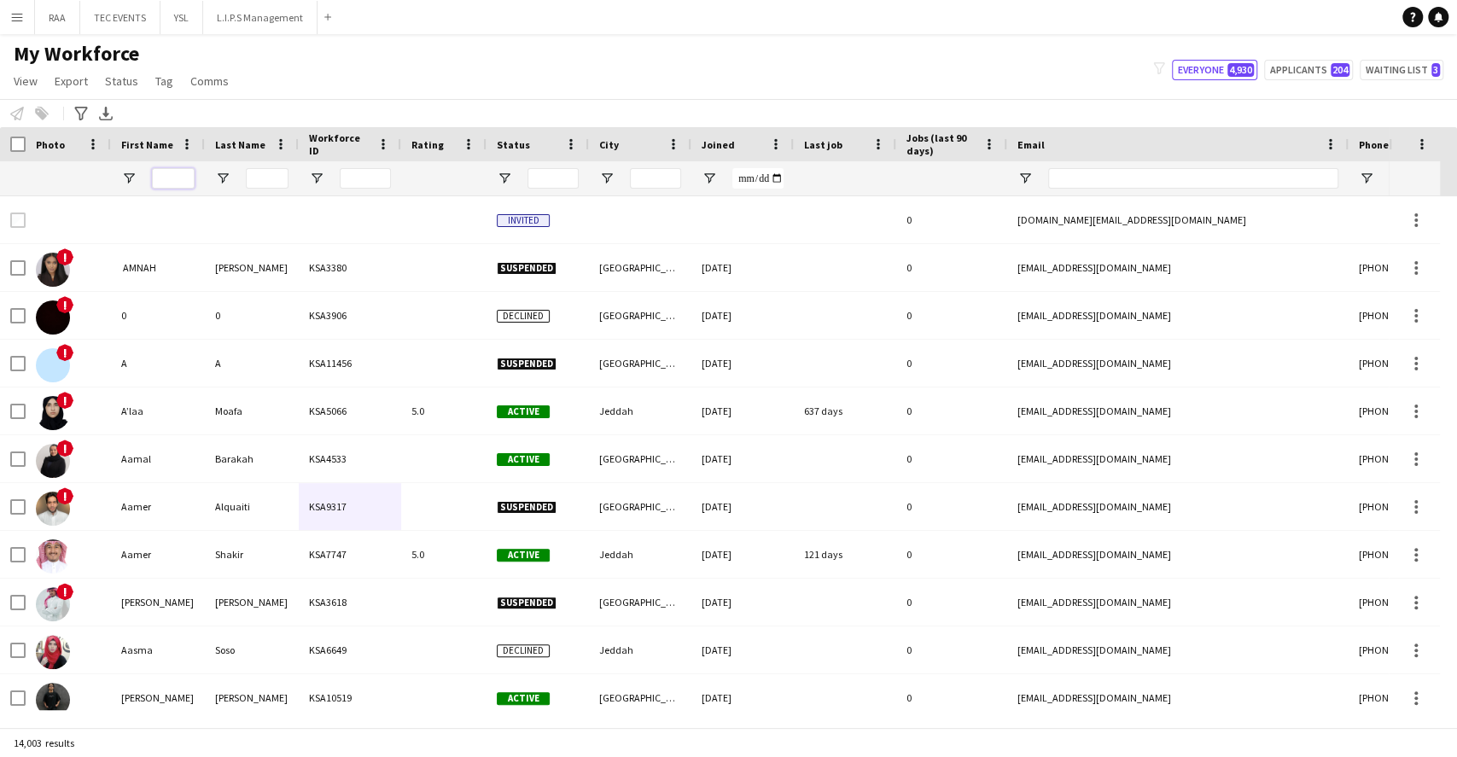
click at [166, 173] on input "First Name Filter Input" at bounding box center [173, 178] width 43 height 20
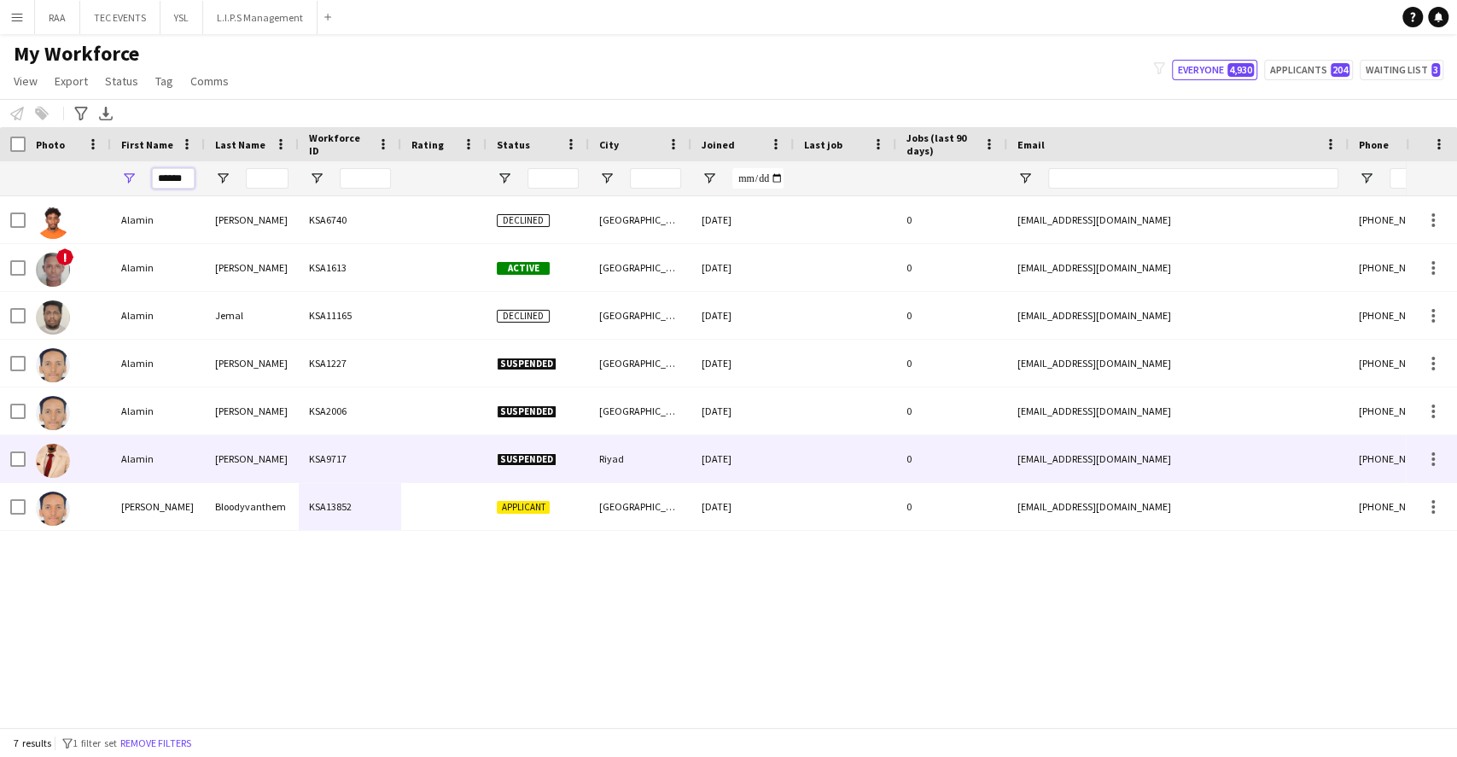
type input "******"
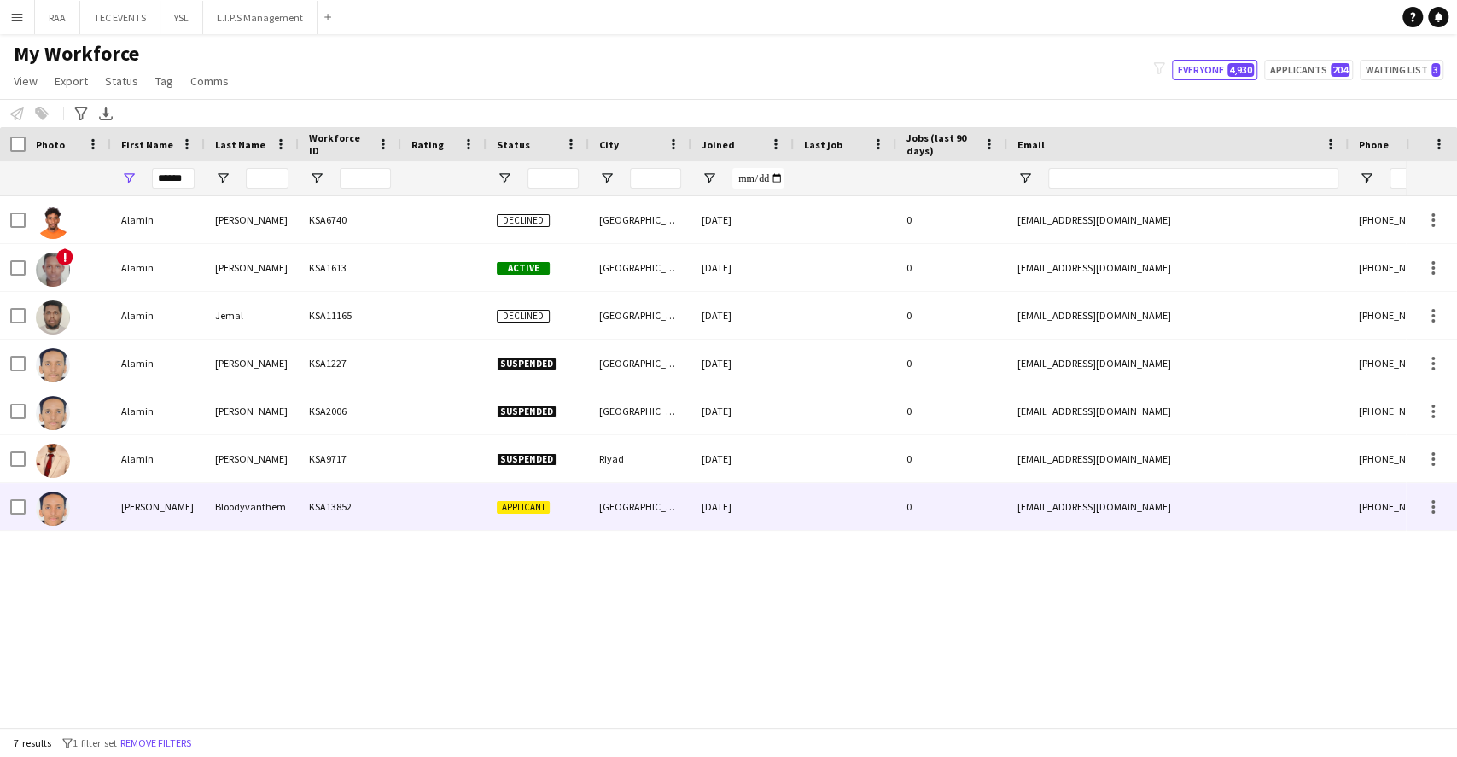
click at [608, 499] on div "[GEOGRAPHIC_DATA]" at bounding box center [640, 506] width 102 height 47
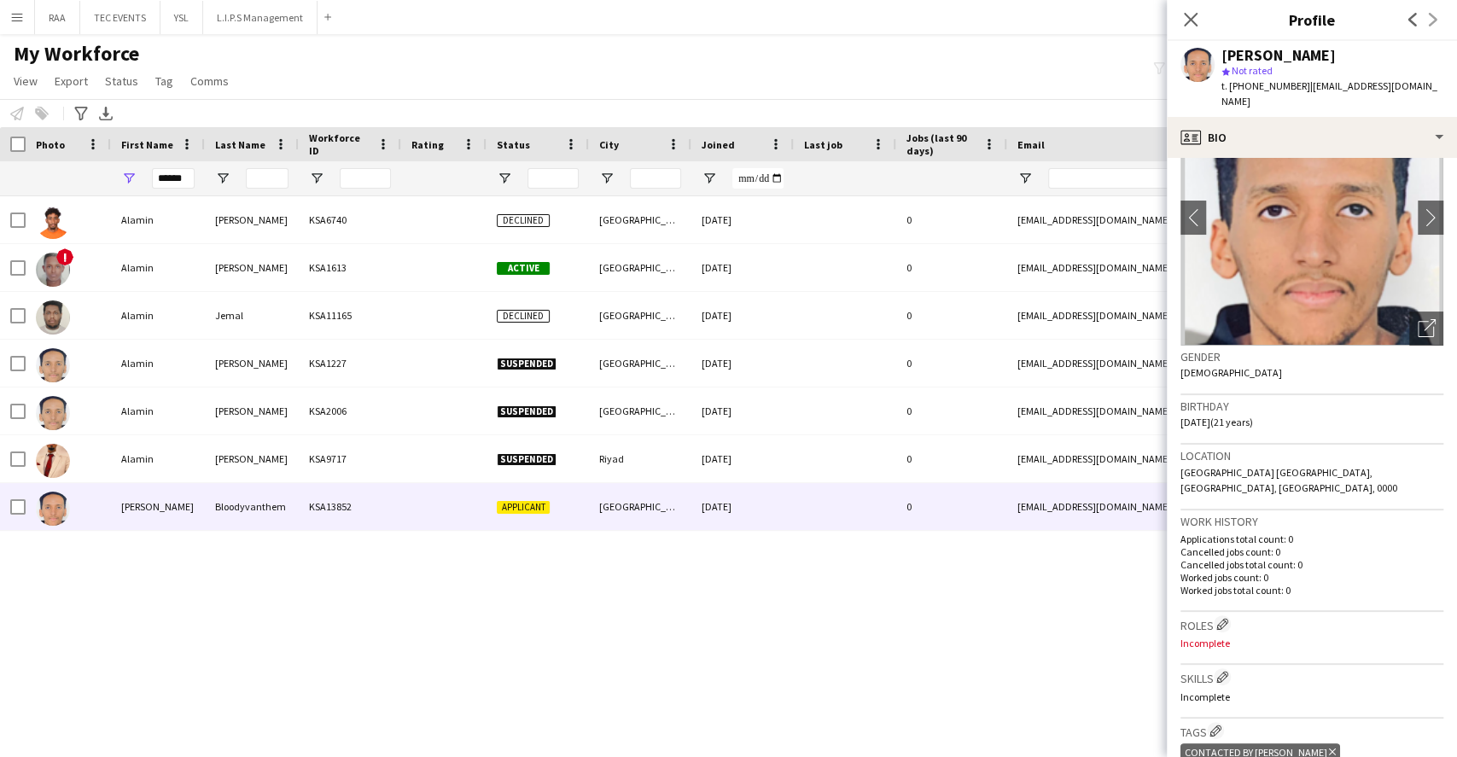
scroll to position [114, 0]
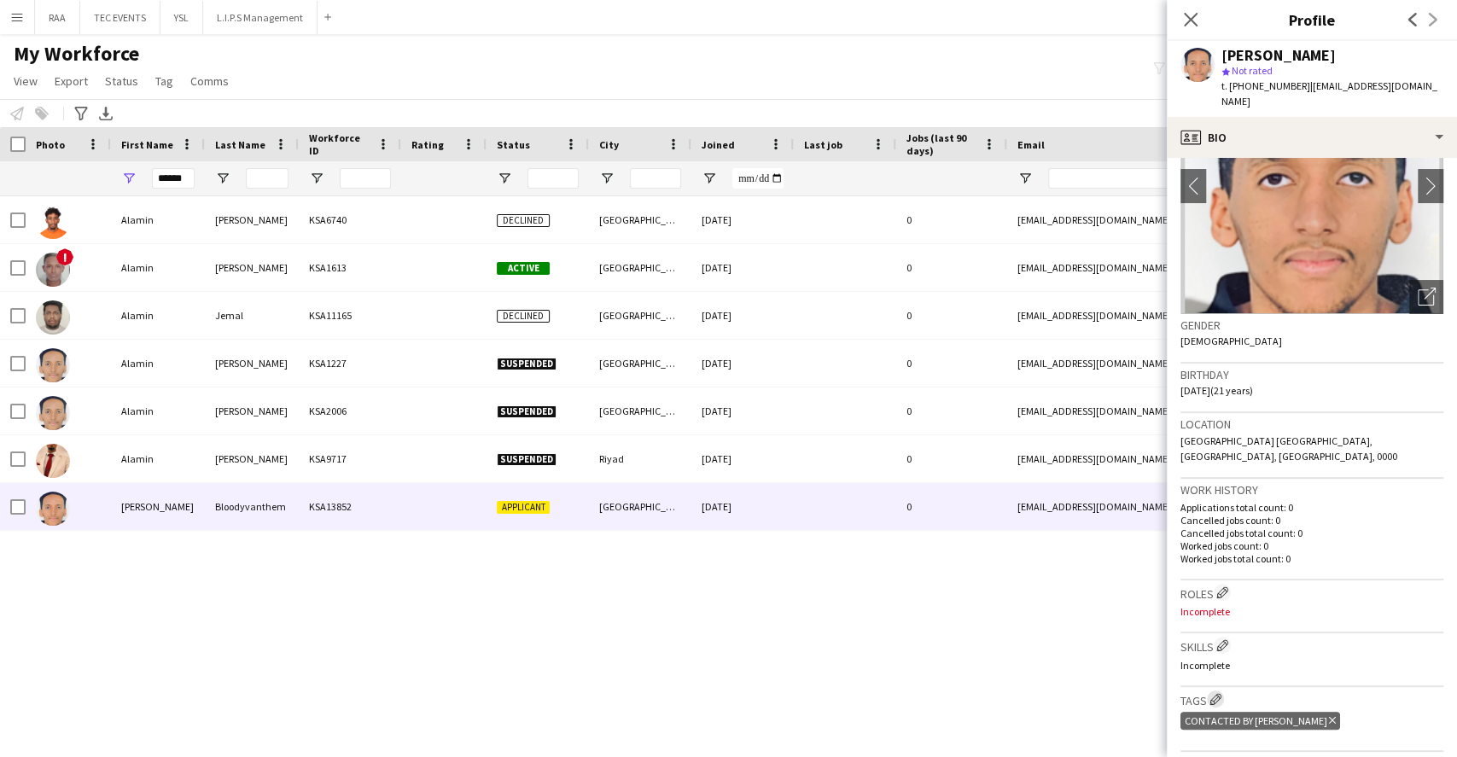
click at [1217, 693] on app-icon "Edit crew company tags" at bounding box center [1216, 699] width 12 height 12
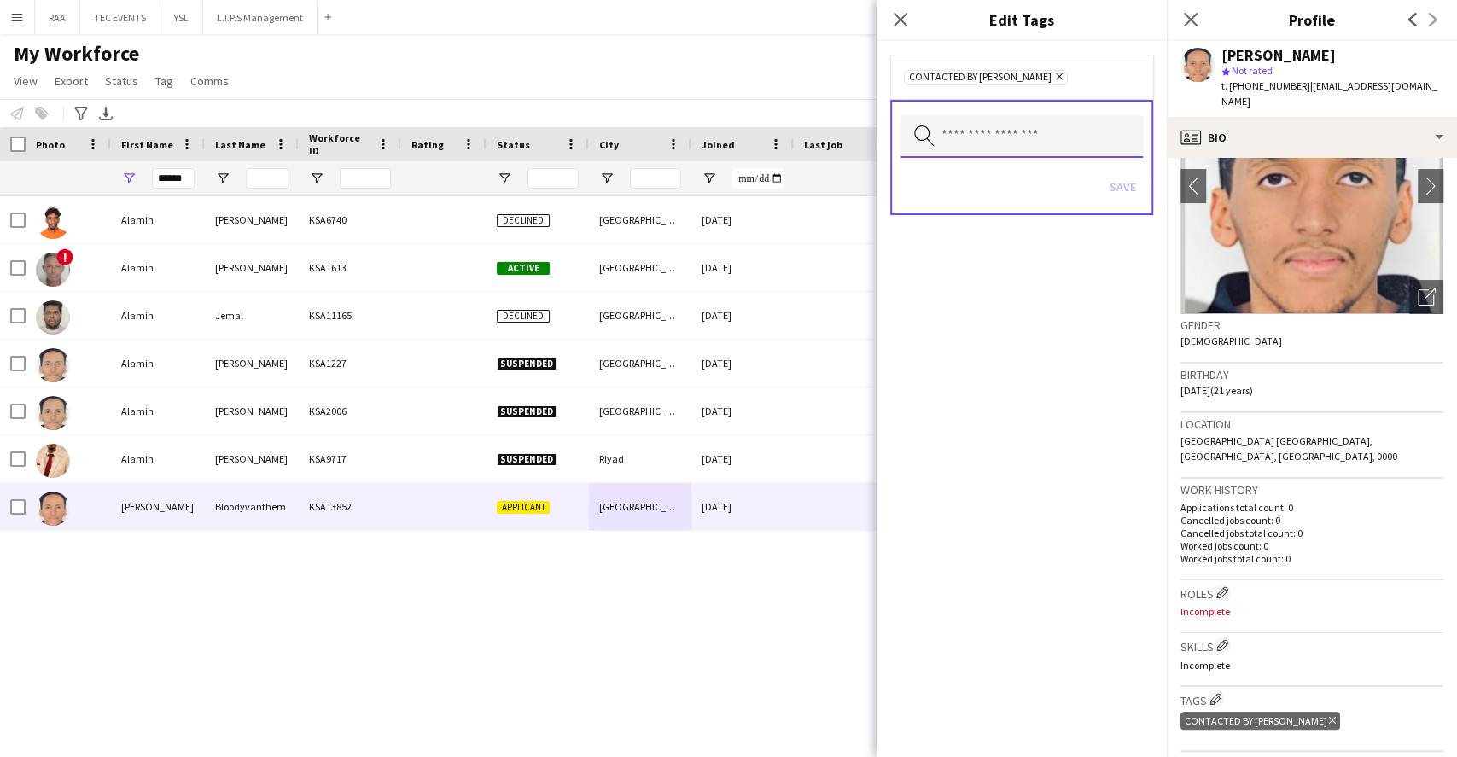
click at [1029, 143] on input "text" at bounding box center [1022, 136] width 242 height 43
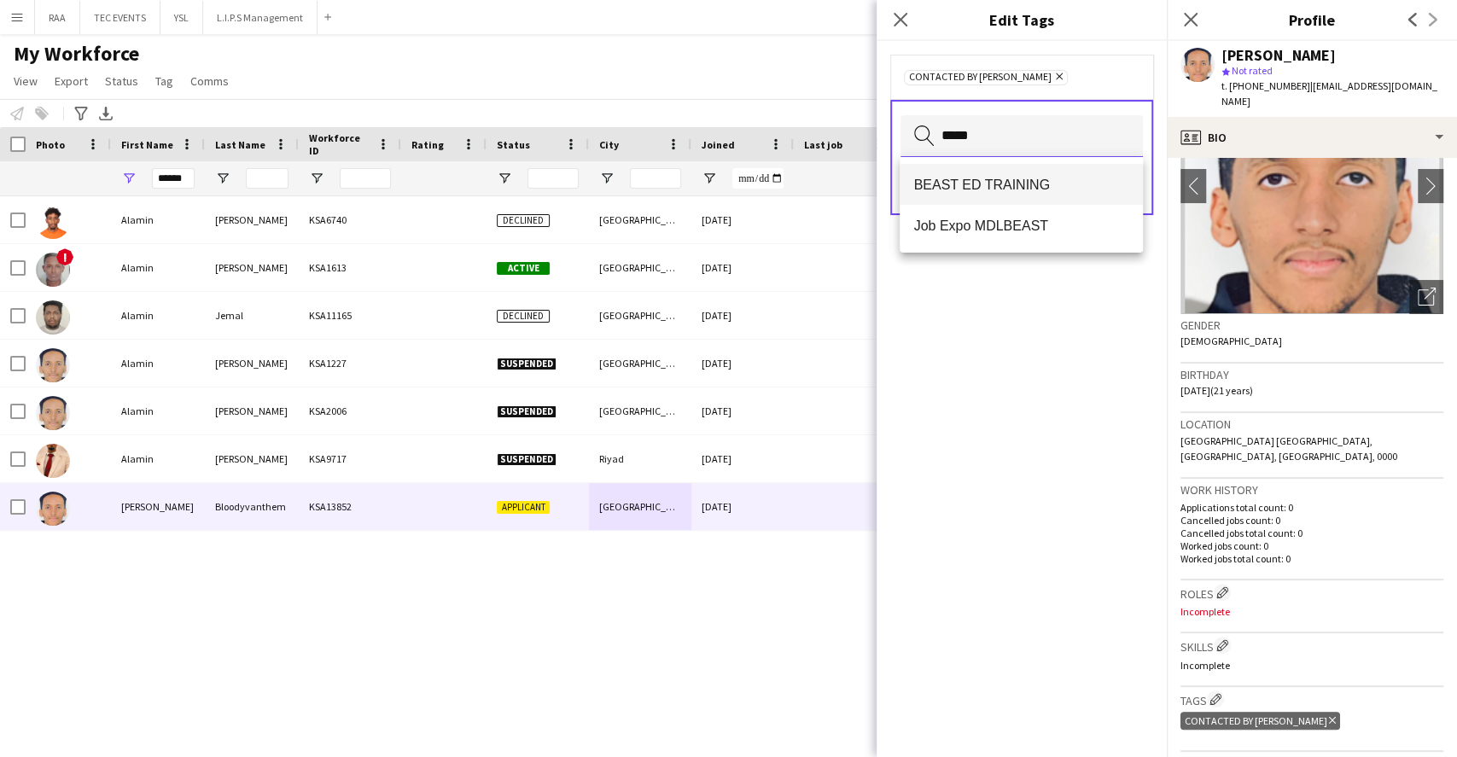
type input "*****"
click at [1019, 174] on mat-option "BEAST ED TRAINING" at bounding box center [1021, 184] width 242 height 41
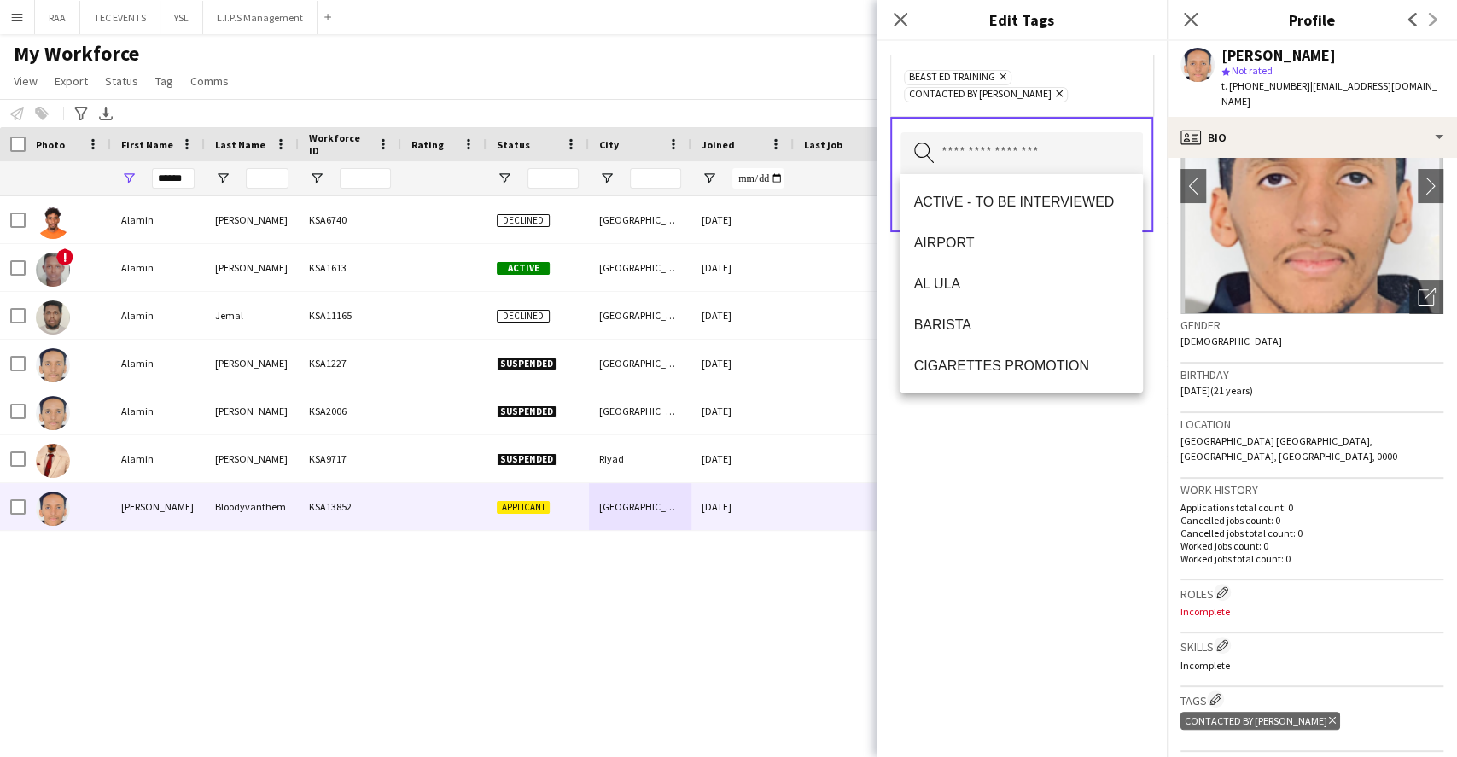
click at [1016, 429] on div "BEAST ED TRAINING Remove CONTACTED BY [PERSON_NAME] Remove Search by tag name S…" at bounding box center [1022, 399] width 290 height 716
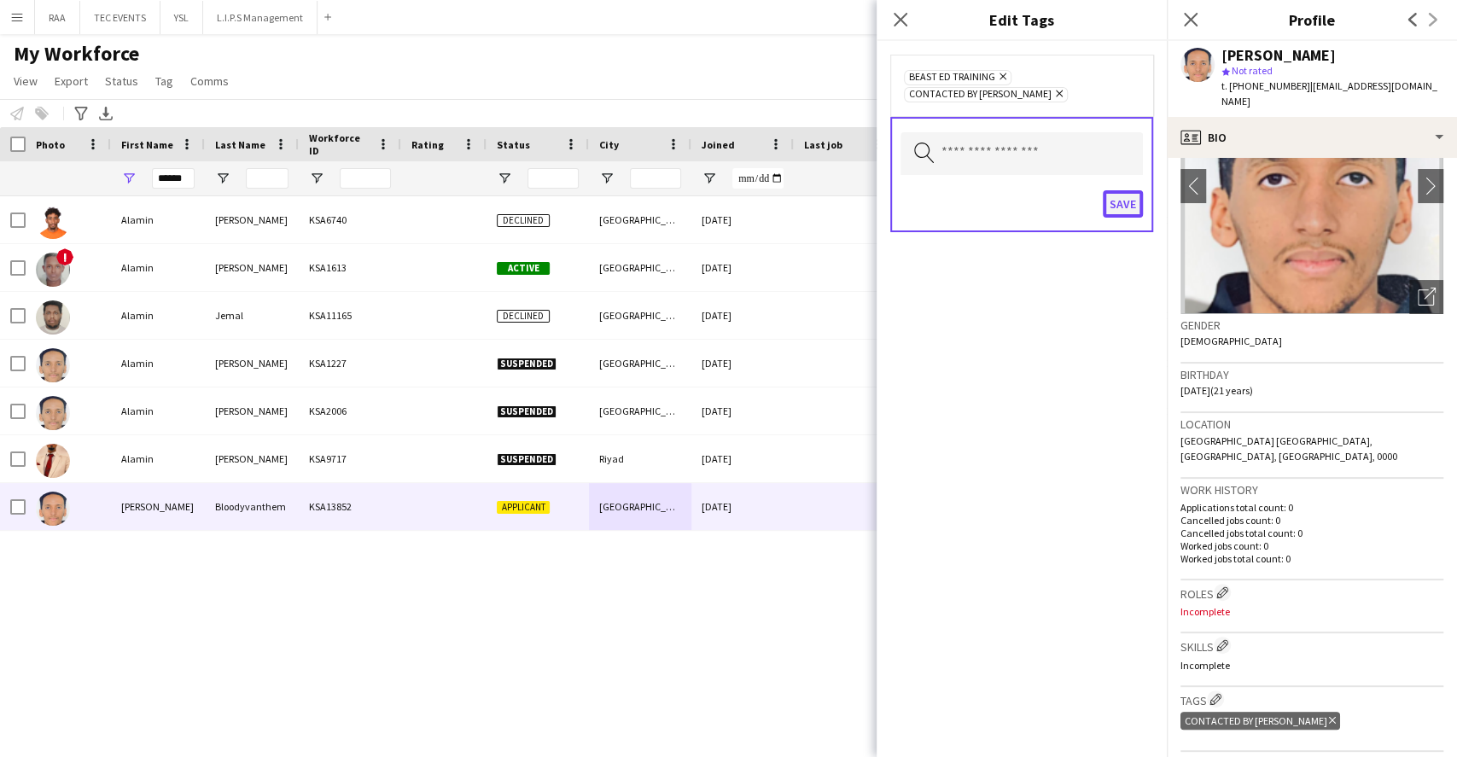
click at [1128, 203] on button "Save" at bounding box center [1123, 203] width 40 height 27
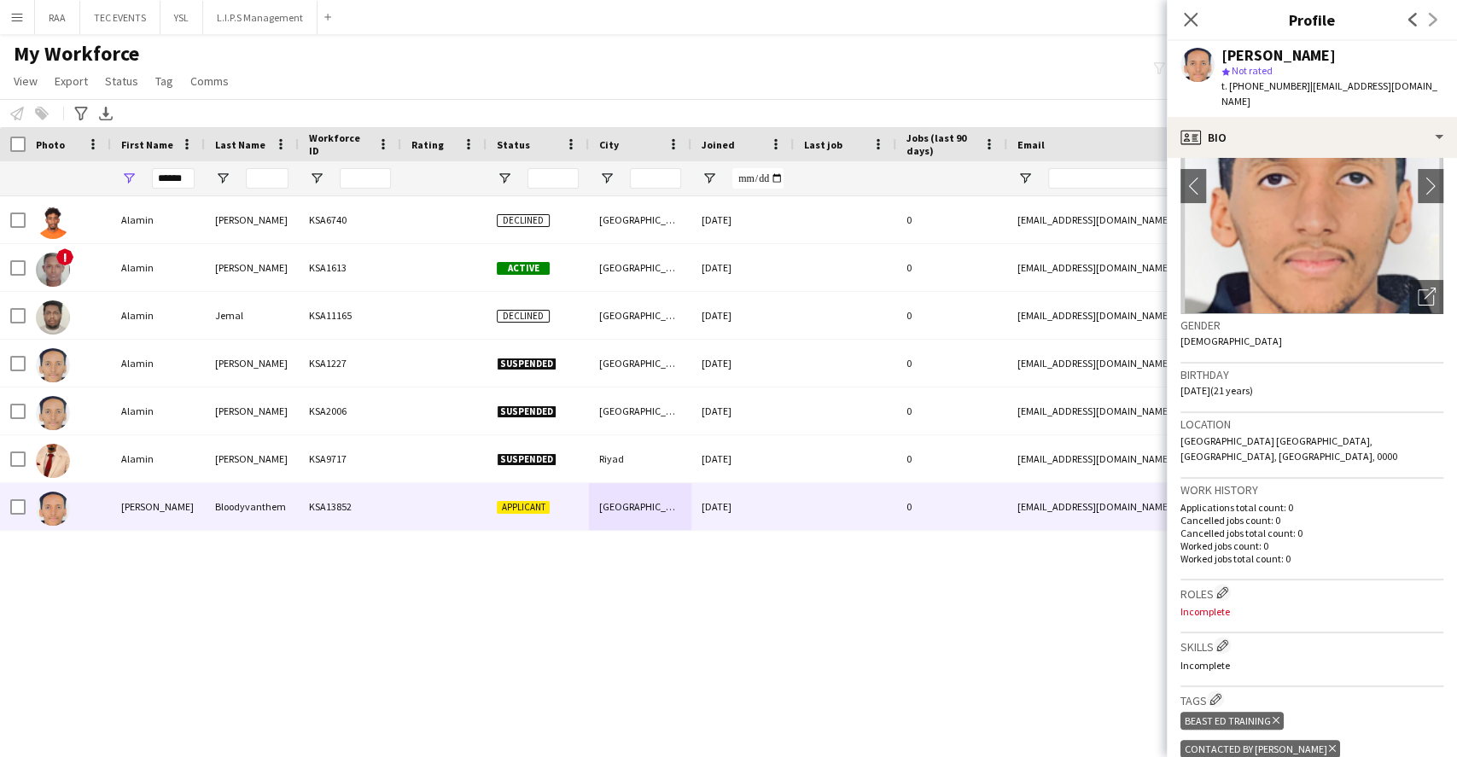
click at [1370, 370] on div "Birthday [DEMOGRAPHIC_DATA] (21 years)" at bounding box center [1312, 389] width 263 height 50
click at [1188, 16] on icon "Close pop-in" at bounding box center [1190, 19] width 16 height 16
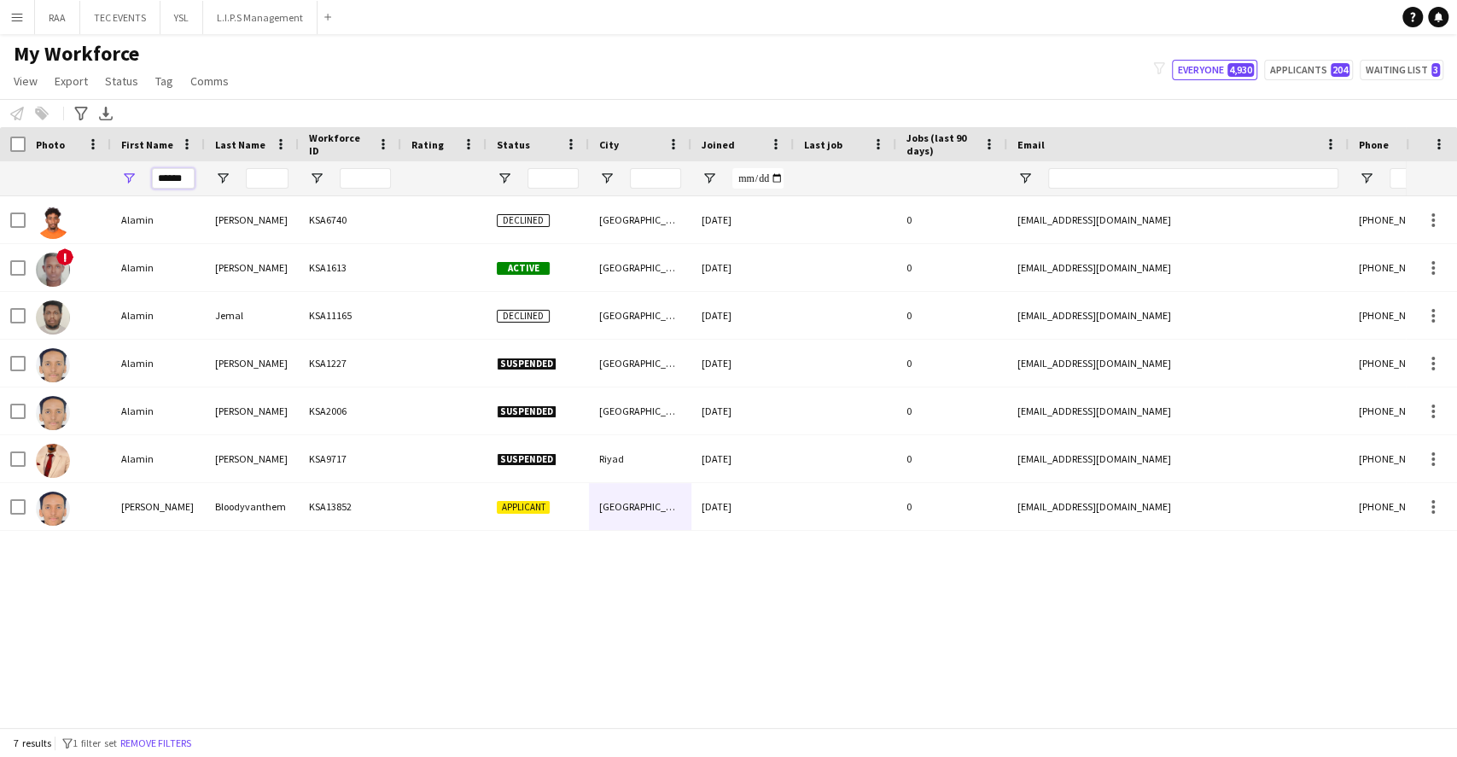
click at [160, 184] on input "******" at bounding box center [173, 178] width 43 height 20
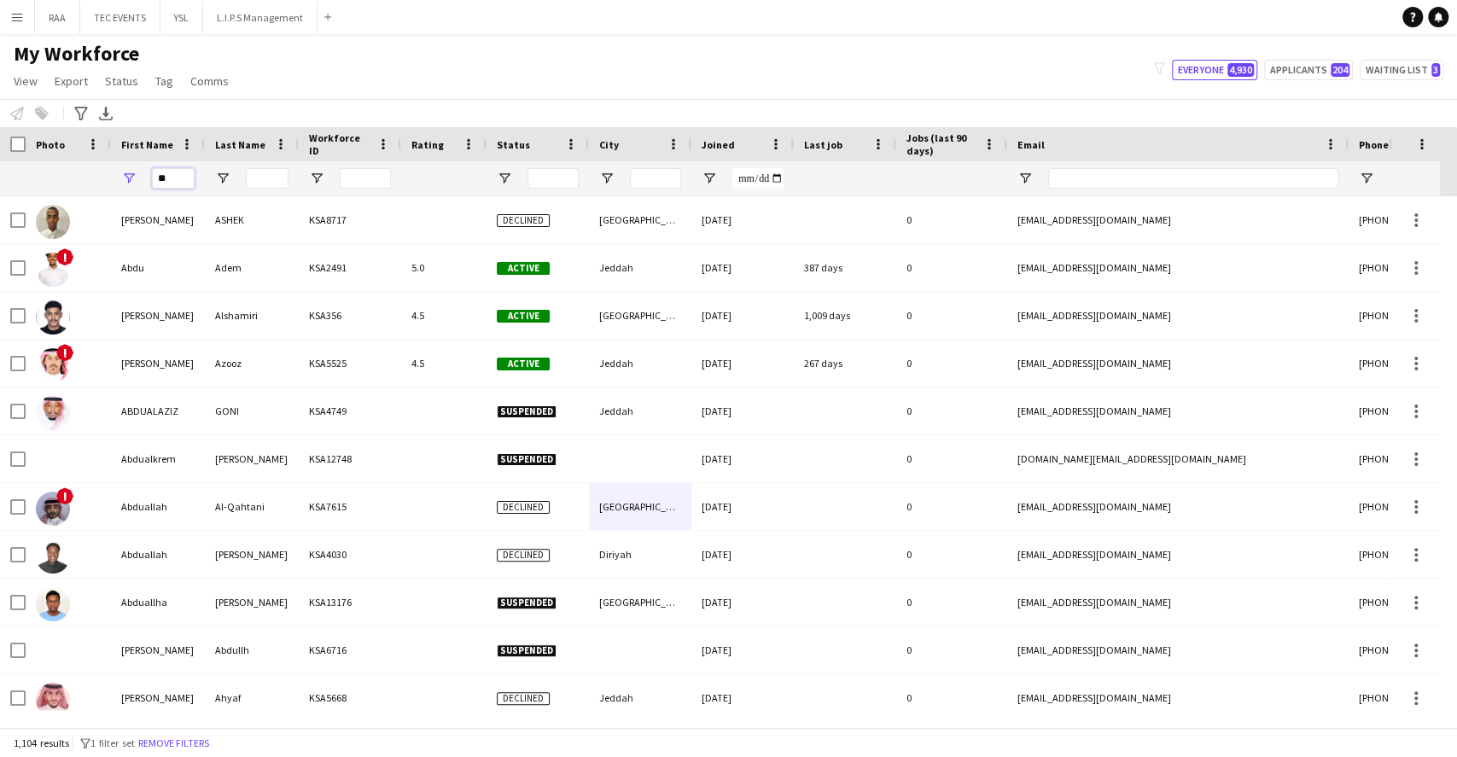
type input "*"
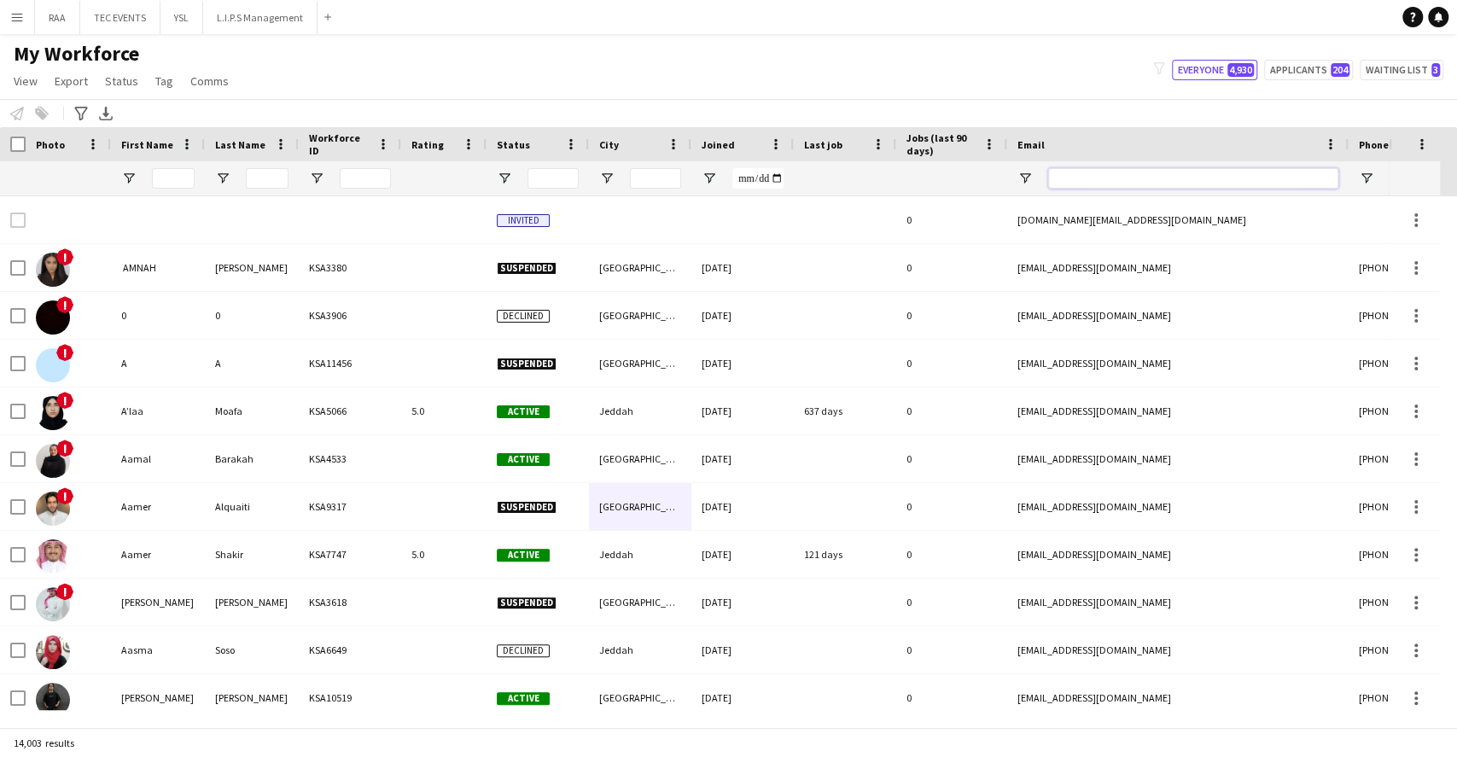
click at [1147, 182] on input "Email Filter Input" at bounding box center [1193, 178] width 290 height 20
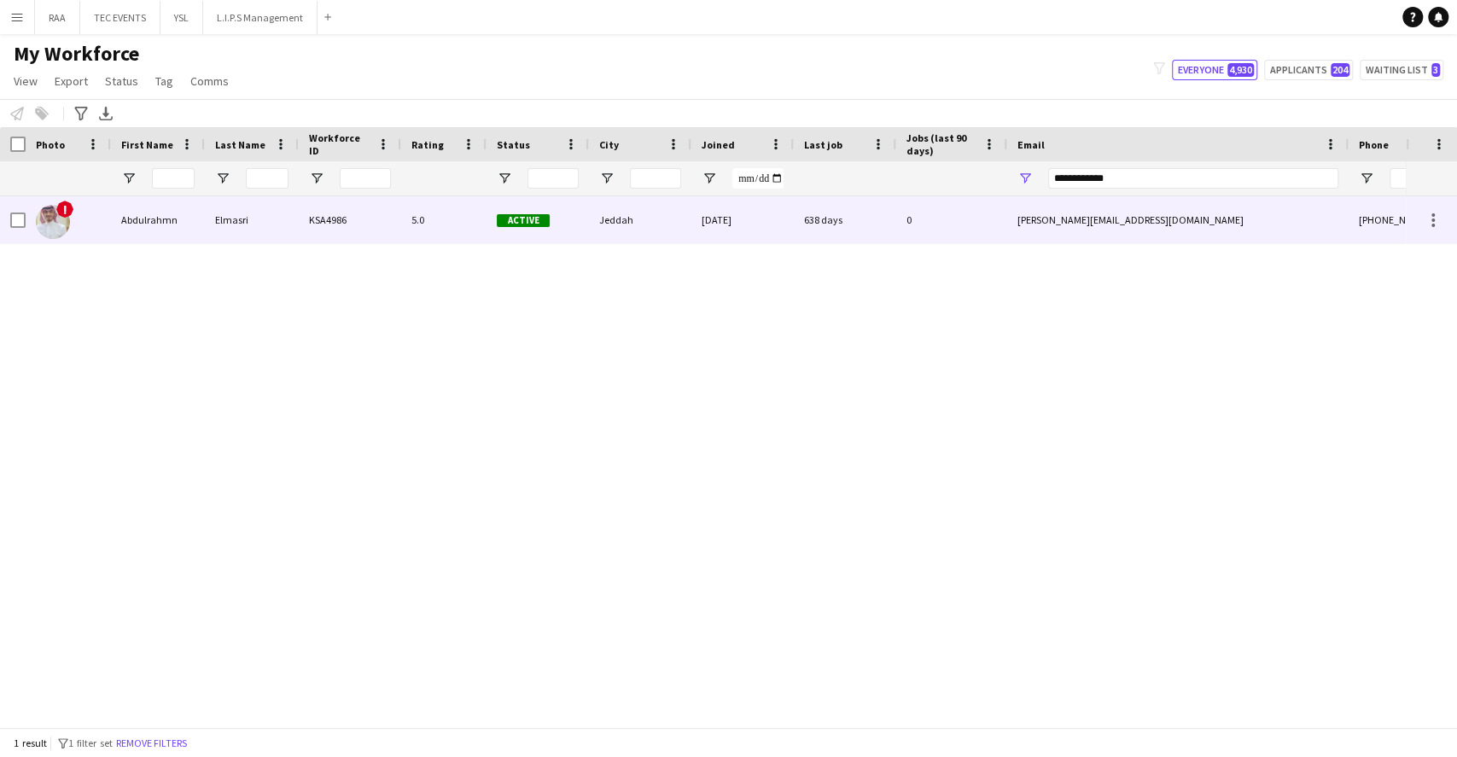
click at [447, 204] on div "5.0" at bounding box center [443, 219] width 85 height 47
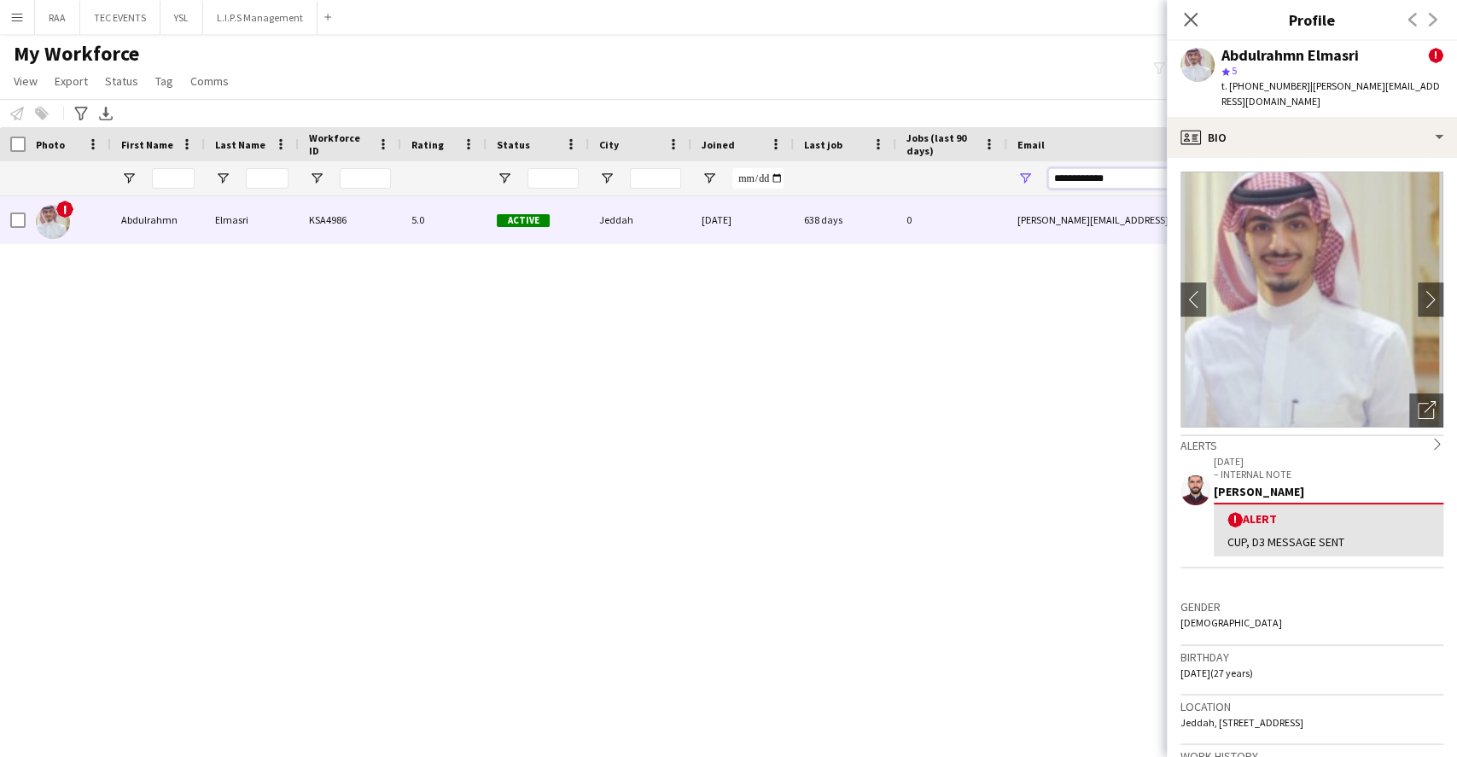
click at [1134, 181] on input "**********" at bounding box center [1193, 178] width 290 height 20
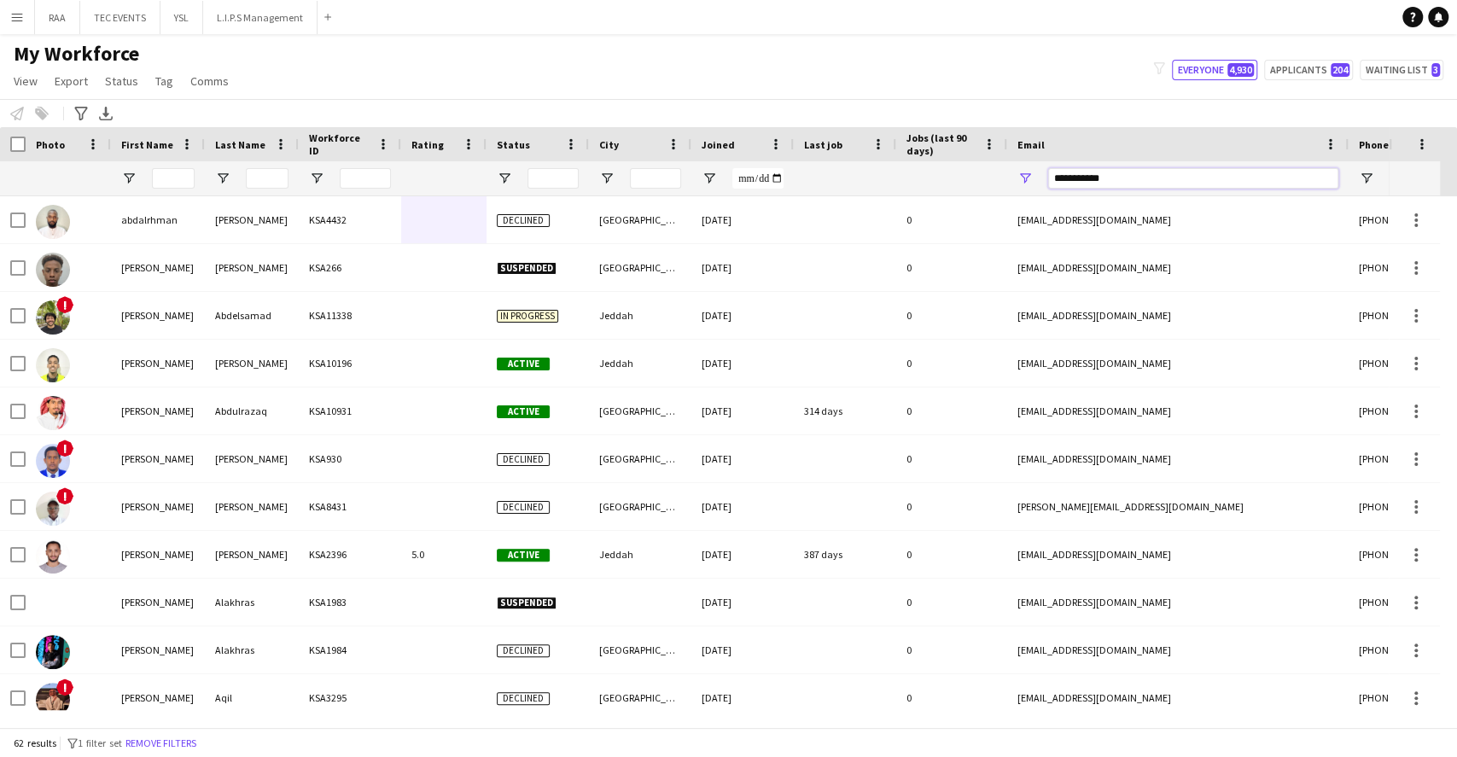
click at [1077, 174] on input "**********" at bounding box center [1193, 178] width 290 height 20
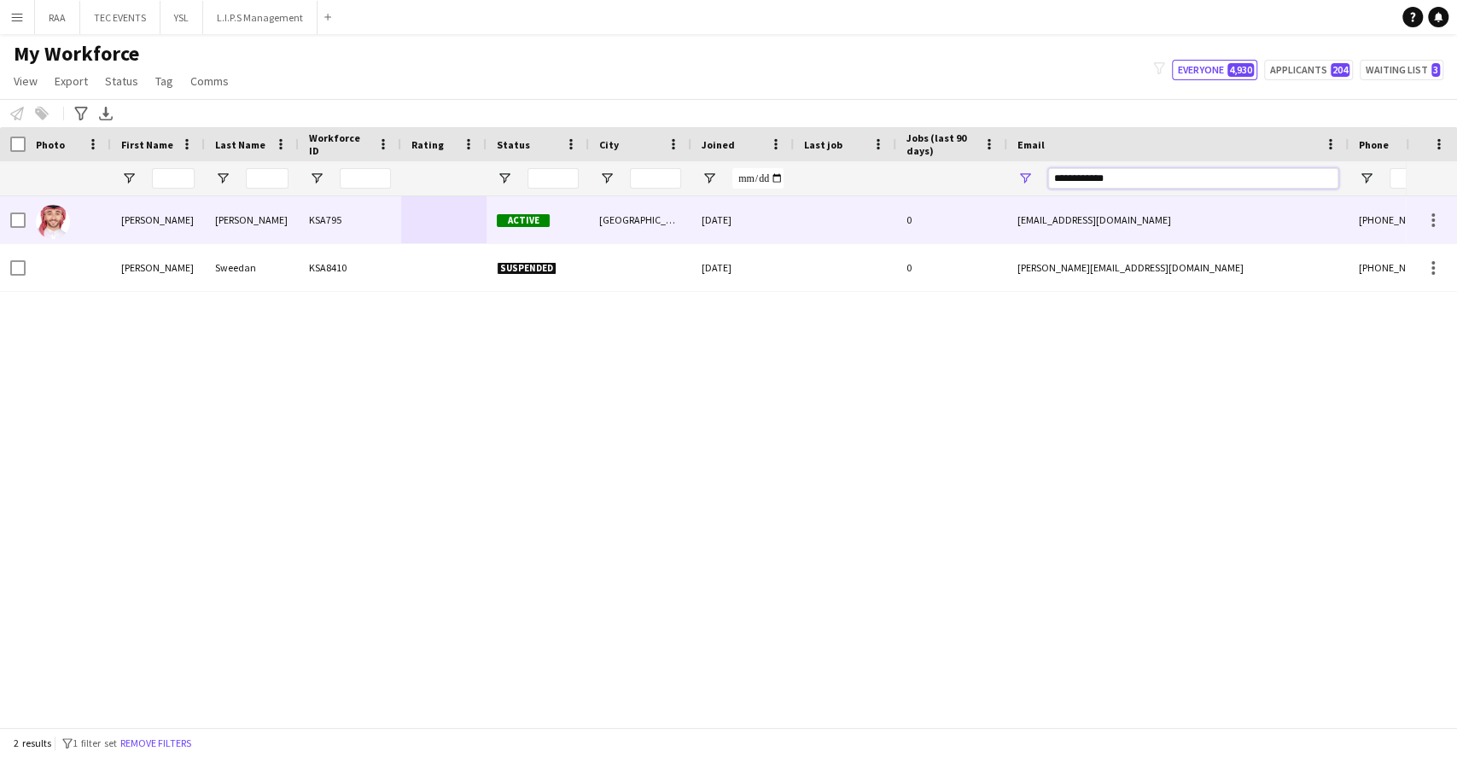
type input "**********"
click at [889, 240] on div at bounding box center [845, 219] width 102 height 47
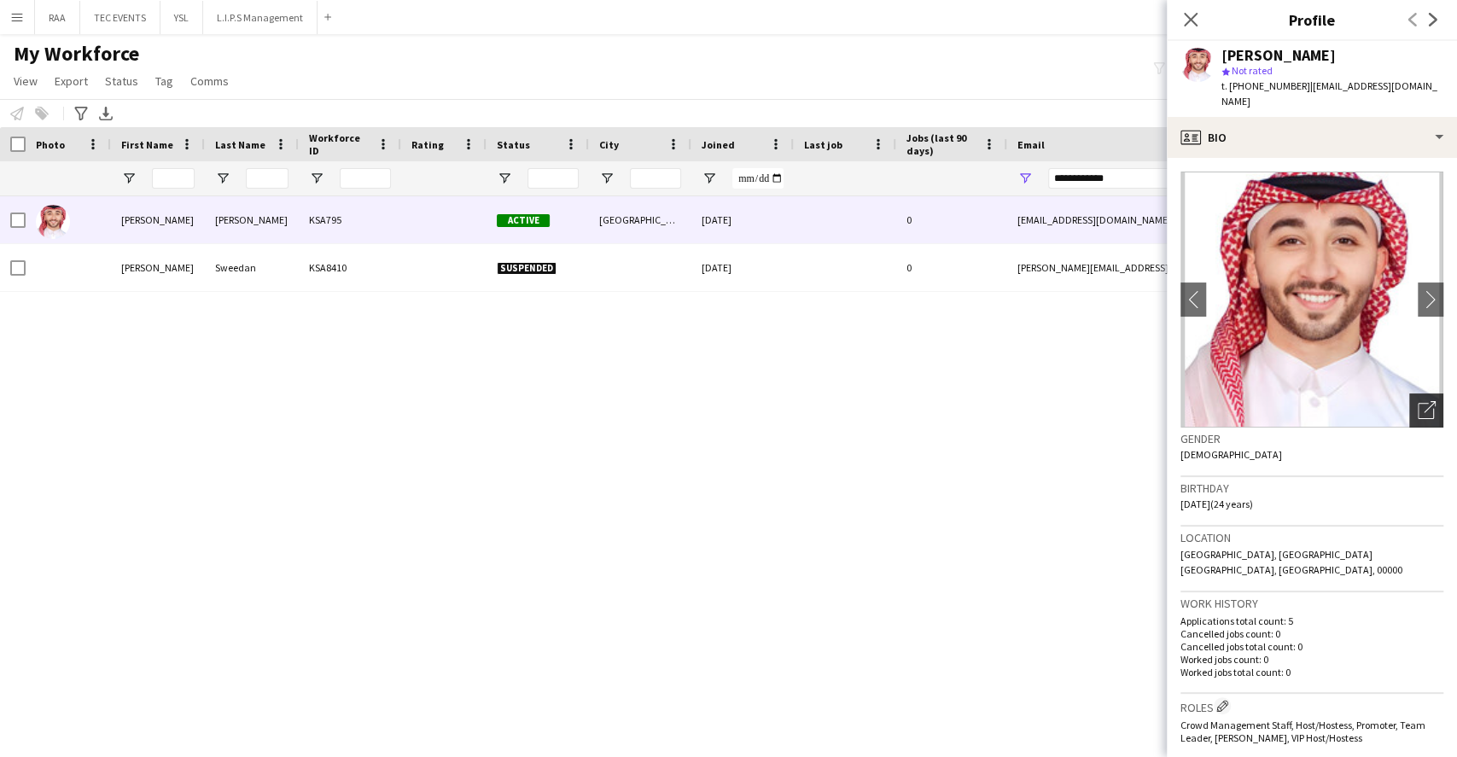
click at [1418, 406] on icon "Open photos pop-in" at bounding box center [1427, 410] width 18 height 18
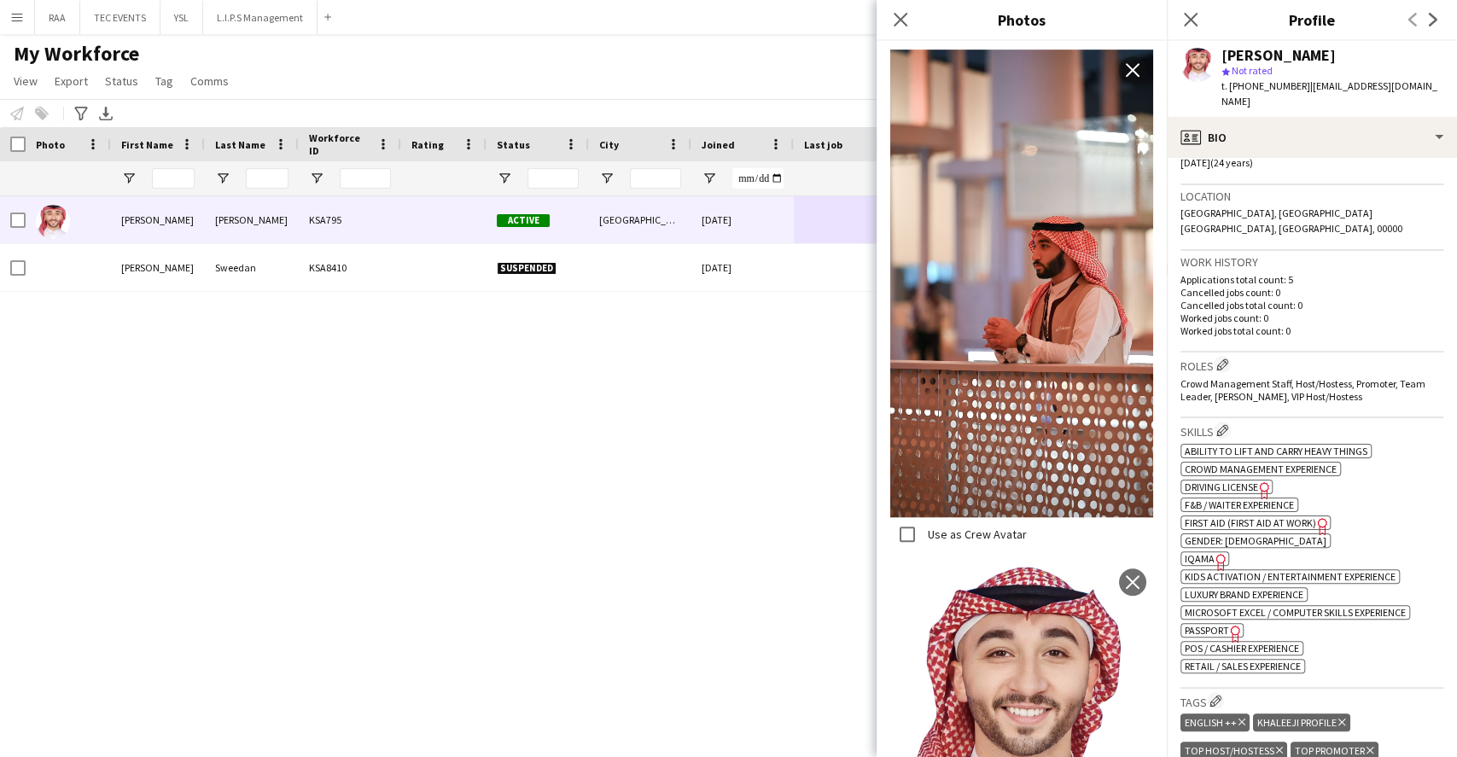
scroll to position [761, 0]
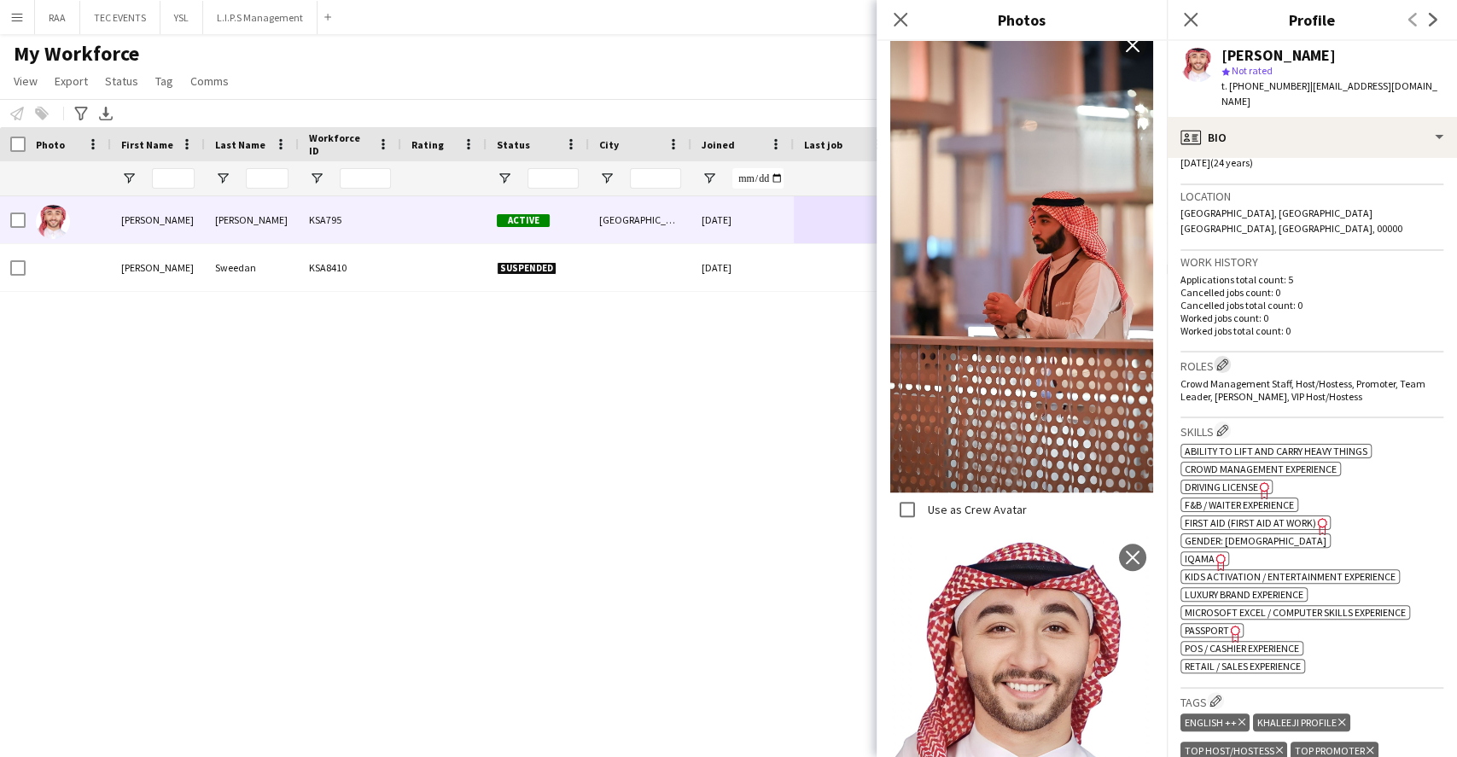
click at [1220, 359] on app-icon "Edit crew company roles" at bounding box center [1222, 365] width 12 height 12
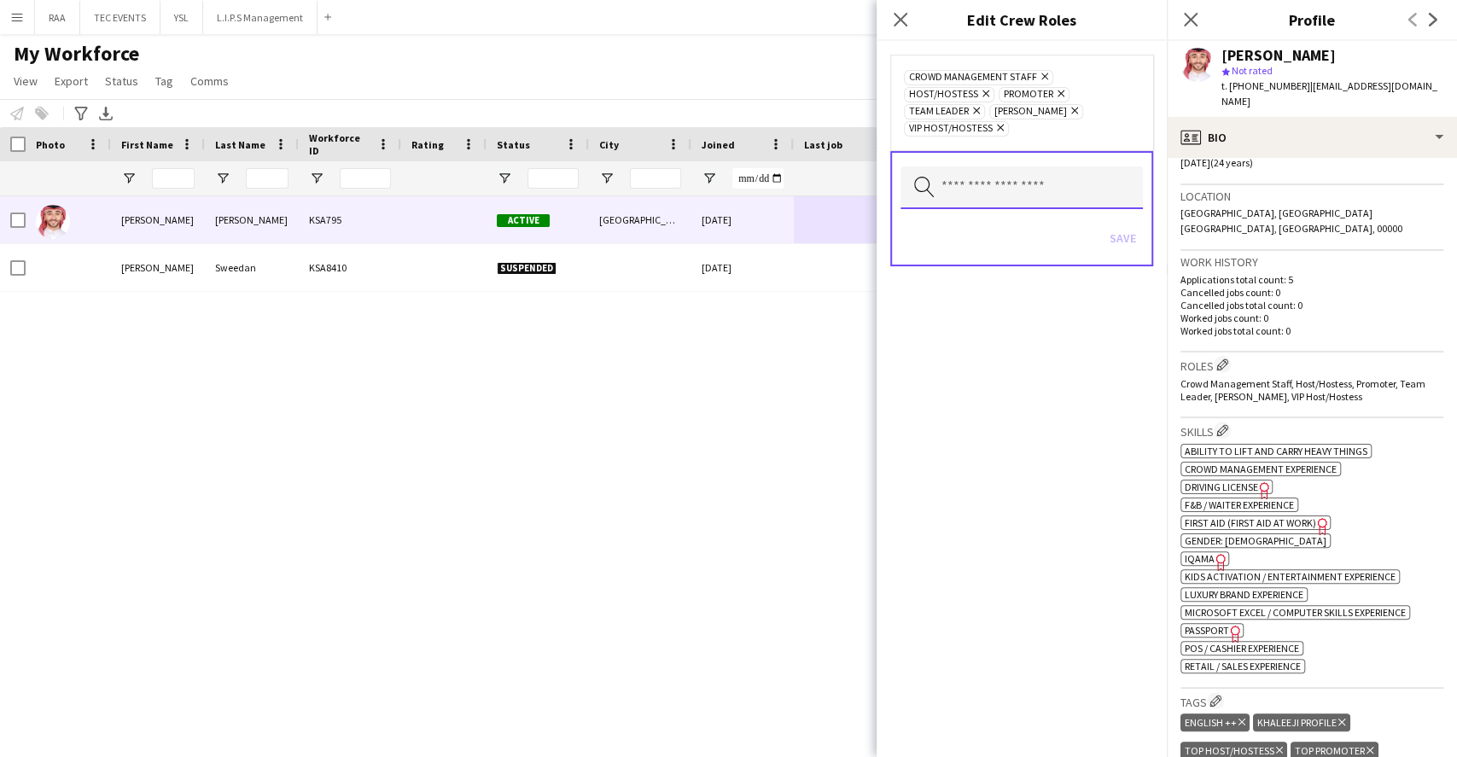
click at [1035, 176] on input "text" at bounding box center [1022, 187] width 242 height 43
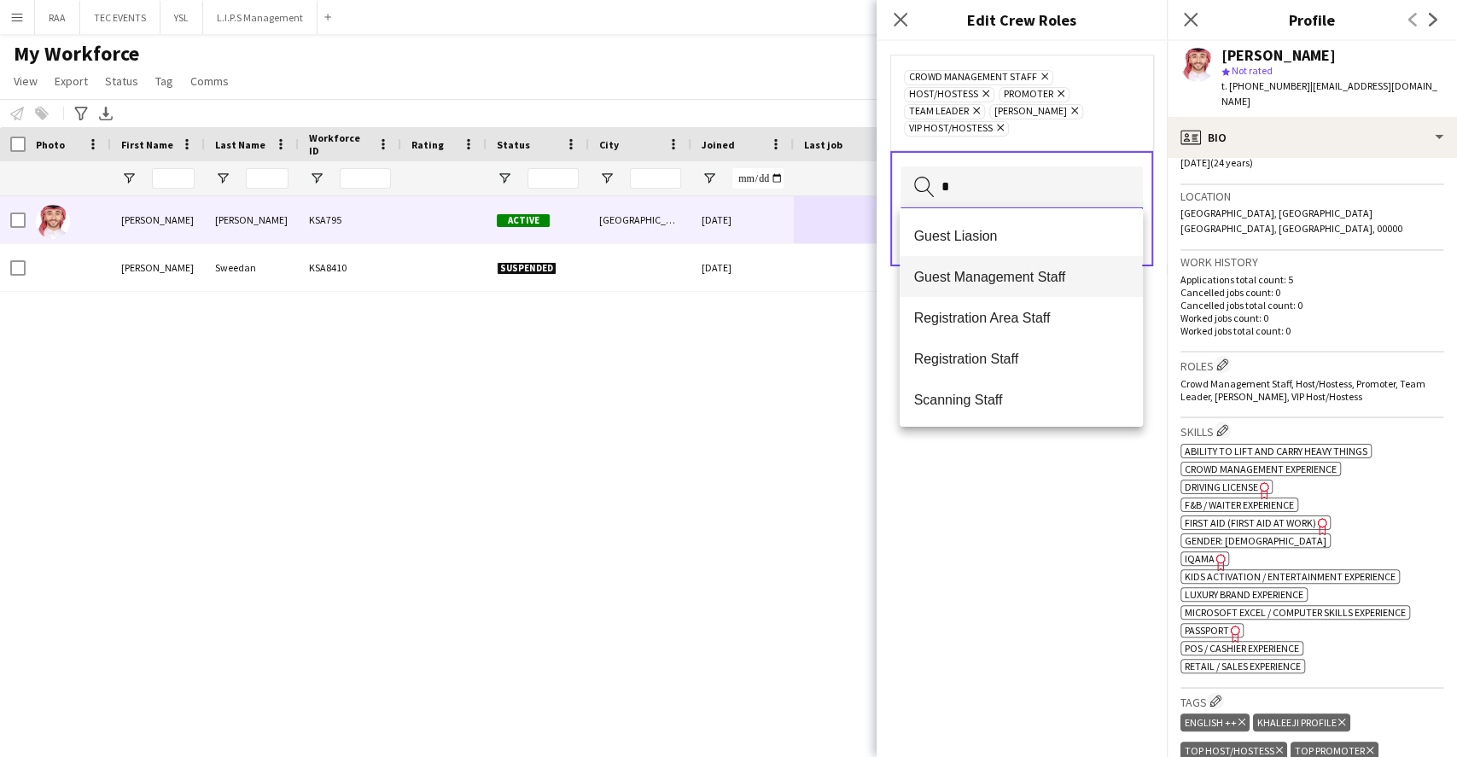
type input "*"
click at [971, 267] on mat-option "Guest Management Staff" at bounding box center [1021, 276] width 242 height 41
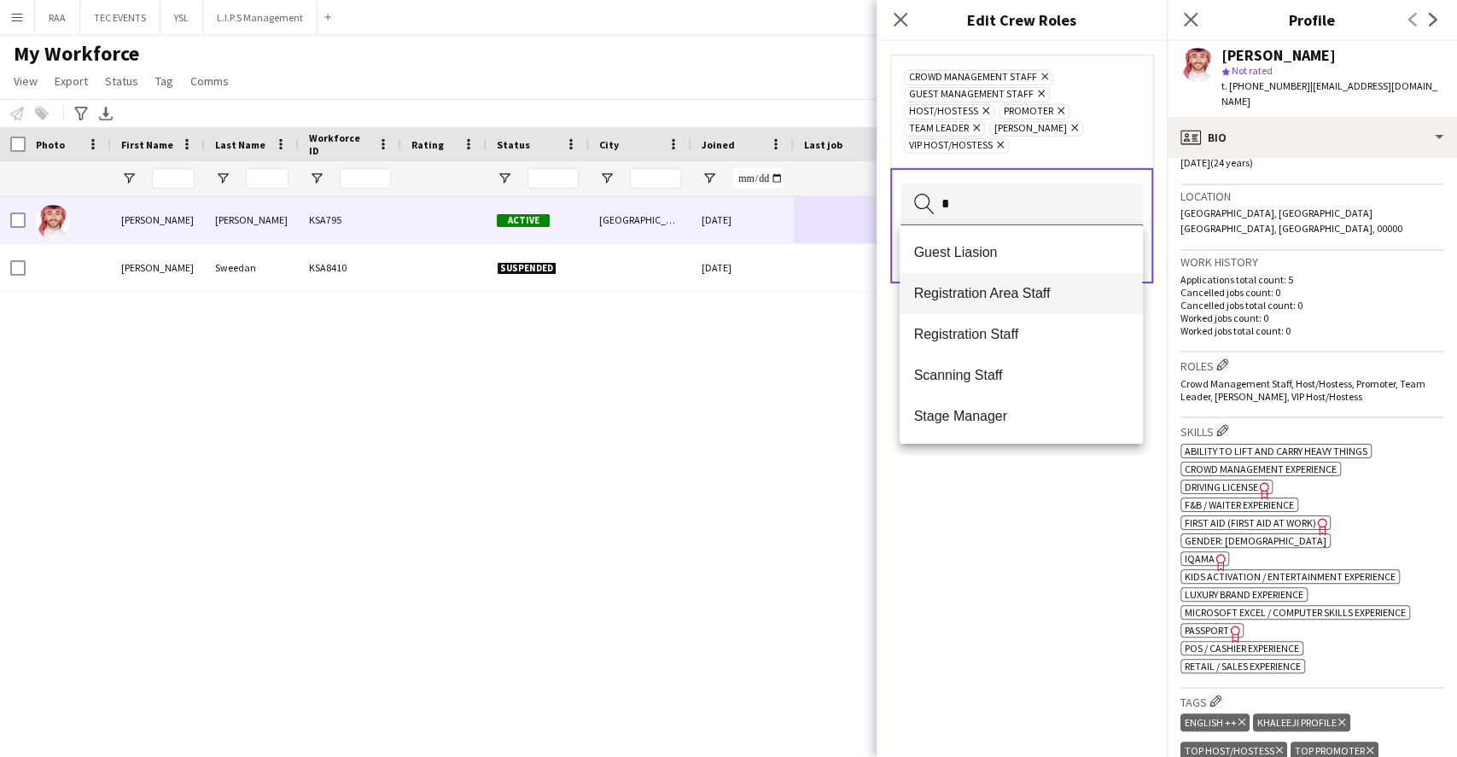
type input "*"
click at [986, 300] on span "Registration Area Staff" at bounding box center [1020, 293] width 215 height 16
type input "*"
click at [989, 307] on mat-option "Registration Staff" at bounding box center [1021, 293] width 242 height 41
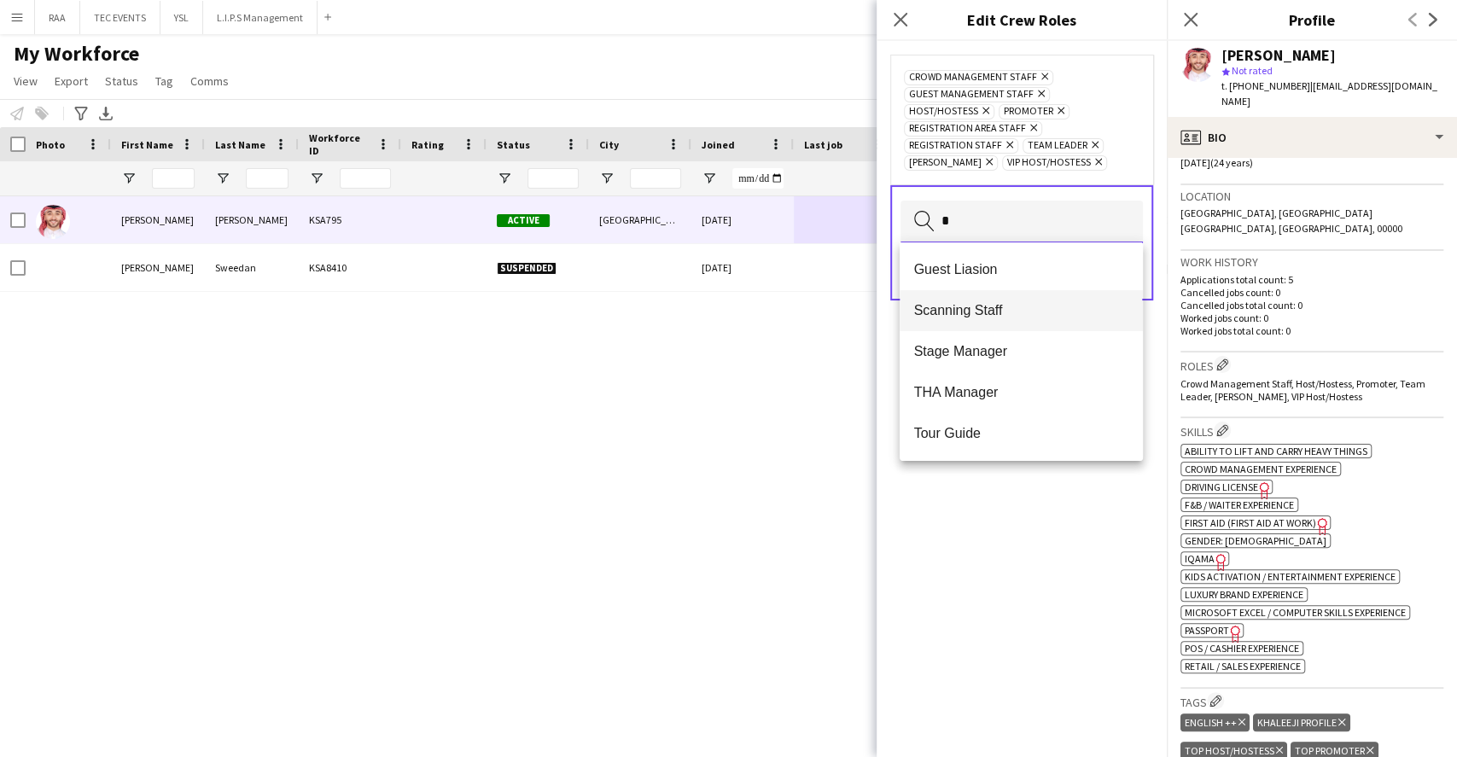
type input "*"
click at [998, 307] on span "Scanning Staff" at bounding box center [1020, 310] width 215 height 16
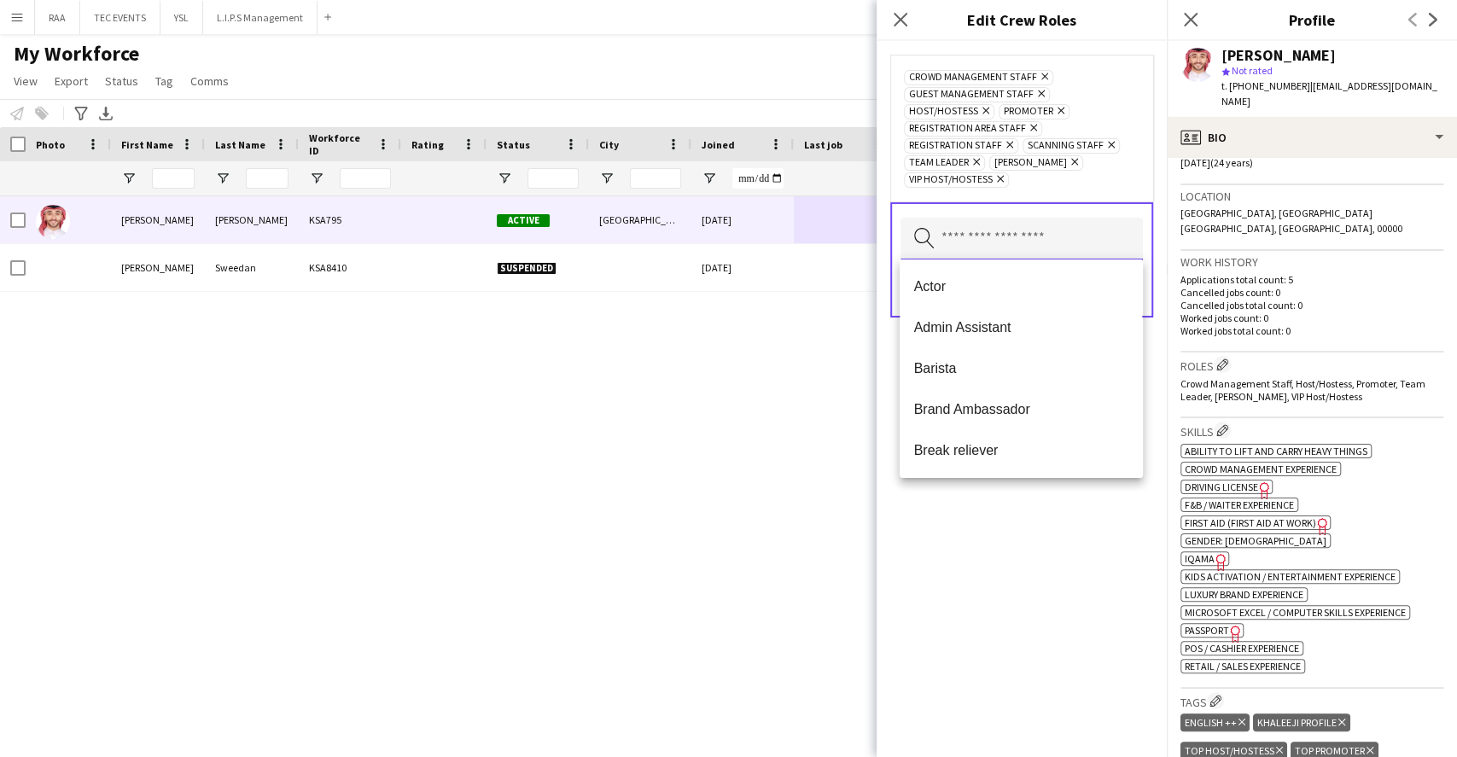
type input "*"
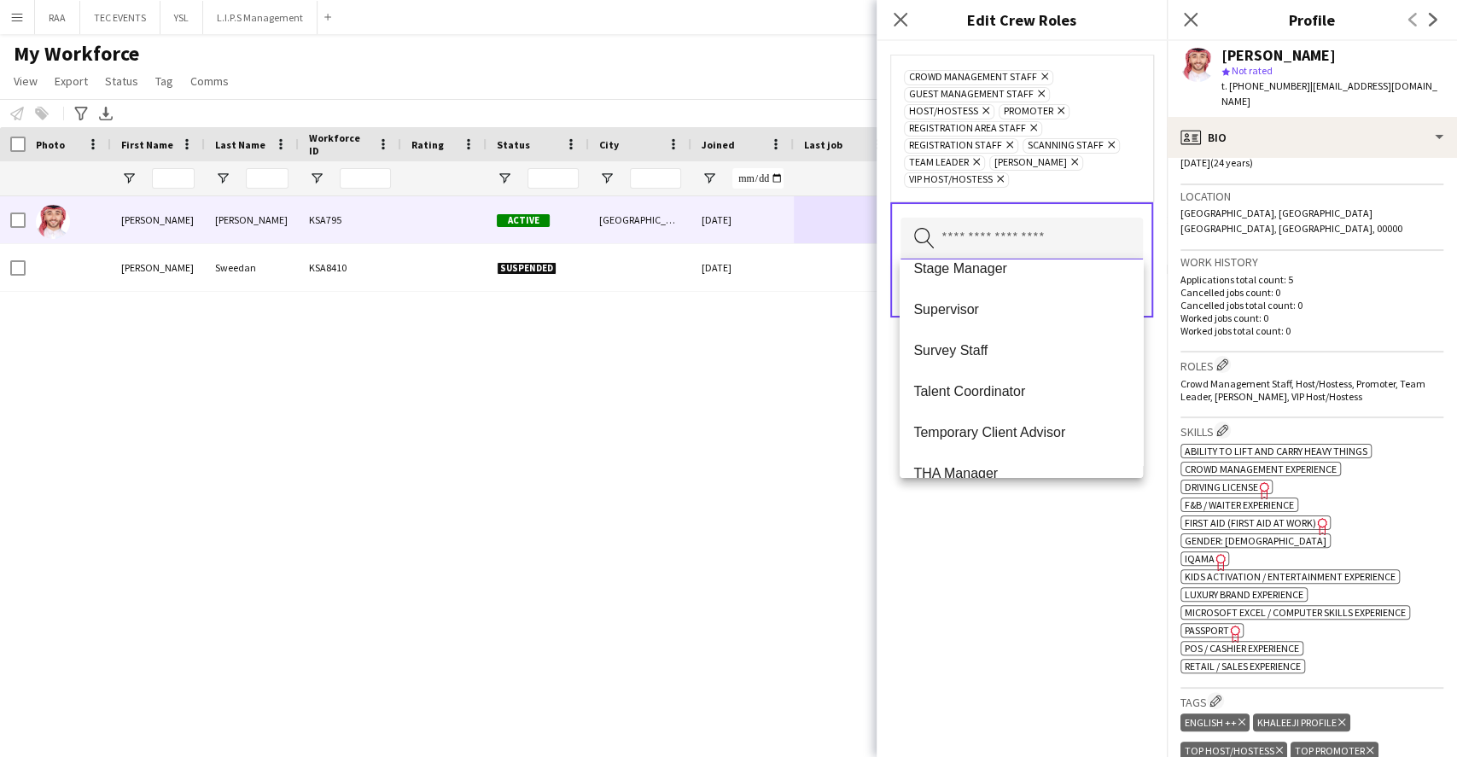
scroll to position [765, 0]
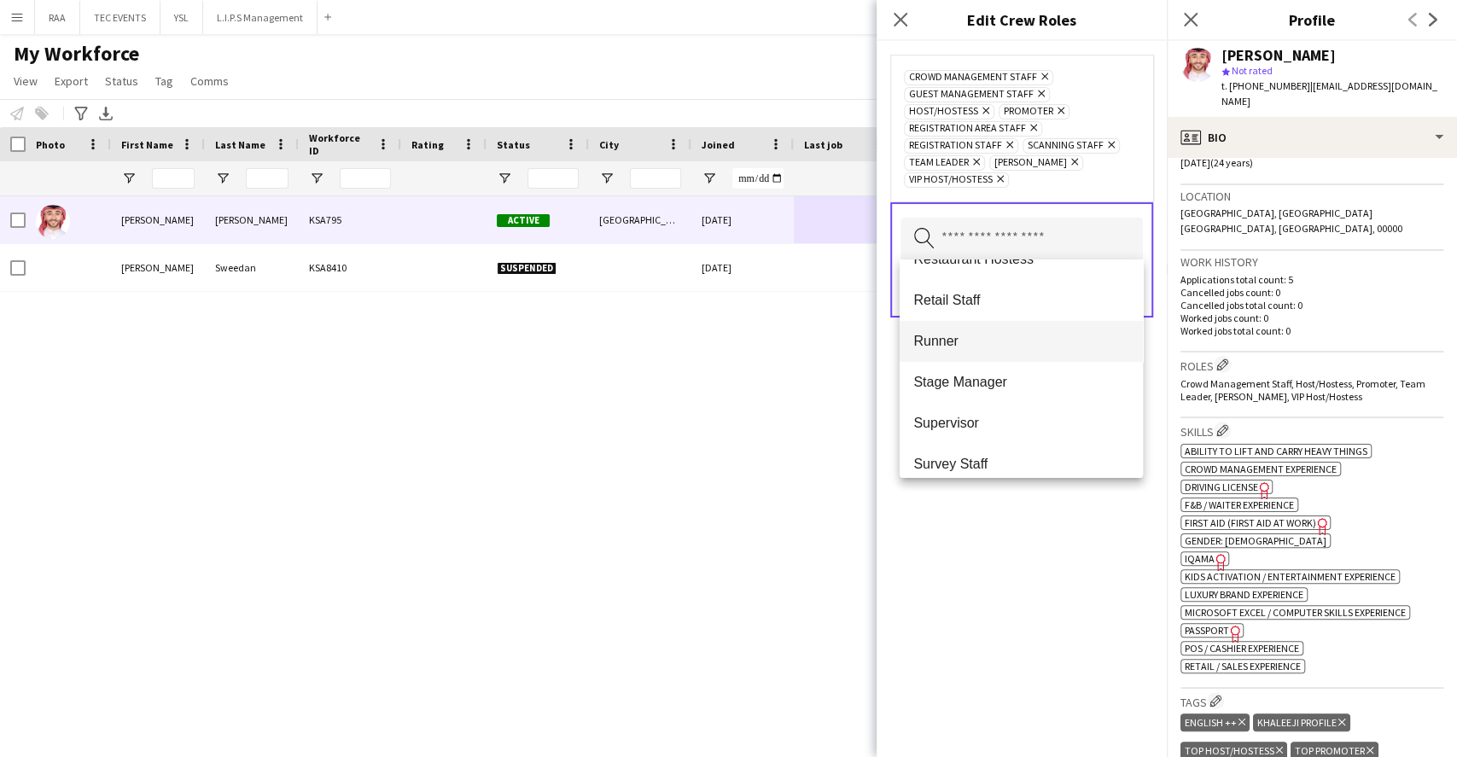
click at [985, 352] on mat-option "Runner" at bounding box center [1021, 341] width 242 height 41
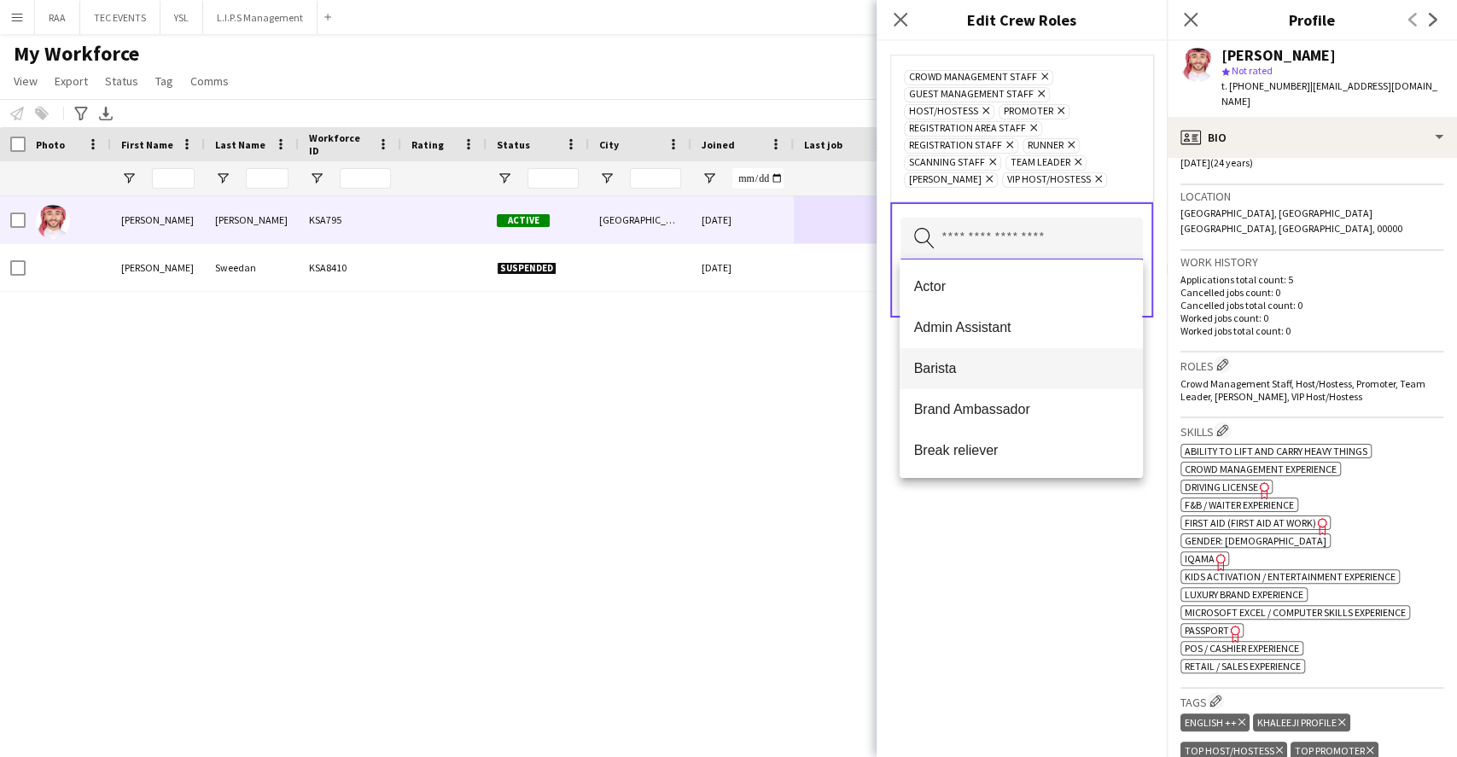
scroll to position [114, 0]
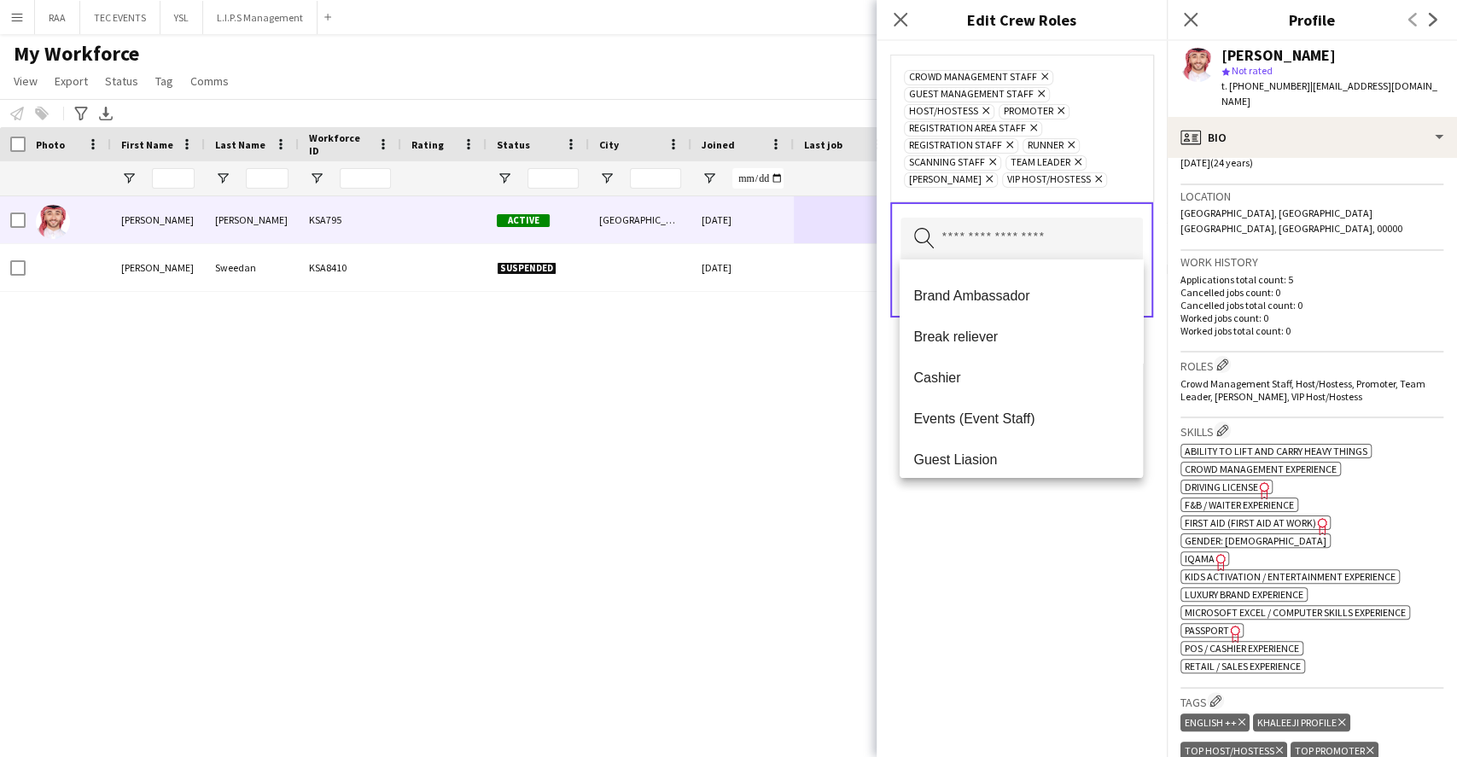
click at [1015, 301] on span "Brand Ambassador" at bounding box center [1020, 296] width 215 height 16
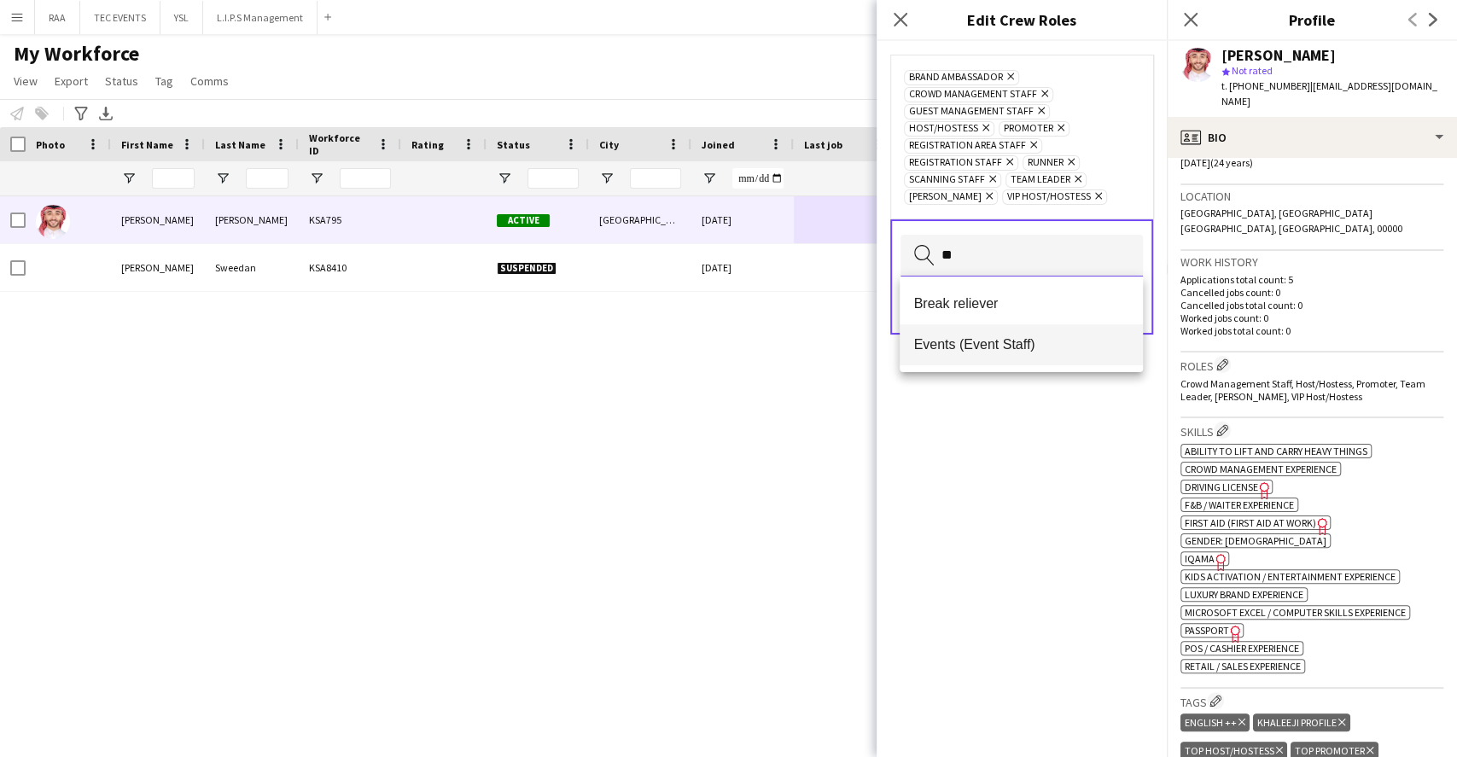
type input "**"
click at [1020, 341] on span "Events (Event Staff)" at bounding box center [1020, 344] width 215 height 16
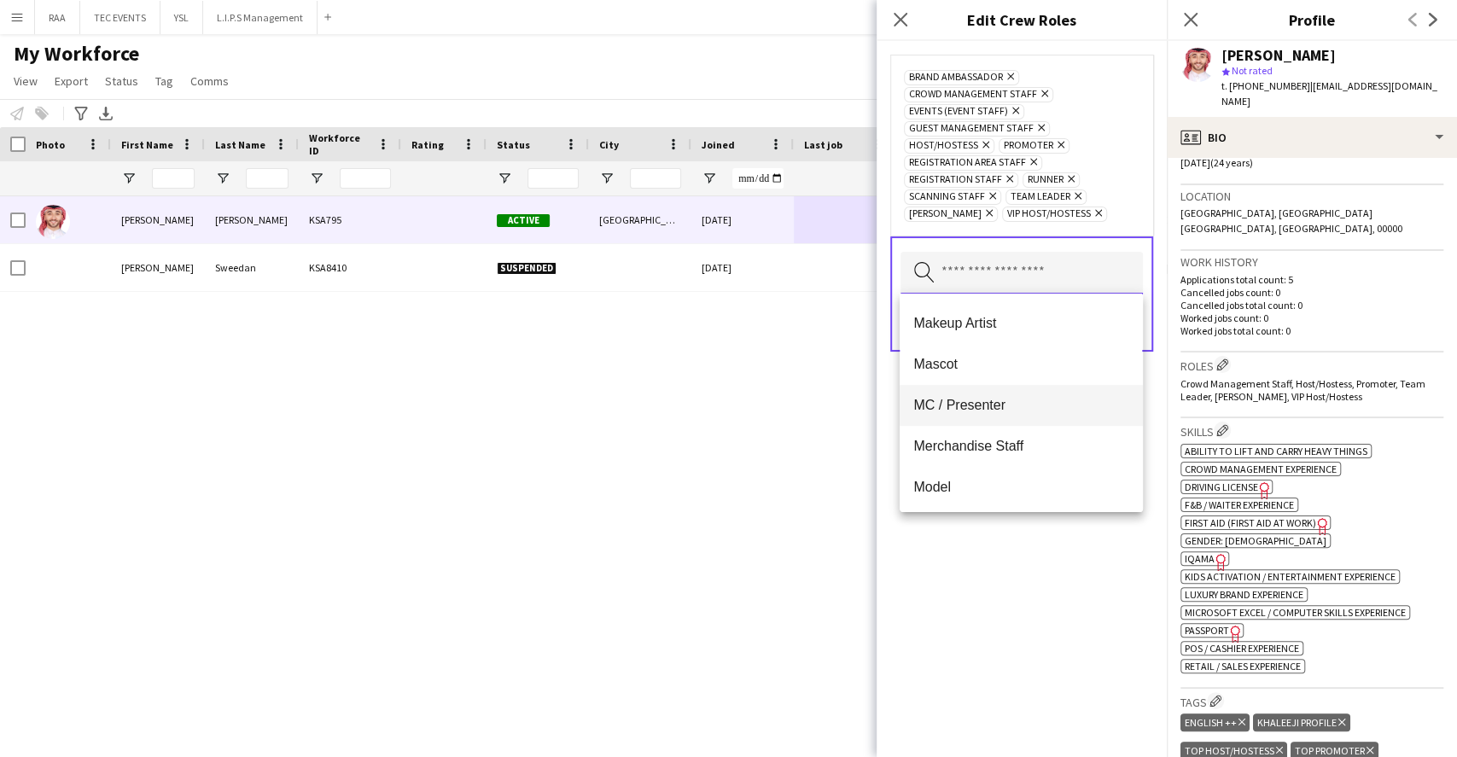
scroll to position [455, 0]
click at [1009, 391] on span "Merchandise Staff" at bounding box center [1020, 398] width 215 height 16
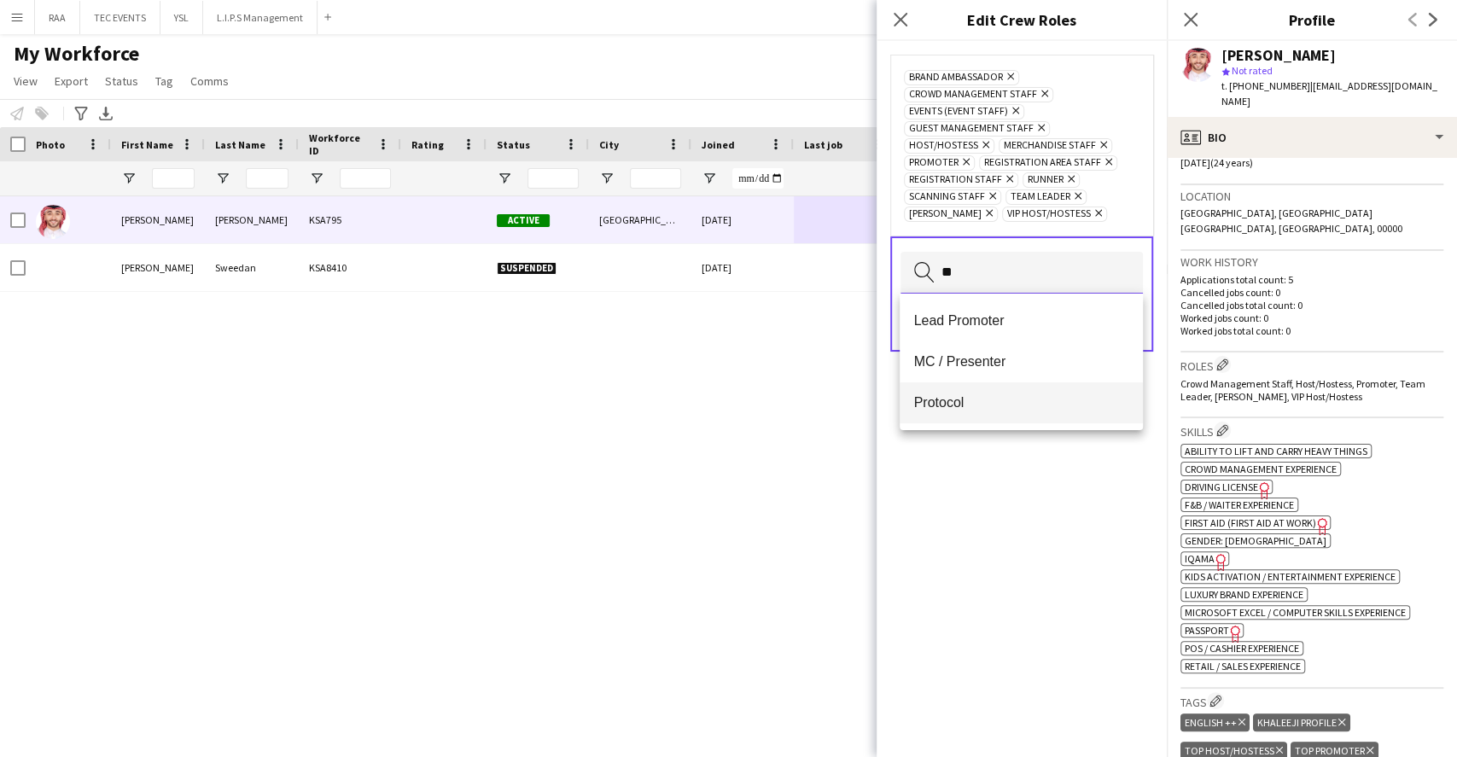
type input "*"
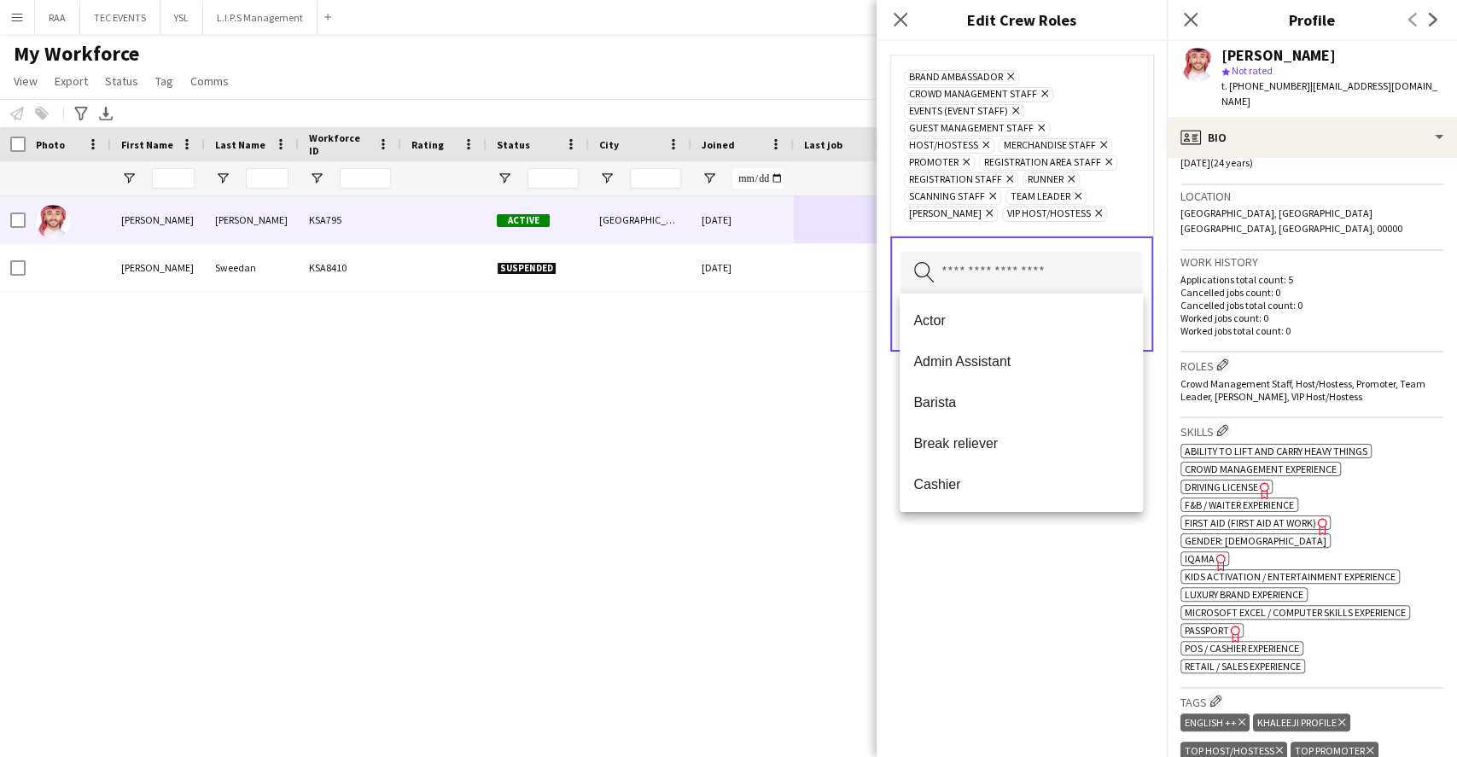
click at [1020, 563] on div "Brand Ambassador Remove Crowd Management Staff Remove Events (Event Staff) Remo…" at bounding box center [1022, 399] width 290 height 716
click at [1046, 284] on input "text" at bounding box center [1022, 273] width 242 height 43
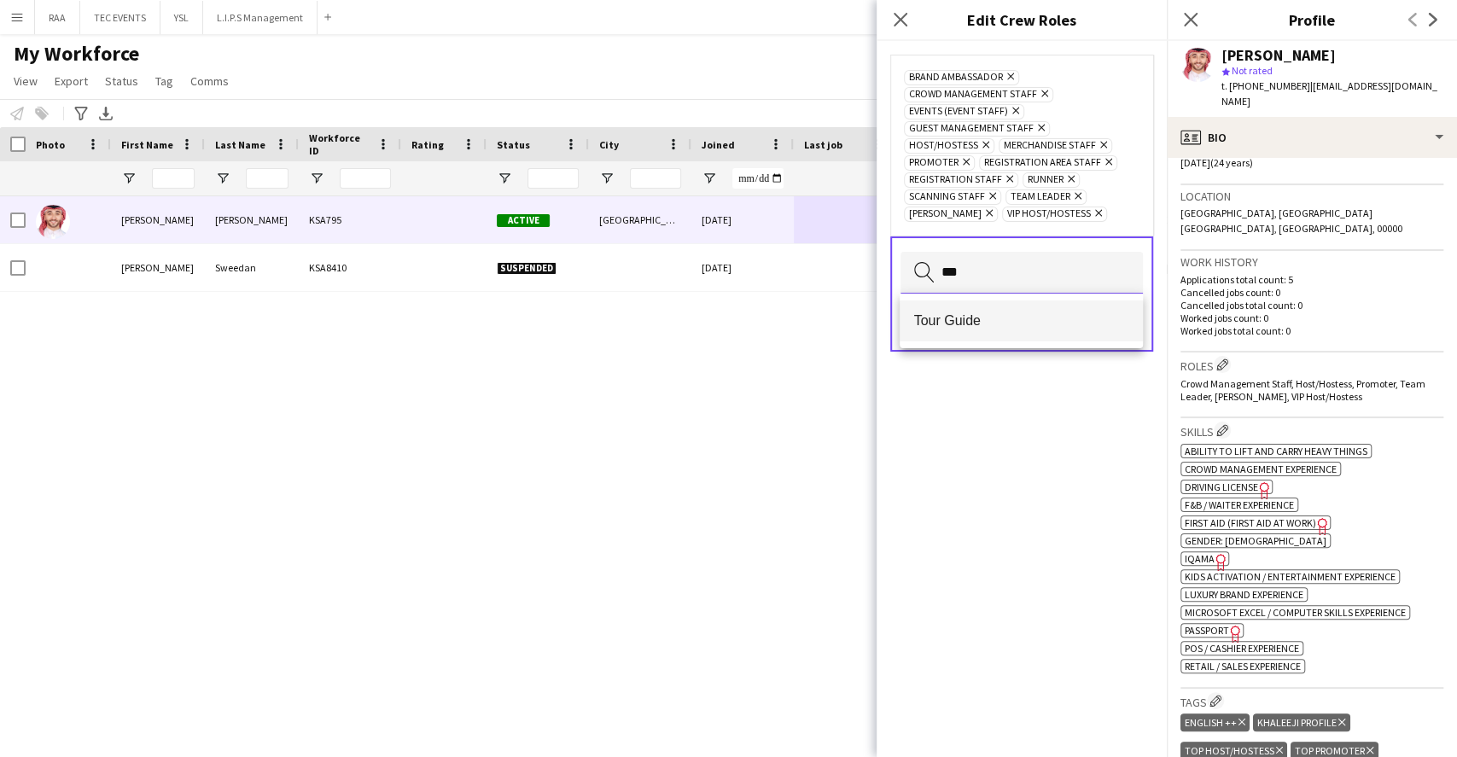
type input "***"
click at [1018, 334] on mat-option "Tour Guide" at bounding box center [1021, 320] width 242 height 41
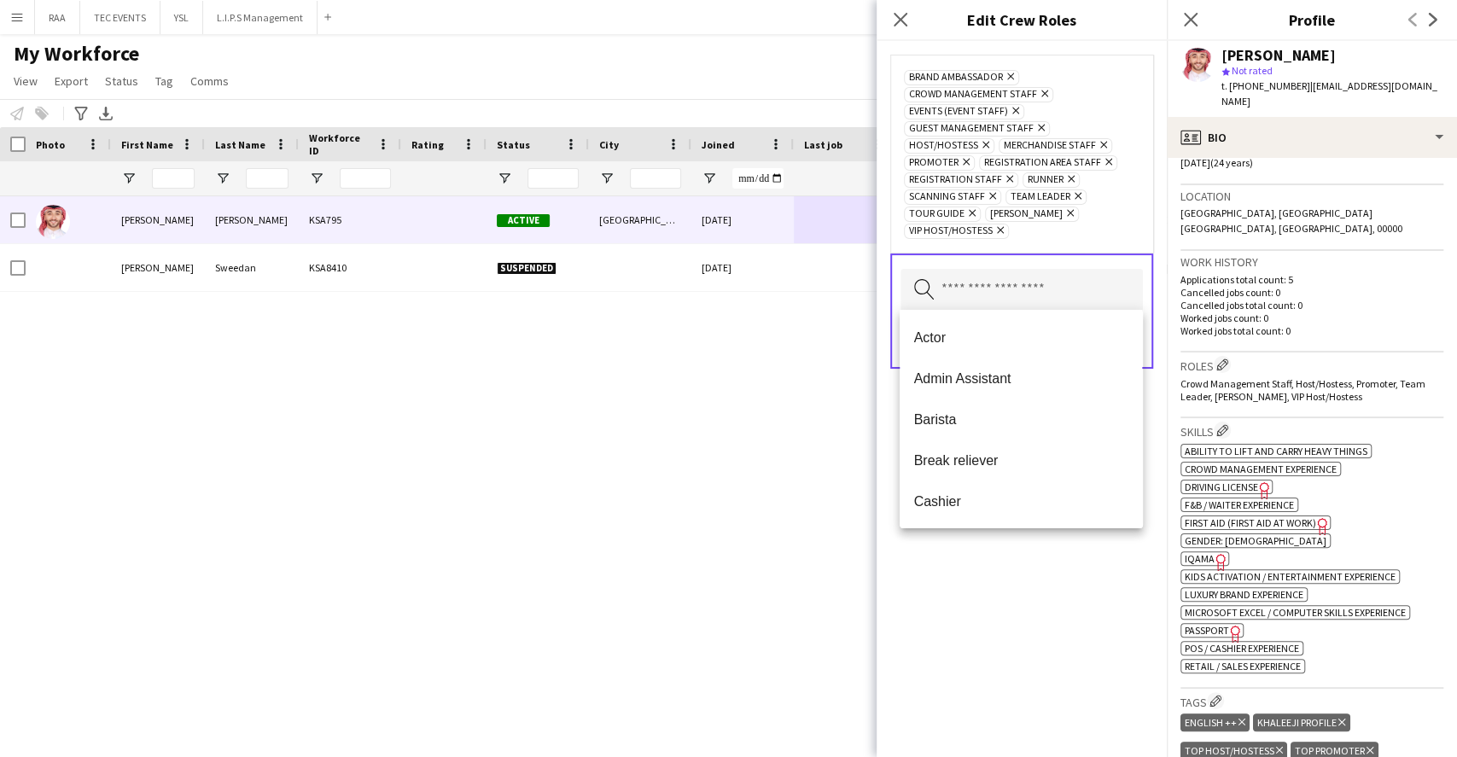
drag, startPoint x: 1052, startPoint y: 630, endPoint x: 1069, endPoint y: 545, distance: 86.2
click at [1052, 630] on div "Brand Ambassador Remove Crowd Management Staff Remove Events (Event Staff) Remo…" at bounding box center [1022, 399] width 290 height 716
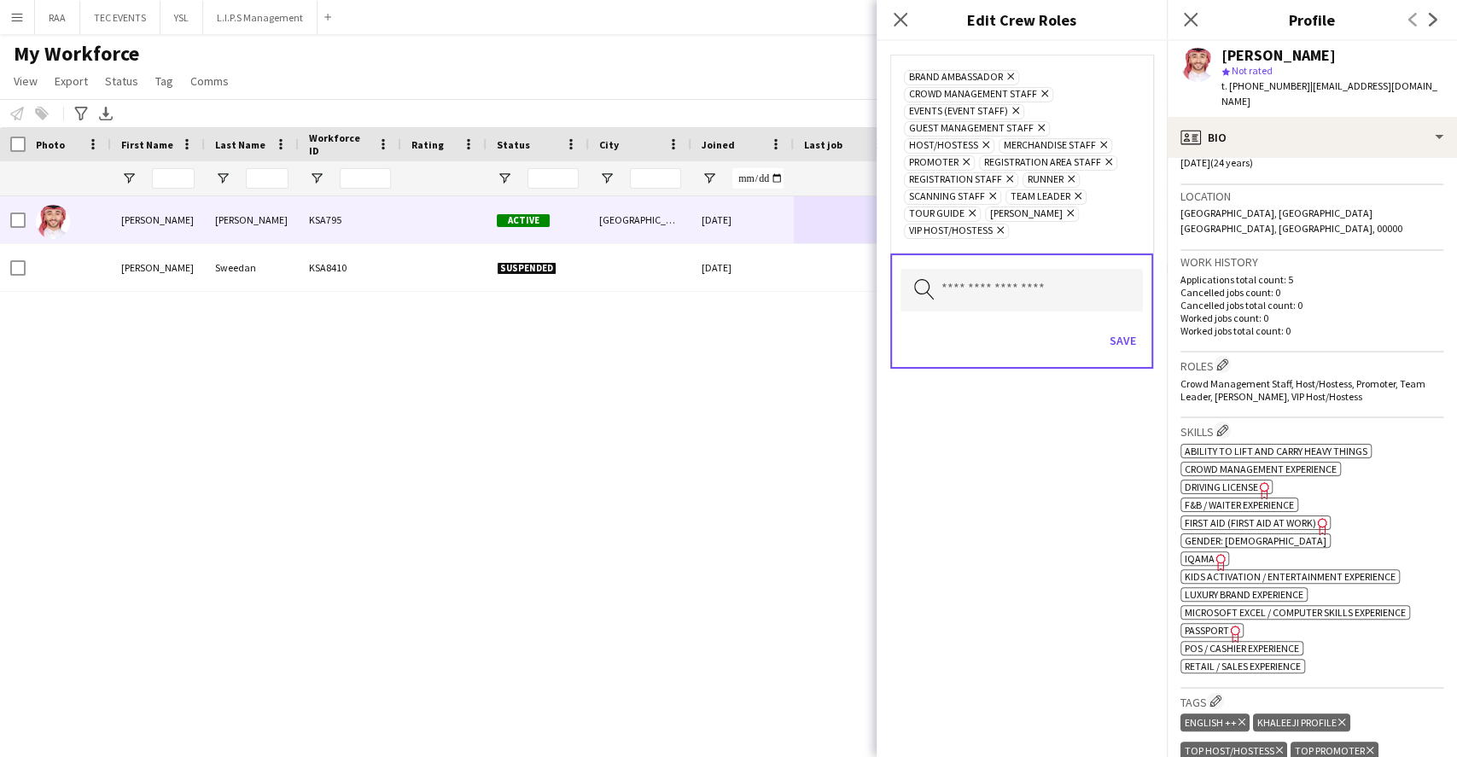
click at [1145, 345] on div "Search by role type Save" at bounding box center [1021, 311] width 263 height 115
click at [1127, 348] on button "Save" at bounding box center [1123, 340] width 40 height 27
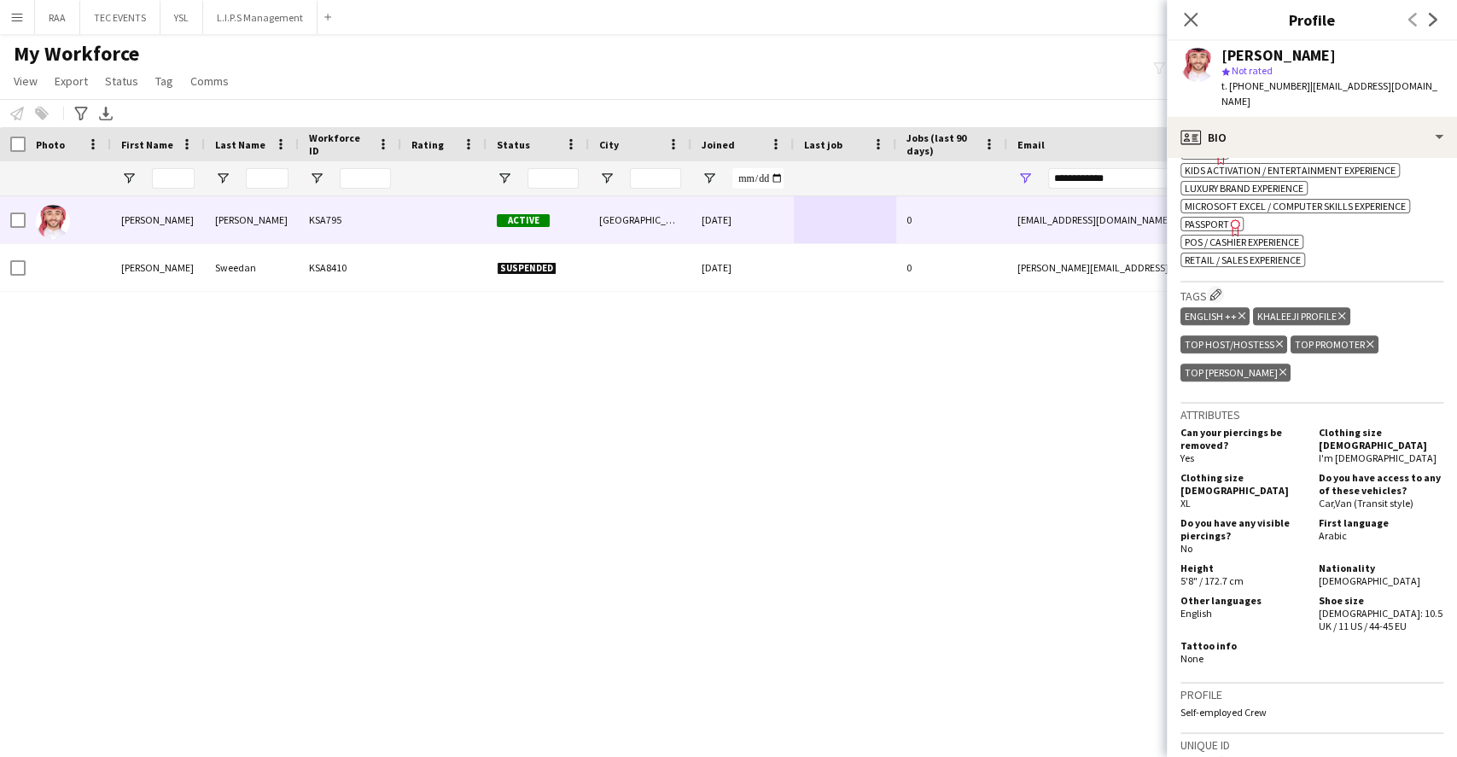
scroll to position [796, 0]
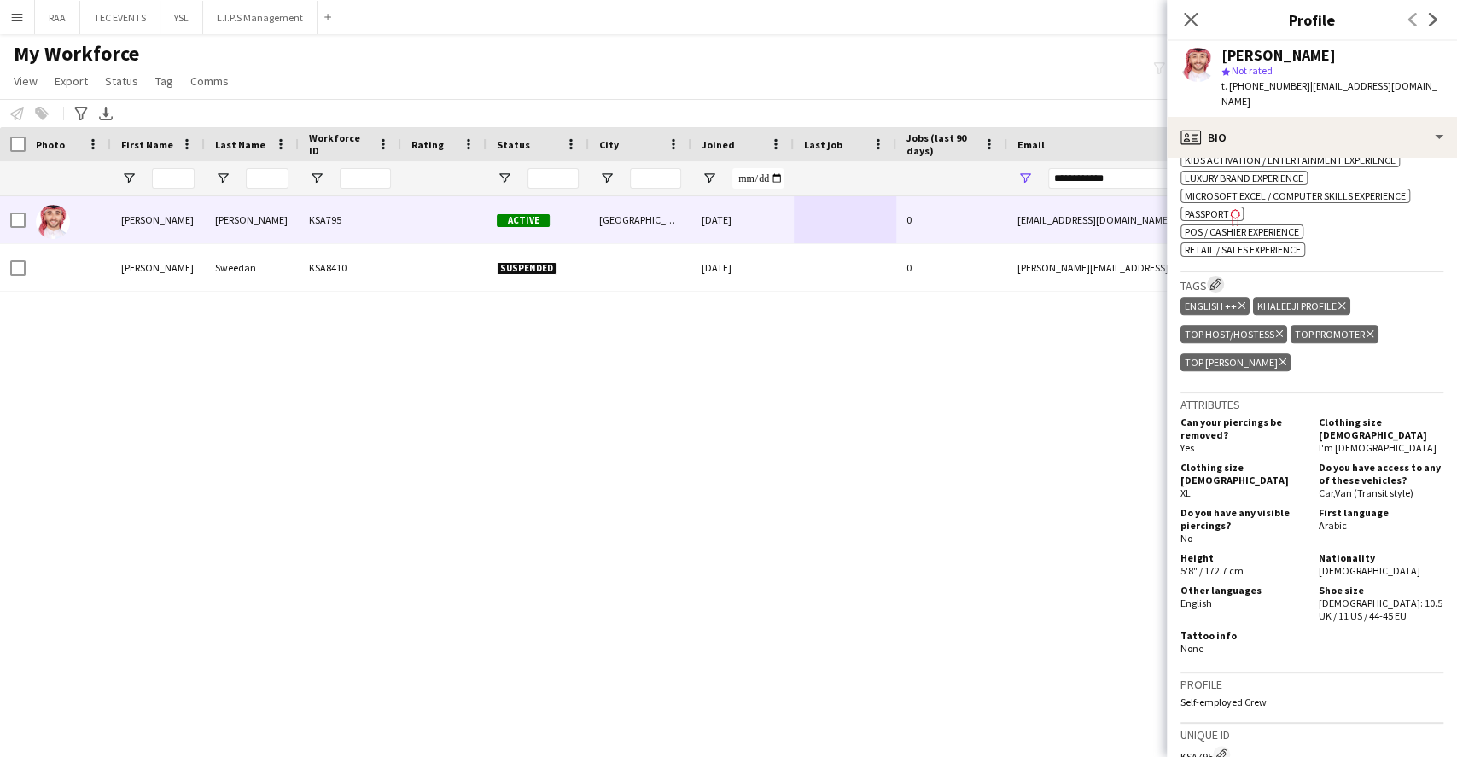
click at [1215, 278] on app-icon "Edit crew company tags" at bounding box center [1216, 284] width 12 height 12
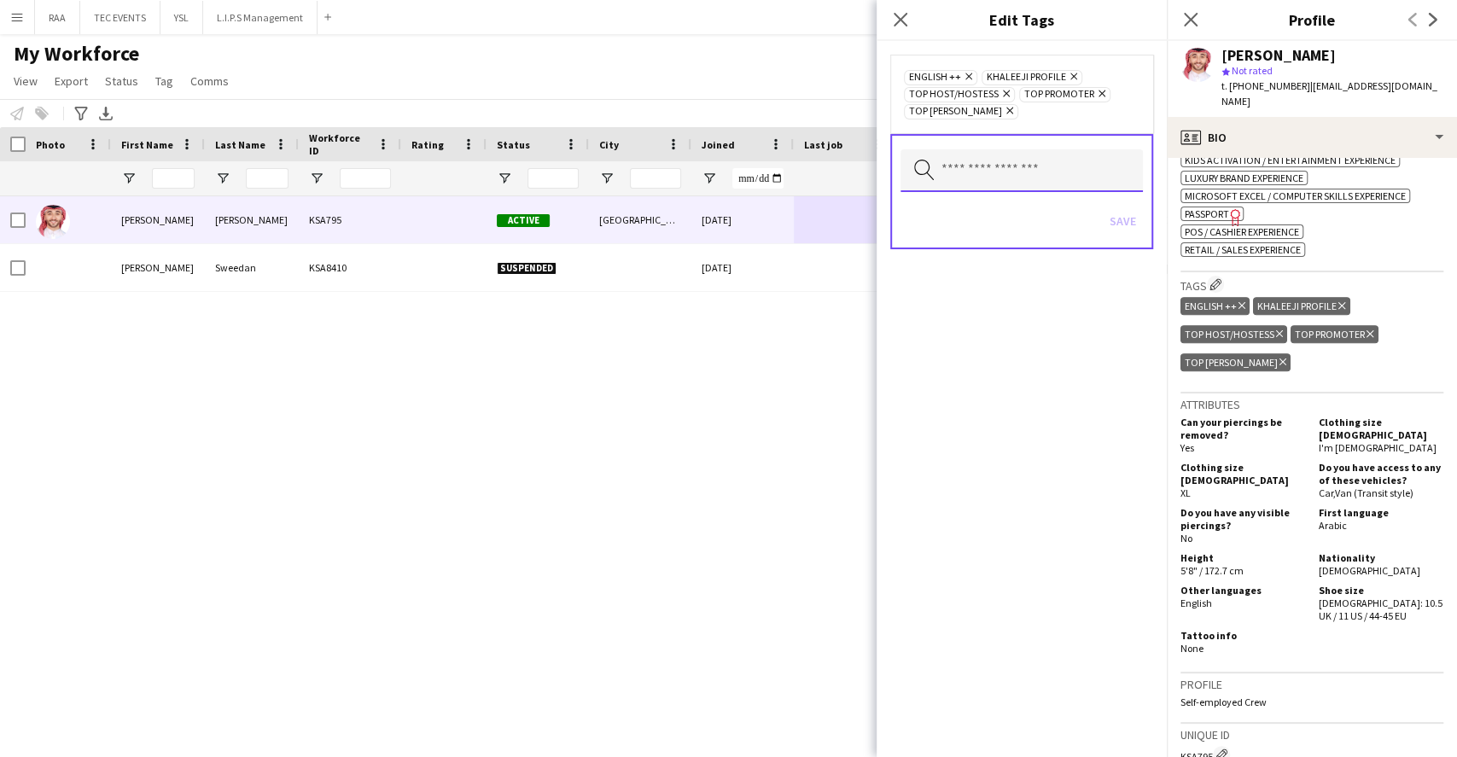
click at [1018, 180] on input "text" at bounding box center [1022, 170] width 242 height 43
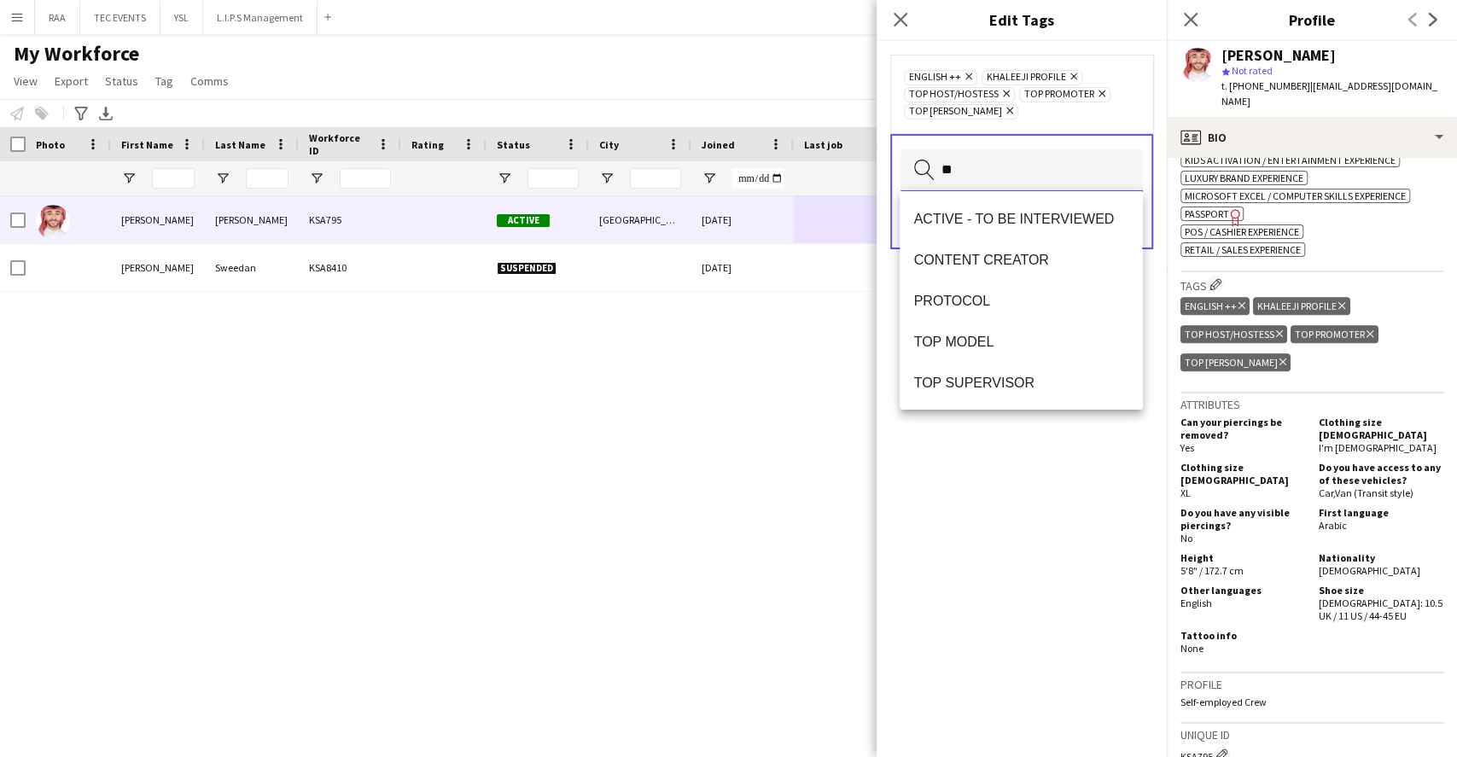
type input "*"
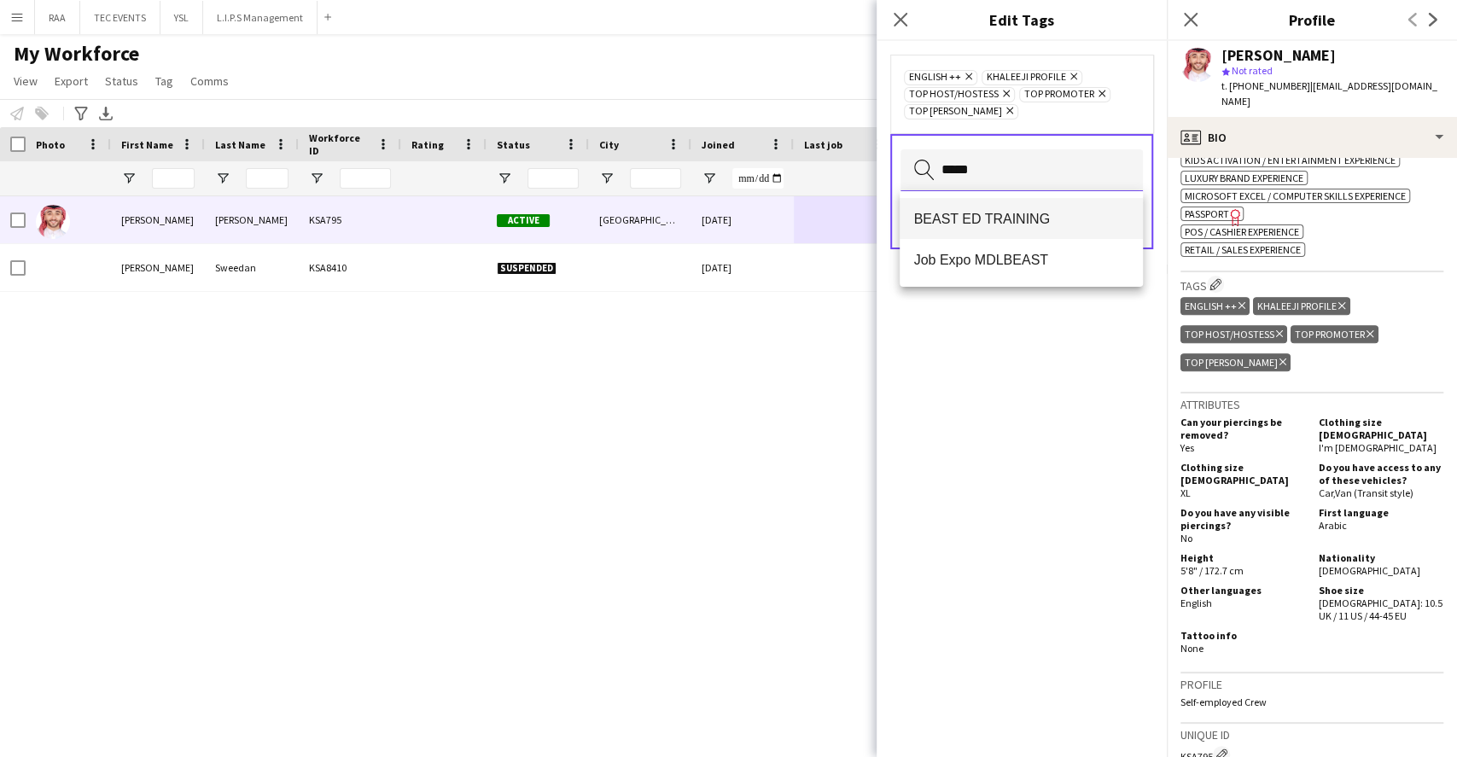
type input "*****"
click at [1031, 213] on span "BEAST ED TRAINING" at bounding box center [1020, 219] width 215 height 16
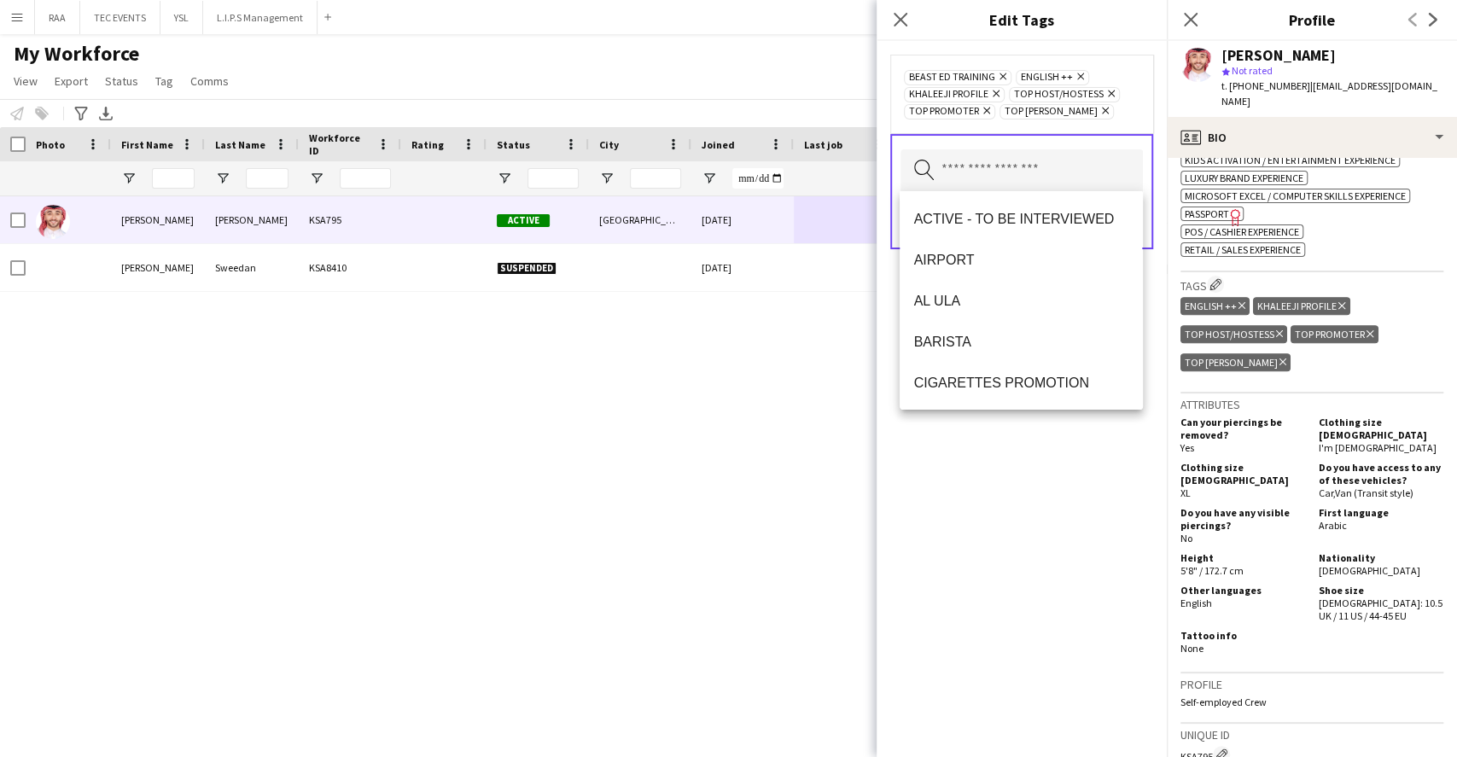
click at [1082, 497] on div "BEAST ED TRAINING Remove ENGLISH ++ Remove KHALEEJI PROFILE Remove TOP HOST/HOS…" at bounding box center [1022, 399] width 290 height 716
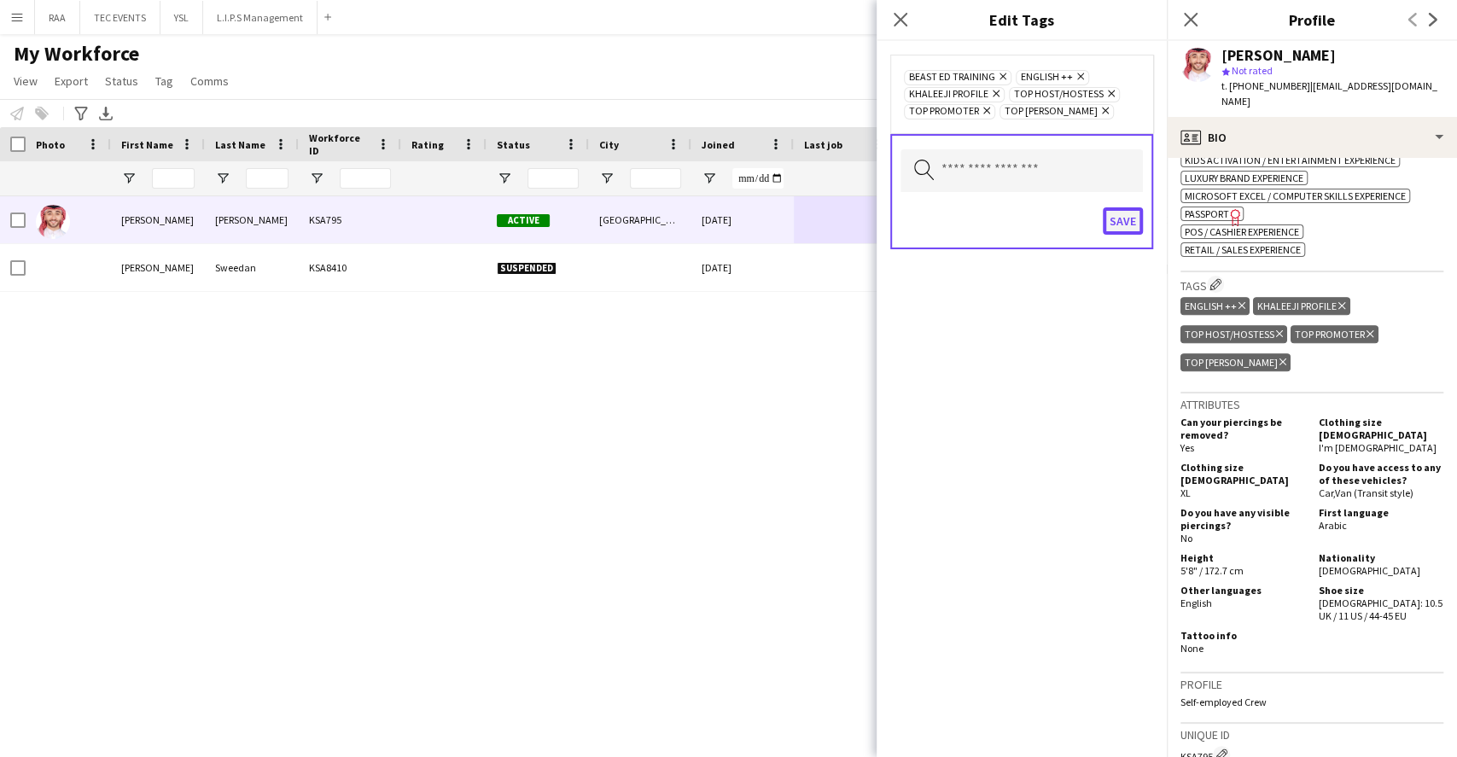
click at [1134, 215] on button "Save" at bounding box center [1123, 220] width 40 height 27
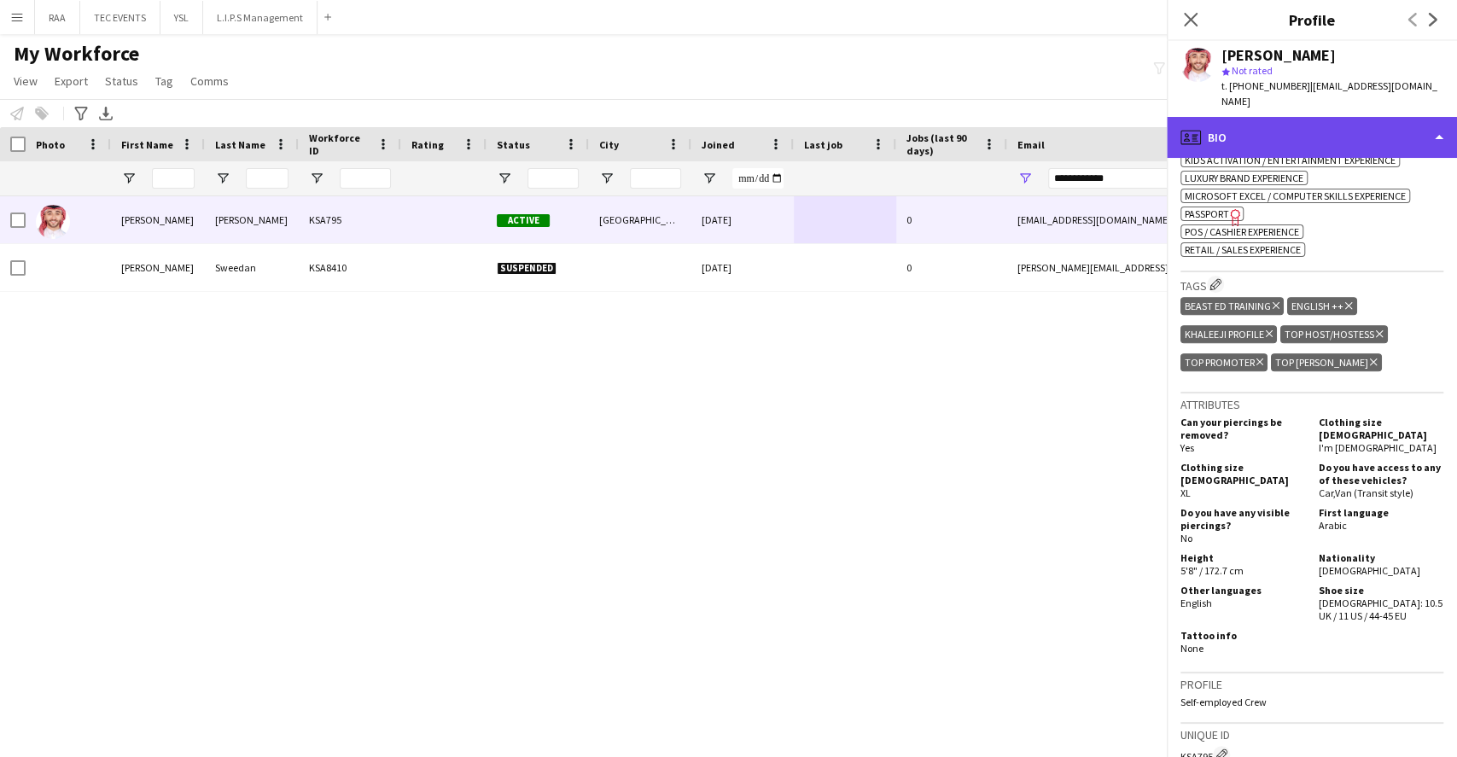
click at [1280, 128] on div "profile Bio" at bounding box center [1312, 137] width 290 height 41
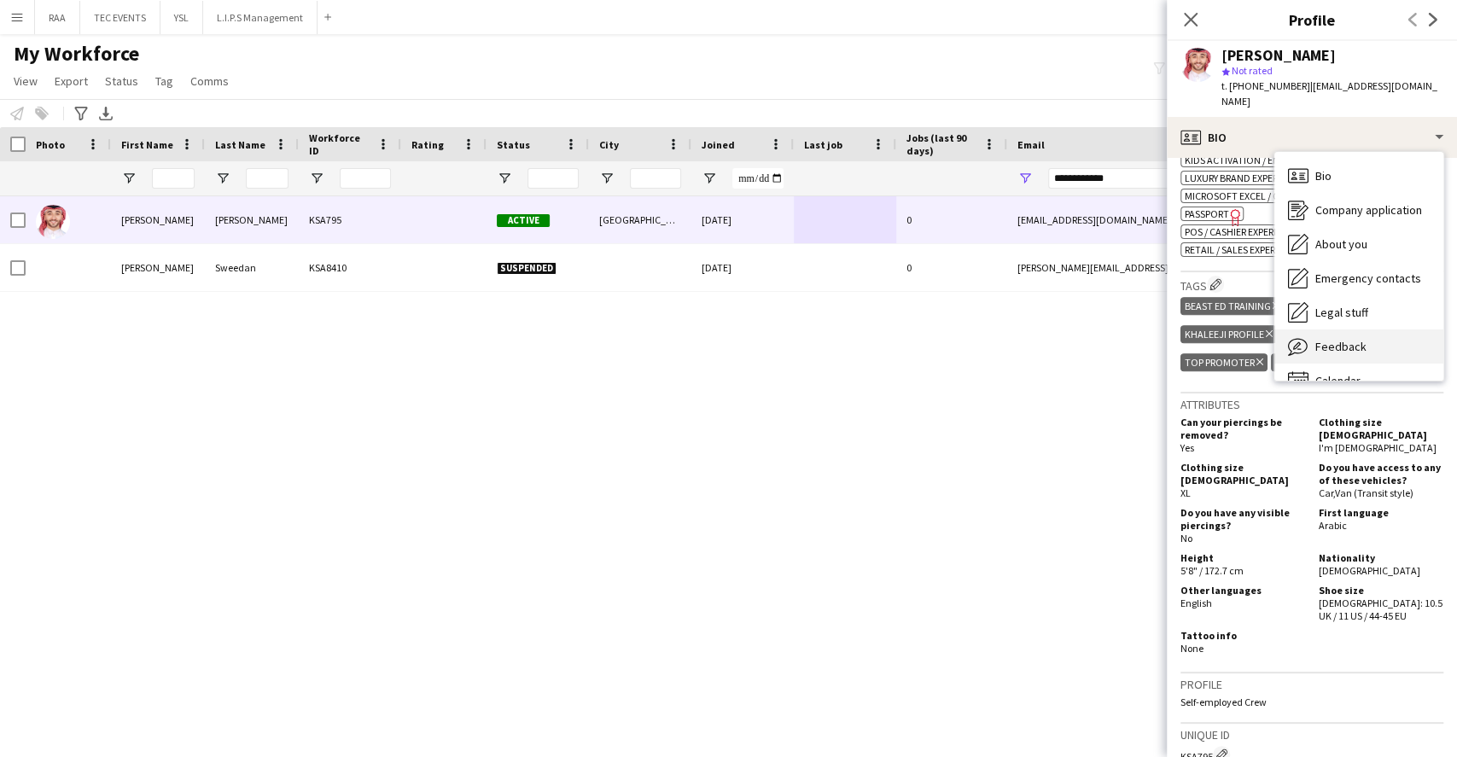
click at [1362, 337] on div "Feedback Feedback" at bounding box center [1358, 346] width 169 height 34
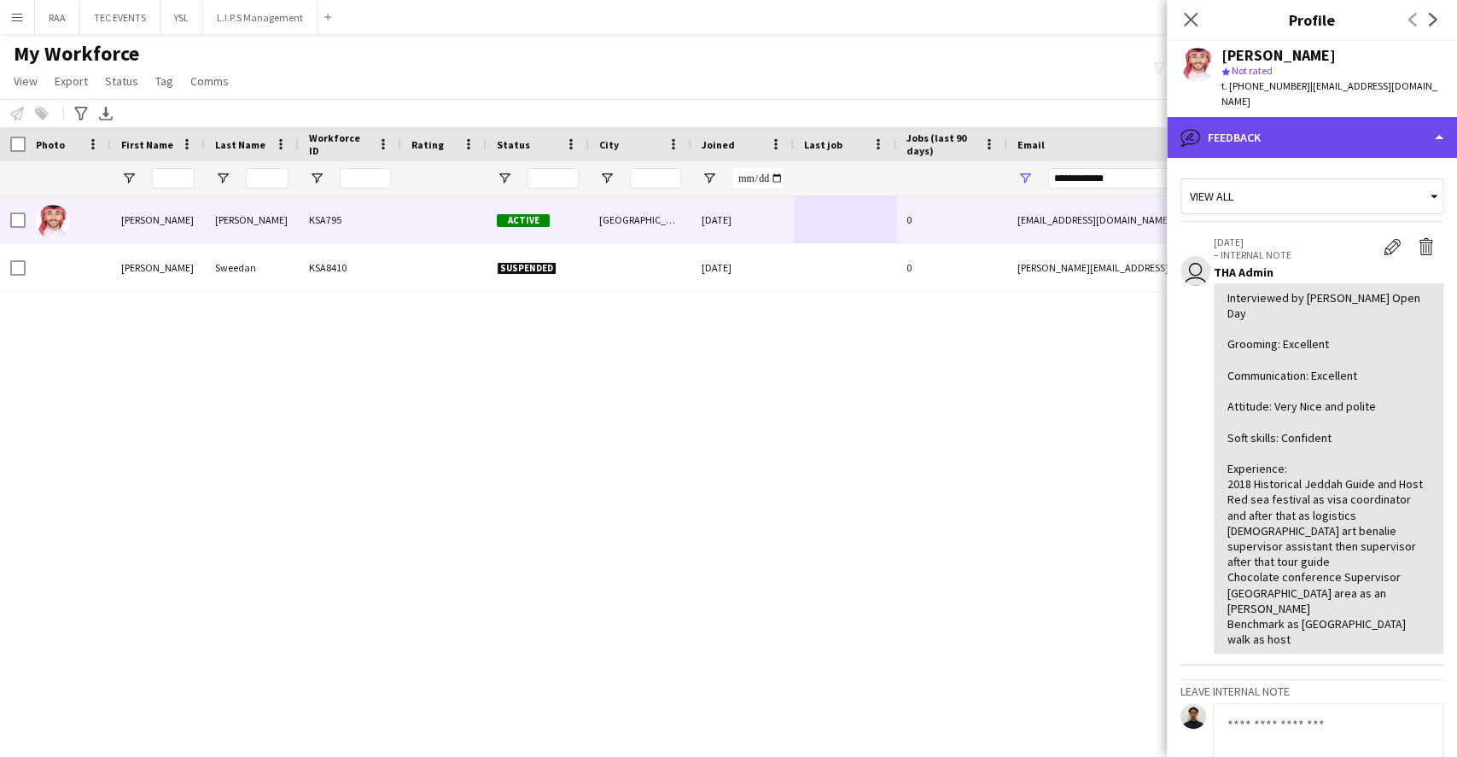
click at [1328, 145] on div "bubble-pencil Feedback" at bounding box center [1312, 137] width 290 height 41
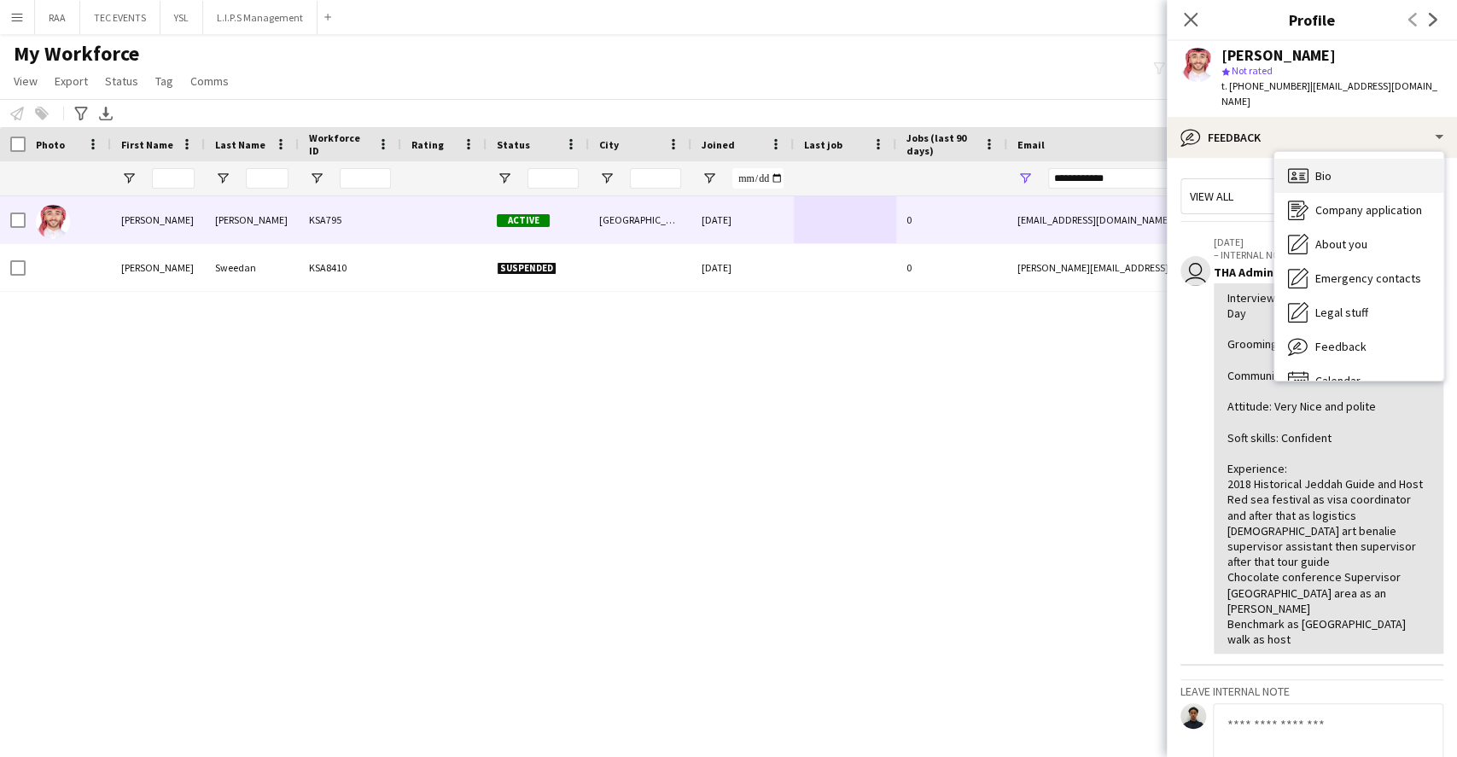
click at [1344, 188] on div "Bio Bio" at bounding box center [1358, 176] width 169 height 34
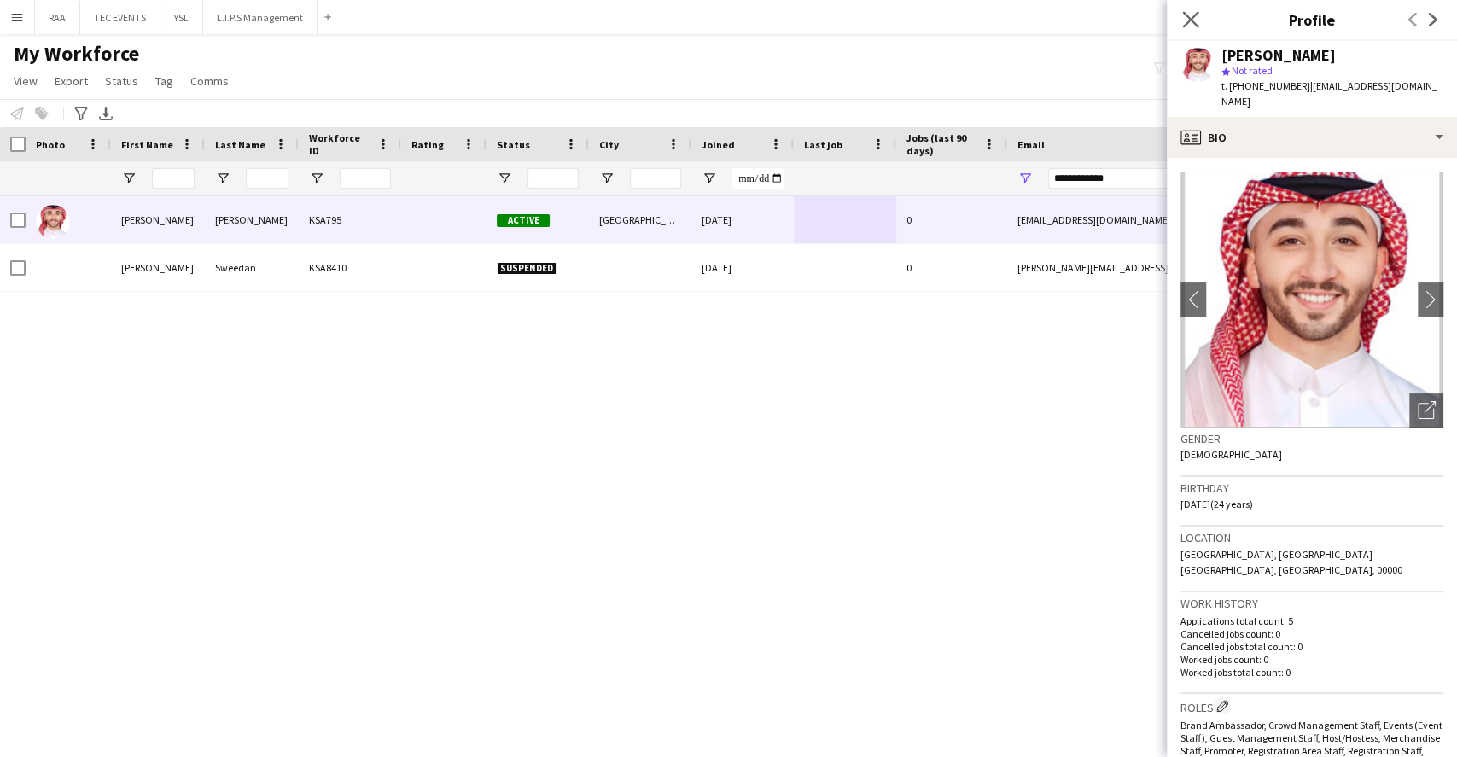
click at [1189, 20] on icon at bounding box center [1190, 19] width 16 height 16
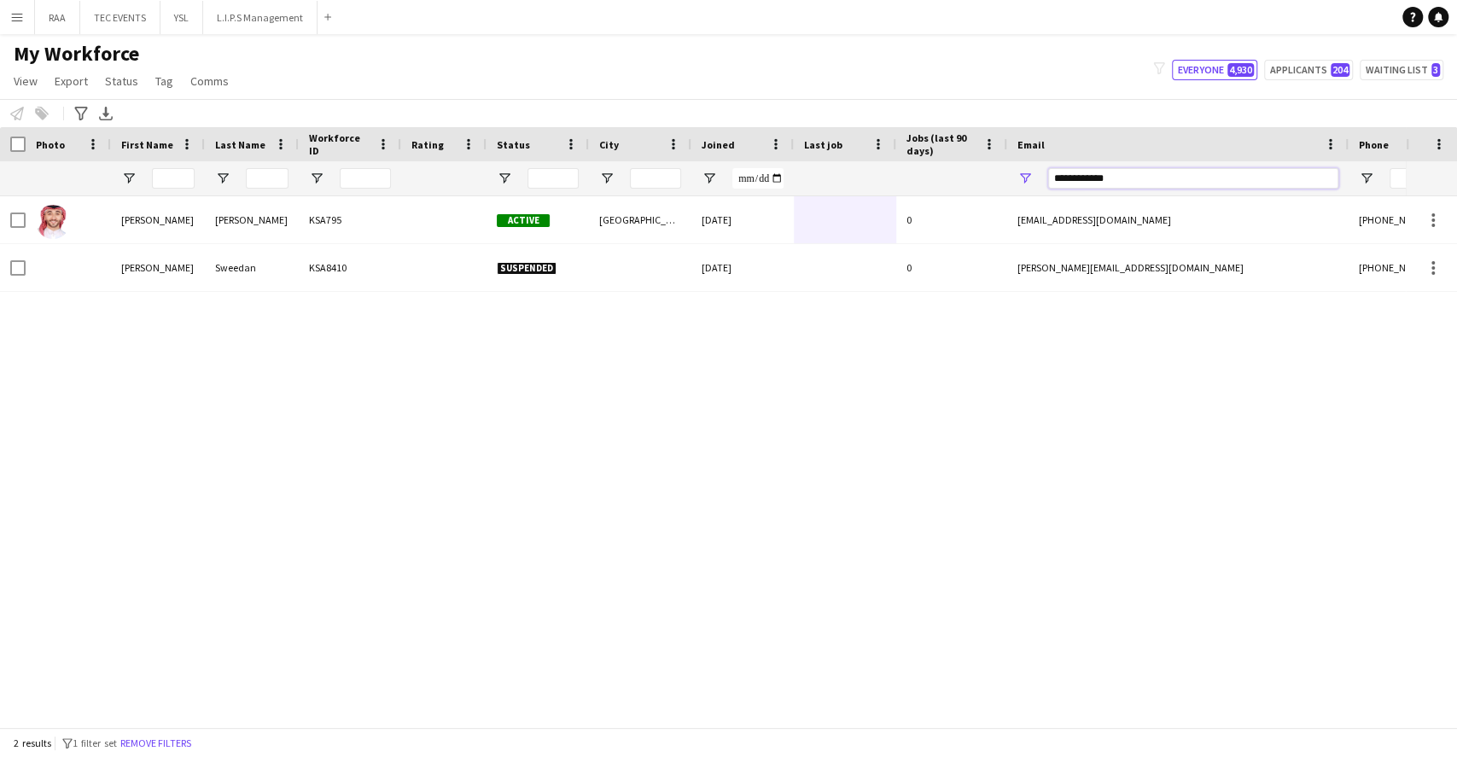
drag, startPoint x: 1132, startPoint y: 179, endPoint x: 758, endPoint y: 145, distance: 375.4
click at [774, 145] on div "Workforce Details Photo First Name" at bounding box center [925, 161] width 1851 height 69
